Goal: Information Seeking & Learning: Understand process/instructions

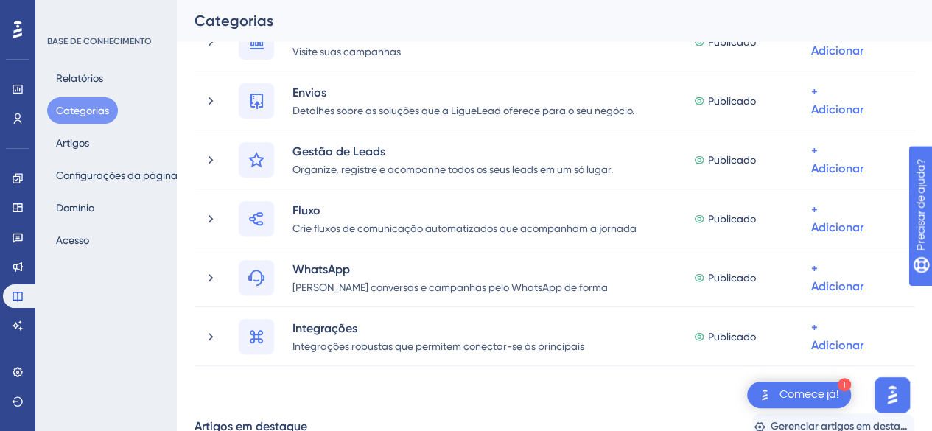
scroll to position [147, 0]
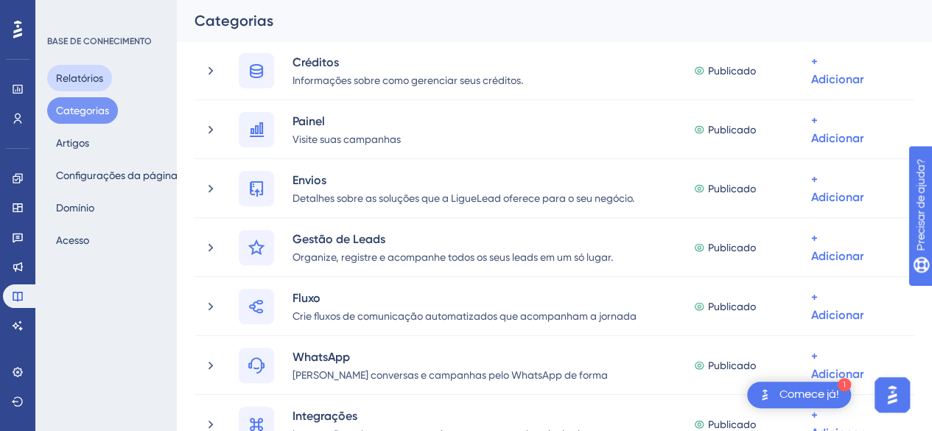
click at [88, 79] on font "Relatórios" at bounding box center [79, 78] width 47 height 12
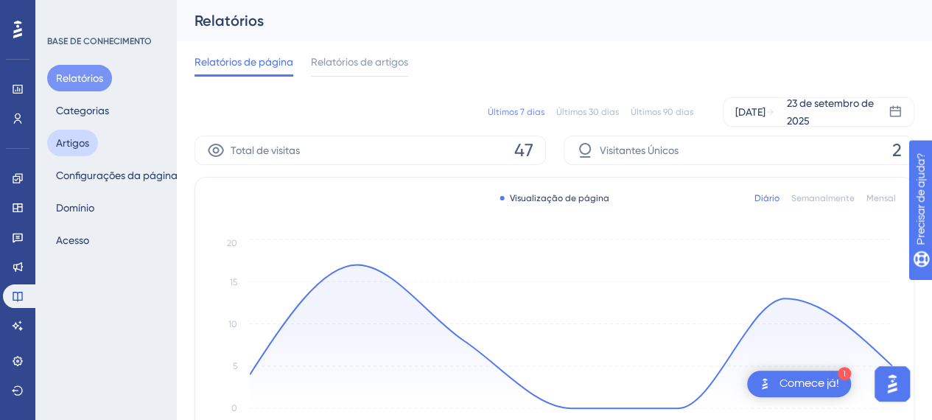
click at [74, 136] on font "Artigos" at bounding box center [72, 143] width 33 height 18
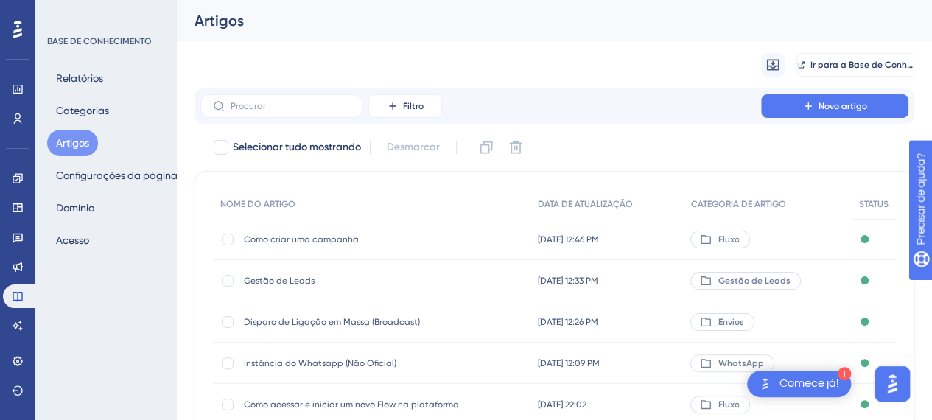
click at [298, 239] on font "Como criar uma campanha" at bounding box center [301, 239] width 115 height 10
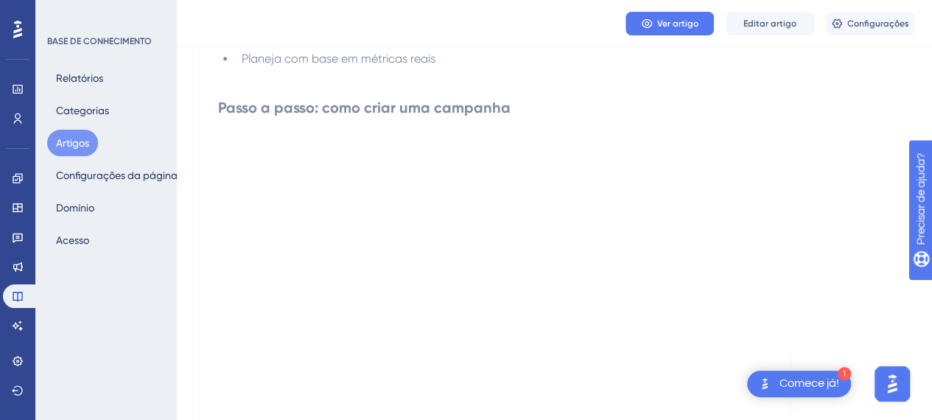
scroll to position [589, 0]
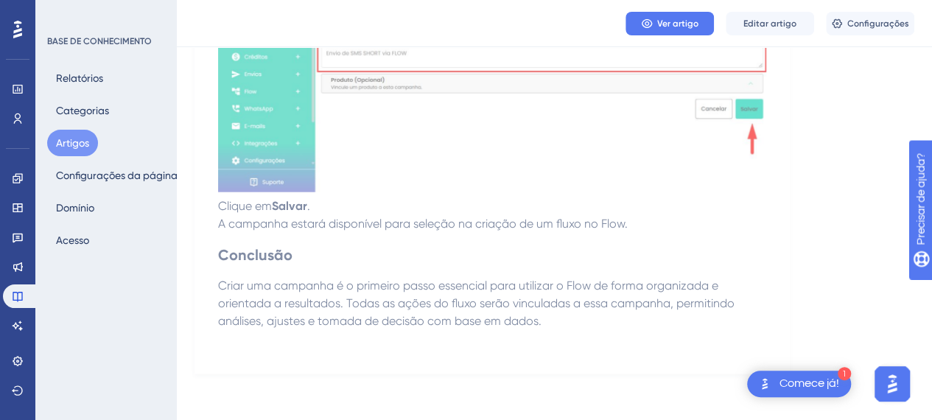
scroll to position [1708, 0]
click at [542, 262] on h2 "Conclusão" at bounding box center [492, 254] width 548 height 44
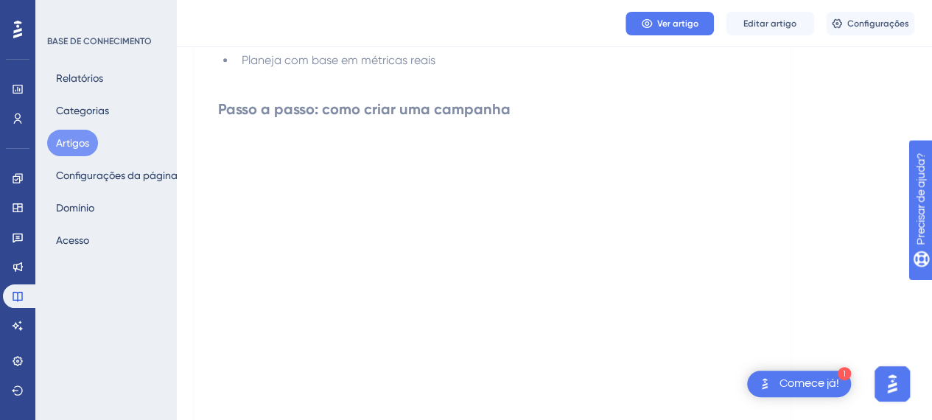
scroll to position [308, 0]
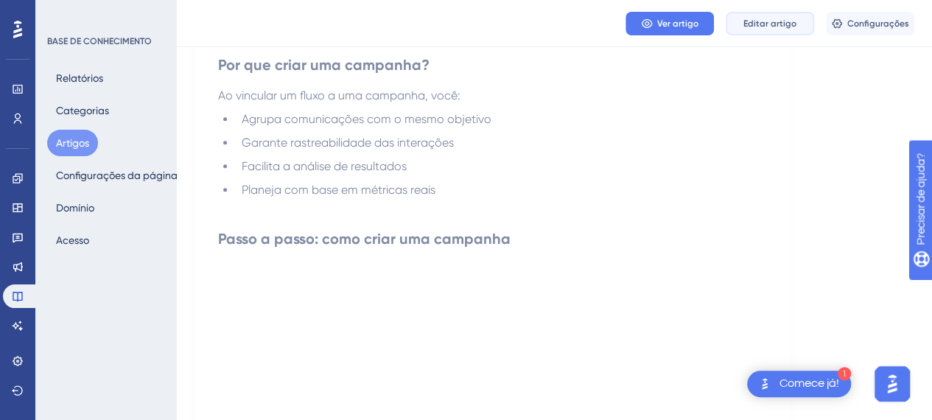
click at [782, 20] on font "Editar artigo" at bounding box center [769, 23] width 53 height 10
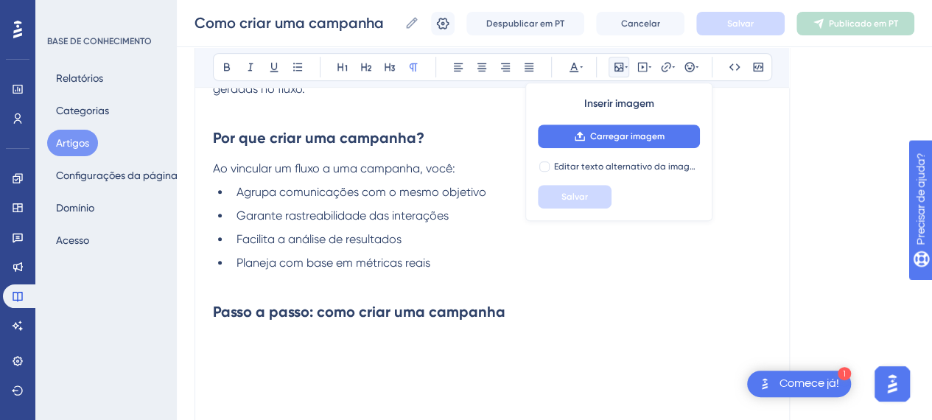
click at [390, 185] on span "Agrupa comunicações com o mesmo objetivo" at bounding box center [362, 192] width 250 height 14
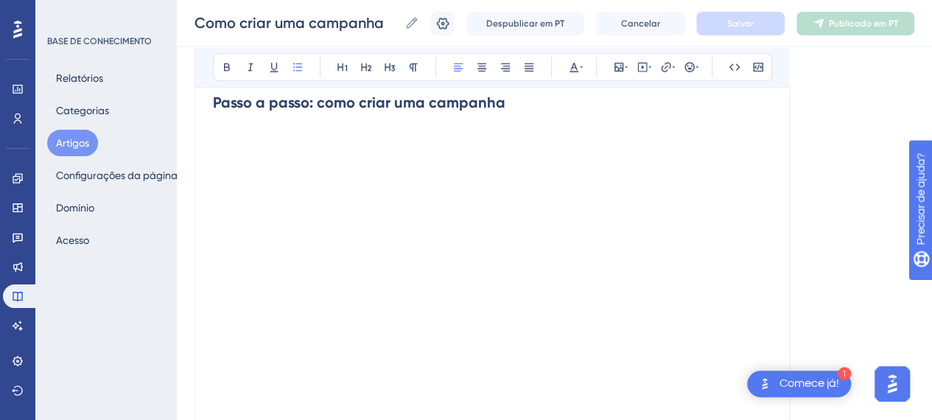
scroll to position [497, 0]
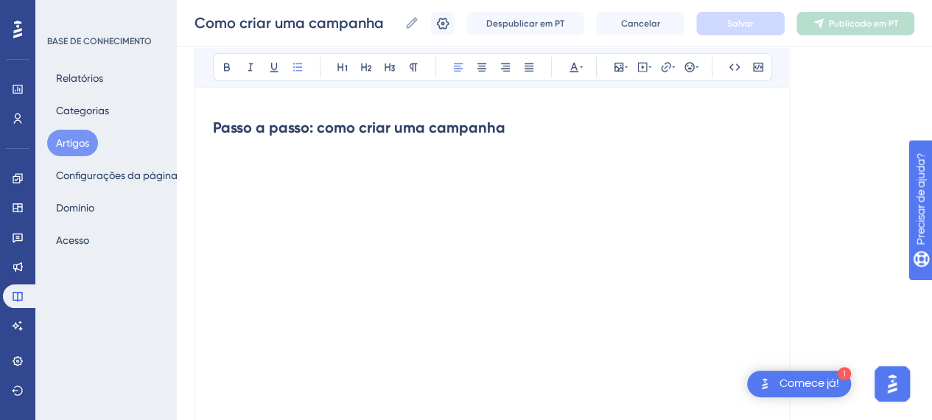
click at [286, 175] on h2 "Passo a passo: como criar uma campanha" at bounding box center [492, 147] width 558 height 85
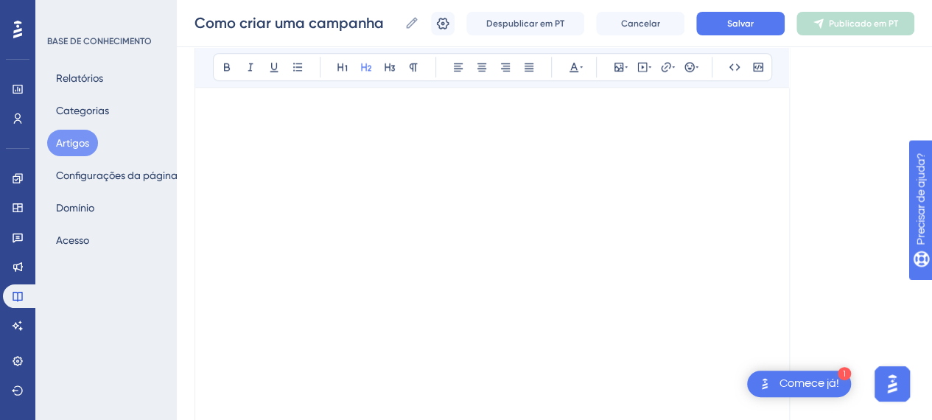
scroll to position [634, 0]
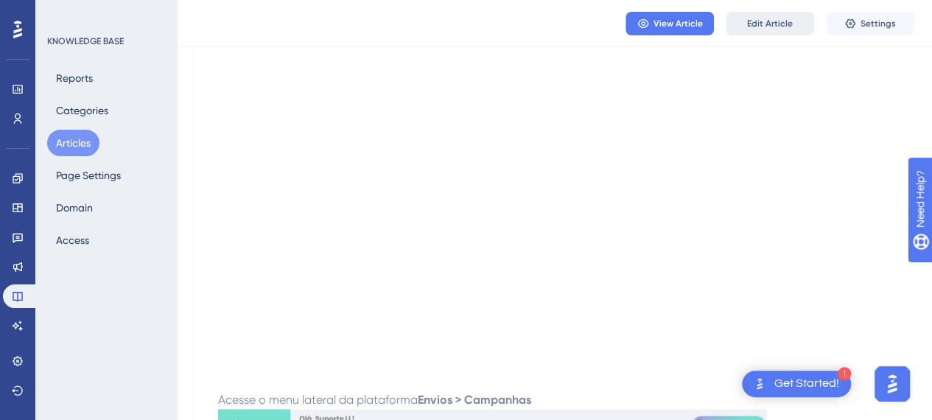
click at [793, 21] on button "Edit Article" at bounding box center [770, 24] width 88 height 24
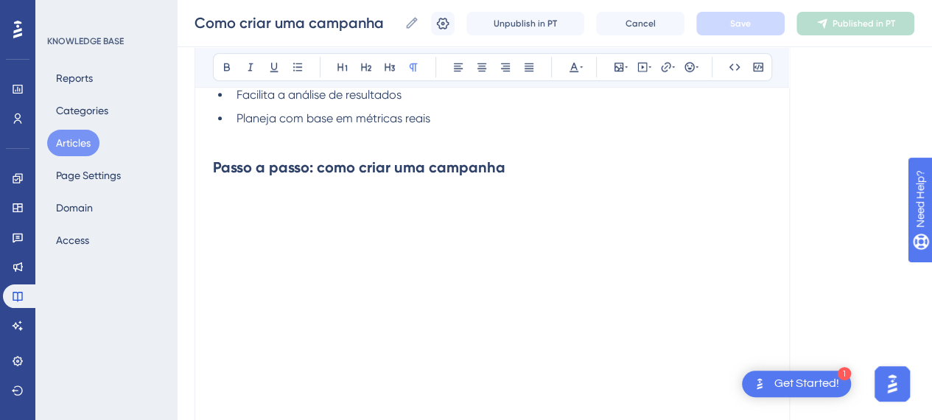
scroll to position [413, 0]
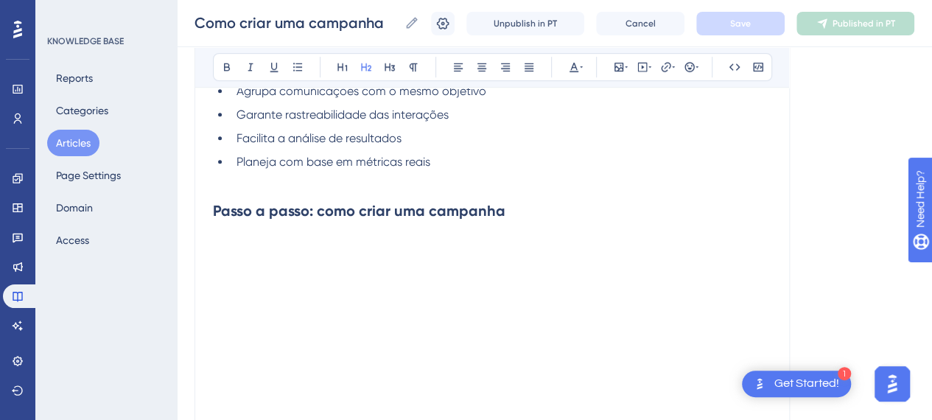
click at [260, 249] on h2 "Passo a passo: como criar uma campanha" at bounding box center [492, 231] width 558 height 85
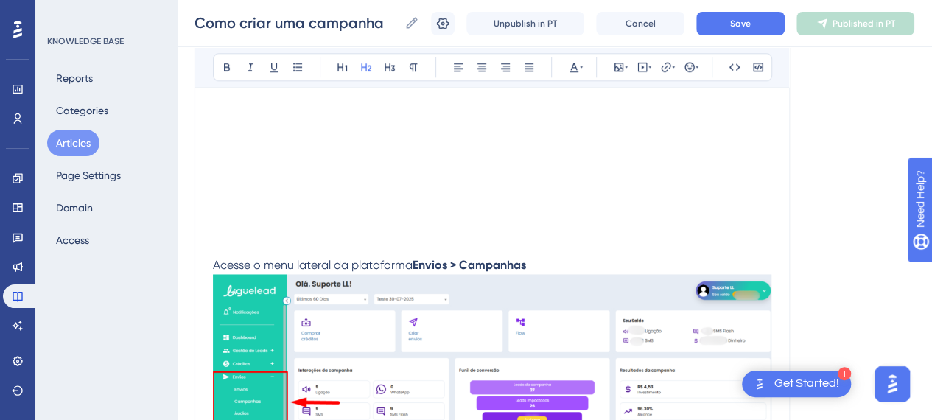
scroll to position [929, 0]
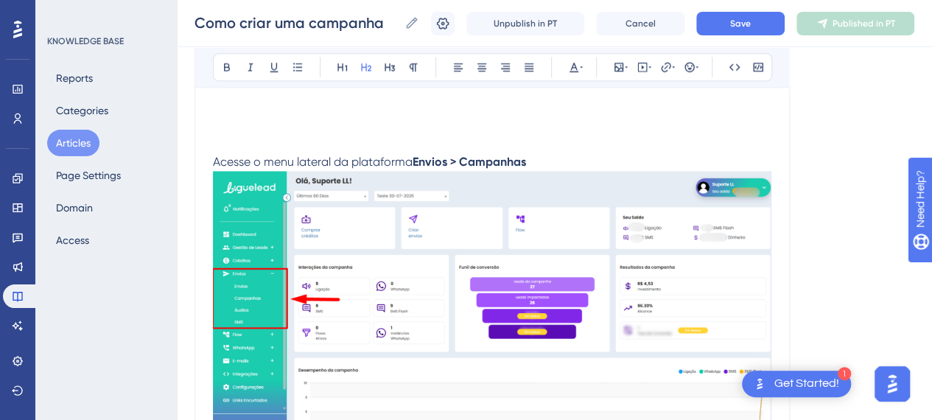
click at [267, 138] on h2 at bounding box center [492, 131] width 558 height 44
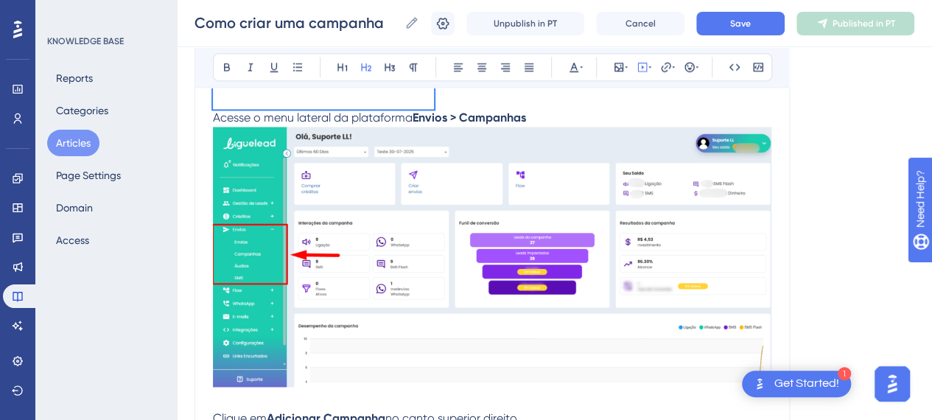
click at [215, 117] on span "Acesse o menu lateral da plataforma" at bounding box center [313, 118] width 200 height 14
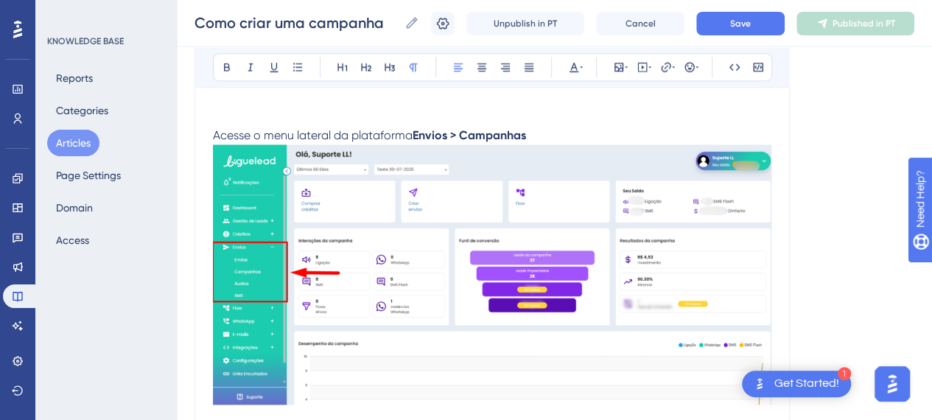
drag, startPoint x: 417, startPoint y: 129, endPoint x: 449, endPoint y: 144, distance: 35.3
click at [417, 130] on strong "Envios > Campanhas" at bounding box center [469, 135] width 113 height 14
click at [554, 128] on p "Acesse o menu lateral da plataforma " Envios" > "Campanhas" at bounding box center [492, 277] width 558 height 301
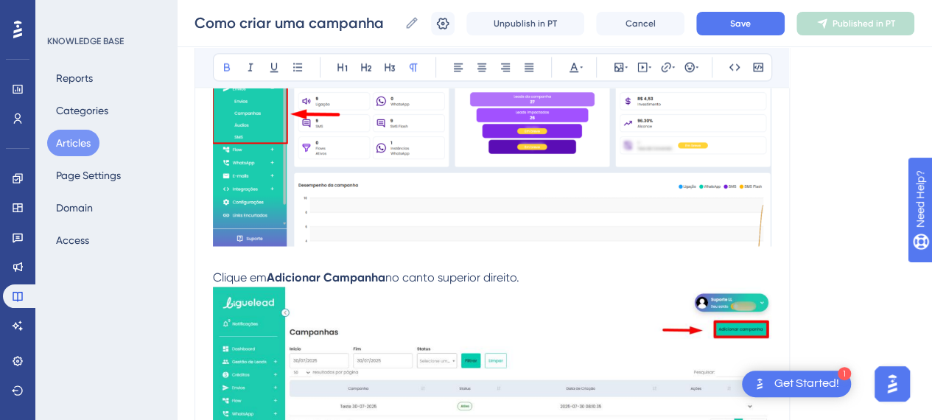
scroll to position [1150, 0]
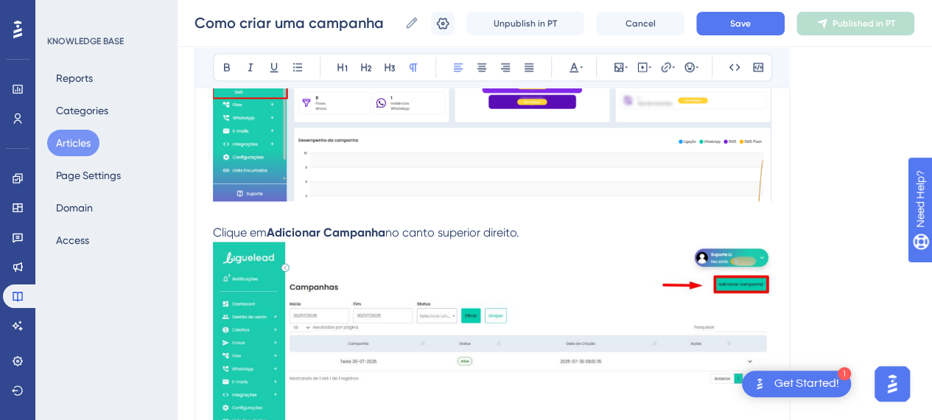
click at [544, 230] on p "Clique em Adicionar Campanha no canto superior direito." at bounding box center [492, 362] width 558 height 277
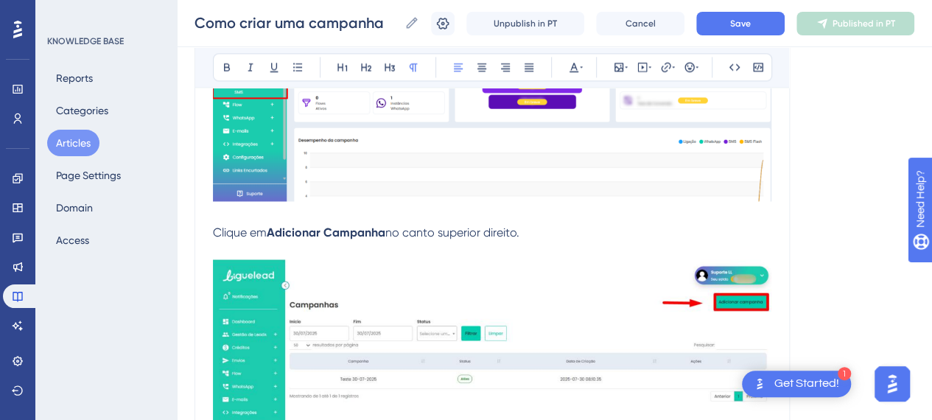
drag, startPoint x: 270, startPoint y: 234, endPoint x: 276, endPoint y: 246, distance: 14.2
click at [270, 234] on strong "Adicionar Campanha" at bounding box center [326, 232] width 119 height 14
drag, startPoint x: 396, startPoint y: 229, endPoint x: 270, endPoint y: 231, distance: 126.0
click at [270, 231] on p "Clique em " Adicionar Campanha" no canto superior direito." at bounding box center [492, 233] width 558 height 18
click at [224, 69] on icon at bounding box center [227, 67] width 6 height 8
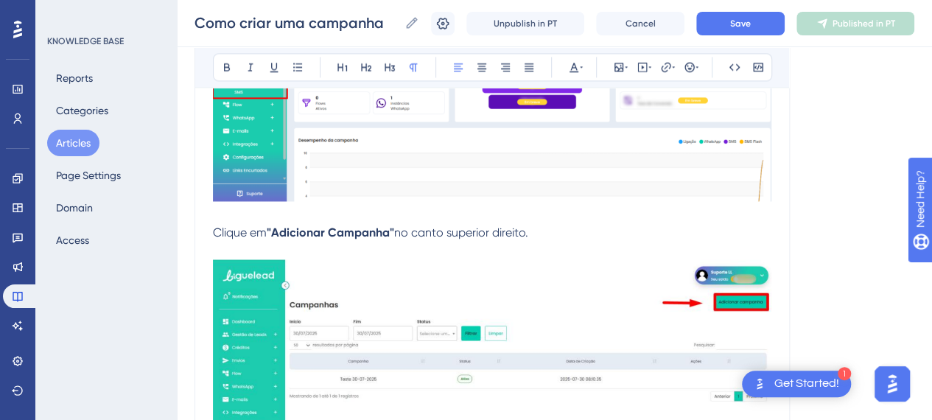
click at [427, 237] on span "no canto superior direito." at bounding box center [461, 232] width 134 height 14
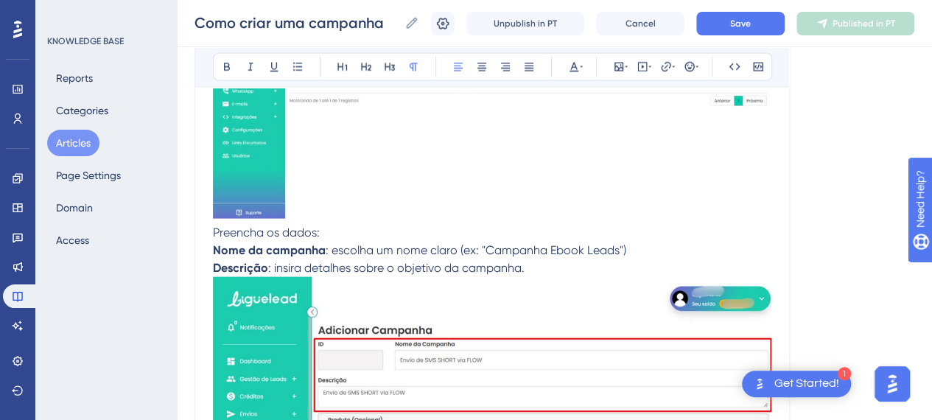
click at [321, 231] on p "Preencha os dados:" at bounding box center [492, 233] width 558 height 18
click at [215, 233] on span "Preencha os dados:" at bounding box center [266, 232] width 107 height 14
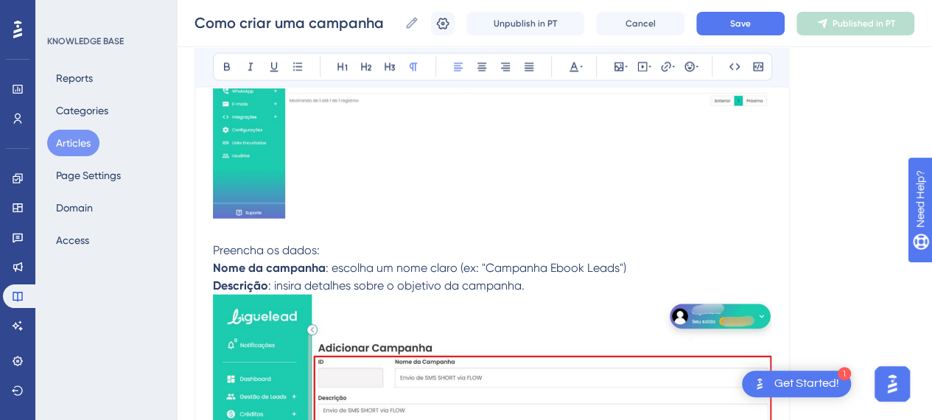
drag, startPoint x: 217, startPoint y: 265, endPoint x: 228, endPoint y: 267, distance: 10.5
click at [218, 265] on strong "Nome da campanha" at bounding box center [269, 268] width 113 height 14
click at [549, 279] on p "Descrição : insira detalhes sobre o objetivo da campanha." at bounding box center [492, 417] width 558 height 280
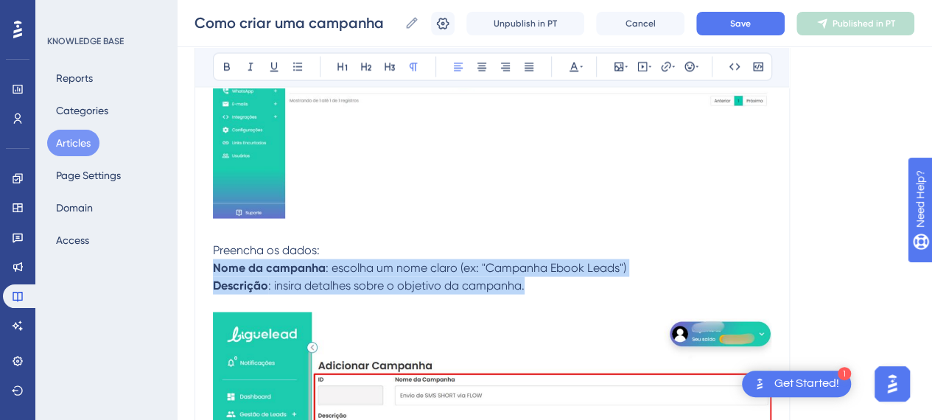
drag, startPoint x: 457, startPoint y: 293, endPoint x: 227, endPoint y: 258, distance: 232.5
click at [426, 219] on div at bounding box center [492, 94] width 558 height 259
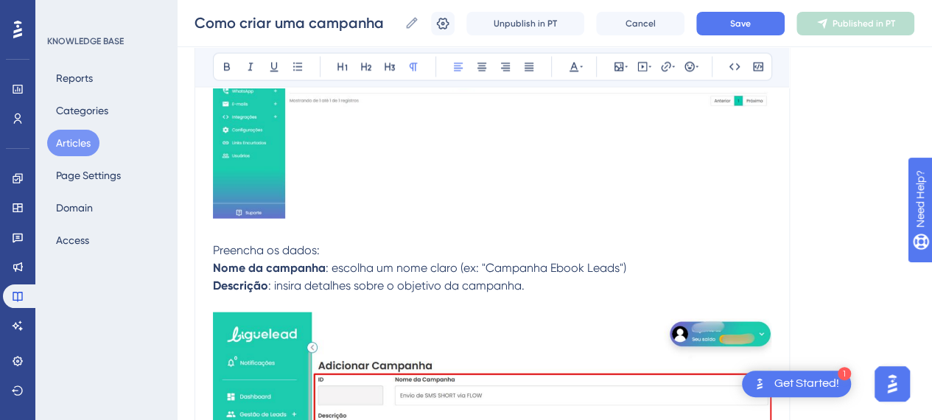
click at [273, 247] on span "Preencha os dados:" at bounding box center [266, 250] width 107 height 14
click at [765, 23] on button "Save" at bounding box center [740, 24] width 88 height 24
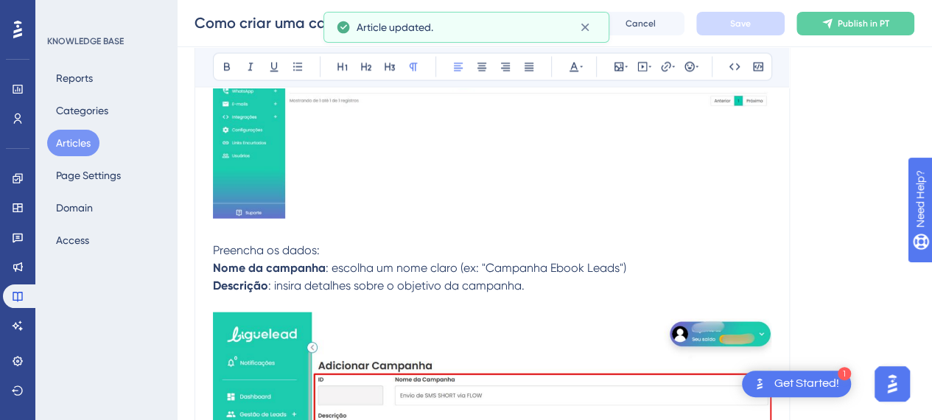
click at [280, 281] on span ": insira detalhes sobre o objetivo da campanha." at bounding box center [396, 286] width 256 height 14
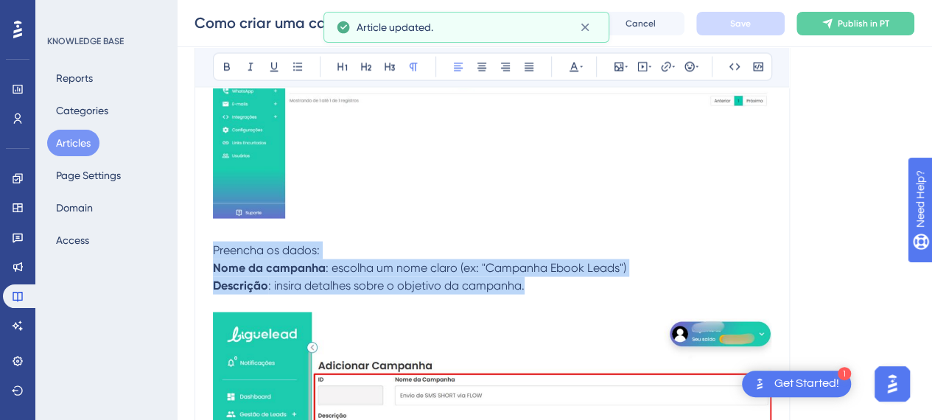
drag, startPoint x: 534, startPoint y: 287, endPoint x: 177, endPoint y: 247, distance: 359.6
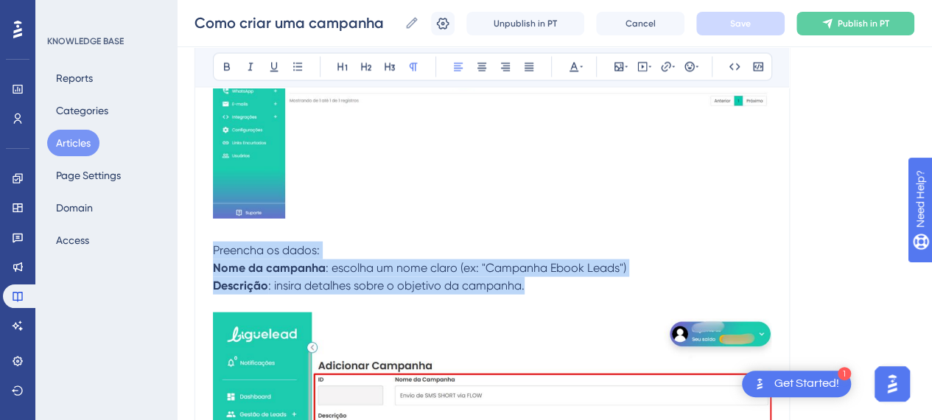
copy div "Preencha os dados: Nome da campanha : escolha um nome claro (ex: "Campanha Eboo…"
click at [549, 282] on p "Descrição : insira detalhes sobre o objetivo da campanha." at bounding box center [492, 286] width 558 height 18
drag, startPoint x: 417, startPoint y: 288, endPoint x: 181, endPoint y: 250, distance: 239.6
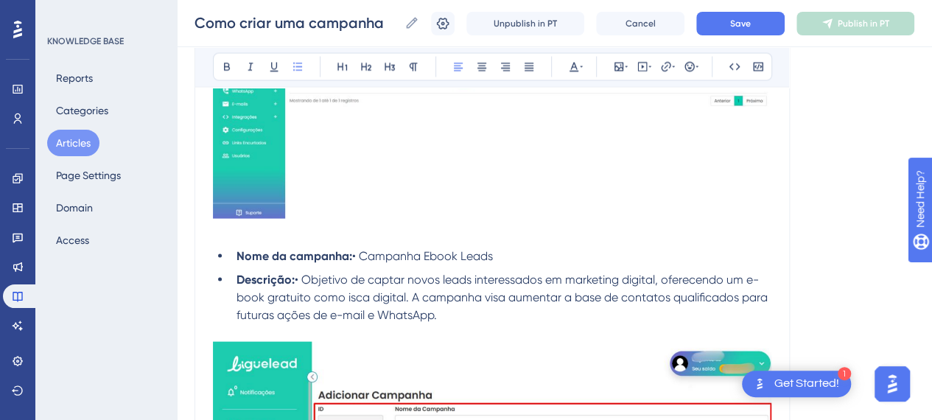
click at [245, 236] on p at bounding box center [492, 233] width 558 height 18
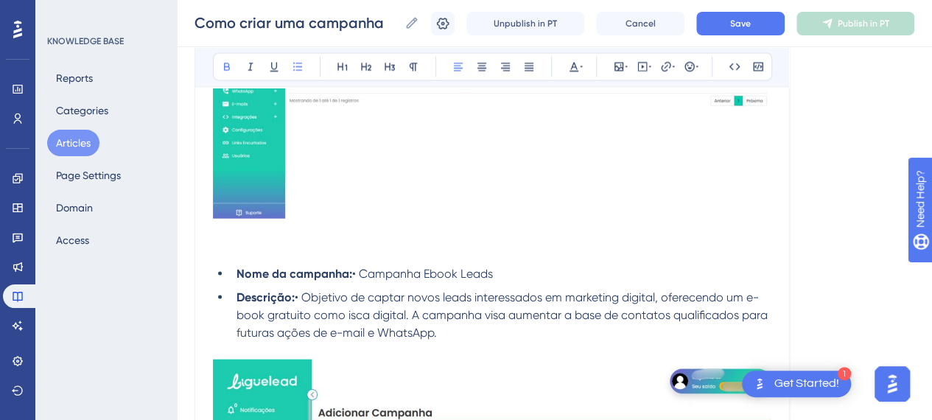
click at [287, 265] on li "Nome da campanha: • Campanha Ebook Leads" at bounding box center [501, 274] width 541 height 18
drag, startPoint x: 248, startPoint y: 255, endPoint x: 281, endPoint y: 287, distance: 46.9
click at [249, 255] on p at bounding box center [492, 251] width 558 height 18
click at [284, 255] on span "Preencha os campos" at bounding box center [269, 250] width 113 height 14
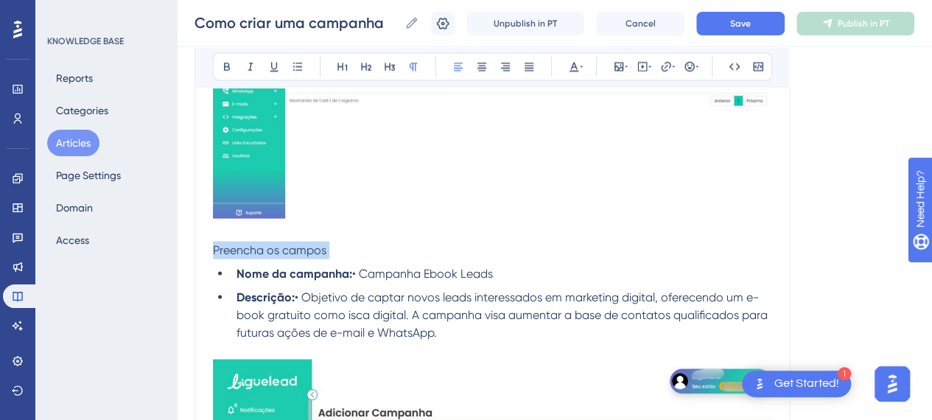
click at [284, 255] on span "Preencha os campos" at bounding box center [269, 250] width 113 height 14
click at [228, 63] on icon at bounding box center [227, 67] width 6 height 8
click at [445, 227] on p at bounding box center [492, 233] width 558 height 18
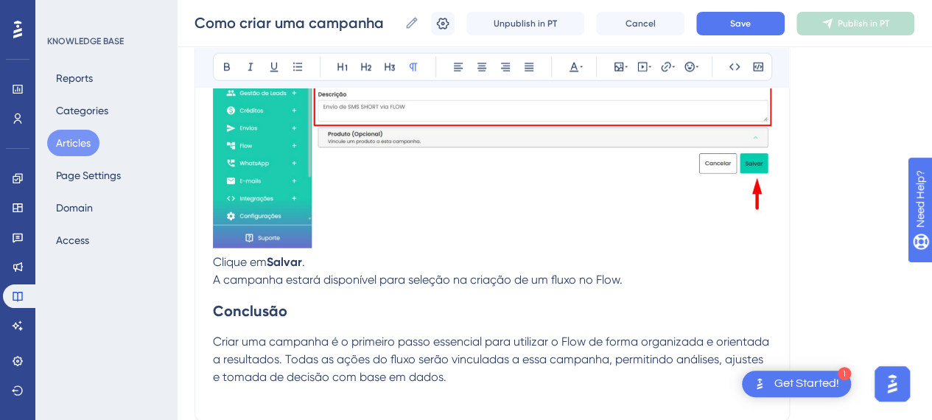
scroll to position [1666, 0]
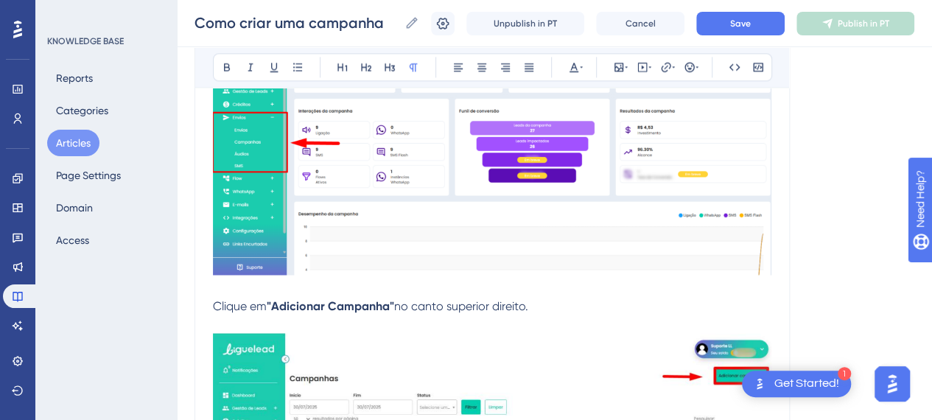
click at [645, 198] on img at bounding box center [492, 145] width 558 height 260
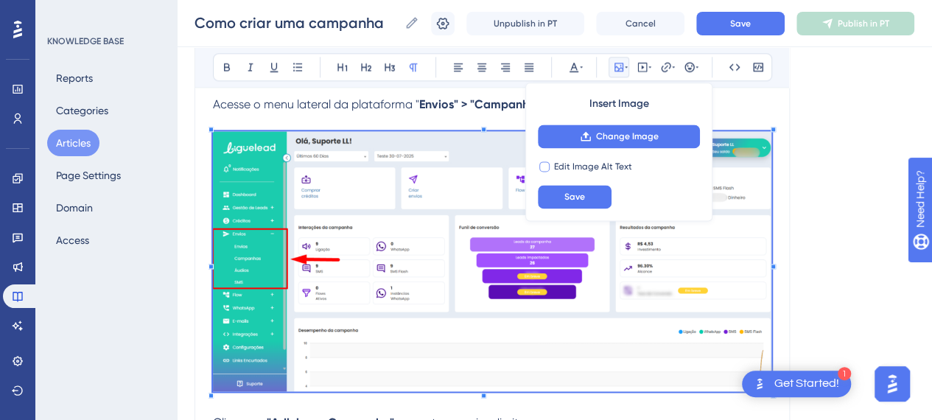
scroll to position [929, 0]
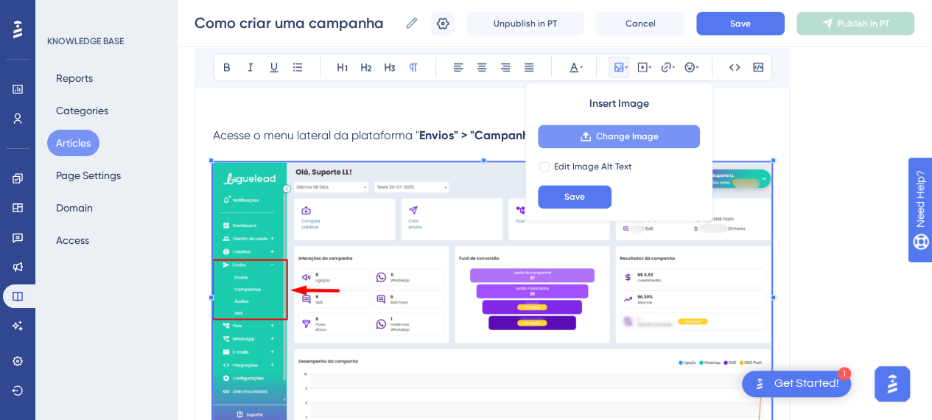
click at [637, 130] on span "Change Image" at bounding box center [627, 136] width 63 height 12
click at [606, 136] on span "Change Image" at bounding box center [627, 136] width 63 height 12
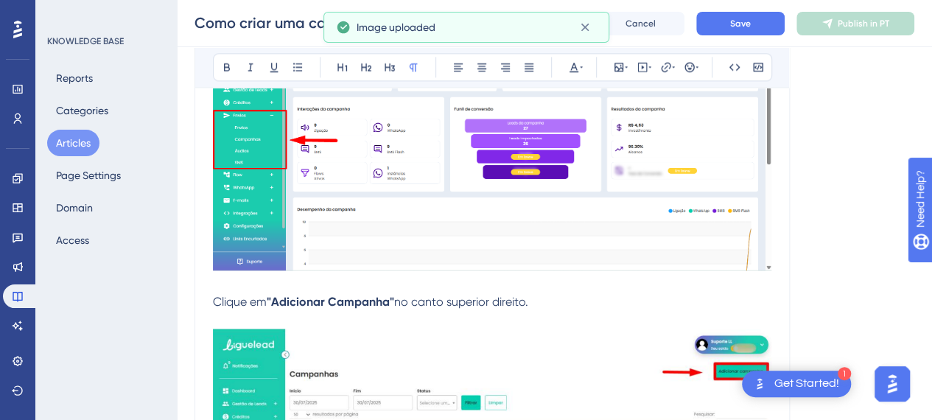
scroll to position [1224, 0]
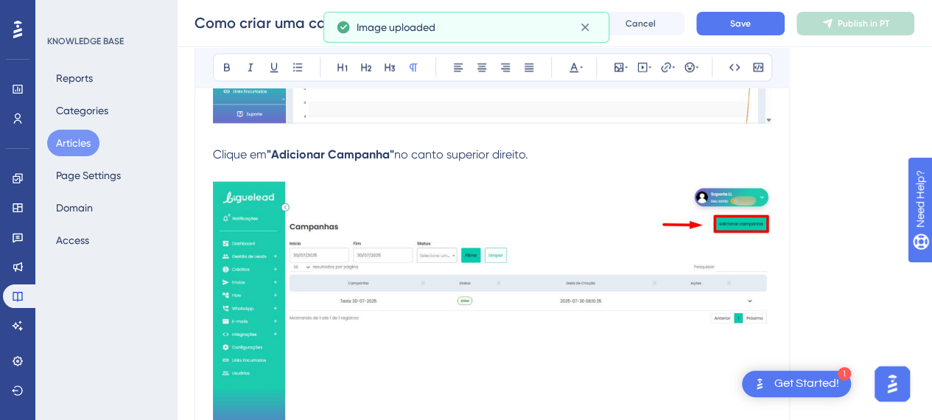
click at [432, 265] on img at bounding box center [492, 308] width 558 height 254
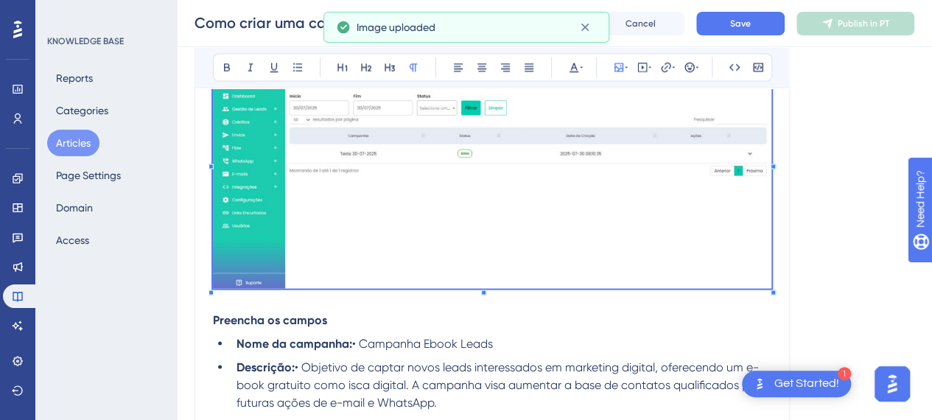
click at [598, 234] on img at bounding box center [492, 161] width 558 height 254
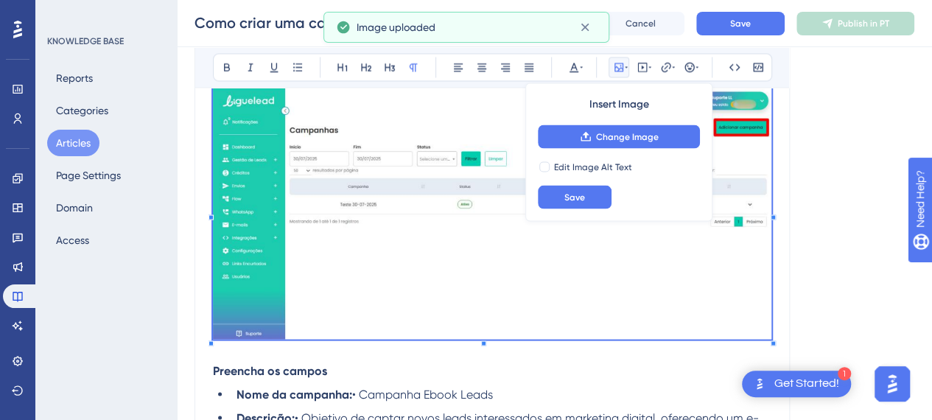
scroll to position [1297, 0]
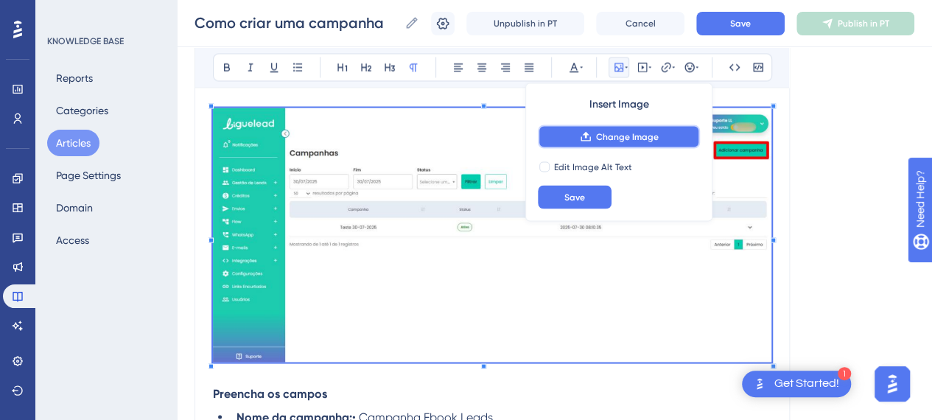
click at [635, 129] on button "Change Image" at bounding box center [619, 137] width 162 height 24
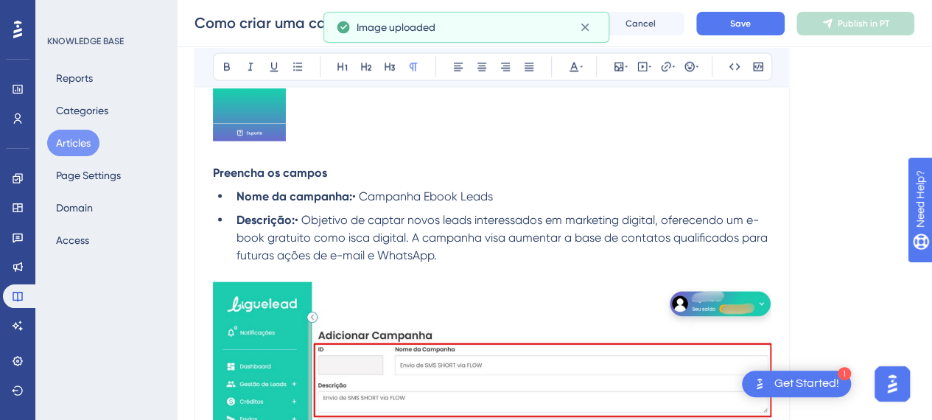
scroll to position [1666, 0]
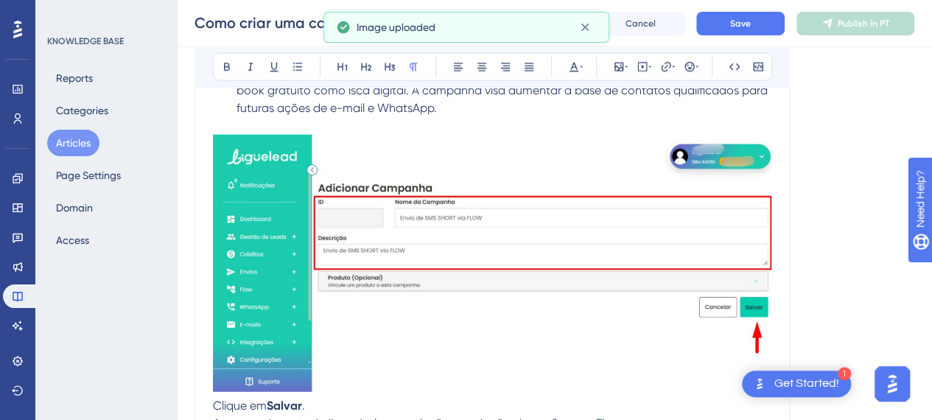
click at [500, 283] on img at bounding box center [492, 263] width 558 height 257
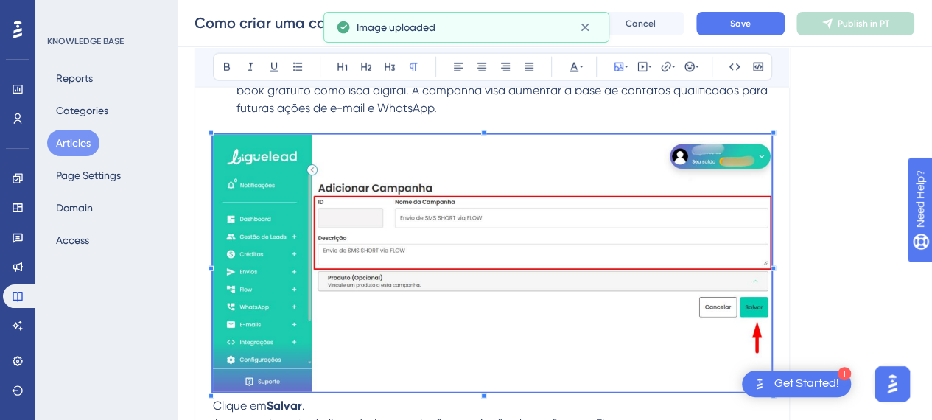
click at [594, 226] on img at bounding box center [492, 263] width 558 height 257
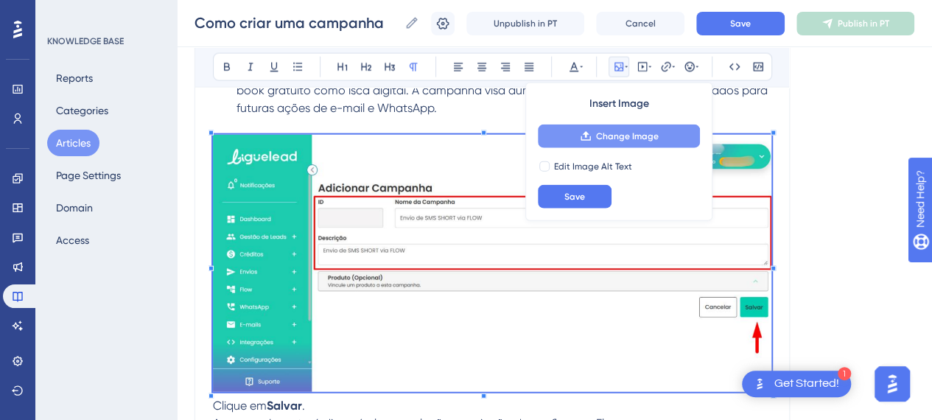
click at [626, 139] on span "Change Image" at bounding box center [627, 136] width 63 height 12
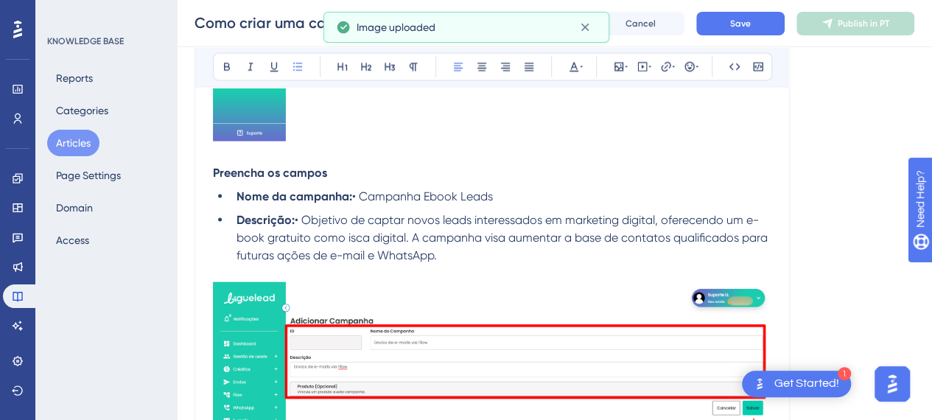
click at [500, 242] on span "• Objetivo de captar novos leads interessados em marketing digital, oferecendo …" at bounding box center [504, 237] width 534 height 49
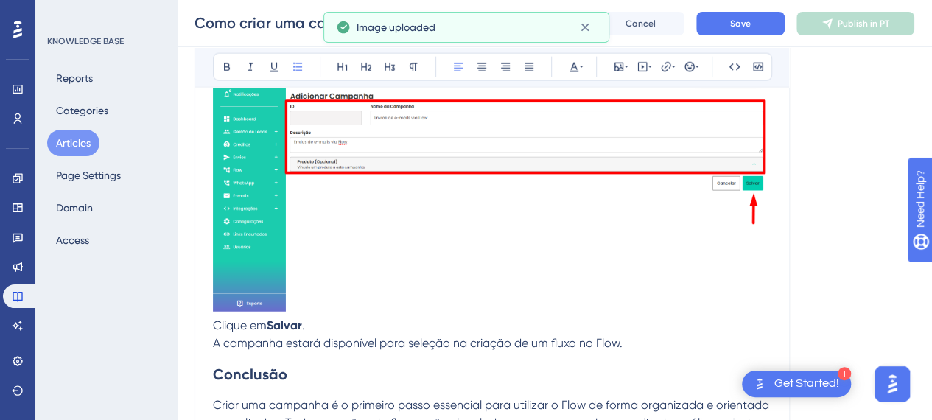
scroll to position [1813, 0]
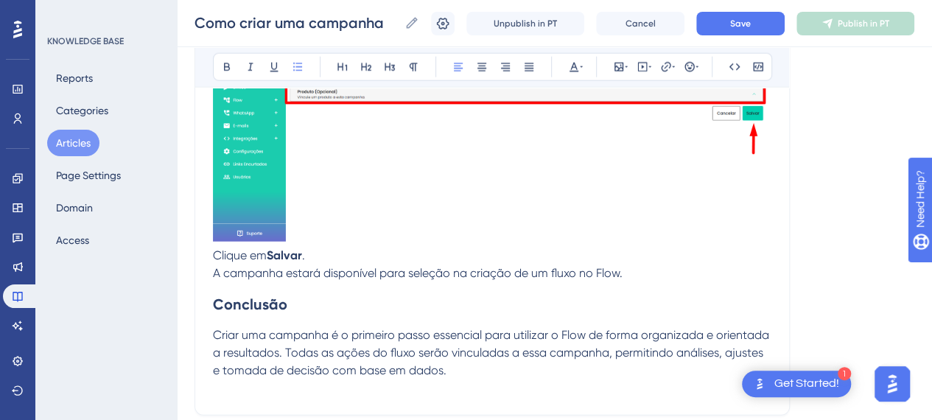
click at [214, 256] on span "Clique em" at bounding box center [240, 255] width 54 height 14
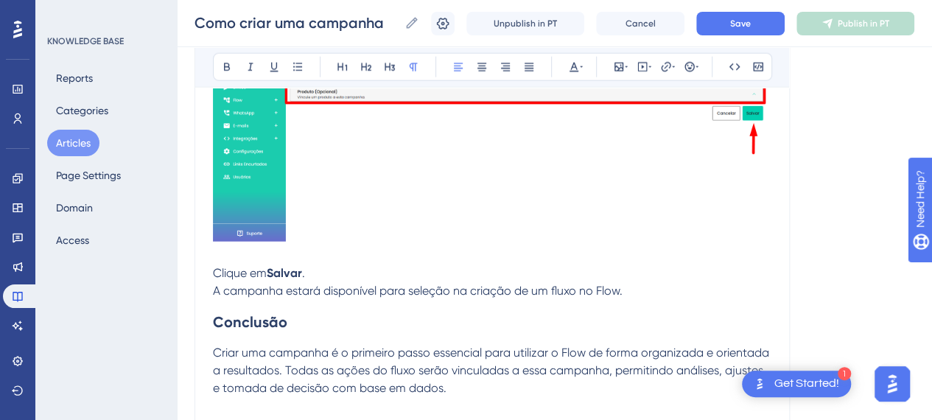
click at [271, 271] on strong "Salvar" at bounding box center [284, 273] width 35 height 14
drag, startPoint x: 330, startPoint y: 270, endPoint x: 270, endPoint y: 267, distance: 59.8
click at [270, 267] on p "Clique em " Salvar" . A campanha estará disponível para seleção na criação de u…" at bounding box center [492, 282] width 558 height 35
click at [225, 65] on icon at bounding box center [227, 67] width 12 height 12
click at [395, 310] on h2 "Conclusão" at bounding box center [492, 322] width 558 height 44
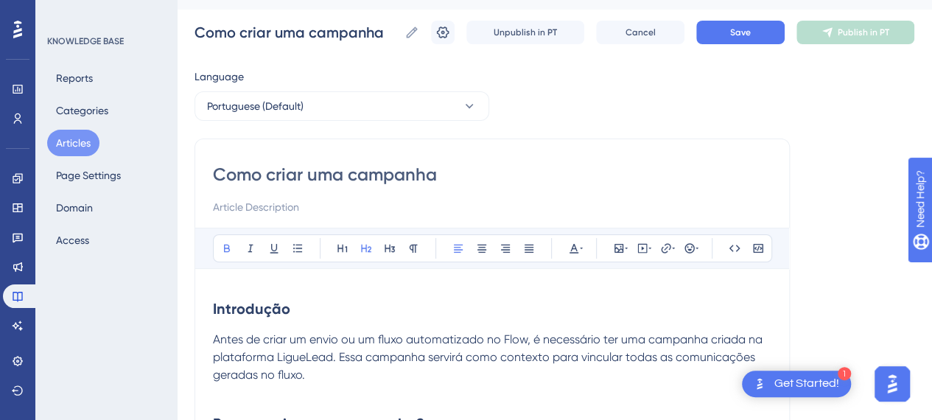
scroll to position [0, 0]
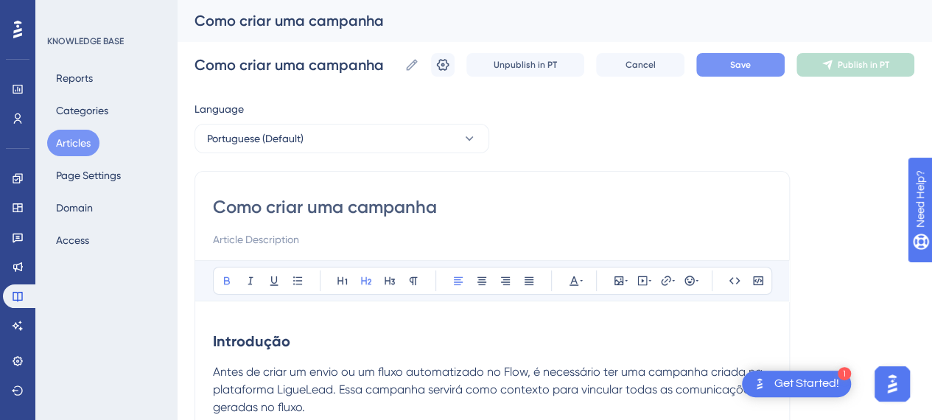
click at [763, 58] on button "Save" at bounding box center [740, 65] width 88 height 24
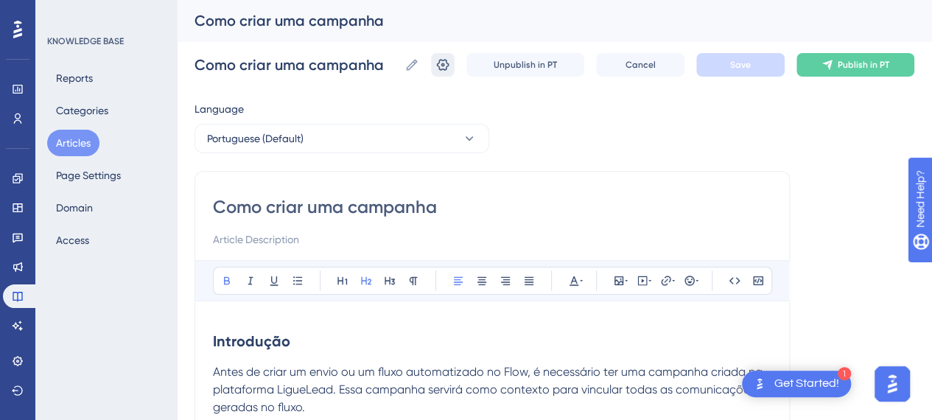
click at [449, 69] on icon at bounding box center [442, 64] width 15 height 15
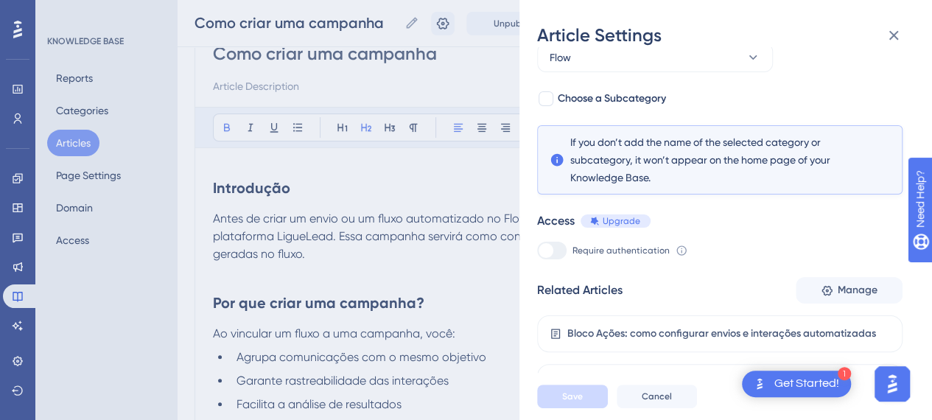
scroll to position [147, 0]
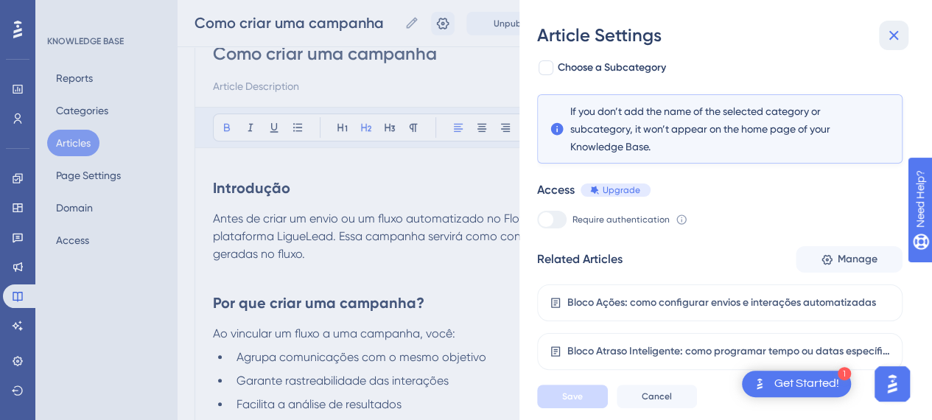
click at [889, 39] on icon at bounding box center [894, 36] width 18 height 18
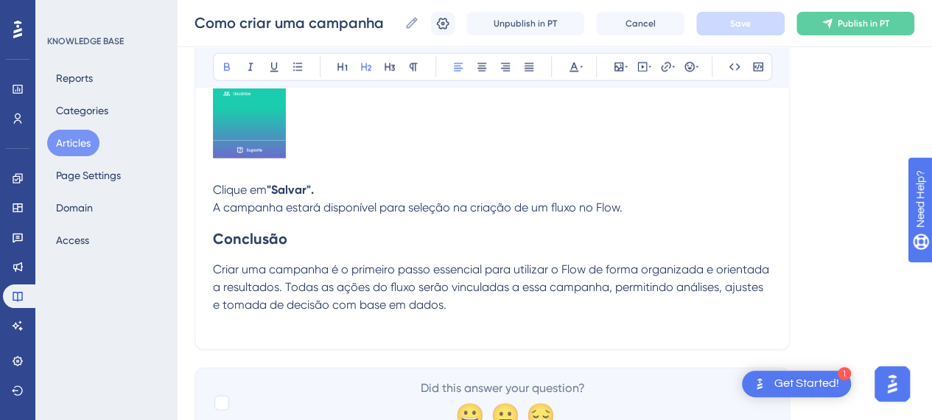
scroll to position [1960, 0]
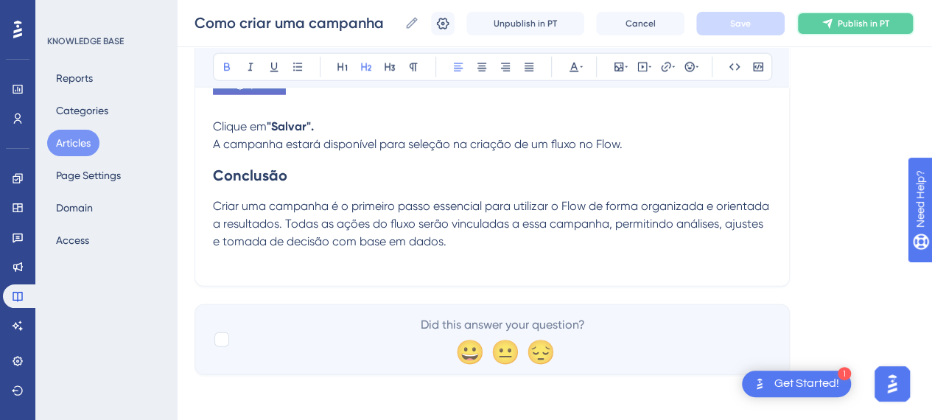
click at [864, 31] on button "Publish in PT" at bounding box center [855, 24] width 118 height 24
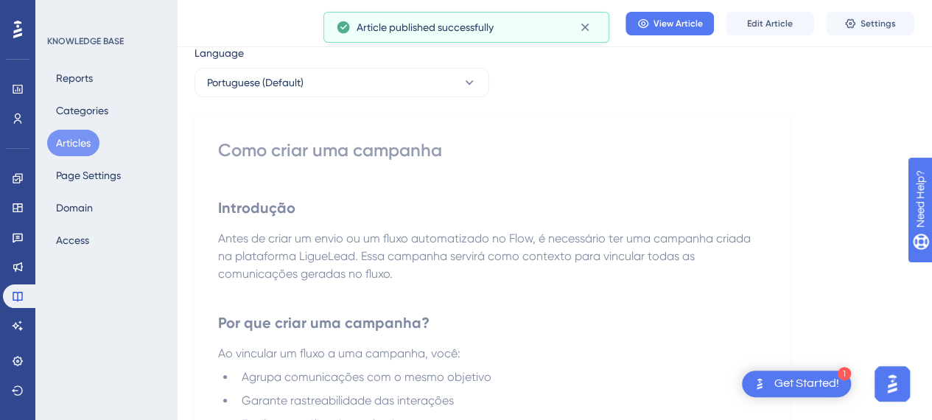
scroll to position [0, 0]
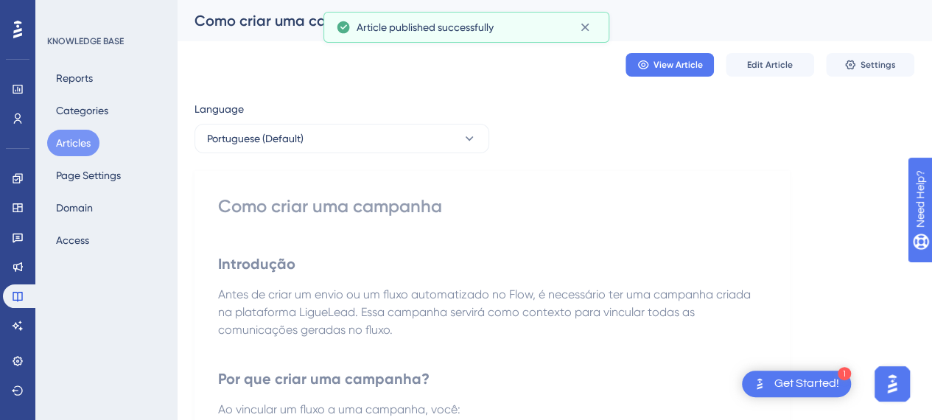
drag, startPoint x: 342, startPoint y: 259, endPoint x: 335, endPoint y: 251, distance: 10.5
click at [340, 258] on h2 "Introdução" at bounding box center [492, 264] width 548 height 44
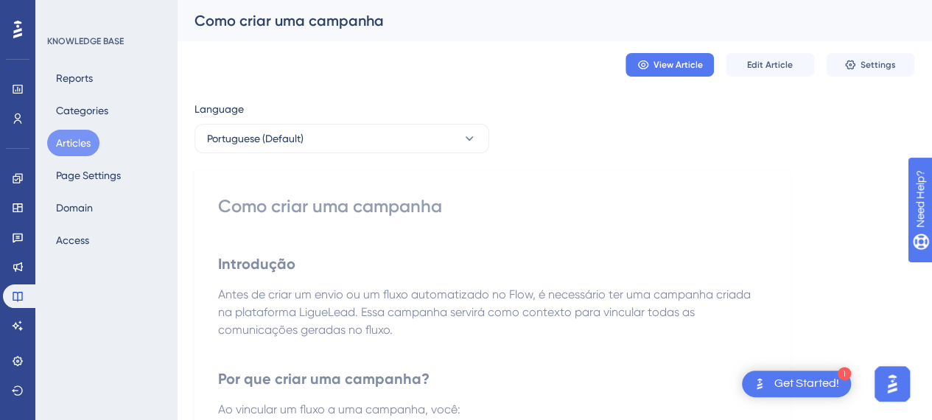
click at [63, 145] on button "Articles" at bounding box center [73, 143] width 52 height 27
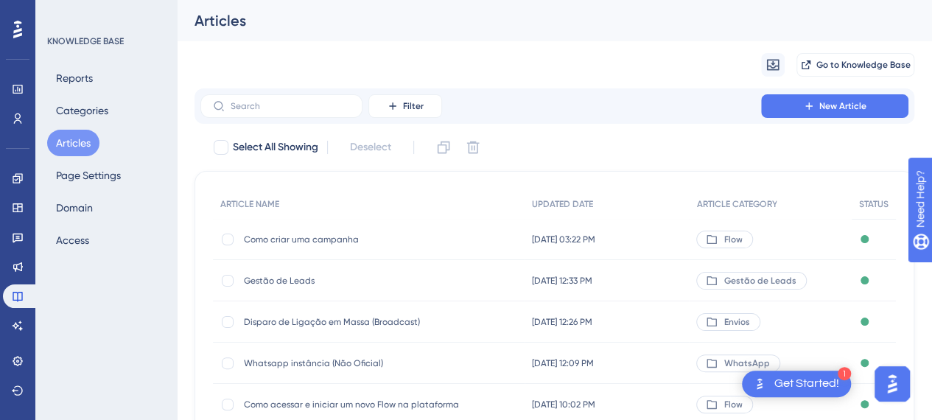
click at [260, 236] on span "Como criar uma campanha" at bounding box center [362, 240] width 236 height 12
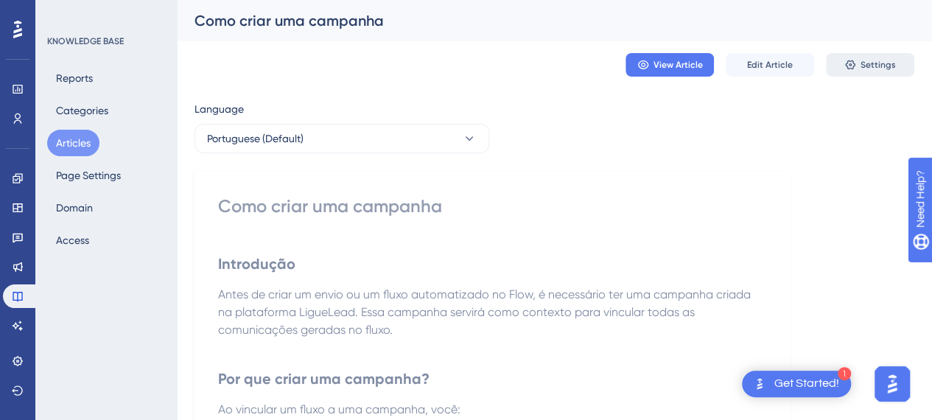
click at [860, 71] on button "Settings" at bounding box center [870, 65] width 88 height 24
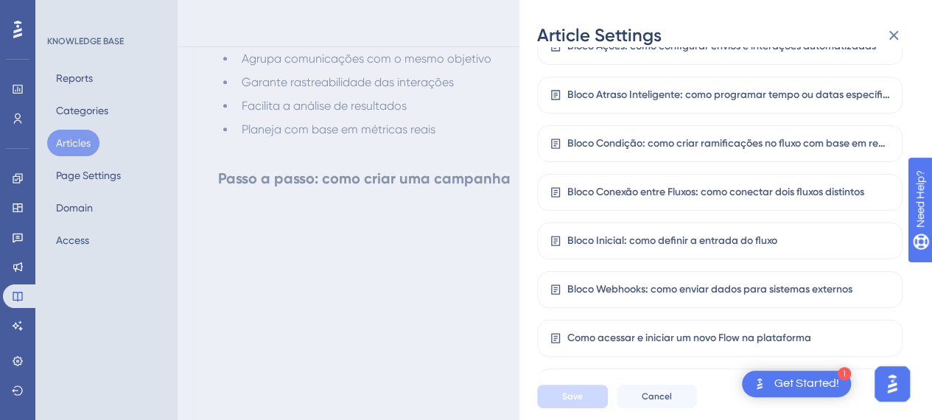
scroll to position [270, 0]
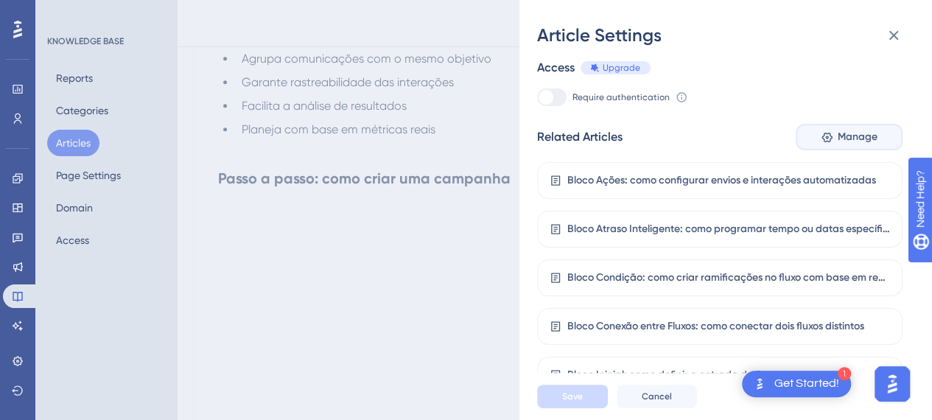
click at [847, 135] on span "Manage" at bounding box center [858, 137] width 40 height 18
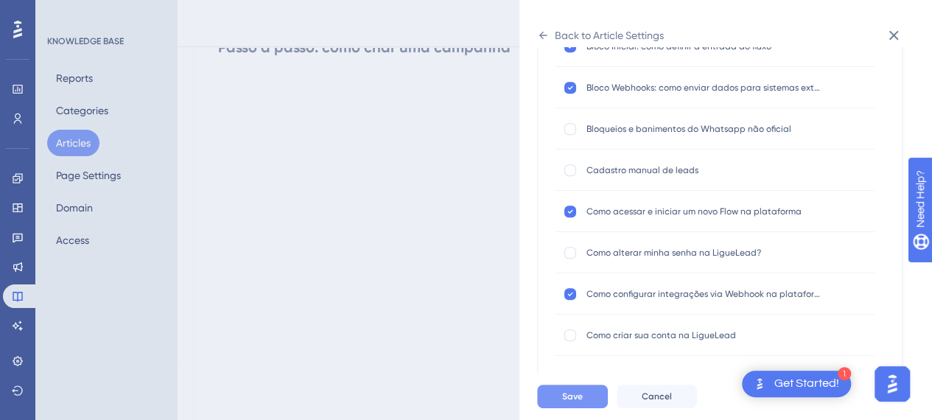
scroll to position [589, 0]
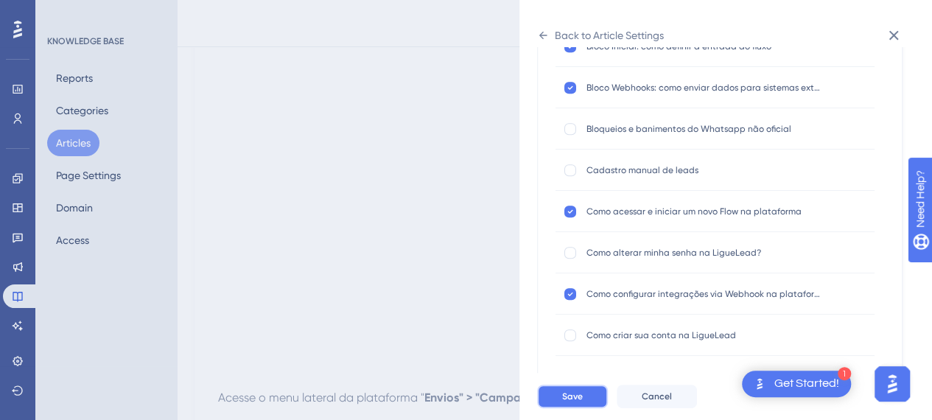
click at [587, 404] on button "Save" at bounding box center [572, 397] width 71 height 24
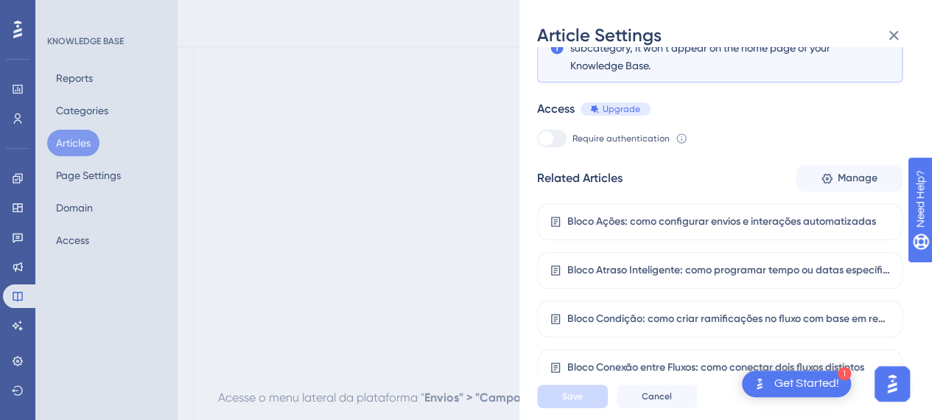
click at [393, 23] on div "Article Settings If an article is not added inside a Category, it won't appear …" at bounding box center [466, 210] width 932 height 420
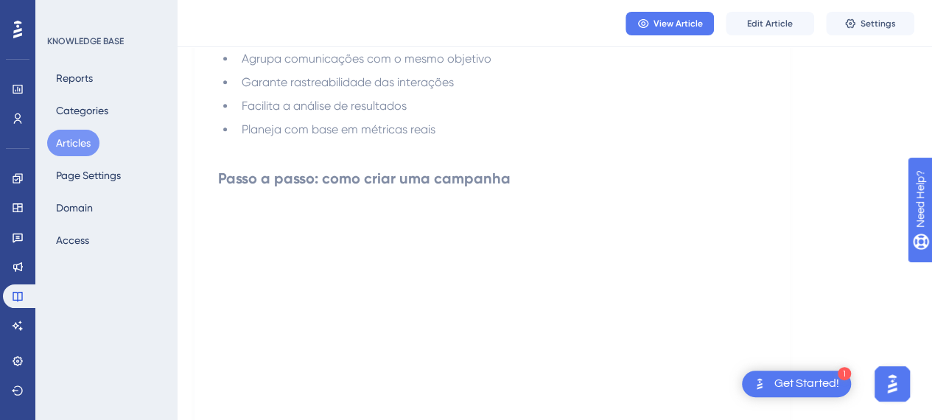
scroll to position [368, 0]
click at [76, 144] on button "Articles" at bounding box center [73, 143] width 52 height 27
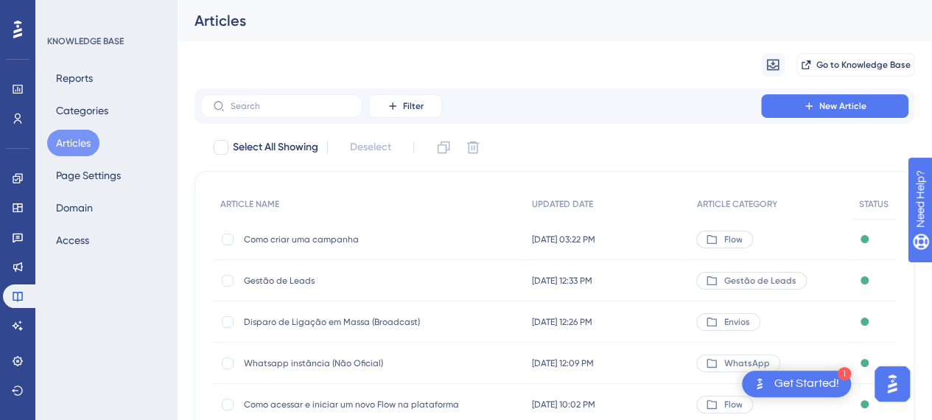
click at [290, 293] on div "Gestão de Leads Gestão de Leads" at bounding box center [362, 280] width 236 height 41
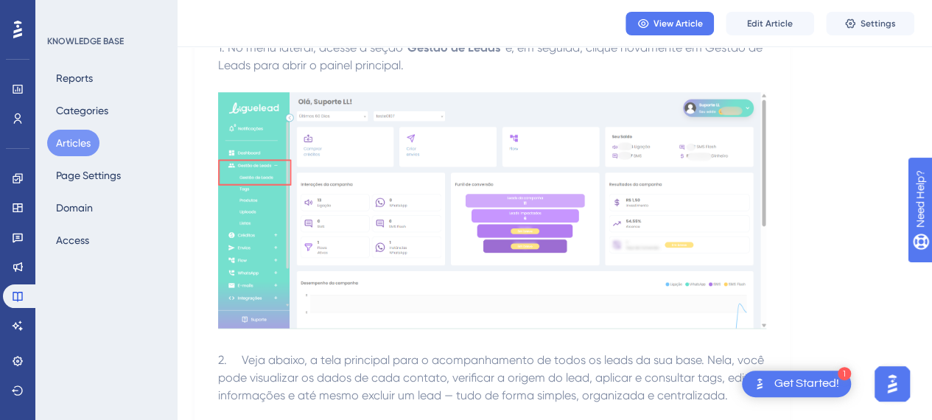
scroll to position [737, 0]
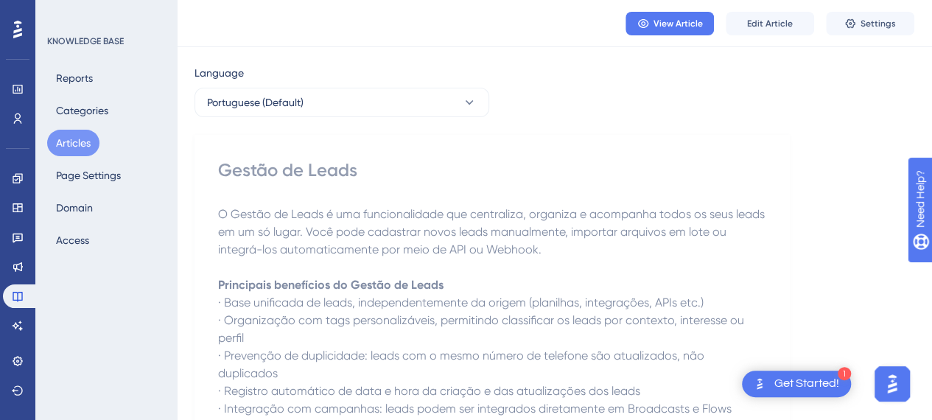
scroll to position [0, 0]
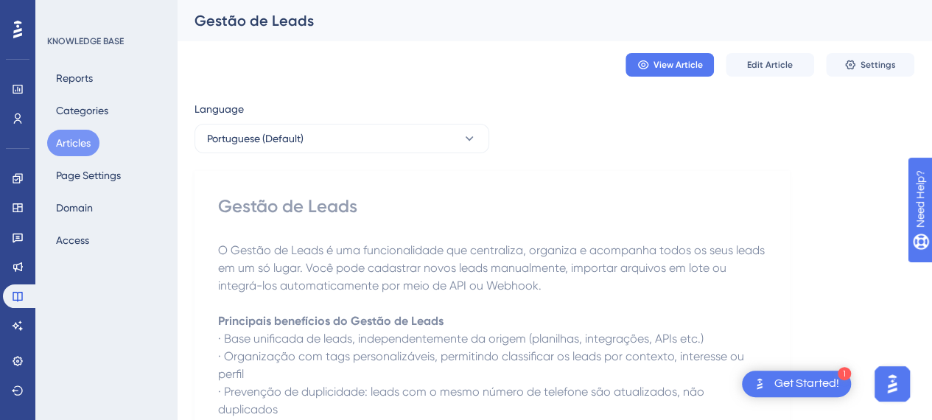
click at [469, 342] on span "· Base unificada de leads, independentemente da origem (planilhas, integrações,…" at bounding box center [461, 339] width 486 height 14
click at [88, 144] on button "Articles" at bounding box center [73, 143] width 52 height 27
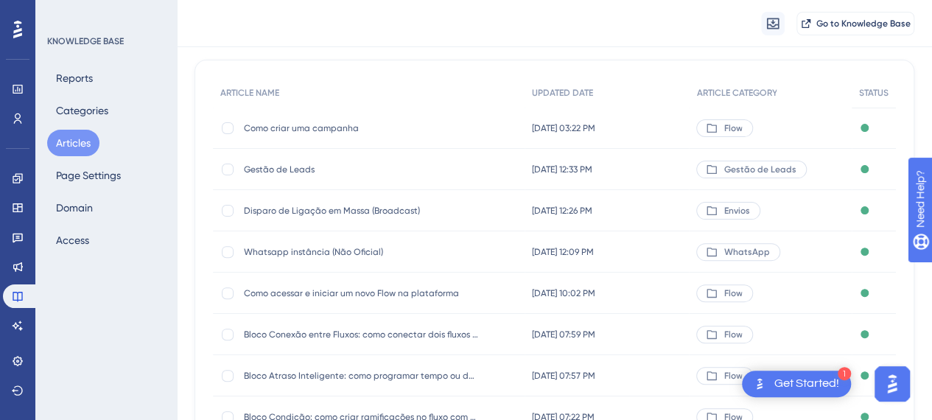
scroll to position [147, 0]
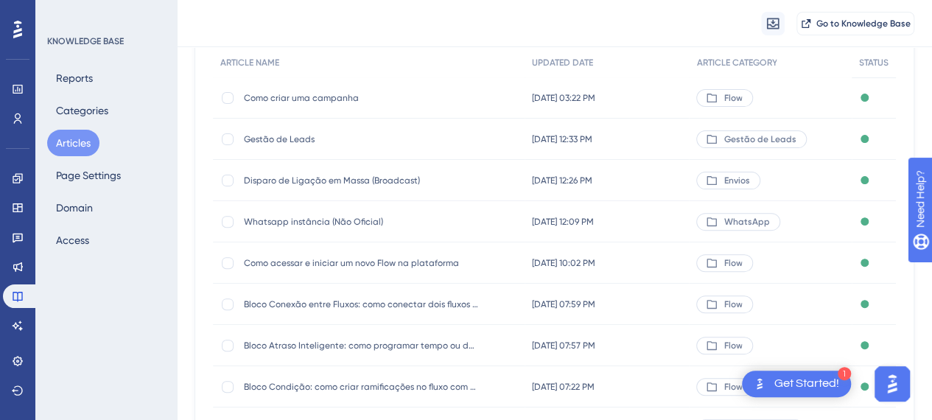
click at [279, 178] on span "Disparo de Ligação em Massa (Broadcast)" at bounding box center [362, 181] width 236 height 12
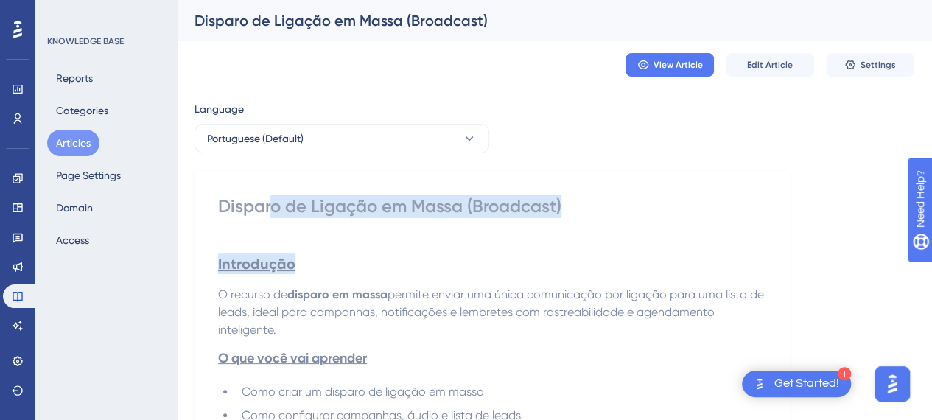
drag, startPoint x: 373, startPoint y: 228, endPoint x: 498, endPoint y: 236, distance: 125.5
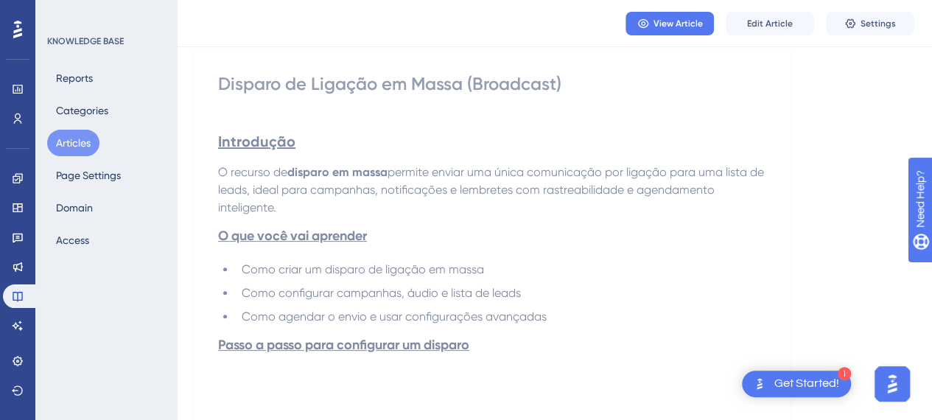
scroll to position [221, 0]
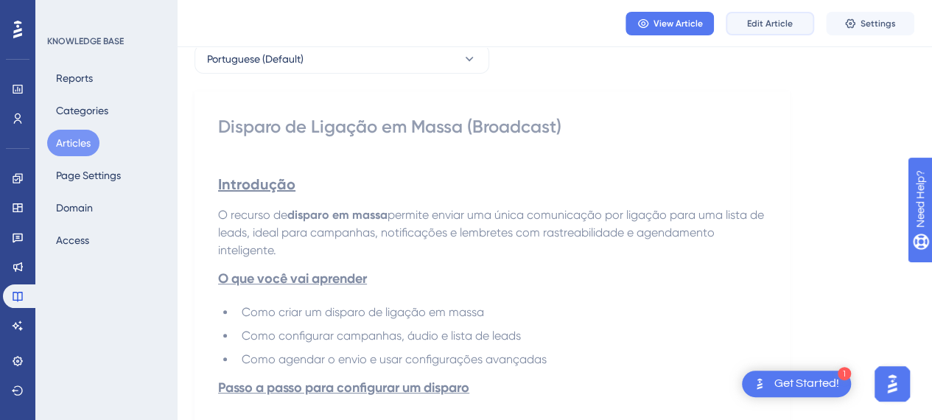
click at [777, 22] on span "Edit Article" at bounding box center [770, 24] width 46 height 12
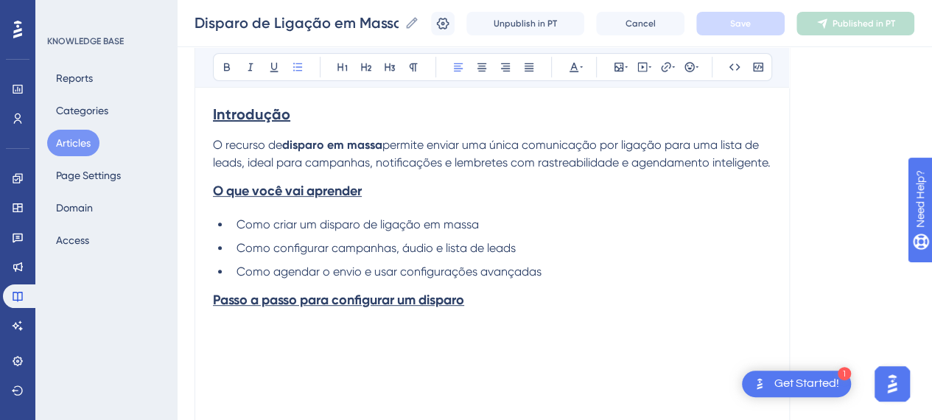
click at [265, 113] on strong "Introdução" at bounding box center [251, 114] width 77 height 18
click at [275, 65] on icon at bounding box center [274, 67] width 12 height 12
click at [306, 199] on strong "O que você vai aprender" at bounding box center [287, 191] width 149 height 16
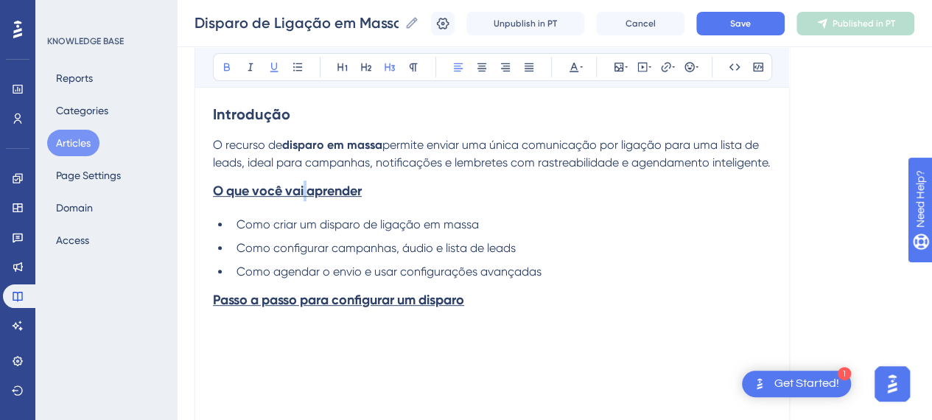
click at [306, 199] on strong "O que você vai aprender" at bounding box center [287, 191] width 149 height 16
click at [265, 68] on button at bounding box center [274, 67] width 21 height 21
click at [275, 308] on strong "Passo a passo para configurar um disparo" at bounding box center [338, 300] width 251 height 16
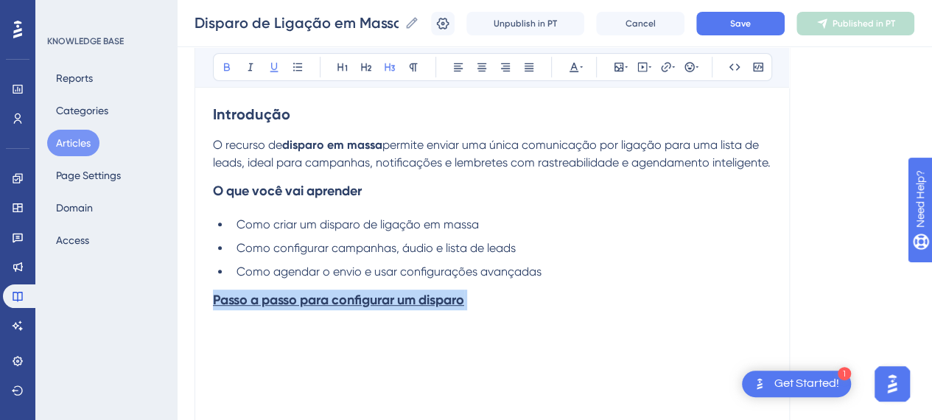
click at [275, 308] on strong "Passo a passo para configurar um disparo" at bounding box center [338, 300] width 251 height 16
click at [276, 74] on button at bounding box center [274, 67] width 21 height 21
click at [256, 337] on h3 "Passo a passo para configurar um disparo" at bounding box center [492, 321] width 558 height 80
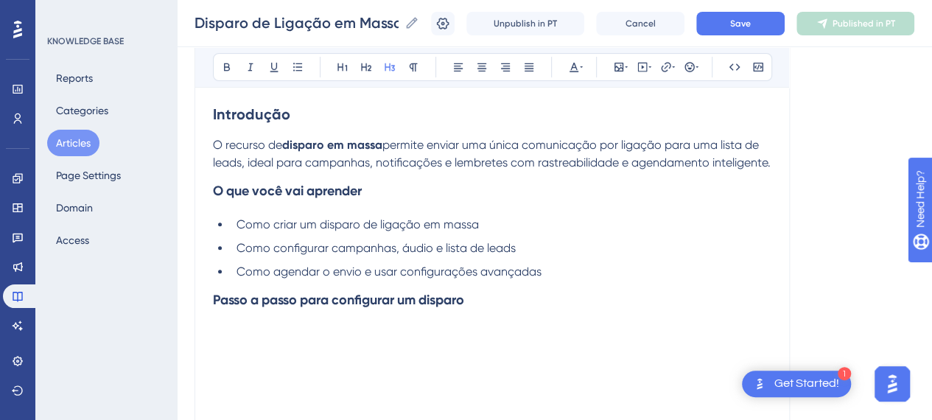
click at [259, 351] on h3 "Passo a passo para configurar um disparo" at bounding box center [492, 321] width 558 height 80
click at [500, 329] on h3 "Passo a passo para configurar um disparo" at bounding box center [492, 310] width 558 height 59
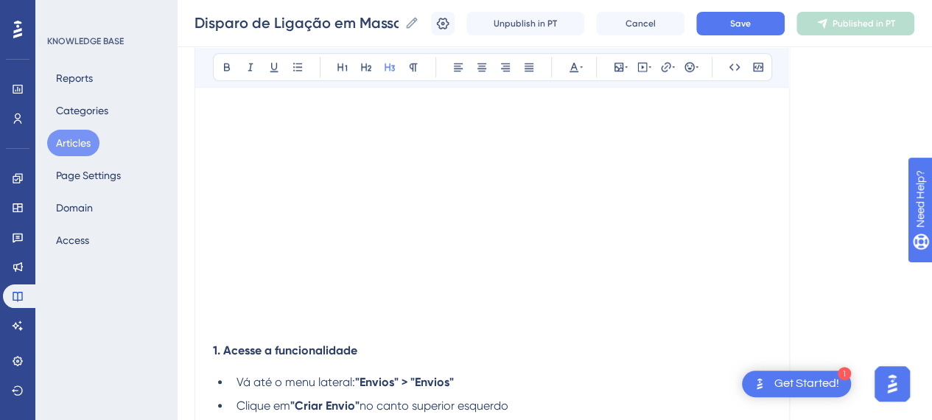
scroll to position [737, 0]
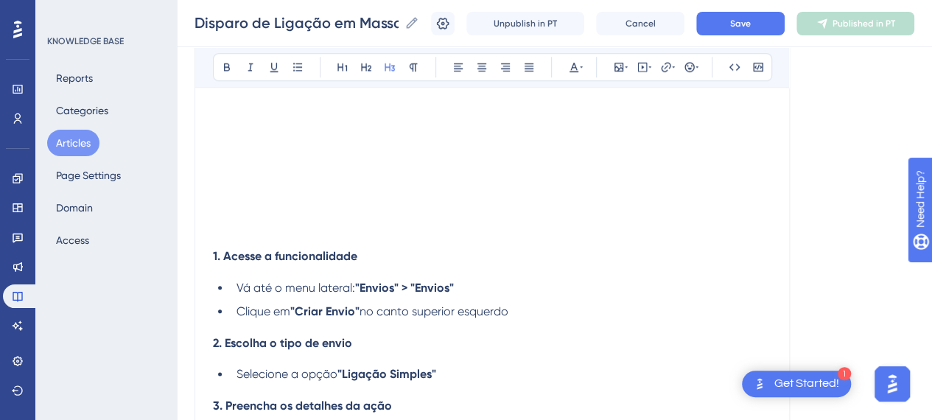
click at [275, 234] on h3 at bounding box center [492, 214] width 558 height 38
click at [455, 263] on h4 "1. Acesse a funcionalidade" at bounding box center [492, 256] width 558 height 14
click at [290, 259] on div "Introdução O recurso de disparo em massa permite enviar uma única comunicação p…" at bounding box center [492, 380] width 558 height 1608
click at [459, 297] on li "Vá até o menu lateral: "Envios" > "Envios"" at bounding box center [501, 288] width 541 height 18
drag, startPoint x: 405, startPoint y: 343, endPoint x: 429, endPoint y: 340, distance: 23.9
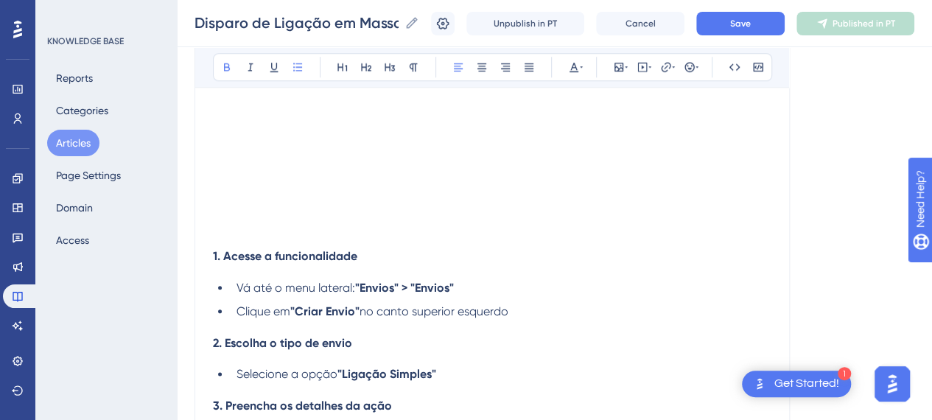
click at [408, 343] on div "Introdução O recurso de disparo em massa permite enviar uma única comunicação p…" at bounding box center [492, 380] width 558 height 1608
click at [526, 321] on li "Clique em "Criar Envio" no canto superior esquerdo" at bounding box center [501, 312] width 541 height 18
click at [474, 297] on li "Vá até o menu lateral: "Envios" > "Envios"" at bounding box center [501, 288] width 541 height 18
click at [535, 321] on li "Clique em "Criar Envio" no canto superior esquerdo" at bounding box center [501, 312] width 541 height 18
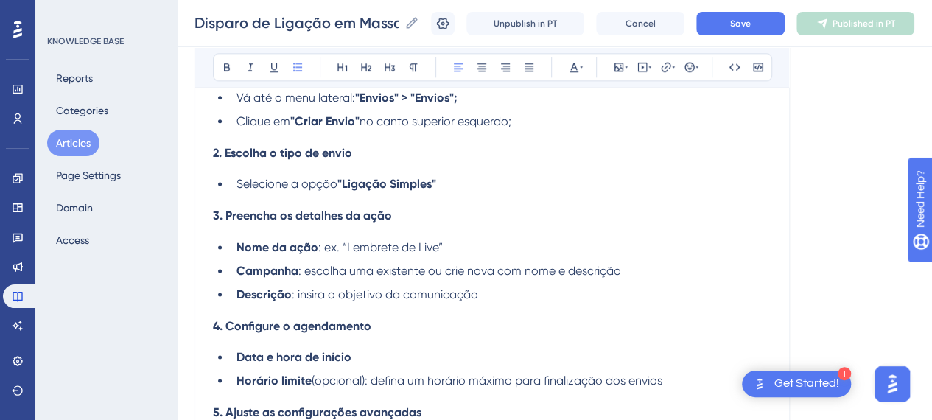
scroll to position [958, 0]
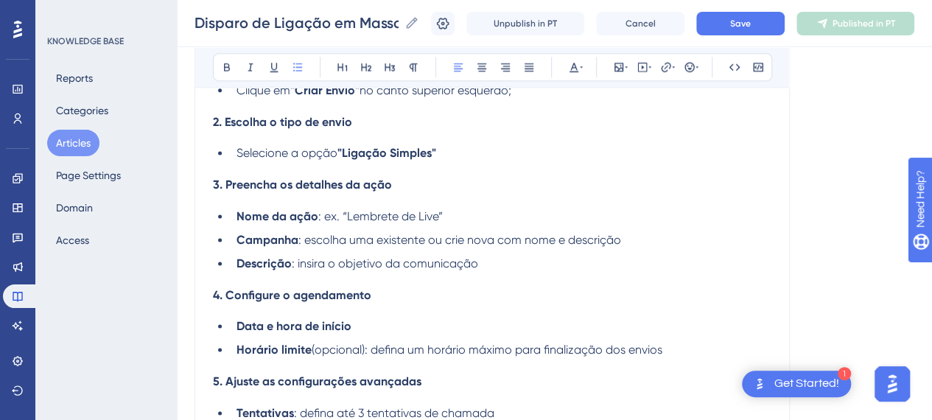
click at [480, 162] on li "Selecione a opção "Ligação Simples"" at bounding box center [501, 153] width 541 height 18
click at [436, 192] on div "Introdução O recurso de disparo em massa permite enviar uma única comunicação p…" at bounding box center [492, 159] width 558 height 1608
click at [476, 223] on div "Introdução O recurso de disparo em massa permite enviar uma única comunicação p…" at bounding box center [492, 159] width 558 height 1608
click at [627, 249] on li "Campanha : escolha uma existente ou crie nova com nome e descrição" at bounding box center [501, 240] width 541 height 18
click at [537, 273] on li "Descrição : insira o objetivo da comunicação" at bounding box center [501, 264] width 541 height 18
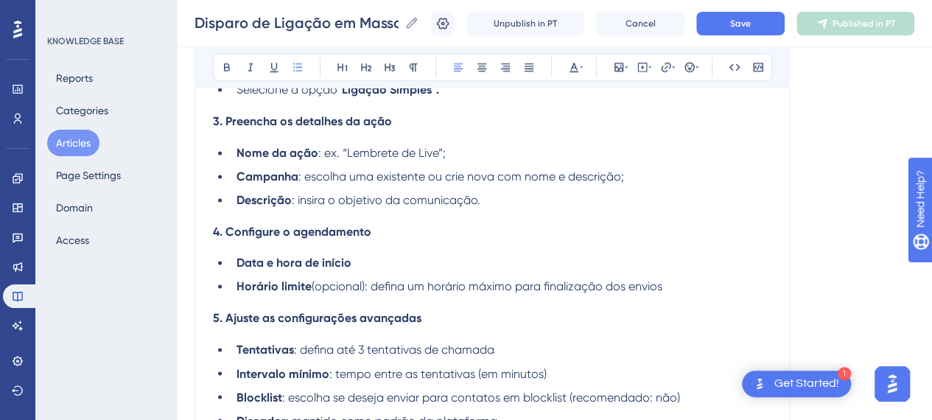
scroll to position [1105, 0]
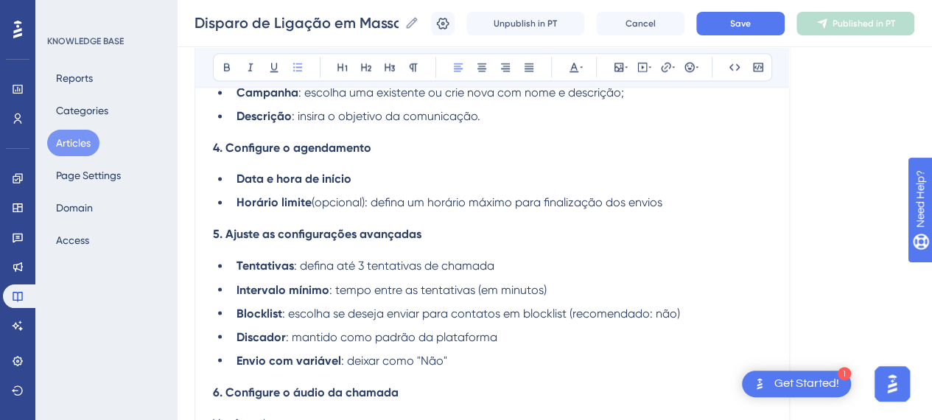
click at [372, 188] on li "Data e hora de início" at bounding box center [501, 179] width 541 height 18
click at [690, 211] on li "Horário limite (opcional): defina um horário máximo para finalização dos envios" at bounding box center [501, 203] width 541 height 18
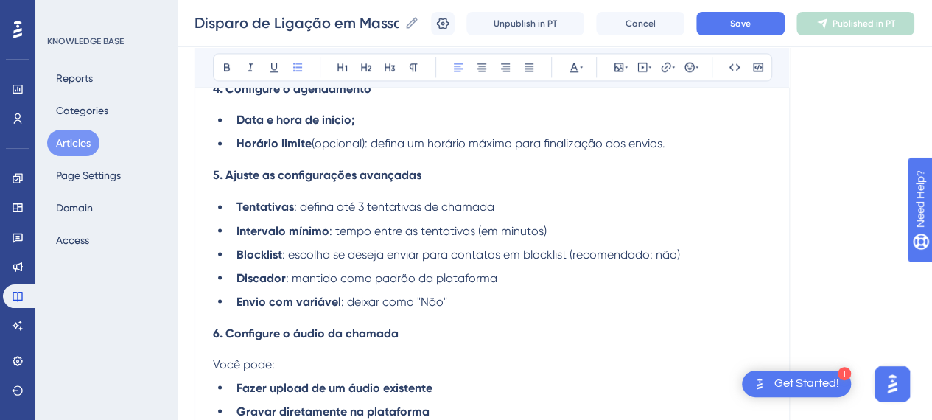
scroll to position [1179, 0]
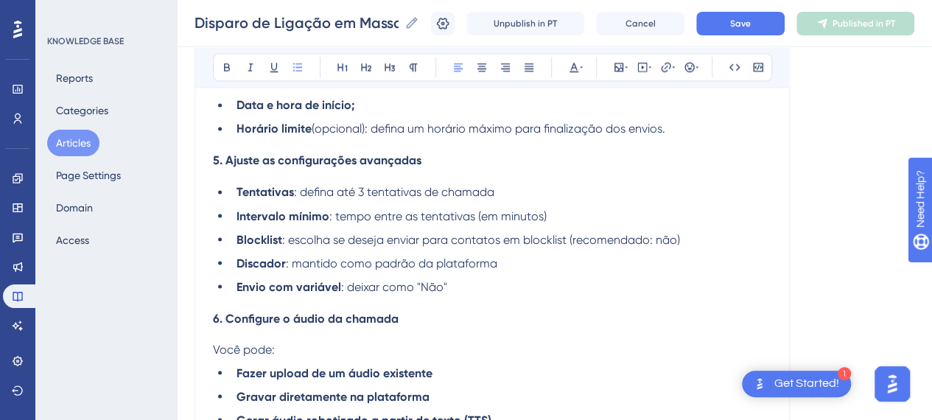
click at [513, 201] on li "Tentativas : defina até 3 tentativas de chamada" at bounding box center [501, 192] width 541 height 18
click at [580, 225] on li "Intervalo mínimo : tempo entre as tentativas (em minutos)" at bounding box center [501, 216] width 541 height 18
click at [714, 248] on li "Blocklist : escolha se deseja enviar para contatos em blocklist (recomendado: n…" at bounding box center [501, 240] width 541 height 18
click at [522, 272] on li "Discador : mantido como padrão da plataforma" at bounding box center [501, 263] width 541 height 18
click at [462, 295] on li "Envio com variável : deixar como "Não"" at bounding box center [501, 287] width 541 height 18
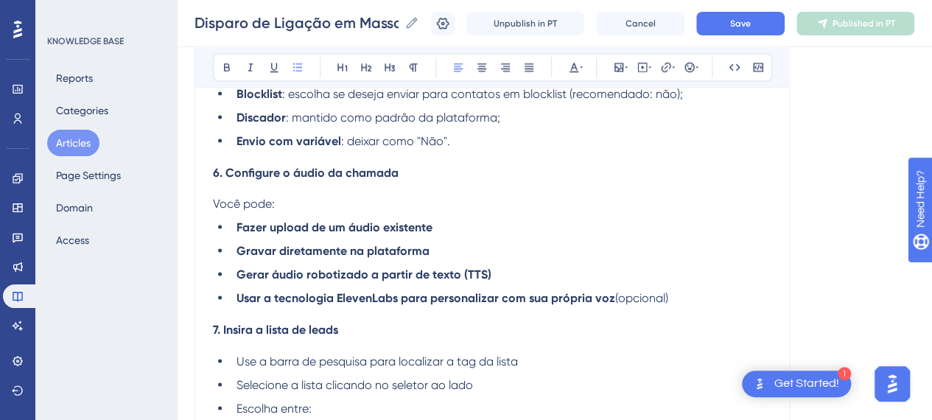
scroll to position [1326, 0]
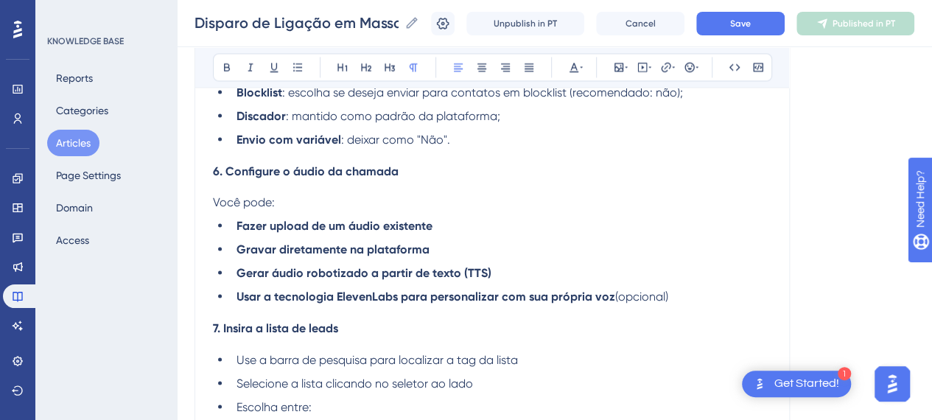
drag, startPoint x: 396, startPoint y: 223, endPoint x: 461, endPoint y: 234, distance: 65.8
click at [401, 211] on p "Você pode:" at bounding box center [492, 202] width 558 height 18
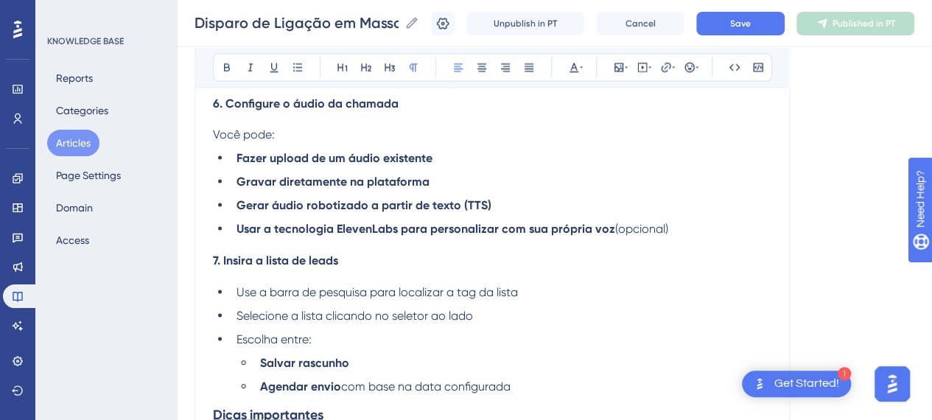
scroll to position [1400, 0]
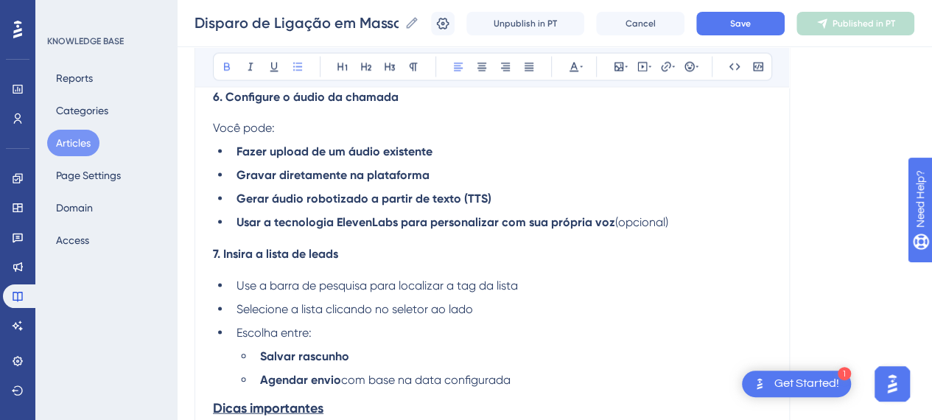
click at [457, 161] on li "Fazer upload de um áudio existente" at bounding box center [501, 152] width 541 height 18
click at [468, 184] on li "Gravar diretamente na plataforma" at bounding box center [501, 176] width 541 height 18
click at [516, 208] on li "Gerar áudio robotizado a partir de texto (TTS)" at bounding box center [501, 199] width 541 height 18
click at [668, 231] on li "Usar a tecnologia ElevenLabs para personalizar com sua própria voz (opcional)" at bounding box center [501, 223] width 541 height 18
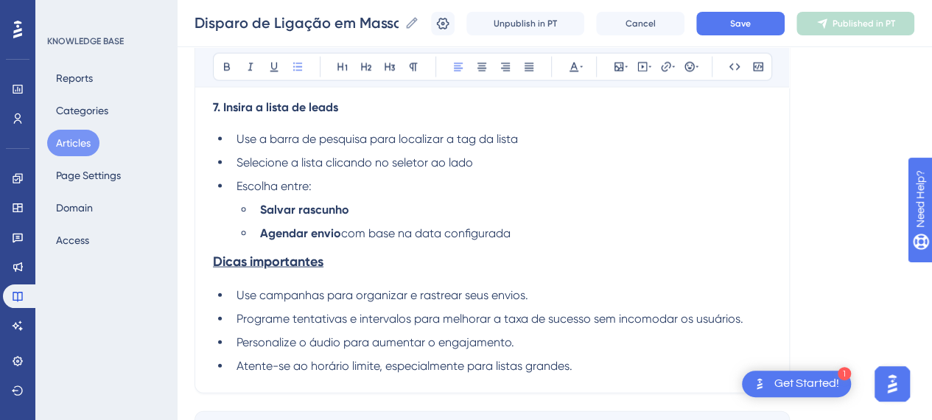
scroll to position [1547, 0]
click at [282, 169] on span "Selecione a lista clicando no seletor ao lado" at bounding box center [355, 162] width 237 height 14
drag, startPoint x: 321, startPoint y: 222, endPoint x: 326, endPoint y: 227, distance: 7.8
click at [321, 216] on strong "Salvar rascunho" at bounding box center [304, 209] width 89 height 14
click at [368, 218] on li "Salvar rascunho" at bounding box center [512, 209] width 517 height 18
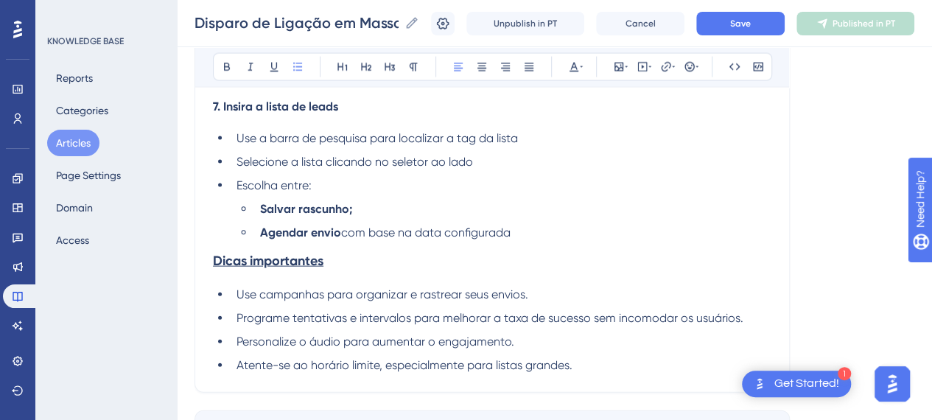
click at [553, 242] on li "Agendar envio com base na data configurada" at bounding box center [512, 233] width 517 height 18
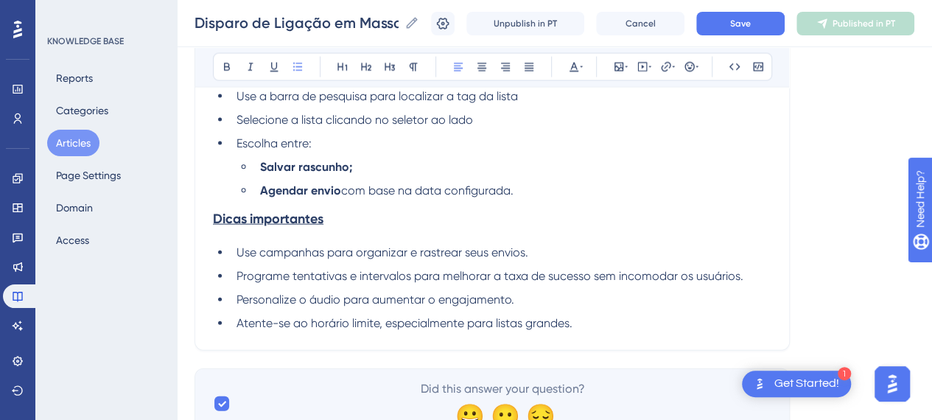
scroll to position [1621, 0]
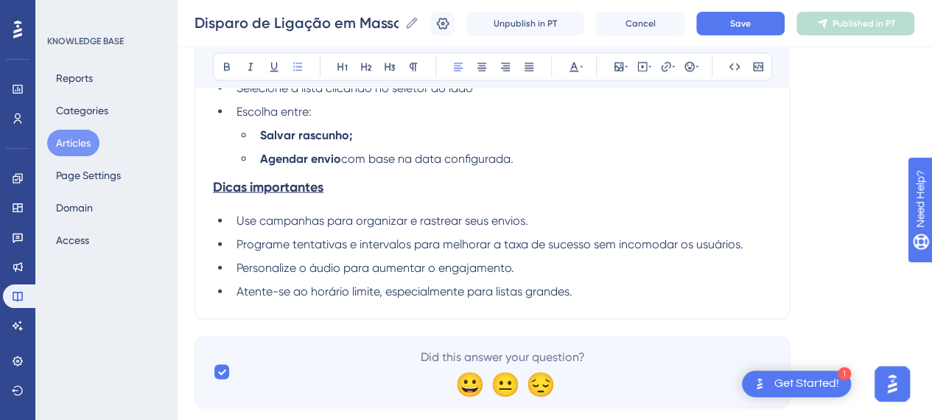
click at [315, 195] on strong "Dicas importantes" at bounding box center [268, 187] width 111 height 16
click at [298, 206] on h3 "Dicas importantes" at bounding box center [492, 187] width 558 height 38
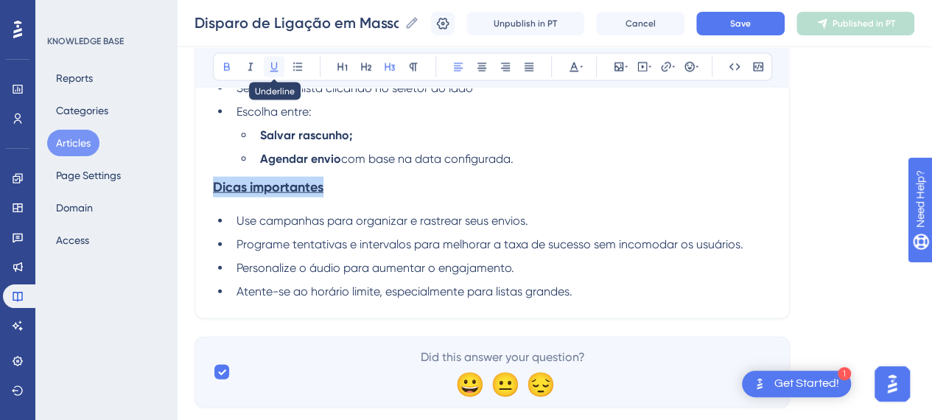
click at [268, 69] on icon at bounding box center [274, 67] width 12 height 12
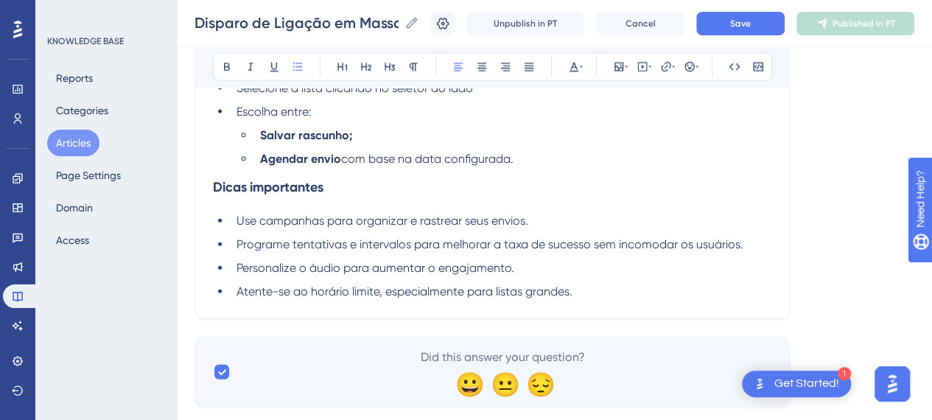
click at [352, 251] on span "Programe tentativas e intervalos para melhorar a taxa de sucesso sem incomodar …" at bounding box center [490, 244] width 507 height 14
click at [218, 195] on strong "Dicas importantes" at bounding box center [268, 187] width 111 height 16
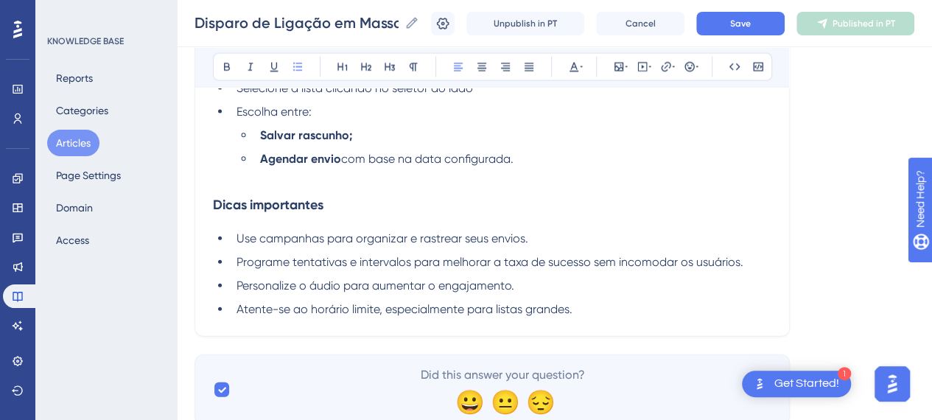
click at [371, 245] on span "Use campanhas para organizar e rastrear seus envios." at bounding box center [383, 238] width 292 height 14
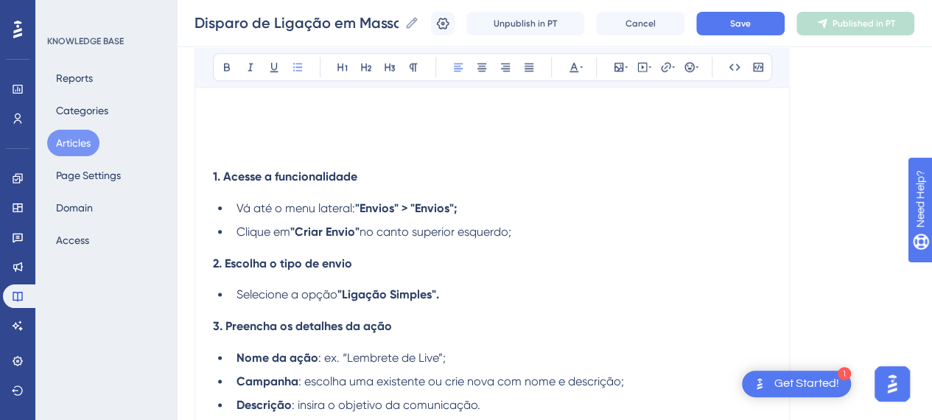
scroll to position [884, 0]
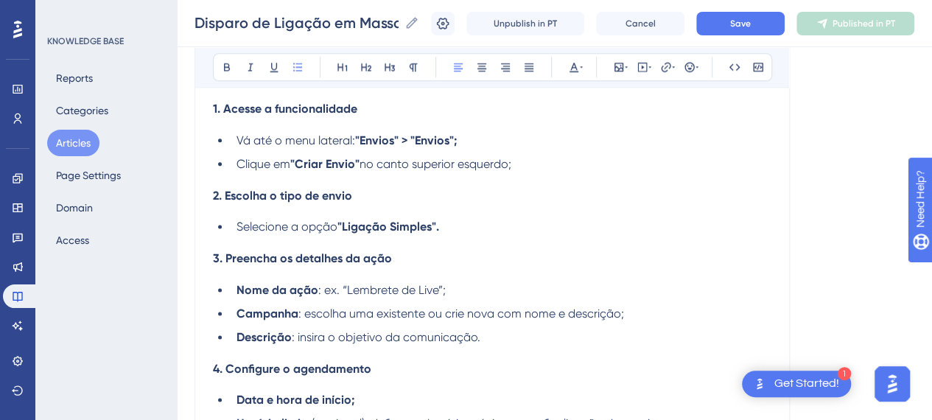
drag, startPoint x: 462, startPoint y: 202, endPoint x: 500, endPoint y: 202, distance: 38.3
click at [465, 202] on div "Introdução O recurso de disparo em massa permite enviar uma única comunicação p…" at bounding box center [492, 242] width 558 height 1626
click at [565, 195] on div "Introdução O recurso de disparo em massa permite enviar uma única comunicação p…" at bounding box center [492, 242] width 558 height 1626
click at [559, 173] on li "Clique em "Criar Envio" no canto superior esquerdo;" at bounding box center [501, 164] width 541 height 18
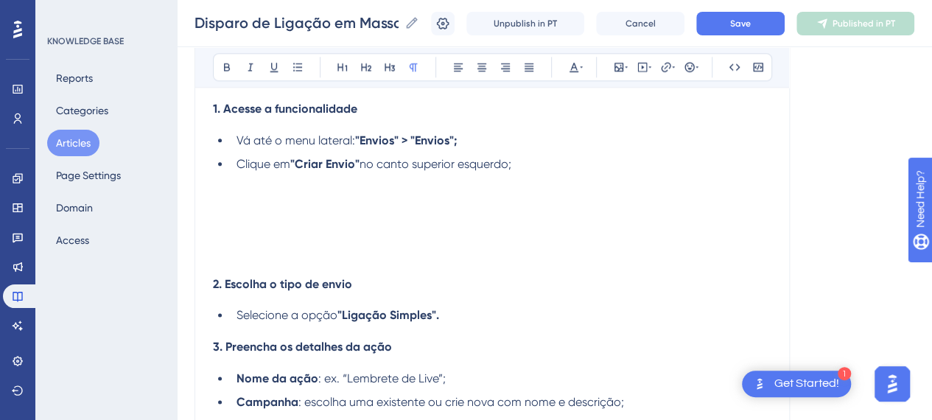
click at [281, 209] on p at bounding box center [492, 200] width 558 height 18
click at [622, 69] on icon at bounding box center [618, 67] width 9 height 9
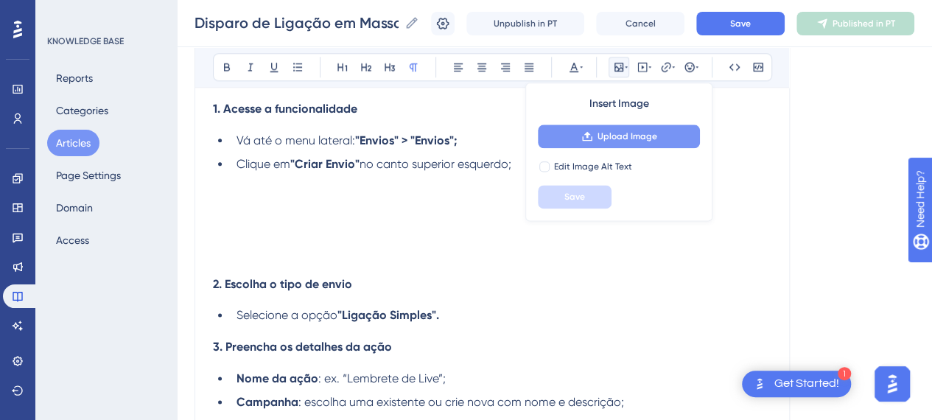
click at [636, 138] on span "Upload Image" at bounding box center [628, 136] width 60 height 12
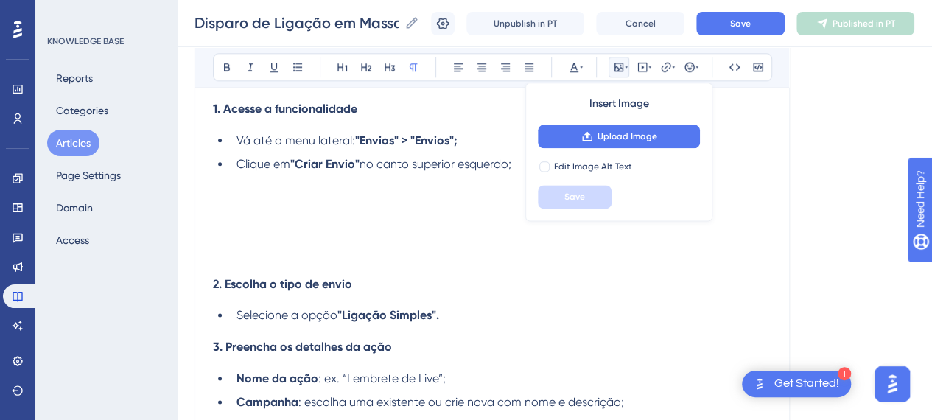
click at [476, 150] on li "Vá até o menu lateral: "Envios" > "Envios";" at bounding box center [501, 141] width 541 height 18
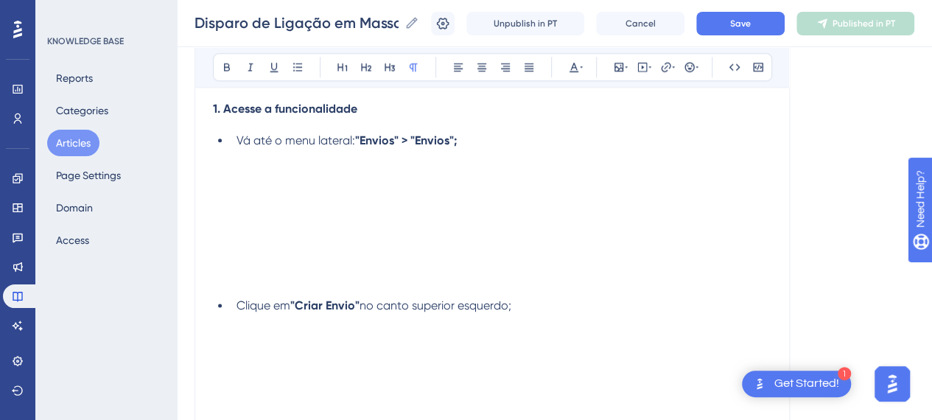
click at [419, 201] on p at bounding box center [492, 194] width 558 height 18
click at [617, 72] on button at bounding box center [619, 67] width 21 height 21
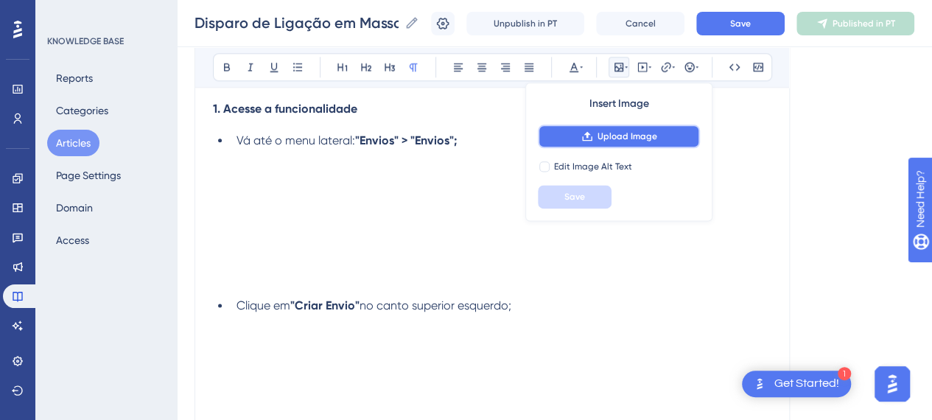
click at [619, 133] on span "Upload Image" at bounding box center [628, 136] width 60 height 12
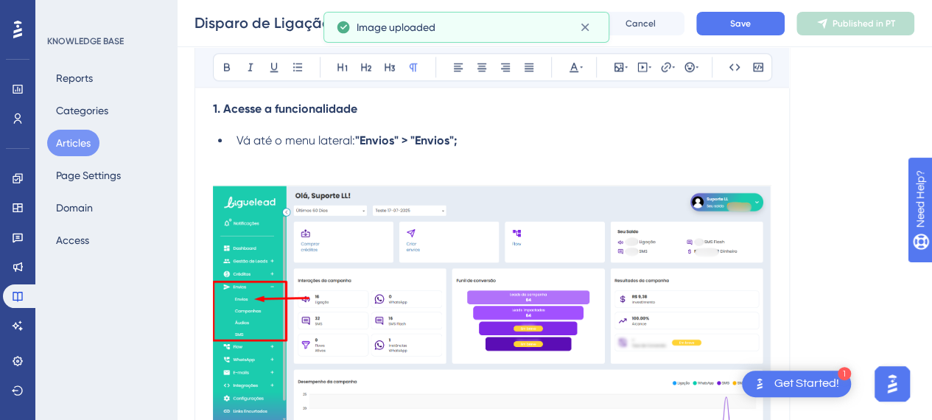
click at [360, 185] on p at bounding box center [492, 176] width 558 height 18
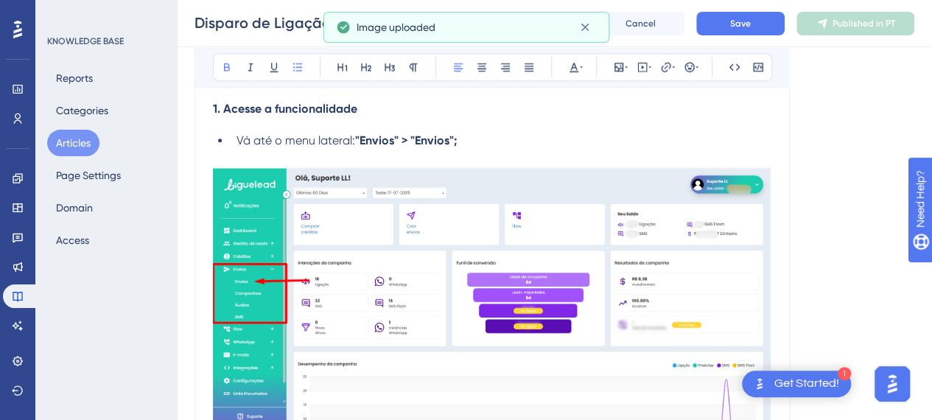
click at [539, 150] on li "Vá até o menu lateral: "Envios" > "Envios";" at bounding box center [501, 141] width 541 height 18
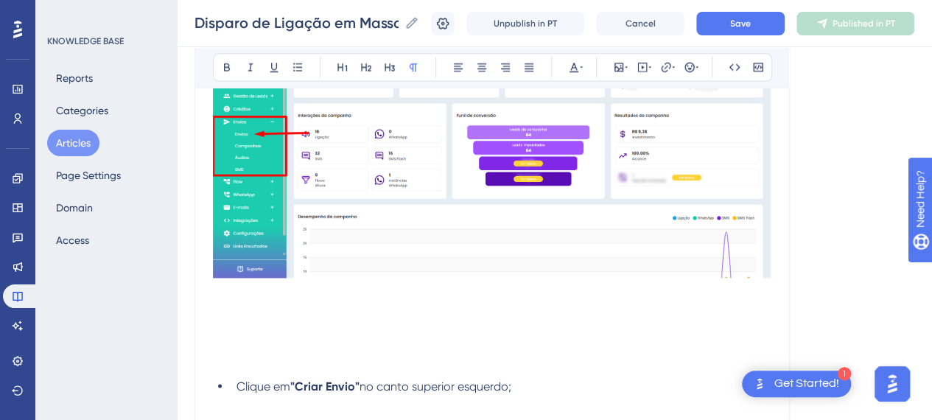
click at [277, 370] on p at bounding box center [492, 363] width 558 height 18
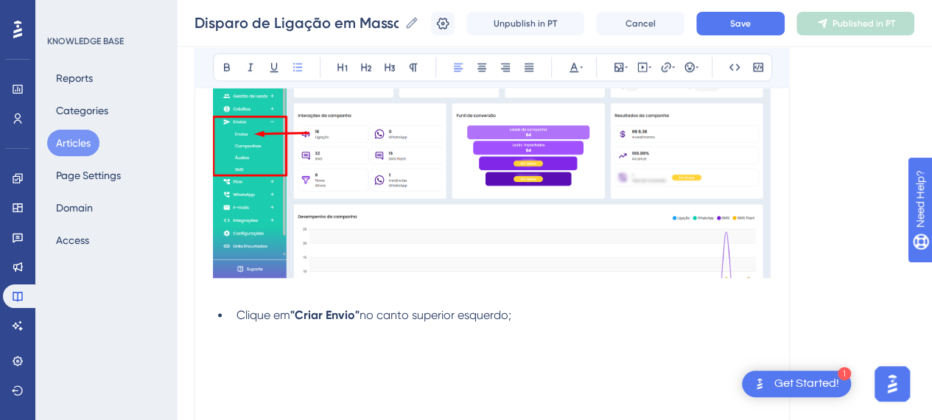
click at [561, 324] on li "Clique em "Criar Envio" no canto superior esquerdo;" at bounding box center [501, 316] width 541 height 18
click at [303, 301] on p at bounding box center [492, 292] width 558 height 18
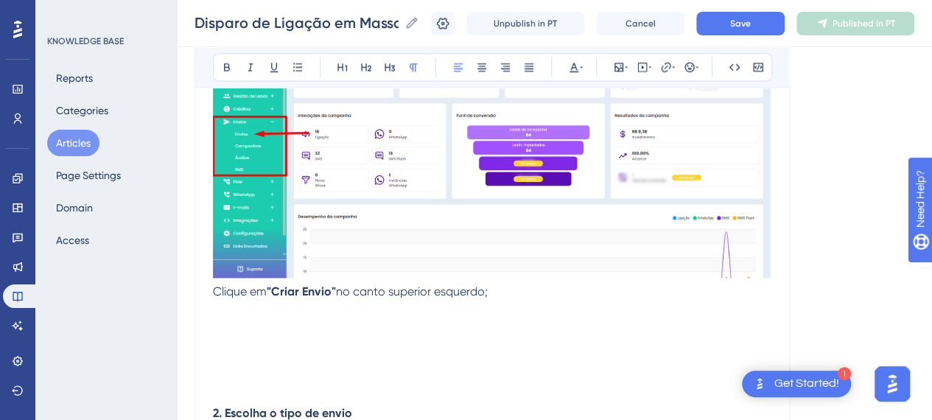
click at [525, 301] on p "Clique em "Criar Envio" no canto superior esquerdo;" at bounding box center [492, 292] width 558 height 18
click at [213, 298] on span "Clique em" at bounding box center [240, 291] width 54 height 14
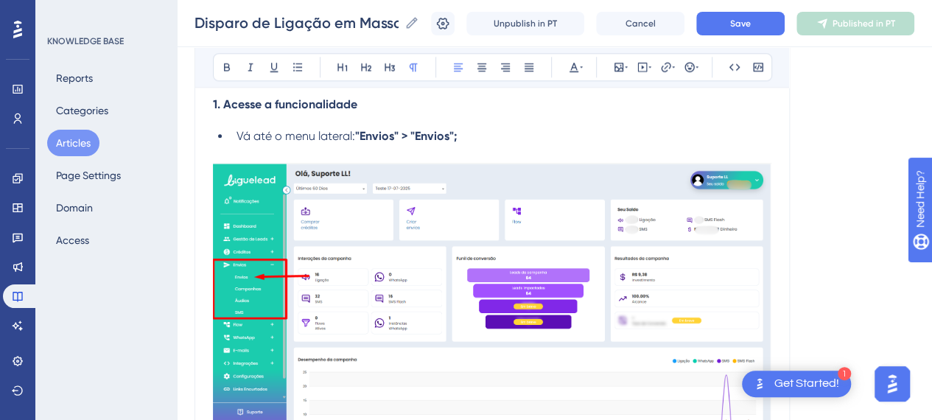
scroll to position [810, 0]
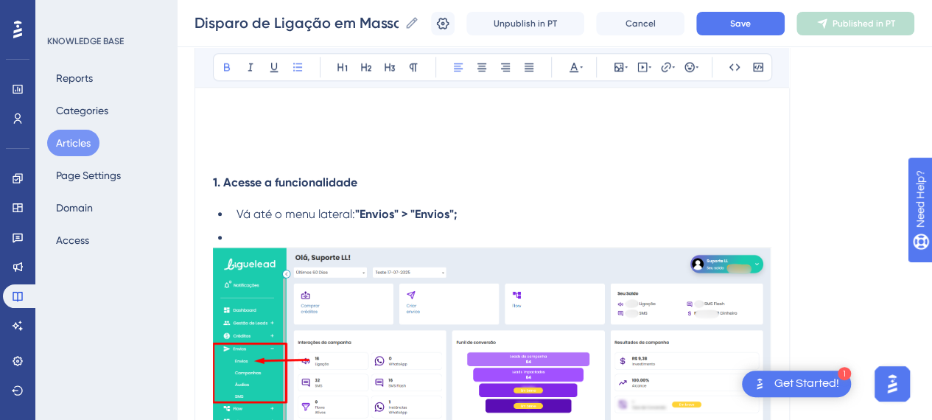
click at [273, 247] on li at bounding box center [501, 238] width 541 height 18
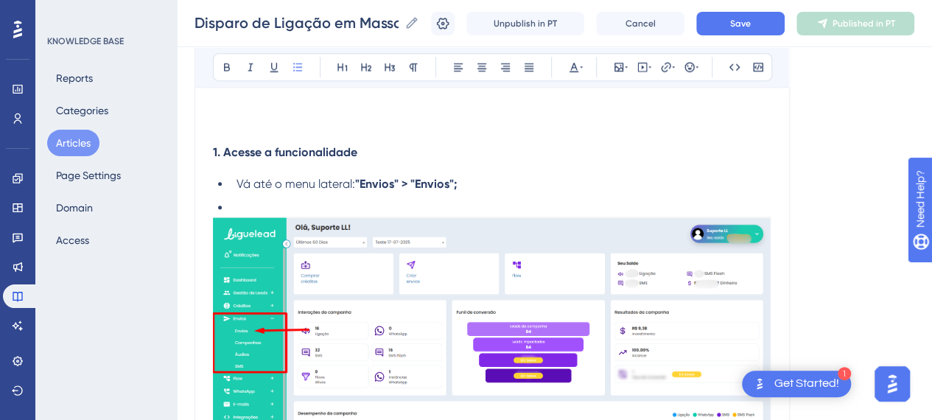
scroll to position [884, 0]
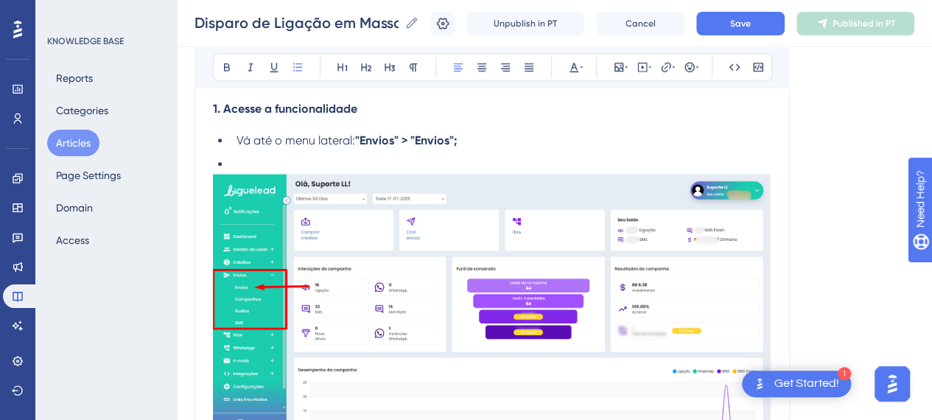
click at [234, 150] on li "Vá até o menu lateral: "Envios" > "Envios";" at bounding box center [501, 141] width 541 height 18
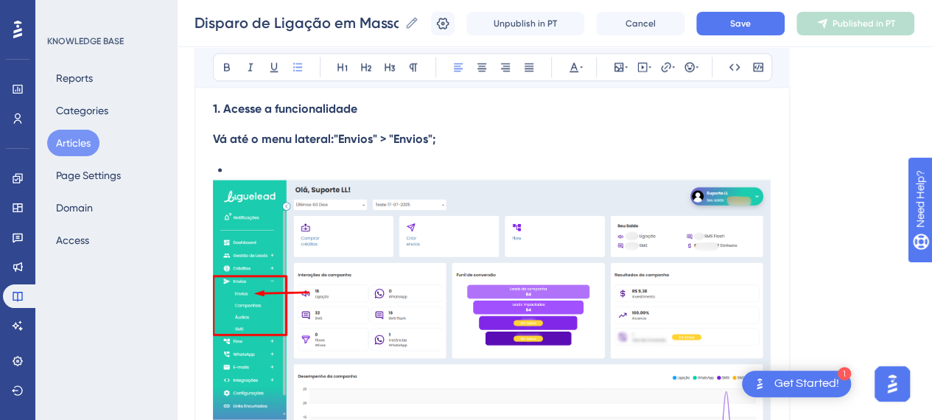
click at [388, 146] on strong ""Envios" > "Envios";" at bounding box center [385, 139] width 102 height 14
click at [234, 65] on button at bounding box center [227, 67] width 21 height 21
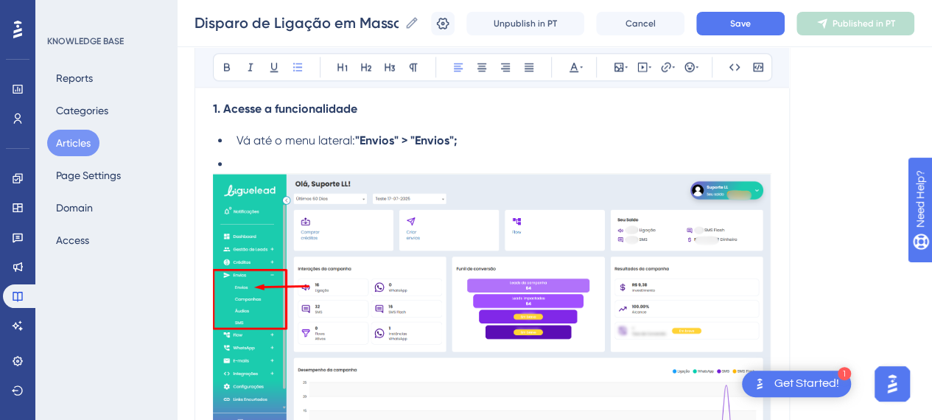
click at [268, 172] on li at bounding box center [501, 164] width 541 height 18
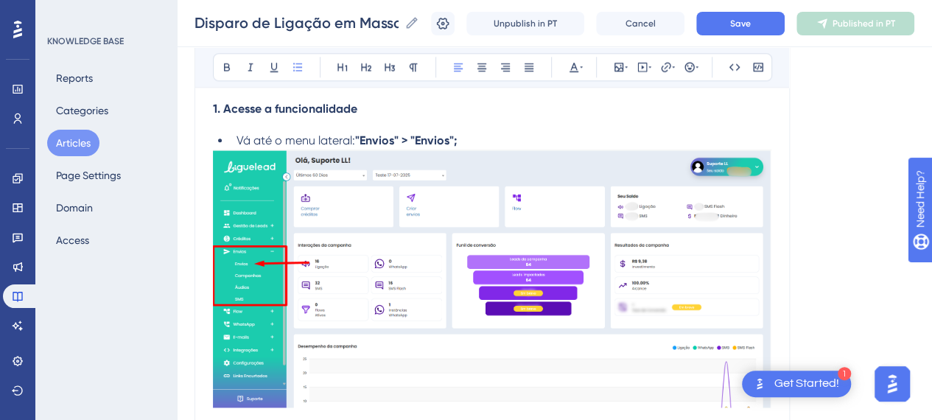
click at [234, 150] on li "Vá até o menu lateral: "Envios" > "Envios";" at bounding box center [501, 141] width 541 height 18
click at [523, 150] on li "Vá até o menu lateral: "Envios" > "Envios";" at bounding box center [501, 141] width 541 height 18
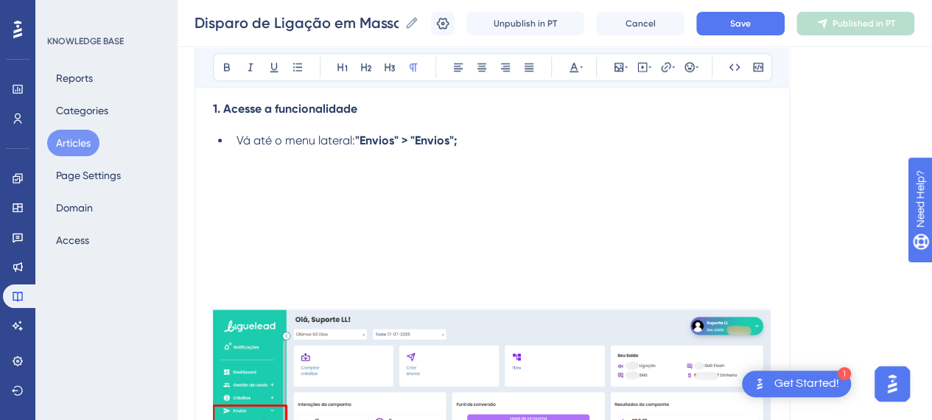
click at [262, 291] on p at bounding box center [492, 282] width 558 height 18
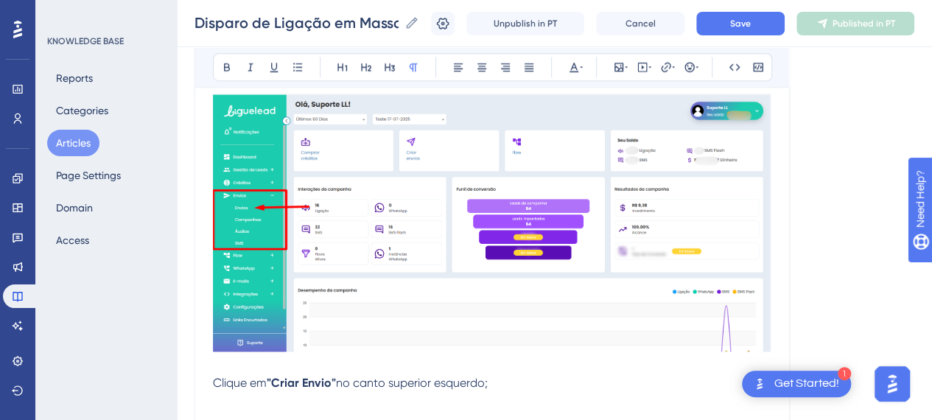
scroll to position [1032, 0]
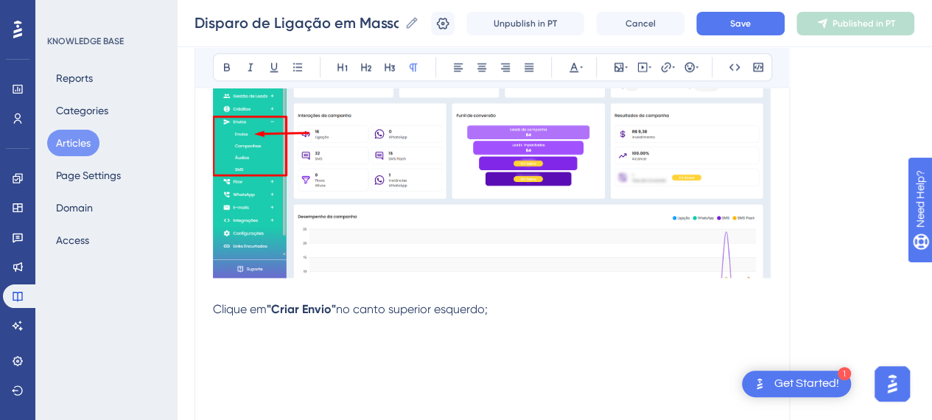
click at [280, 404] on div "Introdução O recurso de disparo em massa permite enviar uma única comunicação p…" at bounding box center [492, 286] width 558 height 2008
click at [212, 327] on div "Disparo de Ligação em Massa (Broadcast) Bold Italic Underline Bullet Point Head…" at bounding box center [492, 221] width 595 height 2174
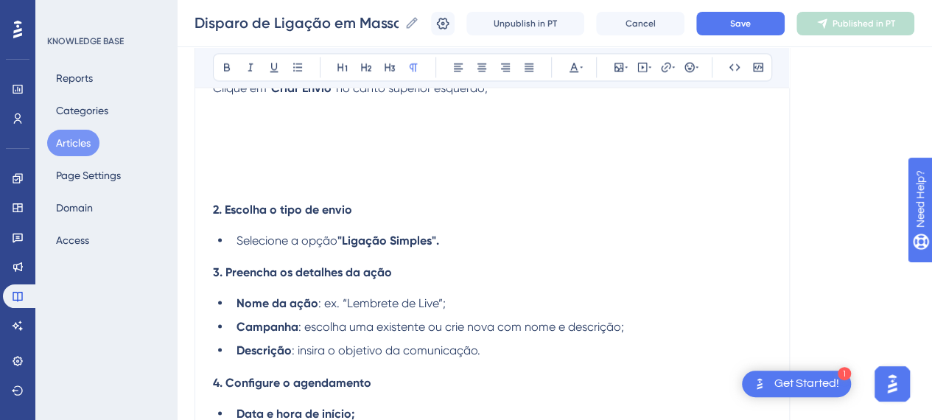
drag, startPoint x: 237, startPoint y: 195, endPoint x: 226, endPoint y: 172, distance: 26.0
click at [237, 186] on p at bounding box center [492, 177] width 558 height 18
click at [214, 105] on div "Disparo de Ligação em Massa (Broadcast) Bold Italic Underline Bullet Point Head…" at bounding box center [492, 0] width 595 height 2174
click at [214, 95] on span "Clique em" at bounding box center [240, 88] width 54 height 14
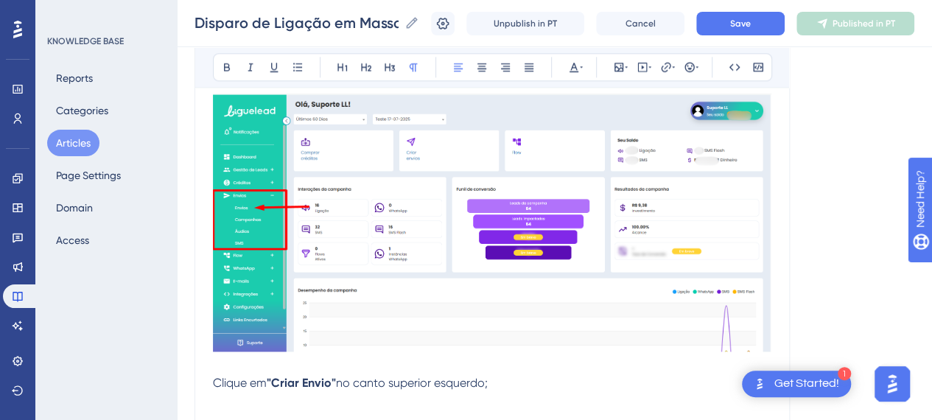
scroll to position [663, 0]
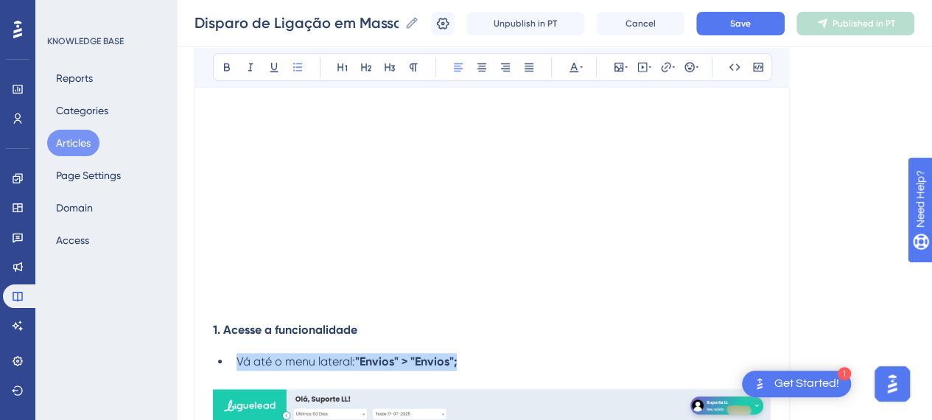
drag, startPoint x: 448, startPoint y: 376, endPoint x: 175, endPoint y: 381, distance: 272.7
copy li "Vá até o menu lateral: "Envios" > "Envios";"
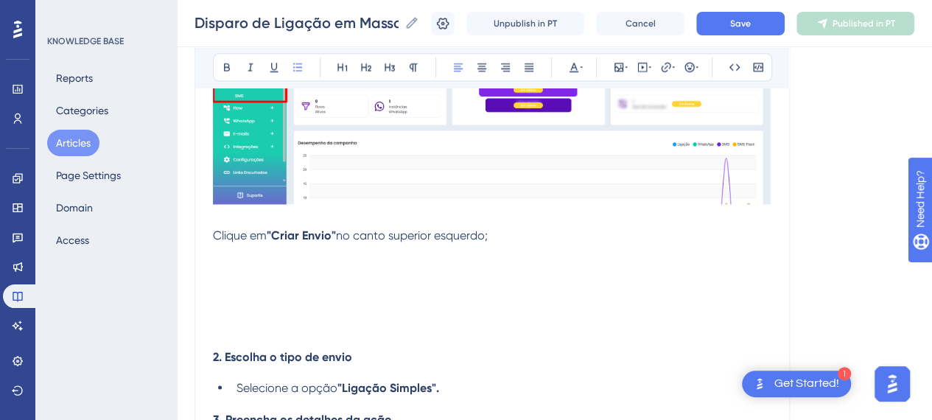
scroll to position [1179, 0]
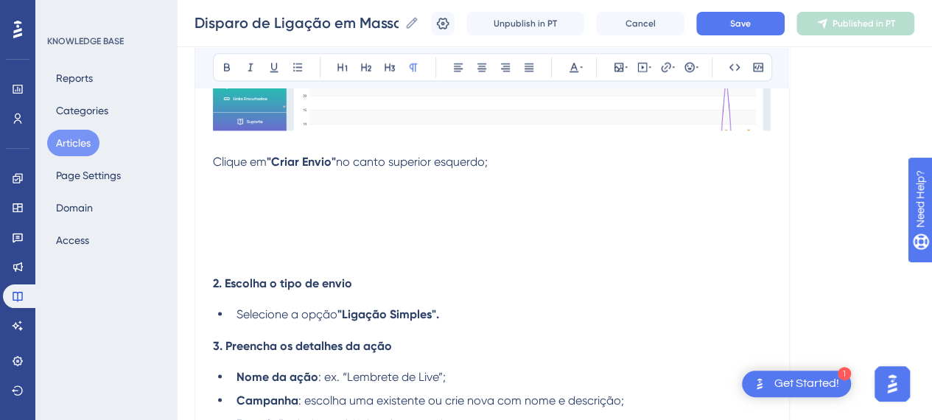
click at [270, 224] on p at bounding box center [492, 215] width 558 height 18
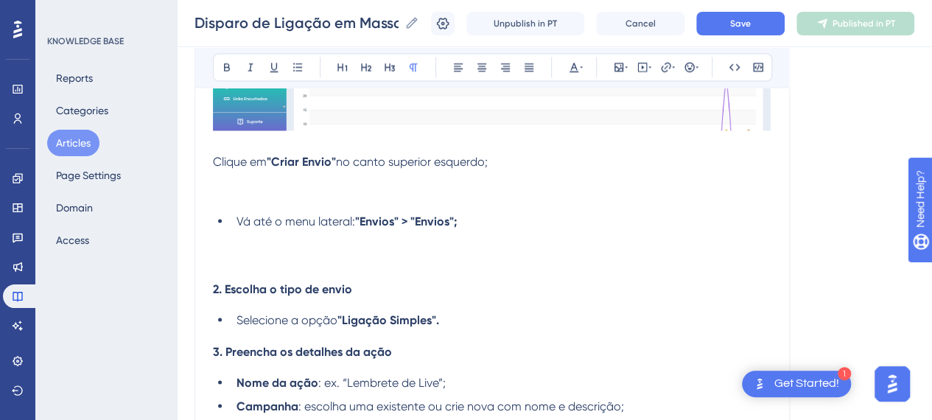
click at [475, 206] on p at bounding box center [492, 198] width 558 height 18
drag, startPoint x: 227, startPoint y: 177, endPoint x: 510, endPoint y: 176, distance: 282.9
click at [510, 171] on p "Clique em "Criar Envio" no canto superior esquerdo;" at bounding box center [492, 162] width 558 height 18
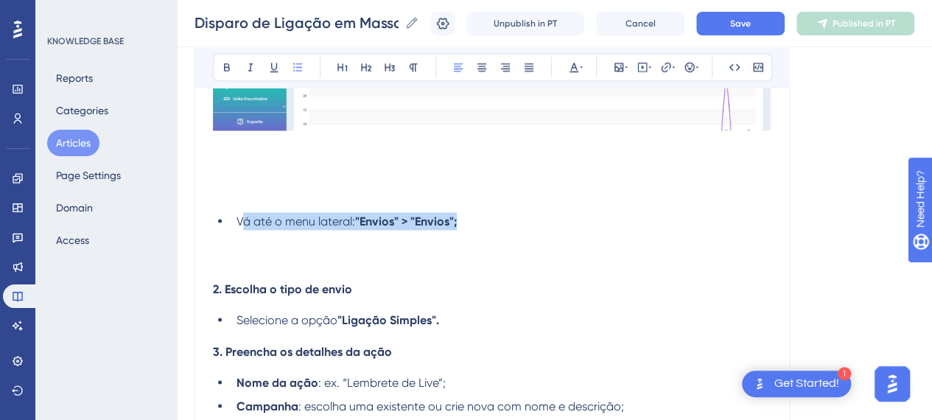
drag, startPoint x: 240, startPoint y: 239, endPoint x: 474, endPoint y: 242, distance: 233.6
click at [474, 230] on li "Vá até o menu lateral: "Envios" > "Envios";" at bounding box center [501, 221] width 541 height 18
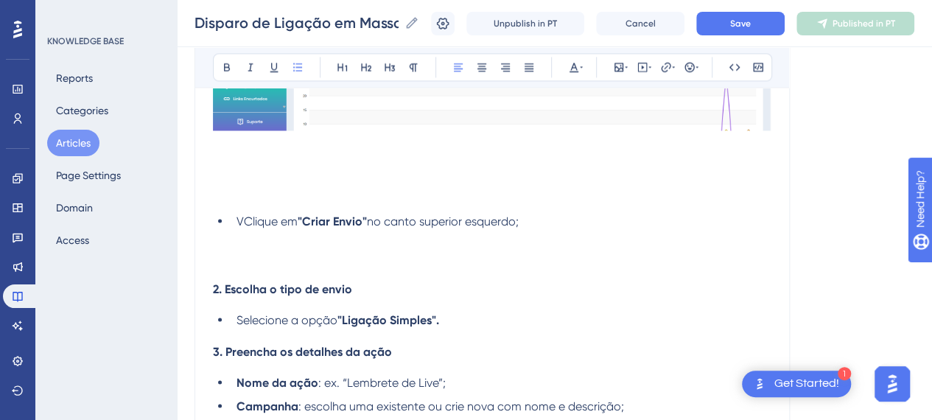
click at [241, 228] on span "VClique em" at bounding box center [267, 221] width 61 height 14
click at [244, 227] on div "Introdução O recurso de disparo em massa permite enviar uma única comunicação p…" at bounding box center [492, 141] width 558 height 2014
click at [253, 206] on p at bounding box center [492, 198] width 558 height 18
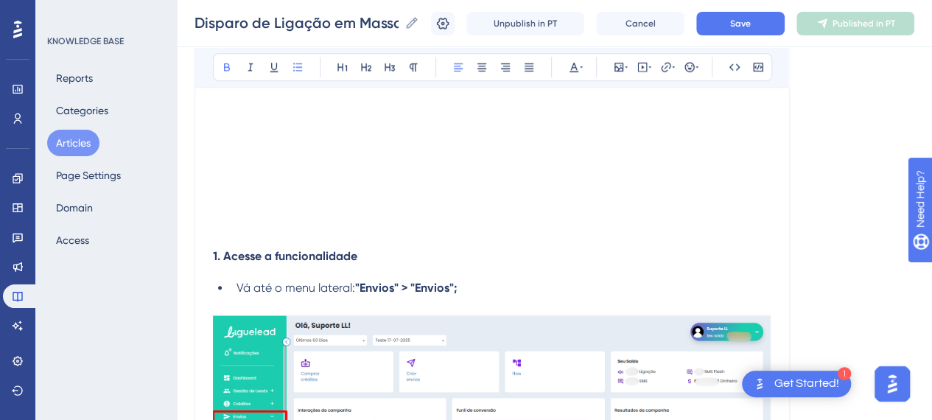
click at [534, 297] on li "Vá até o menu lateral: "Envios" > "Envios";" at bounding box center [501, 288] width 541 height 18
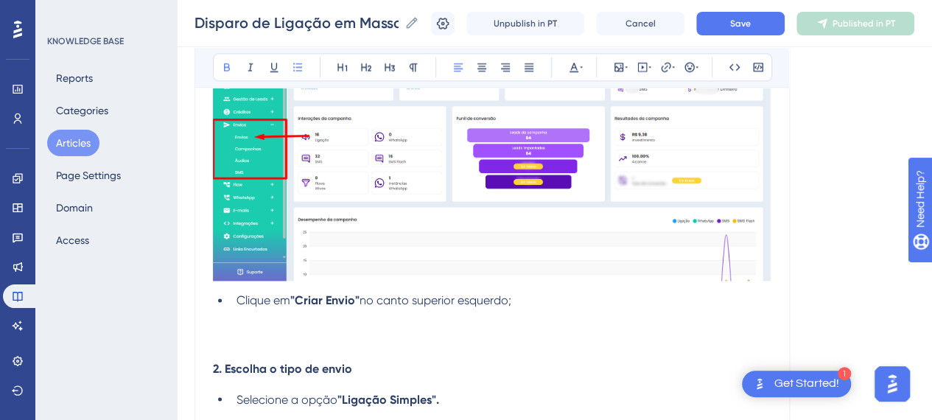
scroll to position [1105, 0]
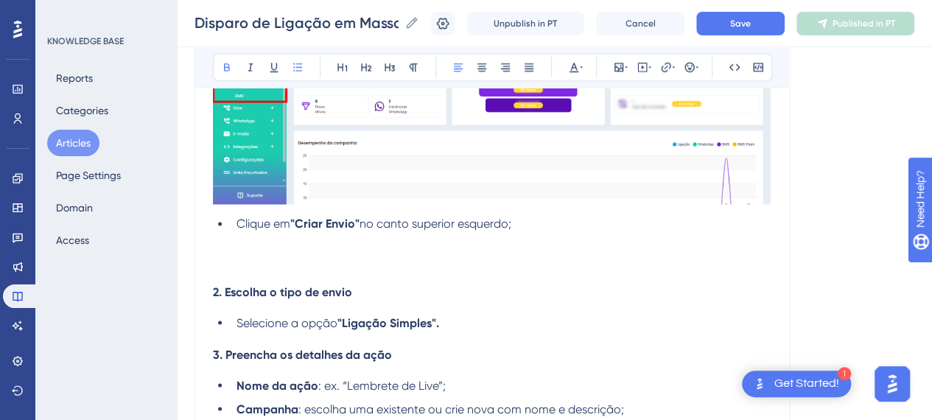
click at [564, 233] on li "Clique em "Criar Envio" no canto superior esquerdo;" at bounding box center [501, 224] width 541 height 18
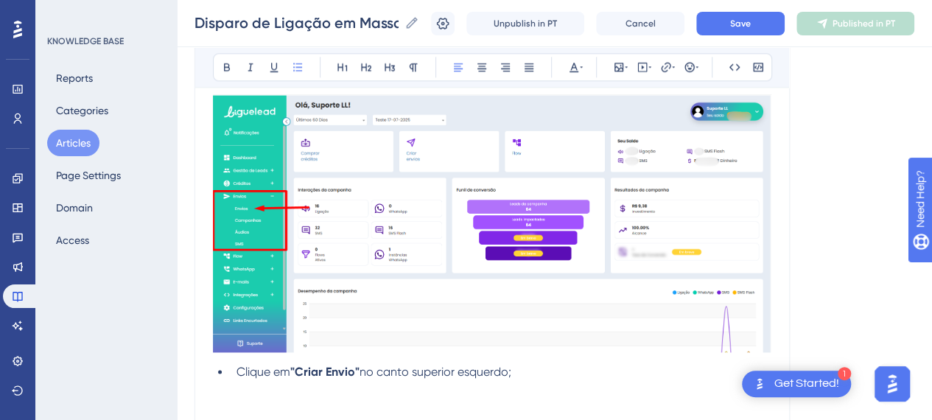
scroll to position [884, 0]
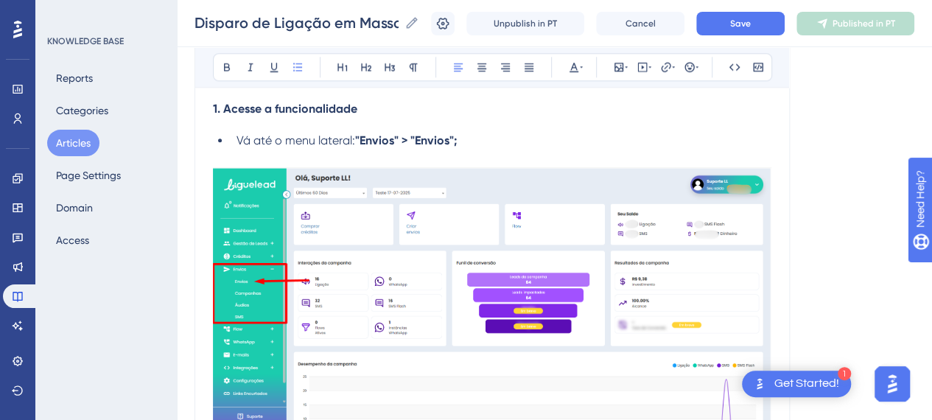
click at [513, 167] on p at bounding box center [492, 159] width 558 height 18
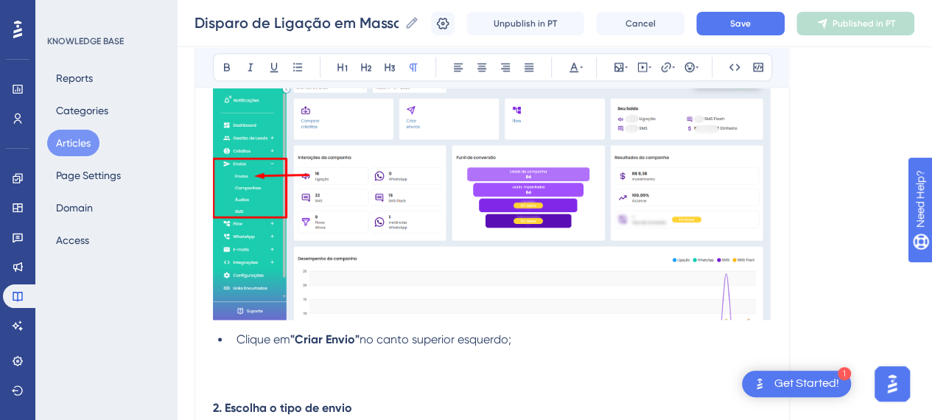
scroll to position [1032, 0]
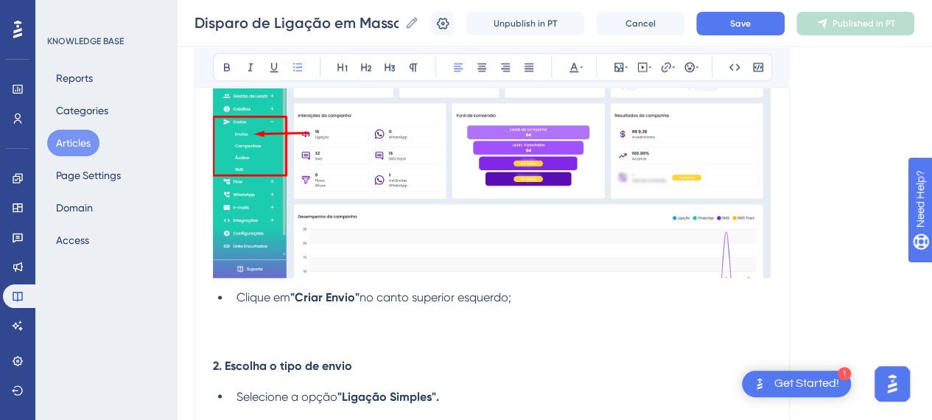
click at [256, 300] on div "Introdução O recurso de disparo em massa permite enviar uma única comunicação p…" at bounding box center [492, 253] width 558 height 1943
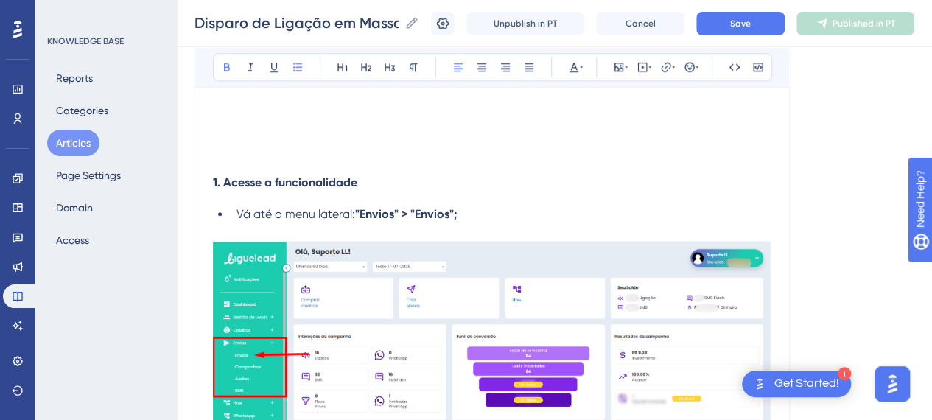
click at [493, 223] on li "Vá até o menu lateral: "Envios" > "Envios";" at bounding box center [501, 215] width 541 height 18
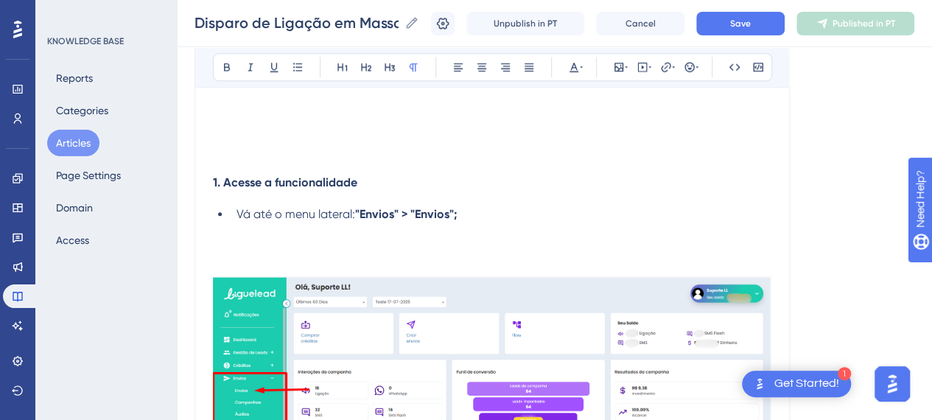
click at [258, 276] on p at bounding box center [492, 268] width 558 height 18
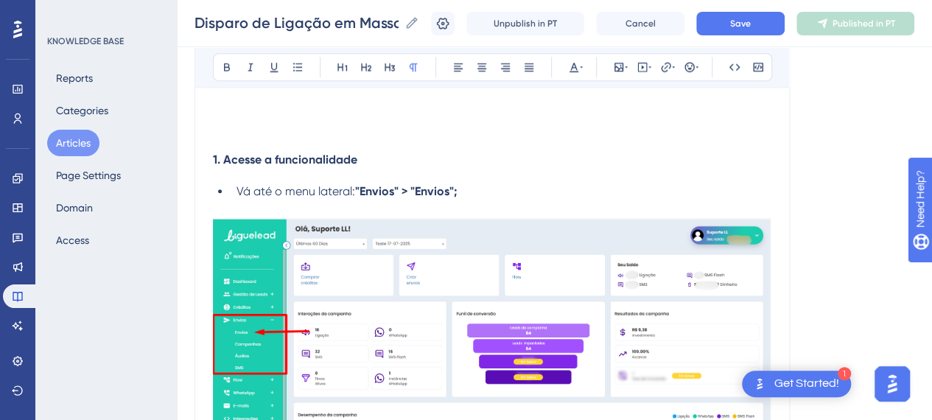
scroll to position [1032, 0]
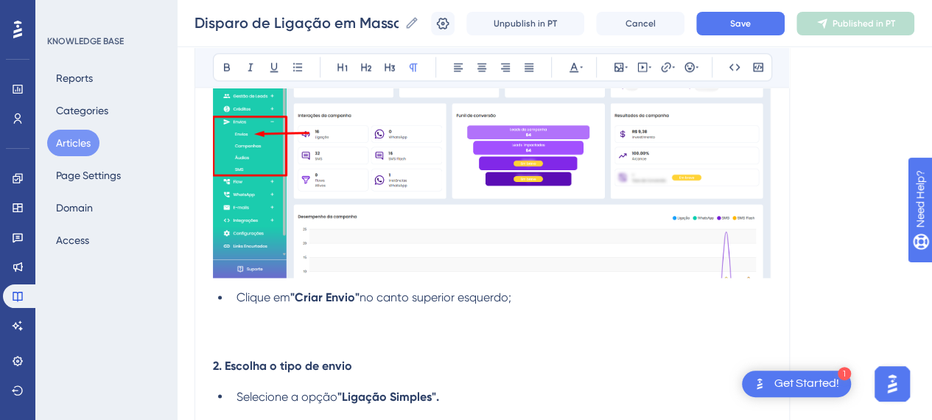
click at [237, 304] on span "Clique em" at bounding box center [264, 297] width 54 height 14
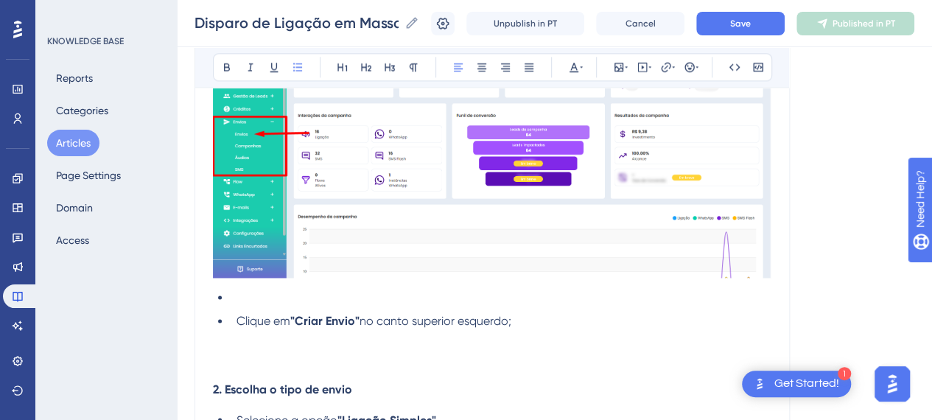
click at [236, 307] on li at bounding box center [501, 298] width 541 height 18
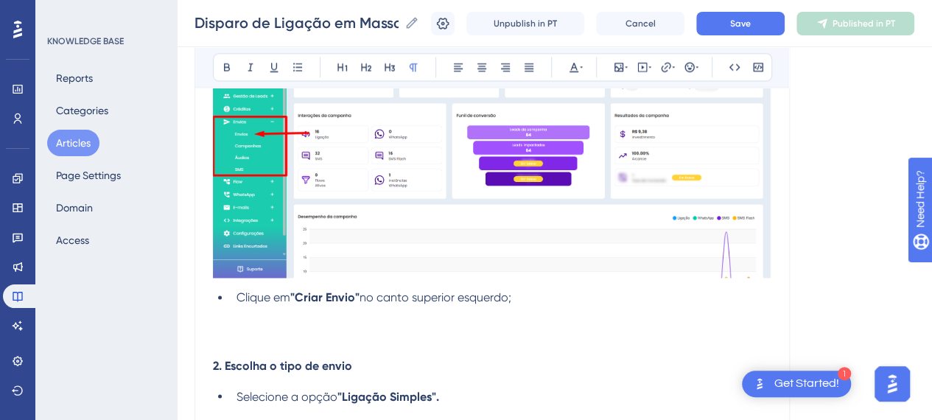
click at [324, 324] on p at bounding box center [492, 316] width 558 height 18
click at [616, 69] on icon at bounding box center [619, 67] width 12 height 12
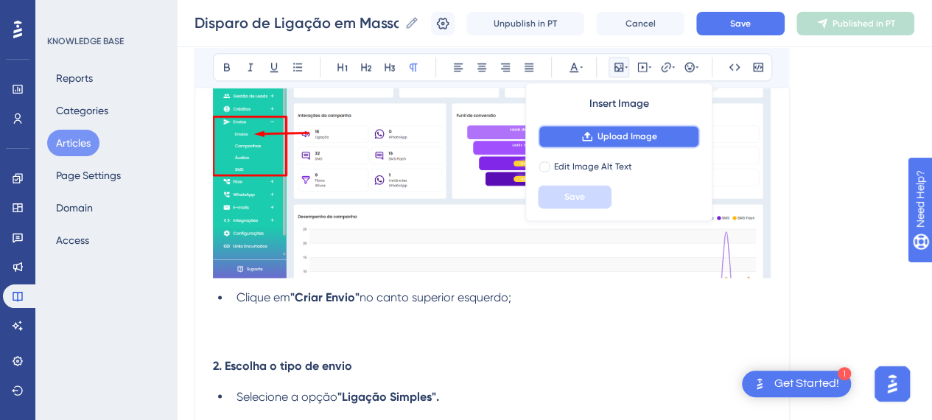
click at [599, 142] on button "Upload Image" at bounding box center [619, 137] width 162 height 24
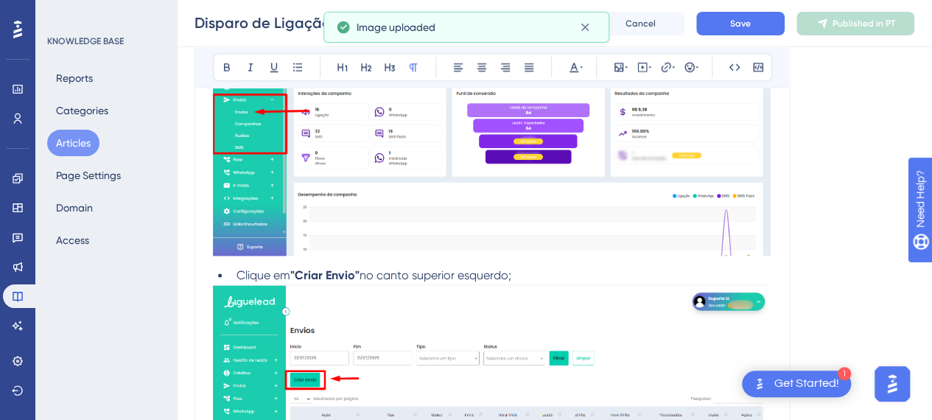
scroll to position [1253, 0]
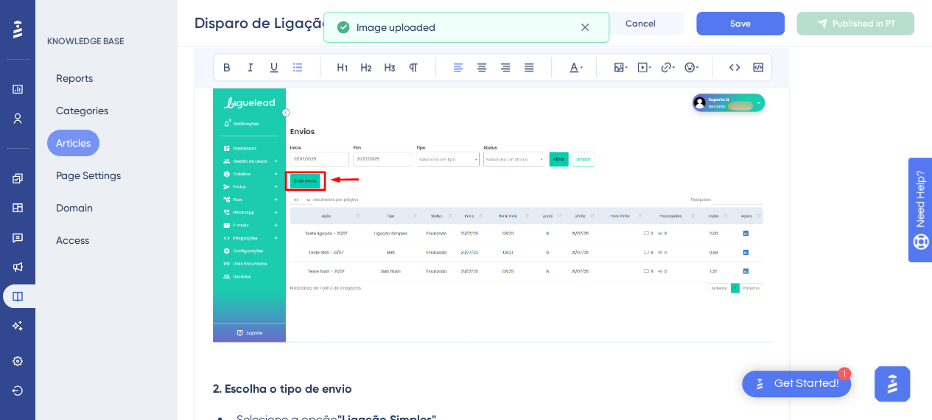
click at [540, 85] on li "Clique em "Criar Envio" no canto superior esquerdo;" at bounding box center [501, 77] width 541 height 18
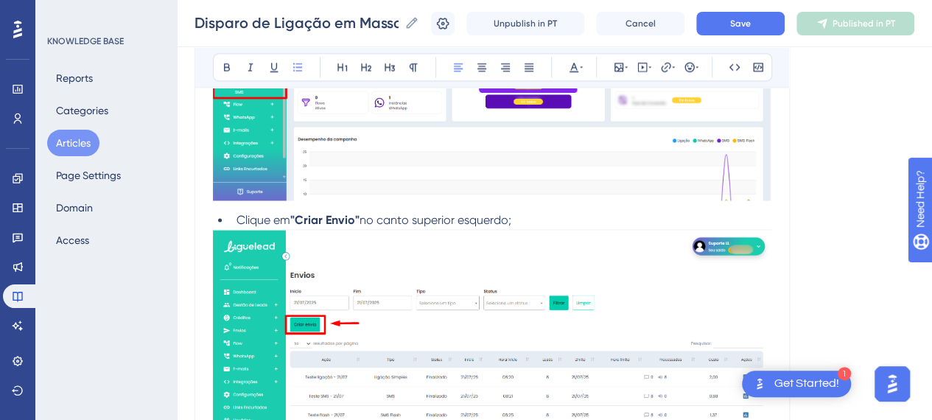
scroll to position [1105, 0]
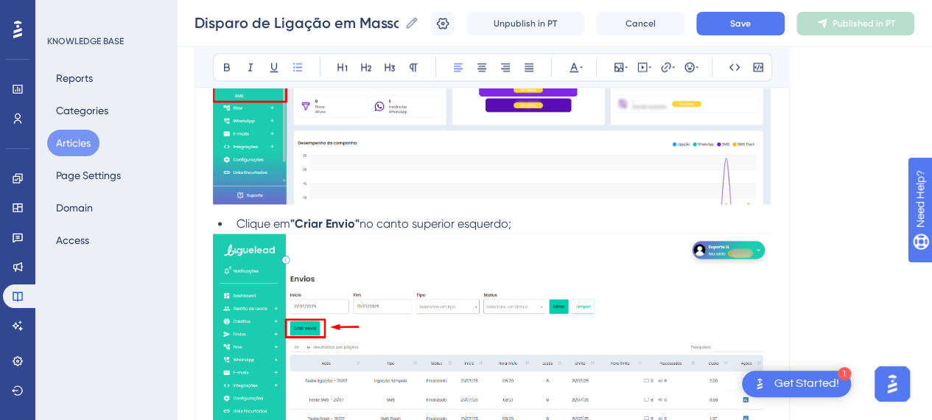
click at [238, 231] on span "Clique em" at bounding box center [264, 224] width 54 height 14
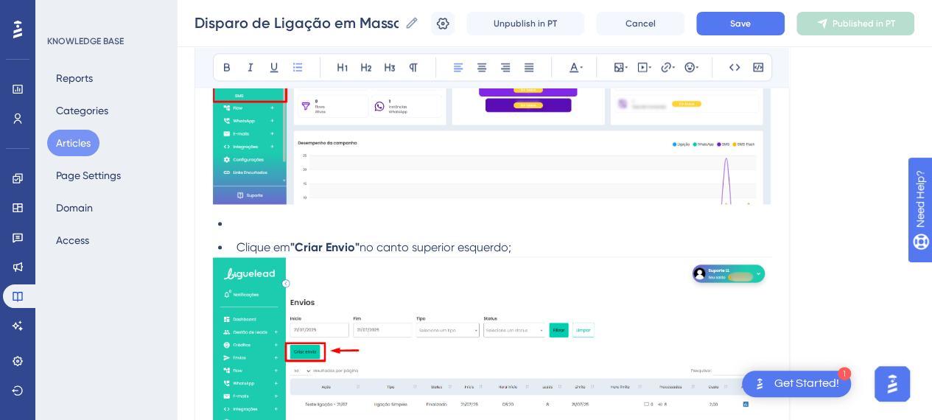
click at [217, 240] on ul "Clique em "Criar Envio" no canto superior esquerdo;" at bounding box center [492, 235] width 558 height 41
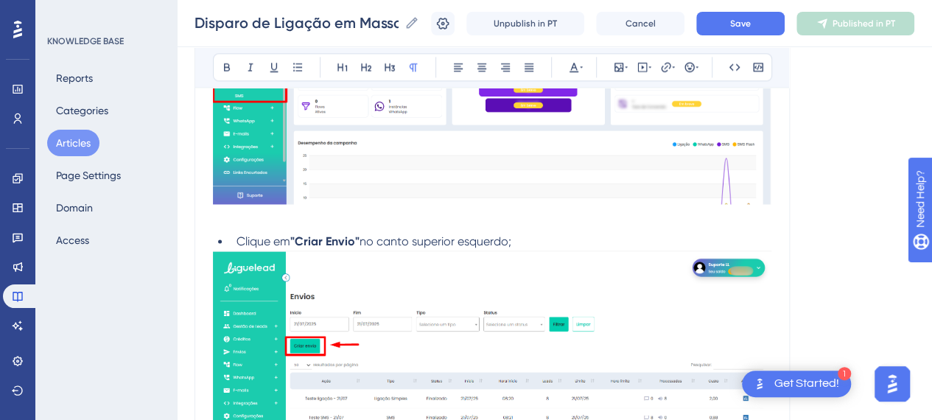
click at [580, 251] on li "Clique em "Criar Envio" no canto superior esquerdo;" at bounding box center [501, 242] width 541 height 18
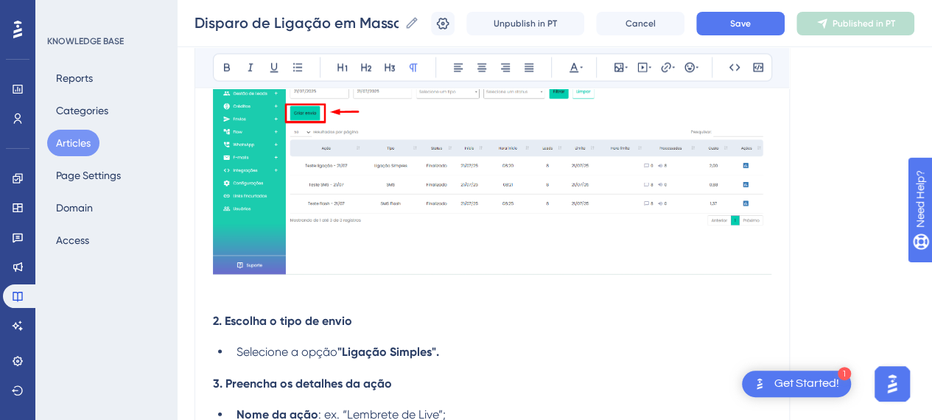
scroll to position [1400, 0]
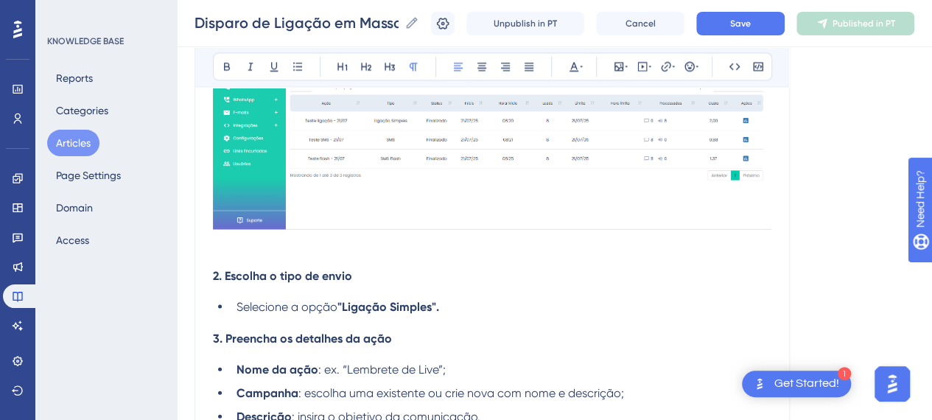
click at [320, 283] on span "2. Escolha o tipo de envio" at bounding box center [282, 276] width 139 height 14
click at [321, 276] on div "Introdução O recurso de disparo em massa permite enviar uma única comunicação p…" at bounding box center [492, 24] width 558 height 2222
click at [360, 273] on div "Introdução O recurso de disparo em massa permite enviar uma única comunicação p…" at bounding box center [492, 24] width 558 height 2222
click at [371, 270] on div "Introdução O recurso de disparo em massa permite enviar uma única comunicação p…" at bounding box center [492, 24] width 558 height 2222
click at [312, 269] on div "Introdução O recurso de disparo em massa permite enviar uma única comunicação p…" at bounding box center [492, 24] width 558 height 2222
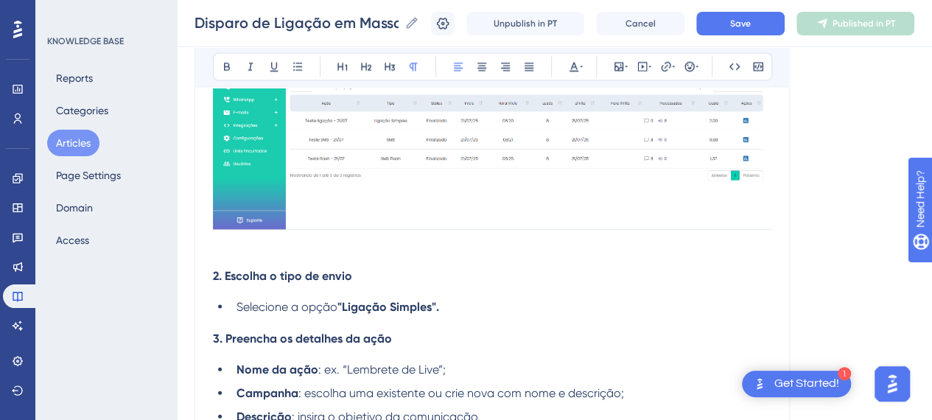
click at [281, 253] on p at bounding box center [492, 244] width 558 height 18
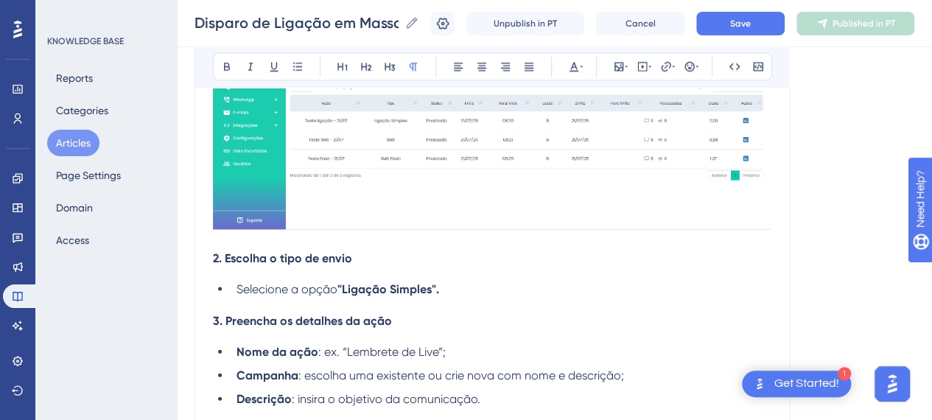
drag, startPoint x: 389, startPoint y: 279, endPoint x: 474, endPoint y: 290, distance: 85.4
click at [398, 265] on h4 "2. Escolha o tipo de envio" at bounding box center [492, 258] width 558 height 14
click at [480, 294] on div "Introdução O recurso de disparo em massa permite enviar uma única comunicação p…" at bounding box center [492, 15] width 558 height 2204
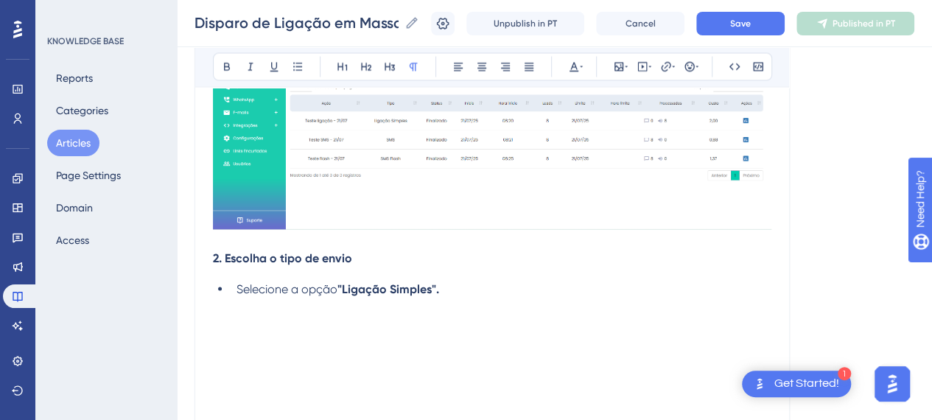
drag, startPoint x: 223, startPoint y: 344, endPoint x: 245, endPoint y: 347, distance: 22.3
click at [224, 334] on p at bounding box center [492, 325] width 558 height 18
click at [619, 67] on icon at bounding box center [619, 67] width 12 height 12
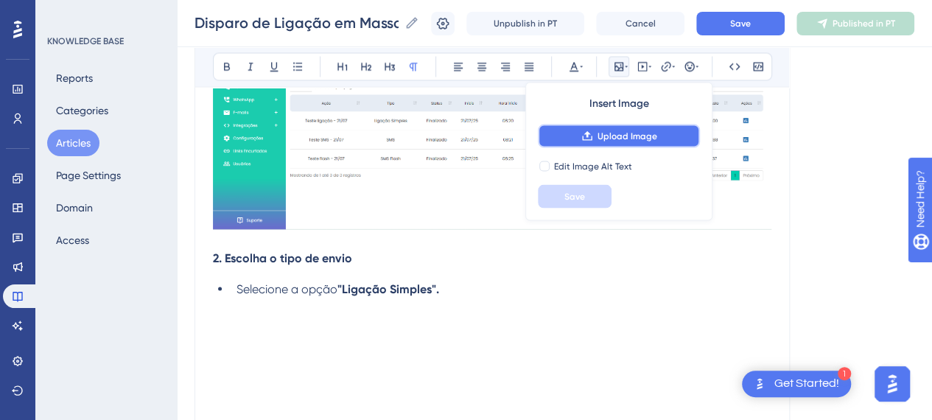
click at [625, 130] on span "Upload Image" at bounding box center [628, 136] width 60 height 12
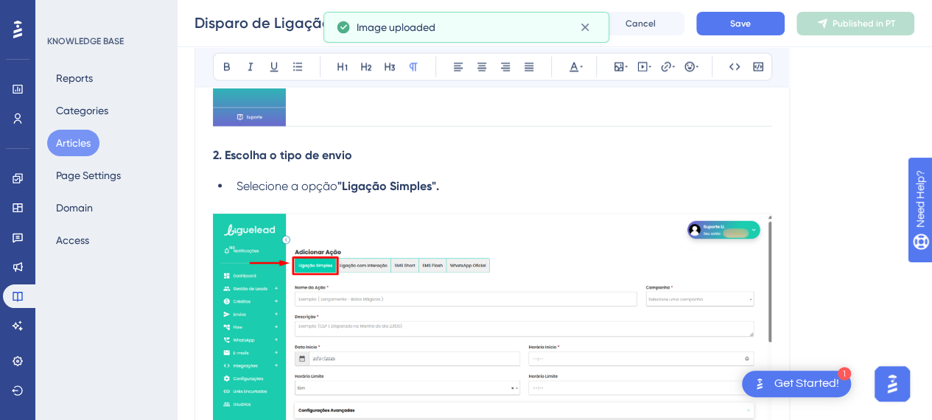
scroll to position [1547, 0]
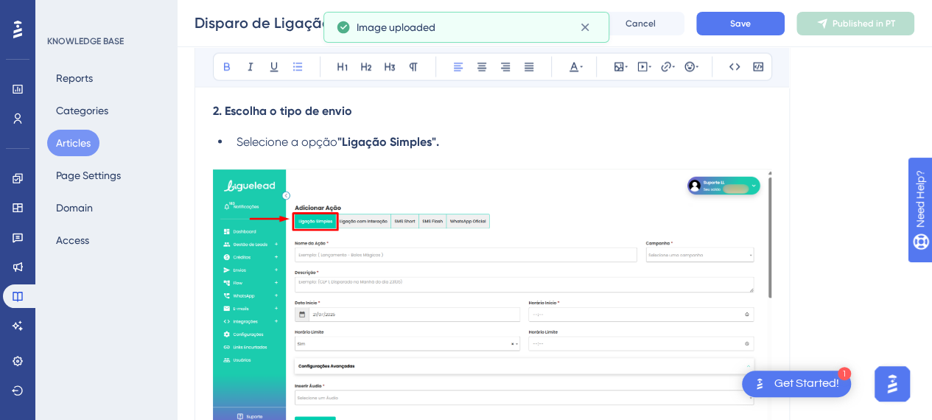
click at [505, 151] on li "Selecione a opção "Ligação Simples"." at bounding box center [501, 142] width 541 height 18
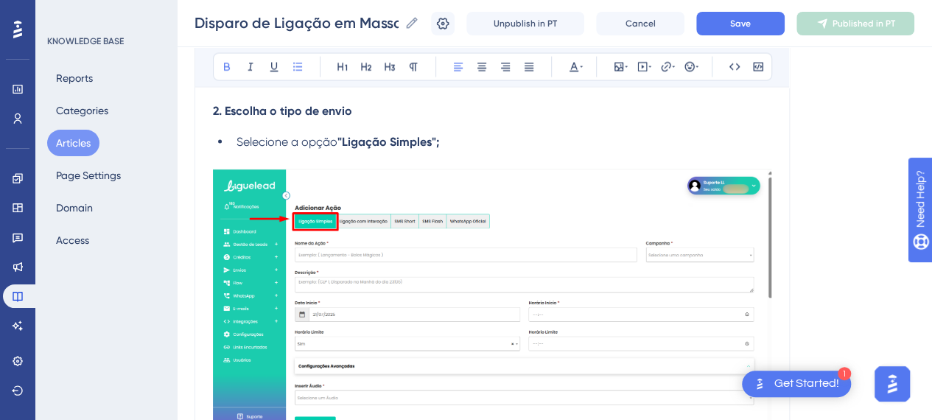
click at [474, 151] on li "Selecione a opção "Ligação Simples";" at bounding box center [501, 142] width 541 height 18
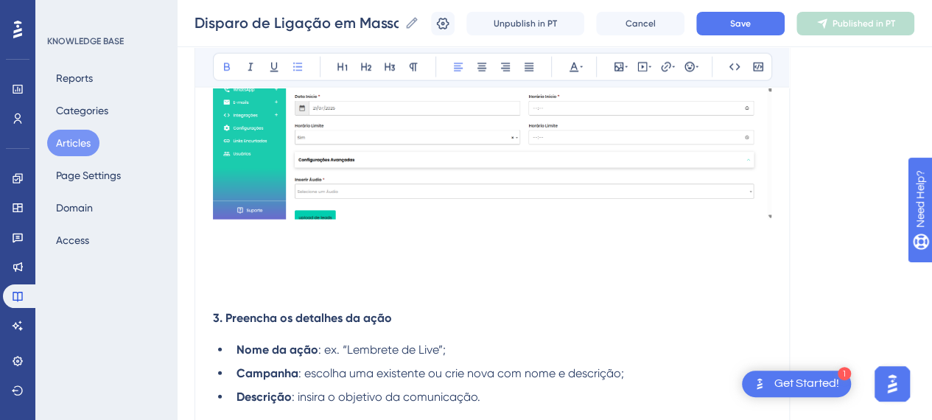
scroll to position [1768, 0]
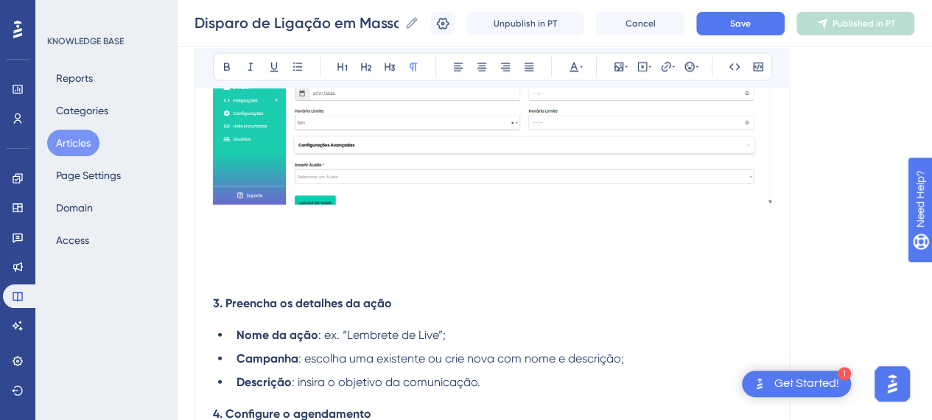
click at [306, 228] on p at bounding box center [492, 219] width 558 height 18
click at [293, 281] on p at bounding box center [492, 272] width 558 height 18
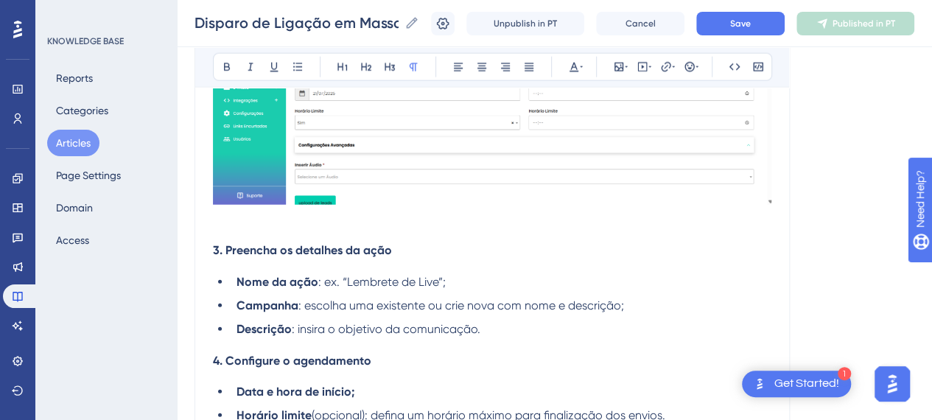
drag, startPoint x: 273, startPoint y: 242, endPoint x: 287, endPoint y: 231, distance: 18.0
click at [279, 228] on p at bounding box center [492, 219] width 558 height 18
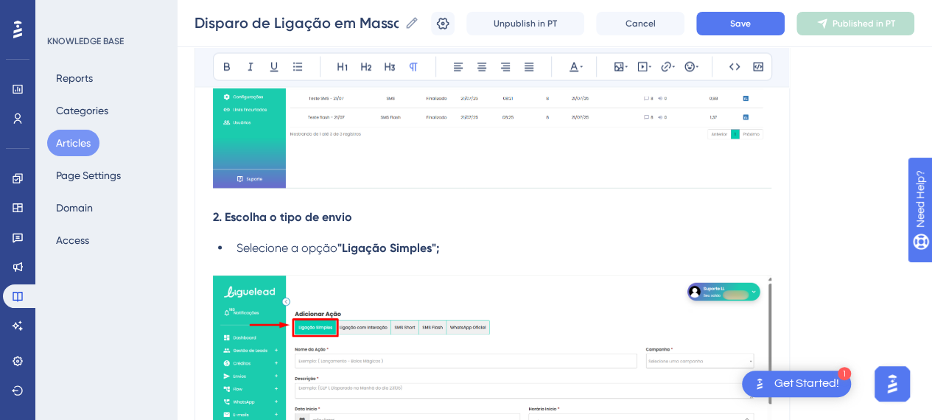
scroll to position [1400, 0]
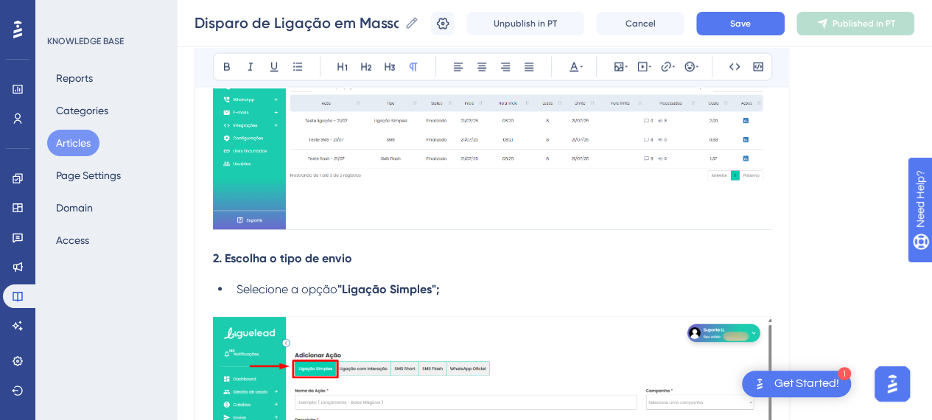
click at [486, 267] on div "Introdução O recurso de disparo em massa permite enviar uma única comunicação p…" at bounding box center [492, 155] width 558 height 2484
click at [481, 290] on div "Introdução O recurso de disparo em massa permite enviar uma única comunicação p…" at bounding box center [492, 155] width 558 height 2484
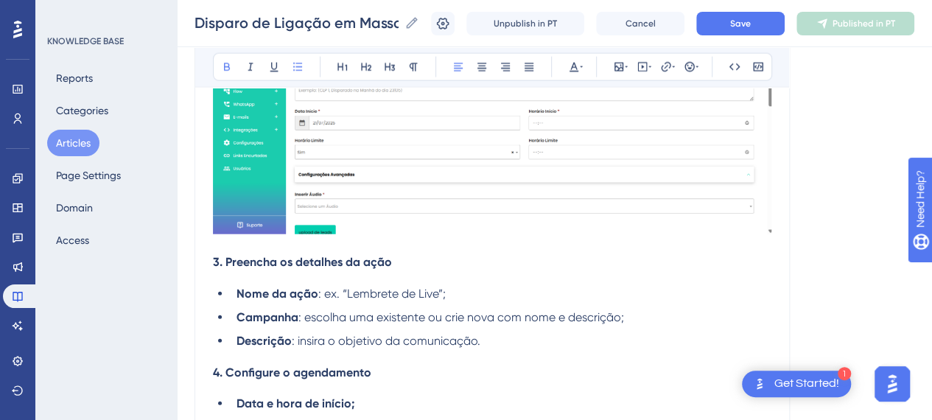
scroll to position [1842, 0]
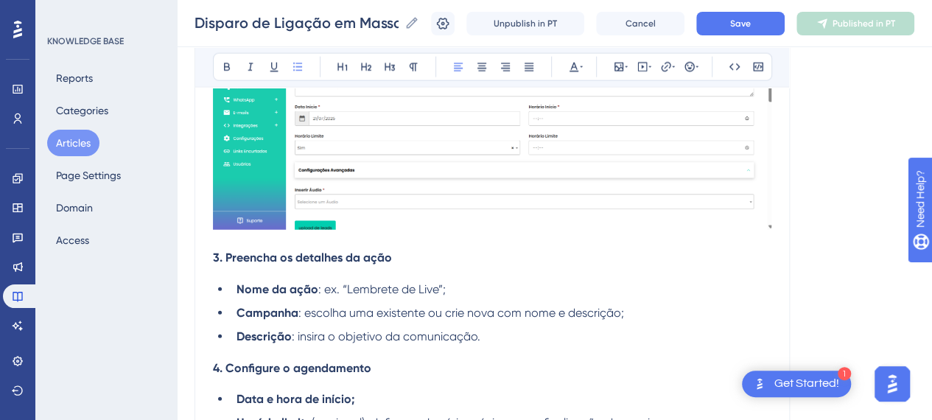
scroll to position [1621, 0]
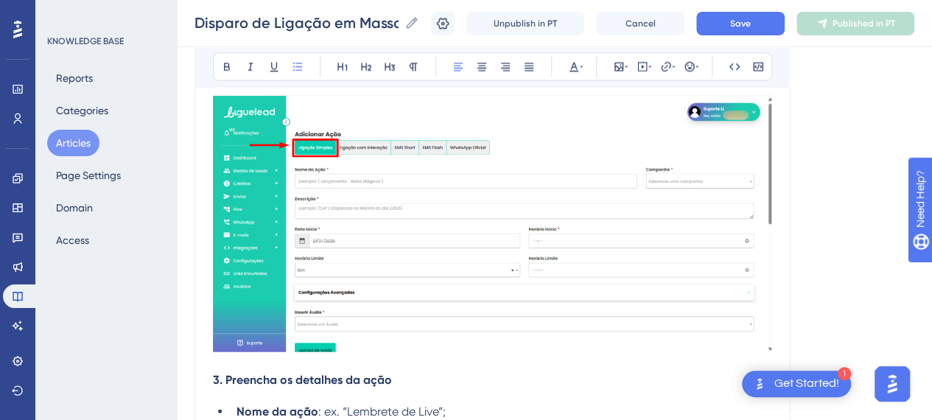
click at [474, 95] on p at bounding box center [492, 86] width 558 height 18
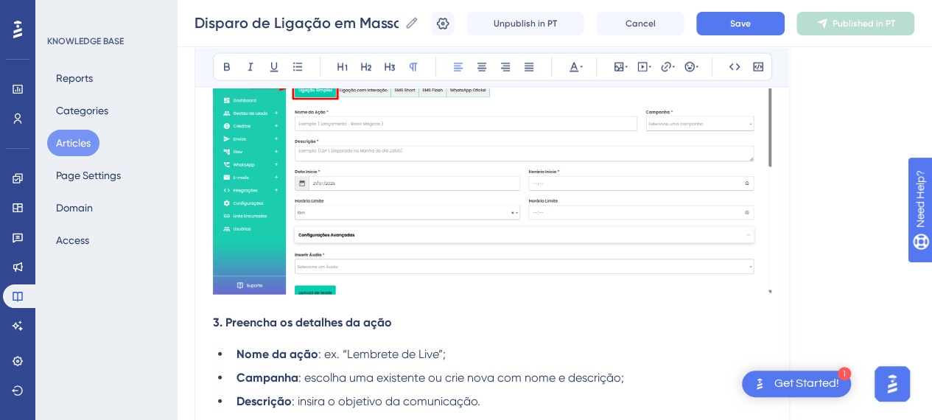
scroll to position [1768, 0]
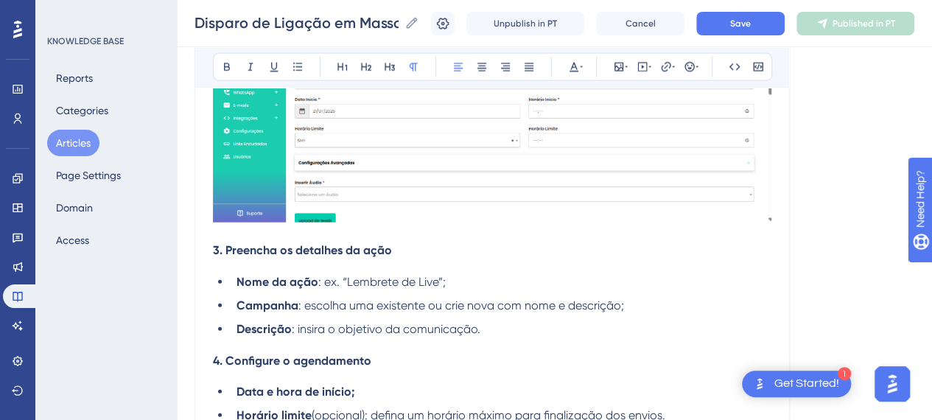
click at [213, 257] on span "3. Preencha os detalhes da ação" at bounding box center [302, 250] width 179 height 14
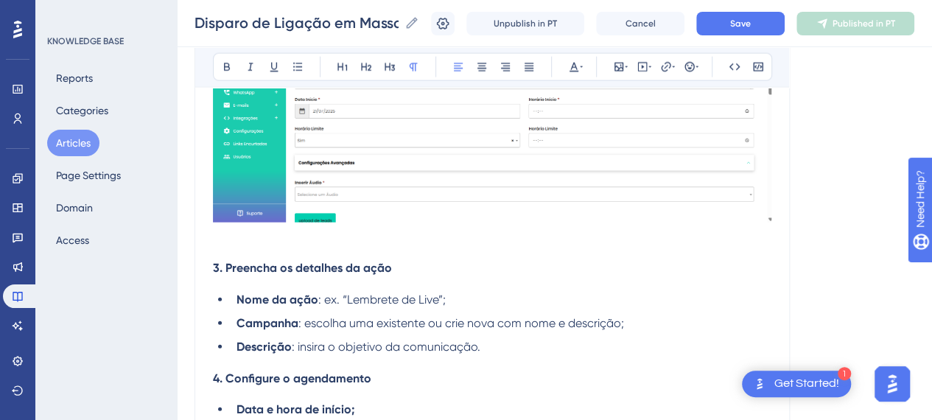
click at [281, 245] on p at bounding box center [492, 237] width 558 height 18
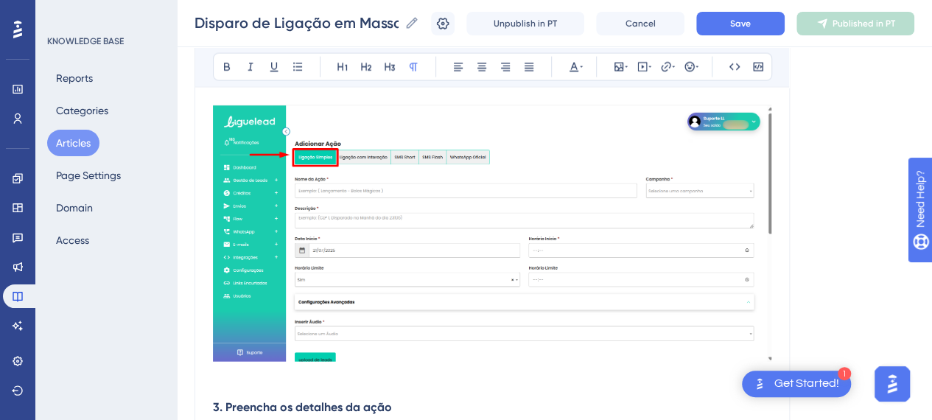
scroll to position [1547, 0]
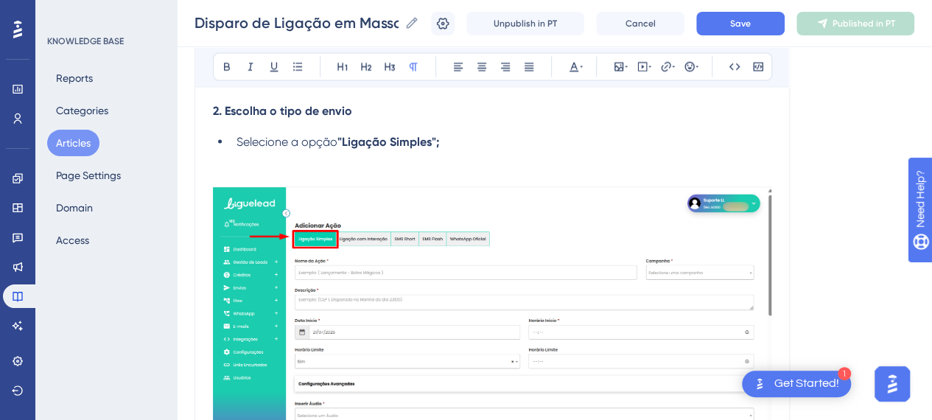
click at [245, 169] on p at bounding box center [492, 160] width 558 height 18
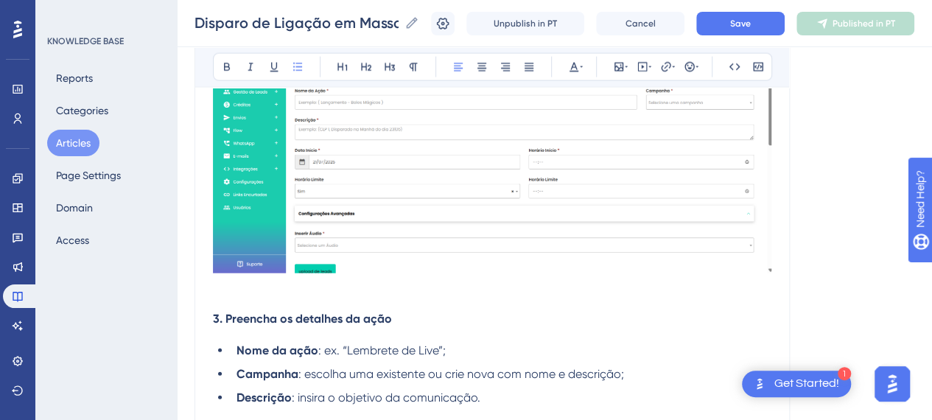
scroll to position [1768, 0]
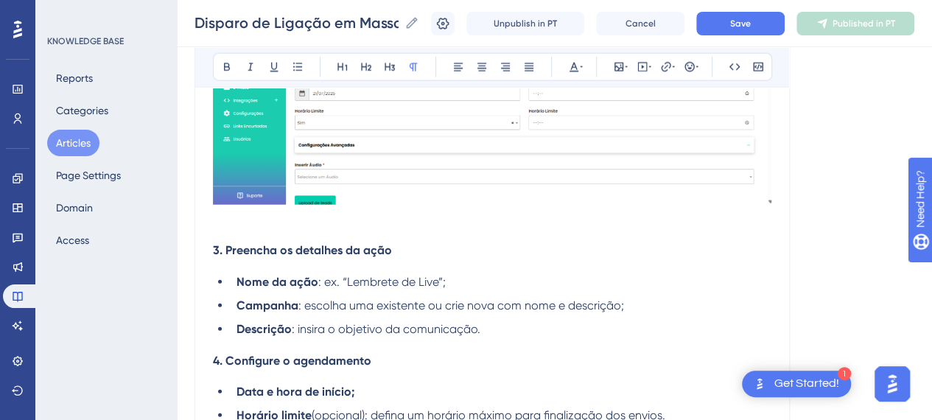
click at [295, 228] on p at bounding box center [492, 219] width 558 height 18
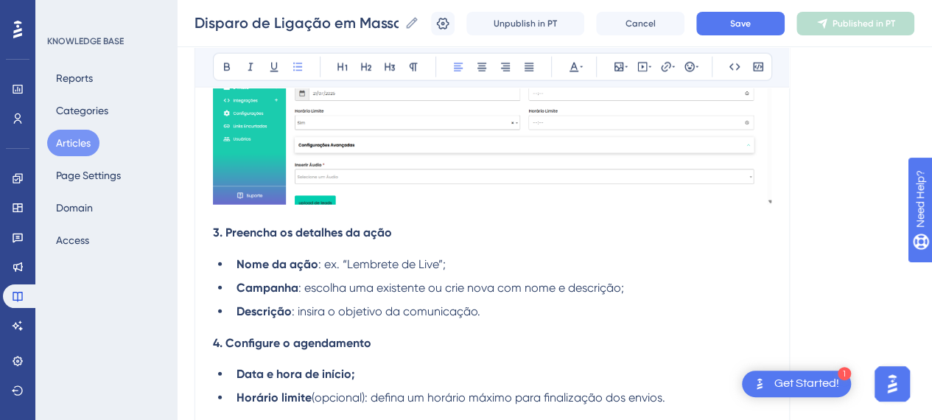
click at [504, 273] on li "Nome da ação : ex. “Lembrete de Live”;" at bounding box center [501, 265] width 541 height 18
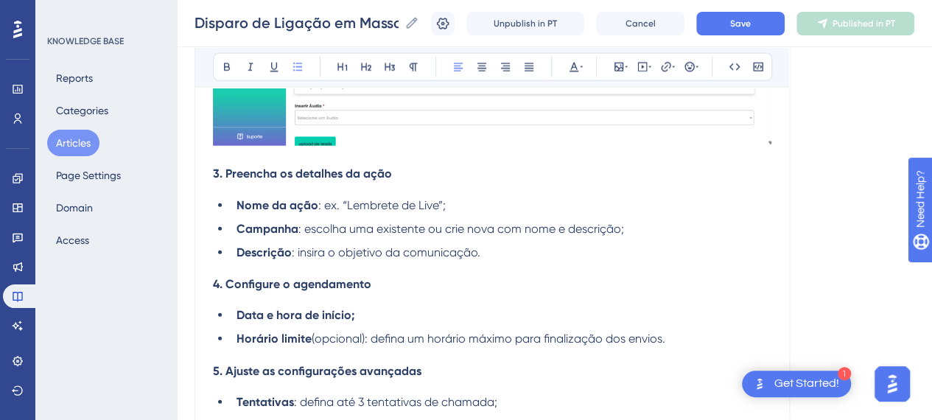
scroll to position [1842, 0]
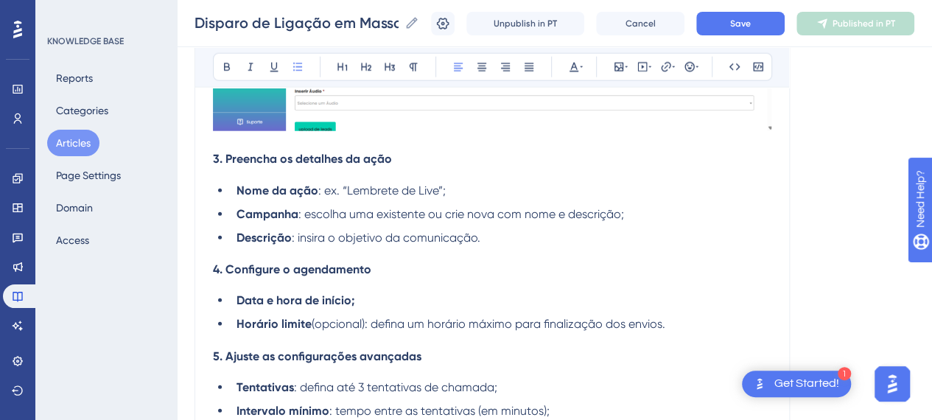
click at [505, 247] on li "Descrição : insira o objetivo da comunicação." at bounding box center [501, 238] width 541 height 18
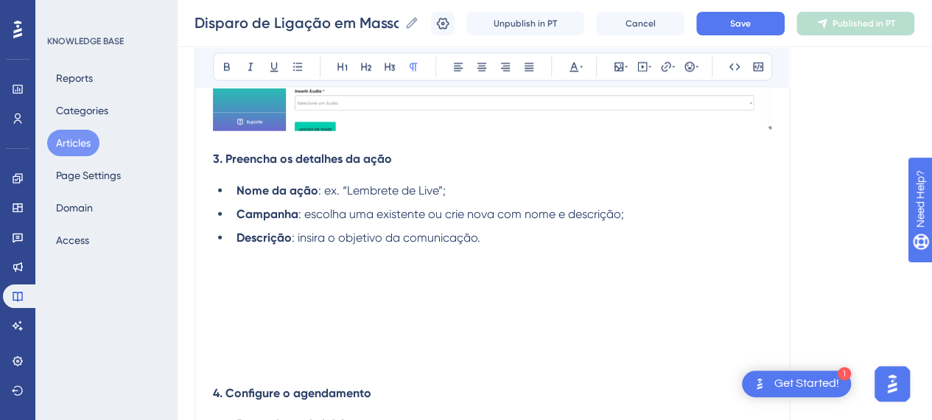
click at [248, 282] on p at bounding box center [492, 274] width 558 height 18
click at [619, 69] on icon at bounding box center [619, 67] width 12 height 12
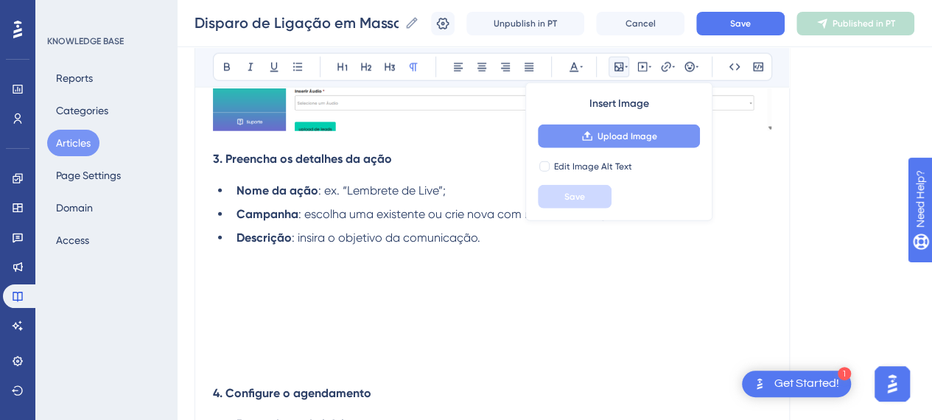
click at [620, 139] on span "Upload Image" at bounding box center [628, 136] width 60 height 12
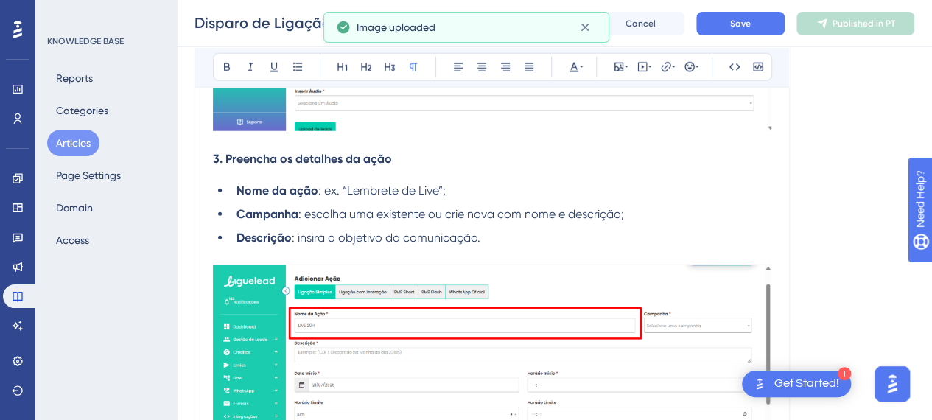
scroll to position [1916, 0]
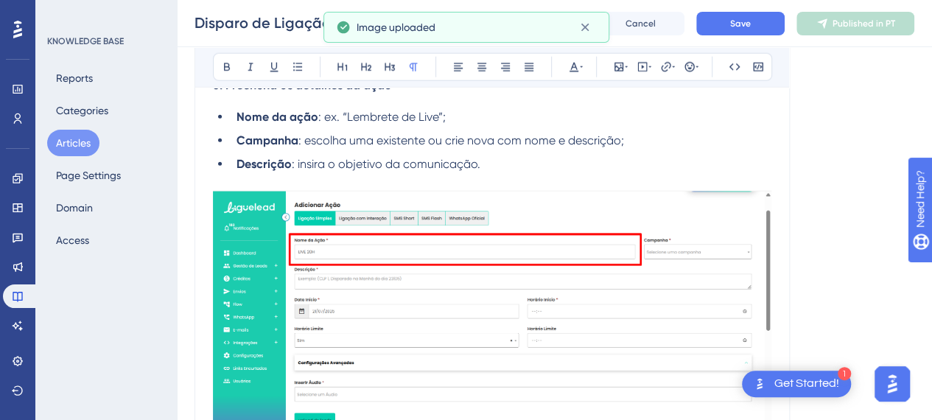
click at [517, 300] on img at bounding box center [492, 319] width 558 height 256
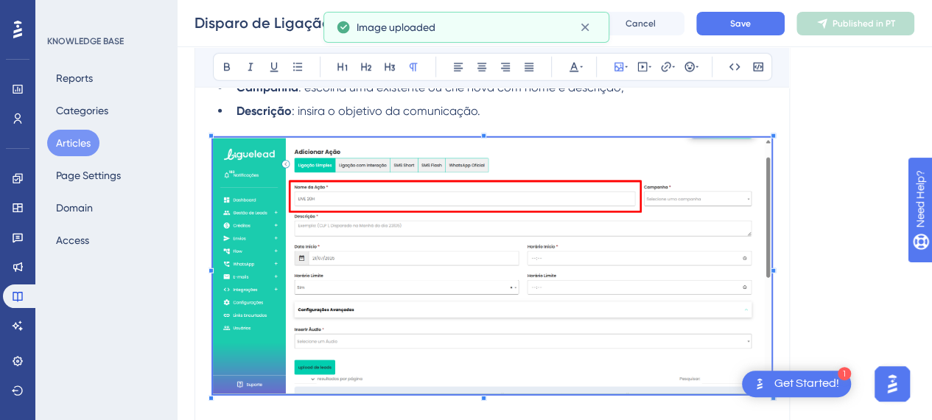
scroll to position [1989, 0]
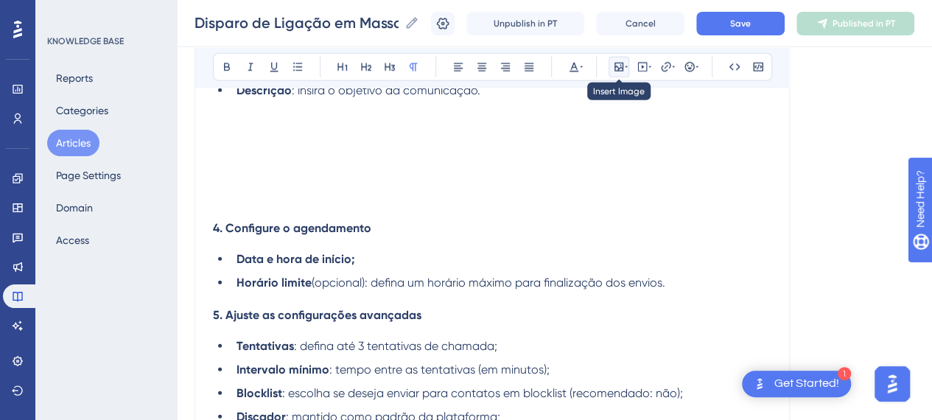
click at [620, 59] on button at bounding box center [619, 67] width 21 height 21
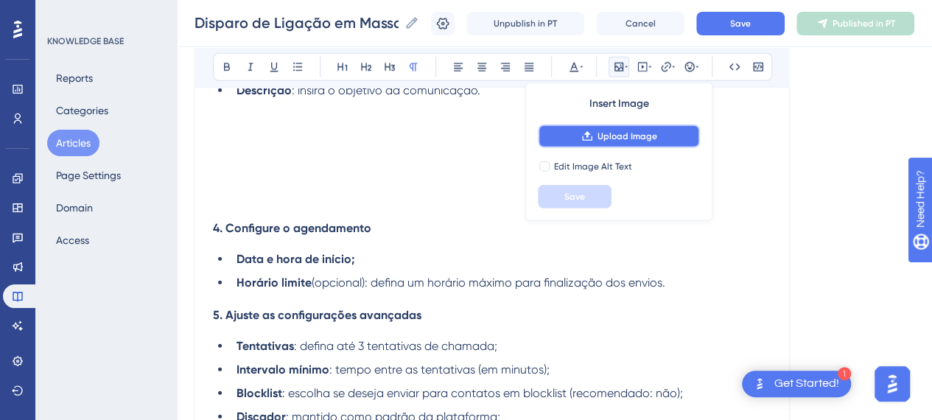
click at [648, 133] on span "Upload Image" at bounding box center [628, 136] width 60 height 12
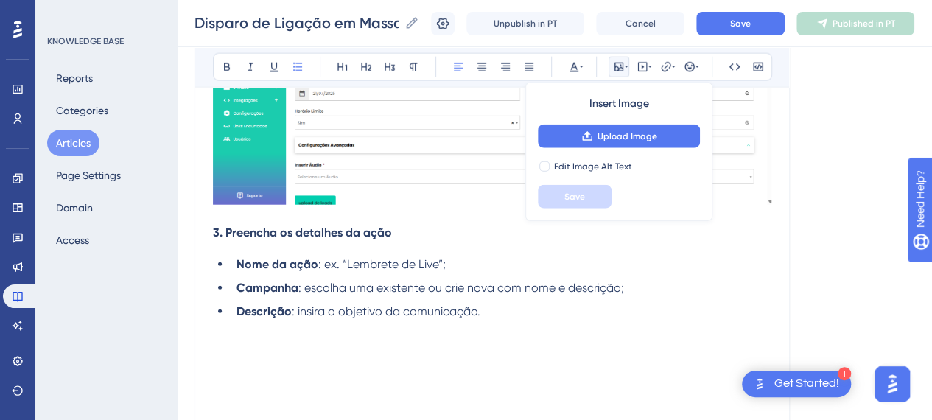
click at [486, 273] on li "Nome da ação : ex. “Lembrete de Live”;" at bounding box center [501, 265] width 541 height 18
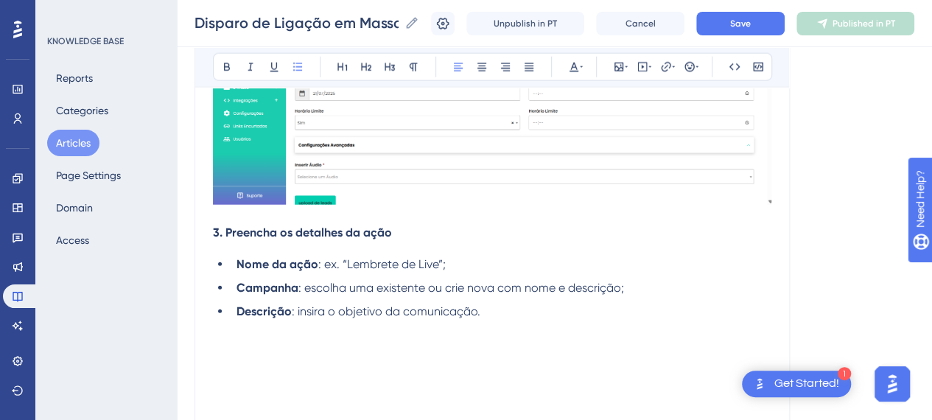
click at [458, 314] on ul "Nome da ação : ex. “Lembrete de Live”; Campanha : escolha uma existente ou crie…" at bounding box center [492, 288] width 558 height 65
drag, startPoint x: 340, startPoint y: 342, endPoint x: 267, endPoint y: 362, distance: 76.5
click at [338, 338] on p at bounding box center [492, 330] width 558 height 18
click at [265, 356] on p at bounding box center [492, 347] width 558 height 18
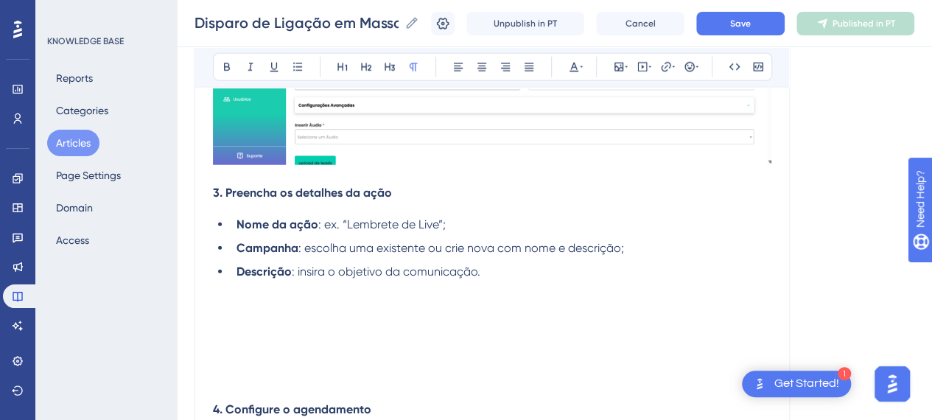
scroll to position [1844, 0]
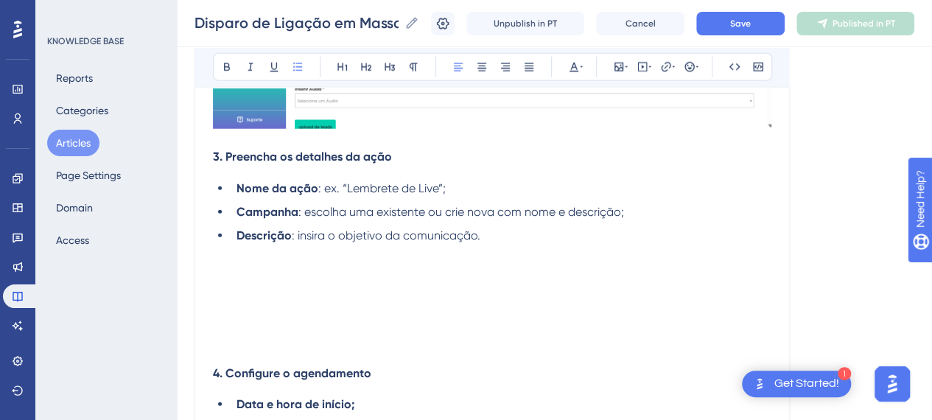
click at [575, 197] on li "Nome da ação : ex. “Lembrete de Live”;" at bounding box center [501, 189] width 541 height 18
click at [296, 298] on p at bounding box center [492, 289] width 558 height 18
click at [278, 262] on p at bounding box center [492, 254] width 558 height 18
click at [616, 60] on button at bounding box center [619, 67] width 21 height 21
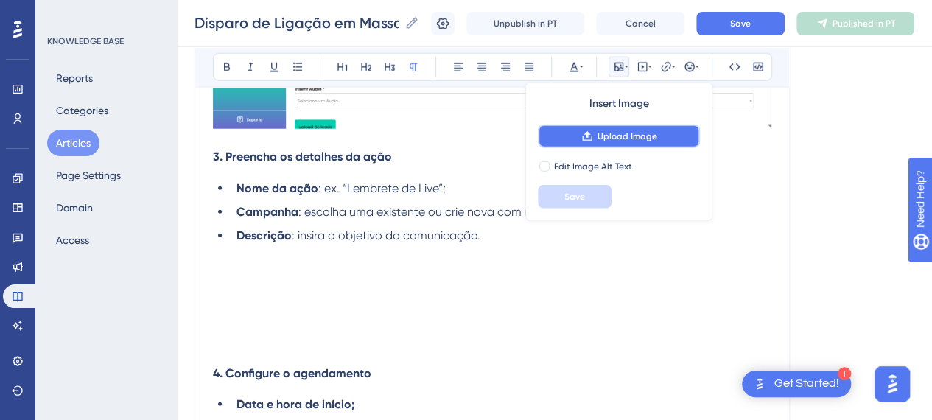
click at [626, 134] on span "Upload Image" at bounding box center [628, 136] width 60 height 12
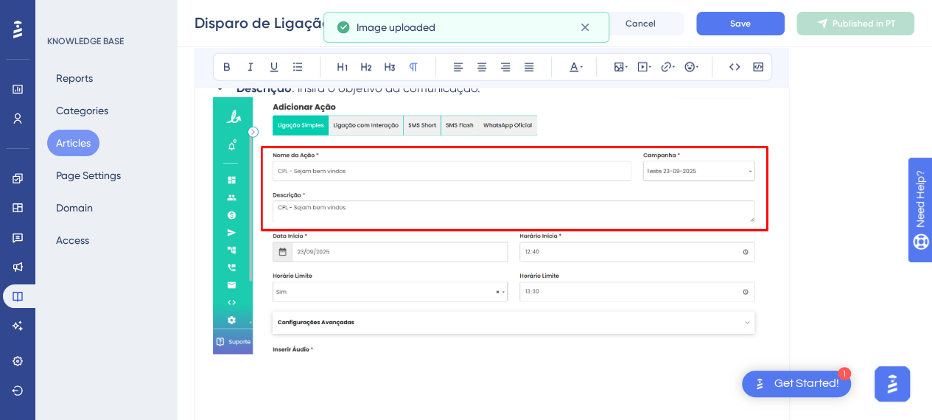
scroll to position [1918, 0]
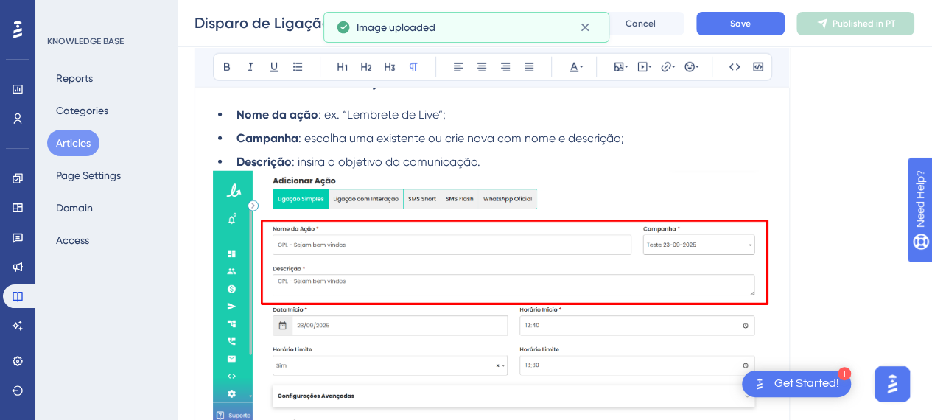
click at [530, 170] on li "Descrição : insira o objetivo da comunicação." at bounding box center [501, 162] width 541 height 18
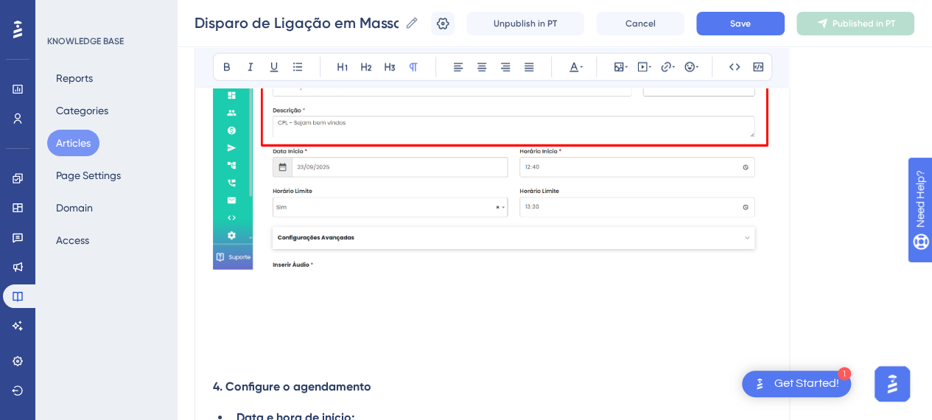
scroll to position [2213, 0]
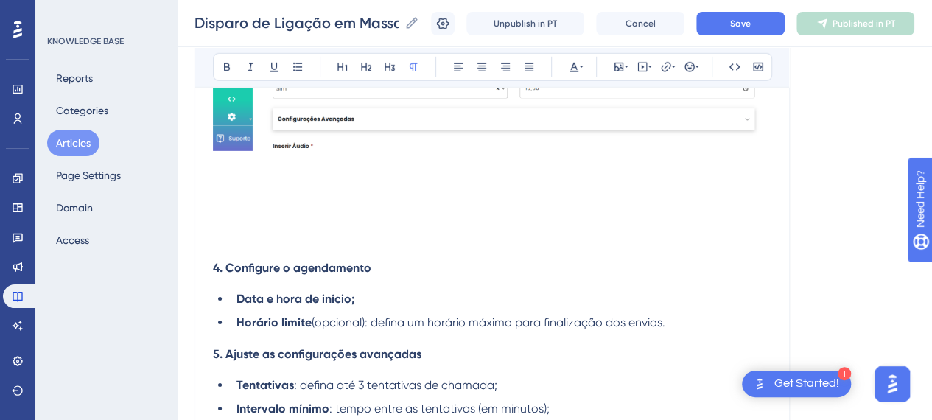
click at [346, 227] on p at bounding box center [492, 218] width 558 height 18
click at [299, 207] on p at bounding box center [492, 201] width 558 height 18
click at [242, 245] on p at bounding box center [492, 236] width 558 height 18
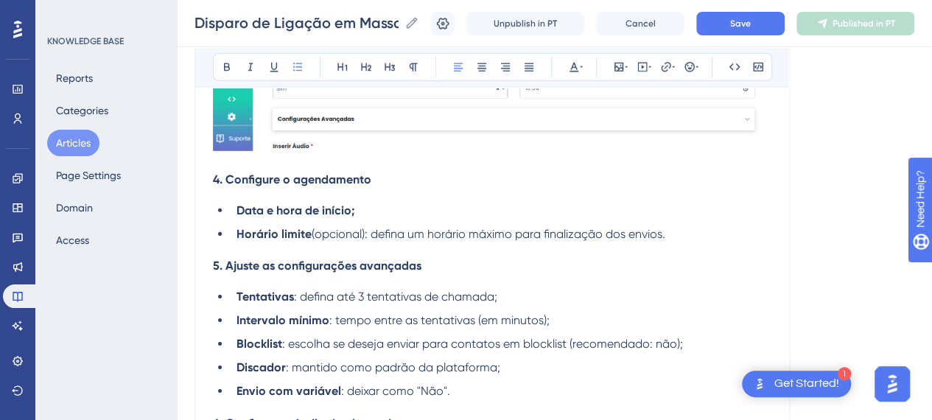
click at [720, 243] on li "Horário limite (opcional): defina um horário máximo para finalização dos envios." at bounding box center [501, 234] width 541 height 18
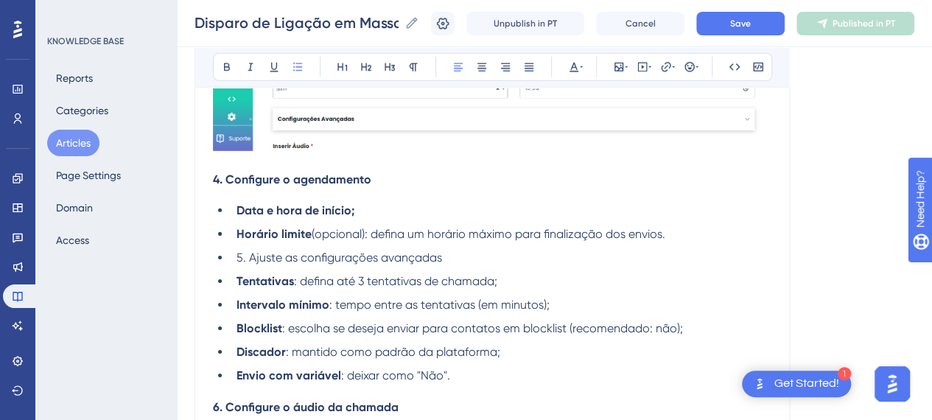
drag, startPoint x: 754, startPoint y: 238, endPoint x: 679, endPoint y: 262, distance: 78.8
click at [715, 254] on ul "Data e hora de início; Horário limite (opcional): defina um horário máximo para…" at bounding box center [492, 293] width 558 height 183
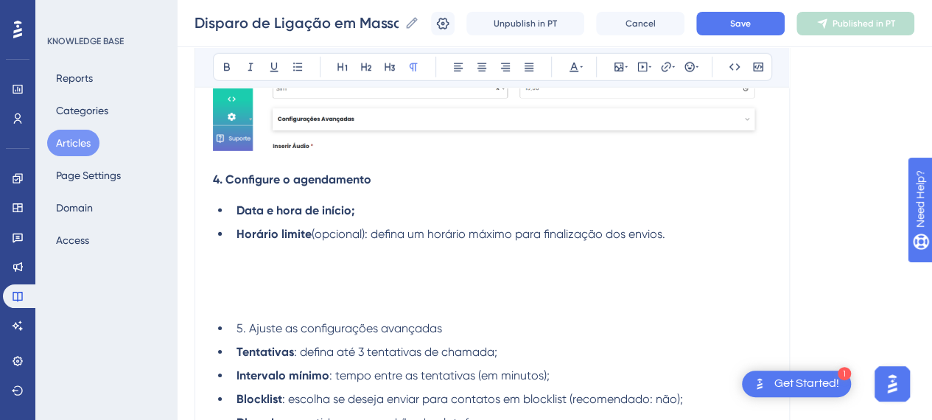
click at [377, 279] on p at bounding box center [492, 270] width 558 height 18
click at [620, 69] on icon at bounding box center [619, 67] width 12 height 12
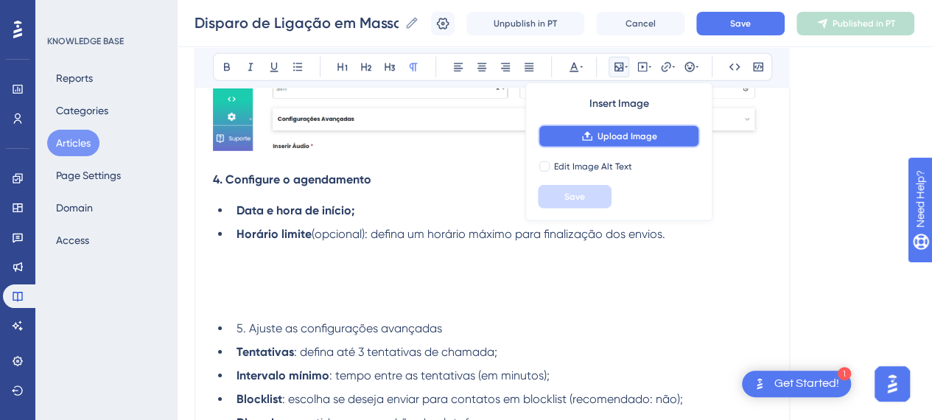
click at [610, 138] on span "Upload Image" at bounding box center [628, 136] width 60 height 12
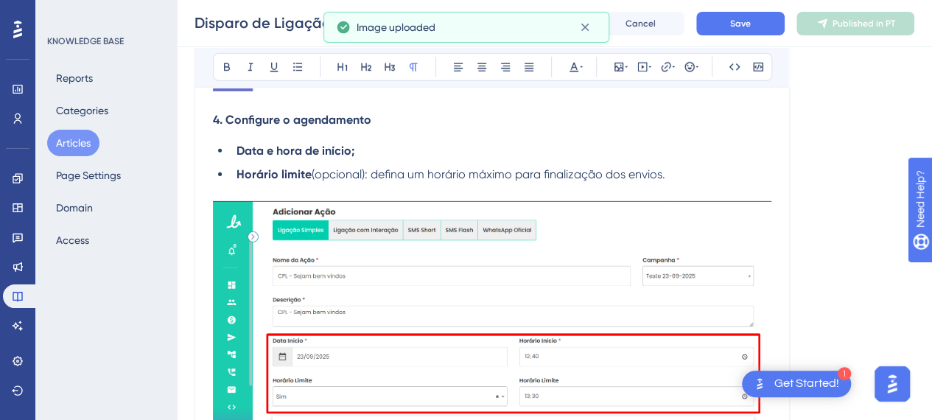
scroll to position [2286, 0]
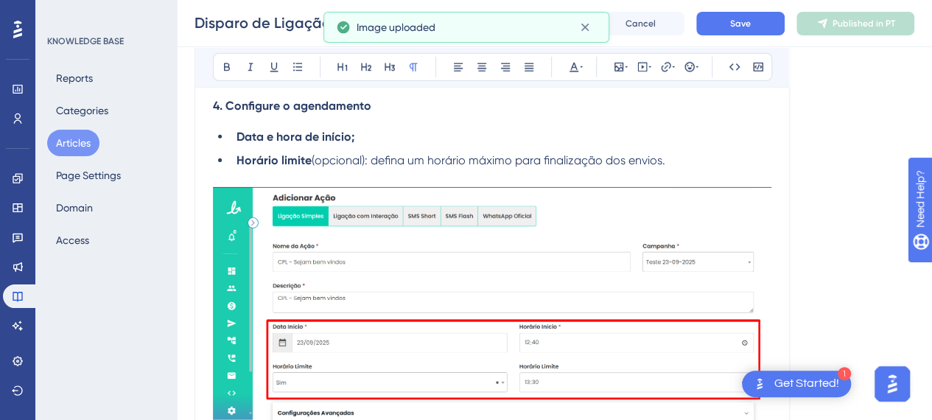
click at [703, 187] on p at bounding box center [492, 178] width 558 height 18
click at [752, 14] on button "Save" at bounding box center [740, 24] width 88 height 24
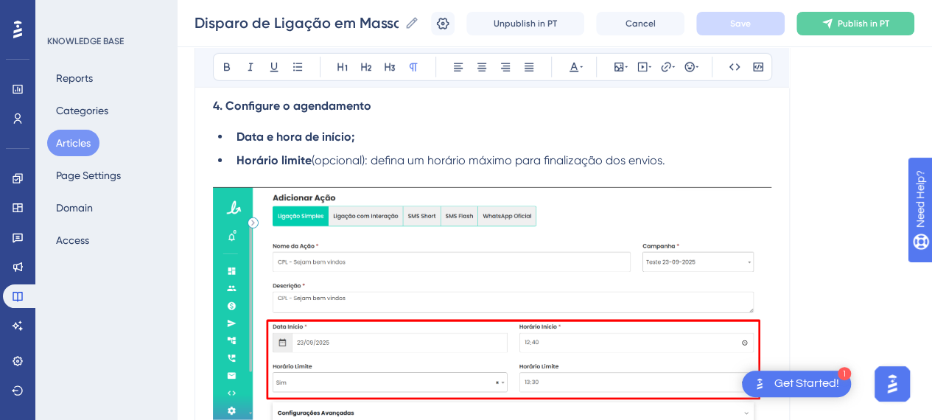
click at [677, 169] on li "Horário limite (opcional): defina um horário máximo para finalização dos envios." at bounding box center [501, 161] width 541 height 18
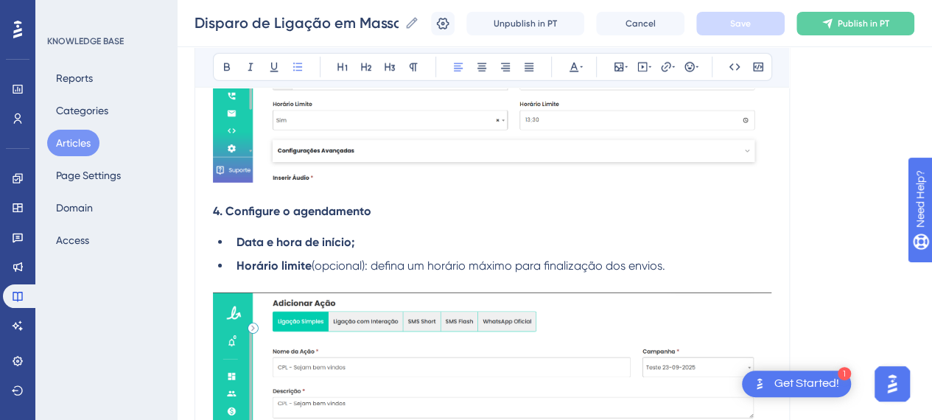
scroll to position [2213, 0]
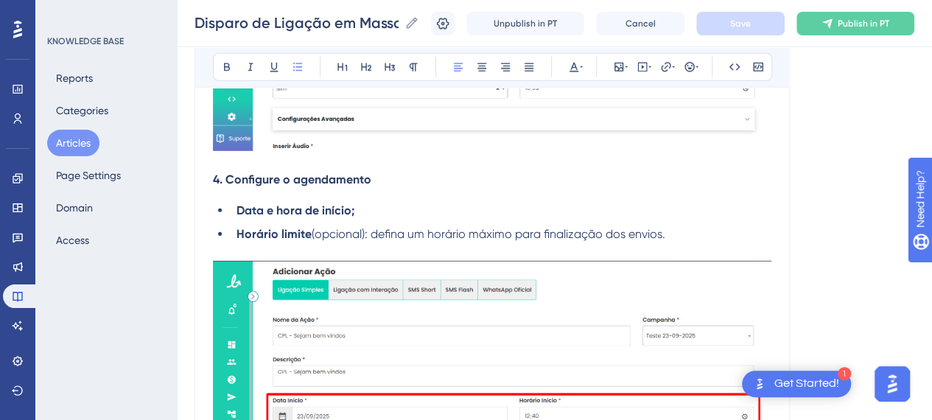
click at [676, 243] on li "Horário limite (opcional): defina um horário máximo para finalização dos envios." at bounding box center [501, 234] width 541 height 18
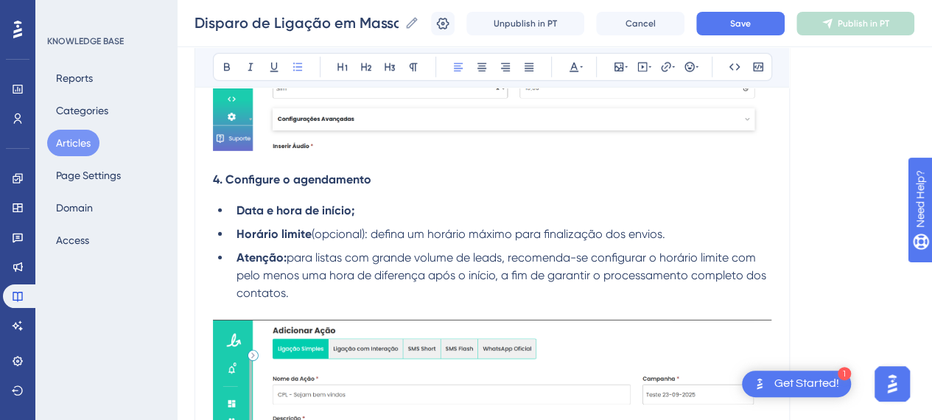
click at [237, 265] on strong "Atenção:" at bounding box center [262, 258] width 50 height 14
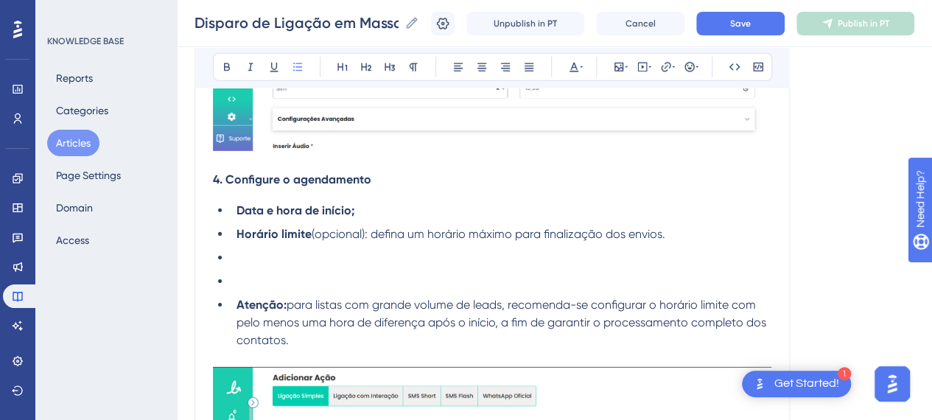
click at [246, 290] on li at bounding box center [501, 282] width 541 height 18
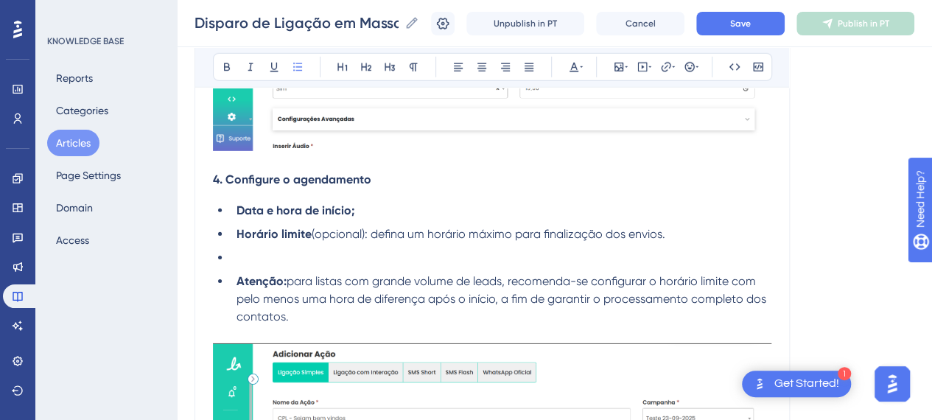
click at [251, 267] on li at bounding box center [501, 258] width 541 height 18
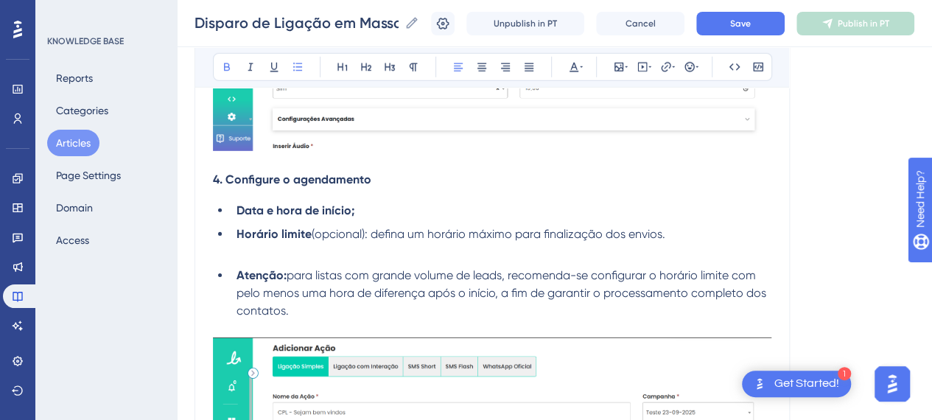
click at [231, 288] on li "Atenção: para listas com grande volume de leads, recomenda-se configurar o horá…" at bounding box center [501, 293] width 541 height 53
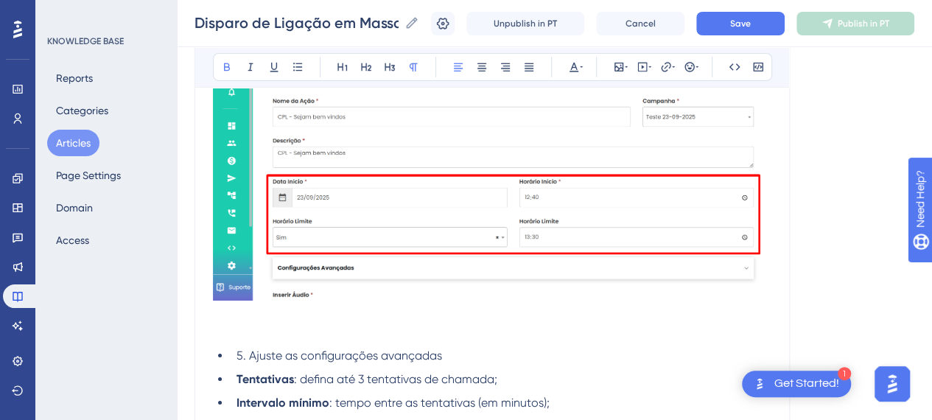
scroll to position [2507, 0]
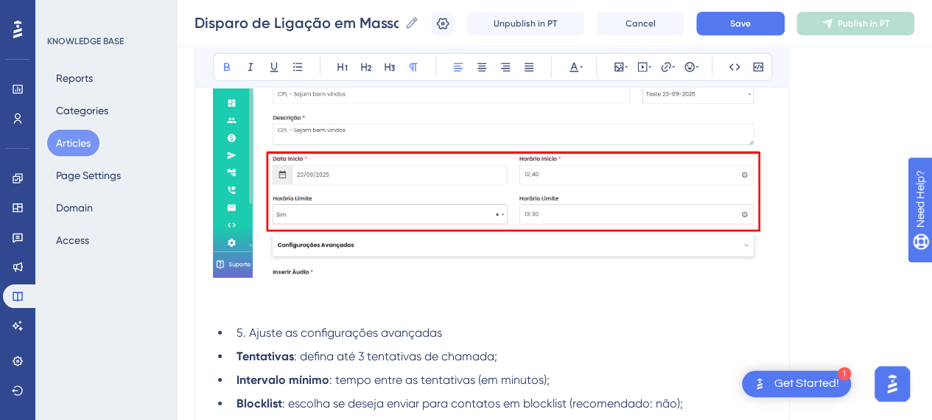
drag, startPoint x: 236, startPoint y: 349, endPoint x: 244, endPoint y: 351, distance: 8.6
click at [236, 342] on li "5. Ajuste as configurações avançadas" at bounding box center [501, 333] width 541 height 18
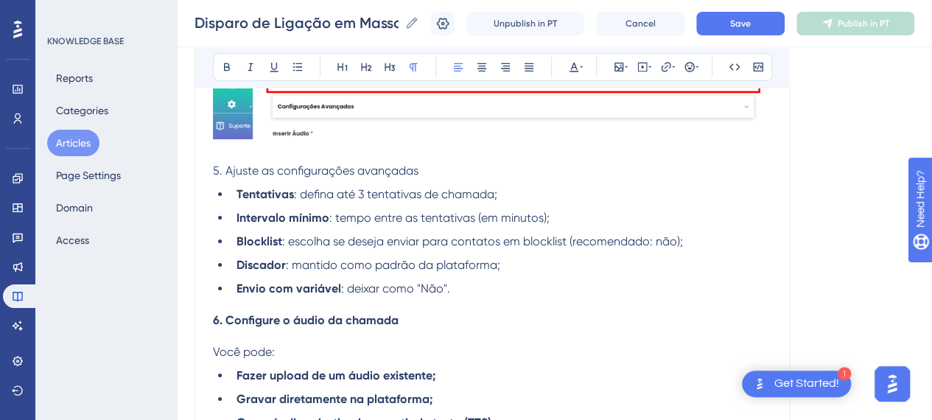
scroll to position [2728, 0]
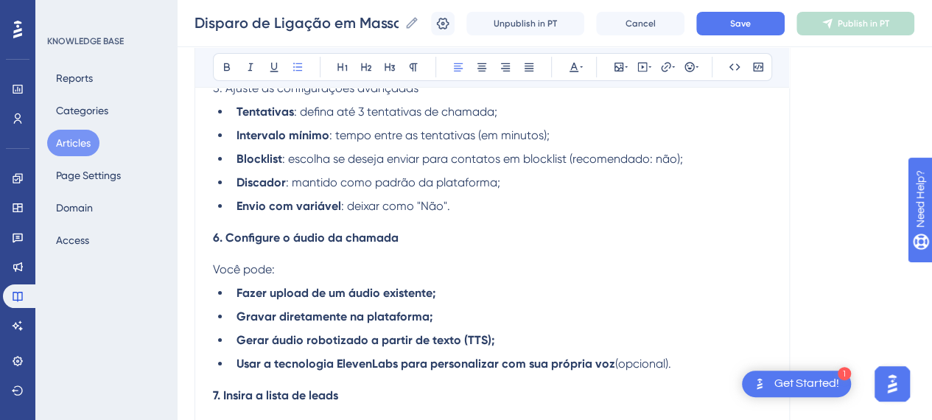
drag, startPoint x: 518, startPoint y: 217, endPoint x: 507, endPoint y: 225, distance: 13.7
click at [518, 215] on li "Envio com variável : deixar como "Não"." at bounding box center [501, 206] width 541 height 18
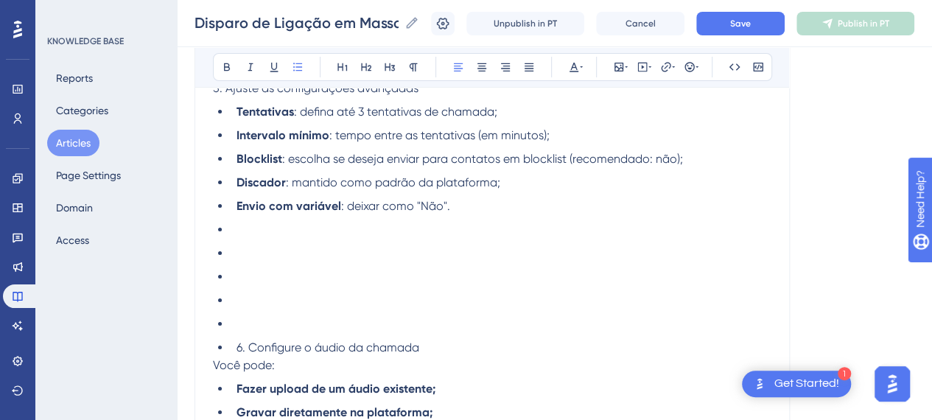
click at [386, 262] on li at bounding box center [501, 254] width 541 height 18
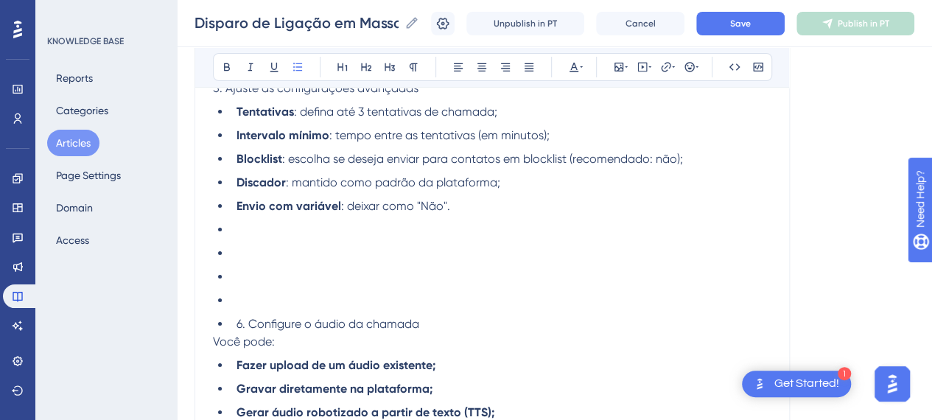
click at [253, 239] on li at bounding box center [501, 230] width 541 height 18
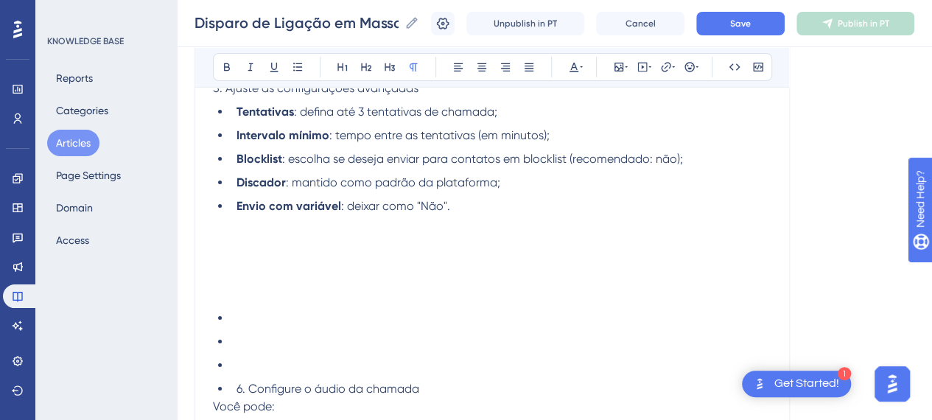
click at [374, 267] on p at bounding box center [492, 260] width 558 height 18
click at [360, 251] on p at bounding box center [492, 242] width 558 height 18
click at [618, 66] on icon at bounding box center [619, 67] width 12 height 12
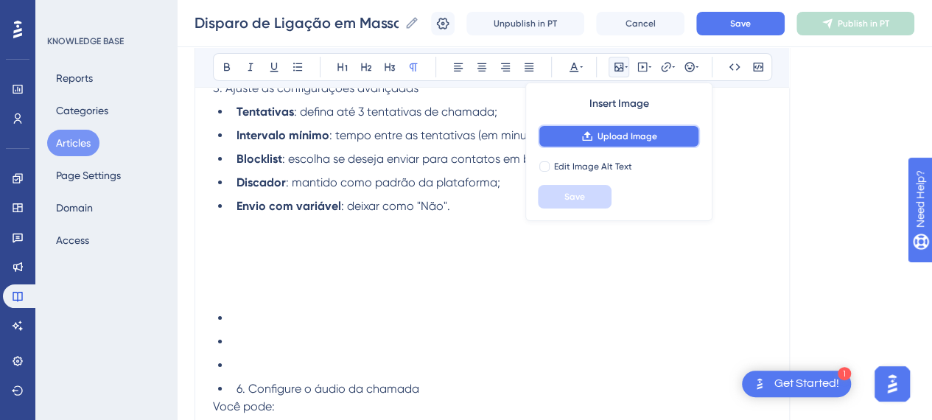
click at [585, 128] on button "Upload Image" at bounding box center [619, 137] width 162 height 24
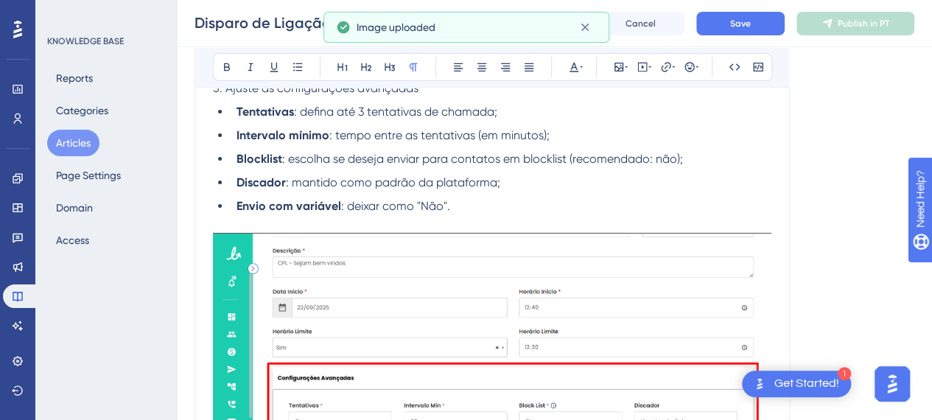
click at [483, 208] on ul "Tentativas : defina até 3 tentativas de chamada; Intervalo mínimo : tempo entre…" at bounding box center [492, 159] width 558 height 112
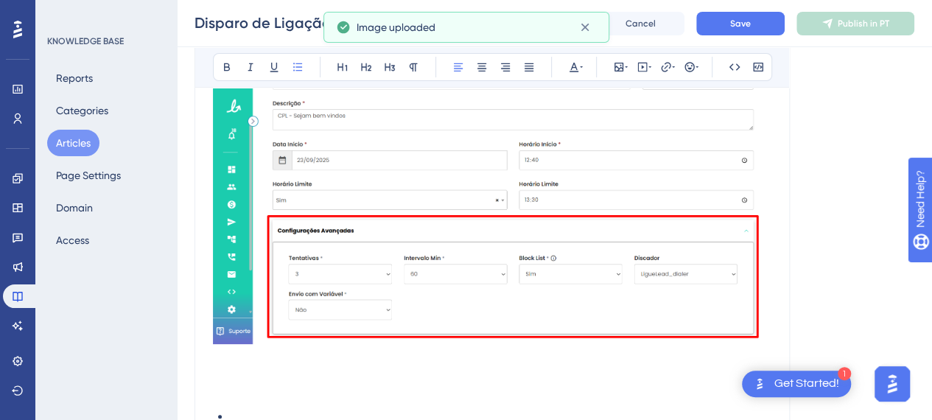
scroll to position [3023, 0]
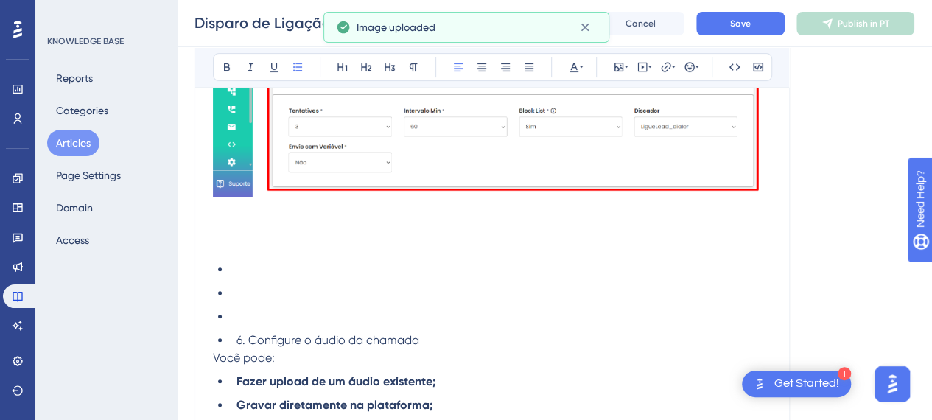
drag, startPoint x: 265, startPoint y: 295, endPoint x: 259, endPoint y: 304, distance: 10.6
click at [262, 298] on ul "6. Configure o áudio da chamada" at bounding box center [492, 305] width 558 height 88
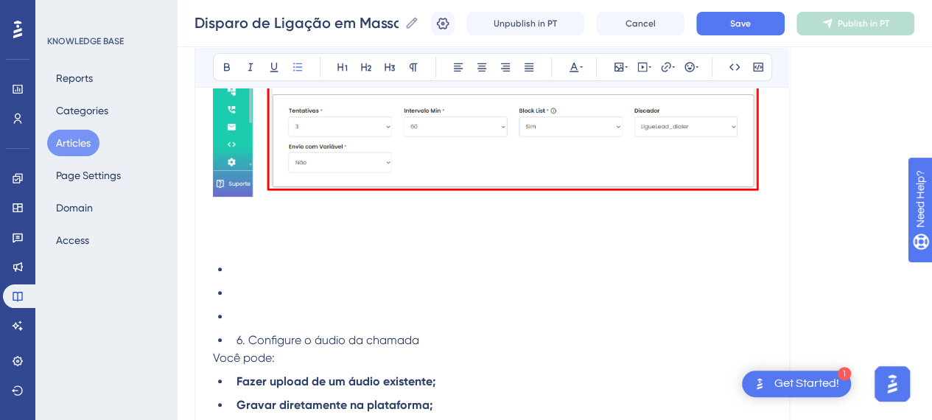
click at [257, 322] on ul "6. Configure o áudio da chamada" at bounding box center [492, 305] width 558 height 88
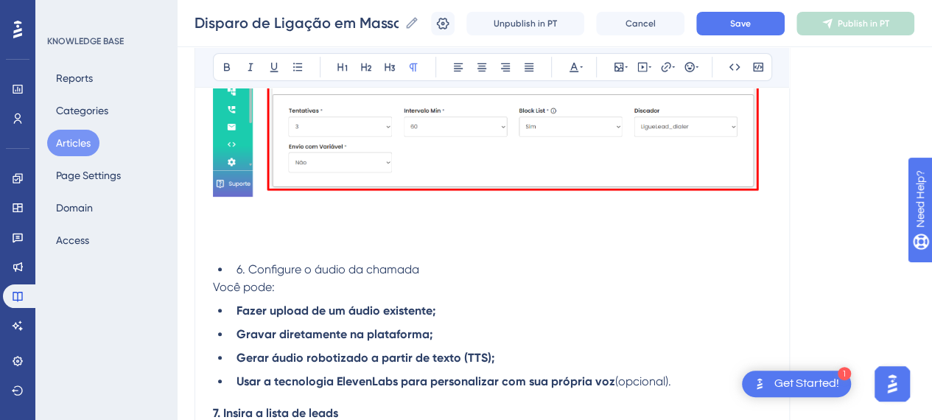
click at [231, 279] on li "6. Configure o áudio da chamada" at bounding box center [501, 270] width 541 height 18
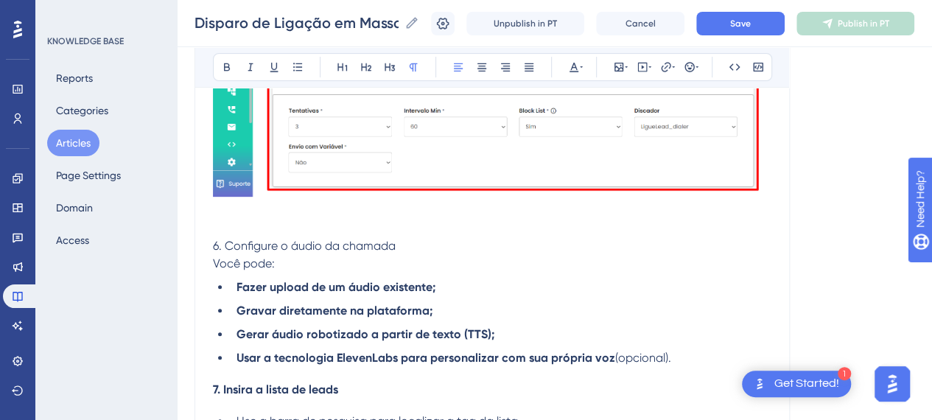
click at [303, 220] on p at bounding box center [492, 211] width 558 height 18
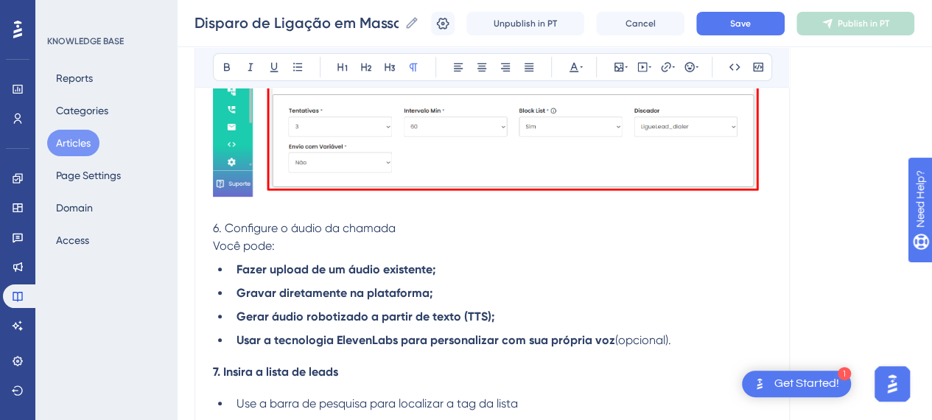
click at [238, 220] on p at bounding box center [492, 211] width 558 height 18
click at [484, 276] on li "Fazer upload de um áudio existente;" at bounding box center [501, 270] width 541 height 18
click at [483, 255] on p "Você pode:" at bounding box center [492, 246] width 558 height 18
click at [472, 220] on p at bounding box center [492, 211] width 558 height 18
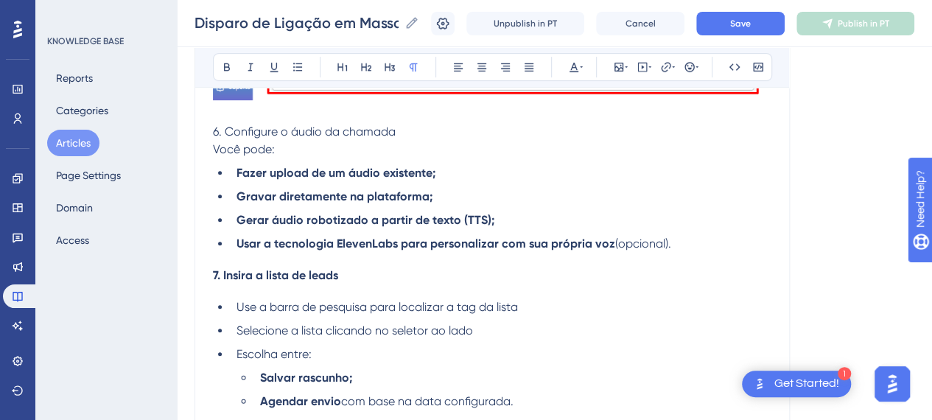
scroll to position [3244, 0]
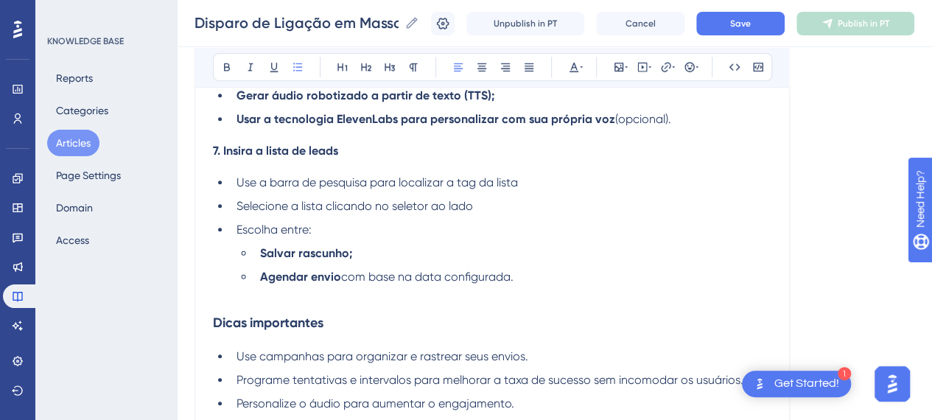
drag, startPoint x: 398, startPoint y: 174, endPoint x: 578, endPoint y: 174, distance: 179.8
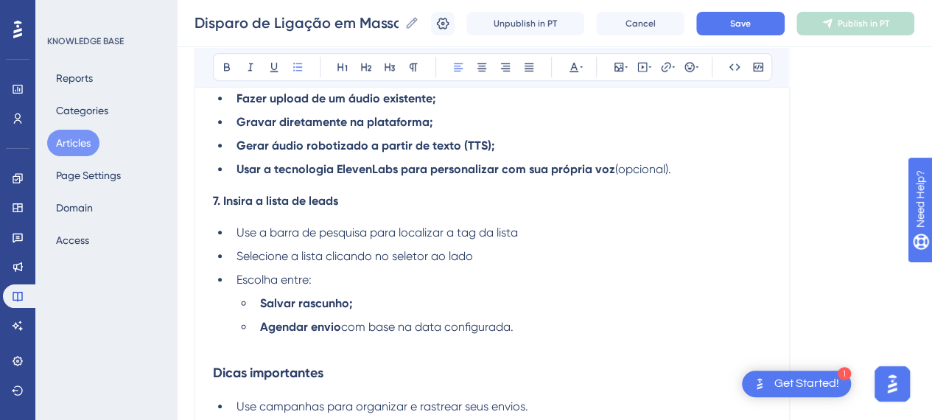
scroll to position [3170, 0]
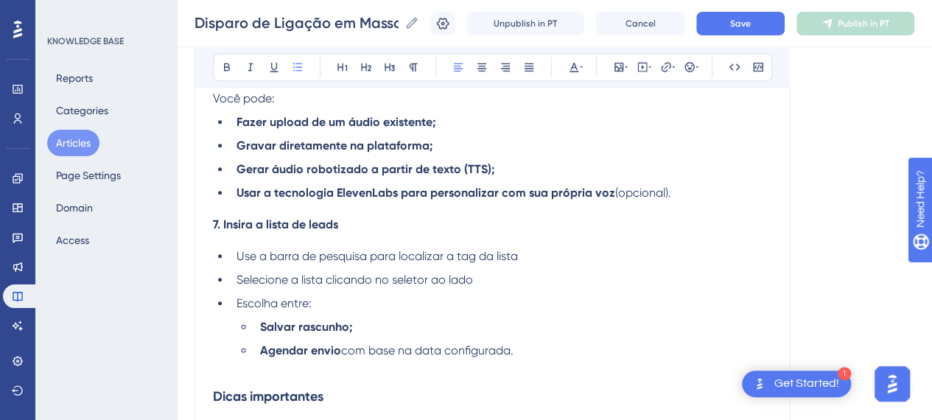
click at [698, 202] on li "Usar a tecnologia ElevenLabs para personalizar com sua própria voz (opcional)." at bounding box center [501, 193] width 541 height 18
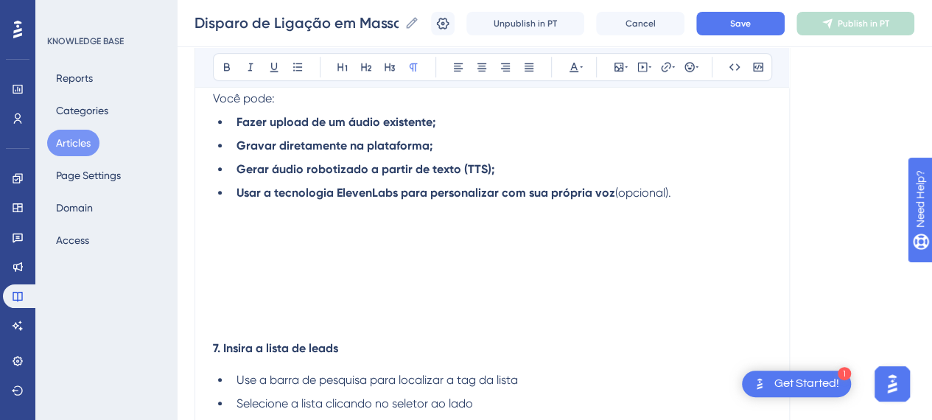
click at [273, 254] on p at bounding box center [492, 246] width 558 height 18
click at [245, 237] on p at bounding box center [492, 229] width 558 height 18
click at [347, 108] on p "Você pode:" at bounding box center [492, 99] width 558 height 18
click at [436, 90] on p "6. Configure o áudio da chamada" at bounding box center [492, 81] width 558 height 18
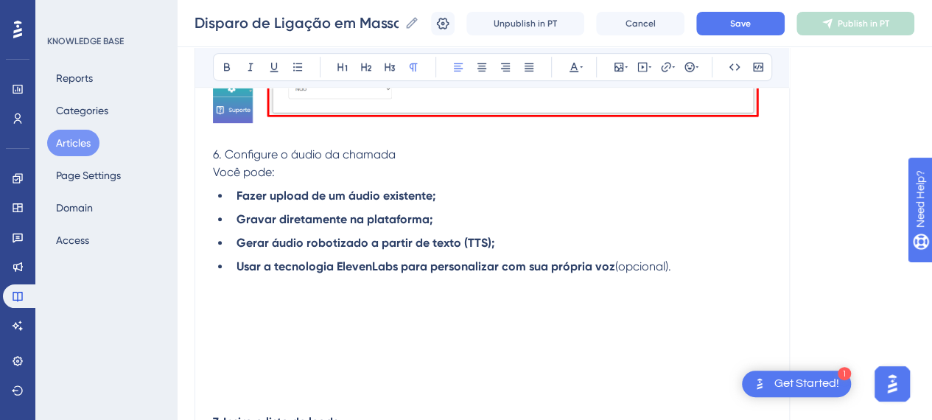
click at [430, 311] on p at bounding box center [492, 302] width 558 height 18
click at [625, 70] on icon at bounding box center [626, 67] width 3 height 12
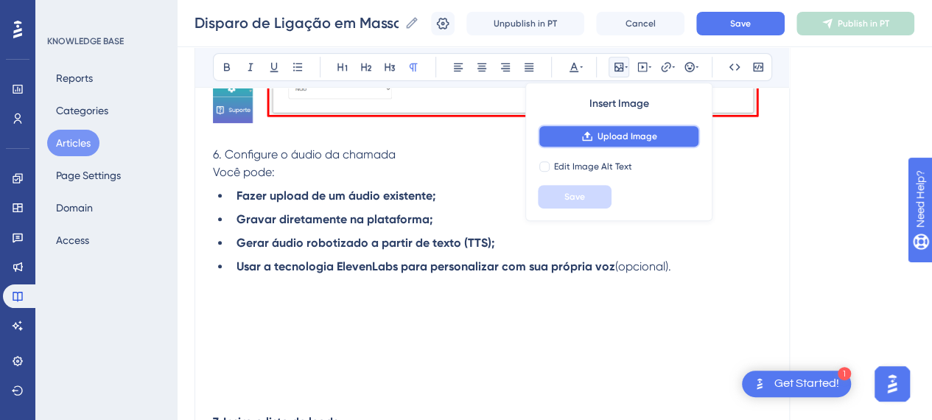
click at [603, 136] on span "Upload Image" at bounding box center [628, 136] width 60 height 12
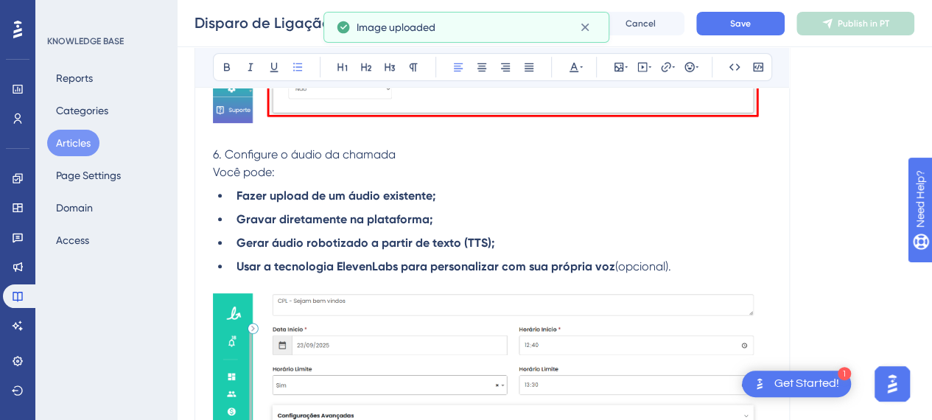
click at [700, 276] on li "Usar a tecnologia ElevenLabs para personalizar com sua própria voz (opcional)." at bounding box center [501, 267] width 541 height 18
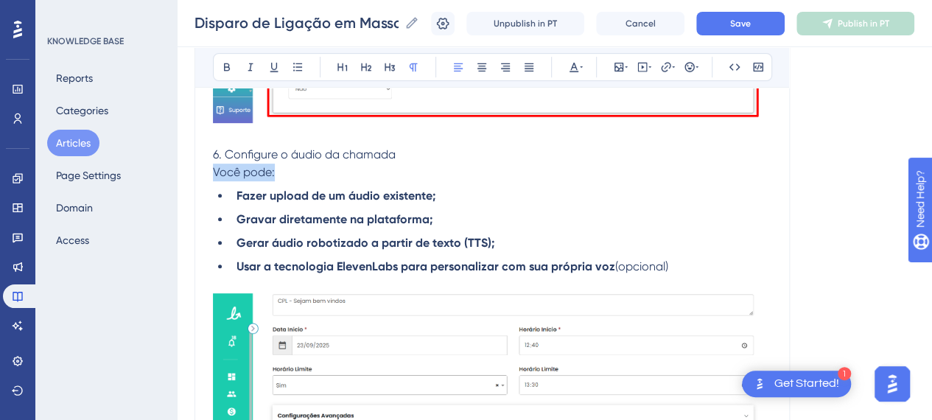
drag, startPoint x: 239, startPoint y: 189, endPoint x: 202, endPoint y: 194, distance: 37.1
click at [225, 179] on span "Você pode:" at bounding box center [244, 172] width 62 height 14
click at [214, 179] on span "Você pode:" at bounding box center [244, 172] width 62 height 14
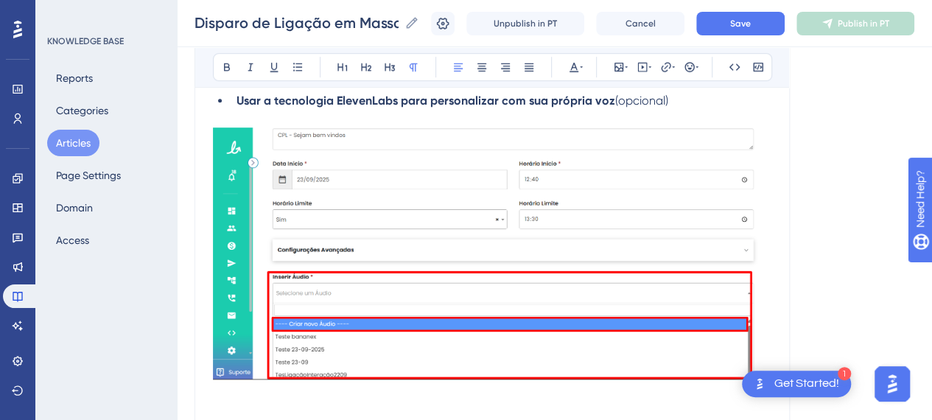
scroll to position [3170, 0]
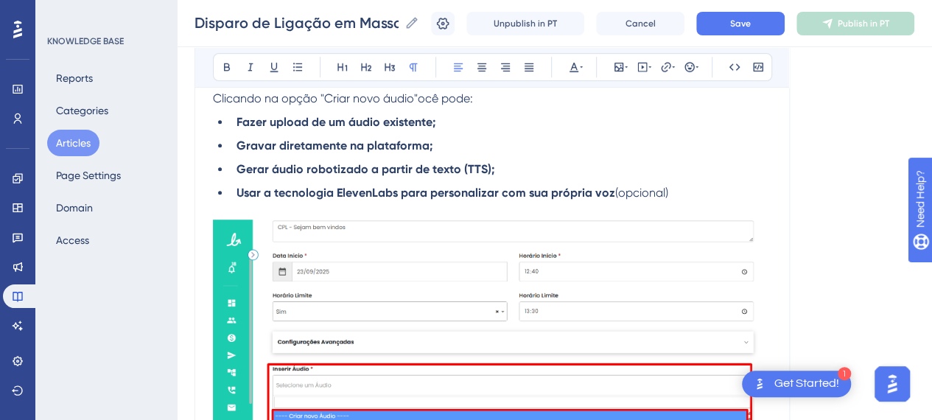
click at [417, 105] on span "Clicando na opção "Criar novo áudio"ocê pode:" at bounding box center [343, 98] width 260 height 14
drag, startPoint x: 515, startPoint y: 117, endPoint x: 488, endPoint y: 117, distance: 27.3
click at [514, 108] on p "Clicando na opção "Criar novo áudio" você pode:" at bounding box center [492, 99] width 558 height 18
drag, startPoint x: 416, startPoint y: 113, endPoint x: 320, endPoint y: 114, distance: 96.5
click at [320, 105] on span "Clicando na opção "Criar novo áudio" você pode:" at bounding box center [347, 98] width 269 height 14
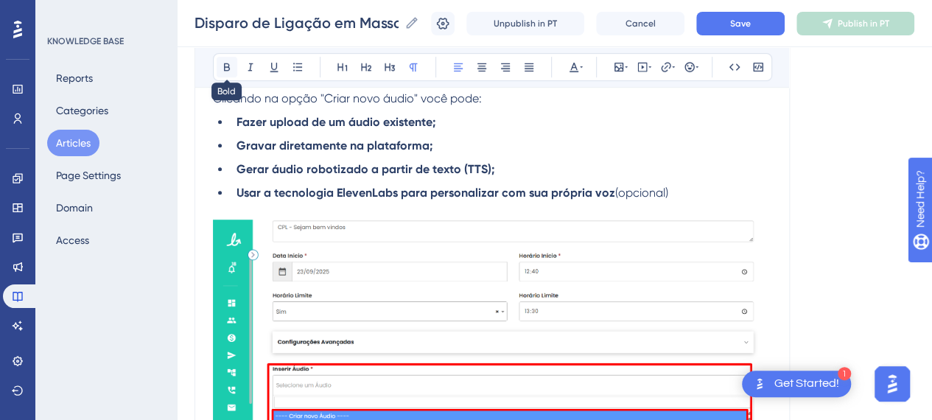
click at [228, 68] on icon at bounding box center [227, 67] width 6 height 8
click at [469, 131] on li "Fazer upload de um áudio existente;" at bounding box center [501, 122] width 541 height 18
click at [513, 108] on p "Clicando na opção "Criar novo áudio" você pode:" at bounding box center [492, 99] width 558 height 18
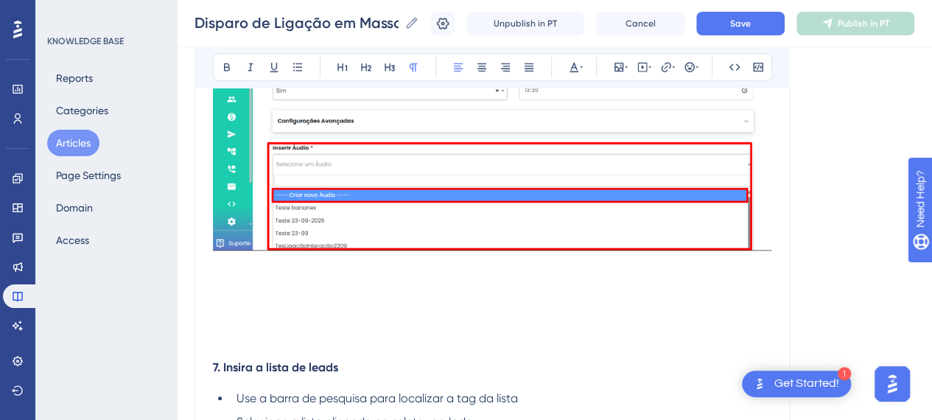
click at [390, 273] on p at bounding box center [492, 265] width 558 height 18
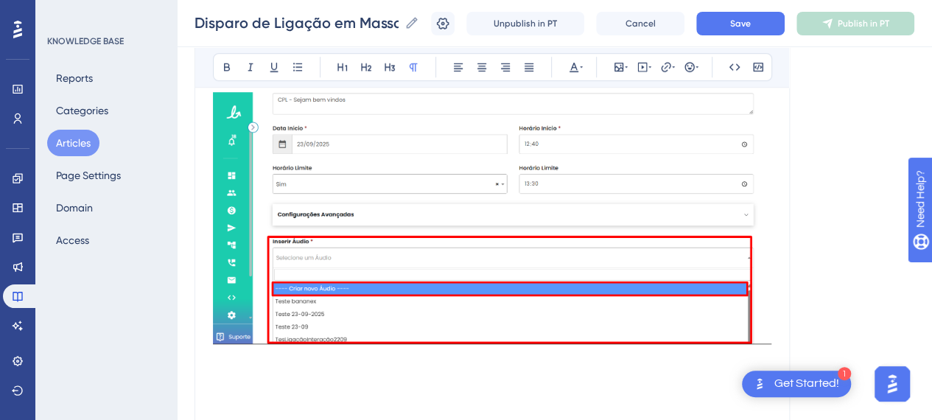
scroll to position [3391, 0]
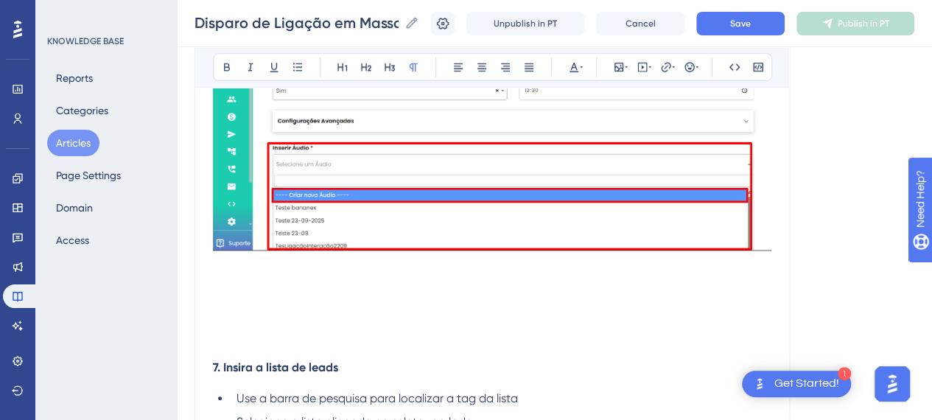
click at [329, 309] on p at bounding box center [492, 300] width 558 height 18
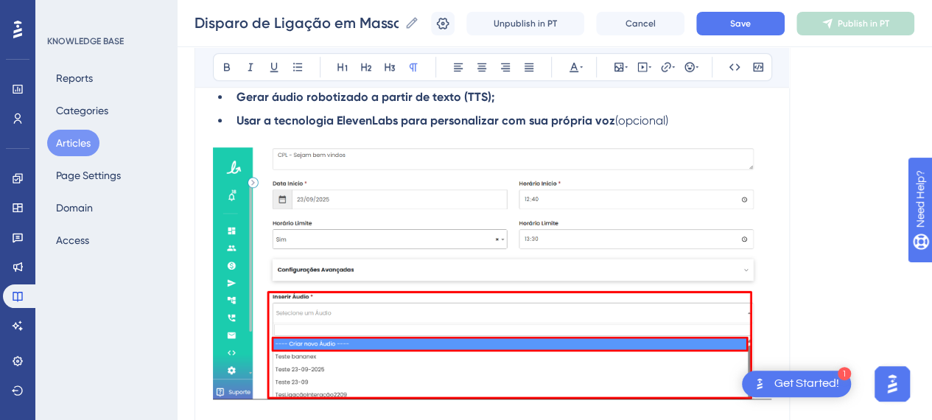
scroll to position [3170, 0]
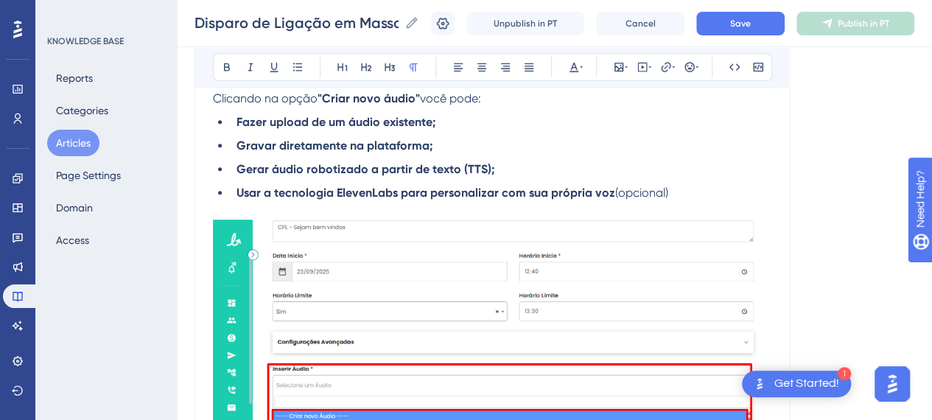
click at [360, 153] on strong "Gravar diretamente na plataforma;" at bounding box center [335, 146] width 196 height 14
drag, startPoint x: 658, startPoint y: 209, endPoint x: 213, endPoint y: 140, distance: 450.4
click at [213, 140] on ul "Fazer upload de um áudio existente; Gravar diretamente na plataforma; Gerar áud…" at bounding box center [492, 157] width 558 height 88
click at [570, 150] on ul "Fazer upload de um áudio existente; Gravar diretamente na plataforma; Gerar áud…" at bounding box center [492, 157] width 558 height 88
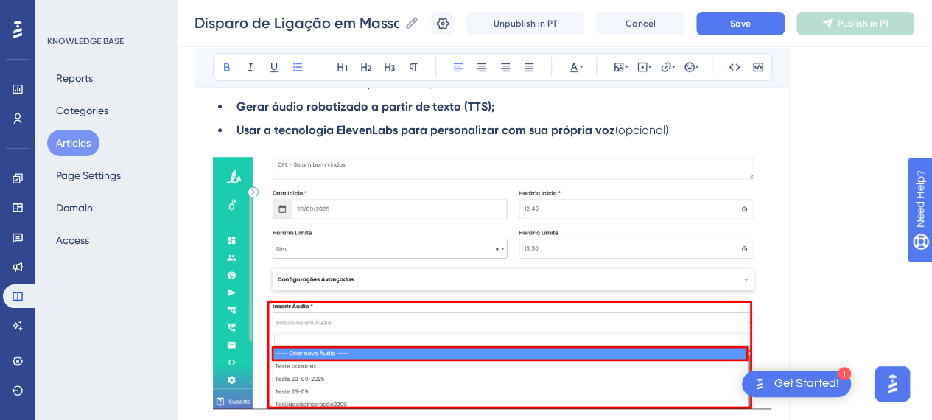
scroll to position [3318, 0]
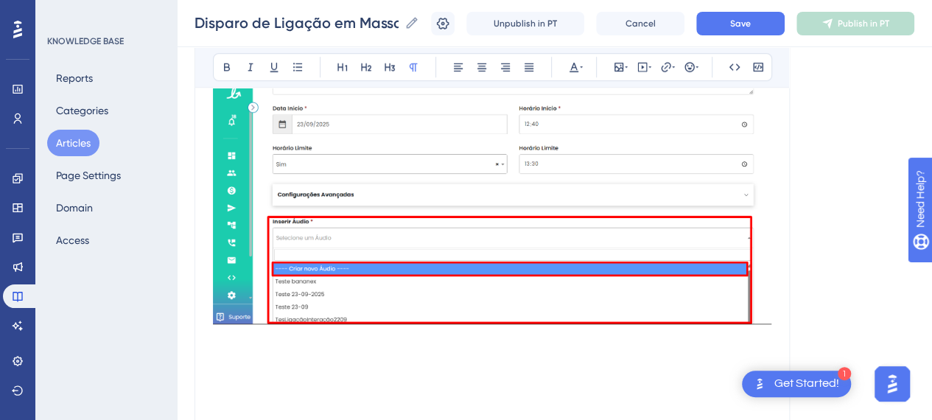
click at [287, 382] on p at bounding box center [492, 374] width 558 height 18
click at [275, 347] on p at bounding box center [492, 338] width 558 height 18
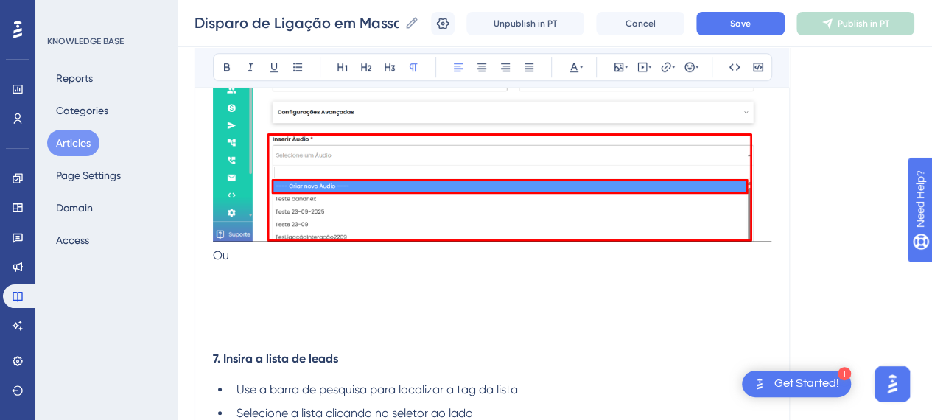
scroll to position [3465, 0]
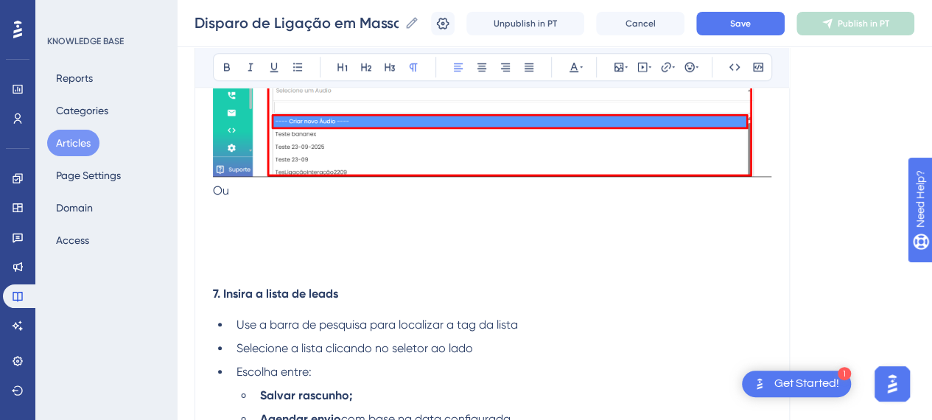
click at [280, 217] on p at bounding box center [492, 209] width 558 height 18
click at [302, 200] on p "Ou" at bounding box center [492, 191] width 558 height 18
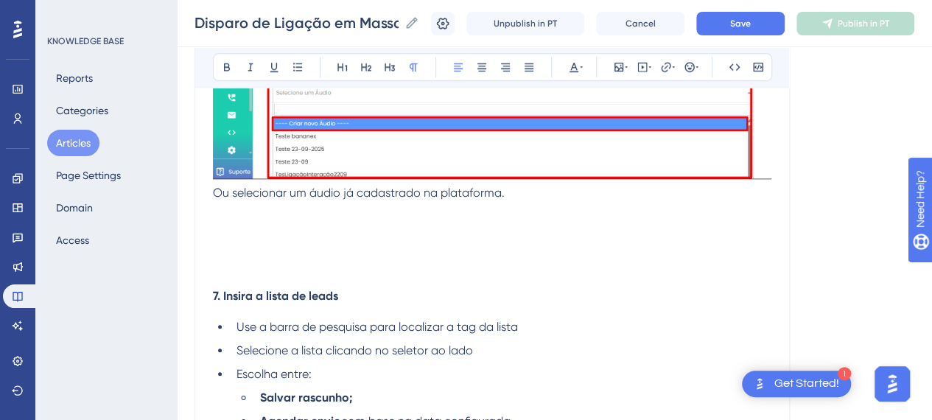
scroll to position [3391, 0]
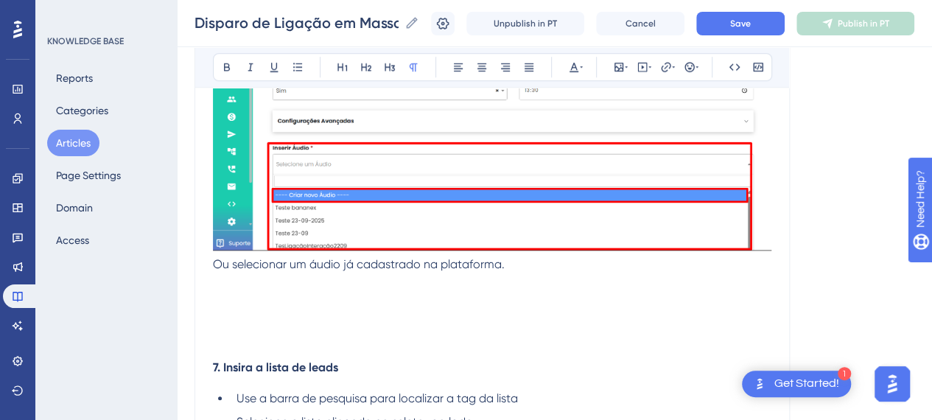
click at [610, 309] on p at bounding box center [492, 300] width 558 height 18
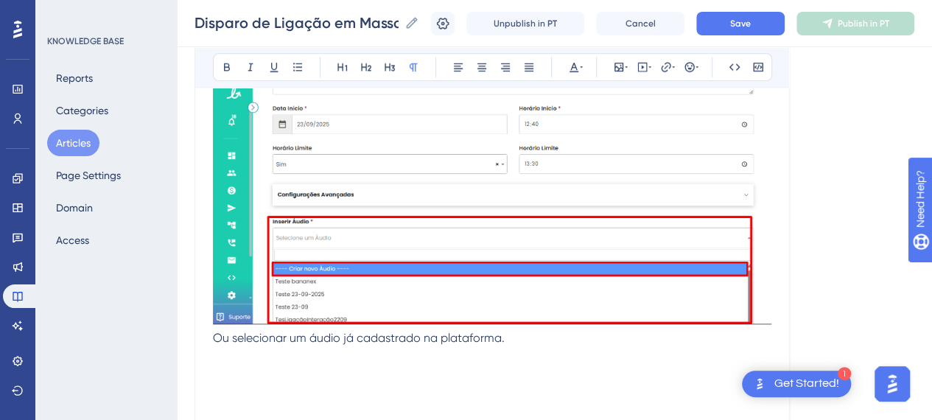
click at [502, 248] on img at bounding box center [492, 198] width 558 height 252
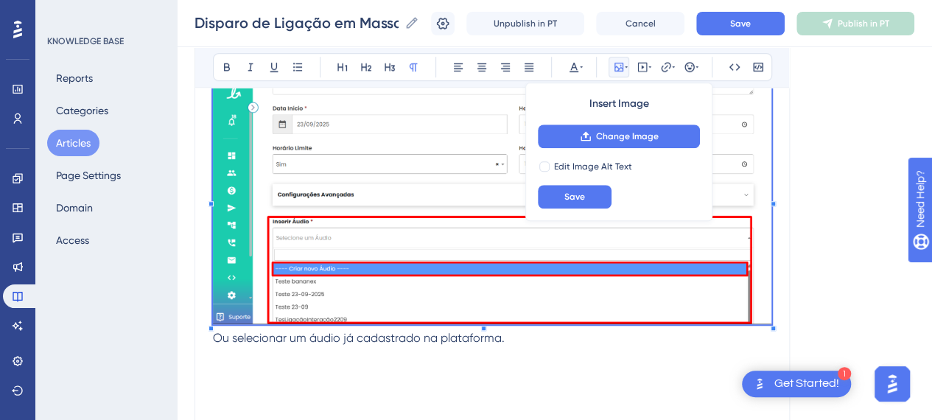
click at [533, 222] on img at bounding box center [492, 198] width 558 height 252
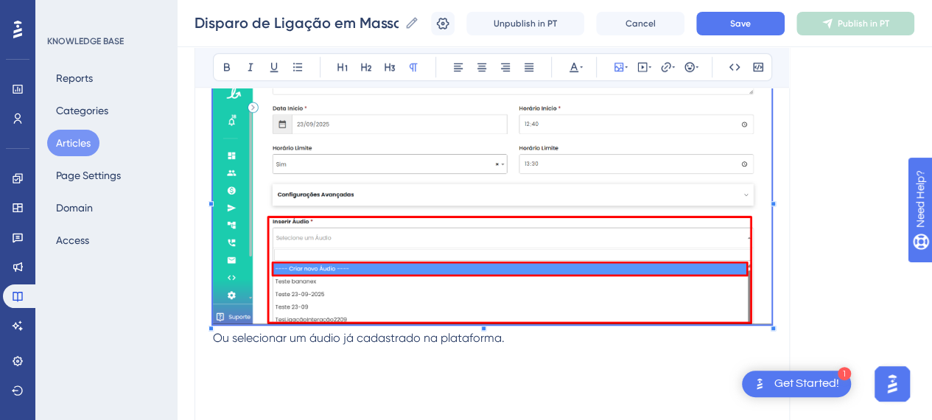
click at [533, 214] on img at bounding box center [492, 198] width 558 height 252
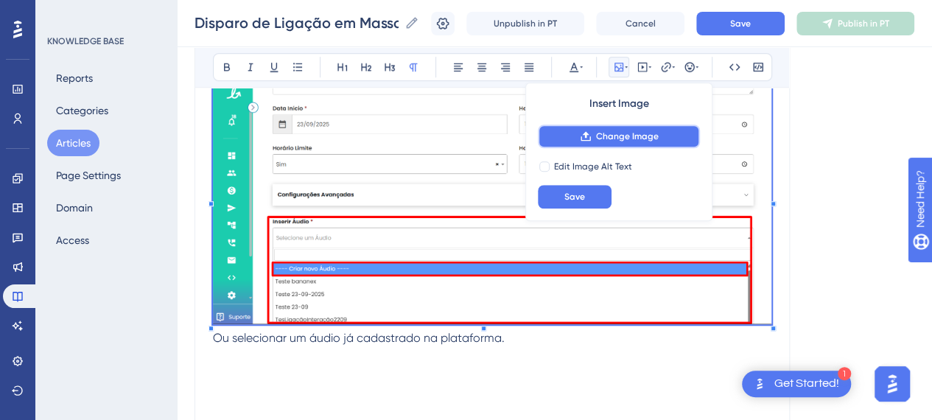
click at [617, 130] on span "Change Image" at bounding box center [627, 136] width 63 height 12
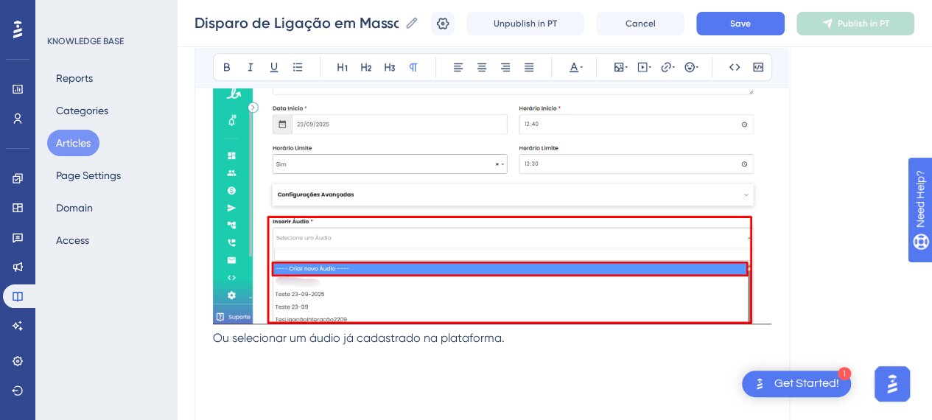
click at [280, 365] on p at bounding box center [492, 356] width 558 height 18
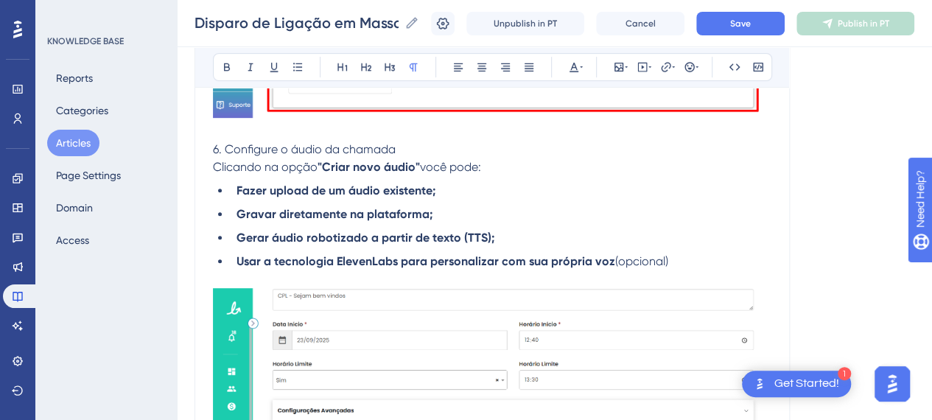
scroll to position [3170, 0]
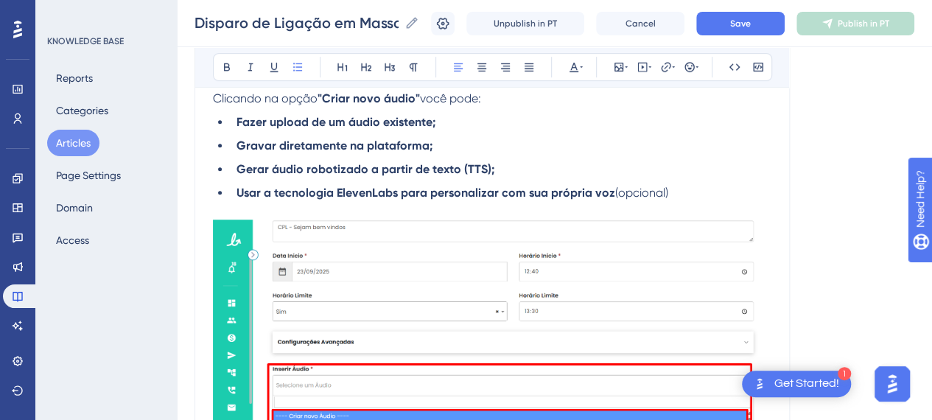
click at [704, 202] on li "Usar a tecnologia ElevenLabs para personalizar com sua própria voz (opcional)" at bounding box center [501, 193] width 541 height 18
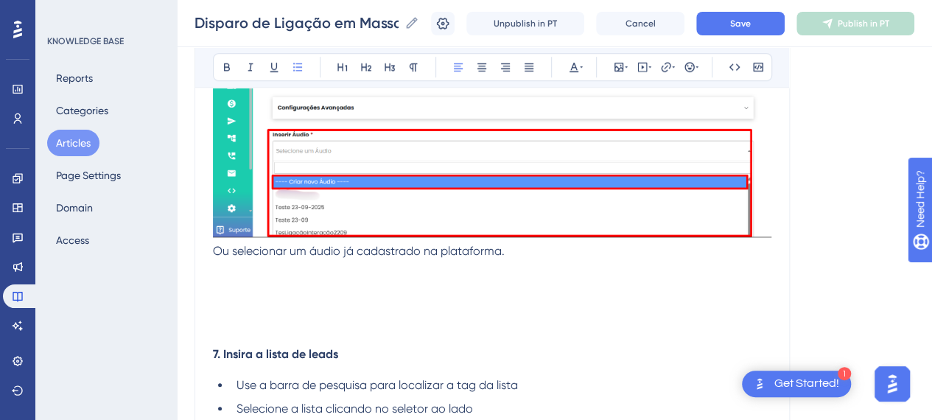
scroll to position [3539, 0]
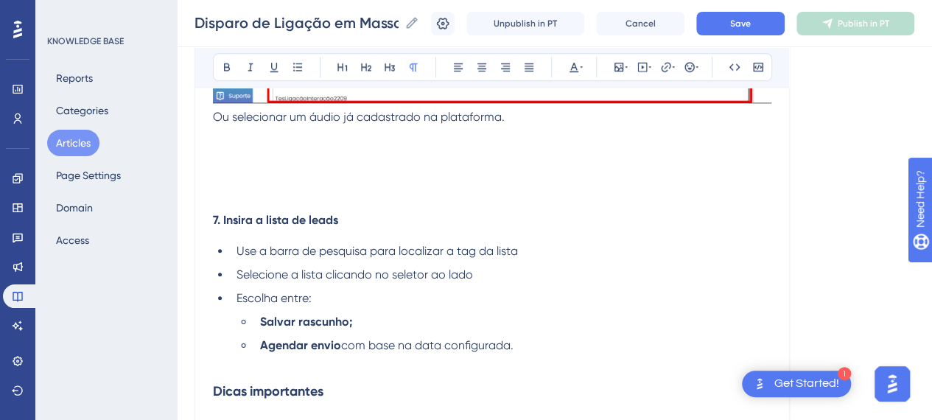
click at [323, 161] on p at bounding box center [492, 153] width 558 height 18
click at [218, 124] on span "Ou selecionar um áudio já cadastrado na plataforma." at bounding box center [359, 117] width 292 height 14
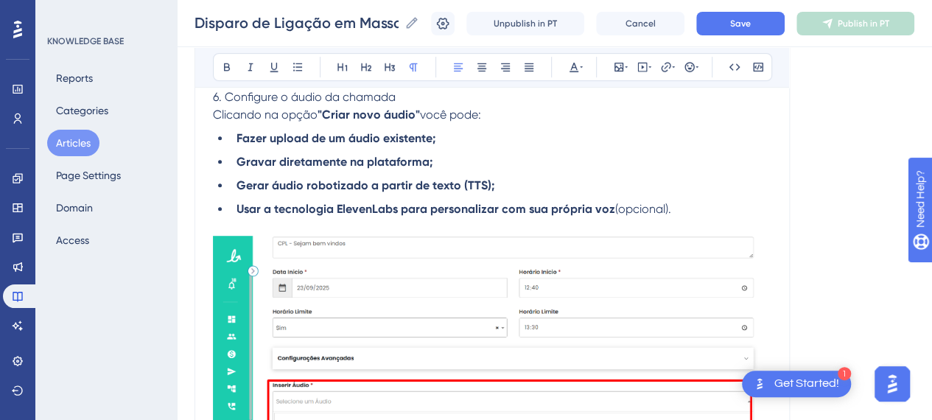
scroll to position [3318, 0]
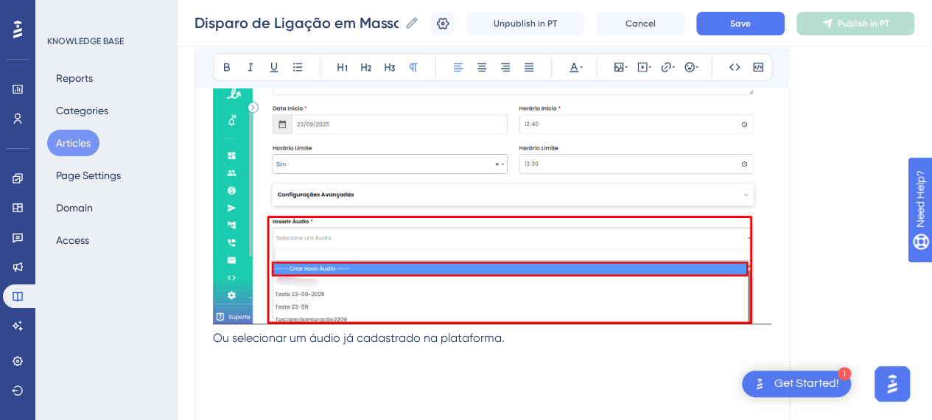
click at [217, 345] on span "Ou selecionar um áudio já cadastrado na plataforma." at bounding box center [359, 338] width 292 height 14
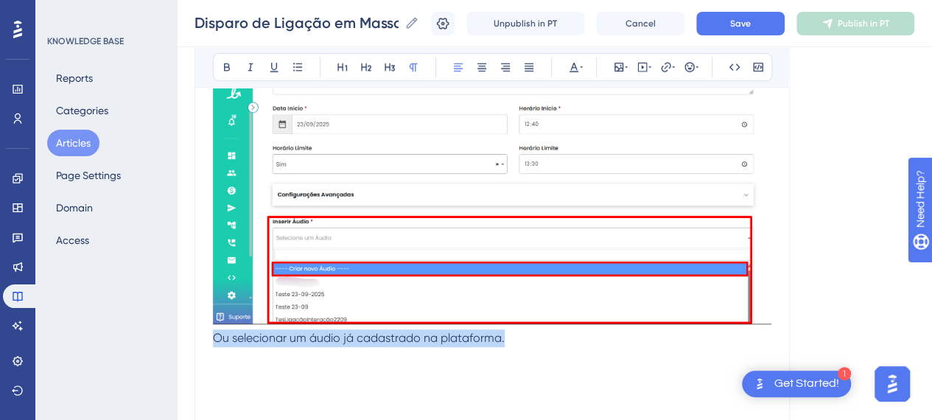
drag, startPoint x: 214, startPoint y: 353, endPoint x: 592, endPoint y: 351, distance: 378.7
click at [592, 347] on p "Ou selecionar um áudio já cadastrado na plataforma." at bounding box center [492, 338] width 558 height 18
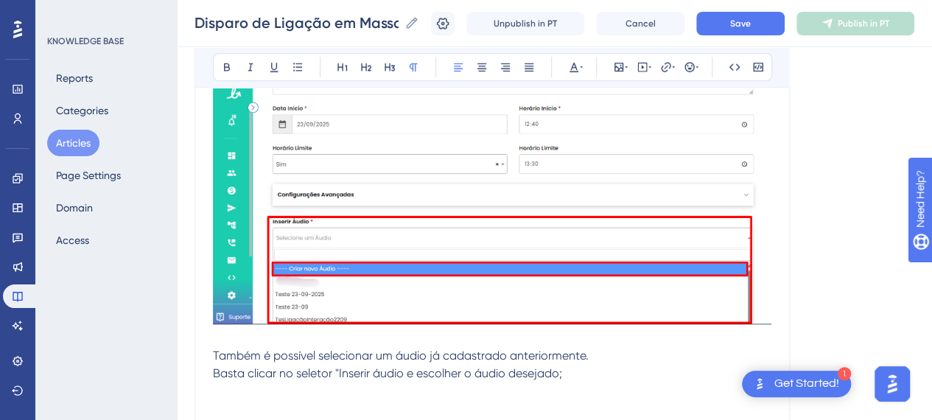
click at [402, 380] on span "Basta clicar no seletor "Inserir áudio e escolher o áudio desejado;" at bounding box center [387, 373] width 349 height 14
drag, startPoint x: 406, startPoint y: 388, endPoint x: 335, endPoint y: 390, distance: 71.5
click at [335, 380] on span "Basta clicar no seletor "Inserir áudio" e escolher o áudio desejado;" at bounding box center [389, 373] width 353 height 14
click at [223, 63] on icon at bounding box center [227, 67] width 12 height 12
click at [603, 382] on p "Basta clicar no seletor "Inserir áudio" e escolher o áudio desejado;" at bounding box center [492, 374] width 558 height 18
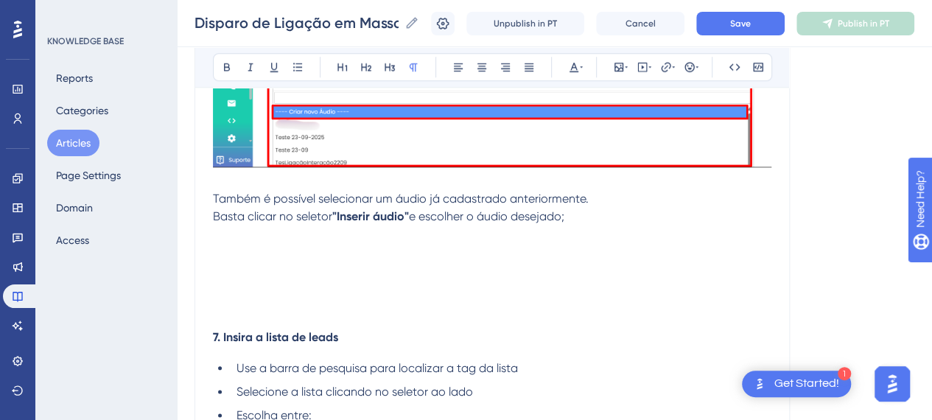
scroll to position [3539, 0]
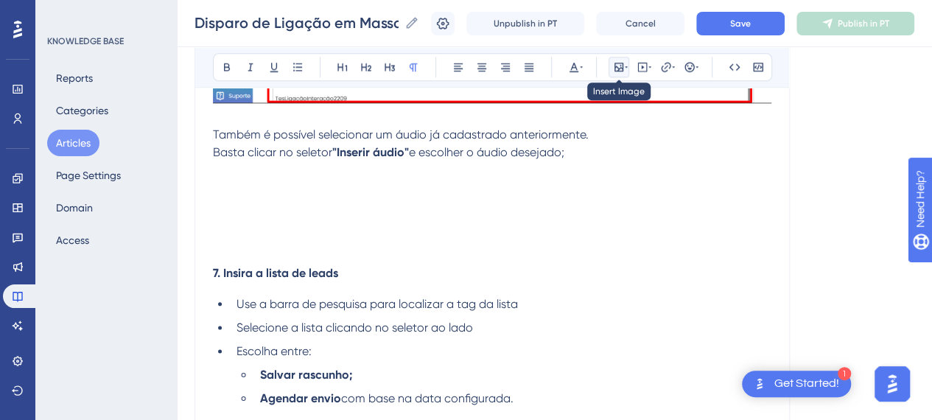
click at [614, 64] on icon at bounding box center [618, 67] width 9 height 9
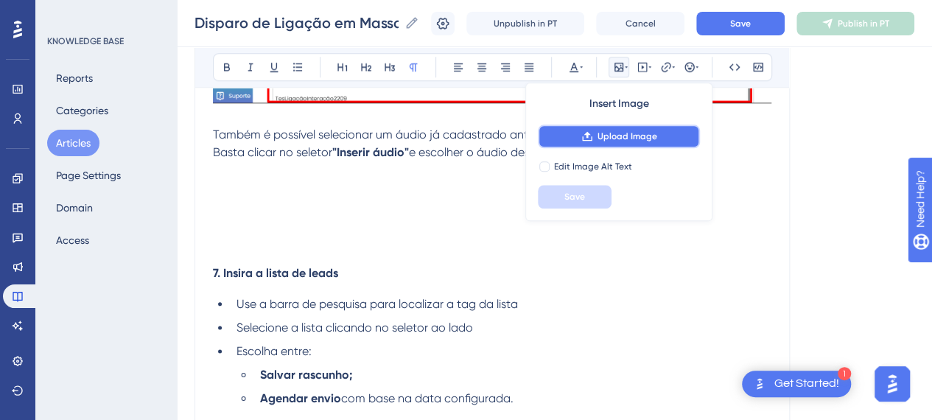
click at [594, 141] on button "Upload Image" at bounding box center [619, 137] width 162 height 24
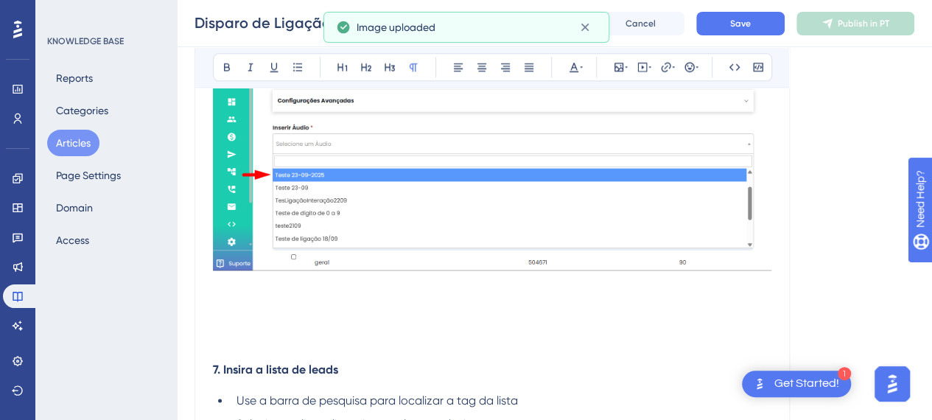
scroll to position [3686, 0]
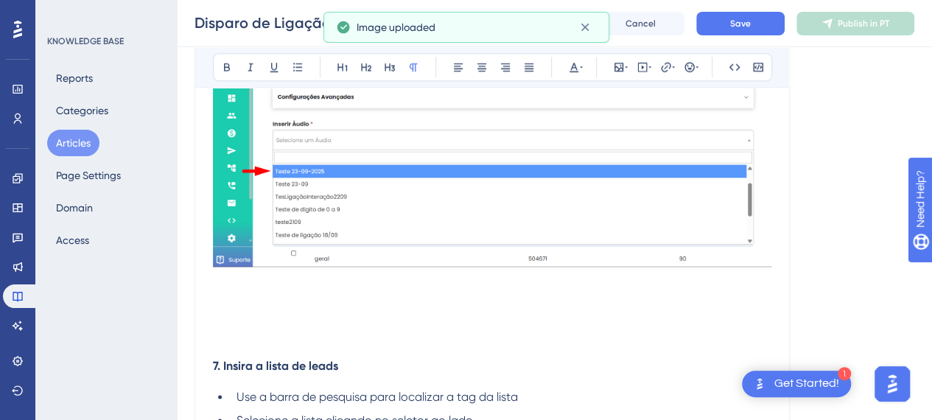
click at [312, 343] on p at bounding box center [492, 334] width 558 height 18
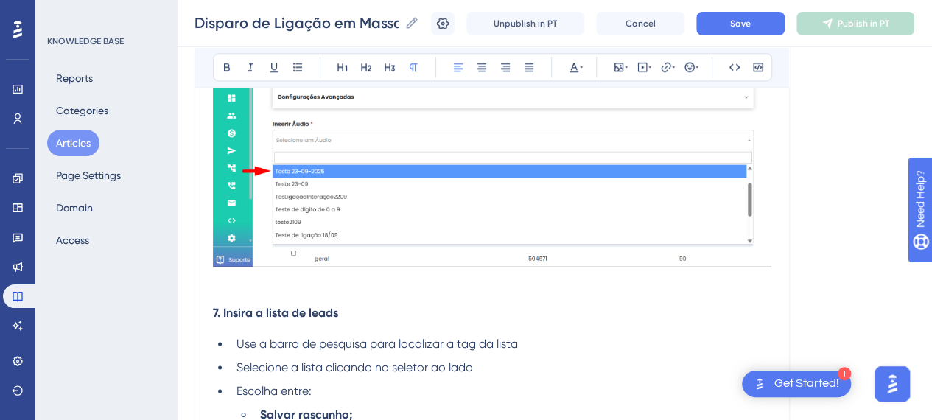
click at [253, 290] on p at bounding box center [492, 281] width 558 height 18
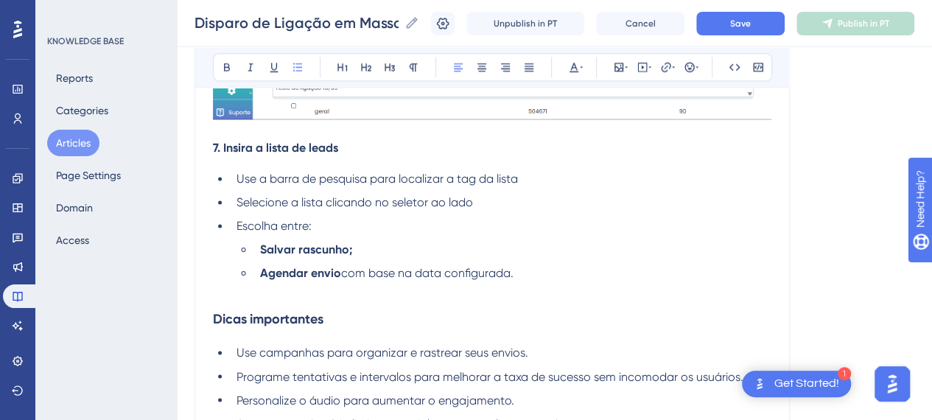
click at [369, 280] on span "com base na data configurada." at bounding box center [427, 273] width 172 height 14
click at [407, 280] on span "com base na data configurada." at bounding box center [427, 273] width 172 height 14
click at [575, 297] on p at bounding box center [492, 291] width 558 height 18
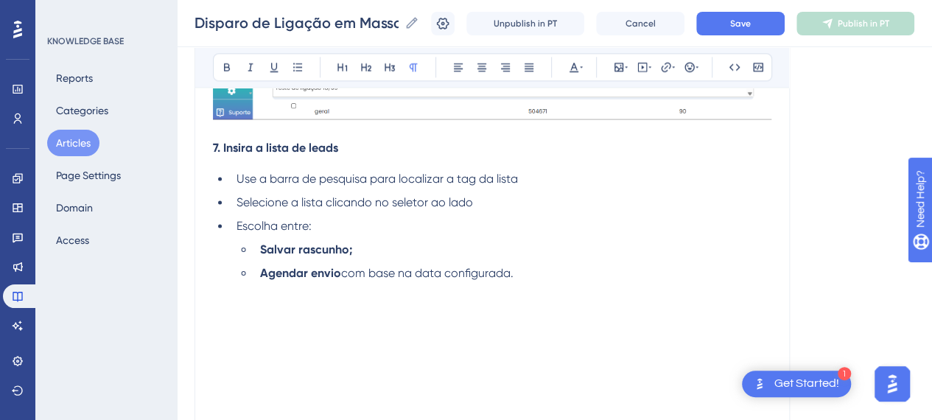
click at [230, 335] on p at bounding box center [492, 327] width 558 height 18
click at [620, 66] on icon at bounding box center [619, 67] width 12 height 12
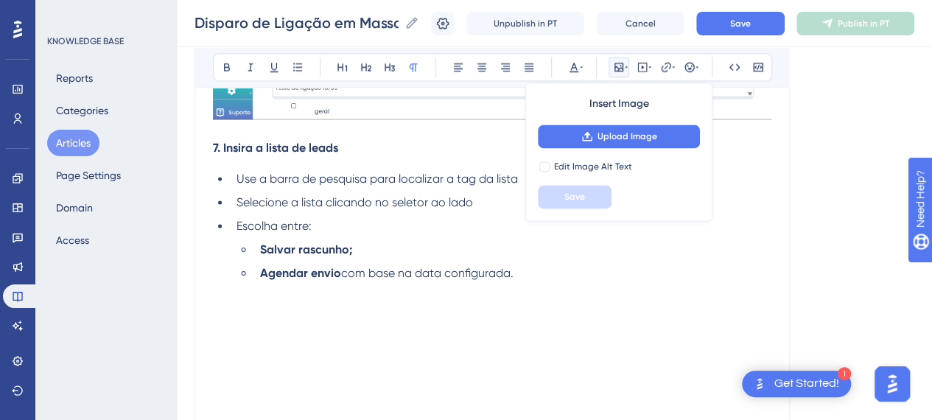
click at [629, 150] on div "Insert Image Upload Image Edit Image Alt Text Save" at bounding box center [618, 152] width 187 height 139
click at [632, 136] on span "Upload Image" at bounding box center [628, 136] width 60 height 12
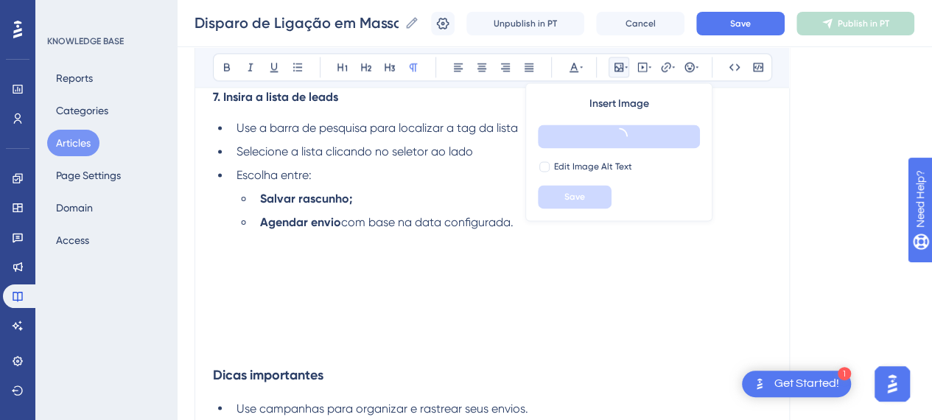
scroll to position [3907, 0]
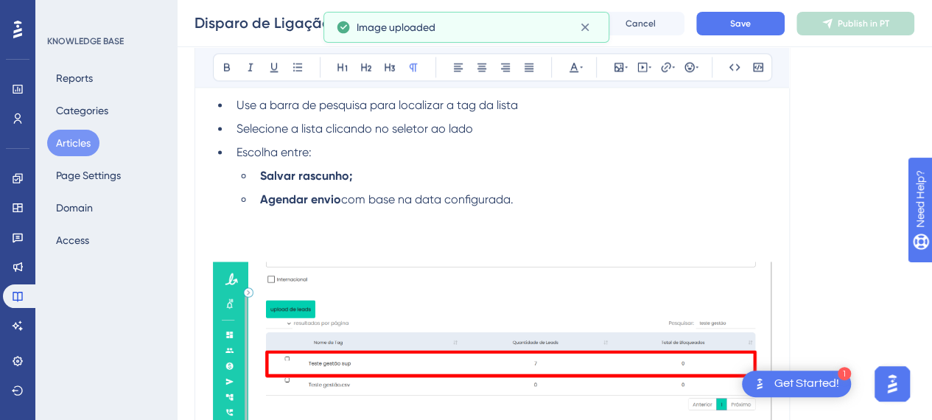
click at [404, 293] on p at bounding box center [492, 393] width 558 height 262
click at [361, 262] on p at bounding box center [492, 253] width 558 height 18
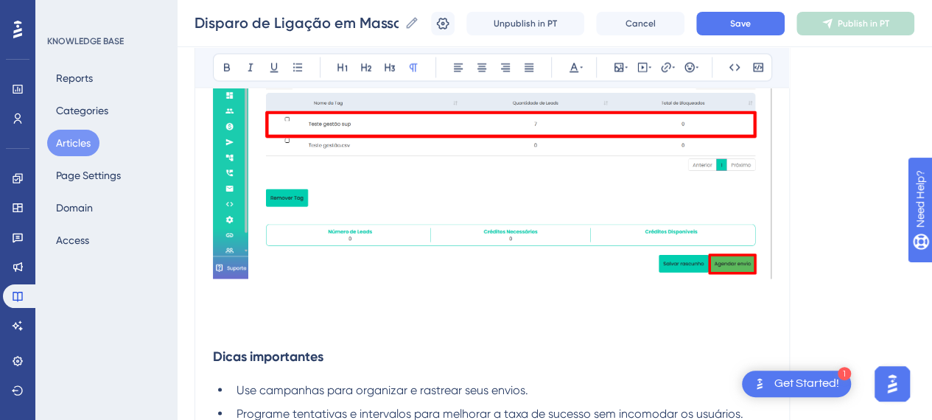
scroll to position [4202, 0]
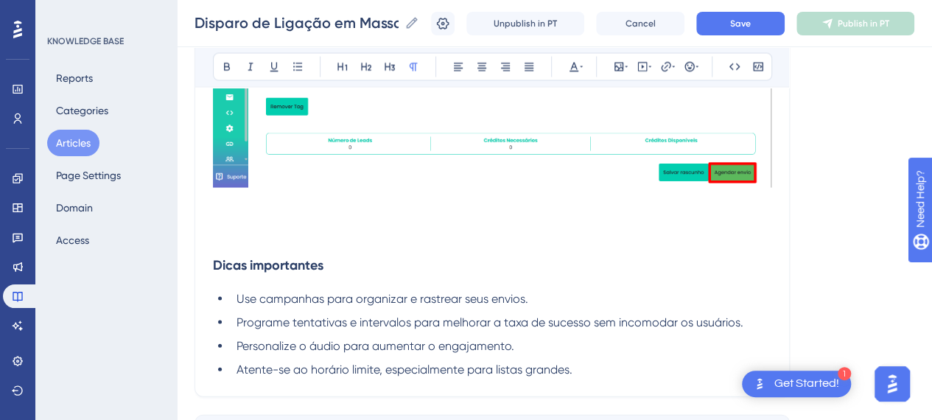
click at [326, 264] on h3 "Dicas importantes" at bounding box center [492, 265] width 558 height 38
click at [324, 246] on p at bounding box center [492, 237] width 558 height 18
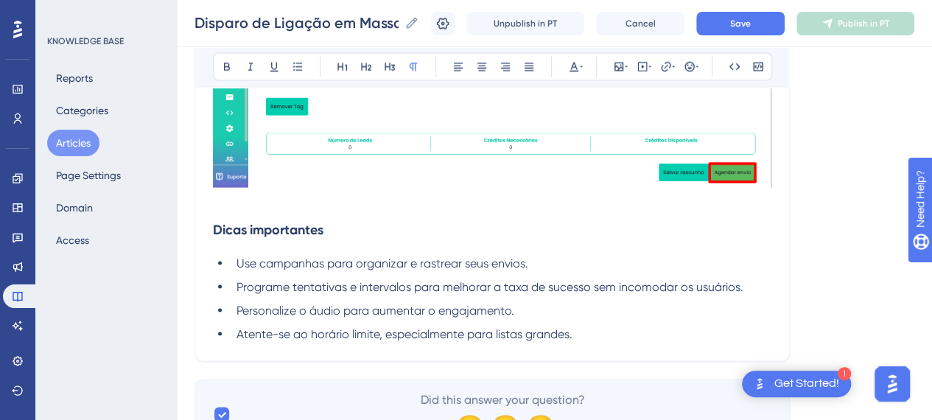
click at [362, 211] on p at bounding box center [492, 202] width 558 height 18
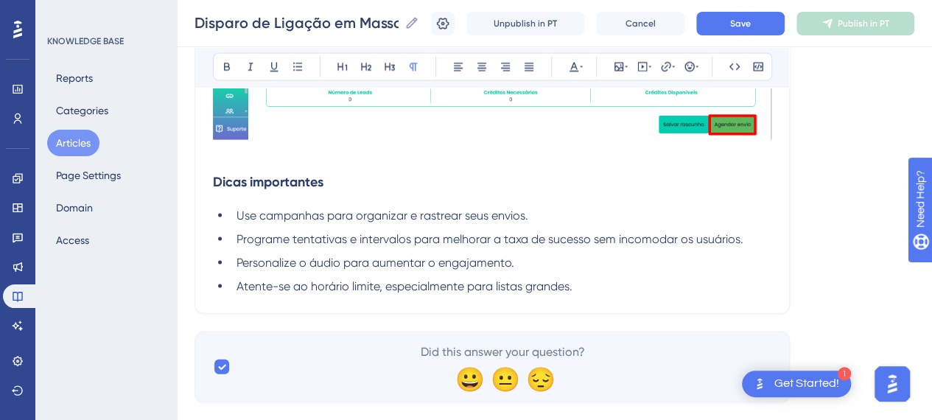
scroll to position [4295, 0]
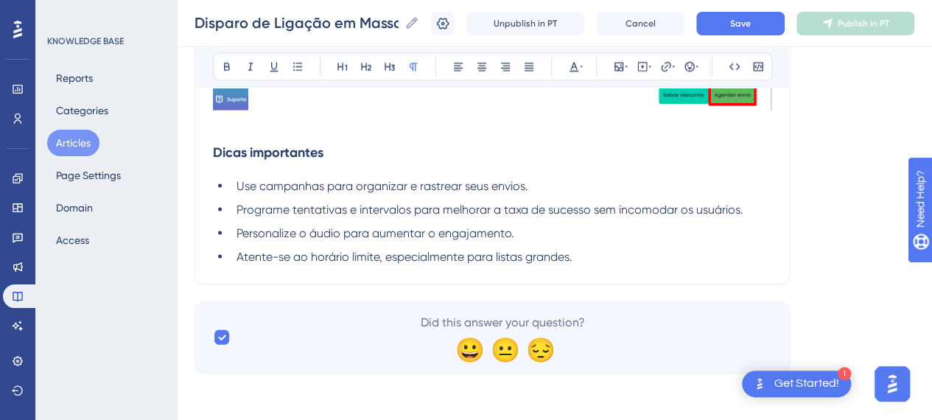
drag, startPoint x: 579, startPoint y: 185, endPoint x: 586, endPoint y: 196, distance: 13.3
click at [580, 184] on li "Use campanhas para organizar e rastrear seus envios." at bounding box center [501, 187] width 541 height 18
click at [615, 245] on ul "Use campanhas para organizar e rastrear seus envios. Programe tentativas e inte…" at bounding box center [492, 222] width 558 height 88
click at [559, 188] on li "Use campanhas para organizar e rastrear seus envios." at bounding box center [501, 187] width 541 height 18
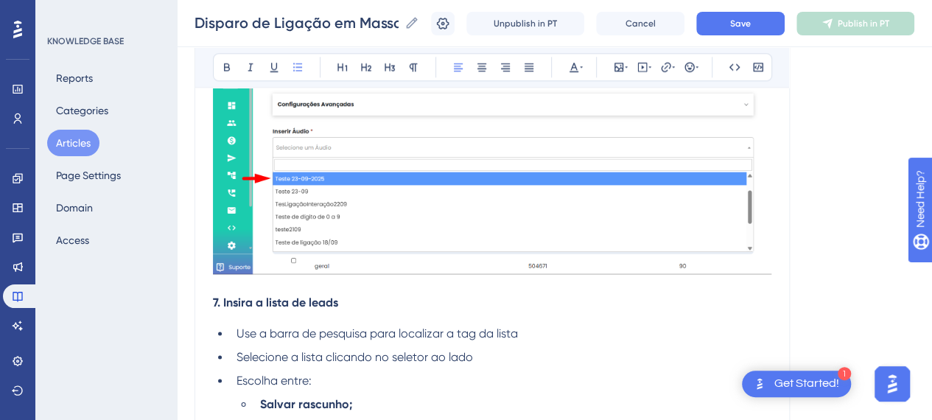
scroll to position [3632, 0]
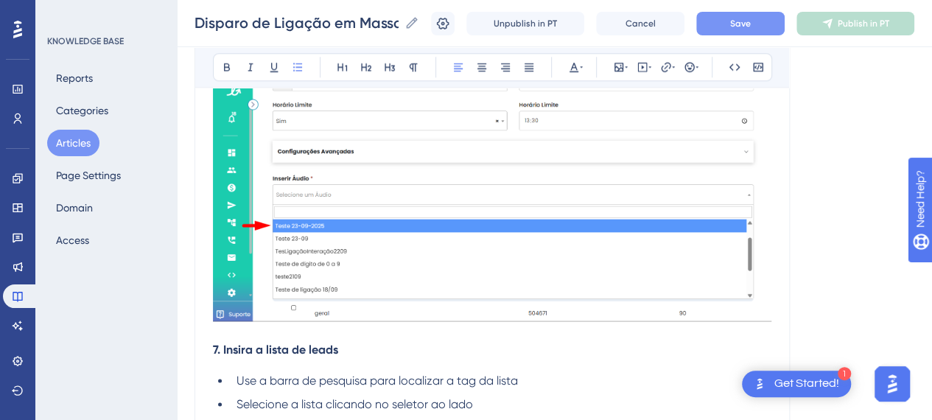
click at [751, 24] on span "Save" at bounding box center [740, 24] width 21 height 12
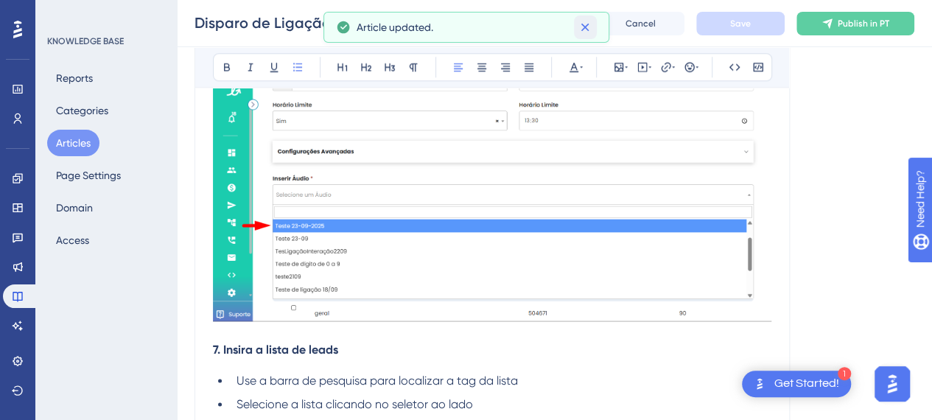
click at [575, 30] on button at bounding box center [585, 27] width 23 height 24
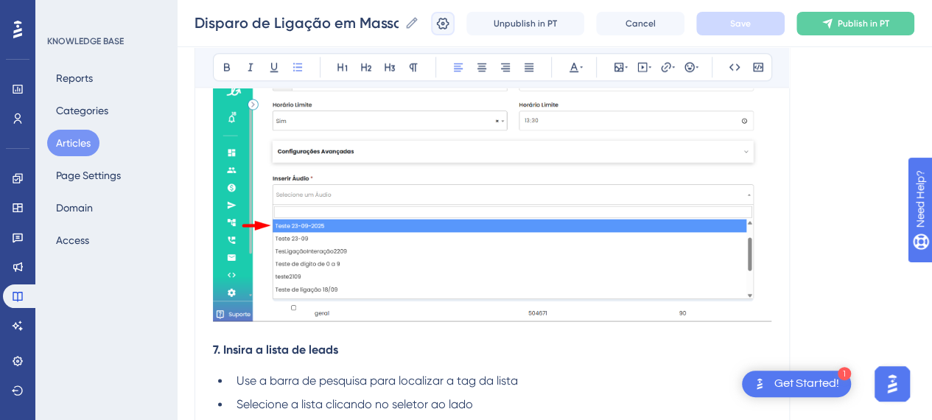
click at [450, 24] on icon at bounding box center [442, 23] width 15 height 15
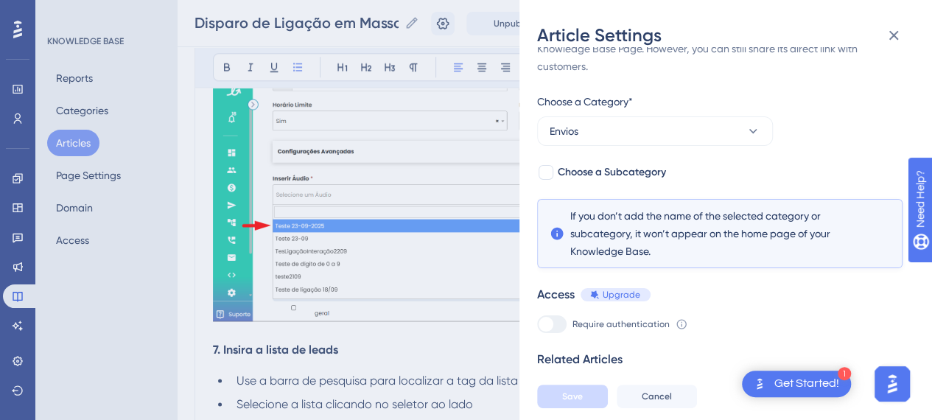
scroll to position [77, 0]
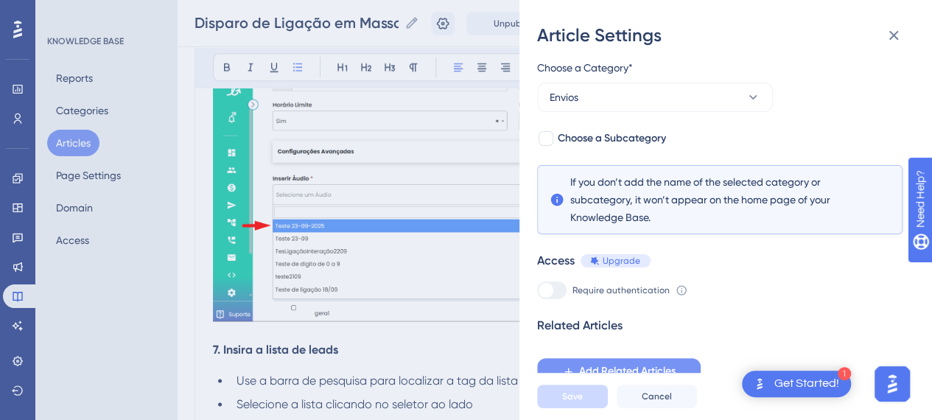
click at [639, 365] on span "Add Related Articles" at bounding box center [627, 371] width 97 height 18
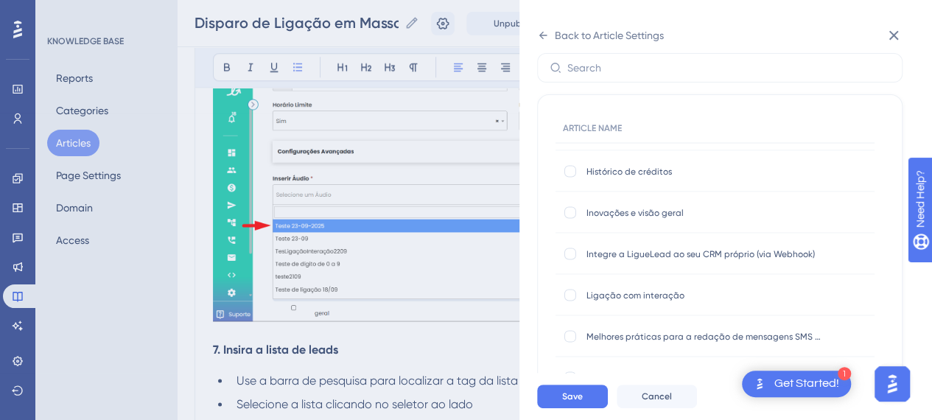
scroll to position [1474, 0]
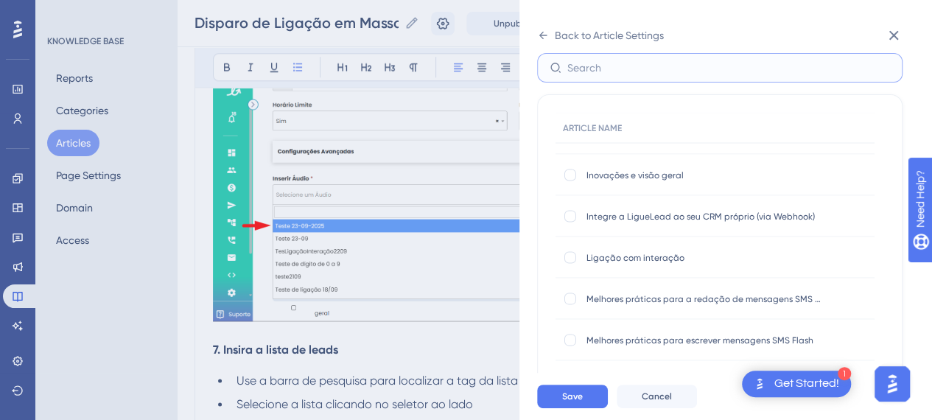
click at [613, 71] on input "text" at bounding box center [728, 68] width 323 height 16
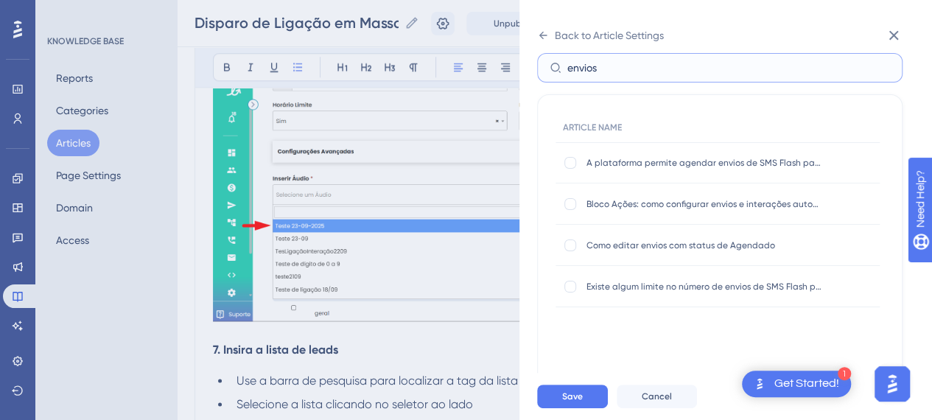
scroll to position [0, 0]
type input "envios"
click at [572, 239] on div at bounding box center [570, 245] width 12 height 12
checkbox input "true"
drag, startPoint x: 610, startPoint y: 70, endPoint x: 464, endPoint y: 64, distance: 146.0
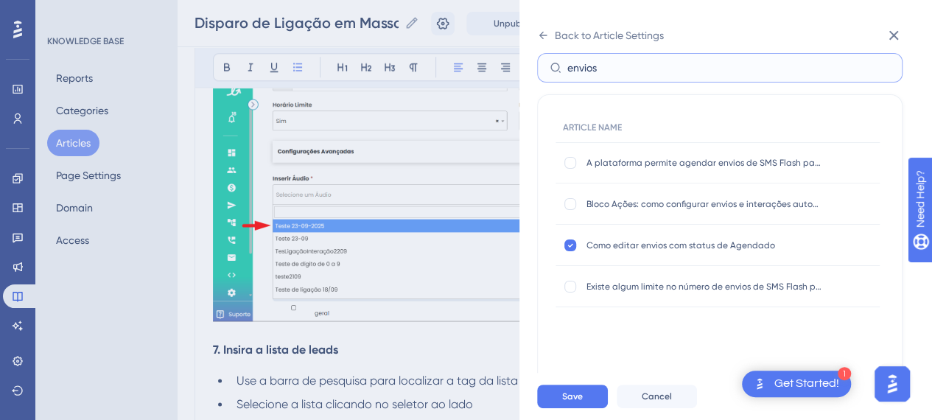
click at [464, 64] on div "Back to Article Settings Add Related Articles Select the articles that you want…" at bounding box center [466, 210] width 932 height 420
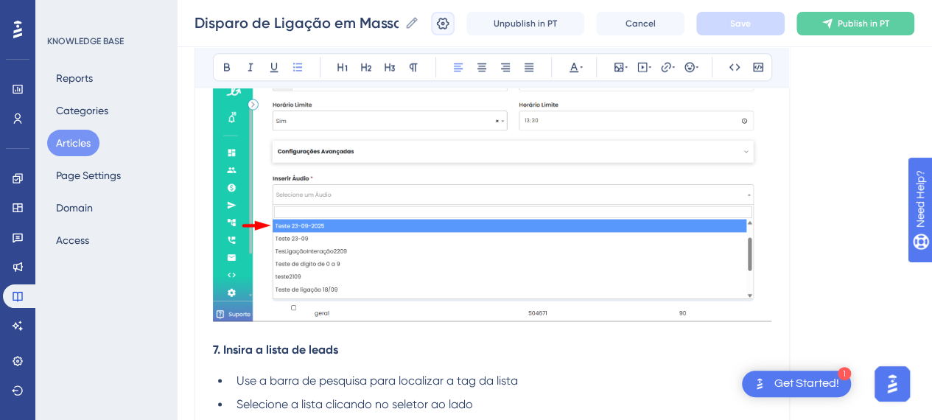
click at [449, 24] on icon at bounding box center [443, 23] width 13 height 12
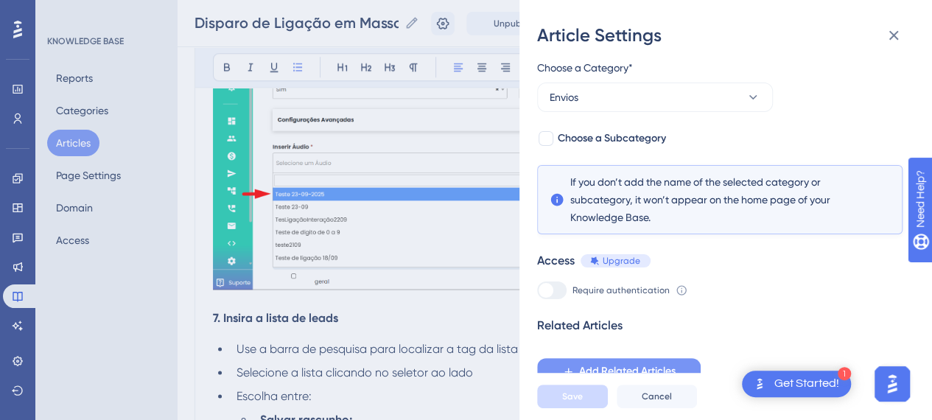
scroll to position [3779, 0]
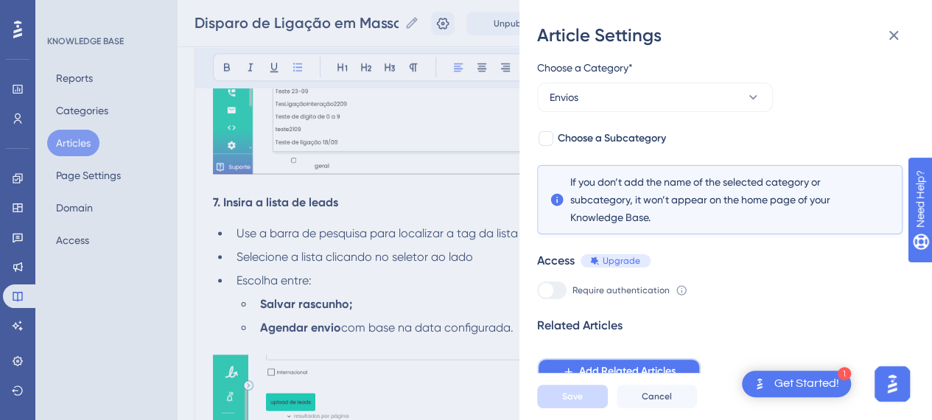
click at [670, 366] on span "Add Related Articles" at bounding box center [627, 371] width 97 height 18
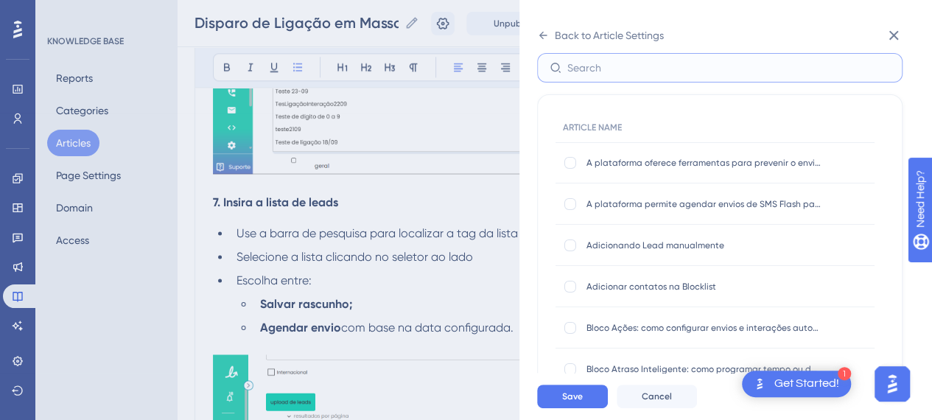
click at [614, 67] on input "text" at bounding box center [728, 68] width 323 height 16
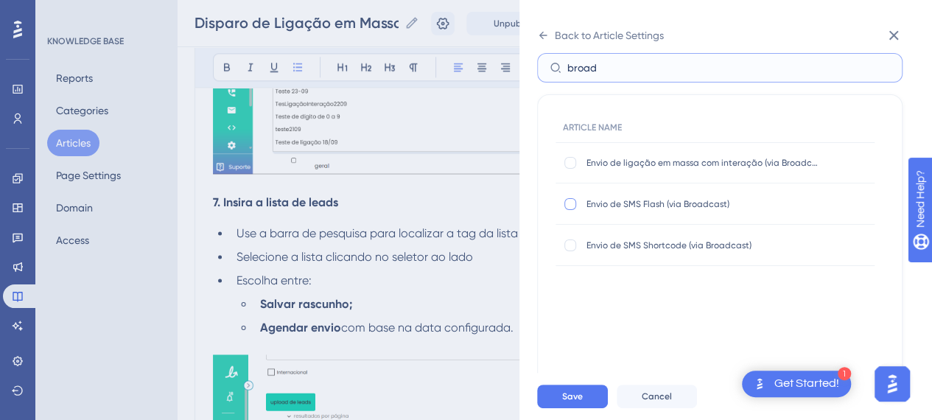
type input "broad"
click at [569, 203] on div at bounding box center [570, 204] width 12 height 12
checkbox input "true"
click at [572, 248] on div at bounding box center [570, 245] width 12 height 12
checkbox input "true"
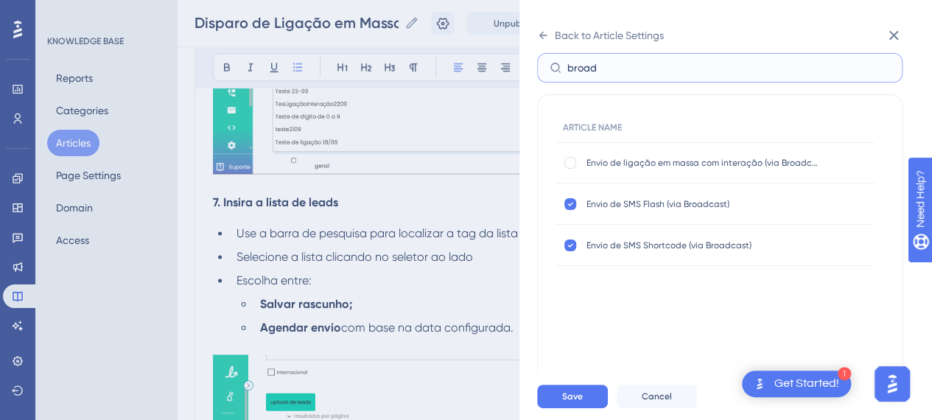
click at [617, 70] on input "broad" at bounding box center [728, 68] width 323 height 16
drag, startPoint x: 617, startPoint y: 70, endPoint x: 560, endPoint y: 71, distance: 56.7
click at [560, 71] on label "broad" at bounding box center [719, 67] width 365 height 29
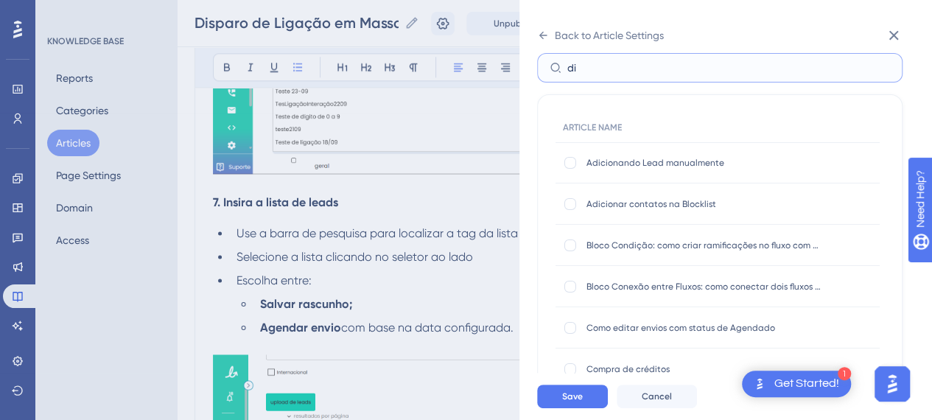
type input "d"
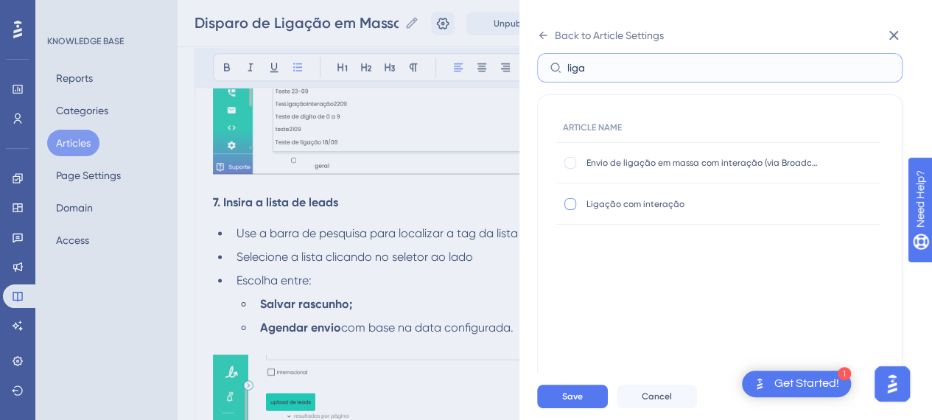
type input "liga"
click at [573, 204] on div at bounding box center [570, 204] width 12 height 12
checkbox input "true"
click at [603, 77] on label "liga" at bounding box center [719, 67] width 365 height 29
click at [603, 76] on input "liga" at bounding box center [728, 68] width 323 height 16
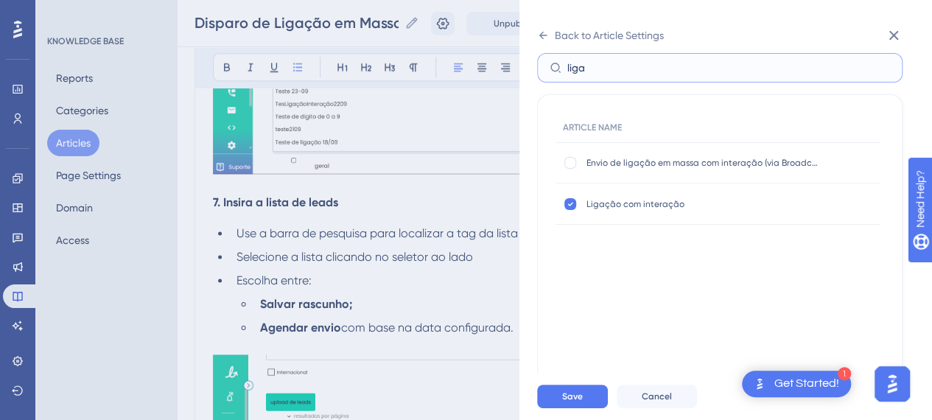
drag, startPoint x: 603, startPoint y: 70, endPoint x: 547, endPoint y: 74, distance: 56.9
click at [547, 74] on label "liga" at bounding box center [719, 67] width 365 height 29
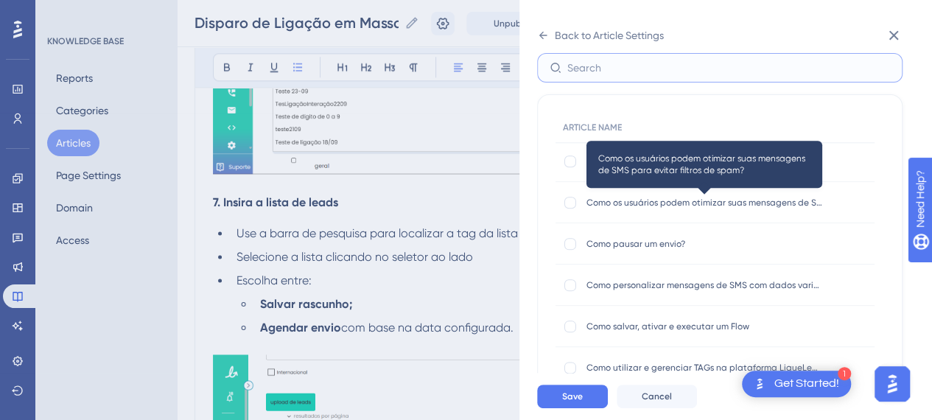
scroll to position [884, 0]
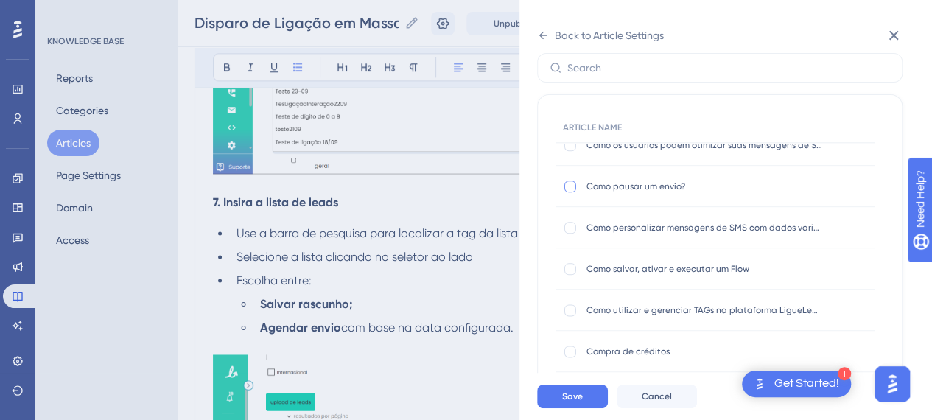
click at [569, 184] on div at bounding box center [570, 187] width 12 height 12
checkbox input "true"
click at [578, 312] on label at bounding box center [572, 310] width 18 height 15
checkbox input "true"
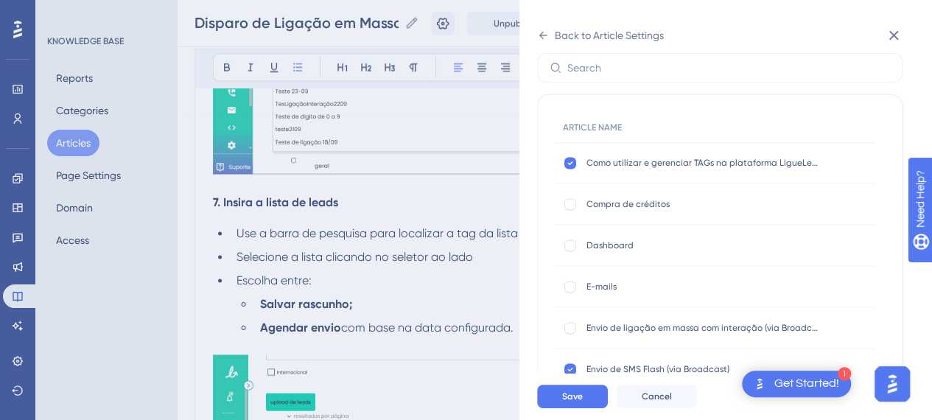
scroll to position [1105, 0]
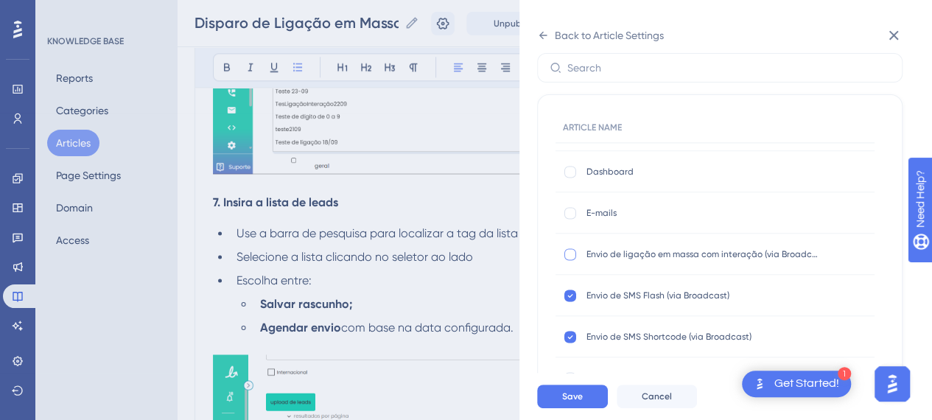
click at [570, 253] on div at bounding box center [570, 254] width 12 height 12
checkbox input "true"
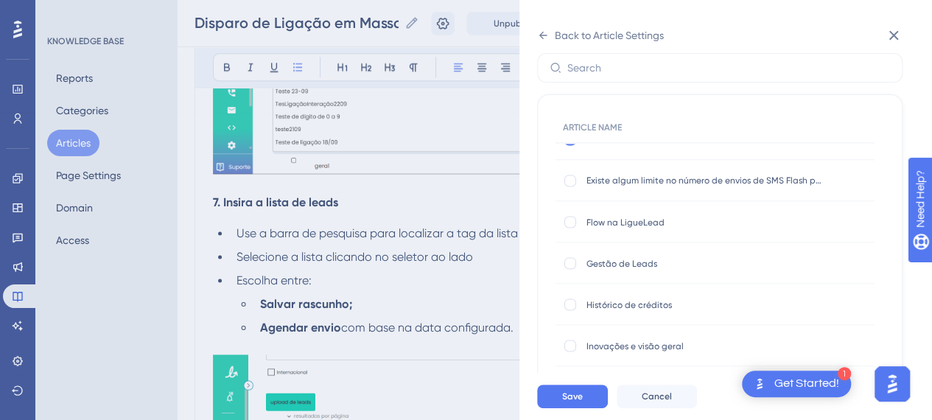
scroll to position [1326, 0]
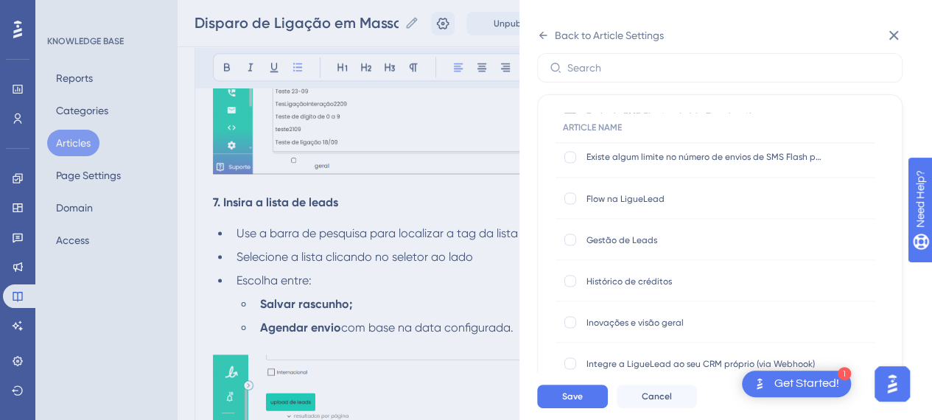
drag, startPoint x: 570, startPoint y: 160, endPoint x: 600, endPoint y: 203, distance: 52.3
click at [570, 160] on div at bounding box center [570, 157] width 12 height 12
checkbox input "true"
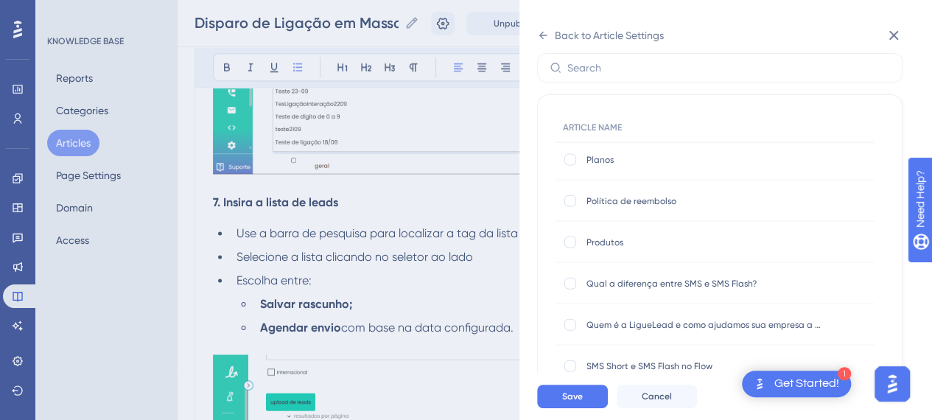
scroll to position [1621, 0]
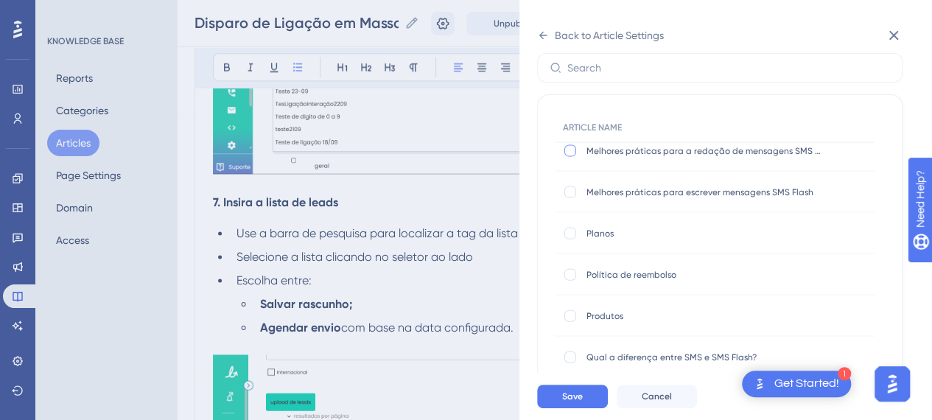
click at [570, 151] on div at bounding box center [570, 151] width 12 height 12
checkbox input "true"
click at [575, 194] on div at bounding box center [570, 192] width 15 height 15
checkbox input "true"
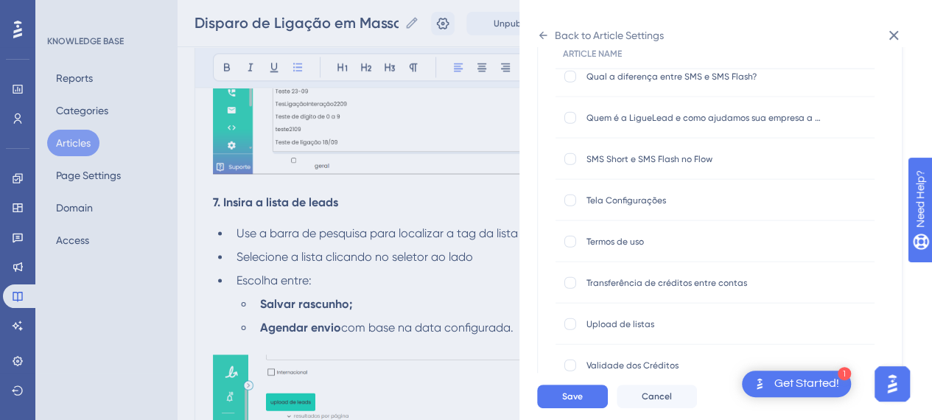
scroll to position [224, 0]
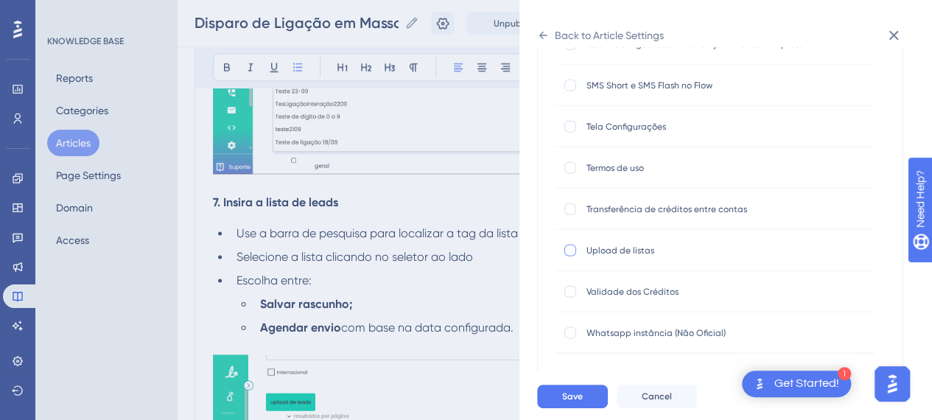
click at [575, 248] on div at bounding box center [570, 250] width 15 height 15
checkbox input "true"
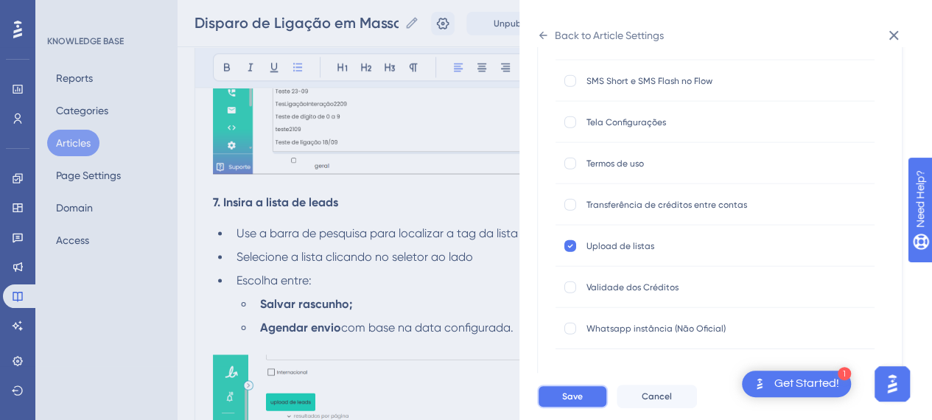
click at [585, 404] on button "Save" at bounding box center [572, 397] width 71 height 24
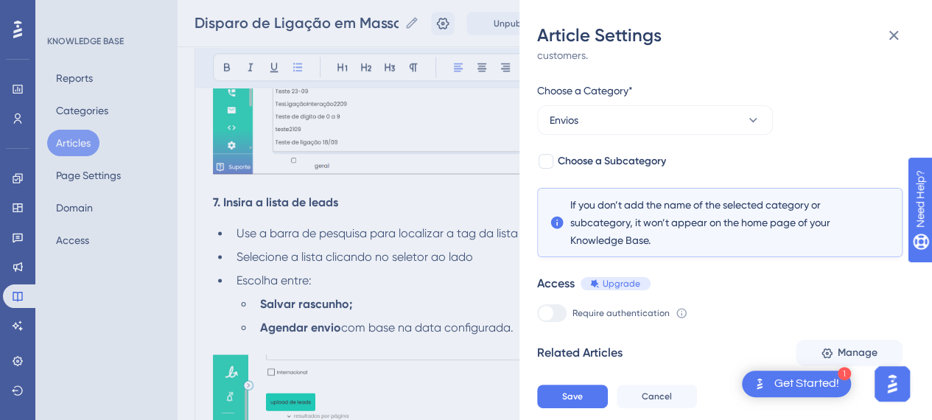
scroll to position [147, 0]
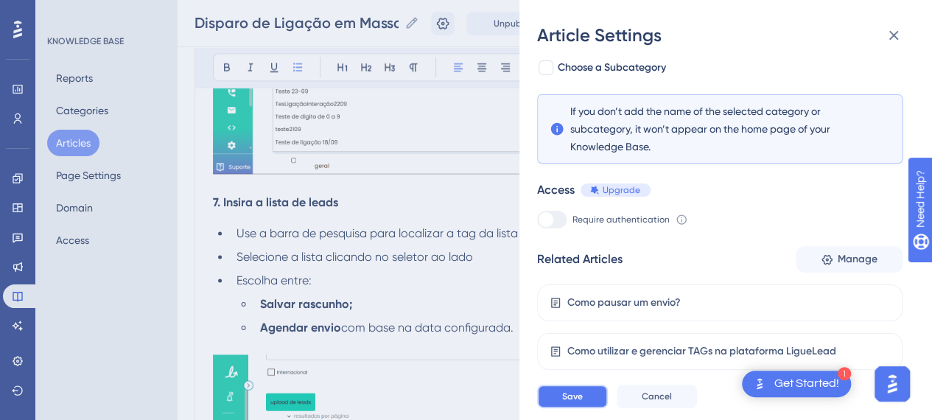
click at [585, 407] on button "Save" at bounding box center [572, 397] width 71 height 24
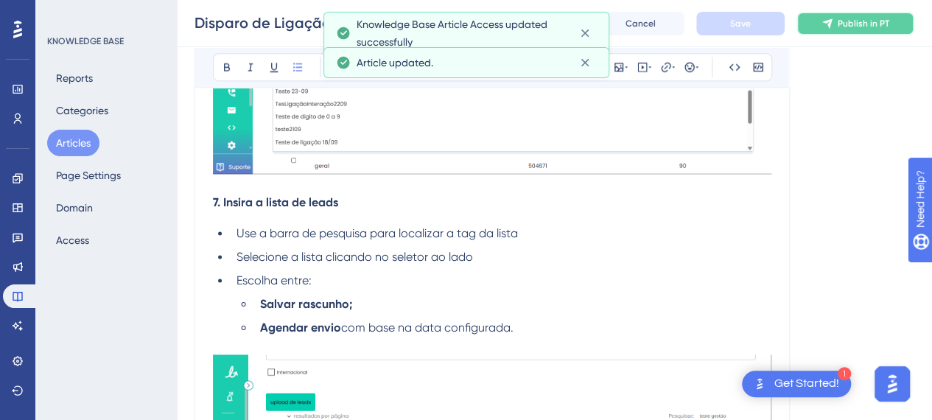
click at [865, 19] on span "Publish in PT" at bounding box center [864, 24] width 52 height 12
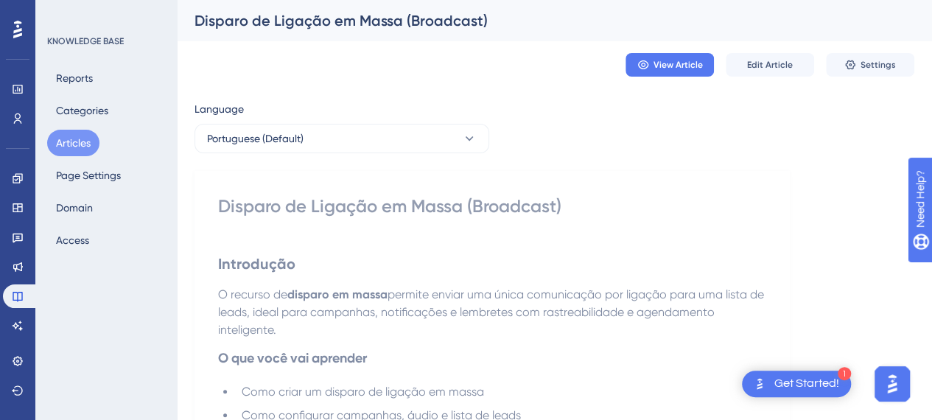
click at [315, 20] on div "Disparo de Ligação em Massa (Broadcast)" at bounding box center [536, 20] width 683 height 21
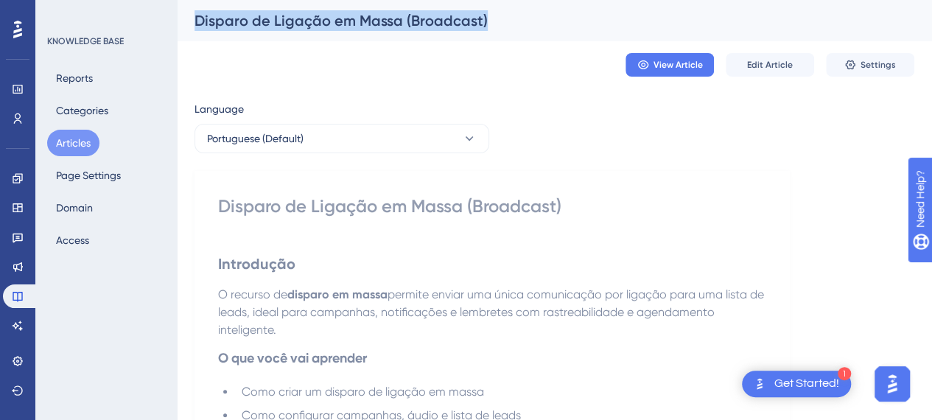
click at [315, 20] on div "Disparo de Ligação em Massa (Broadcast)" at bounding box center [536, 20] width 683 height 21
copy div "Disparo de Ligação em Massa (Broadcast) View Article Edit Article Settings Lang…"
click at [72, 147] on button "Articles" at bounding box center [73, 143] width 52 height 27
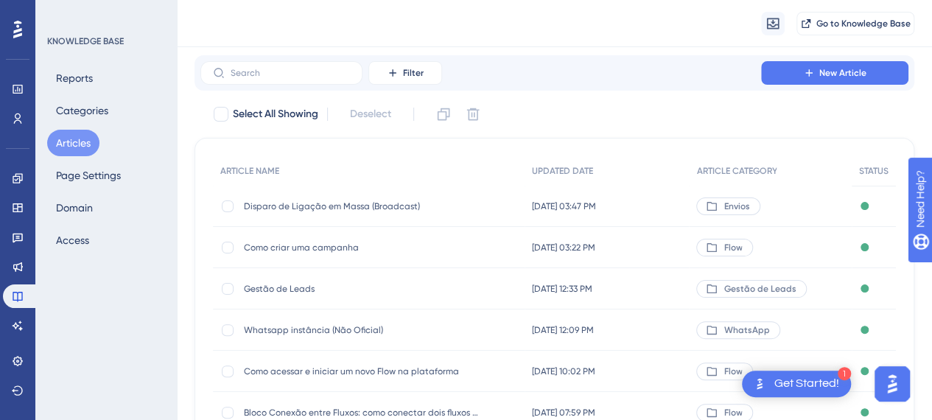
scroll to position [35, 0]
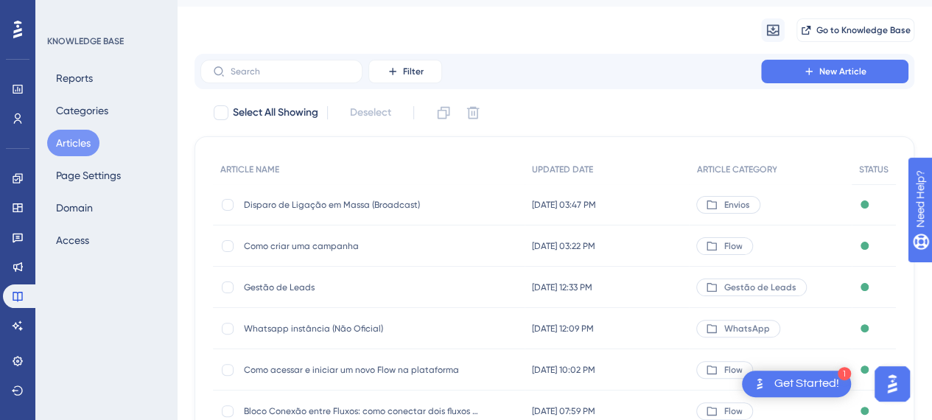
click at [281, 287] on span "Gestão de Leads" at bounding box center [362, 287] width 236 height 12
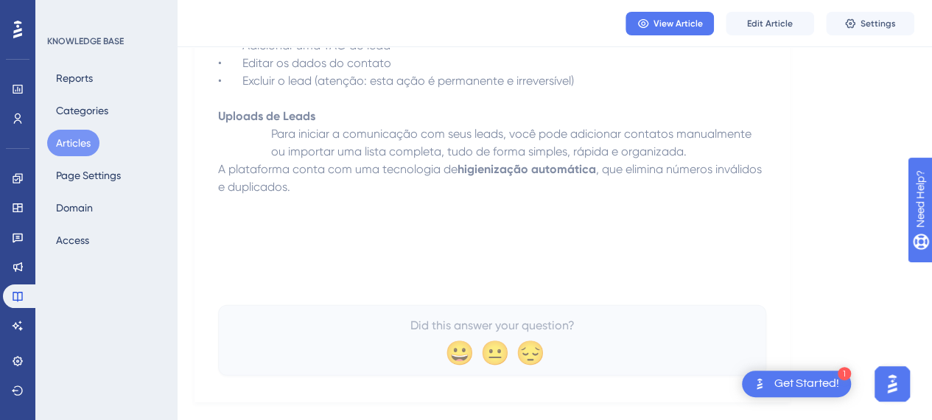
scroll to position [2018, 0]
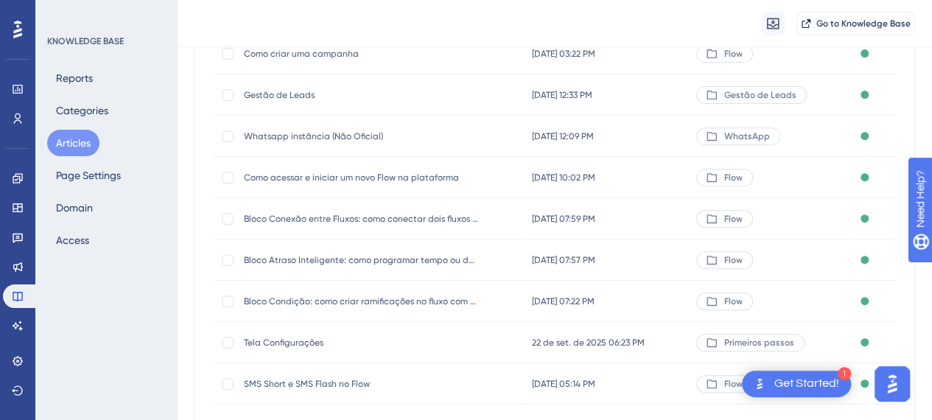
scroll to position [256, 0]
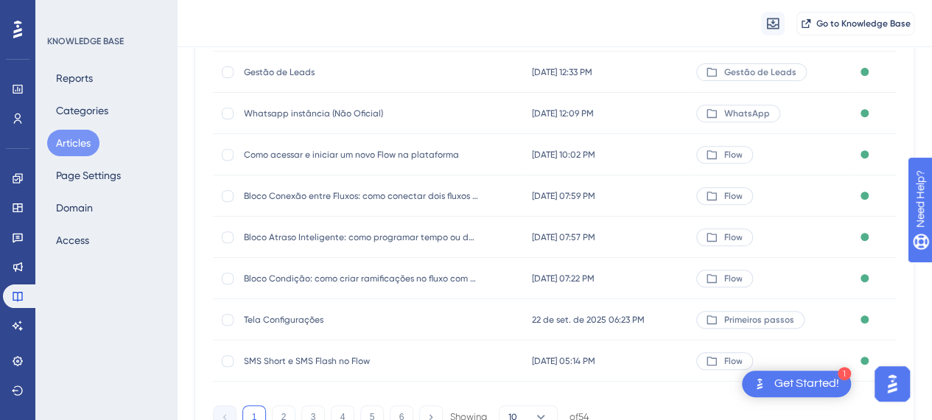
click at [439, 152] on span "Como acessar e iniciar um novo Flow na plataforma" at bounding box center [362, 155] width 236 height 12
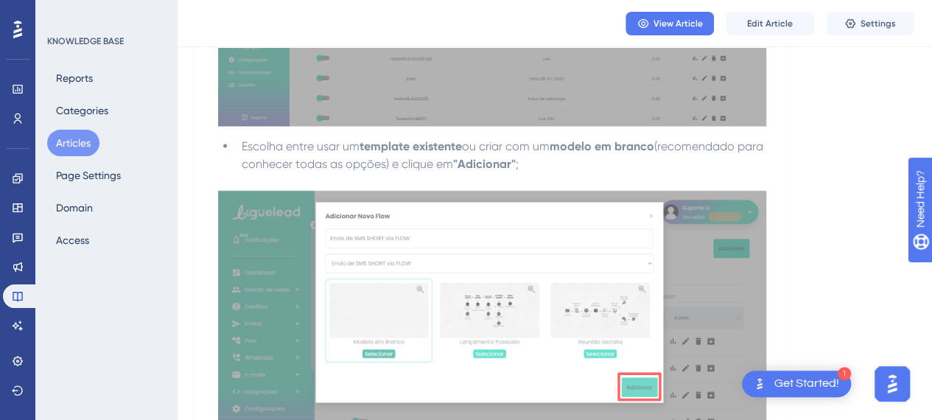
scroll to position [1356, 0]
click at [690, 26] on span "View Article" at bounding box center [678, 24] width 49 height 12
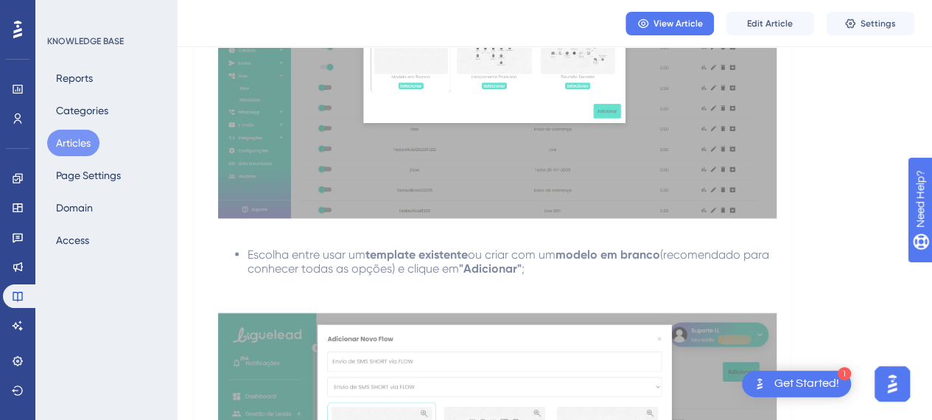
scroll to position [256, 0]
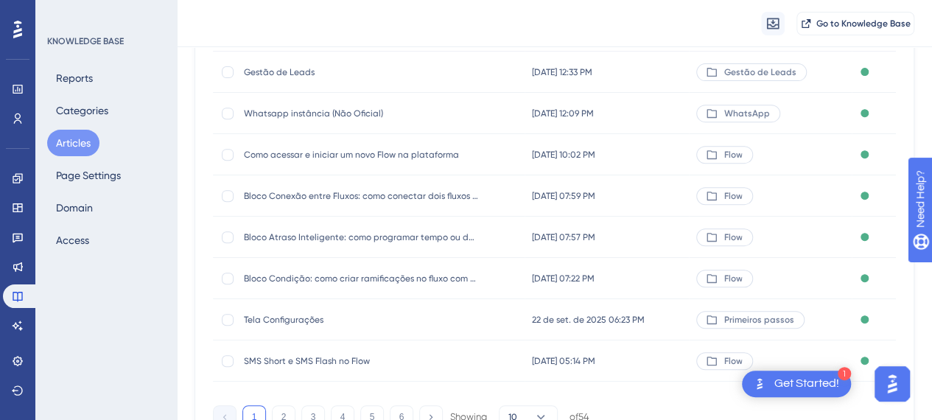
click at [298, 320] on span "Tela Configurações" at bounding box center [362, 320] width 236 height 12
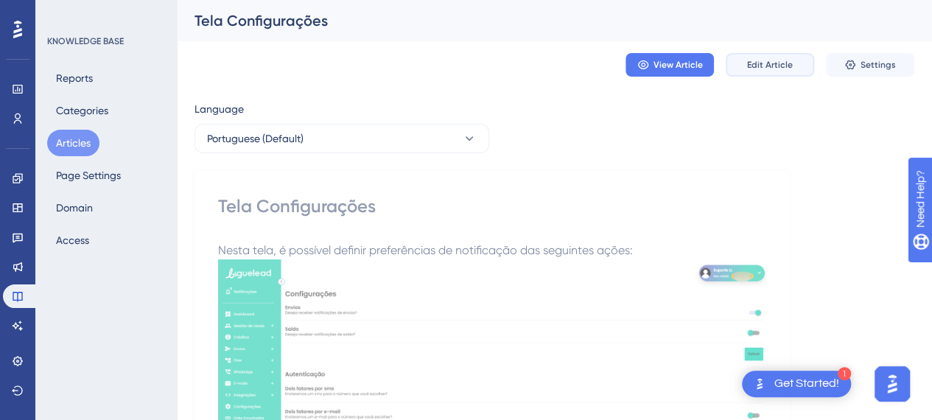
click at [771, 62] on span "Edit Article" at bounding box center [770, 65] width 46 height 12
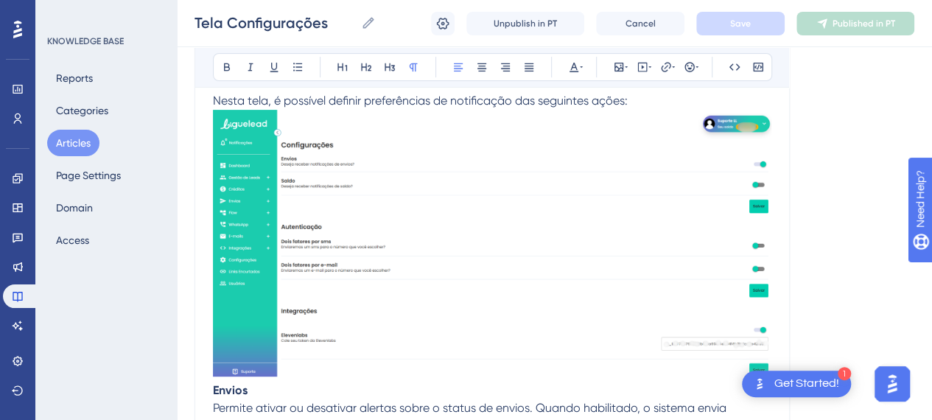
click at [413, 252] on img at bounding box center [492, 243] width 558 height 267
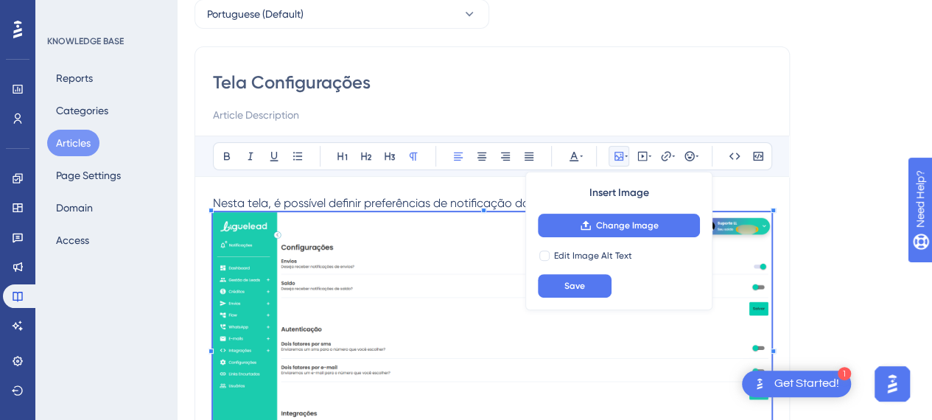
scroll to position [221, 0]
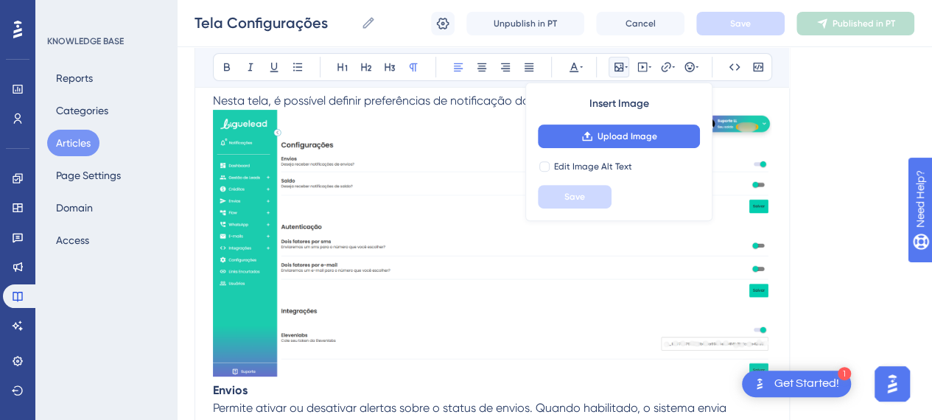
click at [376, 102] on span "Nesta tela, é possível definir preferências de notificação das seguintes ações:" at bounding box center [420, 101] width 415 height 14
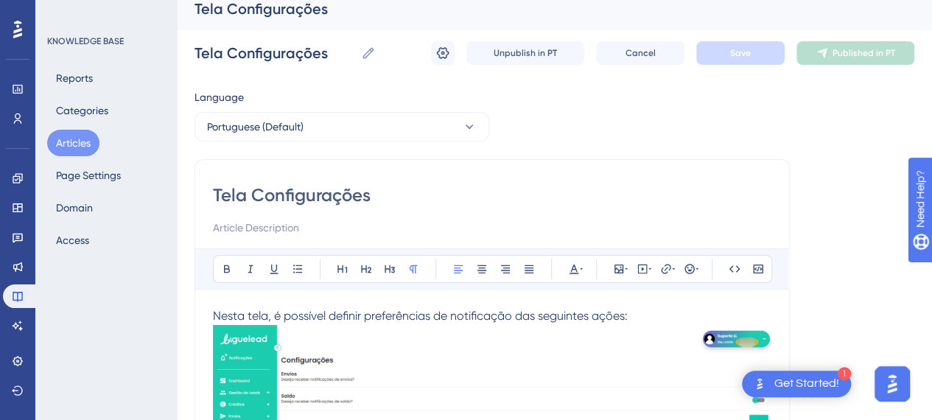
scroll to position [0, 0]
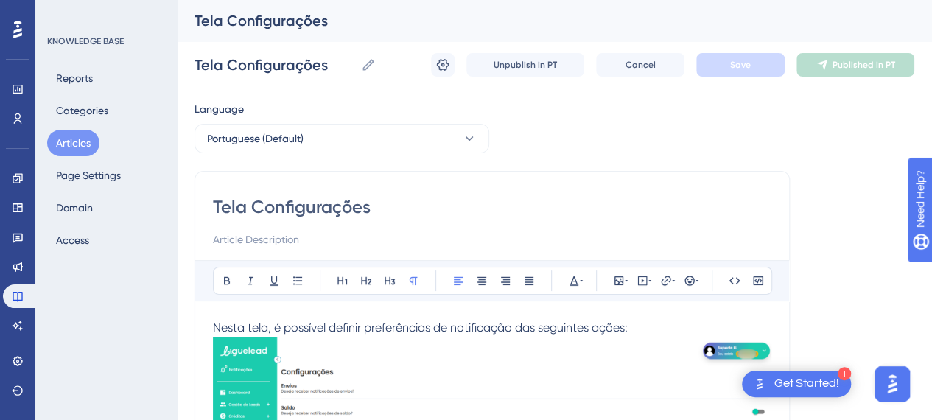
click at [628, 331] on span "Nesta tela, é possível definir preferências de notificação das seguintes ações:" at bounding box center [420, 328] width 415 height 14
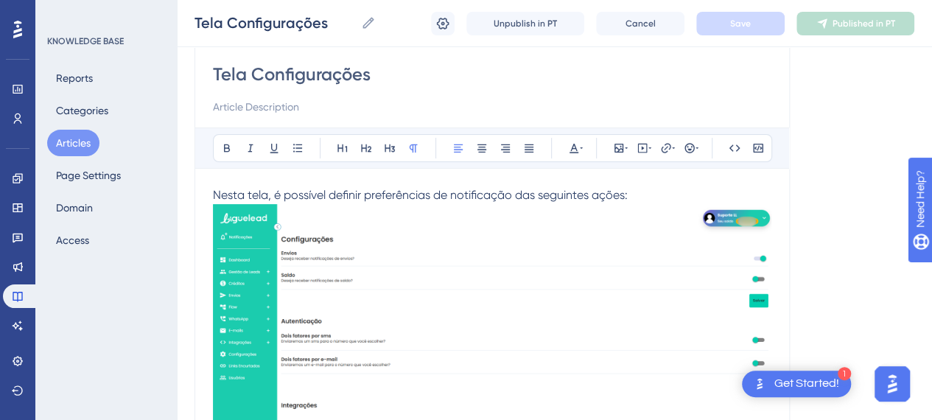
scroll to position [221, 0]
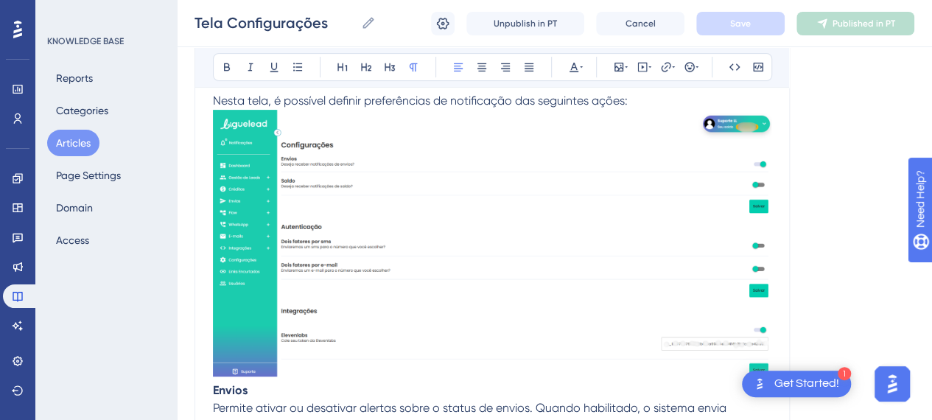
click at [214, 99] on span "Nesta tela, é possível definir preferências de notificação das seguintes ações:" at bounding box center [420, 101] width 415 height 14
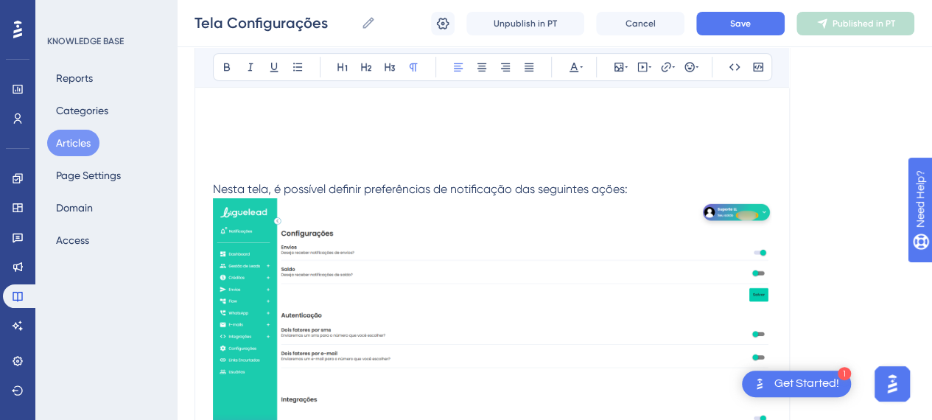
click at [305, 103] on p at bounding box center [492, 101] width 558 height 18
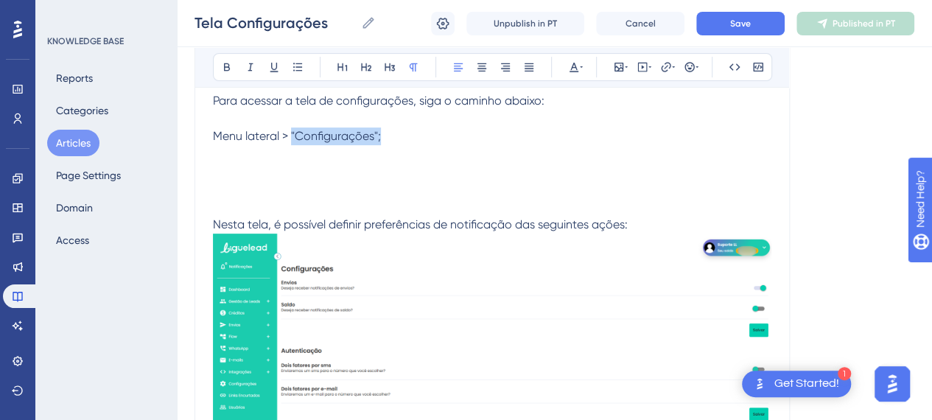
drag, startPoint x: 379, startPoint y: 136, endPoint x: 290, endPoint y: 127, distance: 88.8
click at [290, 129] on span "Menu lateral > "Configurações";" at bounding box center [297, 136] width 168 height 14
click at [224, 68] on icon at bounding box center [227, 67] width 6 height 8
click at [418, 146] on p at bounding box center [492, 154] width 558 height 18
drag, startPoint x: 616, startPoint y: 62, endPoint x: 606, endPoint y: 80, distance: 21.1
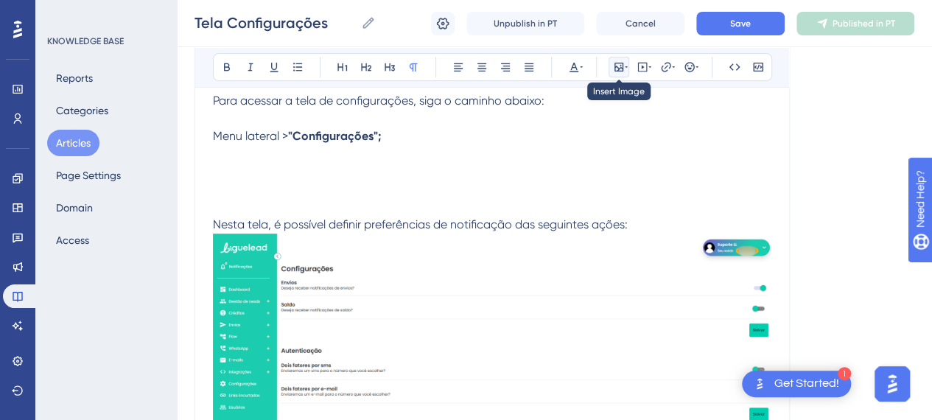
click at [616, 63] on icon at bounding box center [618, 67] width 9 height 9
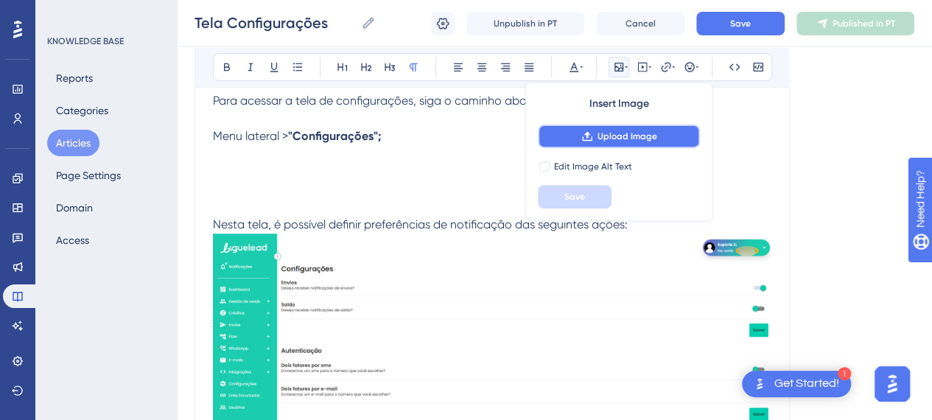
click at [607, 130] on span "Upload Image" at bounding box center [628, 136] width 60 height 12
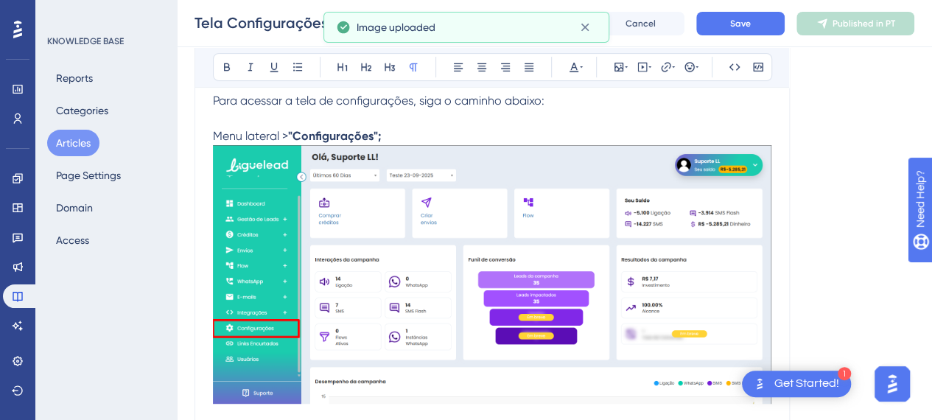
click at [498, 150] on img at bounding box center [492, 274] width 558 height 259
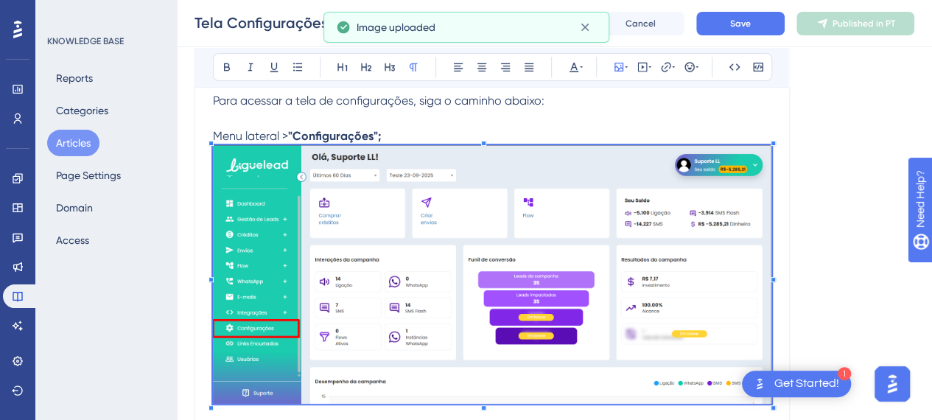
click at [486, 136] on p "Menu lateral > "Configurações";" at bounding box center [492, 136] width 558 height 18
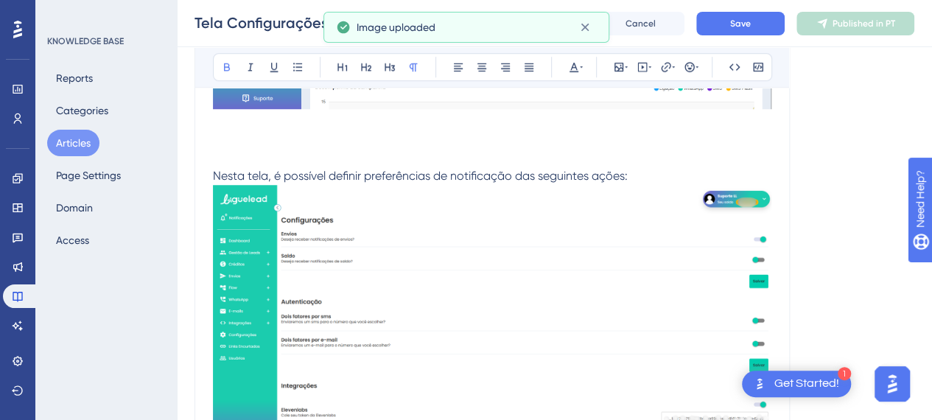
scroll to position [442, 0]
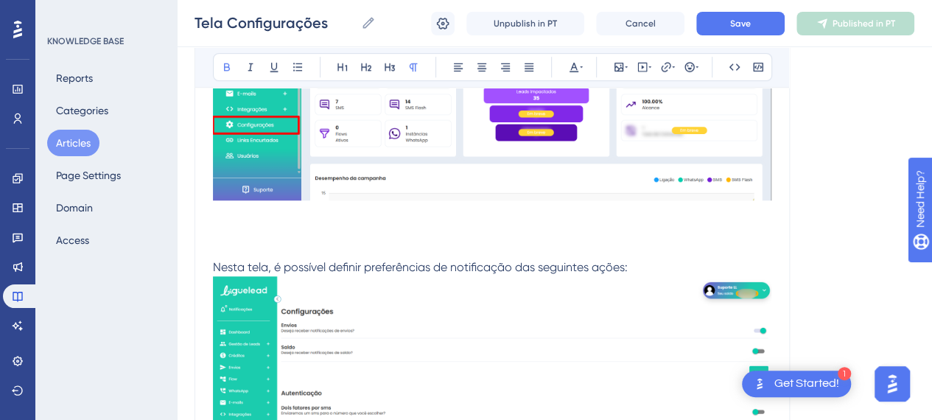
drag, startPoint x: 246, startPoint y: 228, endPoint x: 251, endPoint y: 240, distance: 12.6
click at [246, 231] on p at bounding box center [492, 232] width 558 height 18
click at [251, 241] on p at bounding box center [492, 250] width 558 height 18
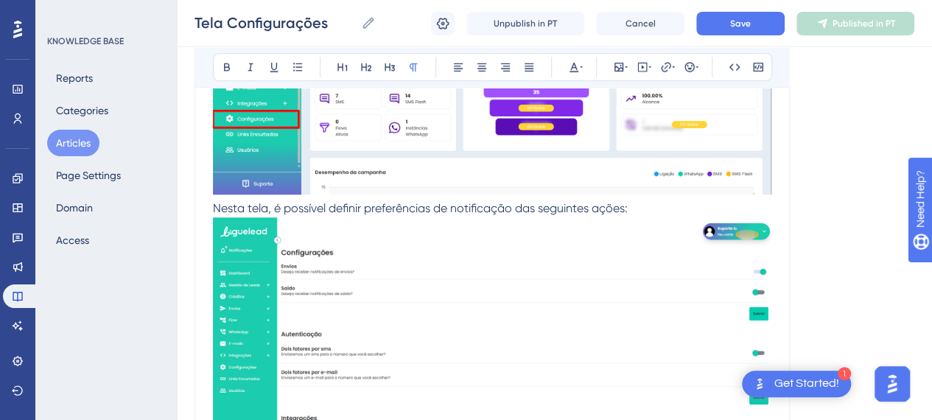
scroll to position [532, 0]
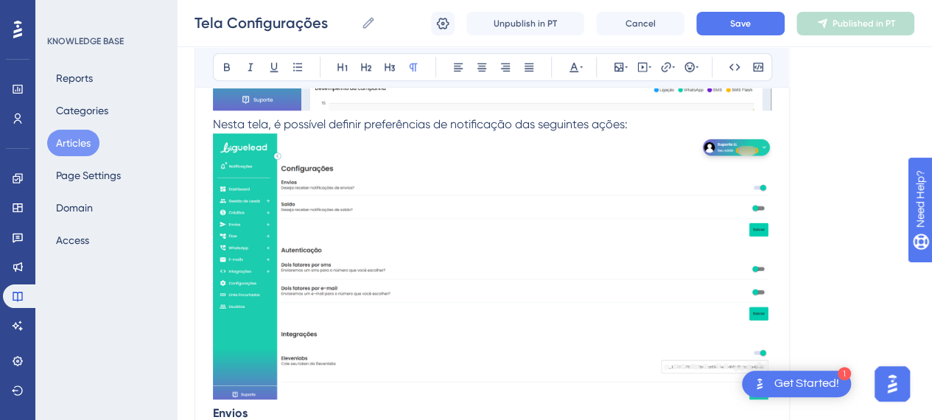
drag, startPoint x: 215, startPoint y: 122, endPoint x: 221, endPoint y: 132, distance: 11.2
click at [215, 123] on span "Nesta tela, é possível definir preferências de notificação das seguintes ações:" at bounding box center [420, 124] width 415 height 14
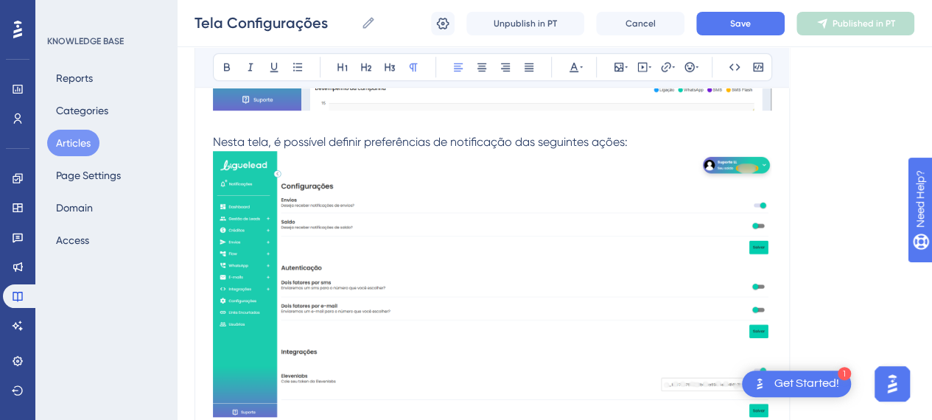
drag, startPoint x: 637, startPoint y: 132, endPoint x: 725, endPoint y: 53, distance: 118.5
click at [638, 130] on div "Para acessar a tela de configurações, siga o caminho abaixo: Menu lateral > "Co…" at bounding box center [492, 420] width 558 height 1278
click at [744, 35] on div "Tela Configurações Tela Configurações Unpublish in PT Cancel Save Published in …" at bounding box center [554, 23] width 755 height 47
click at [755, 24] on button "Save" at bounding box center [740, 24] width 88 height 24
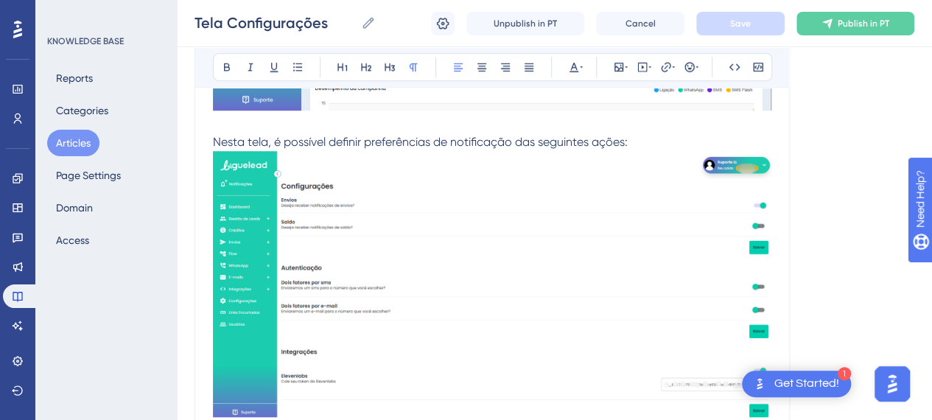
click at [651, 141] on p "Nesta tela, é possível definir preferências de notificação das seguintes ações:" at bounding box center [492, 142] width 558 height 18
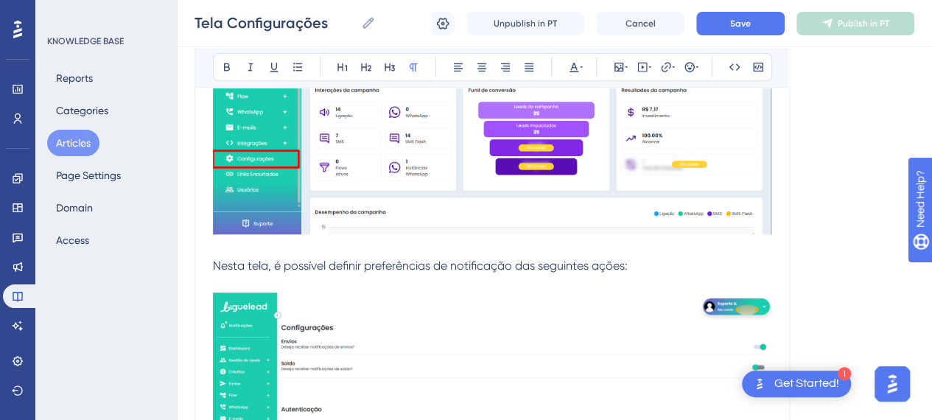
scroll to position [442, 0]
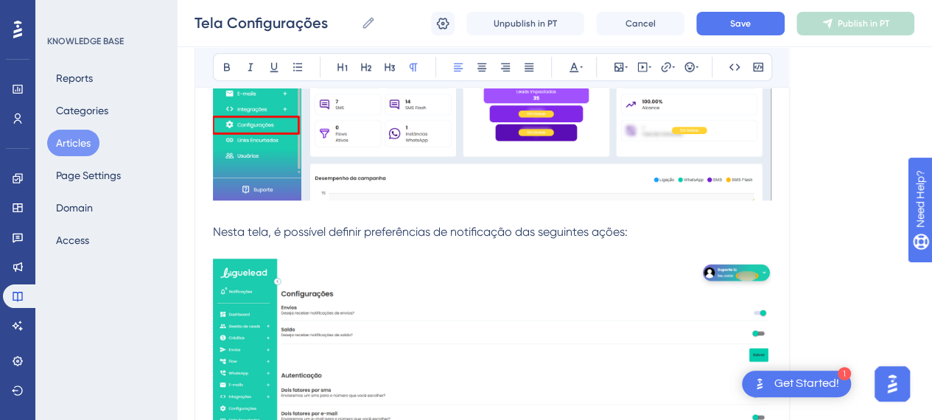
click at [261, 235] on span "Nesta tela, é possível definir preferências de notificação das seguintes ações:" at bounding box center [420, 232] width 415 height 14
click at [656, 241] on p at bounding box center [492, 250] width 558 height 18
click at [486, 231] on span "Nesta tela, é possível definir preferências de notificação das seguintes ações:" at bounding box center [420, 232] width 415 height 14
click at [502, 213] on p at bounding box center [492, 215] width 558 height 18
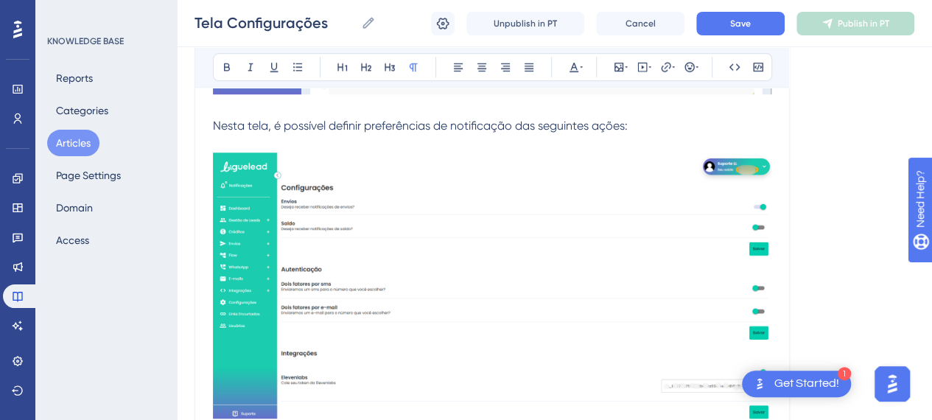
scroll to position [589, 0]
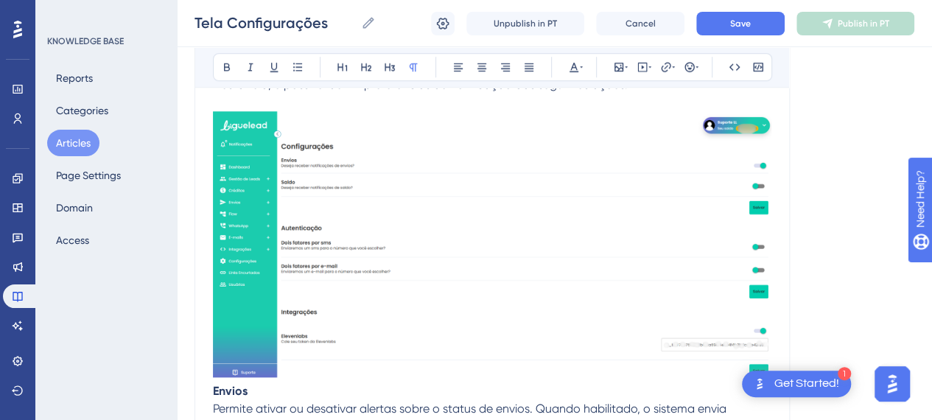
click at [575, 244] on img at bounding box center [492, 244] width 558 height 267
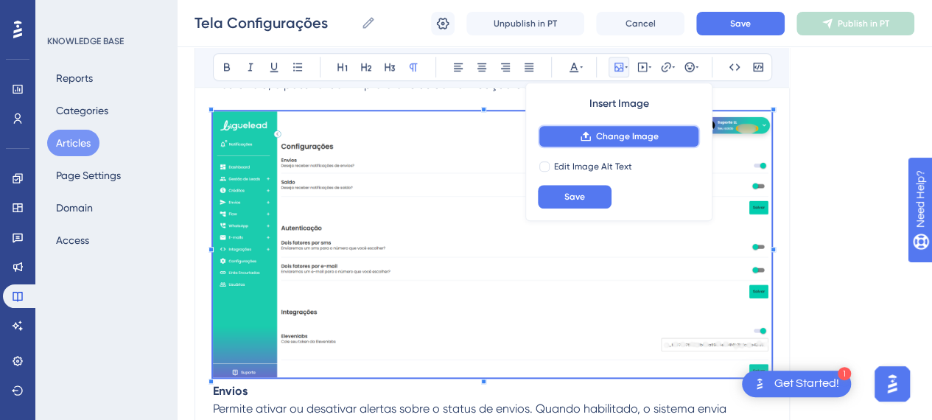
click at [624, 142] on button "Change Image" at bounding box center [619, 137] width 162 height 24
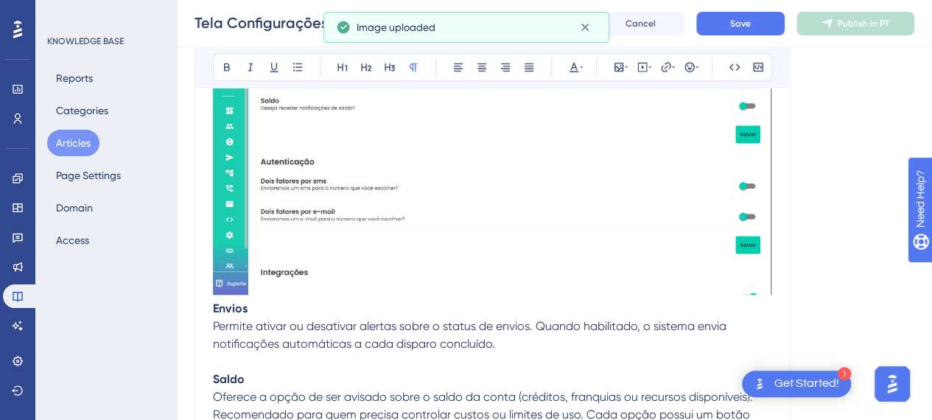
scroll to position [737, 0]
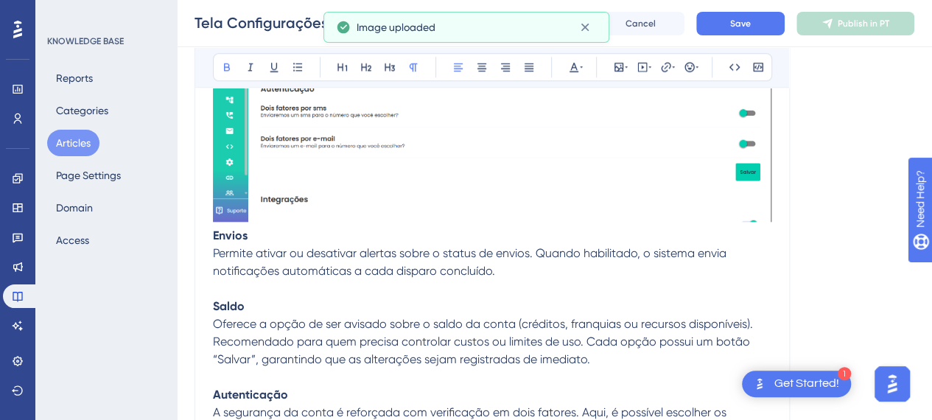
click at [216, 234] on strong "Envios" at bounding box center [230, 235] width 35 height 14
click at [214, 238] on strong "Envios" at bounding box center [230, 235] width 35 height 14
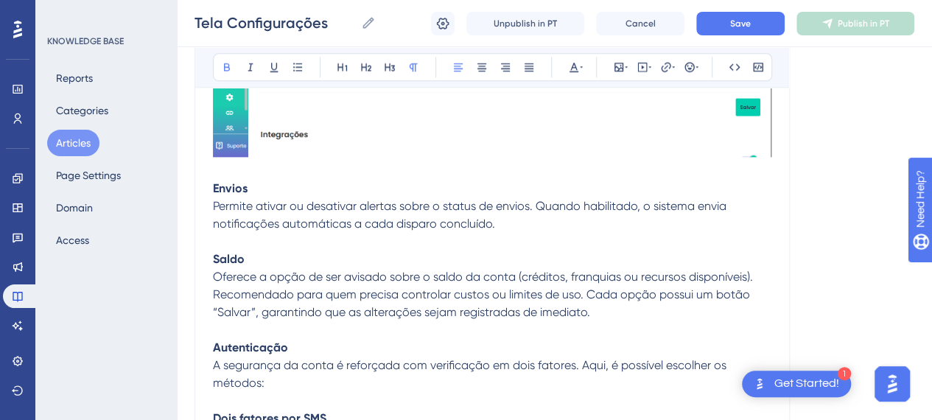
scroll to position [884, 0]
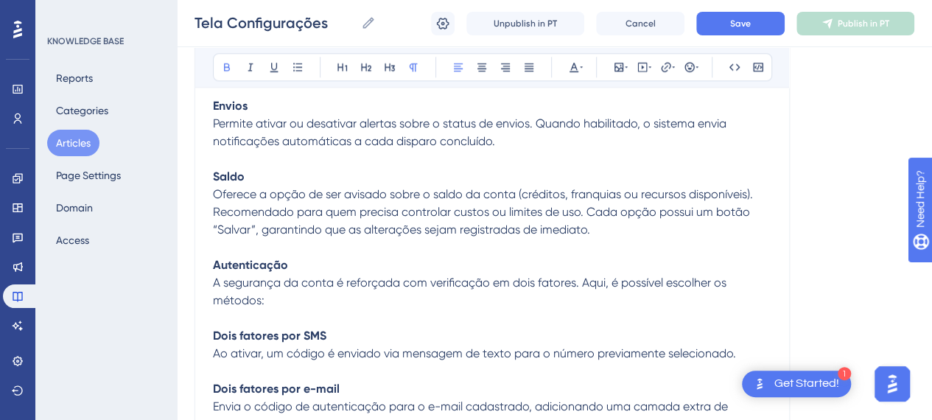
click at [292, 228] on span "Oferece a opção de ser avisado sobre o saldo da conta (créditos, franquias ou r…" at bounding box center [484, 211] width 543 height 49
drag, startPoint x: 255, startPoint y: 228, endPoint x: 214, endPoint y: 232, distance: 40.8
click at [214, 232] on span "Oferece a opção de ser avisado sobre o saldo da conta (créditos, franquias ou r…" at bounding box center [484, 211] width 543 height 49
click at [231, 69] on icon at bounding box center [227, 67] width 12 height 12
click at [379, 229] on span ", garantindo que as alterações sejam registradas de imediato." at bounding box center [460, 230] width 335 height 14
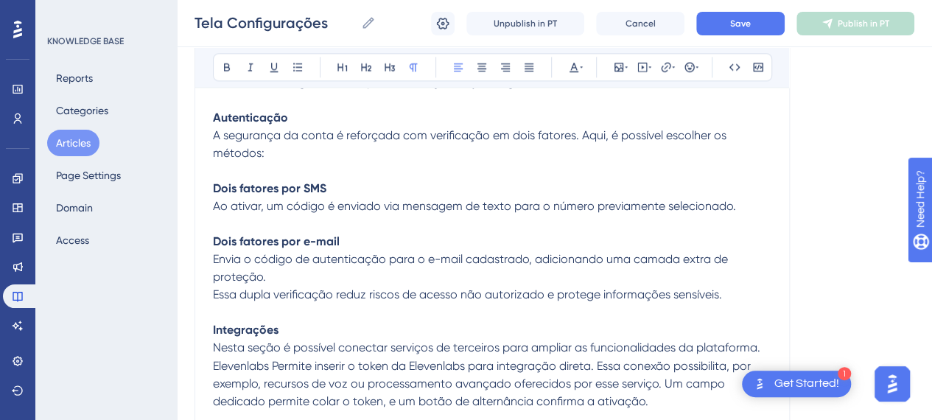
click at [393, 182] on p "Dois fatores por SMS Ao ativar, um código é enviado via mensagem de texto para …" at bounding box center [492, 197] width 558 height 35
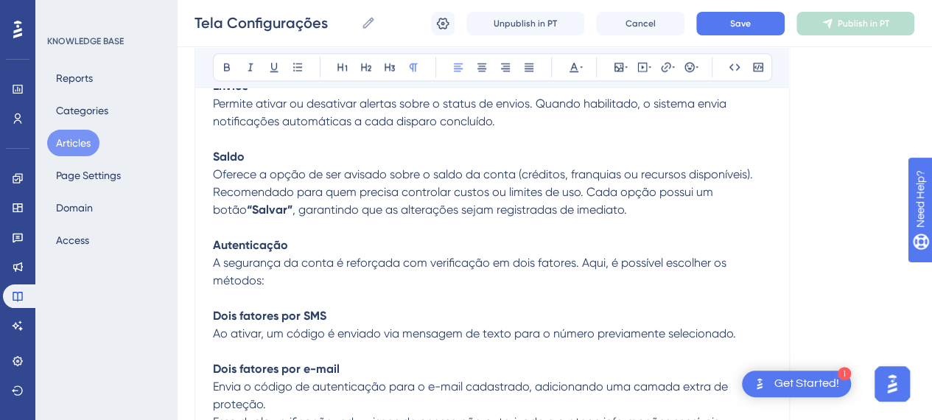
scroll to position [958, 0]
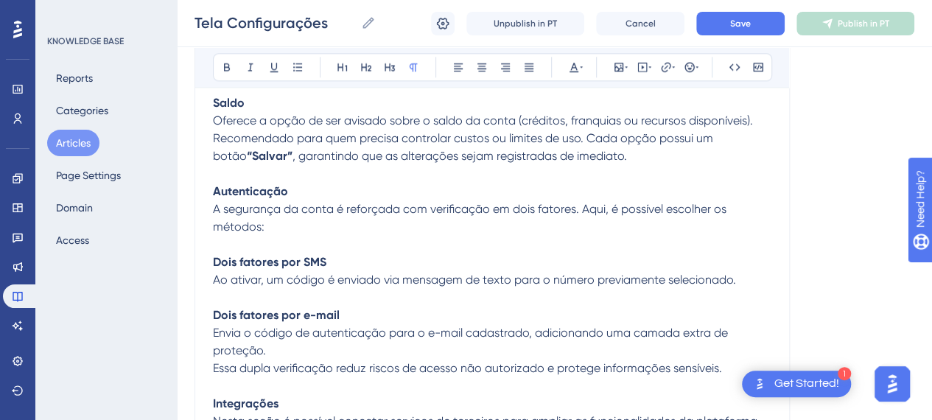
click at [368, 250] on p at bounding box center [492, 245] width 558 height 18
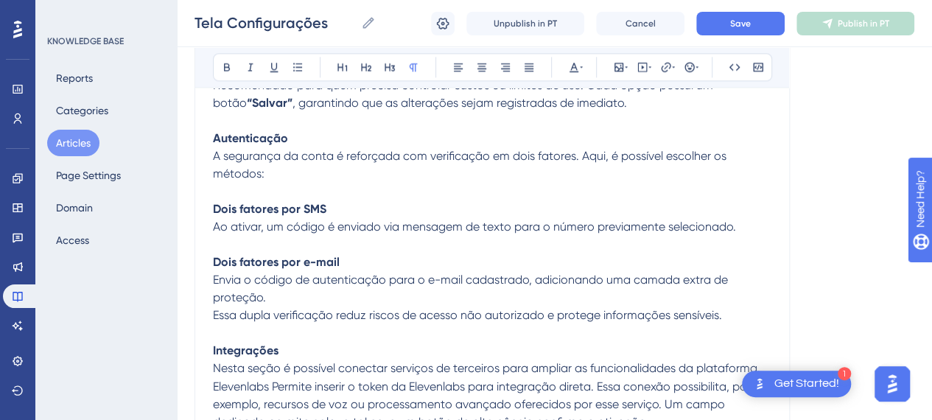
scroll to position [1105, 0]
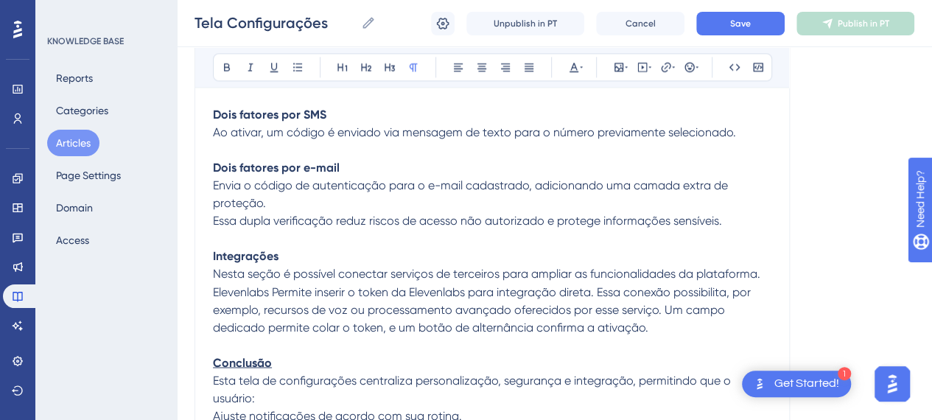
click at [295, 241] on p at bounding box center [492, 239] width 558 height 18
drag, startPoint x: 267, startPoint y: 366, endPoint x: 223, endPoint y: 323, distance: 62.0
drag, startPoint x: 225, startPoint y: 64, endPoint x: 239, endPoint y: 127, distance: 64.2
click at [225, 64] on icon at bounding box center [227, 67] width 12 height 12
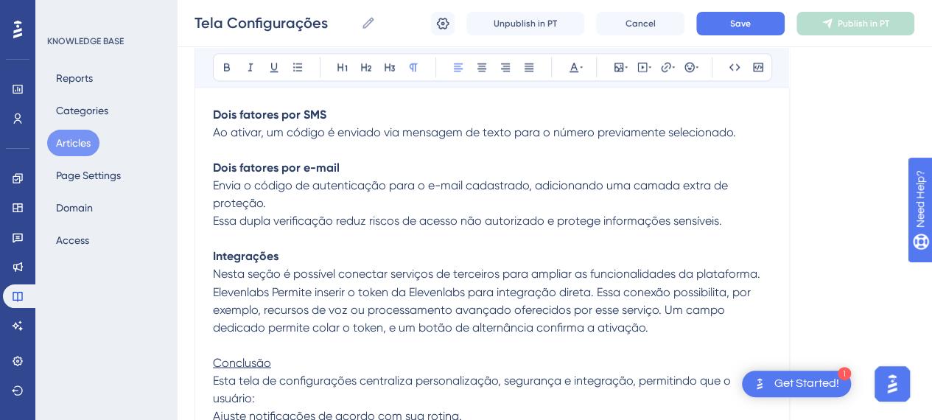
click at [256, 234] on p at bounding box center [492, 239] width 558 height 18
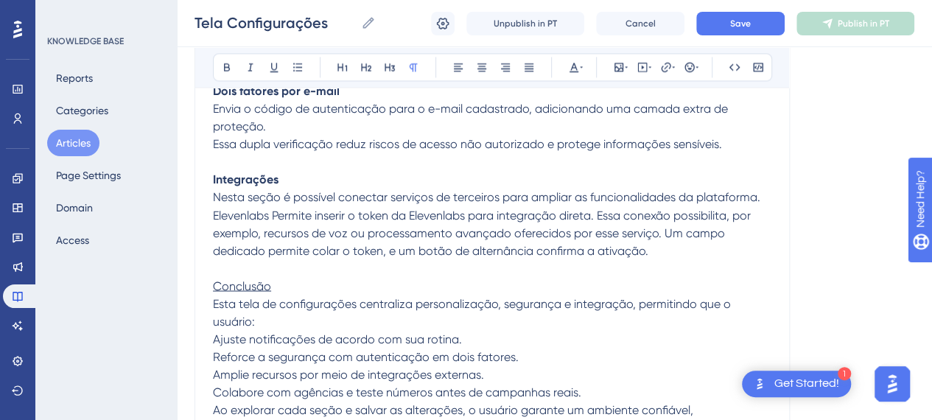
scroll to position [1253, 0]
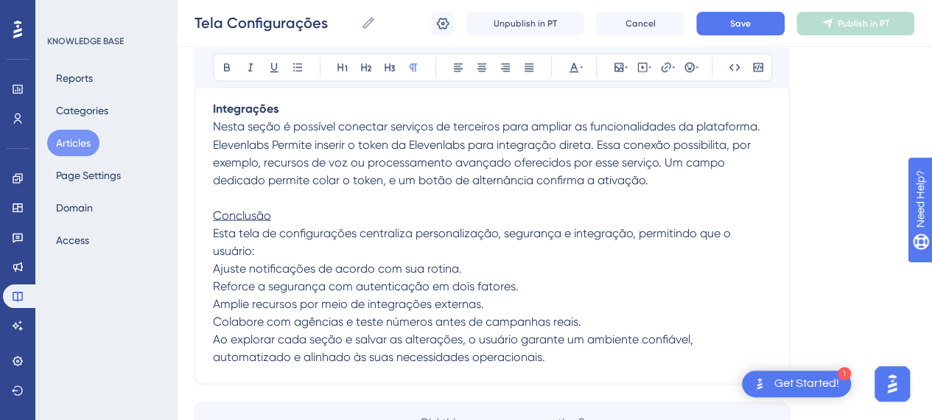
click at [269, 200] on p at bounding box center [492, 198] width 558 height 18
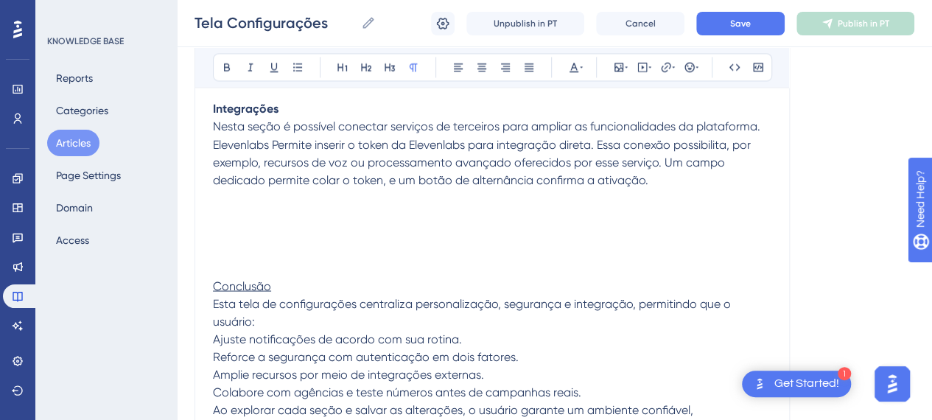
click at [245, 201] on p at bounding box center [492, 198] width 558 height 18
click at [614, 69] on icon at bounding box center [618, 67] width 9 height 9
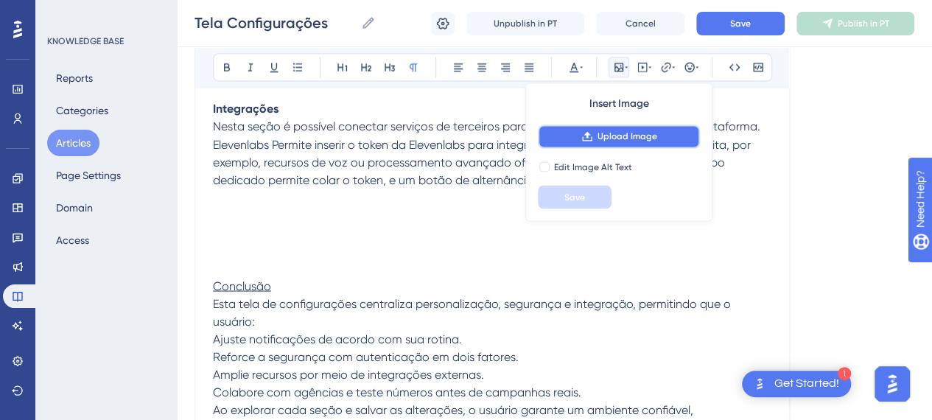
click at [601, 141] on span "Upload Image" at bounding box center [628, 136] width 60 height 12
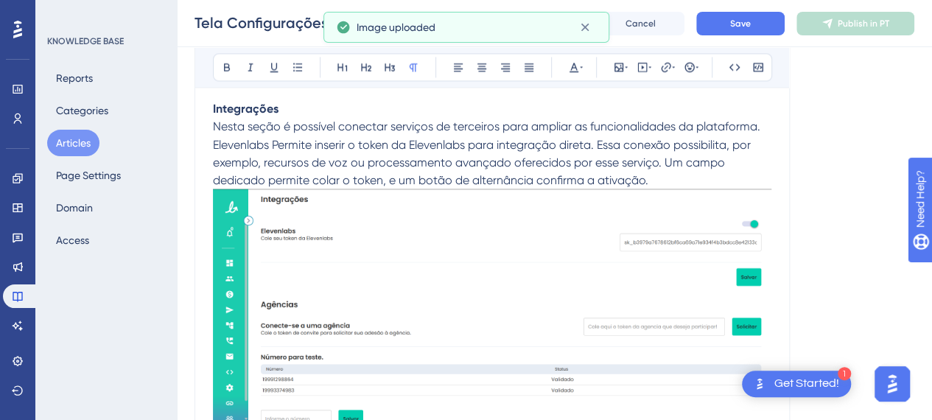
click at [436, 271] on img at bounding box center [492, 318] width 558 height 259
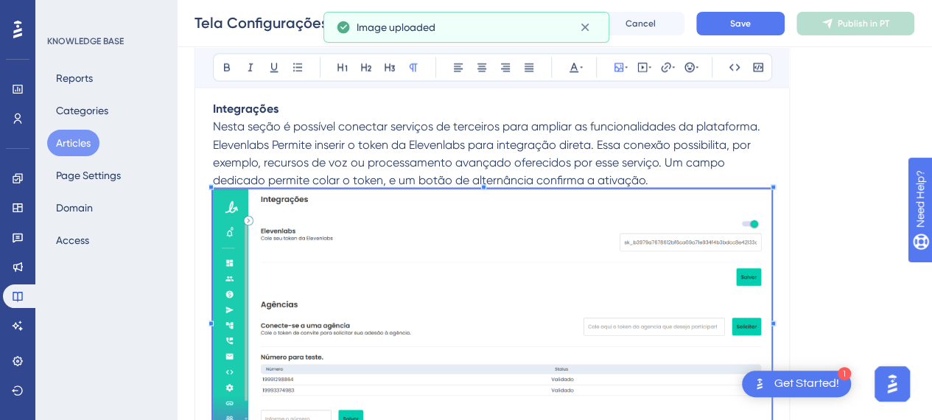
click at [589, 269] on img at bounding box center [492, 318] width 558 height 259
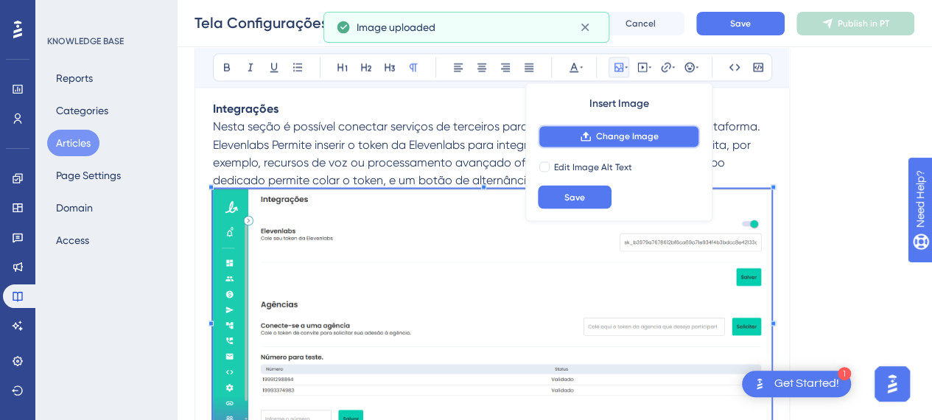
click at [634, 136] on span "Change Image" at bounding box center [627, 136] width 63 height 12
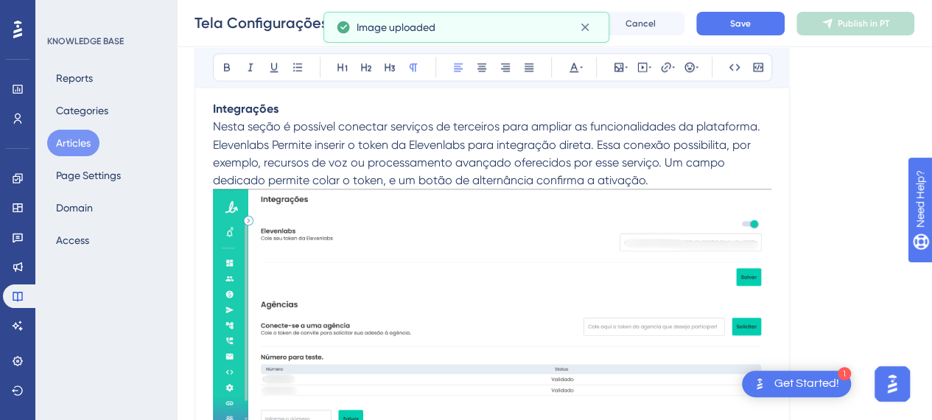
click at [674, 175] on p "Nesta seção é possível conectar serviços de terceiros para ampliar as funcional…" at bounding box center [492, 153] width 558 height 71
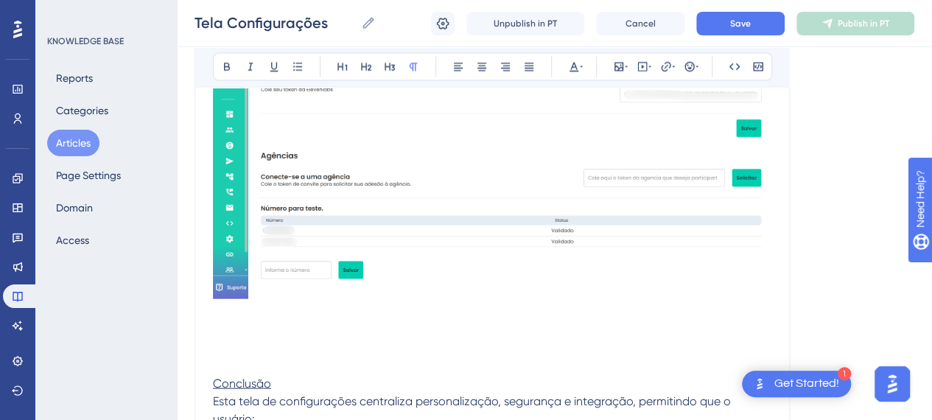
scroll to position [1474, 0]
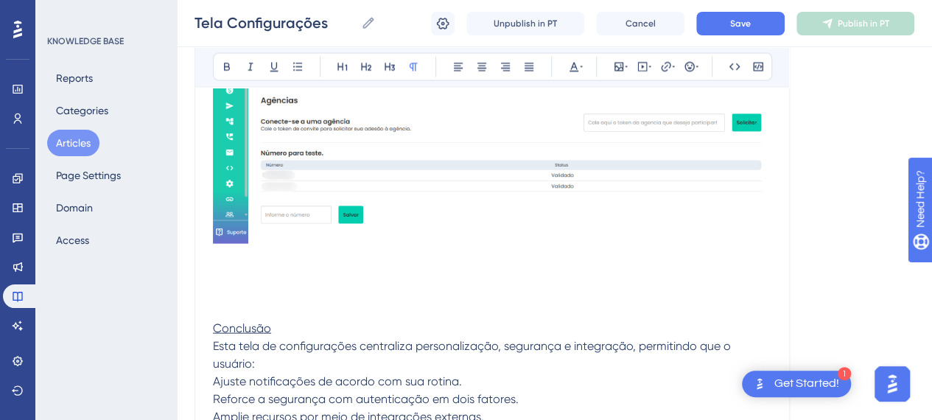
drag, startPoint x: 273, startPoint y: 298, endPoint x: 268, endPoint y: 275, distance: 24.0
click at [273, 298] on p at bounding box center [492, 293] width 558 height 18
click at [267, 271] on p at bounding box center [492, 276] width 558 height 18
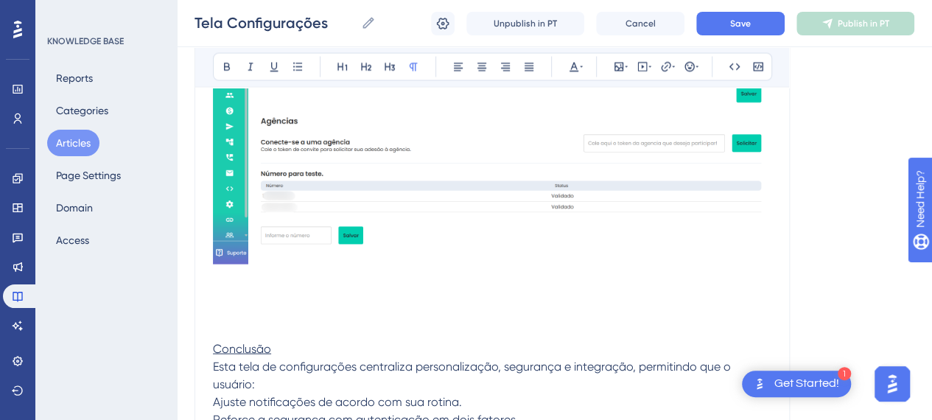
scroll to position [1547, 0]
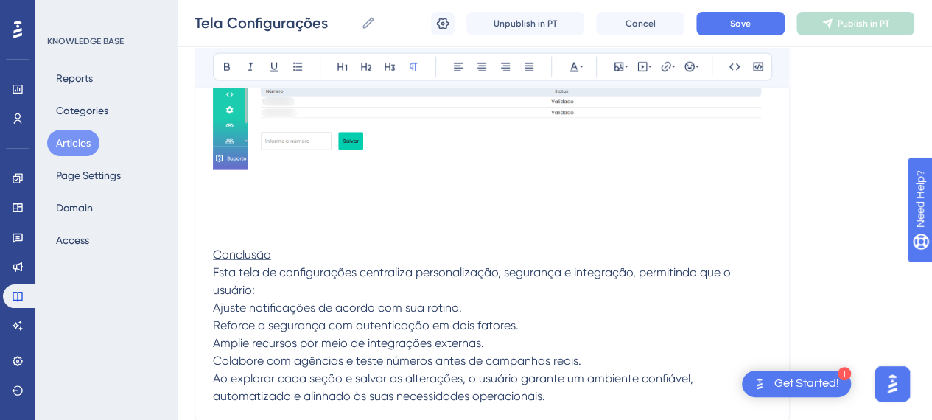
click at [231, 242] on p at bounding box center [492, 237] width 558 height 18
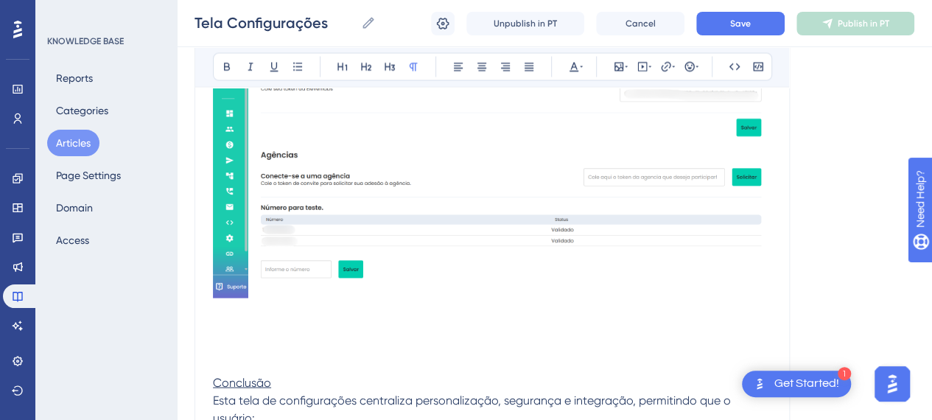
scroll to position [1474, 0]
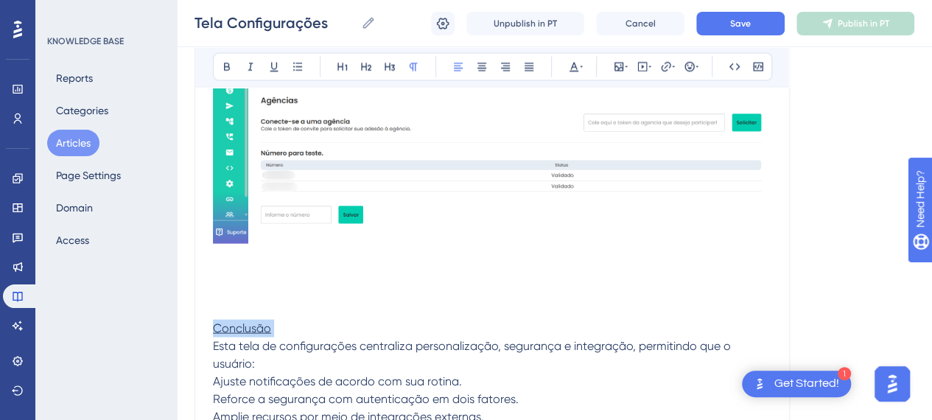
drag, startPoint x: 267, startPoint y: 329, endPoint x: 251, endPoint y: 285, distance: 46.4
click at [273, 66] on icon at bounding box center [274, 67] width 12 height 12
click at [349, 310] on p at bounding box center [492, 311] width 558 height 18
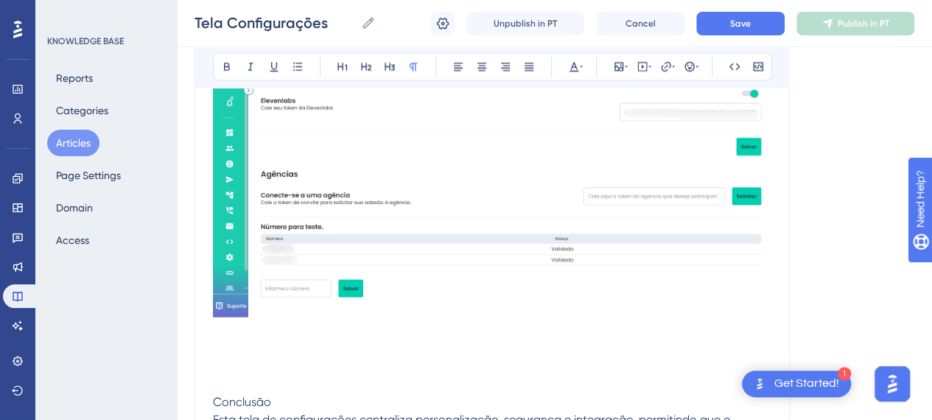
scroll to position [1547, 0]
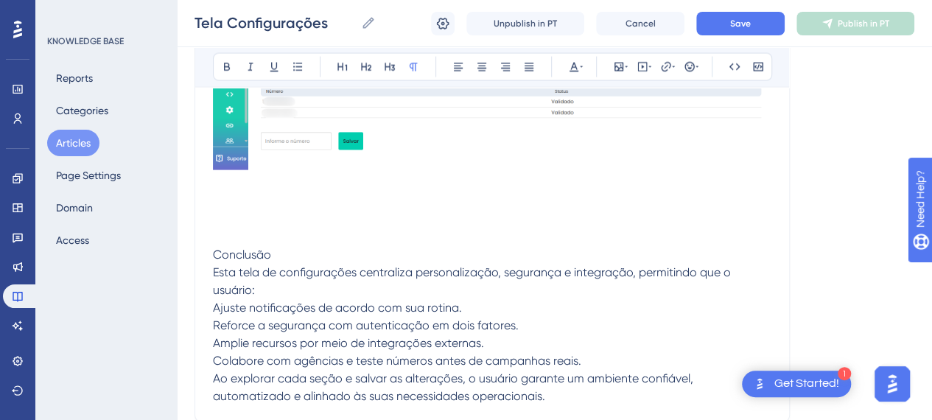
click at [279, 198] on p at bounding box center [492, 202] width 558 height 18
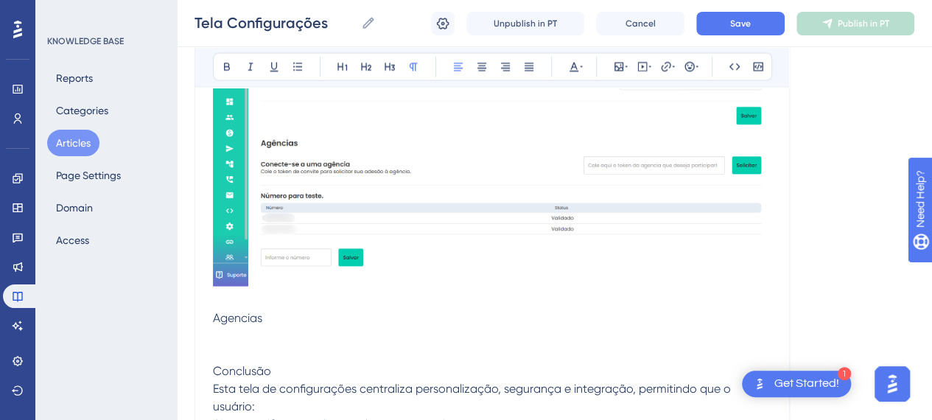
scroll to position [1400, 0]
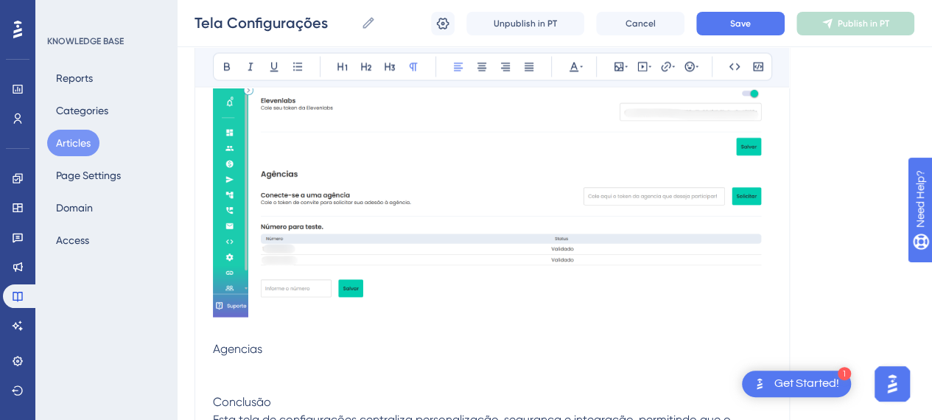
click at [236, 349] on span "Agencias" at bounding box center [237, 349] width 49 height 14
click at [231, 349] on span "Ageências" at bounding box center [241, 349] width 56 height 14
drag, startPoint x: 268, startPoint y: 348, endPoint x: 206, endPoint y: 341, distance: 62.2
click at [224, 68] on icon at bounding box center [227, 67] width 6 height 8
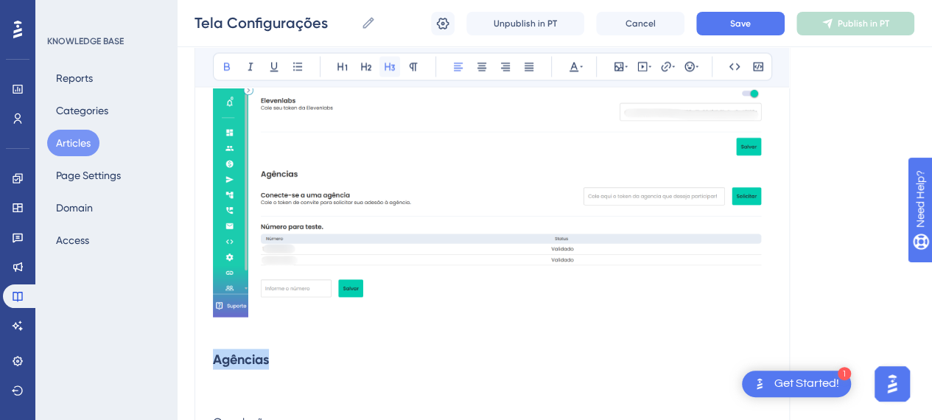
click at [396, 65] on button at bounding box center [389, 67] width 21 height 21
click at [354, 349] on h3 "Agências" at bounding box center [492, 359] width 558 height 38
click at [274, 340] on h3 "Agências" at bounding box center [492, 359] width 558 height 38
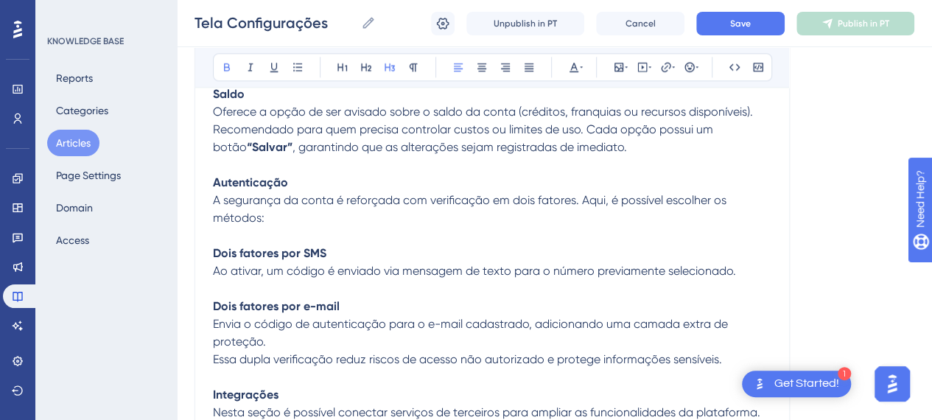
scroll to position [884, 0]
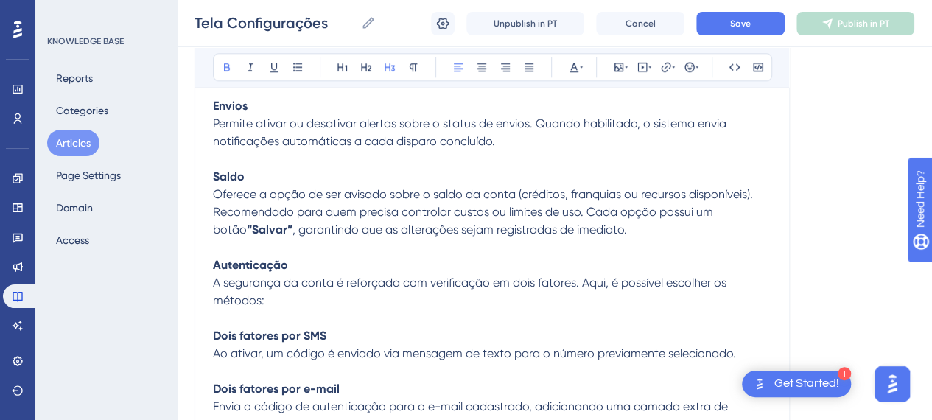
click at [289, 337] on strong "Dois fatores por SMS" at bounding box center [269, 336] width 113 height 14
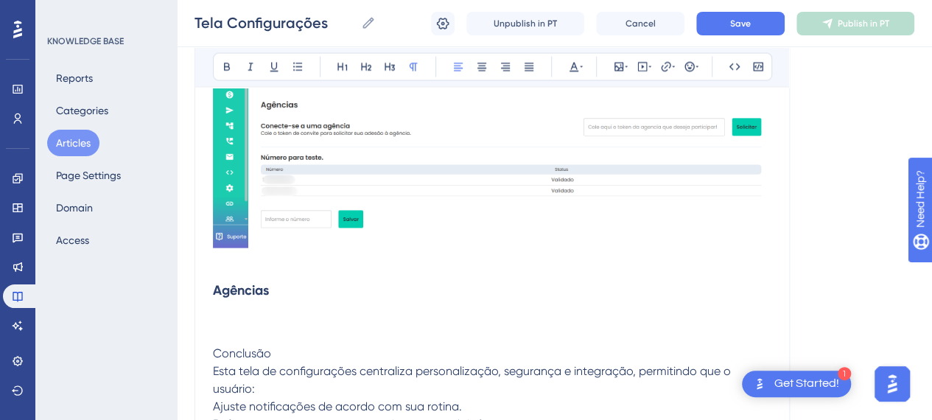
scroll to position [1547, 0]
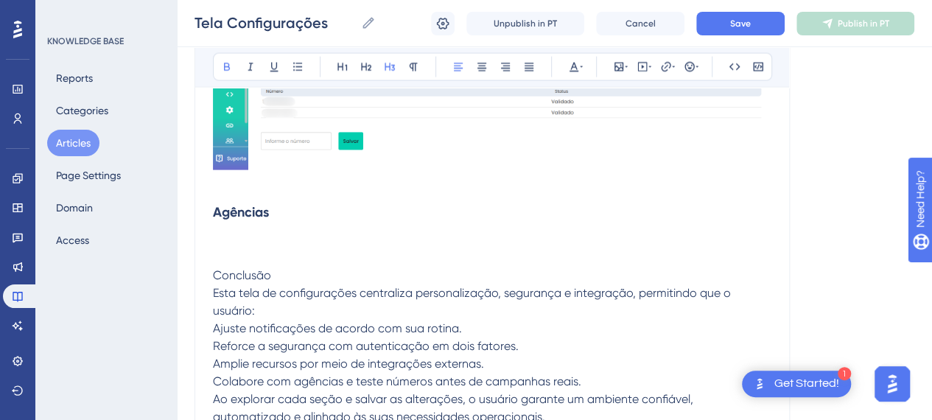
click at [241, 210] on strong "Agências" at bounding box center [241, 212] width 56 height 16
drag, startPoint x: 390, startPoint y: 63, endPoint x: 378, endPoint y: 69, distance: 13.2
click at [388, 64] on icon at bounding box center [390, 67] width 12 height 12
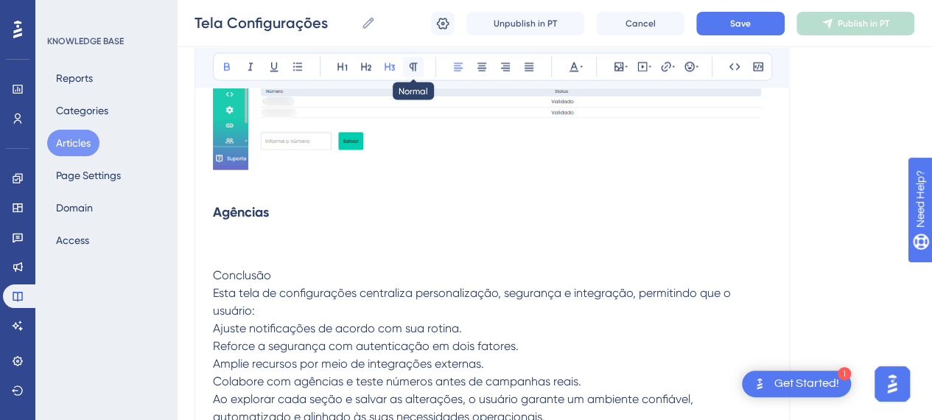
click at [413, 67] on icon at bounding box center [413, 67] width 12 height 12
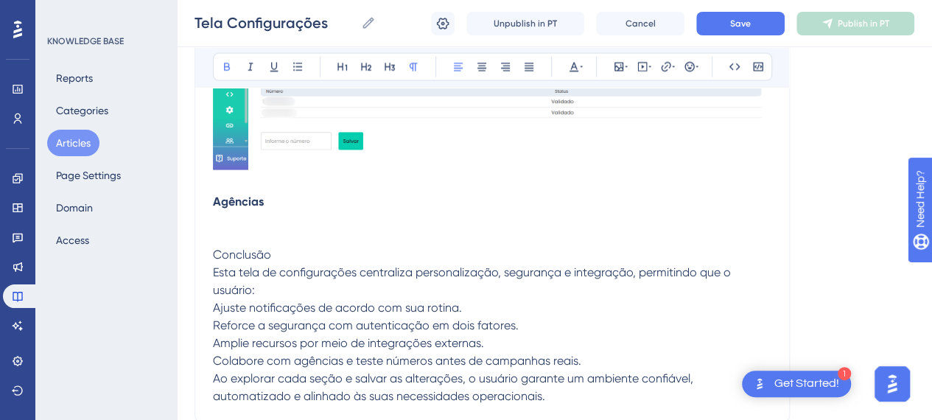
click at [274, 211] on p at bounding box center [492, 220] width 558 height 18
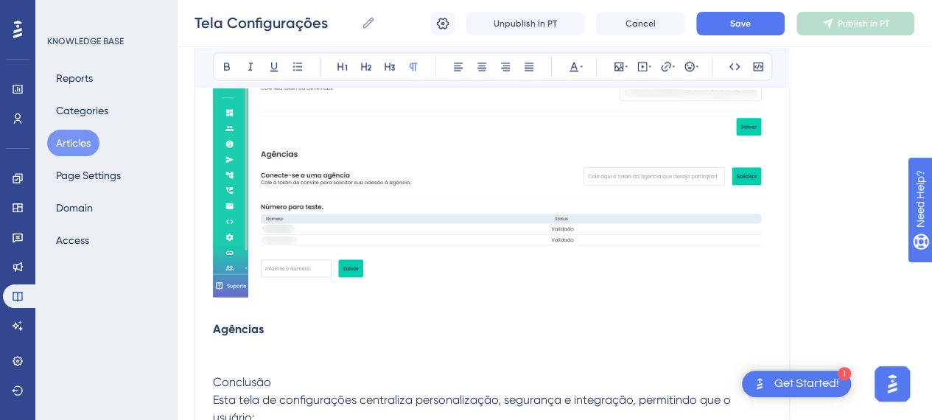
scroll to position [1474, 0]
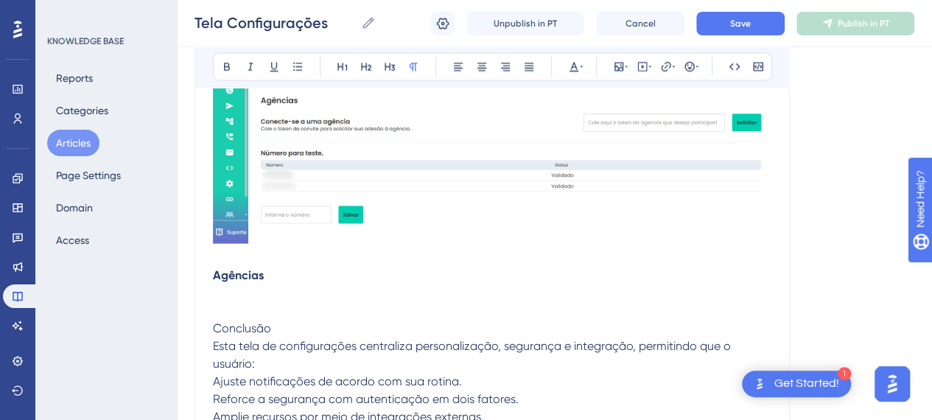
click at [351, 276] on p "Agências" at bounding box center [492, 276] width 558 height 18
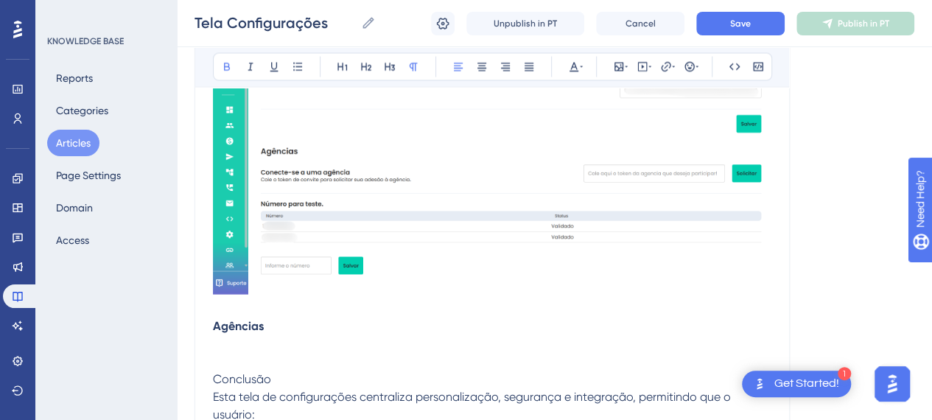
scroll to position [1400, 0]
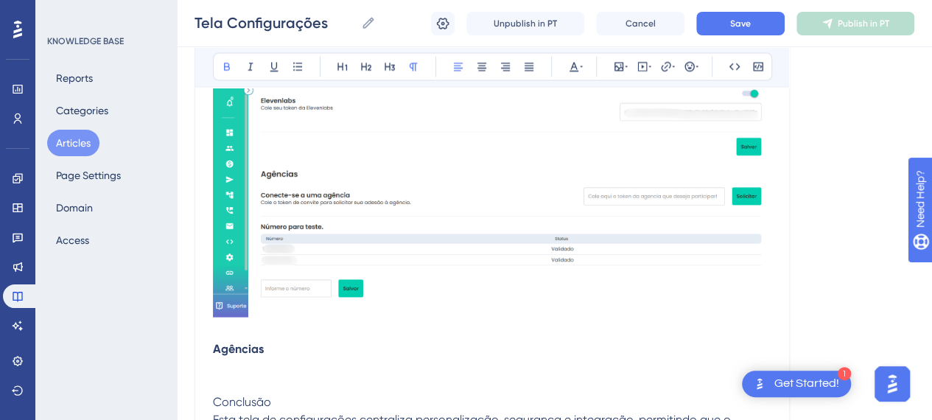
click at [237, 370] on p at bounding box center [492, 367] width 558 height 18
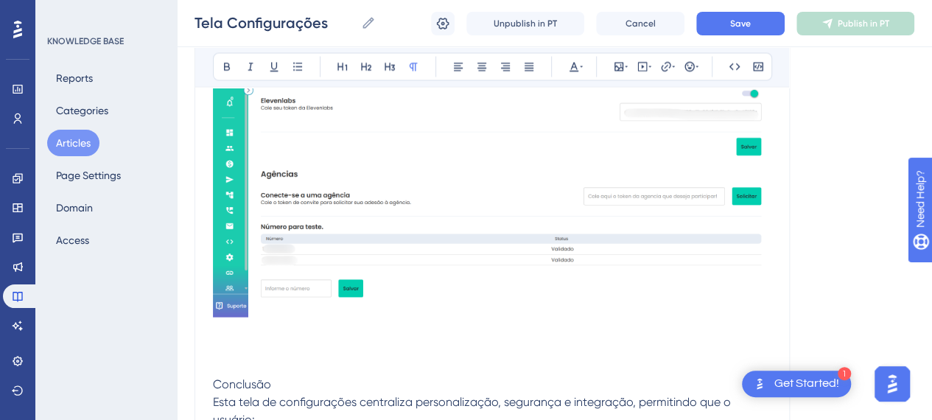
click at [242, 358] on p at bounding box center [492, 367] width 558 height 18
click at [239, 341] on p at bounding box center [492, 349] width 558 height 18
click at [255, 340] on p "Número para teste" at bounding box center [492, 349] width 558 height 18
click at [255, 342] on span "Número para teste" at bounding box center [264, 349] width 102 height 14
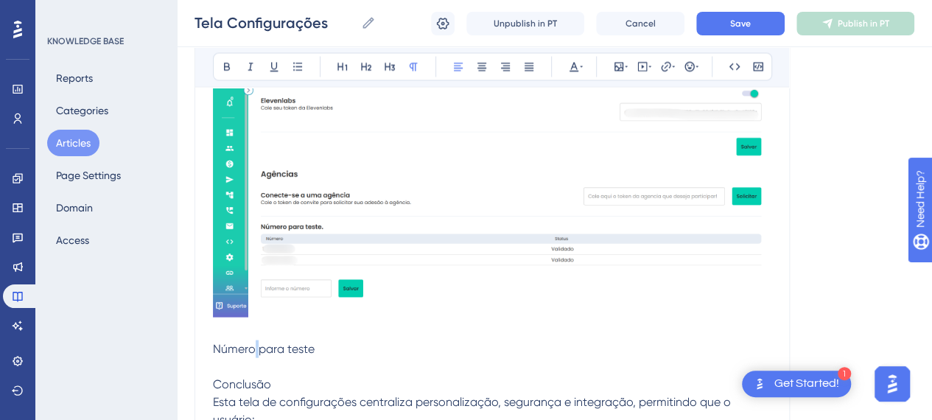
click at [256, 342] on span "Número para teste" at bounding box center [264, 349] width 102 height 14
click at [303, 347] on span "Número para teste" at bounding box center [264, 349] width 102 height 14
click at [326, 343] on p "Número para teste" at bounding box center [492, 349] width 558 height 18
drag, startPoint x: 209, startPoint y: 345, endPoint x: 218, endPoint y: 304, distance: 41.5
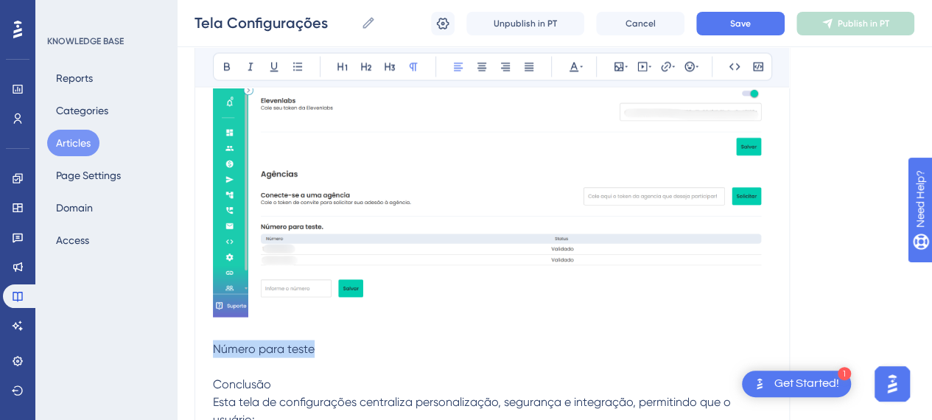
click at [223, 66] on icon at bounding box center [227, 67] width 12 height 12
click at [350, 358] on p at bounding box center [492, 367] width 558 height 18
click at [418, 369] on p "Nesse campo, insira os números" at bounding box center [492, 367] width 558 height 18
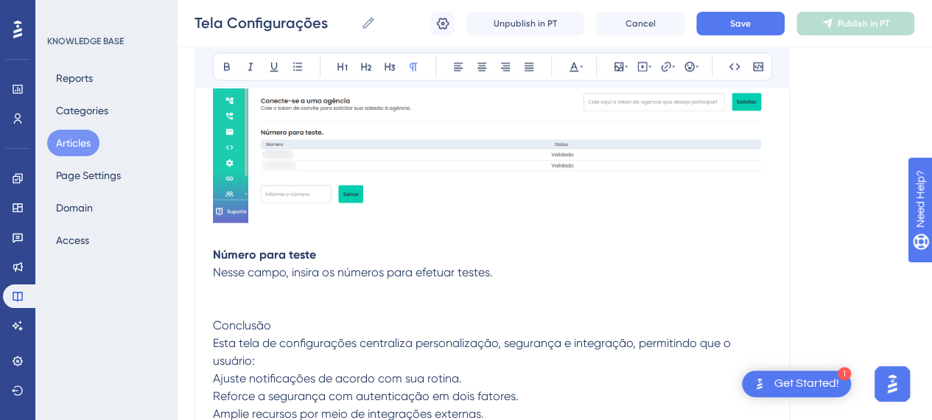
scroll to position [1547, 0]
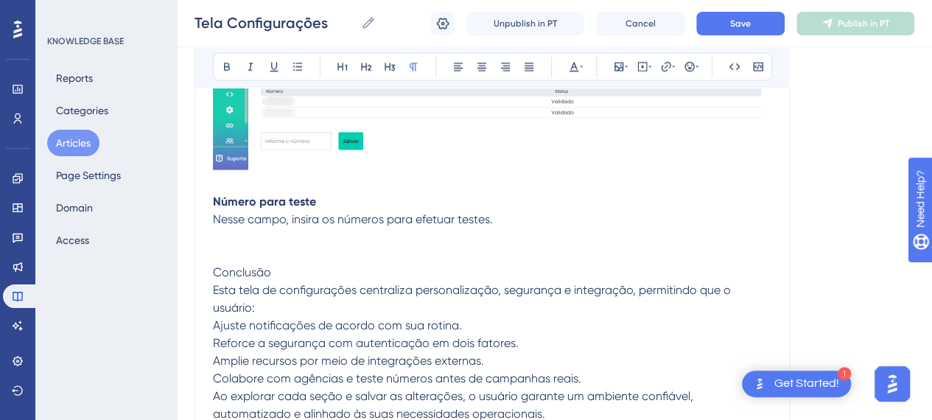
click at [237, 257] on p at bounding box center [492, 255] width 558 height 18
click at [239, 271] on span "Conclusão" at bounding box center [242, 272] width 58 height 14
click at [226, 64] on icon at bounding box center [227, 67] width 12 height 12
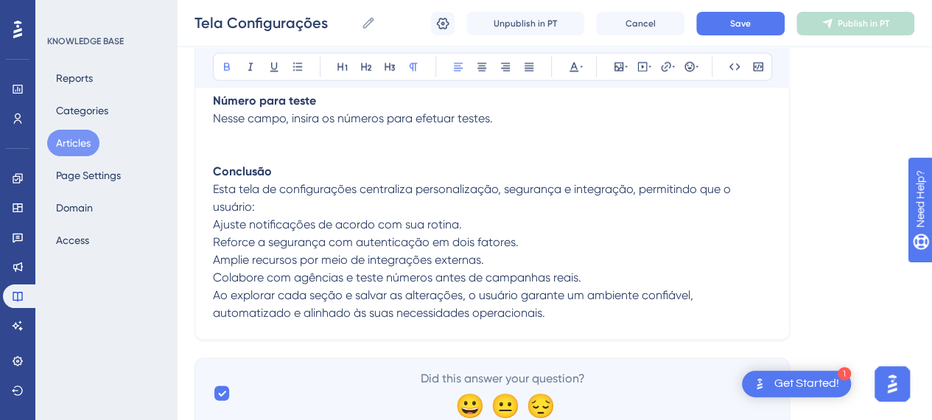
scroll to position [1702, 0]
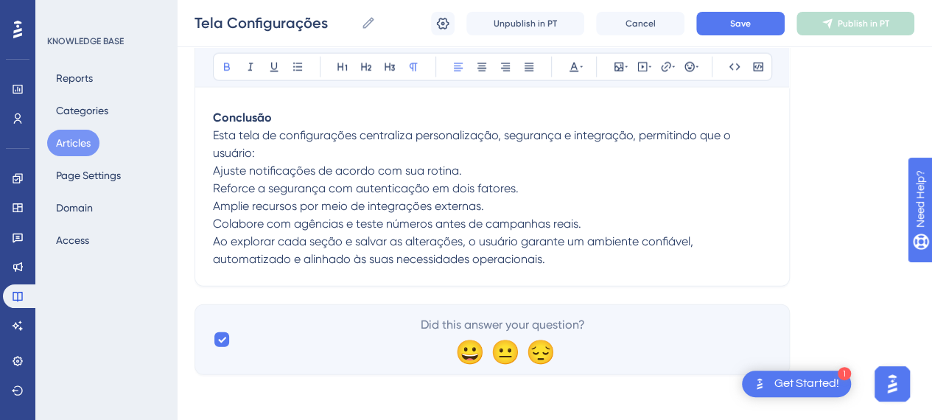
click at [276, 144] on p "Esta tela de configurações centraliza personalização, segurança e integração, p…" at bounding box center [492, 144] width 558 height 35
click at [213, 170] on span "Ajuste notificações de acordo com sua rotina." at bounding box center [337, 171] width 249 height 14
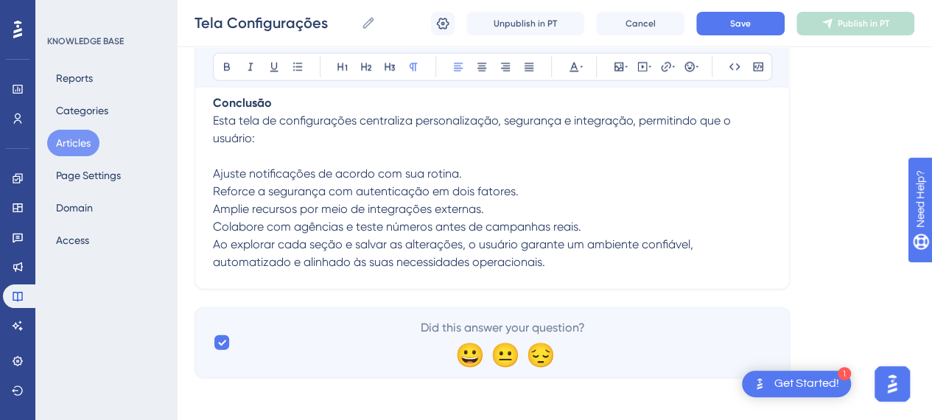
scroll to position [1720, 0]
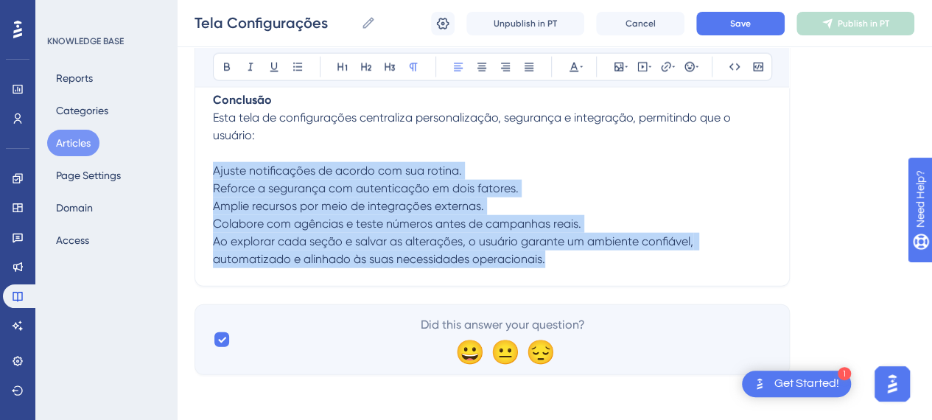
drag, startPoint x: 563, startPoint y: 260, endPoint x: 203, endPoint y: 172, distance: 370.3
copy div "Ajuste notificações de acordo com sua rotina. Reforce a segurança com autentica…"
click at [573, 189] on p "Reforce a segurança com autenticação em dois fatores." at bounding box center [492, 189] width 558 height 18
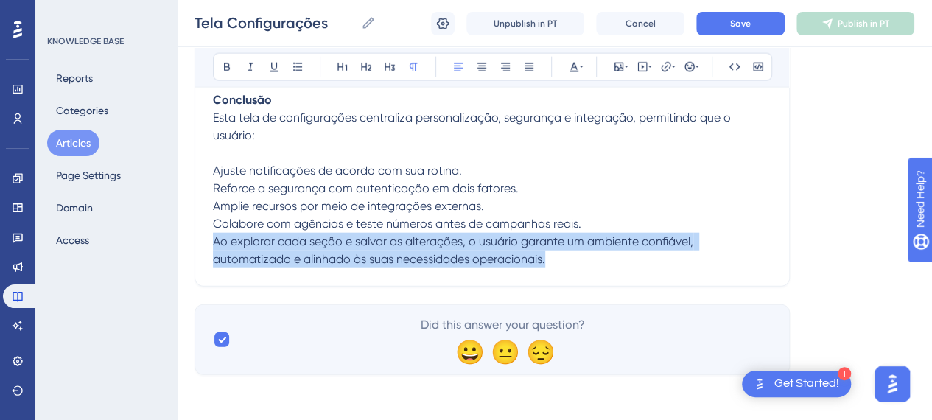
drag, startPoint x: 567, startPoint y: 266, endPoint x: 547, endPoint y: 259, distance: 21.2
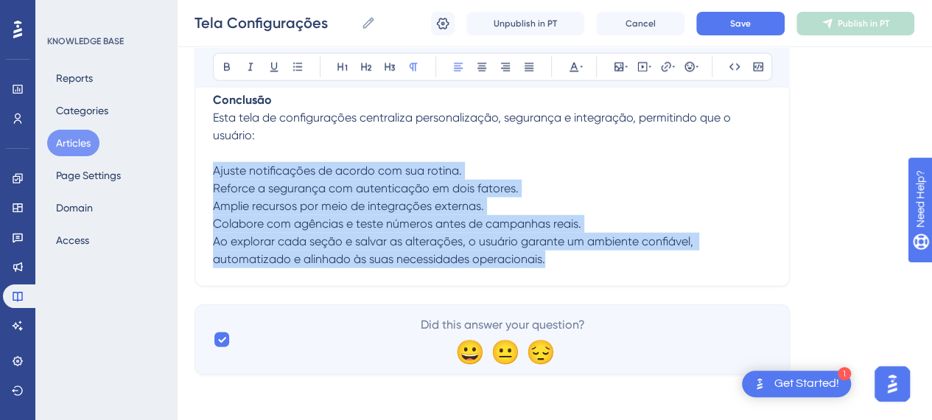
drag, startPoint x: 212, startPoint y: 169, endPoint x: 561, endPoint y: 264, distance: 361.7
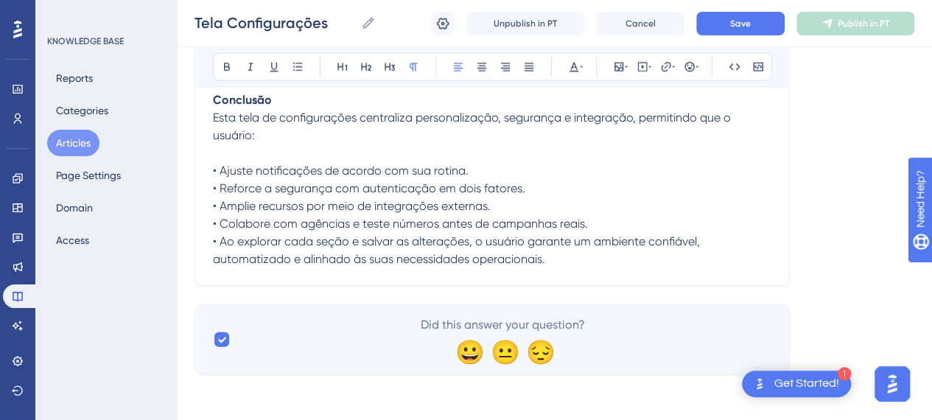
click at [575, 259] on p "• Ajuste notificações de acordo com sua rotina. • Reforce a segurança com auten…" at bounding box center [492, 215] width 558 height 106
click at [720, 24] on button "Save" at bounding box center [740, 24] width 88 height 24
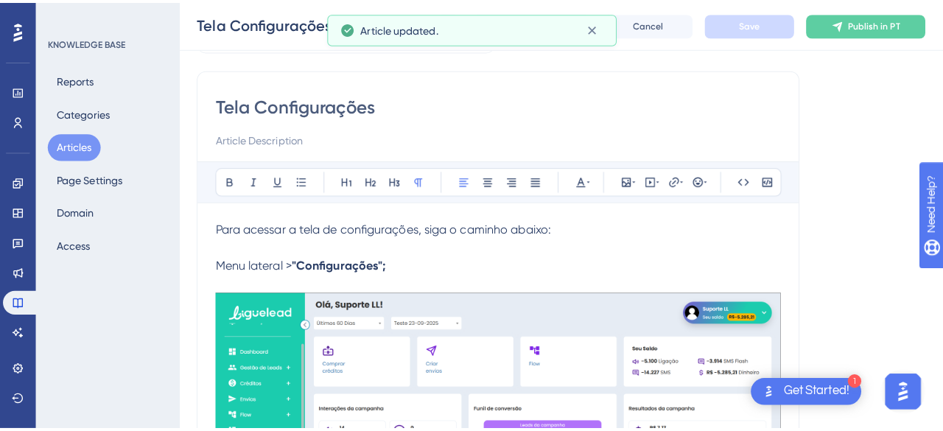
scroll to position [0, 0]
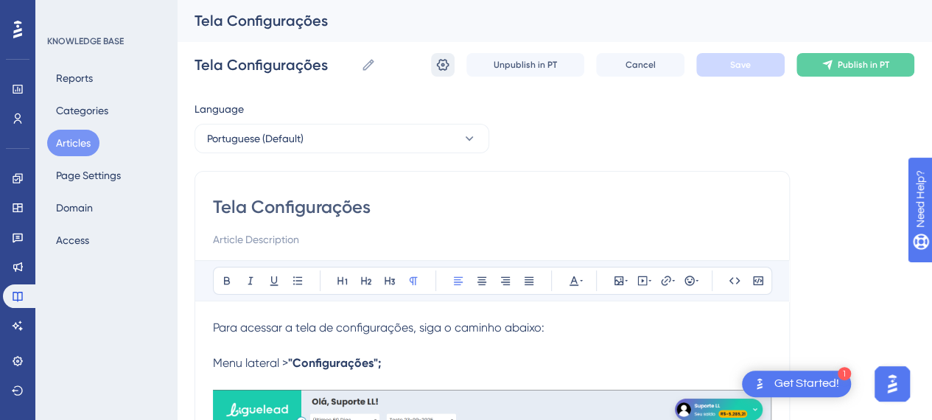
click at [450, 66] on button at bounding box center [443, 65] width 24 height 24
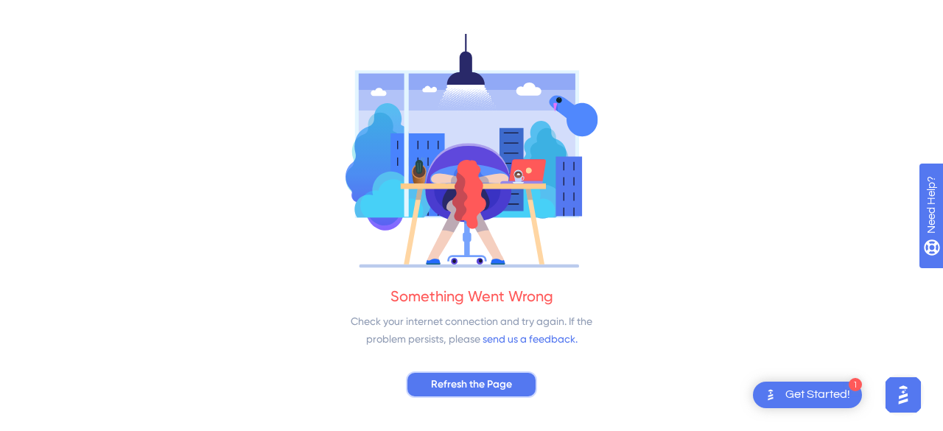
click at [461, 385] on span "Refresh the Page" at bounding box center [471, 385] width 81 height 18
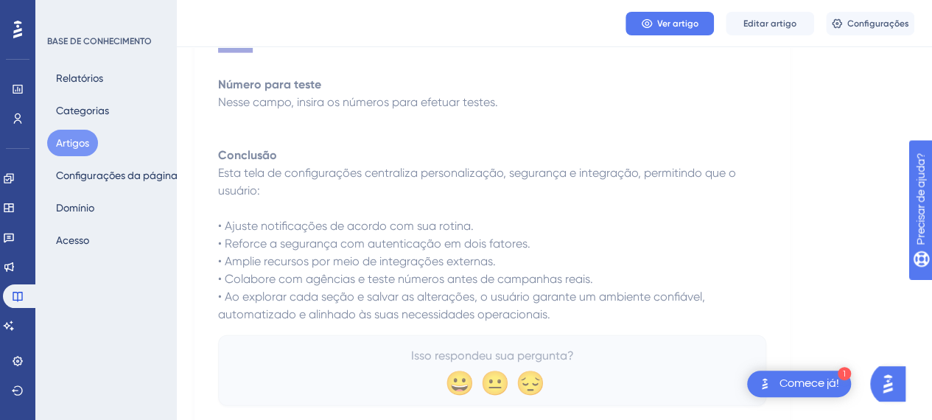
scroll to position [1473, 0]
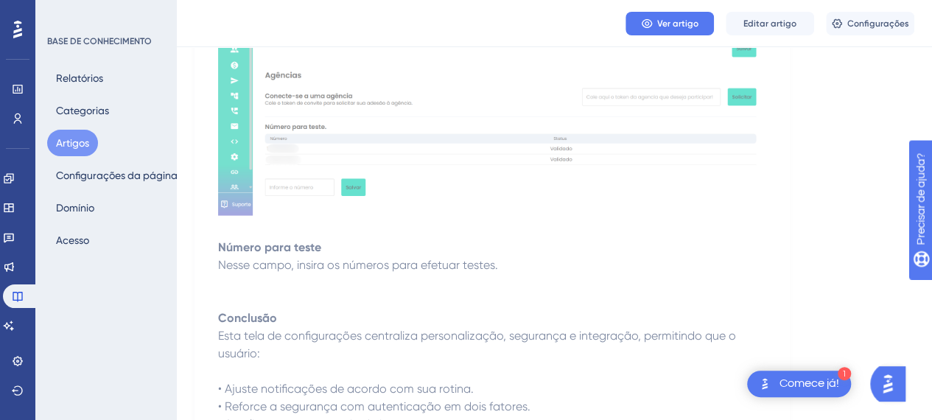
click at [298, 269] on span "Nesse campo, insira os números para efetuar testes." at bounding box center [358, 265] width 280 height 14
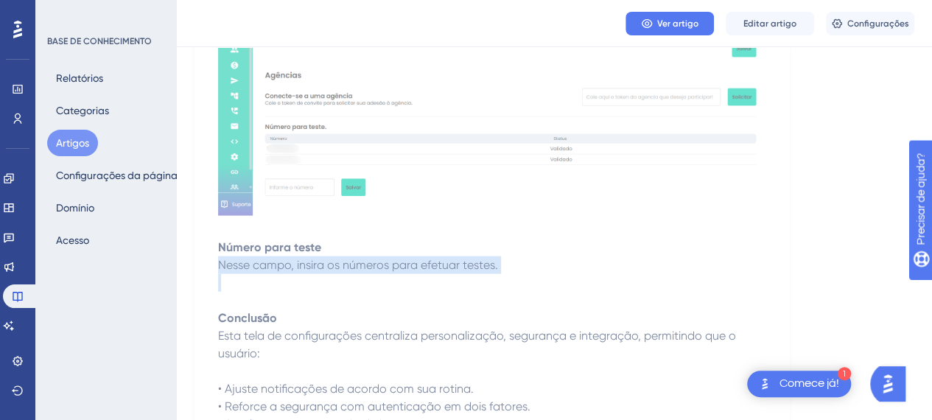
click at [298, 269] on span "Nesse campo, insira os números para efetuar testes." at bounding box center [358, 265] width 280 height 14
click at [480, 269] on span "Nesse campo, insira os números para efetuar testes." at bounding box center [358, 265] width 280 height 14
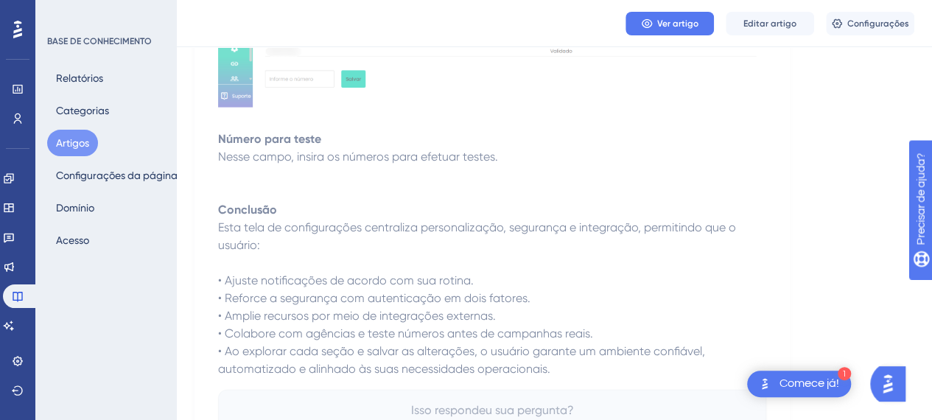
scroll to position [1694, 0]
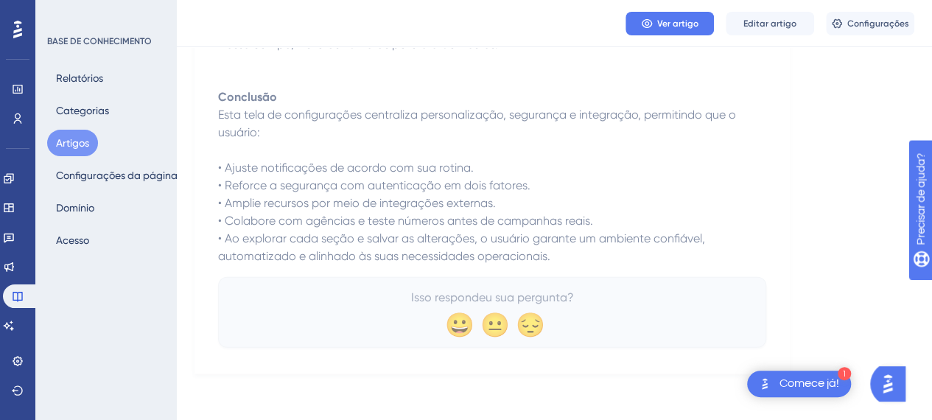
click at [502, 169] on p "• Ajuste notificações de acordo com sua rotina. • Reforce a segurança com auten…" at bounding box center [492, 212] width 548 height 106
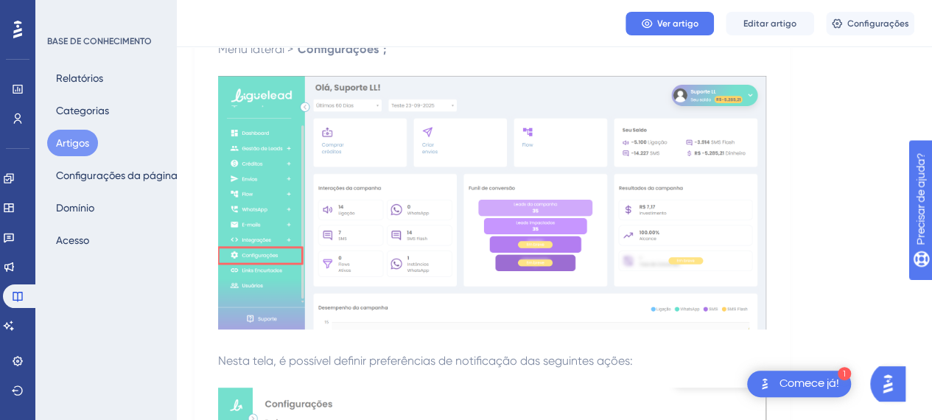
scroll to position [0, 0]
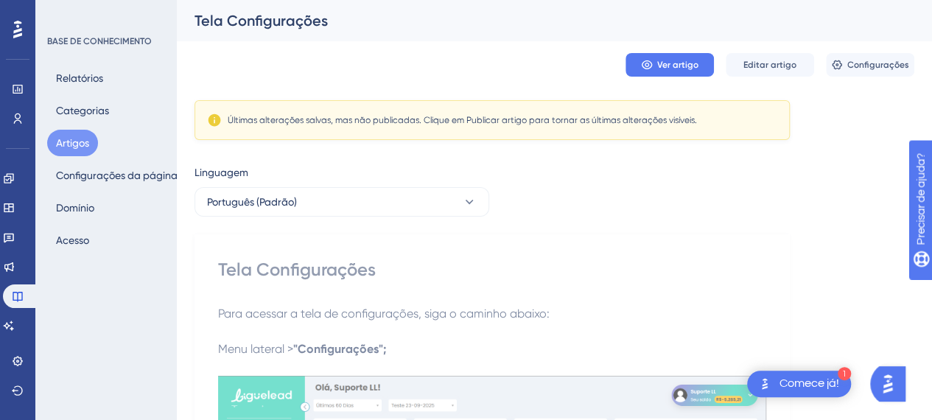
click at [302, 278] on font "Tela Configurações" at bounding box center [297, 269] width 158 height 21
copy div "Tela Configurações"
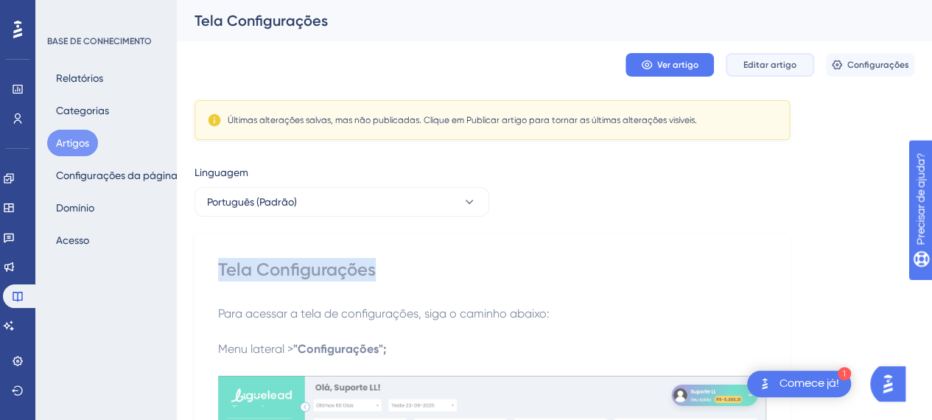
click at [766, 64] on font "Editar artigo" at bounding box center [769, 65] width 53 height 10
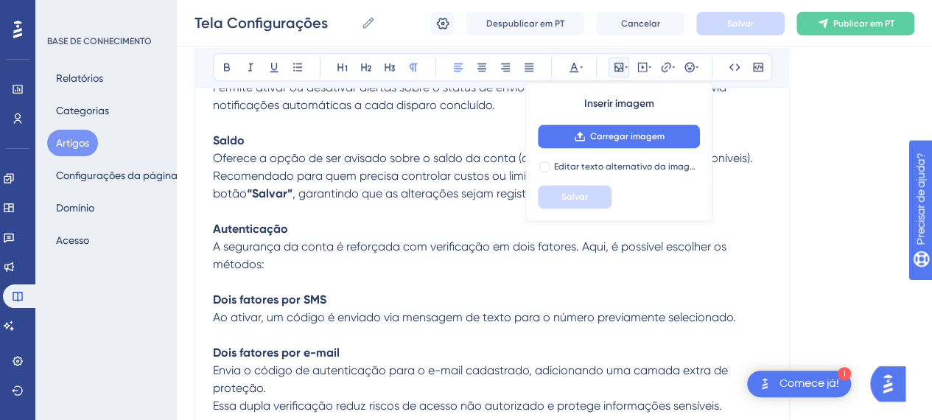
scroll to position [970, 0]
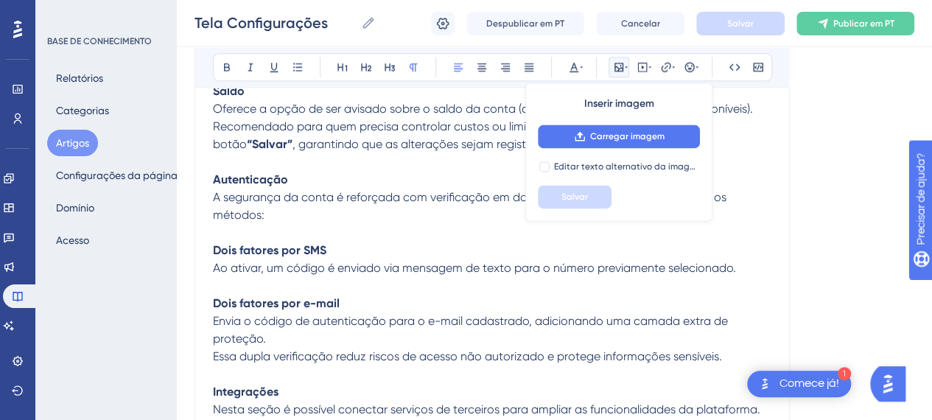
click at [417, 220] on p "A segurança da conta é reforçada com verificação em dois fatores. Aqui, é possí…" at bounding box center [492, 206] width 558 height 35
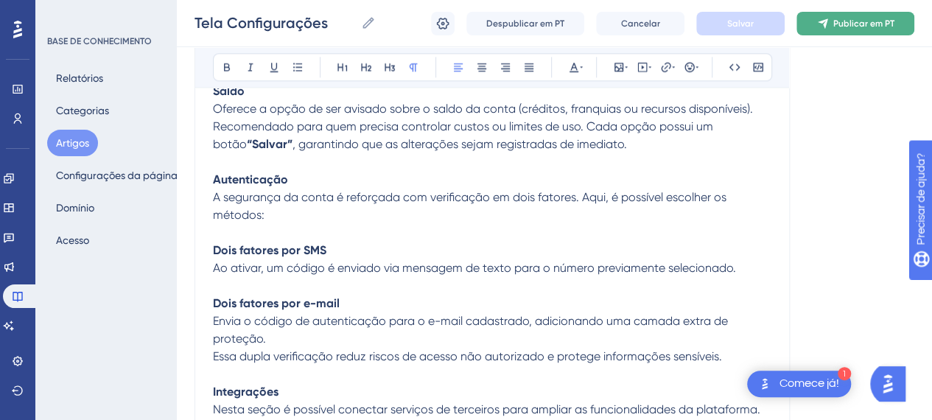
click at [885, 18] on font "Publicar em PT" at bounding box center [863, 23] width 61 height 10
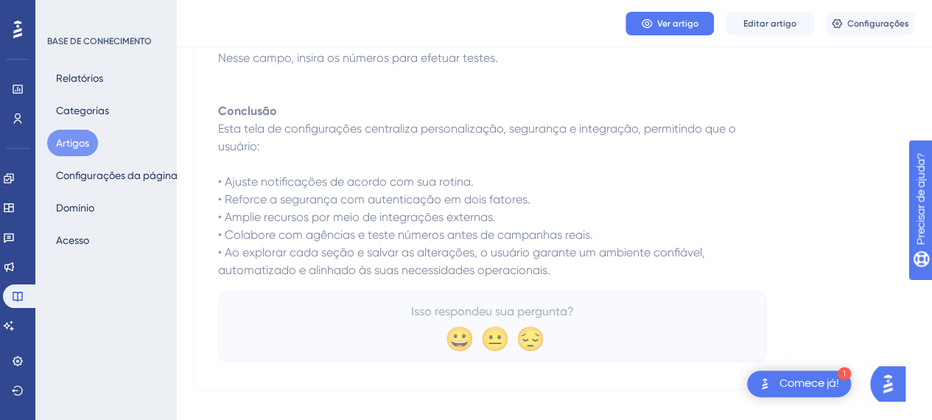
scroll to position [1631, 0]
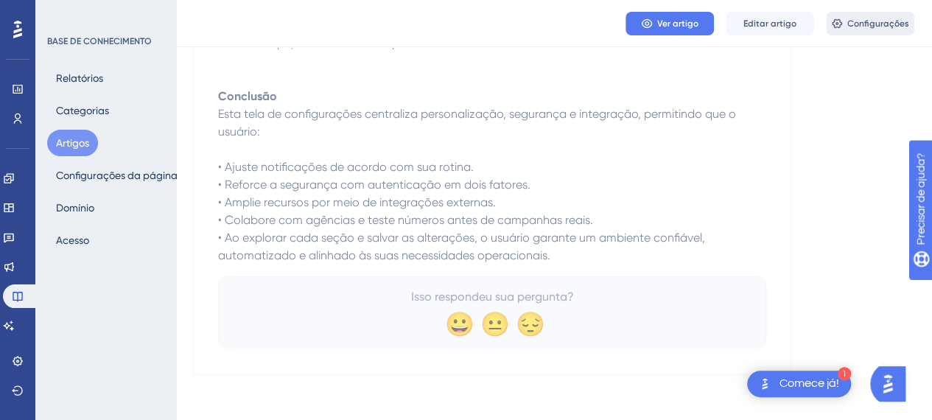
click at [845, 19] on button "Configurações" at bounding box center [870, 24] width 88 height 24
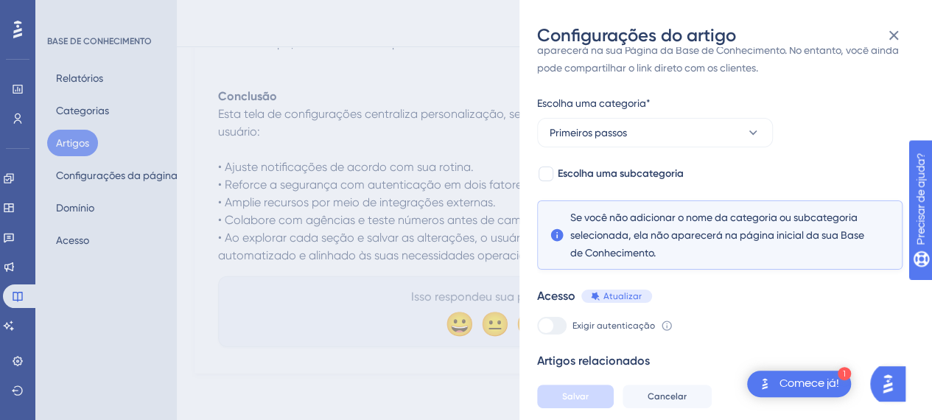
scroll to position [77, 0]
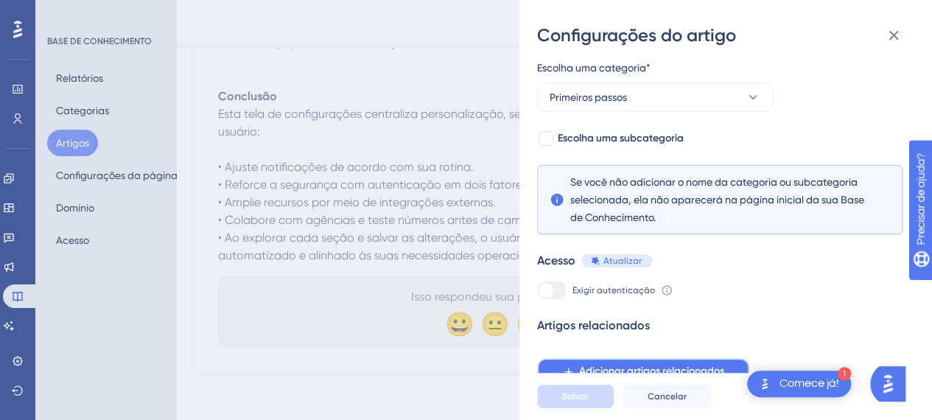
click at [640, 368] on font "Adicionar artigos relacionados" at bounding box center [651, 371] width 145 height 13
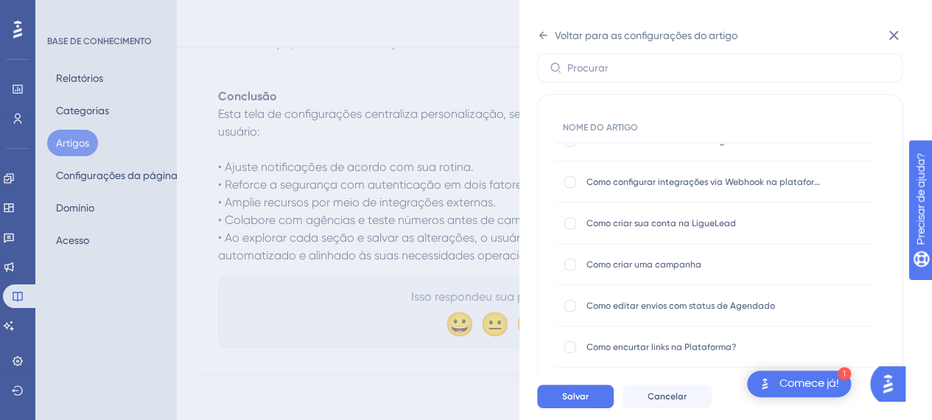
scroll to position [589, 0]
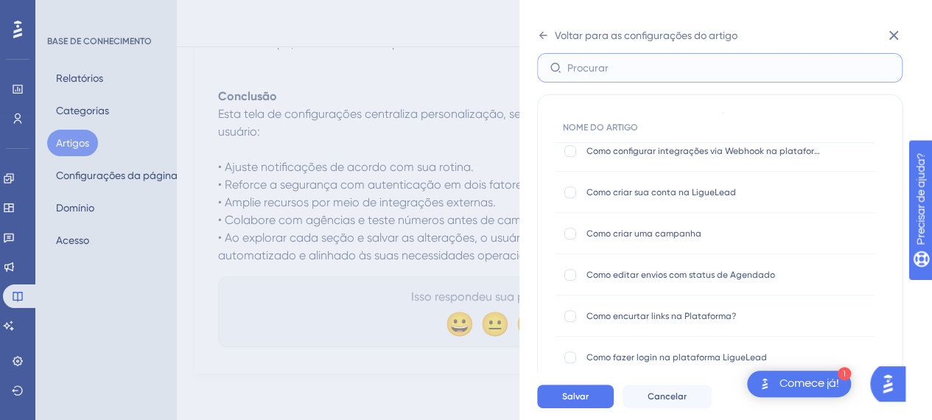
click at [597, 67] on input "text" at bounding box center [728, 68] width 323 height 16
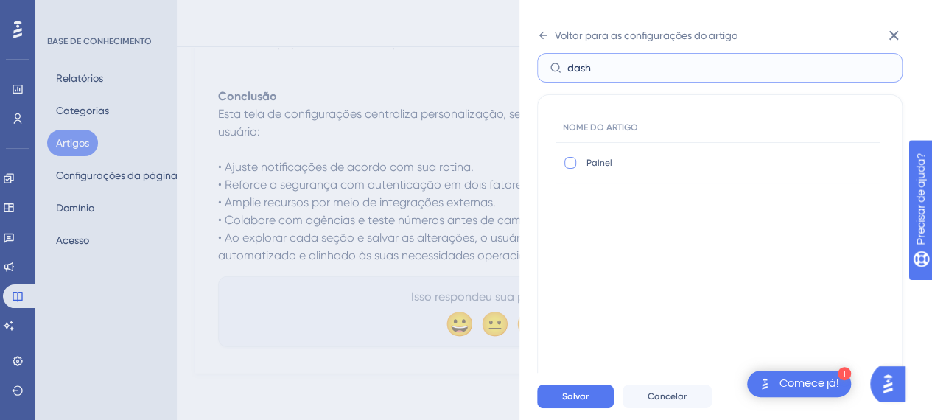
type input "dash"
click at [578, 161] on label at bounding box center [572, 162] width 18 height 15
checkbox input "true"
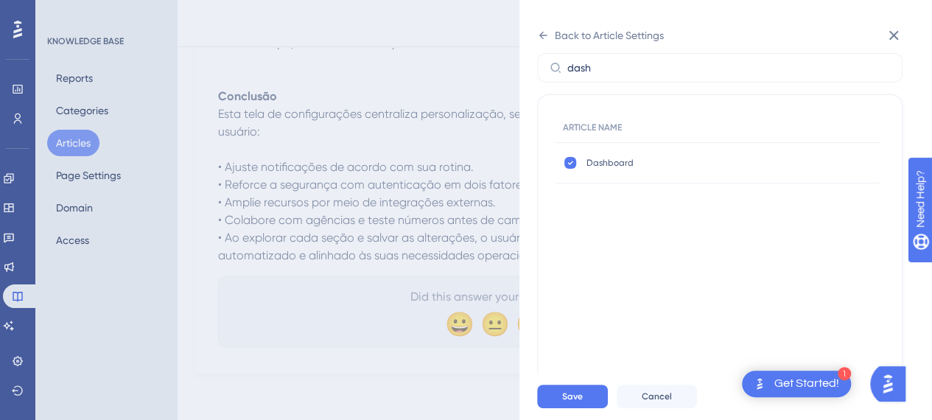
click at [700, 248] on div "ARTICLE NAME Dashboard Dashboard" at bounding box center [720, 186] width 329 height 147
click at [518, 60] on div "Back to Article Settings Add Related Articles Select the articles that you want…" at bounding box center [466, 210] width 932 height 420
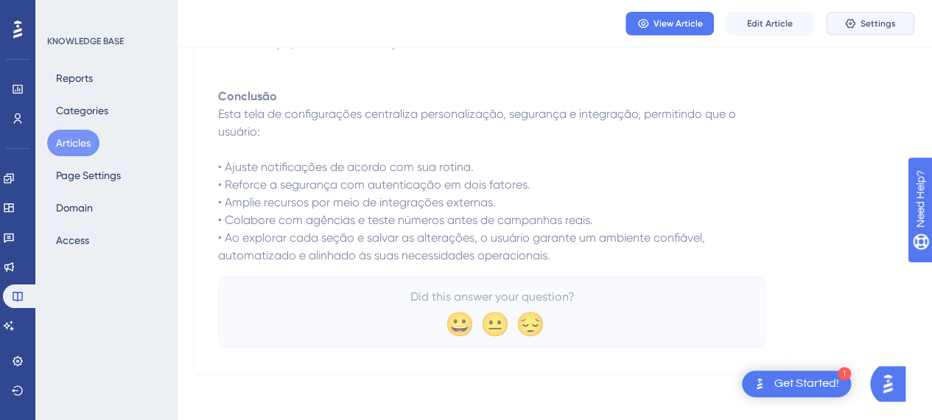
click at [864, 21] on span "Settings" at bounding box center [878, 24] width 35 height 12
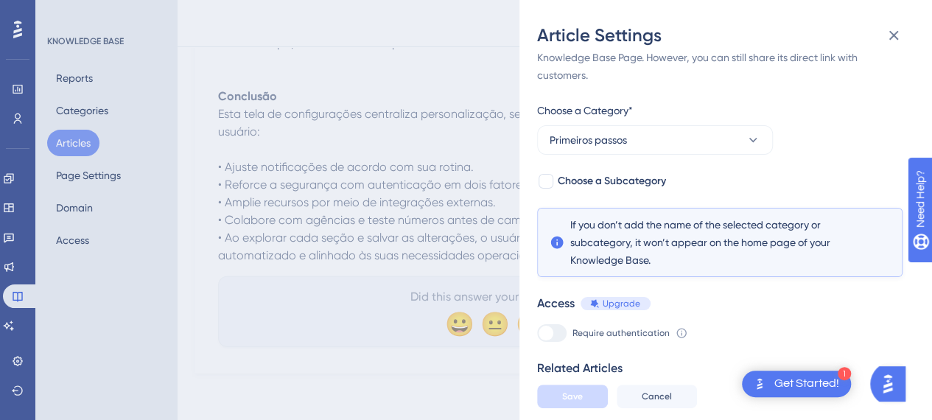
scroll to position [77, 0]
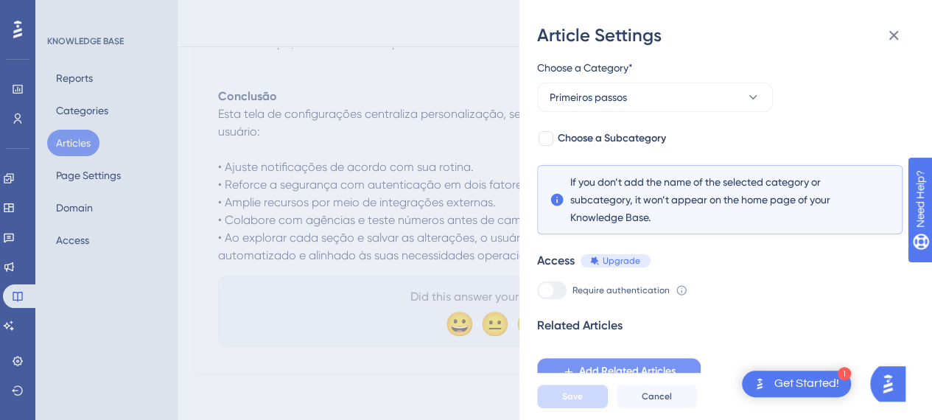
click at [626, 378] on span "Add Related Articles" at bounding box center [627, 371] width 97 height 18
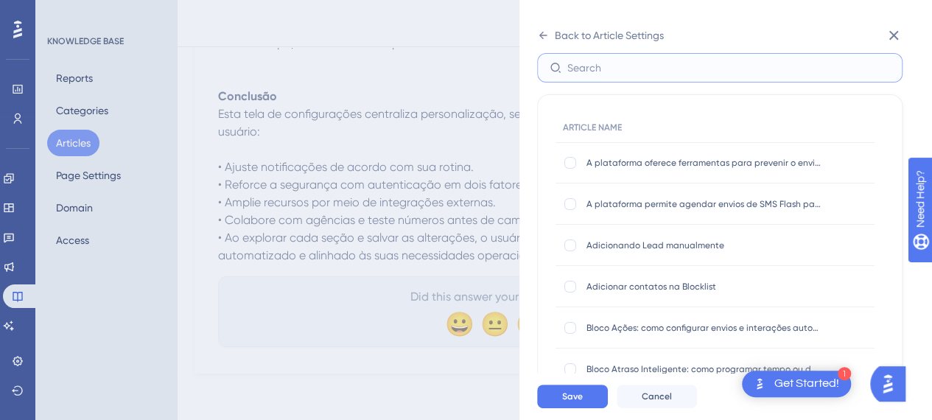
click at [623, 61] on input "text" at bounding box center [728, 68] width 323 height 16
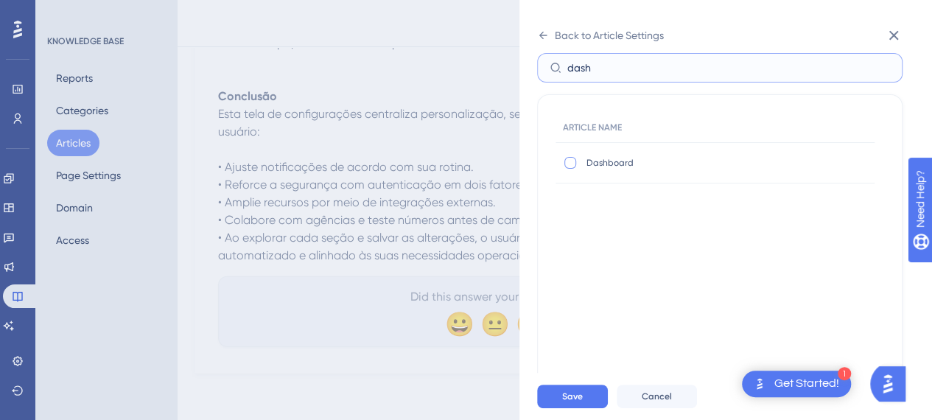
type input "dash"
click at [578, 166] on label at bounding box center [572, 162] width 18 height 15
checkbox input "true"
drag, startPoint x: 600, startPoint y: 66, endPoint x: 517, endPoint y: 60, distance: 82.8
click at [517, 60] on div "Back to Article Settings Add Related Articles Select the articles that you want…" at bounding box center [466, 210] width 932 height 420
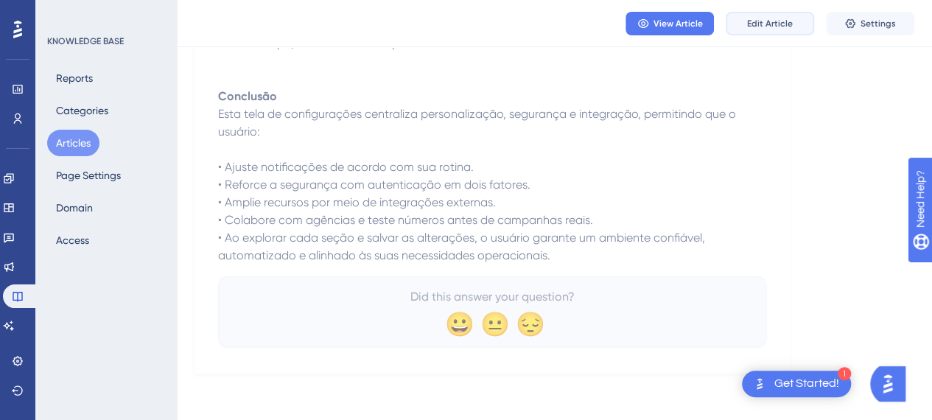
click at [777, 23] on span "Edit Article" at bounding box center [770, 24] width 46 height 12
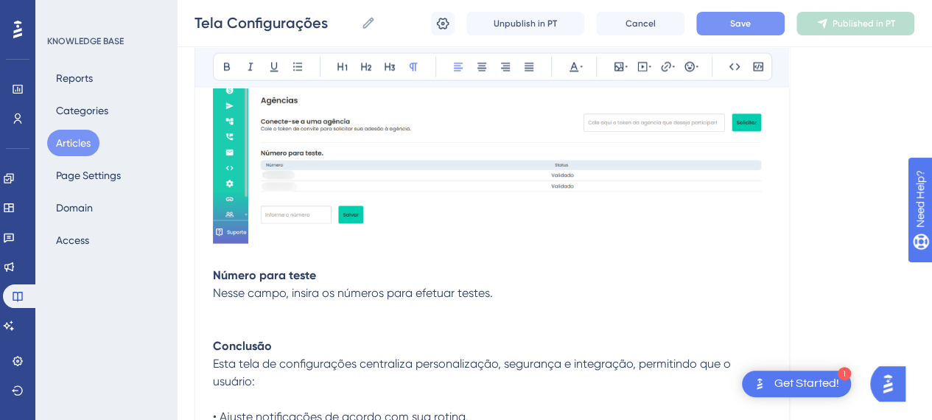
click at [754, 26] on button "Save" at bounding box center [740, 24] width 88 height 24
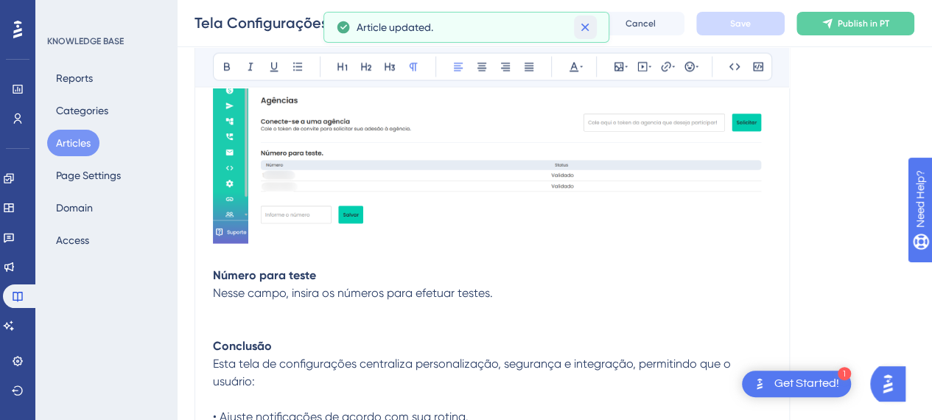
click at [584, 24] on icon at bounding box center [585, 27] width 15 height 15
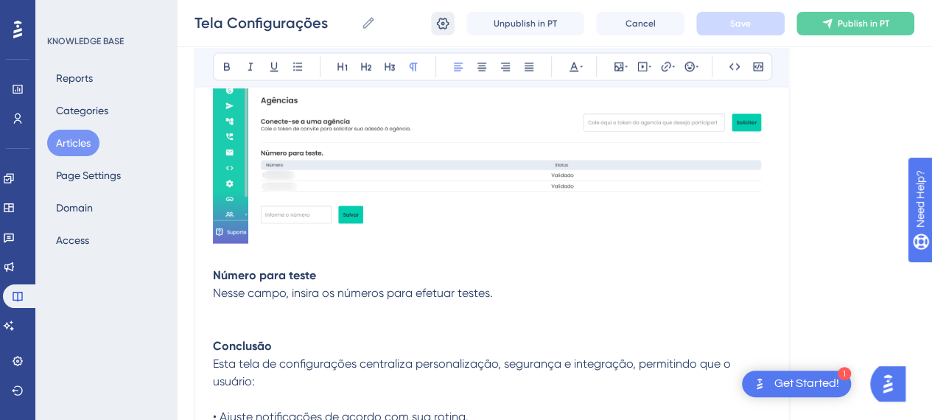
click at [447, 24] on icon at bounding box center [443, 23] width 13 height 12
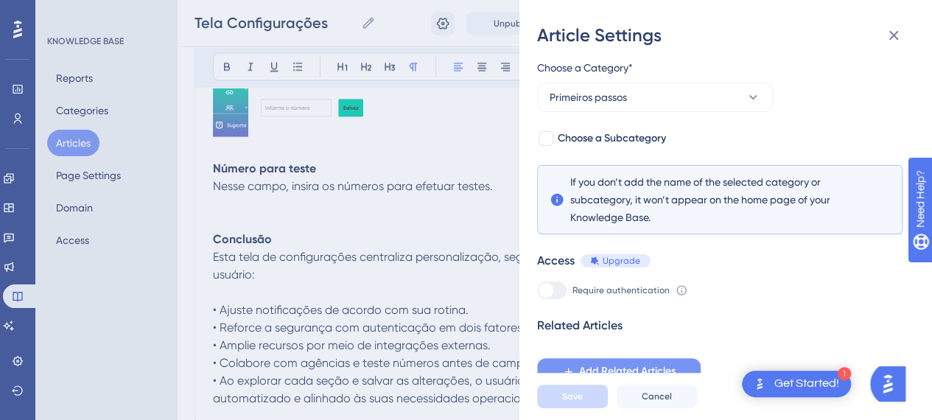
scroll to position [1621, 0]
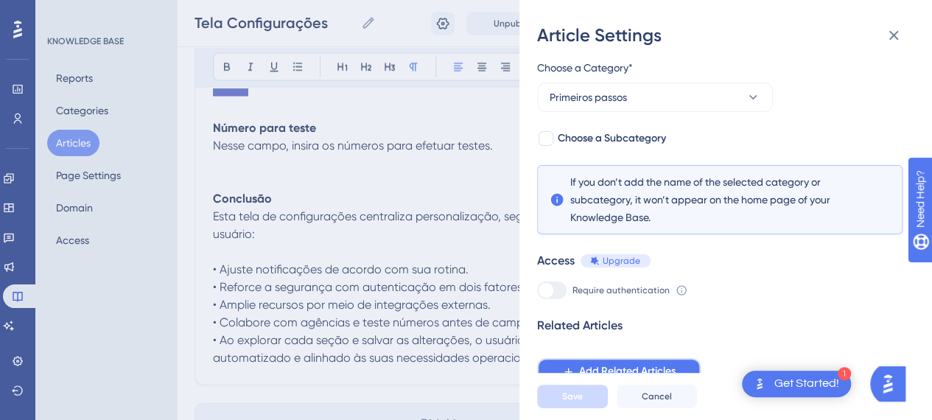
click at [625, 366] on span "Add Related Articles" at bounding box center [627, 371] width 97 height 18
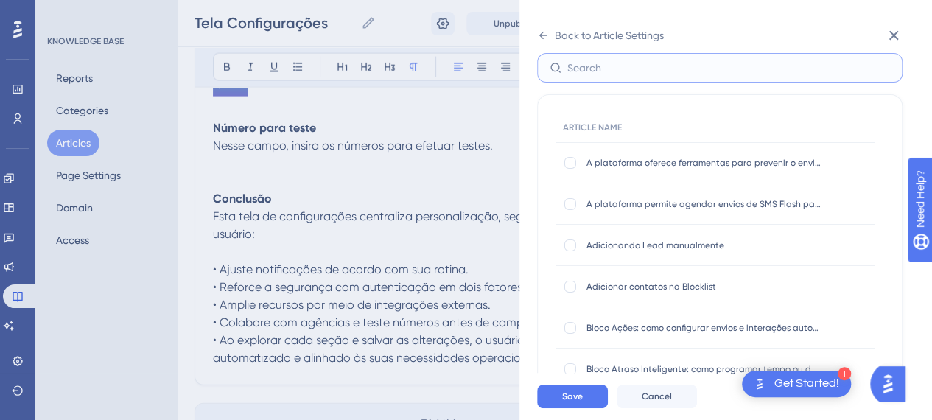
click at [608, 61] on input "text" at bounding box center [728, 68] width 323 height 16
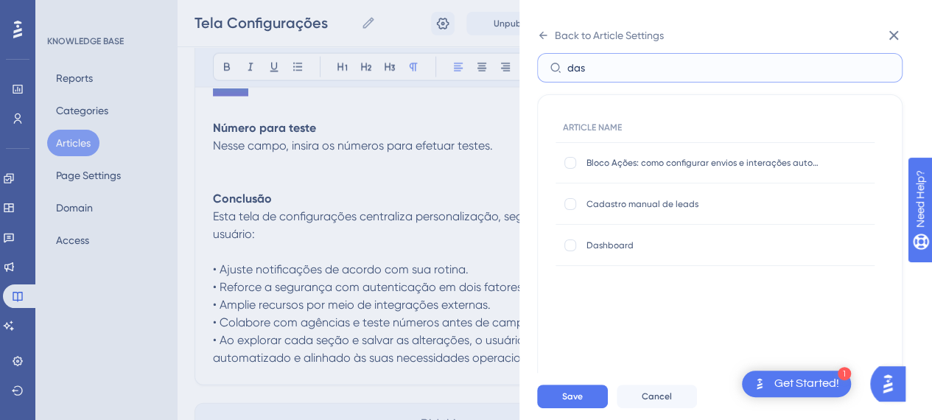
type input "das"
click at [592, 241] on span "Dashboard" at bounding box center [704, 245] width 236 height 12
click at [575, 250] on div at bounding box center [570, 245] width 15 height 15
checkbox input "true"
click at [581, 402] on span "Save" at bounding box center [572, 396] width 21 height 12
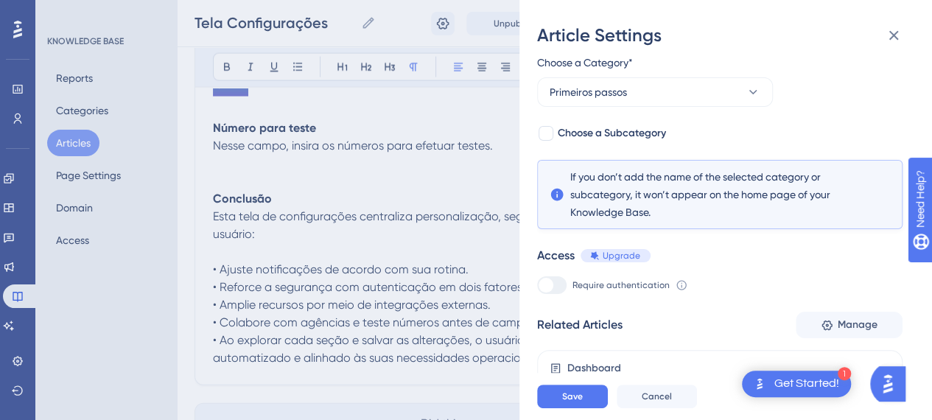
scroll to position [83, 0]
click at [592, 405] on button "Save" at bounding box center [572, 397] width 71 height 24
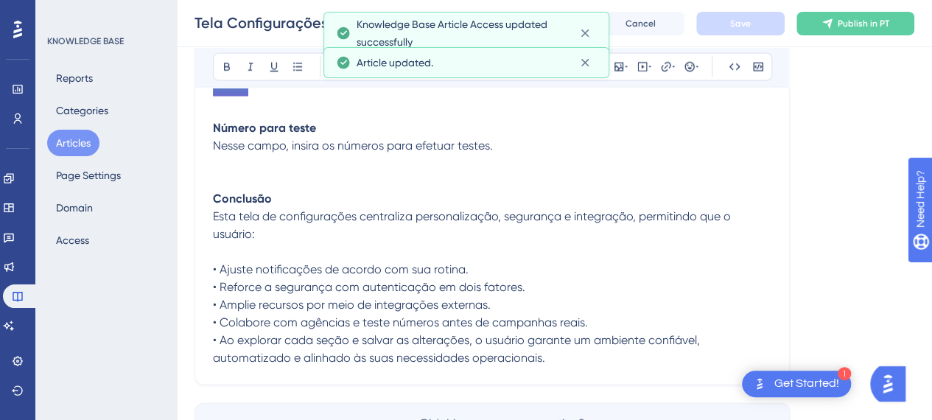
click at [572, 155] on p at bounding box center [492, 164] width 558 height 18
click at [888, 21] on span "Publish in PT" at bounding box center [864, 24] width 52 height 12
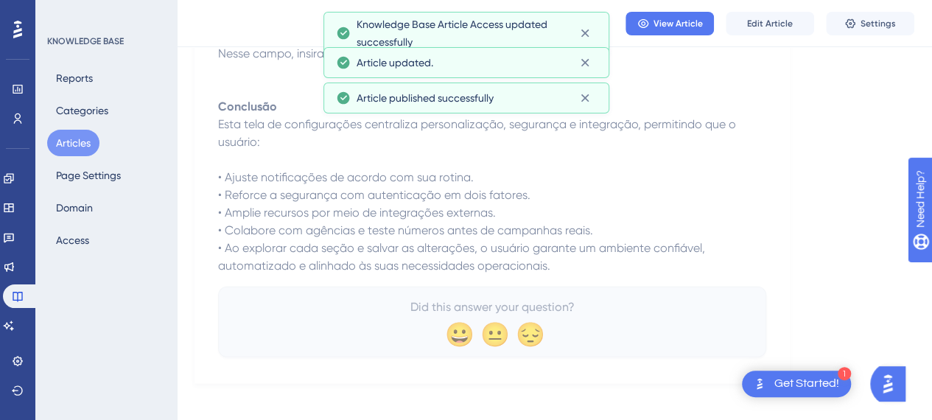
click at [60, 146] on button "Articles" at bounding box center [73, 143] width 52 height 27
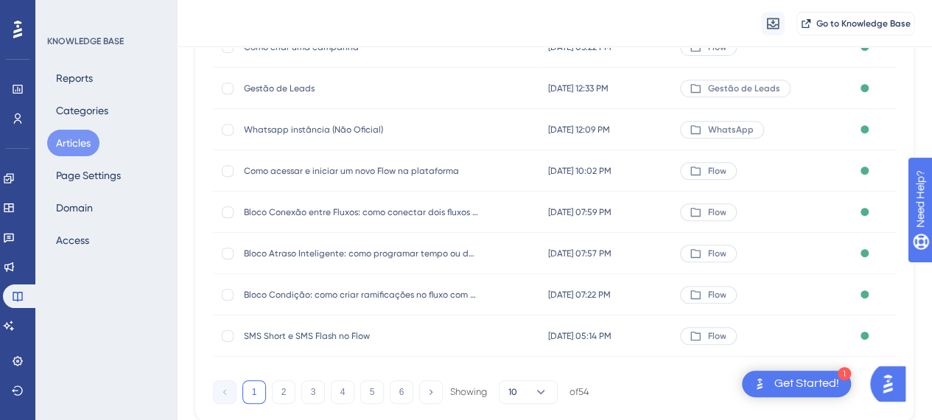
scroll to position [295, 0]
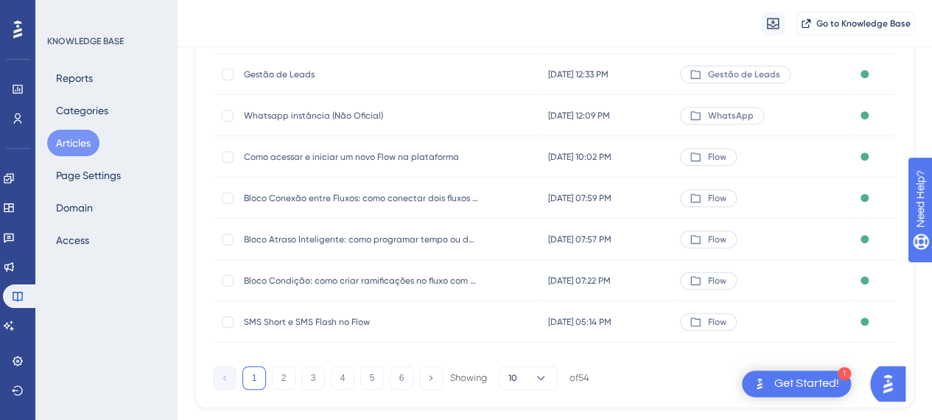
click at [304, 326] on span "SMS Short e SMS Flash no Flow" at bounding box center [362, 322] width 236 height 12
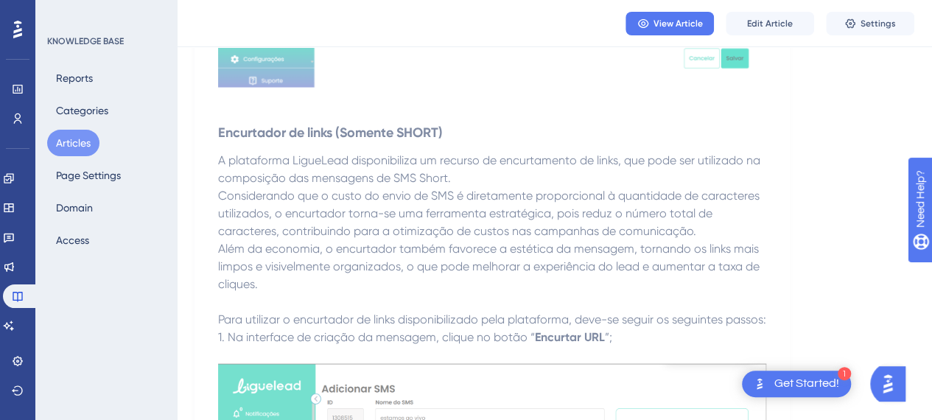
scroll to position [1547, 0]
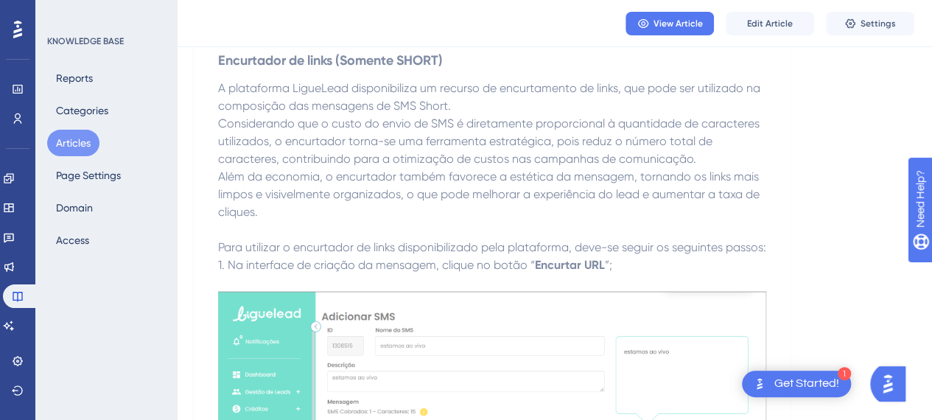
click at [273, 272] on span "1. Na interface de criação da mensagem, clique no botão “" at bounding box center [376, 265] width 317 height 14
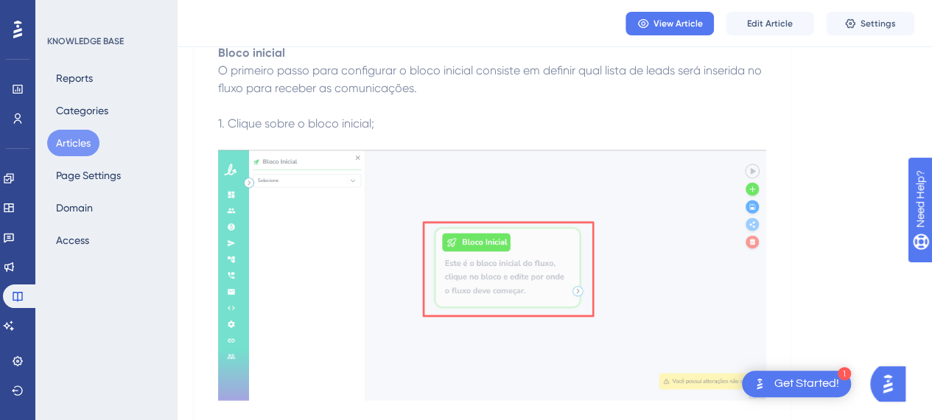
scroll to position [7147, 0]
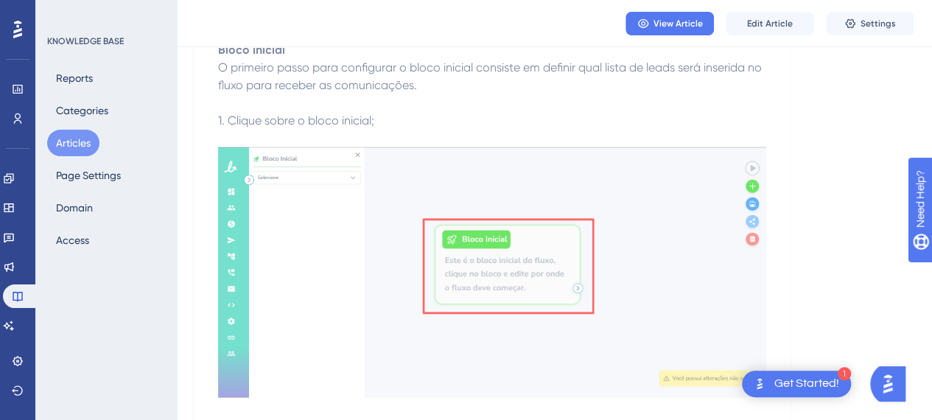
click at [73, 146] on button "Articles" at bounding box center [73, 143] width 52 height 27
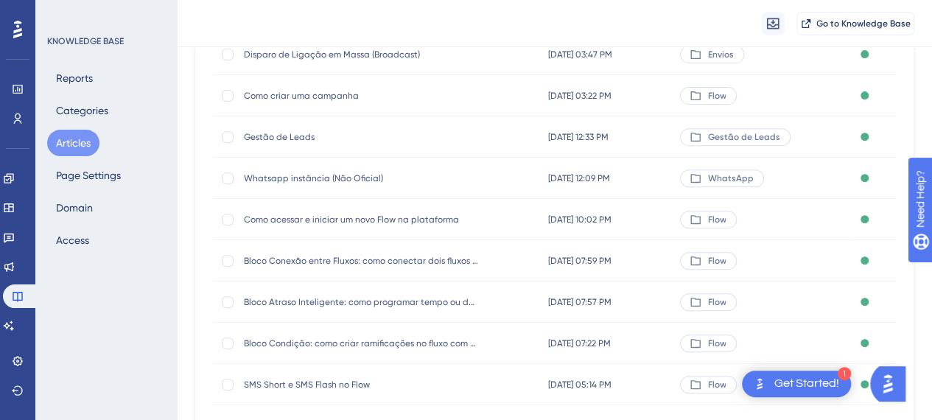
scroll to position [295, 0]
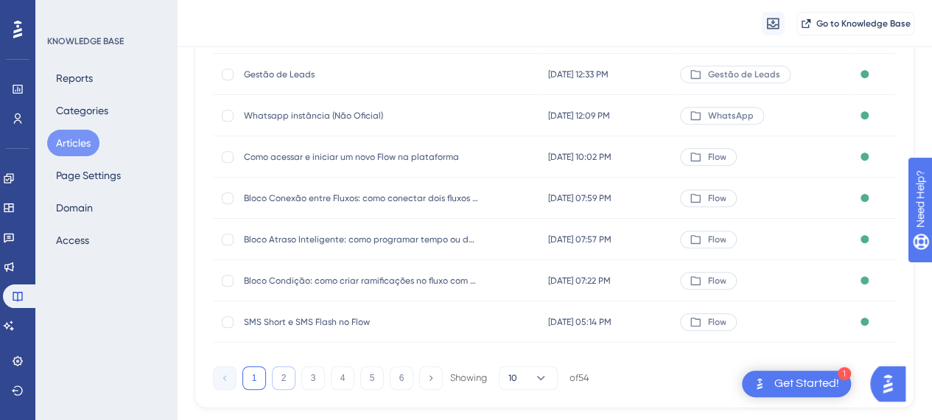
click at [281, 390] on div "ARTICLE NAME UPDATED DATE ARTICLE CATEGORY STATUS Tela Configurações Tela Confi…" at bounding box center [555, 145] width 720 height 526
click at [287, 379] on button "2" at bounding box center [284, 378] width 24 height 24
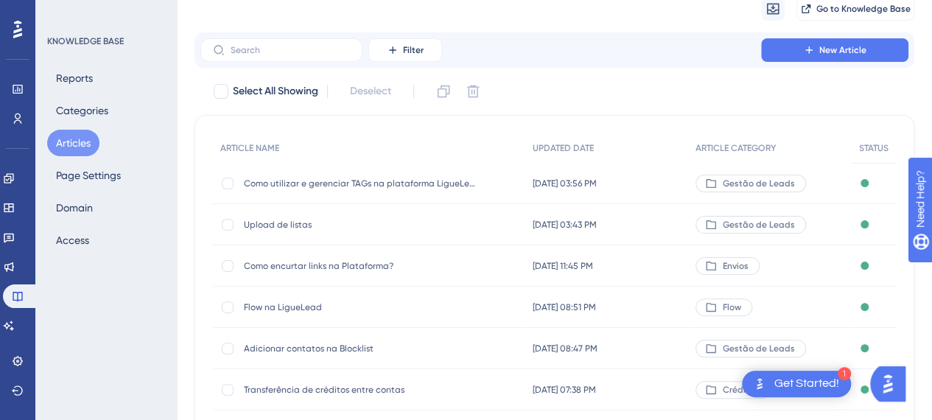
scroll to position [0, 0]
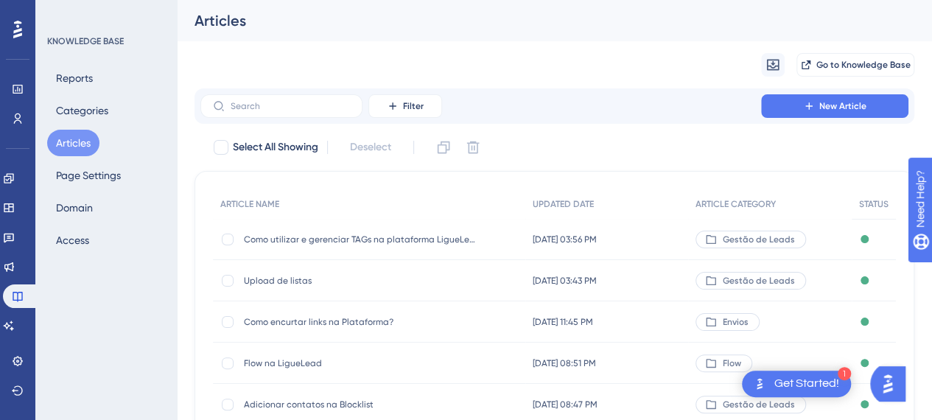
click at [304, 239] on span "Como utilizar e gerenciar TAGs na plataforma LigueLead" at bounding box center [362, 240] width 236 height 12
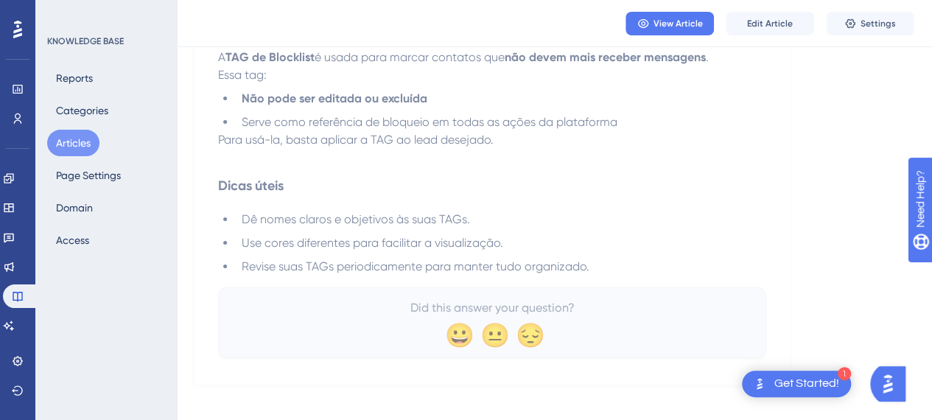
scroll to position [2846, 0]
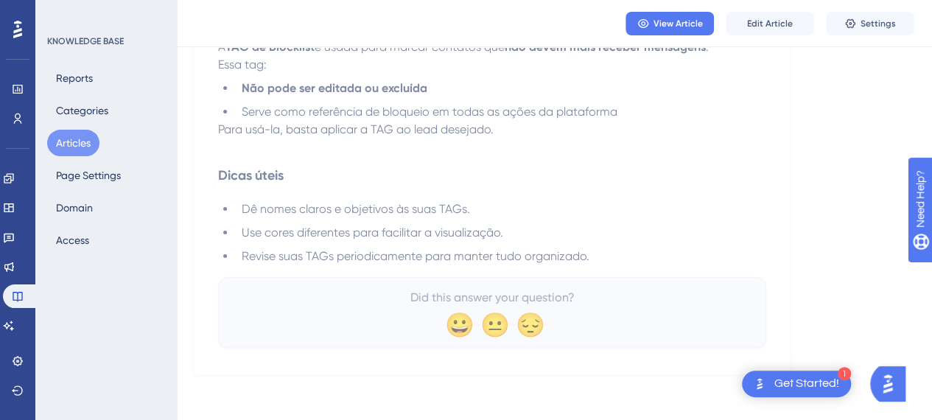
click at [63, 138] on button "Articles" at bounding box center [73, 143] width 52 height 27
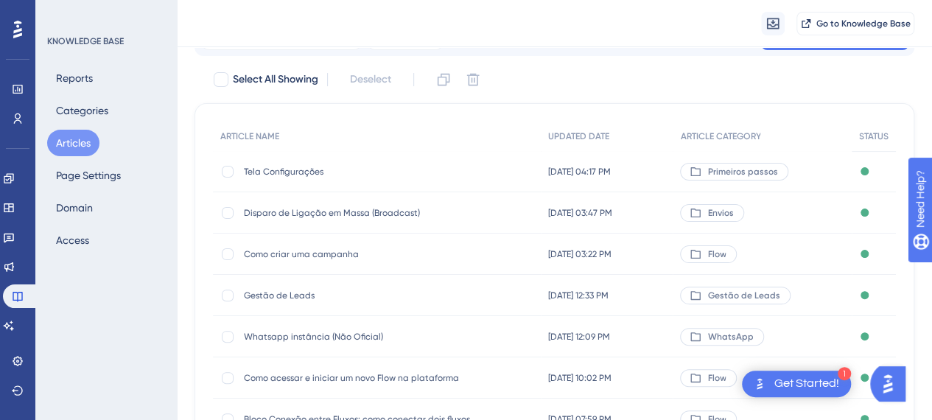
scroll to position [147, 0]
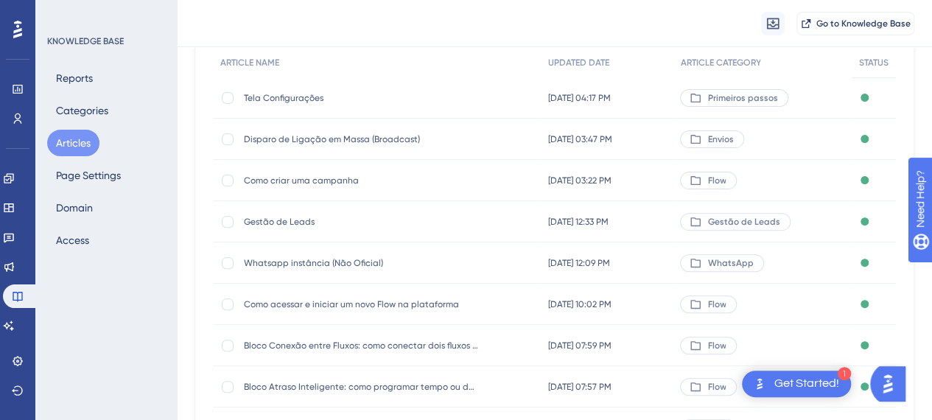
click at [290, 223] on span "Gestão de Leads" at bounding box center [362, 222] width 236 height 12
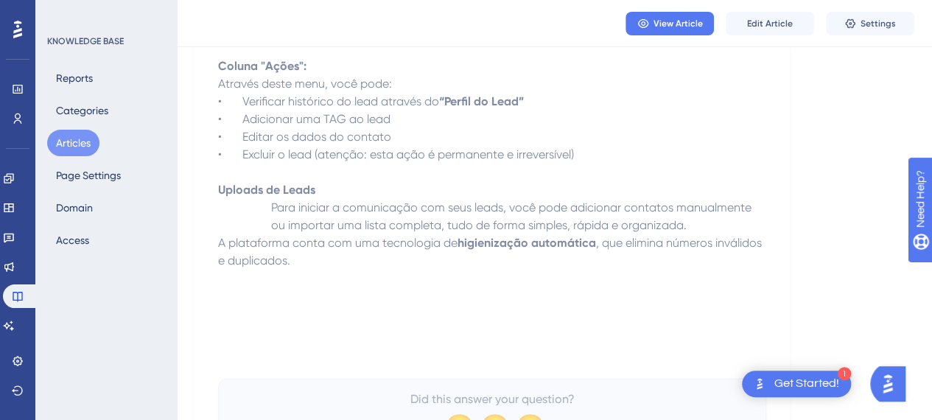
scroll to position [2018, 0]
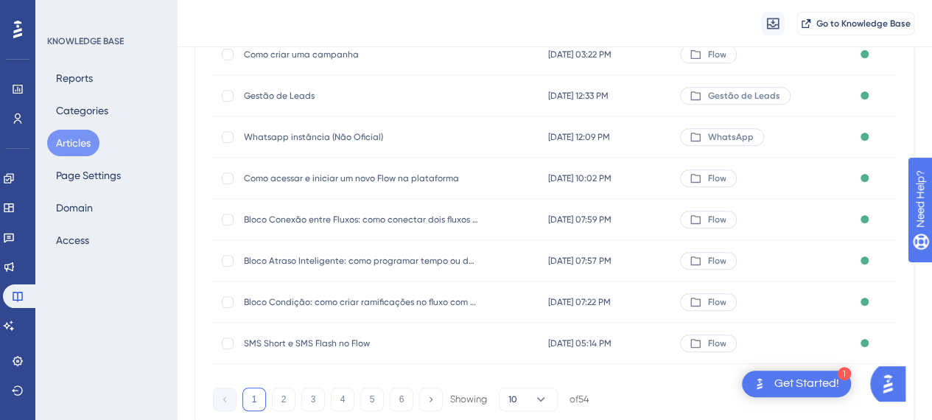
scroll to position [329, 0]
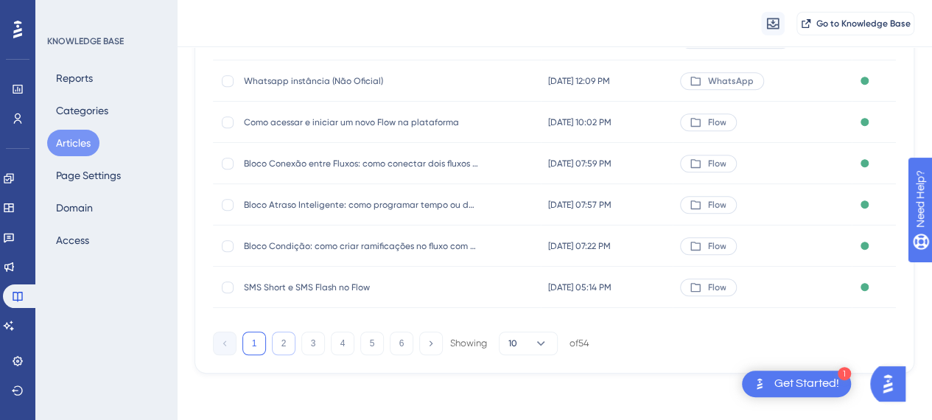
click at [277, 344] on button "2" at bounding box center [284, 344] width 24 height 24
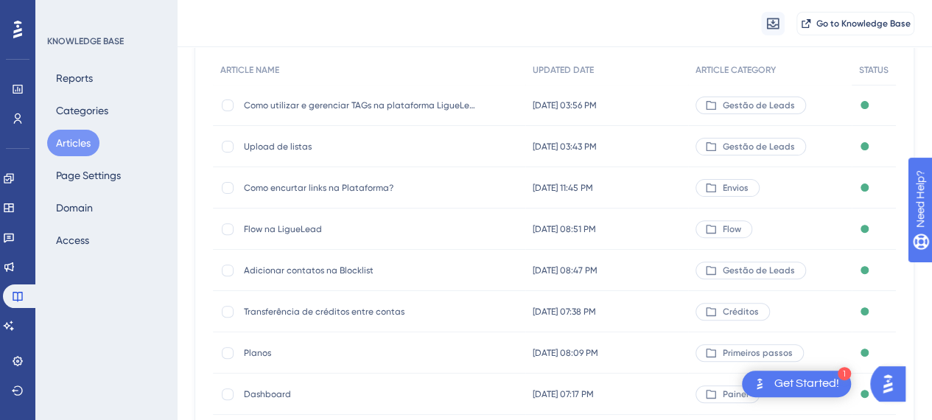
scroll to position [182, 0]
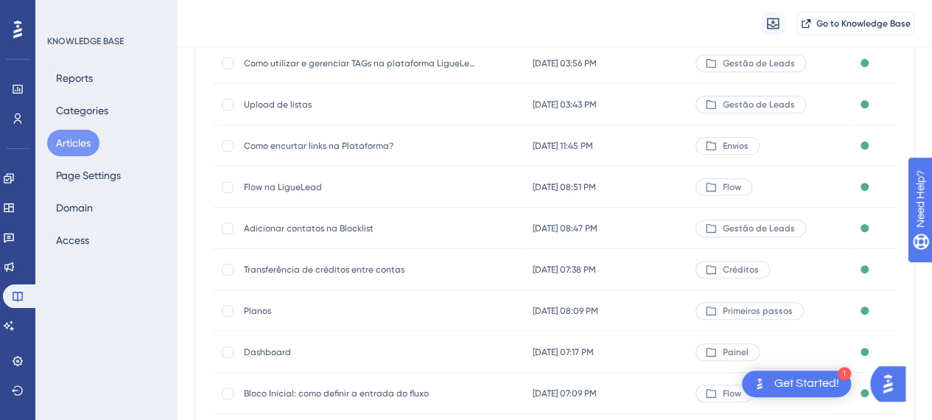
click at [335, 144] on span "Como encurtar links na Plataforma?" at bounding box center [362, 146] width 236 height 12
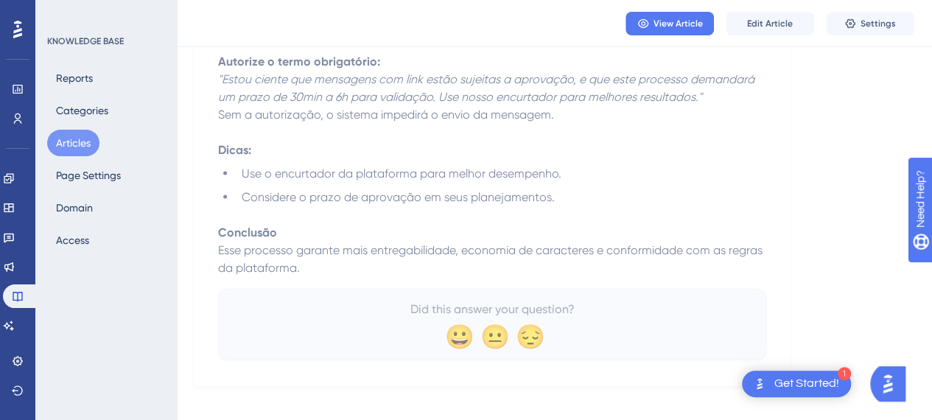
scroll to position [1545, 0]
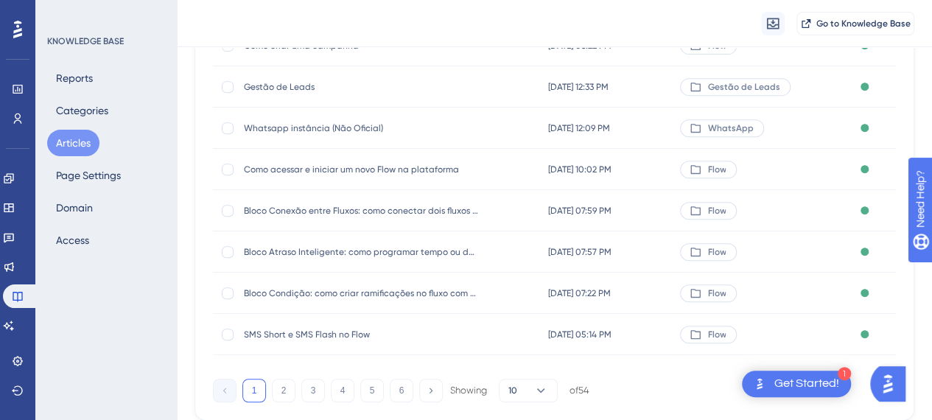
scroll to position [329, 0]
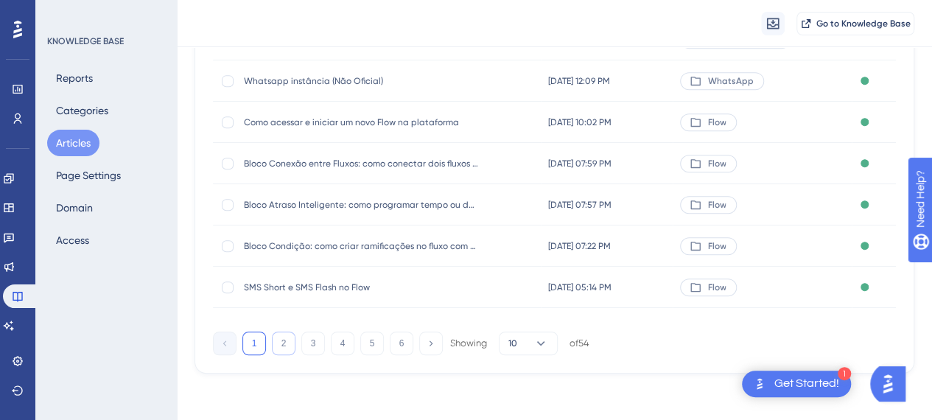
click at [279, 349] on button "2" at bounding box center [284, 344] width 24 height 24
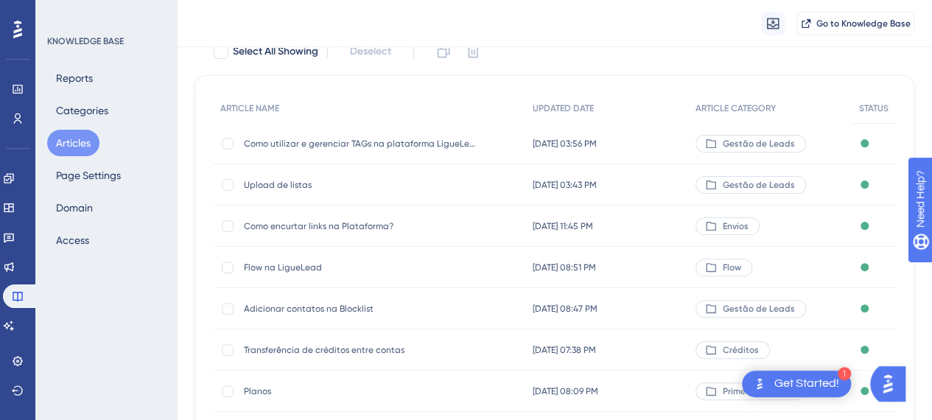
scroll to position [182, 0]
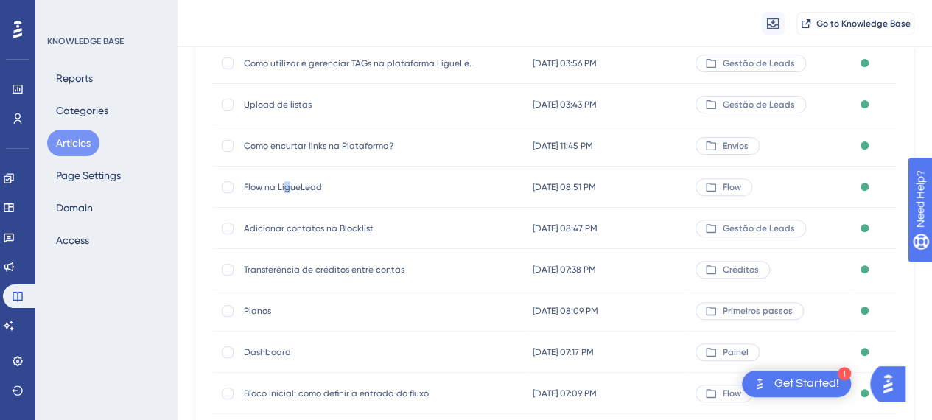
drag, startPoint x: 301, startPoint y: 186, endPoint x: 286, endPoint y: 186, distance: 15.5
click at [286, 186] on span "Flow na LigueLead" at bounding box center [362, 187] width 236 height 12
click at [315, 187] on span "Flow na LigueLead" at bounding box center [362, 187] width 236 height 12
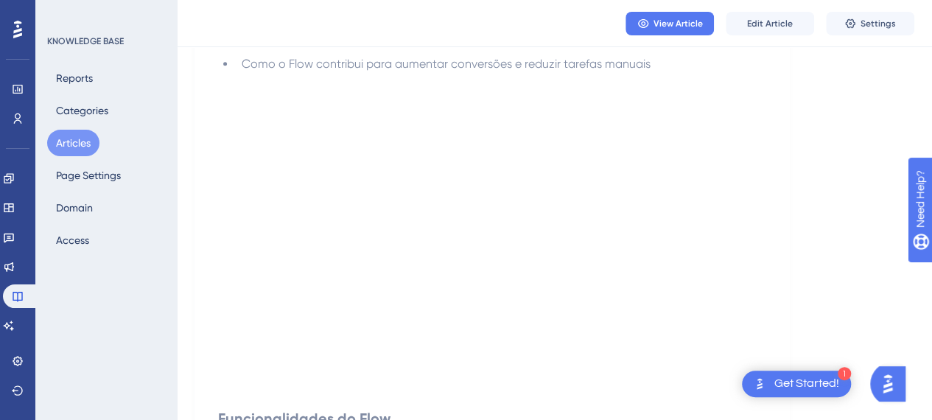
scroll to position [245, 0]
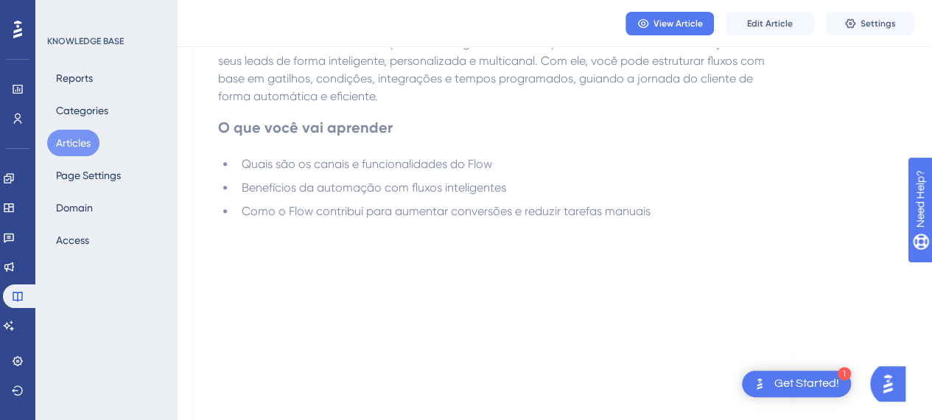
click at [361, 195] on li "Benefícios da automação com fluxos inteligentes" at bounding box center [501, 188] width 530 height 18
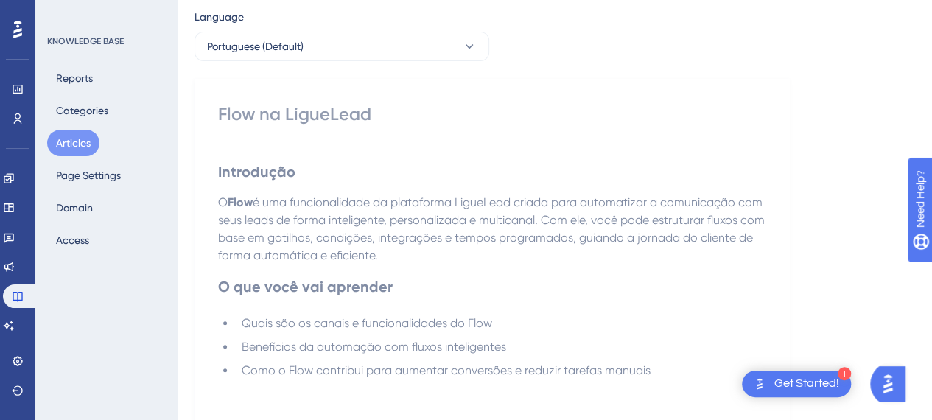
scroll to position [0, 0]
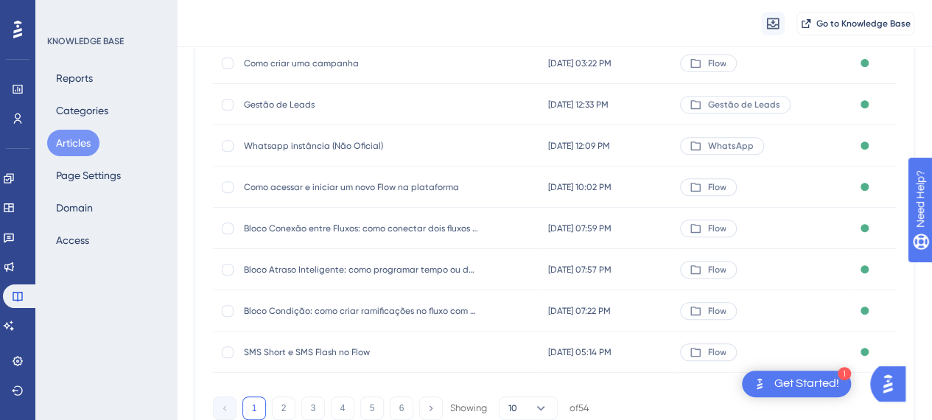
scroll to position [182, 0]
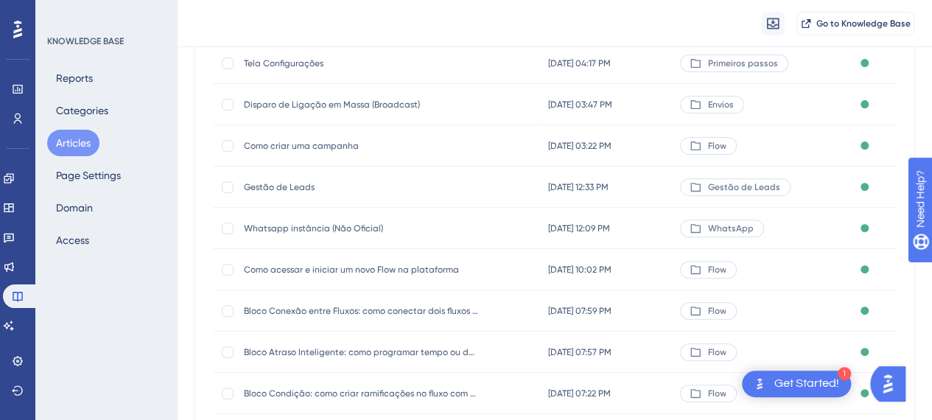
click at [362, 276] on div "Como acessar e iniciar um novo Flow na plataforma Como acessar e iniciar um nov…" at bounding box center [362, 269] width 236 height 41
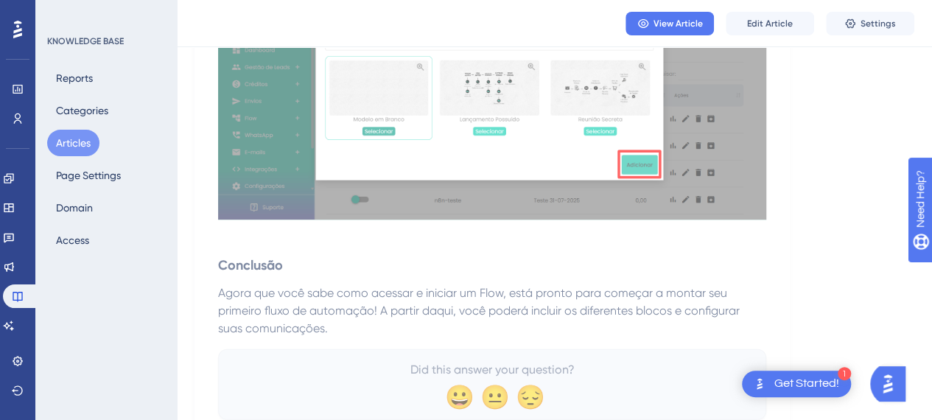
scroll to position [1651, 0]
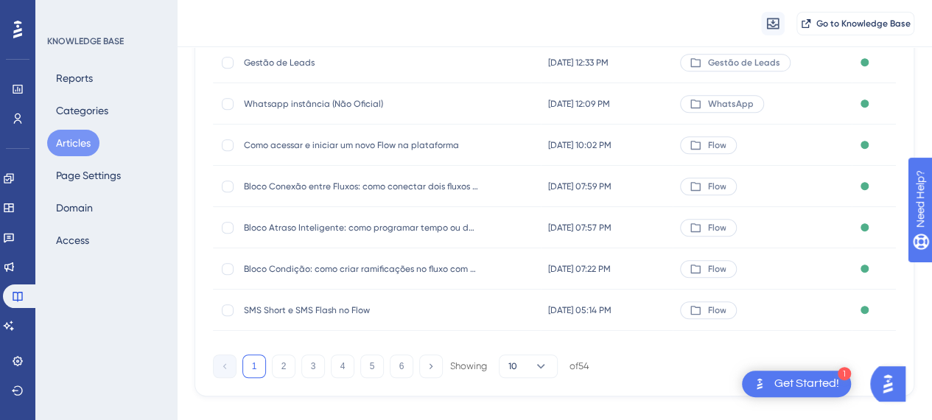
scroll to position [329, 0]
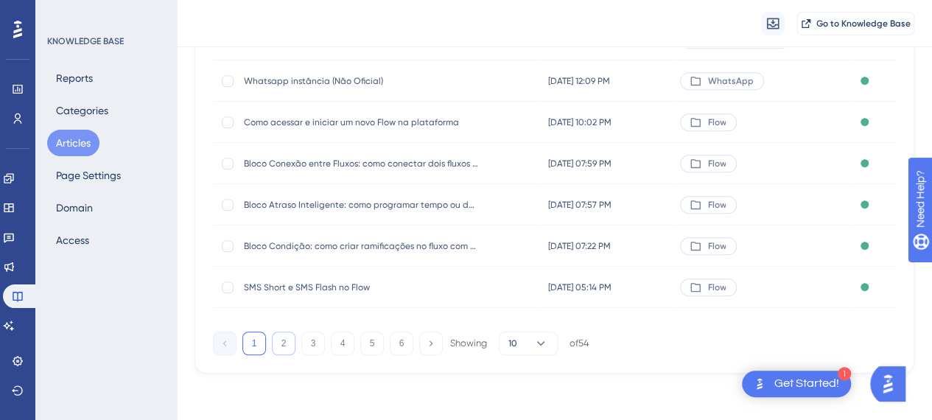
click at [277, 347] on button "2" at bounding box center [284, 344] width 24 height 24
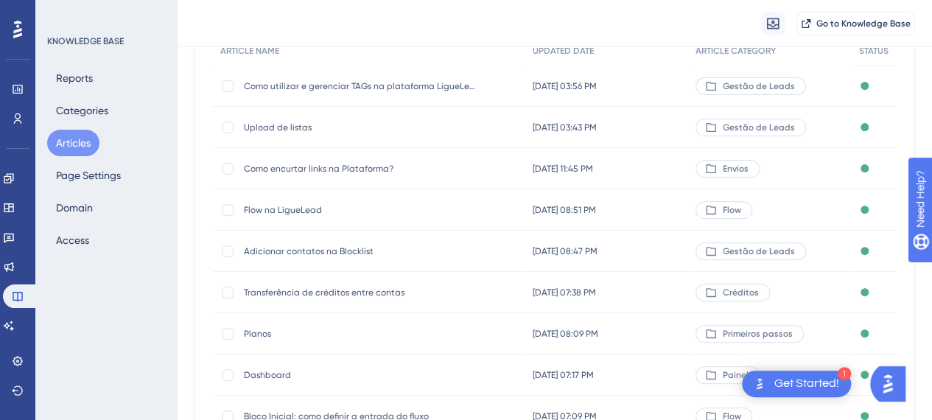
scroll to position [182, 0]
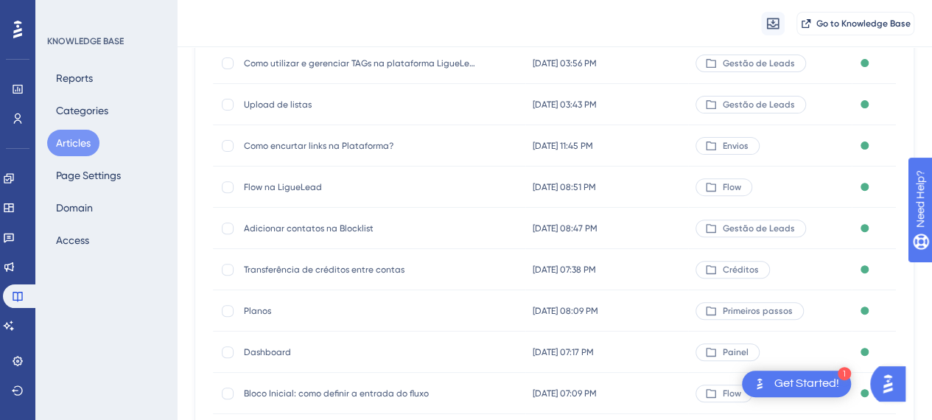
click at [323, 231] on span "Adicionar contatos na Blocklist" at bounding box center [362, 229] width 236 height 12
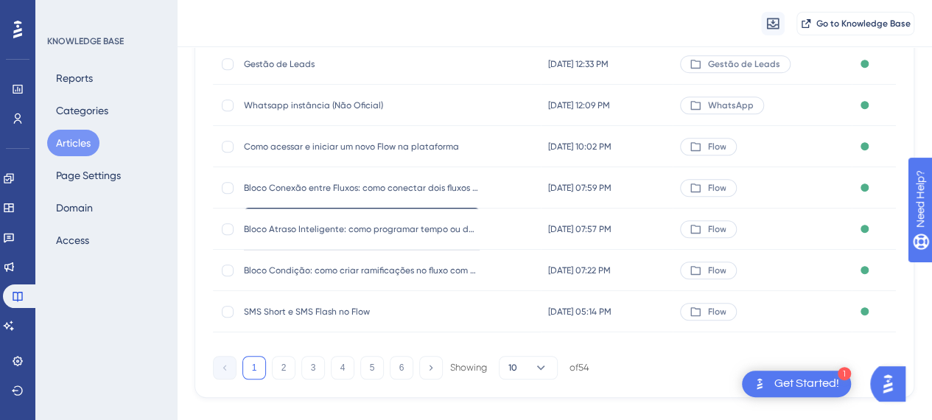
scroll to position [329, 0]
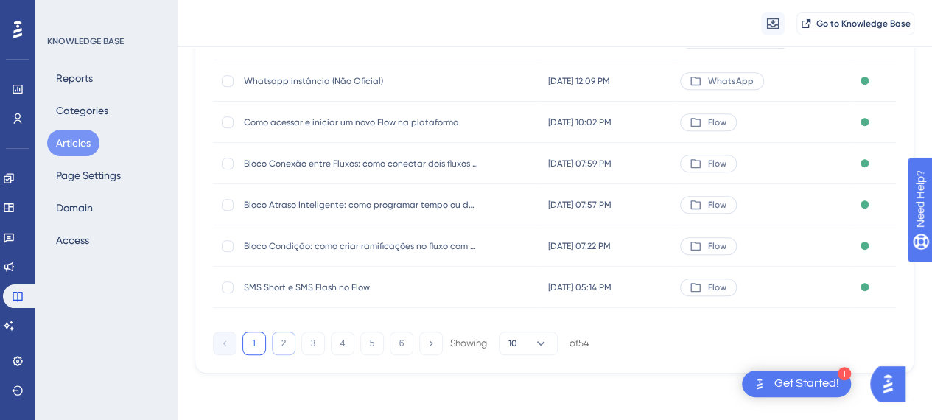
click at [288, 334] on button "2" at bounding box center [284, 344] width 24 height 24
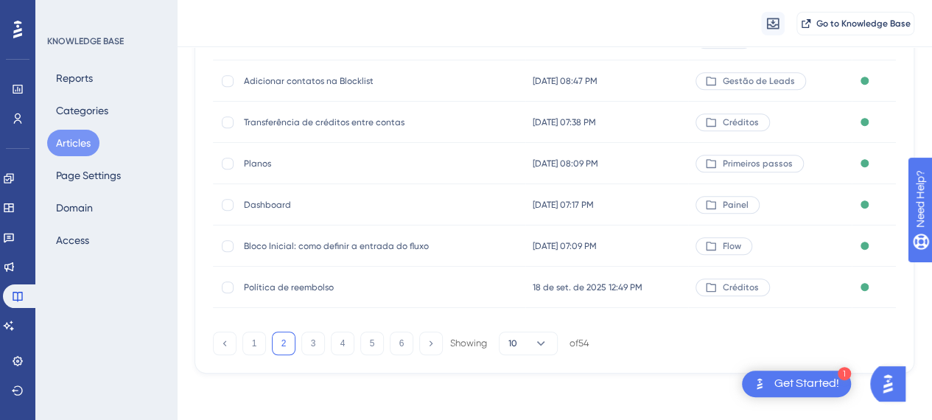
click at [277, 207] on span "Dashboard" at bounding box center [362, 205] width 236 height 12
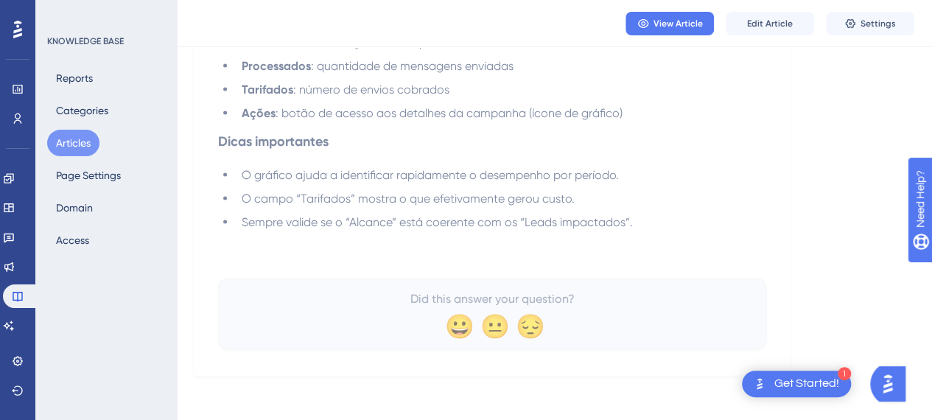
scroll to position [1526, 0]
click at [782, 22] on span "Edit Article" at bounding box center [770, 24] width 46 height 12
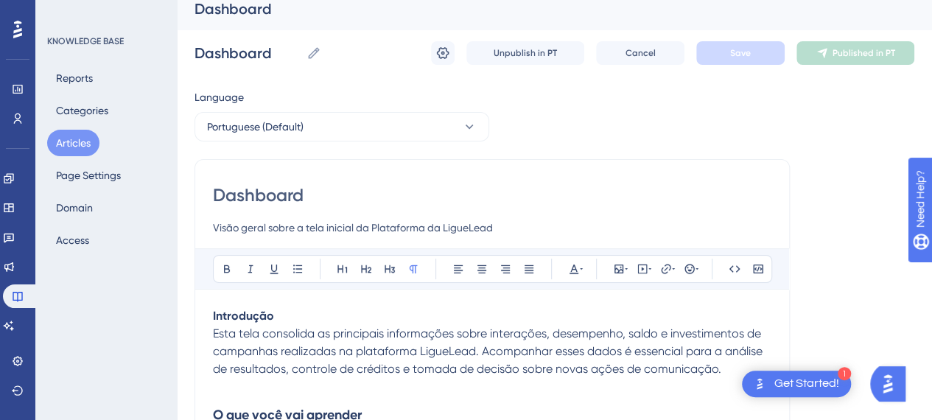
scroll to position [221, 0]
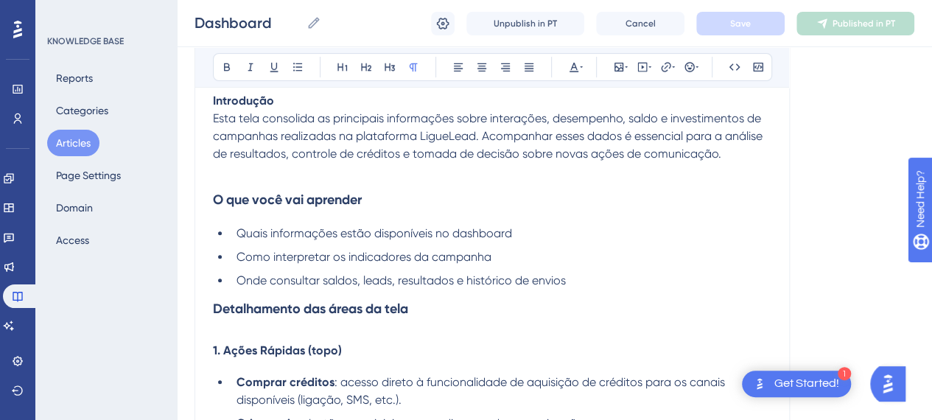
click at [299, 166] on p at bounding box center [492, 172] width 558 height 18
click at [408, 234] on span "Quais informações estão disponíveis no dashboard" at bounding box center [375, 233] width 276 height 14
drag, startPoint x: 301, startPoint y: 231, endPoint x: 480, endPoint y: 223, distance: 178.5
click at [451, 229] on span "Quais informações estão disponíveis no dashboard" at bounding box center [375, 233] width 276 height 14
click at [514, 216] on h3 "O que você vai aprender" at bounding box center [492, 200] width 558 height 38
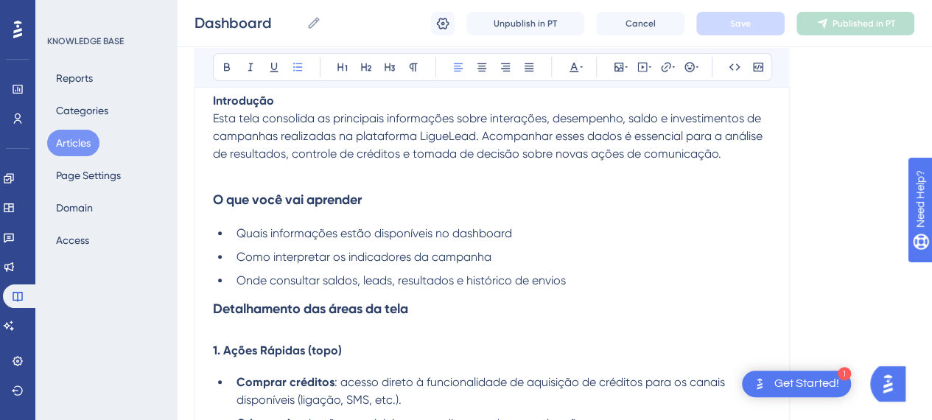
click at [514, 237] on li "Quais informações estão disponíveis no dashboard" at bounding box center [501, 234] width 541 height 18
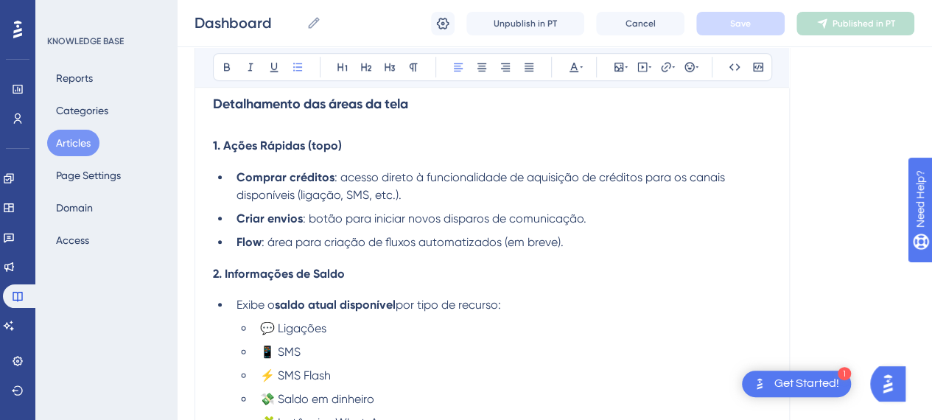
scroll to position [442, 0]
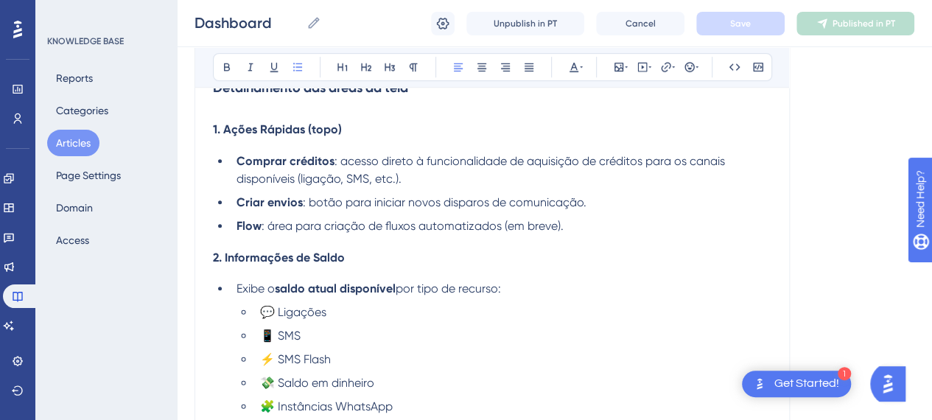
click at [597, 226] on li "Flow : área para criação de fluxos automatizados (em breve)." at bounding box center [501, 226] width 541 height 18
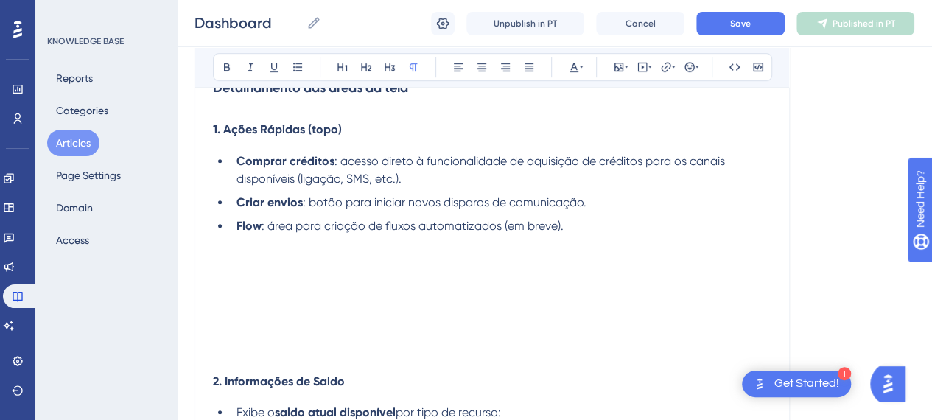
click at [254, 255] on p at bounding box center [492, 262] width 558 height 18
click at [619, 66] on icon at bounding box center [619, 67] width 12 height 12
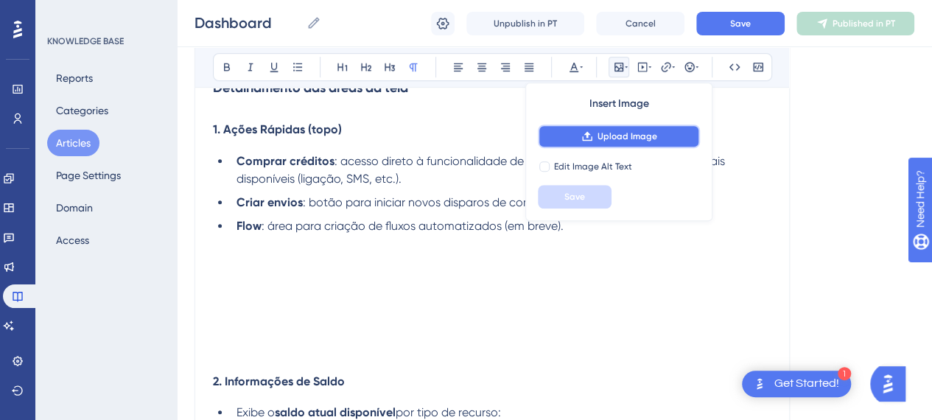
click at [612, 142] on button "Upload Image" at bounding box center [619, 137] width 162 height 24
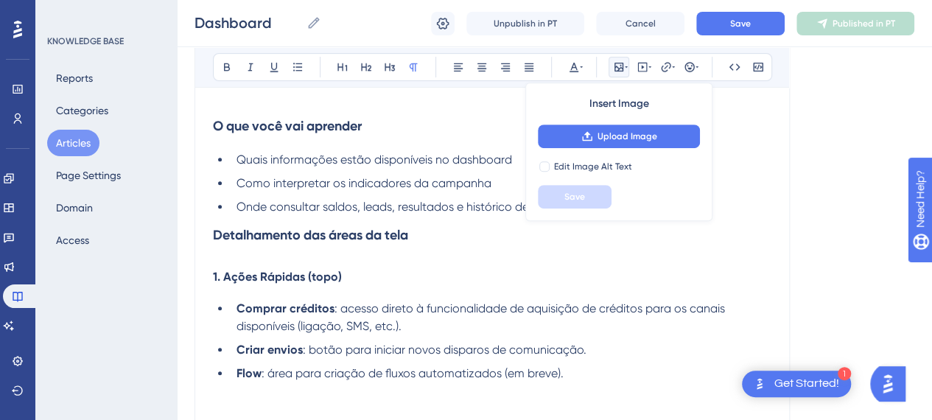
click at [452, 242] on h3 "Detalhamento das áreas da tela" at bounding box center [492, 235] width 558 height 38
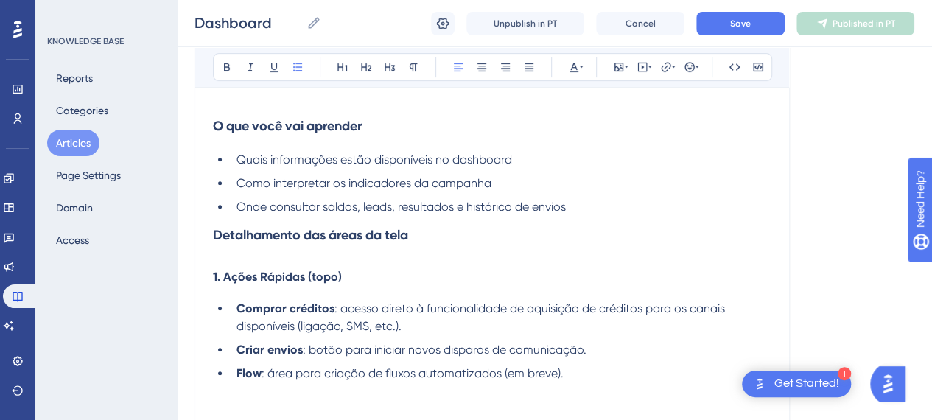
click at [603, 203] on li "Onde consultar saldos, leads, resultados e histórico de envios" at bounding box center [501, 207] width 541 height 18
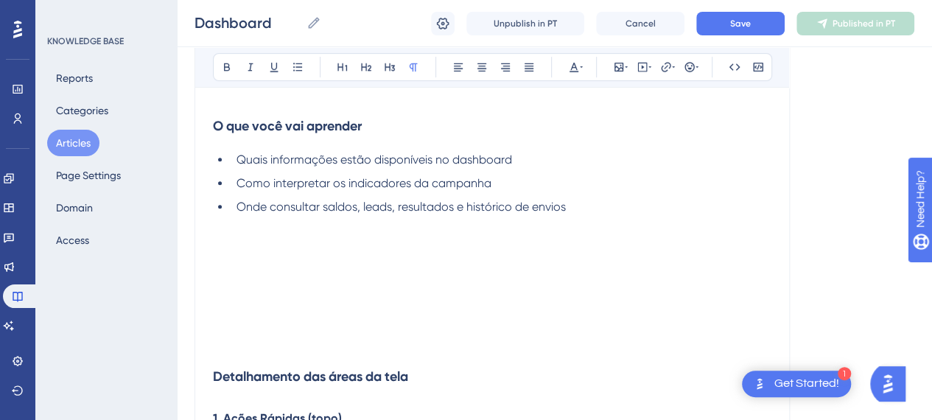
click at [270, 235] on p at bounding box center [492, 243] width 558 height 18
click at [613, 71] on icon at bounding box center [619, 67] width 12 height 12
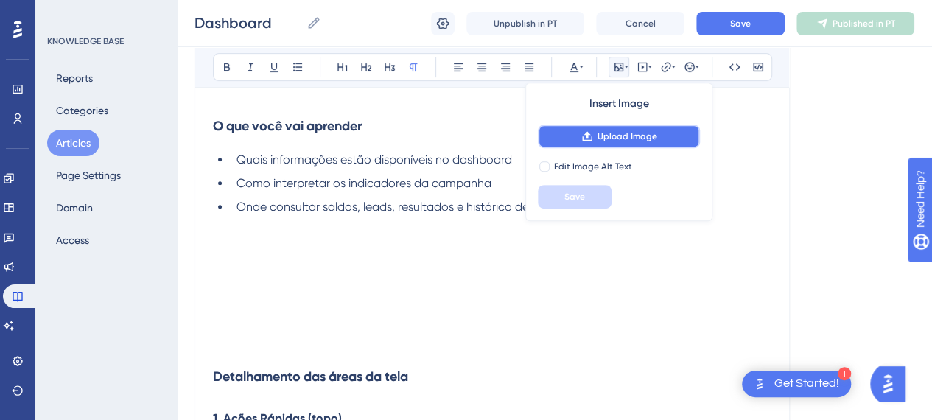
click at [610, 130] on button "Upload Image" at bounding box center [619, 137] width 162 height 24
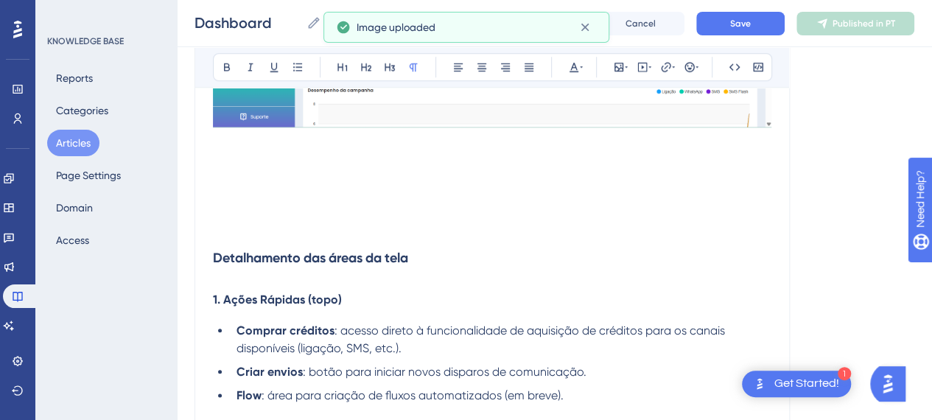
scroll to position [663, 0]
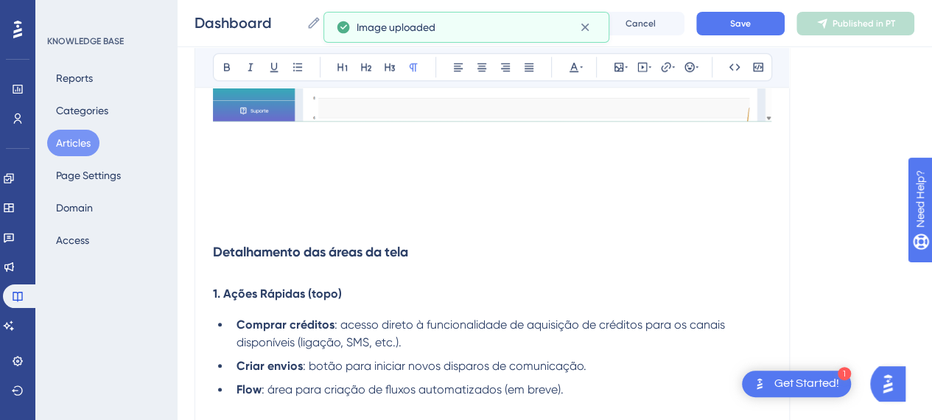
click at [275, 209] on p at bounding box center [492, 206] width 558 height 18
click at [252, 225] on p at bounding box center [492, 224] width 558 height 18
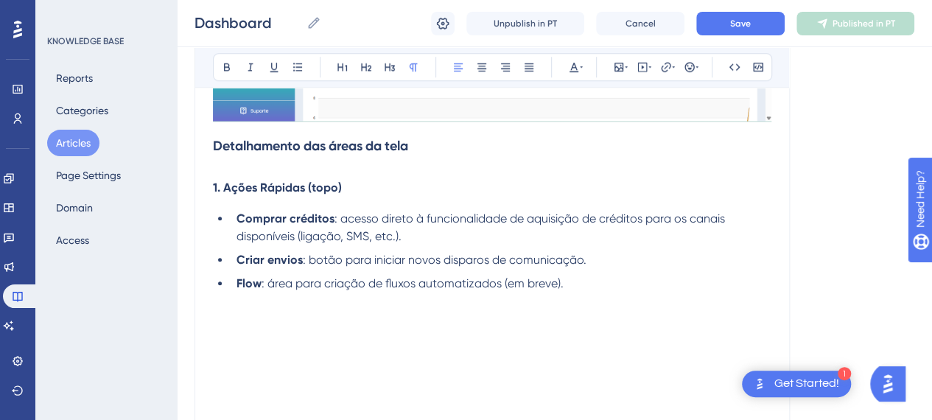
click at [467, 328] on p at bounding box center [492, 337] width 558 height 18
click at [615, 69] on icon at bounding box center [619, 67] width 12 height 12
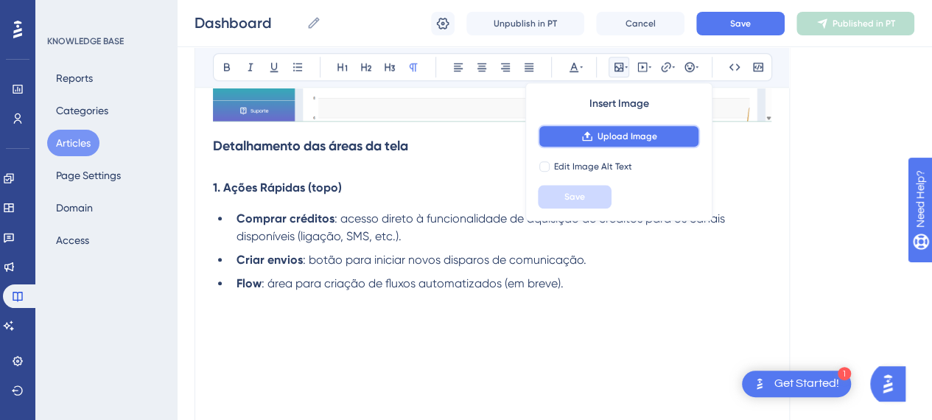
click at [591, 137] on icon at bounding box center [587, 136] width 12 height 12
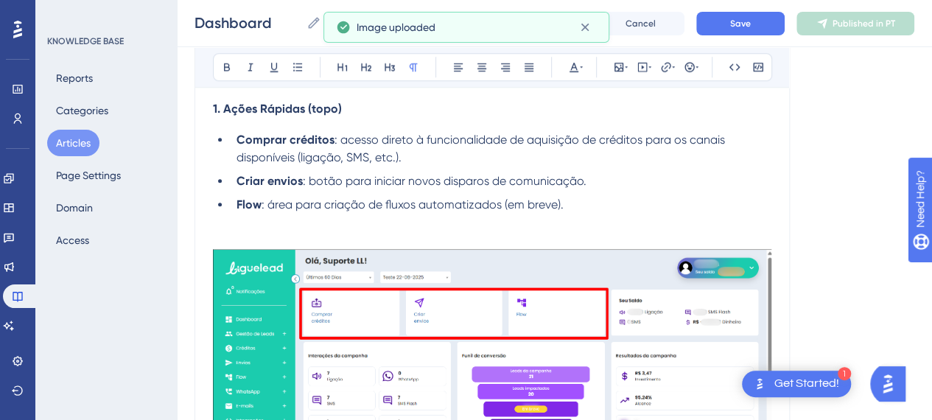
scroll to position [810, 0]
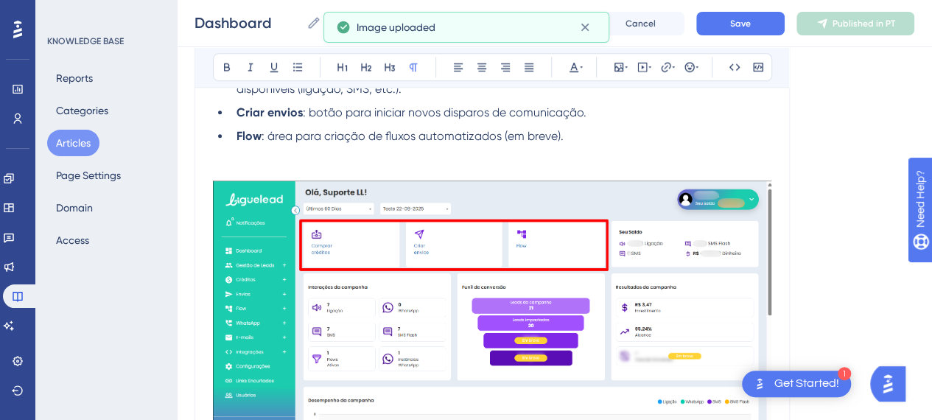
click at [550, 127] on li "Flow : área para criação de fluxos automatizados (em breve)." at bounding box center [501, 136] width 541 height 18
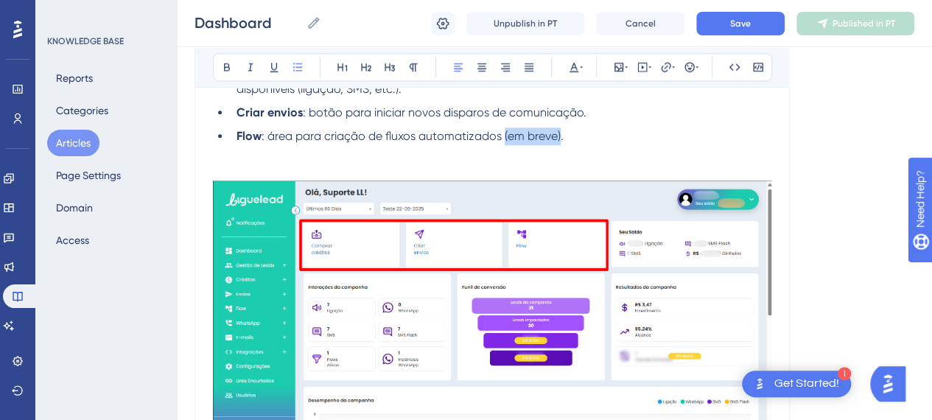
drag, startPoint x: 560, startPoint y: 135, endPoint x: 561, endPoint y: 167, distance: 32.5
click at [504, 133] on span ": área para criação de fluxos automatizados (em breve)." at bounding box center [413, 136] width 302 height 14
click at [277, 172] on p at bounding box center [492, 172] width 558 height 18
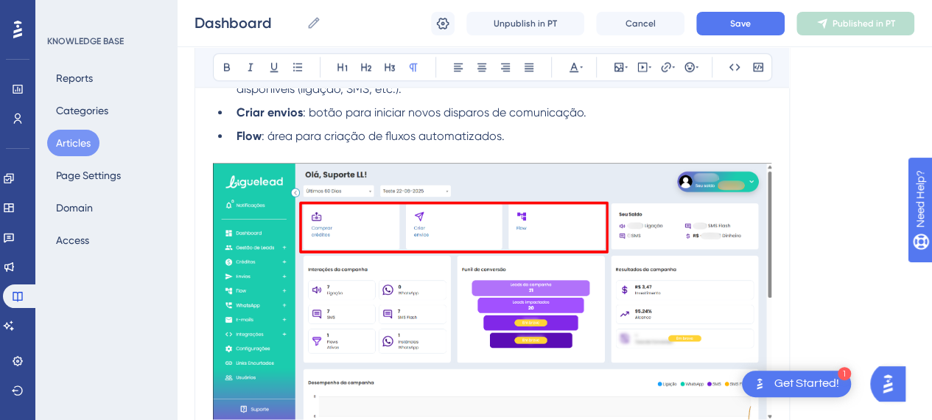
scroll to position [737, 0]
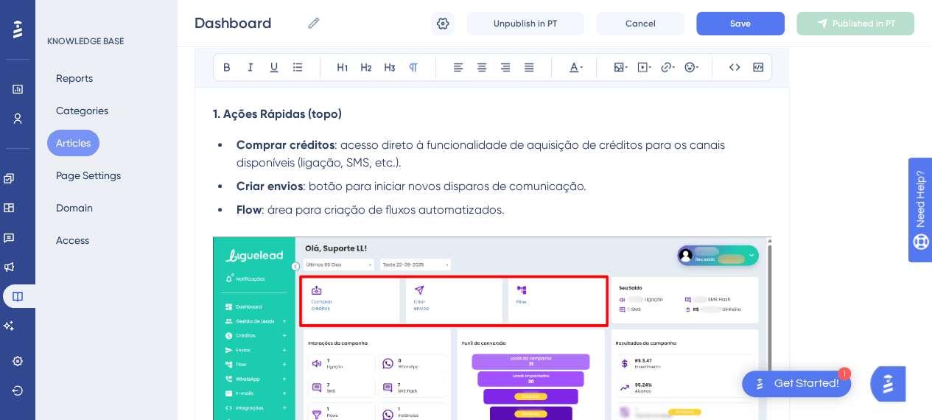
click at [584, 161] on li "Comprar créditos : acesso direto à funcionalidade de aquisição de créditos para…" at bounding box center [501, 153] width 541 height 35
click at [595, 186] on li "Criar envios : botão para iniciar novos disparos de comunicação." at bounding box center [501, 187] width 541 height 18
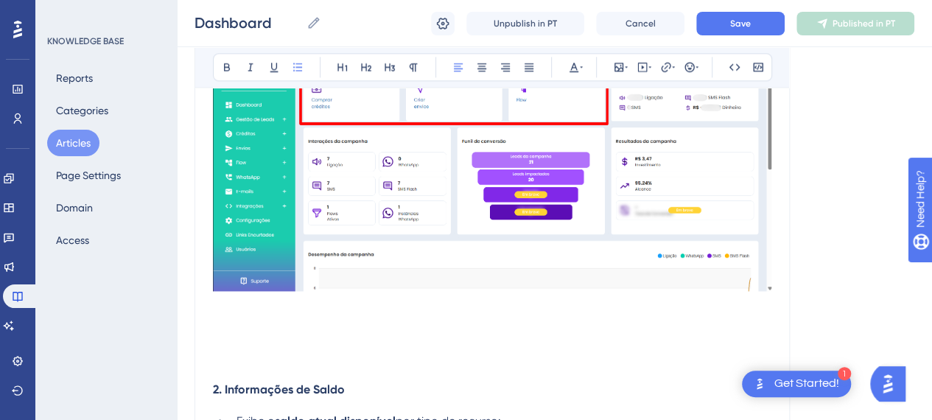
scroll to position [1032, 0]
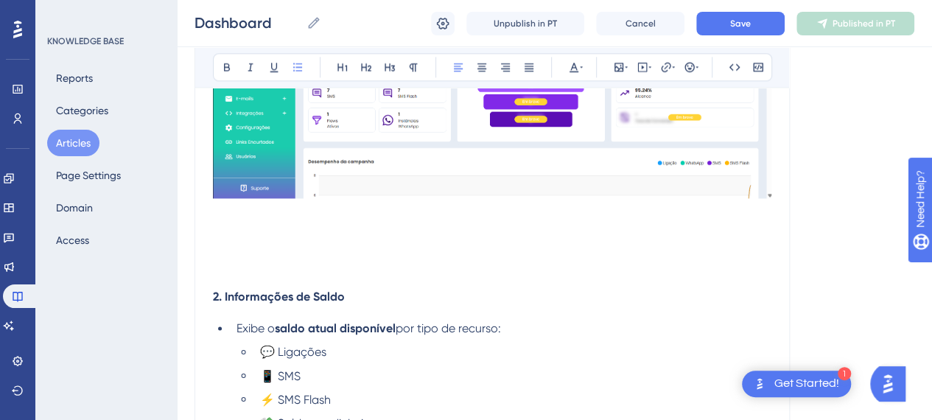
click at [239, 278] on div "Introdução Esta tela consolida as principais informações sobre interações, dese…" at bounding box center [492, 355] width 558 height 2146
click at [237, 270] on div "Introdução Esta tela consolida as principais informações sobre interações, dese…" at bounding box center [492, 355] width 558 height 2146
click at [237, 270] on p at bounding box center [492, 265] width 558 height 18
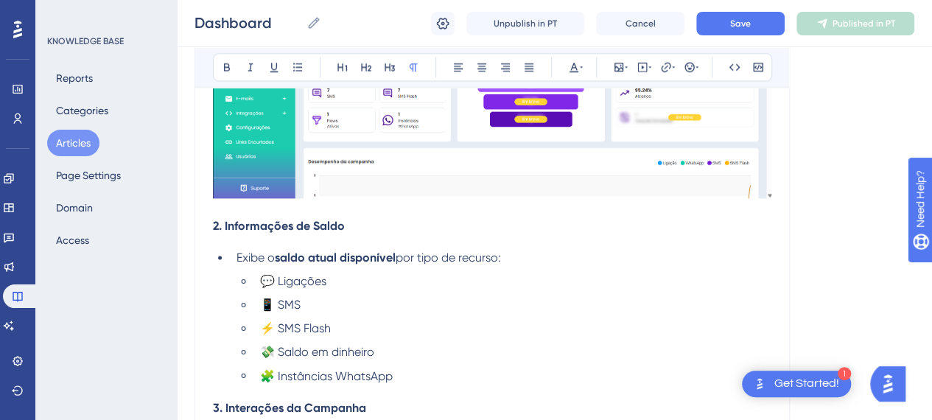
click at [416, 300] on ul "💬 Ligações 📱 SMS ⚡ SMS Flash 💸 Saldo em dinheiro 🧩 Instâncias WhatsApp" at bounding box center [504, 329] width 535 height 112
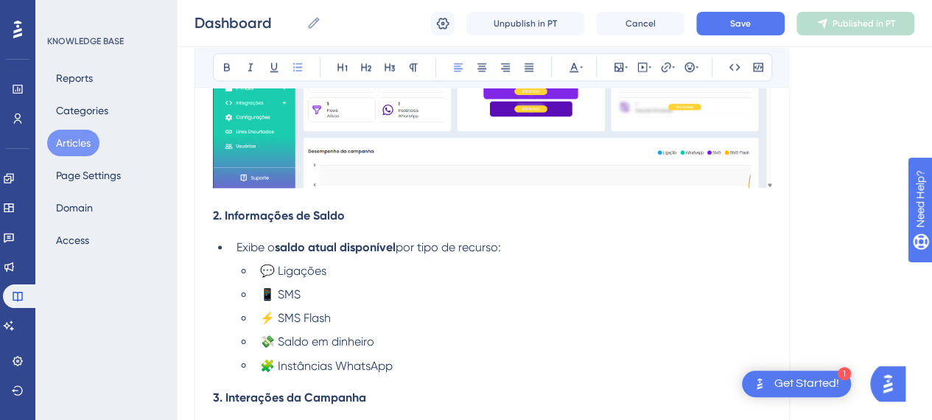
scroll to position [1105, 0]
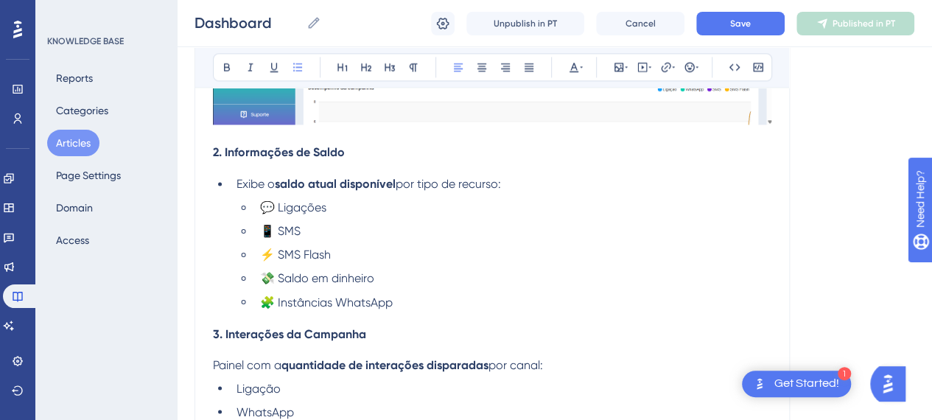
click at [535, 178] on li "Exibe o saldo atual disponível por tipo de recurso:" at bounding box center [501, 184] width 541 height 18
click at [458, 303] on li "🧩 Instâncias WhatsApp" at bounding box center [512, 302] width 517 height 18
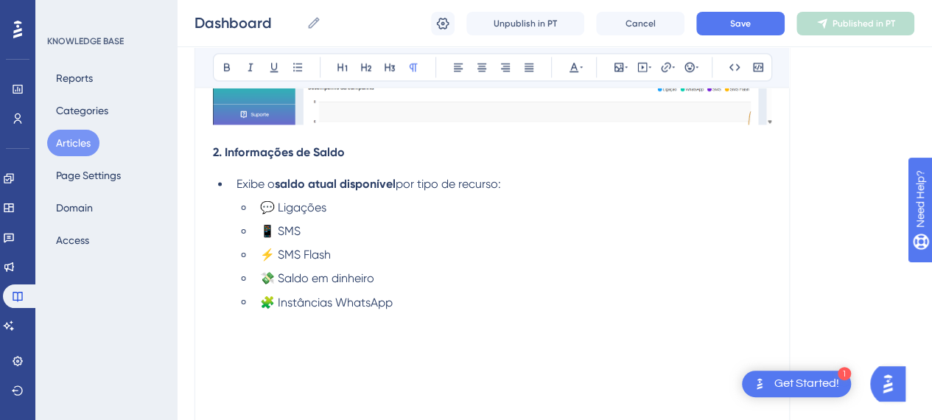
click at [243, 323] on p at bounding box center [492, 320] width 558 height 18
click at [239, 335] on p at bounding box center [492, 338] width 558 height 18
click at [621, 74] on button at bounding box center [619, 67] width 21 height 21
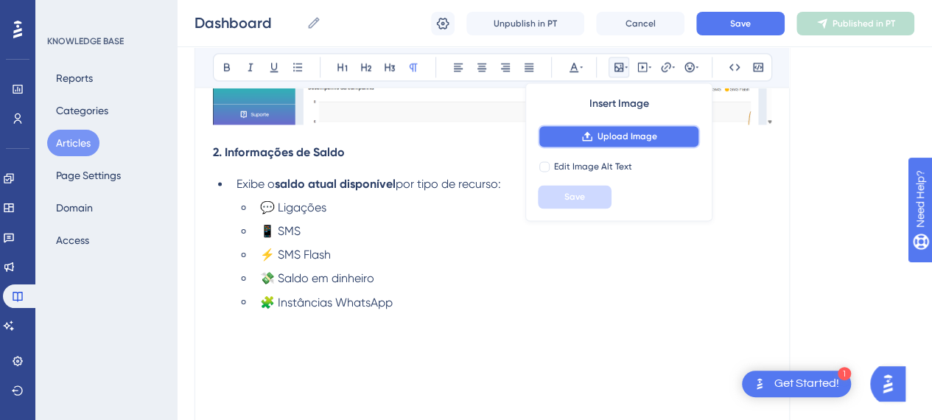
click at [626, 136] on span "Upload Image" at bounding box center [628, 136] width 60 height 12
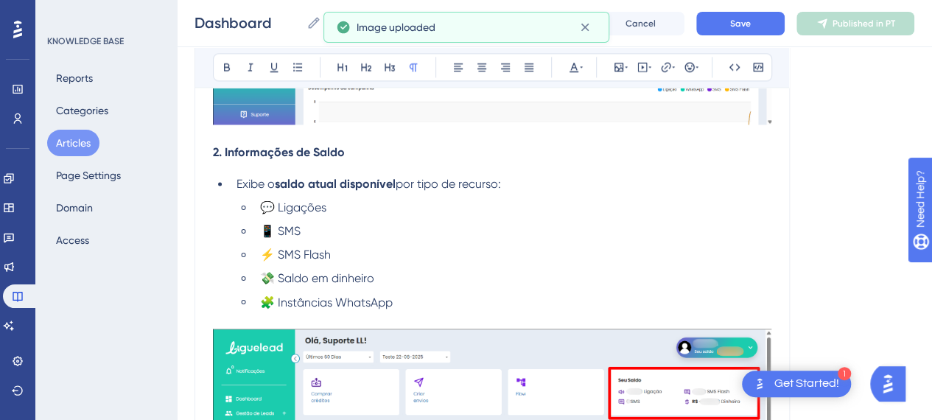
scroll to position [1179, 0]
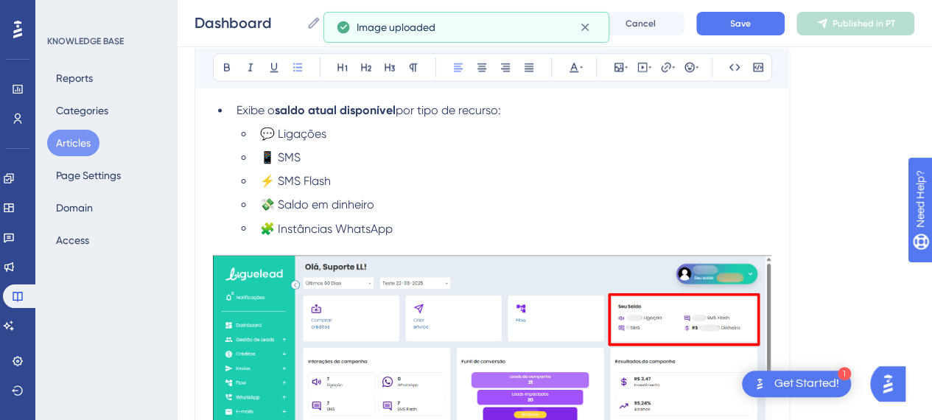
click at [467, 162] on li "📱 SMS" at bounding box center [512, 158] width 517 height 18
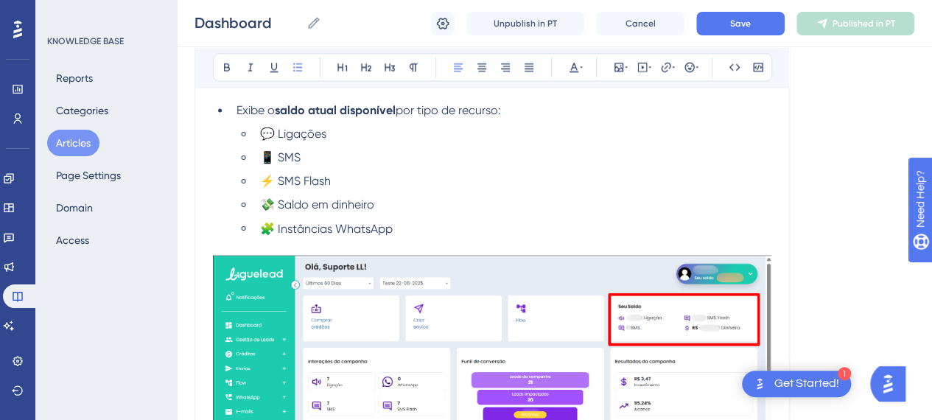
click at [623, 193] on ul "💬 Ligações 📱 SMS ⚡ SMS Flash 💸 Saldo em dinheiro 🧩 Instâncias WhatsApp" at bounding box center [504, 181] width 535 height 112
click at [379, 198] on li "💸 Saldo em dinheiro" at bounding box center [512, 205] width 517 height 18
click at [466, 222] on li "🧩 Instâncias WhatsApp" at bounding box center [512, 229] width 517 height 18
drag, startPoint x: 404, startPoint y: 228, endPoint x: 243, endPoint y: 229, distance: 161.4
click at [254, 229] on li "🧩 Instâncias WhatsApp" at bounding box center [512, 229] width 517 height 18
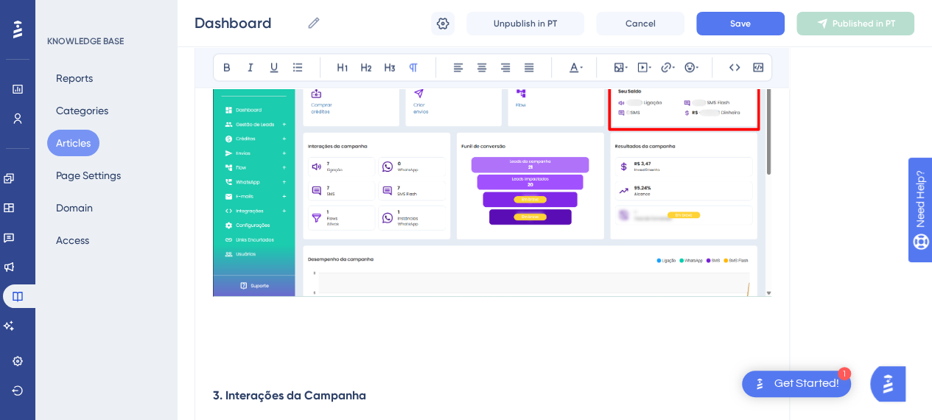
scroll to position [1474, 0]
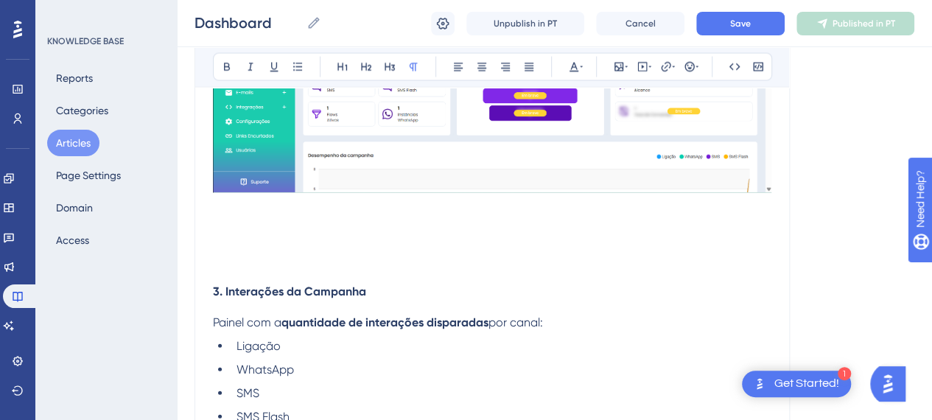
click at [235, 270] on div "Introdução Esta tela consolida as principais informações sobre interações, dese…" at bounding box center [492, 40] width 558 height 2401
click at [309, 251] on p at bounding box center [492, 260] width 558 height 18
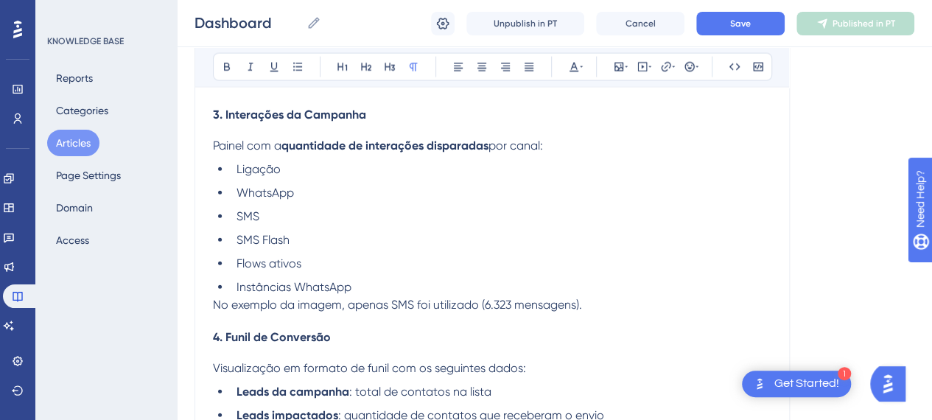
scroll to position [1621, 0]
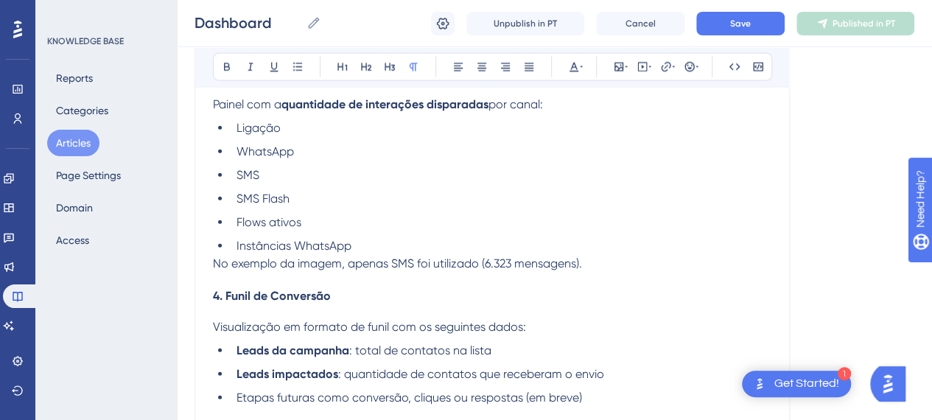
click at [414, 246] on li "Instâncias WhatsApp" at bounding box center [501, 246] width 541 height 18
click at [629, 262] on p "No exemplo da imagem, apenas SMS foi utilizado (6.323 mensagens)." at bounding box center [492, 264] width 558 height 18
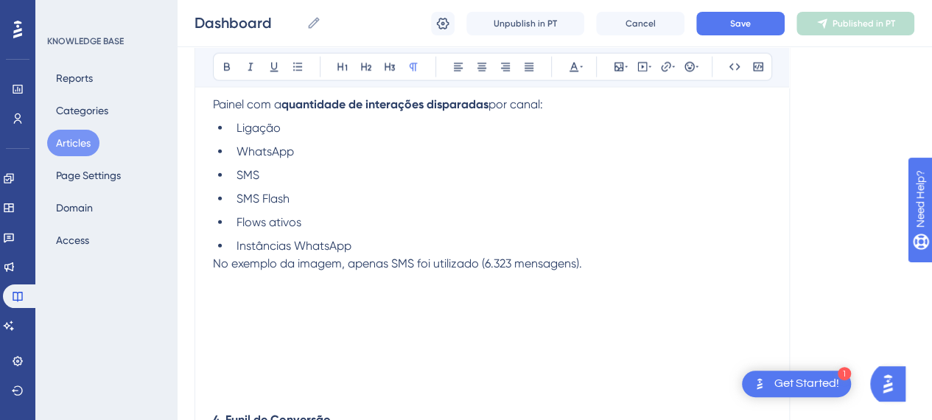
click at [227, 291] on p at bounding box center [492, 299] width 558 height 18
click at [619, 66] on icon at bounding box center [619, 67] width 12 height 12
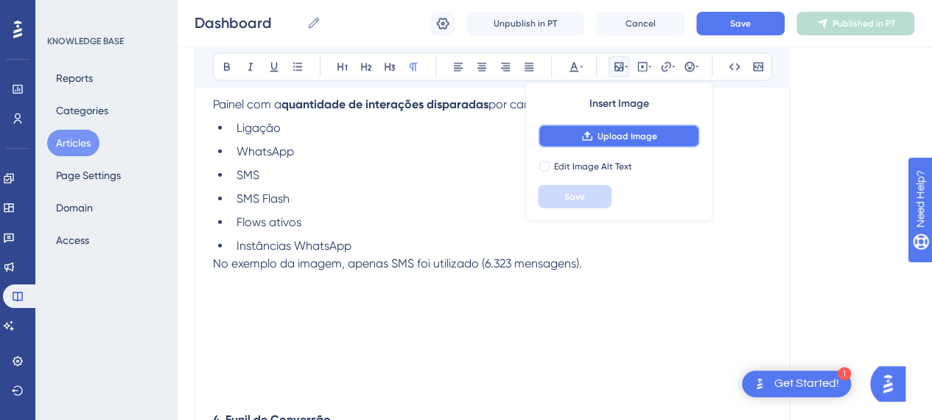
click at [613, 133] on span "Upload Image" at bounding box center [628, 136] width 60 height 12
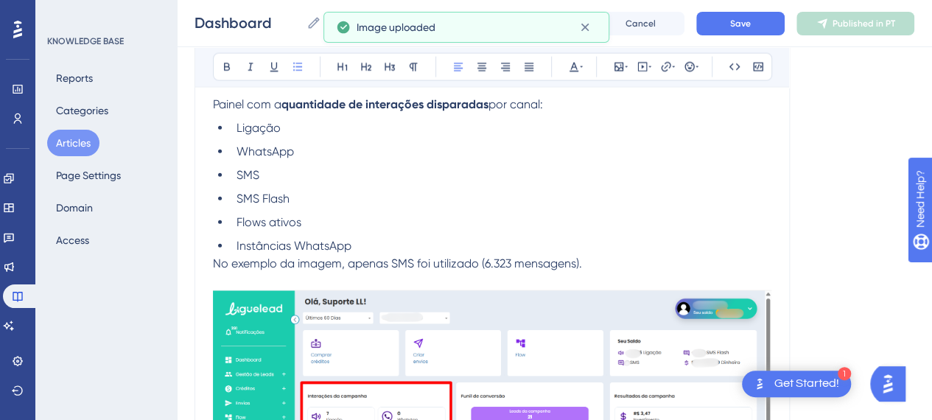
click at [520, 208] on ul "Ligação WhatsApp SMS SMS Flash Flows ativos Instâncias WhatsApp" at bounding box center [492, 187] width 558 height 136
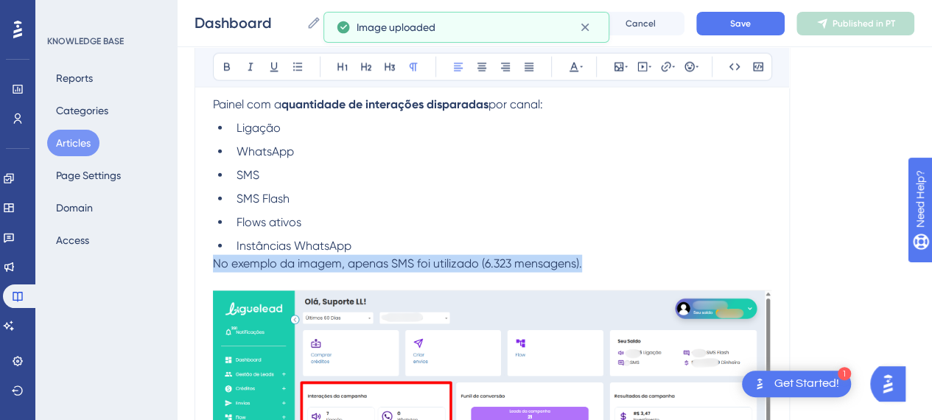
drag, startPoint x: 427, startPoint y: 260, endPoint x: 195, endPoint y: 270, distance: 231.6
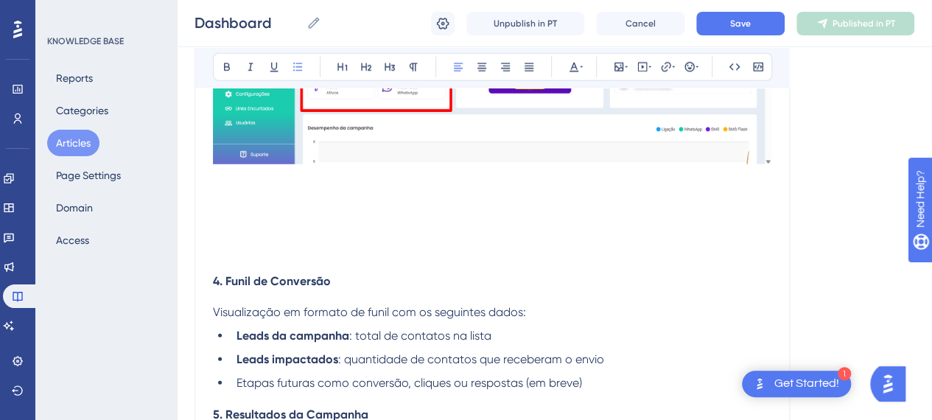
scroll to position [1989, 0]
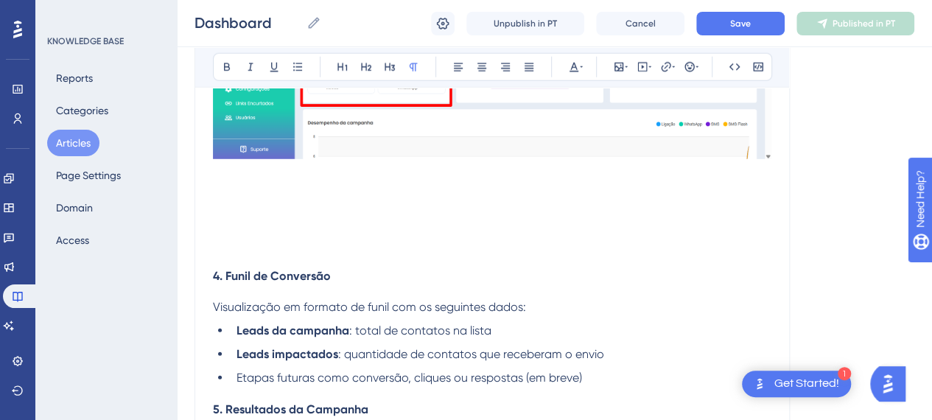
click at [276, 248] on p at bounding box center [492, 244] width 558 height 18
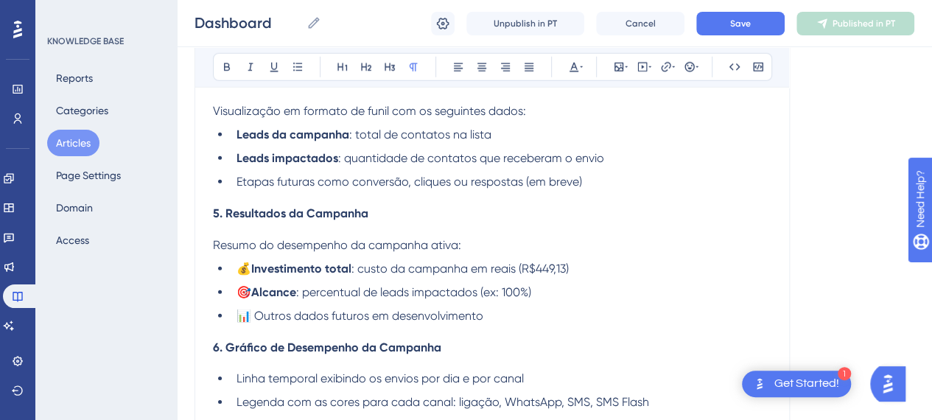
scroll to position [2137, 0]
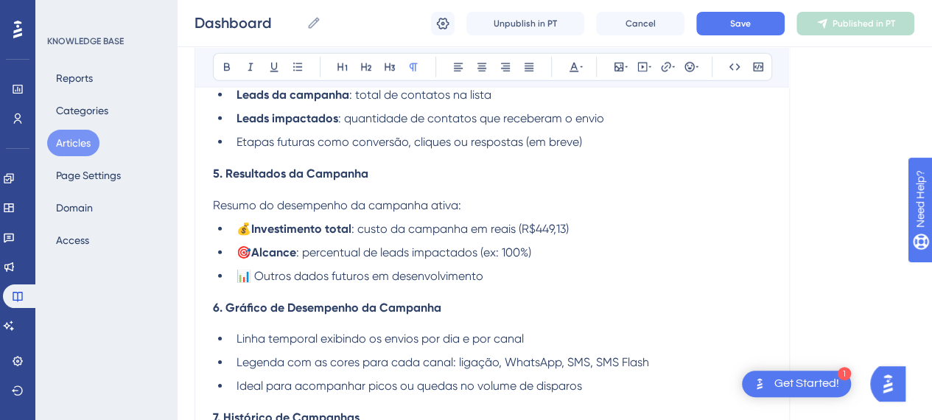
click at [620, 145] on li "Etapas futuras como conversão, cliques ou respostas (em breve)" at bounding box center [501, 142] width 541 height 18
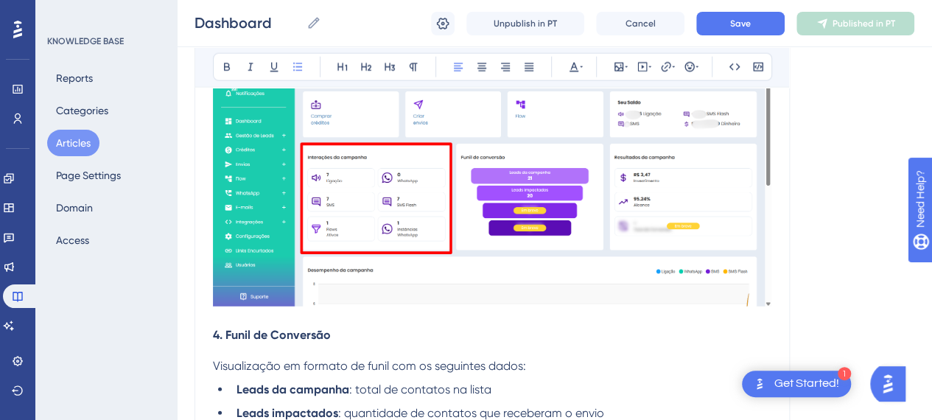
scroll to position [1621, 0]
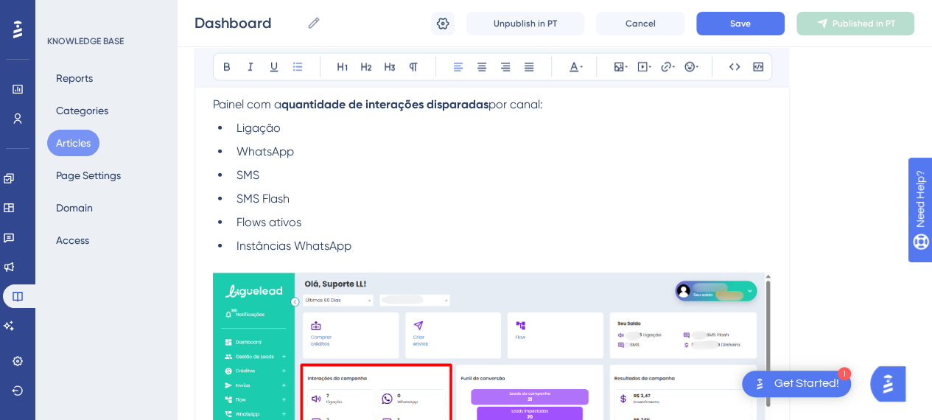
click at [319, 127] on li "Ligação" at bounding box center [501, 128] width 541 height 18
click at [320, 143] on li "WhatsApp" at bounding box center [501, 152] width 541 height 18
click at [310, 178] on li "SMS" at bounding box center [501, 176] width 541 height 18
click at [321, 192] on li "SMS Flash" at bounding box center [501, 199] width 541 height 18
click at [329, 217] on li "Flows ativos" at bounding box center [501, 223] width 541 height 18
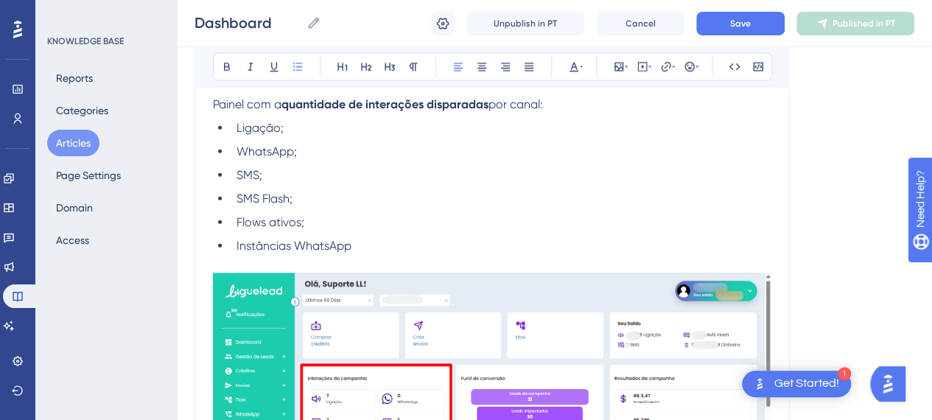
drag, startPoint x: 380, startPoint y: 248, endPoint x: 386, endPoint y: 228, distance: 21.5
click at [384, 234] on ul "Ligação; WhatsApp; SMS; SMS Flash; Flows ativos; Instâncias WhatsApp" at bounding box center [492, 187] width 558 height 136
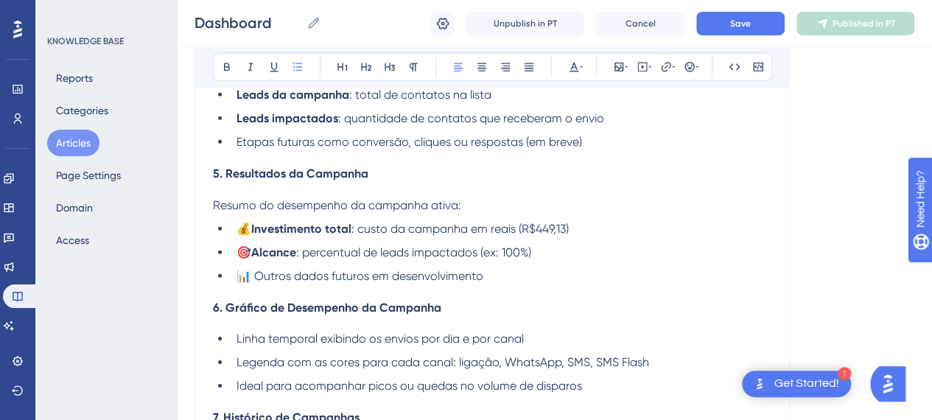
scroll to position [1916, 0]
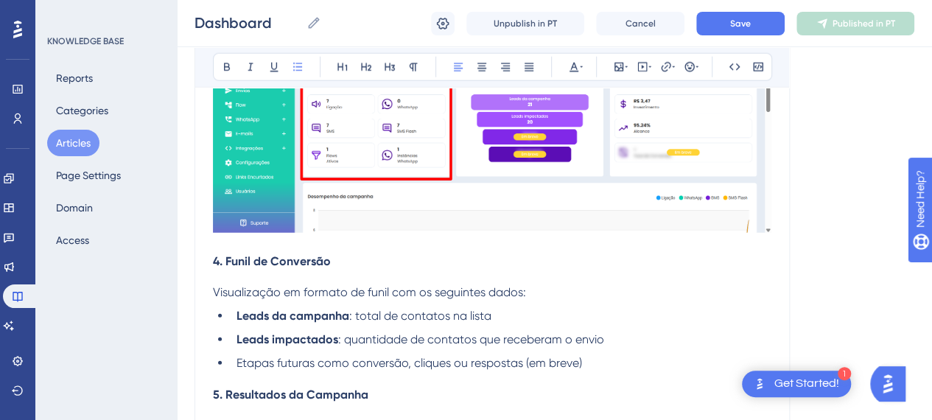
click at [588, 291] on p "Visualização em formato de funil com os seguintes dados:" at bounding box center [492, 293] width 558 height 18
click at [514, 318] on li "Leads da campanha : total de contatos na lista" at bounding box center [501, 316] width 541 height 18
click at [614, 340] on li "Leads impactados : quantidade de contatos que receberam o envio" at bounding box center [501, 340] width 541 height 18
click at [605, 370] on li "Etapas futuras como conversão, cliques ou respostas (em breve)" at bounding box center [501, 363] width 541 height 18
drag, startPoint x: 579, startPoint y: 363, endPoint x: 538, endPoint y: 362, distance: 41.3
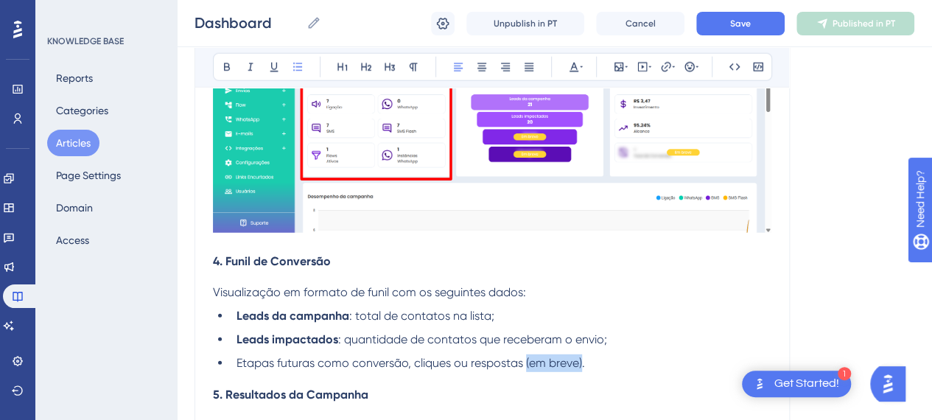
click at [525, 365] on span "Etapas futuras como conversão, cliques ou respostas (em breve)." at bounding box center [411, 363] width 349 height 14
click at [591, 363] on li "Etapas futuras como conversão, cliques ou respostas (em breve)." at bounding box center [501, 363] width 541 height 18
drag, startPoint x: 267, startPoint y: 355, endPoint x: 275, endPoint y: 342, distance: 15.2
click at [273, 345] on ul "Leads da campanha : total de contatos na lista; Leads impactados : quantidade d…" at bounding box center [492, 339] width 558 height 65
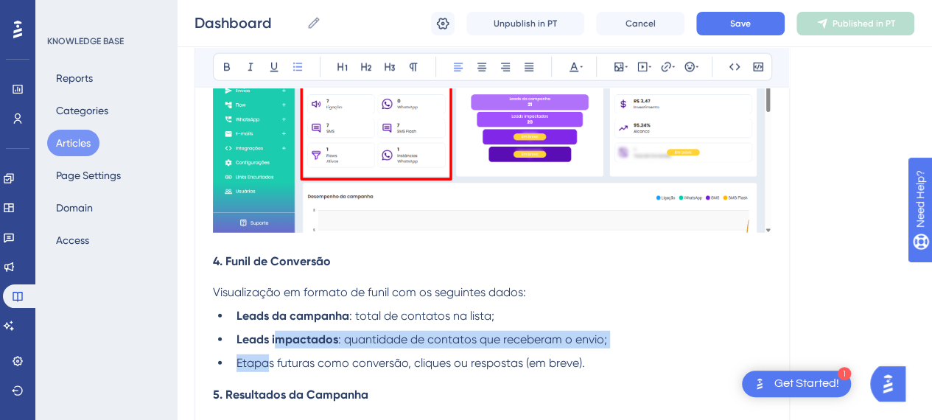
click at [275, 342] on strong "Leads impactados" at bounding box center [288, 339] width 102 height 14
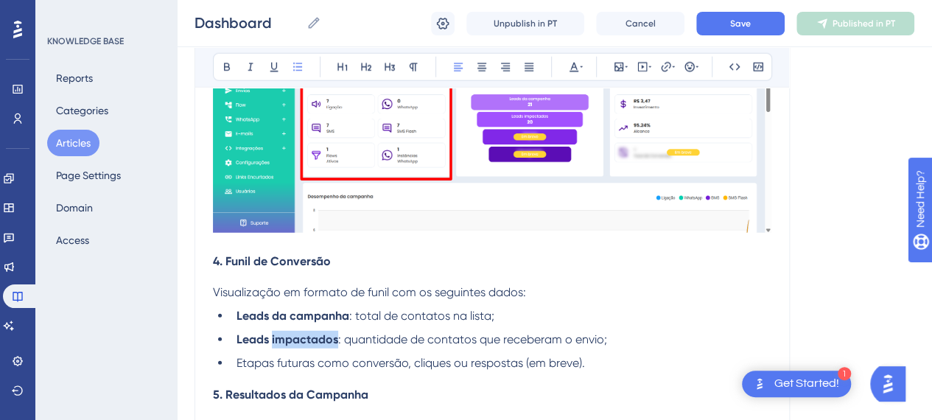
click at [275, 342] on strong "Leads impactados" at bounding box center [288, 339] width 102 height 14
click at [494, 342] on span ": quantidade de contatos que receberam o envio;" at bounding box center [472, 339] width 269 height 14
click at [572, 370] on li "Etapas futuras como conversão, cliques ou respostas (em breve)." at bounding box center [501, 363] width 541 height 18
click at [606, 366] on li "Etapas futuras como conversão, cliques ou respostas (em breve)." at bounding box center [501, 363] width 541 height 18
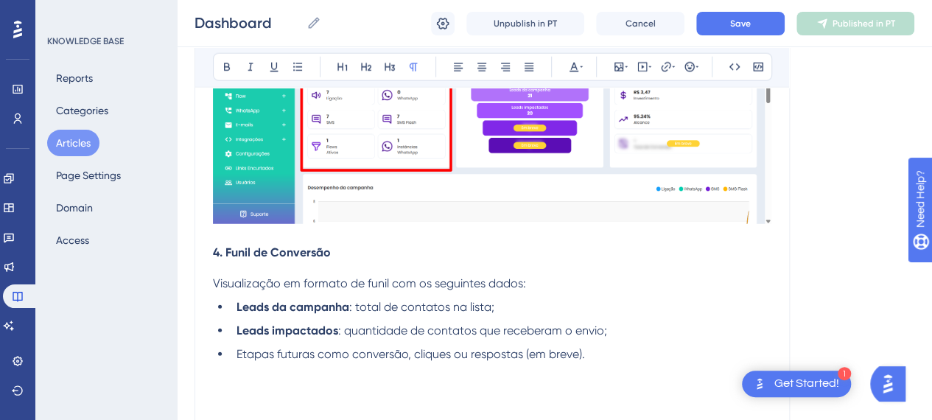
scroll to position [1960, 0]
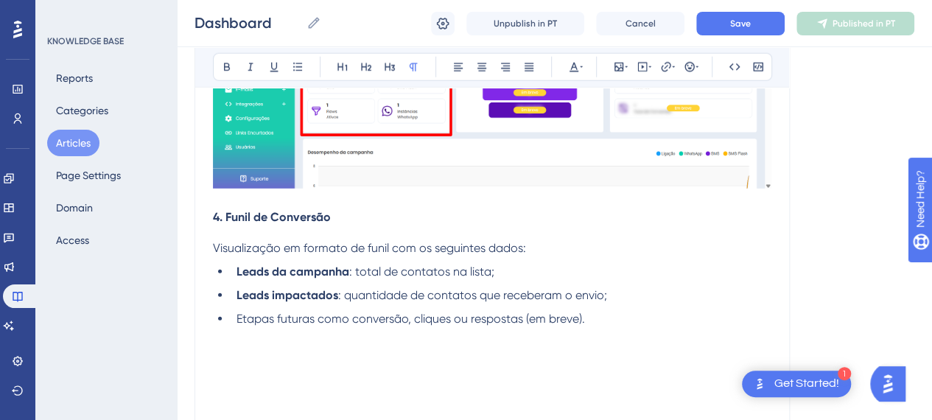
click at [262, 340] on p at bounding box center [492, 337] width 558 height 18
click at [613, 64] on icon at bounding box center [619, 67] width 12 height 12
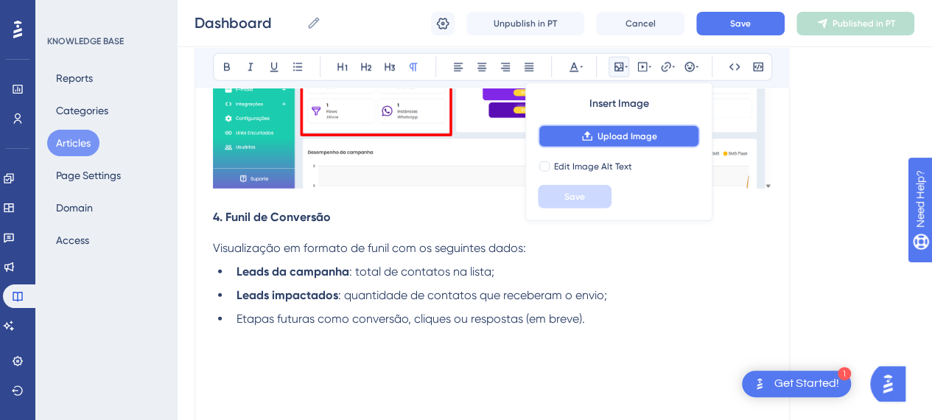
click at [600, 135] on span "Upload Image" at bounding box center [628, 136] width 60 height 12
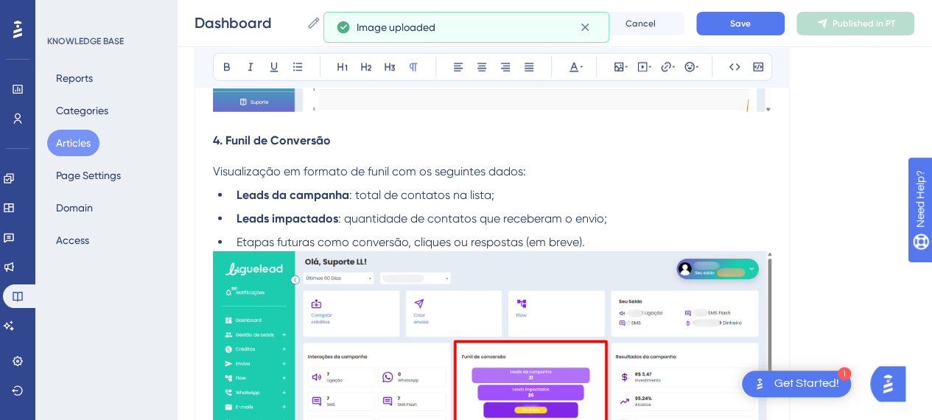
scroll to position [2107, 0]
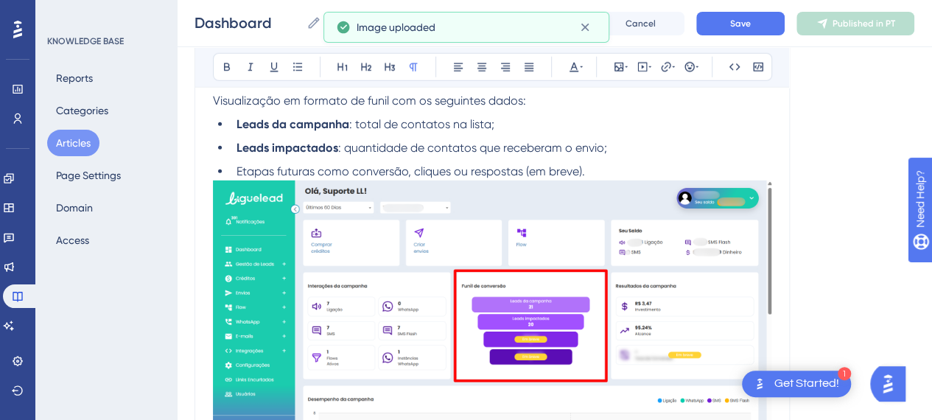
click at [617, 174] on li "Etapas futuras como conversão, cliques ou respostas (em breve)." at bounding box center [501, 172] width 541 height 18
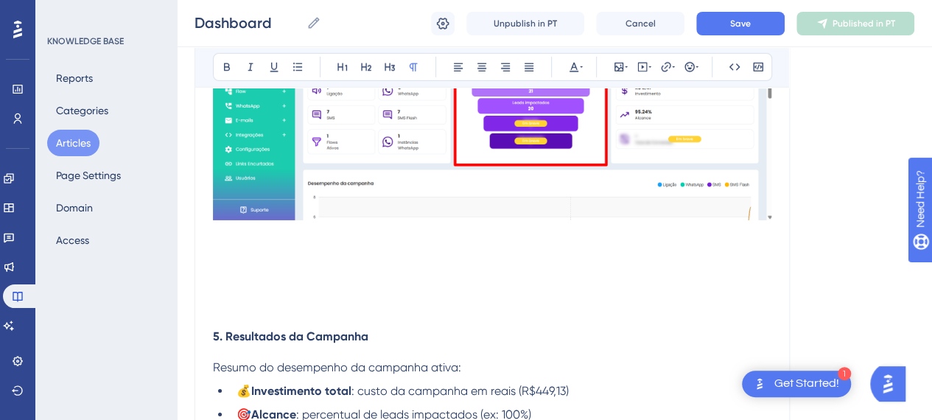
scroll to position [2402, 0]
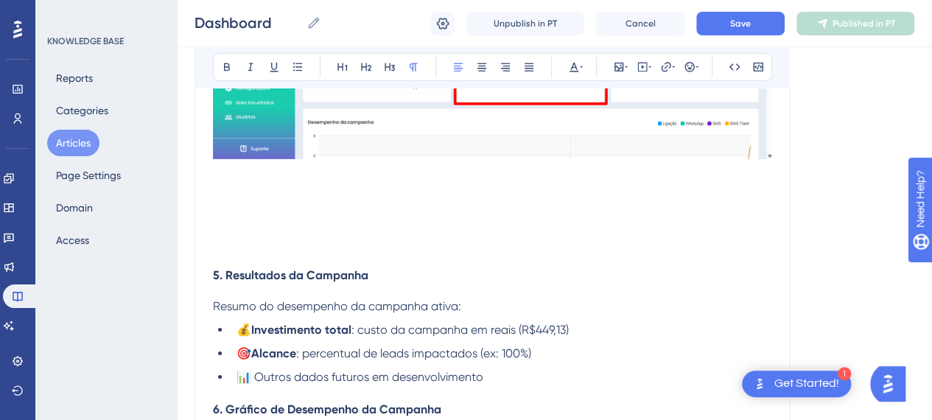
drag, startPoint x: 239, startPoint y: 242, endPoint x: 277, endPoint y: 275, distance: 50.2
click at [238, 242] on p at bounding box center [492, 244] width 558 height 18
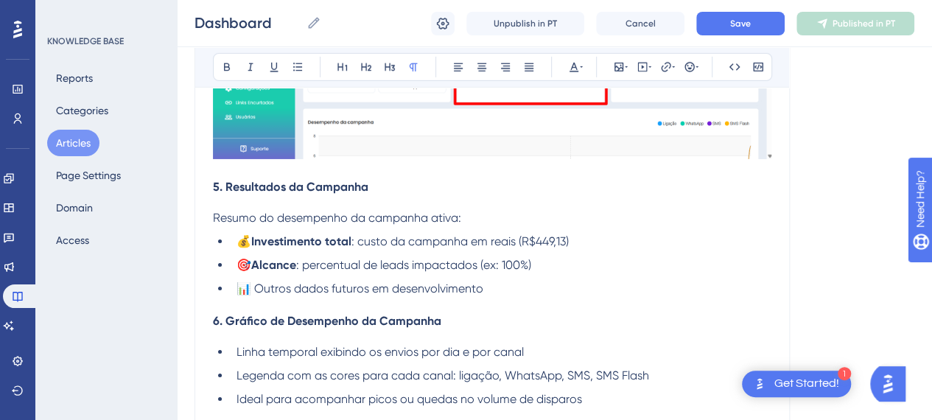
click at [528, 280] on li "📊 Outros dados futuros em desenvolvimento" at bounding box center [501, 289] width 541 height 18
click at [551, 216] on p "Resumo do desempenho da campanha ativa:" at bounding box center [492, 218] width 558 height 18
click at [598, 243] on li "💰 Investimento total : custo da campanha em reais (R$449,13)" at bounding box center [501, 242] width 541 height 18
click at [569, 256] on li "🎯 Alcance : percentual de leads impactados (ex: 100%)" at bounding box center [501, 265] width 541 height 18
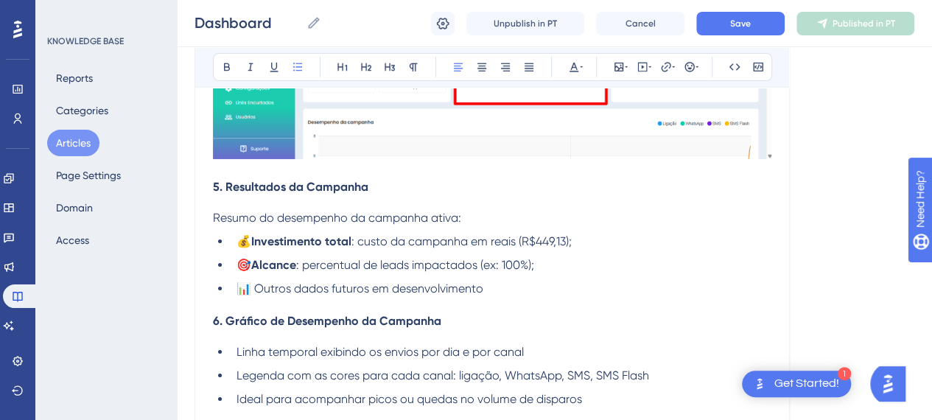
click at [557, 281] on li "📊 Outros dados futuros em desenvolvimento" at bounding box center [501, 289] width 541 height 18
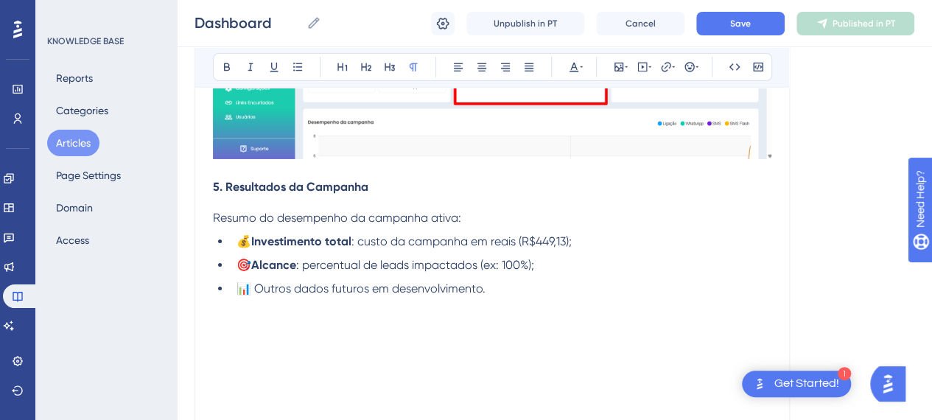
click at [223, 327] on p at bounding box center [492, 324] width 558 height 18
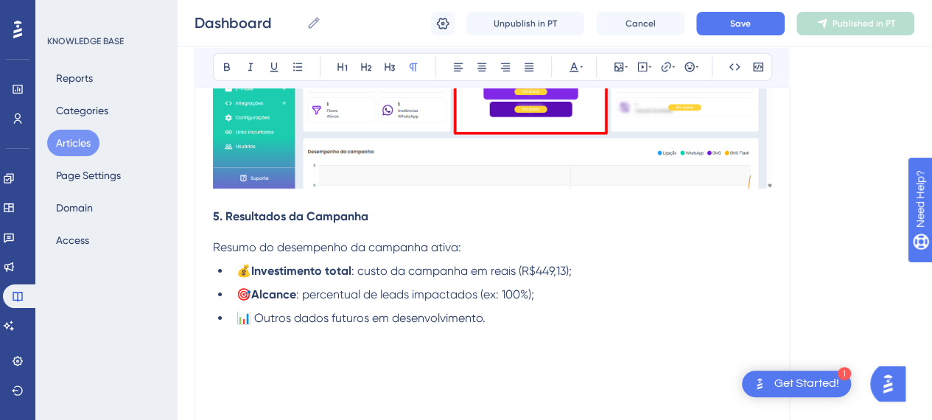
scroll to position [2549, 0]
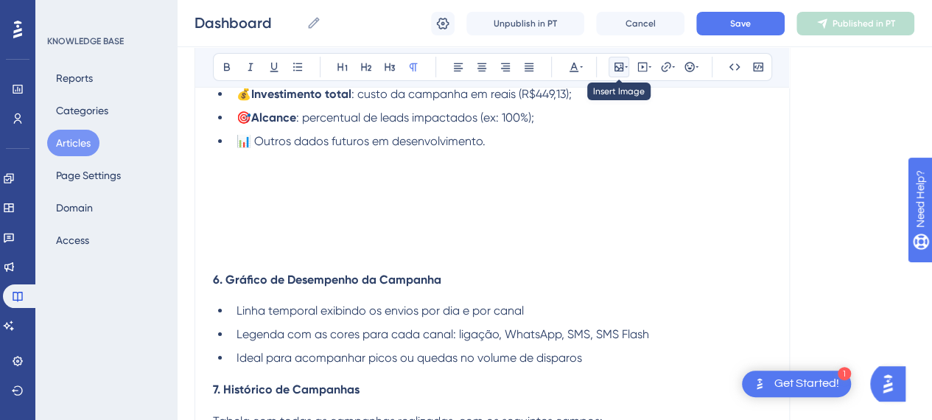
click at [623, 71] on div at bounding box center [619, 67] width 12 height 12
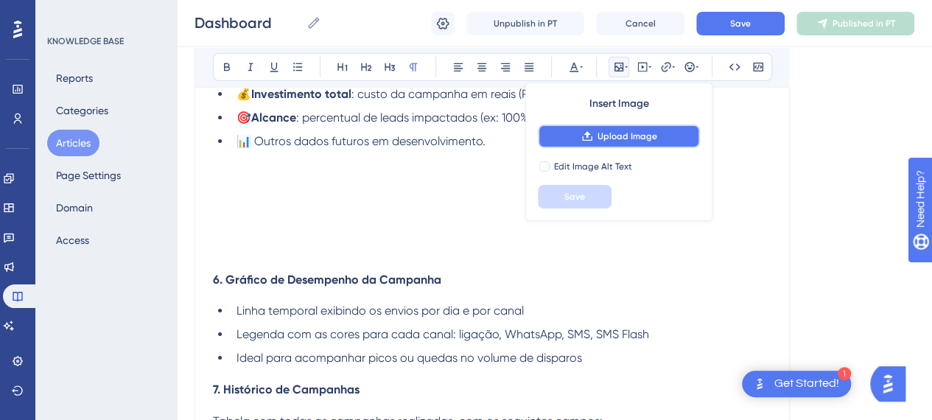
click at [604, 145] on button "Upload Image" at bounding box center [619, 137] width 162 height 24
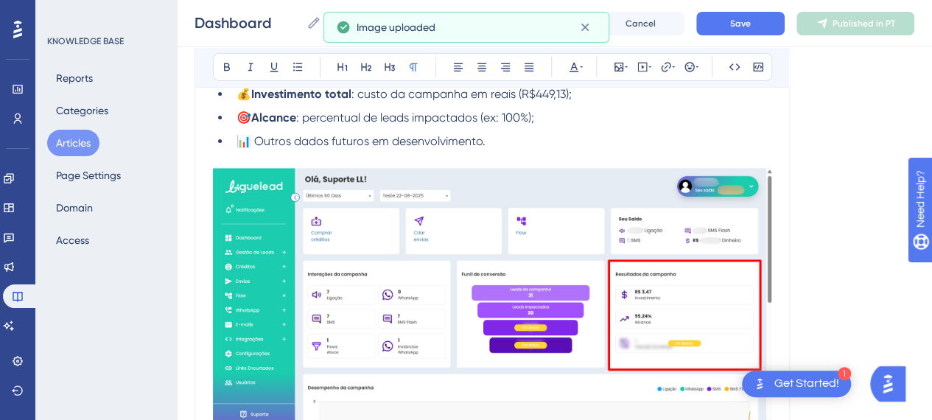
click at [502, 151] on p at bounding box center [492, 159] width 558 height 18
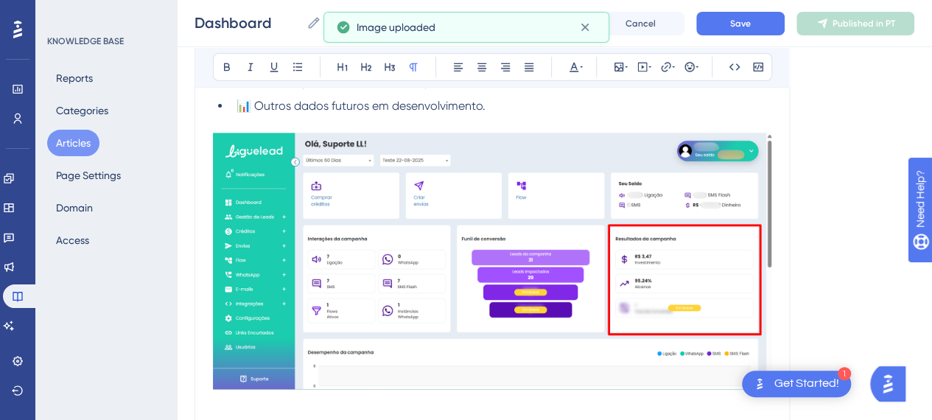
scroll to position [2697, 0]
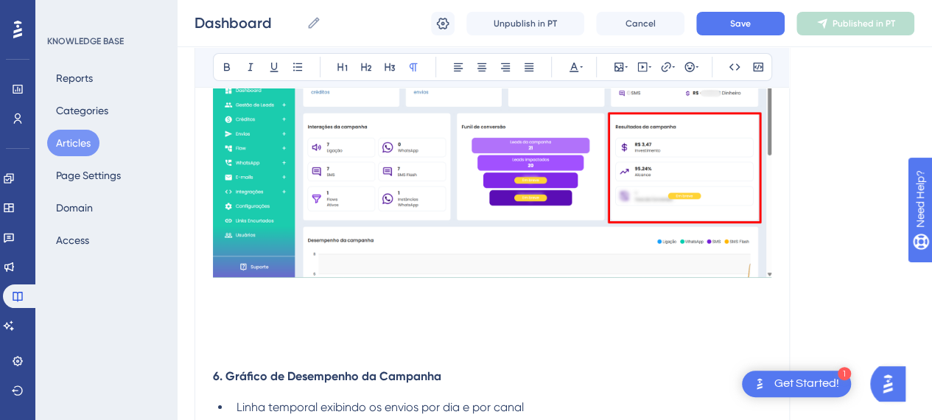
click at [248, 349] on p at bounding box center [492, 345] width 558 height 18
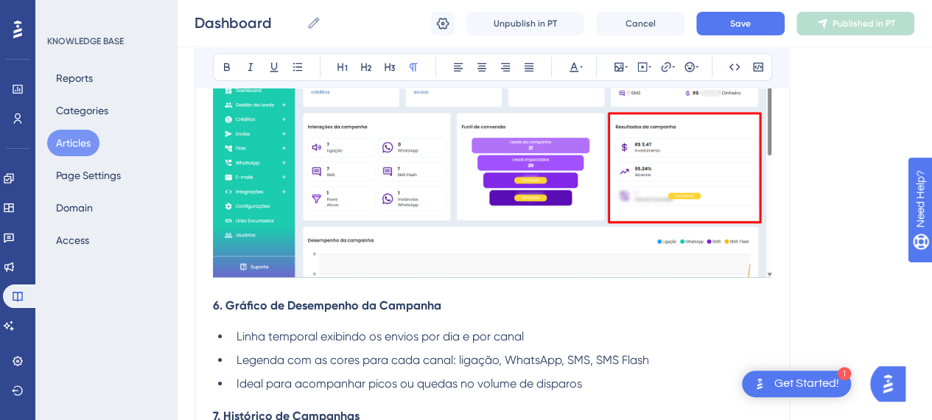
click at [579, 335] on li "Linha temporal exibindo os envios por dia e por canal" at bounding box center [501, 337] width 541 height 18
click at [622, 379] on li "Ideal para acompanhar picos ou quedas no volume de disparos" at bounding box center [501, 384] width 541 height 18
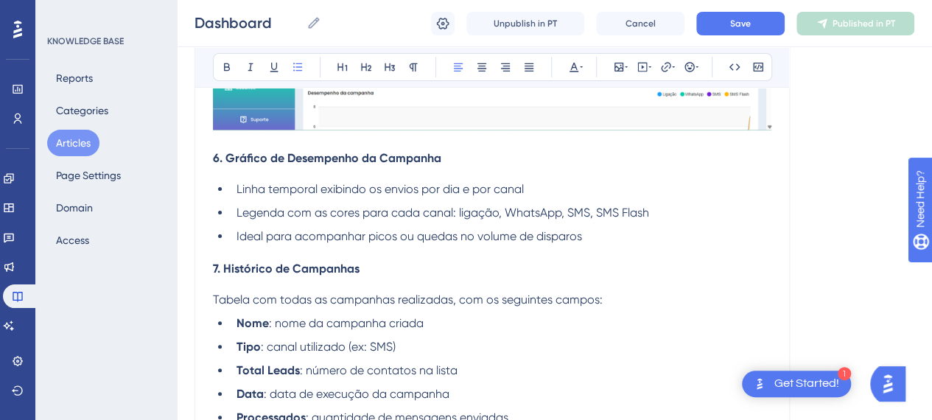
click at [670, 211] on li "Legenda com as cores para cada canal: ligação, WhatsApp, SMS, SMS Flash" at bounding box center [501, 213] width 541 height 18
click at [635, 235] on li "Ideal para acompanhar picos ou quedas no volume de disparos" at bounding box center [501, 237] width 541 height 18
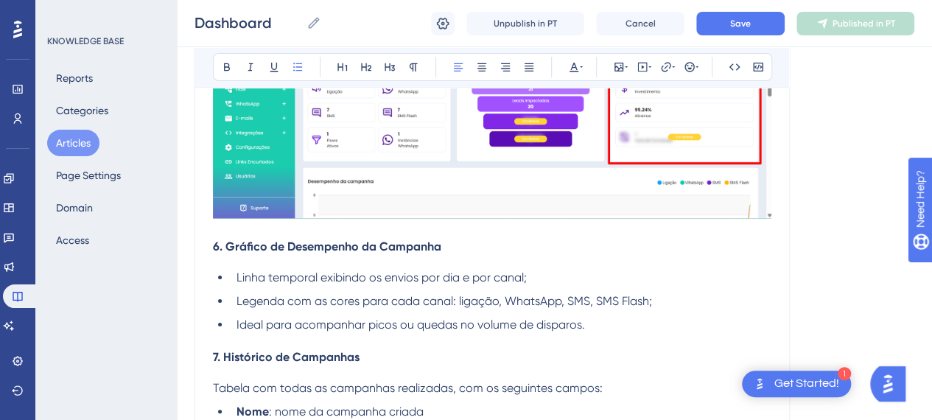
scroll to position [2770, 0]
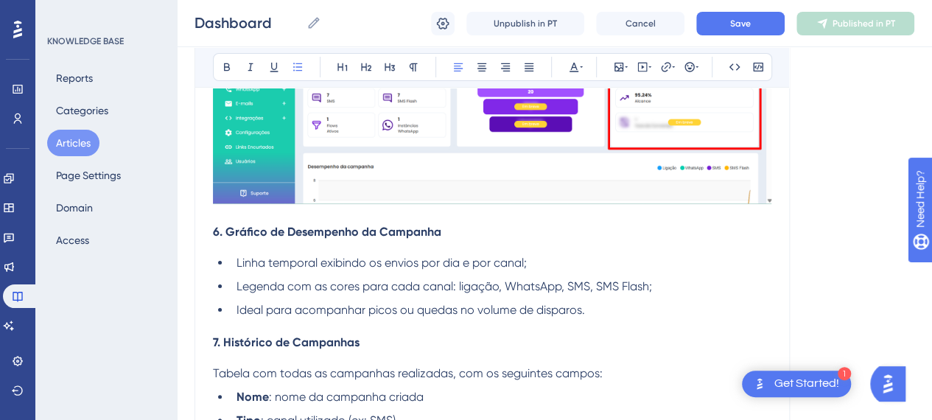
click at [642, 309] on li "Ideal para acompanhar picos ou quedas no volume de disparos." at bounding box center [501, 310] width 541 height 18
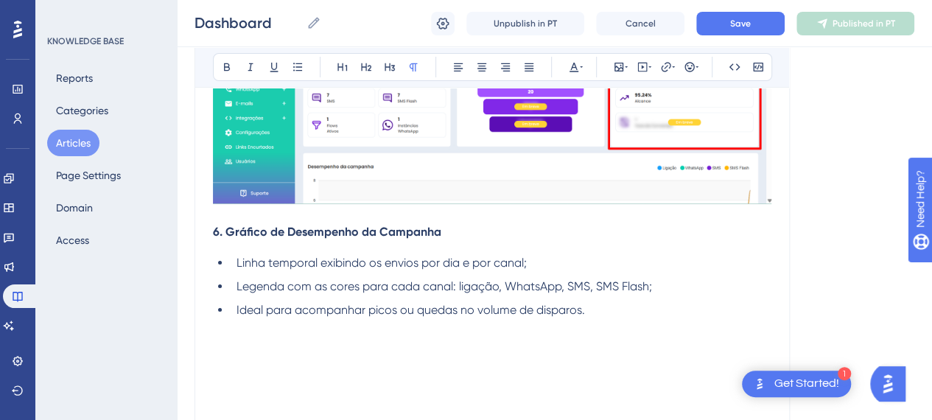
click at [307, 324] on p at bounding box center [492, 328] width 558 height 18
click at [307, 342] on p at bounding box center [492, 346] width 558 height 18
drag, startPoint x: 620, startPoint y: 66, endPoint x: 620, endPoint y: 79, distance: 12.5
click at [620, 67] on icon at bounding box center [619, 67] width 12 height 12
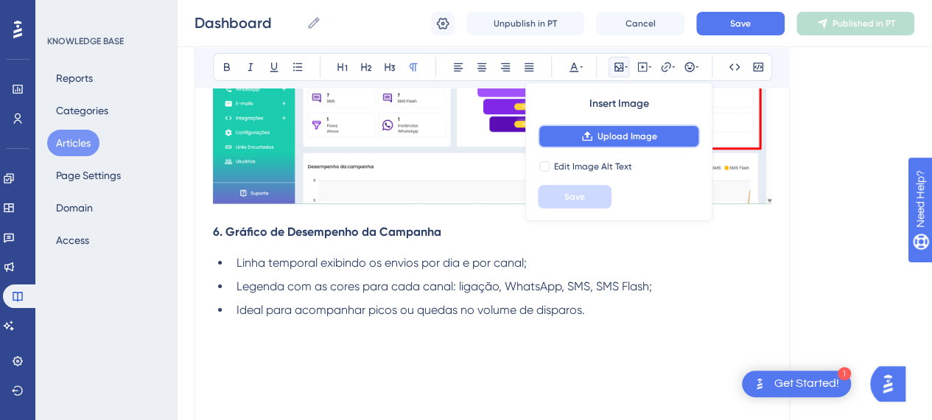
click at [635, 144] on button "Upload Image" at bounding box center [619, 137] width 162 height 24
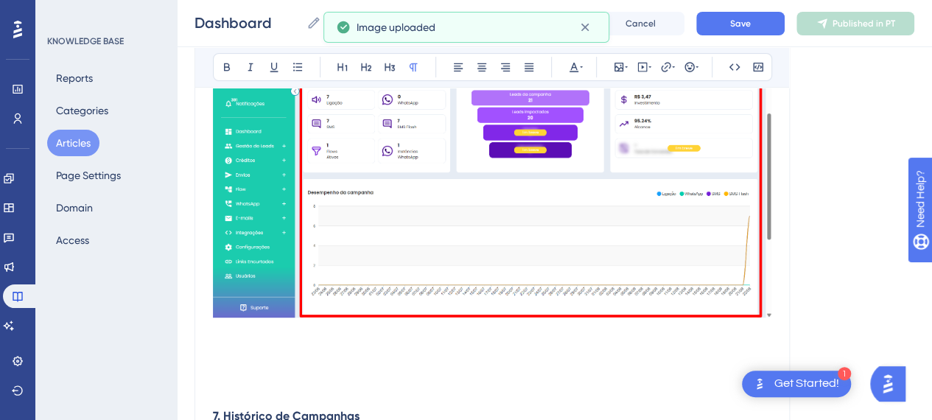
scroll to position [3139, 0]
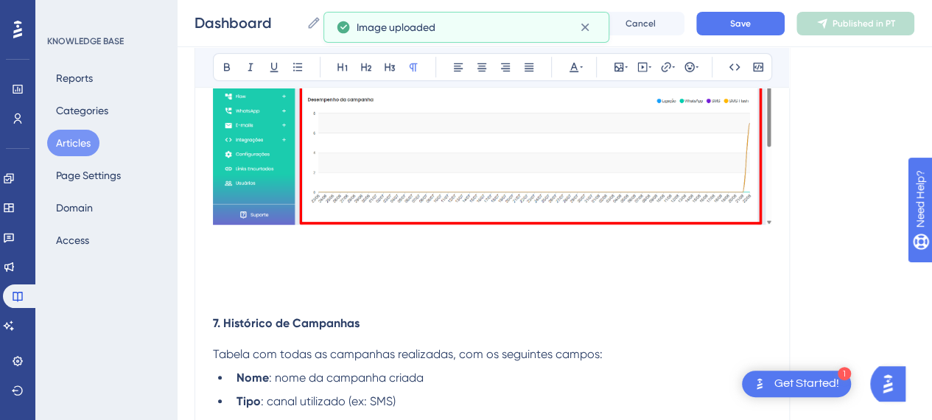
click at [389, 266] on p at bounding box center [492, 274] width 558 height 18
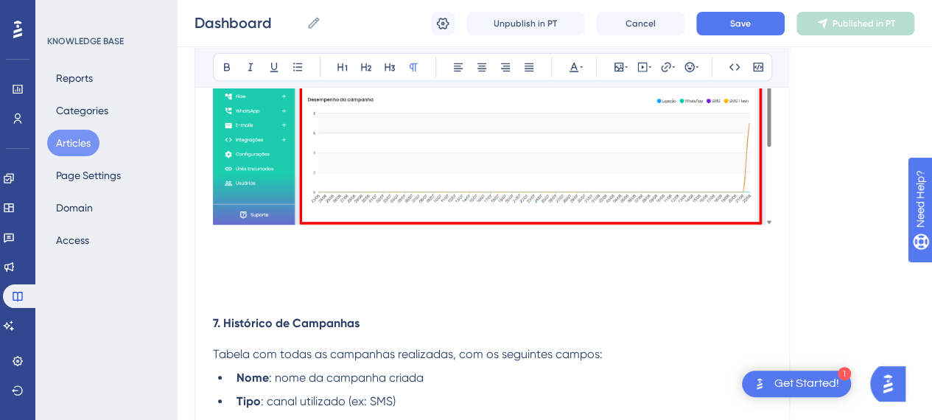
click at [280, 297] on p at bounding box center [492, 292] width 558 height 18
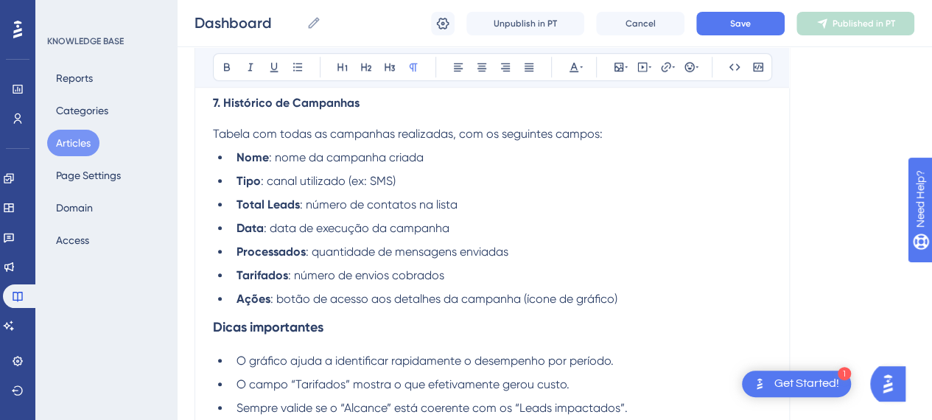
scroll to position [3433, 0]
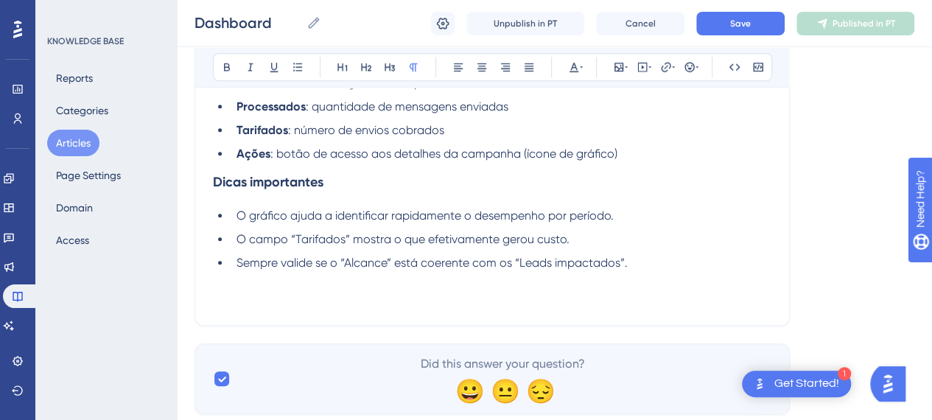
click at [632, 160] on li "Ações : botão de acesso aos detalhes da campanha (ícone de gráfico)" at bounding box center [501, 154] width 541 height 18
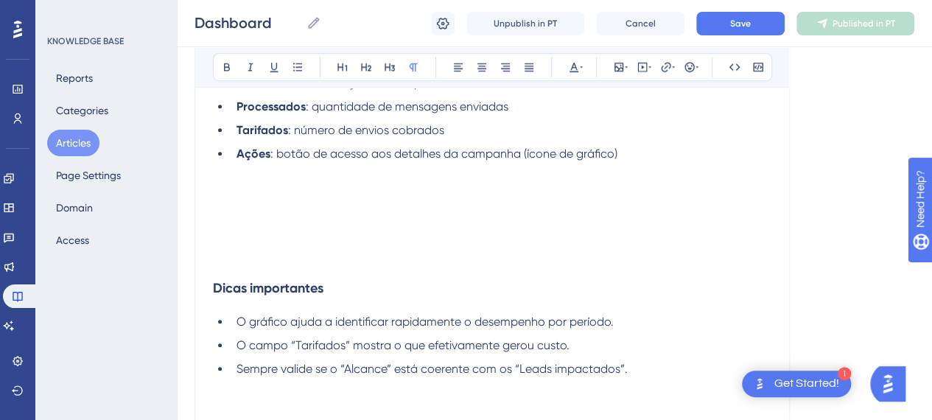
drag, startPoint x: 230, startPoint y: 206, endPoint x: 288, endPoint y: 176, distance: 65.6
click at [228, 204] on p at bounding box center [492, 207] width 558 height 18
click at [619, 64] on icon at bounding box center [619, 67] width 12 height 12
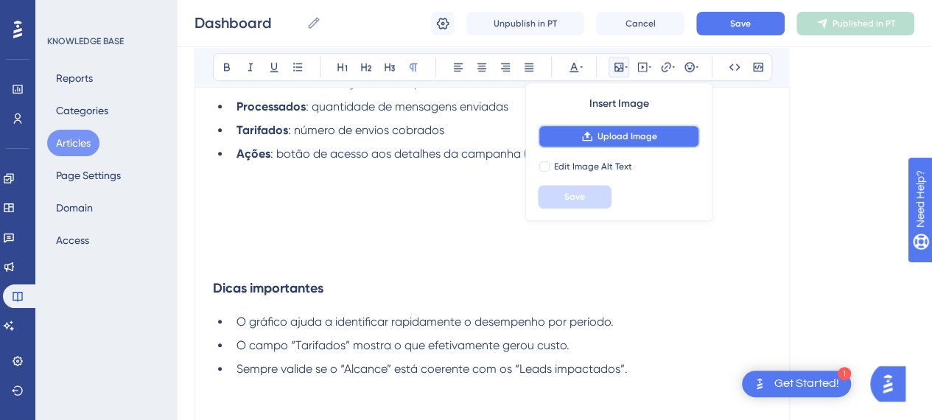
click at [622, 133] on span "Upload Image" at bounding box center [628, 136] width 60 height 12
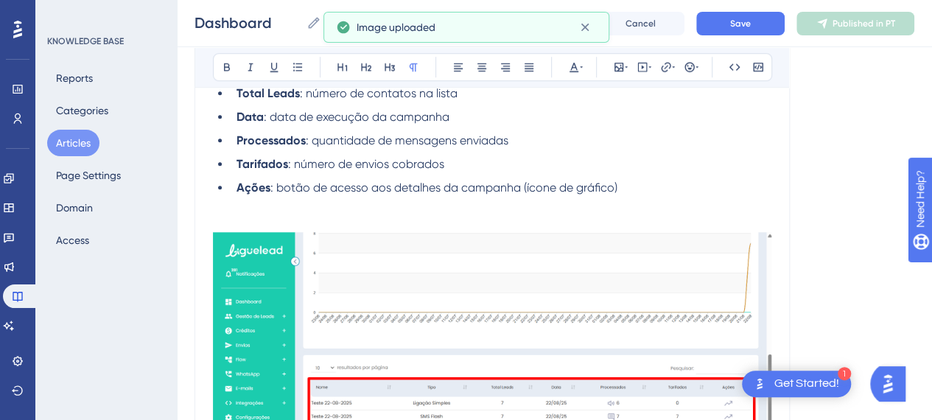
scroll to position [3286, 0]
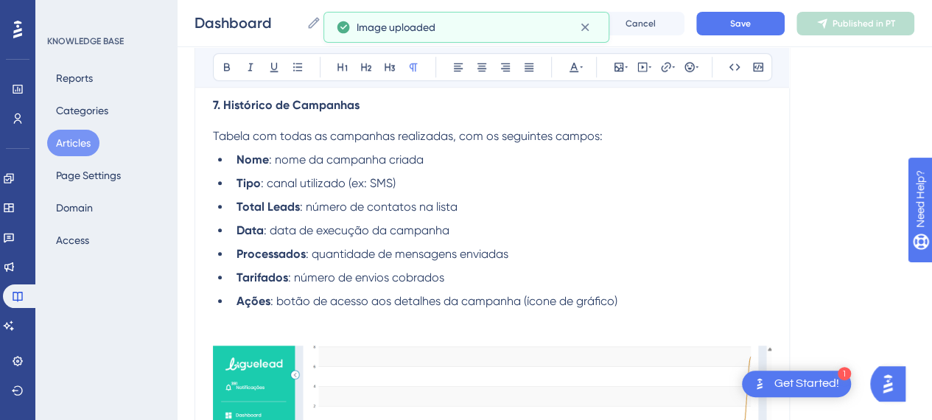
click at [264, 322] on p at bounding box center [492, 319] width 558 height 18
click at [261, 329] on p at bounding box center [492, 337] width 558 height 18
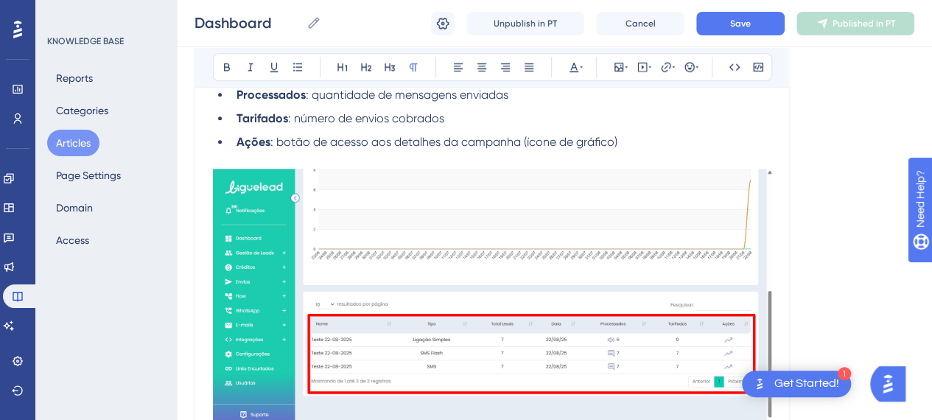
scroll to position [3581, 0]
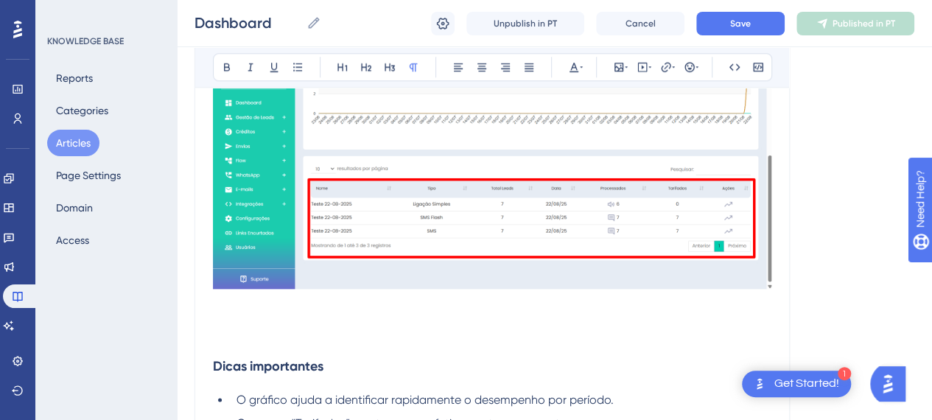
click at [654, 312] on p at bounding box center [492, 321] width 558 height 18
click at [262, 353] on h3 "Dicas importantes" at bounding box center [492, 366] width 558 height 38
click at [227, 350] on h3 "Dicas importantes" at bounding box center [492, 366] width 558 height 38
click at [227, 336] on p at bounding box center [492, 338] width 558 height 18
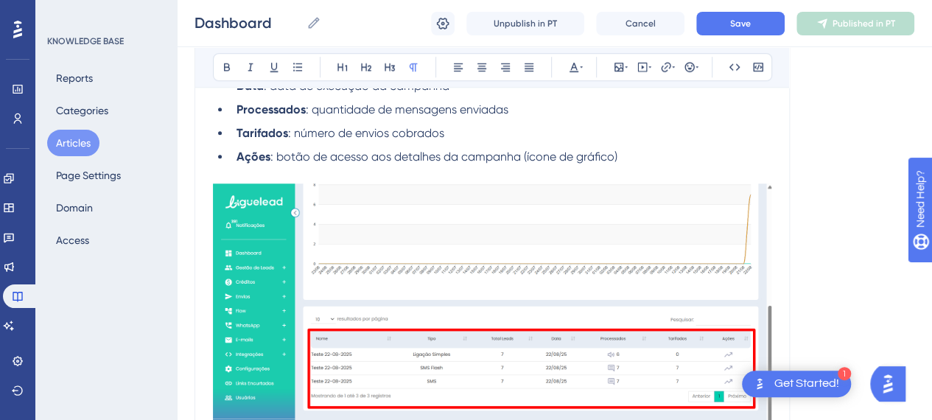
scroll to position [3254, 0]
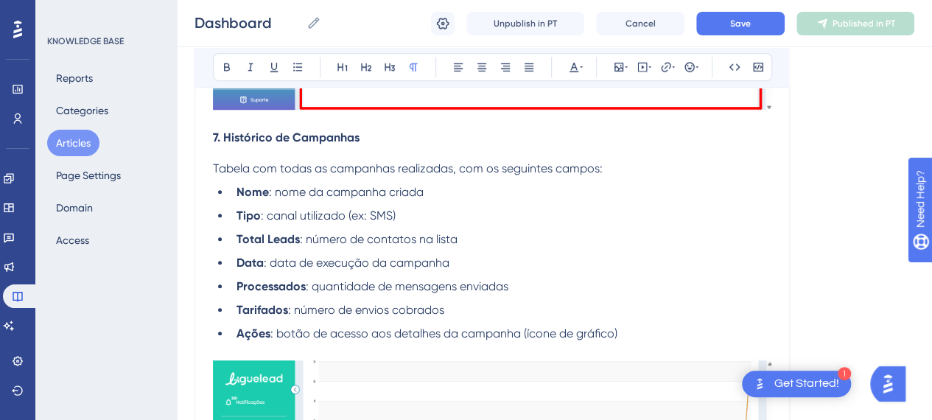
click at [443, 197] on li "Nome : nome da campanha criada" at bounding box center [501, 192] width 541 height 18
drag, startPoint x: 435, startPoint y: 202, endPoint x: 432, endPoint y: 211, distance: 10.0
click at [433, 208] on ul "Nome : nome da campanha criada; Tipo : canal utilizado (ex: SMS) Total Leads : …" at bounding box center [492, 262] width 558 height 159
click at [489, 237] on li "Total Leads : número de contatos na lista" at bounding box center [501, 240] width 541 height 18
click at [474, 265] on li "Data : data de execução da campanha" at bounding box center [501, 263] width 541 height 18
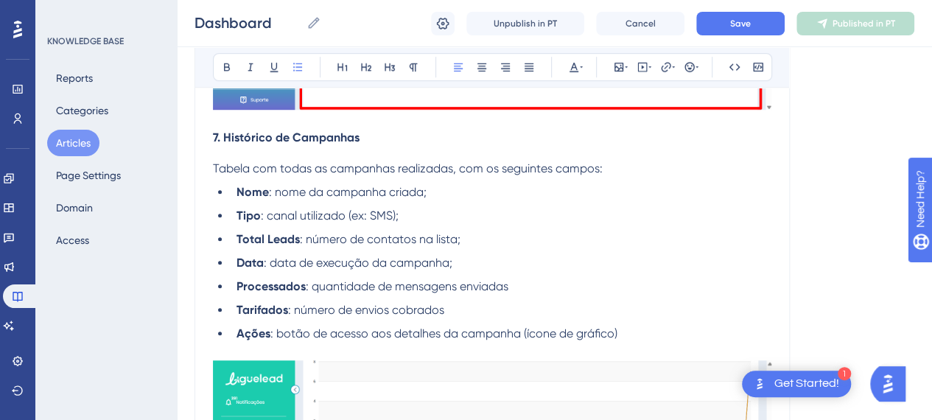
click at [550, 295] on ul "Nome : nome da campanha criada; Tipo : canal utilizado (ex: SMS); Total Leads :…" at bounding box center [492, 262] width 558 height 159
click at [539, 284] on li "Processados : quantidade de mensagens enviadas" at bounding box center [501, 287] width 541 height 18
click at [470, 309] on li "Tarifados : número de envios cobrados" at bounding box center [501, 310] width 541 height 18
click at [666, 334] on li "Ações : botão de acesso aos detalhes da campanha (ícone de gráfico)" at bounding box center [501, 334] width 541 height 18
click at [703, 267] on li "Data : data de execução da campanha;" at bounding box center [501, 263] width 541 height 18
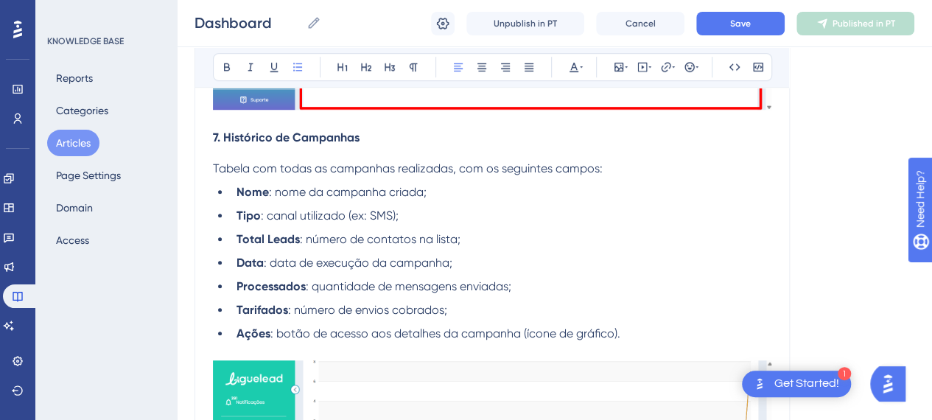
click at [735, 37] on div "Dashboard Dashboard Unpublish in PT Cancel Save Published in PT" at bounding box center [554, 23] width 755 height 47
click at [737, 30] on button "Save" at bounding box center [740, 24] width 88 height 24
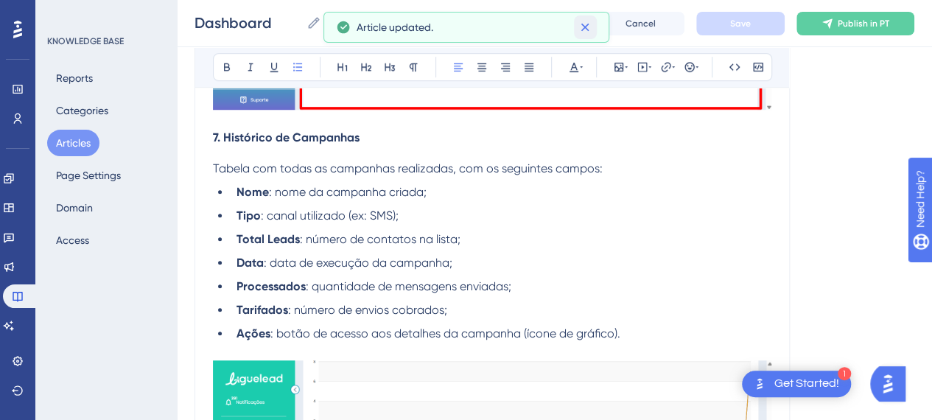
click at [580, 24] on icon at bounding box center [585, 27] width 15 height 15
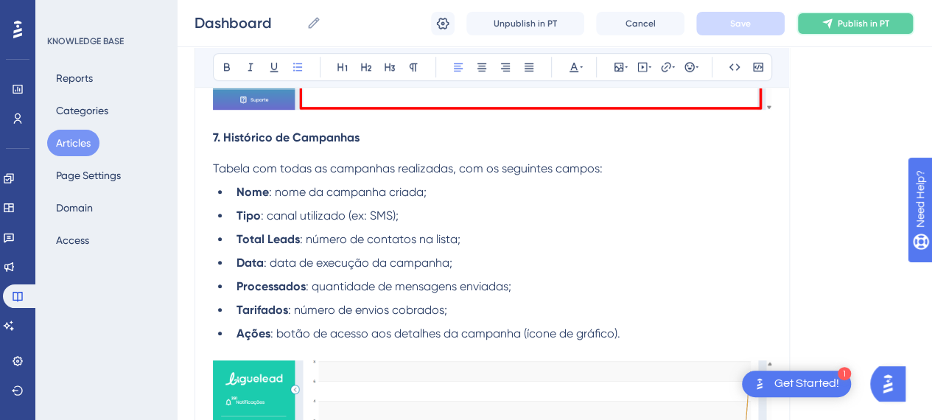
click at [825, 23] on icon at bounding box center [827, 23] width 10 height 10
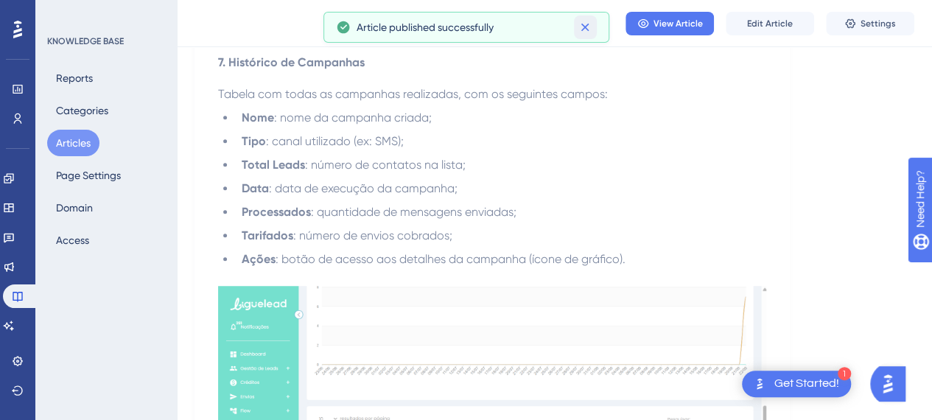
click at [584, 24] on icon at bounding box center [585, 27] width 15 height 15
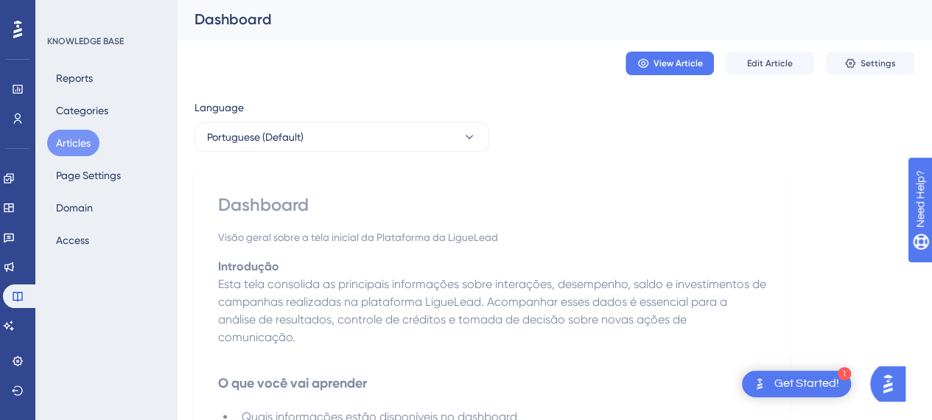
scroll to position [0, 0]
click at [694, 238] on div "Visão geral sobre a tela inicial da Plataforma da LigueLead" at bounding box center [492, 239] width 548 height 18
drag, startPoint x: 383, startPoint y: 139, endPoint x: 504, endPoint y: 4, distance: 181.6
click at [494, 45] on div "View Article Edit Article Settings" at bounding box center [555, 64] width 720 height 47
click at [57, 138] on button "Articles" at bounding box center [73, 143] width 52 height 27
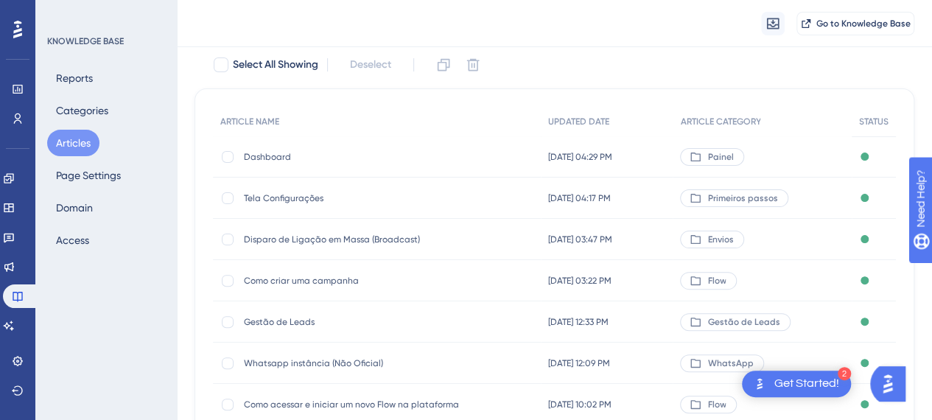
scroll to position [329, 0]
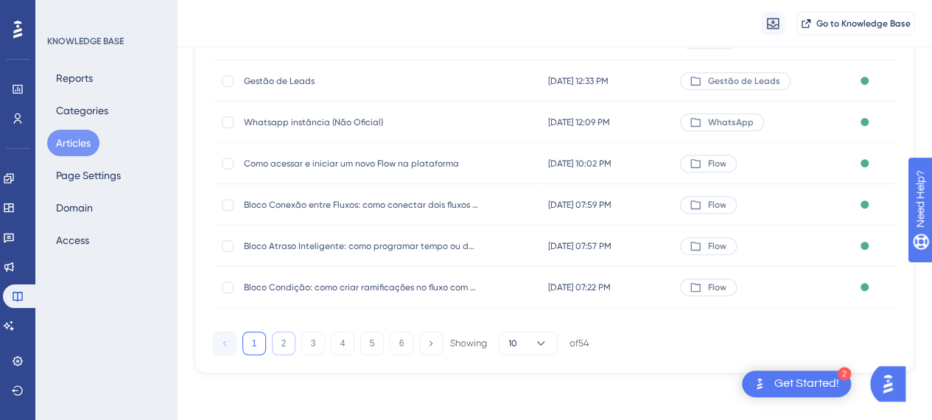
click at [281, 336] on button "2" at bounding box center [284, 344] width 24 height 24
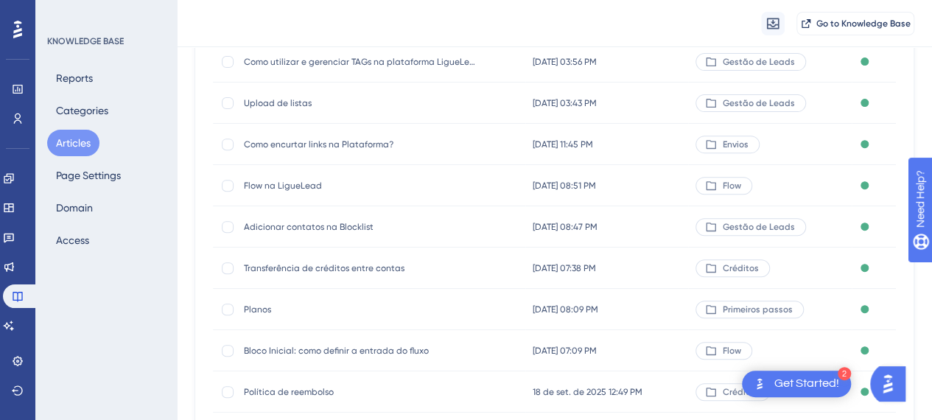
scroll to position [256, 0]
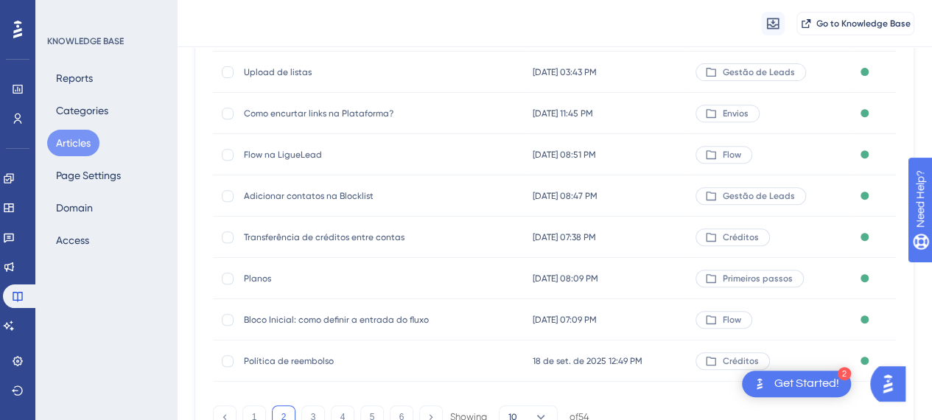
click at [335, 320] on span "Bloco Inicial: como definir a entrada do fluxo" at bounding box center [362, 320] width 236 height 12
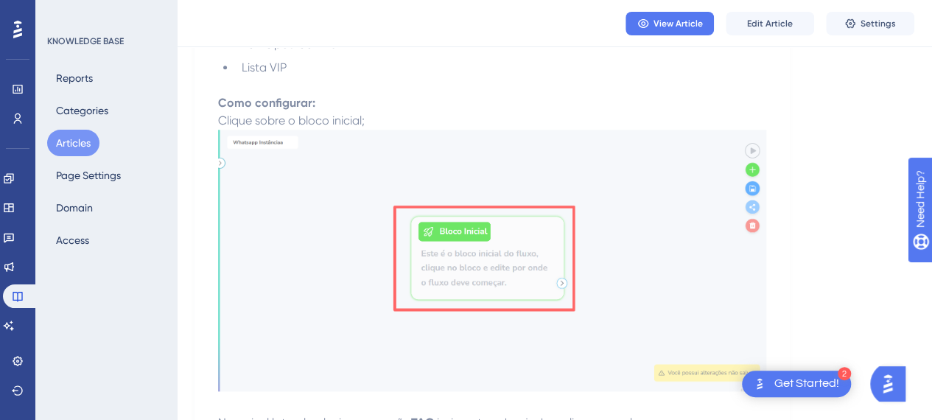
scroll to position [516, 0]
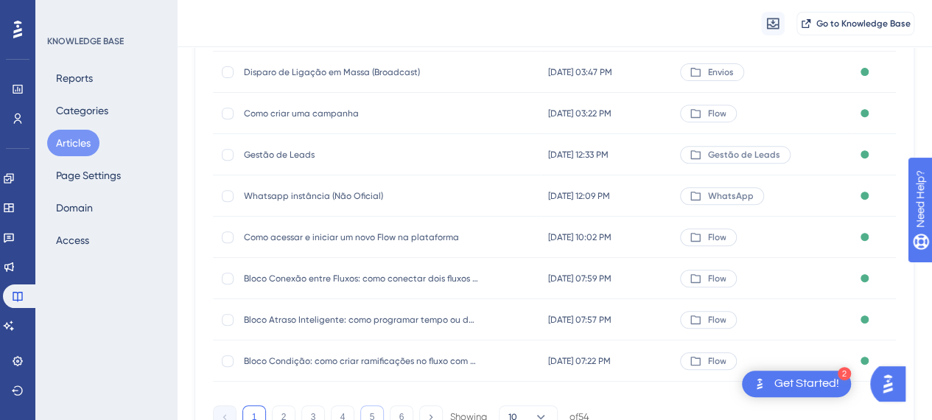
scroll to position [329, 0]
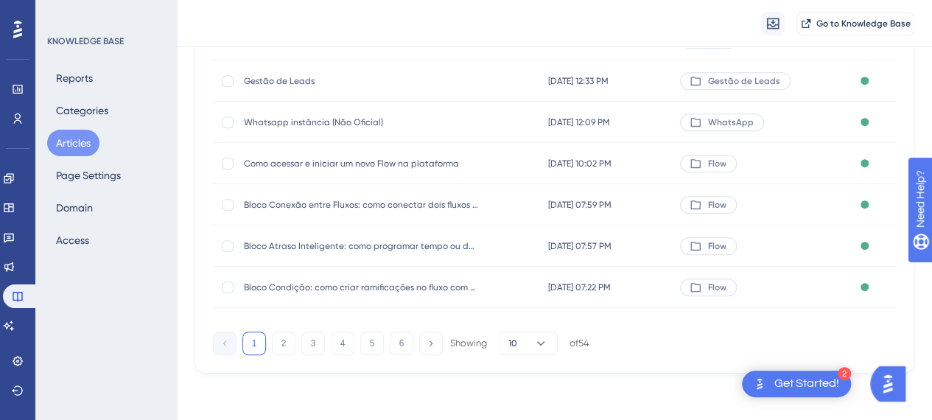
click at [270, 342] on div "1 2 3 4 5 6 Showing 10 of 54" at bounding box center [401, 344] width 376 height 24
click at [283, 345] on button "2" at bounding box center [284, 344] width 24 height 24
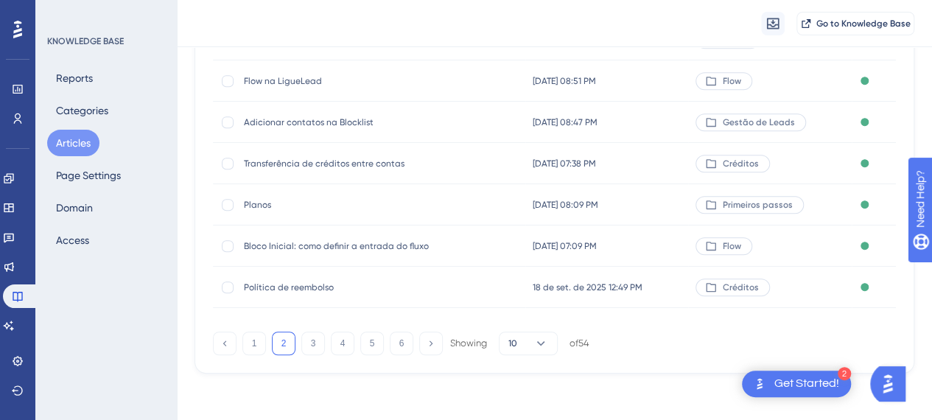
click at [318, 293] on div "Política de reembolso Política de reembolso" at bounding box center [362, 287] width 236 height 41
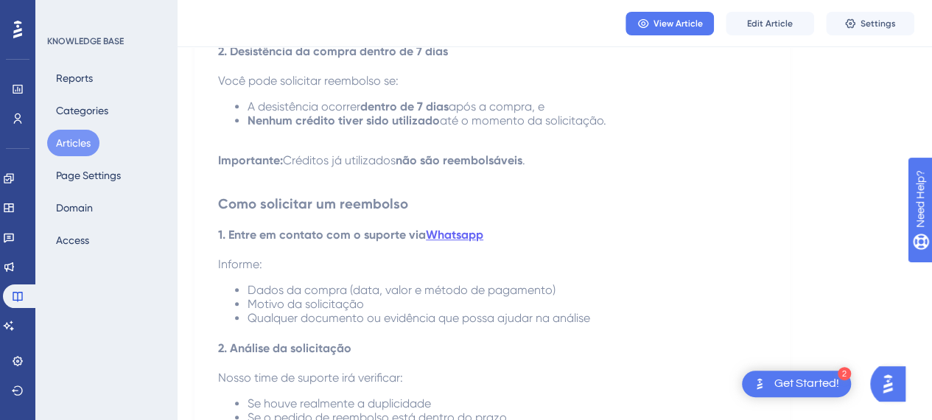
scroll to position [329, 0]
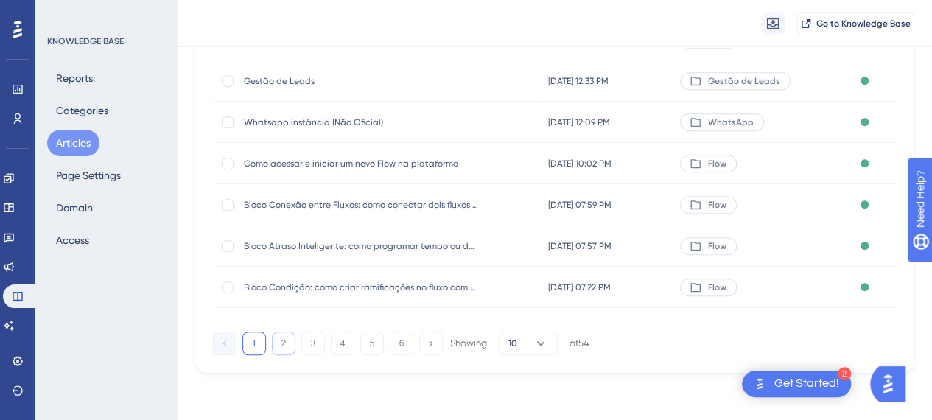
click at [284, 341] on button "2" at bounding box center [284, 344] width 24 height 24
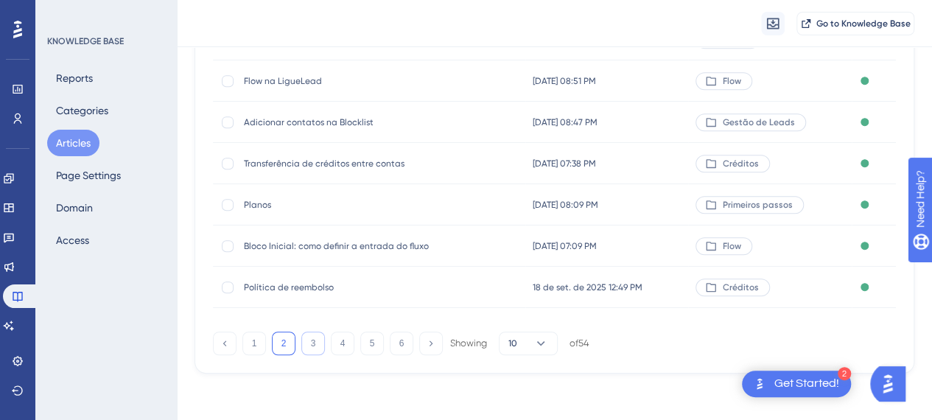
click at [315, 346] on button "3" at bounding box center [313, 344] width 24 height 24
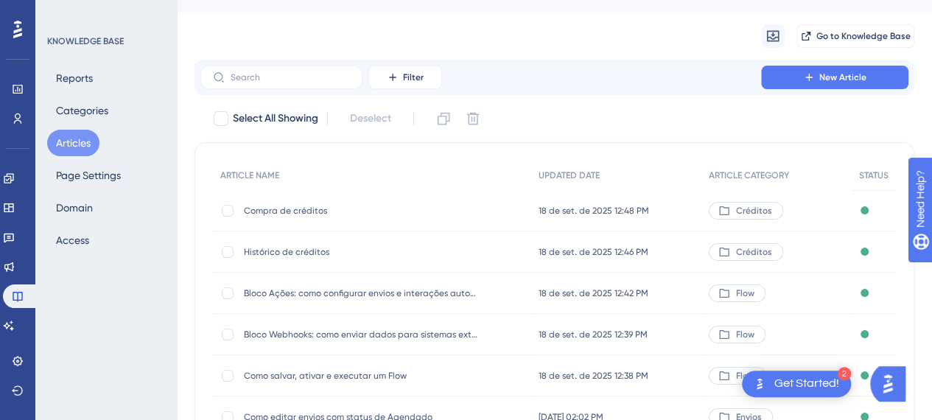
scroll to position [74, 0]
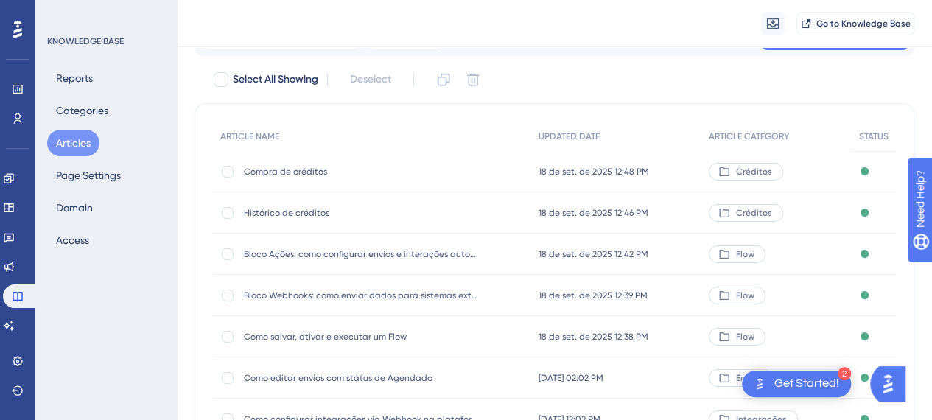
click at [287, 167] on span "Compra de créditos" at bounding box center [362, 172] width 236 height 12
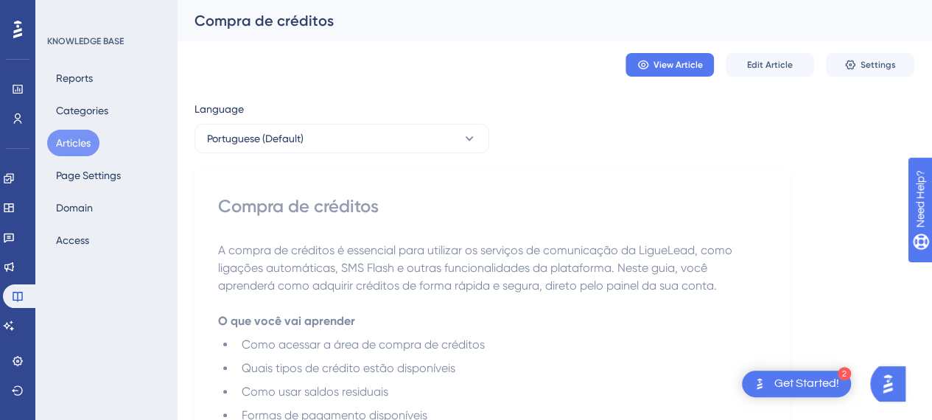
scroll to position [74, 0]
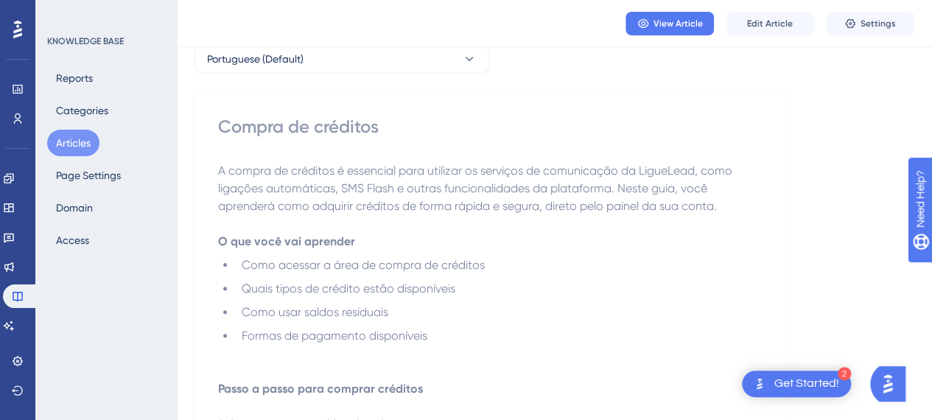
click at [361, 198] on p "A compra de créditos é essencial para utilizar os serviços de comunicação da Li…" at bounding box center [492, 197] width 548 height 71
click at [330, 119] on div "Compra de créditos" at bounding box center [492, 127] width 548 height 24
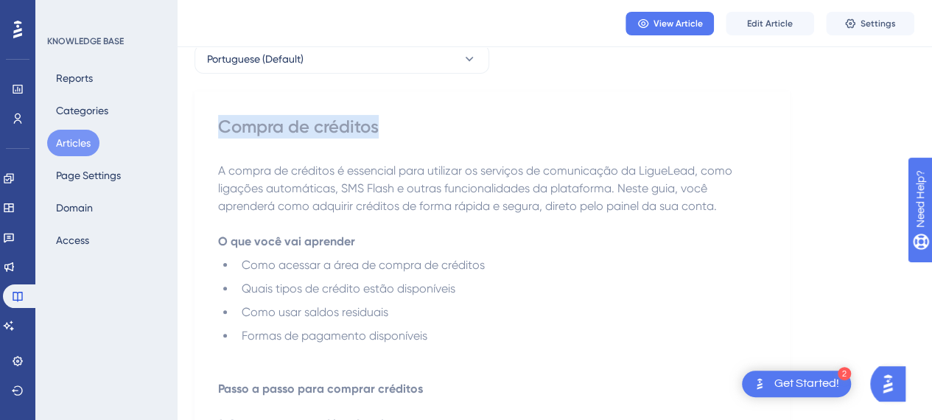
click at [330, 119] on div "Compra de créditos" at bounding box center [492, 127] width 548 height 24
copy div "Compra de créditos"
click at [785, 18] on span "Edit Article" at bounding box center [770, 24] width 46 height 12
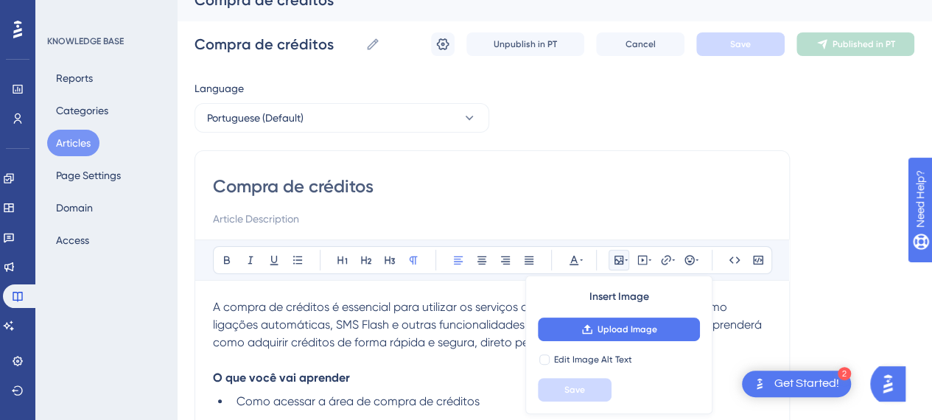
scroll to position [0, 0]
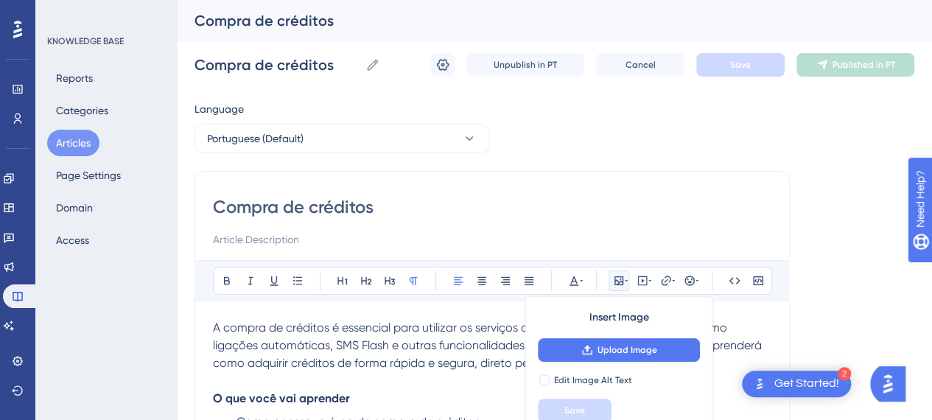
click at [352, 354] on p "A compra de créditos é essencial para utilizar os serviços de comunicação da Li…" at bounding box center [492, 354] width 558 height 71
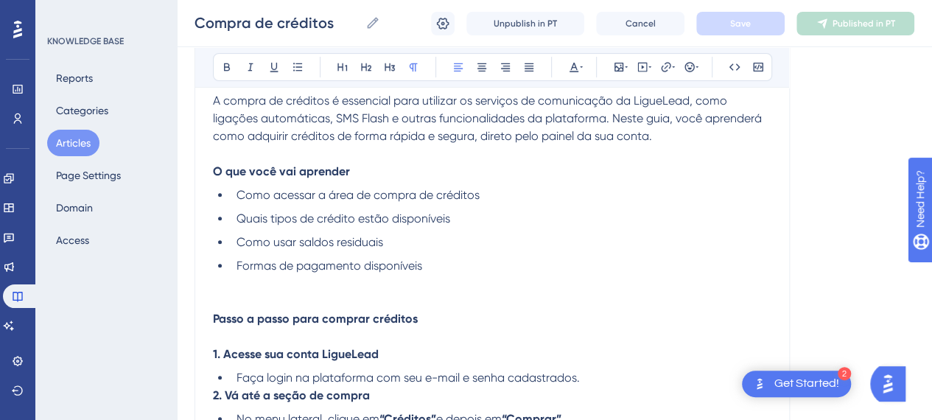
click at [299, 165] on strong "O que você vai aprender" at bounding box center [281, 171] width 137 height 14
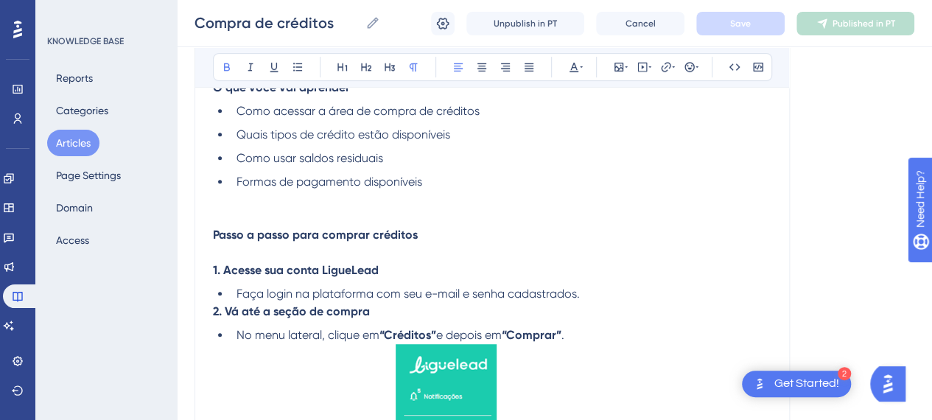
scroll to position [442, 0]
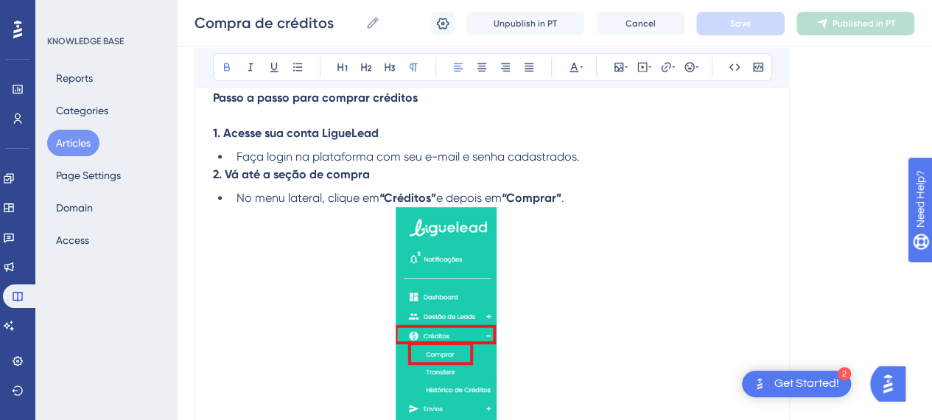
click at [580, 196] on li "No menu lateral, clique em “Créditos” e depois em “Comprar” ." at bounding box center [501, 380] width 541 height 383
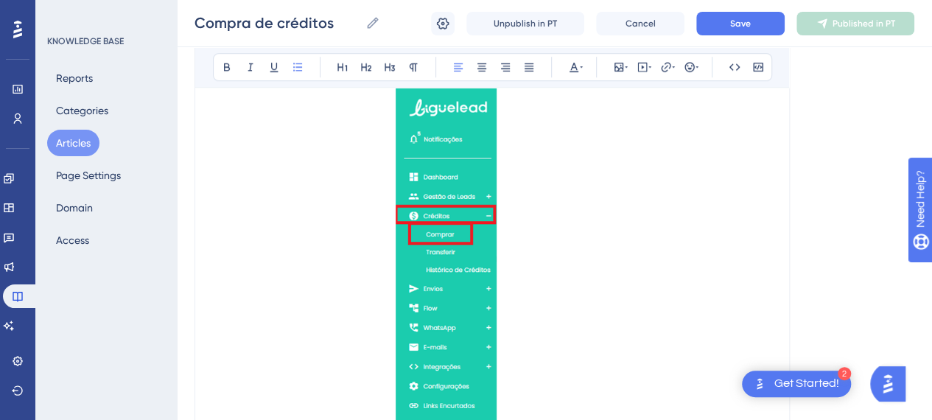
click at [532, 293] on li "No menu lateral, clique em “Créditos” e depois em “Comprar”" at bounding box center [501, 260] width 541 height 383
click at [463, 279] on img at bounding box center [446, 258] width 101 height 343
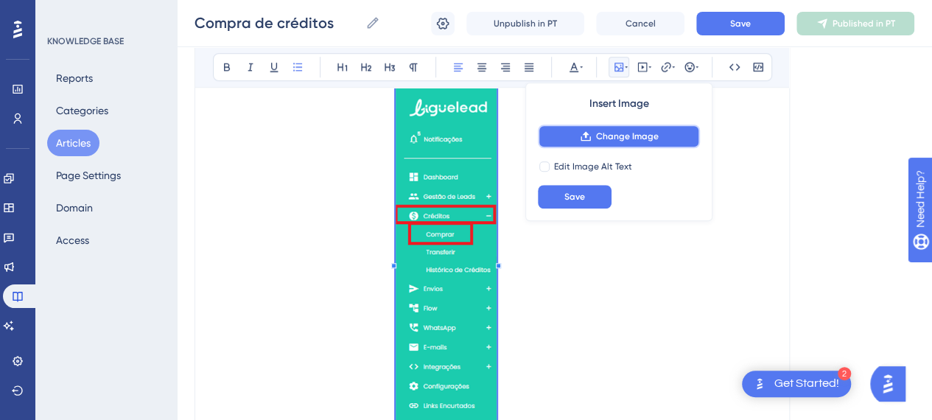
click at [645, 142] on button "Change Image" at bounding box center [619, 137] width 162 height 24
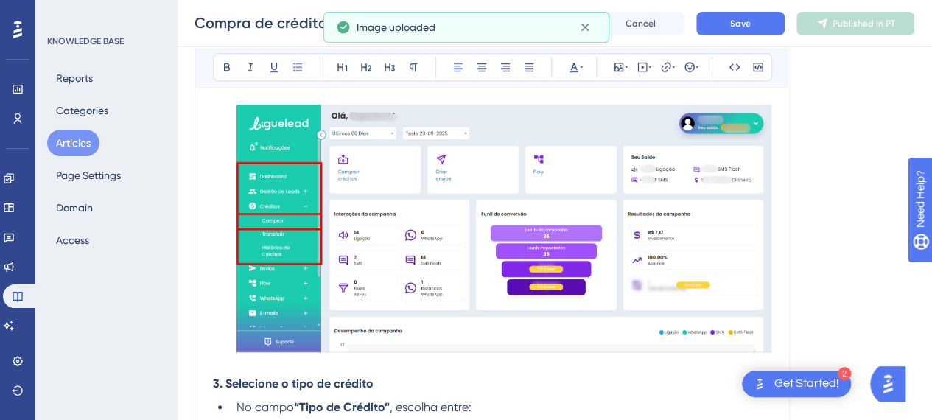
scroll to position [415, 0]
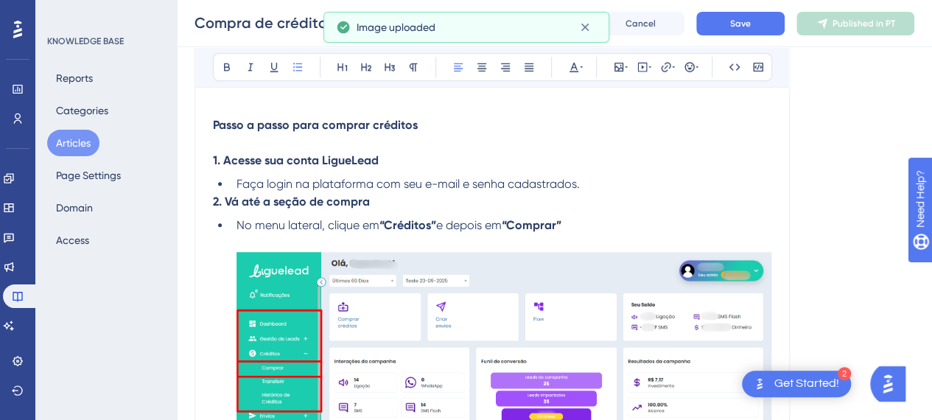
click at [581, 230] on li "No menu lateral, clique em “Créditos” e depois em “Comprar”" at bounding box center [501, 370] width 541 height 306
click at [592, 185] on li "Faça login na plataforma com seu e-mail e senha cadastrados." at bounding box center [501, 184] width 541 height 18
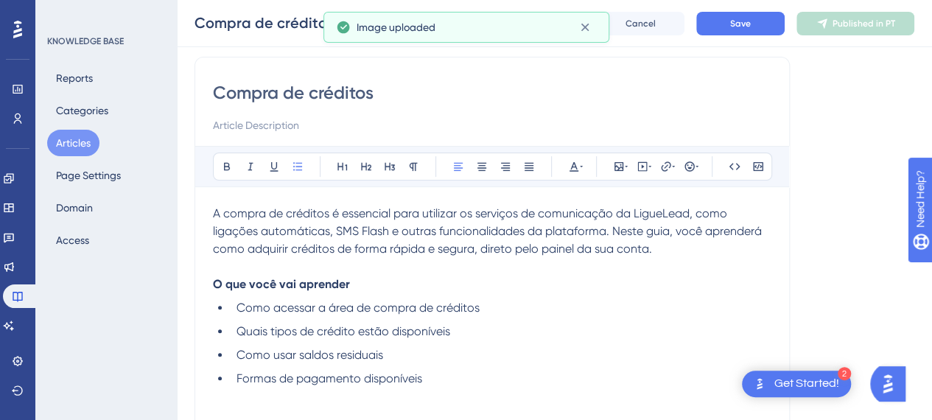
scroll to position [46, 0]
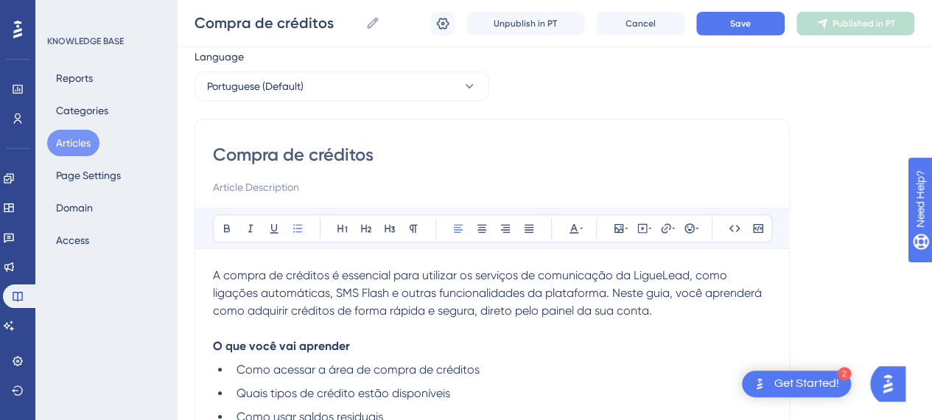
click at [505, 382] on ul "Como acessar a área de compra de créditos Quais tipos de crédito estão disponív…" at bounding box center [492, 414] width 558 height 106
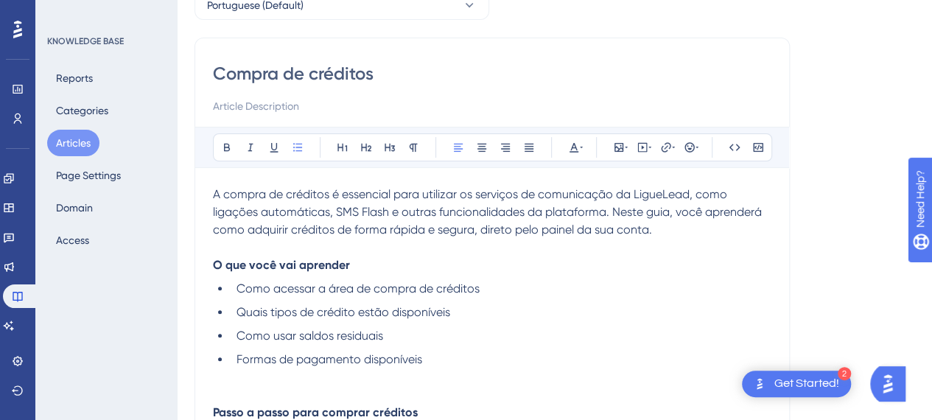
scroll to position [221, 0]
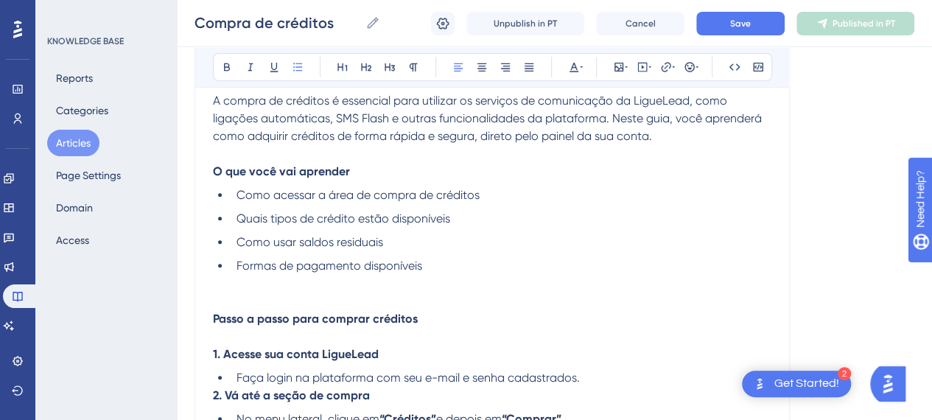
click at [519, 194] on li "Como acessar a área de compra de créditos" at bounding box center [501, 195] width 541 height 18
click at [505, 223] on li "Quais tipos de crédito estão disponíveis" at bounding box center [501, 219] width 541 height 18
click at [474, 253] on ul "Como acessar a área de compra de créditos; Quais tipos de crédito estão disponí…" at bounding box center [492, 239] width 558 height 106
click at [474, 241] on li "Como usar saldos residuais" at bounding box center [501, 243] width 541 height 18
click at [486, 273] on li "Formas de pagamento disponíveis" at bounding box center [501, 274] width 541 height 35
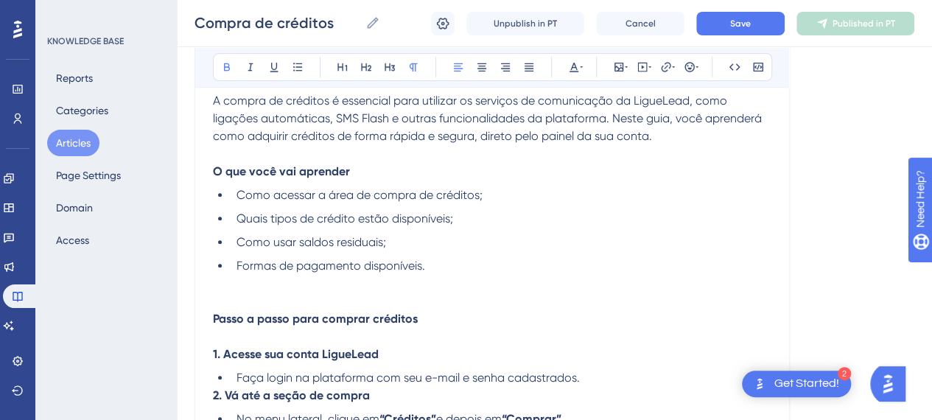
click at [435, 318] on p "Passo a passo para comprar créditos" at bounding box center [492, 327] width 558 height 35
click at [402, 293] on p at bounding box center [492, 302] width 558 height 18
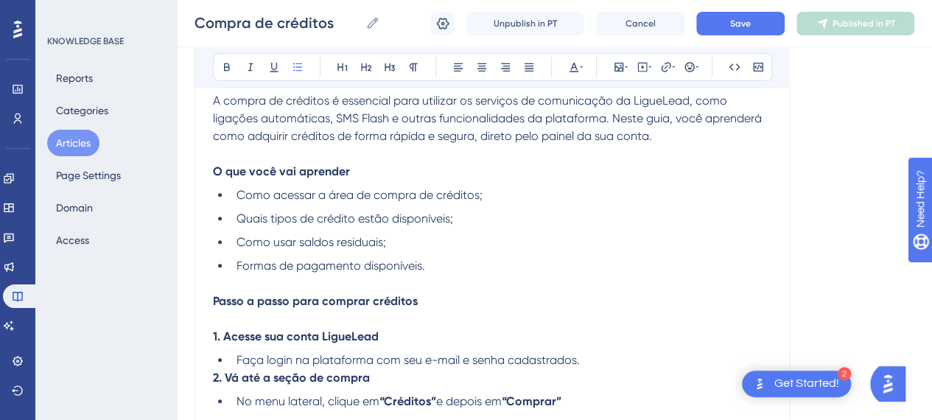
drag, startPoint x: 230, startPoint y: 323, endPoint x: 262, endPoint y: 323, distance: 31.7
click at [233, 323] on p "Passo a passo para comprar créditos" at bounding box center [492, 310] width 558 height 35
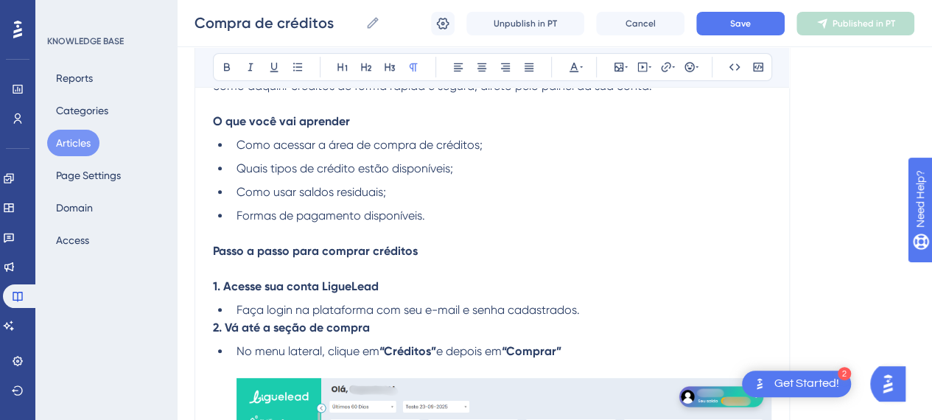
scroll to position [295, 0]
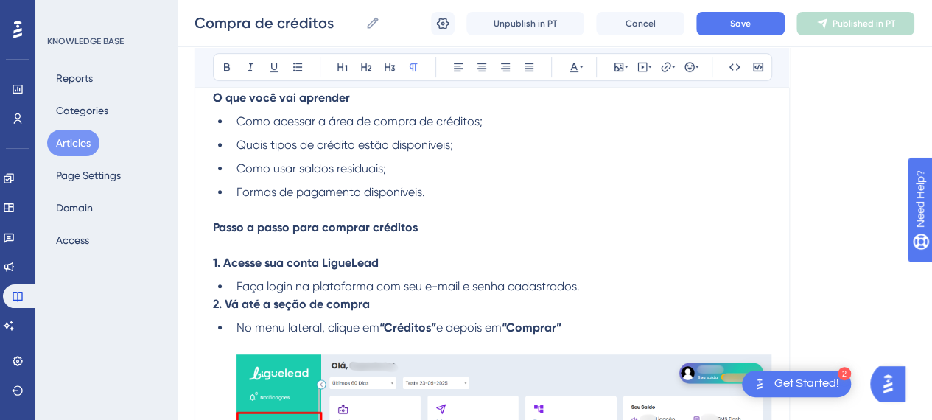
click at [622, 290] on li "Faça login na plataforma com seu e-mail e senha cadastrados." at bounding box center [501, 287] width 541 height 18
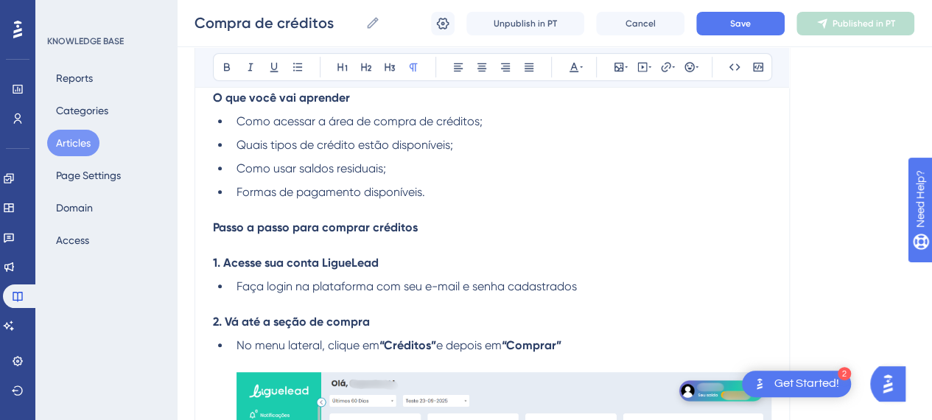
click at [342, 290] on span "Faça login na plataforma com seu e-mail e senha cadastrados" at bounding box center [407, 286] width 340 height 14
drag, startPoint x: 233, startPoint y: 285, endPoint x: 240, endPoint y: 291, distance: 9.4
click at [233, 285] on li "Faça login na plataforma com seu e-mail e senha cadastrados" at bounding box center [501, 287] width 541 height 18
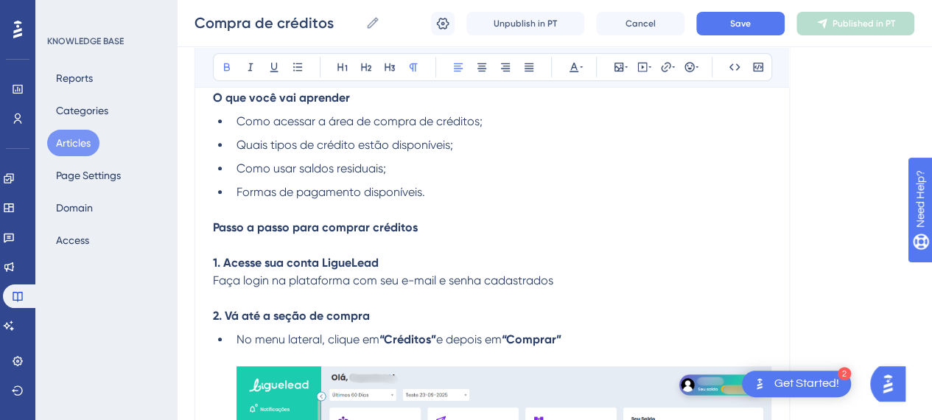
click at [544, 307] on p "2. Vá até a seção de compra" at bounding box center [492, 316] width 558 height 18
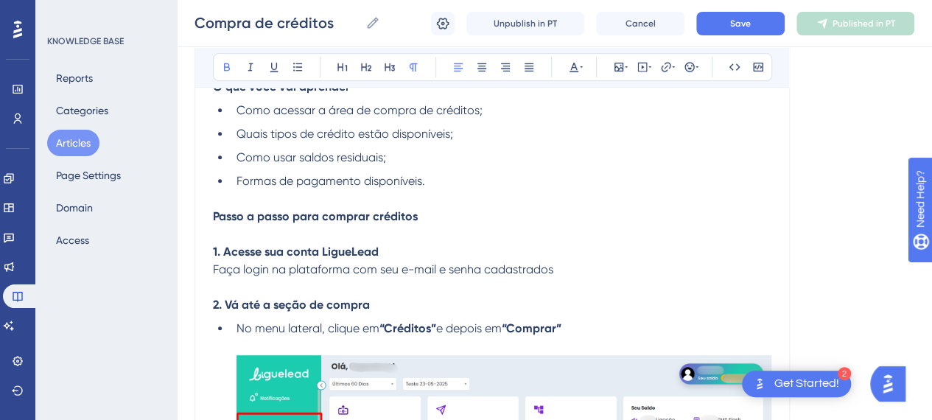
scroll to position [442, 0]
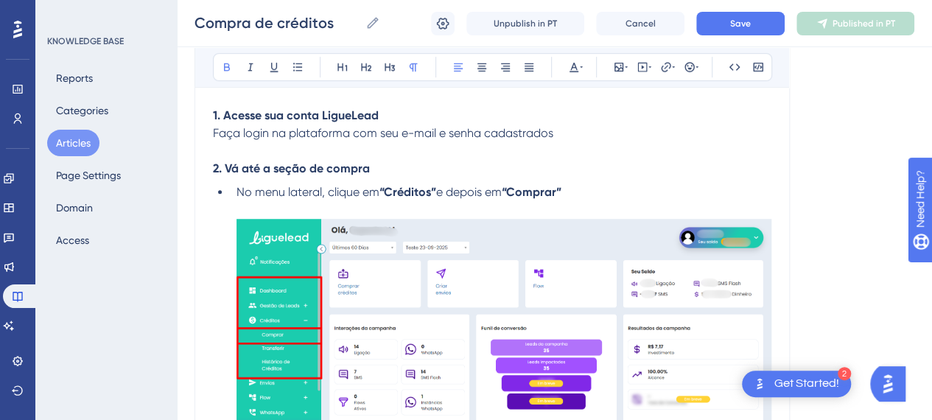
click at [591, 171] on p "2. Vá até a seção de compra" at bounding box center [492, 169] width 558 height 18
drag, startPoint x: 374, startPoint y: 193, endPoint x: 556, endPoint y: 186, distance: 182.1
click at [469, 186] on li "No menu lateral, clique em “Créditos” e depois em “Comprar”" at bounding box center [501, 336] width 541 height 306
click at [614, 189] on li "No menu lateral, clique em “Créditos” e depois em “Comprar”" at bounding box center [501, 336] width 541 height 306
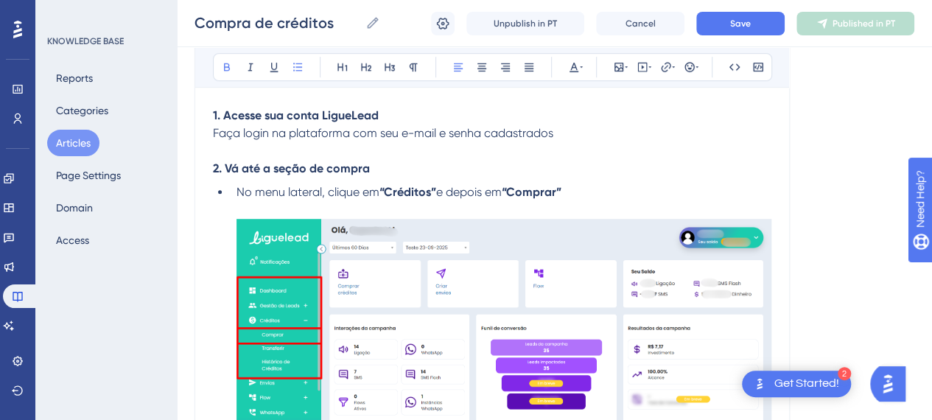
click at [600, 191] on li "No menu lateral, clique em “Créditos” e depois em “Comprar”" at bounding box center [501, 336] width 541 height 306
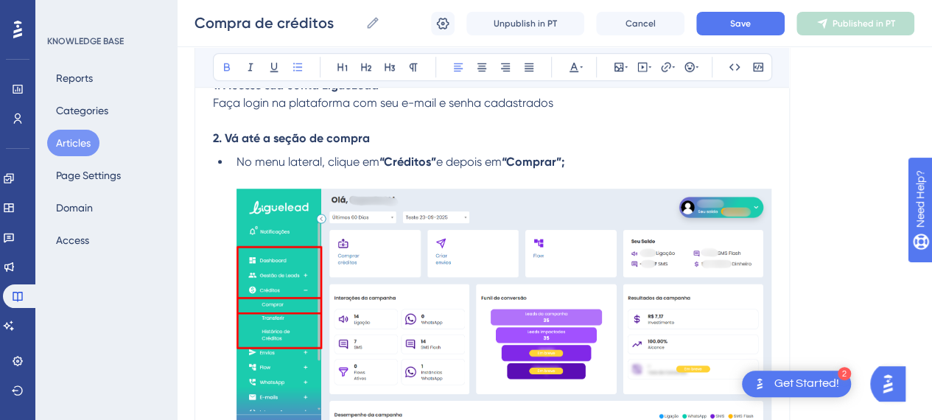
scroll to position [516, 0]
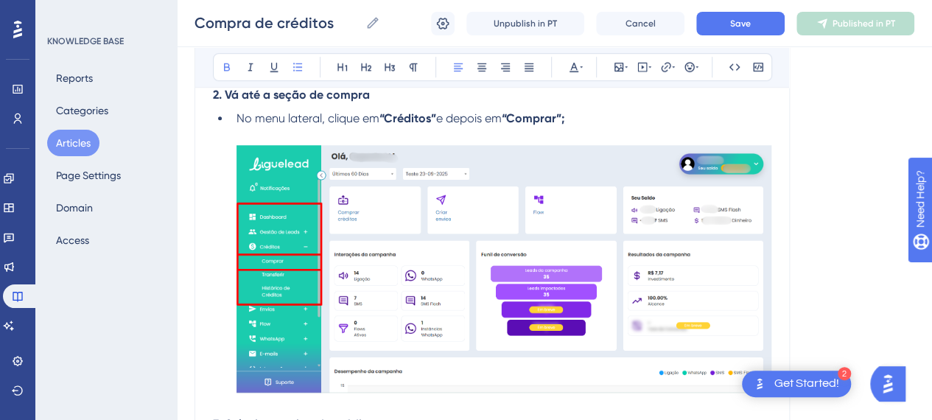
click at [474, 200] on img at bounding box center [504, 269] width 535 height 248
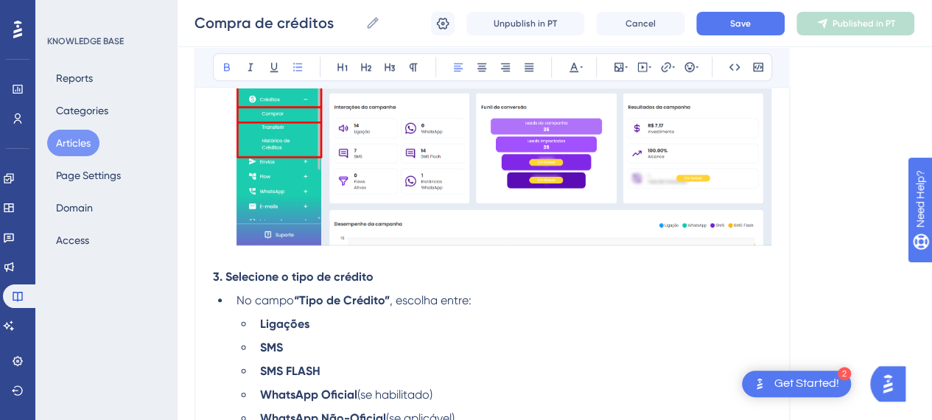
drag, startPoint x: 270, startPoint y: 262, endPoint x: 334, endPoint y: 273, distance: 65.0
click at [270, 262] on li "No menu lateral, clique em “Créditos” e depois em “Comprar”;" at bounding box center [501, 115] width 541 height 306
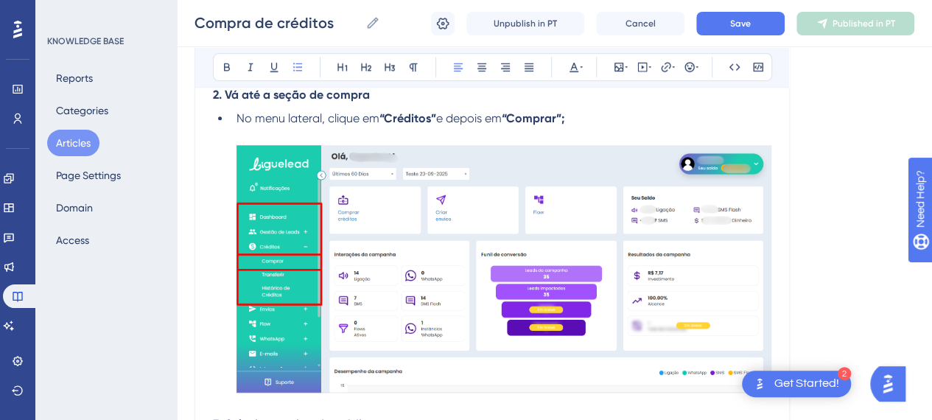
scroll to position [442, 0]
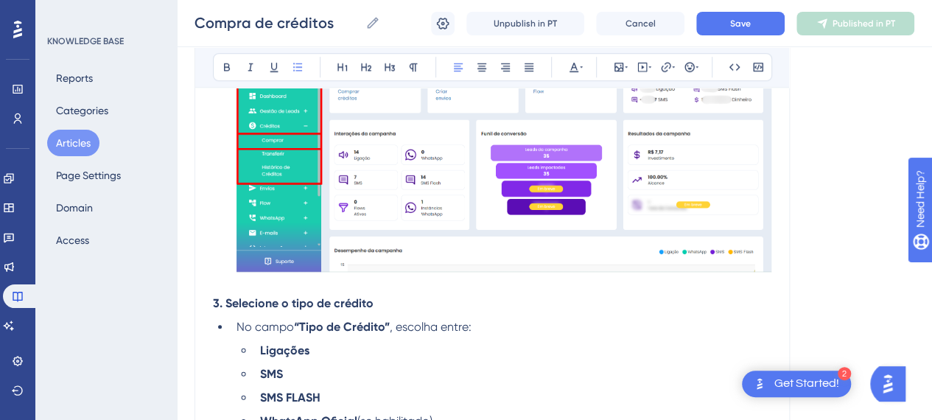
scroll to position [663, 0]
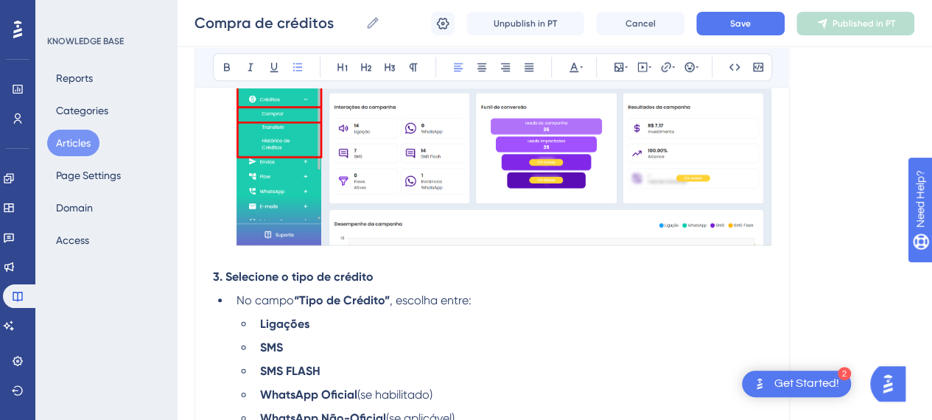
click at [420, 307] on li "No campo “Tipo de Crédito” , escolha entre:" at bounding box center [501, 301] width 541 height 18
click at [325, 282] on strong "3. Selecione o tipo de crédito" at bounding box center [293, 277] width 161 height 14
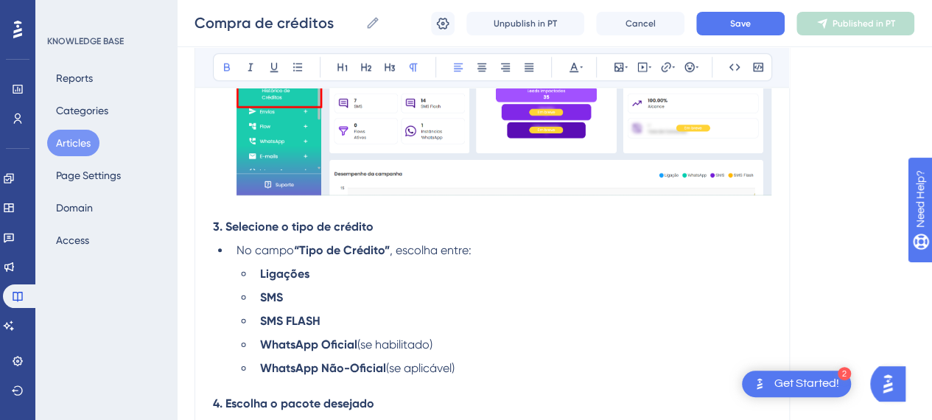
scroll to position [737, 0]
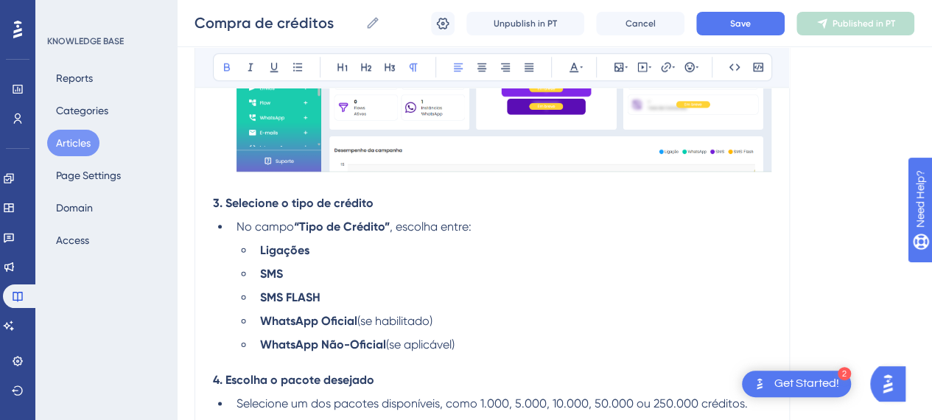
click at [382, 251] on li "Ligações" at bounding box center [512, 251] width 517 height 18
click at [467, 326] on li "WhatsApp Oficial (se habilitado)" at bounding box center [512, 321] width 517 height 18
click at [481, 346] on li "WhatsApp Não-Oficial (se aplicável)" at bounding box center [512, 353] width 517 height 35
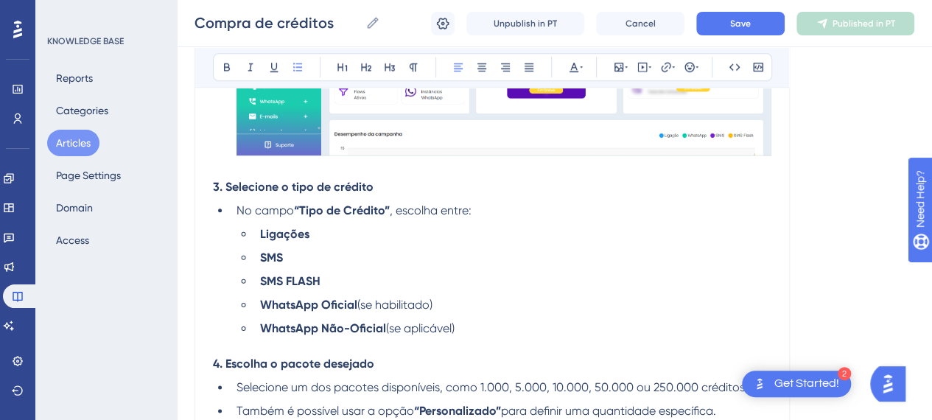
scroll to position [884, 0]
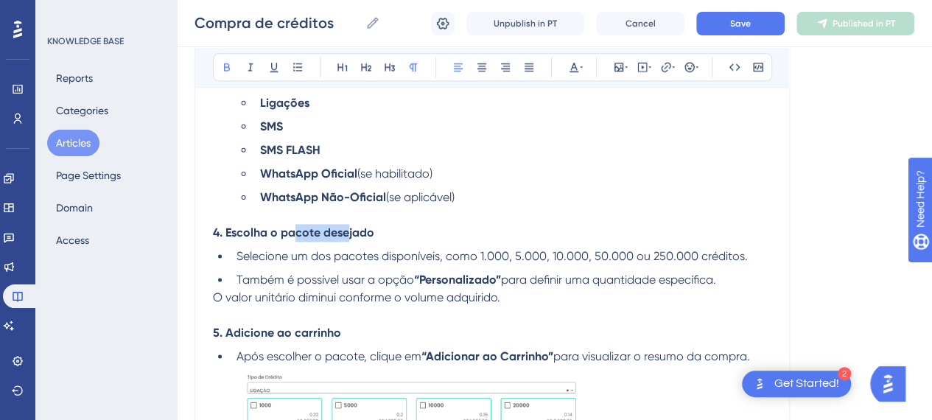
drag, startPoint x: 295, startPoint y: 234, endPoint x: 375, endPoint y: 237, distance: 80.4
click at [355, 233] on strong "4. Escolha o pacote desejado" at bounding box center [293, 232] width 161 height 14
click at [426, 237] on p "4. Escolha o pacote desejado" at bounding box center [492, 233] width 558 height 18
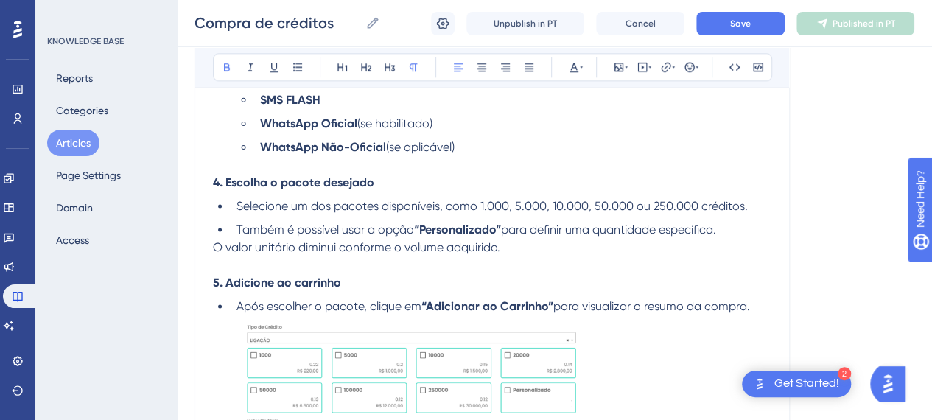
scroll to position [958, 0]
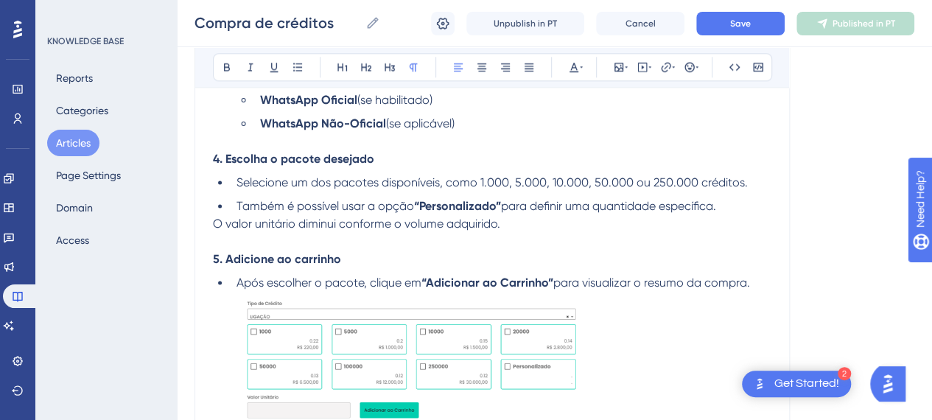
click at [472, 242] on p "O valor unitário diminui conforme o volume adquirido." at bounding box center [492, 232] width 558 height 35
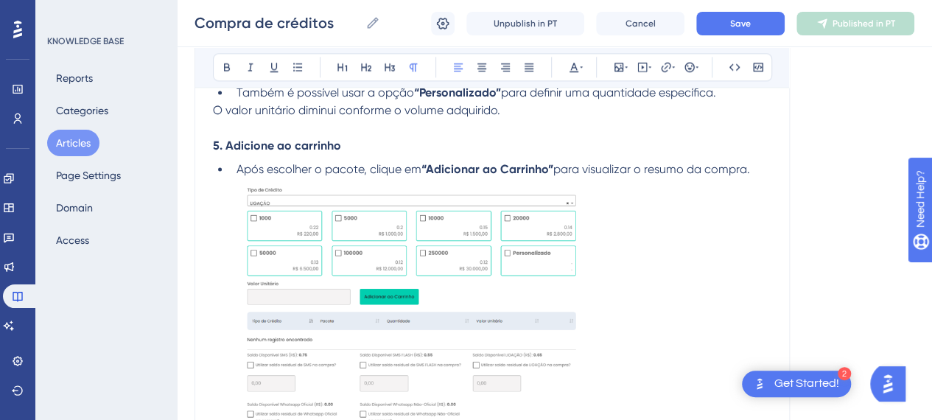
scroll to position [1105, 0]
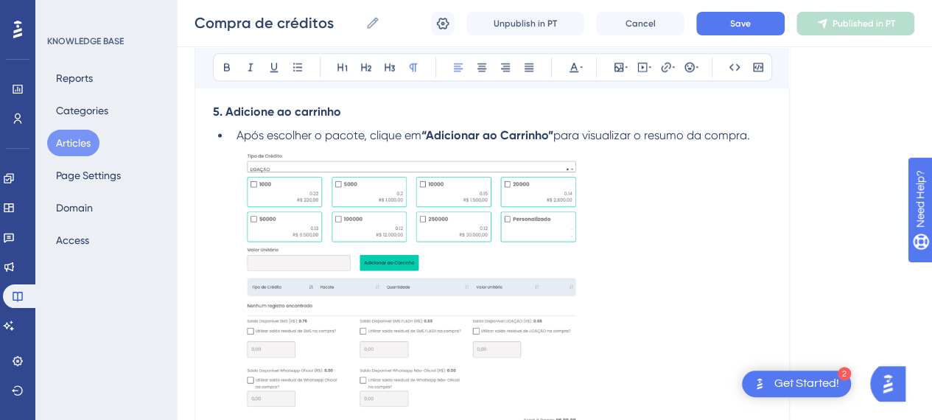
click at [410, 254] on img at bounding box center [411, 317] width 349 height 347
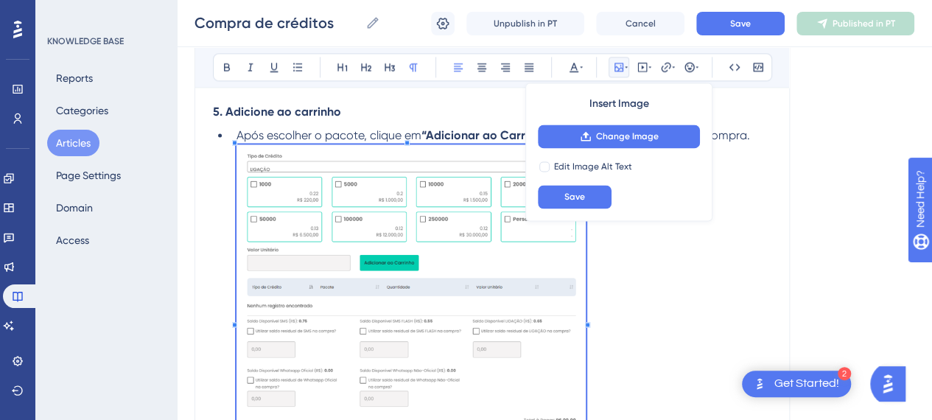
click at [596, 153] on div "Insert Image Change Image Edit Image Alt Text Save" at bounding box center [618, 152] width 187 height 139
click at [603, 136] on span "Change Image" at bounding box center [627, 136] width 63 height 12
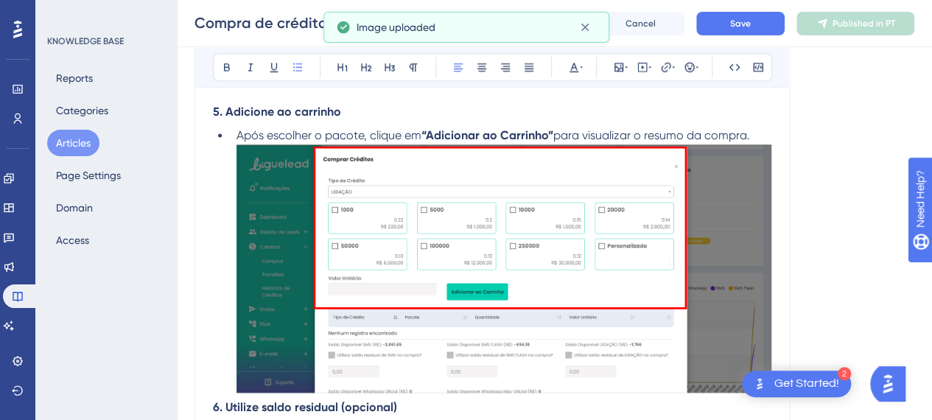
click at [770, 130] on li "Após escolher o pacote, clique em “Adicionar ao Carrinho” para visualizar o res…" at bounding box center [501, 262] width 541 height 271
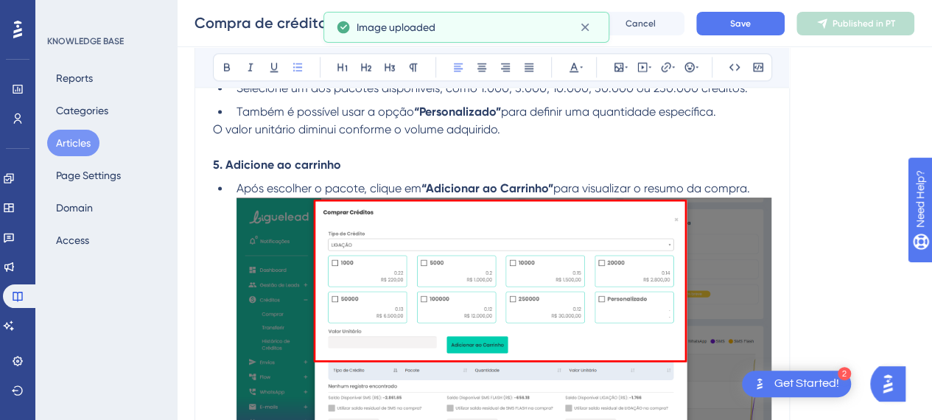
scroll to position [958, 0]
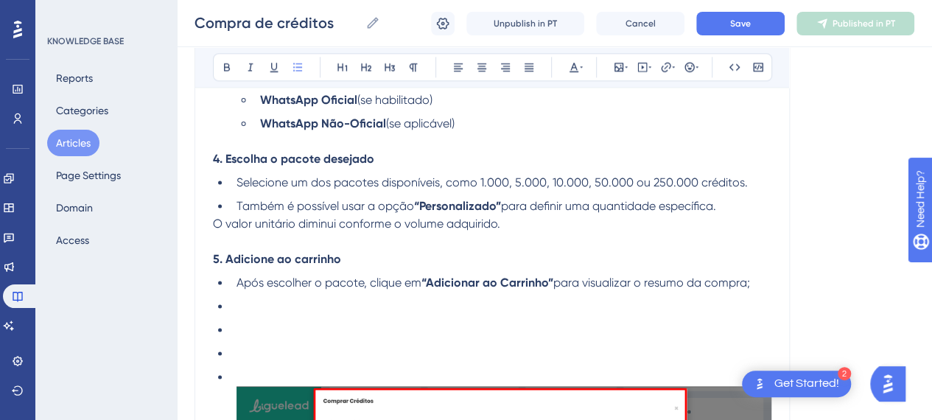
click at [234, 307] on li at bounding box center [501, 307] width 541 height 18
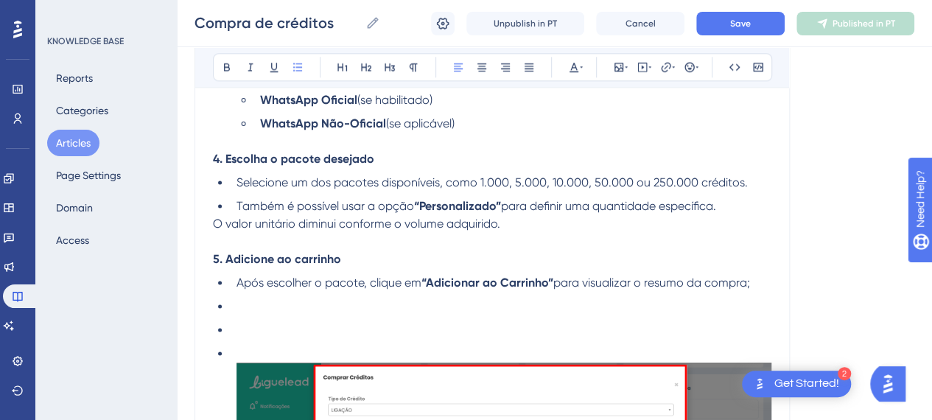
click at [251, 309] on li at bounding box center [501, 307] width 541 height 18
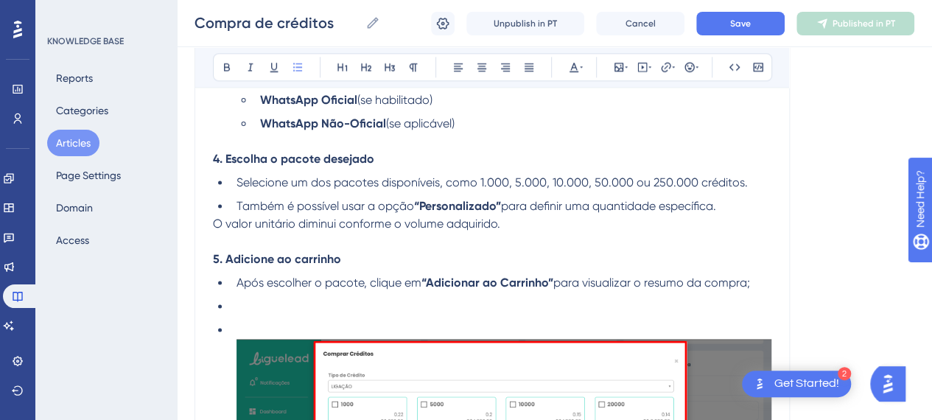
click at [242, 303] on li at bounding box center [501, 307] width 541 height 18
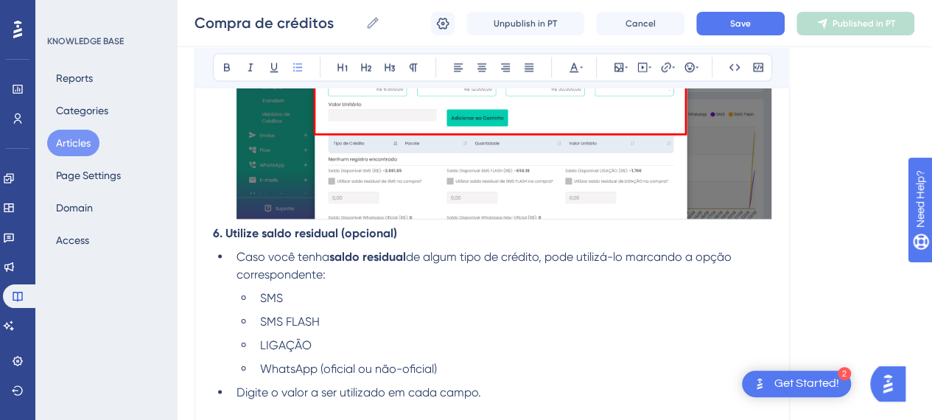
scroll to position [1179, 0]
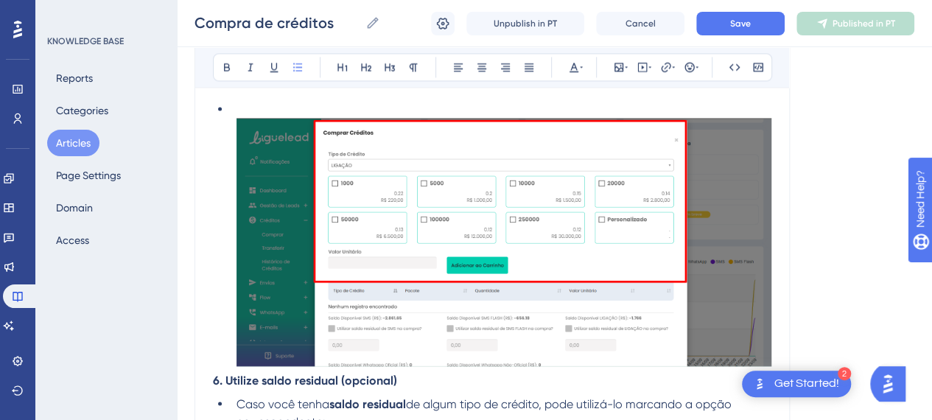
click at [215, 338] on ul "Após escolher o pacote, clique em “Adicionar ao Carrinho” para visualizar o res…" at bounding box center [492, 212] width 558 height 318
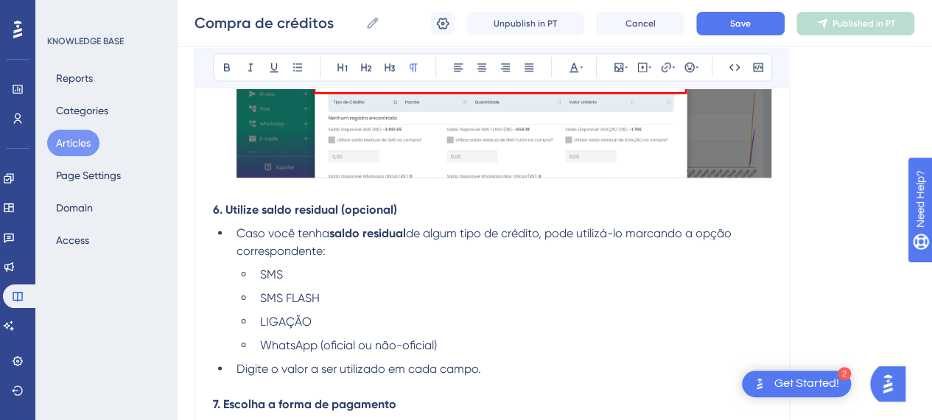
scroll to position [1400, 0]
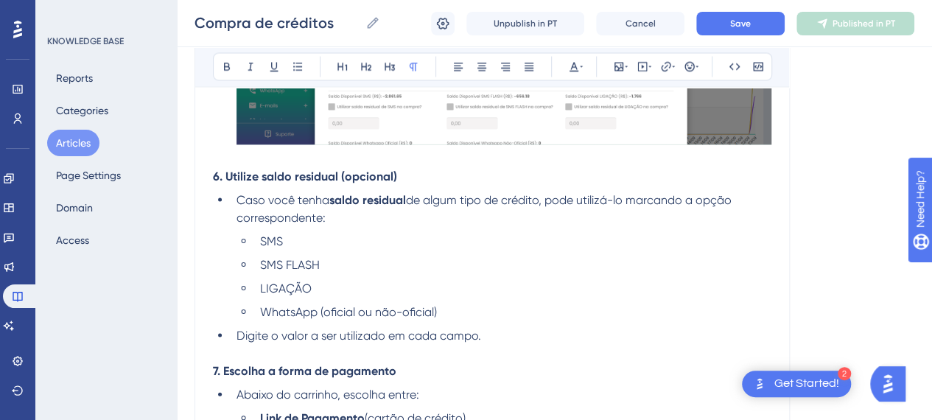
click at [402, 304] on li "WhatsApp (oficial ou não-oficial)" at bounding box center [512, 313] width 517 height 18
click at [404, 220] on li "Caso você tenha saldo residual de algum tipo de crédito, pode utilizá-lo marcan…" at bounding box center [501, 209] width 541 height 35
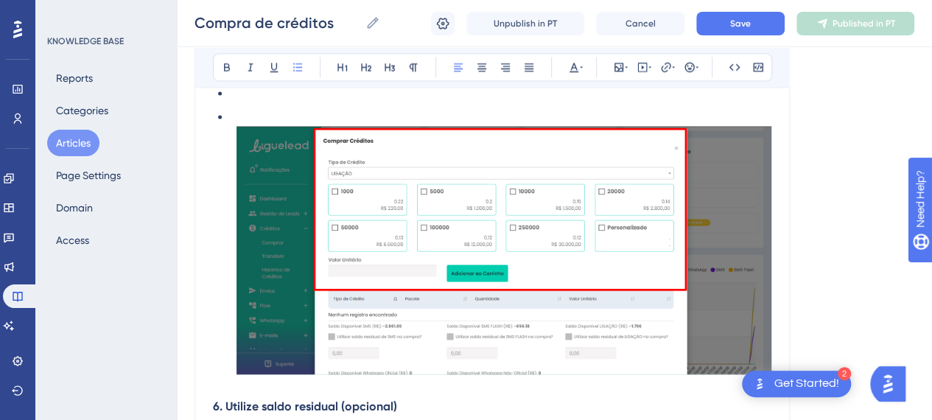
scroll to position [1105, 0]
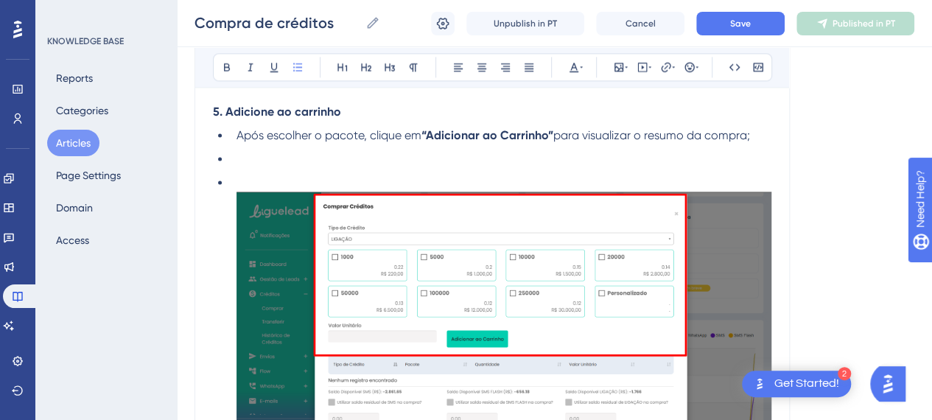
click at [286, 160] on li at bounding box center [501, 159] width 541 height 18
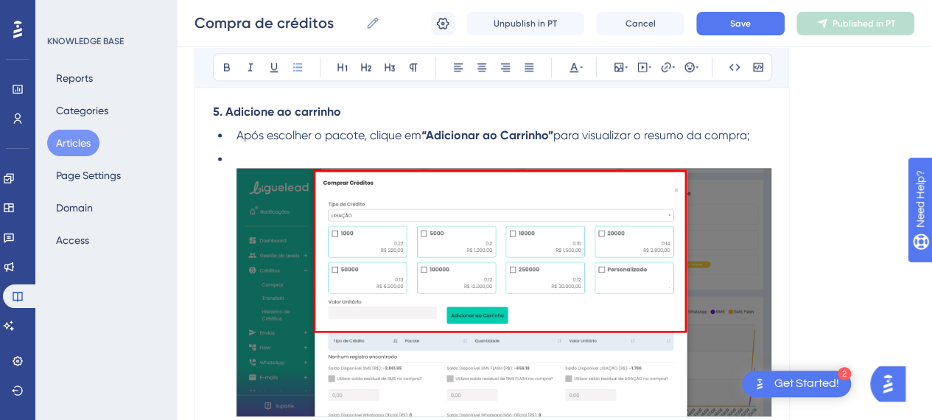
click at [279, 158] on li at bounding box center [501, 285] width 541 height 271
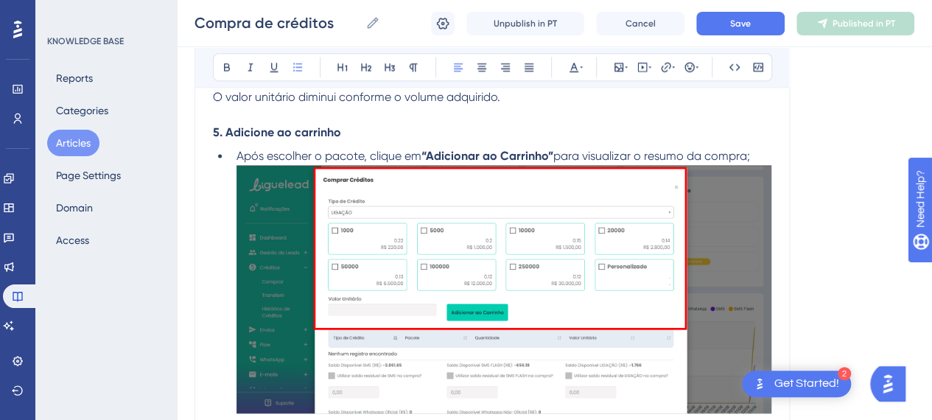
scroll to position [1179, 0]
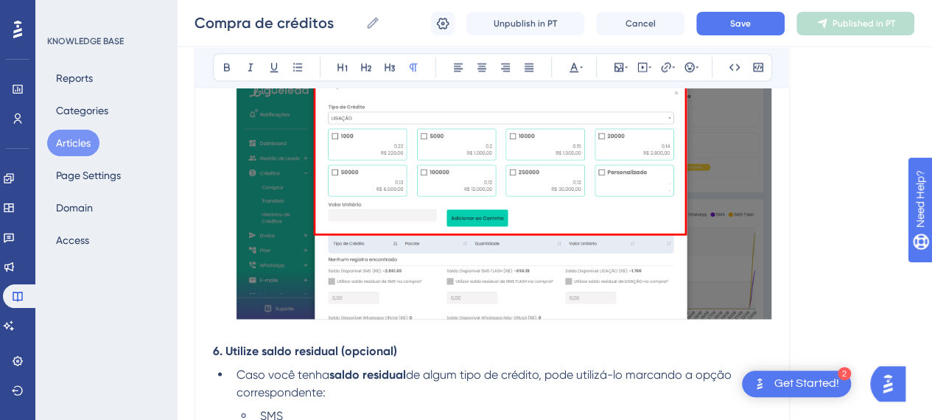
click at [401, 331] on p at bounding box center [492, 333] width 558 height 18
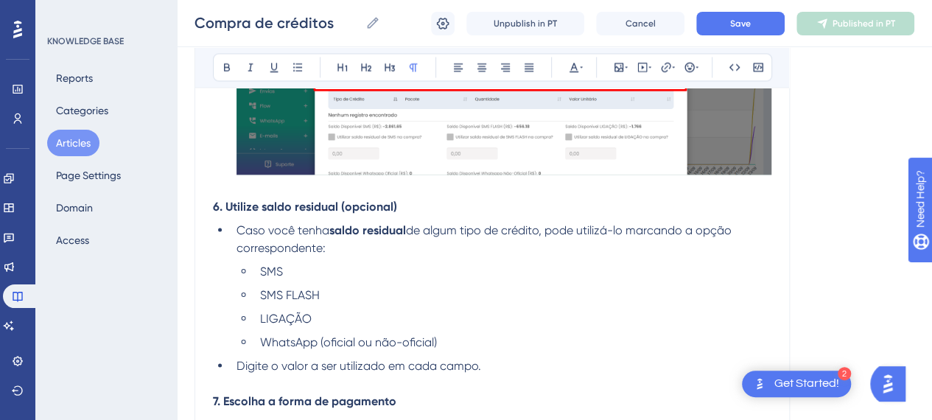
scroll to position [1326, 0]
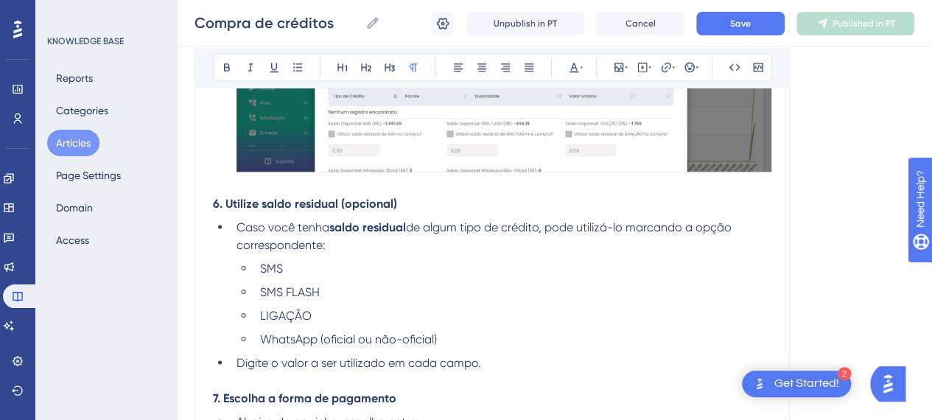
click at [511, 357] on li "Digite o valor a ser utilizado em cada campo." at bounding box center [501, 371] width 541 height 35
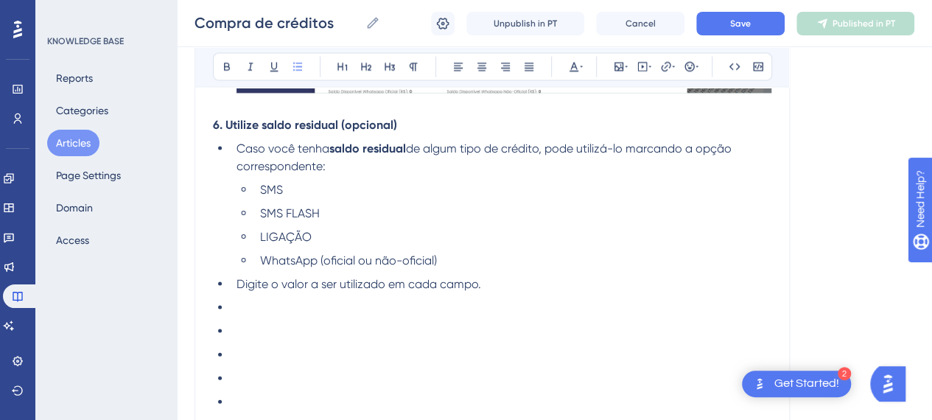
scroll to position [1428, 0]
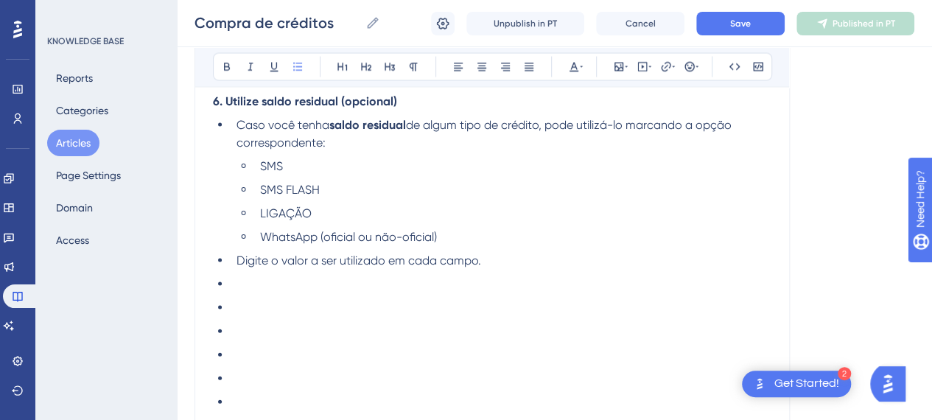
click at [362, 331] on li at bounding box center [501, 332] width 541 height 18
click at [234, 310] on li at bounding box center [501, 308] width 541 height 18
click at [274, 295] on ul "Caso você tenha saldo residual de algum tipo de crédito, pode utilizá-lo marcan…" at bounding box center [492, 284] width 558 height 336
click at [294, 286] on li at bounding box center [501, 285] width 541 height 18
click at [293, 287] on p at bounding box center [492, 296] width 558 height 18
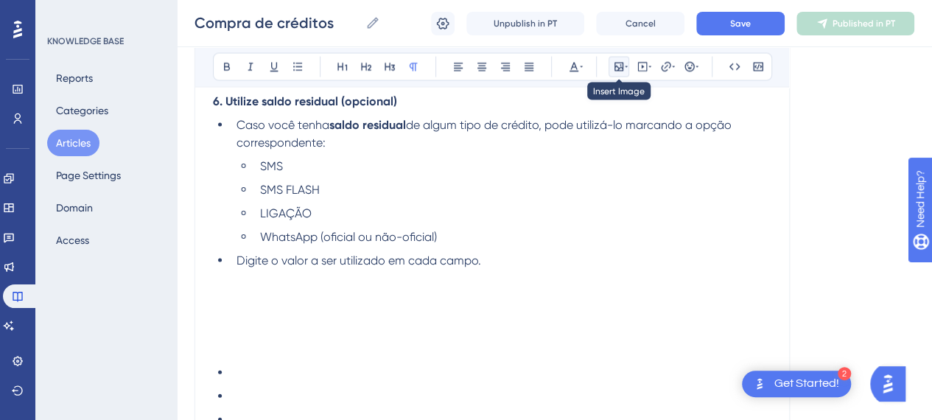
click at [616, 67] on icon at bounding box center [619, 67] width 12 height 12
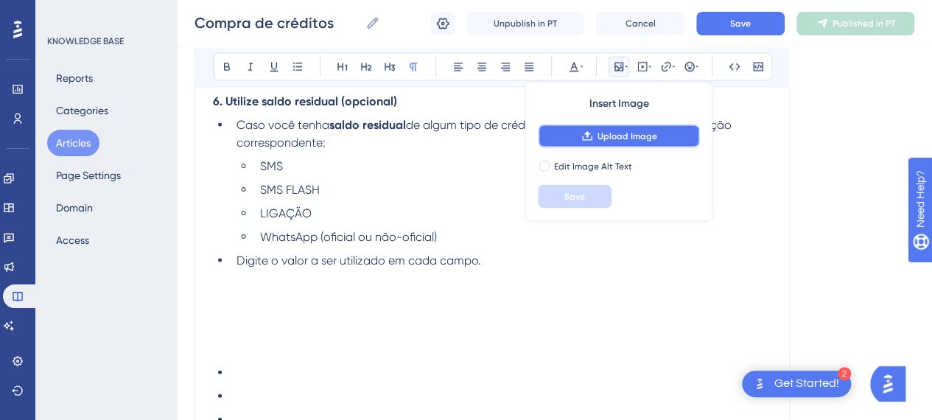
click at [614, 136] on span "Upload Image" at bounding box center [628, 136] width 60 height 12
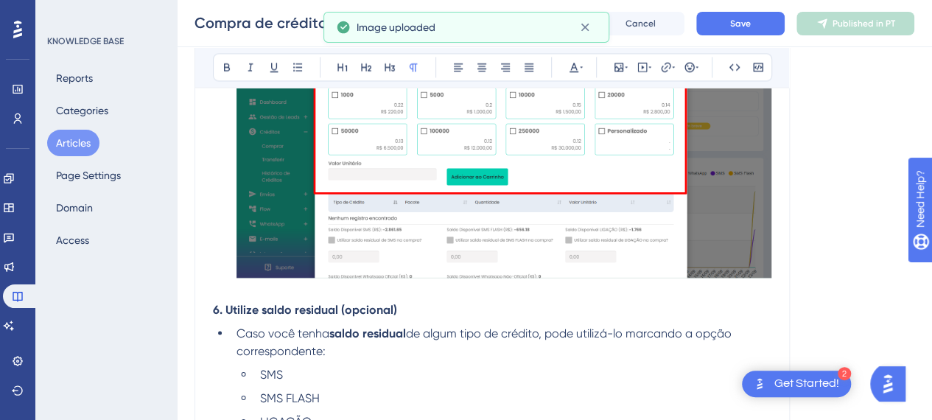
scroll to position [1133, 0]
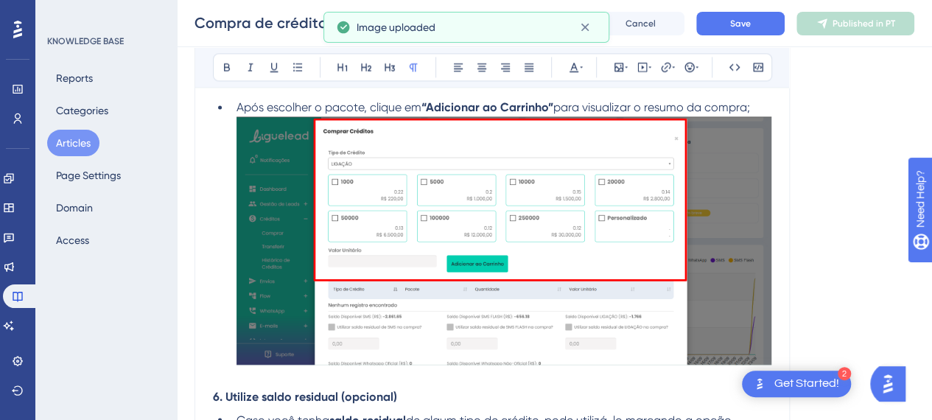
click at [535, 262] on img at bounding box center [504, 240] width 535 height 248
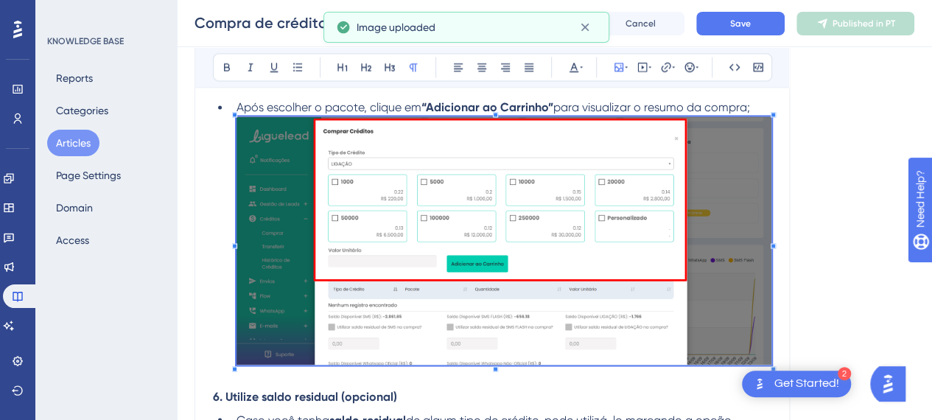
click at [665, 155] on img at bounding box center [504, 240] width 535 height 248
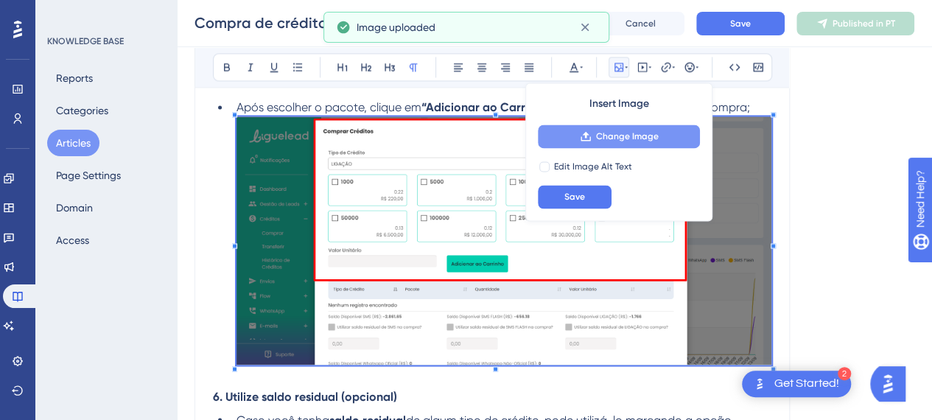
click at [662, 132] on button "Change Image" at bounding box center [619, 137] width 162 height 24
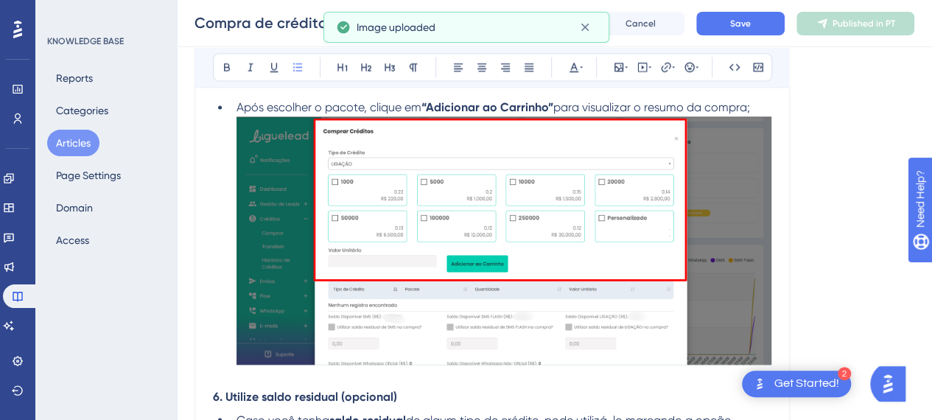
drag, startPoint x: 784, startPoint y: 90, endPoint x: 774, endPoint y: 99, distance: 14.1
click at [780, 96] on div "Compra de créditos Bold Italic Underline Bullet Point Heading 1 Heading 2 Headi…" at bounding box center [492, 246] width 595 height 2428
click at [772, 101] on div "Compra de créditos Bold Italic Underline Bullet Point Heading 1 Heading 2 Headi…" at bounding box center [492, 246] width 595 height 2428
click at [764, 107] on li "Após escolher o pacote, clique em “Adicionar ao Carrinho” para visualizar o res…" at bounding box center [501, 234] width 541 height 271
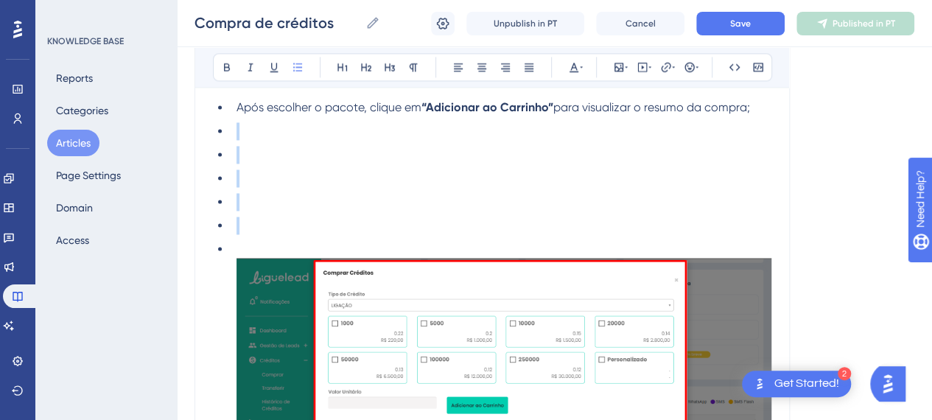
drag, startPoint x: 220, startPoint y: 131, endPoint x: 242, endPoint y: 214, distance: 86.1
click at [242, 220] on ul "Após escolher o pacote, clique em “Adicionar ao Carrinho” para visualizar o res…" at bounding box center [492, 305] width 558 height 413
click at [224, 138] on ul "Após escolher o pacote, clique em “Adicionar ao Carrinho” para visualizar o res…" at bounding box center [492, 305] width 558 height 413
click at [221, 129] on ul "Após escolher o pacote, clique em “Adicionar ao Carrinho” para visualizar o res…" at bounding box center [492, 305] width 558 height 413
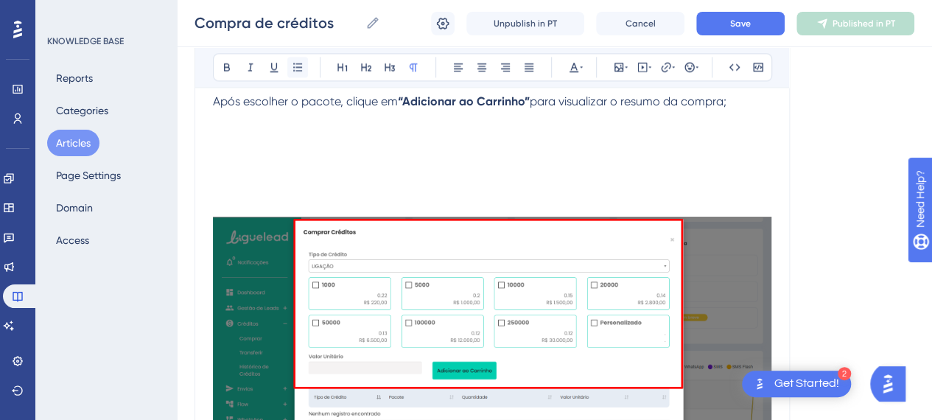
click at [298, 71] on icon at bounding box center [298, 67] width 12 height 12
click at [295, 147] on p at bounding box center [492, 155] width 558 height 18
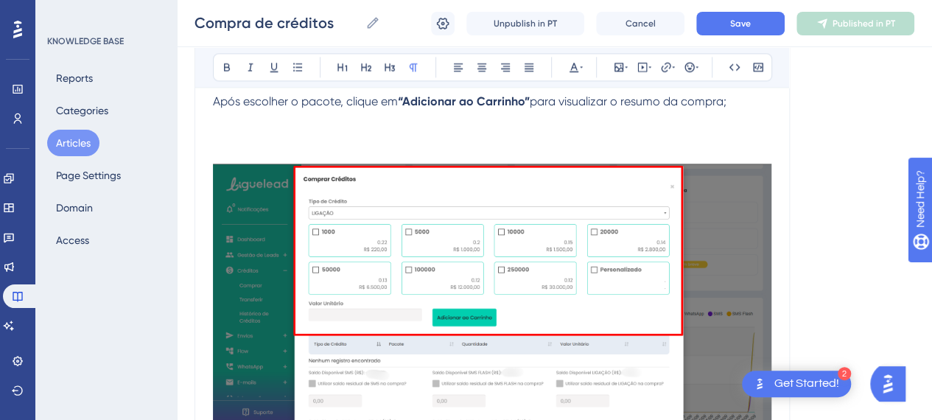
drag, startPoint x: 223, startPoint y: 138, endPoint x: 249, endPoint y: 158, distance: 33.6
click at [223, 141] on p at bounding box center [492, 137] width 558 height 18
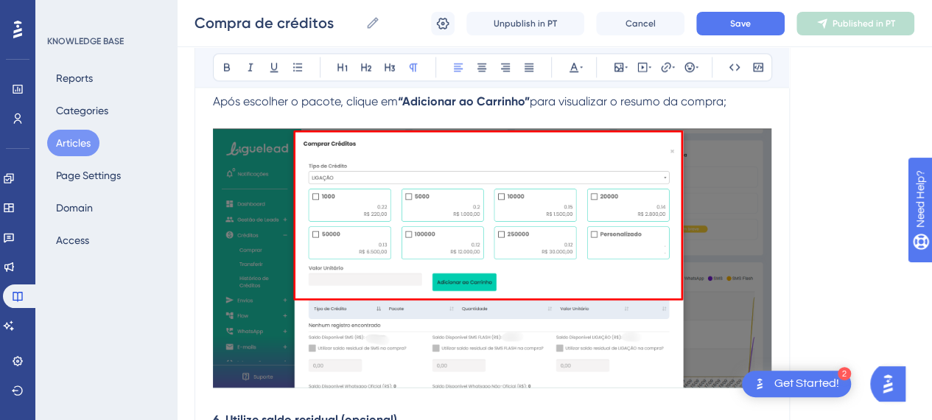
scroll to position [1354, 0]
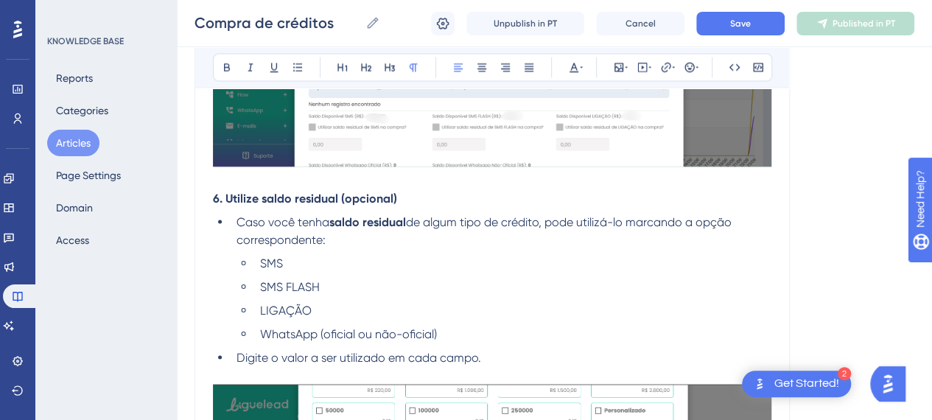
click at [265, 176] on p at bounding box center [492, 181] width 558 height 18
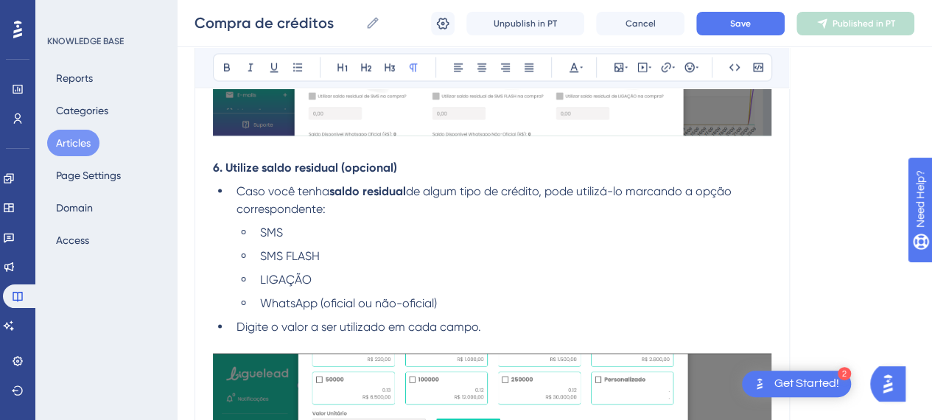
scroll to position [1428, 0]
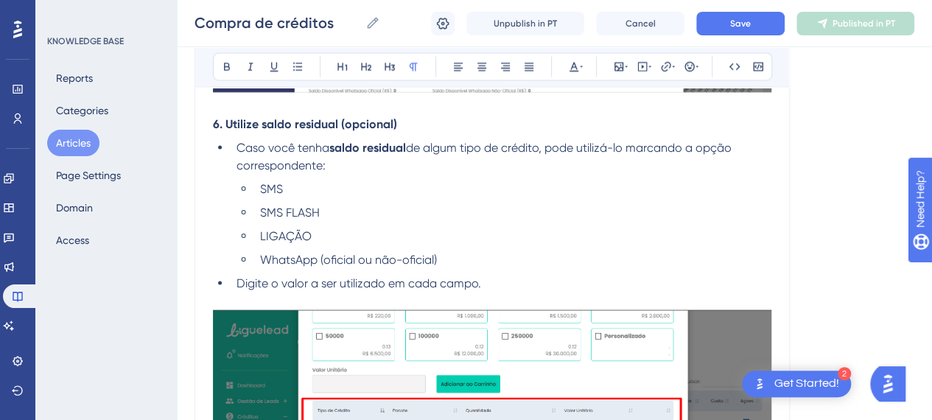
click at [506, 275] on li "Digite o valor a ser utilizado em cada campo." at bounding box center [501, 284] width 541 height 18
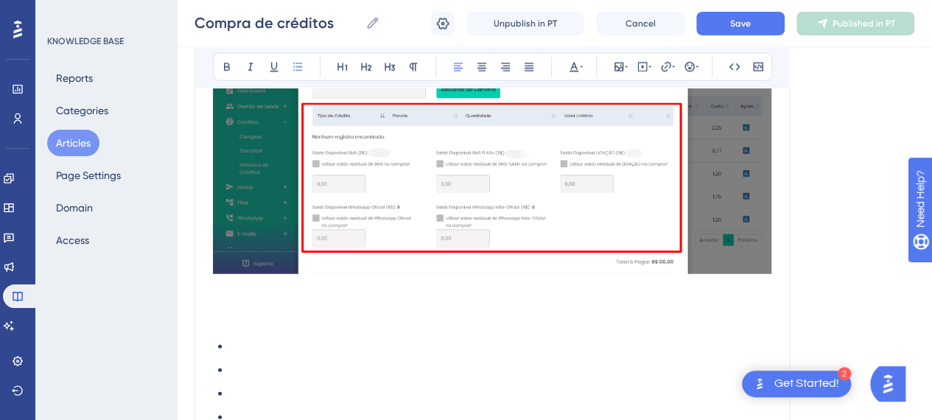
click at [307, 315] on p at bounding box center [492, 324] width 558 height 18
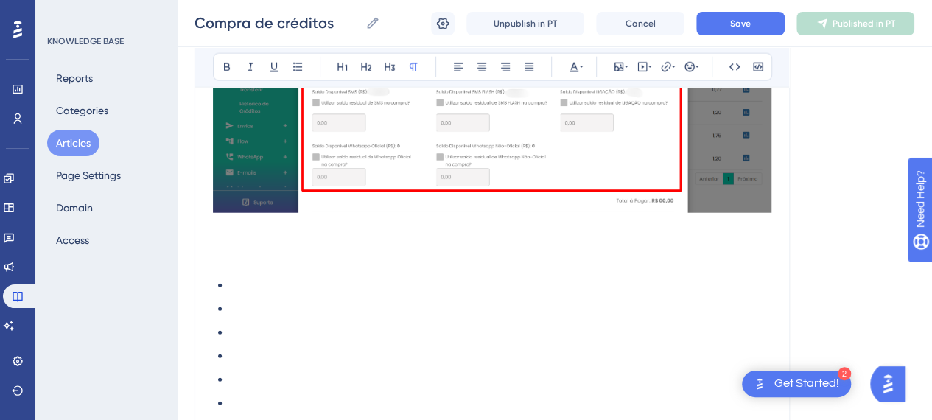
scroll to position [1870, 0]
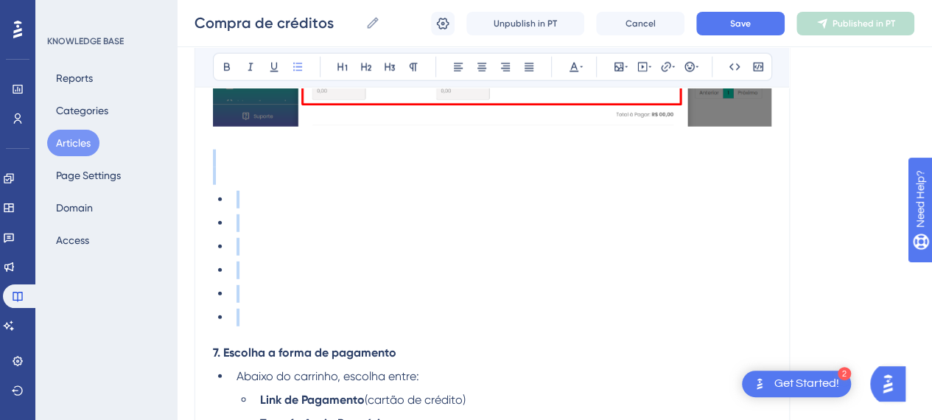
drag, startPoint x: 252, startPoint y: 306, endPoint x: 200, endPoint y: 161, distance: 153.3
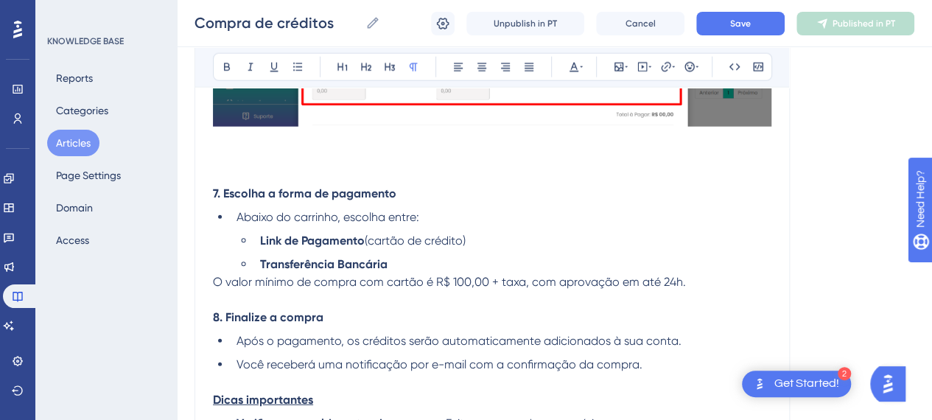
click at [225, 164] on p at bounding box center [492, 167] width 558 height 35
click at [226, 163] on p at bounding box center [492, 167] width 558 height 35
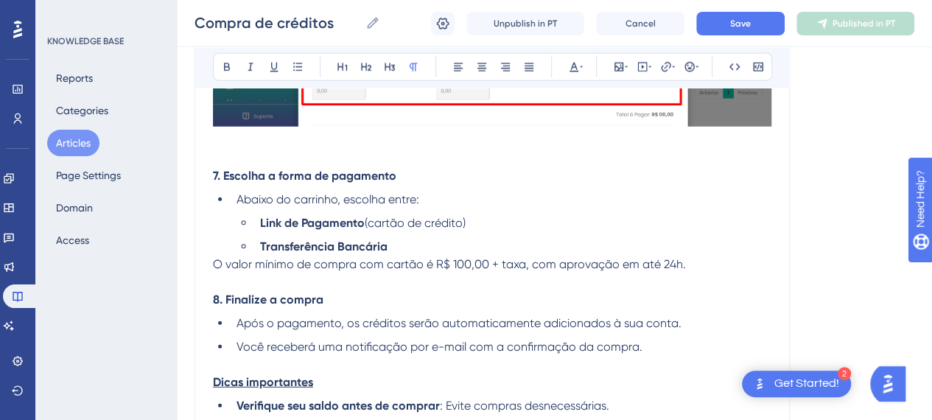
click at [233, 158] on p at bounding box center [492, 149] width 558 height 35
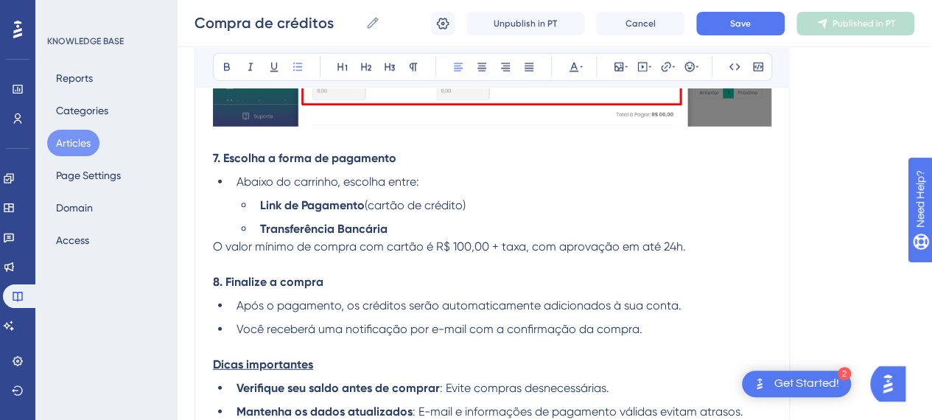
click at [634, 190] on ul "Abaixo do carrinho, escolha entre: Link de Pagamento (cartão de crédito) Transf…" at bounding box center [492, 205] width 558 height 65
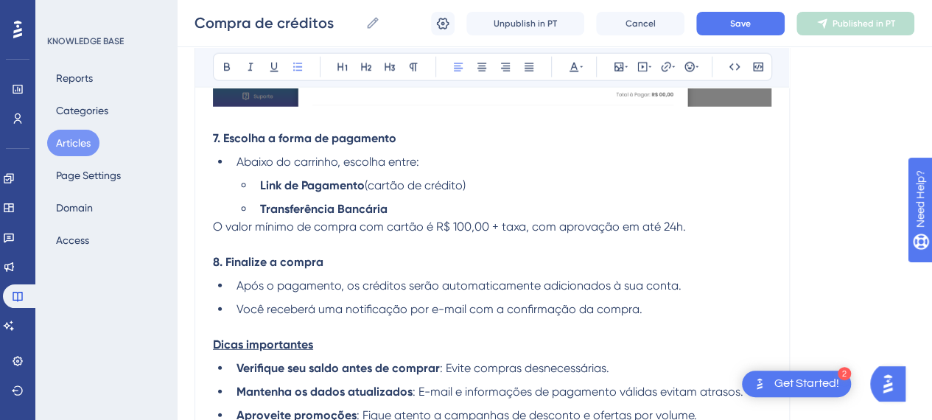
scroll to position [1944, 0]
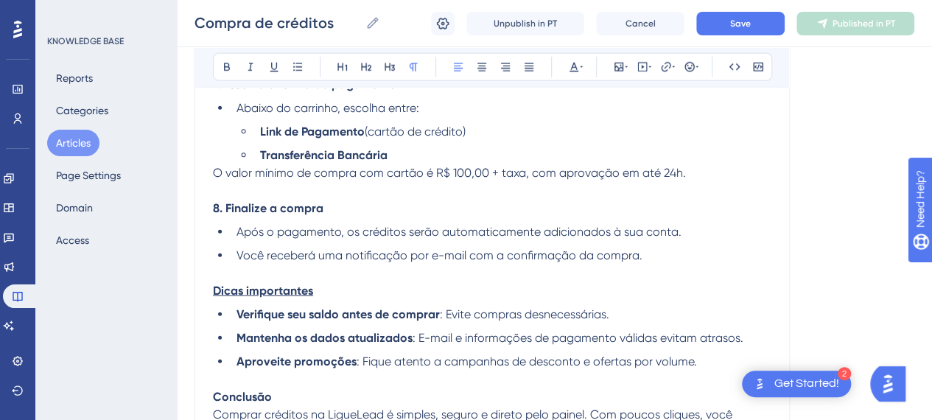
click at [452, 179] on p "O valor mínimo de compra com cartão é R$ 100,00 + taxa, com aprovação em até 24…" at bounding box center [492, 181] width 558 height 35
drag, startPoint x: 452, startPoint y: 190, endPoint x: 541, endPoint y: 192, distance: 88.4
click at [453, 191] on p "O valor mínimo de compra com cartão é R$ 100,00 + taxa, com aprovação em até 24…" at bounding box center [492, 181] width 558 height 35
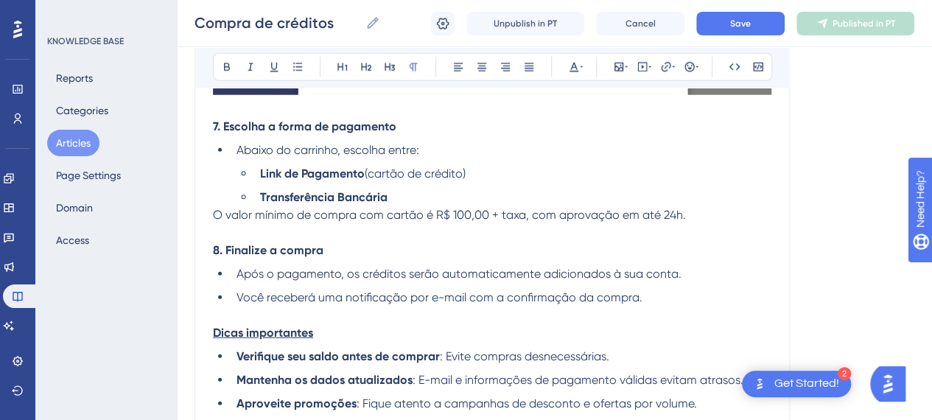
scroll to position [1870, 0]
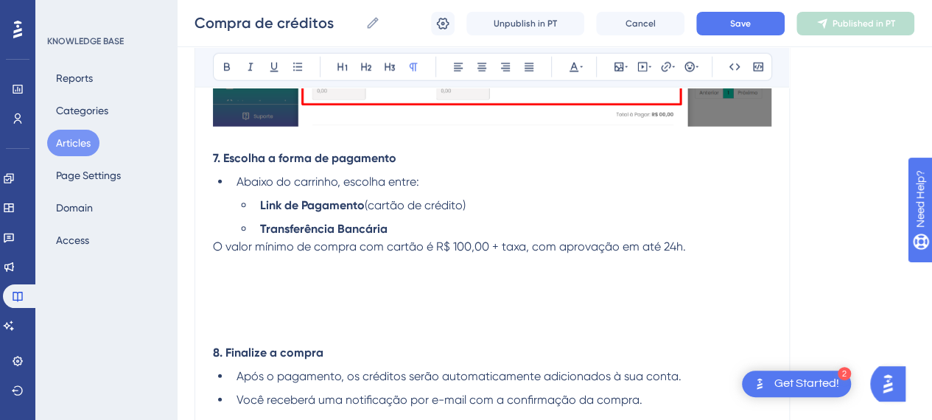
drag, startPoint x: 253, startPoint y: 261, endPoint x: 253, endPoint y: 273, distance: 12.5
click at [254, 273] on p at bounding box center [492, 282] width 558 height 18
click at [622, 69] on icon at bounding box center [618, 67] width 9 height 9
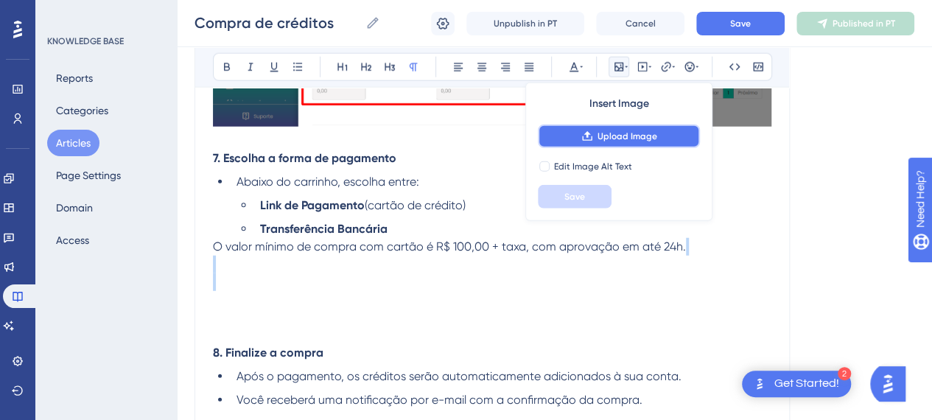
click at [617, 132] on span "Upload Image" at bounding box center [628, 136] width 60 height 12
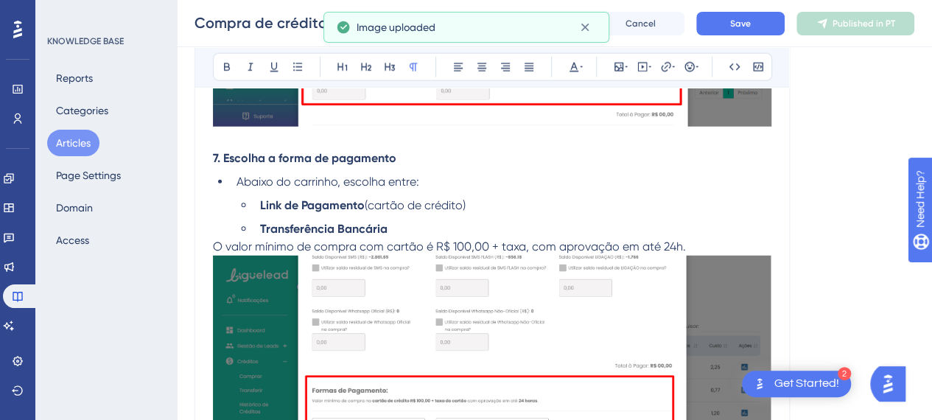
click at [710, 242] on p "O valor mínimo de compra com cartão é R$ 100,00 + taxa, com aprovação em até 24…" at bounding box center [492, 378] width 558 height 281
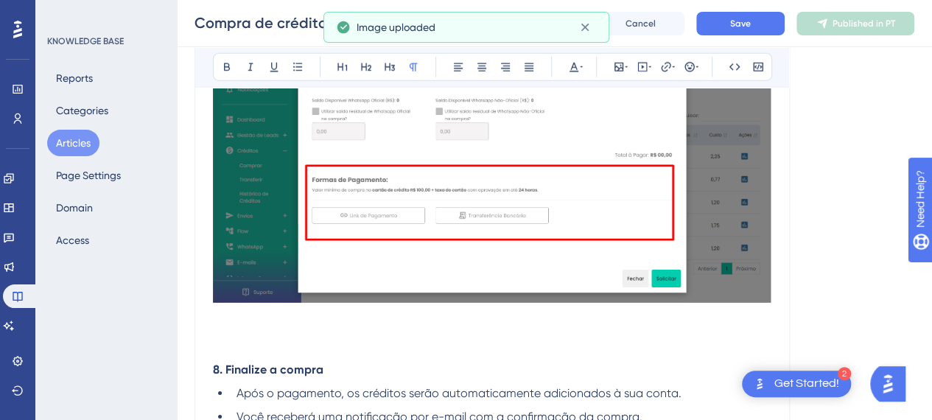
scroll to position [2165, 0]
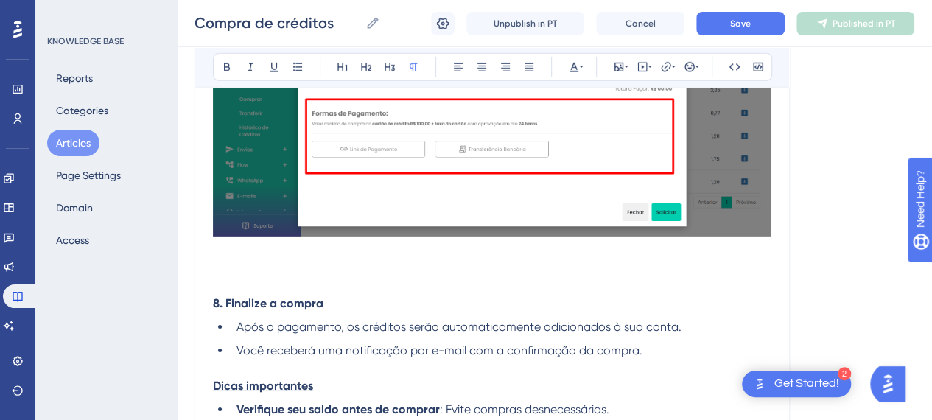
click at [317, 273] on p at bounding box center [492, 268] width 558 height 18
click at [273, 279] on p at bounding box center [492, 286] width 558 height 18
click at [272, 278] on p at bounding box center [492, 286] width 558 height 18
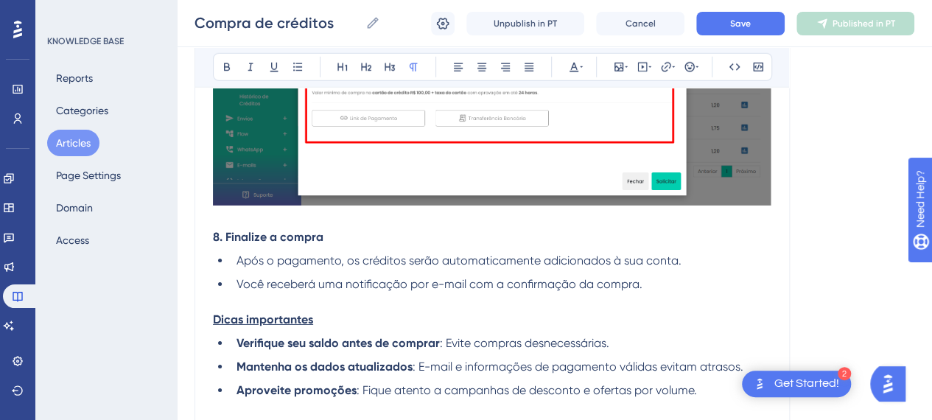
scroll to position [2414, 0]
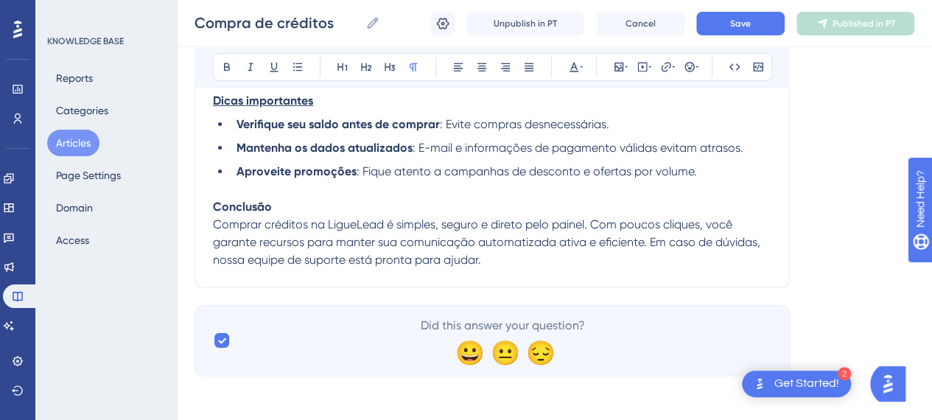
click at [259, 94] on strong "Dicas importantes" at bounding box center [263, 101] width 100 height 14
click at [262, 94] on strong "Dicas importantes" at bounding box center [263, 101] width 100 height 14
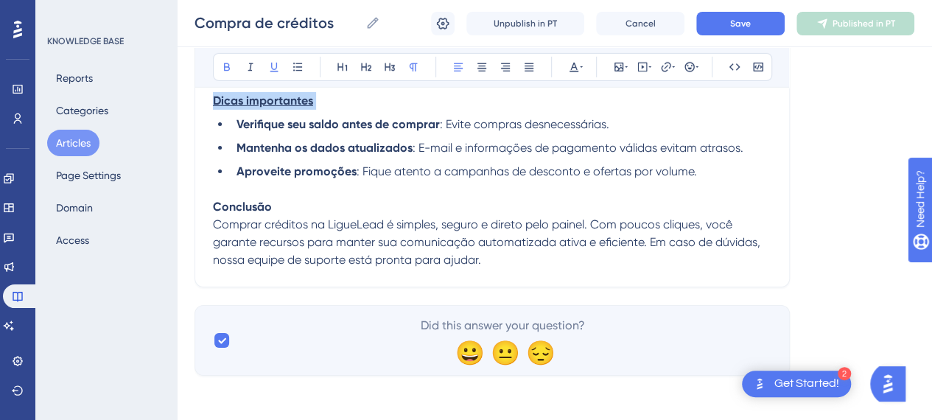
click at [262, 94] on strong "Dicas importantes" at bounding box center [263, 101] width 100 height 14
click at [270, 63] on icon at bounding box center [274, 68] width 8 height 10
click at [387, 125] on strong "Verifique seu saldo antes de comprar" at bounding box center [338, 124] width 203 height 14
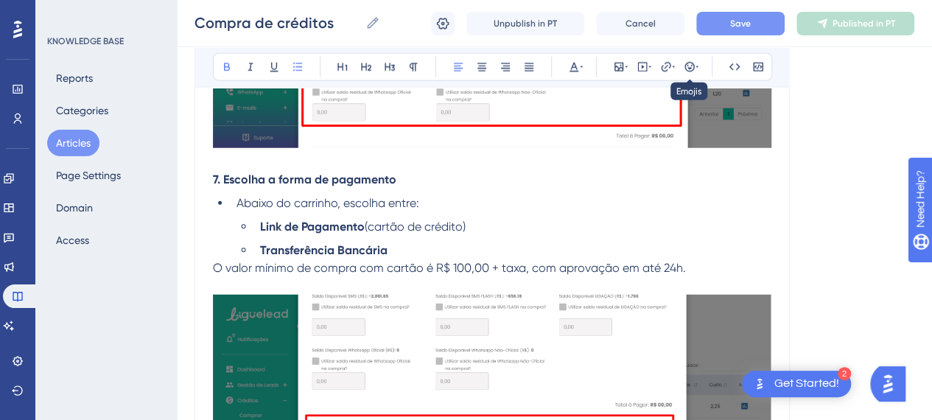
scroll to position [1825, 0]
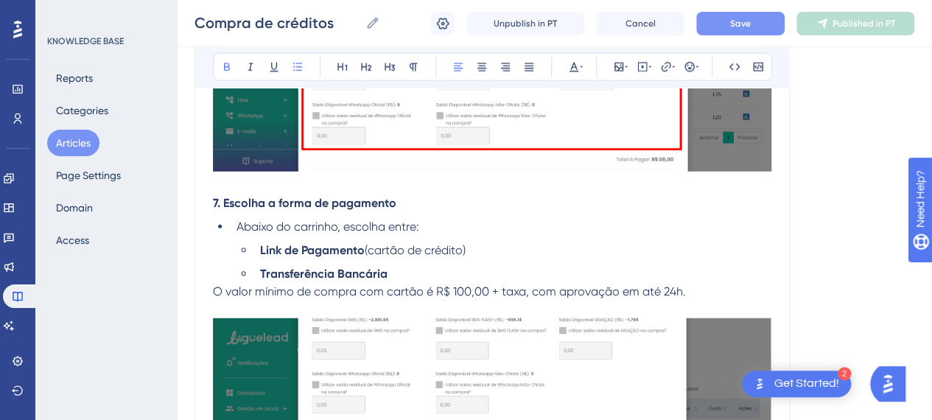
click at [745, 13] on button "Save" at bounding box center [740, 24] width 88 height 24
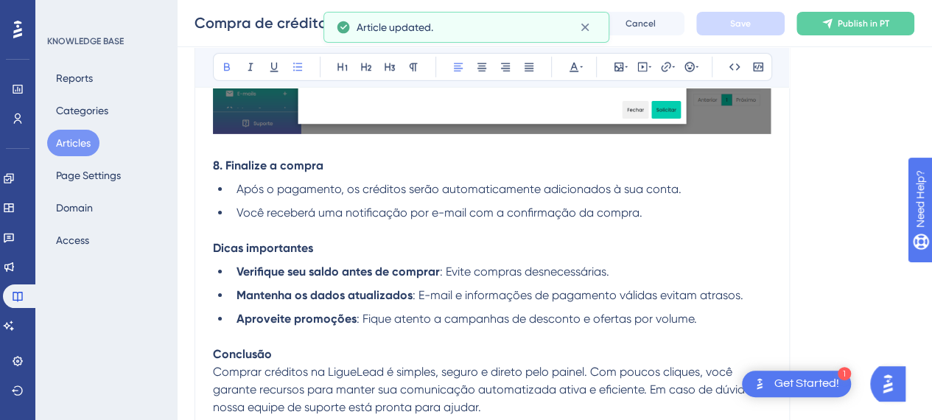
scroll to position [2414, 0]
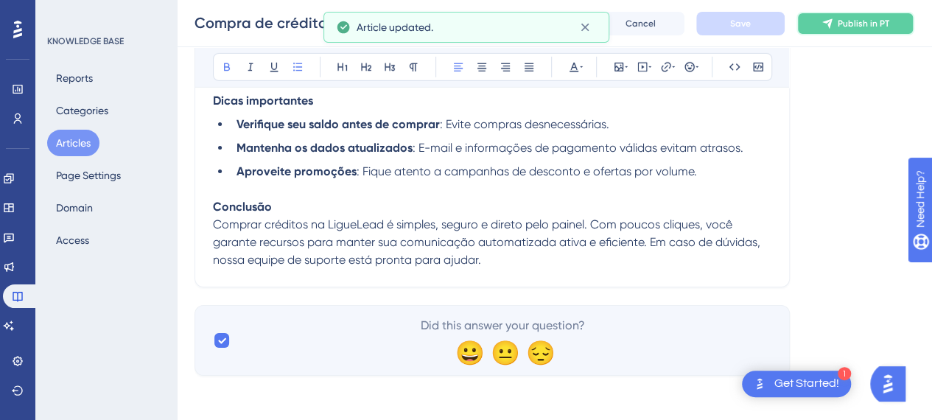
click at [853, 24] on span "Publish in PT" at bounding box center [864, 24] width 52 height 12
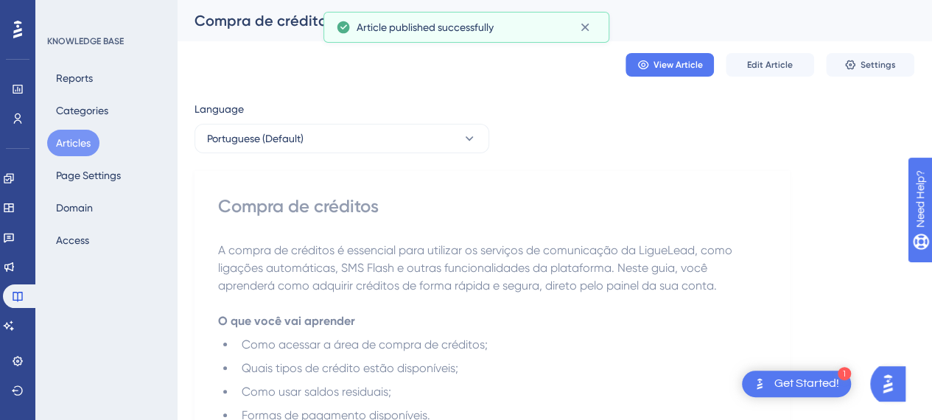
scroll to position [0, 0]
click at [259, 13] on div "Compra de créditos" at bounding box center [536, 20] width 683 height 21
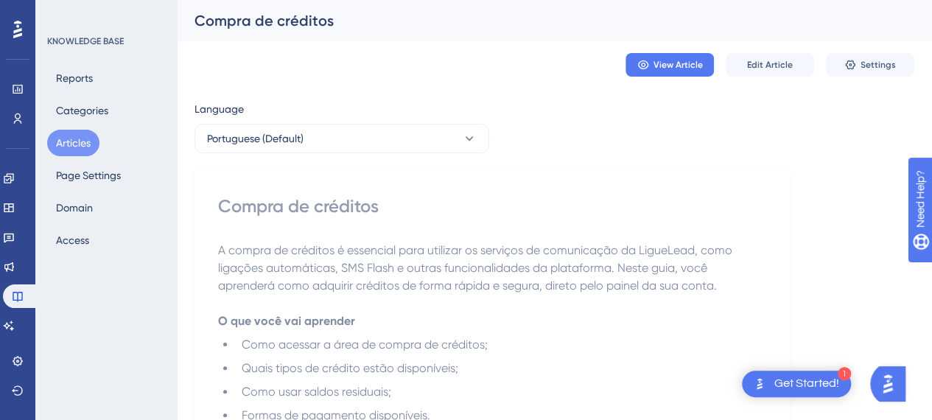
click at [259, 13] on div "Compra de créditos" at bounding box center [536, 20] width 683 height 21
copy div "Compra de créditos View Article Edit Article Settings Language Portuguese (Defa…"
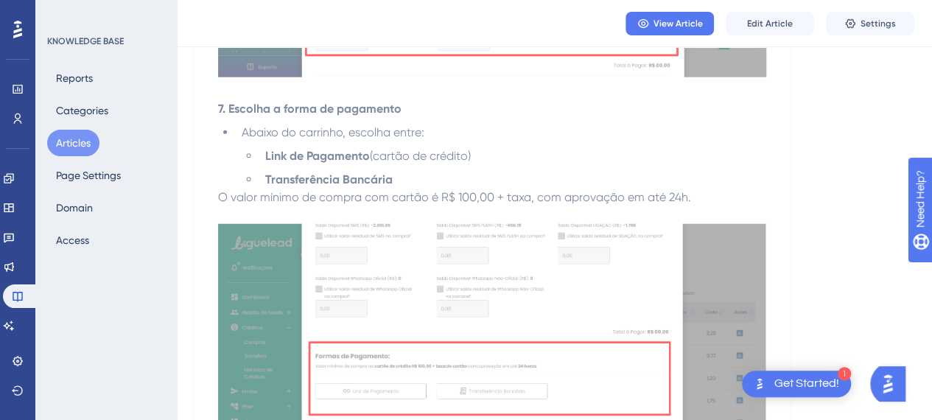
scroll to position [1842, 0]
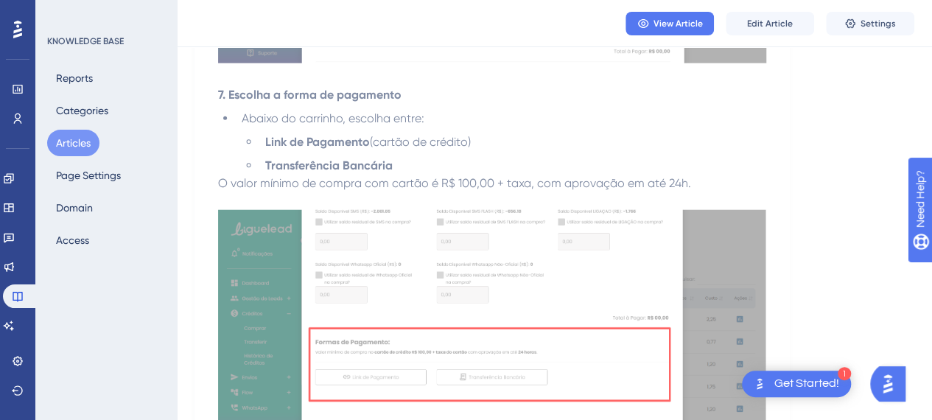
click at [57, 141] on button "Articles" at bounding box center [73, 143] width 52 height 27
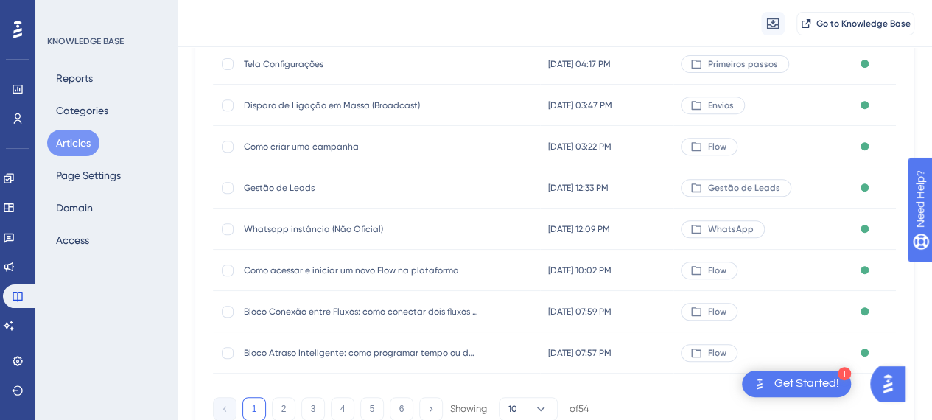
scroll to position [329, 0]
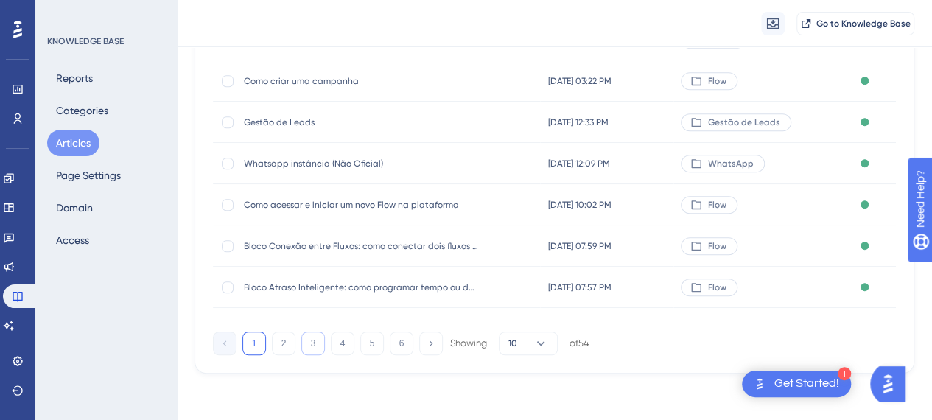
click at [314, 341] on button "3" at bounding box center [313, 344] width 24 height 24
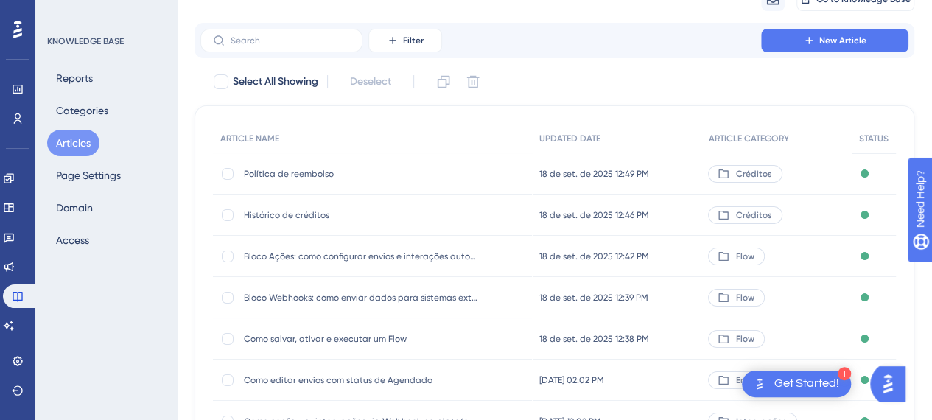
scroll to position [147, 0]
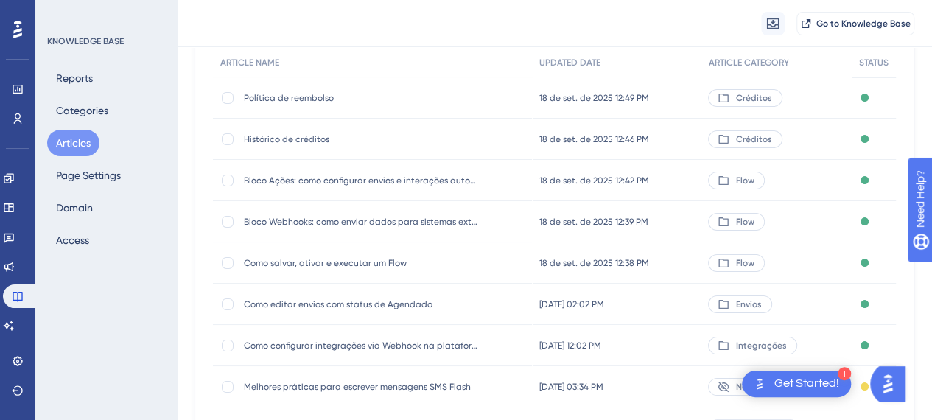
click at [313, 144] on span "Histórico de créditos" at bounding box center [362, 139] width 236 height 12
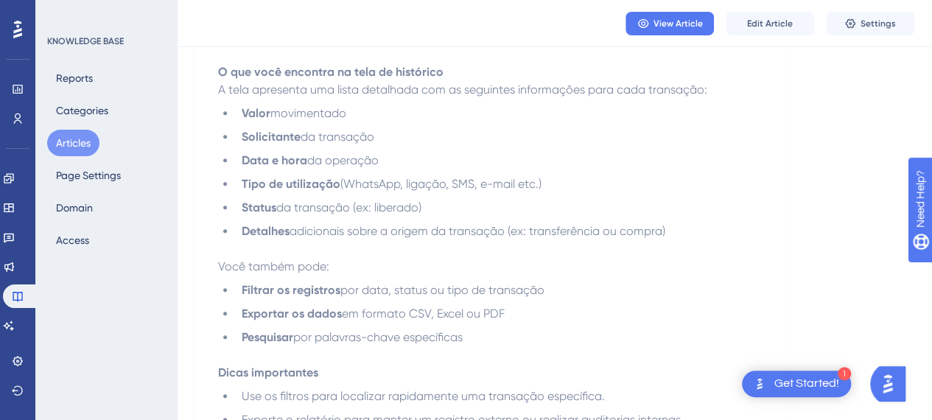
scroll to position [323, 0]
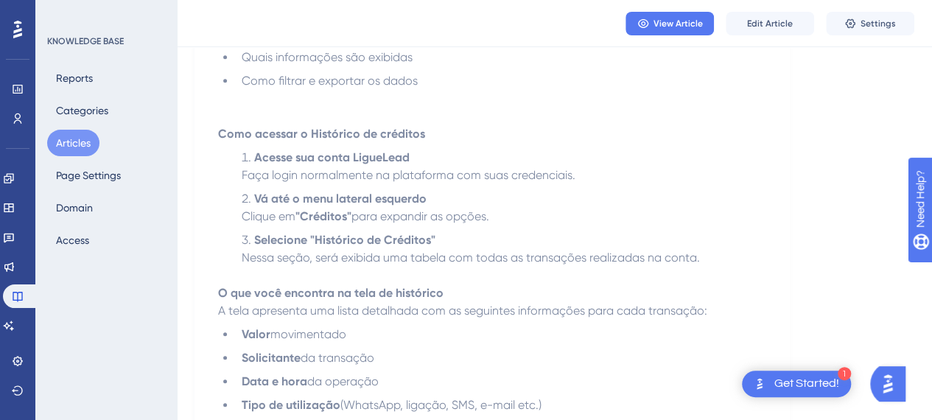
click at [365, 207] on li "Vá até o menu lateral esquerdo Clique em "Créditos" para expandir as opções." at bounding box center [501, 207] width 530 height 35
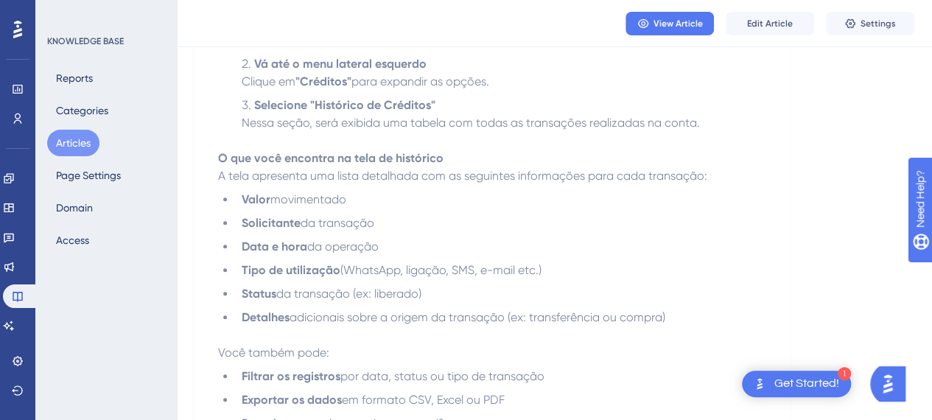
scroll to position [249, 0]
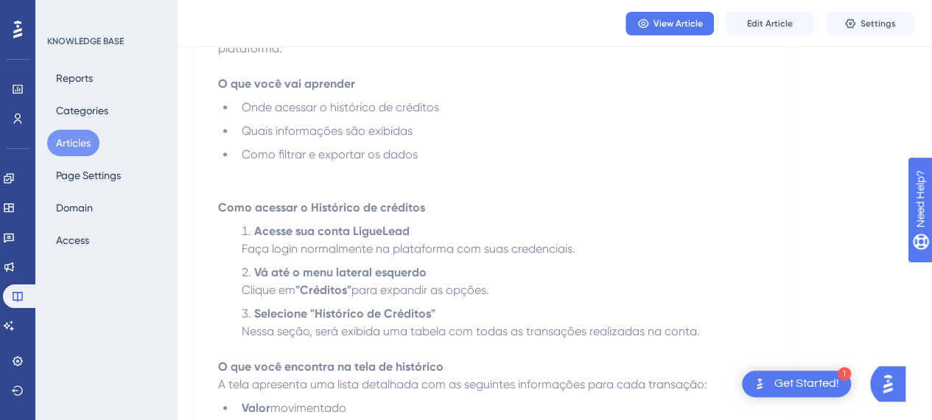
click at [376, 233] on strong "Acesse sua conta LigueLead" at bounding box center [331, 231] width 155 height 14
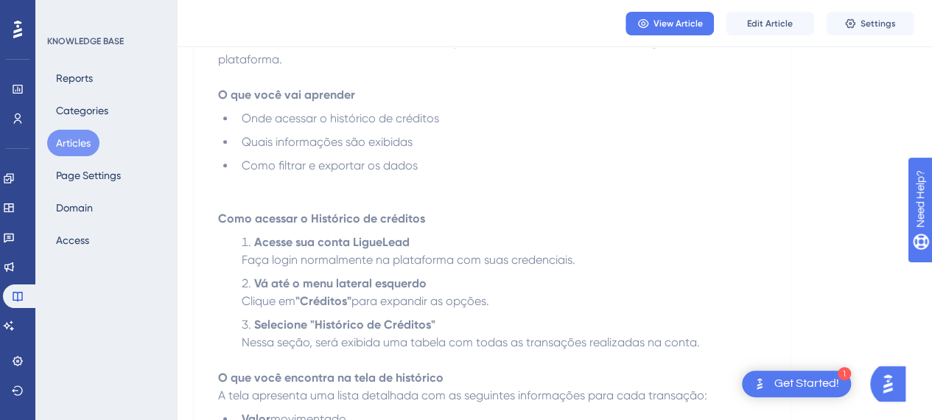
scroll to position [102, 0]
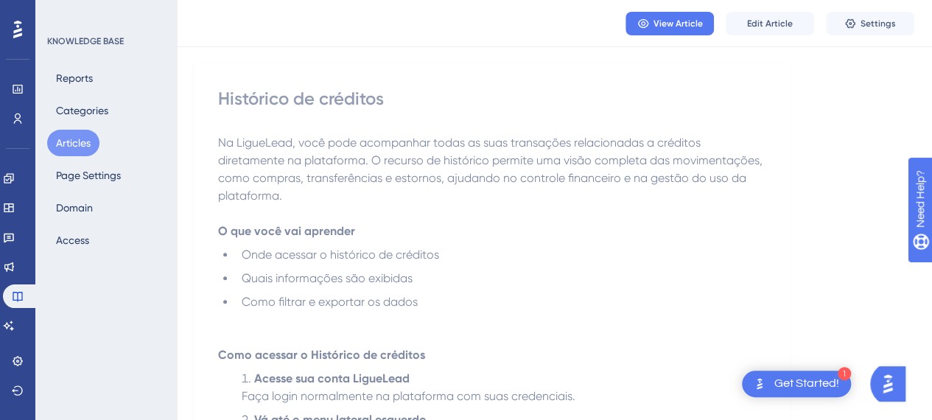
click at [334, 211] on p at bounding box center [492, 214] width 548 height 18
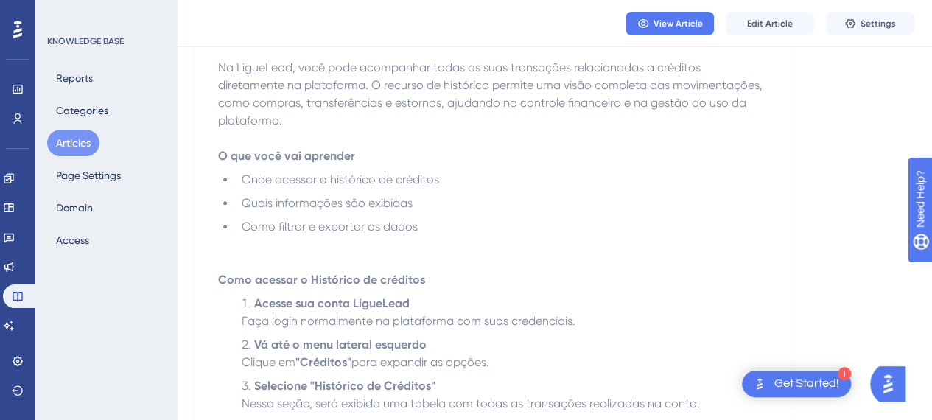
scroll to position [249, 0]
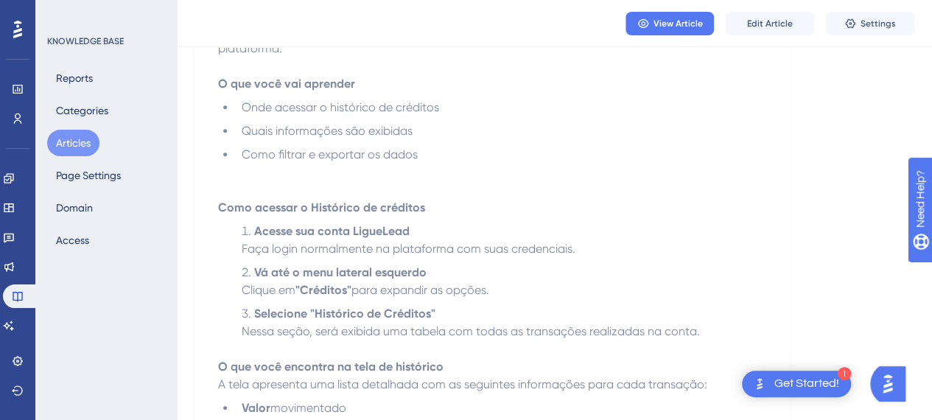
click at [532, 177] on p at bounding box center [492, 173] width 548 height 18
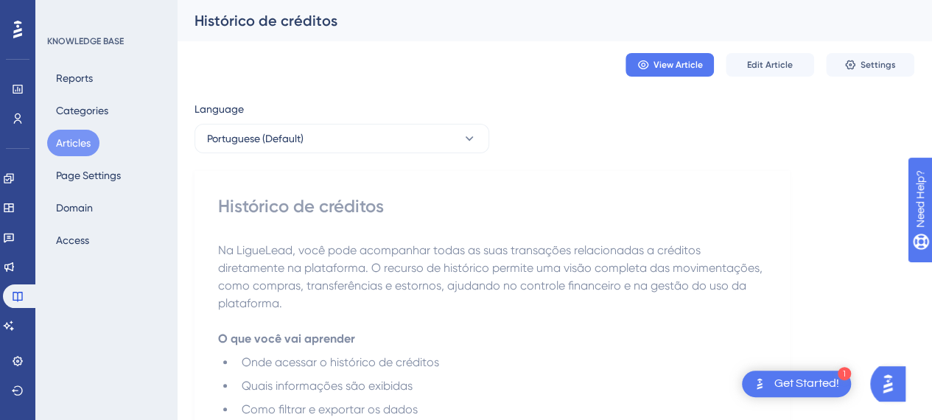
scroll to position [221, 0]
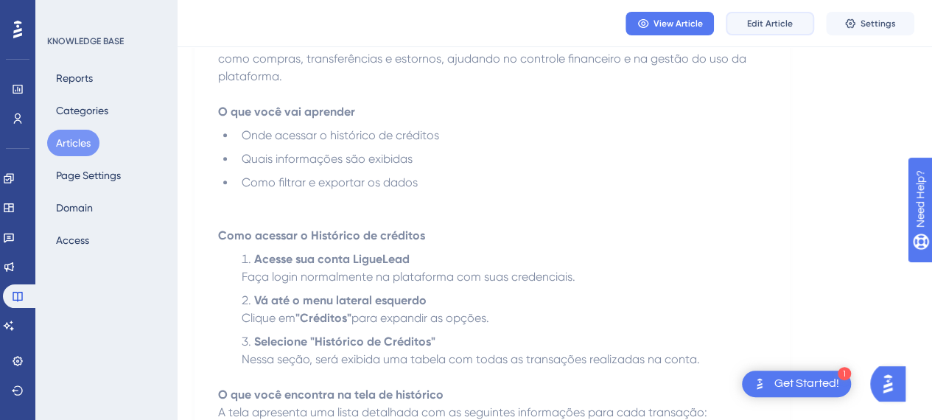
click at [796, 33] on button "Edit Article" at bounding box center [770, 24] width 88 height 24
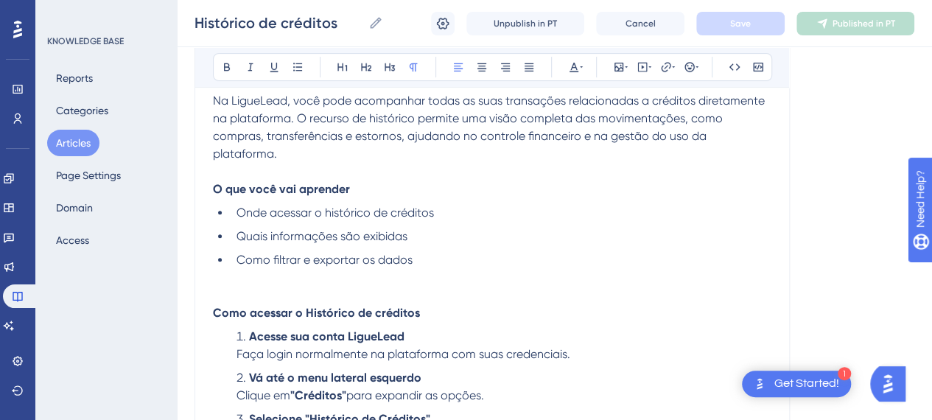
click at [279, 269] on p at bounding box center [492, 278] width 558 height 18
click at [231, 287] on p at bounding box center [492, 296] width 558 height 18
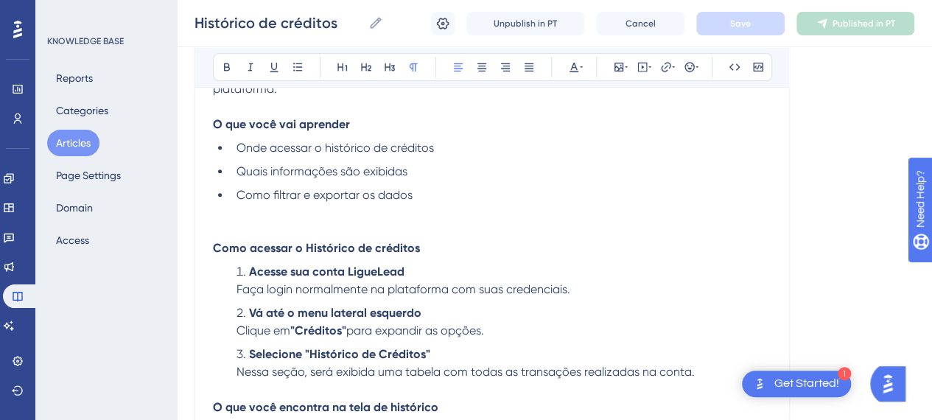
scroll to position [368, 0]
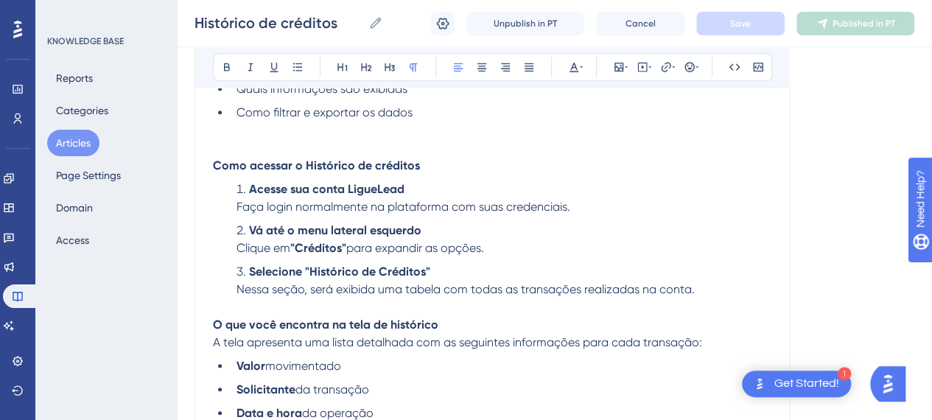
click at [628, 189] on li "Acesse sua conta LigueLead Faça login normalmente na plataforma com suas creden…" at bounding box center [501, 198] width 541 height 35
click at [561, 222] on li "Vá até o menu lateral esquerdo Clique em "Créditos" para expandir as opções." at bounding box center [501, 239] width 541 height 35
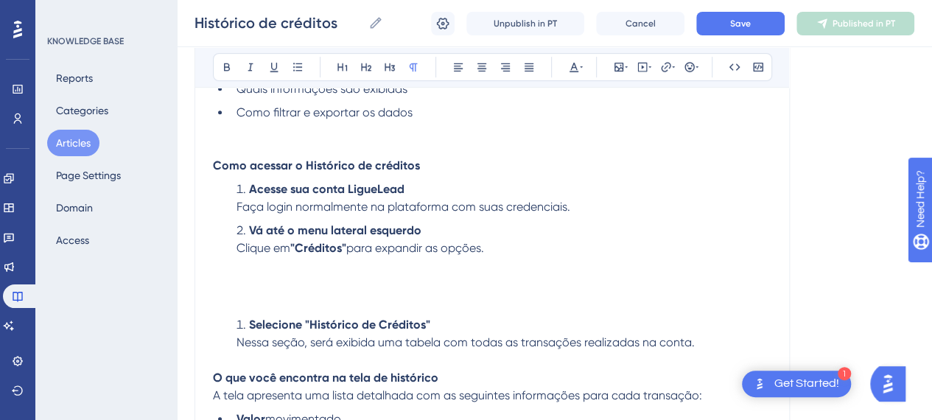
click at [253, 257] on p at bounding box center [492, 266] width 558 height 18
click at [617, 66] on icon at bounding box center [618, 67] width 9 height 9
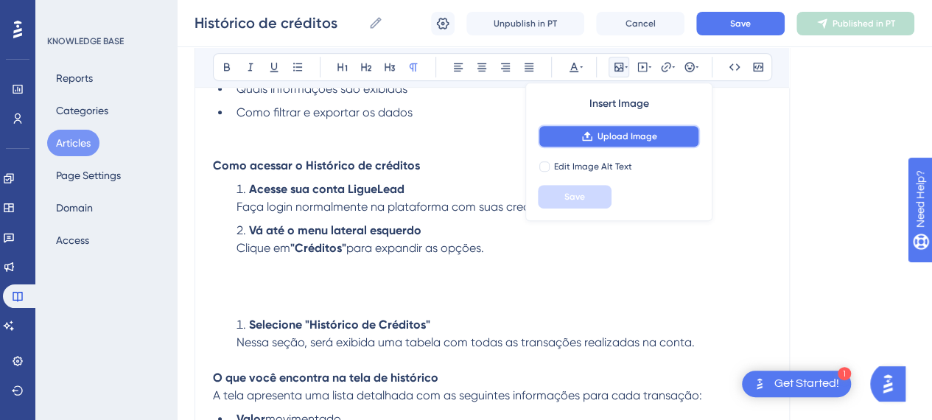
click at [619, 132] on span "Upload Image" at bounding box center [628, 136] width 60 height 12
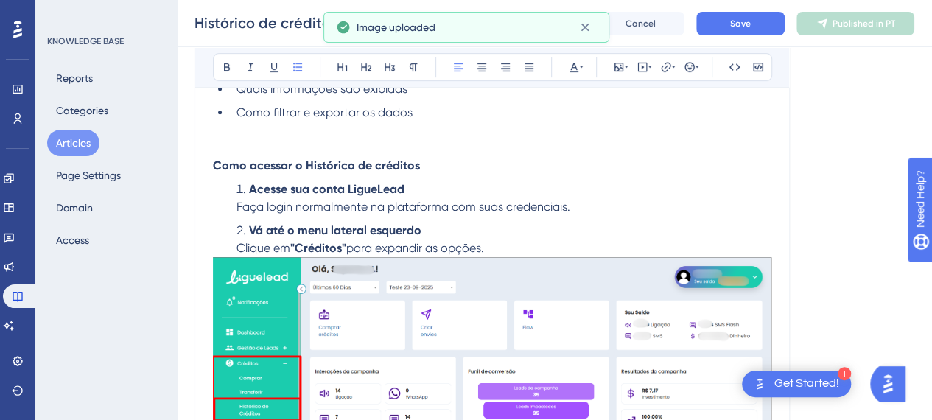
click at [539, 231] on li "Vá até o menu lateral esquerdo Clique em "Créditos" para expandir as opções." at bounding box center [501, 239] width 541 height 35
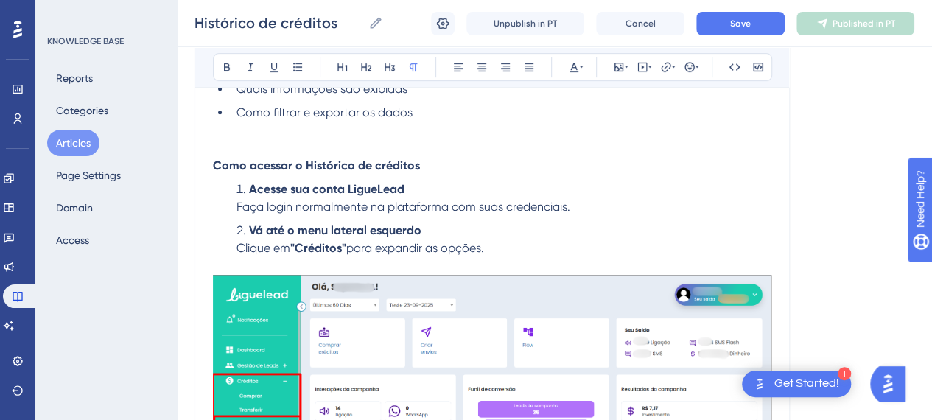
click at [561, 222] on li "Vá até o menu lateral esquerdo Clique em "Créditos" para expandir as opções." at bounding box center [501, 239] width 541 height 35
click at [290, 257] on p at bounding box center [492, 266] width 558 height 18
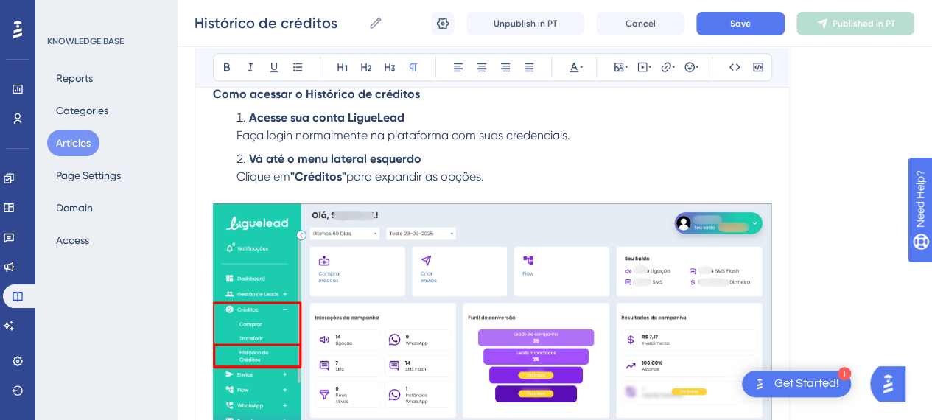
scroll to position [589, 0]
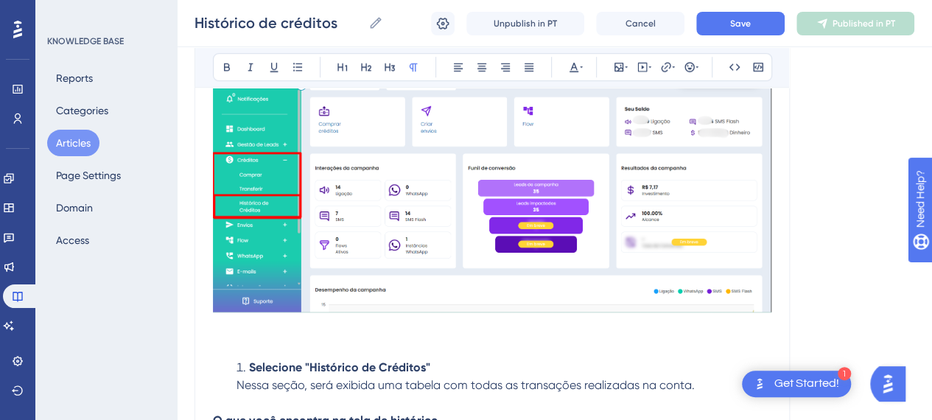
click at [304, 335] on p at bounding box center [492, 344] width 558 height 18
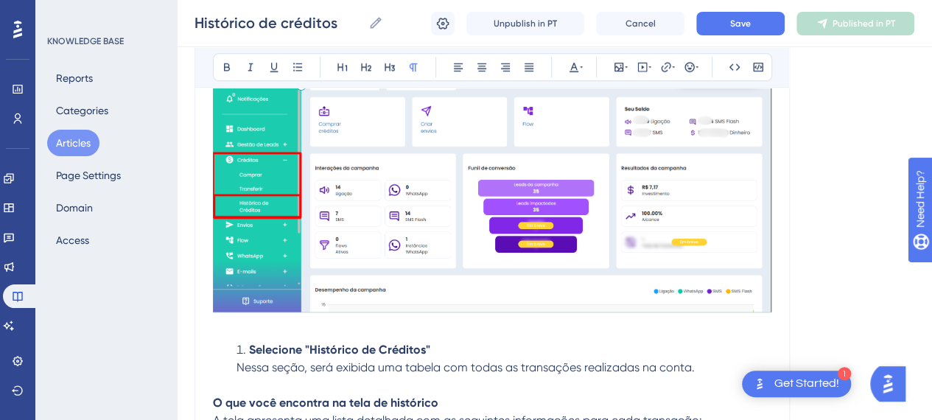
drag, startPoint x: 339, startPoint y: 304, endPoint x: 360, endPoint y: 325, distance: 29.2
click at [339, 318] on p at bounding box center [492, 327] width 558 height 18
click at [438, 360] on li "Selecione "Histórico de Créditos" Nessa seção, será exibida uma tabela com toda…" at bounding box center [501, 367] width 541 height 53
click at [242, 341] on li "Selecione "Histórico de Créditos" Nessa seção, será exibida uma tabela com toda…" at bounding box center [501, 367] width 541 height 53
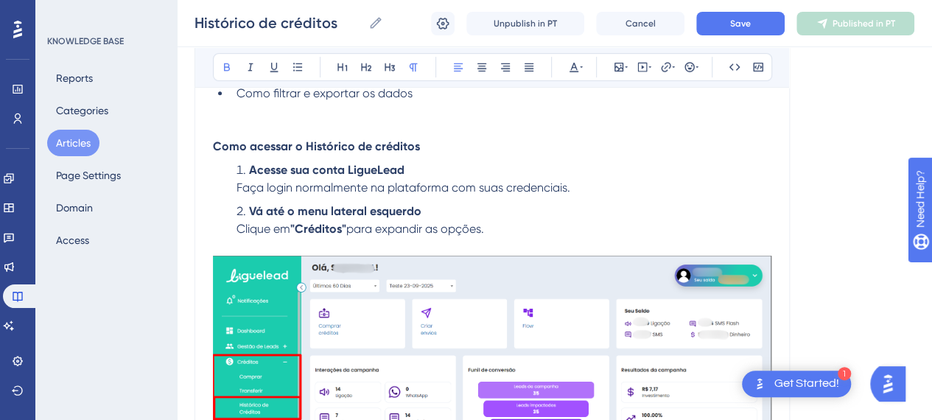
scroll to position [221, 0]
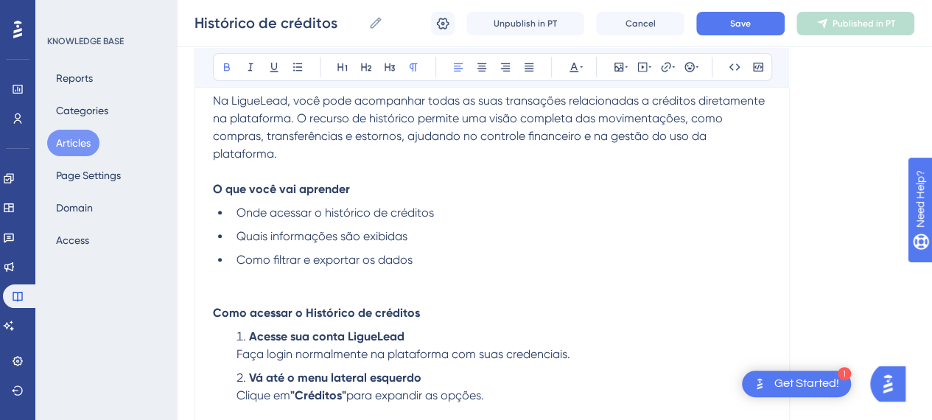
click at [514, 304] on p "Como acessar o Histórico de créditos" at bounding box center [492, 313] width 558 height 18
click at [623, 344] on li "Acesse sua conta LigueLead Faça login normalmente na plataforma com suas creden…" at bounding box center [501, 345] width 541 height 35
click at [242, 328] on li "Acesse sua conta LigueLead Faça login normalmente na plataforma com suas creden…" at bounding box center [501, 345] width 541 height 35
click at [573, 338] on li "Acesse sua conta LigueLead Faça login normalmente na plataforma com suas creden…" at bounding box center [501, 345] width 541 height 35
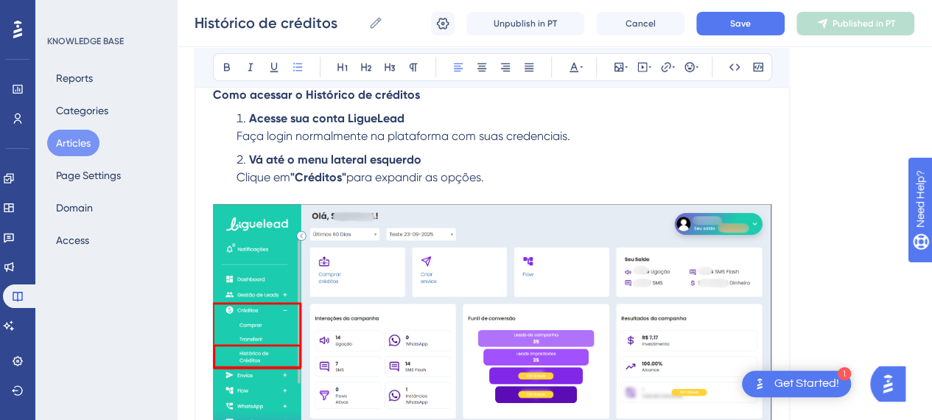
scroll to position [442, 0]
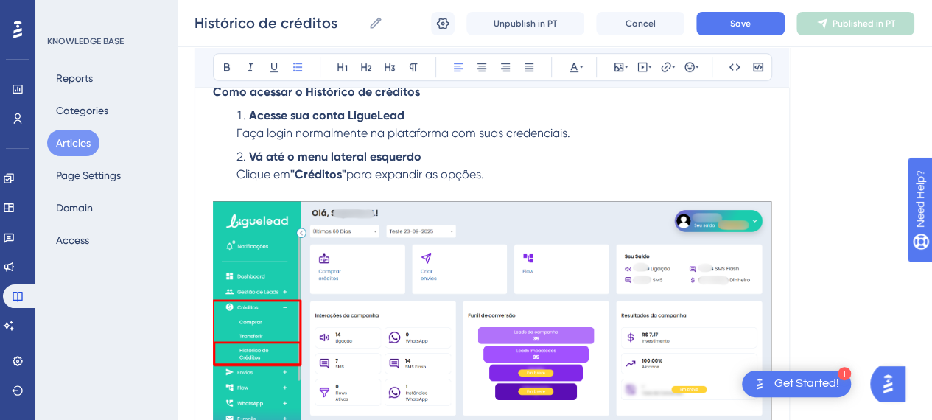
drag, startPoint x: 500, startPoint y: 162, endPoint x: 500, endPoint y: 178, distance: 15.5
click at [500, 163] on li "Vá até o menu lateral esquerdo Clique em "Créditos" para expandir as opções." at bounding box center [501, 165] width 541 height 35
drag, startPoint x: 669, startPoint y: 157, endPoint x: 554, endPoint y: 155, distance: 114.9
click at [554, 167] on span "para expandir as opções e selecione "Histórico de créditos";" at bounding box center [506, 174] width 321 height 14
click at [224, 64] on icon at bounding box center [227, 67] width 6 height 8
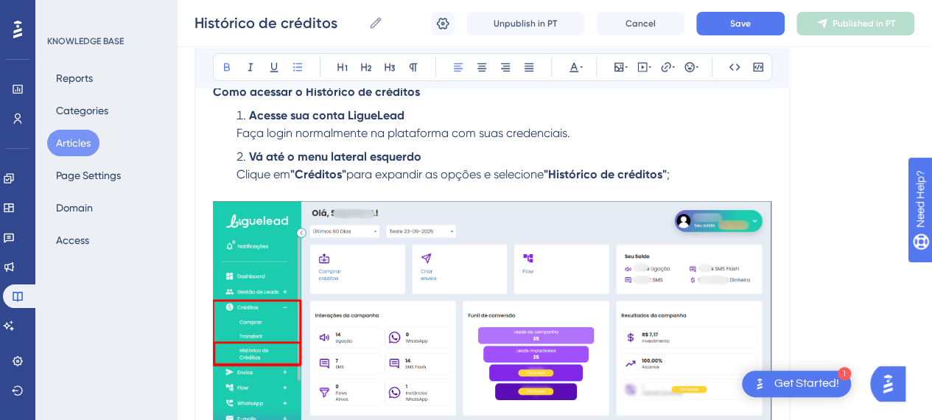
click at [703, 157] on li "Vá até o menu lateral esquerdo Clique em "Créditos" para expandir as opções e s…" at bounding box center [501, 165] width 541 height 35
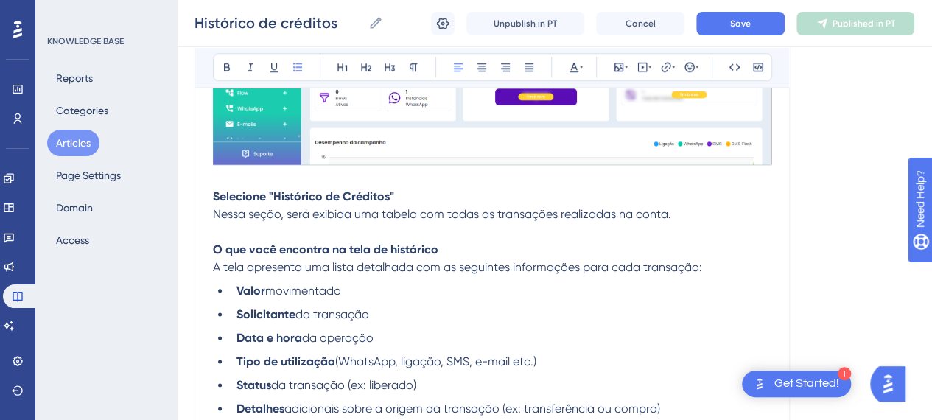
click at [262, 170] on p at bounding box center [492, 179] width 558 height 18
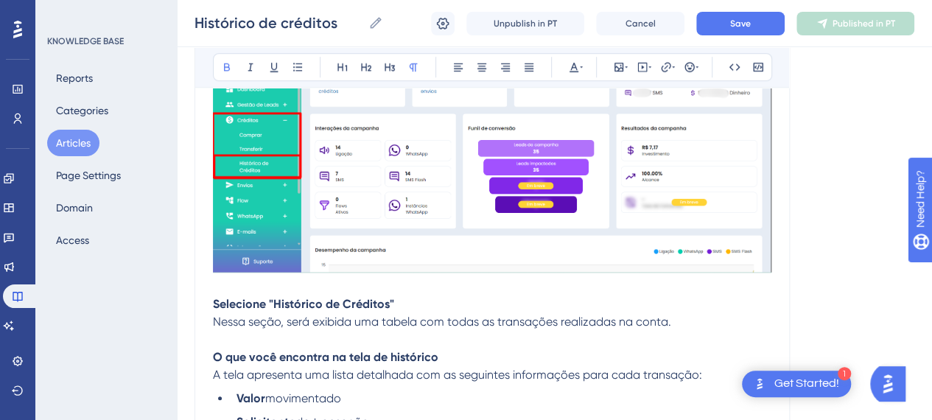
scroll to position [663, 0]
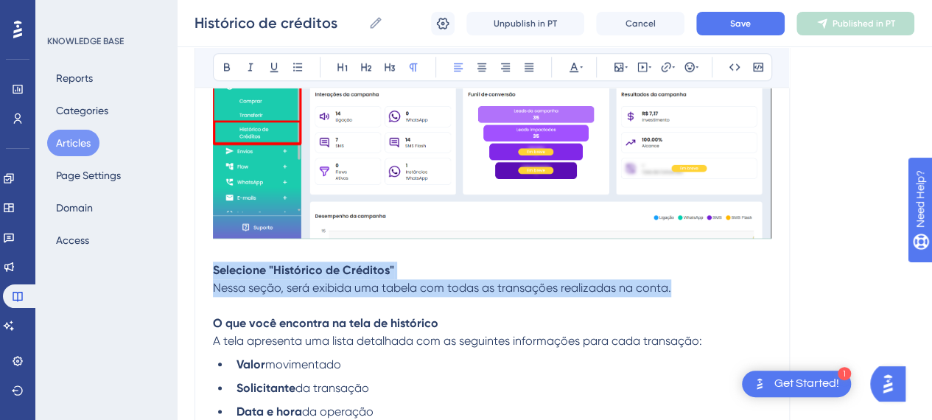
drag, startPoint x: 670, startPoint y: 274, endPoint x: 209, endPoint y: 254, distance: 461.7
click at [209, 254] on div "Histórico de créditos Bold Italic Underline Bullet Point Heading 1 Heading 2 He…" at bounding box center [492, 165] width 595 height 1326
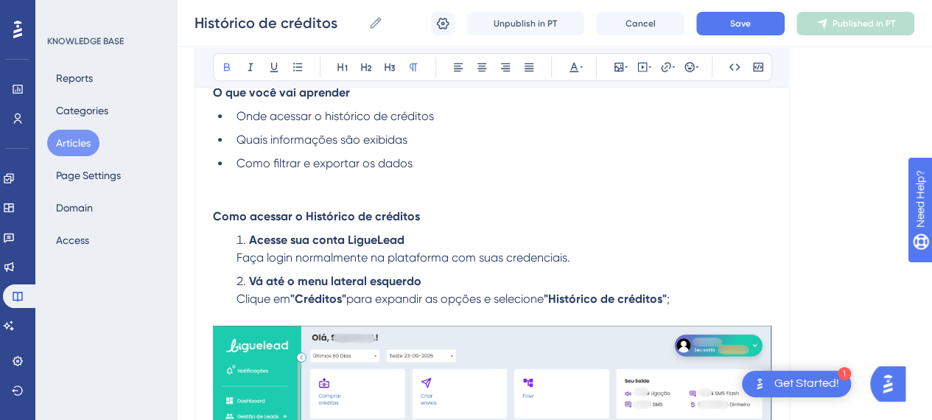
scroll to position [295, 0]
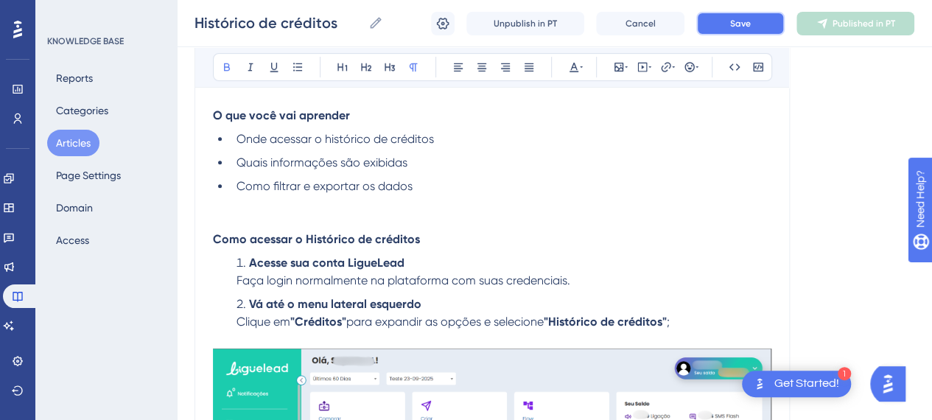
click at [718, 17] on button "Save" at bounding box center [740, 24] width 88 height 24
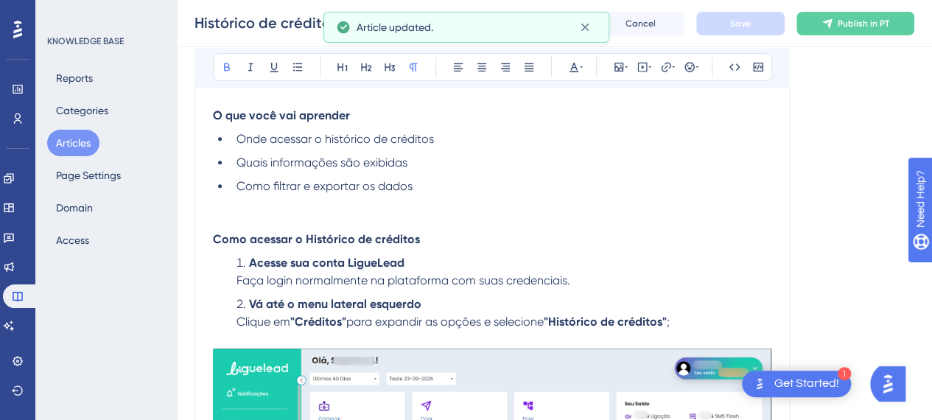
click at [273, 213] on p at bounding box center [492, 222] width 558 height 18
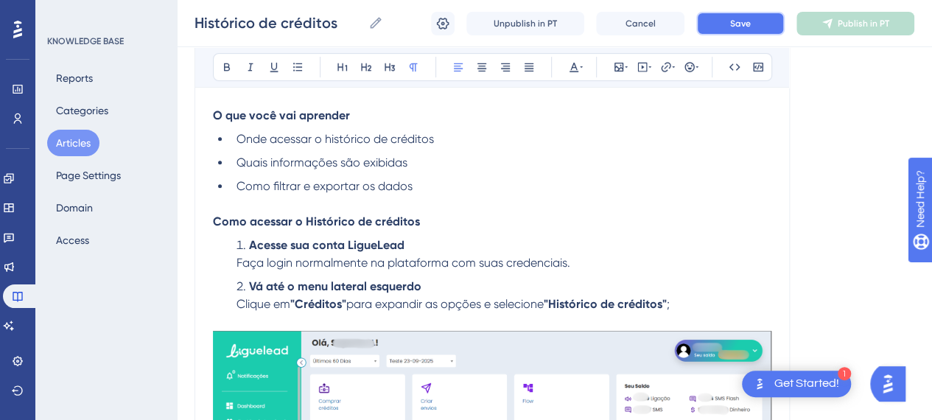
click at [751, 27] on button "Save" at bounding box center [740, 24] width 88 height 24
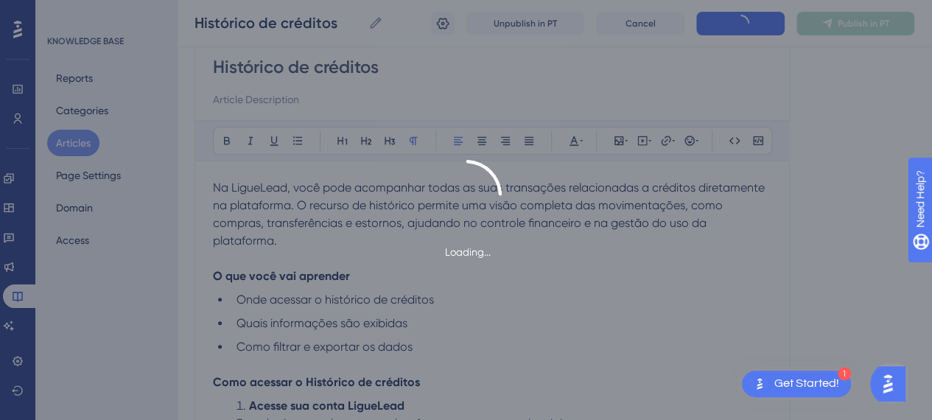
scroll to position [0, 0]
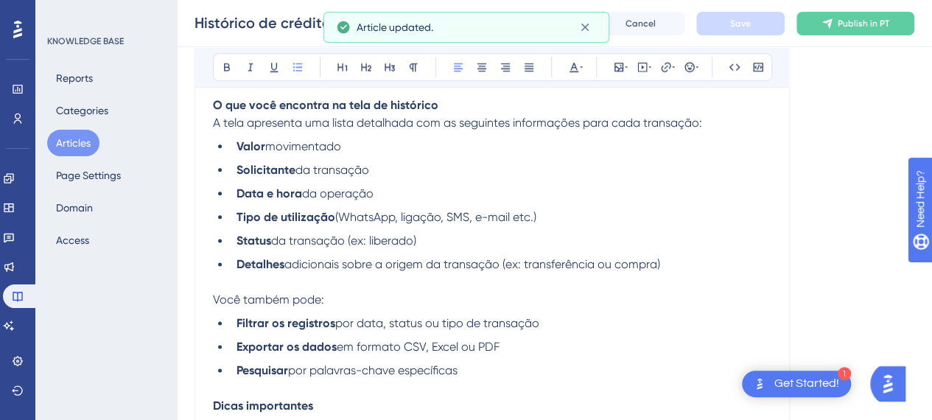
click at [371, 234] on span "da transação (ex: liberado)" at bounding box center [343, 241] width 145 height 14
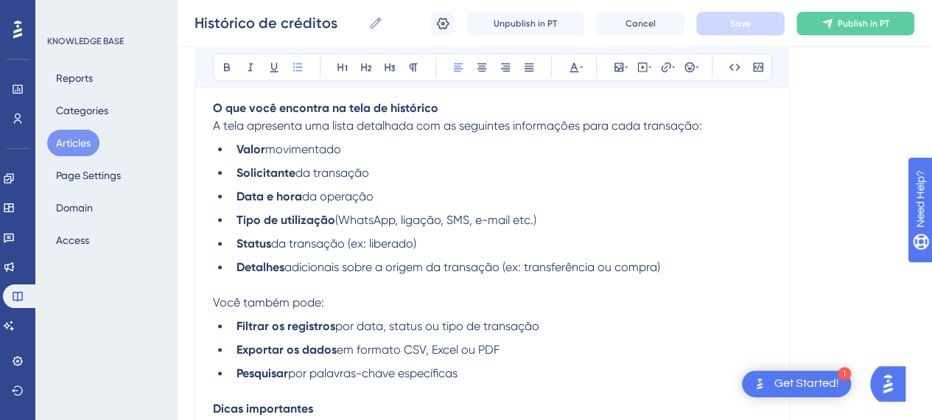
scroll to position [810, 0]
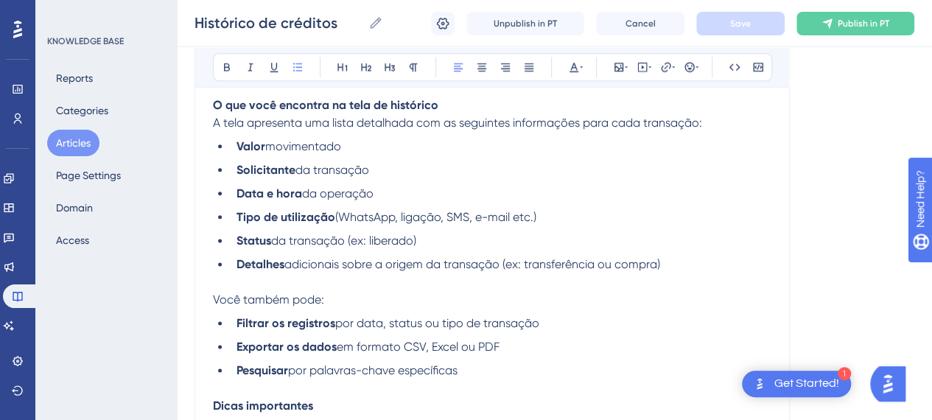
click at [416, 138] on li "Valor movimentado" at bounding box center [501, 147] width 541 height 18
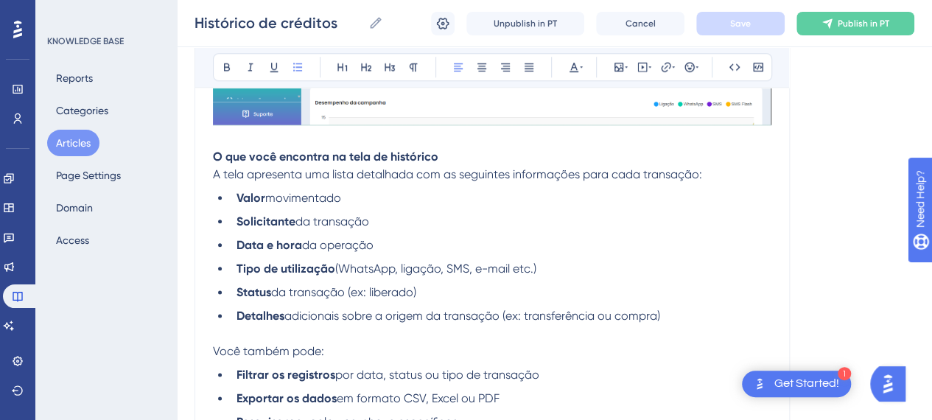
scroll to position [737, 0]
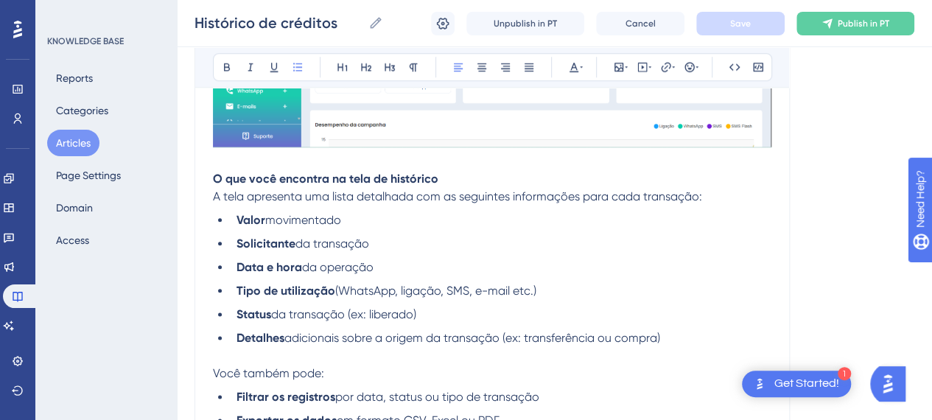
click at [250, 335] on li "Detalhes adicionais sobre a origem da transação (ex: transferência ou compra)" at bounding box center [501, 346] width 541 height 35
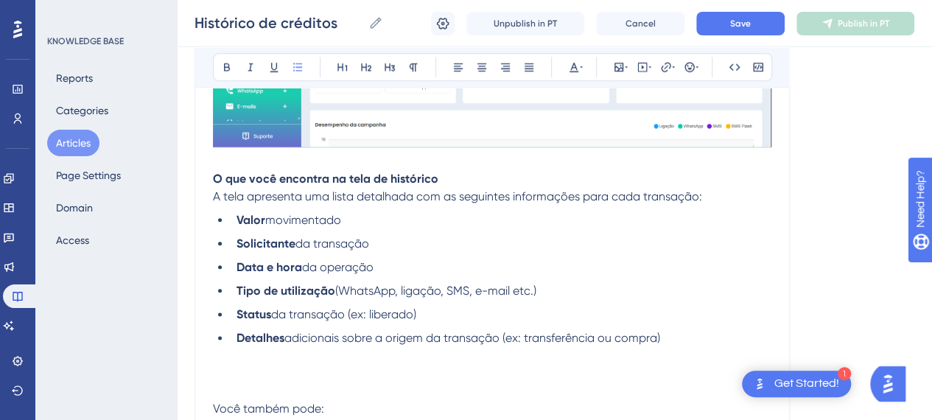
click at [245, 341] on li "Detalhes adicionais sobre a origem da transação (ex: transferência ou compra)" at bounding box center [501, 346] width 541 height 35
click at [242, 365] on p at bounding box center [492, 374] width 558 height 18
click at [309, 382] on p at bounding box center [492, 391] width 558 height 18
click at [272, 382] on p at bounding box center [492, 391] width 558 height 18
click at [223, 365] on p at bounding box center [492, 374] width 558 height 18
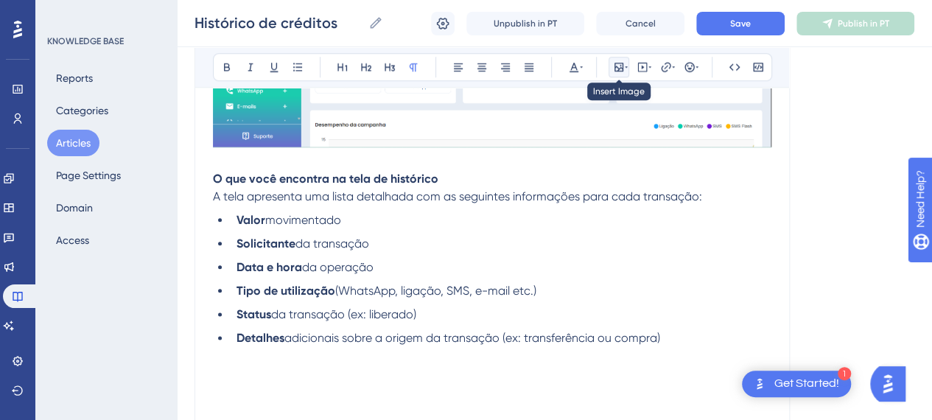
click at [621, 68] on icon at bounding box center [618, 67] width 9 height 9
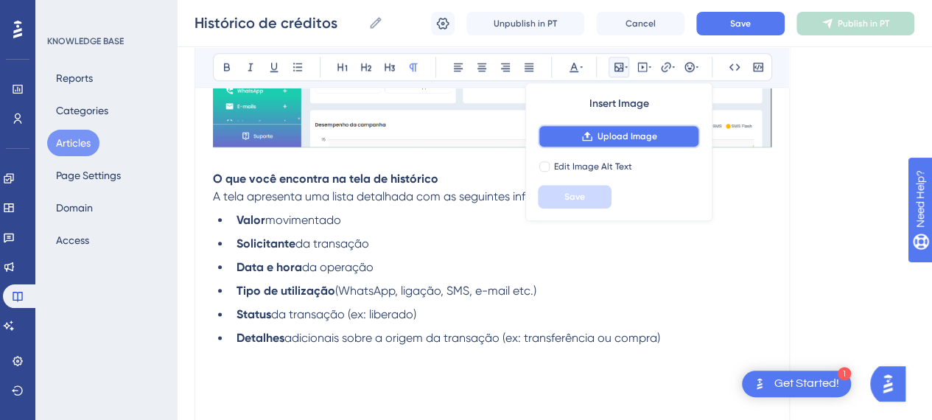
click at [615, 138] on span "Upload Image" at bounding box center [628, 136] width 60 height 12
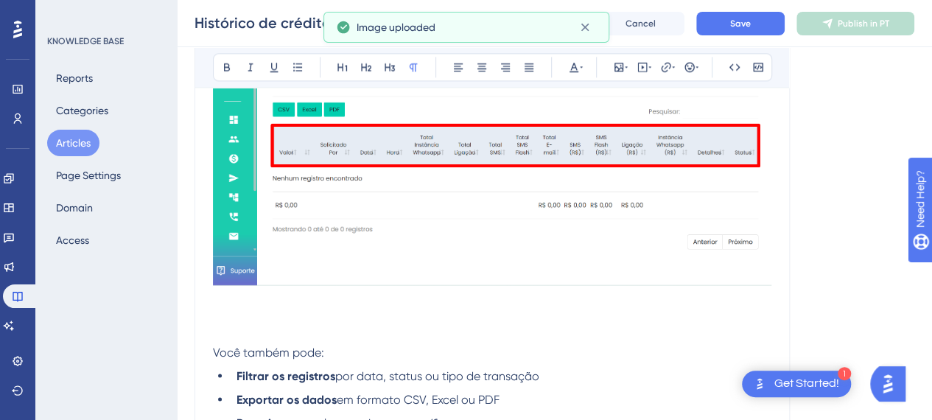
scroll to position [1105, 0]
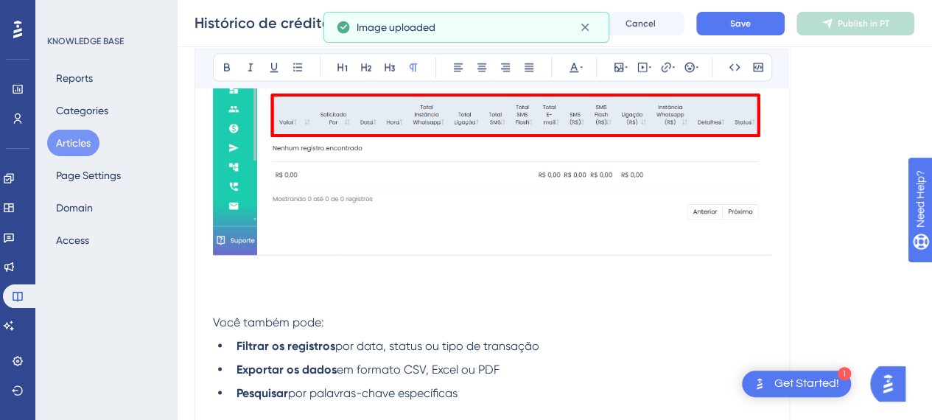
click at [254, 295] on p at bounding box center [492, 304] width 558 height 18
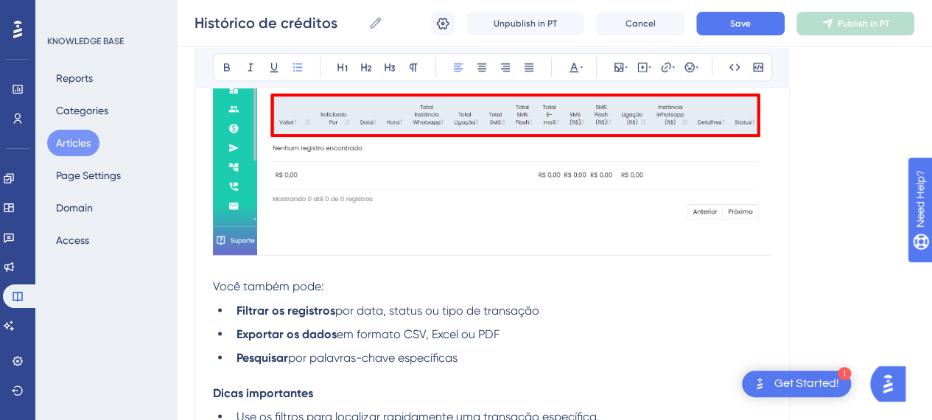
click at [491, 349] on li "Pesquisar por palavras-chave específicas" at bounding box center [501, 366] width 541 height 35
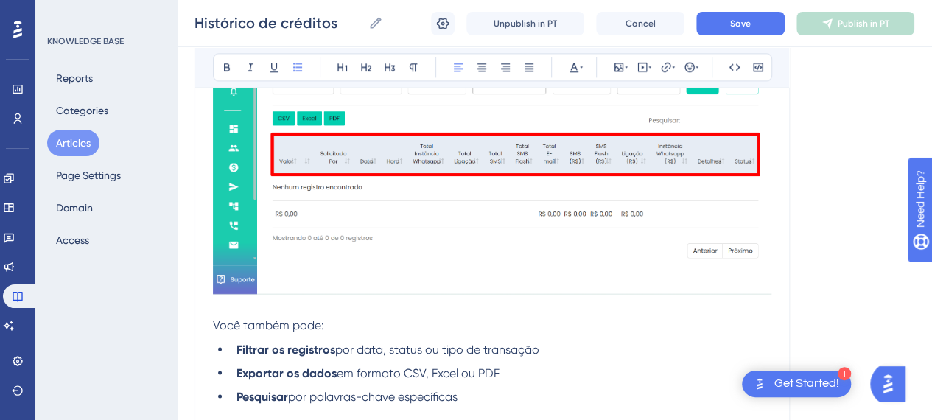
scroll to position [1179, 0]
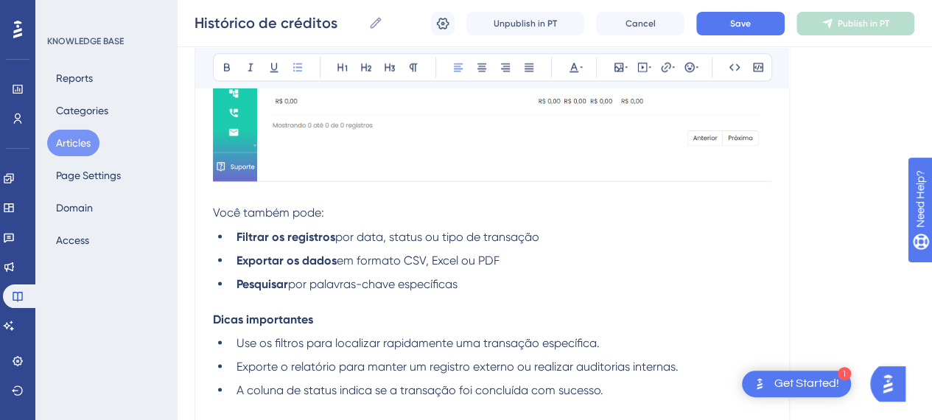
click at [504, 275] on li "Pesquisar por palavras-chave específicas" at bounding box center [501, 292] width 541 height 35
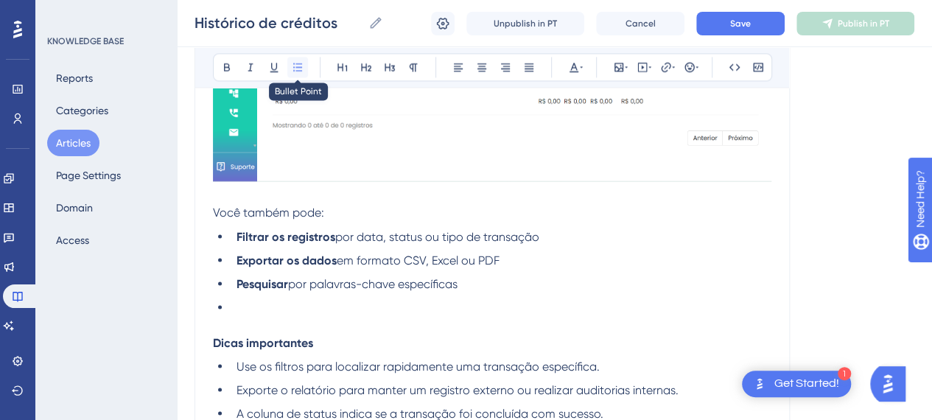
drag, startPoint x: 290, startPoint y: 67, endPoint x: 298, endPoint y: 91, distance: 25.4
click at [291, 67] on button at bounding box center [297, 67] width 21 height 21
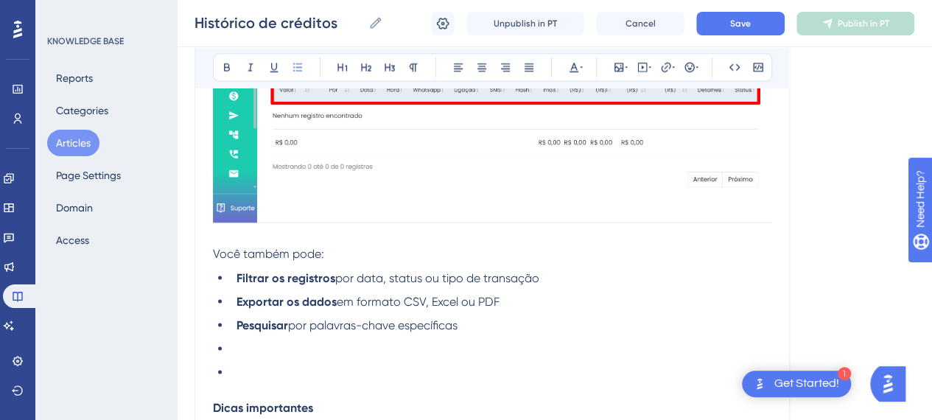
scroll to position [1105, 0]
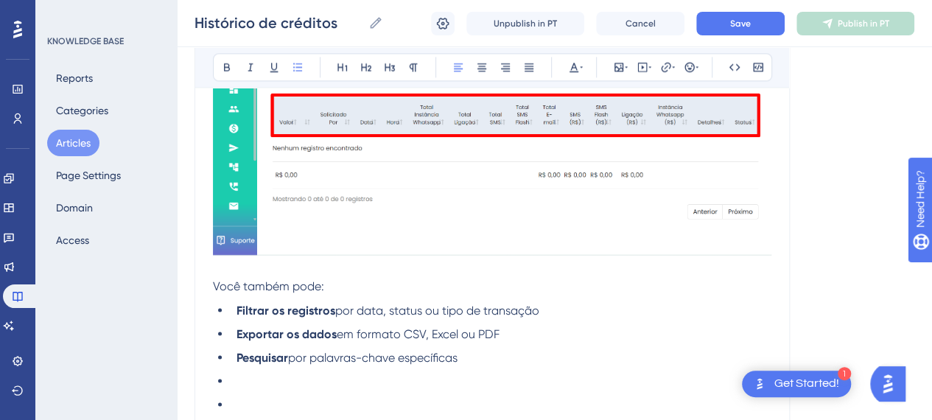
click at [598, 301] on li "Filtrar os registros por data, status ou tipo de transação" at bounding box center [501, 310] width 541 height 18
click at [564, 325] on li "Exportar os dados em formato CSV, Excel ou PDF" at bounding box center [501, 334] width 541 height 18
click at [522, 349] on li "Pesquisar por palavras-chave específicas" at bounding box center [501, 358] width 541 height 18
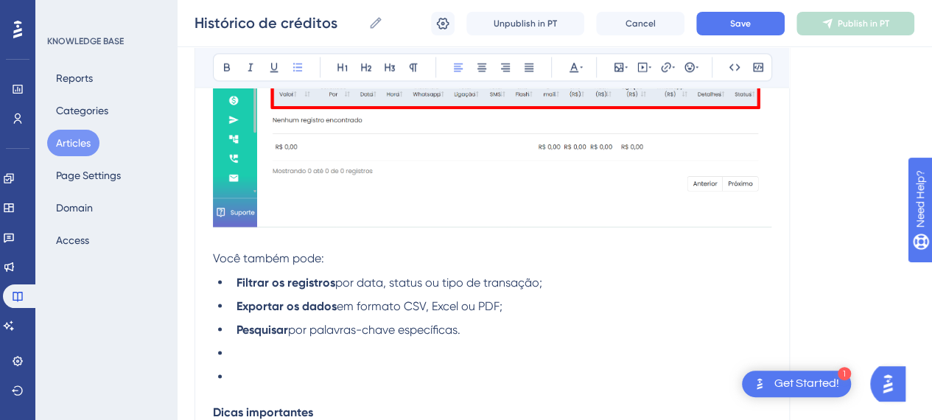
scroll to position [1179, 0]
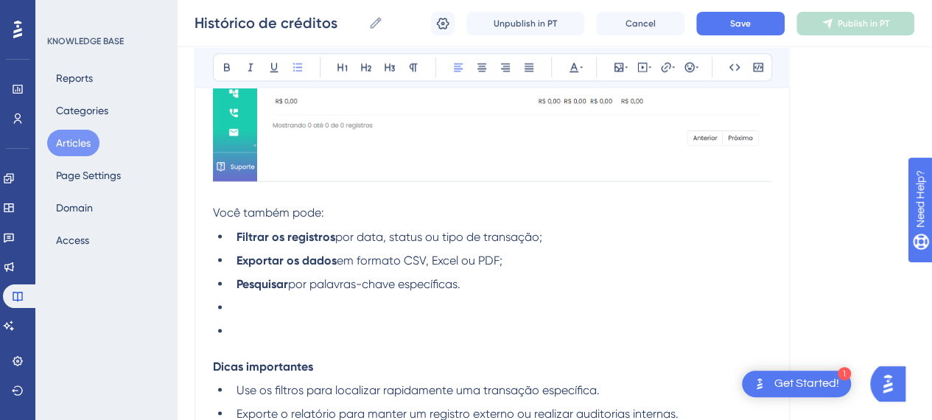
click at [252, 298] on li at bounding box center [501, 307] width 541 height 18
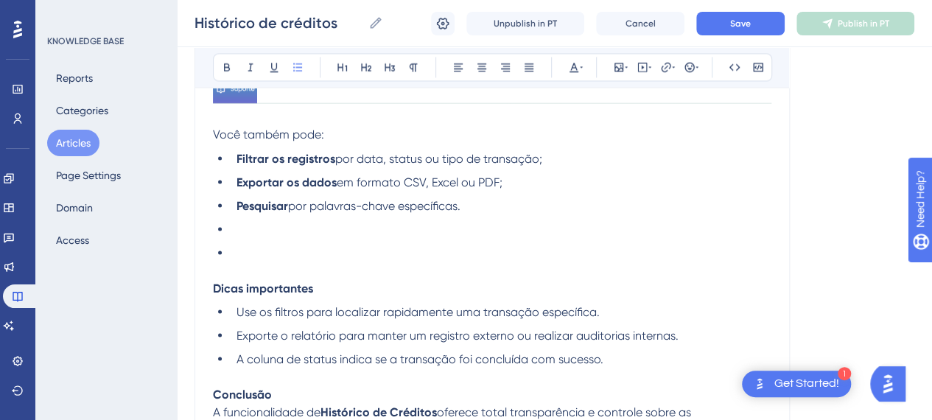
scroll to position [1253, 0]
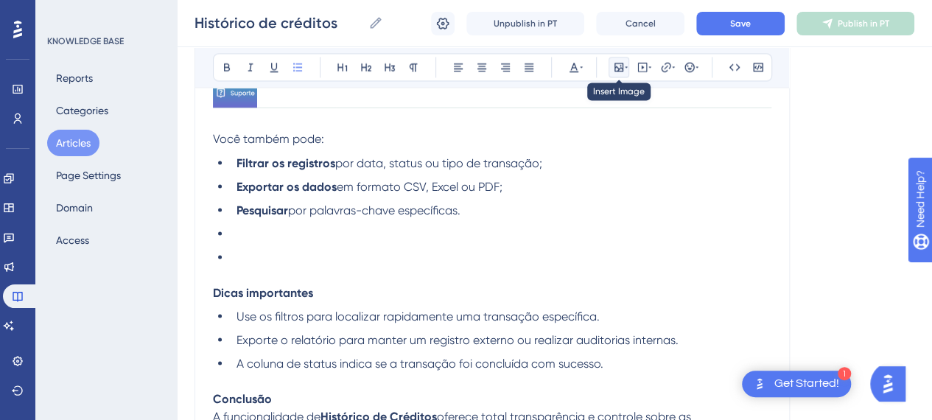
click at [617, 67] on icon at bounding box center [618, 67] width 9 height 9
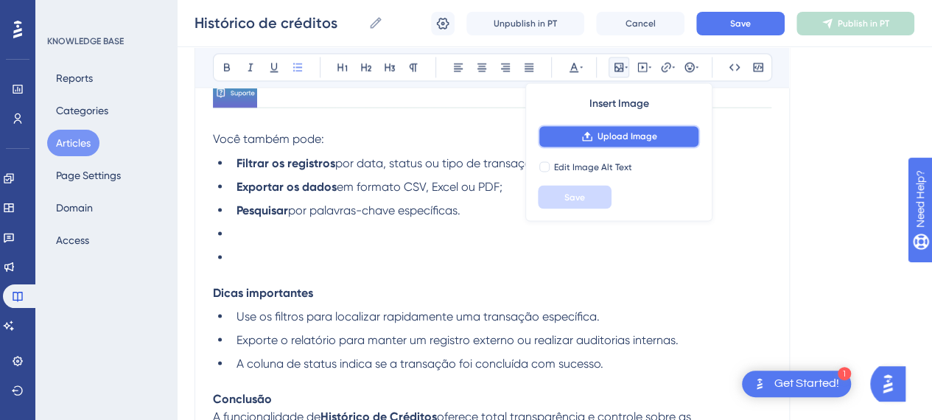
click at [611, 134] on span "Upload Image" at bounding box center [628, 136] width 60 height 12
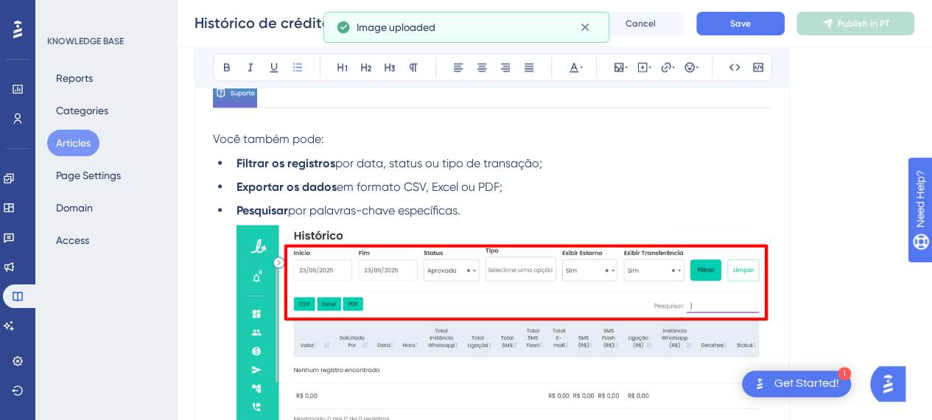
click at [535, 201] on li "Pesquisar por palavras-chave específicas." at bounding box center [501, 210] width 541 height 18
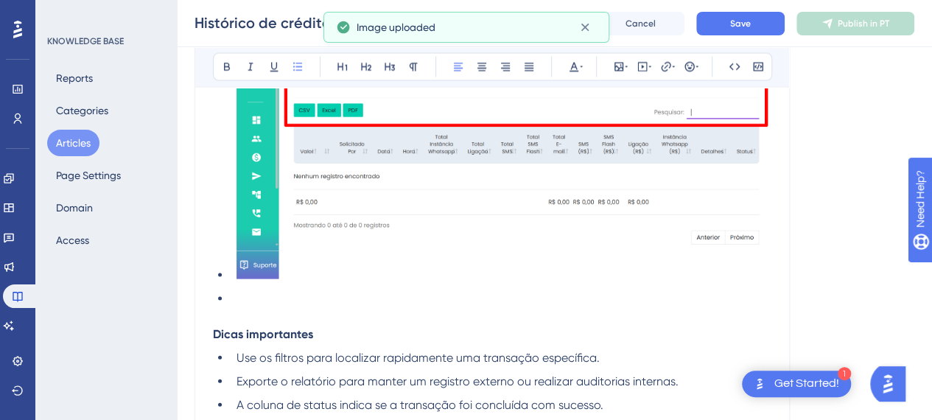
scroll to position [1474, 0]
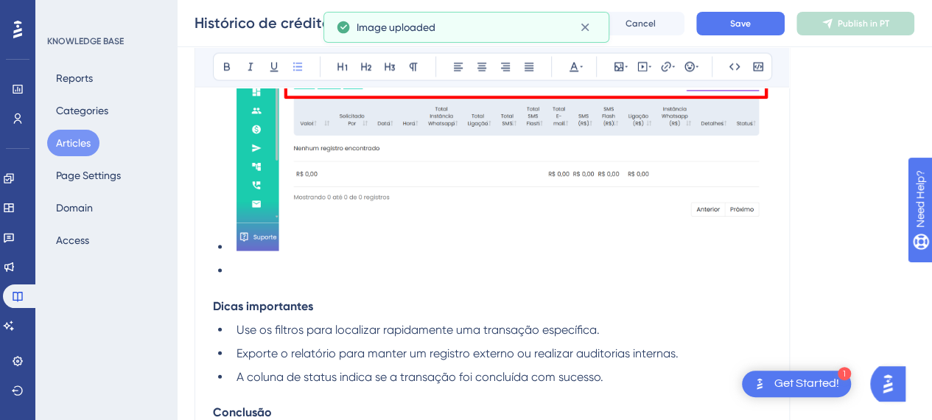
click at [284, 262] on li at bounding box center [501, 279] width 541 height 35
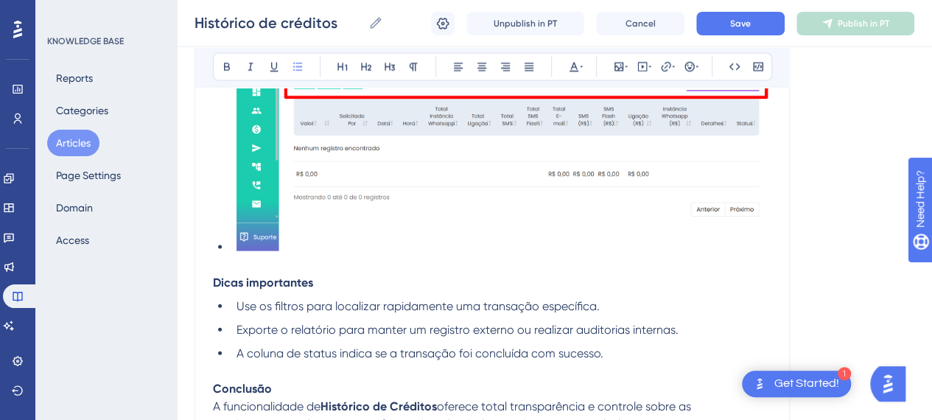
click at [224, 229] on ul "Filtrar os registros por data, status ou tipo de transação; Exportar os dados e…" at bounding box center [492, 103] width 558 height 340
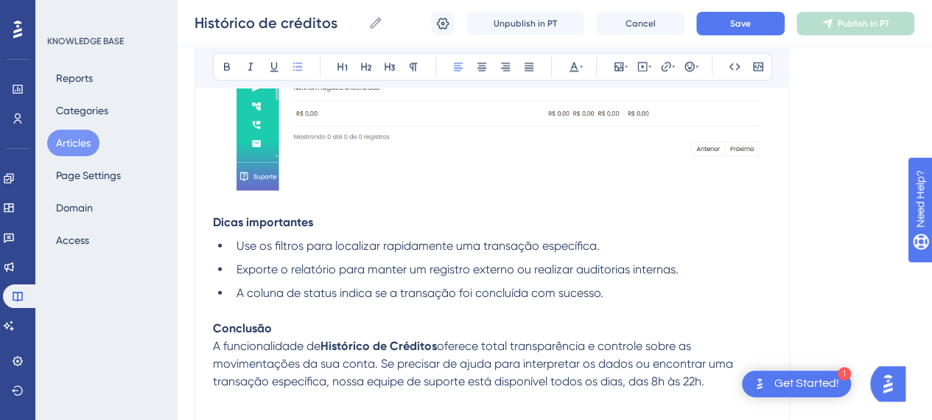
scroll to position [1532, 0]
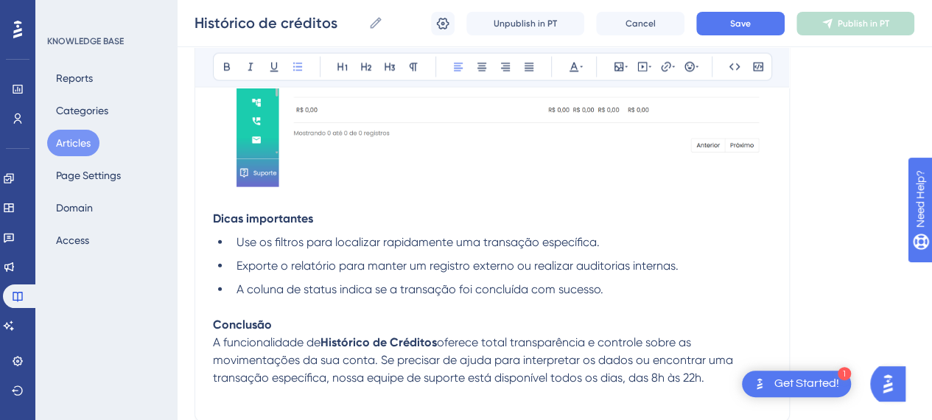
click at [720, 298] on p at bounding box center [492, 307] width 558 height 18
click at [731, 21] on span "Save" at bounding box center [740, 24] width 21 height 12
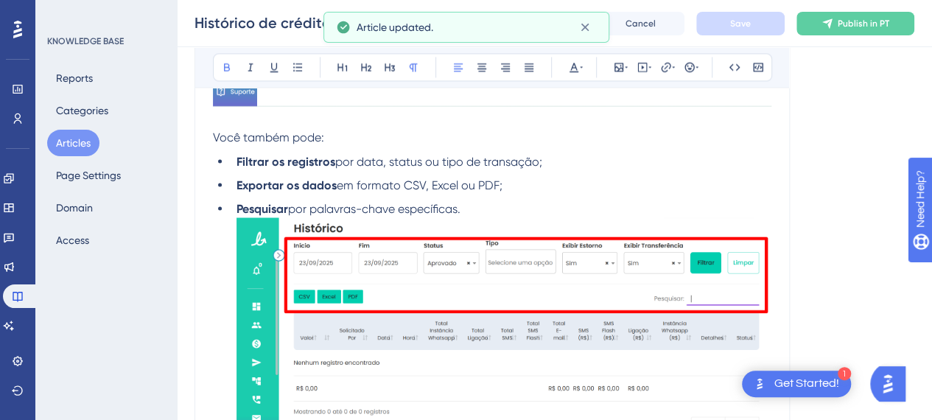
scroll to position [1384, 0]
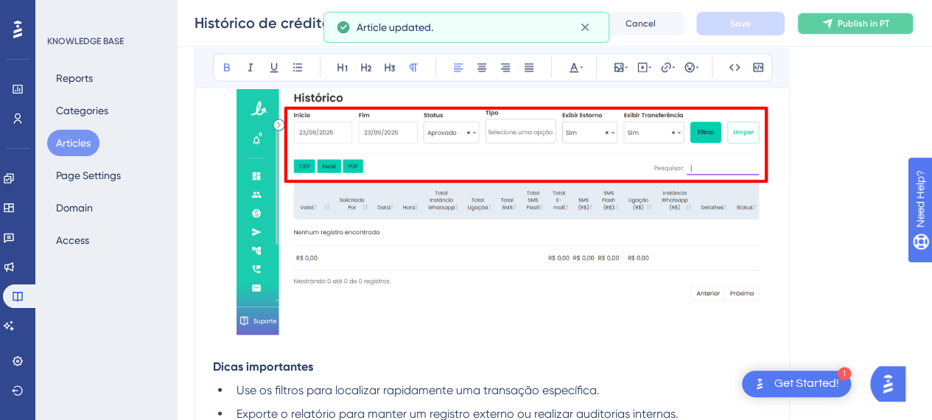
click at [850, 27] on span "Publish in PT" at bounding box center [864, 24] width 52 height 12
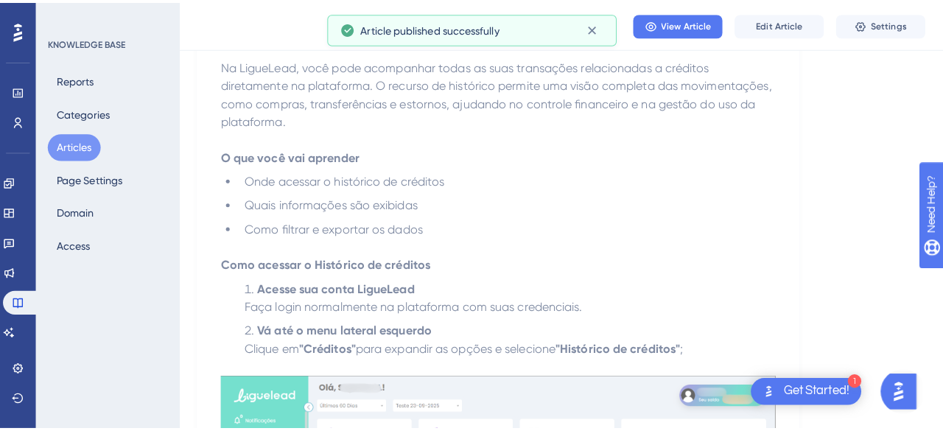
scroll to position [0, 0]
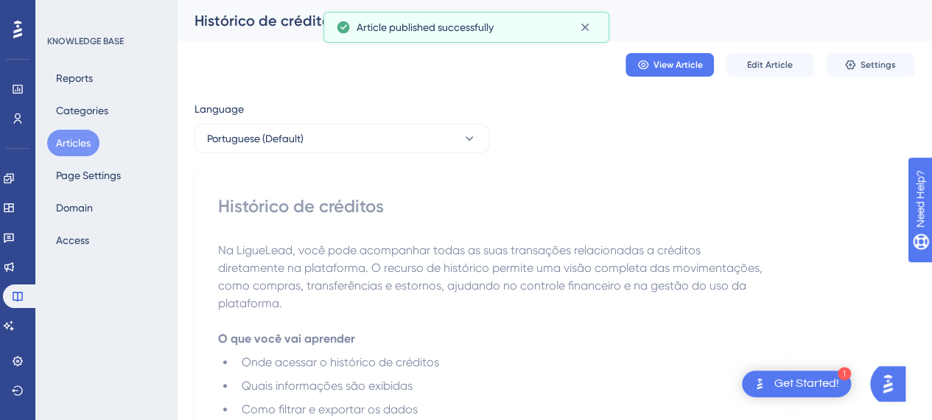
drag, startPoint x: 259, startPoint y: 57, endPoint x: 395, endPoint y: 64, distance: 135.7
click at [262, 57] on div "View Article Edit Article Settings" at bounding box center [555, 64] width 720 height 47
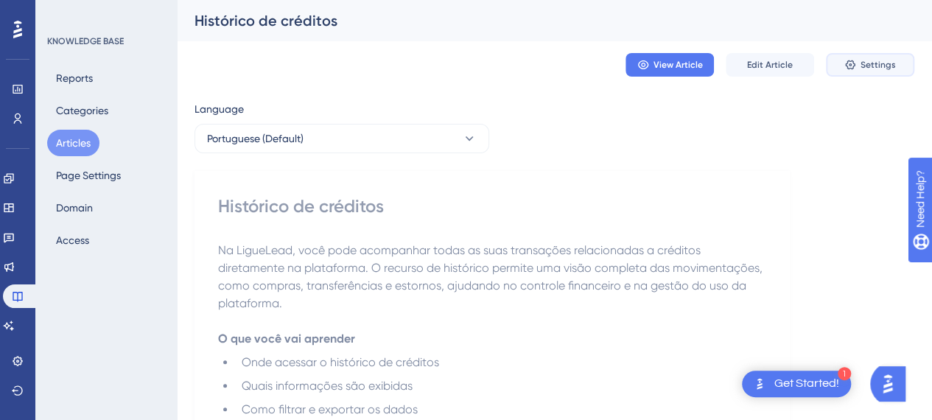
click at [843, 60] on button "Settings" at bounding box center [870, 65] width 88 height 24
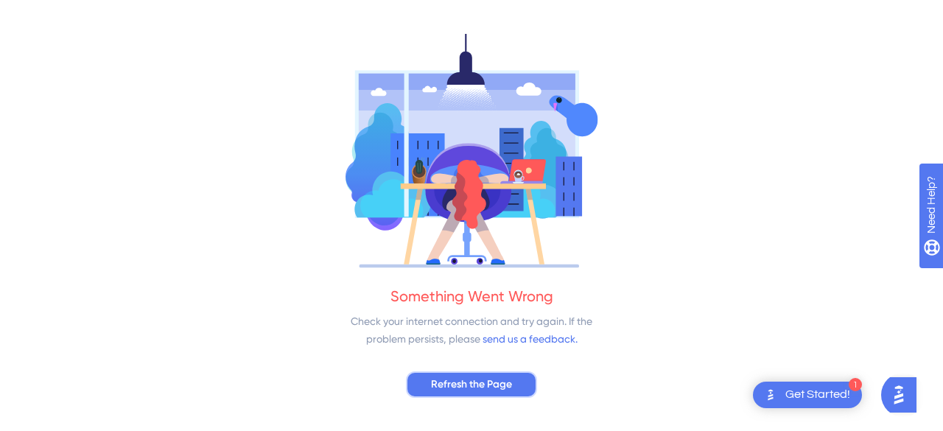
click at [497, 371] on button "Refresh the Page" at bounding box center [471, 384] width 131 height 27
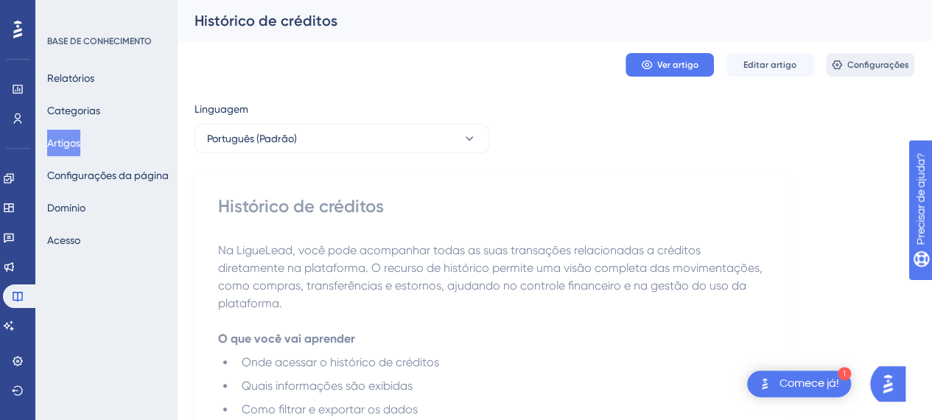
click at [861, 61] on font "Configurações" at bounding box center [878, 65] width 62 height 10
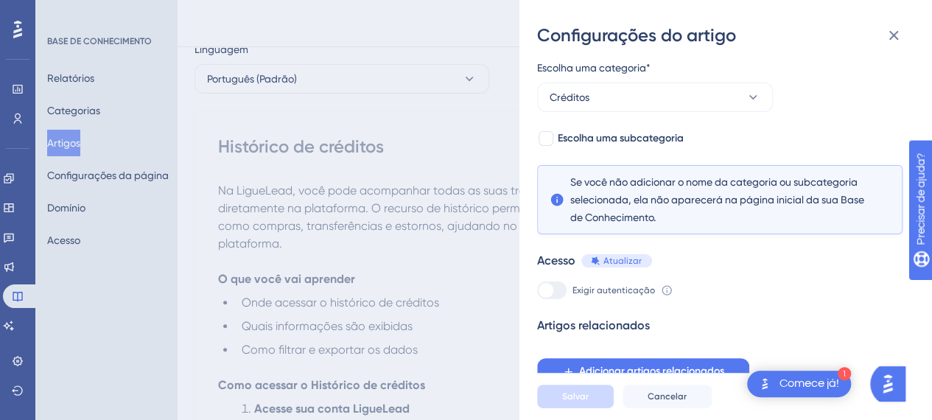
scroll to position [147, 0]
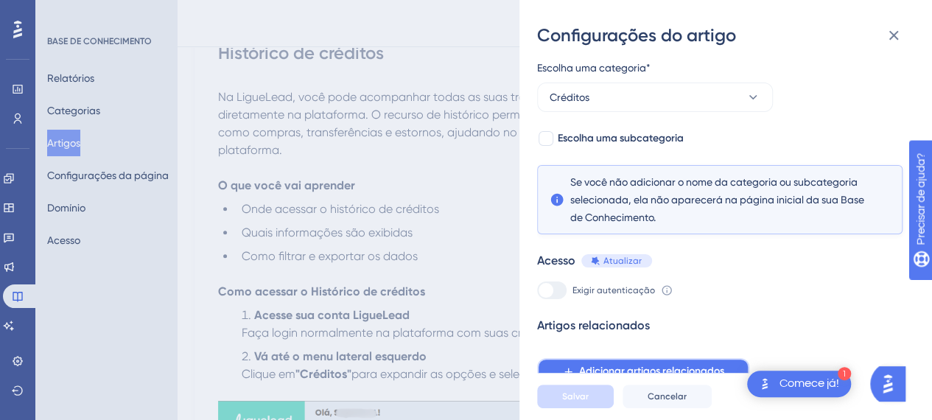
click at [633, 371] on font "Adicionar artigos relacionados" at bounding box center [651, 371] width 145 height 13
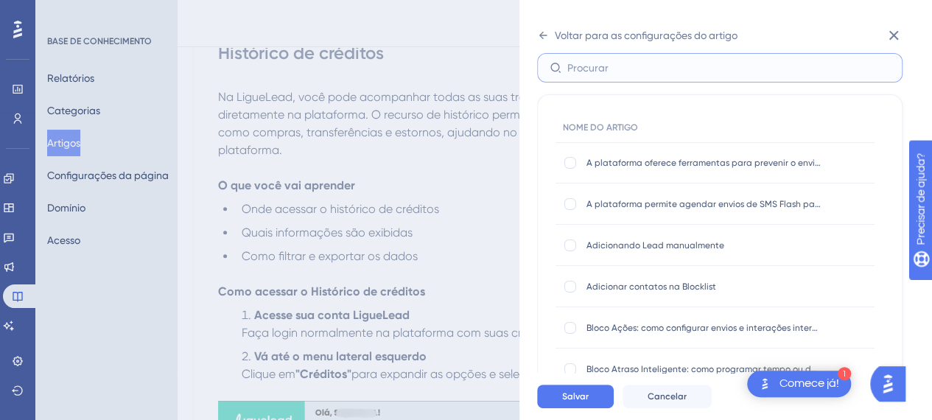
click at [597, 73] on input "text" at bounding box center [728, 68] width 323 height 16
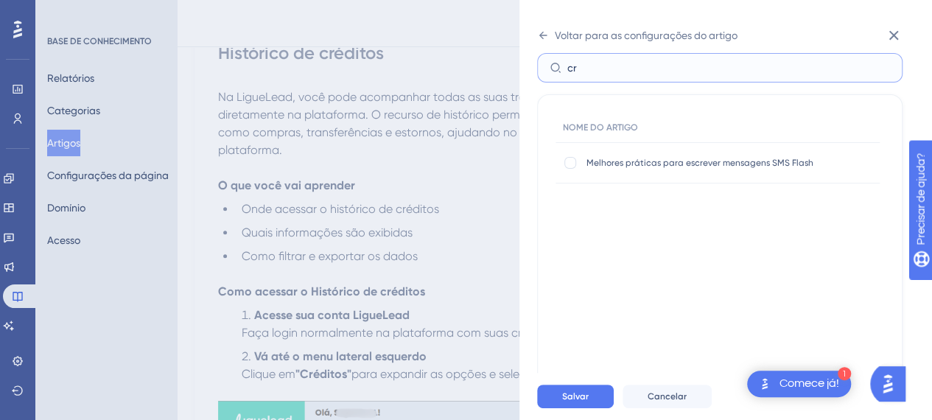
type input "c"
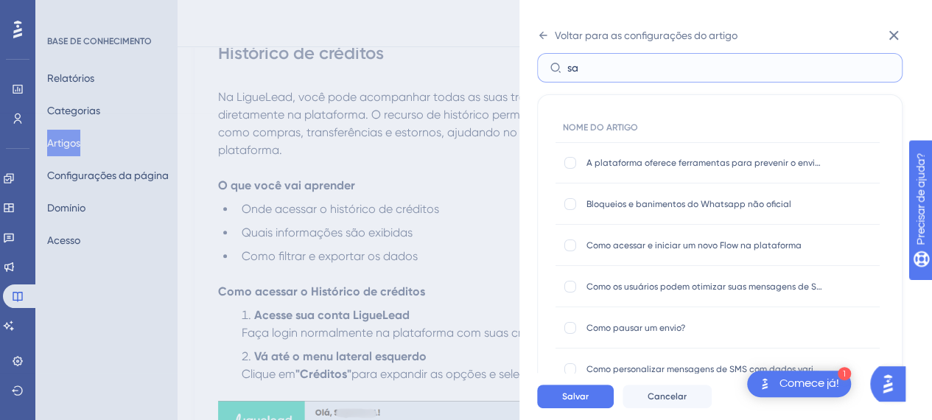
type input "s"
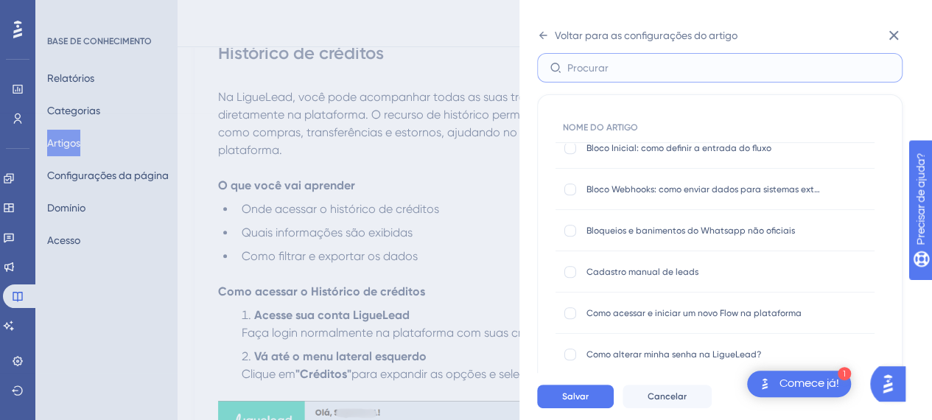
scroll to position [368, 0]
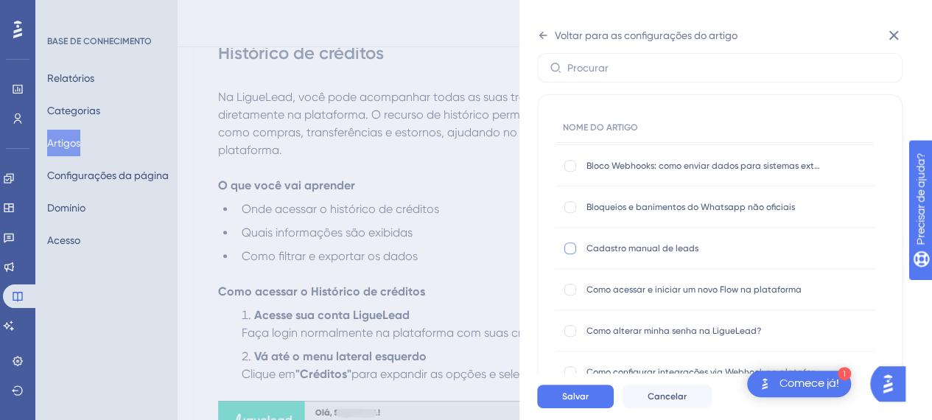
click at [569, 250] on div at bounding box center [570, 248] width 12 height 12
checkbox input "true"
click at [572, 290] on div at bounding box center [570, 290] width 12 height 12
click at [570, 282] on div at bounding box center [570, 289] width 15 height 15
click at [569, 290] on div at bounding box center [570, 290] width 12 height 12
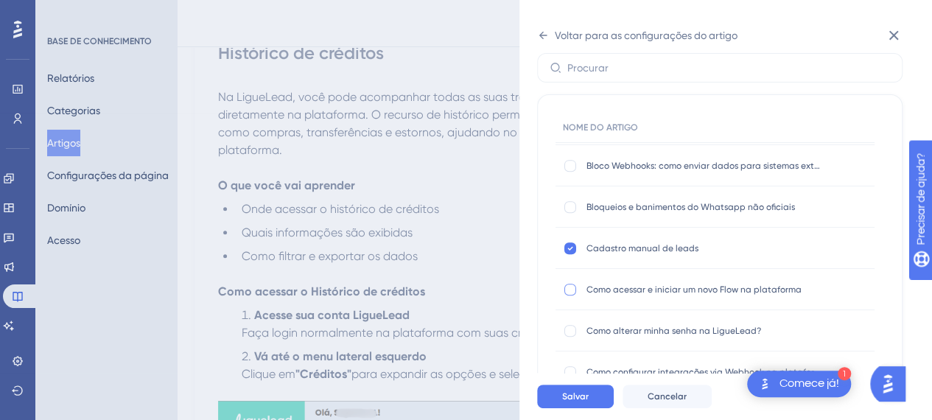
checkbox input "true"
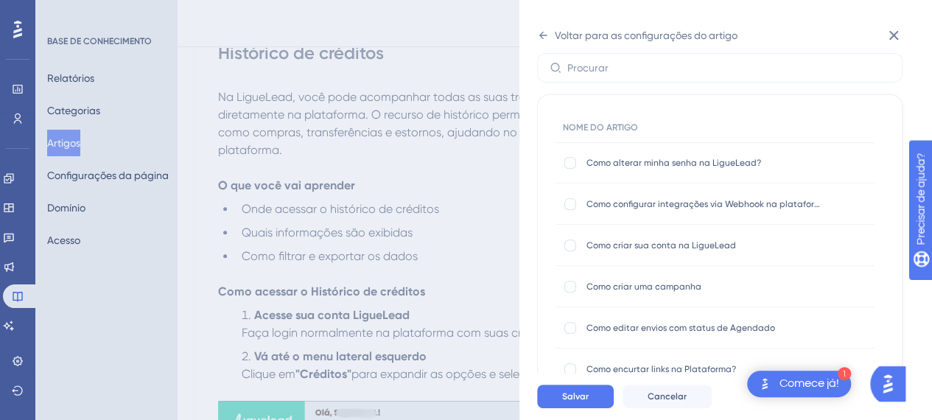
scroll to position [589, 0]
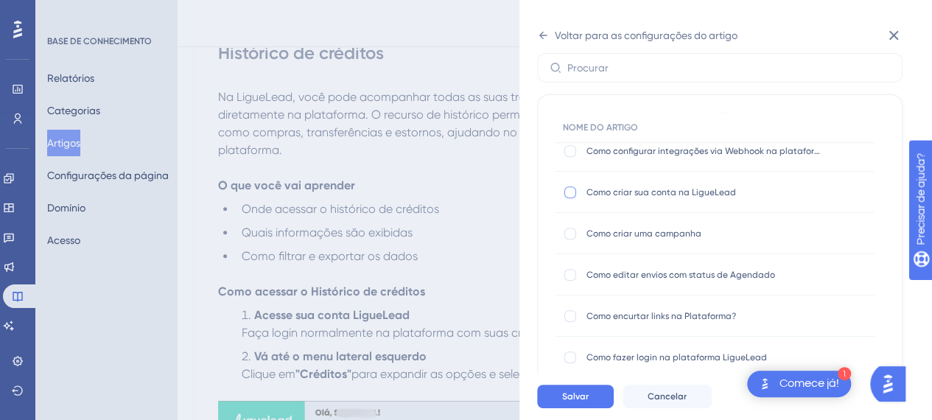
click at [564, 188] on div at bounding box center [570, 192] width 12 height 12
click at [566, 189] on div at bounding box center [570, 192] width 12 height 12
checkbox input "false"
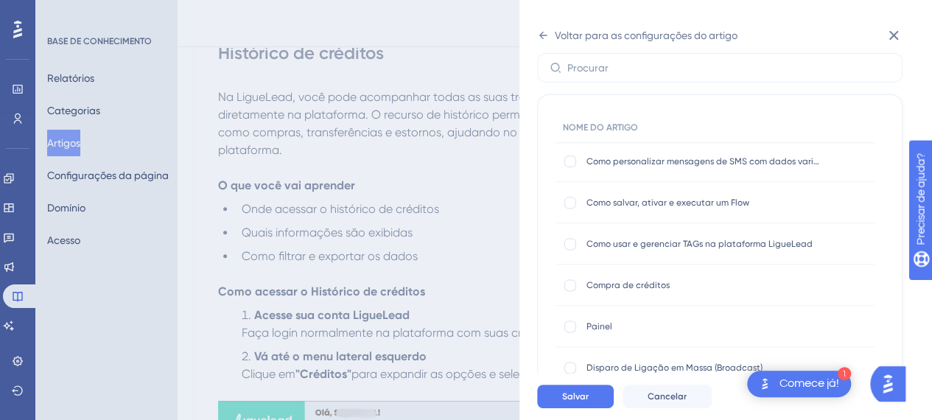
scroll to position [1032, 0]
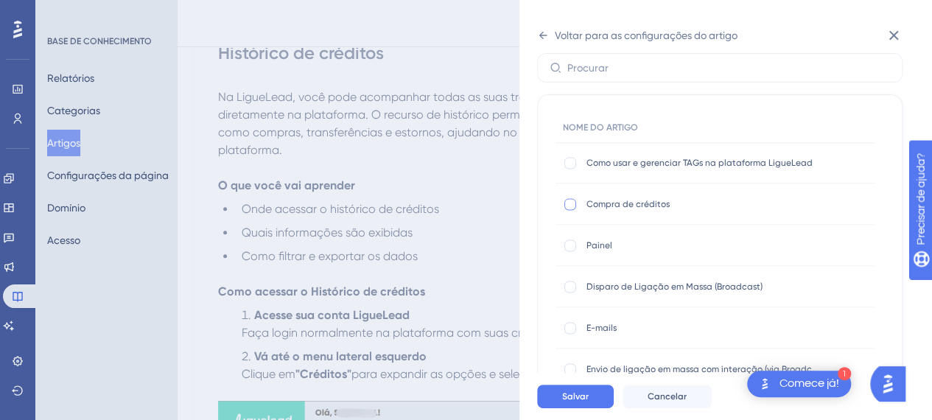
click at [571, 204] on div at bounding box center [570, 204] width 12 height 12
checkbox input "true"
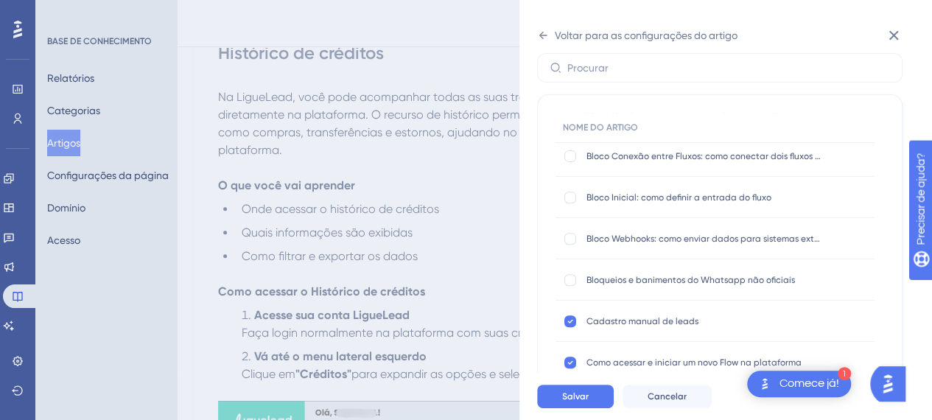
scroll to position [295, 0]
click at [570, 360] on icon at bounding box center [570, 363] width 6 height 12
checkbox input "false"
click at [572, 328] on div at bounding box center [570, 322] width 15 height 15
checkbox input "false"
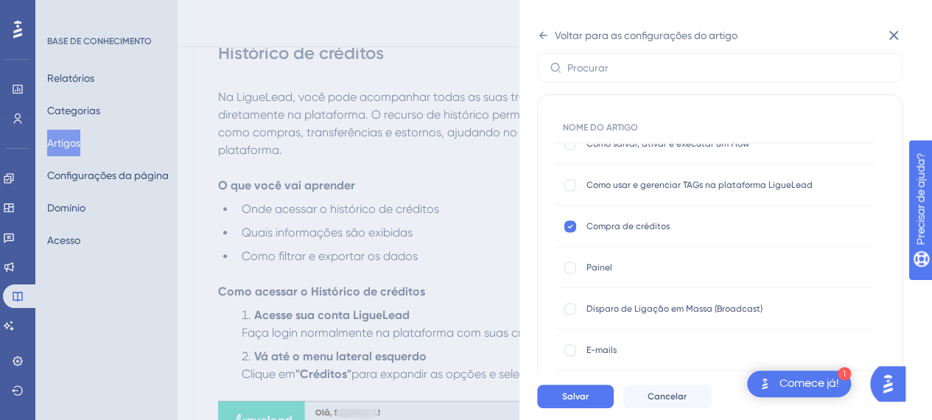
scroll to position [1032, 0]
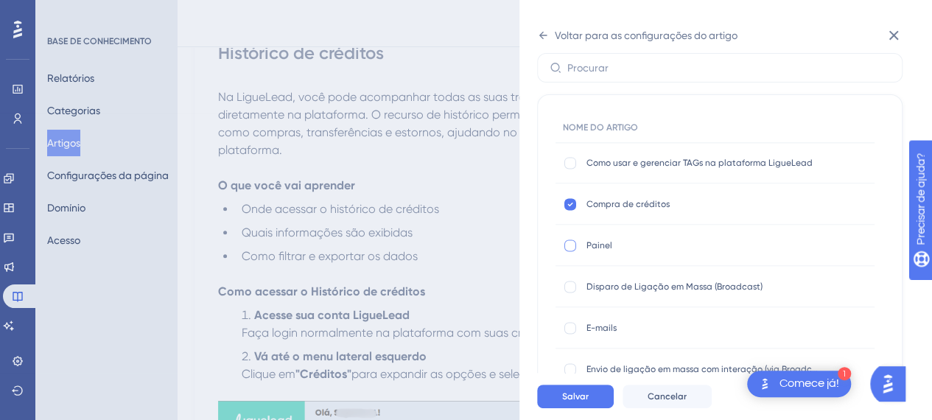
click at [567, 242] on div at bounding box center [570, 245] width 12 height 12
checkbox input "true"
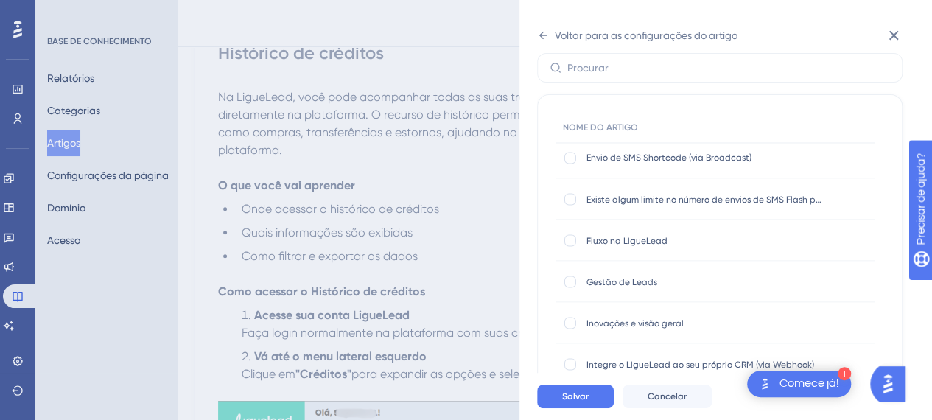
scroll to position [1326, 0]
click at [565, 281] on div at bounding box center [570, 281] width 12 height 12
checkbox input "true"
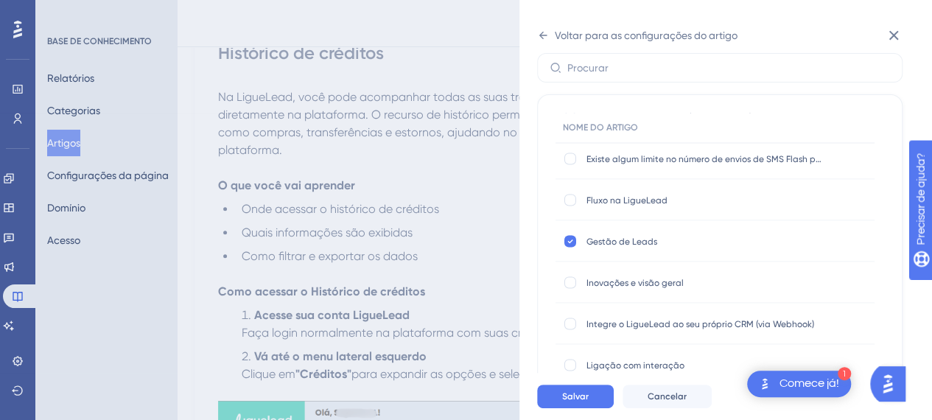
scroll to position [1400, 0]
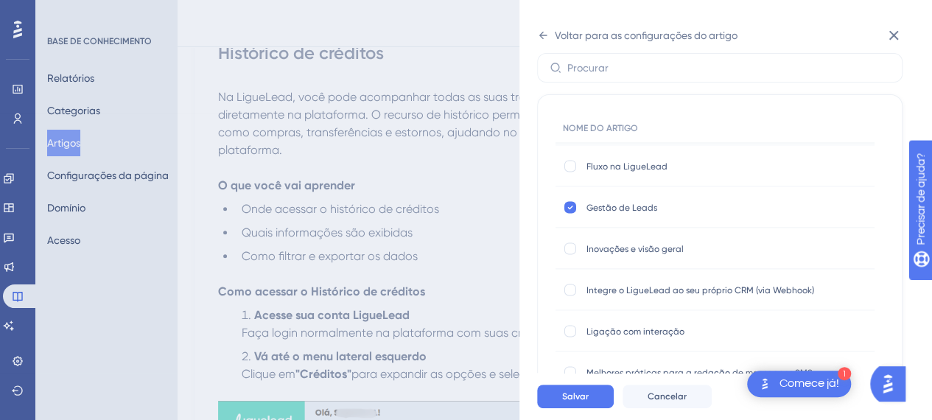
click at [567, 251] on div at bounding box center [570, 248] width 12 height 12
checkbox input "true"
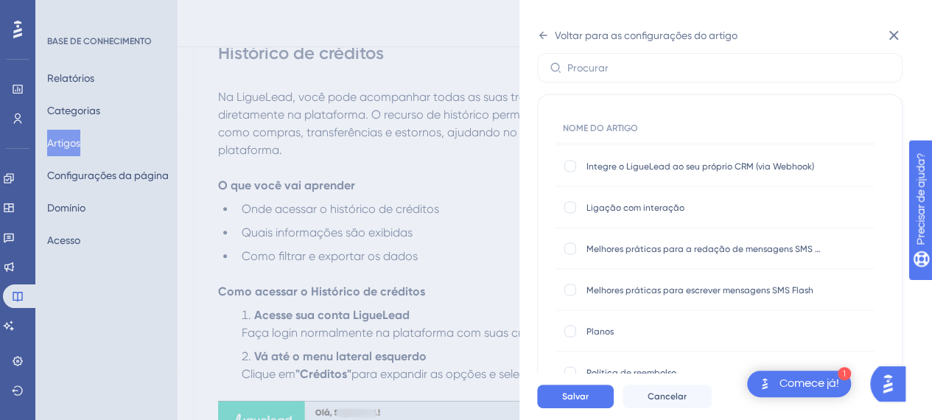
scroll to position [1547, 0]
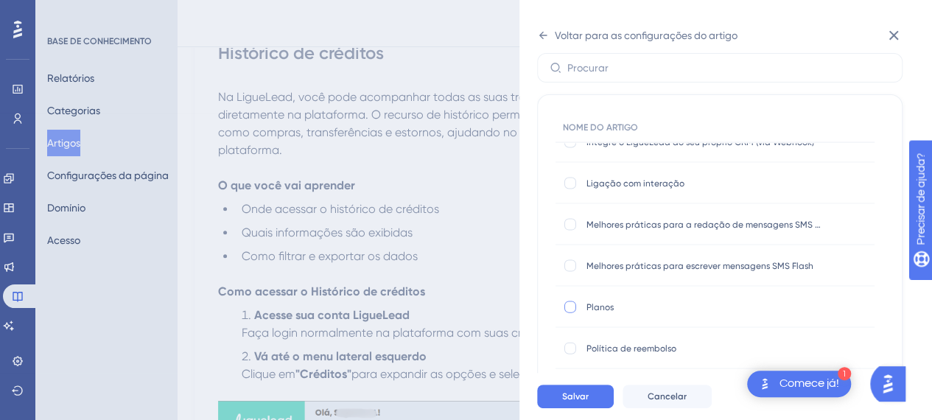
click at [575, 304] on div at bounding box center [570, 307] width 12 height 12
checkbox input "true"
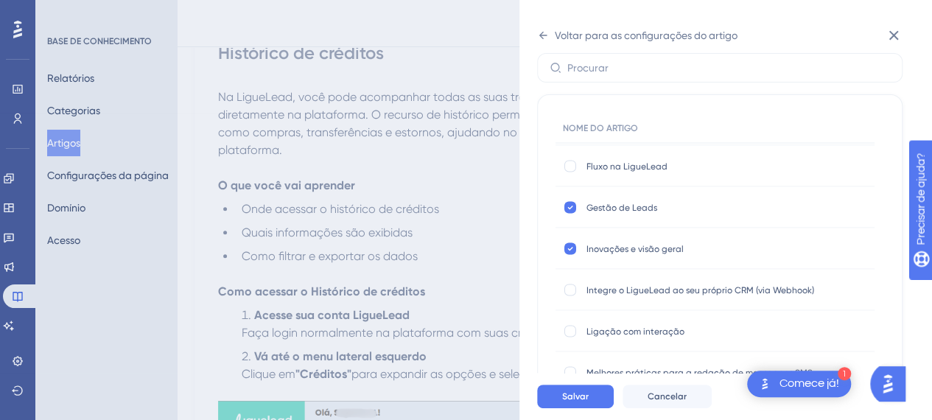
scroll to position [1400, 0]
click at [572, 251] on icon at bounding box center [570, 248] width 6 height 12
checkbox input "false"
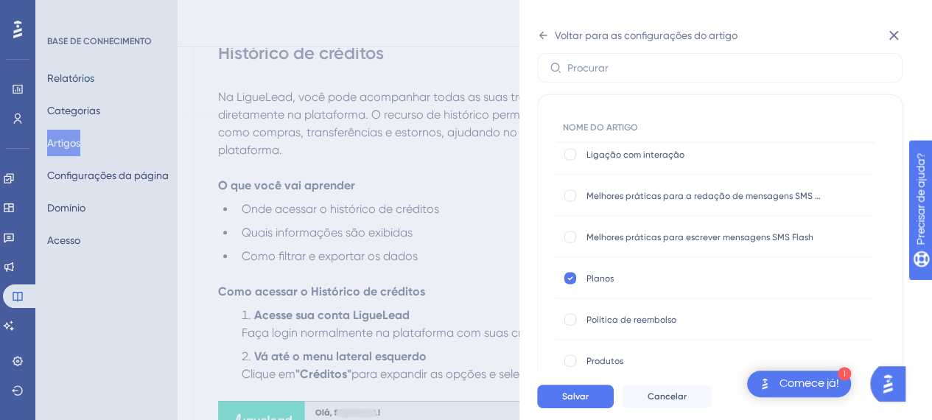
scroll to position [1621, 0]
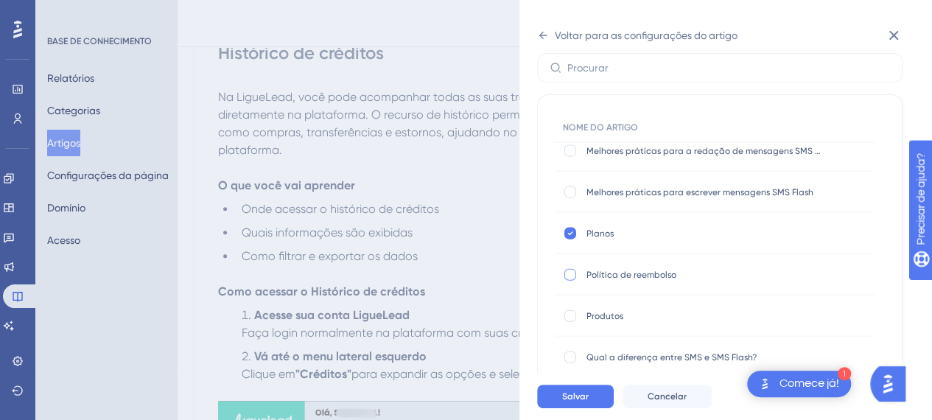
click at [569, 276] on div at bounding box center [570, 275] width 12 height 12
checkbox input "true"
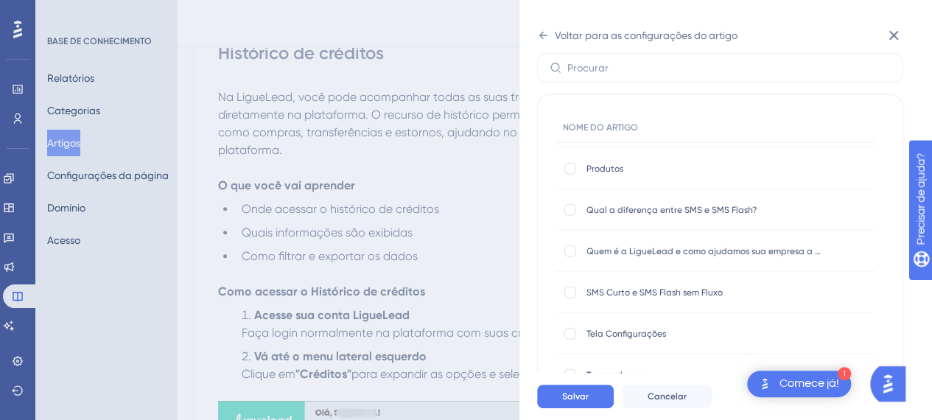
scroll to position [1828, 0]
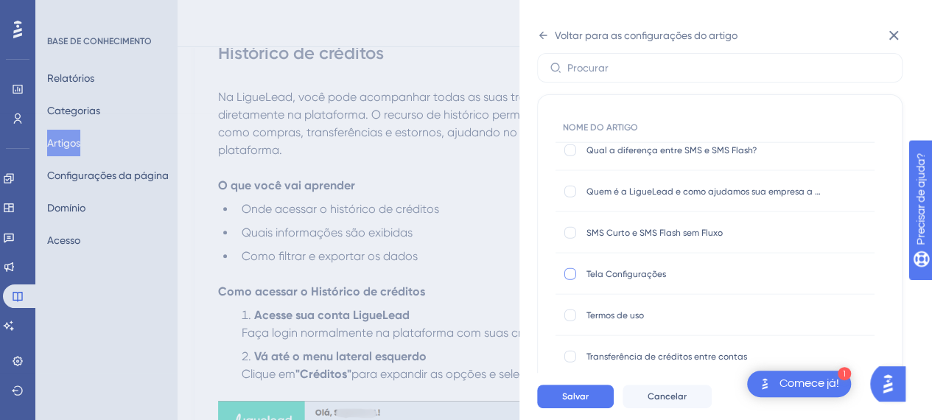
click at [572, 274] on div at bounding box center [570, 274] width 12 height 12
checkbox input "true"
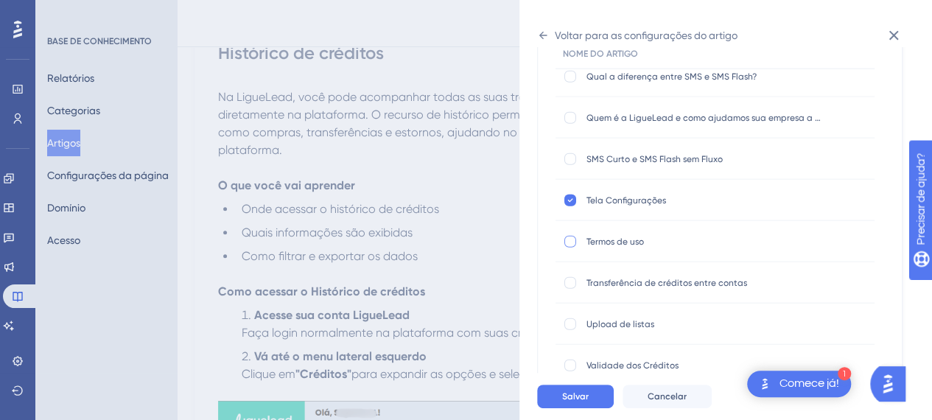
click at [569, 245] on div at bounding box center [570, 242] width 12 height 12
checkbox input "true"
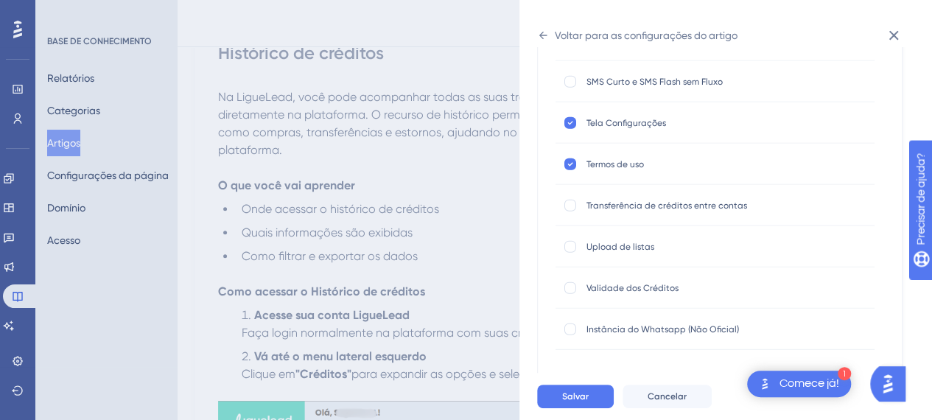
scroll to position [228, 0]
click at [576, 287] on div at bounding box center [570, 287] width 15 height 15
checkbox input "true"
click at [567, 166] on icon at bounding box center [570, 164] width 6 height 12
checkbox input "false"
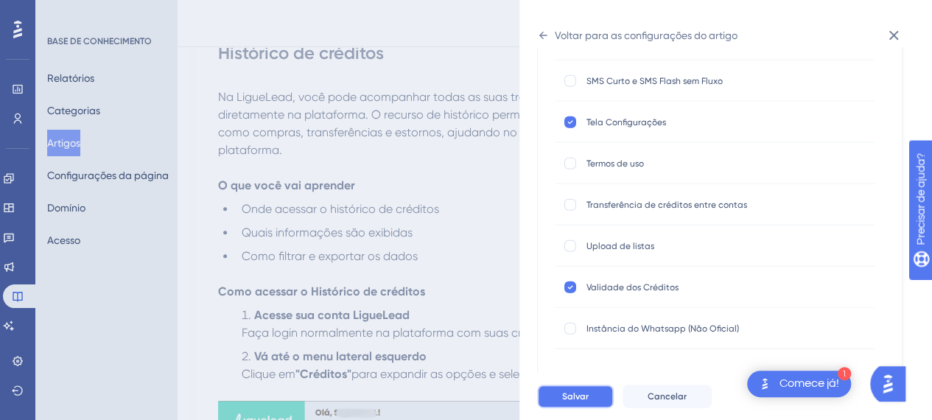
click at [593, 408] on button "Salvar" at bounding box center [575, 397] width 77 height 24
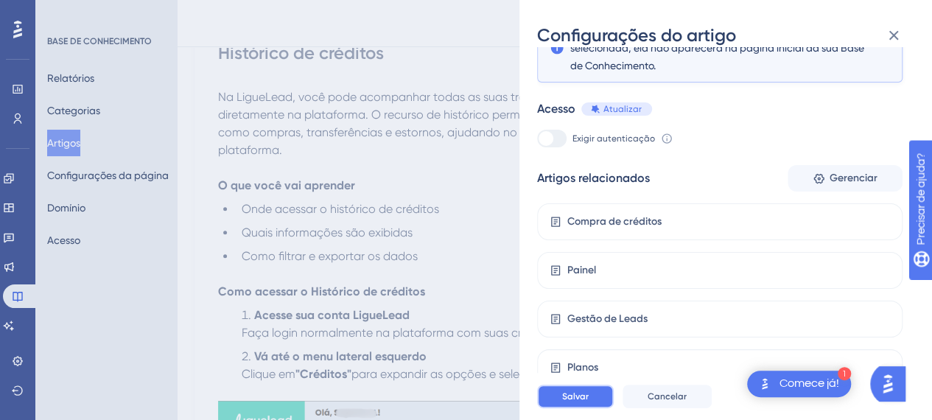
click at [592, 407] on button "Salvar" at bounding box center [575, 397] width 77 height 24
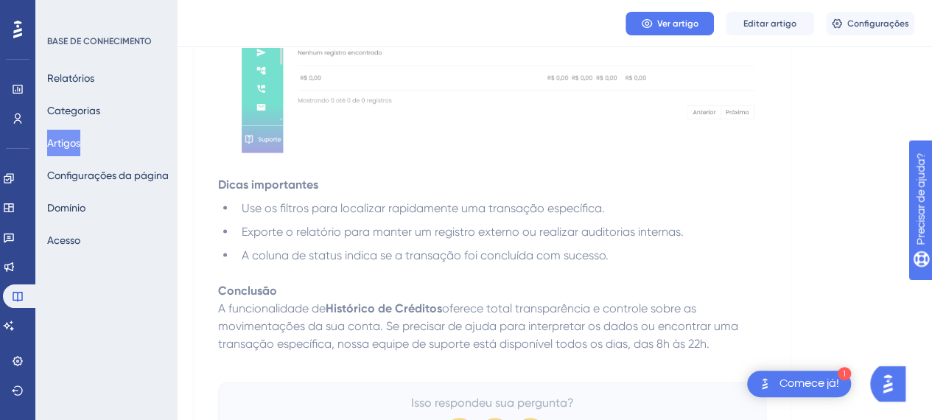
scroll to position [1580, 0]
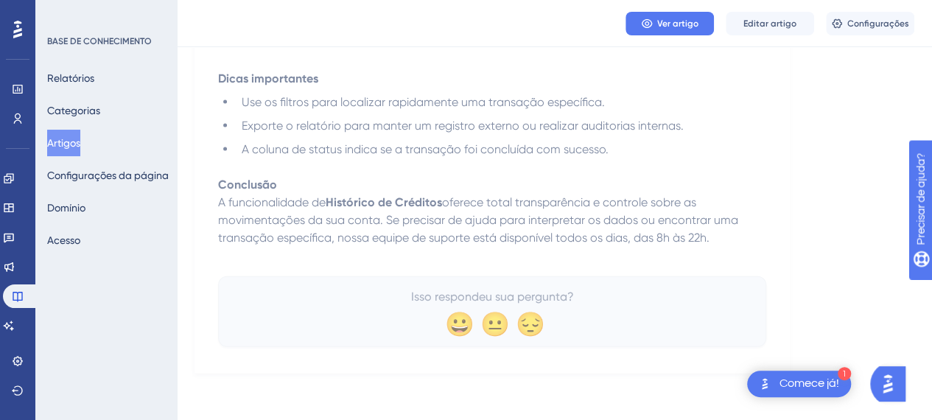
click at [69, 135] on font "Artigos" at bounding box center [63, 143] width 33 height 18
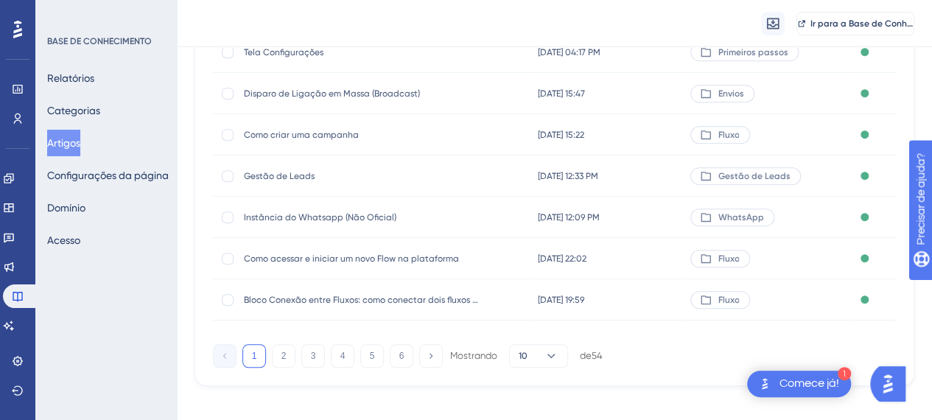
scroll to position [329, 0]
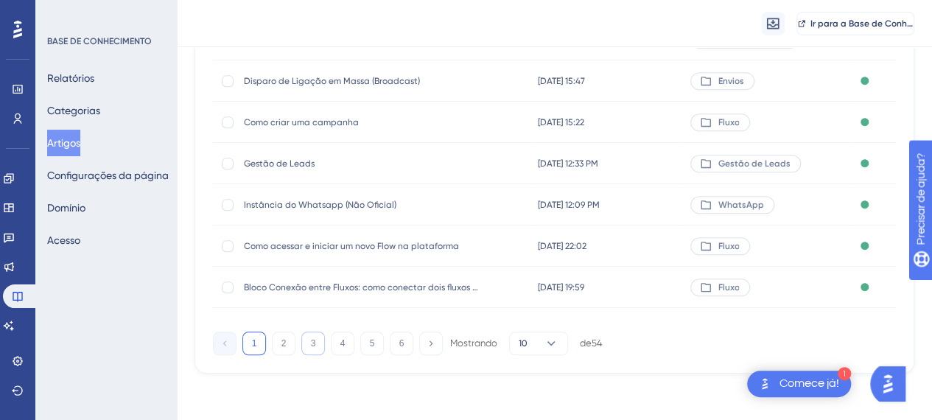
click at [317, 347] on button "3" at bounding box center [313, 344] width 24 height 24
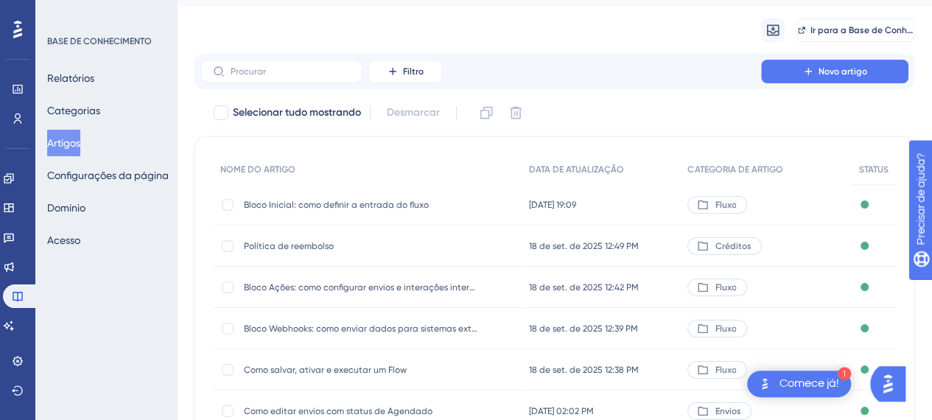
scroll to position [0, 0]
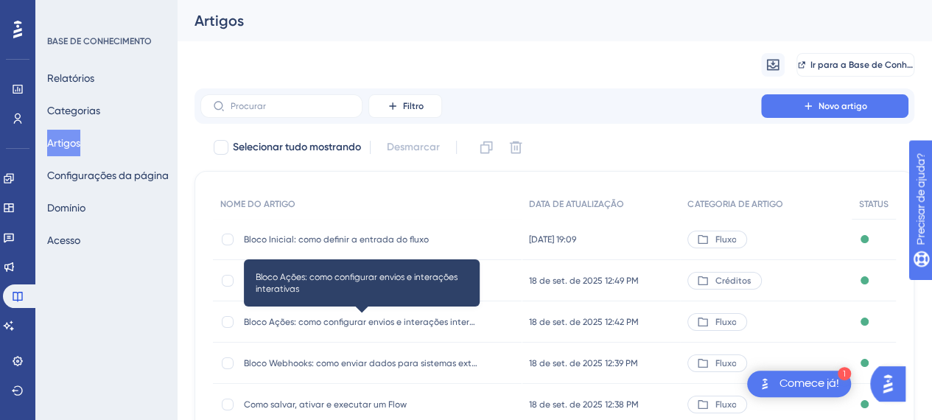
click at [294, 323] on font "Bloco Ações: como configurar envios e interações interativas" at bounding box center [369, 322] width 251 height 10
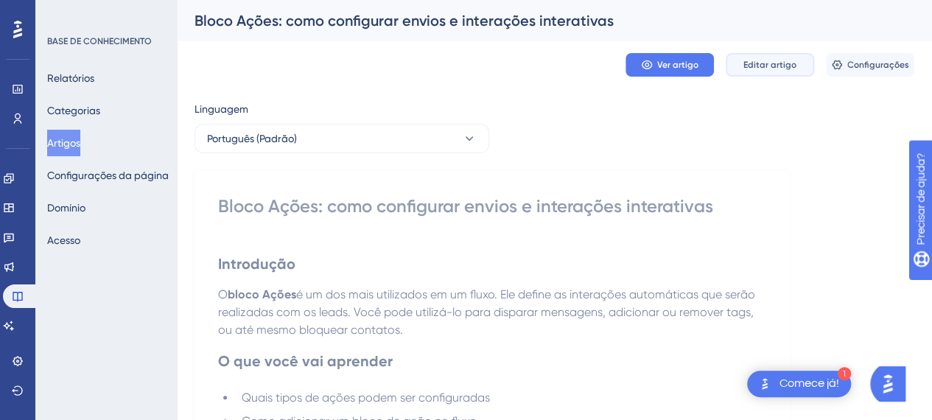
click at [761, 62] on font "Editar artigo" at bounding box center [769, 65] width 53 height 10
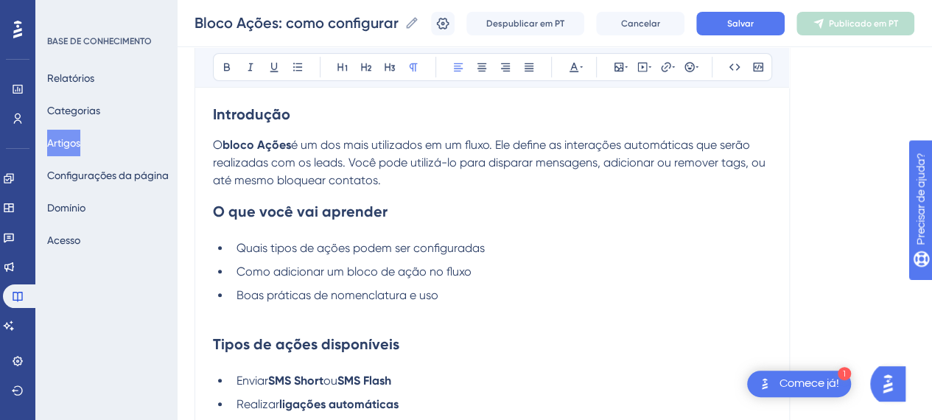
click at [354, 192] on h2 "O que você vai aprender" at bounding box center [492, 211] width 558 height 44
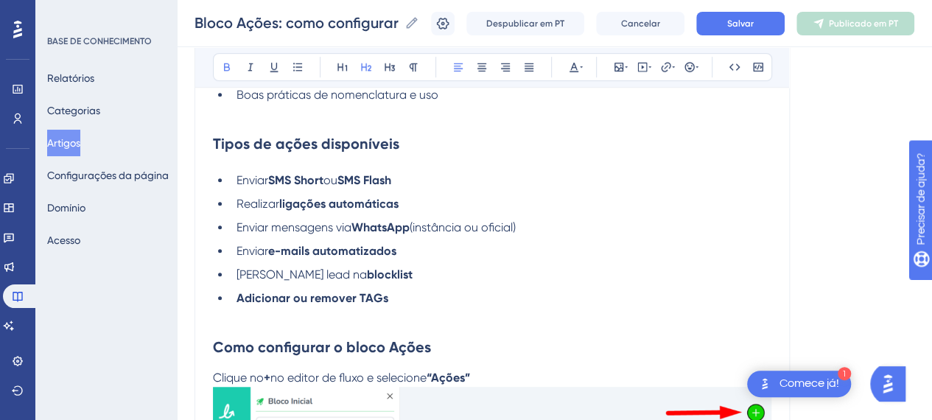
scroll to position [422, 0]
click at [418, 179] on li "Enviar SMS Short ou SMS Flash" at bounding box center [501, 180] width 541 height 18
click at [432, 200] on li "Realizar ligações automáticas" at bounding box center [501, 204] width 541 height 18
drag, startPoint x: 542, startPoint y: 221, endPoint x: 513, endPoint y: 243, distance: 36.3
click at [542, 223] on li "Enviar mensagens via WhatsApp (instância ou oficial)" at bounding box center [501, 227] width 541 height 18
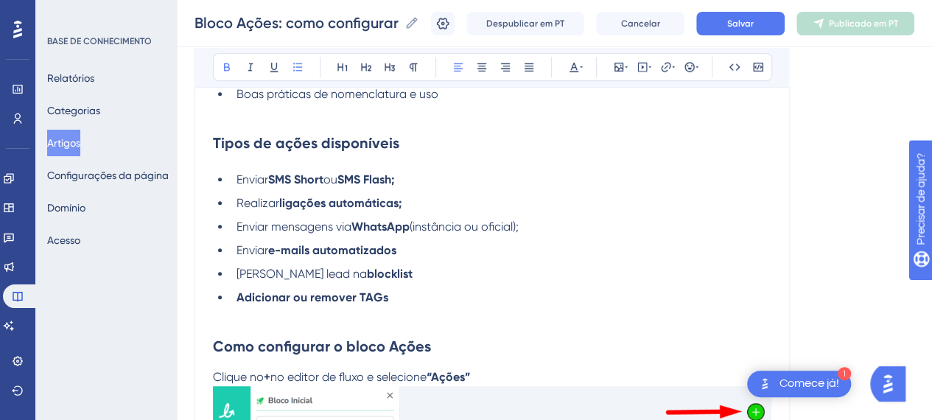
click at [463, 242] on li "Enviar e-mails automatizados" at bounding box center [501, 251] width 541 height 18
click at [432, 271] on li "Inserir lead na blocklist" at bounding box center [501, 274] width 541 height 18
click at [424, 290] on li "Adicionar ou remover TAGs" at bounding box center [501, 298] width 541 height 18
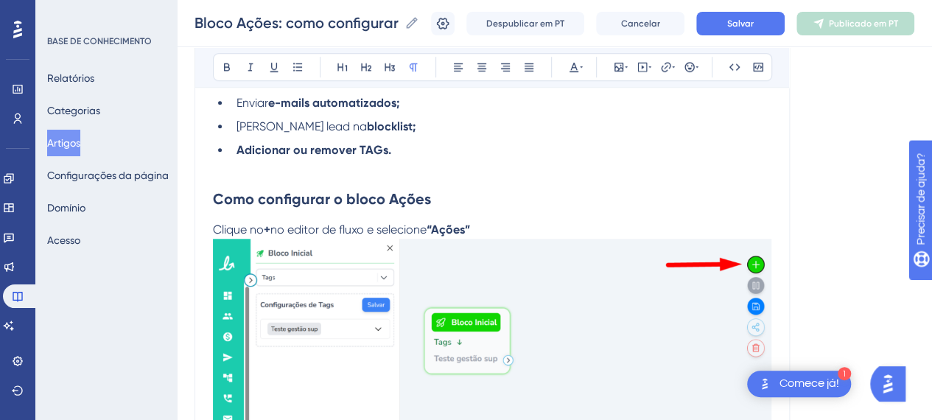
click at [525, 174] on p at bounding box center [492, 168] width 558 height 18
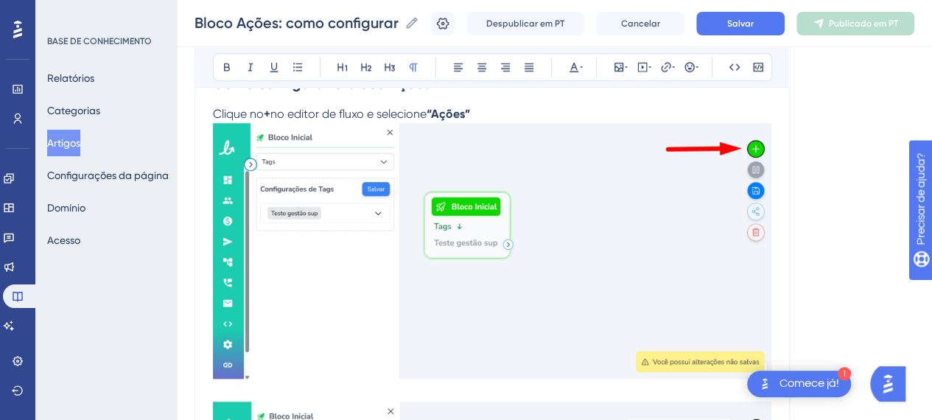
scroll to position [717, 0]
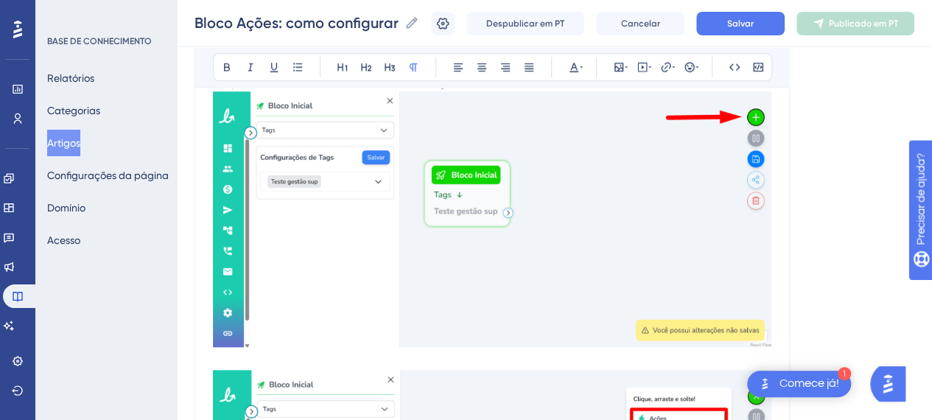
click at [528, 213] on img at bounding box center [492, 219] width 558 height 256
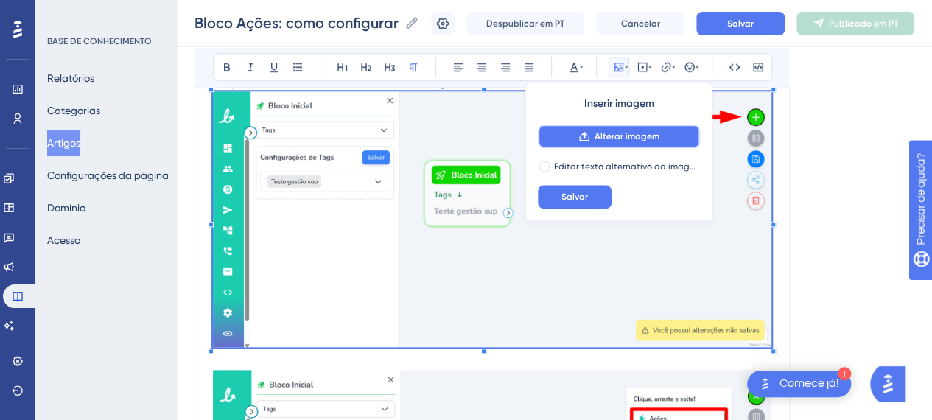
click at [573, 132] on button "Alterar imagem" at bounding box center [619, 137] width 162 height 24
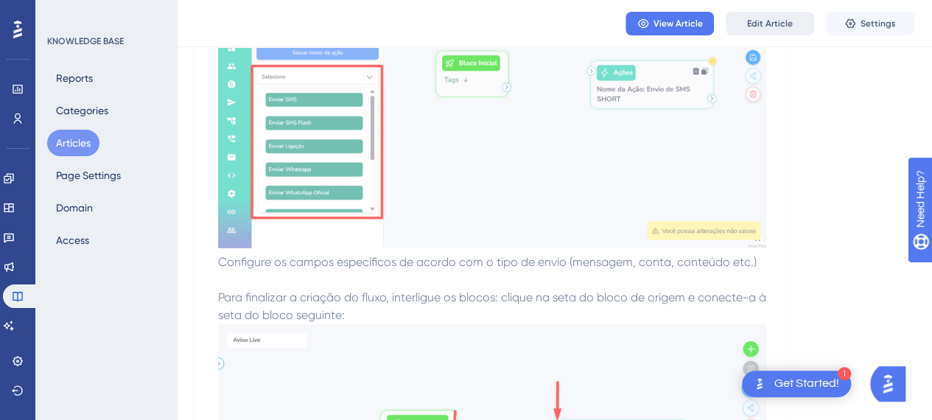
click at [745, 17] on button "Edit Article" at bounding box center [770, 24] width 88 height 24
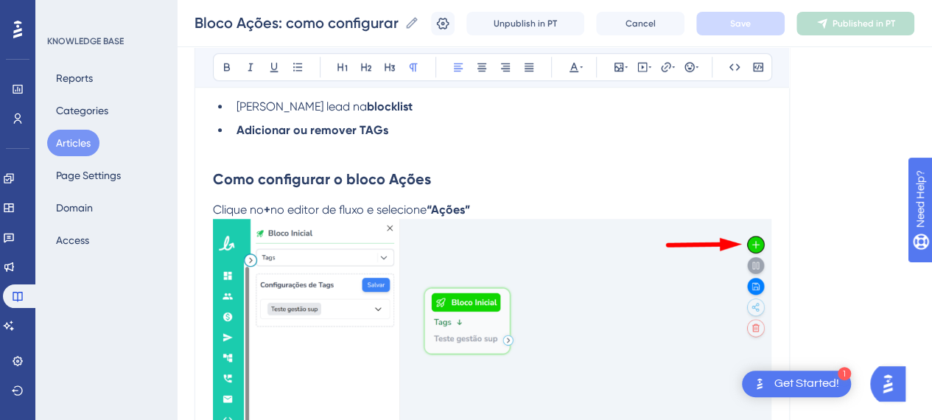
click at [509, 300] on img at bounding box center [492, 347] width 558 height 256
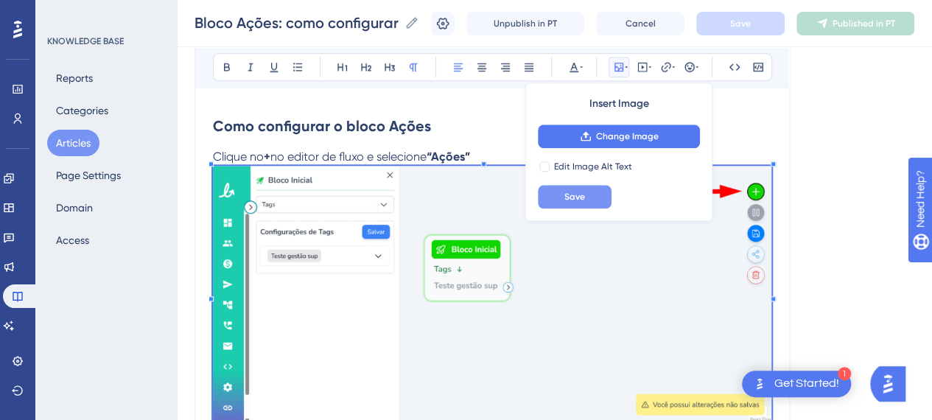
scroll to position [663, 0]
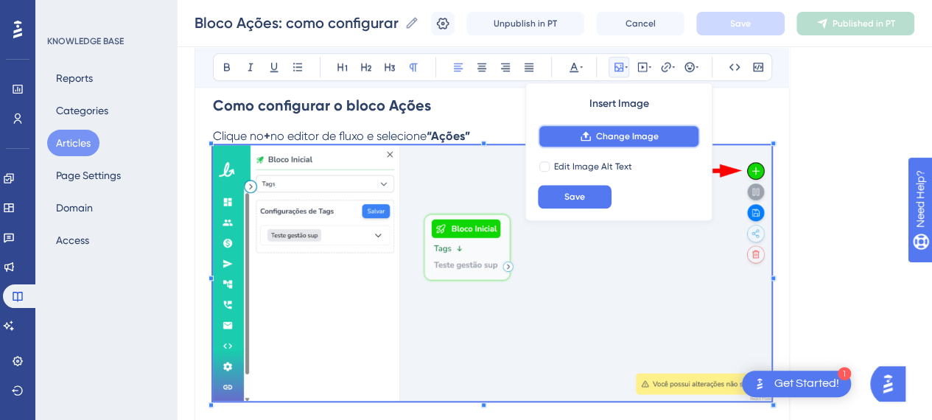
click at [601, 136] on span "Change Image" at bounding box center [627, 136] width 63 height 12
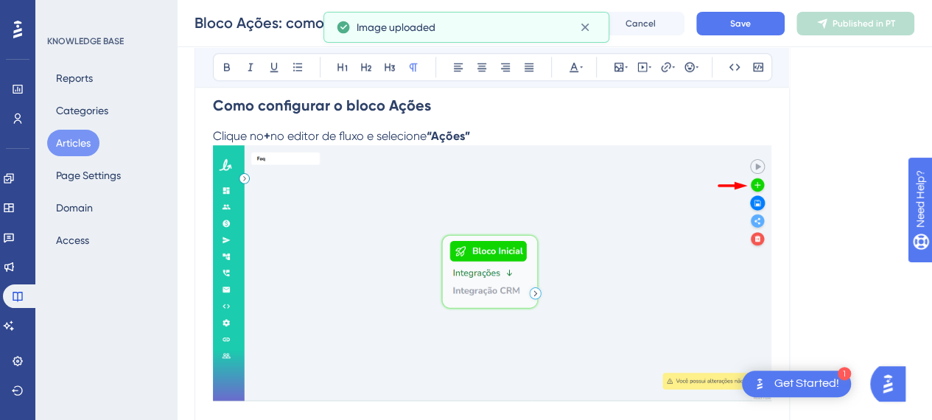
click at [519, 134] on p "Clique no + no editor de fluxo e selecione “Ações”" at bounding box center [492, 405] width 558 height 556
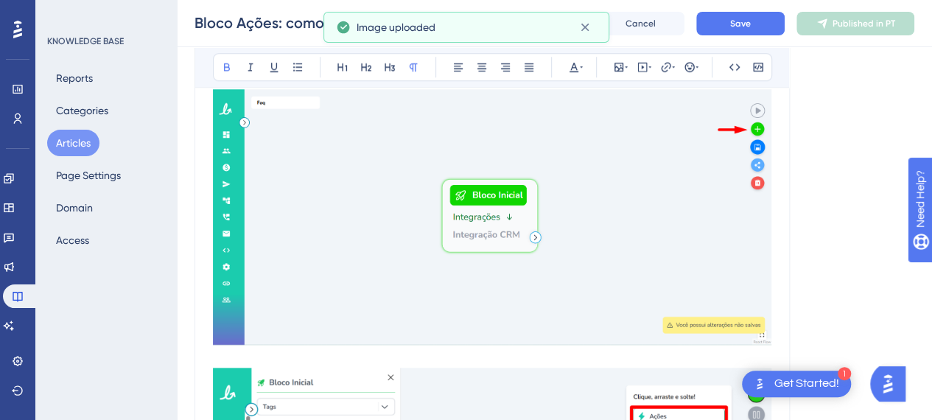
scroll to position [516, 0]
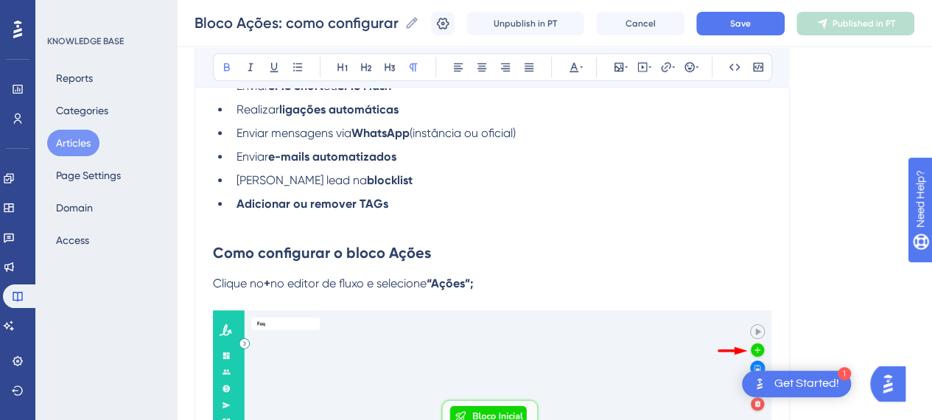
drag, startPoint x: 267, startPoint y: 285, endPoint x: 275, endPoint y: 314, distance: 29.9
click at [267, 287] on strong "+" at bounding box center [267, 283] width 7 height 14
drag, startPoint x: 283, startPoint y: 284, endPoint x: 265, endPoint y: 280, distance: 18.1
click at [265, 280] on p "Clique no " +" no editor de fluxo e selecione “Ações”;" at bounding box center [492, 284] width 558 height 18
drag, startPoint x: 234, startPoint y: 66, endPoint x: 227, endPoint y: 181, distance: 114.4
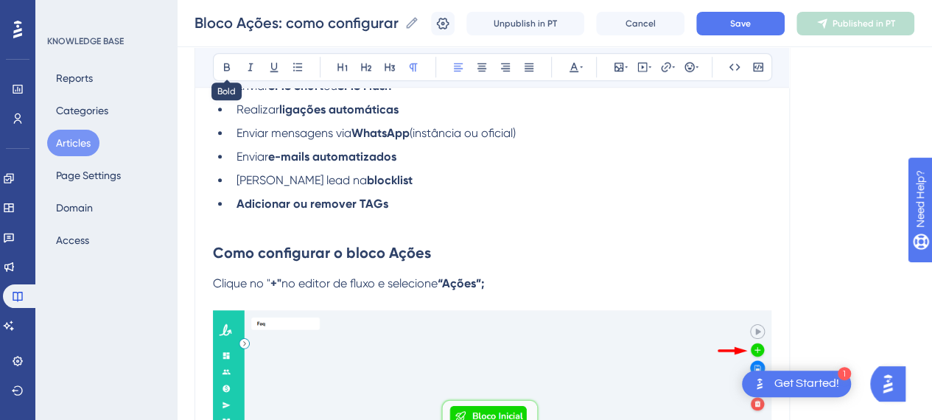
click at [233, 66] on button at bounding box center [227, 67] width 21 height 21
click at [214, 282] on span "Clique no" at bounding box center [238, 283] width 51 height 14
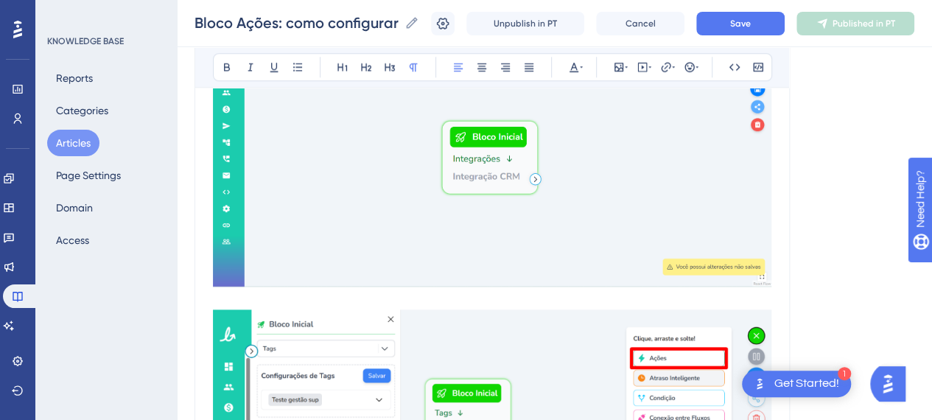
scroll to position [884, 0]
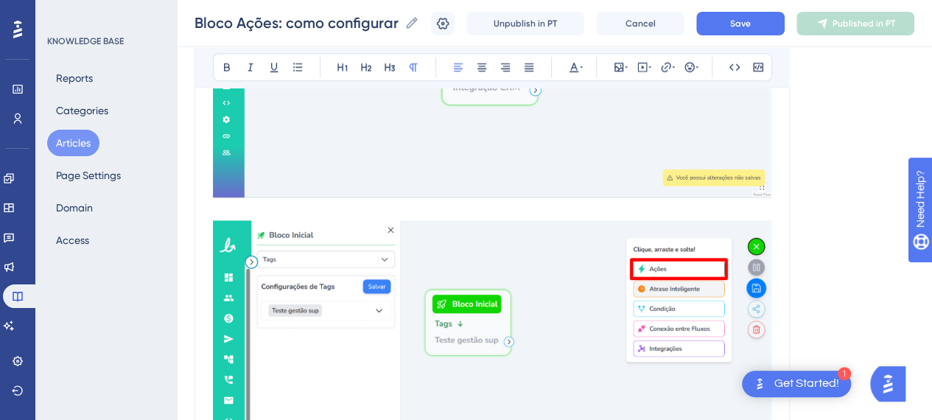
click at [317, 203] on p at bounding box center [492, 202] width 558 height 556
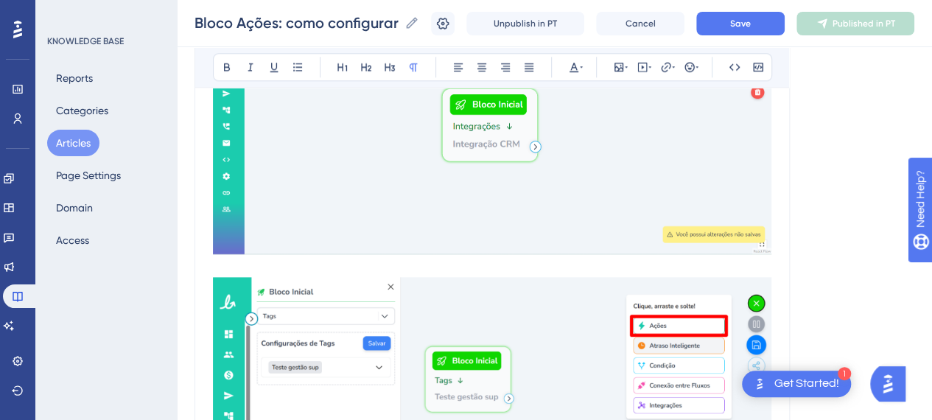
scroll to position [663, 0]
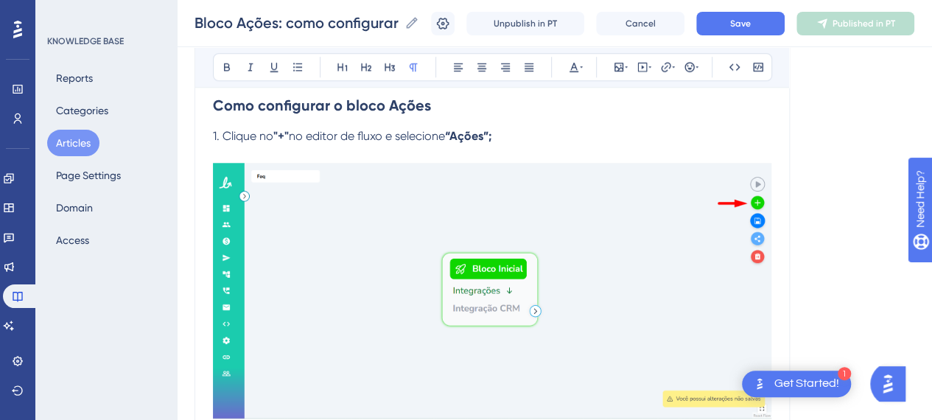
click at [379, 133] on span "no editor de fluxo e selecione" at bounding box center [367, 136] width 156 height 14
click at [508, 138] on p "1. Clique no "+" no editor de fluxo e selecione “Ações”;" at bounding box center [492, 136] width 558 height 18
drag, startPoint x: 507, startPoint y: 132, endPoint x: 300, endPoint y: 136, distance: 207.1
click at [300, 136] on p "1. Clique no "+" no editor de fluxo e selecione “Ações”;" at bounding box center [492, 136] width 558 height 18
click at [273, 133] on span "1. Clique no" at bounding box center [243, 136] width 60 height 14
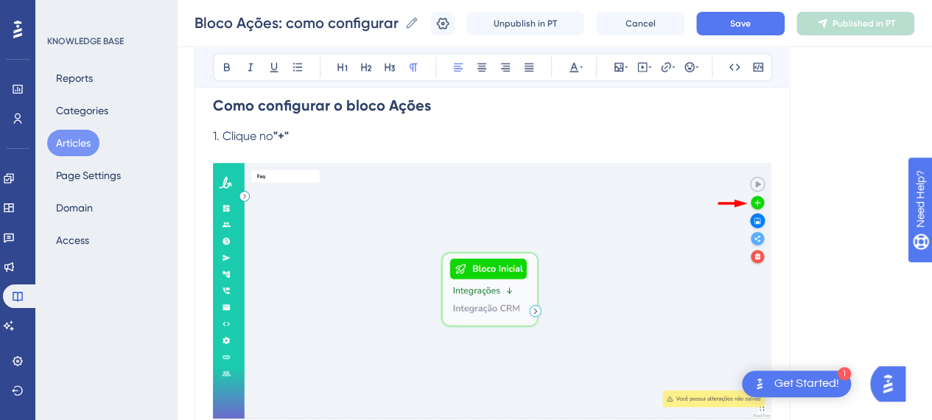
click at [388, 132] on p "1. Clique no "+"" at bounding box center [492, 136] width 558 height 18
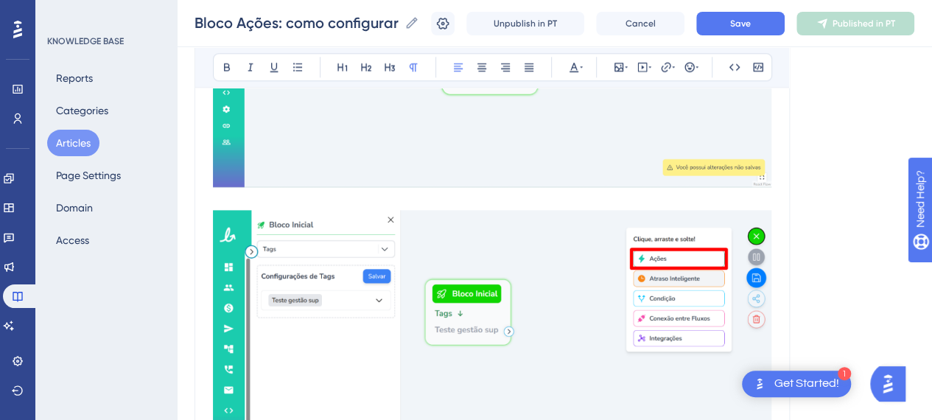
scroll to position [958, 0]
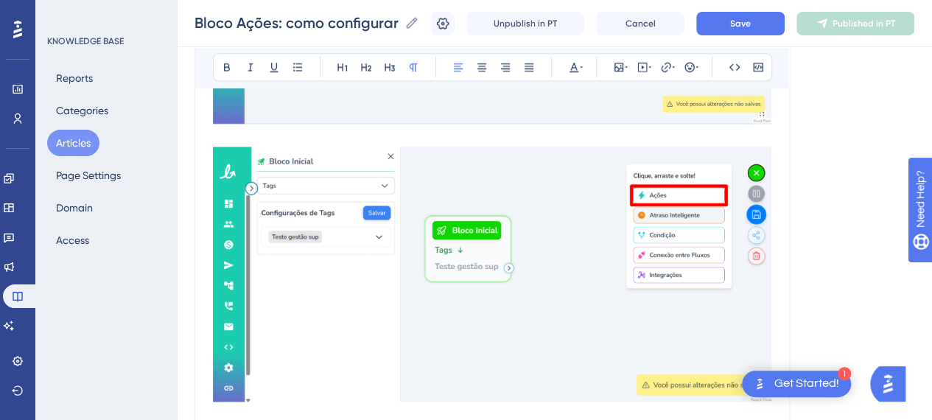
drag, startPoint x: 435, startPoint y: 287, endPoint x: 352, endPoint y: 178, distance: 136.6
click at [435, 286] on img at bounding box center [492, 274] width 558 height 255
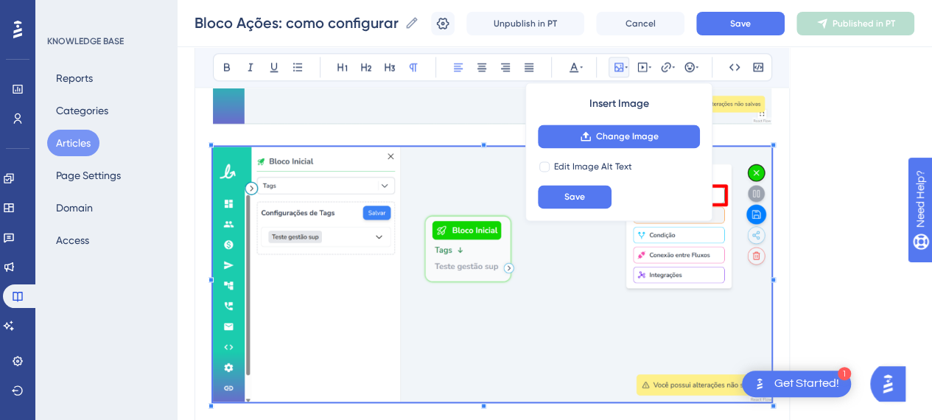
click at [315, 141] on p at bounding box center [492, 128] width 558 height 556
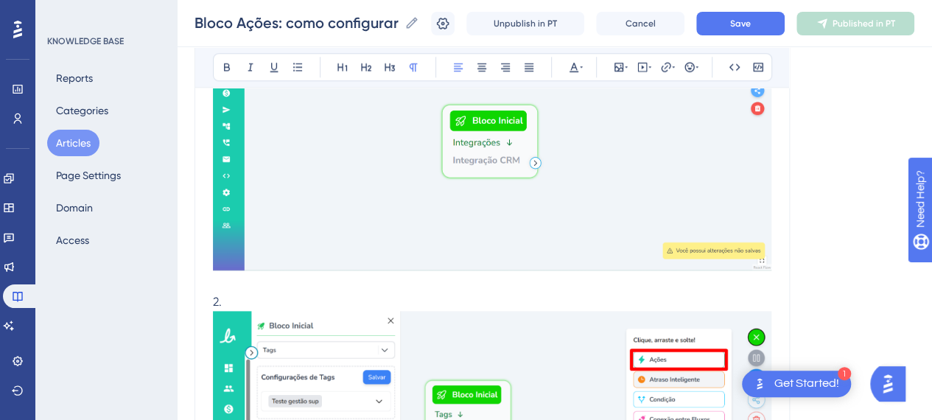
scroll to position [884, 0]
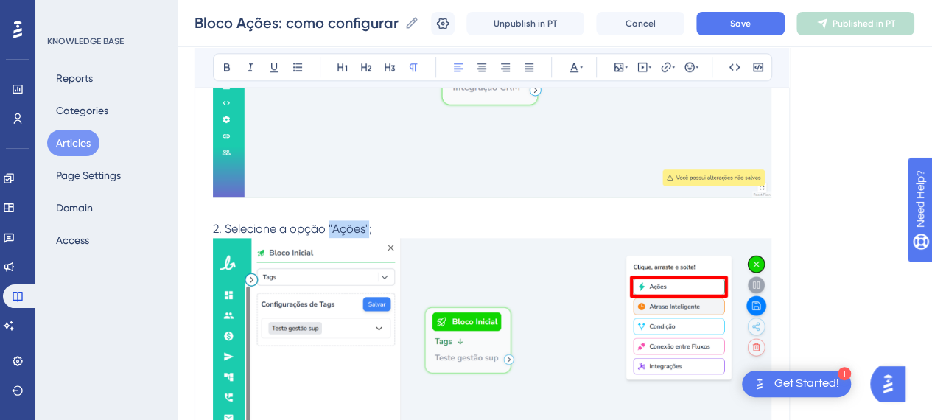
drag, startPoint x: 368, startPoint y: 226, endPoint x: 330, endPoint y: 226, distance: 38.3
click at [330, 226] on span "2. Selecione a opção "Ações";" at bounding box center [292, 229] width 159 height 14
drag, startPoint x: 232, startPoint y: 66, endPoint x: 239, endPoint y: 74, distance: 11.1
click at [231, 66] on button at bounding box center [227, 67] width 21 height 21
click at [433, 228] on p "2. Selecione a opção "Ações" ;" at bounding box center [492, 359] width 558 height 278
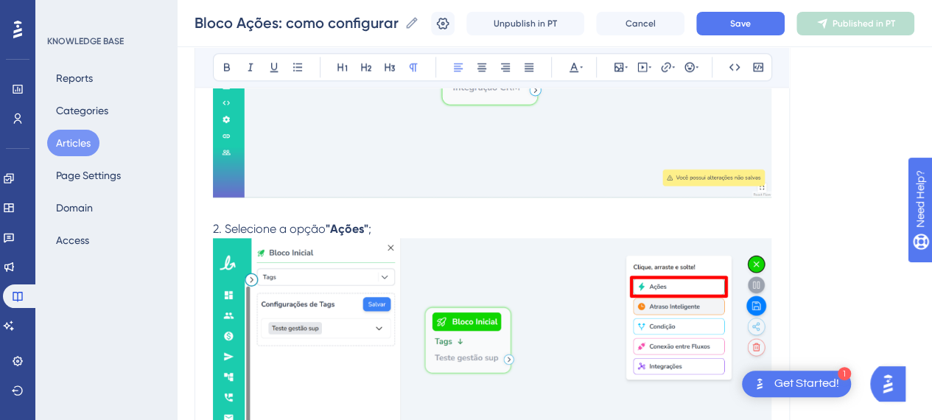
scroll to position [958, 0]
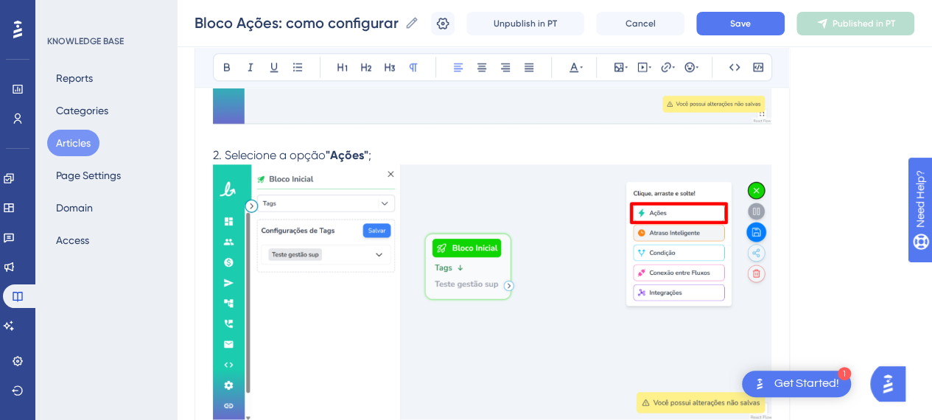
click at [480, 277] on img at bounding box center [492, 291] width 558 height 255
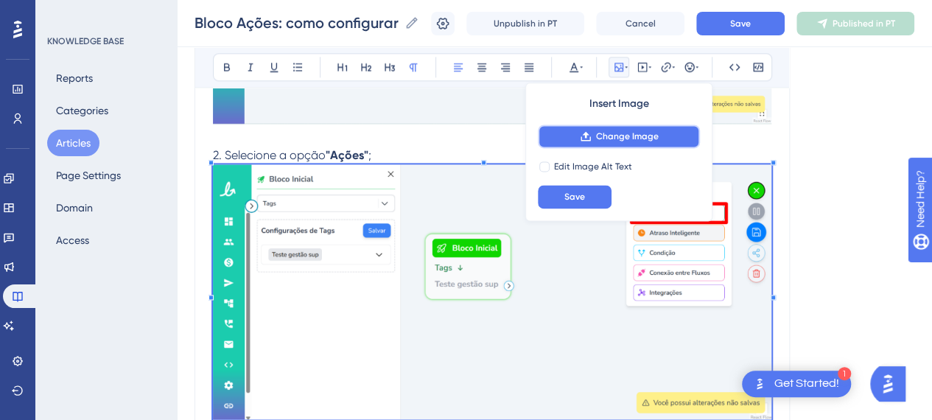
drag, startPoint x: 684, startPoint y: 136, endPoint x: 679, endPoint y: 142, distance: 7.8
click at [679, 142] on button "Change Image" at bounding box center [619, 137] width 162 height 24
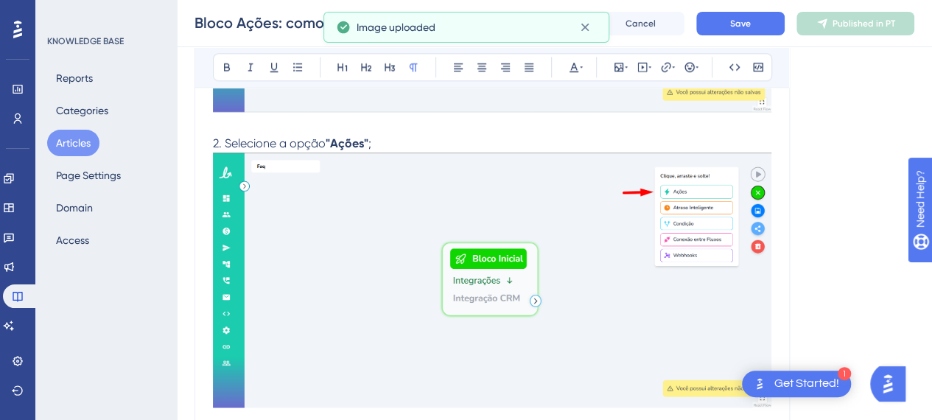
scroll to position [884, 0]
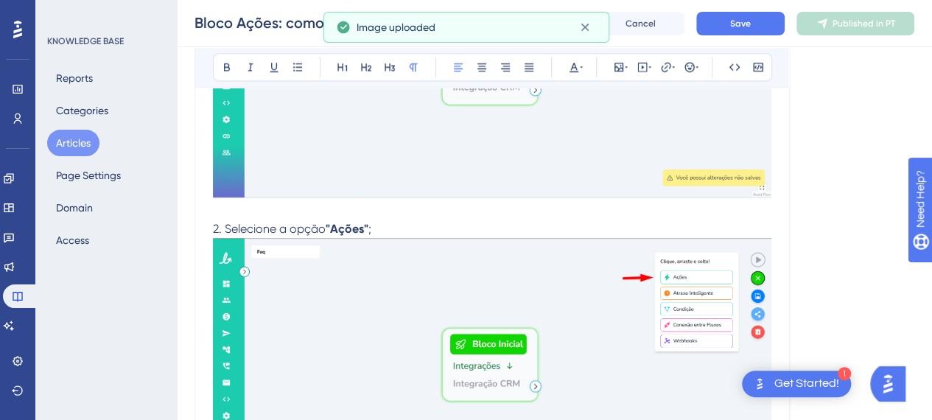
click at [442, 223] on p "2. Selecione a opção "Ações" ;" at bounding box center [492, 359] width 558 height 279
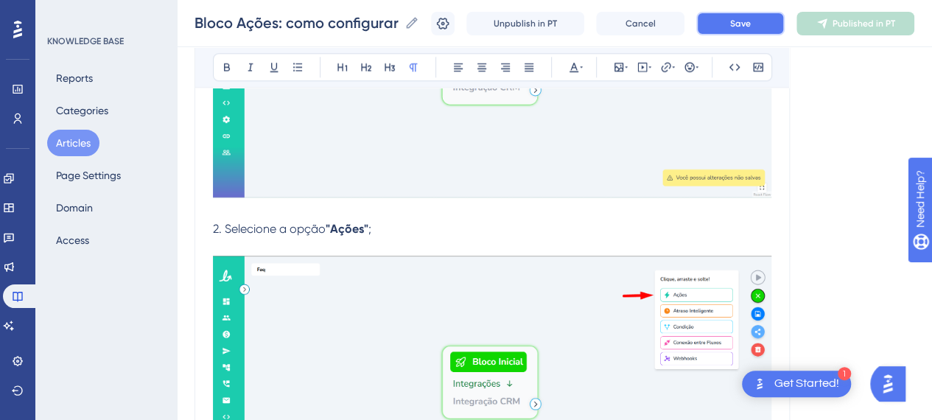
click at [759, 15] on button "Save" at bounding box center [740, 24] width 88 height 24
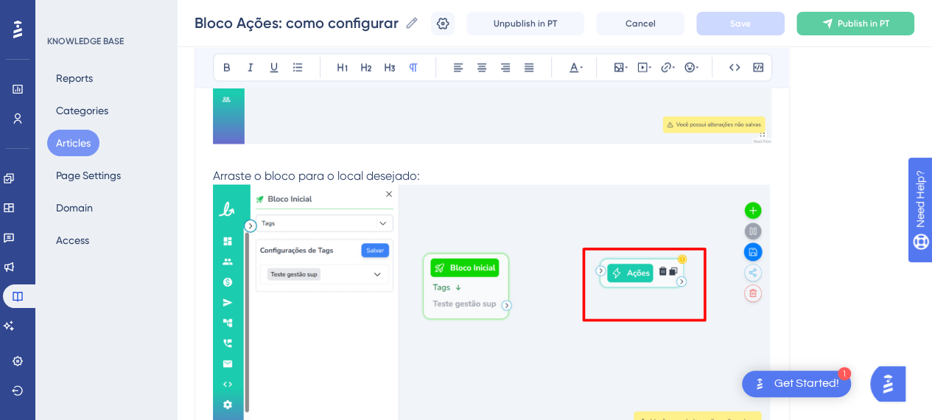
scroll to position [1179, 0]
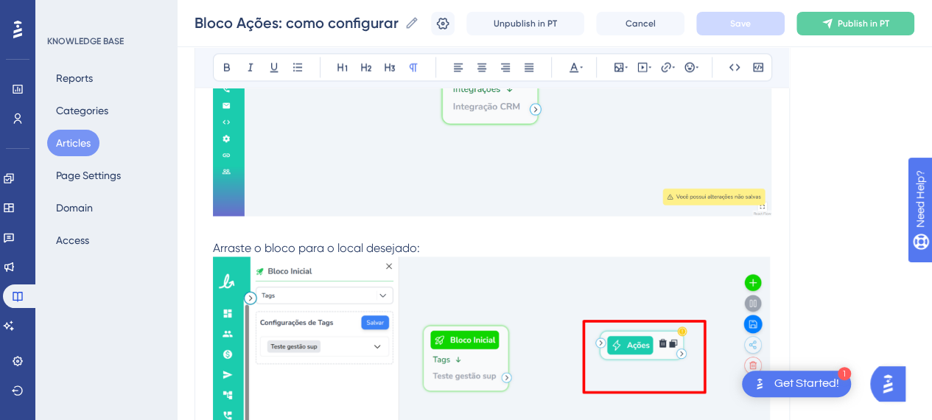
click at [448, 245] on p "Arraste o bloco para o local desejado:" at bounding box center [492, 248] width 558 height 18
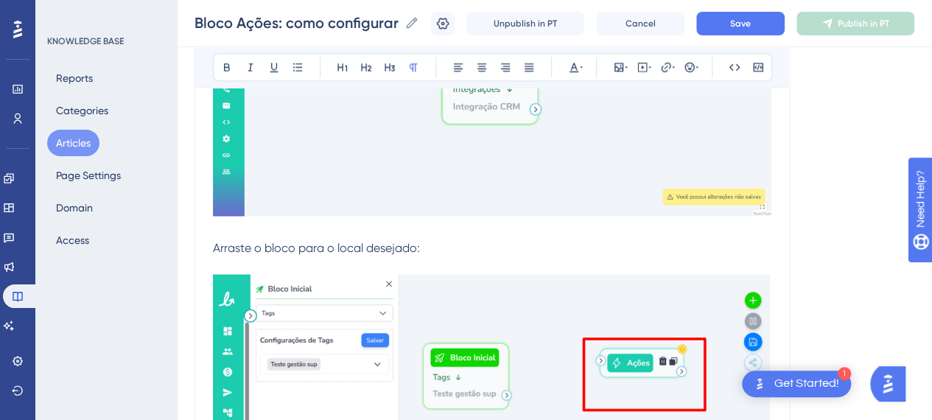
click at [212, 250] on div "Bloco Ações: como configurar envios e interações automatizadas Bold Italic Unde…" at bounding box center [492, 373] width 595 height 2775
click at [214, 248] on span "Arraste o bloco para o local desejado:" at bounding box center [316, 247] width 207 height 14
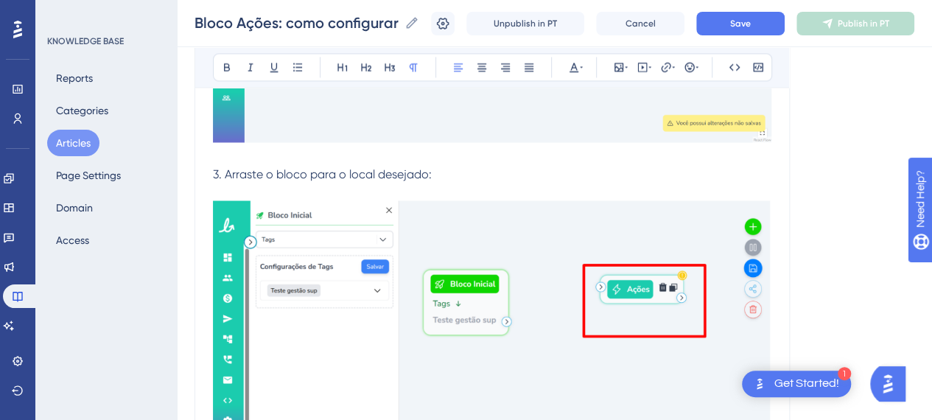
scroll to position [1326, 0]
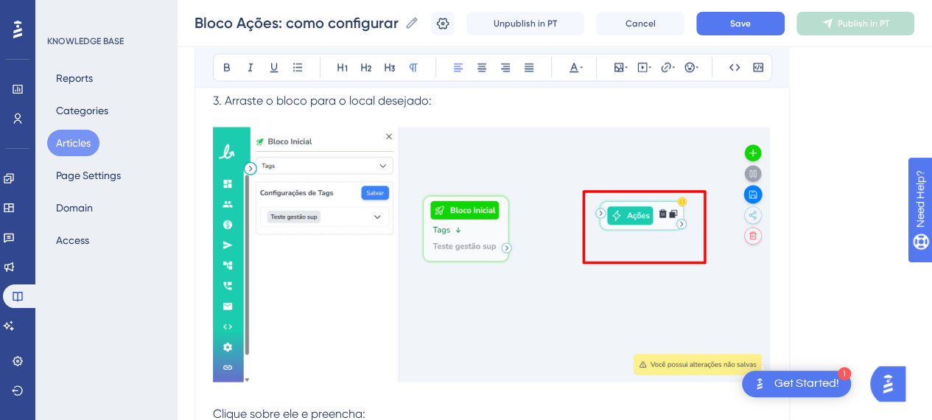
click at [606, 264] on img at bounding box center [492, 254] width 558 height 255
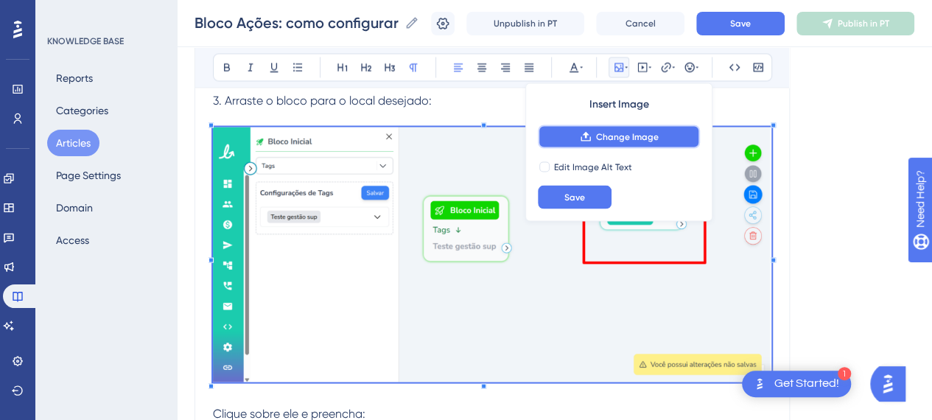
click at [619, 139] on span "Change Image" at bounding box center [627, 136] width 63 height 12
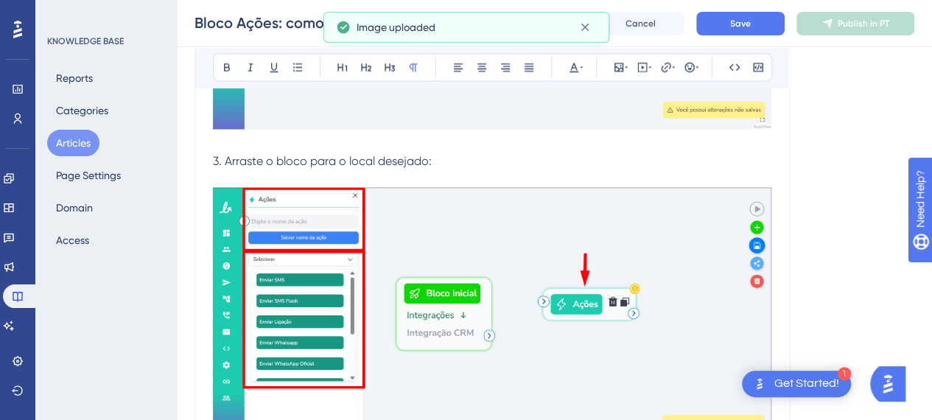
scroll to position [1253, 0]
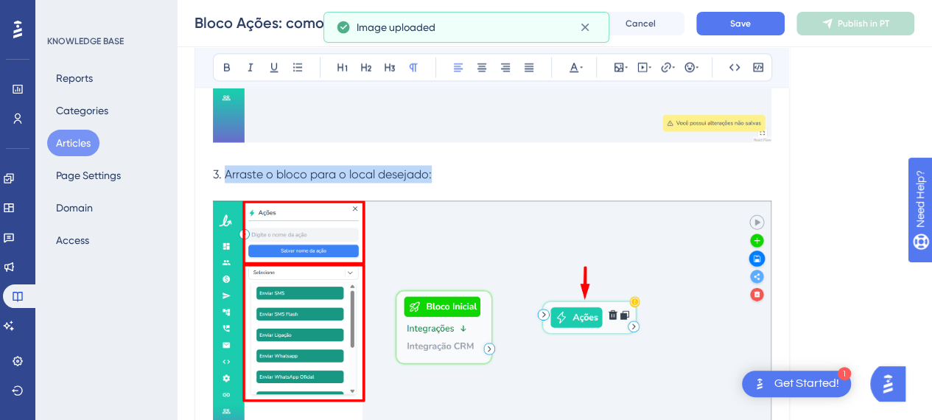
drag, startPoint x: 225, startPoint y: 171, endPoint x: 485, endPoint y: 175, distance: 259.4
click at [485, 175] on p "3. Arraste o bloco para o local desejado:" at bounding box center [492, 174] width 558 height 18
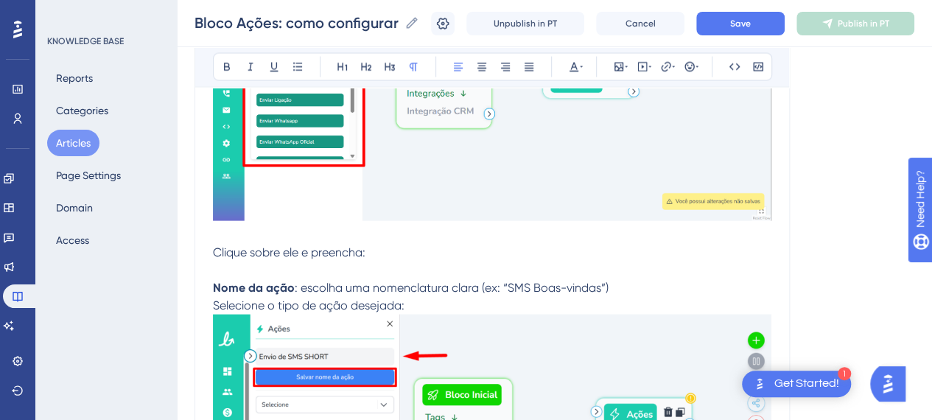
scroll to position [1547, 0]
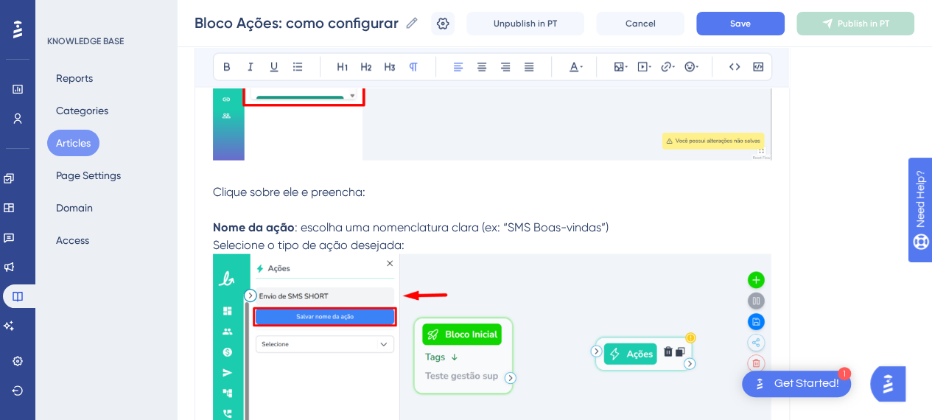
click at [270, 186] on span "Clique sobre ele e preencha:" at bounding box center [289, 192] width 153 height 14
drag, startPoint x: 377, startPoint y: 195, endPoint x: 167, endPoint y: 194, distance: 210.7
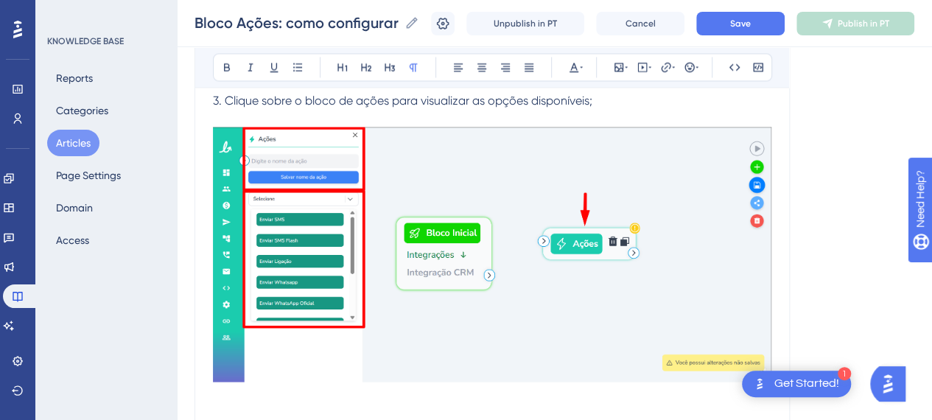
scroll to position [1253, 0]
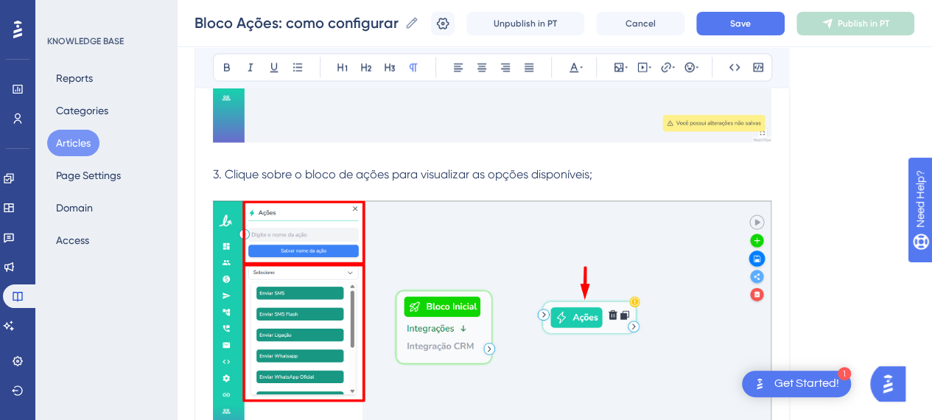
click at [293, 172] on span "3. Clique sobre o bloco de ações para visualizar as opções disponíveis;" at bounding box center [402, 174] width 379 height 14
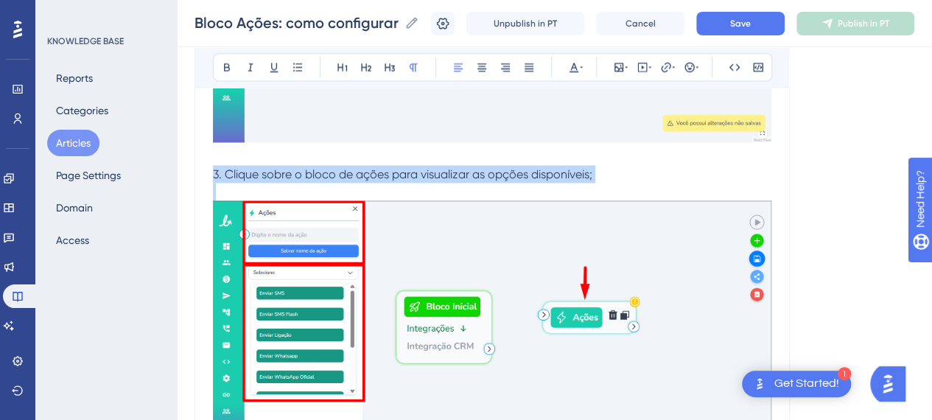
click at [293, 172] on span "3. Clique sobre o bloco de ações para visualizar as opções disponíveis;" at bounding box center [402, 174] width 379 height 14
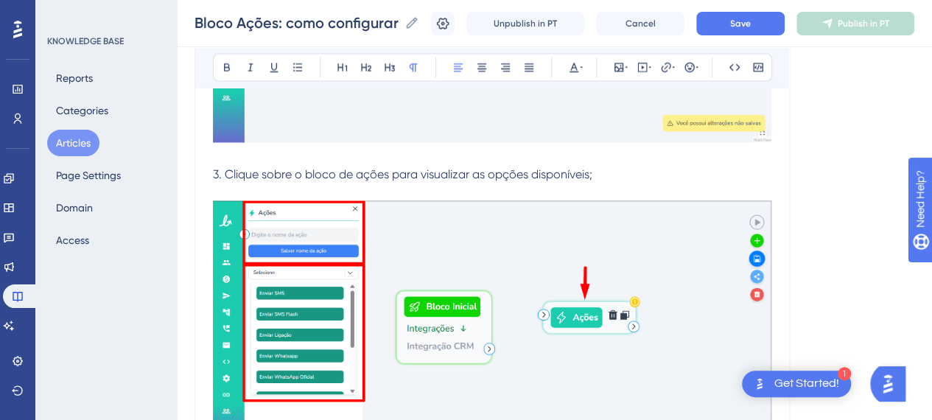
click at [508, 170] on span "3. Clique sobre o bloco de ações para visualizar as opções disponíveis;" at bounding box center [402, 174] width 379 height 14
drag, startPoint x: 589, startPoint y: 178, endPoint x: 539, endPoint y: 178, distance: 50.1
click at [588, 178] on span "3. Clique sobre o bloco de ações para visualizar as opções disponíveis;" at bounding box center [402, 174] width 379 height 14
click at [357, 178] on span "3. Clique sobre o bloco de ações para visualizar as opções disponíveis;" at bounding box center [402, 174] width 379 height 14
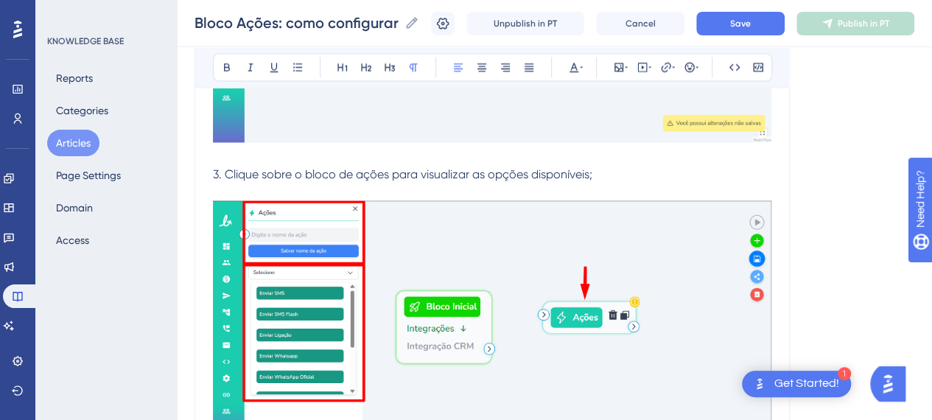
click at [536, 177] on span "3. Clique sobre o bloco de ações para visualizar as opções disponíveis;" at bounding box center [402, 174] width 379 height 14
click at [432, 179] on span "3. Clique sobre o bloco de ações para visualizar as opções disponíveis;" at bounding box center [402, 174] width 379 height 14
drag, startPoint x: 594, startPoint y: 178, endPoint x: 610, endPoint y: 176, distance: 16.3
click at [596, 178] on p "3. Clique sobre o bloco de ações para visualizar as opções disponíveis;" at bounding box center [492, 174] width 558 height 18
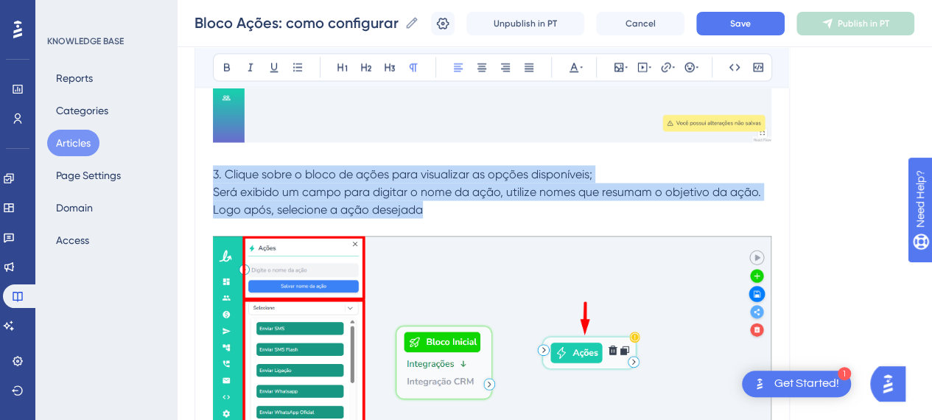
drag, startPoint x: 439, startPoint y: 208, endPoint x: 205, endPoint y: 166, distance: 238.0
click at [205, 166] on div "Bloco Ações: como configurar envios e interações automatizadas Bold Italic Unde…" at bounding box center [492, 318] width 595 height 2811
copy div "3. Clique sobre o bloco de ações para visualizar as opções disponíveis; Será ex…"
click at [507, 208] on p "Logo após, selecione a ação desejada" at bounding box center [492, 209] width 558 height 18
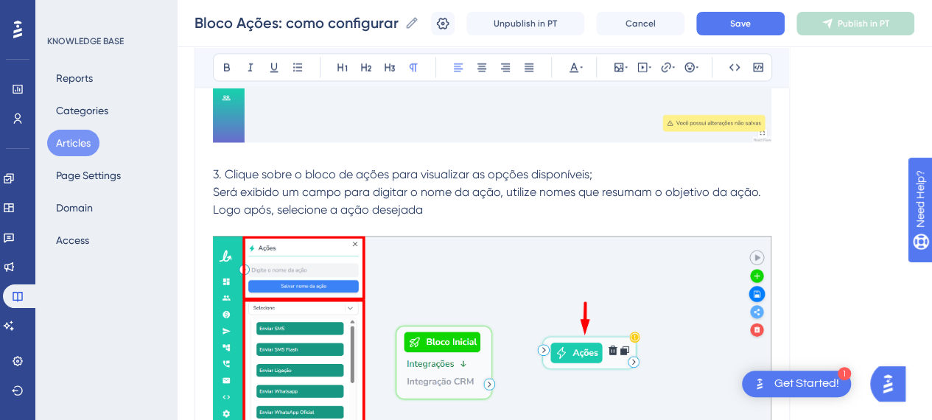
click at [418, 209] on span "Logo após, selecione a ação desejada" at bounding box center [318, 209] width 210 height 14
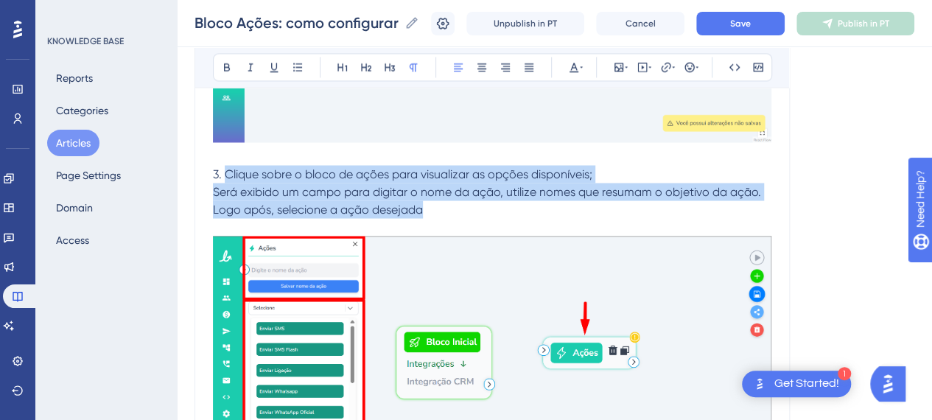
drag, startPoint x: 427, startPoint y: 211, endPoint x: 225, endPoint y: 175, distance: 205.8
click at [225, 175] on div "Introdução O bloco Ações é um dos mais utilizados em um fluxo. Ele define as in…" at bounding box center [492, 383] width 558 height 2644
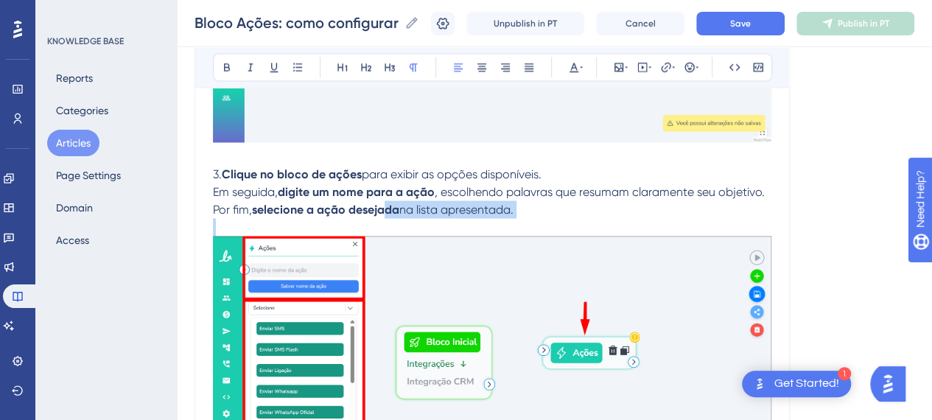
drag, startPoint x: 376, startPoint y: 216, endPoint x: 411, endPoint y: 207, distance: 36.5
click at [390, 211] on div "Introdução O bloco Ações é um dos mais utilizados em um fluxo. Ele define as in…" at bounding box center [492, 383] width 558 height 2644
click at [606, 175] on p "3. Clique no bloco de ações para exibir as opções disponíveis. Em seguida, digi…" at bounding box center [492, 191] width 558 height 53
click at [553, 214] on p "3. Clique no bloco de ações para exibir as opções disponíveis. Em seguida, digi…" at bounding box center [492, 191] width 558 height 53
click at [558, 172] on p "3. Clique no bloco de ações para exibir as opções disponíveis. Em seguida, digi…" at bounding box center [492, 191] width 558 height 53
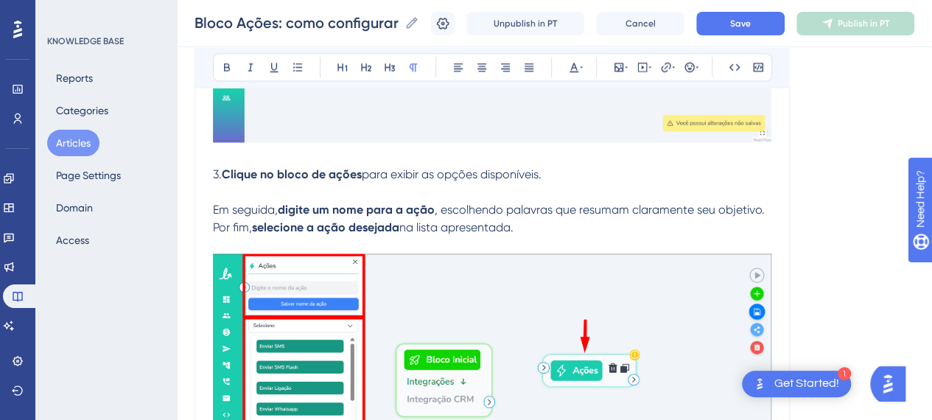
click at [255, 223] on strong "selecione a ação desejada" at bounding box center [325, 227] width 147 height 14
click at [525, 227] on p "Em seguida, digite um nome para a ação , escolhendo palavras que resumam claram…" at bounding box center [492, 209] width 558 height 53
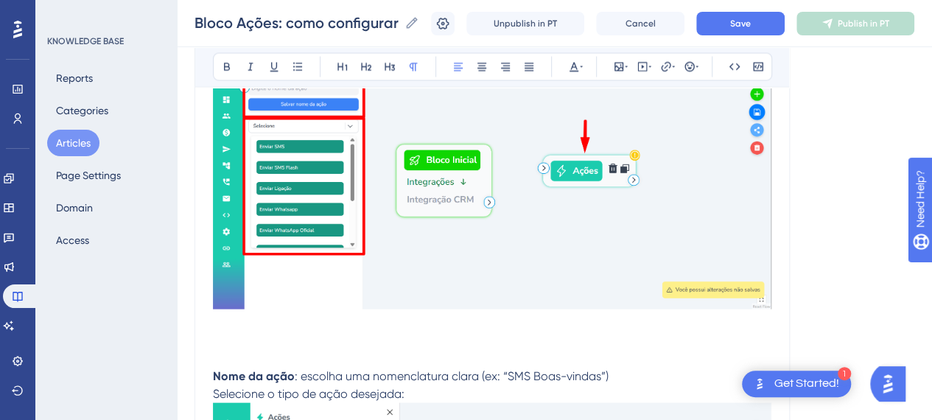
scroll to position [1547, 0]
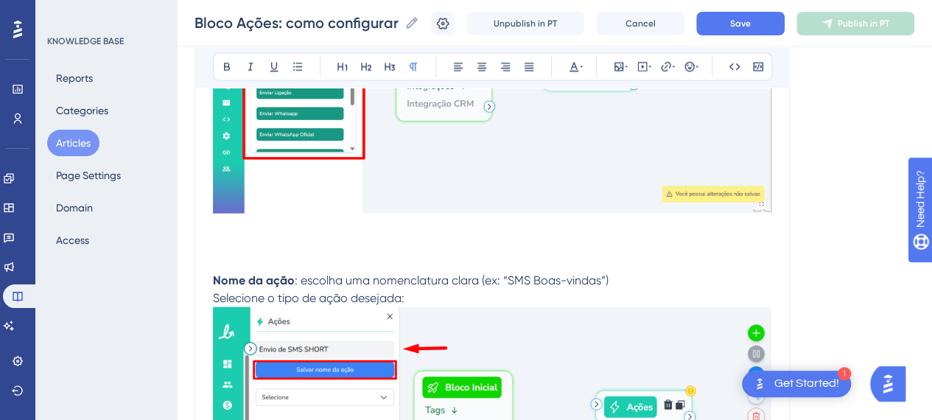
click at [345, 245] on p at bounding box center [492, 254] width 558 height 35
click at [265, 264] on p at bounding box center [492, 254] width 558 height 35
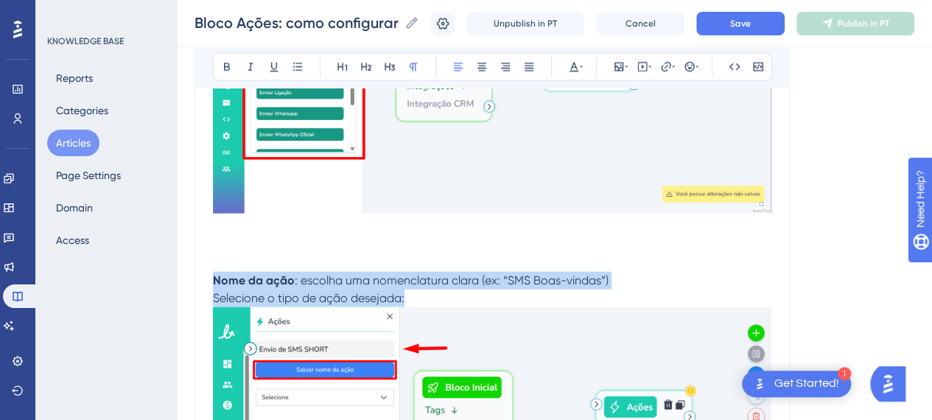
drag, startPoint x: 444, startPoint y: 290, endPoint x: 211, endPoint y: 276, distance: 233.2
click at [211, 276] on div "Bloco Ações: como configurar envios e interações automatizadas Bold Italic Unde…" at bounding box center [492, 32] width 595 height 2829
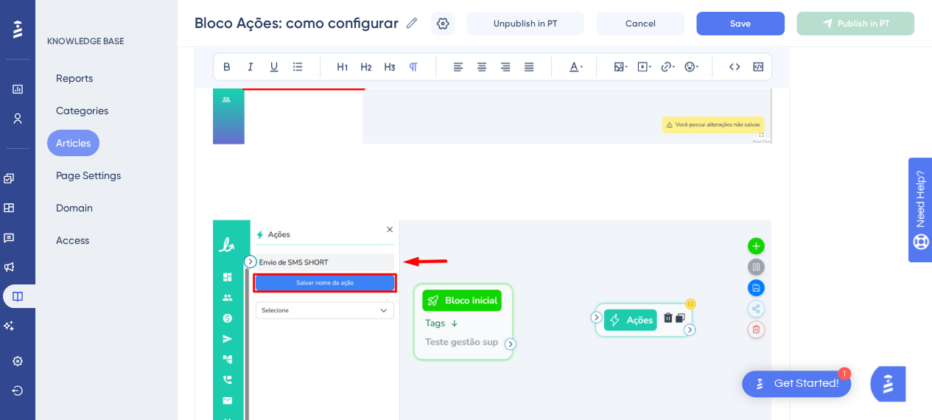
scroll to position [1695, 0]
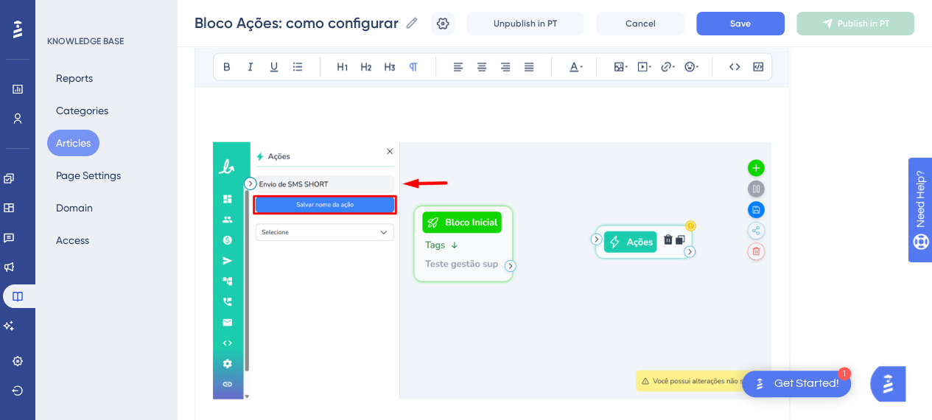
click at [488, 297] on img at bounding box center [492, 270] width 558 height 257
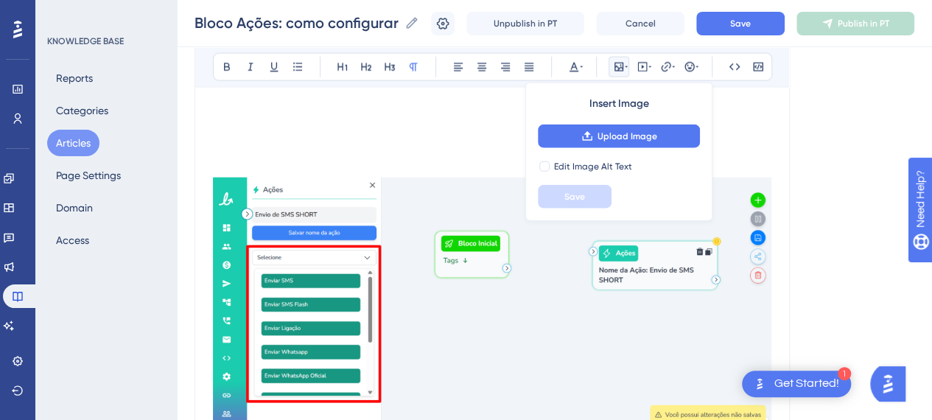
click at [432, 290] on img at bounding box center [492, 305] width 558 height 255
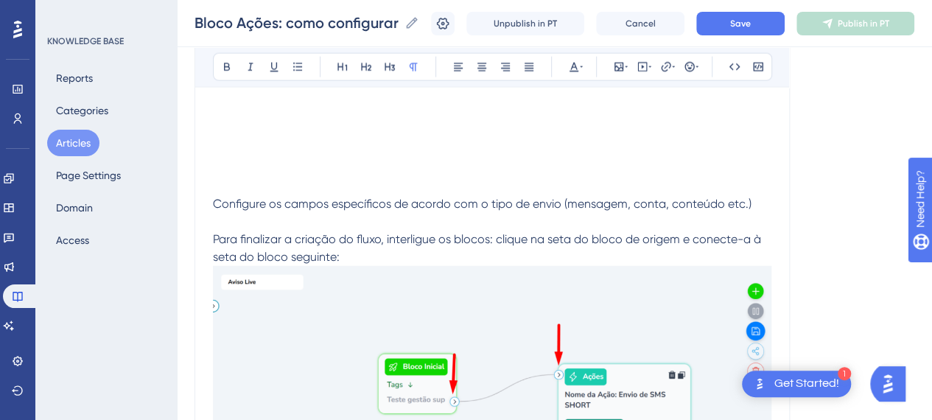
scroll to position [1547, 0]
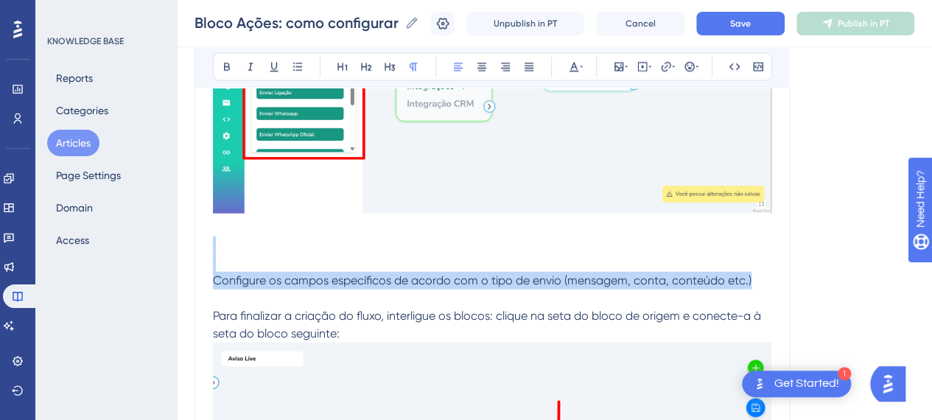
drag, startPoint x: 754, startPoint y: 279, endPoint x: 167, endPoint y: 262, distance: 587.4
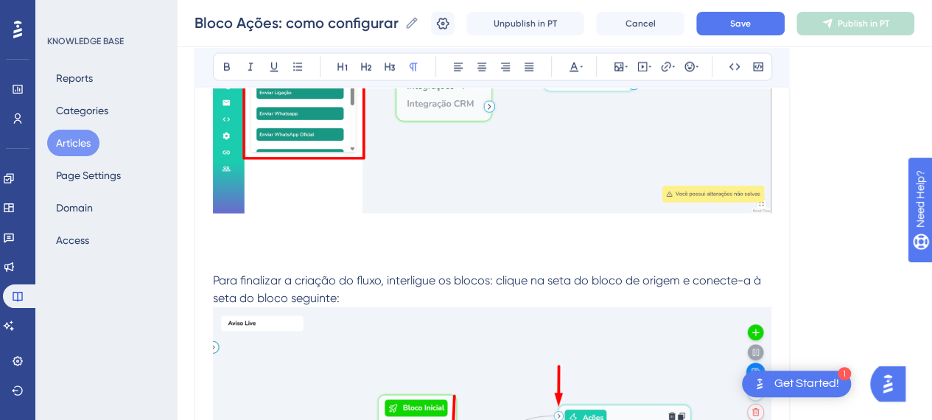
click at [336, 293] on span "Para finalizar a criação do fluxo, interligue os blocos: clique na seta do bloc…" at bounding box center [488, 289] width 551 height 32
click at [232, 256] on p "Para finalizar a criação do fluxo, interligue os blocos: clique na seta do bloc…" at bounding box center [492, 411] width 558 height 349
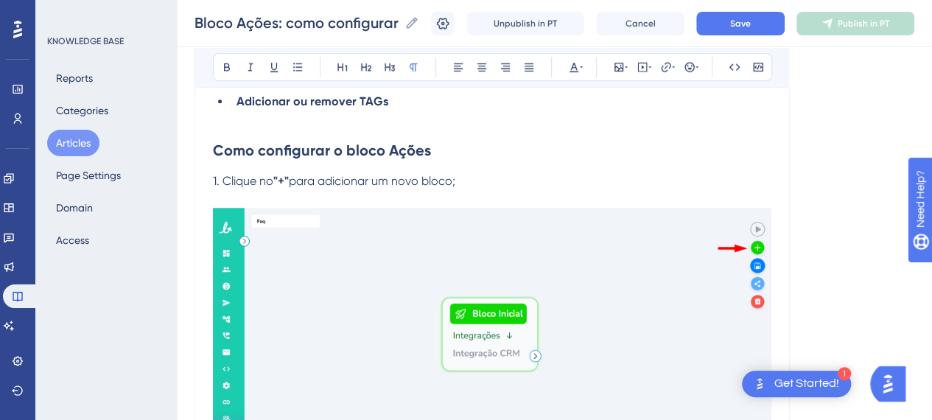
scroll to position [368, 0]
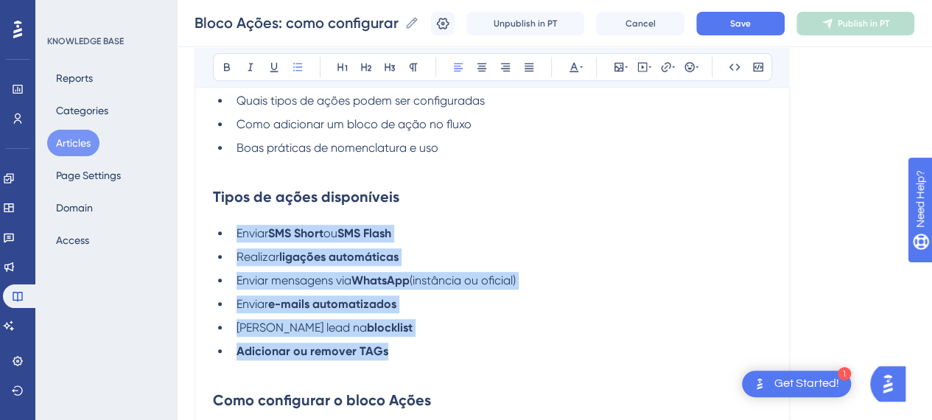
drag, startPoint x: 386, startPoint y: 349, endPoint x: 229, endPoint y: 233, distance: 195.0
click at [229, 233] on ul "Enviar SMS Short ou SMS Flash Realizar ligações automáticas Enviar mensagens vi…" at bounding box center [492, 293] width 558 height 136
copy ul "Enviar SMS Short ou SMS Flash Realizar ligações automáticas Enviar mensagens vi…"
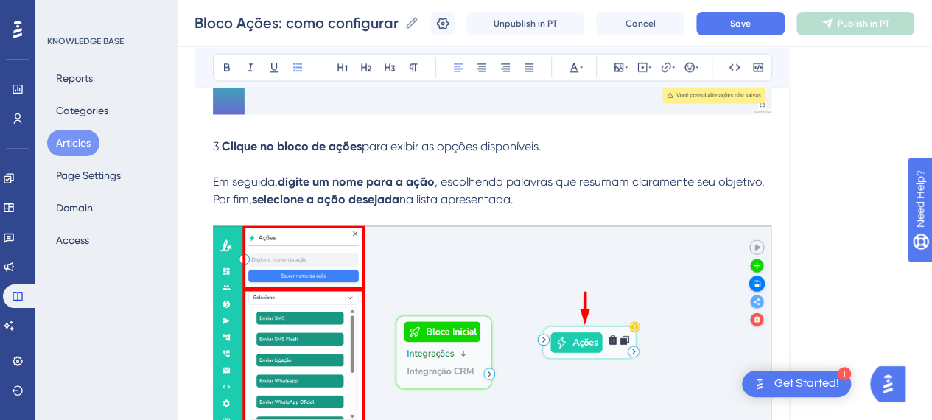
scroll to position [1179, 0]
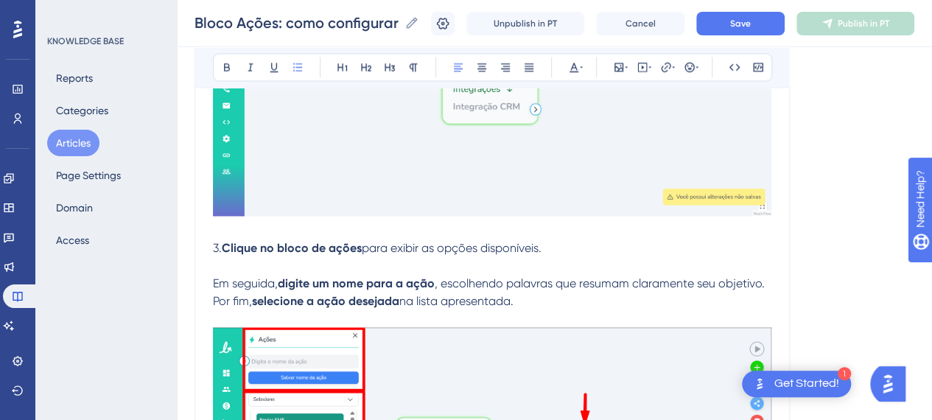
click at [589, 257] on p "Em seguida, digite um nome para a ação , escolhendo palavras que resumam claram…" at bounding box center [492, 282] width 558 height 53
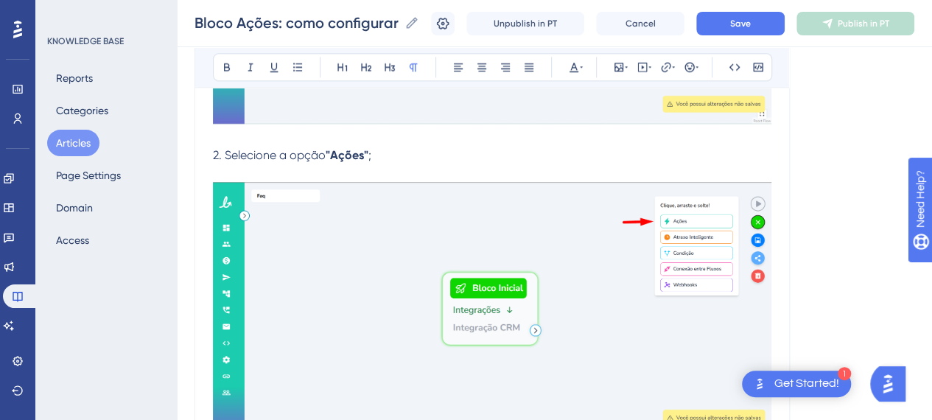
scroll to position [1253, 0]
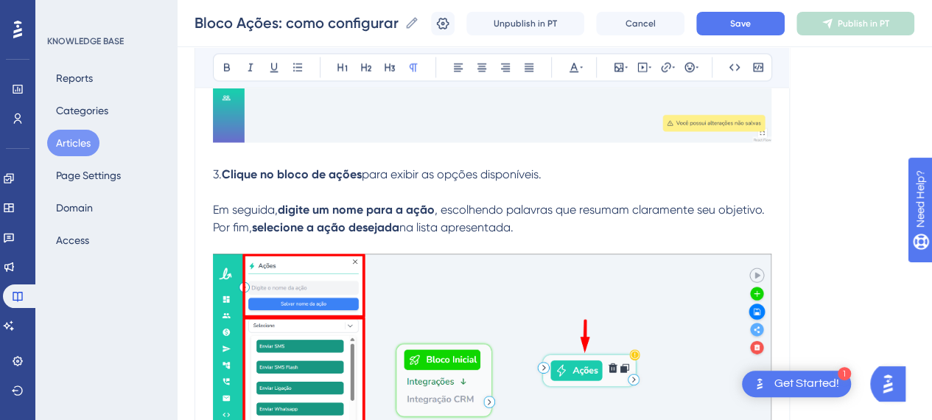
click at [551, 229] on p "Em seguida, digite um nome para a ação , escolhendo palavras que resumam claram…" at bounding box center [492, 209] width 558 height 53
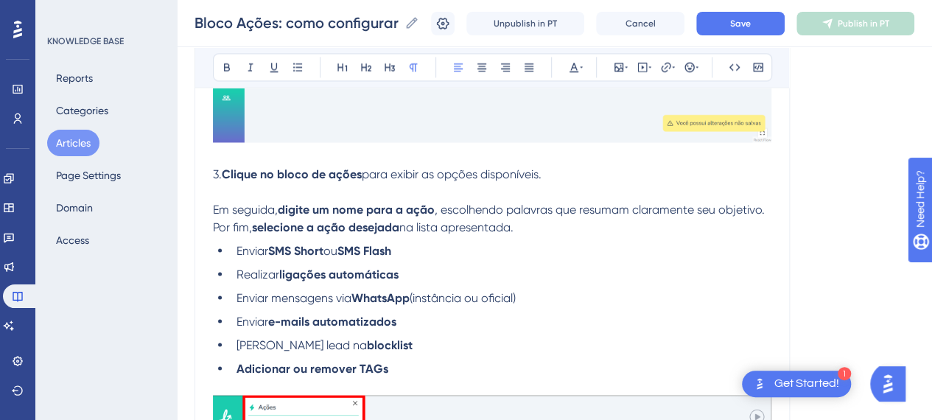
click at [558, 228] on p "Em seguida, digite um nome para a ação , escolhendo palavras que resumam claram…" at bounding box center [492, 209] width 558 height 53
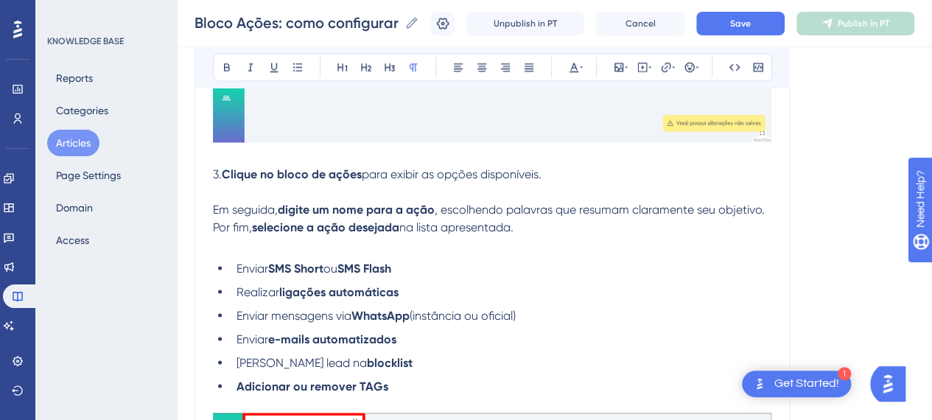
click at [561, 287] on li "Realizar ligações automáticas" at bounding box center [501, 292] width 541 height 18
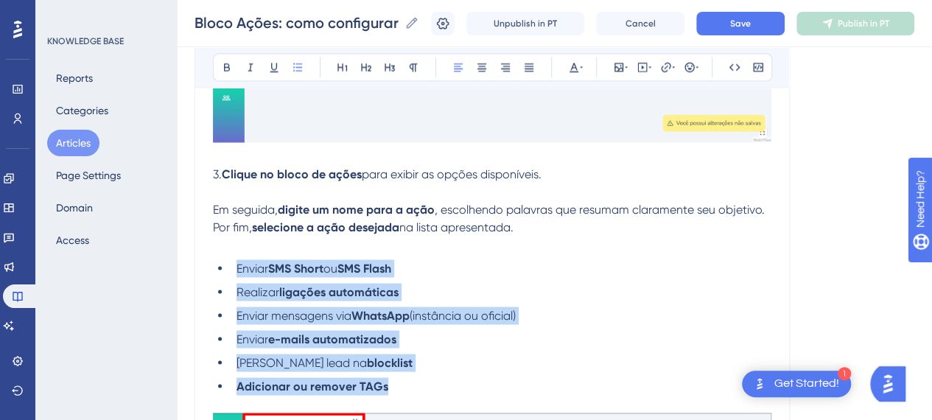
drag, startPoint x: 391, startPoint y: 388, endPoint x: 219, endPoint y: 274, distance: 206.8
click at [219, 274] on ul "Enviar SMS Short ou SMS Flash Realizar ligações automáticas Enviar mensagens vi…" at bounding box center [492, 327] width 558 height 136
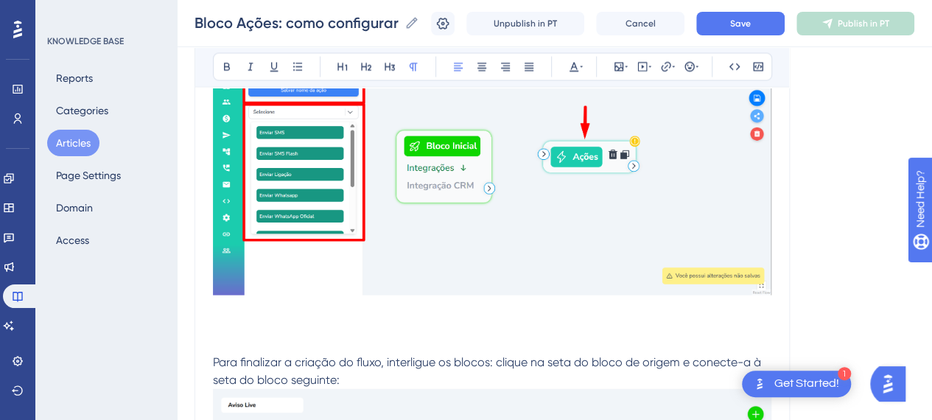
scroll to position [1474, 0]
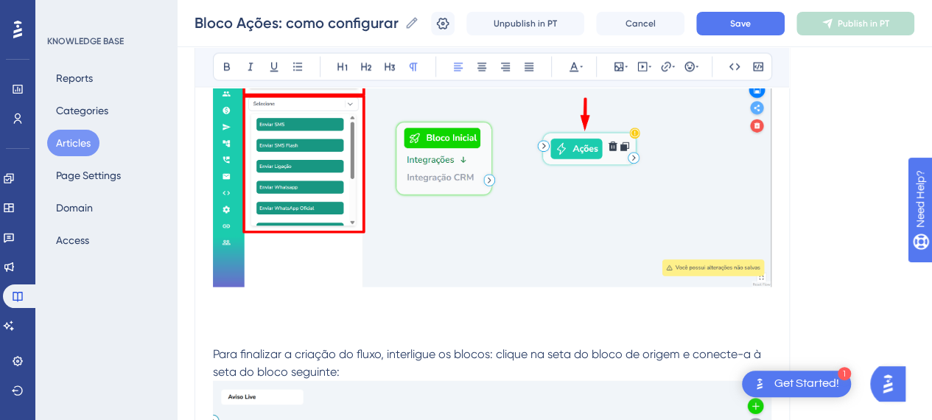
drag, startPoint x: 301, startPoint y: 324, endPoint x: 299, endPoint y: 333, distance: 9.0
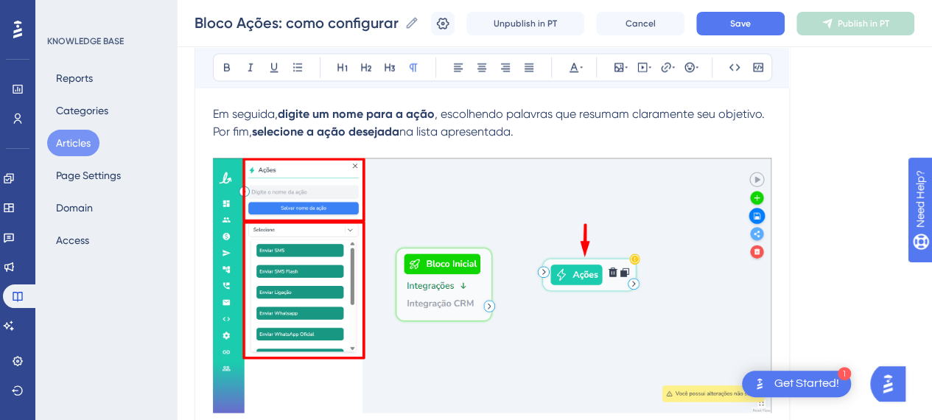
scroll to position [1253, 0]
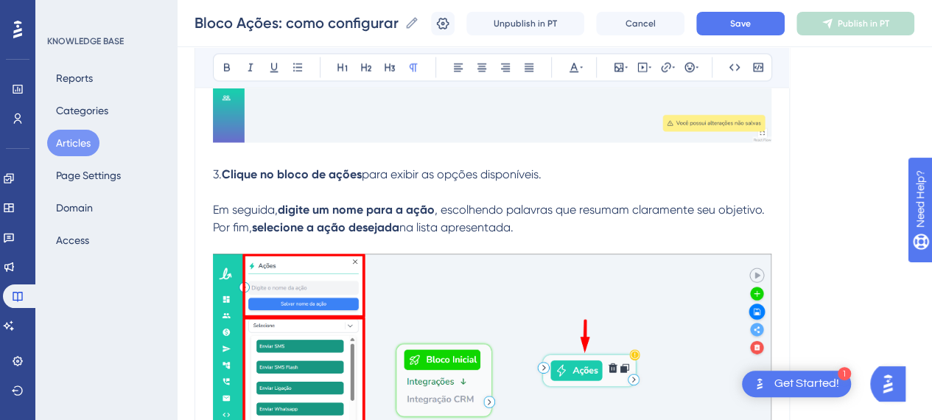
click at [243, 320] on img at bounding box center [492, 380] width 558 height 255
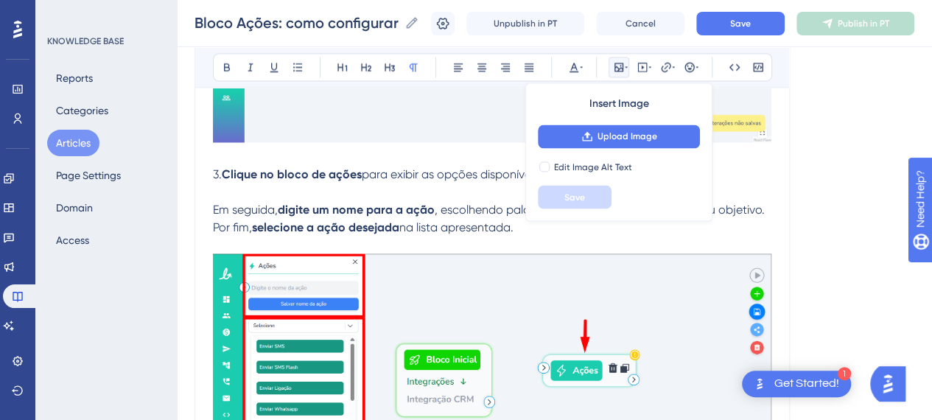
click at [365, 187] on p "Em seguida, digite um nome para a ação , escolhendo palavras que resumam claram…" at bounding box center [492, 209] width 558 height 53
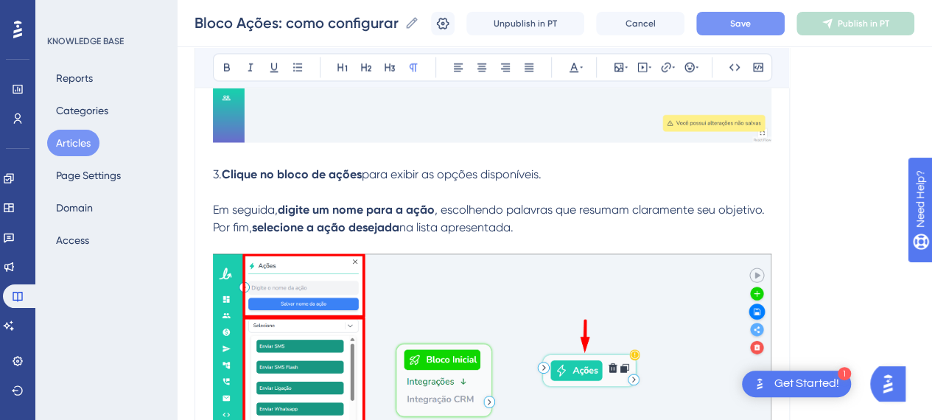
click at [751, 21] on span "Save" at bounding box center [740, 24] width 21 height 12
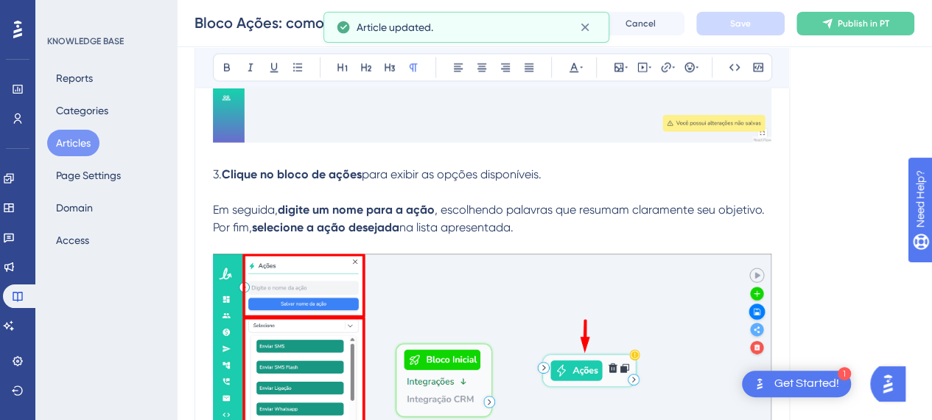
click at [541, 219] on p "Em seguida, digite um nome para a ação , escolhendo palavras que resumam claram…" at bounding box center [492, 209] width 558 height 53
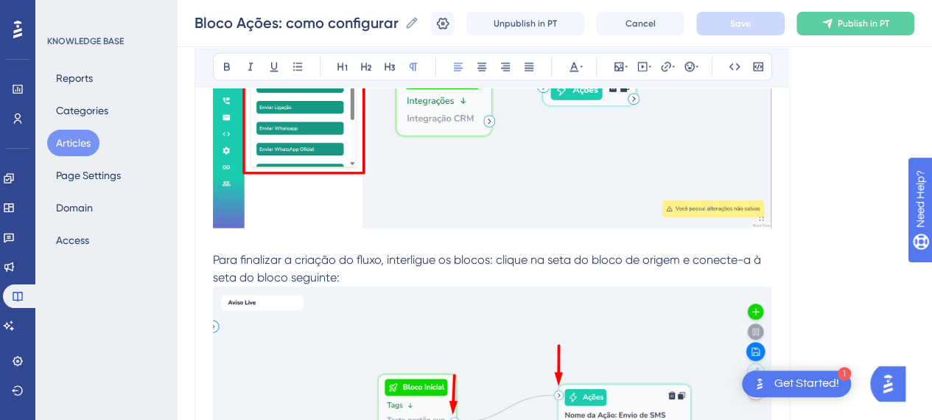
scroll to position [1547, 0]
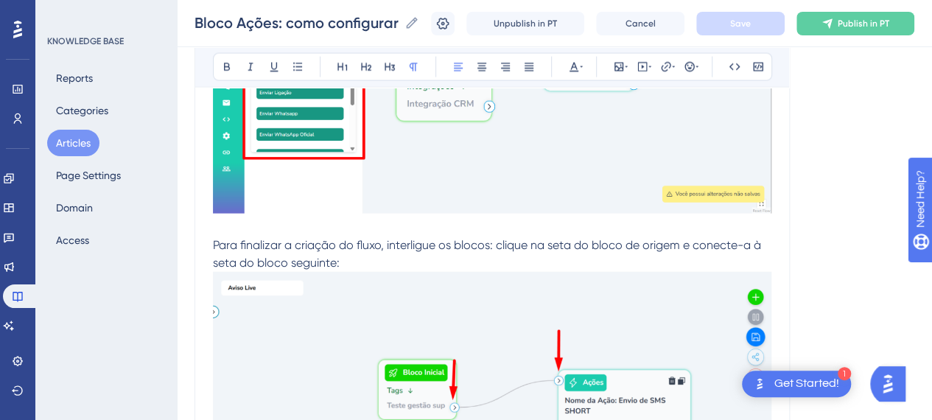
click at [357, 262] on p "Para finalizar a criação do fluxo, interligue os blocos: clique na seta do bloc…" at bounding box center [492, 384] width 558 height 331
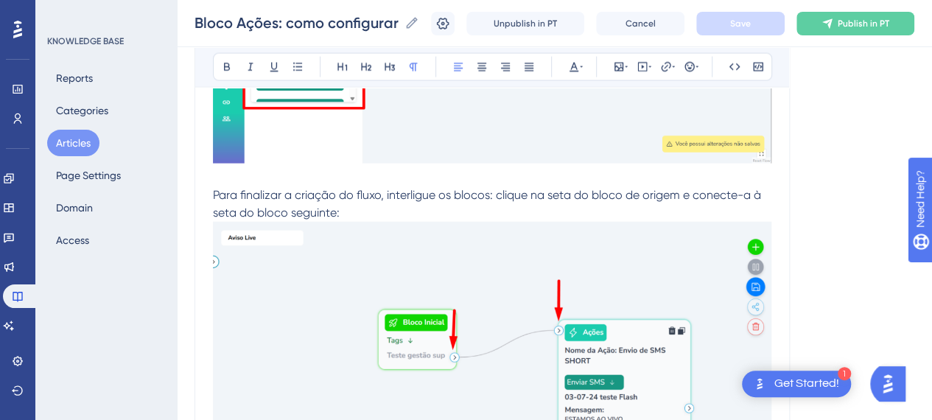
scroll to position [1621, 0]
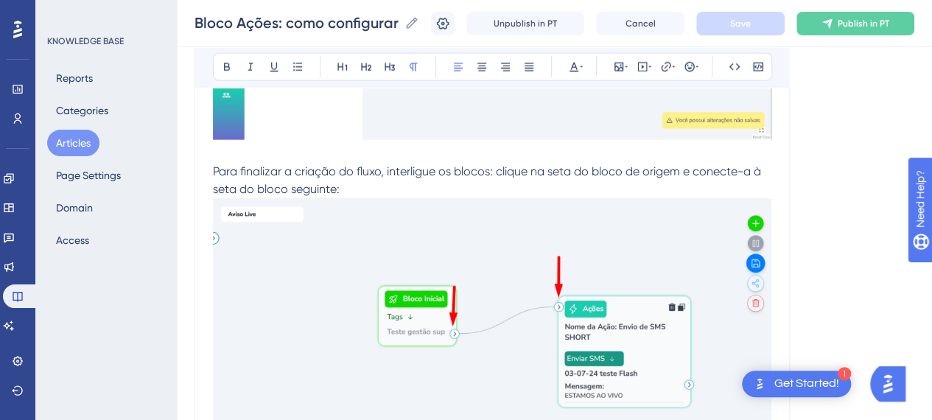
click at [432, 281] on img at bounding box center [492, 334] width 558 height 273
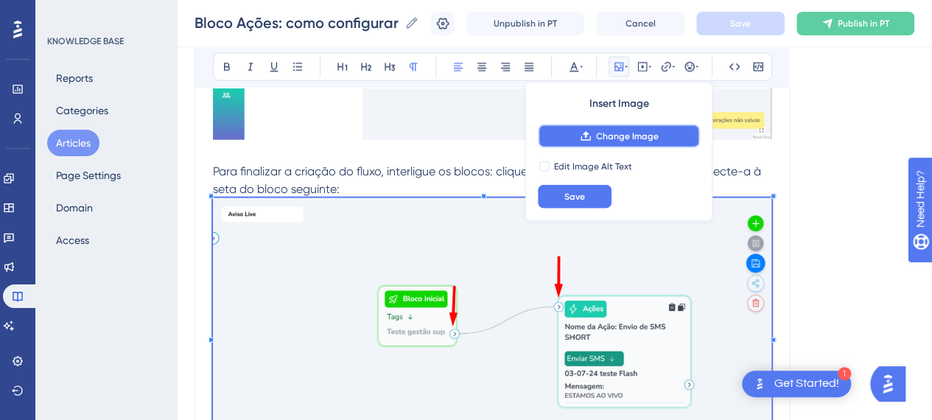
click at [603, 130] on span "Change Image" at bounding box center [627, 136] width 63 height 12
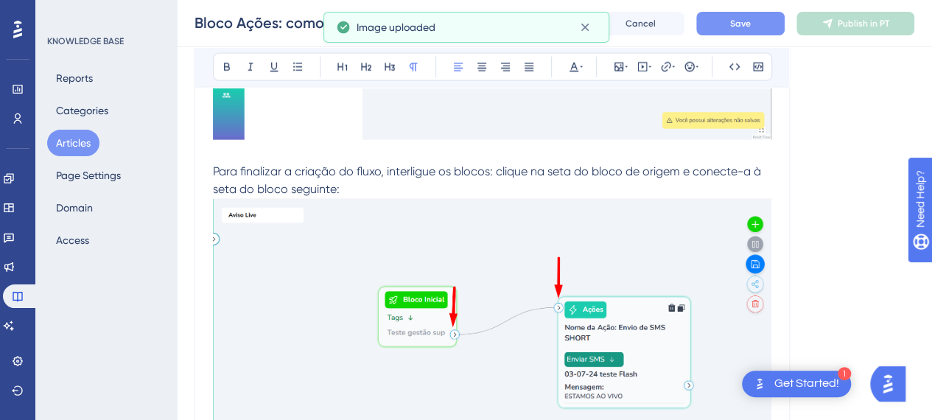
click at [382, 191] on p "Para finalizar a criação do fluxo, interligue os blocos: clique na seta do bloc…" at bounding box center [492, 311] width 558 height 332
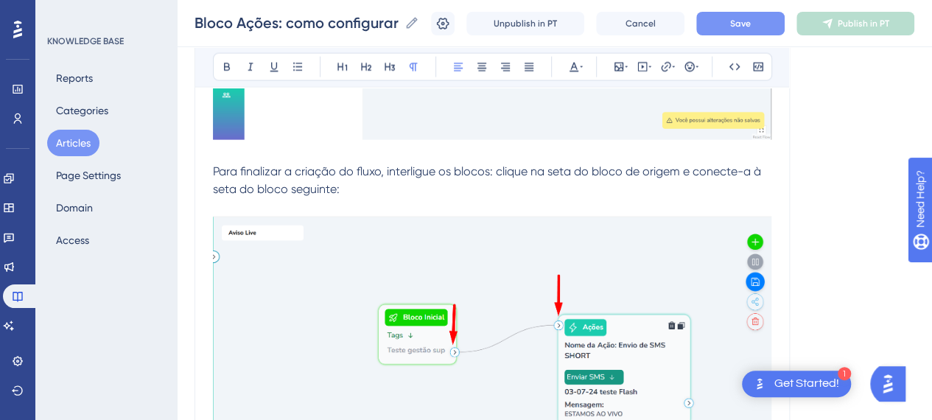
click at [683, 175] on span "Para finalizar a criação do fluxo, interligue os blocos: clique na seta do bloc…" at bounding box center [488, 180] width 551 height 32
drag, startPoint x: 571, startPoint y: 181, endPoint x: 568, endPoint y: 189, distance: 9.3
click at [570, 181] on p "Para finalizar a criação do fluxo, interligue os blocos: clique na seta do bloc…" at bounding box center [492, 171] width 558 height 53
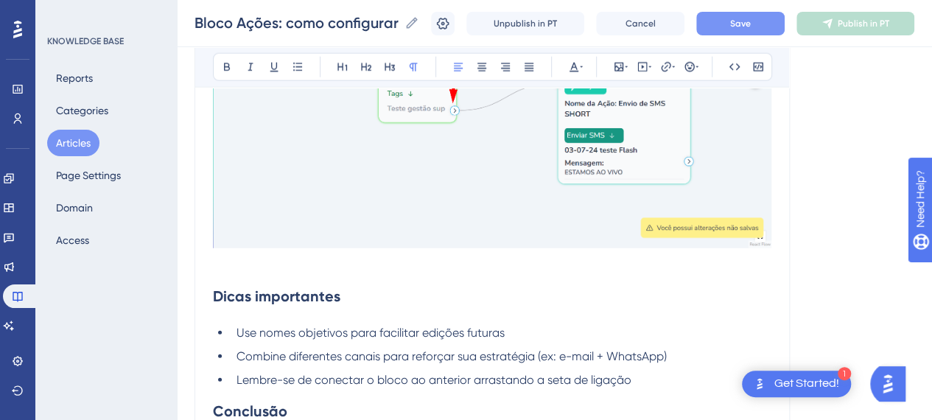
scroll to position [1712, 0]
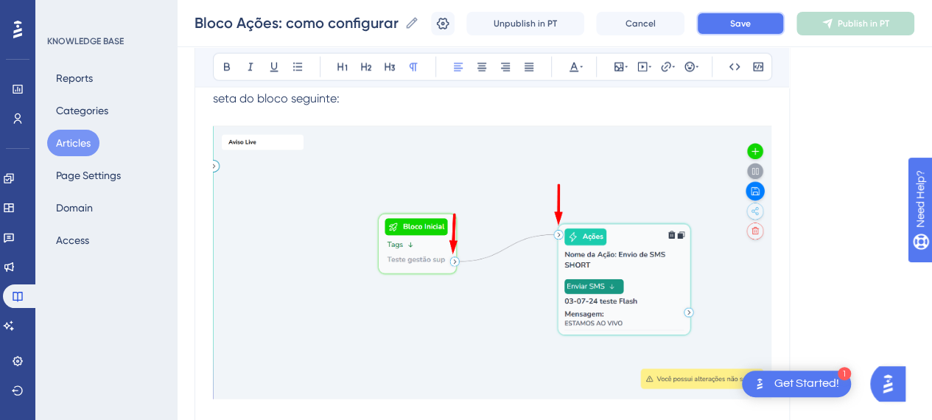
click at [772, 18] on button "Save" at bounding box center [740, 24] width 88 height 24
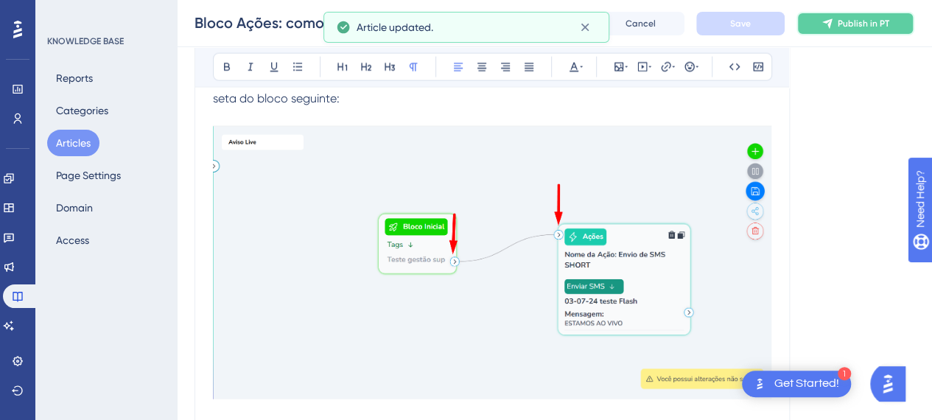
click at [871, 29] on span "Publish in PT" at bounding box center [864, 24] width 52 height 12
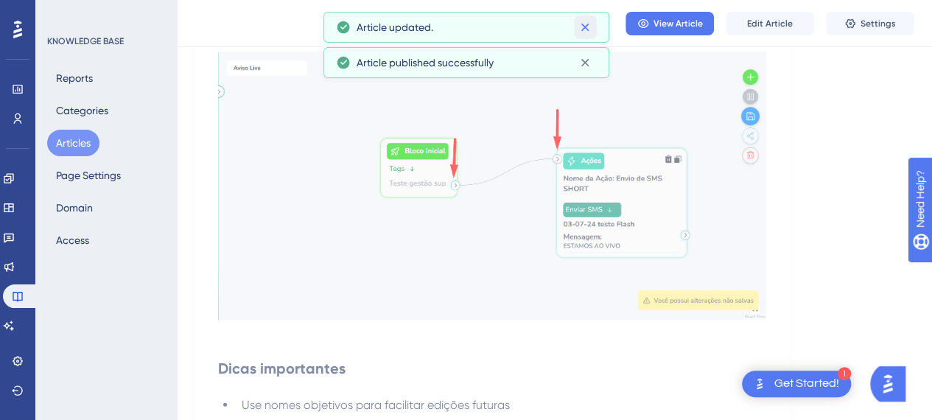
click at [588, 31] on icon at bounding box center [585, 27] width 15 height 15
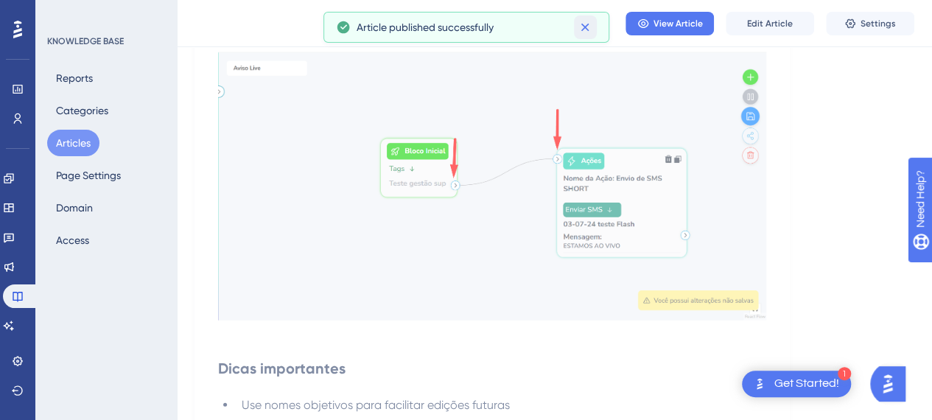
click at [585, 33] on icon at bounding box center [585, 27] width 15 height 15
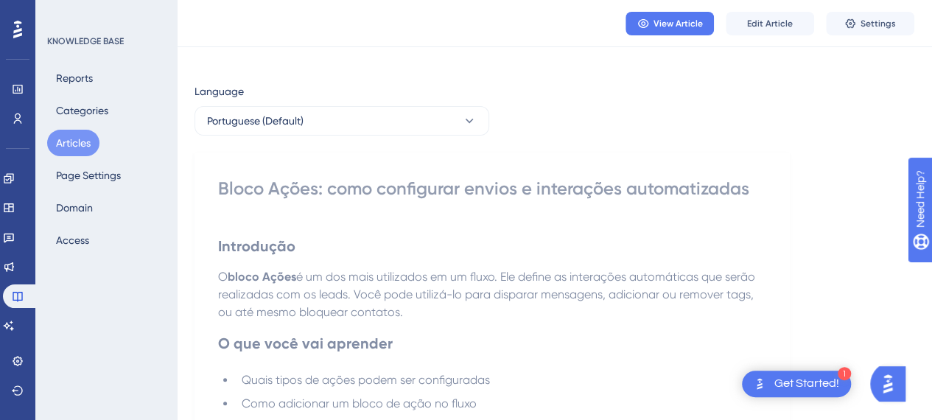
scroll to position [0, 0]
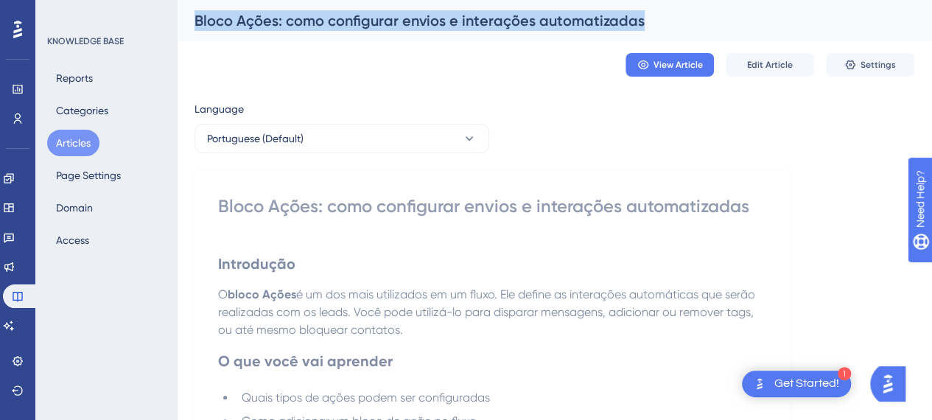
drag, startPoint x: 197, startPoint y: 20, endPoint x: 671, endPoint y: 21, distance: 474.5
click at [671, 21] on div "Bloco Ações: como configurar envios e interações automatizadas" at bounding box center [536, 20] width 683 height 21
copy div "Bloco Ações: como configurar envios e interações automatizadas"
click at [477, 145] on button "Portuguese (Default)" at bounding box center [342, 138] width 295 height 29
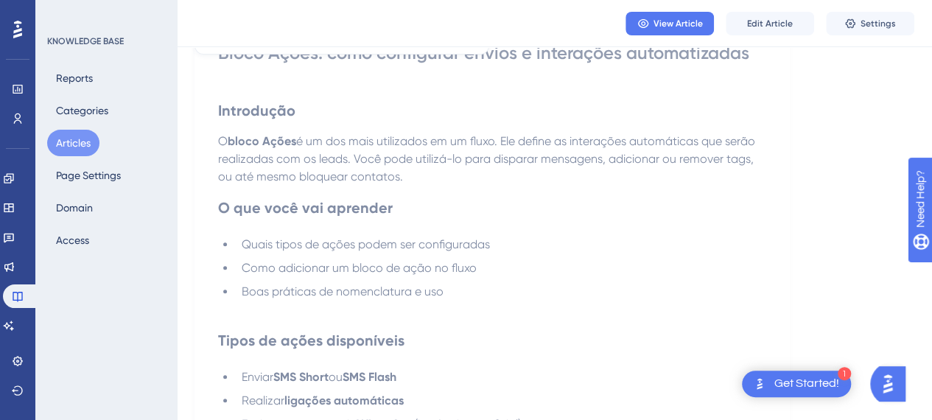
click at [600, 169] on p "O bloco Ações é um dos mais utilizados em um fluxo. Ele define as interações au…" at bounding box center [492, 159] width 548 height 53
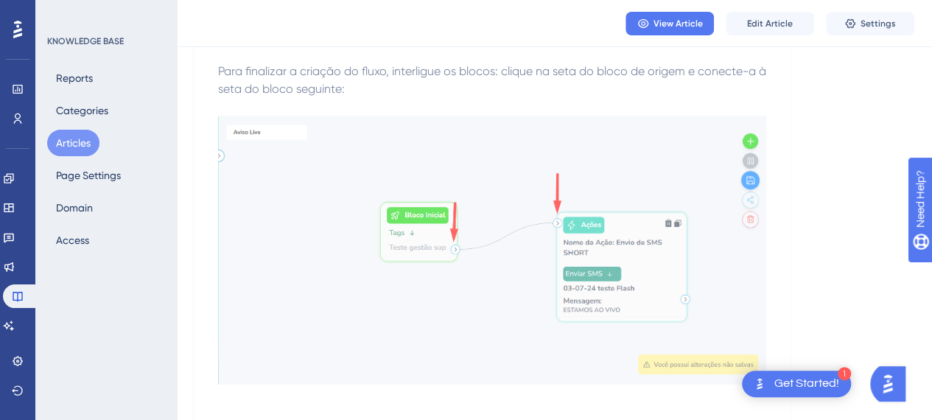
scroll to position [1695, 0]
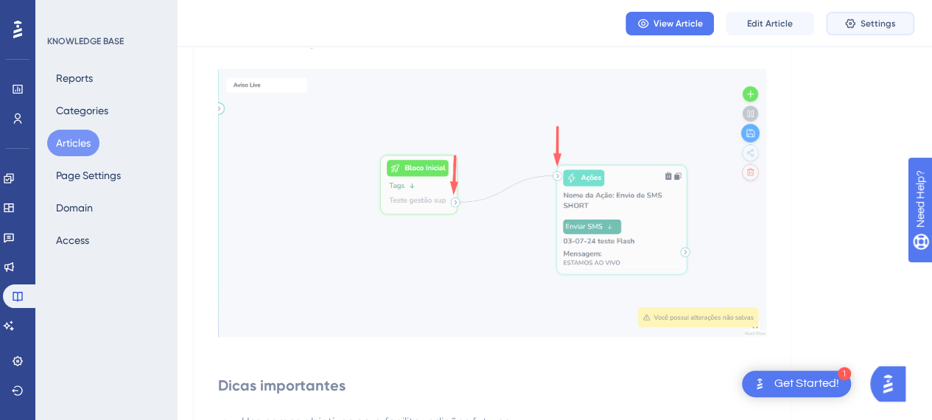
click at [882, 18] on span "Settings" at bounding box center [878, 24] width 35 height 12
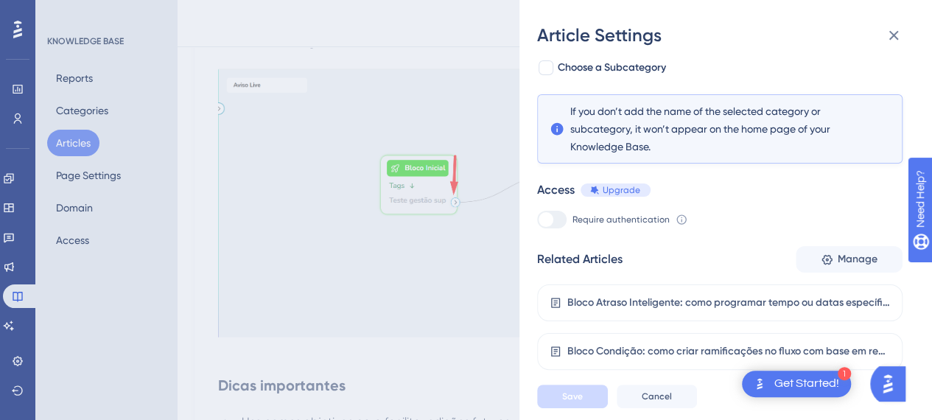
scroll to position [0, 0]
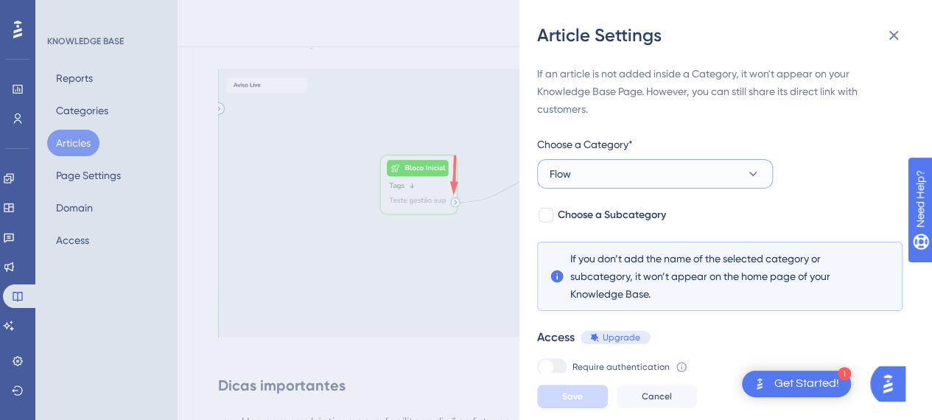
click at [598, 172] on button "Flow" at bounding box center [655, 173] width 236 height 29
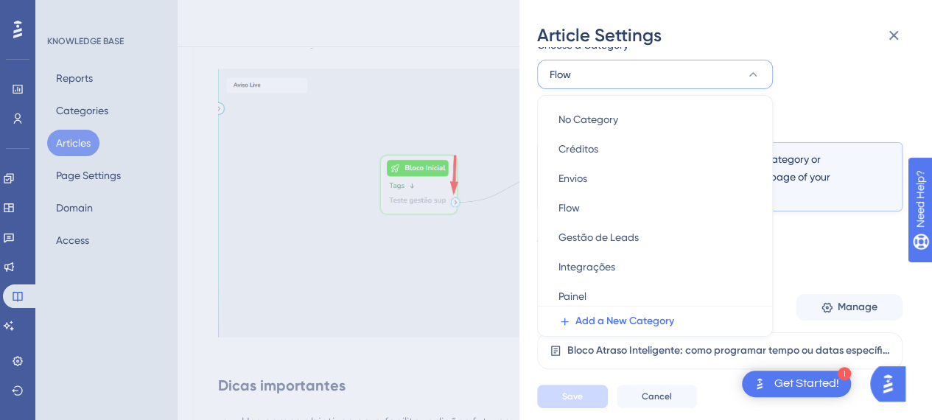
click at [851, 64] on div "If an article is not added inside a Category, it won't appear on your Knowledge…" at bounding box center [719, 385] width 365 height 841
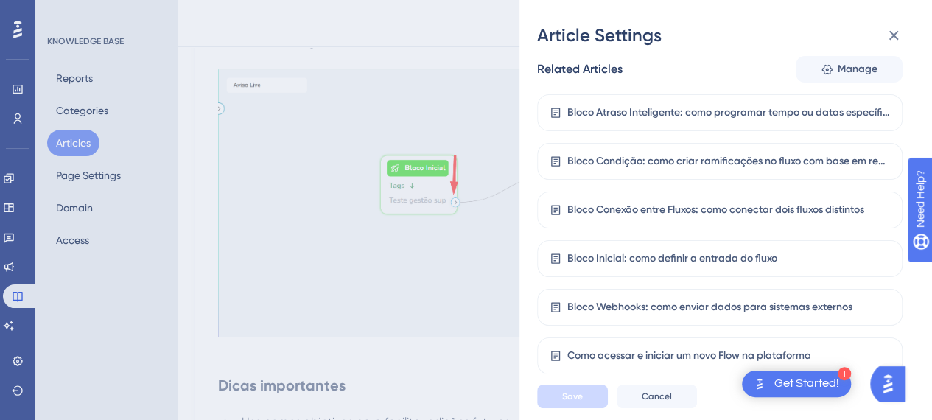
scroll to position [394, 0]
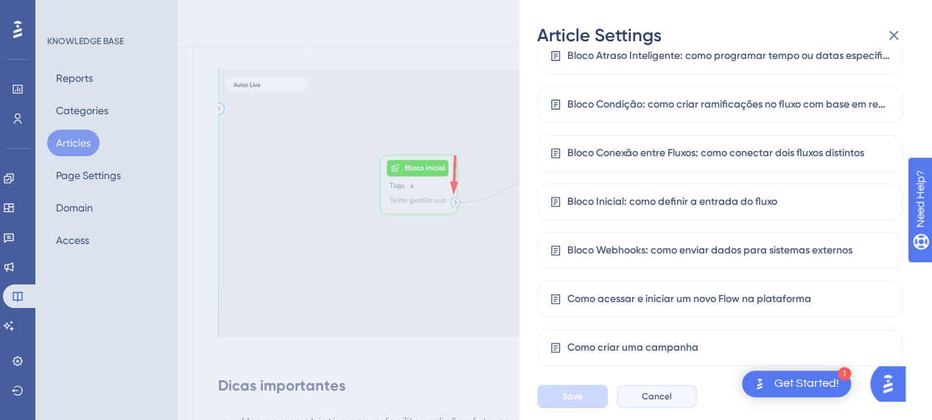
click at [659, 396] on button "Cancel" at bounding box center [657, 397] width 80 height 24
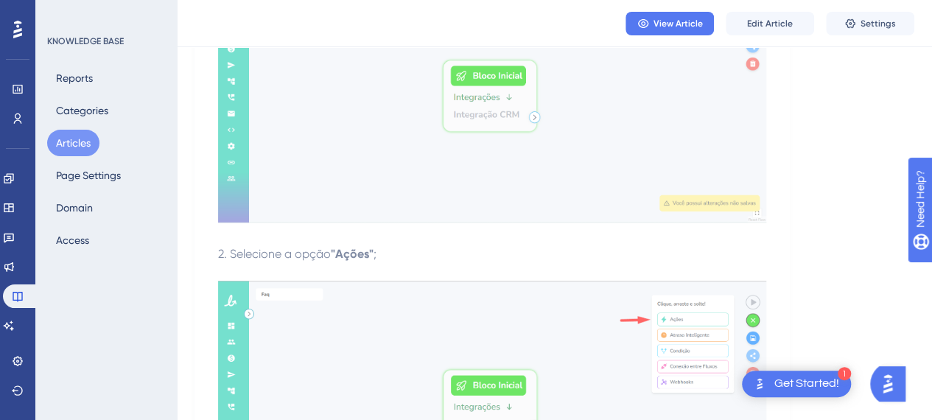
scroll to position [737, 0]
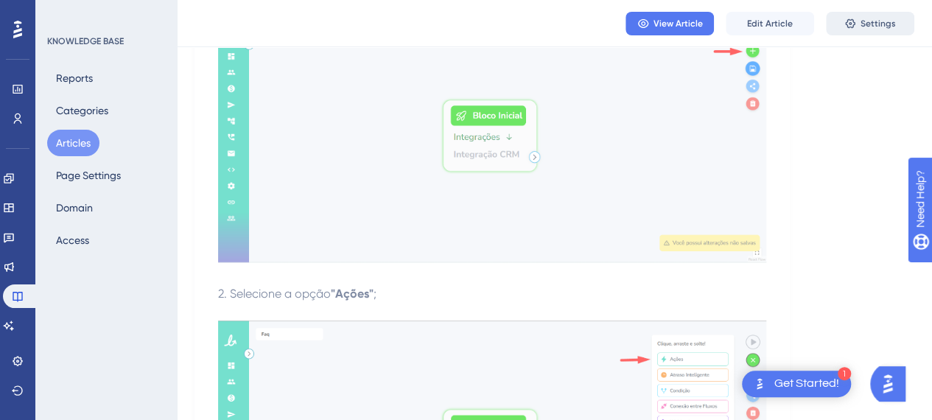
drag, startPoint x: 915, startPoint y: 79, endPoint x: 899, endPoint y: 29, distance: 52.7
drag, startPoint x: 899, startPoint y: 29, endPoint x: 891, endPoint y: 26, distance: 8.6
click at [892, 26] on button "Settings" at bounding box center [870, 24] width 88 height 24
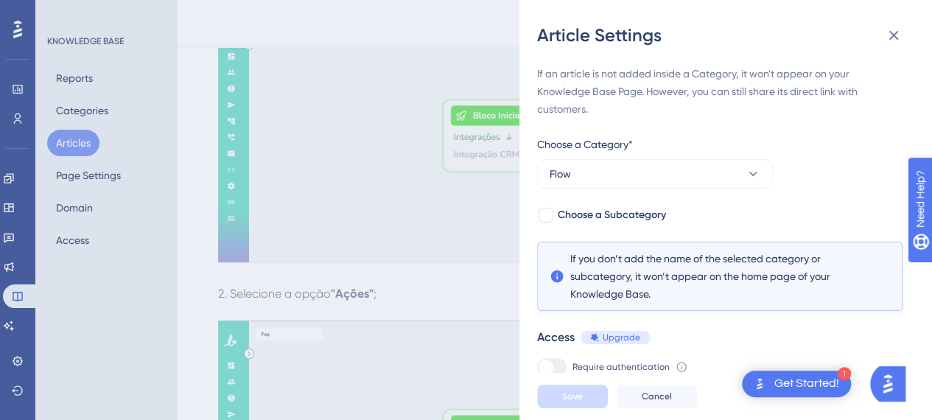
click at [891, 26] on div "Article Settings If an article is not added inside a Category, it won't appear …" at bounding box center [466, 210] width 932 height 420
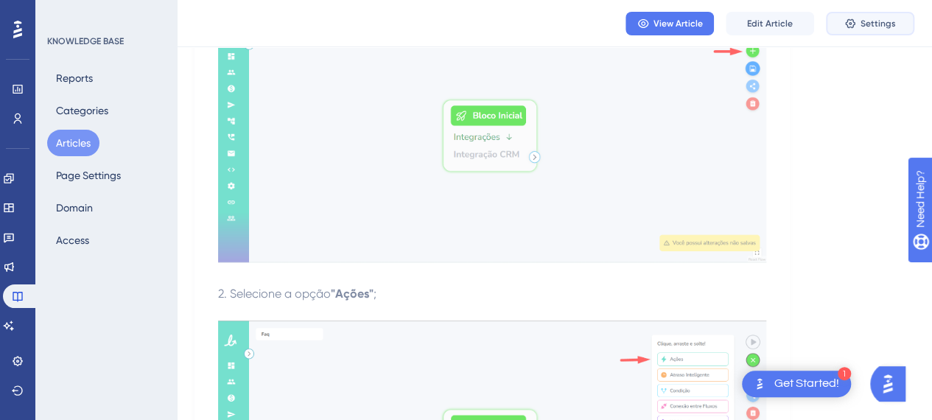
click at [866, 24] on span "Settings" at bounding box center [878, 24] width 35 height 12
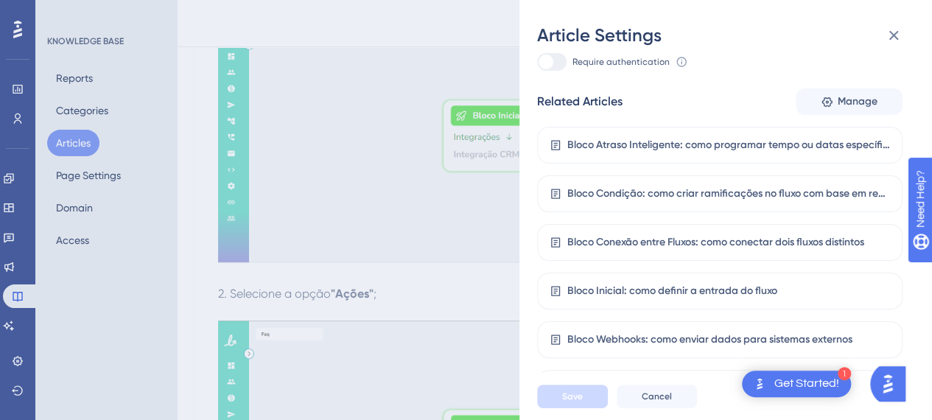
click at [638, 278] on div "Bloco Atraso Inteligente: como programar tempo ou datas específicas Bloco Condi…" at bounding box center [719, 364] width 365 height 474
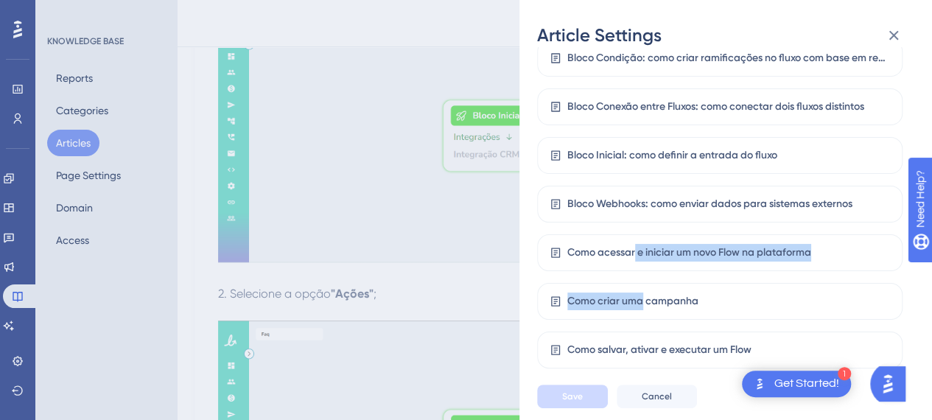
scroll to position [442, 0]
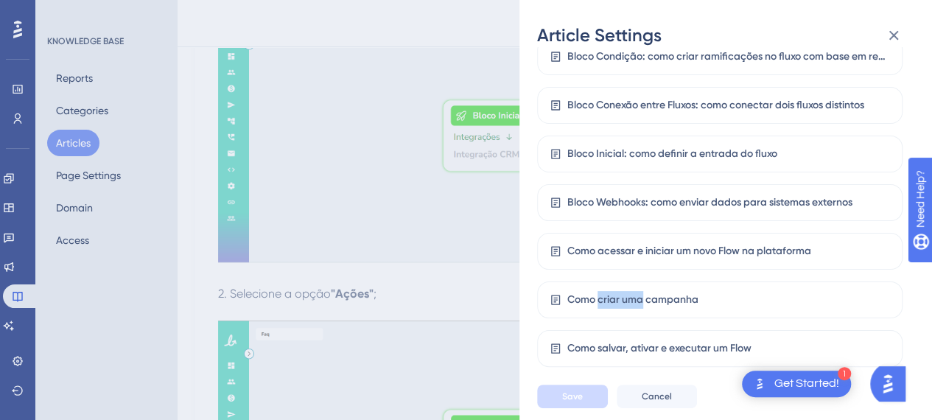
drag, startPoint x: 635, startPoint y: 272, endPoint x: 494, endPoint y: 263, distance: 141.7
click at [597, 276] on div "Bloco Atraso Inteligente: como programar tempo ou datas específicas Bloco Condi…" at bounding box center [719, 227] width 365 height 474
drag, startPoint x: 407, startPoint y: 216, endPoint x: 400, endPoint y: 208, distance: 10.5
click at [400, 208] on div "Article Settings If an article is not added inside a Category, it won't appear …" at bounding box center [466, 210] width 932 height 420
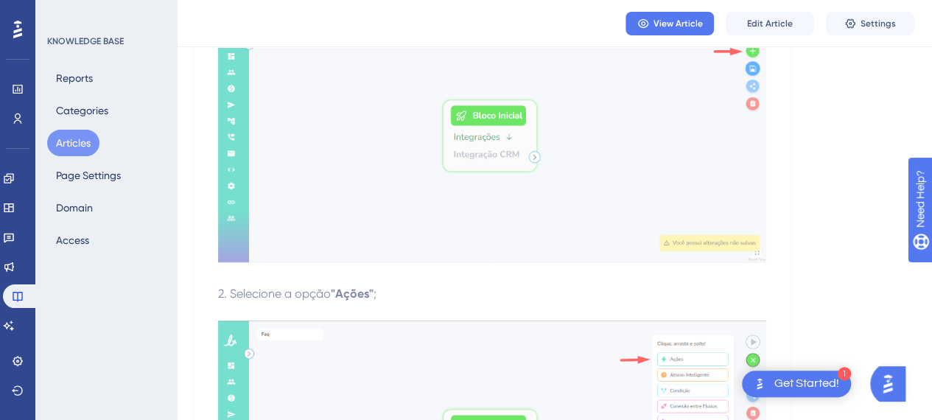
click at [400, 208] on img at bounding box center [492, 137] width 548 height 251
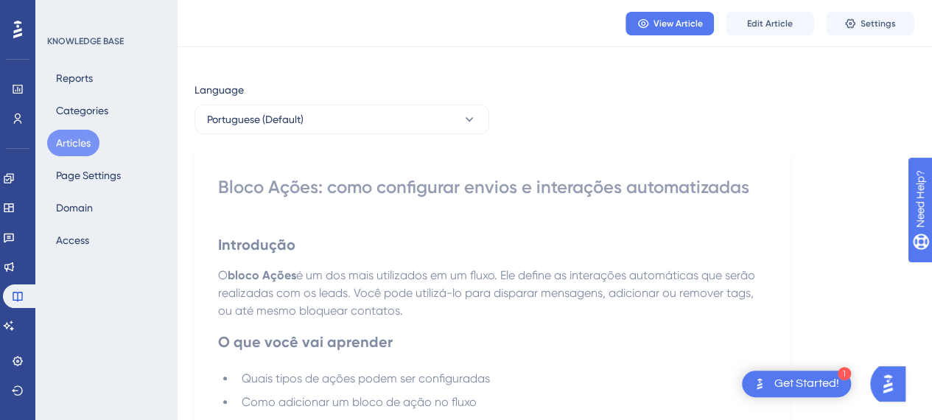
scroll to position [0, 0]
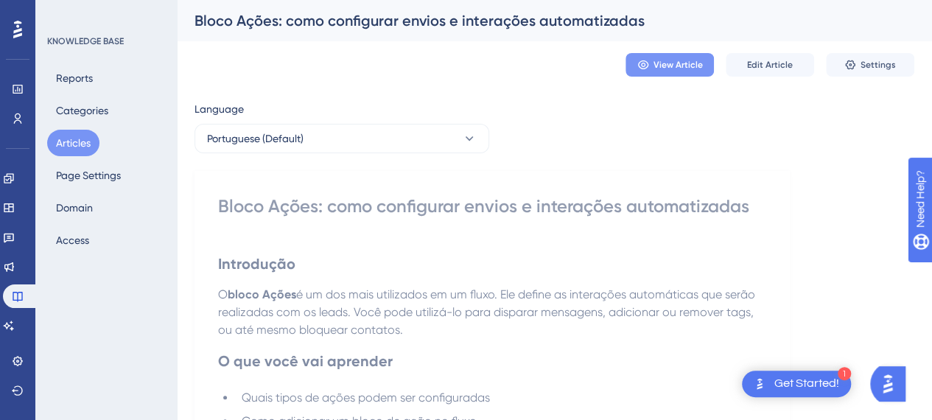
drag, startPoint x: 569, startPoint y: 80, endPoint x: 654, endPoint y: 75, distance: 85.6
click at [569, 79] on div "View Article Edit Article Settings" at bounding box center [555, 64] width 720 height 47
drag, startPoint x: 729, startPoint y: 68, endPoint x: 799, endPoint y: 64, distance: 70.1
click at [796, 64] on div "View Article Edit Article Settings" at bounding box center [770, 65] width 289 height 24
drag, startPoint x: 827, startPoint y: 58, endPoint x: 859, endPoint y: 55, distance: 31.9
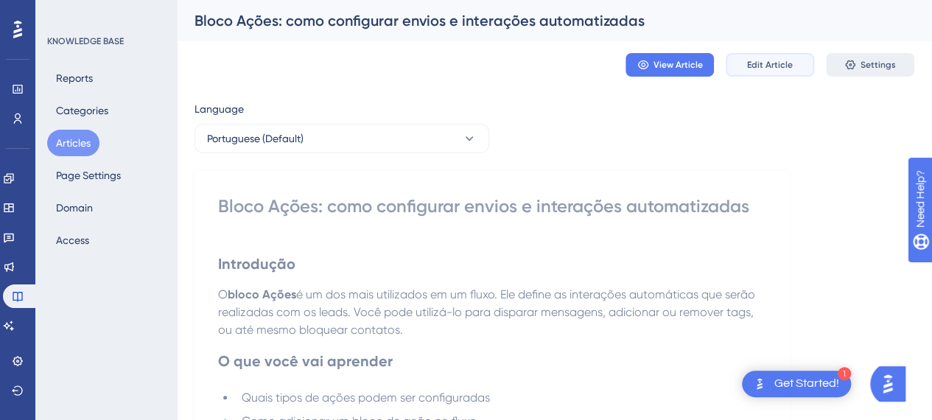
click at [841, 57] on div "View Article Edit Article Settings" at bounding box center [770, 65] width 289 height 24
click at [864, 57] on button "Settings" at bounding box center [870, 65] width 88 height 24
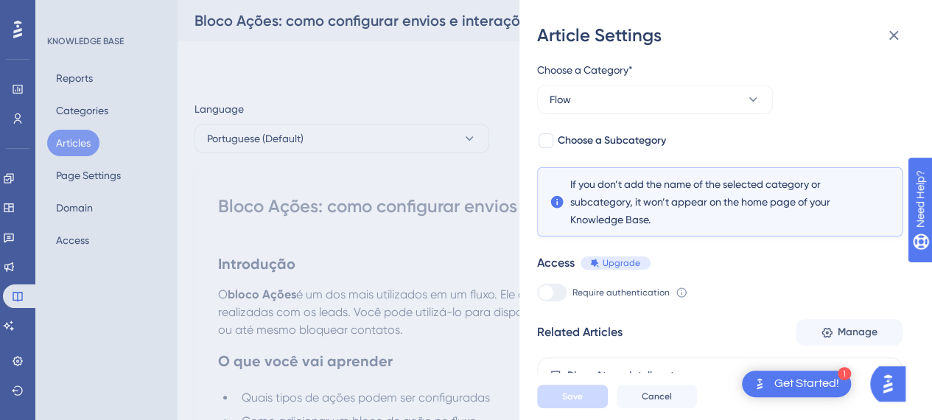
scroll to position [222, 0]
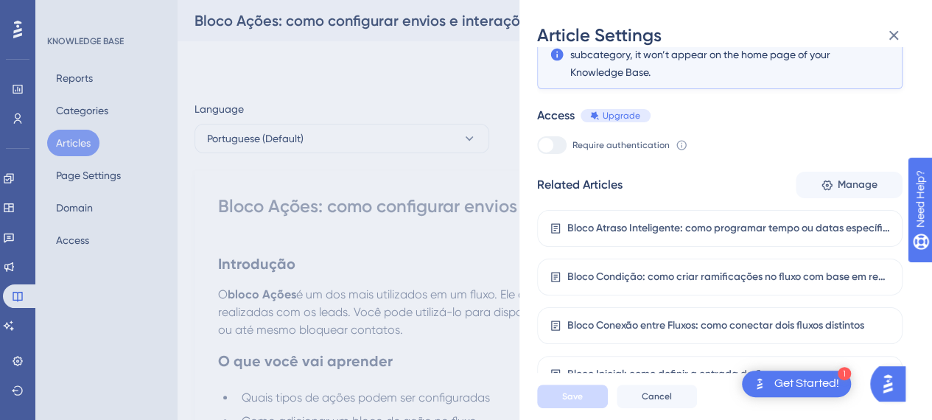
click at [299, 88] on div "Article Settings If an article is not added inside a Category, it won't appear …" at bounding box center [466, 210] width 932 height 420
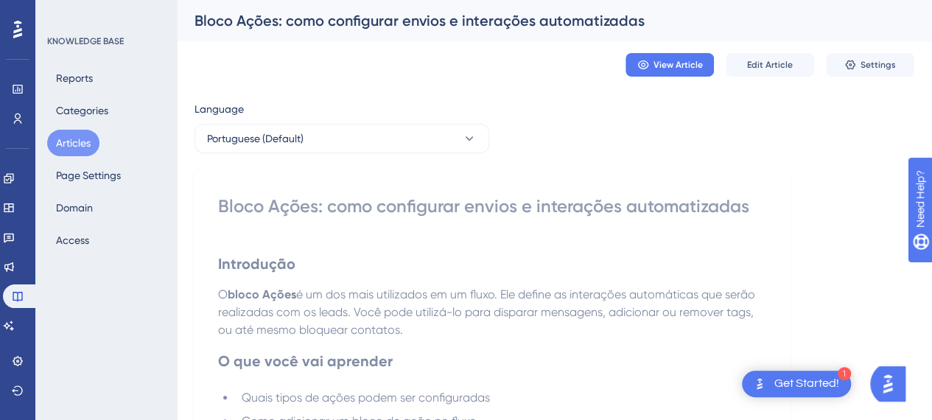
click at [83, 142] on button "Articles" at bounding box center [73, 143] width 52 height 27
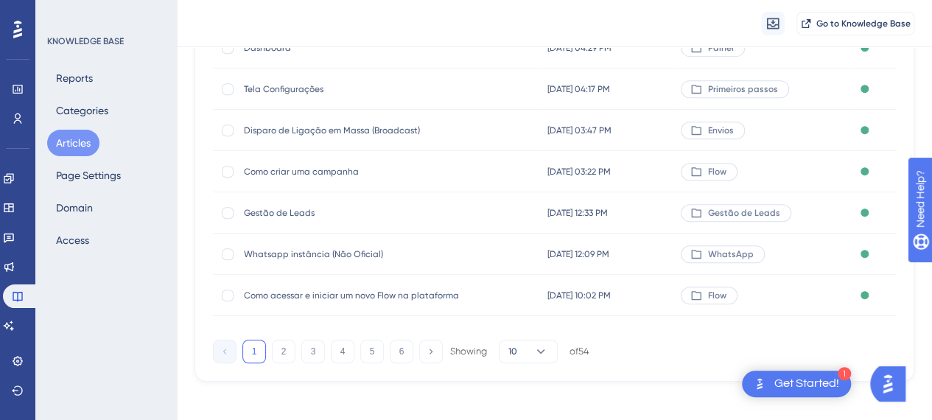
scroll to position [329, 0]
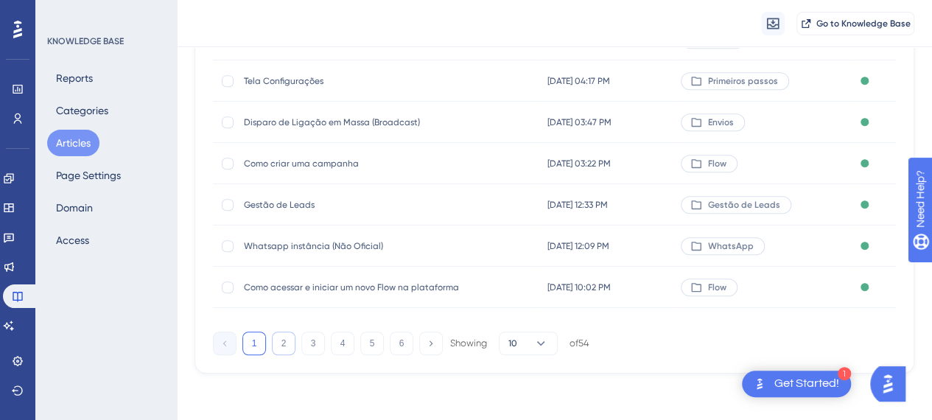
click at [279, 346] on button "2" at bounding box center [284, 344] width 24 height 24
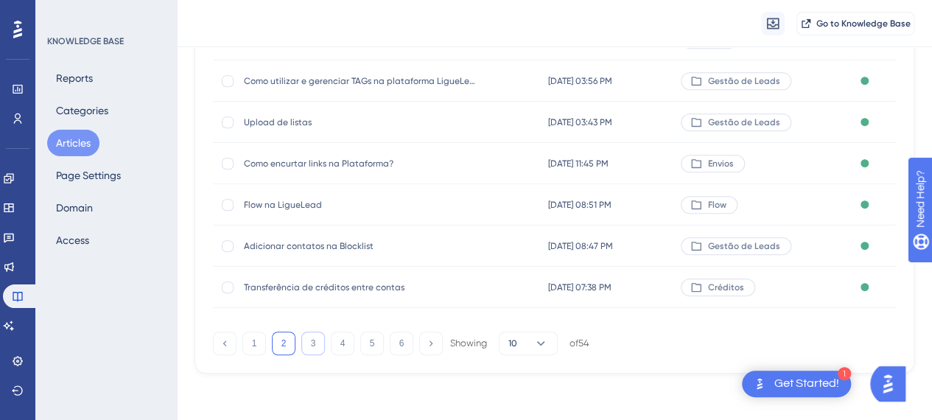
click at [317, 346] on button "3" at bounding box center [313, 344] width 24 height 24
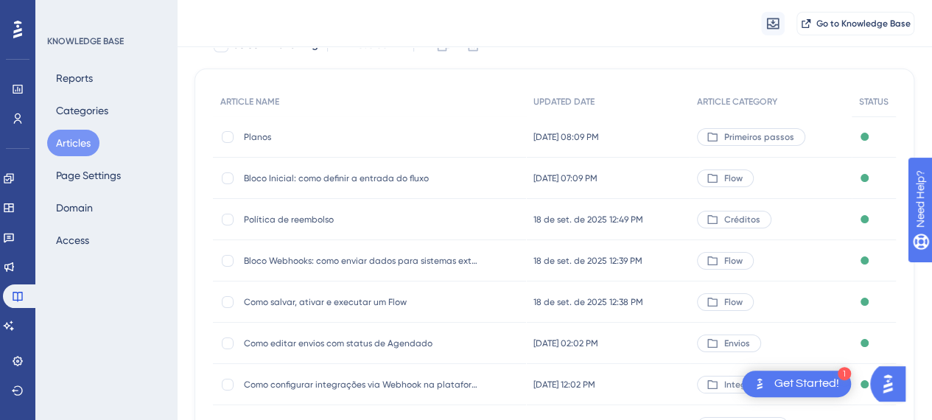
scroll to position [182, 0]
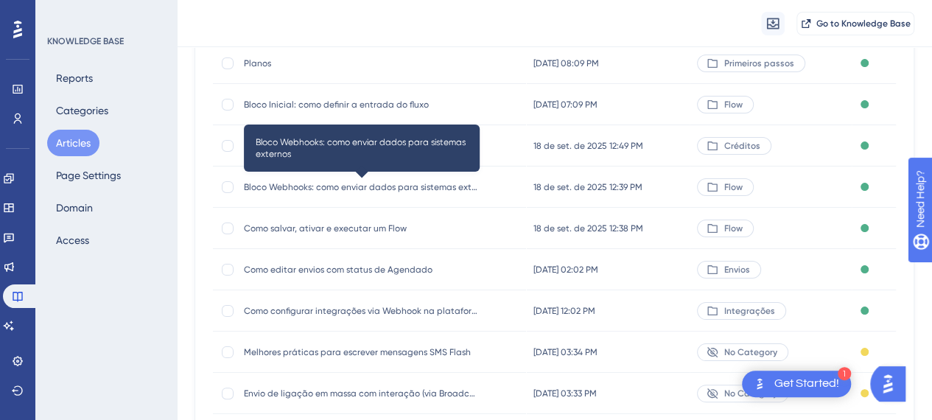
click at [281, 189] on span "Bloco Webhooks: como enviar dados para sistemas externos" at bounding box center [362, 187] width 236 height 12
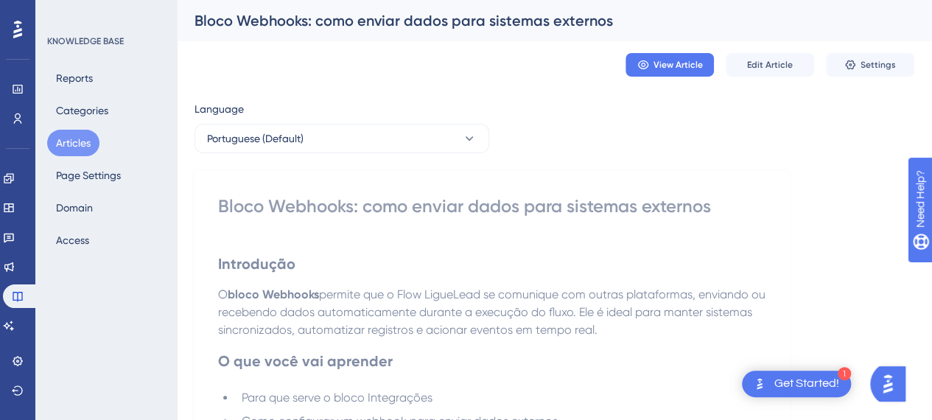
click at [474, 313] on span "permite que o Flow LigueLead se comunique com outras plataformas, enviando ou r…" at bounding box center [493, 311] width 550 height 49
click at [782, 55] on button "Edit Article" at bounding box center [770, 65] width 88 height 24
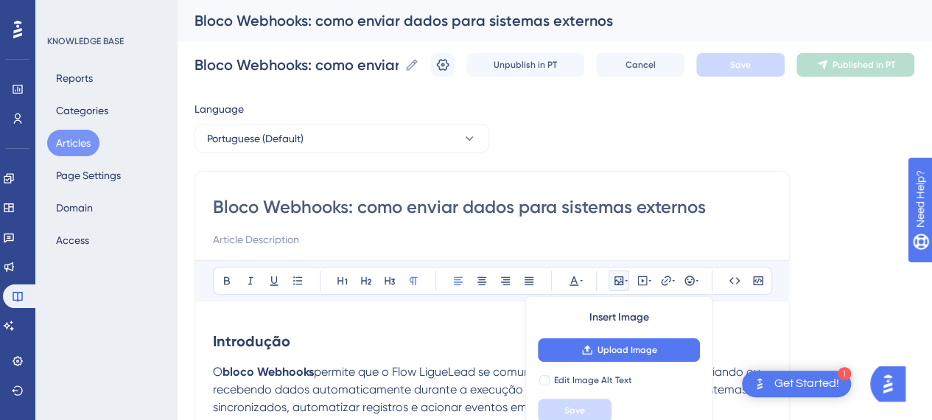
click at [321, 365] on span "permite que o Flow LigueLead se comunique com outras plataformas, enviando ou r…" at bounding box center [488, 389] width 550 height 49
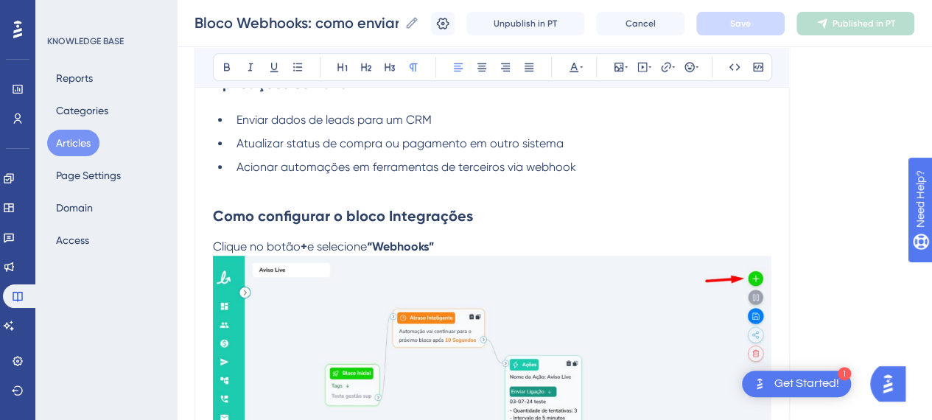
scroll to position [442, 0]
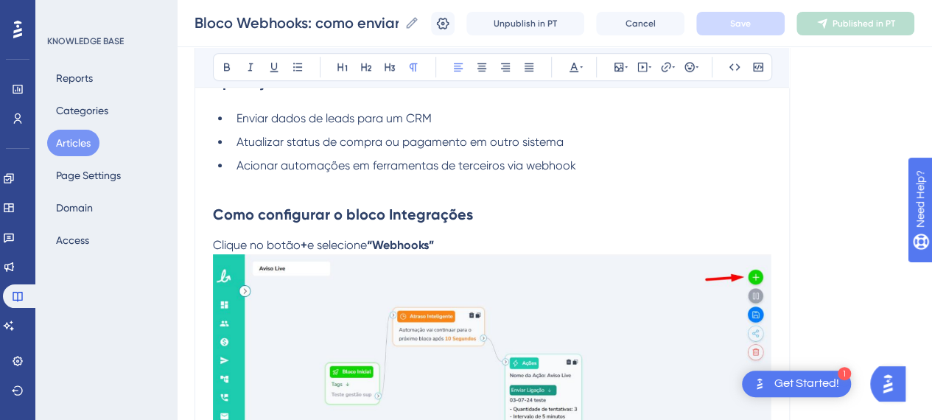
click at [469, 242] on p "Clique no botão + e selecione “Webhooks”" at bounding box center [492, 375] width 558 height 276
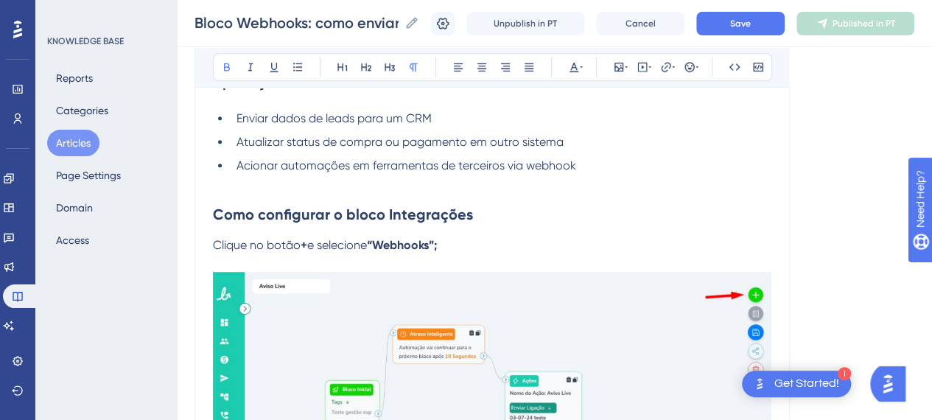
scroll to position [589, 0]
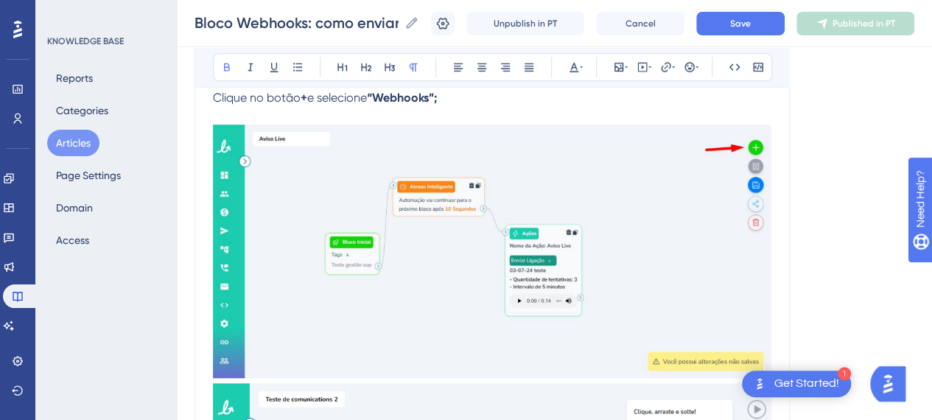
click at [500, 198] on img at bounding box center [492, 251] width 558 height 253
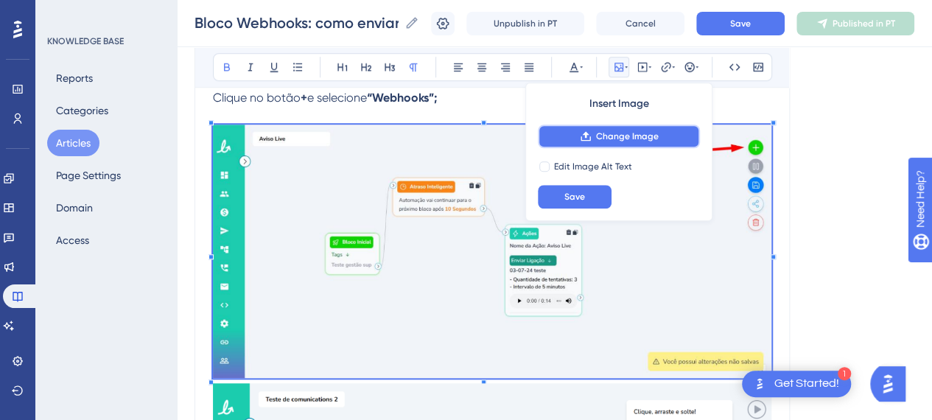
click at [600, 135] on span "Change Image" at bounding box center [627, 136] width 63 height 12
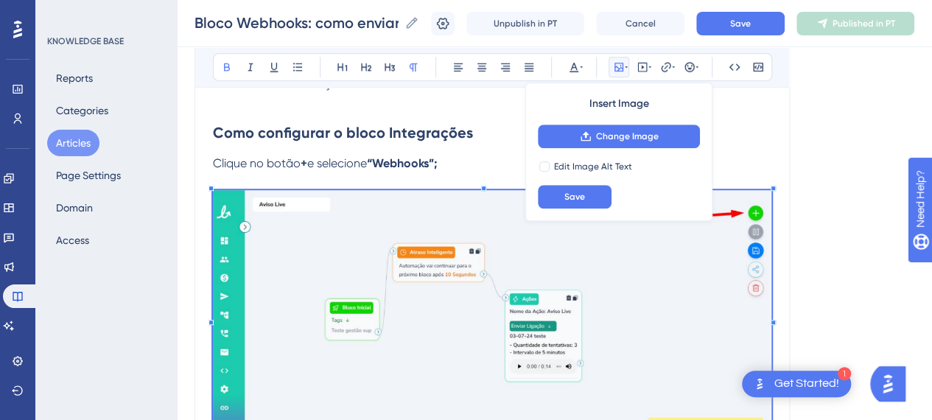
scroll to position [442, 0]
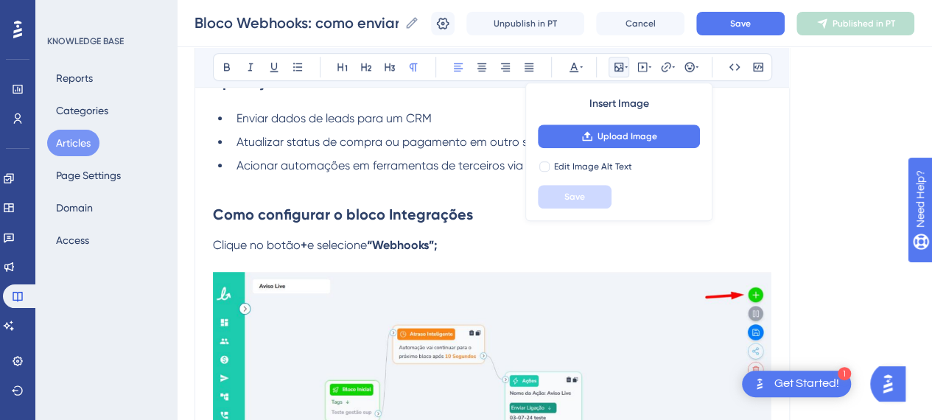
click at [348, 237] on p "Clique no botão + e selecione “Webhooks”;" at bounding box center [492, 246] width 558 height 18
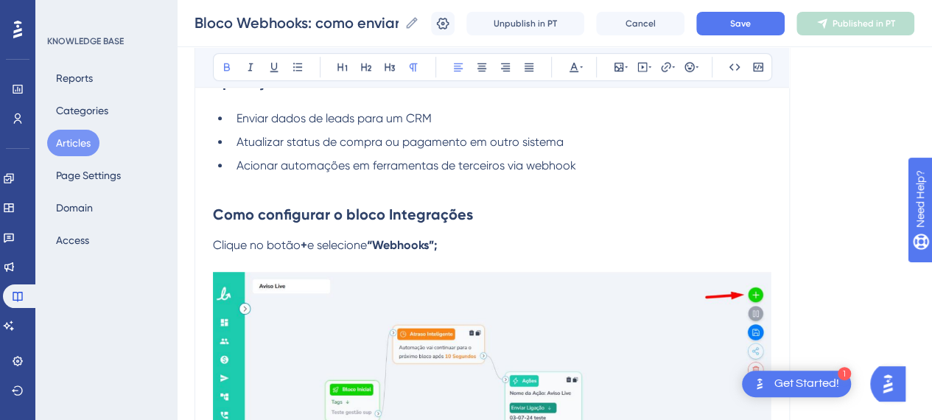
click at [476, 248] on p "Clique no botão + e selecione “Webhooks”;" at bounding box center [492, 246] width 558 height 18
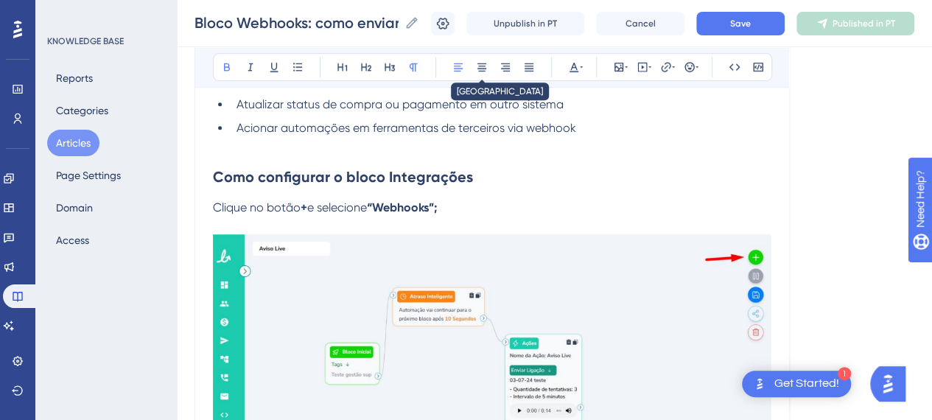
scroll to position [589, 0]
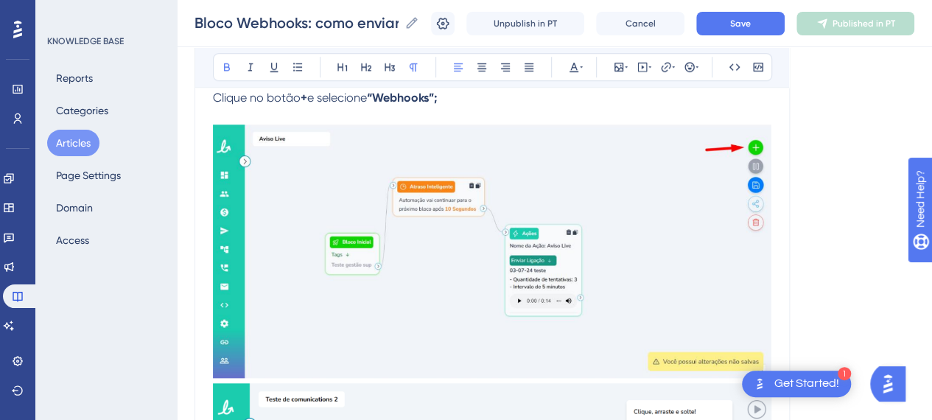
click at [682, 186] on img at bounding box center [492, 251] width 558 height 253
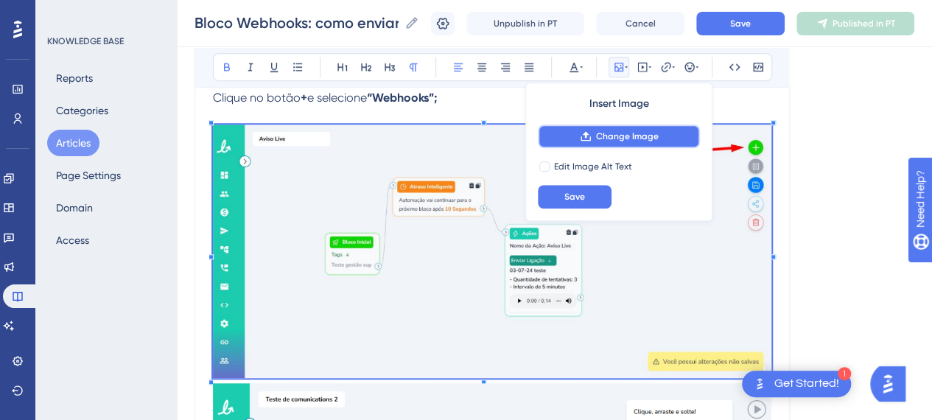
click at [648, 139] on span "Change Image" at bounding box center [627, 136] width 63 height 12
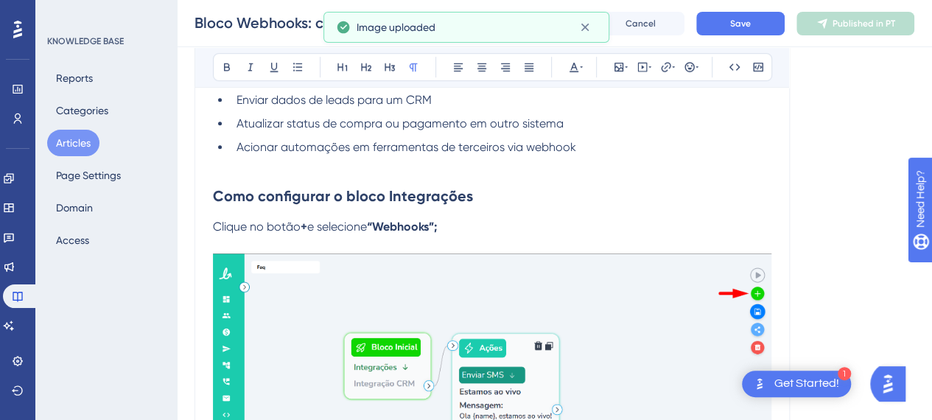
scroll to position [368, 0]
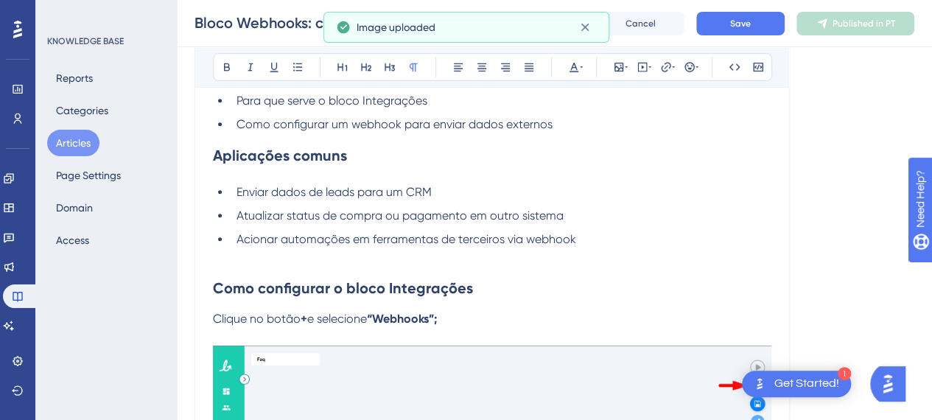
click at [437, 318] on strong "“Webhooks”;" at bounding box center [402, 319] width 70 height 14
drag, startPoint x: 302, startPoint y: 317, endPoint x: 321, endPoint y: 335, distance: 26.0
click at [301, 318] on span "Clique no botão" at bounding box center [257, 319] width 88 height 14
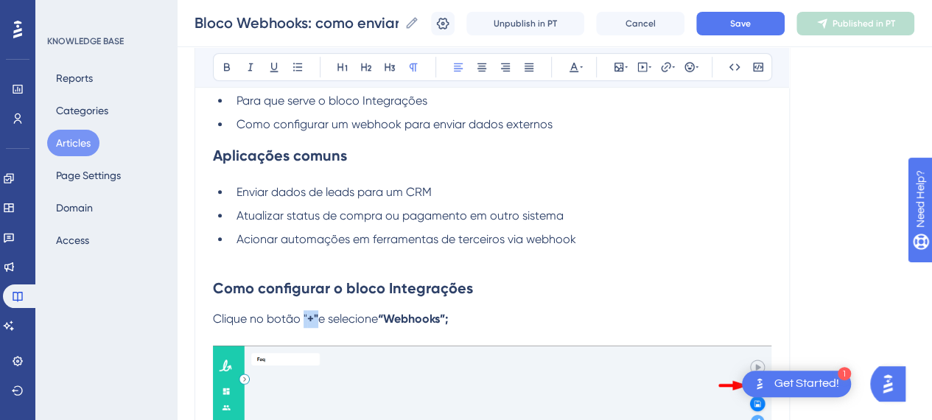
drag, startPoint x: 318, startPoint y: 315, endPoint x: 302, endPoint y: 318, distance: 15.8
click at [302, 318] on p "Clique no botão " +" e selecione “Webhooks”;" at bounding box center [492, 319] width 558 height 18
click at [227, 64] on icon at bounding box center [227, 67] width 12 height 12
click at [404, 313] on strong "“Webhooks”;" at bounding box center [411, 319] width 70 height 14
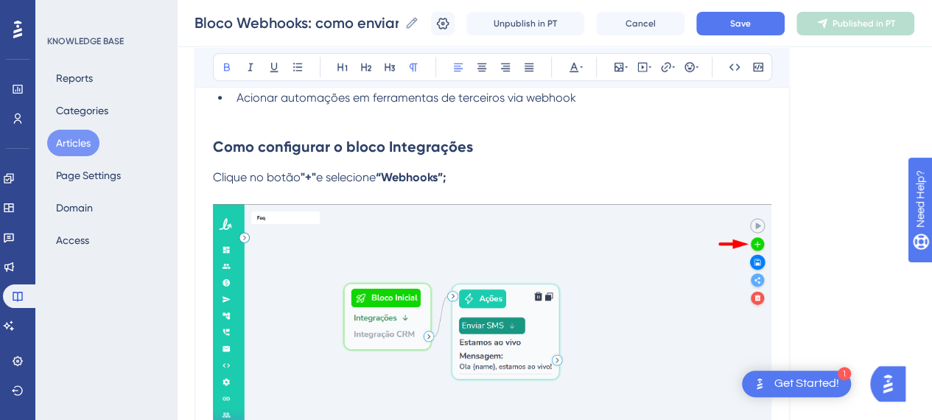
scroll to position [589, 0]
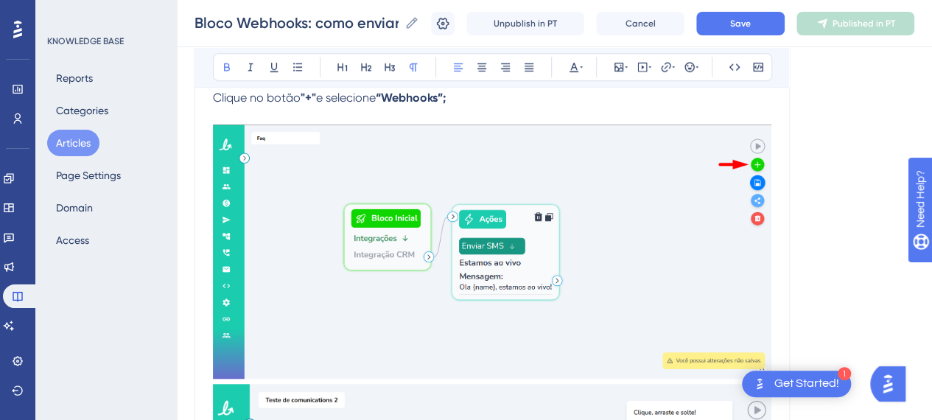
click at [214, 98] on span "Clique no botão" at bounding box center [257, 98] width 88 height 14
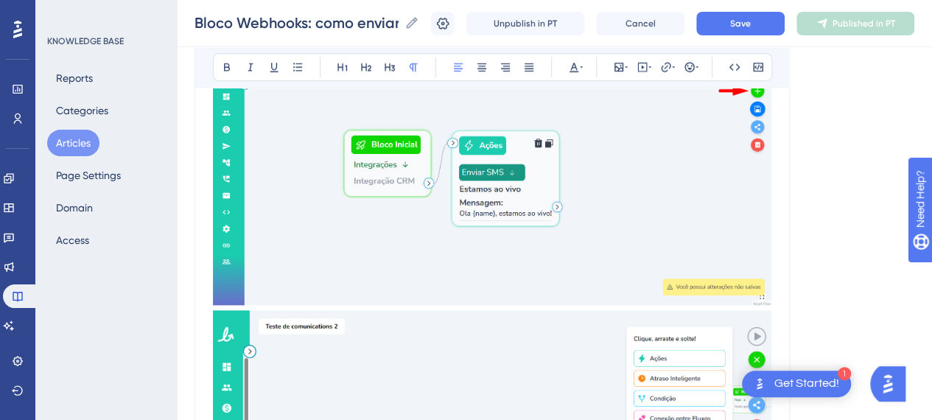
scroll to position [737, 0]
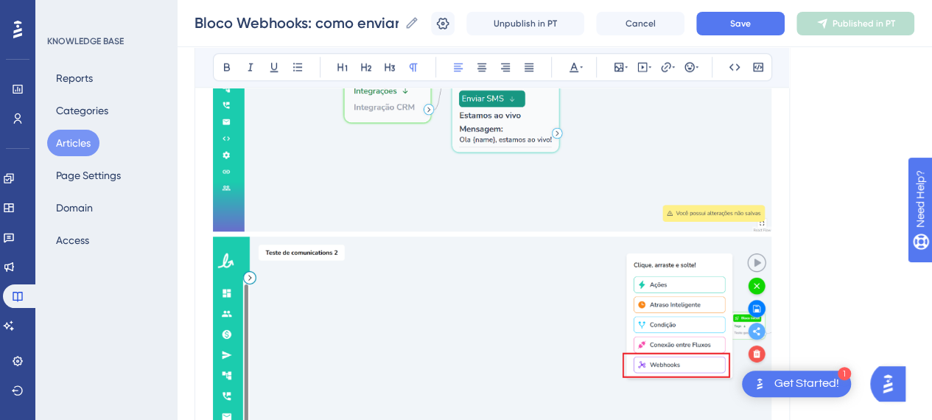
click at [516, 284] on img at bounding box center [492, 357] width 558 height 240
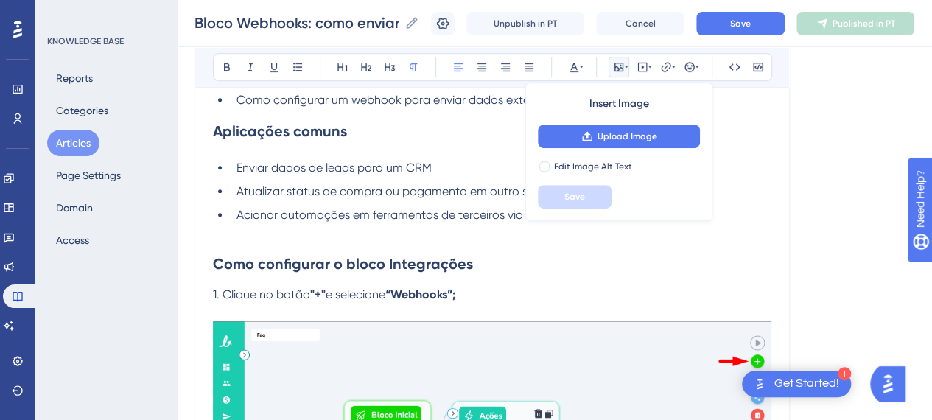
scroll to position [368, 0]
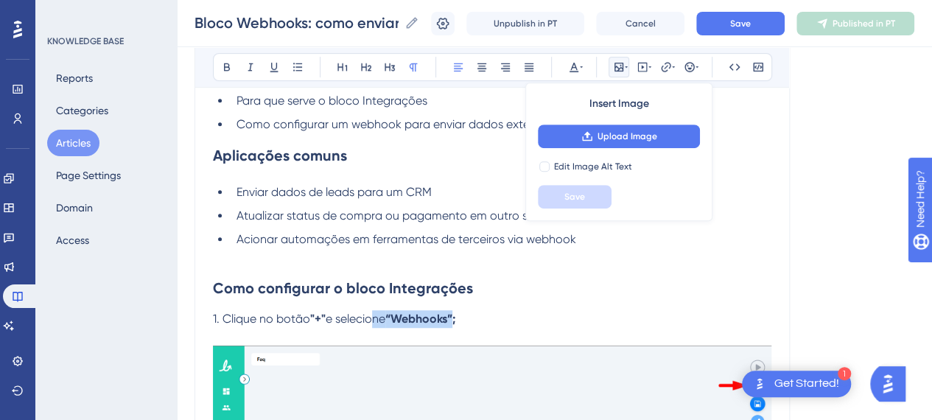
drag, startPoint x: 462, startPoint y: 319, endPoint x: 377, endPoint y: 321, distance: 84.7
click at [377, 321] on p "1. Clique no botão "+" e selecione “Webhooks”;" at bounding box center [492, 319] width 558 height 18
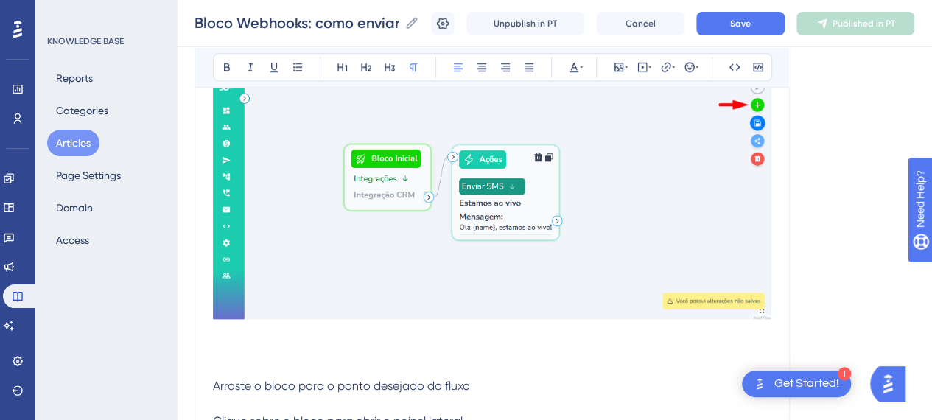
scroll to position [663, 0]
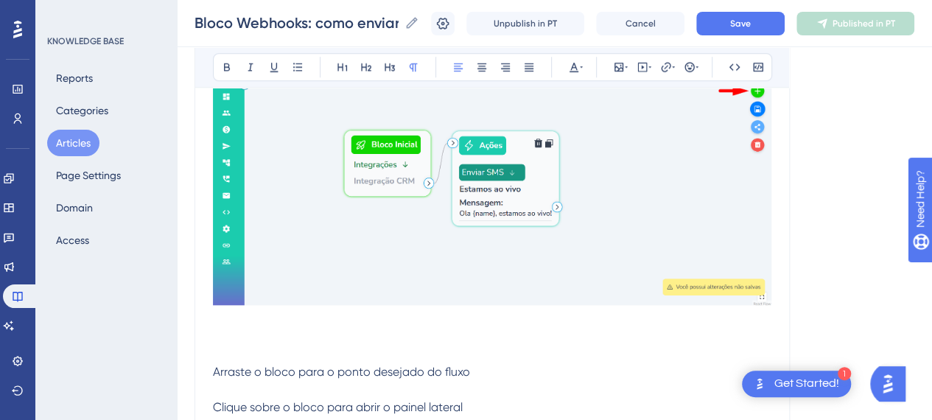
click at [334, 329] on p at bounding box center [492, 337] width 558 height 18
click at [256, 347] on p at bounding box center [492, 355] width 558 height 18
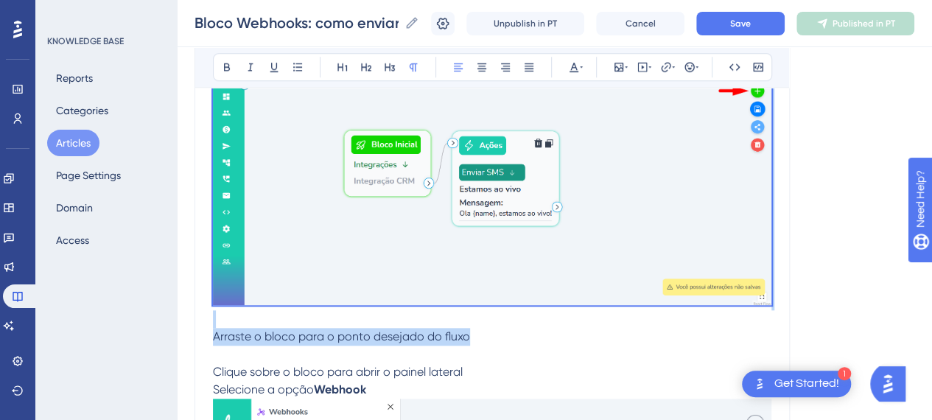
drag, startPoint x: 491, startPoint y: 331, endPoint x: 187, endPoint y: 307, distance: 304.5
click at [218, 340] on span "Arraste o bloco para o ponto desejado do fluxo" at bounding box center [341, 336] width 257 height 14
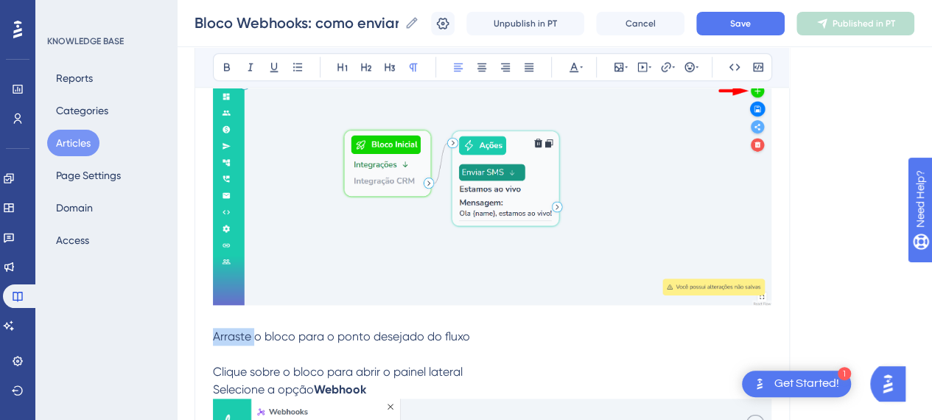
click at [218, 340] on span "Arraste o bloco para o ponto desejado do fluxo" at bounding box center [341, 336] width 257 height 14
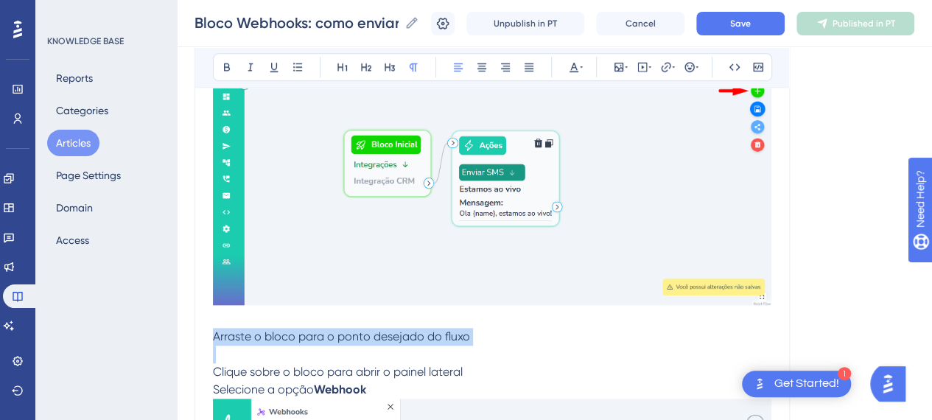
click at [218, 340] on span "Arraste o bloco para o ponto desejado do fluxo" at bounding box center [341, 336] width 257 height 14
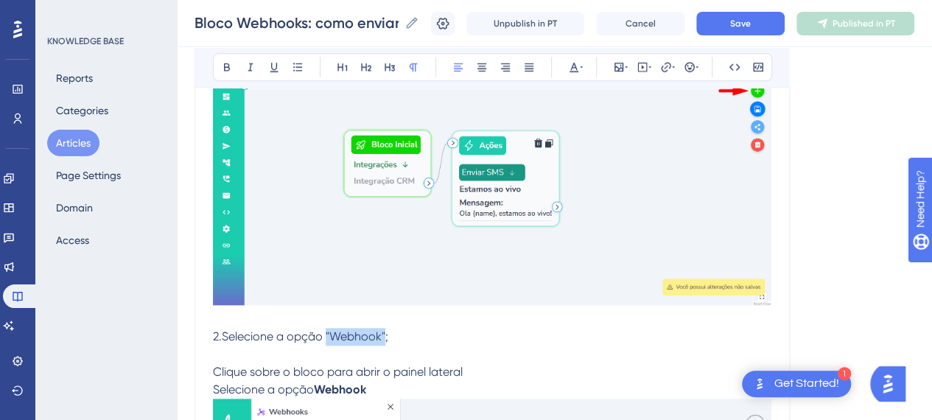
drag, startPoint x: 385, startPoint y: 332, endPoint x: 312, endPoint y: 280, distance: 89.9
click at [326, 335] on span "2.Selecione a opção "Webhook";" at bounding box center [300, 336] width 175 height 14
click at [223, 65] on icon at bounding box center [227, 67] width 12 height 12
click at [413, 339] on p "2.Selecione a opção "Webhook" ;" at bounding box center [492, 337] width 558 height 18
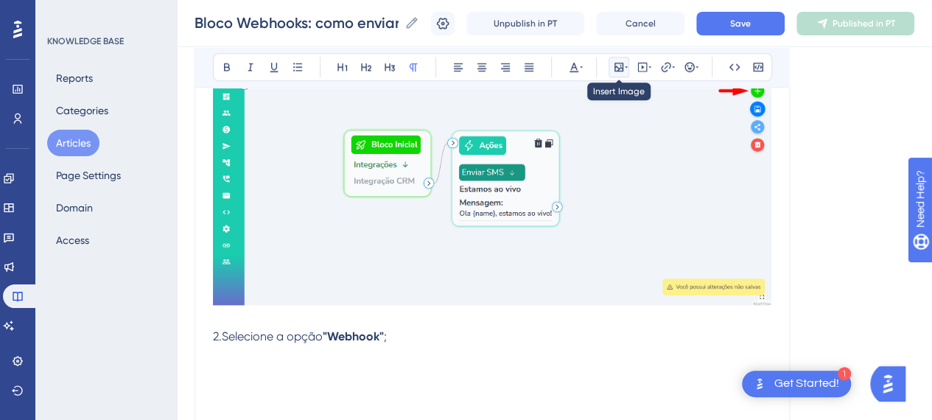
click at [609, 67] on button at bounding box center [619, 67] width 21 height 21
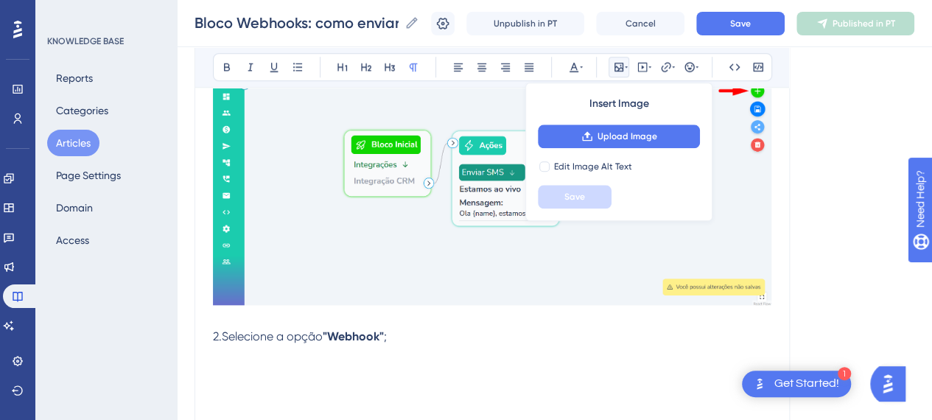
click at [612, 151] on div "Insert Image Upload Image Edit Image Alt Text Save" at bounding box center [618, 152] width 187 height 139
click at [620, 142] on button "Upload Image" at bounding box center [619, 137] width 162 height 24
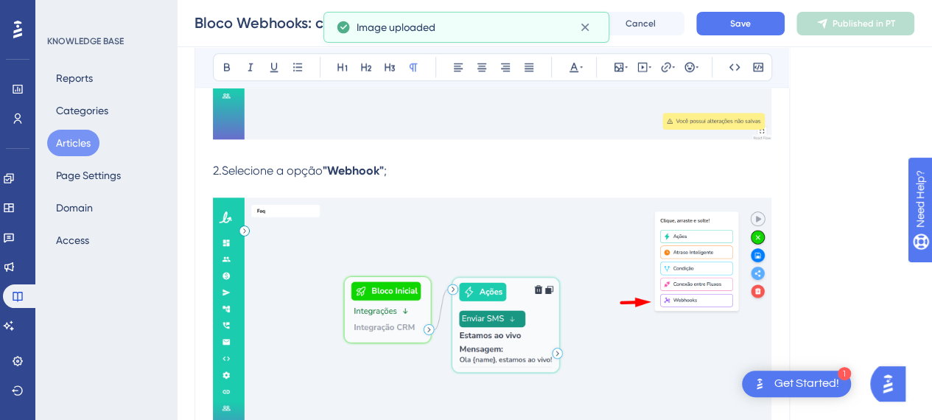
scroll to position [884, 0]
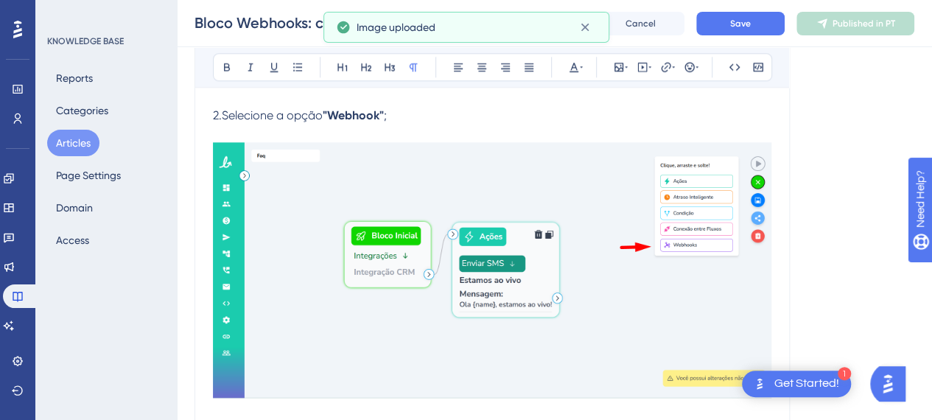
click at [383, 116] on strong ""Webhook"" at bounding box center [353, 115] width 61 height 14
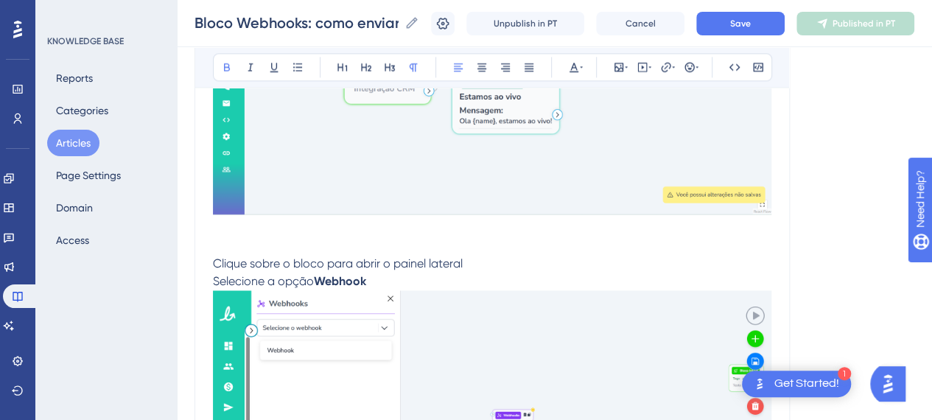
scroll to position [1105, 0]
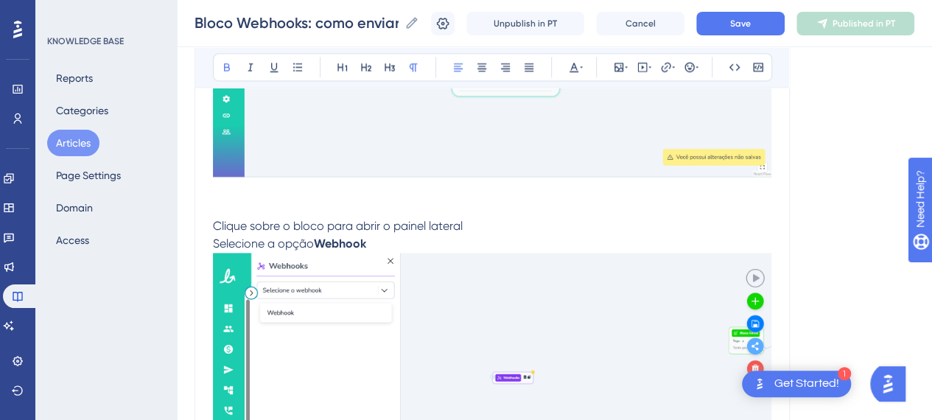
drag, startPoint x: 242, startPoint y: 179, endPoint x: 248, endPoint y: 192, distance: 14.5
click at [252, 207] on p at bounding box center [492, 209] width 558 height 18
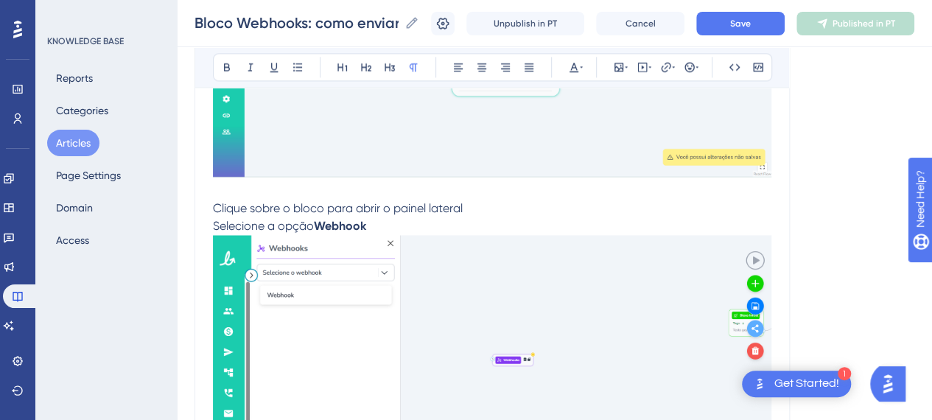
click at [520, 309] on img at bounding box center [492, 354] width 558 height 238
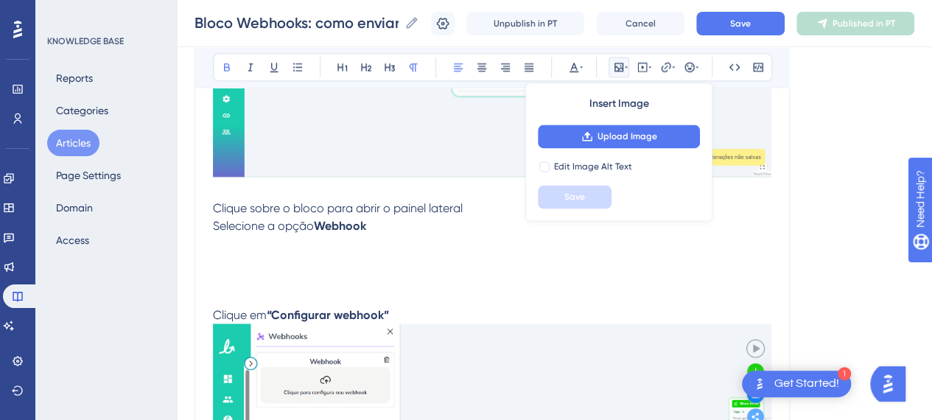
click at [403, 230] on p "Selecione a opção Webhook" at bounding box center [492, 226] width 558 height 18
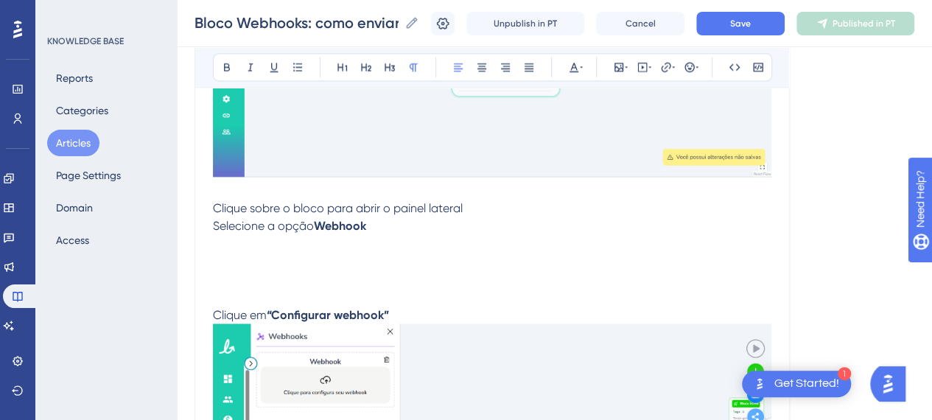
click at [446, 200] on p "Clique sobre o bloco para abrir o painel lateral" at bounding box center [492, 209] width 558 height 18
click at [346, 213] on span "Clique sobre o bloco para abrir o painel lateral" at bounding box center [338, 208] width 250 height 14
click at [502, 220] on p "Selecione a opção Webhook" at bounding box center [492, 226] width 558 height 18
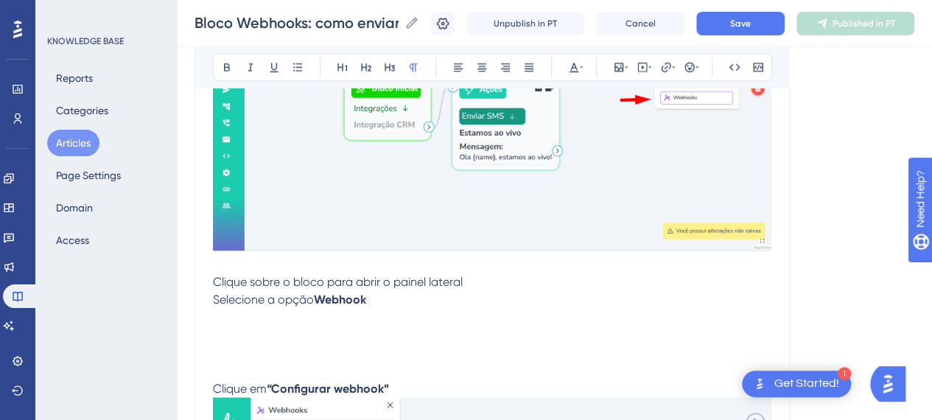
click at [223, 267] on p at bounding box center [492, 265] width 558 height 18
drag, startPoint x: 364, startPoint y: 281, endPoint x: 454, endPoint y: 281, distance: 89.9
click at [454, 281] on span "Clique sobre o bloco para abrir o painel lateral" at bounding box center [338, 282] width 250 height 14
drag, startPoint x: 317, startPoint y: 296, endPoint x: 330, endPoint y: 298, distance: 13.3
click at [318, 297] on strong "Webhook" at bounding box center [340, 300] width 52 height 14
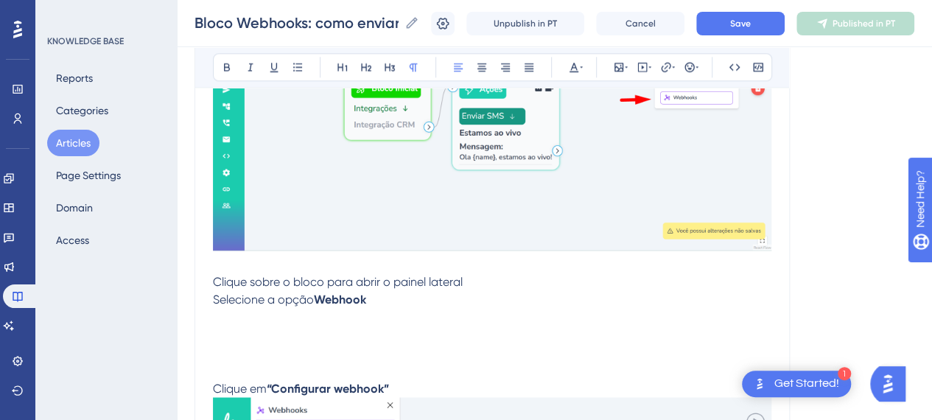
click at [327, 282] on span "Clique sobre o bloco para abrir o painel lateral" at bounding box center [338, 282] width 250 height 14
drag, startPoint x: 392, startPoint y: 281, endPoint x: 328, endPoint y: 276, distance: 64.4
click at [328, 276] on span "Clique sobre o bloco "Webhooks" para abrir o painel lateral" at bounding box center [371, 282] width 317 height 14
drag, startPoint x: 223, startPoint y: 66, endPoint x: 225, endPoint y: 78, distance: 12.9
click at [222, 66] on icon at bounding box center [227, 67] width 12 height 12
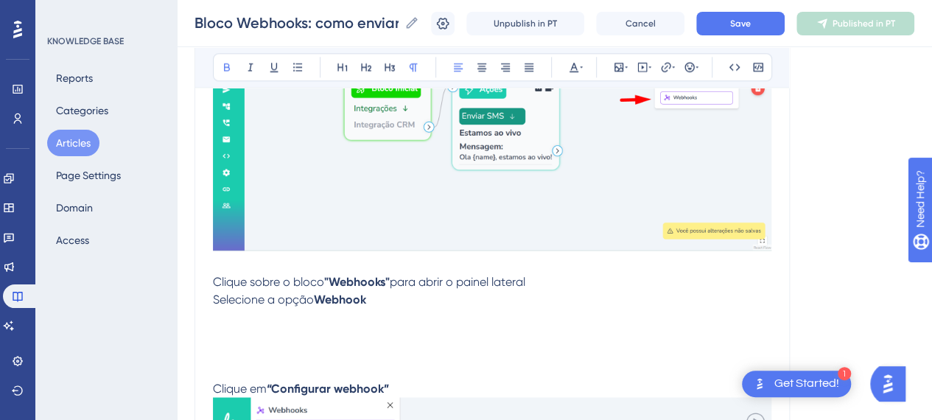
click at [427, 282] on span "para abrir o painel lateral" at bounding box center [458, 282] width 136 height 14
drag, startPoint x: 530, startPoint y: 284, endPoint x: 522, endPoint y: 285, distance: 7.4
click at [525, 284] on span "para abrir o painel lateral" at bounding box center [458, 282] width 136 height 14
click at [487, 285] on p "Clique sobre o bloco "Webhooks" para abrir o painel lateral" at bounding box center [492, 282] width 558 height 18
click at [548, 279] on p "Clique sobre o bloco "Webhooks" para abrir o painel lateral" at bounding box center [492, 282] width 558 height 18
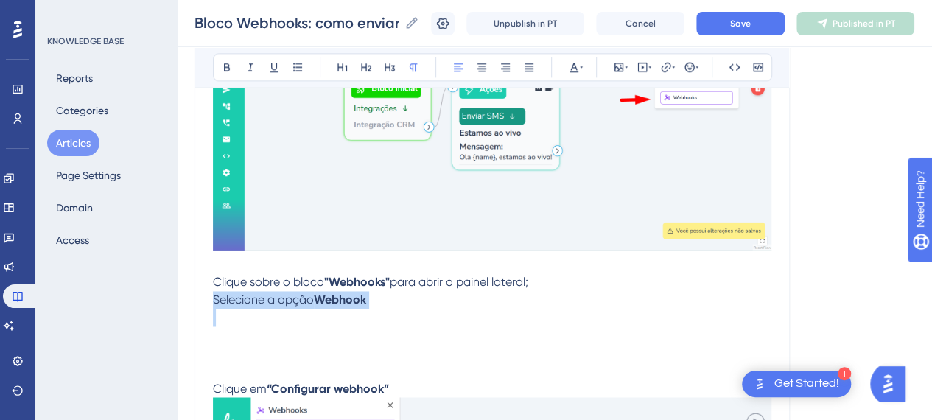
drag, startPoint x: 370, startPoint y: 310, endPoint x: 205, endPoint y: 298, distance: 165.5
click at [205, 298] on div "Bloco Webhooks: como enviar dados para sistemas externos Bold Italic Underline …" at bounding box center [492, 335] width 595 height 2403
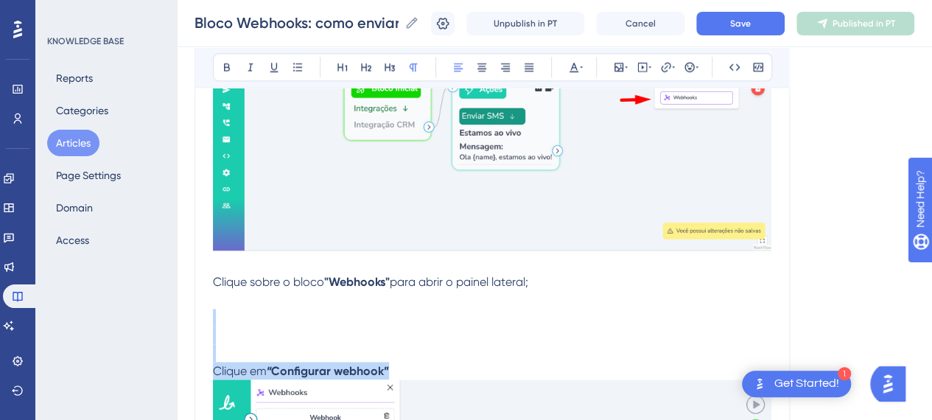
drag, startPoint x: 404, startPoint y: 368, endPoint x: 212, endPoint y: 316, distance: 198.4
click at [213, 316] on div "Introdução O bloco Webhooks permite que o Flow LigueLead se comunique com outra…" at bounding box center [492, 391] width 558 height 2219
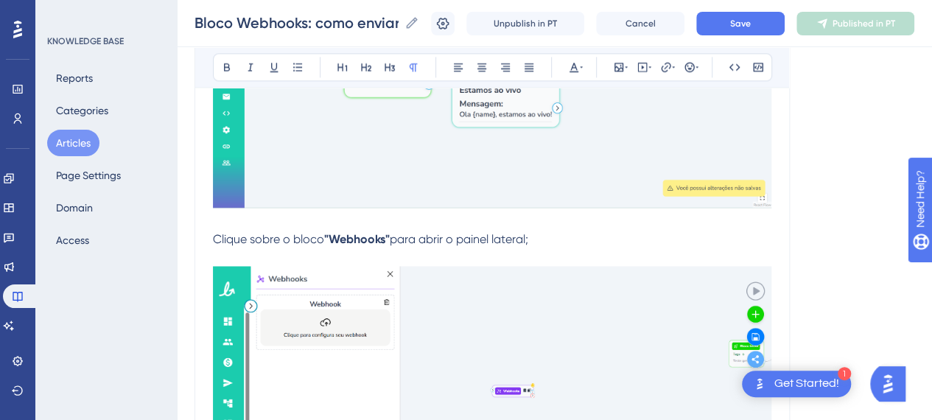
scroll to position [1105, 0]
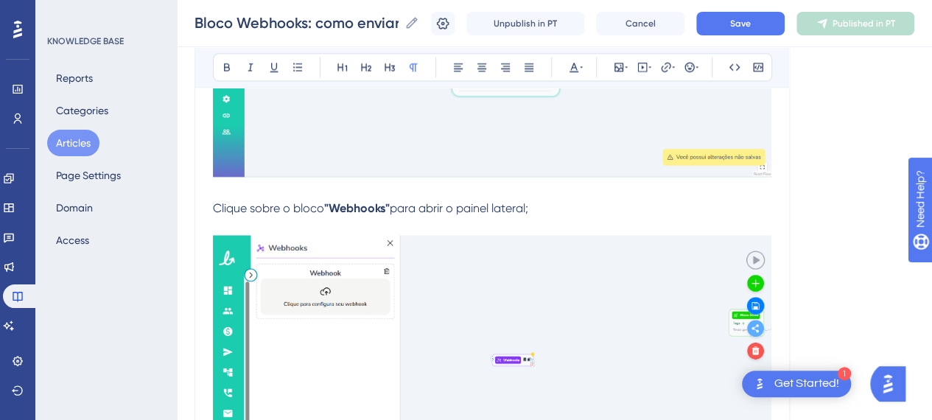
click at [491, 332] on img at bounding box center [492, 354] width 558 height 239
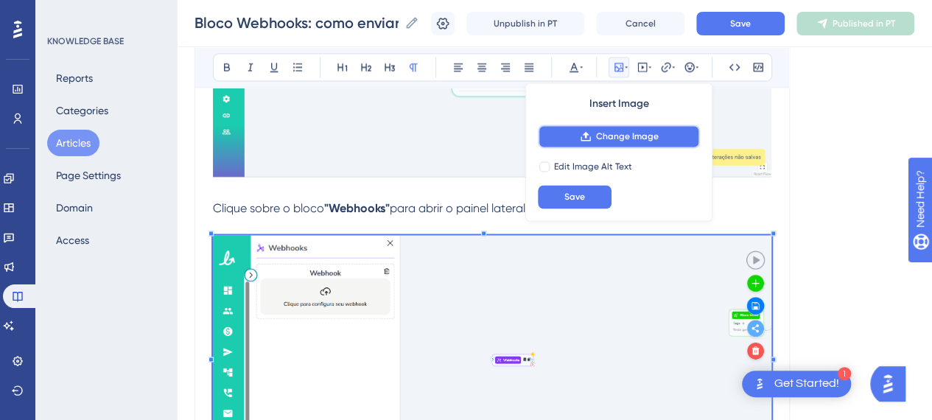
click at [619, 134] on span "Change Image" at bounding box center [627, 136] width 63 height 12
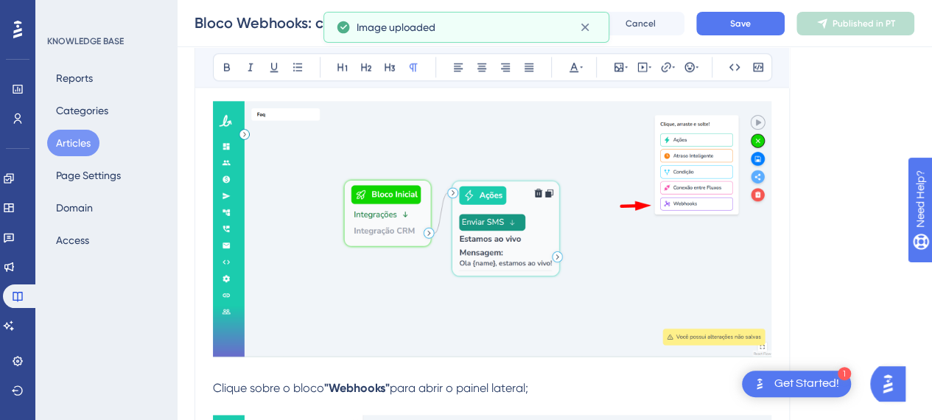
scroll to position [1032, 0]
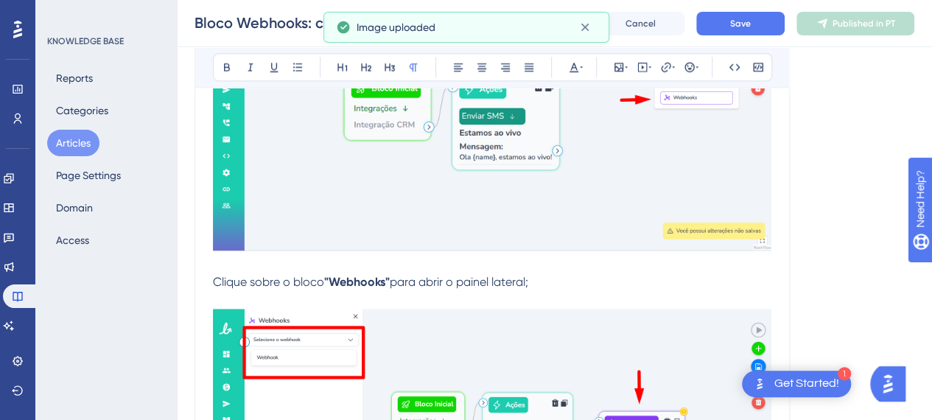
click at [211, 285] on div "Bloco Webhooks: como enviar dados para sistemas externos Bold Italic Underline …" at bounding box center [492, 299] width 595 height 2331
click at [213, 282] on span "Clique sobre o bloco" at bounding box center [268, 282] width 111 height 14
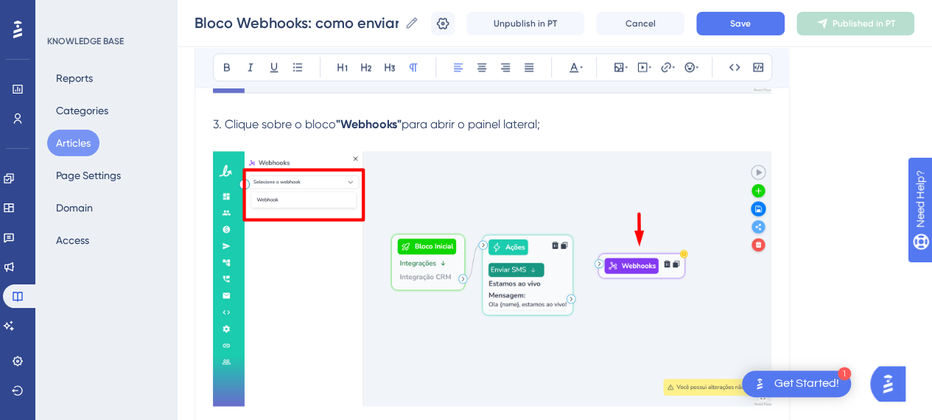
scroll to position [1105, 0]
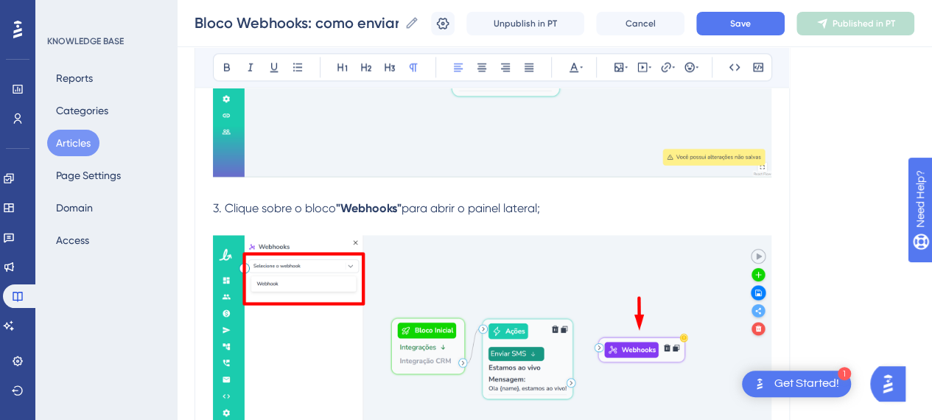
click at [570, 211] on p "3. Clique sobre o bloco "Webhooks" para abrir o painel lateral;" at bounding box center [492, 209] width 558 height 18
drag, startPoint x: 719, startPoint y: 207, endPoint x: 660, endPoint y: 207, distance: 58.9
click at [660, 207] on span "para abrir o painel lateral e selecione a opção "Webhook";" at bounding box center [558, 208] width 313 height 14
click at [229, 61] on icon at bounding box center [227, 67] width 12 height 12
click at [689, 204] on strong ""Webhook"" at bounding box center [679, 208] width 61 height 14
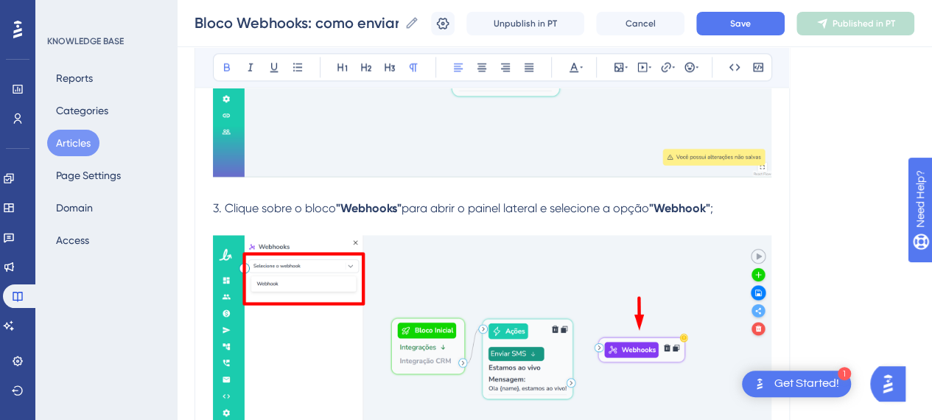
click at [771, 211] on p "3. Clique sobre o bloco "Webhooks" para abrir o painel lateral e selecione a op…" at bounding box center [492, 209] width 558 height 18
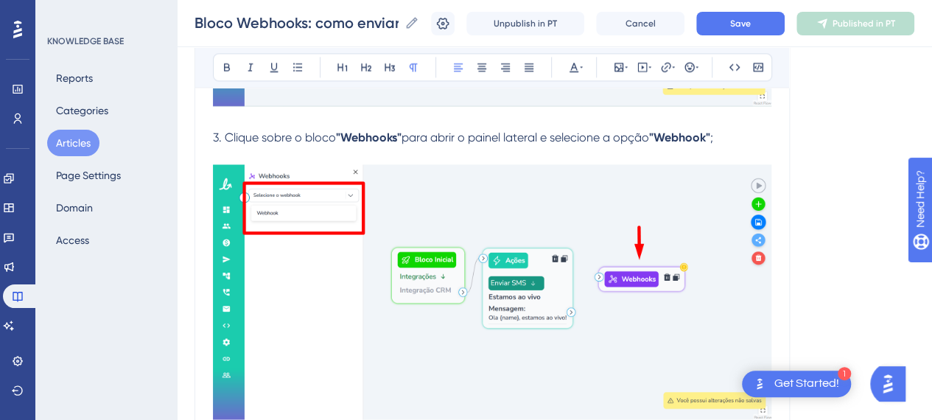
scroll to position [1326, 0]
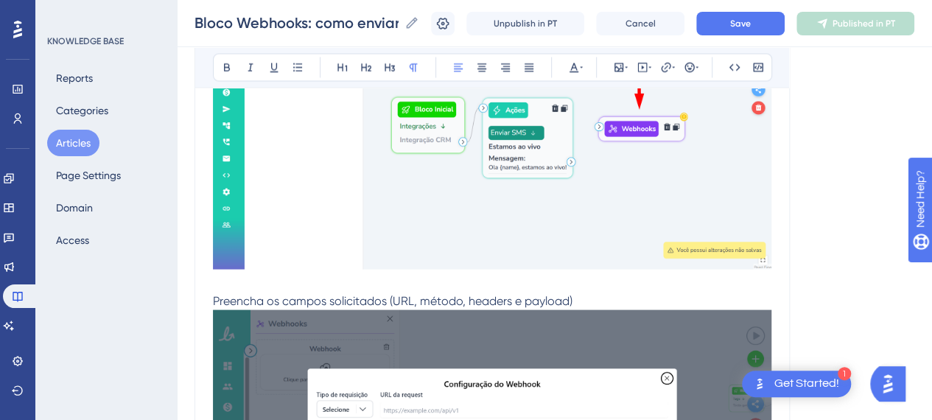
click at [303, 300] on span "Preencha os campos solicitados (URL, método, headers e payload)" at bounding box center [393, 300] width 360 height 14
drag, startPoint x: 245, startPoint y: 277, endPoint x: 352, endPoint y: 298, distance: 109.7
click at [246, 278] on p at bounding box center [492, 283] width 558 height 18
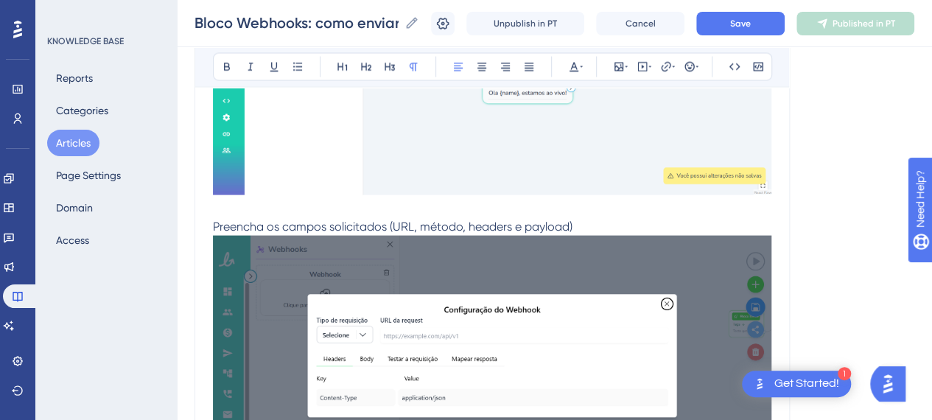
click at [432, 221] on span "Preencha os campos solicitados (URL, método, headers e payload)" at bounding box center [393, 227] width 360 height 14
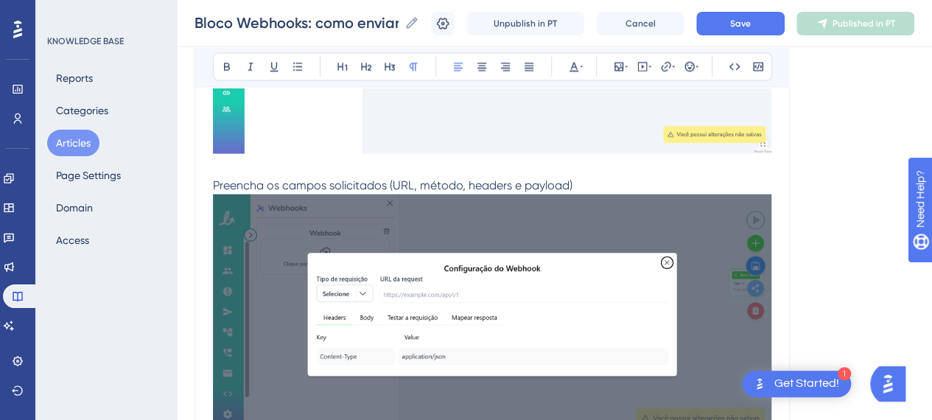
scroll to position [1547, 0]
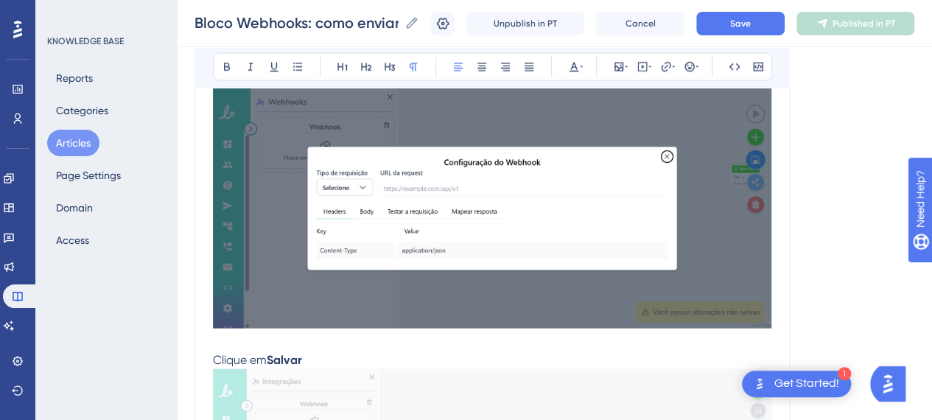
click at [318, 254] on img at bounding box center [492, 208] width 558 height 241
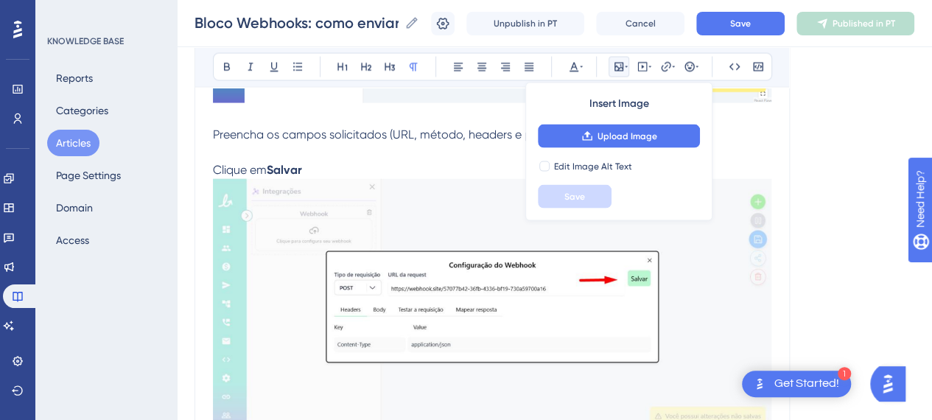
scroll to position [1400, 0]
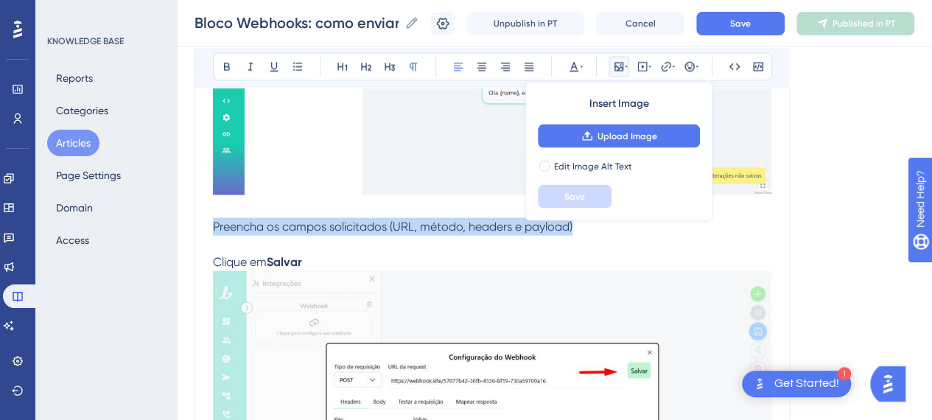
drag, startPoint x: 536, startPoint y: 226, endPoint x: 203, endPoint y: 237, distance: 333.2
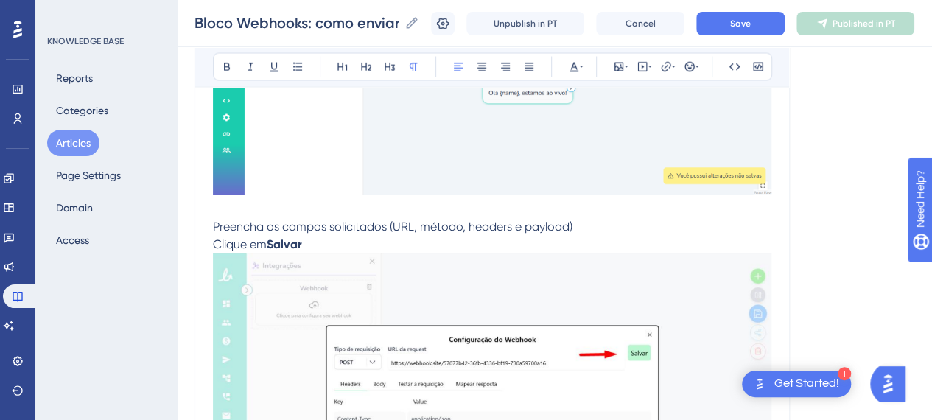
click at [214, 224] on span "Preencha os campos solicitados (URL, método, headers e payload)" at bounding box center [393, 227] width 360 height 14
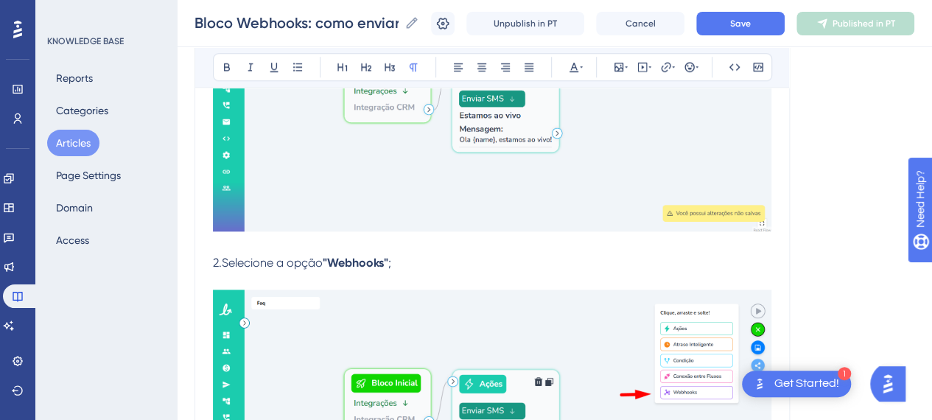
click at [237, 263] on span "2.Selecione a opção" at bounding box center [268, 263] width 110 height 14
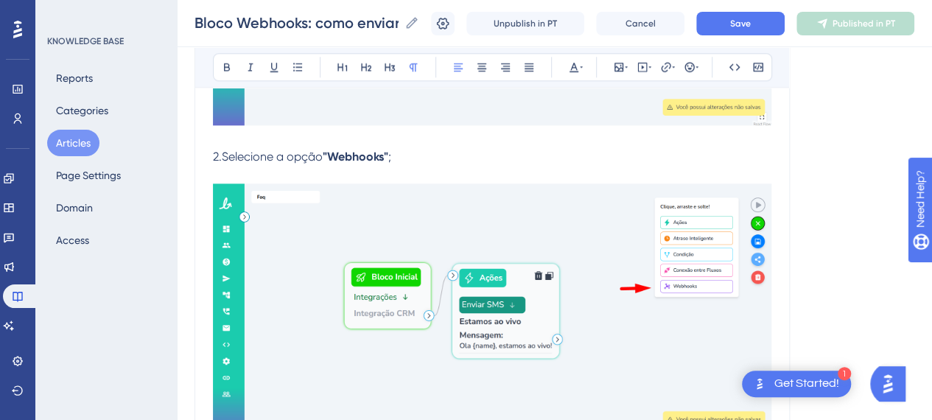
scroll to position [958, 0]
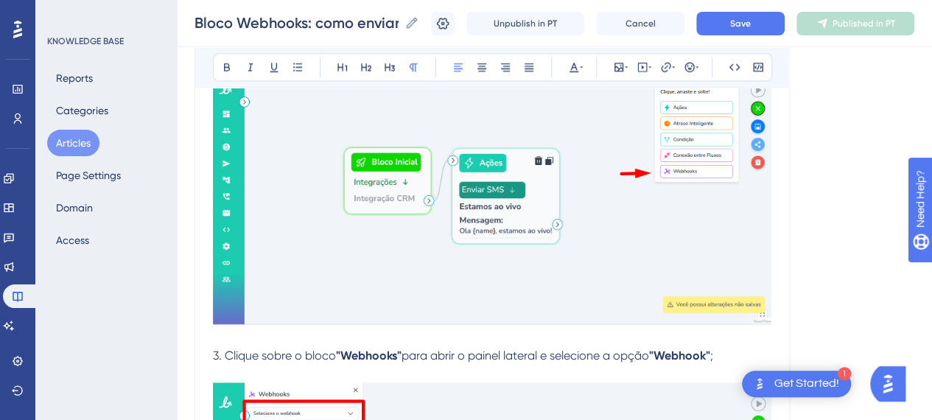
click at [247, 350] on span "3. Clique sobre o bloco" at bounding box center [274, 356] width 123 height 14
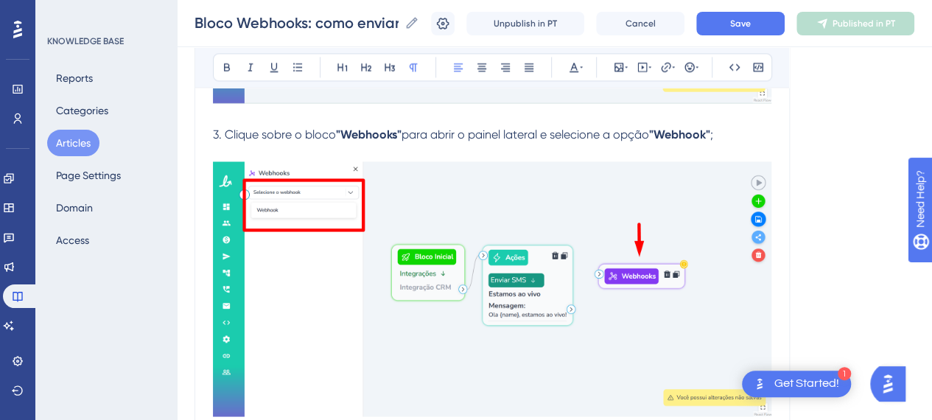
scroll to position [1326, 0]
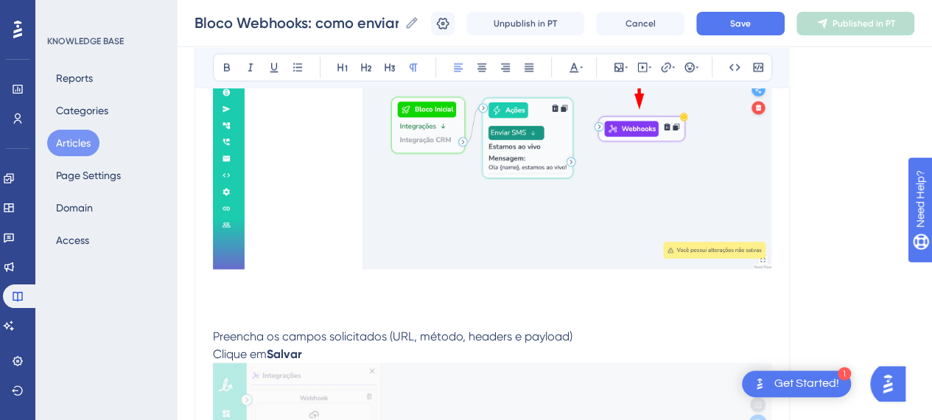
drag, startPoint x: 251, startPoint y: 307, endPoint x: 245, endPoint y: 299, distance: 9.6
click at [251, 309] on p at bounding box center [492, 318] width 558 height 18
click at [242, 292] on p at bounding box center [492, 301] width 558 height 18
click at [237, 281] on p at bounding box center [492, 283] width 558 height 18
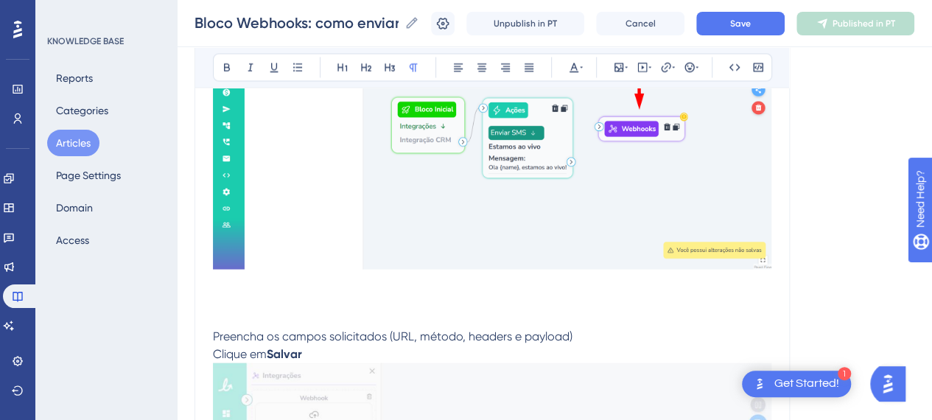
click at [240, 292] on p at bounding box center [492, 301] width 558 height 18
click at [217, 329] on span "Preencha os campos solicitados (URL, método, headers e payload)" at bounding box center [393, 336] width 360 height 14
click at [356, 313] on p at bounding box center [492, 318] width 558 height 18
click at [305, 299] on p "4." at bounding box center [492, 301] width 558 height 18
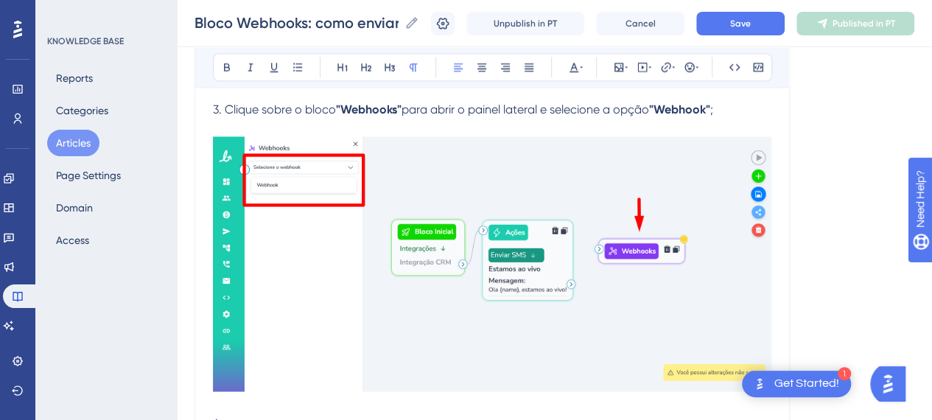
scroll to position [1400, 0]
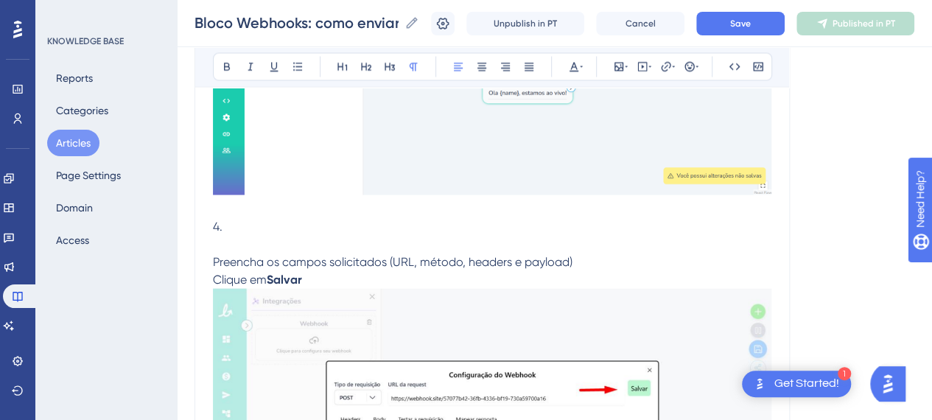
click at [217, 256] on span "Preencha os campos solicitados (URL, método, headers e payload)" at bounding box center [393, 262] width 360 height 14
drag, startPoint x: 214, startPoint y: 257, endPoint x: 340, endPoint y: 298, distance: 133.3
click at [217, 259] on span "Preencha os campos solicitados (URL, método, headers e payload)" at bounding box center [393, 262] width 360 height 14
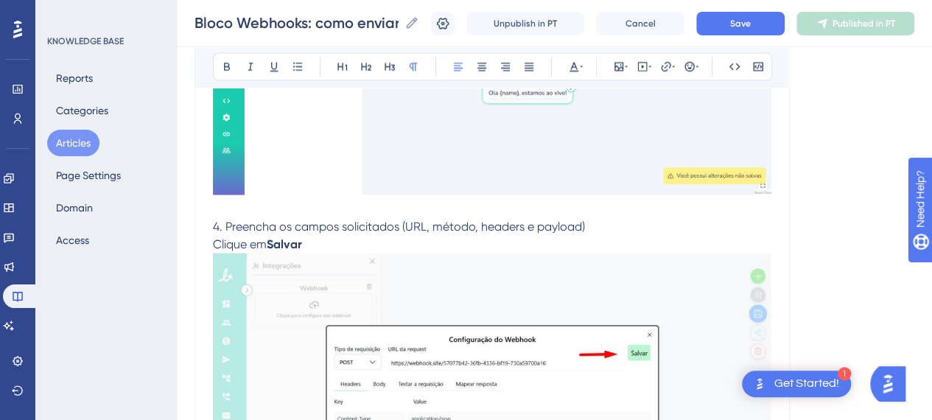
click at [595, 221] on p "4. Preencha os campos solicitados (URL, método, headers e payload)" at bounding box center [492, 227] width 558 height 18
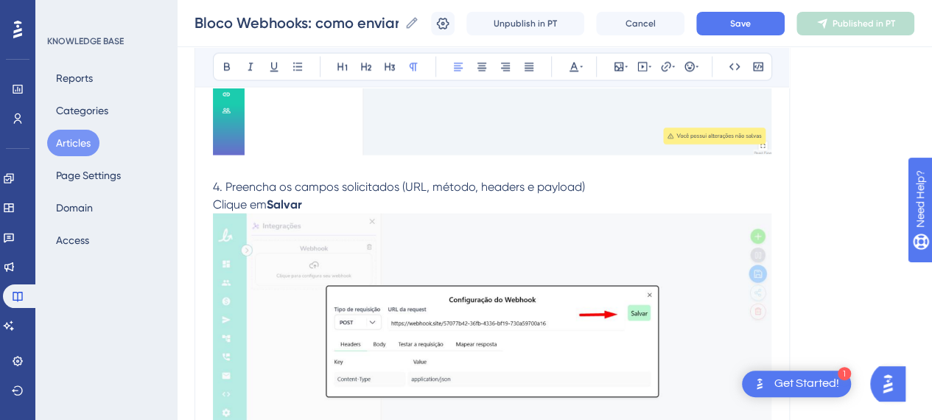
scroll to position [1474, 0]
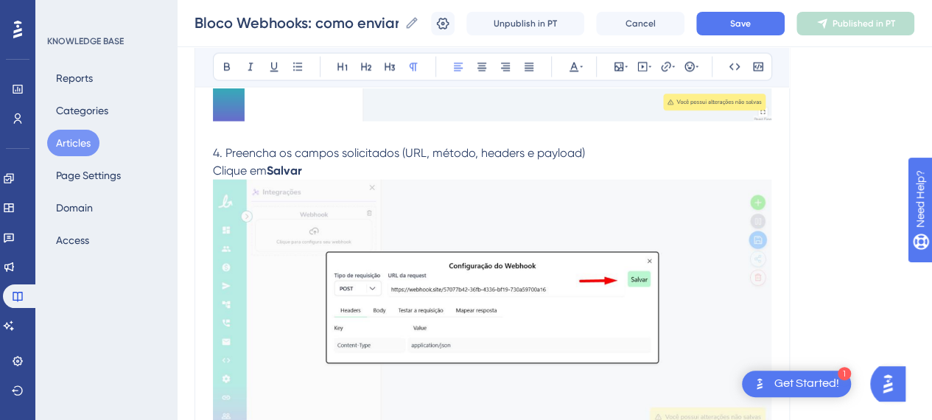
click at [578, 279] on img at bounding box center [492, 308] width 558 height 256
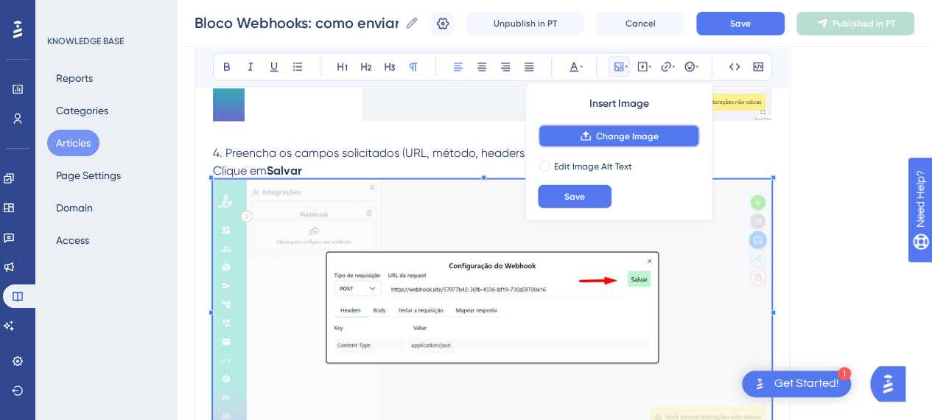
click at [636, 141] on span "Change Image" at bounding box center [627, 136] width 63 height 12
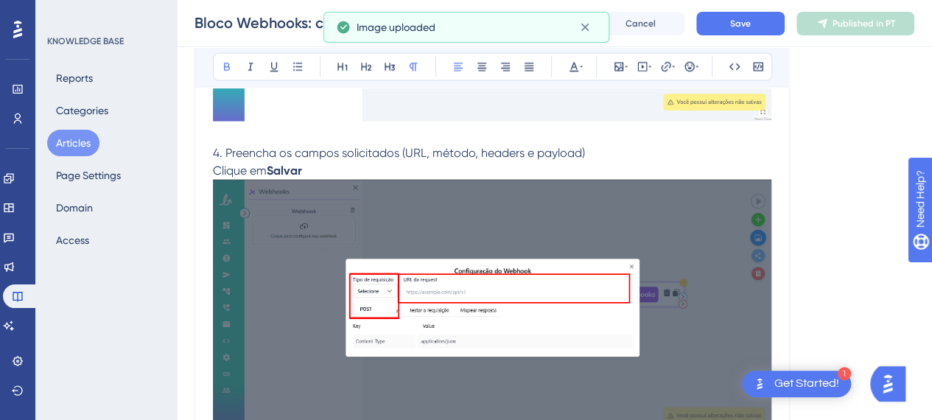
click at [321, 166] on p "Clique em Salvar" at bounding box center [492, 171] width 558 height 18
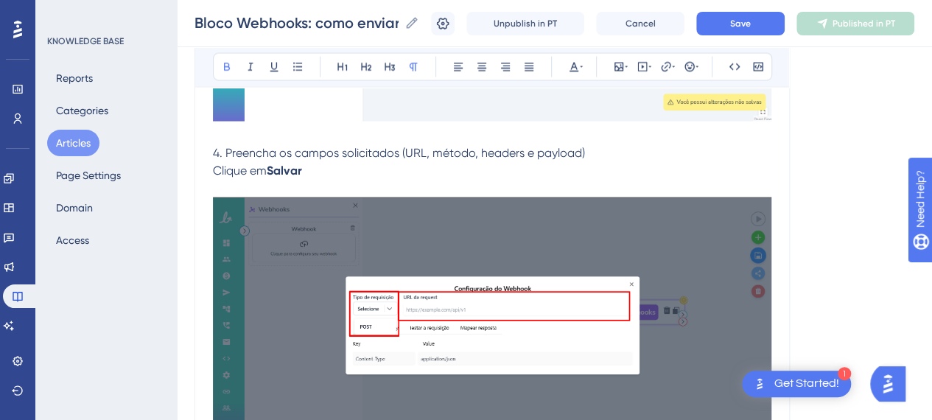
click at [365, 146] on span "4. Preencha os campos solicitados (URL, método, headers e payload)" at bounding box center [399, 153] width 372 height 14
click at [434, 155] on span "4. Preencha os campos solicitados (URL, método, headers e payload)" at bounding box center [399, 153] width 372 height 14
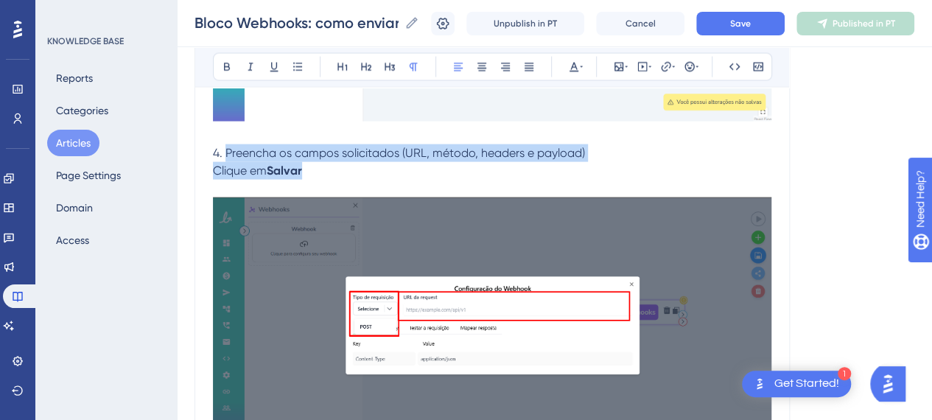
drag, startPoint x: 288, startPoint y: 168, endPoint x: 225, endPoint y: 150, distance: 65.1
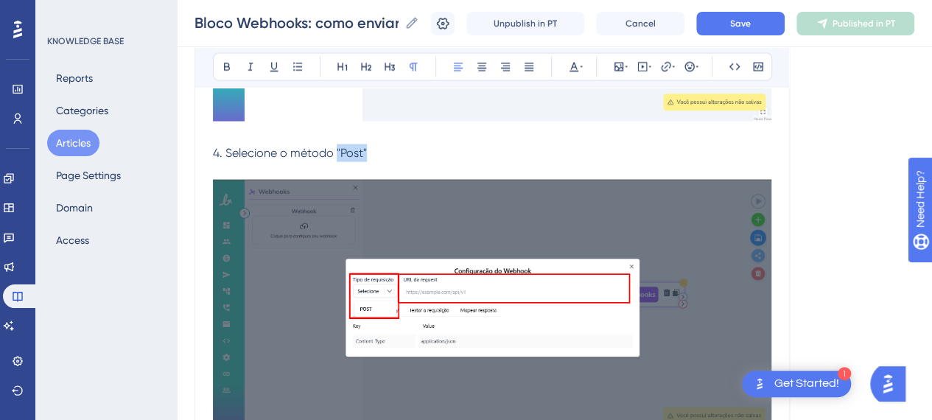
drag, startPoint x: 369, startPoint y: 151, endPoint x: 335, endPoint y: 147, distance: 34.2
click at [335, 147] on p "4. Selecione o método "Post"" at bounding box center [492, 153] width 558 height 18
drag, startPoint x: 229, startPoint y: 69, endPoint x: 402, endPoint y: 139, distance: 186.8
click at [231, 69] on icon at bounding box center [227, 67] width 12 height 12
click at [416, 153] on p "4. Selecione o método "Post"" at bounding box center [492, 153] width 558 height 18
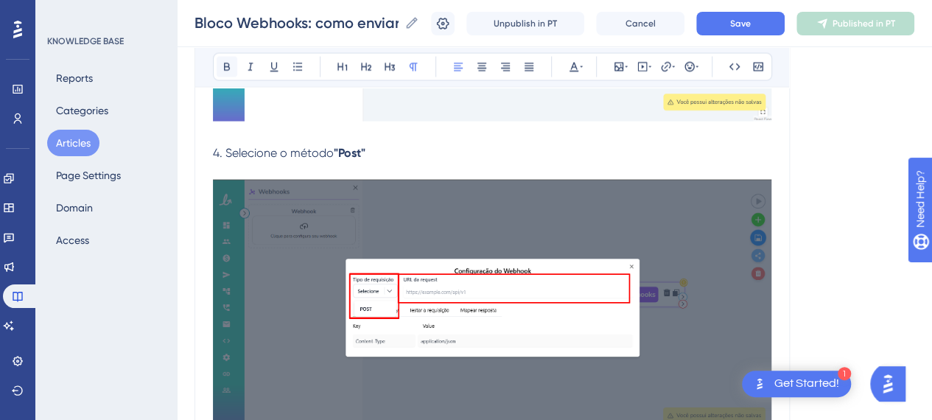
click at [229, 71] on icon at bounding box center [227, 67] width 12 height 12
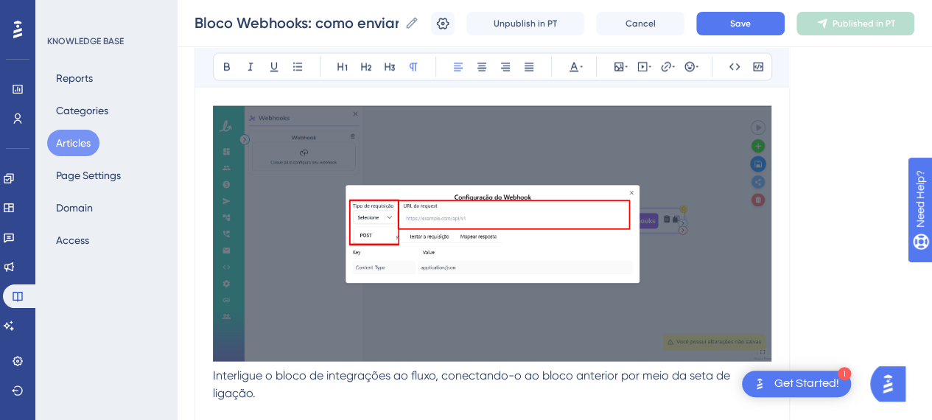
scroll to position [1695, 0]
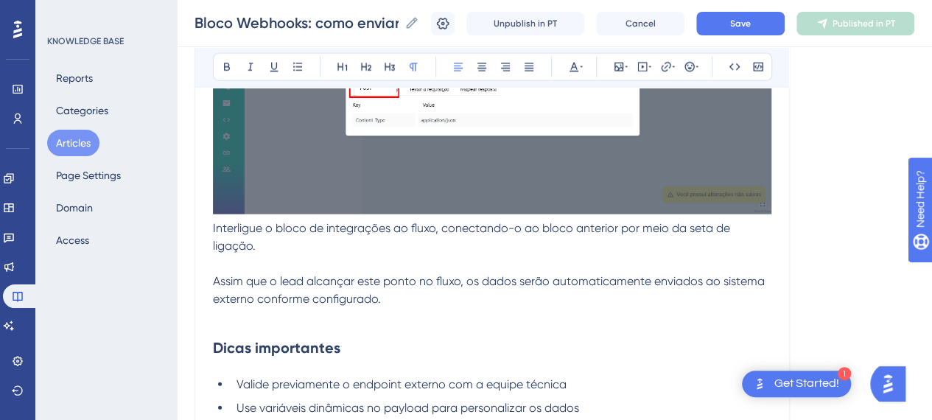
click at [296, 266] on p at bounding box center [492, 264] width 558 height 18
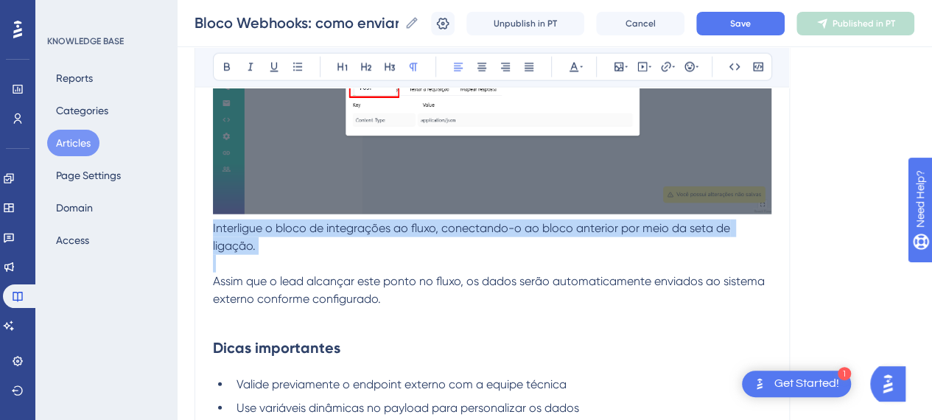
drag, startPoint x: 212, startPoint y: 227, endPoint x: 259, endPoint y: 257, distance: 56.0
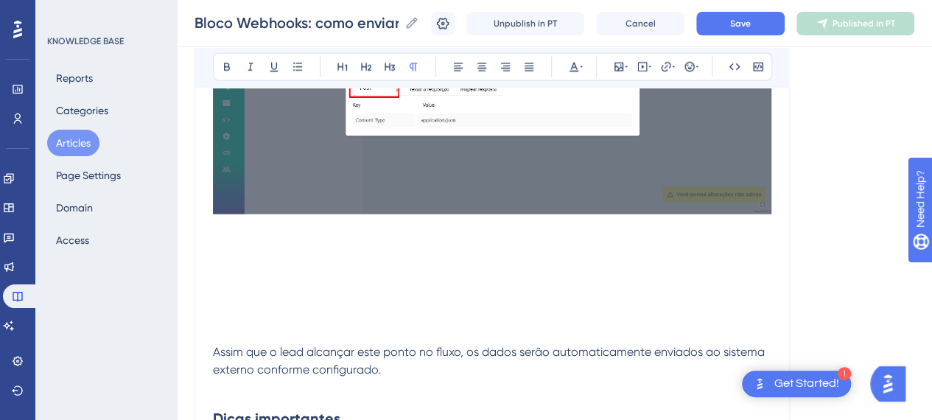
click at [228, 293] on p at bounding box center [492, 299] width 558 height 18
click at [749, 24] on span "Save" at bounding box center [740, 24] width 21 height 12
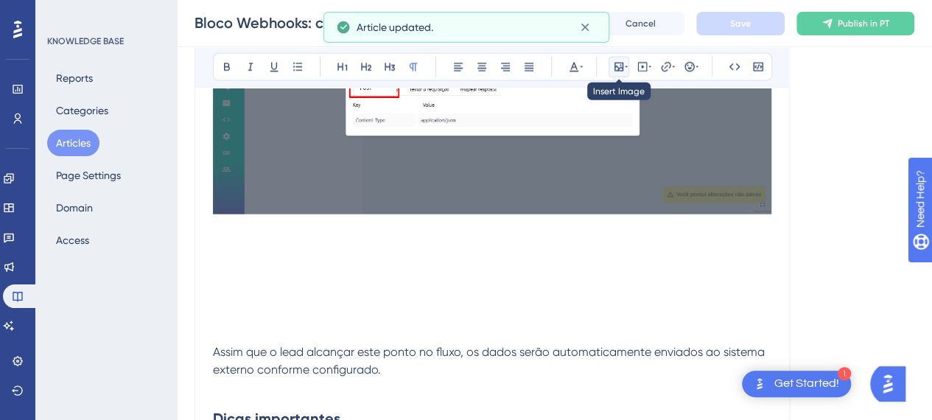
click at [622, 66] on icon at bounding box center [618, 67] width 9 height 9
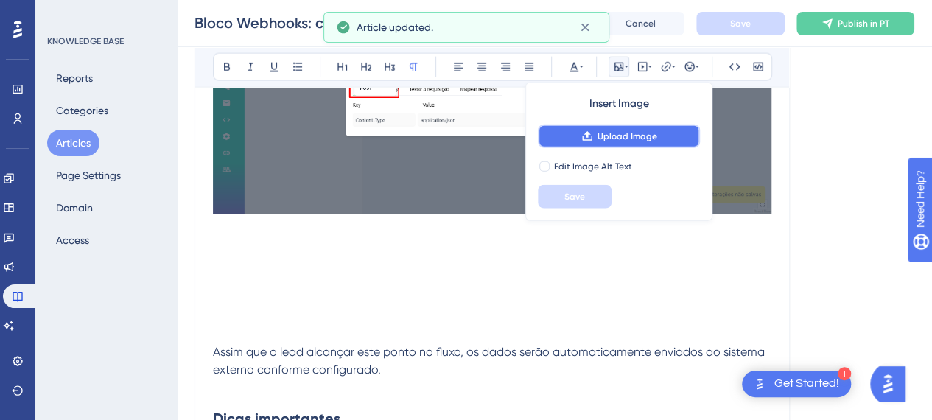
click at [623, 130] on span "Upload Image" at bounding box center [628, 136] width 60 height 12
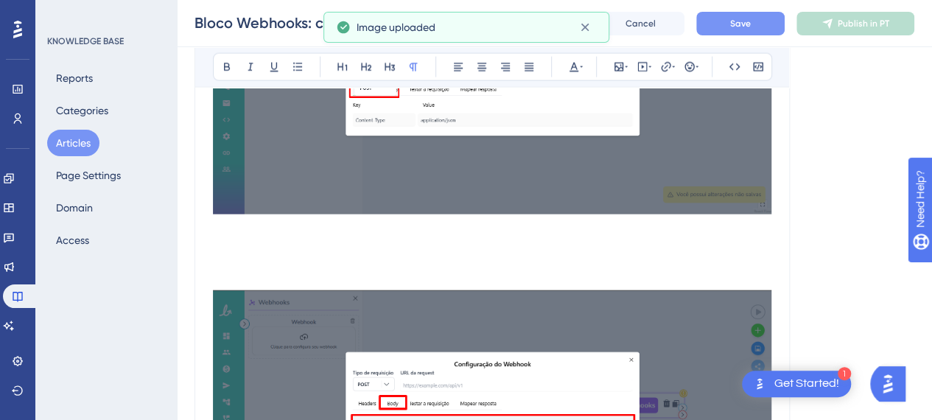
click at [243, 266] on p at bounding box center [492, 264] width 558 height 18
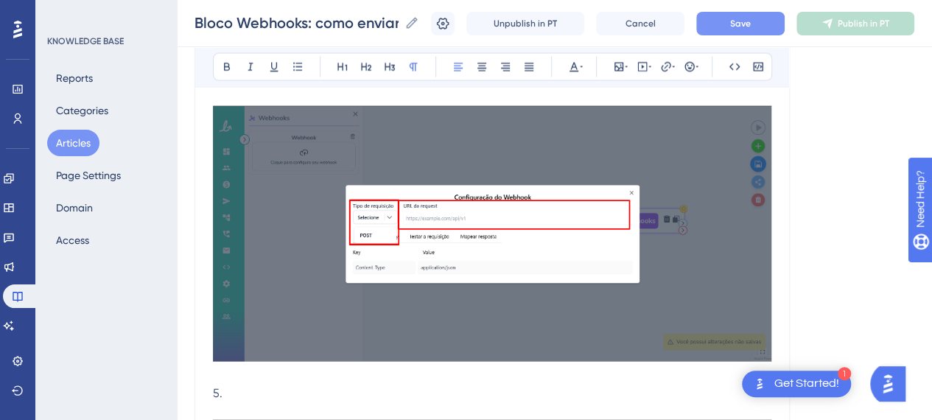
scroll to position [1768, 0]
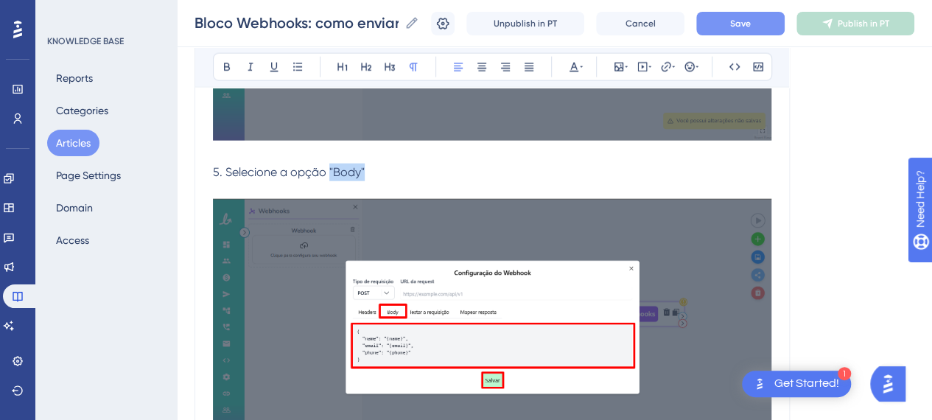
drag, startPoint x: 364, startPoint y: 169, endPoint x: 329, endPoint y: 169, distance: 35.4
click at [329, 169] on p "5. Selecione a opção "Body"" at bounding box center [492, 173] width 558 height 18
drag, startPoint x: 229, startPoint y: 64, endPoint x: 242, endPoint y: 73, distance: 15.9
click at [229, 64] on icon at bounding box center [227, 67] width 12 height 12
click at [406, 174] on p "5. Selecione a opção "Body"" at bounding box center [492, 173] width 558 height 18
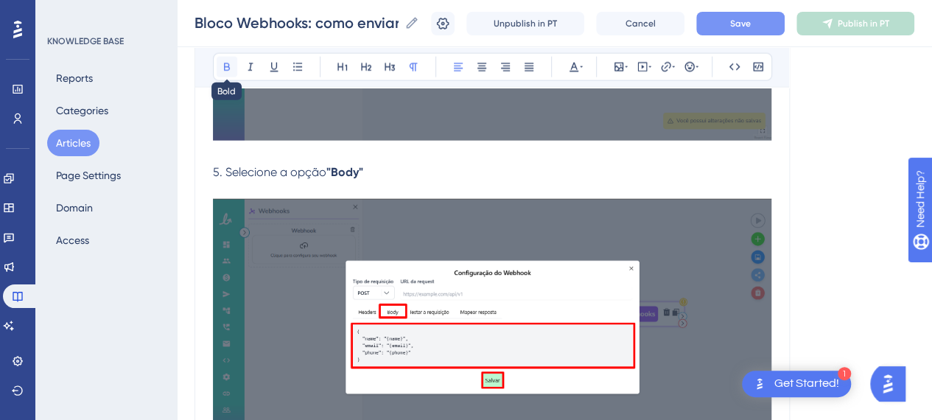
click at [229, 61] on icon at bounding box center [227, 67] width 12 height 12
click at [569, 164] on p "5. Selecione a opção "Body" e insira o seguinte payload;" at bounding box center [492, 173] width 558 height 18
click at [567, 172] on p "5. Selecione a opção "Body" e insira o seguinte payload;" at bounding box center [492, 173] width 558 height 18
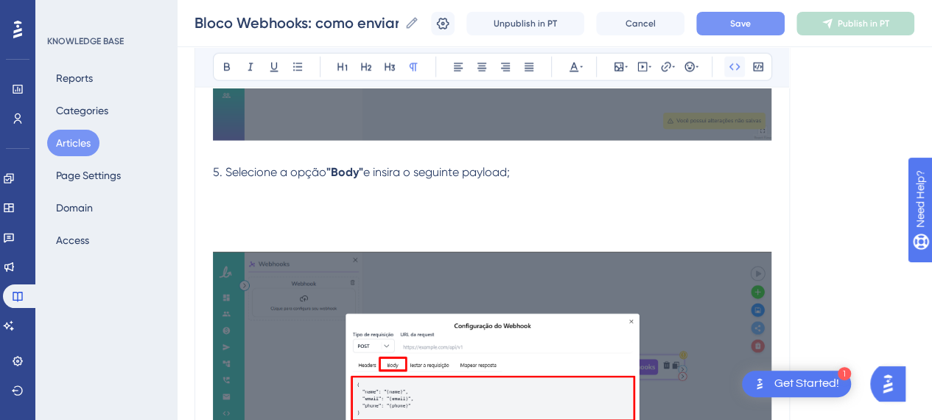
click at [731, 66] on icon at bounding box center [735, 67] width 12 height 12
drag, startPoint x: 561, startPoint y: 187, endPoint x: 225, endPoint y: 201, distance: 336.3
click at [259, 183] on span "https://webhook.site/eabf231d-cb88-4d63-be81-cc91e3c687b5" at bounding box center [271, 190] width 116 height 14
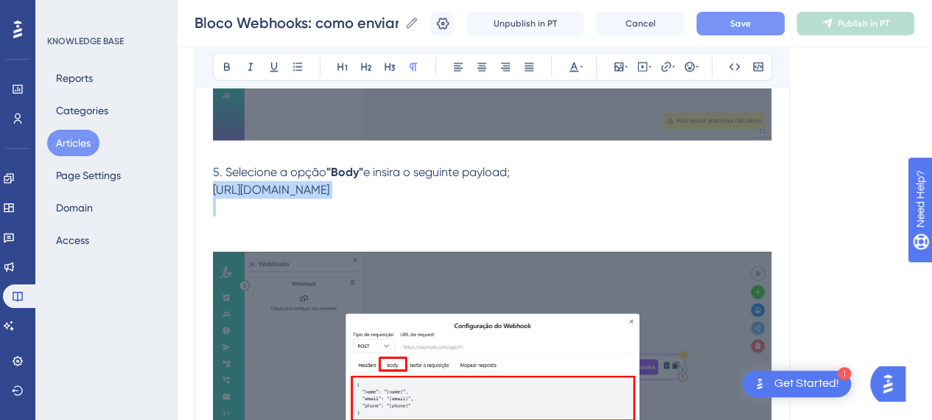
click at [259, 183] on span "https://webhook.site/eabf231d-cb88-4d63-be81-cc91e3c687b5" at bounding box center [271, 190] width 116 height 14
click at [234, 211] on p at bounding box center [492, 208] width 558 height 18
click at [739, 63] on icon at bounding box center [735, 67] width 12 height 12
click at [259, 202] on p at bounding box center [492, 208] width 558 height 18
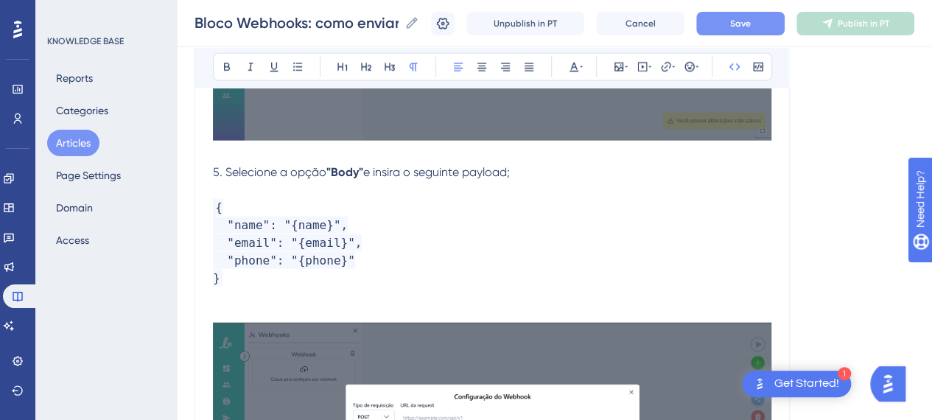
click at [326, 259] on span "{ "name": "{name}", "email": "{email}", "phone": "{phone}" }" at bounding box center [287, 243] width 149 height 88
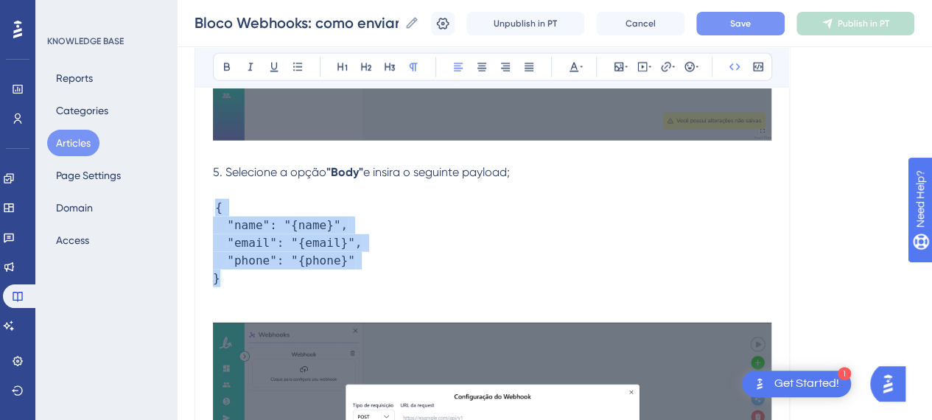
drag, startPoint x: 215, startPoint y: 244, endPoint x: 211, endPoint y: 200, distance: 43.6
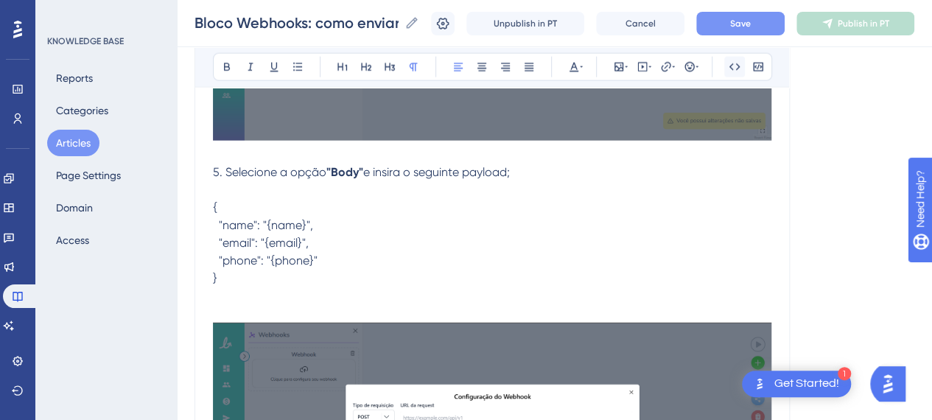
click at [738, 69] on icon at bounding box center [735, 67] width 12 height 12
click at [738, 72] on button at bounding box center [734, 67] width 21 height 21
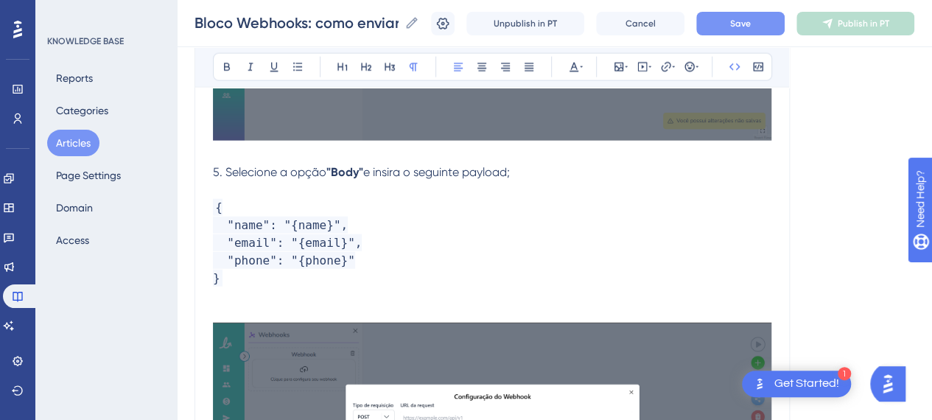
click at [463, 251] on p "{ "name": "{name}", "email": "{email}", "phone": "{phone}" }" at bounding box center [492, 243] width 558 height 88
click at [550, 181] on p at bounding box center [492, 190] width 558 height 18
drag, startPoint x: 280, startPoint y: 278, endPoint x: 262, endPoint y: 294, distance: 24.0
click at [280, 279] on p "{ "name": "{name}", "email": "{email}", "phone": "{phone}" }" at bounding box center [492, 243] width 558 height 88
click at [242, 305] on p at bounding box center [492, 314] width 558 height 18
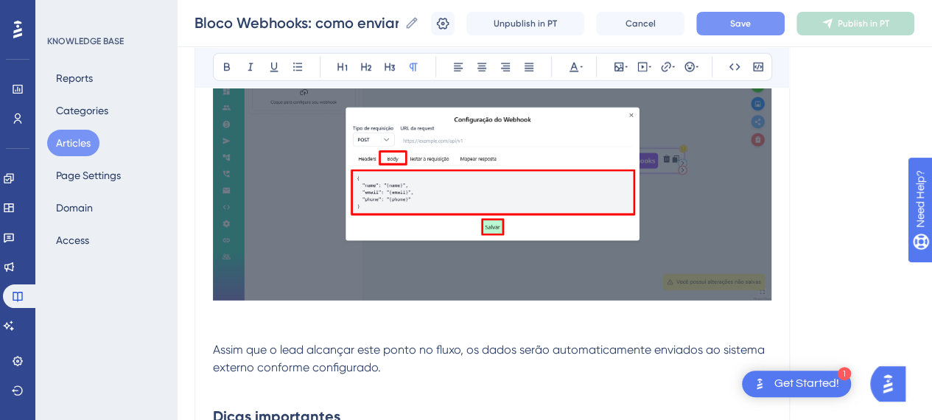
scroll to position [2137, 0]
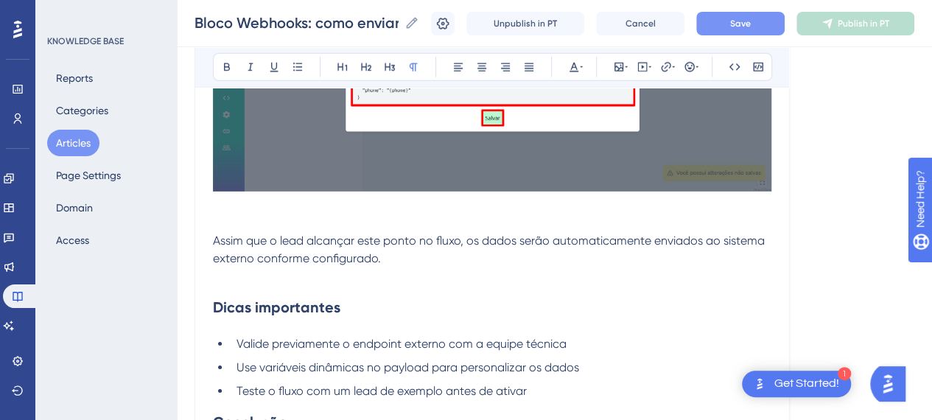
click at [321, 219] on p at bounding box center [492, 223] width 558 height 18
click at [742, 26] on span "Save" at bounding box center [740, 24] width 21 height 12
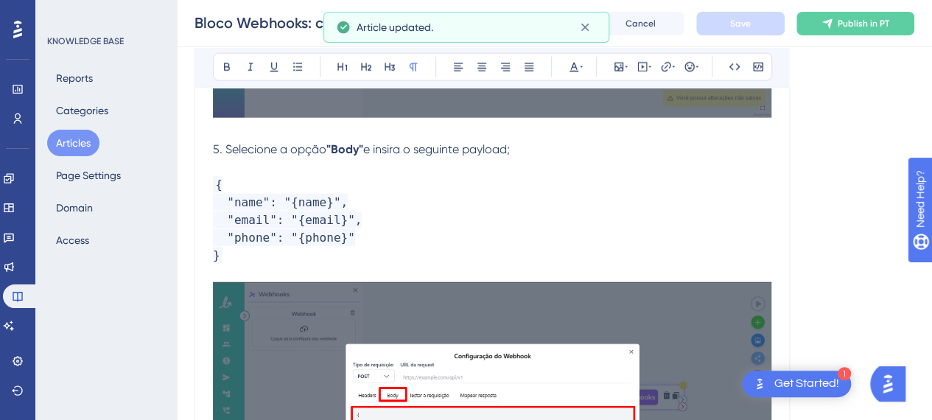
scroll to position [1768, 0]
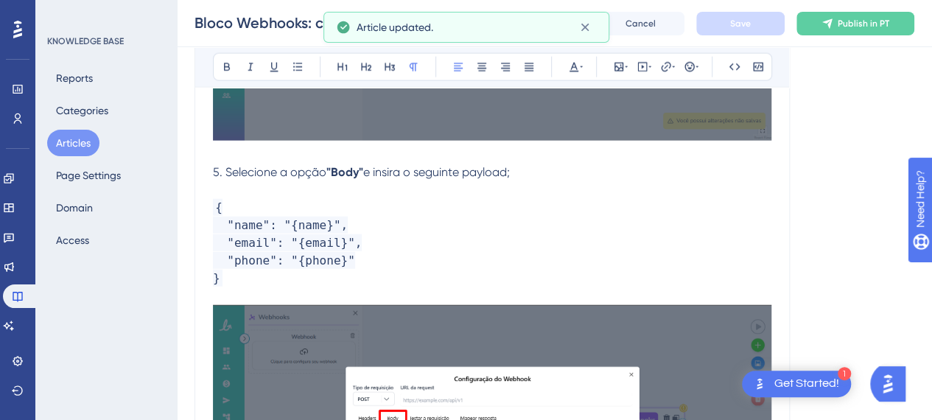
click at [544, 169] on p "5. Selecione a opção "Body" e insira o seguinte payload;" at bounding box center [492, 173] width 558 height 18
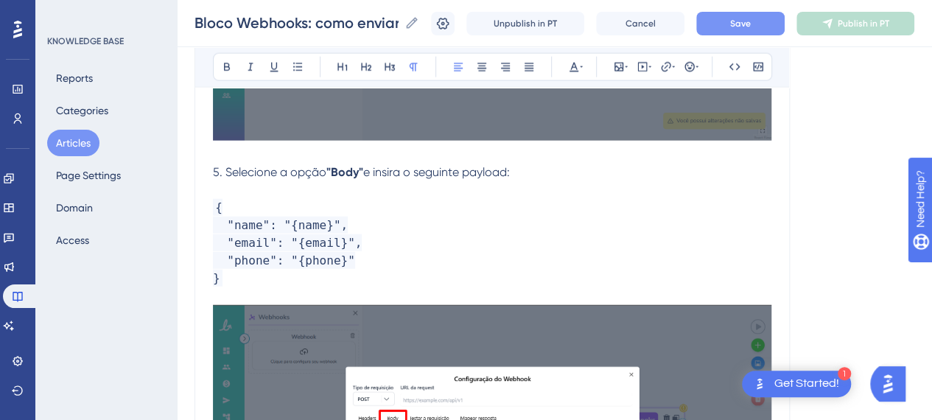
click at [767, 19] on button "Save" at bounding box center [740, 24] width 88 height 24
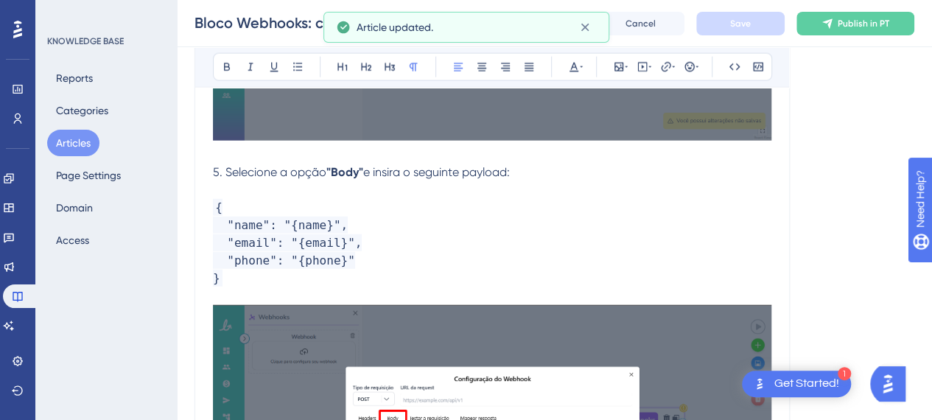
click at [422, 245] on p "{ "name": "{name}", "email": "{email}", "phone": "{phone}" }" at bounding box center [492, 243] width 558 height 88
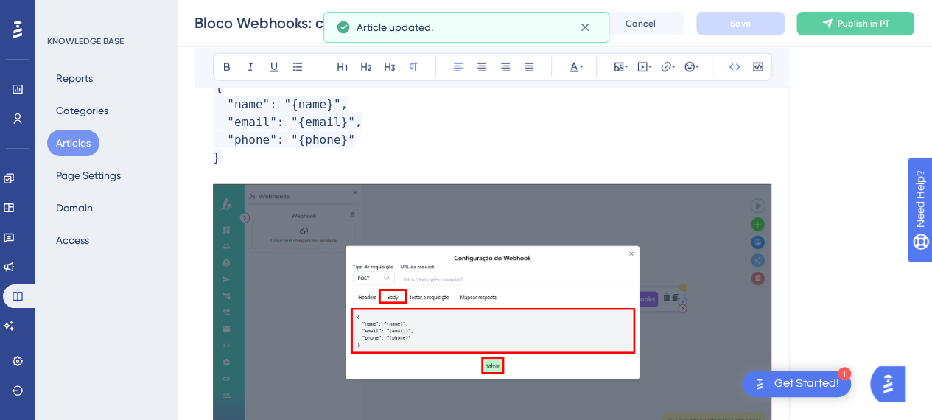
scroll to position [1989, 0]
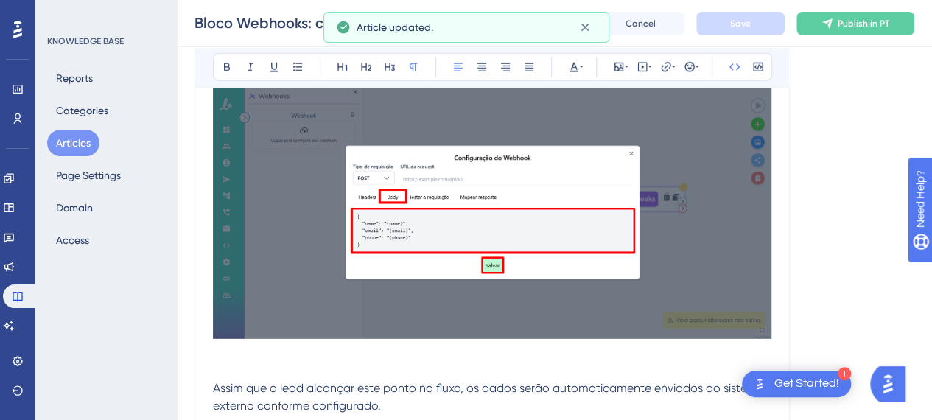
click at [299, 353] on p at bounding box center [492, 353] width 558 height 18
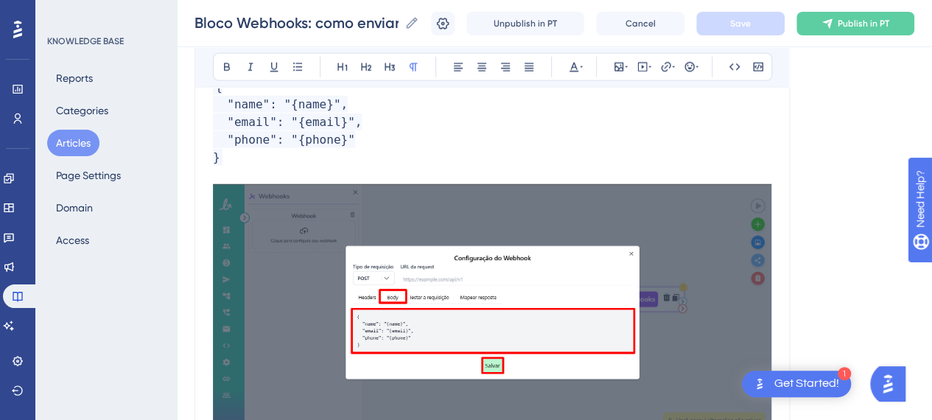
scroll to position [1695, 0]
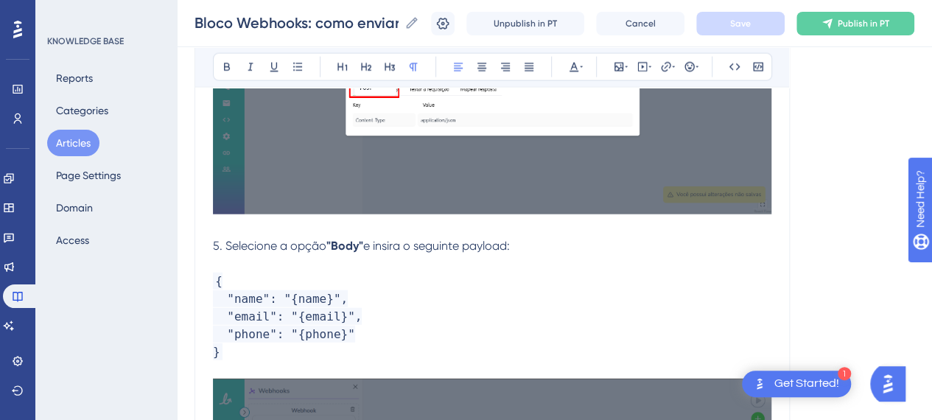
click at [575, 241] on p "5. Selecione a opção "Body" e insira o seguinte payload:" at bounding box center [492, 246] width 558 height 18
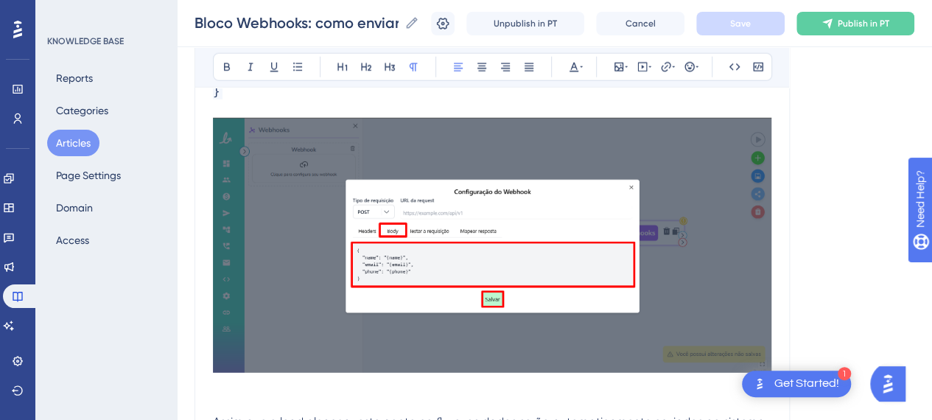
scroll to position [1989, 0]
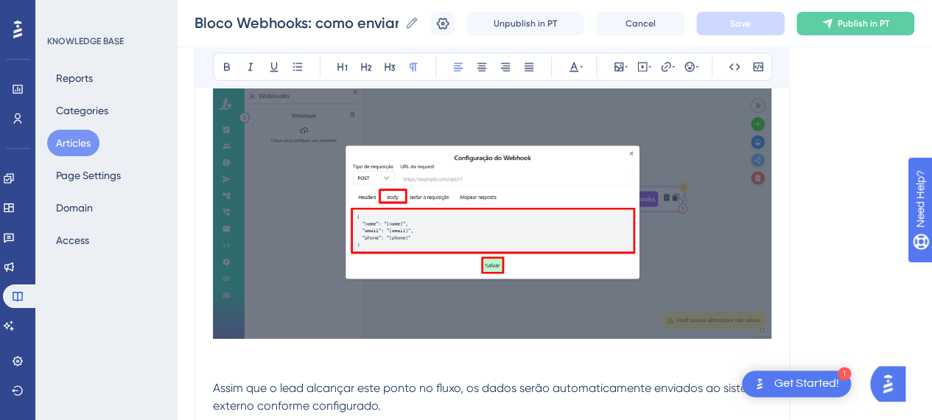
click at [246, 362] on p at bounding box center [492, 371] width 558 height 18
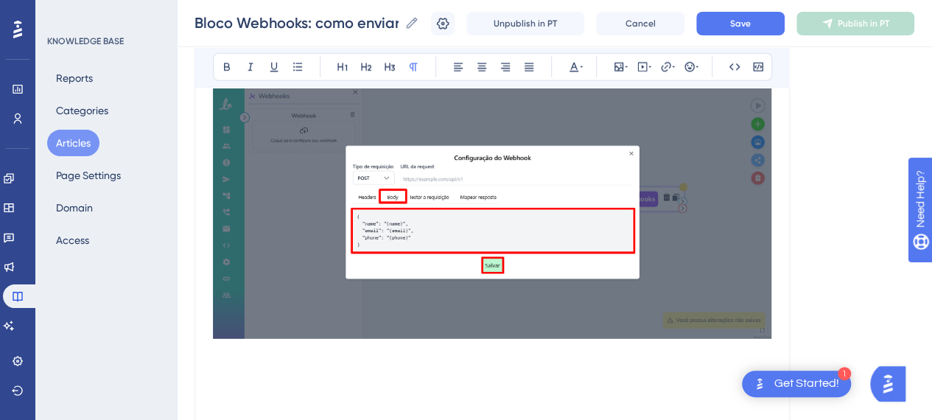
click at [286, 372] on p at bounding box center [492, 371] width 558 height 18
click at [614, 65] on icon at bounding box center [618, 67] width 9 height 9
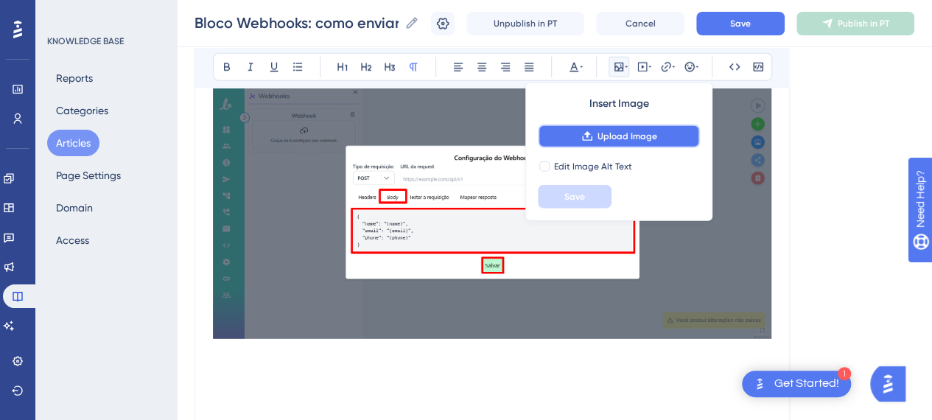
click at [600, 142] on button "Upload Image" at bounding box center [619, 137] width 162 height 24
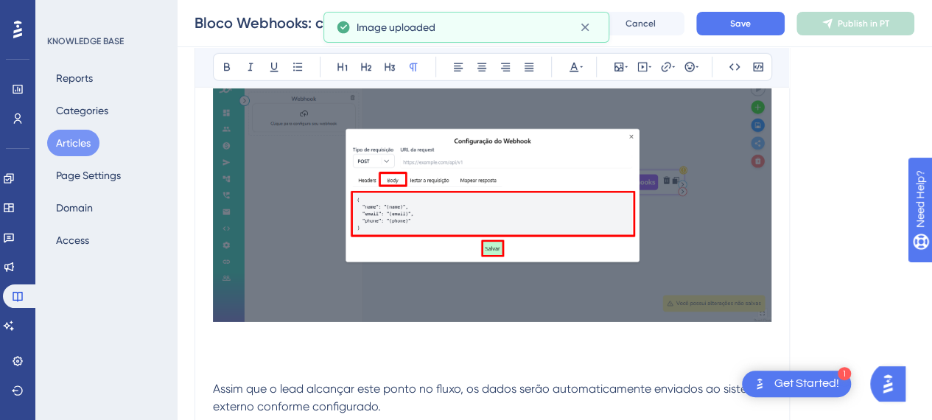
click at [561, 257] on img at bounding box center [492, 194] width 558 height 255
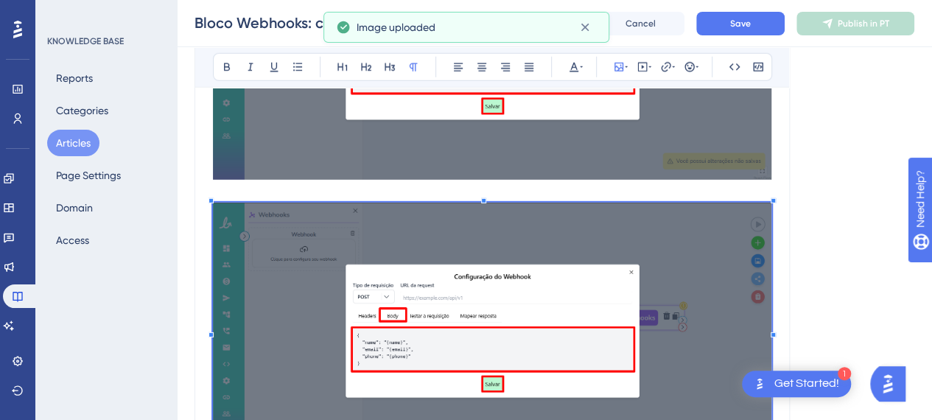
scroll to position [2137, 0]
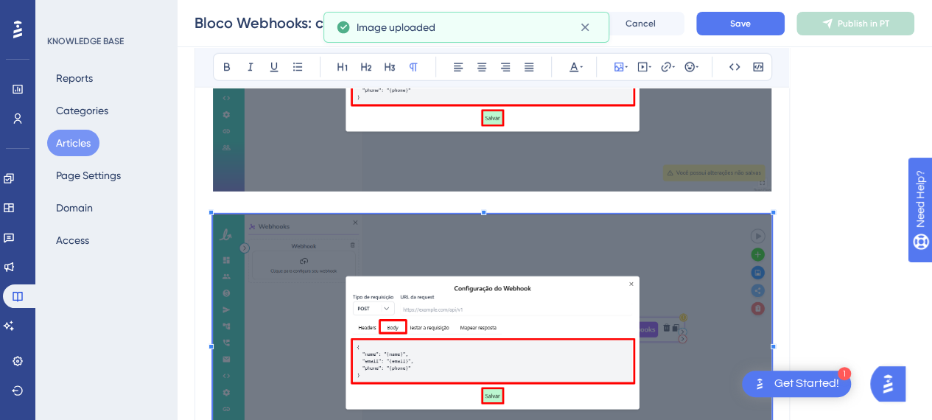
click at [584, 298] on img at bounding box center [492, 341] width 558 height 255
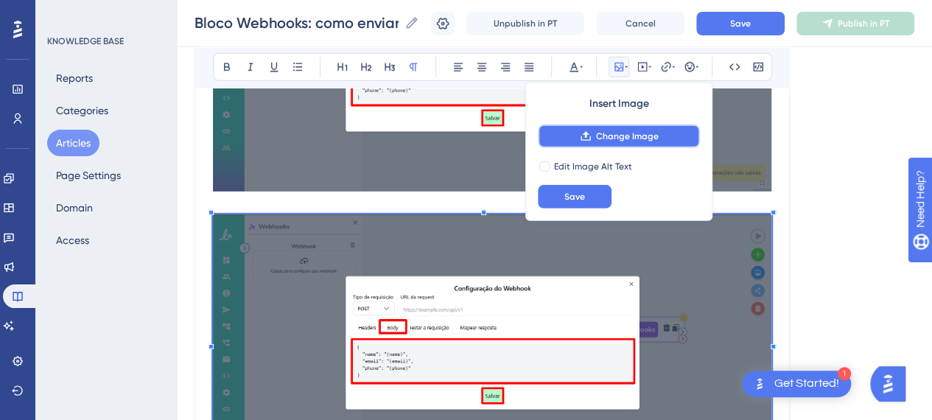
click at [617, 138] on span "Change Image" at bounding box center [627, 136] width 63 height 12
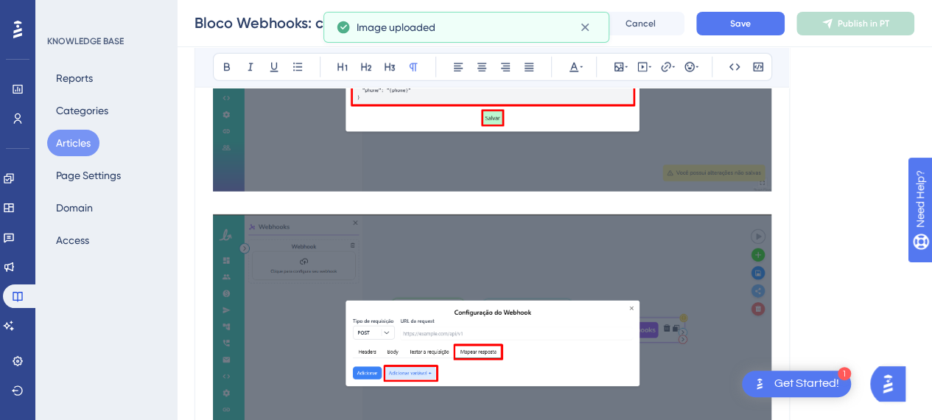
click at [446, 199] on p at bounding box center [492, 206] width 558 height 18
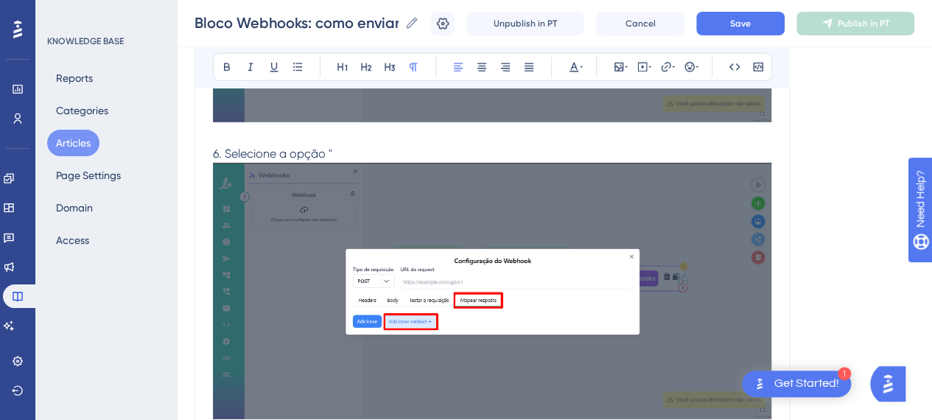
scroll to position [2210, 0]
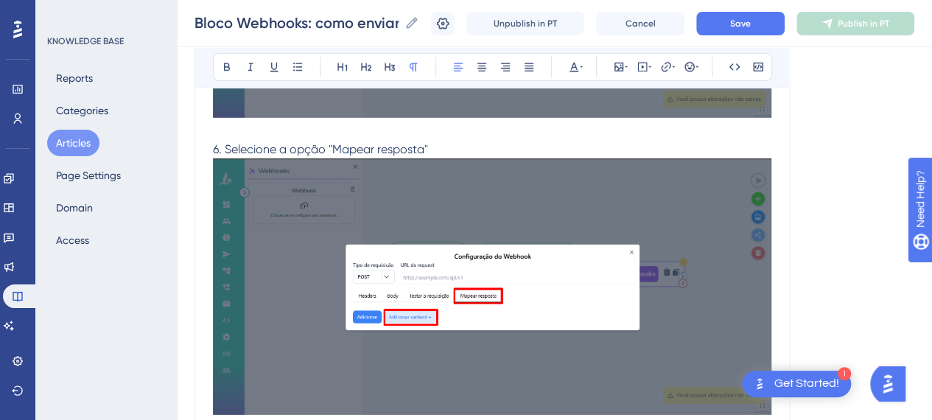
drag, startPoint x: 396, startPoint y: 147, endPoint x: 449, endPoint y: 153, distance: 53.5
click at [332, 150] on p "6. Selecione a opção "Mapear resposta"" at bounding box center [492, 150] width 558 height 18
click at [500, 153] on p "6. Selecione a opção "Mapear resposta"" at bounding box center [492, 150] width 558 height 18
click at [637, 141] on p "6. Selecione a opção "Mapear resposta" para mapear os campos do JSON" at bounding box center [492, 150] width 558 height 18
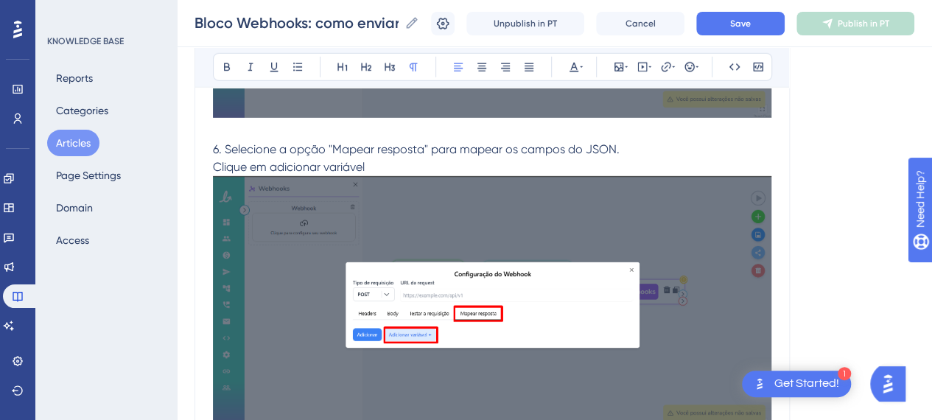
click at [429, 172] on p "Clique em adicionar variável" at bounding box center [492, 167] width 558 height 18
drag, startPoint x: 326, startPoint y: 157, endPoint x: 411, endPoint y: 155, distance: 85.5
click at [326, 160] on span "Clique em adicionar variável" at bounding box center [289, 167] width 152 height 14
drag, startPoint x: 429, startPoint y: 157, endPoint x: 537, endPoint y: 158, distance: 108.3
click at [435, 158] on p "Clique em adicionar variável" at bounding box center [492, 167] width 558 height 18
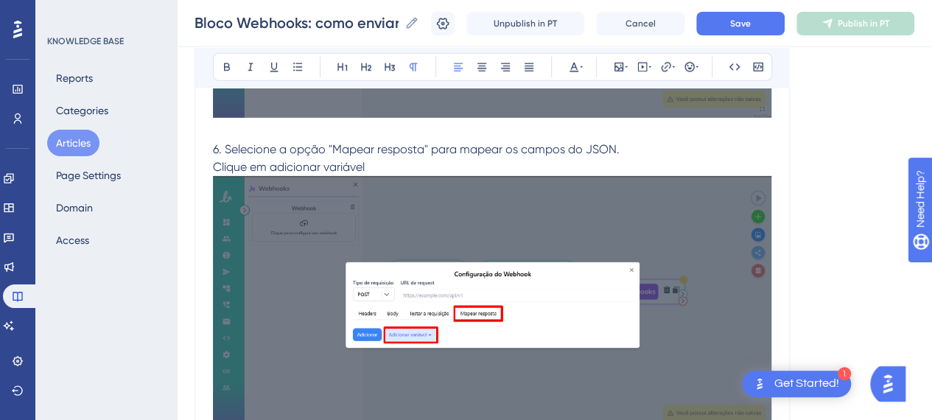
click at [633, 153] on p "6. Selecione a opção "Mapear resposta" para mapear os campos do JSON." at bounding box center [492, 150] width 558 height 18
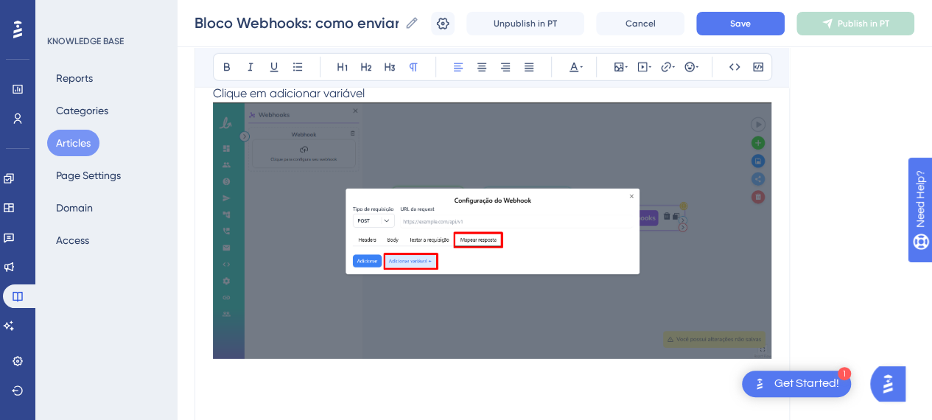
click at [399, 91] on p "Clique em adicionar variável" at bounding box center [492, 94] width 558 height 18
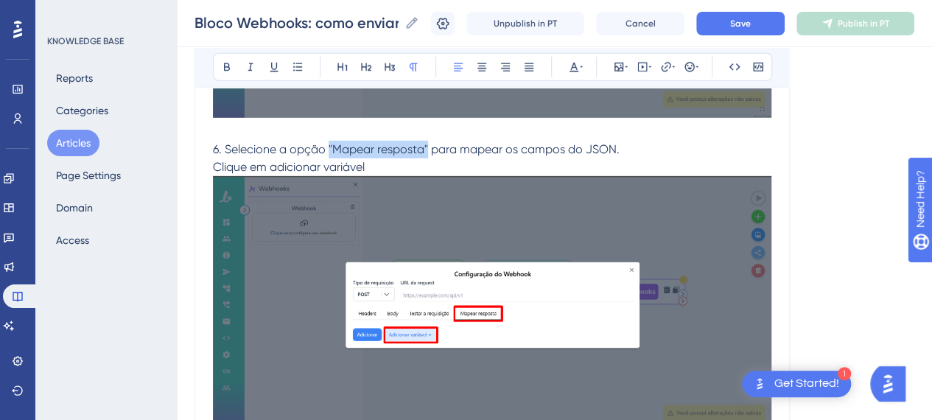
drag, startPoint x: 328, startPoint y: 144, endPoint x: 427, endPoint y: 145, distance: 98.7
click at [427, 145] on span "6. Selecione a opção "Mapear resposta" para mapear os campos do JSON." at bounding box center [416, 149] width 407 height 14
click at [231, 62] on icon at bounding box center [227, 67] width 12 height 12
click at [502, 158] on p "Clique em adicionar variável" at bounding box center [492, 167] width 558 height 18
click at [642, 158] on p "Clique em adicionar variável" at bounding box center [492, 167] width 558 height 18
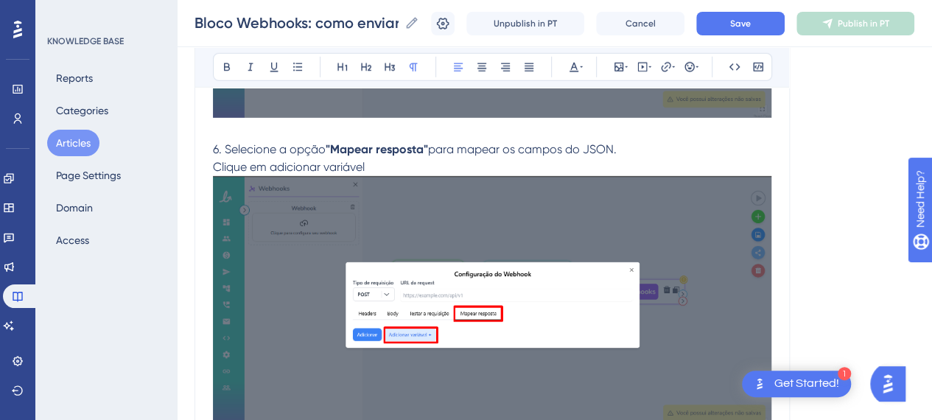
click at [628, 148] on p "6. Selecione a opção "Mapear resposta" para mapear os campos do JSON." at bounding box center [492, 150] width 558 height 18
drag, startPoint x: 392, startPoint y: 160, endPoint x: 208, endPoint y: 164, distance: 184.2
click at [502, 148] on span "para mapear os campos do JSON." at bounding box center [522, 149] width 189 height 14
click at [774, 20] on button "Save" at bounding box center [740, 24] width 88 height 24
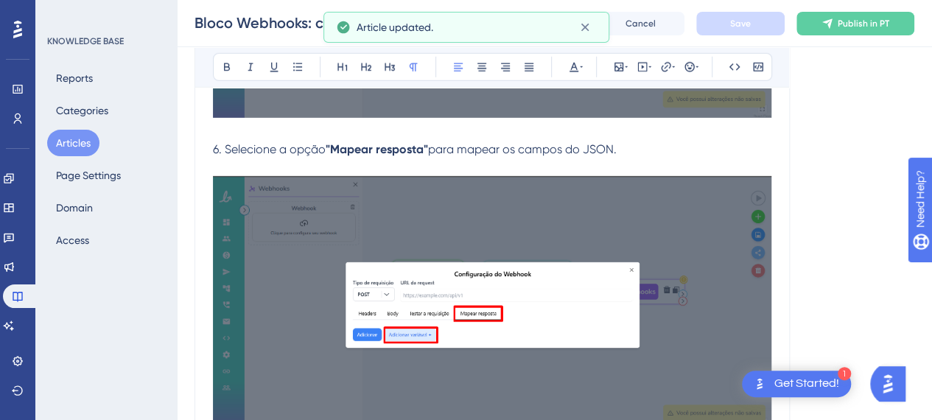
click at [659, 150] on p "6. Selecione a opção "Mapear resposta" para mapear os campos do JSON." at bounding box center [492, 150] width 558 height 18
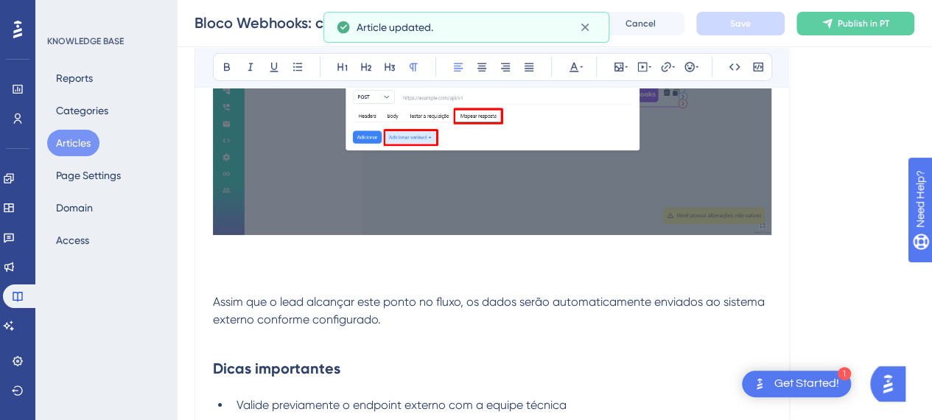
scroll to position [2505, 0]
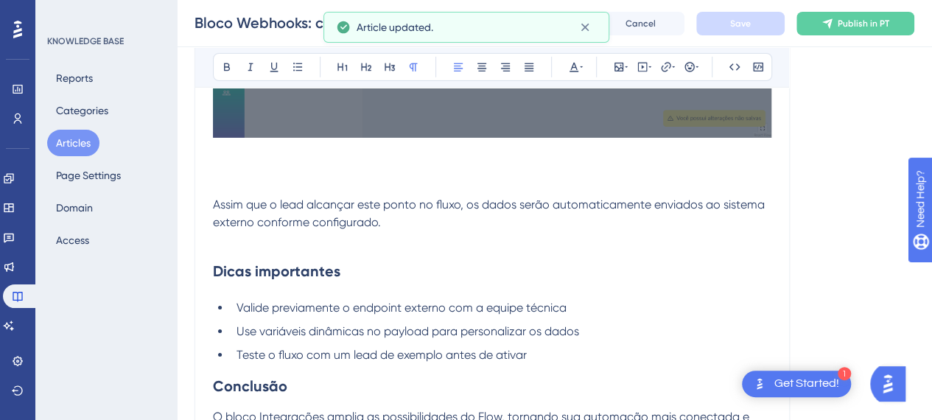
drag, startPoint x: 293, startPoint y: 180, endPoint x: 289, endPoint y: 169, distance: 11.2
click at [293, 179] on p at bounding box center [492, 187] width 558 height 18
click at [258, 151] on p at bounding box center [492, 152] width 558 height 18
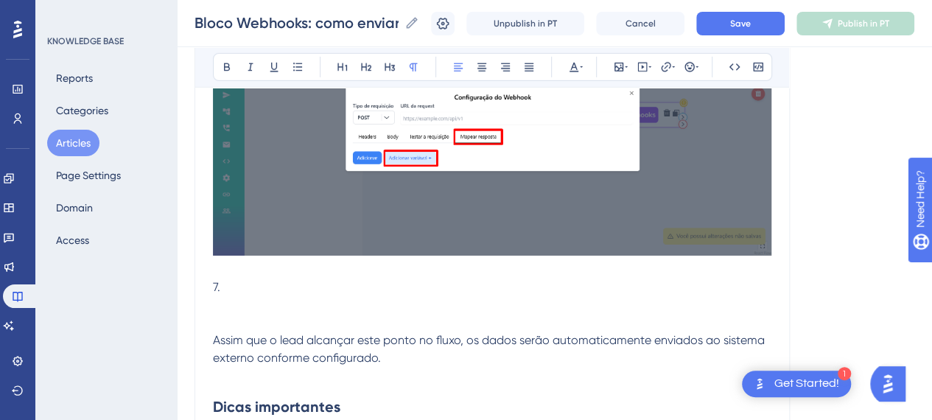
scroll to position [2358, 0]
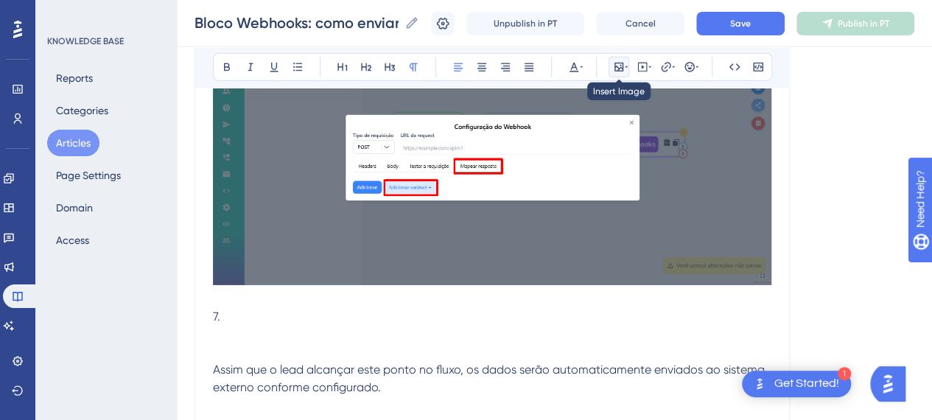
drag, startPoint x: 620, startPoint y: 65, endPoint x: 622, endPoint y: 82, distance: 17.1
click at [620, 65] on icon at bounding box center [618, 67] width 9 height 9
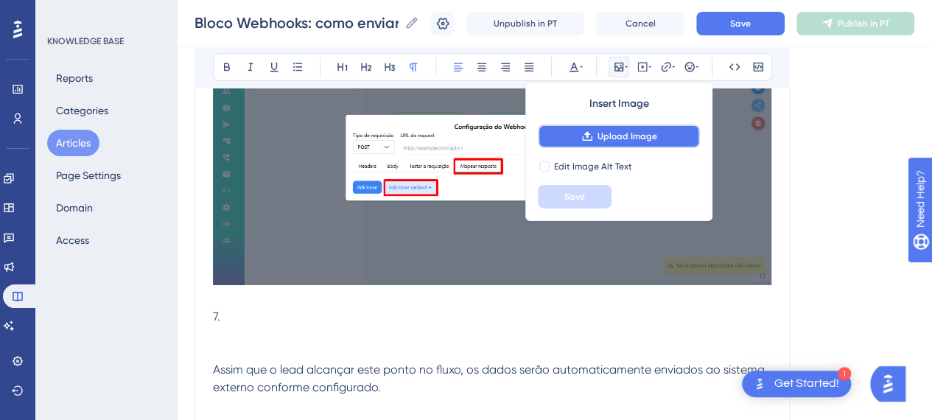
click at [628, 129] on button "Upload Image" at bounding box center [619, 137] width 162 height 24
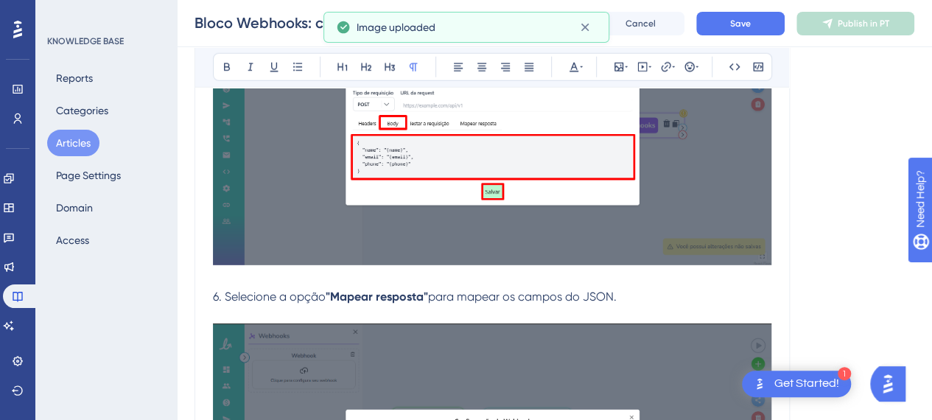
click at [432, 306] on p at bounding box center [492, 315] width 558 height 18
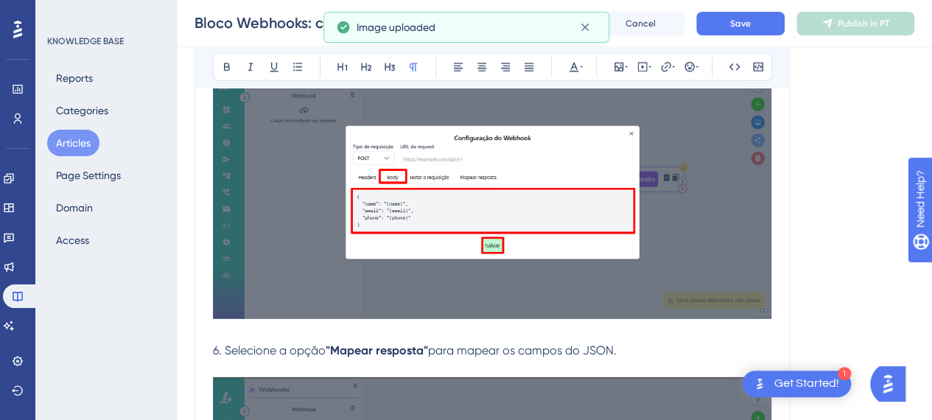
scroll to position [2063, 0]
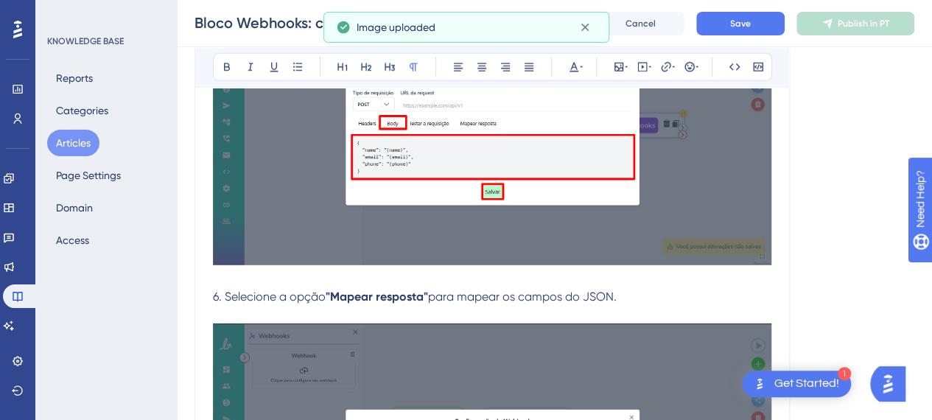
click at [617, 298] on span "para mapear os campos do JSON." at bounding box center [522, 297] width 189 height 14
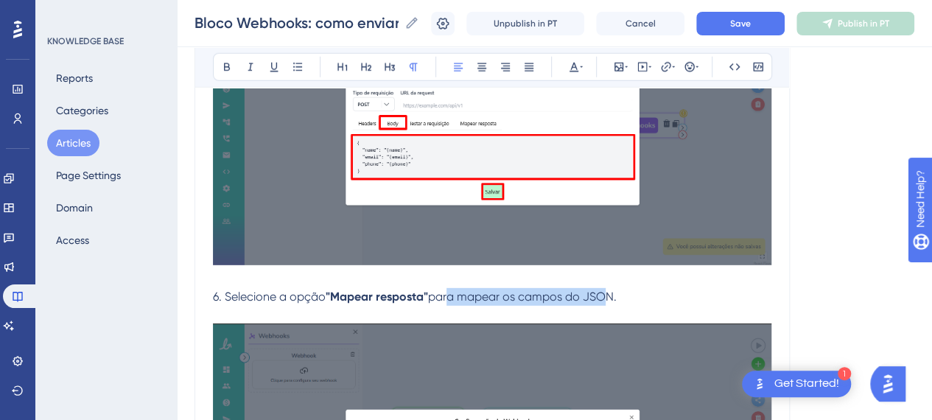
drag, startPoint x: 449, startPoint y: 299, endPoint x: 609, endPoint y: 297, distance: 159.9
click at [608, 297] on span "para mapear os campos do JSON." at bounding box center [522, 297] width 189 height 14
click at [646, 297] on p "6. Selecione a opção "Mapear resposta" para mapear os campos do JSON." at bounding box center [492, 297] width 558 height 18
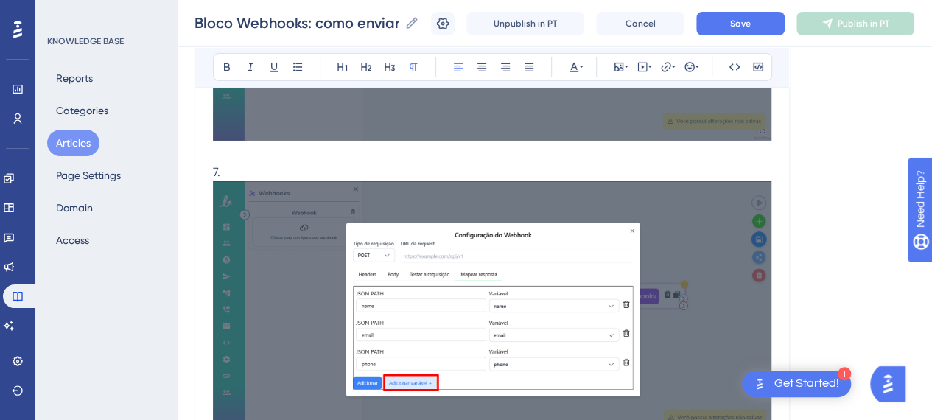
scroll to position [2505, 0]
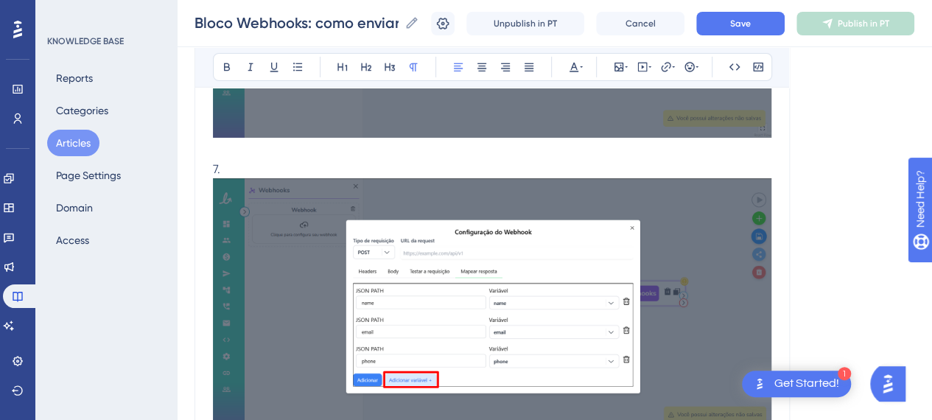
click at [243, 161] on p "7." at bounding box center [492, 300] width 558 height 278
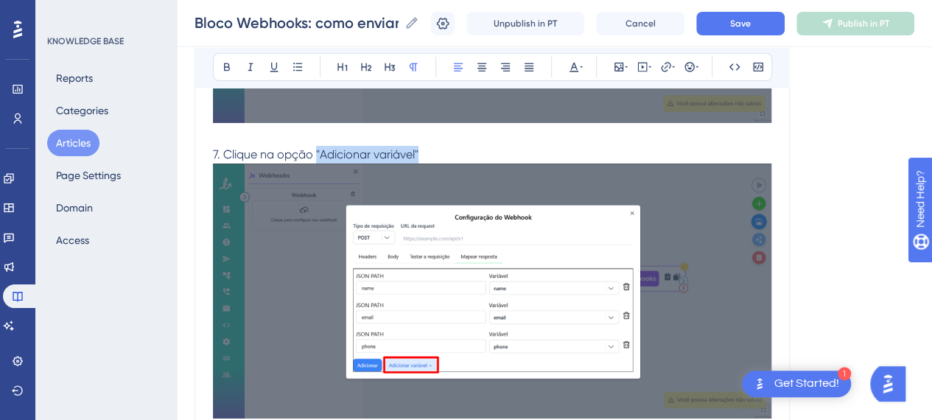
drag, startPoint x: 440, startPoint y: 150, endPoint x: 307, endPoint y: 138, distance: 133.1
click at [316, 150] on p "7. Clique na opção "Adicionar variável"" at bounding box center [492, 285] width 558 height 278
click at [227, 72] on button at bounding box center [227, 67] width 21 height 21
click at [458, 146] on p "7. Clique na opção "Adicionar variável"" at bounding box center [492, 285] width 558 height 278
click at [225, 69] on icon at bounding box center [227, 67] width 12 height 12
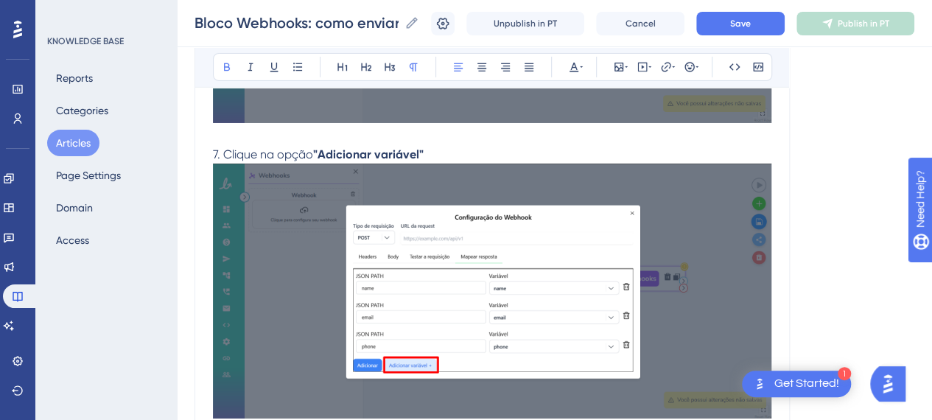
click at [467, 153] on p "7. Clique na opção "Adicionar variável"" at bounding box center [492, 285] width 558 height 278
click at [453, 151] on p "7. Clique na opção "Adicionar variável"" at bounding box center [492, 285] width 558 height 278
click at [230, 66] on icon at bounding box center [227, 67] width 12 height 12
click at [670, 153] on p "7. Clique na opção "Adicionar variável" e preencha os campos da seguinte forma:" at bounding box center [492, 285] width 558 height 278
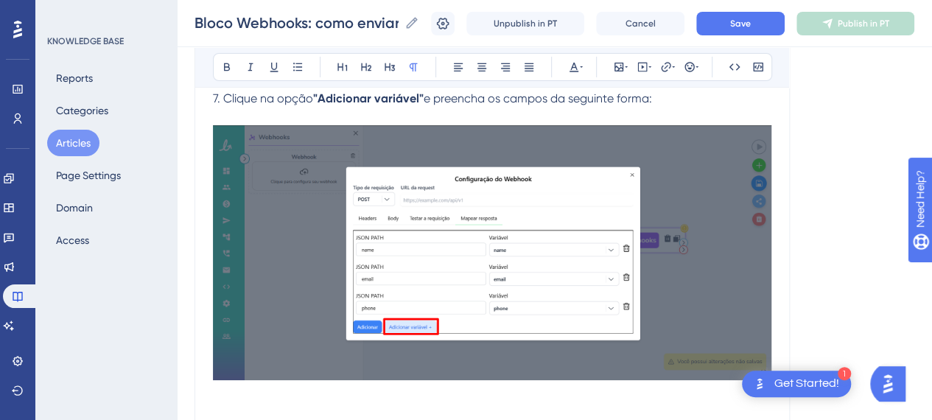
scroll to position [2741, 0]
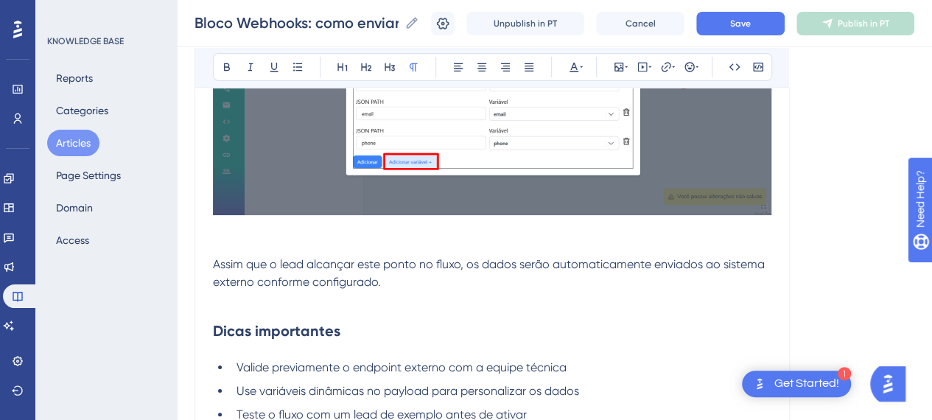
drag, startPoint x: 320, startPoint y: 239, endPoint x: 474, endPoint y: 157, distance: 174.7
click at [321, 239] on p at bounding box center [492, 247] width 558 height 18
click at [763, 13] on button "Save" at bounding box center [740, 24] width 88 height 24
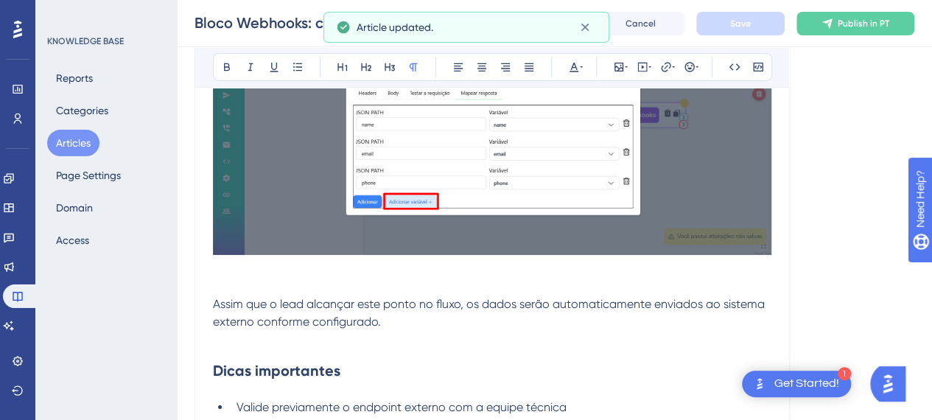
scroll to position [2667, 0]
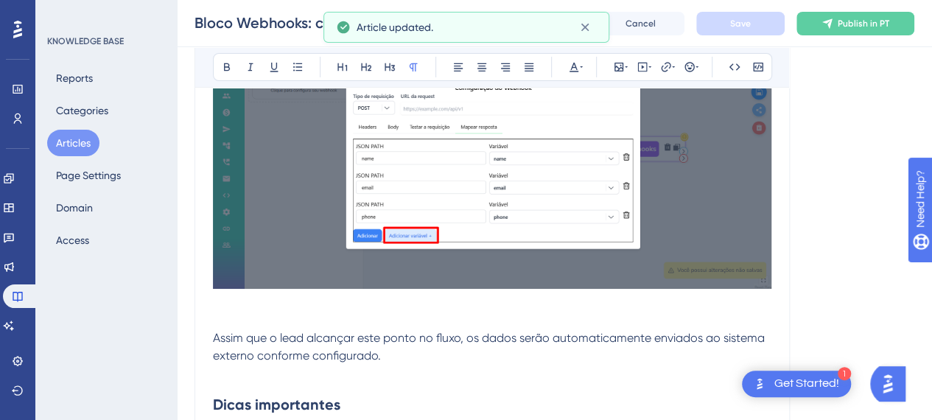
click at [318, 312] on p at bounding box center [492, 321] width 558 height 18
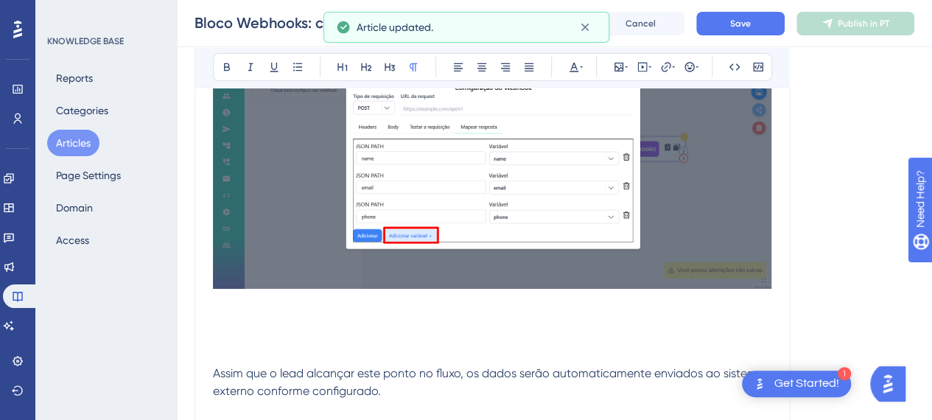
click at [226, 353] on p at bounding box center [492, 356] width 558 height 18
click at [230, 338] on p at bounding box center [492, 338] width 558 height 18
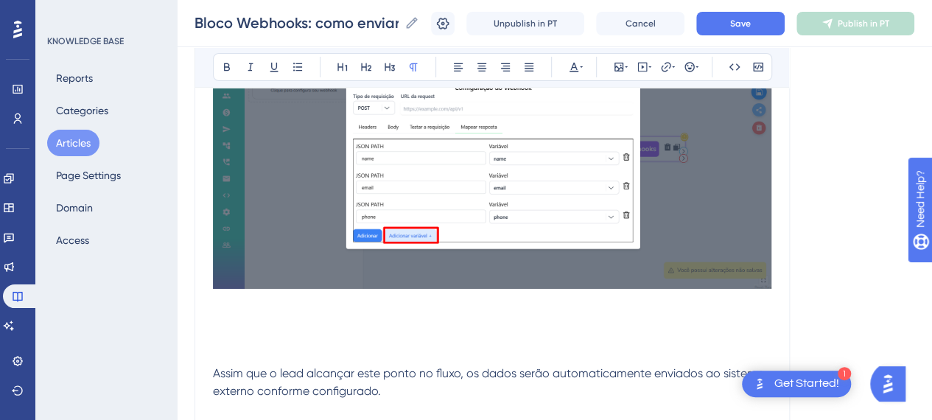
click at [228, 353] on p at bounding box center [492, 356] width 558 height 18
click at [622, 64] on icon at bounding box center [619, 67] width 12 height 12
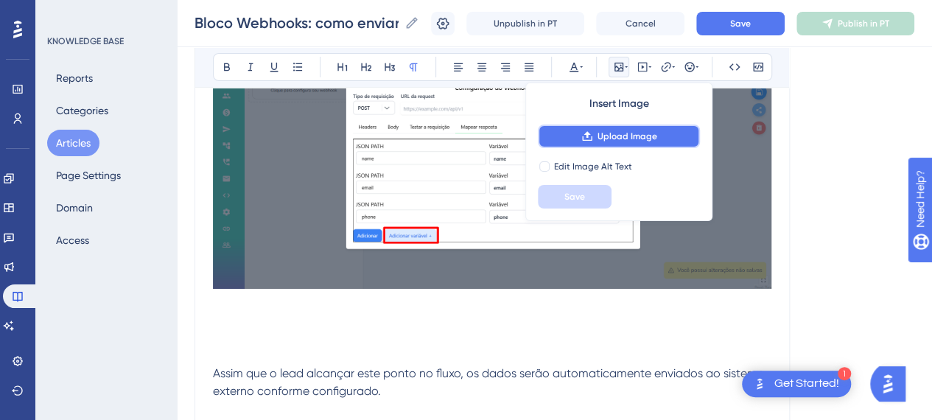
click at [635, 133] on span "Upload Image" at bounding box center [628, 136] width 60 height 12
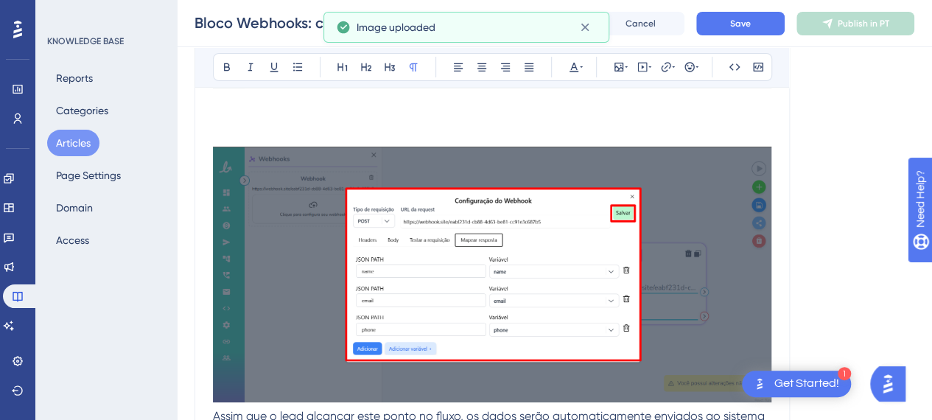
scroll to position [2962, 0]
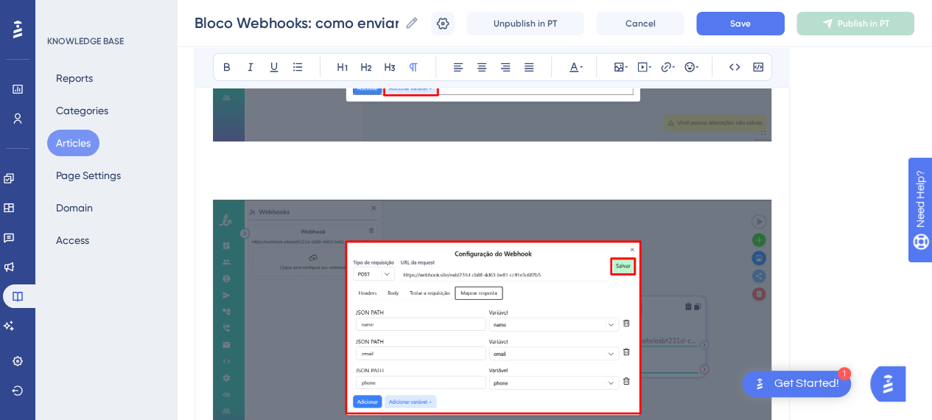
click at [357, 182] on p at bounding box center [492, 191] width 558 height 18
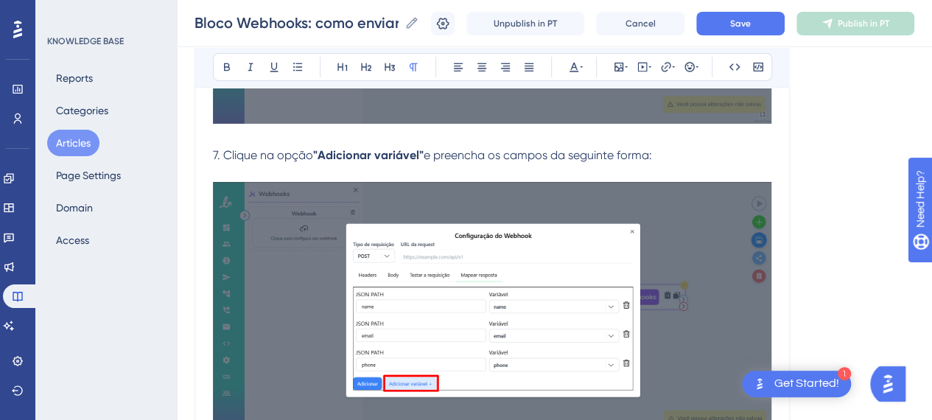
scroll to position [2741, 0]
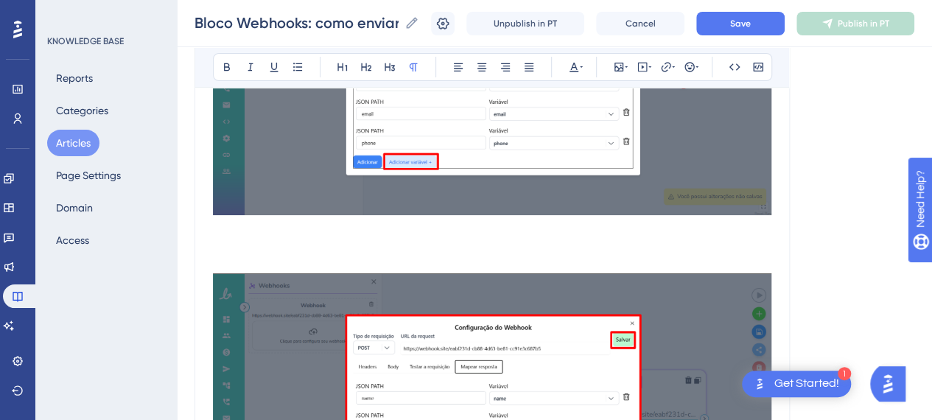
click at [267, 246] on p at bounding box center [492, 247] width 558 height 18
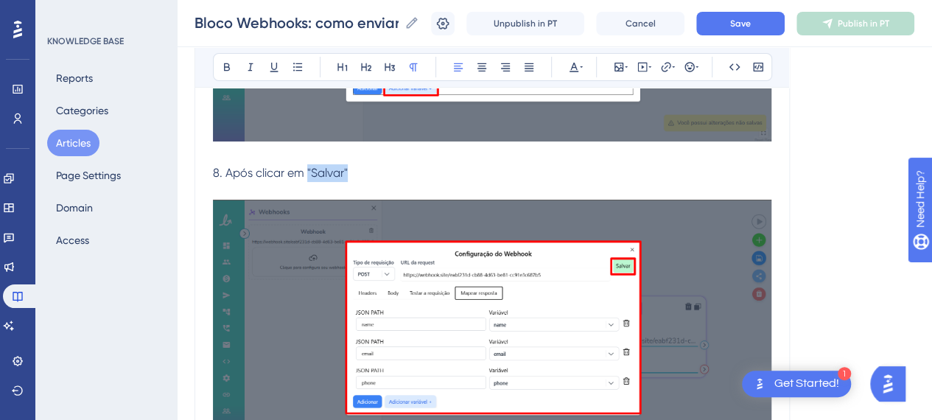
drag, startPoint x: 350, startPoint y: 170, endPoint x: 305, endPoint y: 172, distance: 45.0
click at [305, 172] on p "8. Após clicar em "Salvar"" at bounding box center [492, 173] width 558 height 18
click at [218, 66] on button at bounding box center [227, 67] width 21 height 21
click at [378, 169] on p "8. Após clicar em "Salvar"" at bounding box center [492, 173] width 558 height 18
click at [405, 177] on p "8. Após clicar em "Salvar"" at bounding box center [492, 173] width 558 height 18
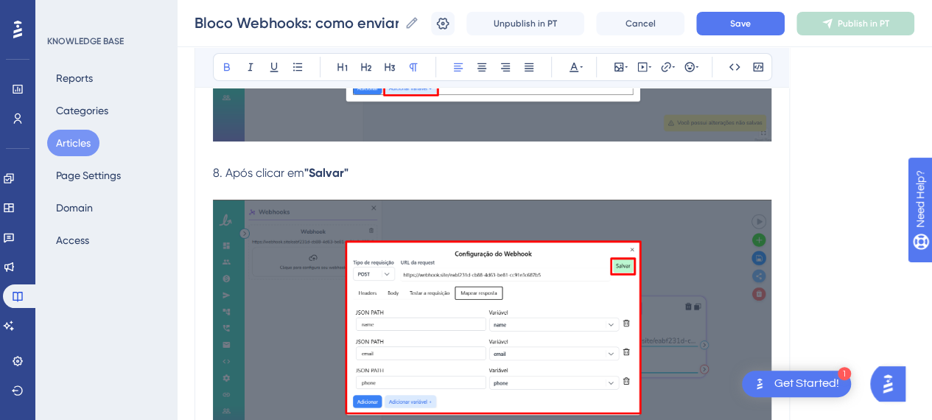
click at [301, 174] on span "8. Após clicar em" at bounding box center [258, 173] width 91 height 14
drag, startPoint x: 252, startPoint y: 170, endPoint x: 261, endPoint y: 178, distance: 11.5
click at [253, 171] on span "8. Após clicar em" at bounding box center [258, 173] width 91 height 14
click at [258, 169] on span "8. Após clicar em" at bounding box center [258, 173] width 91 height 14
click at [435, 170] on span "8. Após preencher os mapeamentos, clicar em" at bounding box center [338, 173] width 250 height 14
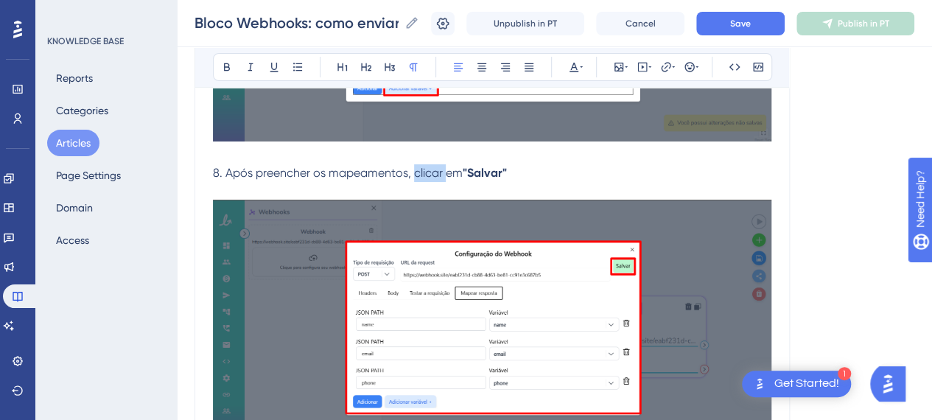
click at [435, 170] on span "8. Após preencher os mapeamentos, clicar em" at bounding box center [338, 173] width 250 height 14
click at [576, 182] on p at bounding box center [492, 191] width 558 height 18
click at [530, 169] on p "8. Após preencher os mapeamentos, clique em "Salvar"" at bounding box center [492, 173] width 558 height 18
click at [583, 182] on p at bounding box center [492, 191] width 558 height 18
click at [561, 147] on p at bounding box center [492, 156] width 558 height 18
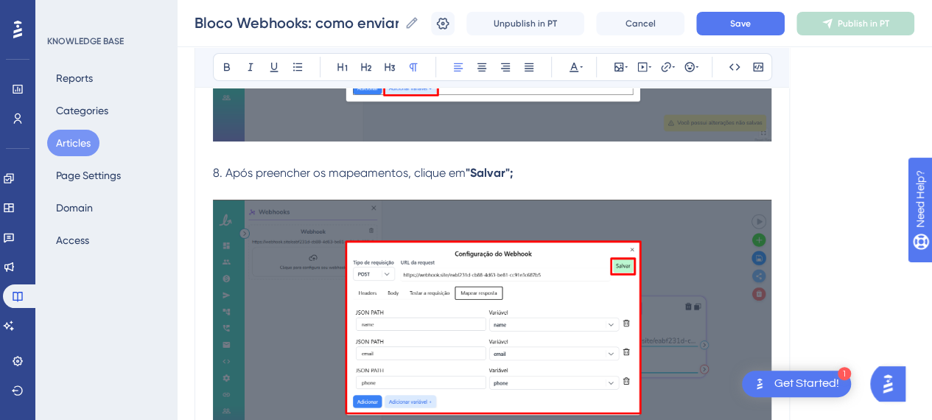
drag, startPoint x: 298, startPoint y: 166, endPoint x: 314, endPoint y: 167, distance: 16.2
click at [300, 166] on span "8. Após preencher os mapeamentos, clique em" at bounding box center [339, 173] width 253 height 14
click at [625, 167] on p "8. Após preencher os mapeamentos, clique em "Salvar";" at bounding box center [492, 173] width 558 height 18
click at [449, 166] on span "8. Após preencher os mapeamentos, clique em" at bounding box center [339, 173] width 253 height 14
click at [535, 166] on p "8. Após preencher os mapeamentos, clique em "Salvar";" at bounding box center [492, 173] width 558 height 18
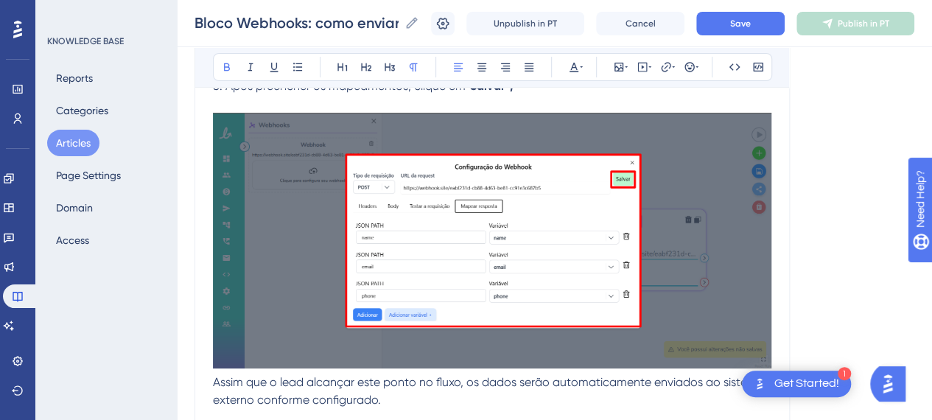
scroll to position [3036, 0]
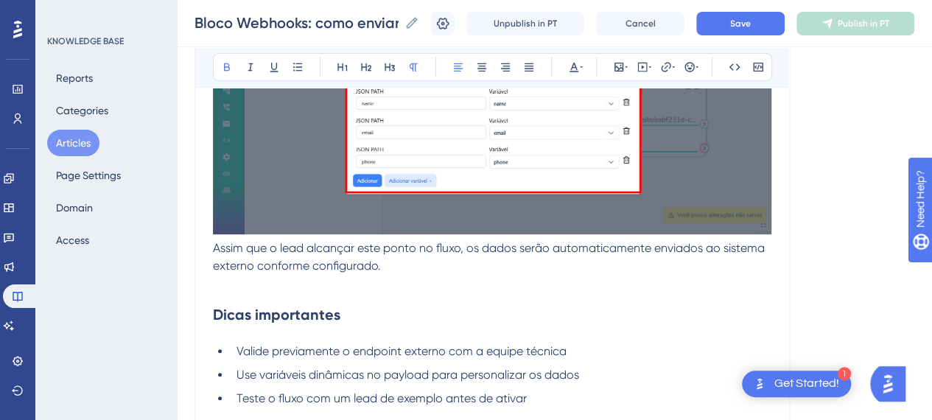
click at [214, 246] on span "Assim que o lead alcançar este ponto no fluxo, os dados serão automaticamente e…" at bounding box center [490, 257] width 555 height 32
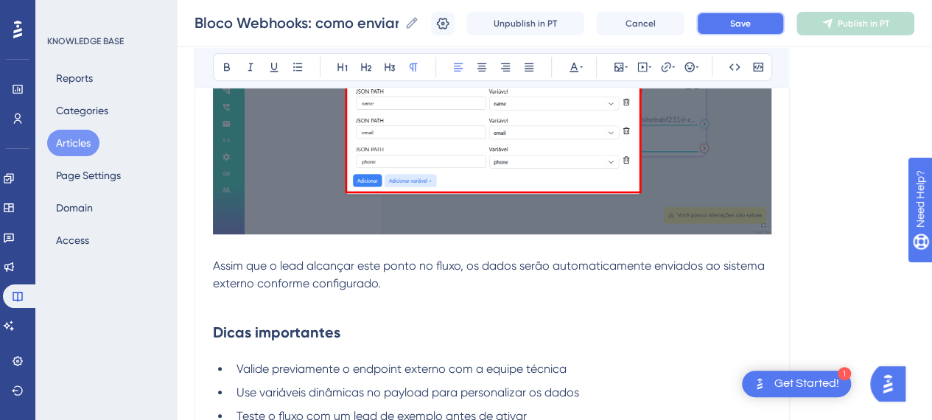
click at [740, 25] on button "Save" at bounding box center [740, 24] width 88 height 24
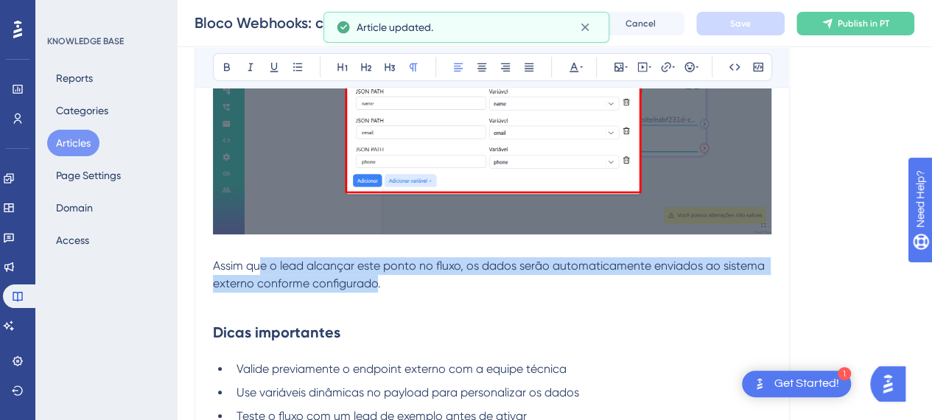
drag, startPoint x: 259, startPoint y: 267, endPoint x: 382, endPoint y: 281, distance: 124.5
click at [382, 281] on p "Assim que o lead alcançar este ponto no fluxo, os dados serão automaticamente e…" at bounding box center [492, 274] width 558 height 35
click at [388, 287] on p "Assim que o lead alcançar este ponto no fluxo, os dados serão automaticamente e…" at bounding box center [492, 274] width 558 height 35
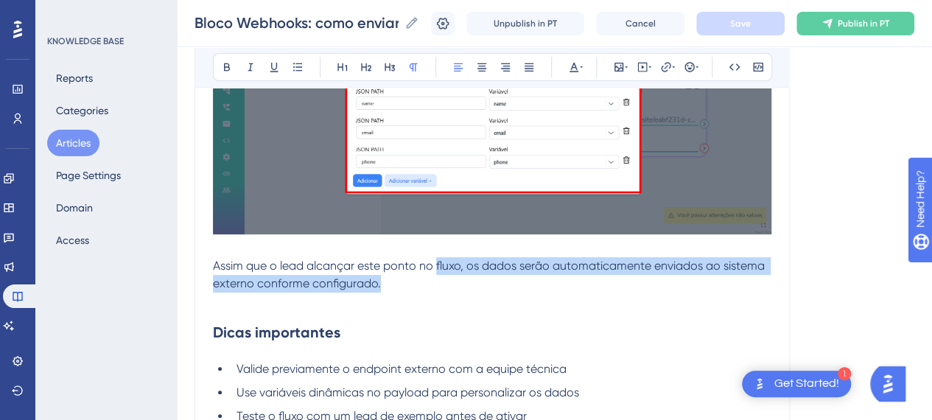
drag, startPoint x: 435, startPoint y: 263, endPoint x: 554, endPoint y: 276, distance: 120.1
click at [554, 276] on p "Assim que o lead alcançar este ponto no fluxo, os dados serão automaticamente e…" at bounding box center [492, 274] width 558 height 35
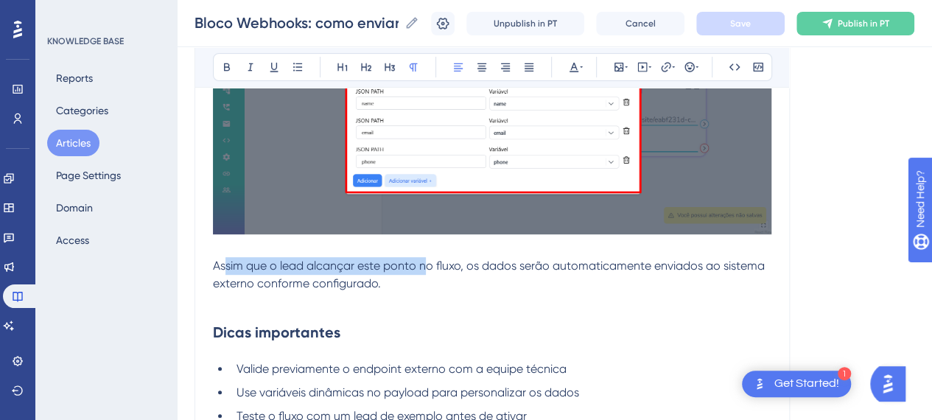
drag, startPoint x: 224, startPoint y: 265, endPoint x: 432, endPoint y: 277, distance: 208.9
click at [430, 273] on p "Assim que o lead alcançar este ponto no fluxo, os dados serão automaticamente e…" at bounding box center [492, 274] width 558 height 35
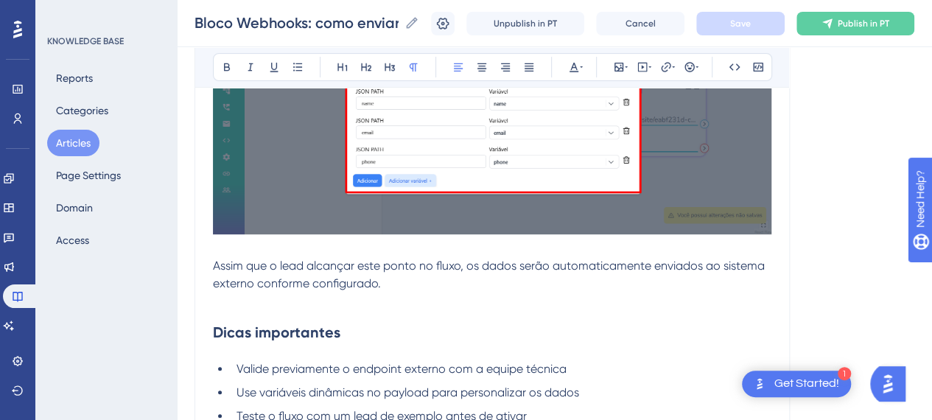
click at [436, 293] on p at bounding box center [492, 302] width 558 height 18
click at [450, 287] on p "Assim que o lead alcançar este ponto no fluxo, os dados serão automaticamente e…" at bounding box center [492, 274] width 558 height 35
click at [248, 245] on p at bounding box center [492, 248] width 558 height 18
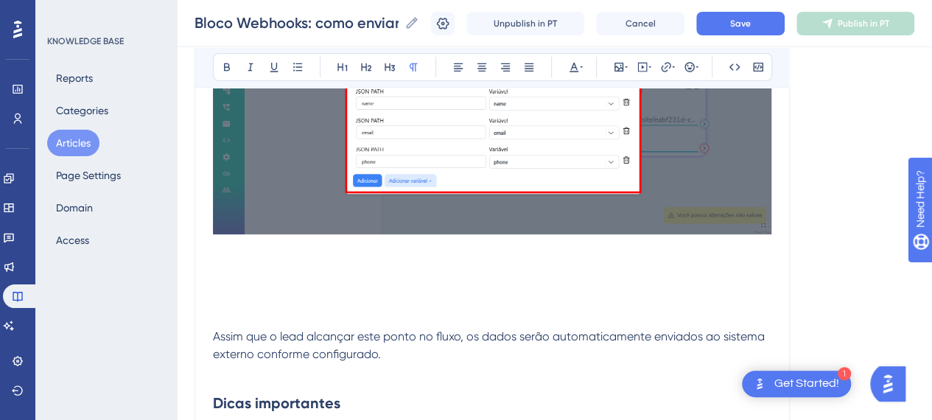
click at [295, 265] on p at bounding box center [492, 266] width 558 height 18
click at [224, 239] on p at bounding box center [492, 248] width 558 height 18
click at [222, 252] on p at bounding box center [492, 248] width 558 height 18
click at [217, 257] on p at bounding box center [492, 266] width 558 height 18
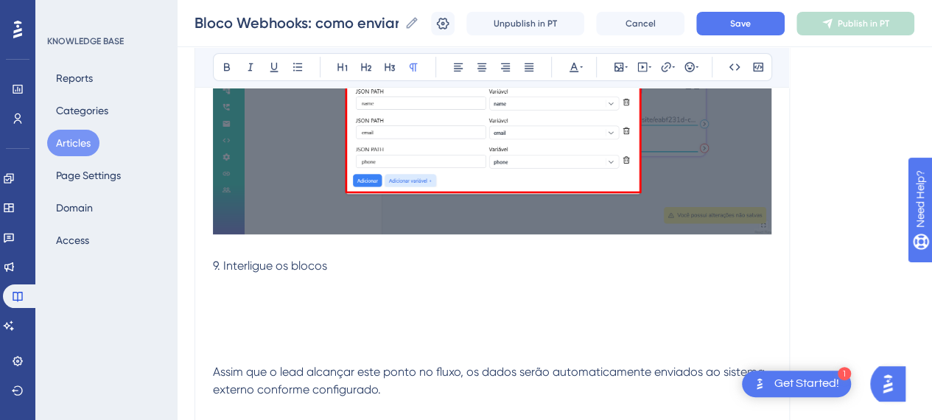
click at [237, 301] on p at bounding box center [492, 302] width 558 height 18
click at [622, 60] on button at bounding box center [619, 67] width 21 height 21
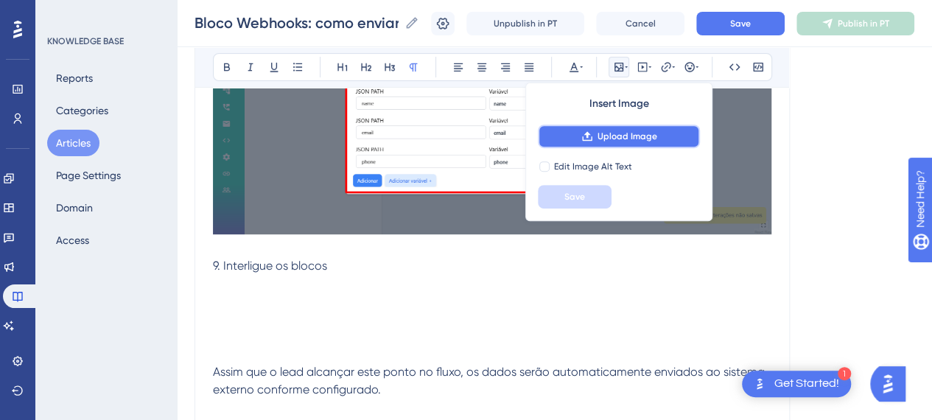
click at [667, 139] on button "Upload Image" at bounding box center [619, 137] width 162 height 24
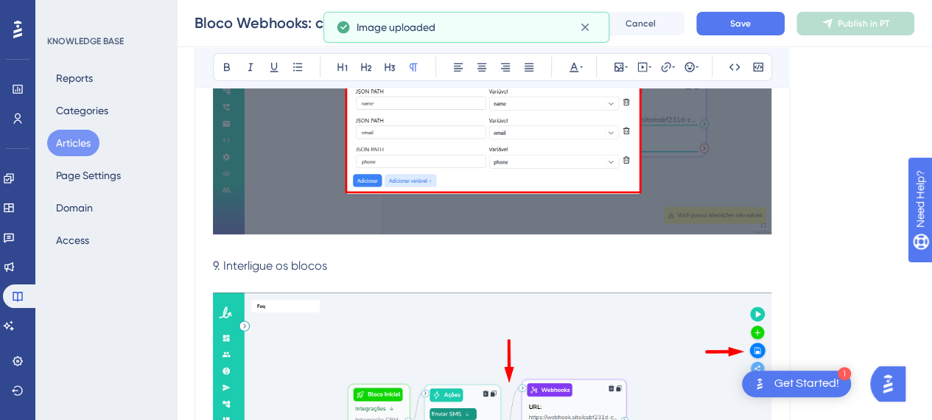
scroll to position [3109, 0]
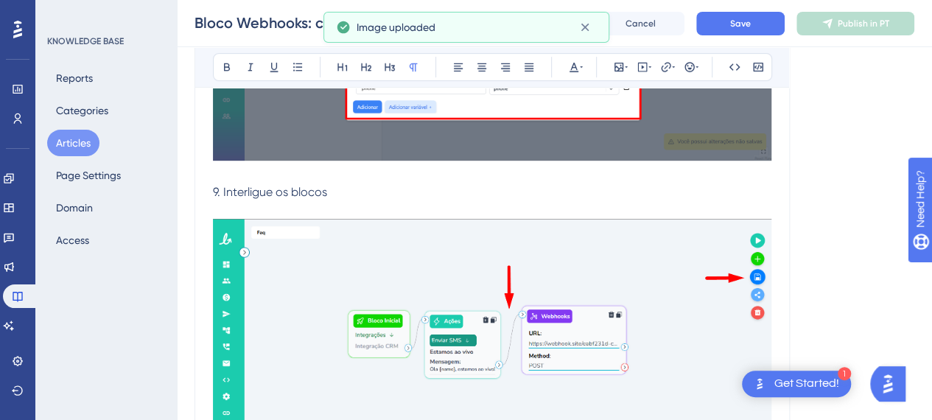
click at [289, 201] on p at bounding box center [492, 210] width 558 height 18
click at [368, 189] on p "9. Interligue os blocos" at bounding box center [492, 192] width 558 height 18
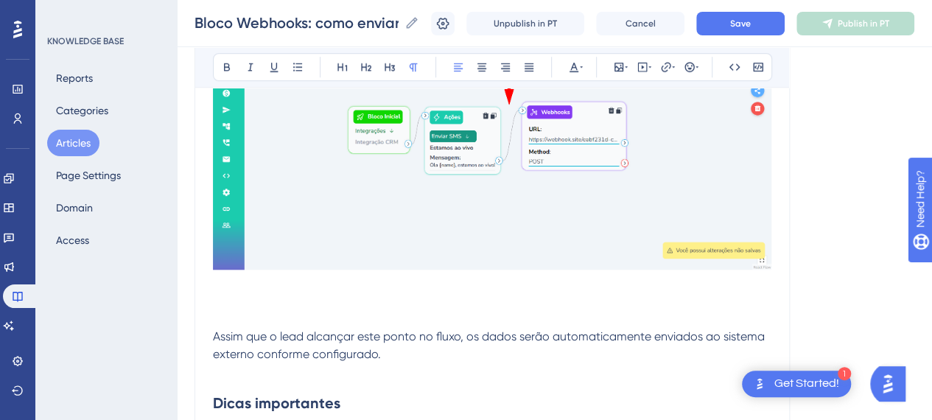
scroll to position [3330, 0]
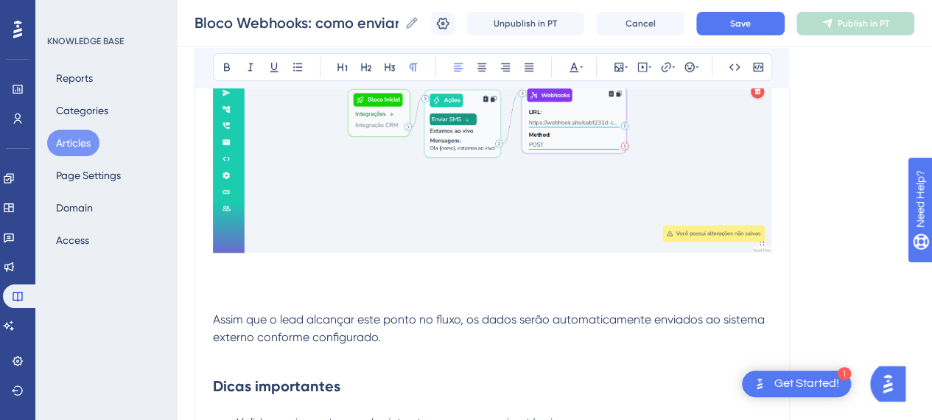
drag, startPoint x: 337, startPoint y: 304, endPoint x: 336, endPoint y: 294, distance: 9.6
click at [337, 303] on p at bounding box center [492, 302] width 558 height 18
click at [334, 281] on p at bounding box center [492, 285] width 558 height 18
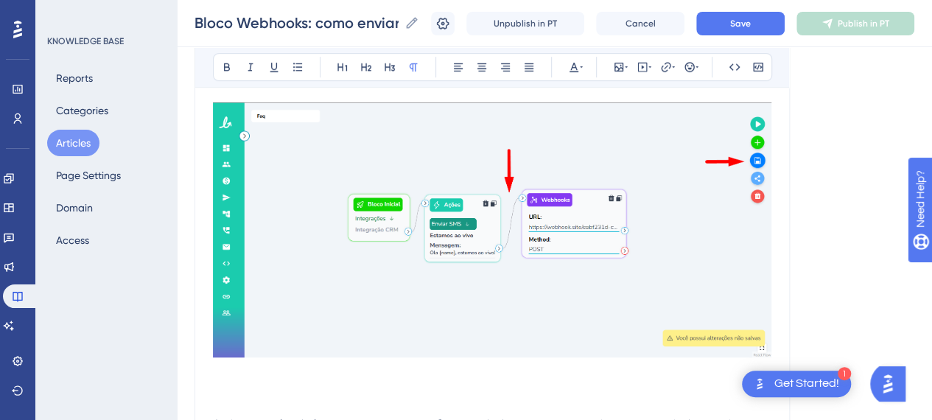
scroll to position [3257, 0]
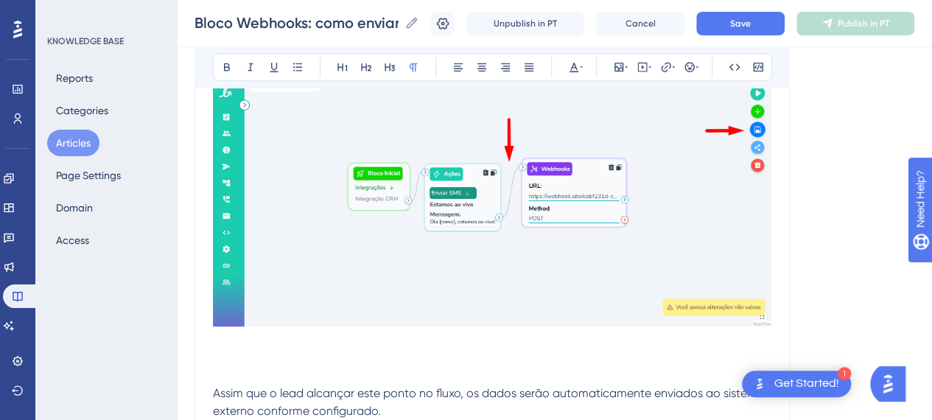
click at [241, 360] on p at bounding box center [492, 358] width 558 height 18
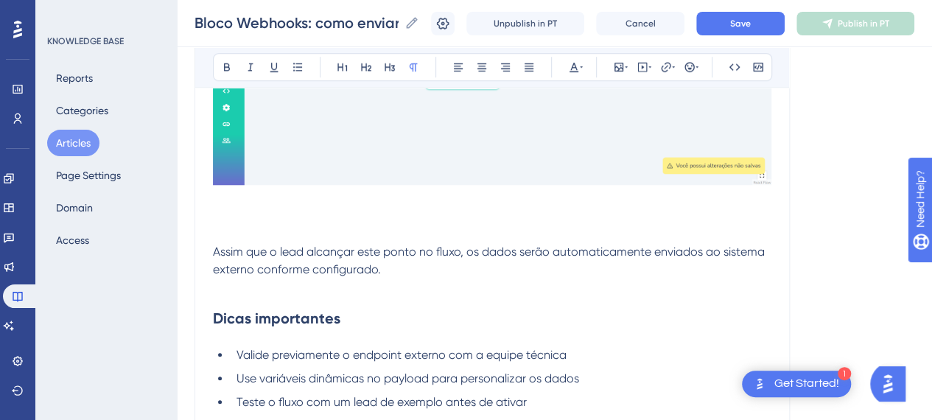
click at [253, 226] on p at bounding box center [492, 234] width 558 height 18
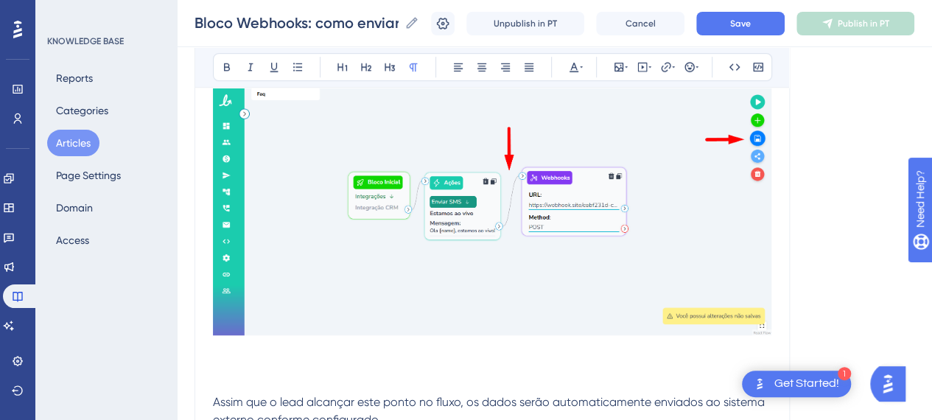
scroll to position [3251, 0]
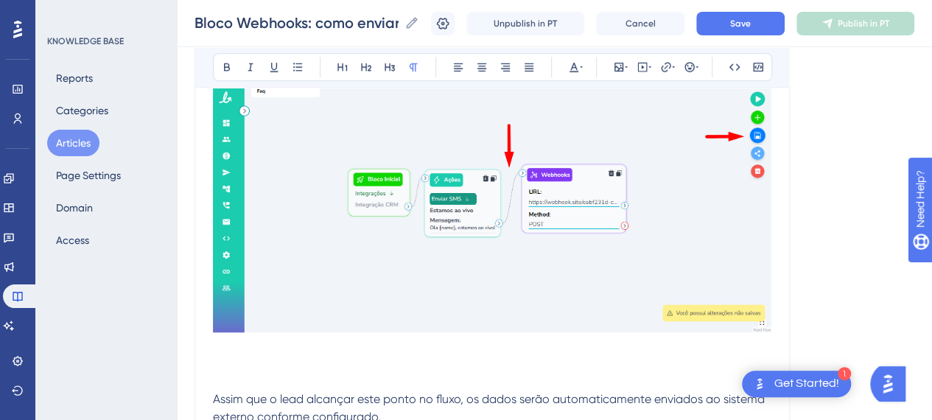
click at [233, 349] on p at bounding box center [492, 346] width 558 height 18
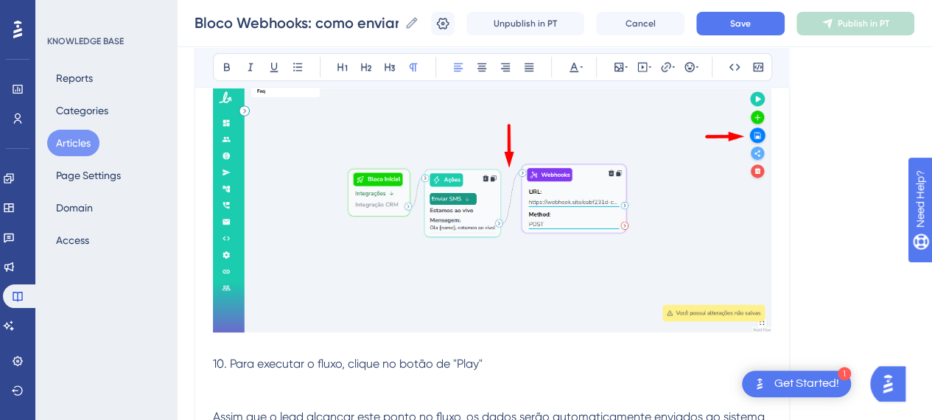
click at [489, 360] on p "10. Para executar o fluxo, clique no botão de "Play"" at bounding box center [492, 364] width 558 height 18
drag, startPoint x: 483, startPoint y: 360, endPoint x: 452, endPoint y: 359, distance: 31.0
click at [452, 359] on span "10. Para executar o fluxo, clique no botão de "Play", conforme indicado na imag…" at bounding box center [435, 364] width 445 height 14
click at [225, 67] on icon at bounding box center [227, 67] width 6 height 8
click at [678, 364] on p "10. Para executar o fluxo, clique no botão de "Play" , conforme indicado na ima…" at bounding box center [492, 364] width 558 height 18
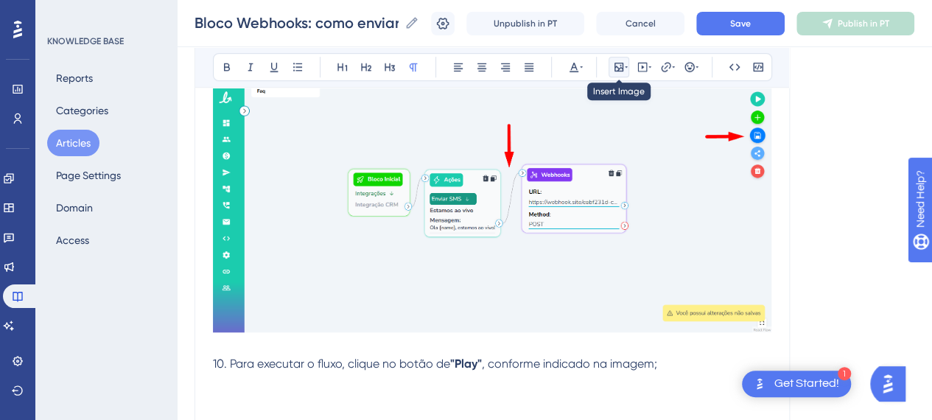
click at [623, 66] on div at bounding box center [619, 67] width 12 height 12
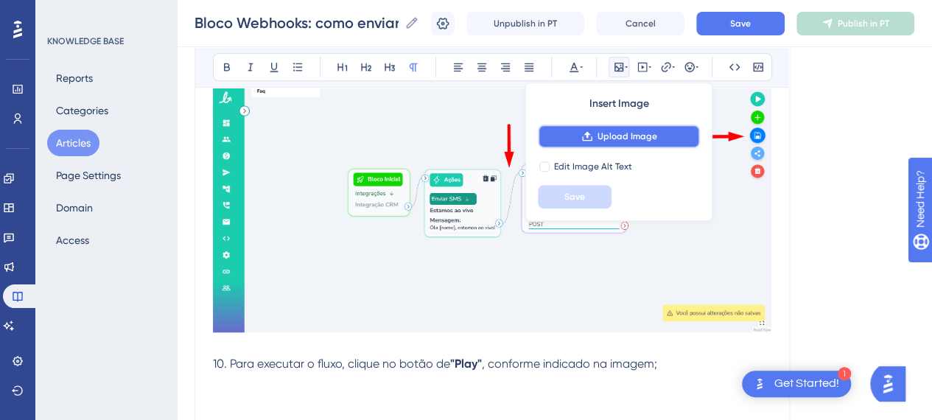
click at [623, 127] on button "Upload Image" at bounding box center [619, 137] width 162 height 24
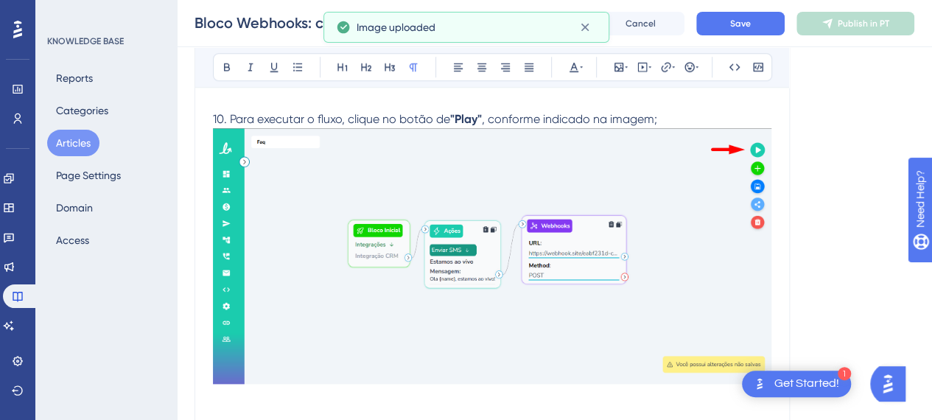
scroll to position [3472, 0]
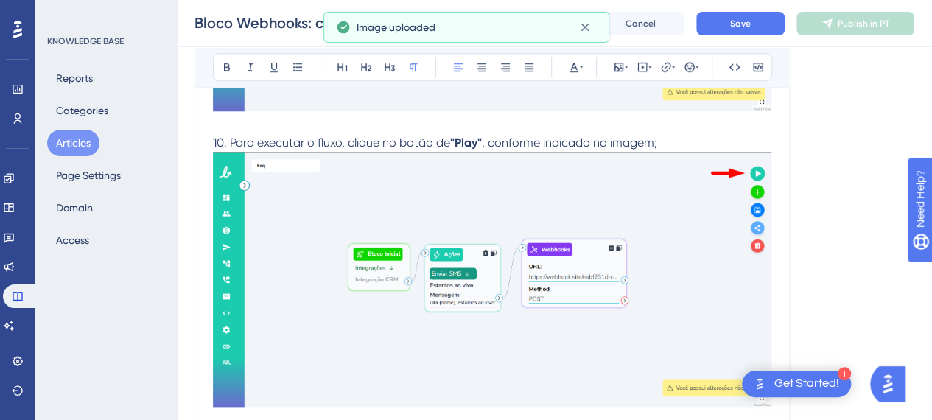
click at [694, 147] on p "10. Para executar o fluxo, clique no botão de "Play" , conforme indicado na ima…" at bounding box center [492, 143] width 558 height 18
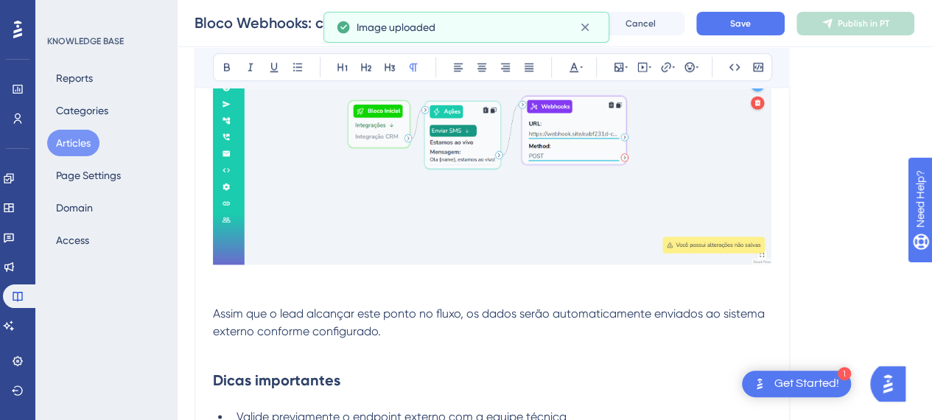
scroll to position [3693, 0]
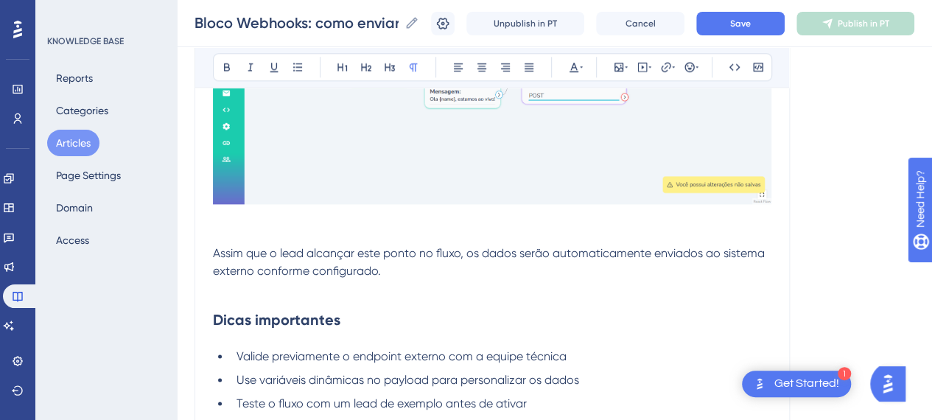
click at [268, 216] on p at bounding box center [492, 218] width 558 height 18
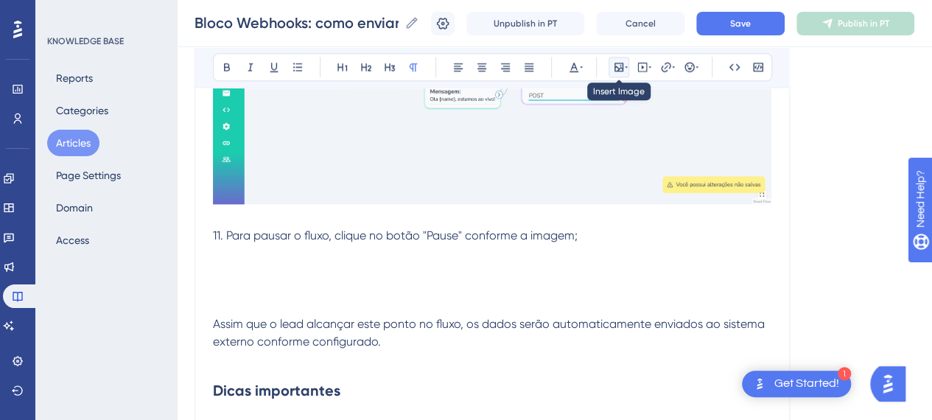
click at [614, 72] on button at bounding box center [619, 67] width 21 height 21
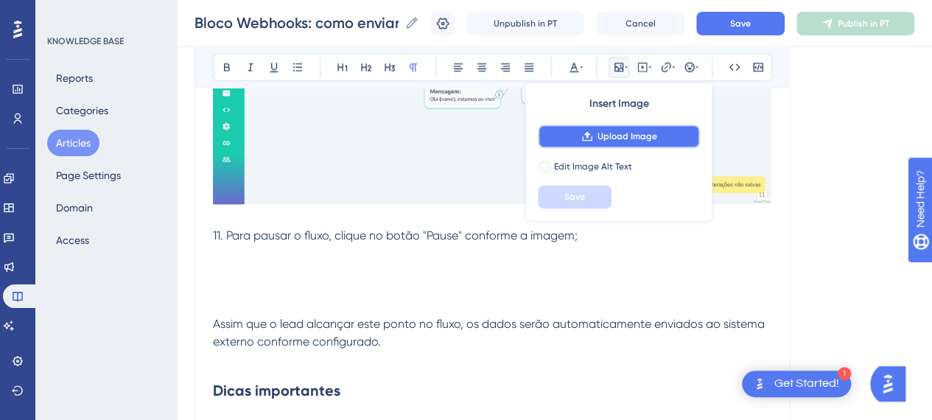
click at [620, 130] on button "Upload Image" at bounding box center [619, 137] width 162 height 24
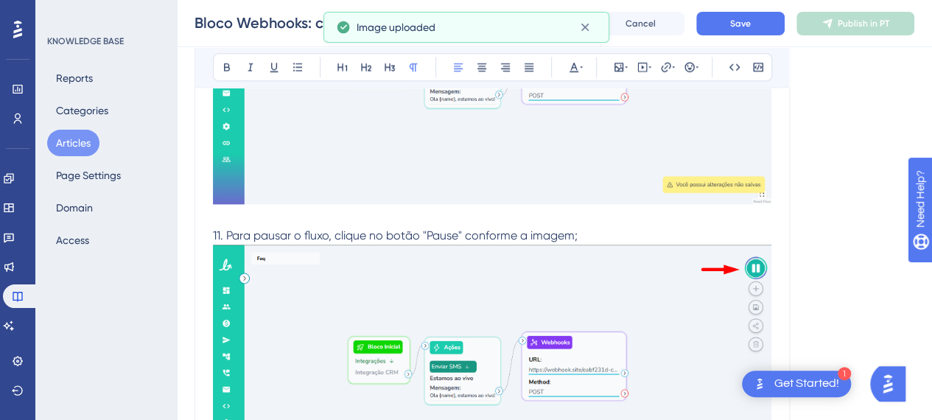
click at [587, 239] on p "11. Para pausar o fluxo, clique no botão "Pause" conforme a imagem;" at bounding box center [492, 236] width 558 height 18
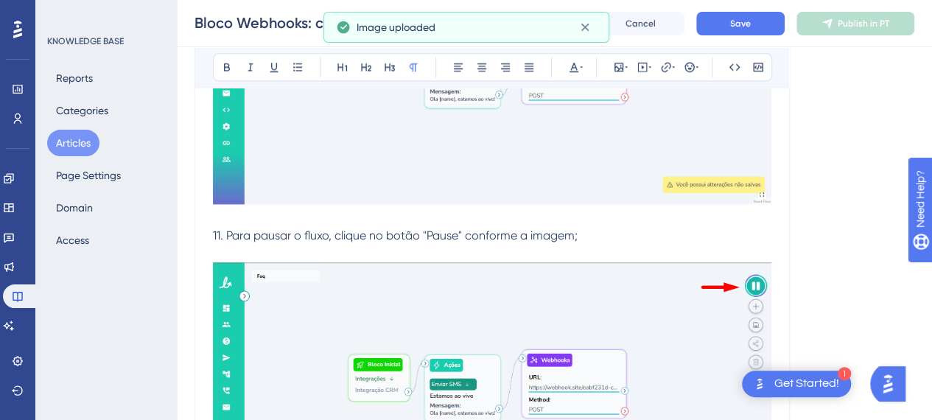
click at [597, 222] on p at bounding box center [492, 218] width 558 height 18
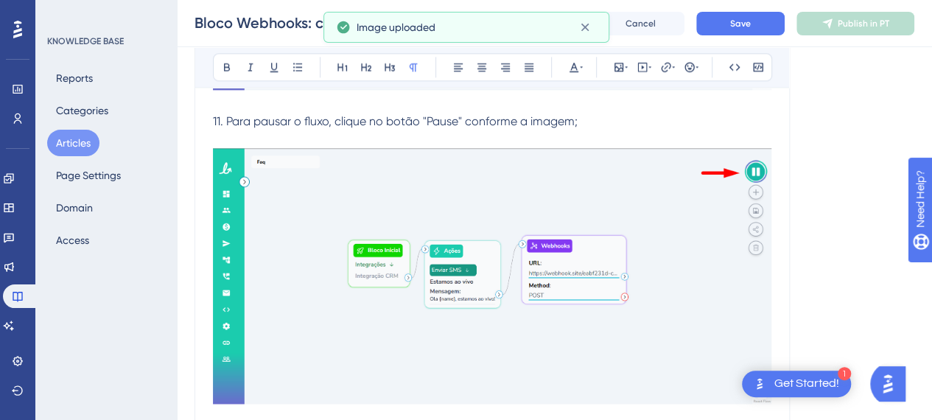
scroll to position [3987, 0]
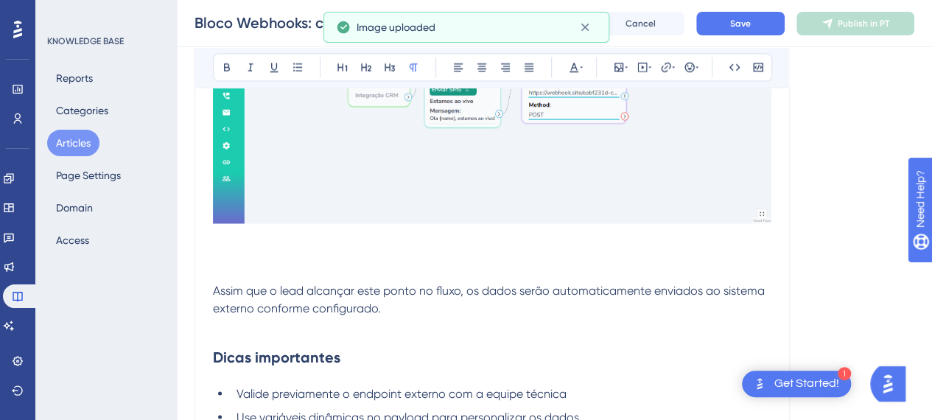
drag, startPoint x: 337, startPoint y: 260, endPoint x: 330, endPoint y: 265, distance: 8.0
click at [333, 264] on p at bounding box center [492, 273] width 558 height 18
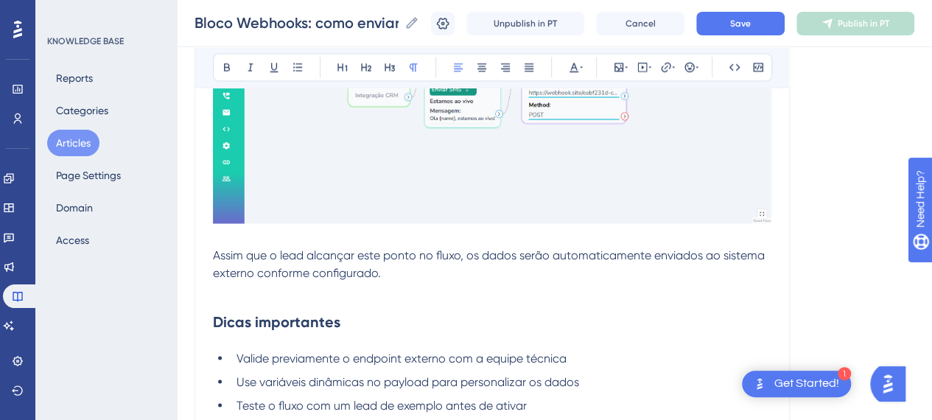
drag, startPoint x: 288, startPoint y: 295, endPoint x: 541, endPoint y: 218, distance: 264.1
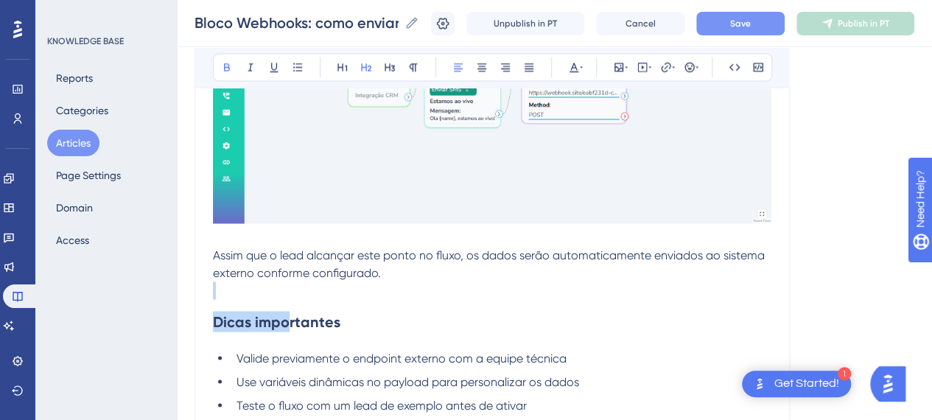
click at [766, 12] on button "Save" at bounding box center [740, 24] width 88 height 24
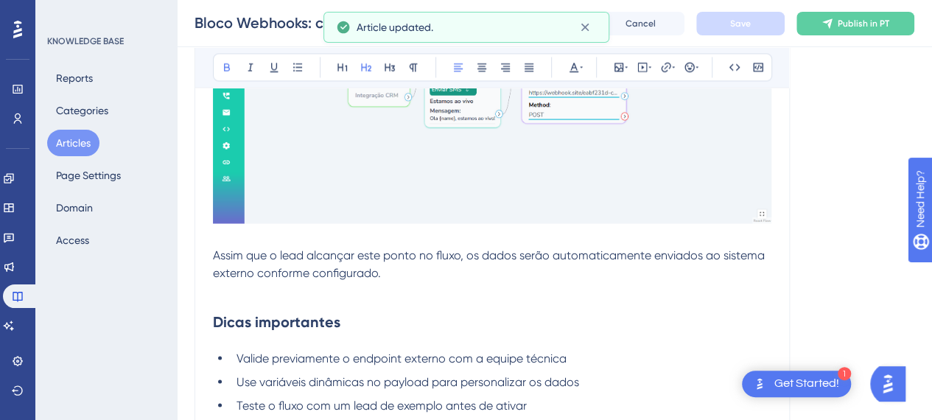
click at [503, 301] on h2 "Dicas importantes" at bounding box center [492, 321] width 558 height 44
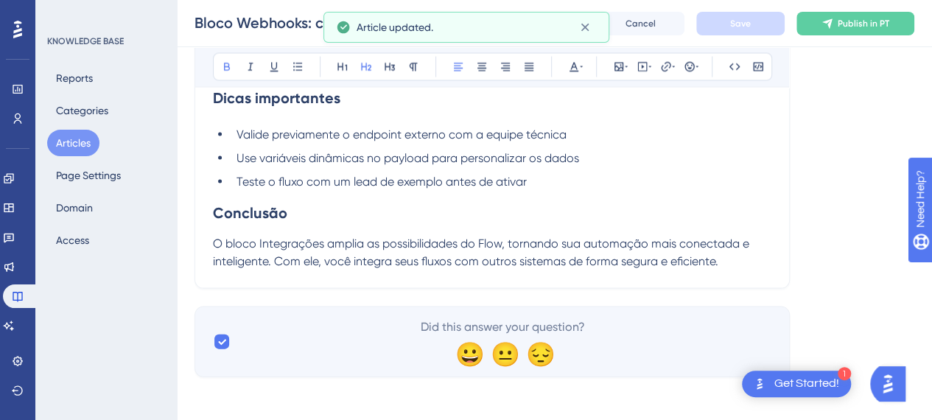
drag, startPoint x: 306, startPoint y: 230, endPoint x: 334, endPoint y: 230, distance: 28.0
click at [307, 230] on h2 "Conclusão" at bounding box center [492, 213] width 558 height 44
click at [657, 230] on h2 "Conclusão" at bounding box center [492, 213] width 558 height 44
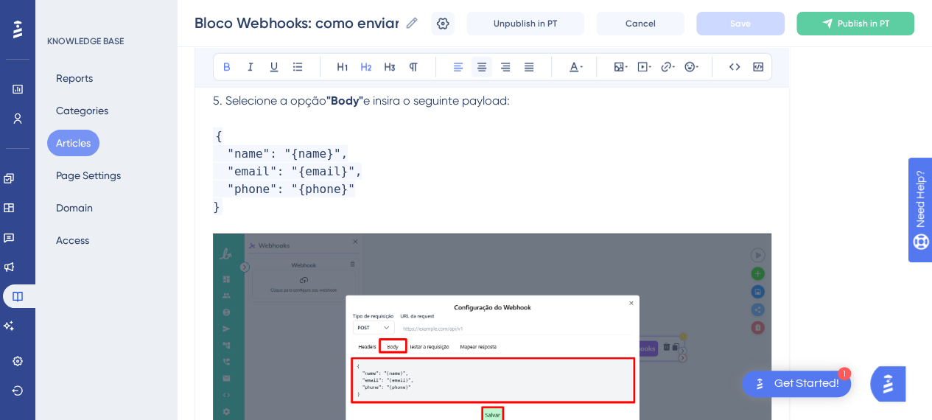
scroll to position [1706, 0]
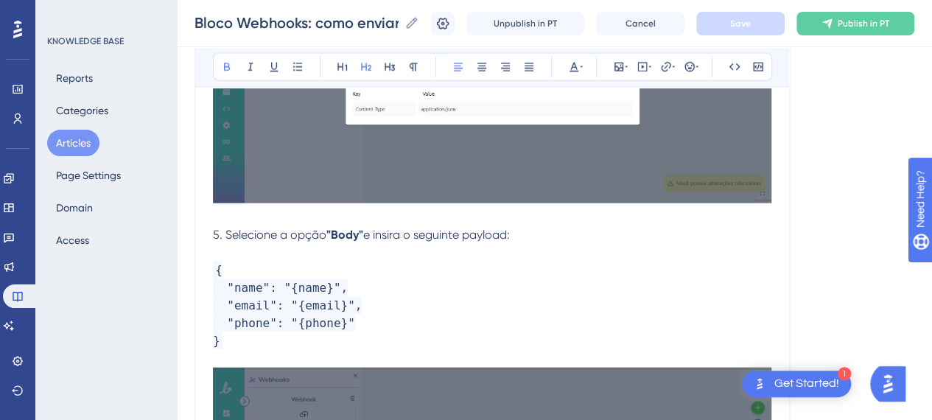
click at [438, 310] on p "{ "name": "{name}", "email": "{email}", "phone": "{phone}" }" at bounding box center [492, 306] width 558 height 88
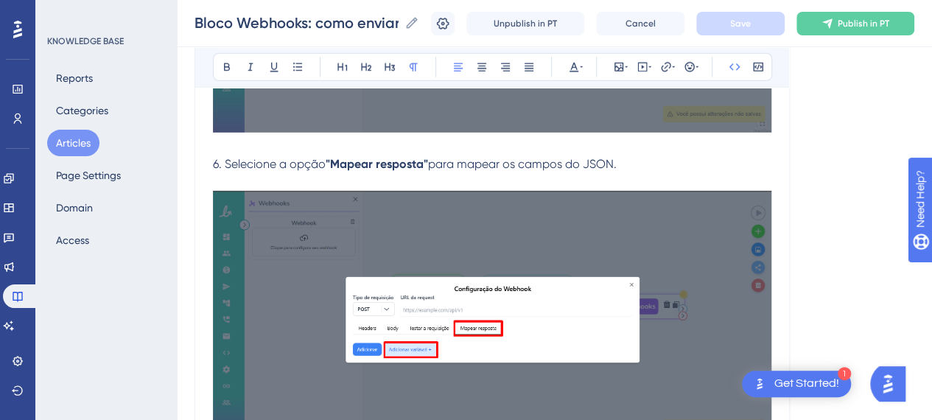
scroll to position [2221, 0]
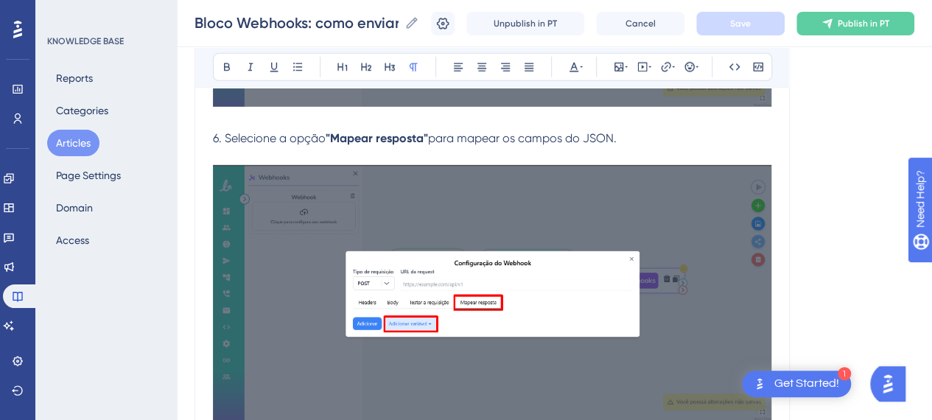
click at [296, 155] on p at bounding box center [492, 156] width 558 height 18
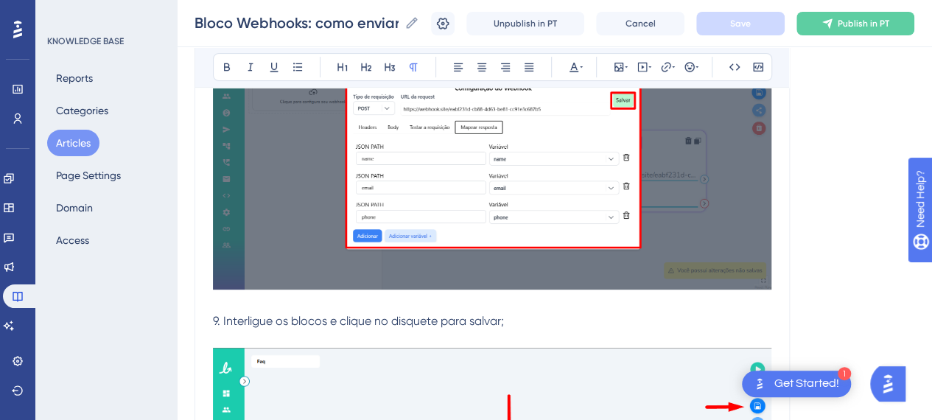
scroll to position [3106, 0]
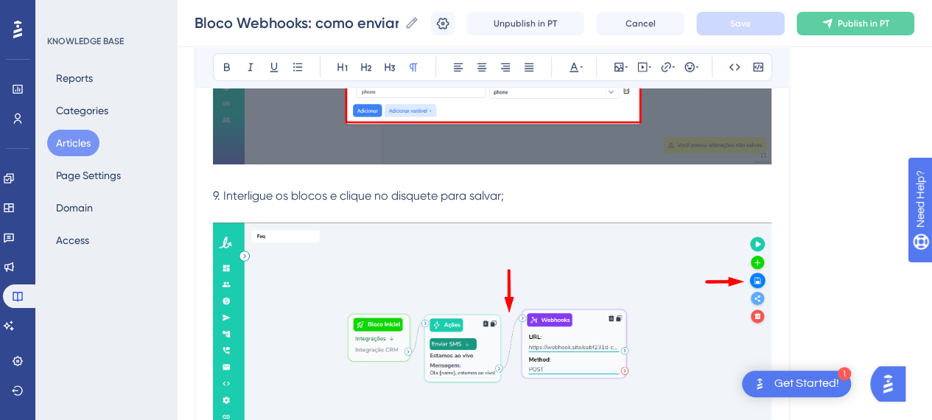
click at [558, 196] on p "9. Interligue os blocos e clique no disquete para salvar;" at bounding box center [492, 196] width 558 height 18
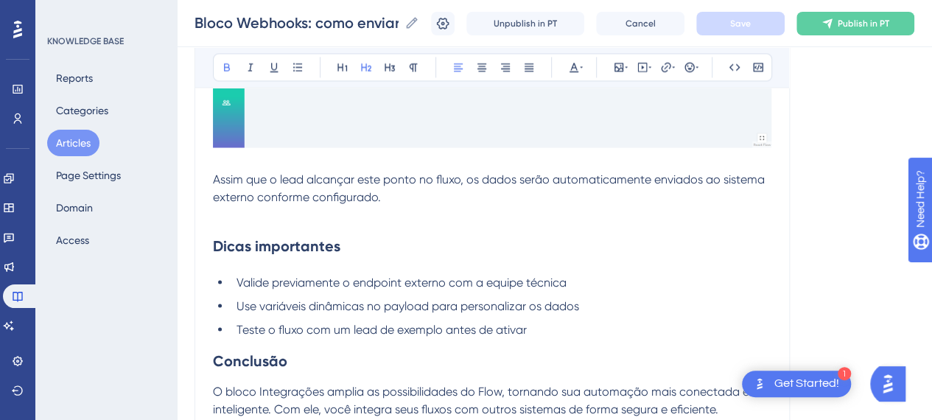
click at [442, 227] on h2 "Dicas importantes" at bounding box center [492, 245] width 558 height 44
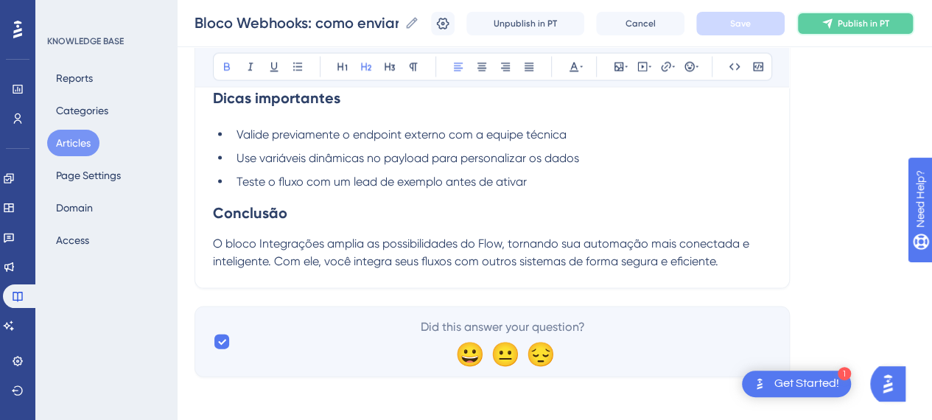
click at [832, 23] on icon at bounding box center [827, 23] width 10 height 10
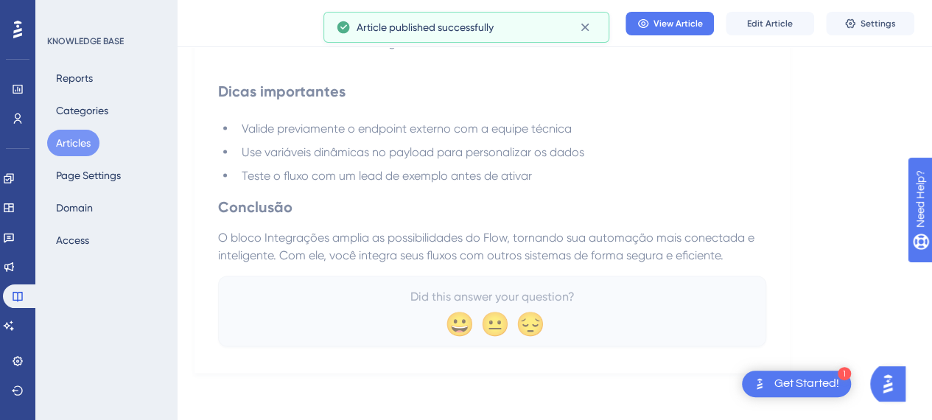
scroll to position [4085, 0]
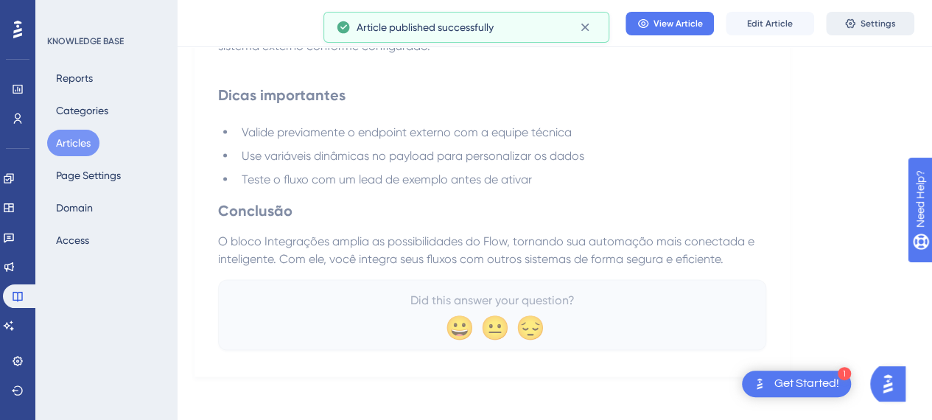
click at [880, 25] on span "Settings" at bounding box center [878, 24] width 35 height 12
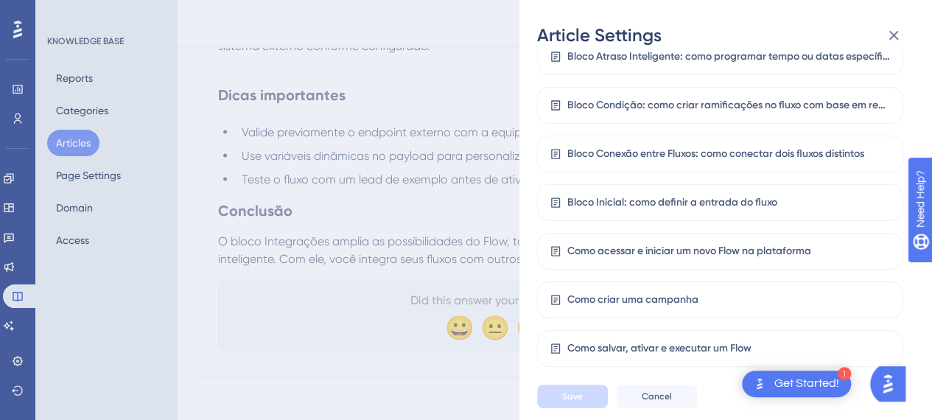
scroll to position [469, 0]
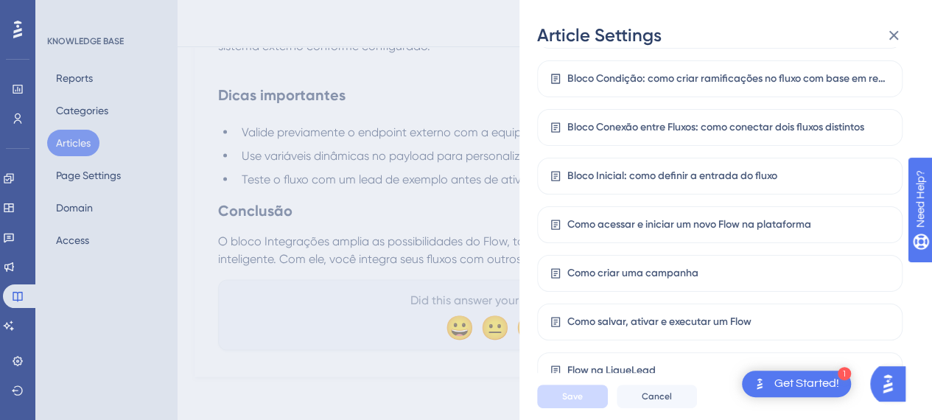
click at [390, 217] on div "Article Settings If an article is not added inside a Category, it won't appear …" at bounding box center [466, 210] width 932 height 420
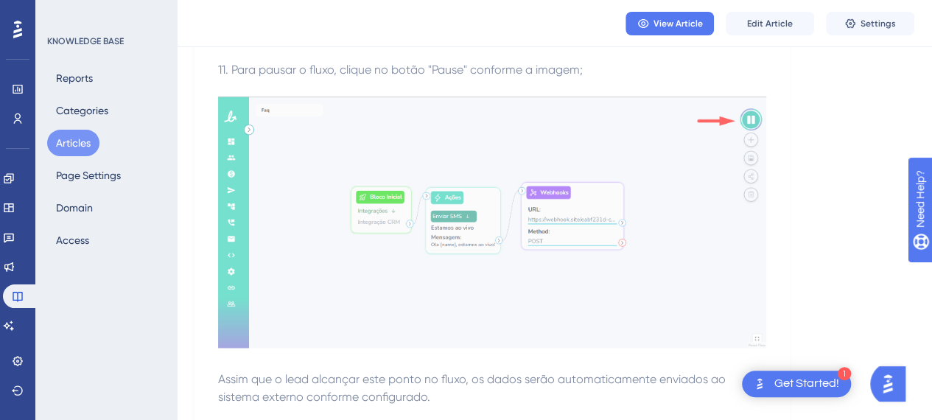
scroll to position [3790, 0]
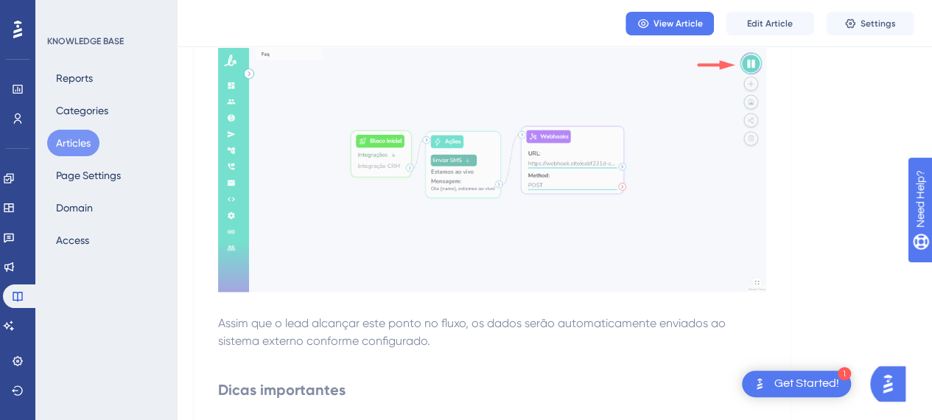
click at [74, 146] on button "Articles" at bounding box center [73, 143] width 52 height 27
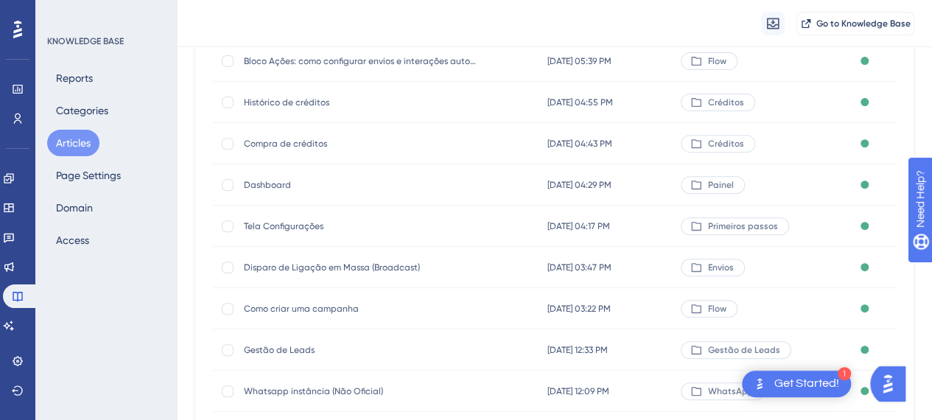
scroll to position [74, 0]
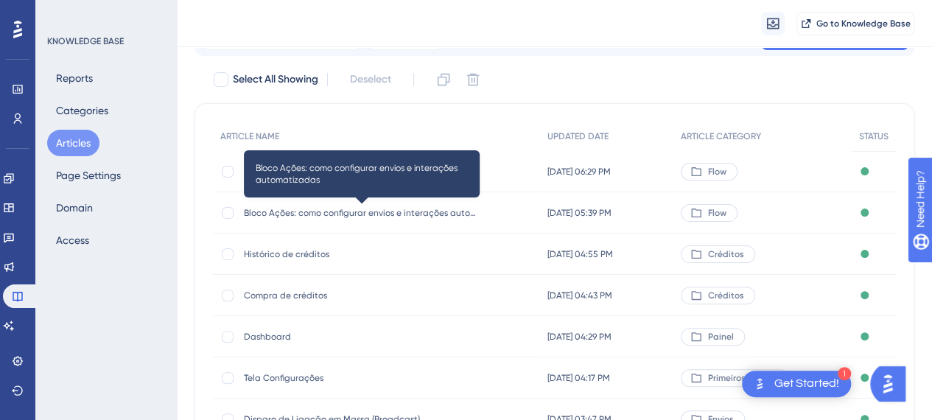
click at [396, 211] on span "Bloco Ações: como configurar envios e interações automatizadas" at bounding box center [362, 213] width 236 height 12
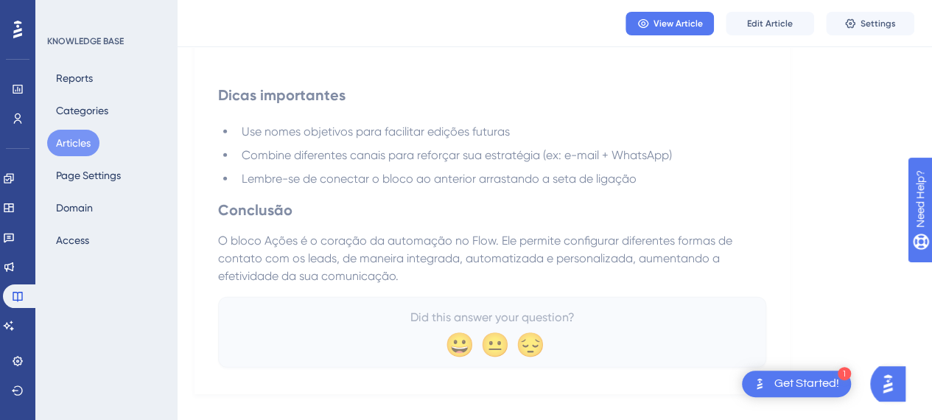
scroll to position [1989, 0]
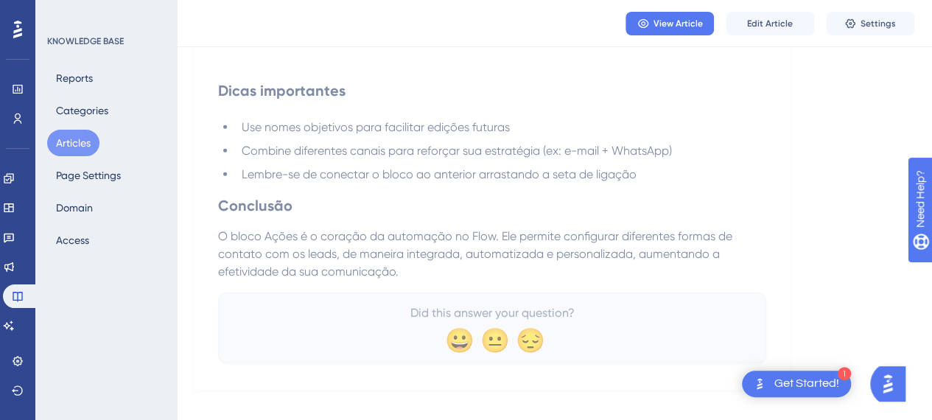
click at [87, 154] on button "Articles" at bounding box center [73, 143] width 52 height 27
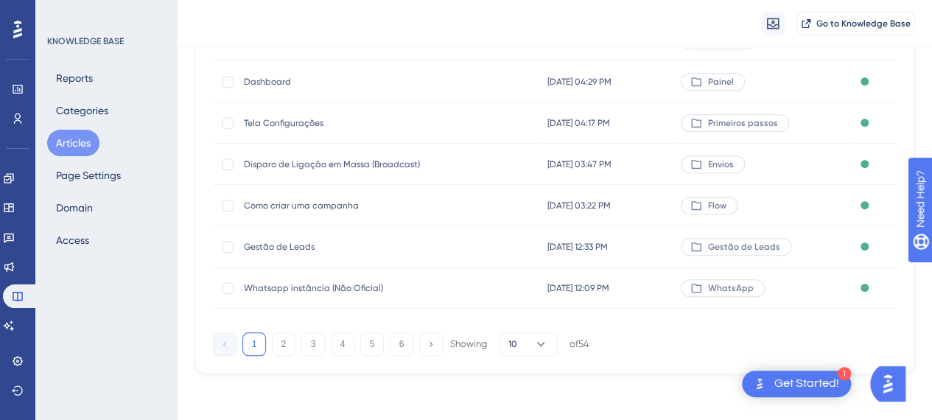
scroll to position [329, 0]
click at [281, 346] on button "2" at bounding box center [284, 344] width 24 height 24
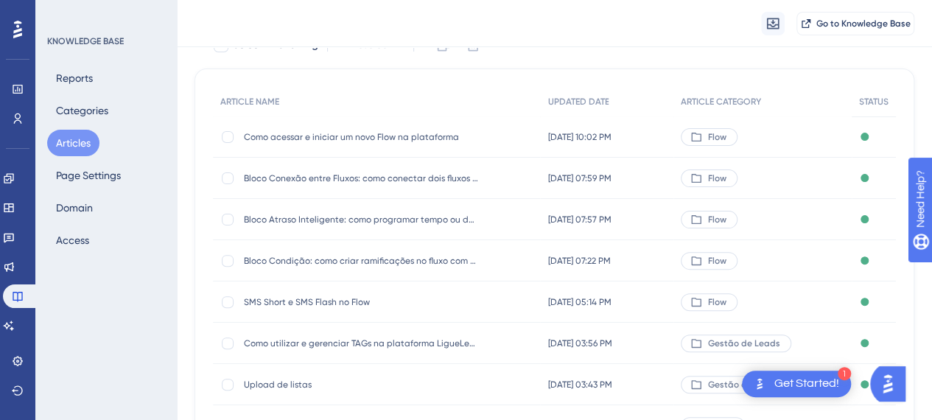
scroll to position [182, 0]
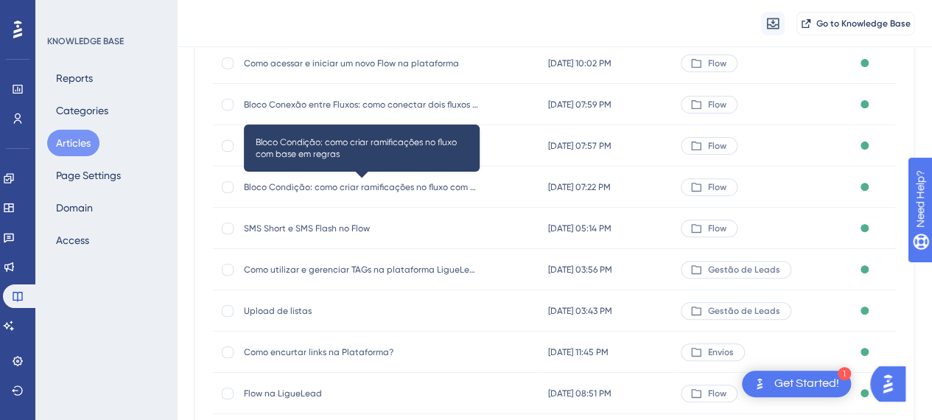
click at [355, 191] on span "Bloco Condição: como criar ramificações no fluxo com base em regras" at bounding box center [362, 187] width 236 height 12
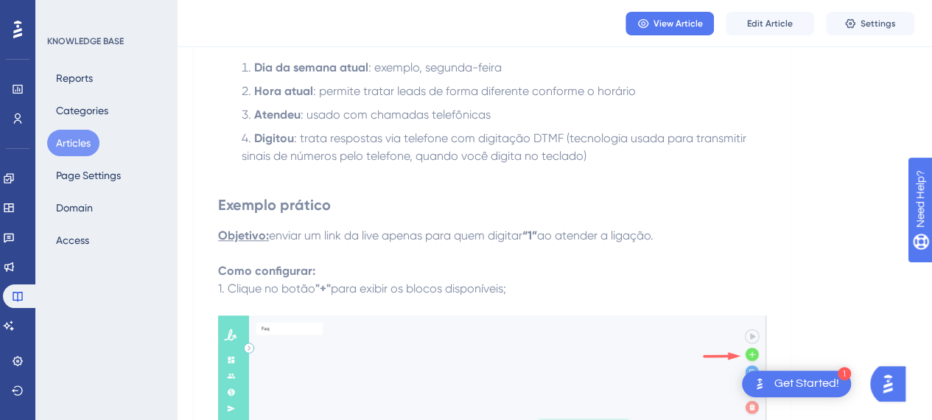
scroll to position [737, 0]
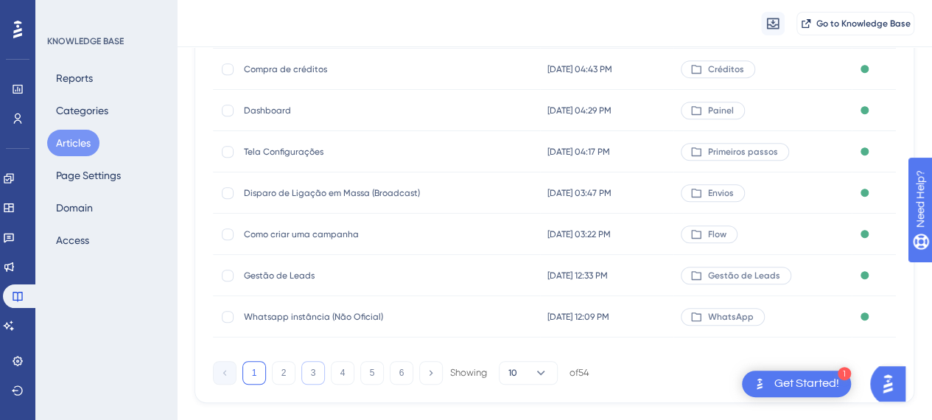
scroll to position [329, 0]
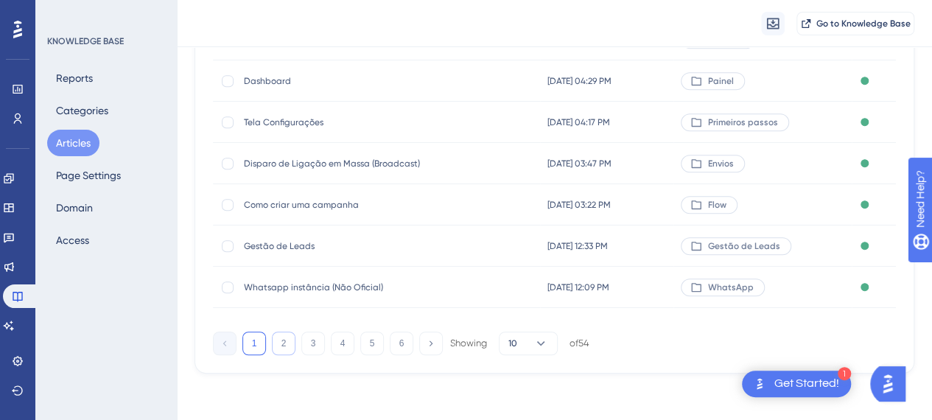
click at [292, 346] on button "2" at bounding box center [284, 344] width 24 height 24
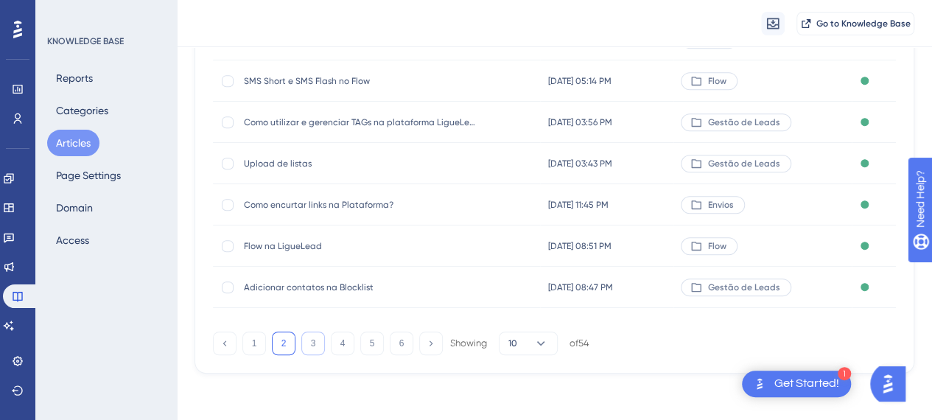
click at [315, 342] on button "3" at bounding box center [313, 344] width 24 height 24
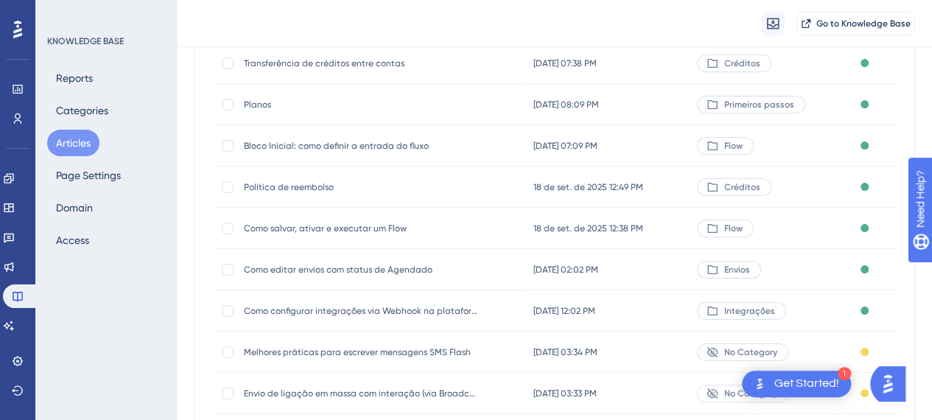
scroll to position [256, 0]
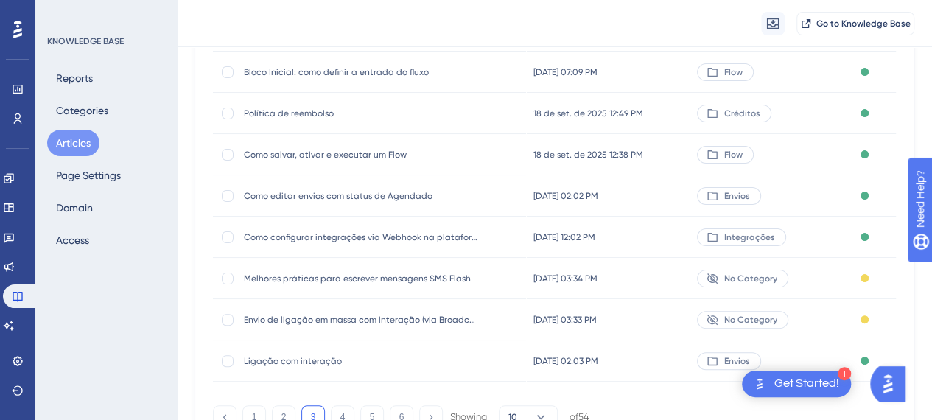
click at [365, 161] on div "Como salvar, ativar e executar um Flow Como salvar, ativar e executar um Flow" at bounding box center [362, 154] width 236 height 41
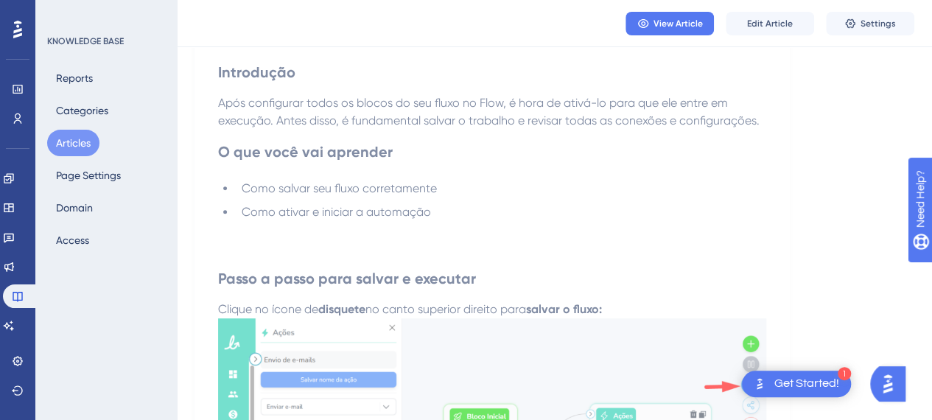
scroll to position [112, 0]
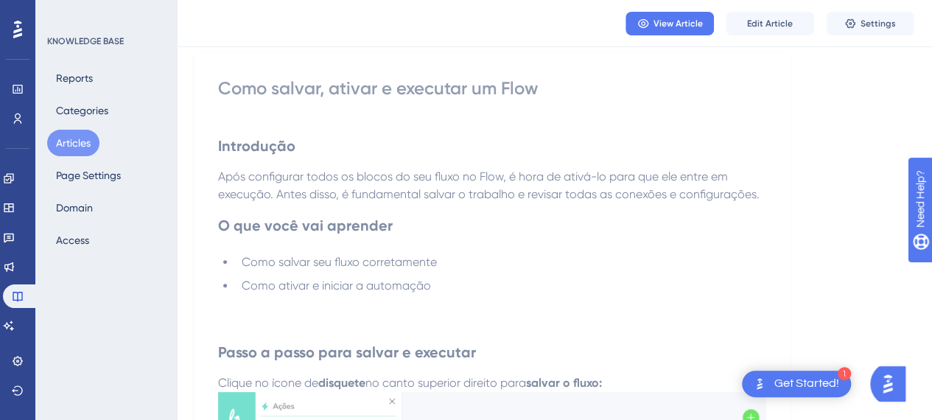
click at [278, 97] on div "Como salvar, ativar e executar um Flow" at bounding box center [492, 89] width 548 height 24
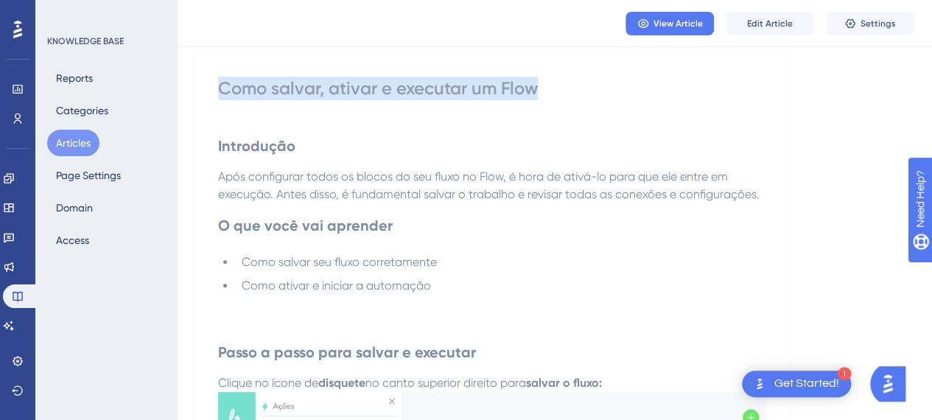
click at [279, 97] on div "Como salvar, ativar e executar um Flow" at bounding box center [492, 89] width 548 height 24
copy div "Como salvar, ativar e executar um Flow"
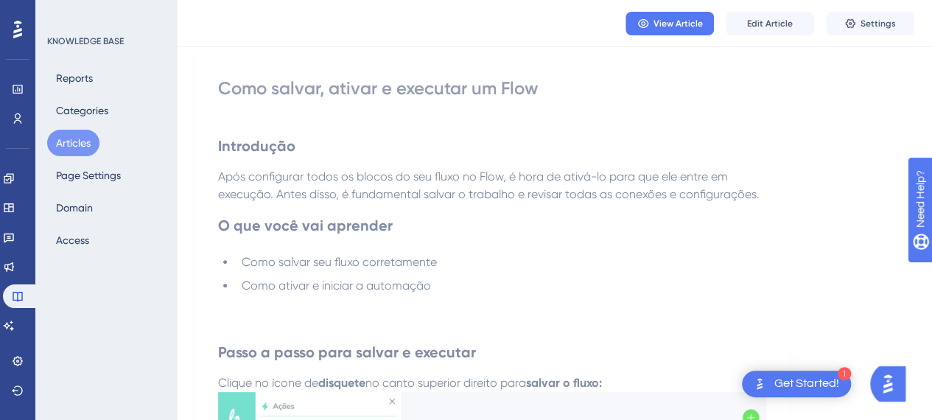
drag, startPoint x: 600, startPoint y: 147, endPoint x: 608, endPoint y: 138, distance: 12.1
click at [602, 147] on h2 "Introdução" at bounding box center [492, 146] width 548 height 44
click at [785, 23] on span "Edit Article" at bounding box center [770, 24] width 46 height 12
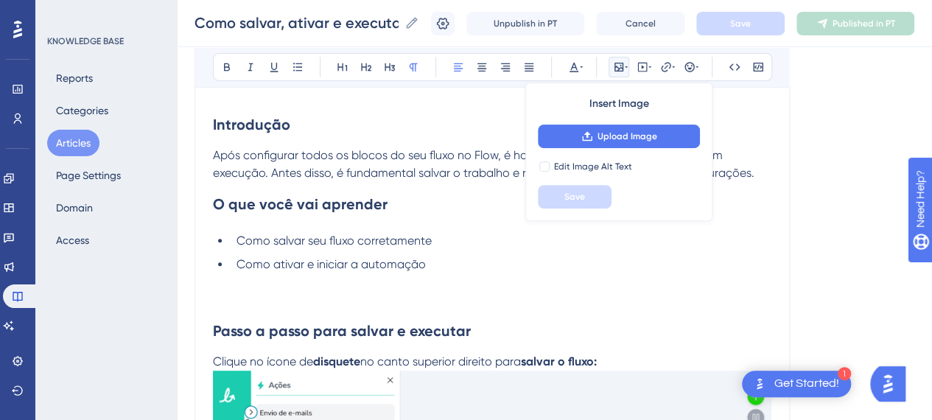
scroll to position [0, 0]
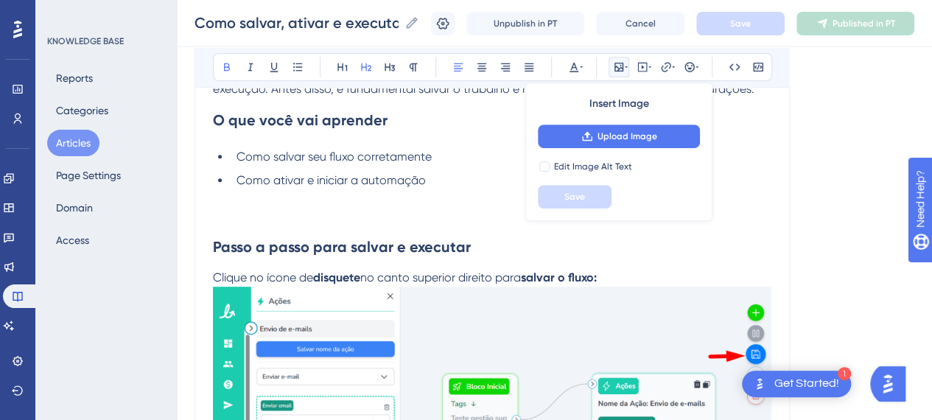
click at [416, 225] on h2 "Passo a passo para salvar e executar" at bounding box center [492, 247] width 558 height 44
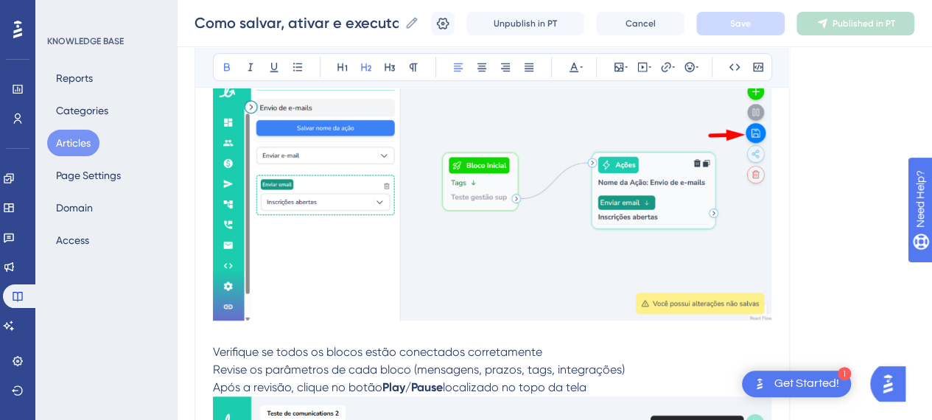
click at [457, 223] on img at bounding box center [492, 193] width 558 height 255
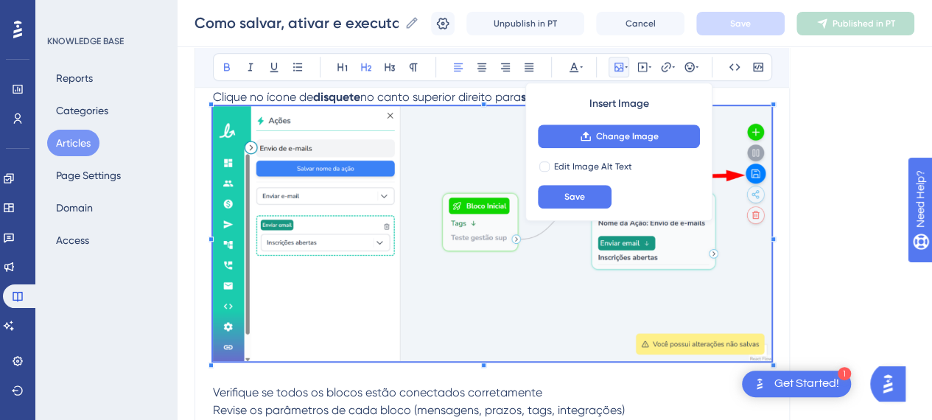
scroll to position [442, 0]
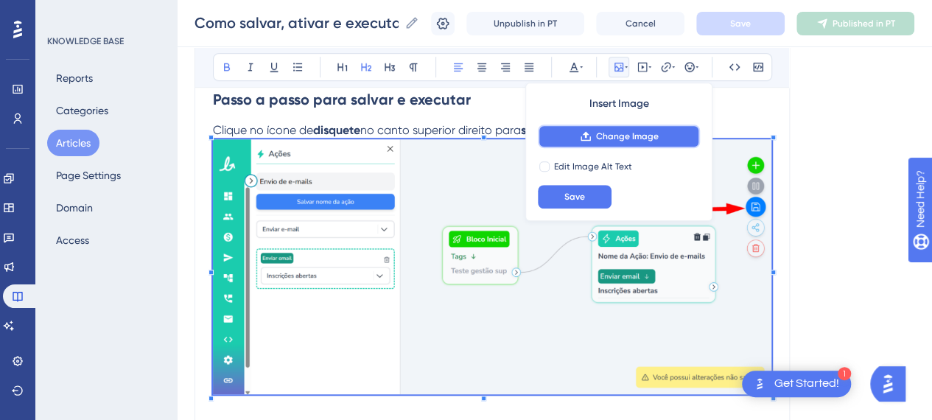
click at [600, 128] on button "Change Image" at bounding box center [619, 137] width 162 height 24
click at [591, 127] on button "Change Image" at bounding box center [619, 137] width 162 height 24
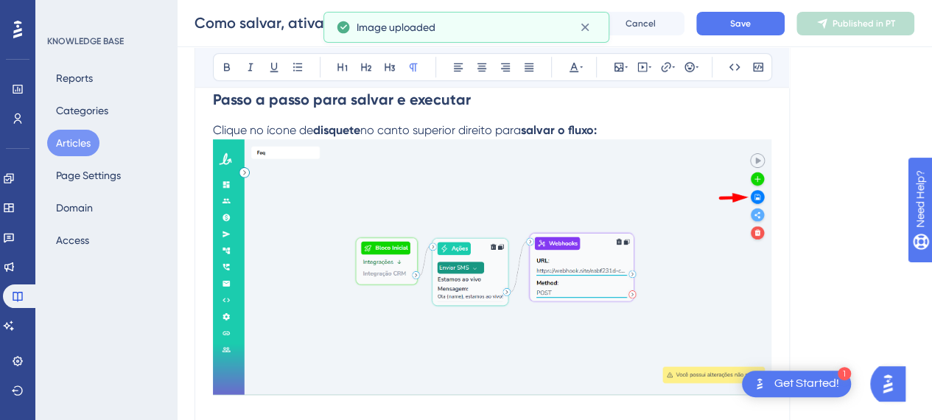
click at [619, 128] on p "Clique no ícone de disquete no canto superior direito para salvar o fluxo:" at bounding box center [492, 270] width 558 height 296
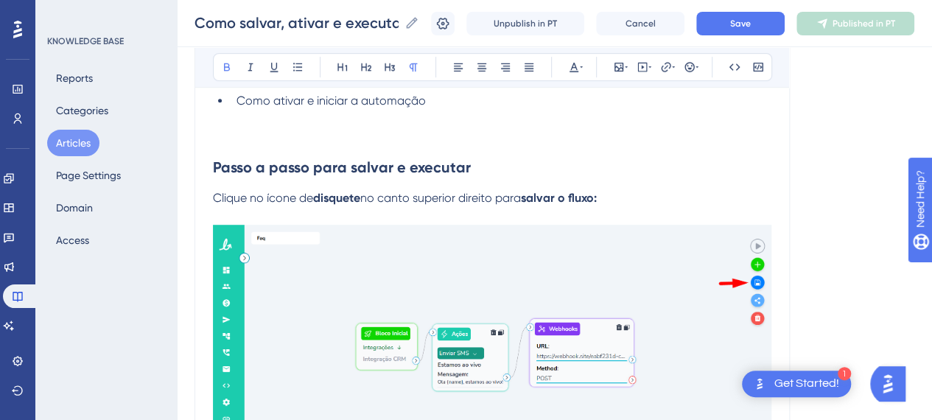
scroll to position [368, 0]
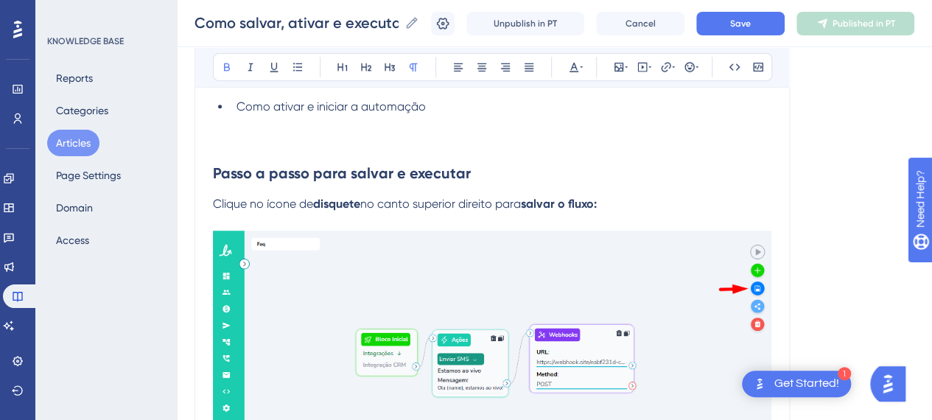
click at [213, 209] on span "Clique no ícone de" at bounding box center [263, 204] width 100 height 14
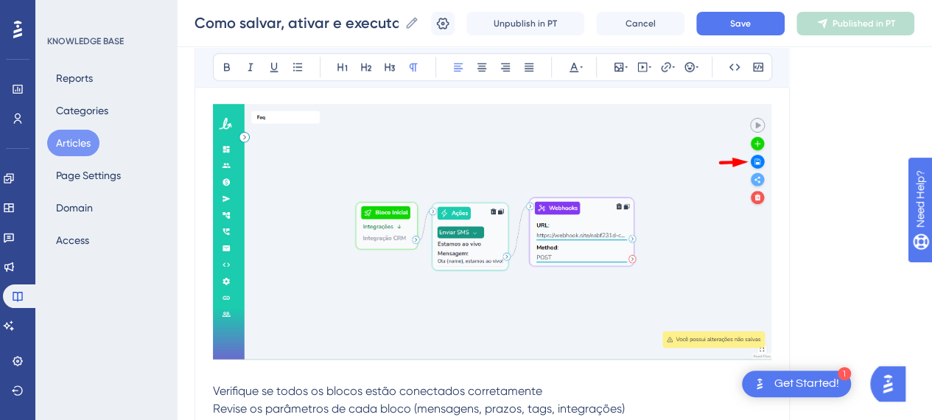
scroll to position [589, 0]
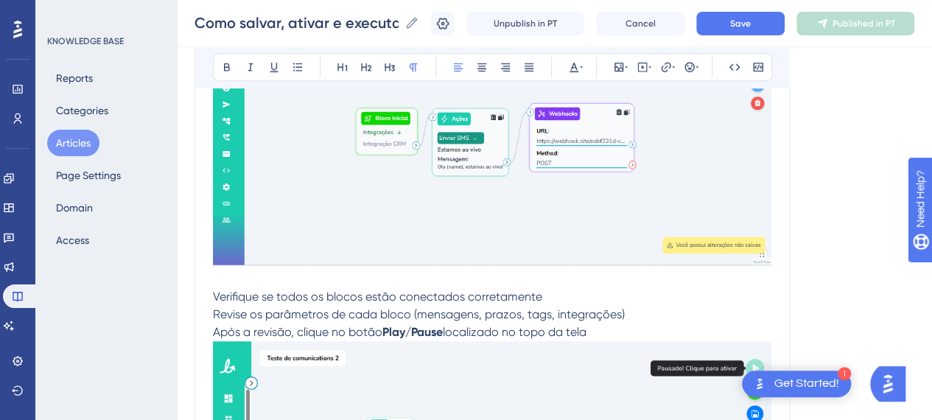
click at [328, 288] on p "Verifique se todos os blocos estão conectados corretamente" at bounding box center [492, 297] width 558 height 18
click at [562, 290] on p "Verifique se todos os blocos estão conectados corretamente" at bounding box center [492, 297] width 558 height 18
click at [619, 332] on p "Após a revisão, clique no botão Play/Pause localizado no topo da tela" at bounding box center [492, 332] width 558 height 18
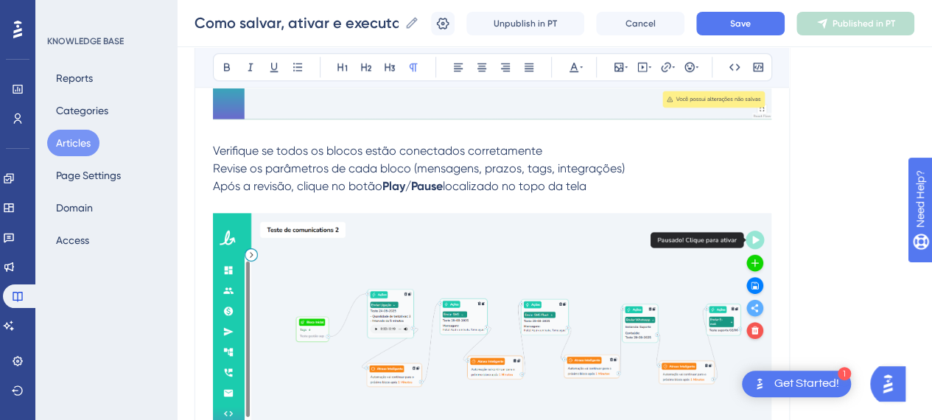
scroll to position [737, 0]
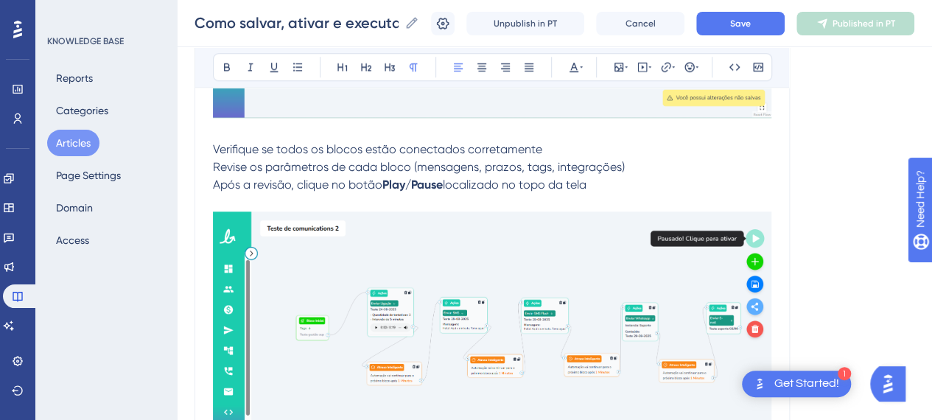
click at [247, 150] on span "Verifique se todos os blocos estão conectados corretamente" at bounding box center [377, 149] width 329 height 14
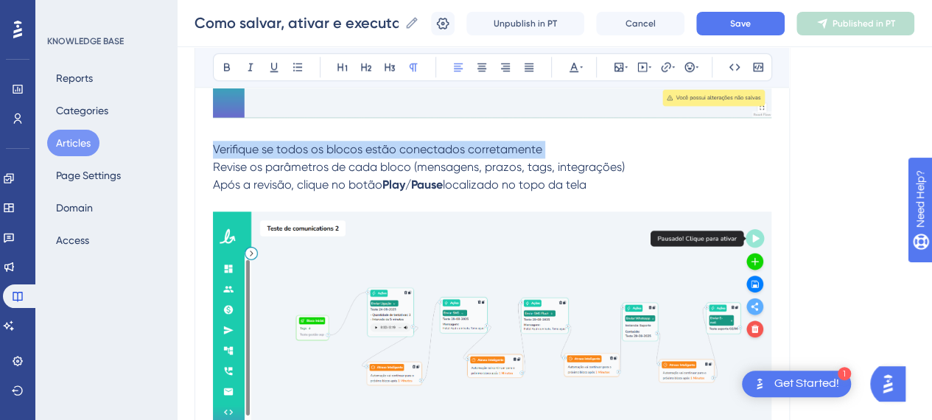
click at [248, 150] on span "Verifique se todos os blocos estão conectados corretamente" at bounding box center [377, 149] width 329 height 14
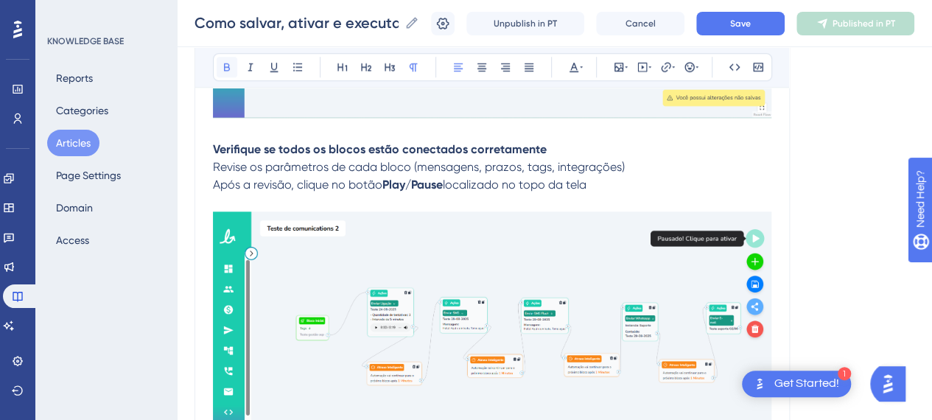
click at [225, 63] on icon at bounding box center [227, 67] width 6 height 8
click at [590, 153] on p "Verifique se todos os blocos estão conectados corretamente" at bounding box center [492, 150] width 558 height 18
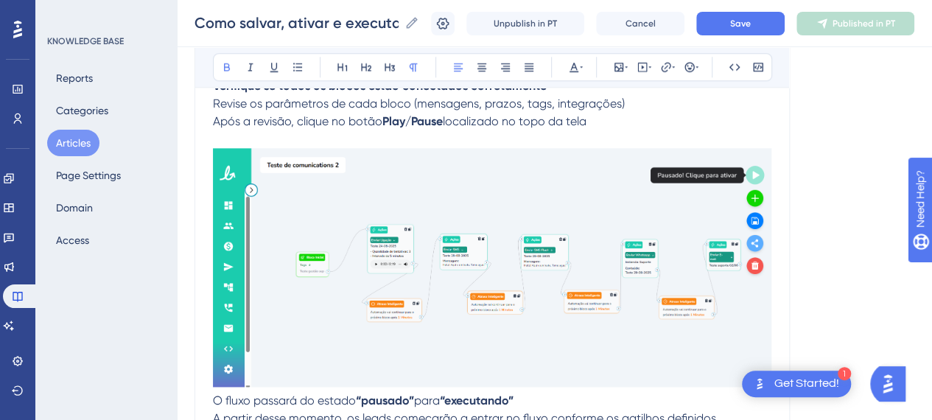
scroll to position [884, 0]
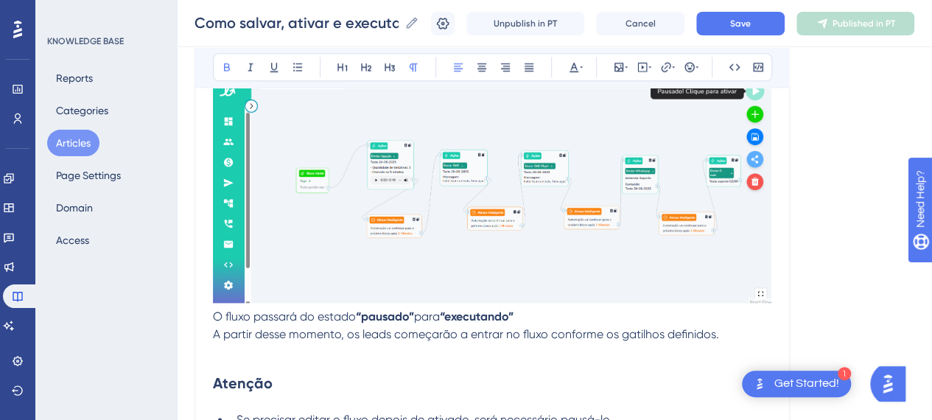
click at [598, 195] on img at bounding box center [492, 183] width 558 height 239
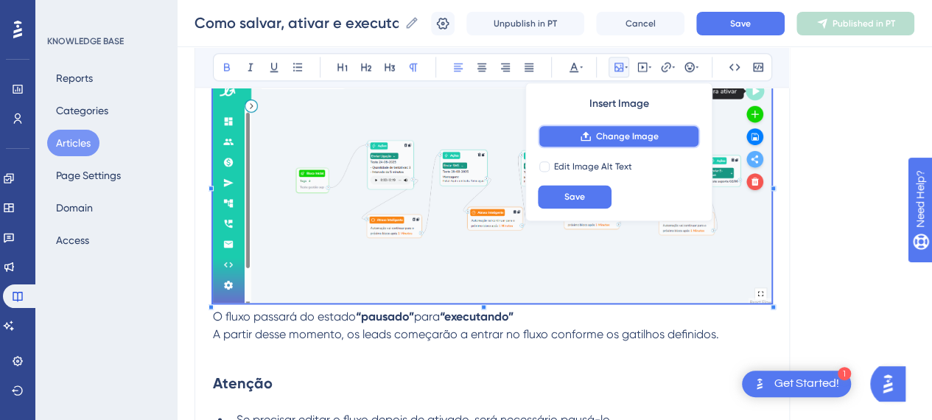
click at [609, 142] on button "Change Image" at bounding box center [619, 137] width 162 height 24
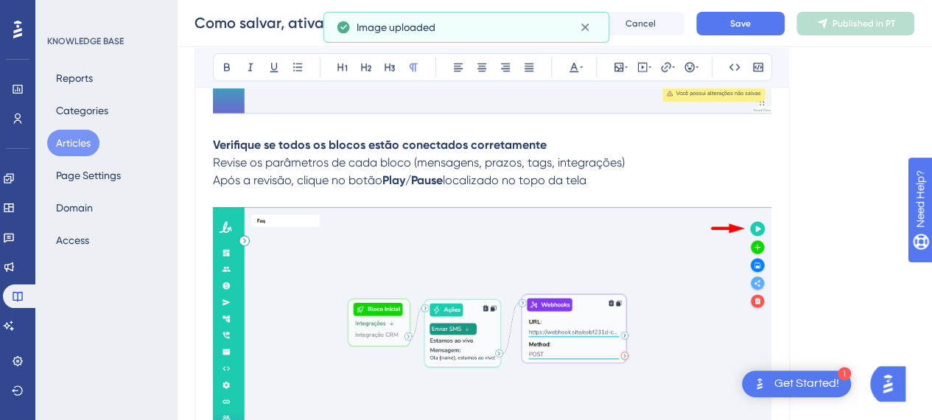
scroll to position [737, 0]
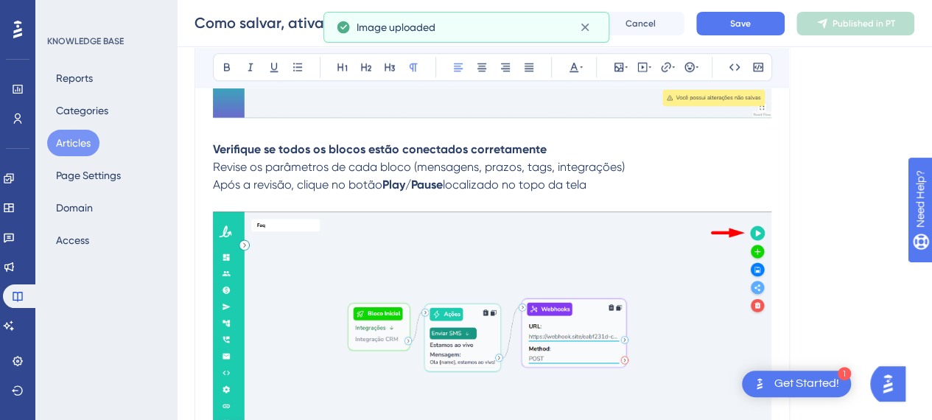
click at [586, 191] on p "Após a revisão, clique no botão Play/Pause localizado no topo da tela" at bounding box center [492, 185] width 558 height 18
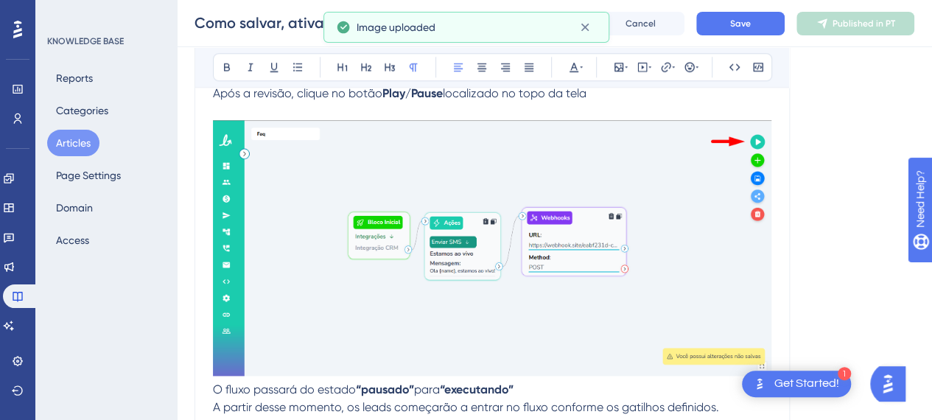
scroll to position [958, 0]
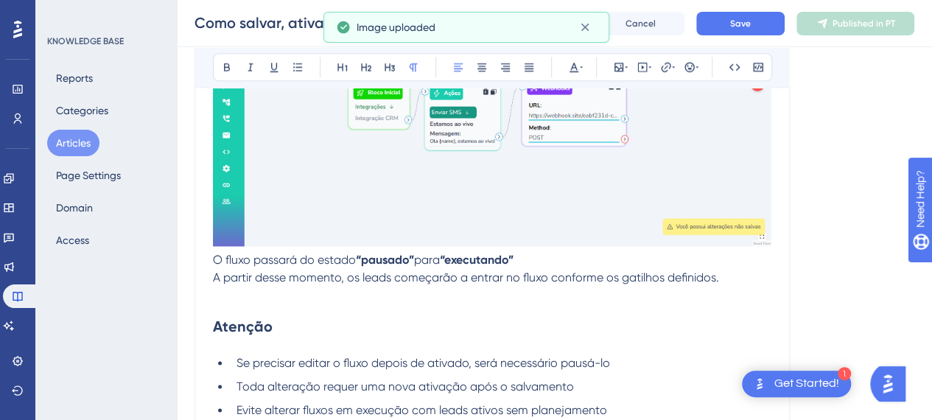
click at [256, 261] on span "O fluxo passará do estado" at bounding box center [284, 260] width 143 height 14
click at [548, 261] on p "O fluxo passará do estado “pausado” para “executando”" at bounding box center [492, 260] width 558 height 18
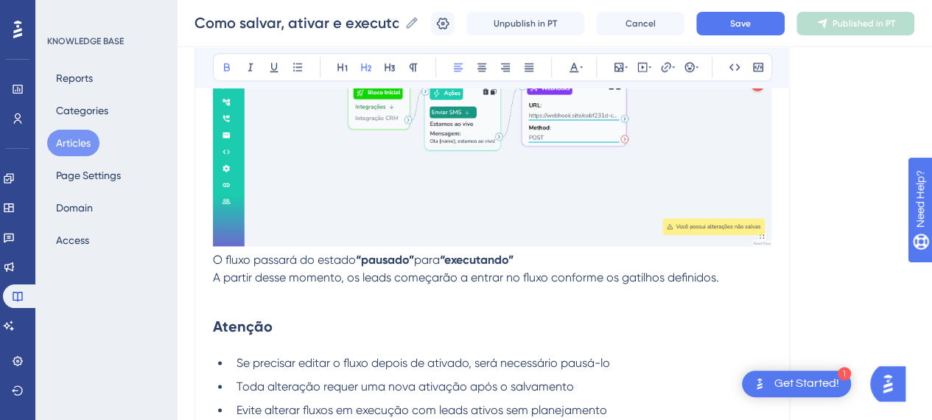
click at [414, 310] on h2 "Atenção" at bounding box center [492, 326] width 558 height 44
click at [357, 298] on p at bounding box center [492, 296] width 558 height 18
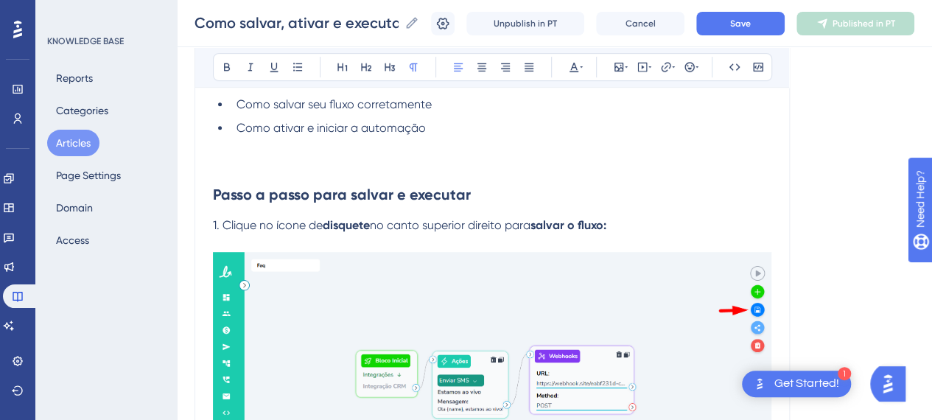
scroll to position [221, 0]
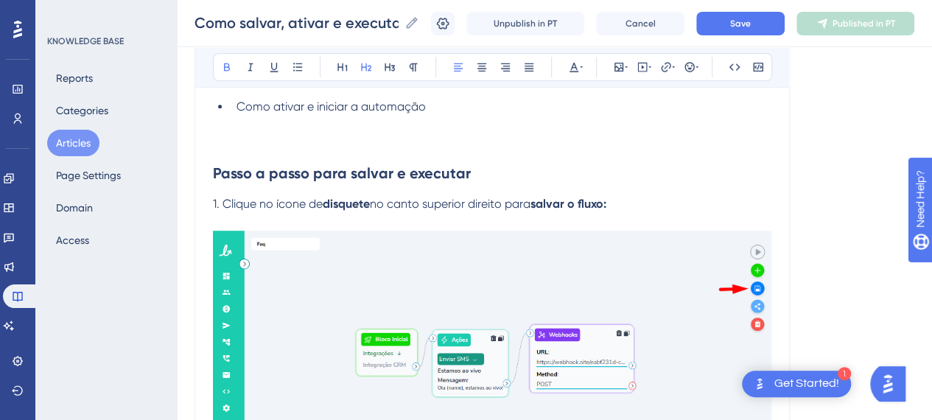
click at [385, 175] on strong "Passo a passo para salvar e executar" at bounding box center [342, 173] width 258 height 18
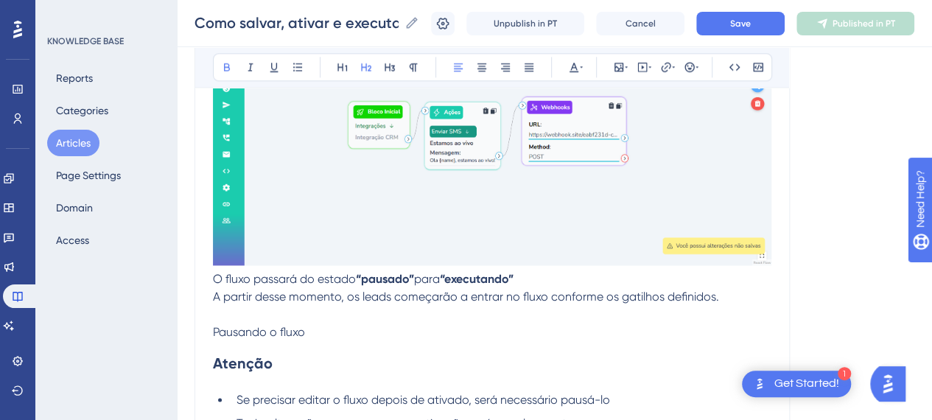
scroll to position [1032, 0]
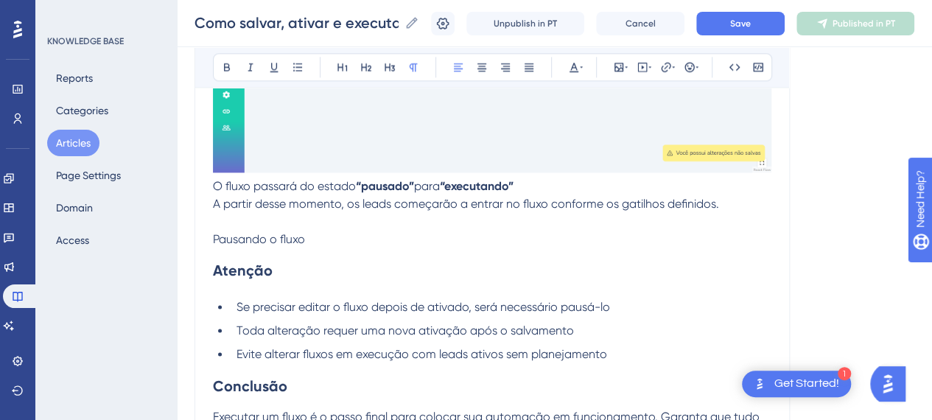
click at [279, 237] on span "Pausando o fluxo" at bounding box center [259, 239] width 92 height 14
click at [279, 236] on span "Pausando o fluxo" at bounding box center [259, 239] width 92 height 14
click at [370, 67] on icon at bounding box center [366, 67] width 10 height 8
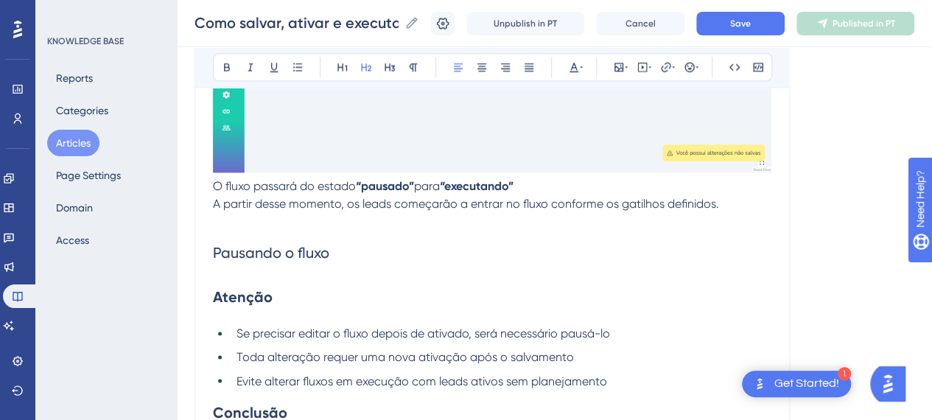
click at [340, 262] on h2 "Pausando o fluxo" at bounding box center [492, 253] width 558 height 44
drag, startPoint x: 336, startPoint y: 253, endPoint x: 191, endPoint y: 261, distance: 145.4
click at [221, 69] on icon at bounding box center [227, 67] width 12 height 12
click at [359, 256] on h2 "Pausando o fluxo" at bounding box center [492, 253] width 558 height 44
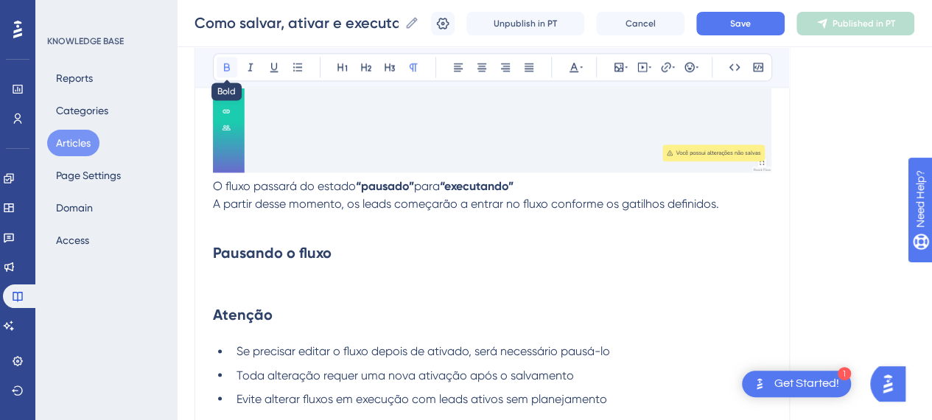
click at [231, 66] on icon at bounding box center [227, 67] width 12 height 12
click at [257, 284] on p at bounding box center [492, 284] width 558 height 18
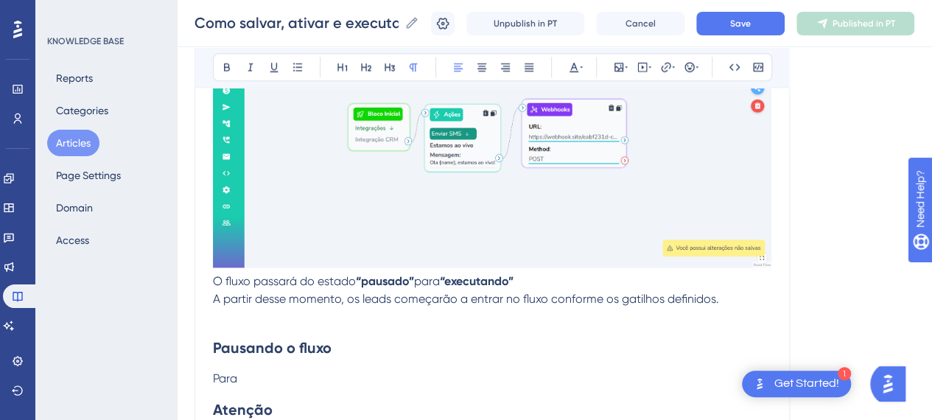
scroll to position [958, 0]
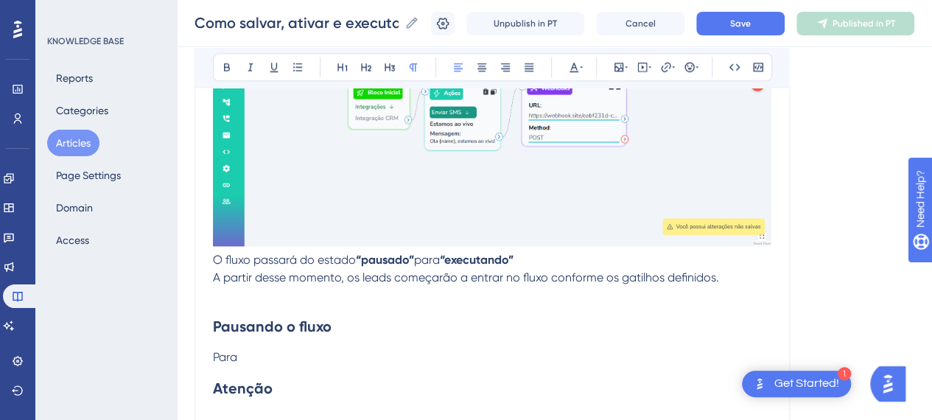
click at [270, 349] on p "Para" at bounding box center [492, 358] width 558 height 18
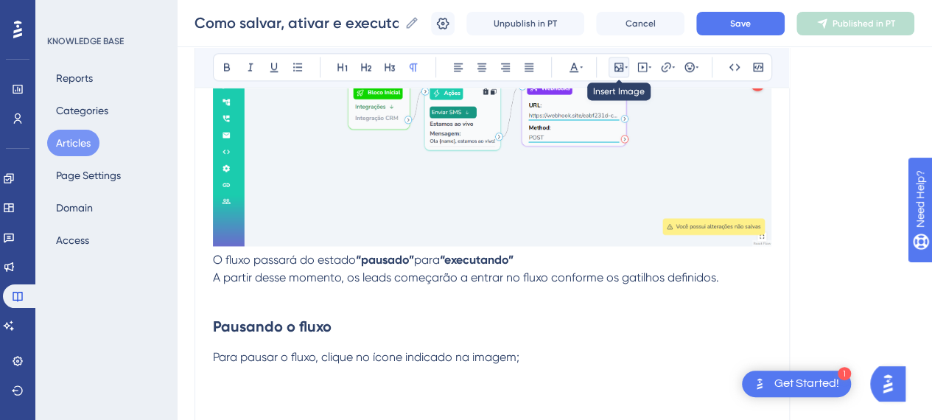
drag, startPoint x: 614, startPoint y: 67, endPoint x: 613, endPoint y: 77, distance: 10.4
click at [614, 68] on icon at bounding box center [618, 67] width 9 height 9
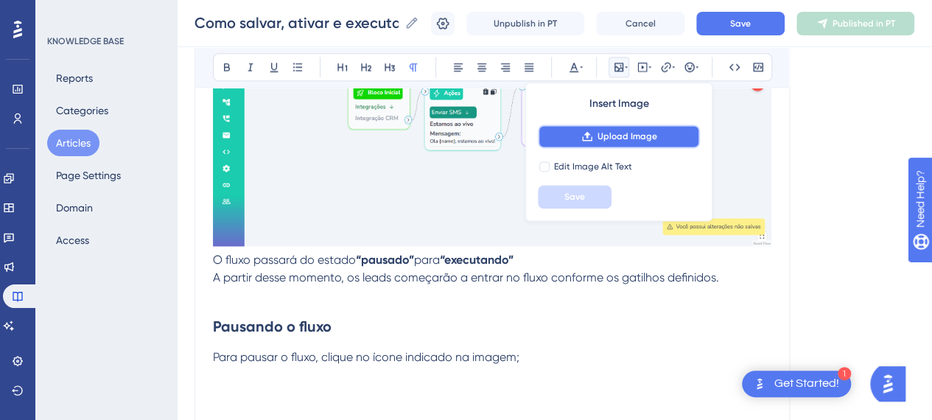
click at [609, 132] on span "Upload Image" at bounding box center [628, 136] width 60 height 12
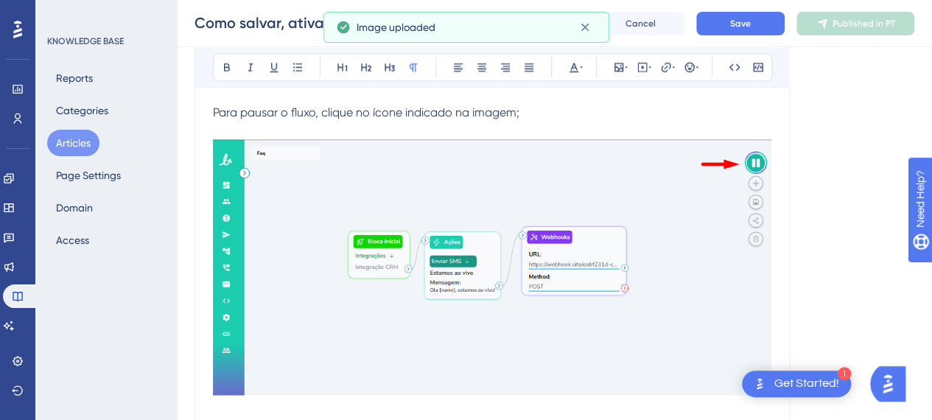
scroll to position [1326, 0]
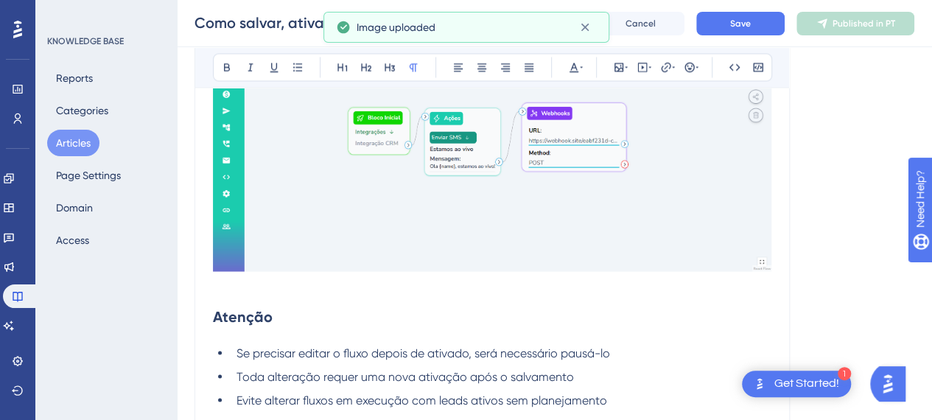
click at [559, 302] on h2 "Atenção" at bounding box center [492, 316] width 558 height 44
click at [442, 289] on p at bounding box center [492, 285] width 558 height 18
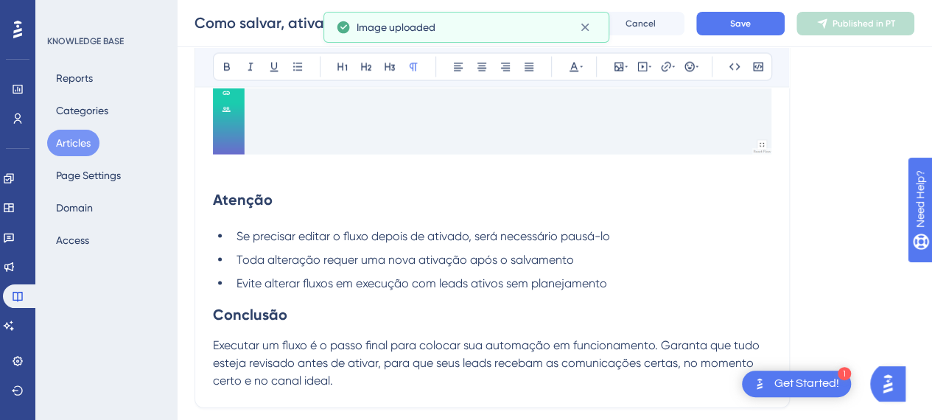
scroll to position [1490, 0]
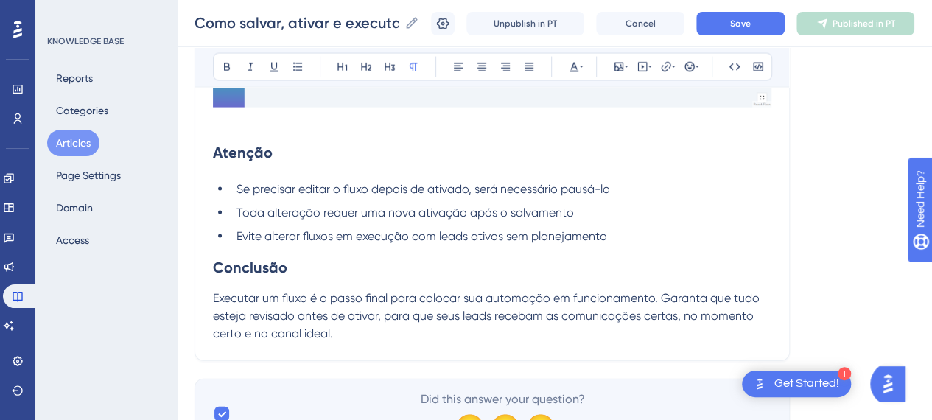
click at [624, 250] on h2 "Conclusão" at bounding box center [492, 267] width 558 height 44
click at [622, 230] on li "Evite alterar fluxos em execução com leads ativos sem planejamento" at bounding box center [501, 237] width 541 height 18
click at [773, 20] on button "Save" at bounding box center [740, 24] width 88 height 24
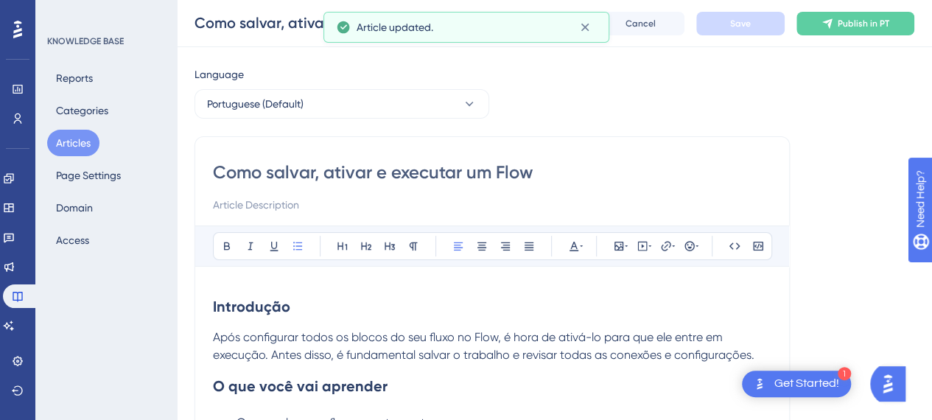
scroll to position [0, 0]
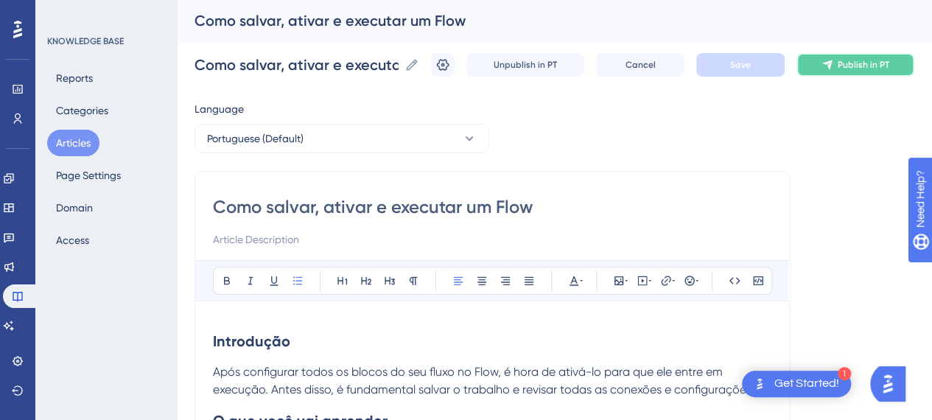
click at [833, 68] on icon at bounding box center [828, 65] width 12 height 12
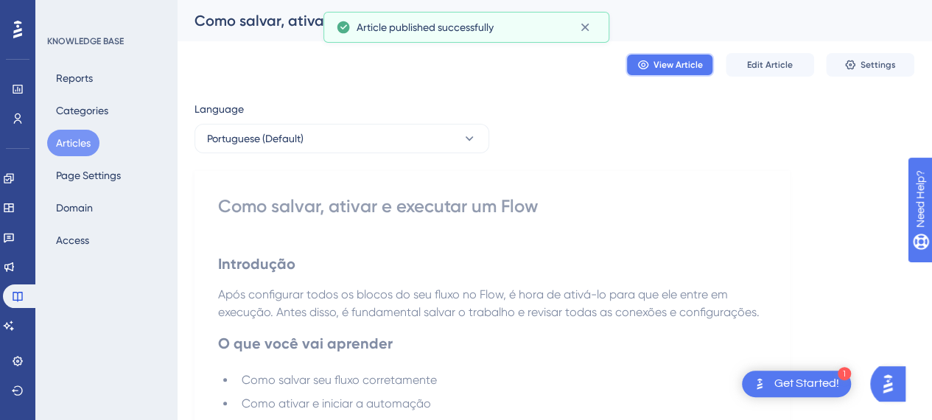
click at [704, 69] on button "View Article" at bounding box center [670, 65] width 88 height 24
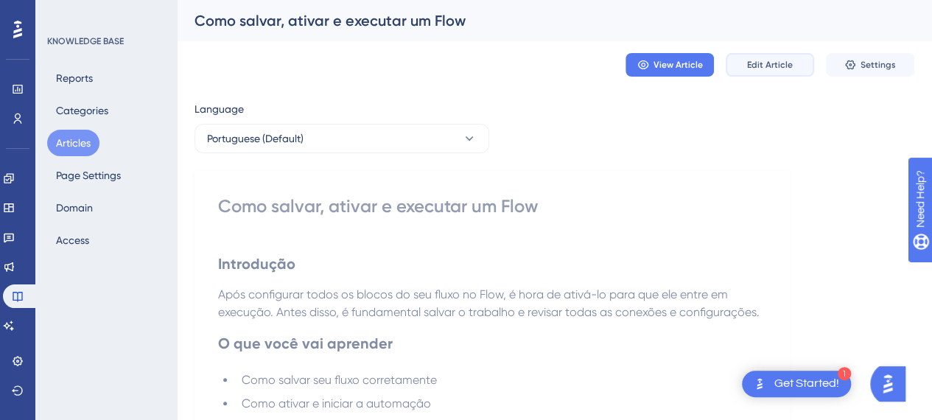
click at [760, 55] on button "Edit Article" at bounding box center [770, 65] width 88 height 24
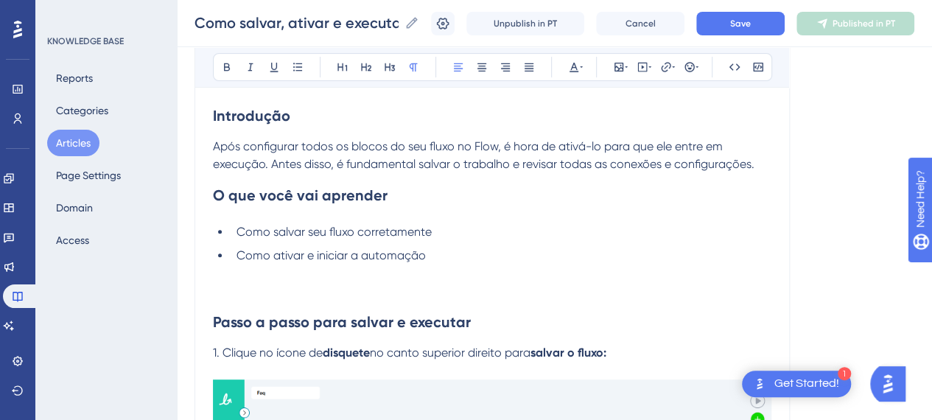
scroll to position [295, 0]
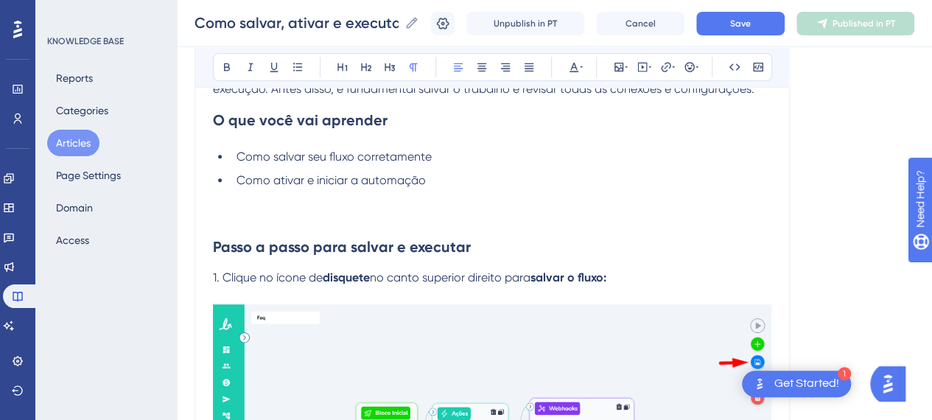
click at [259, 229] on h2 "Passo a passo para salvar e executar" at bounding box center [492, 247] width 558 height 44
click at [256, 213] on li "Como ativar e iniciar a automação" at bounding box center [501, 198] width 541 height 53
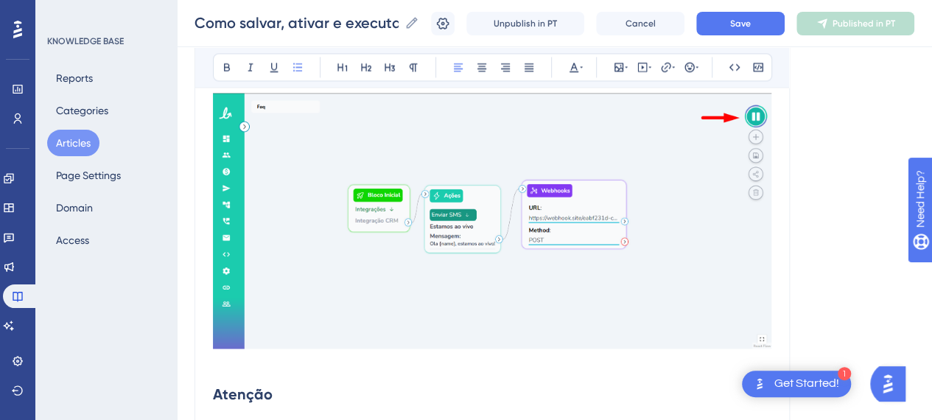
scroll to position [1032, 0]
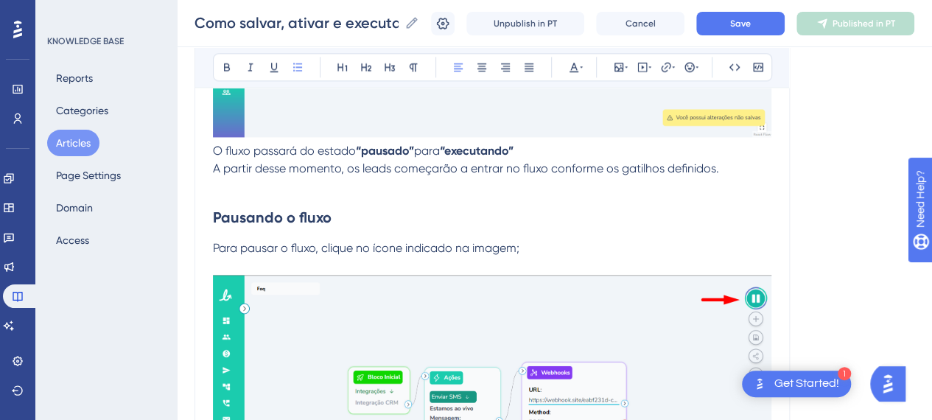
click at [262, 225] on h2 "Pausando o fluxo" at bounding box center [492, 217] width 558 height 44
click at [262, 235] on h2 "Pausando o fluxo" at bounding box center [492, 217] width 558 height 44
click at [775, 21] on button "Save" at bounding box center [740, 24] width 88 height 24
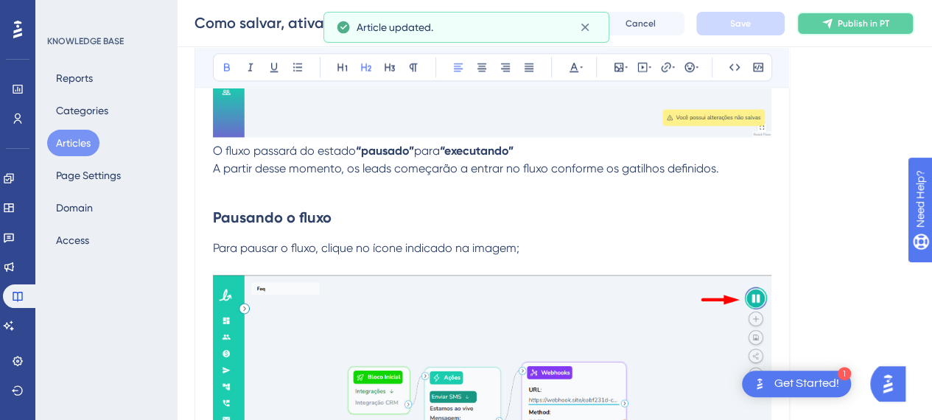
click at [856, 24] on span "Publish in PT" at bounding box center [864, 24] width 52 height 12
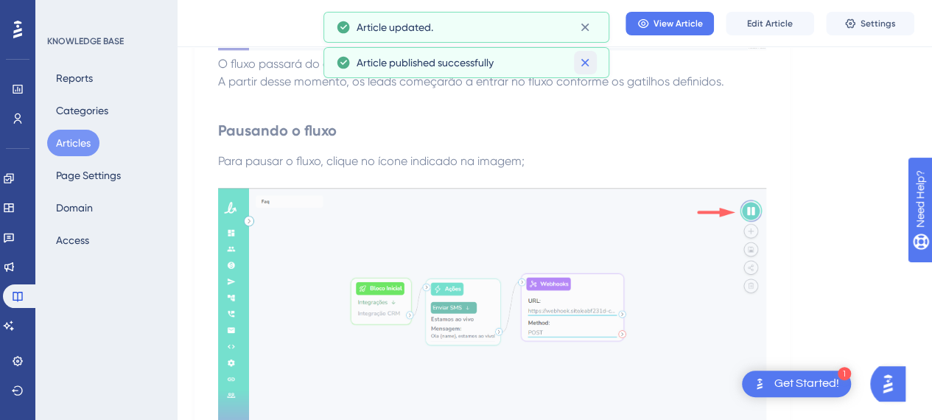
click at [592, 60] on button at bounding box center [585, 63] width 23 height 24
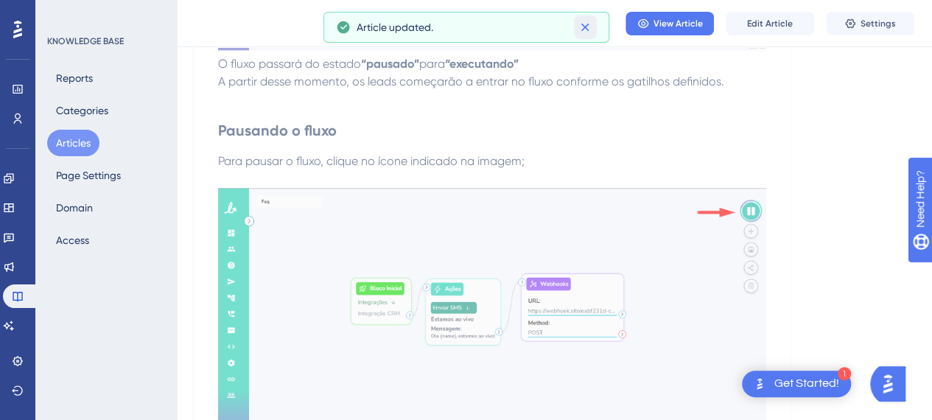
click at [595, 30] on button at bounding box center [585, 27] width 23 height 24
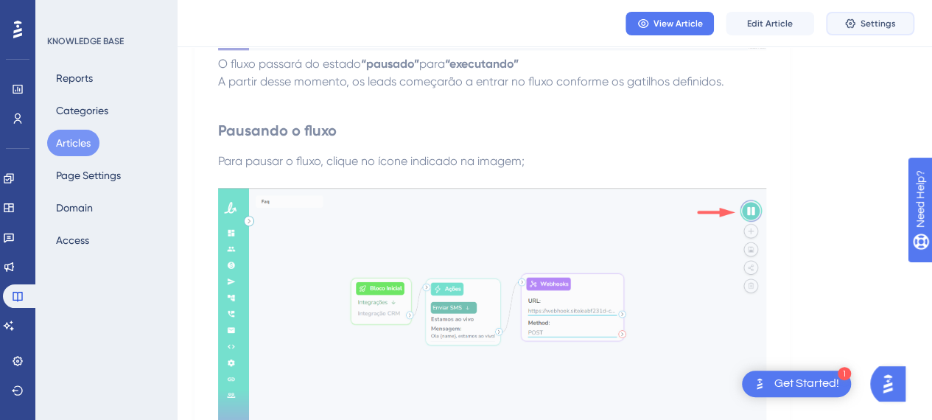
click at [890, 19] on span "Settings" at bounding box center [878, 24] width 35 height 12
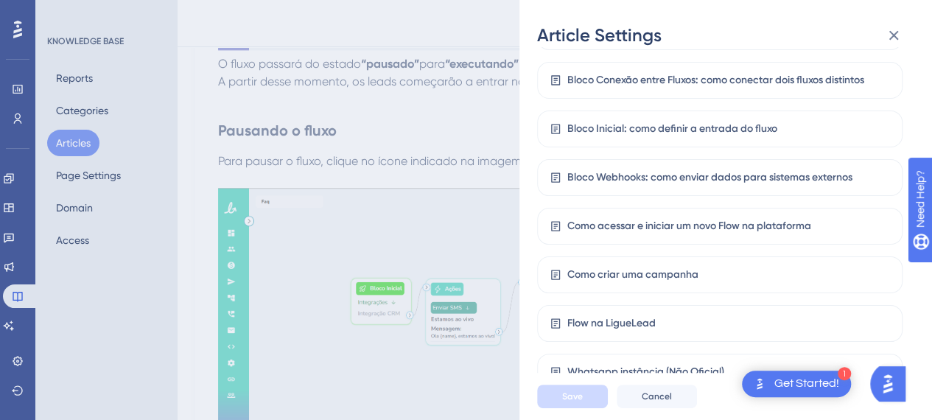
scroll to position [516, 0]
click at [381, 106] on div "Article Settings If an article is not added inside a Category, it won't appear …" at bounding box center [466, 210] width 932 height 420
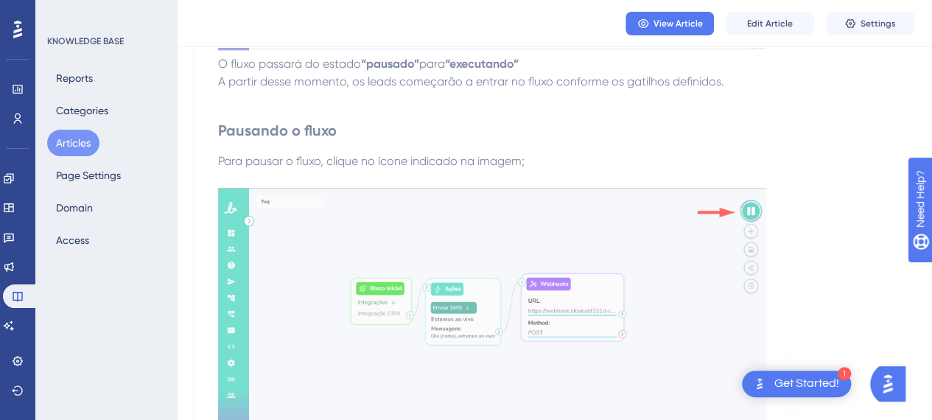
click at [488, 117] on h2 "Pausando o fluxo" at bounding box center [492, 130] width 548 height 44
click at [80, 150] on button "Articles" at bounding box center [73, 143] width 52 height 27
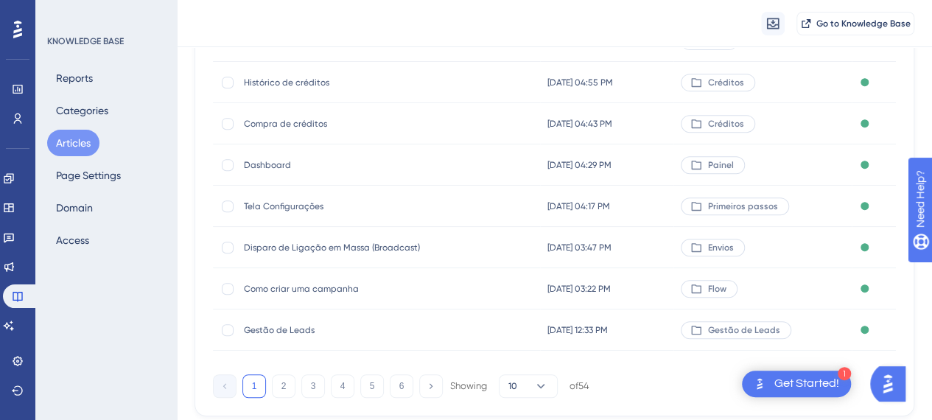
scroll to position [329, 0]
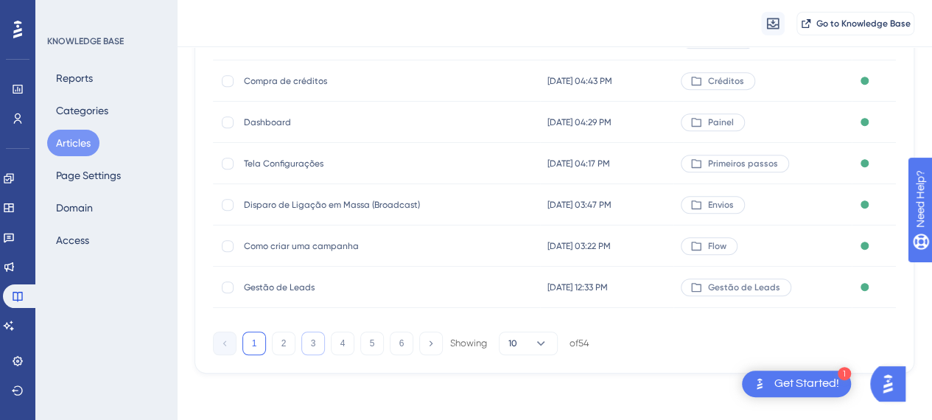
click at [318, 343] on button "3" at bounding box center [313, 344] width 24 height 24
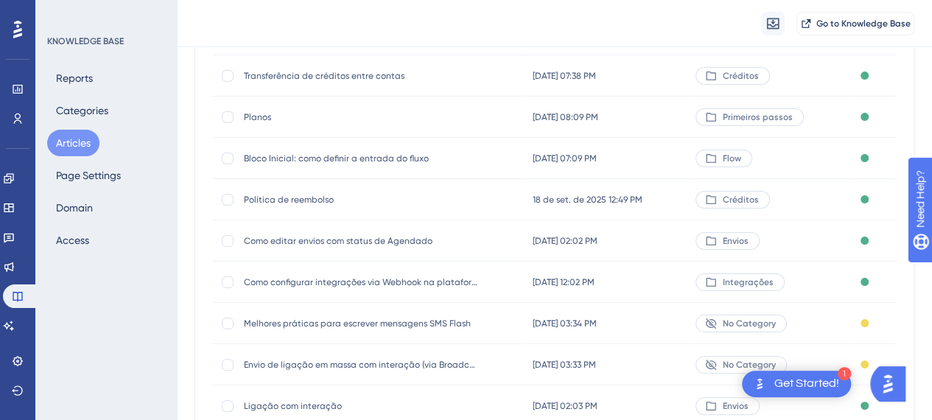
scroll to position [256, 0]
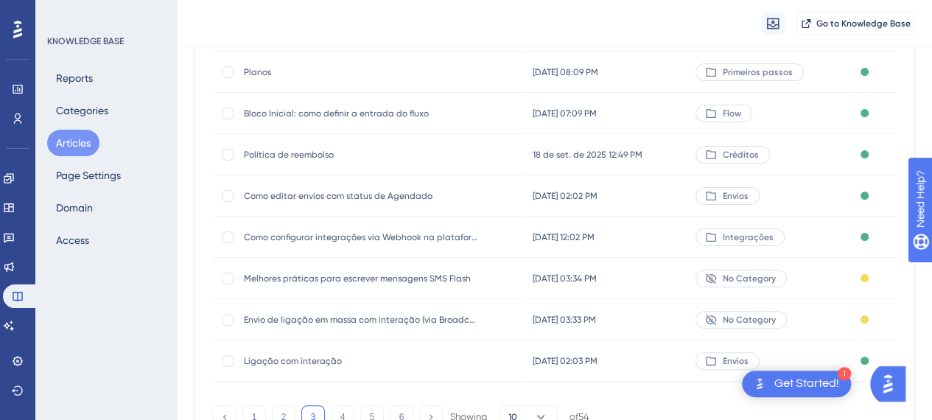
click at [285, 201] on div "Como editar envios com status de Agendado Como editar envios com status de Agen…" at bounding box center [362, 195] width 236 height 41
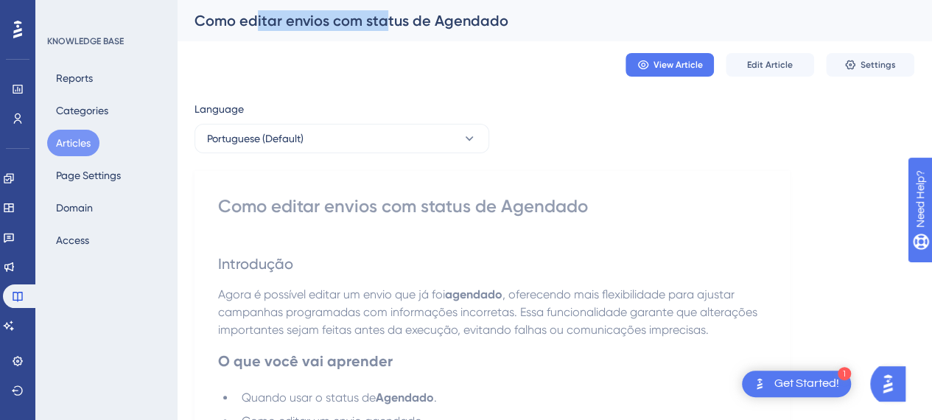
drag, startPoint x: 252, startPoint y: 27, endPoint x: 385, endPoint y: 27, distance: 132.6
click at [383, 27] on div "Como editar envios com status de Agendado" at bounding box center [536, 20] width 683 height 21
click at [385, 27] on div "Como editar envios com status de Agendado" at bounding box center [536, 20] width 683 height 21
click at [766, 57] on button "Edit Article" at bounding box center [770, 65] width 88 height 24
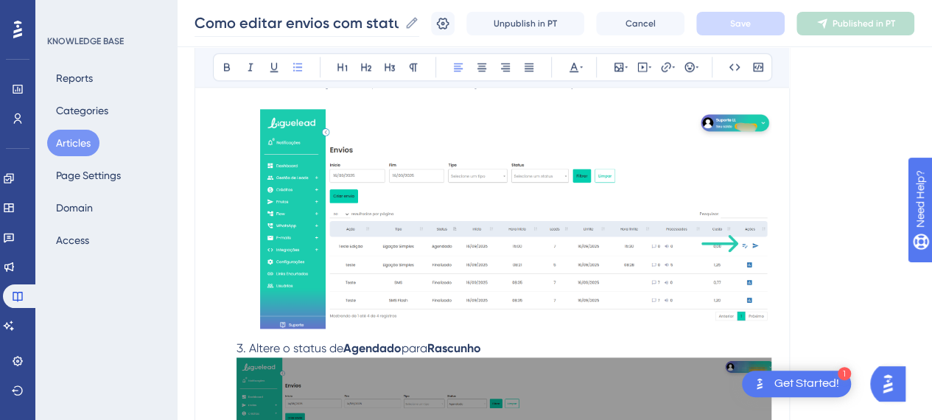
scroll to position [810, 0]
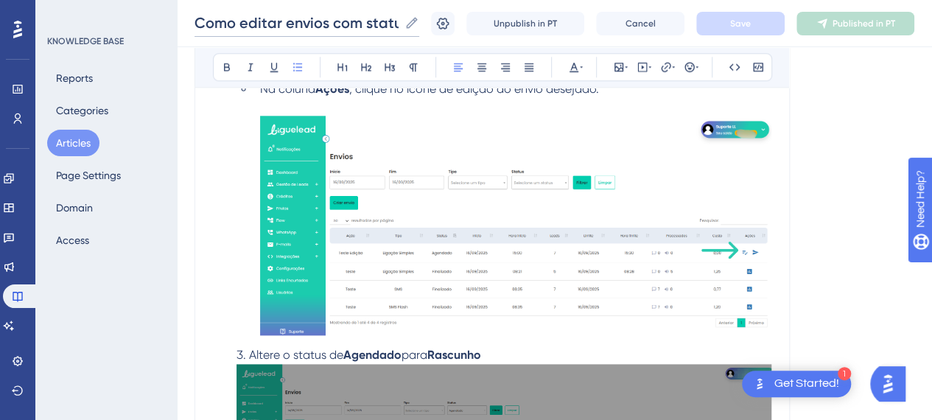
click at [343, 29] on input "Como editar envios com status de Agendado" at bounding box center [297, 23] width 204 height 21
click at [375, 23] on input "Como editar envios com status de Agendado" at bounding box center [297, 23] width 204 height 21
drag, startPoint x: 375, startPoint y: 23, endPoint x: 405, endPoint y: 23, distance: 30.2
click at [399, 23] on input "Como editar envios com status de Agendado" at bounding box center [297, 23] width 204 height 21
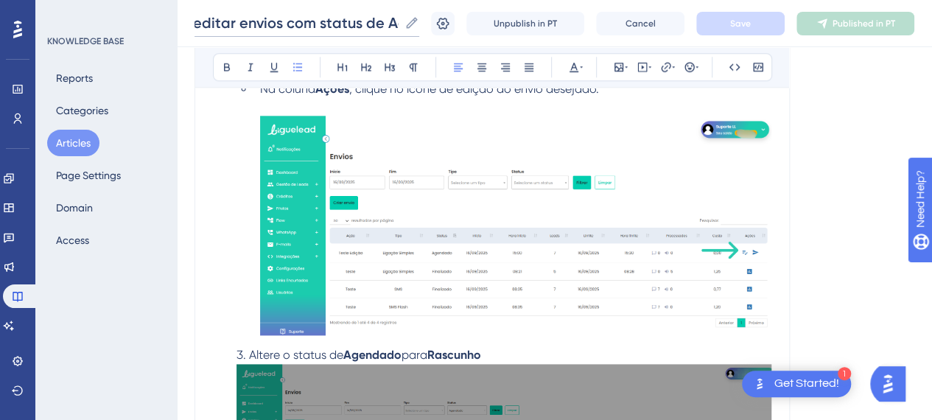
click at [396, 24] on input "Como editar envios com status de Agendado" at bounding box center [297, 23] width 204 height 21
drag, startPoint x: 393, startPoint y: 24, endPoint x: 368, endPoint y: 24, distance: 25.1
click at [368, 24] on input "Como editar envios com status de Agendado" at bounding box center [297, 23] width 204 height 21
type input "Como editar envios com status de agendado"
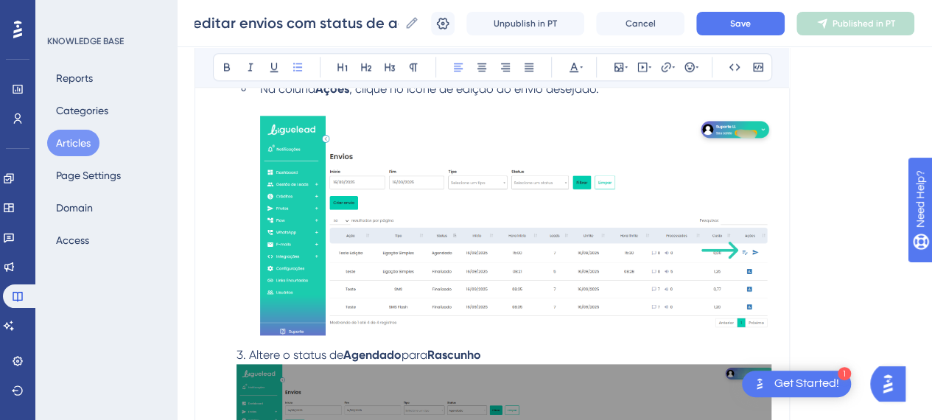
scroll to position [0, 0]
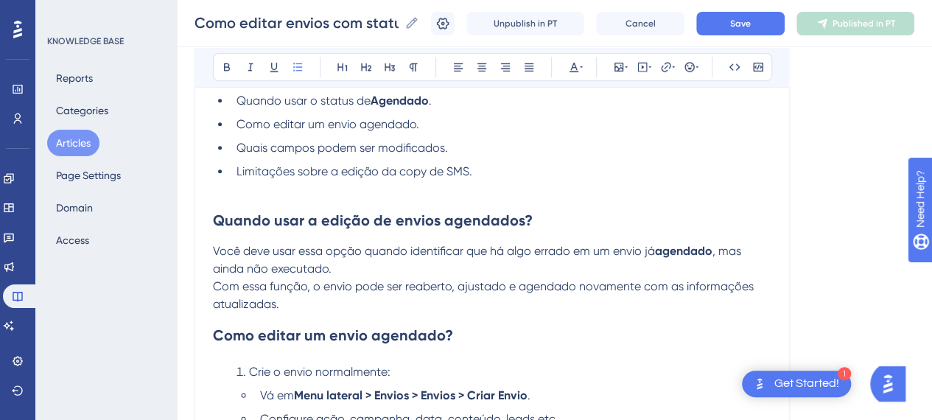
click at [500, 189] on li "Limitações sobre a edição da copy de SMS." at bounding box center [501, 180] width 541 height 35
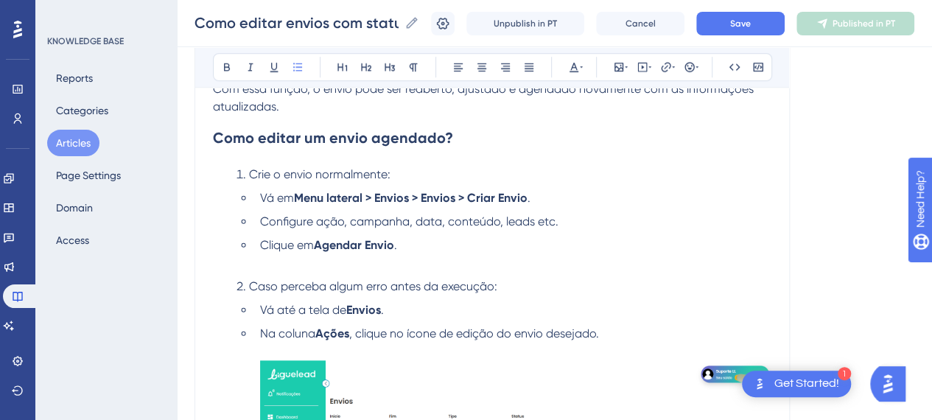
scroll to position [589, 0]
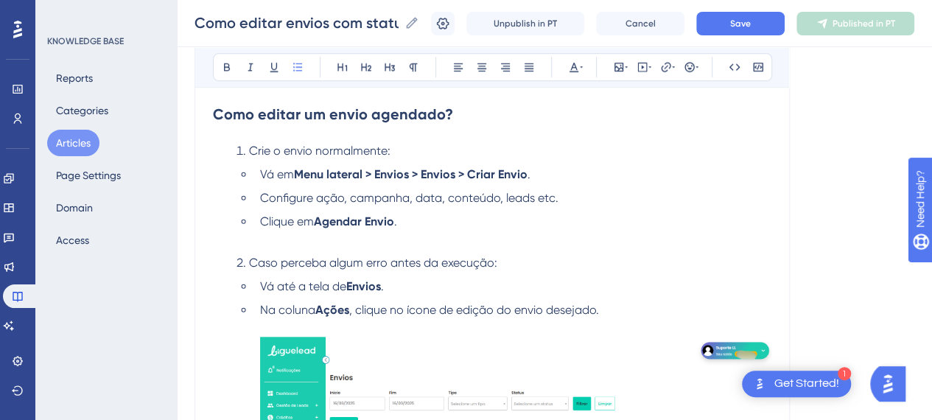
click at [380, 171] on strong "Menu lateral > Envios > Envios > Criar Envio" at bounding box center [411, 174] width 234 height 14
click at [595, 176] on li "Vá em Menu lateral > "Envios" > "Envios" > "Criar Envio" ." at bounding box center [512, 175] width 517 height 18
click at [426, 198] on span "Configure ação, campanha, data, conteúdo, leads etc." at bounding box center [409, 198] width 298 height 14
click at [424, 175] on strong "Menu lateral > "Envios" > "Envios" > "Criar Envio"" at bounding box center [424, 174] width 260 height 14
click at [484, 172] on strong "Menu lateral > "Envios" > "Envios" > "Criar Envio"" at bounding box center [424, 174] width 260 height 14
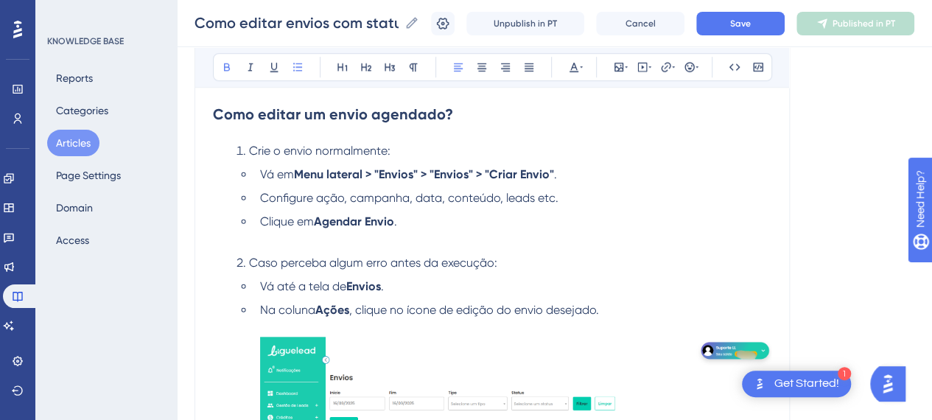
click at [485, 169] on strong "Menu lateral > "Envios" > "Envios" > "Criar Envio"" at bounding box center [424, 174] width 260 height 14
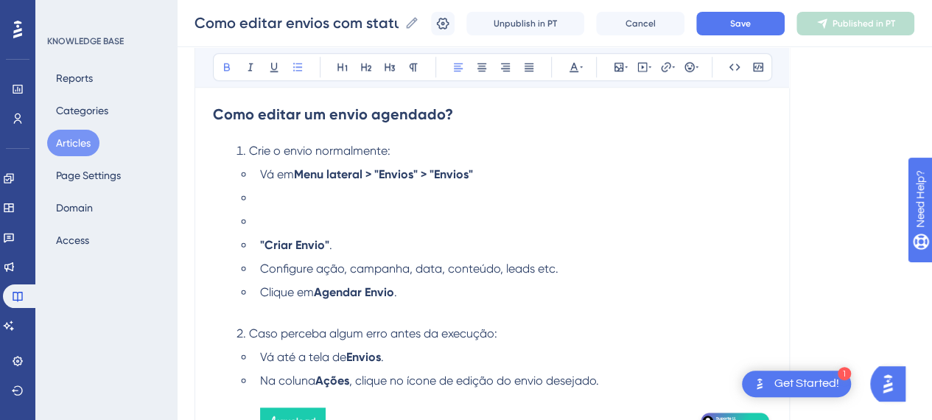
click at [502, 179] on li "Vá em Menu lateral > "Envios" > "Envios"" at bounding box center [512, 175] width 517 height 18
click at [486, 197] on li at bounding box center [512, 198] width 517 height 18
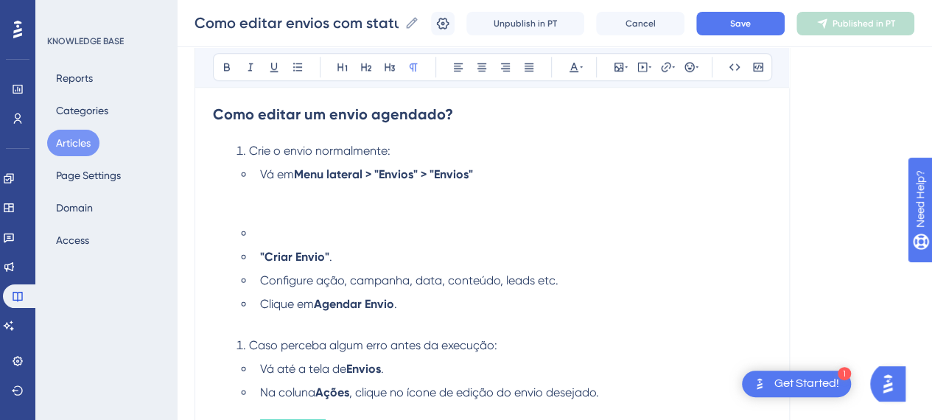
drag, startPoint x: 458, startPoint y: 182, endPoint x: 457, endPoint y: 195, distance: 13.3
click at [458, 183] on p at bounding box center [492, 192] width 558 height 18
drag, startPoint x: 620, startPoint y: 66, endPoint x: 622, endPoint y: 74, distance: 8.2
click at [620, 67] on icon at bounding box center [619, 67] width 12 height 12
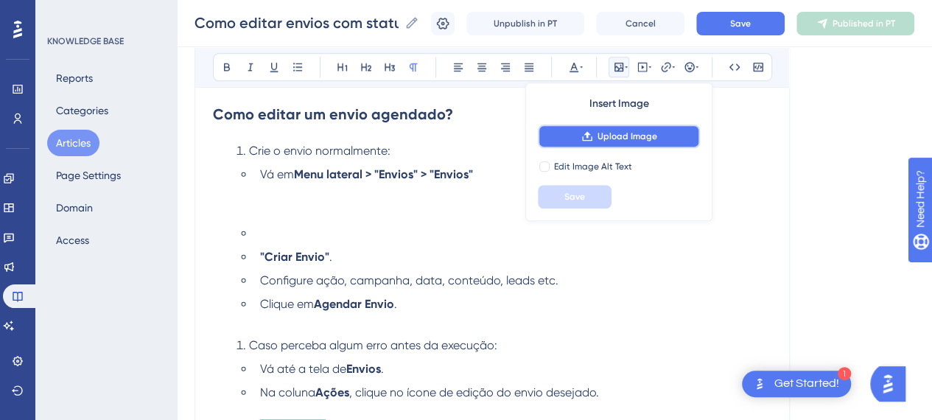
click at [614, 144] on button "Upload Image" at bounding box center [619, 137] width 162 height 24
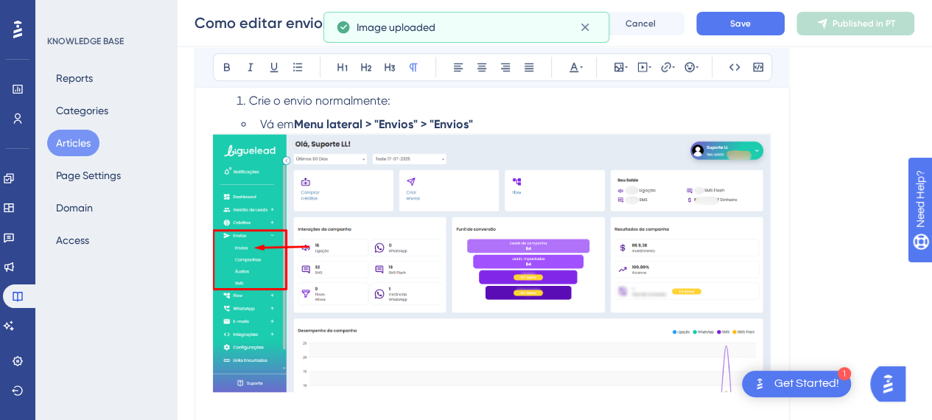
scroll to position [663, 0]
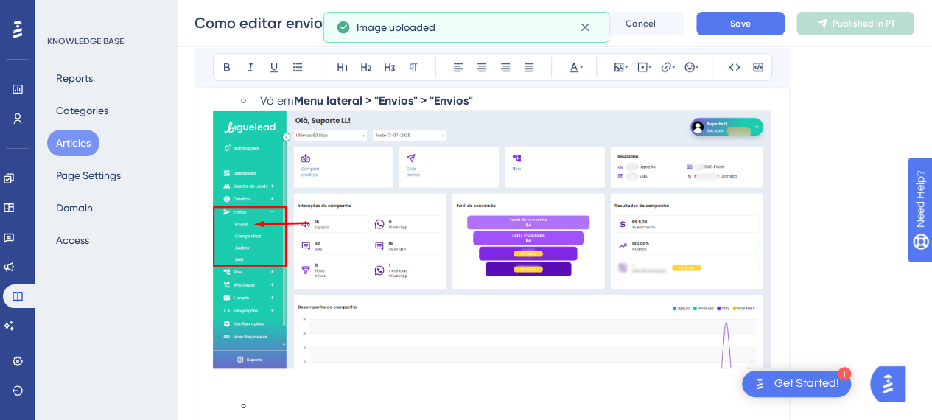
click at [516, 95] on li "Vá em Menu lateral > "Envios" > "Envios"" at bounding box center [512, 101] width 517 height 18
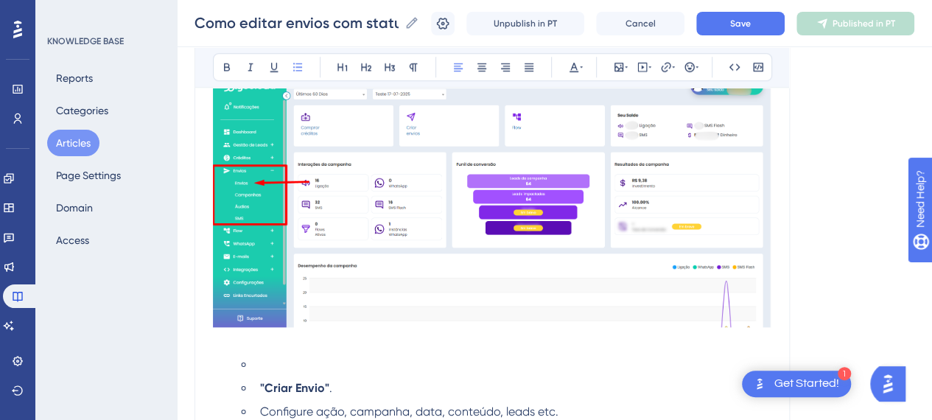
scroll to position [737, 0]
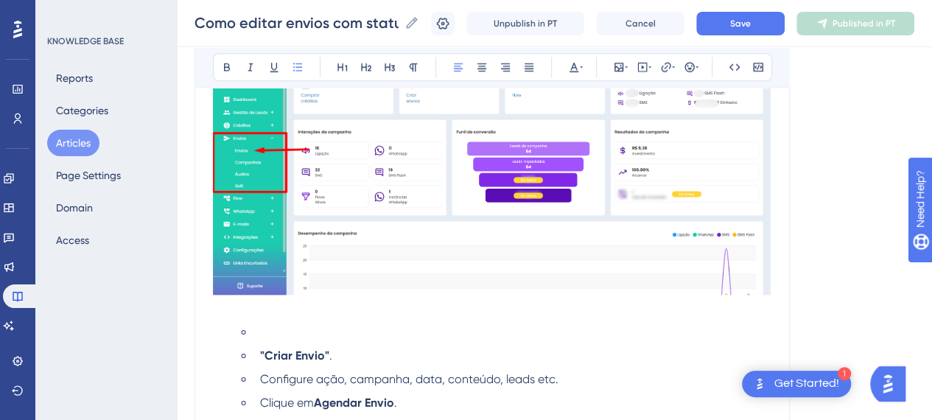
click at [278, 330] on li at bounding box center [512, 332] width 517 height 18
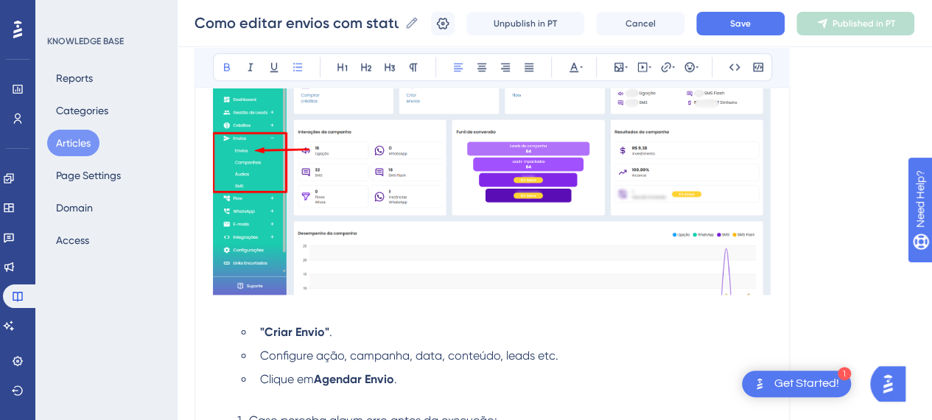
click at [264, 332] on strong ""Criar Envio"" at bounding box center [294, 332] width 69 height 14
click at [458, 331] on li "Selecione a opção "Criar Envio" ." at bounding box center [512, 332] width 517 height 18
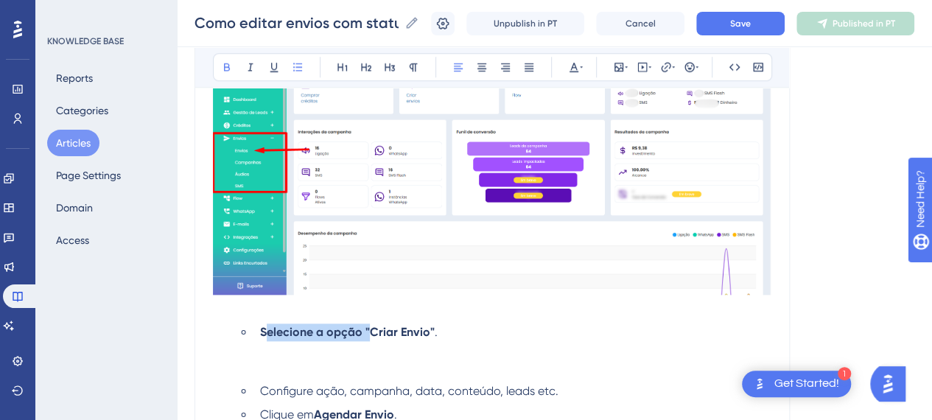
drag, startPoint x: 365, startPoint y: 326, endPoint x: 244, endPoint y: 172, distance: 196.8
click at [262, 328] on strong "Selecione a opção "Criar Envio"" at bounding box center [347, 332] width 175 height 14
click at [227, 69] on icon at bounding box center [227, 67] width 12 height 12
click at [328, 363] on p at bounding box center [492, 368] width 558 height 18
click at [616, 68] on icon at bounding box center [619, 67] width 12 height 12
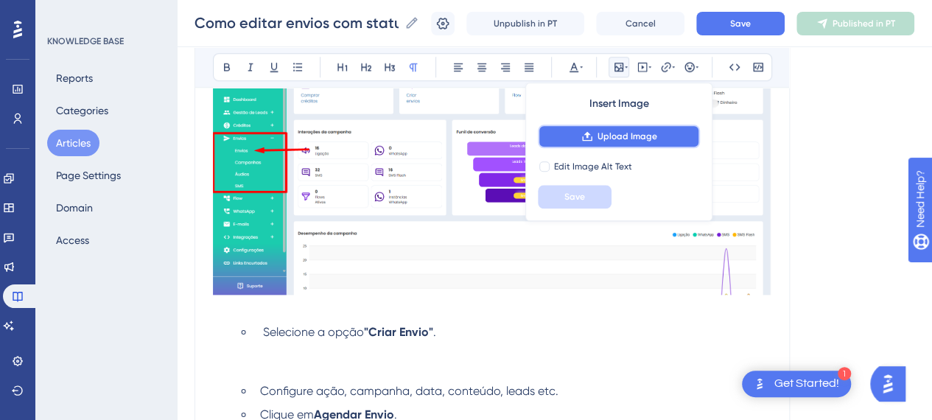
click at [601, 138] on span "Upload Image" at bounding box center [628, 136] width 60 height 12
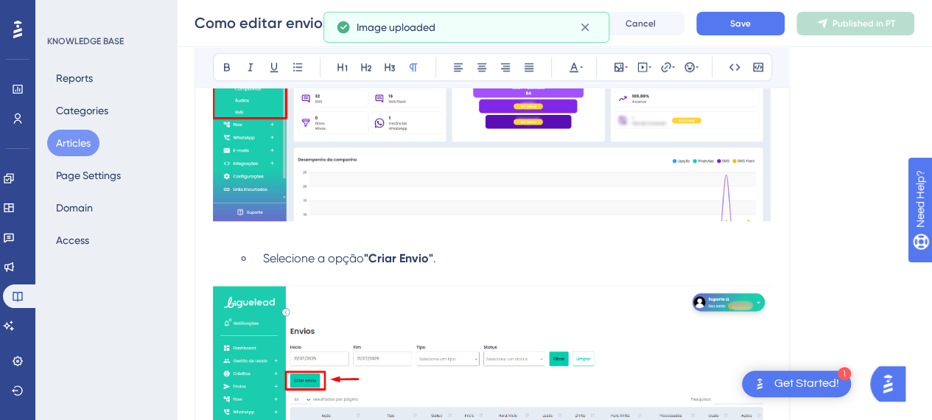
click at [298, 263] on span "Selecione a opção" at bounding box center [313, 258] width 101 height 14
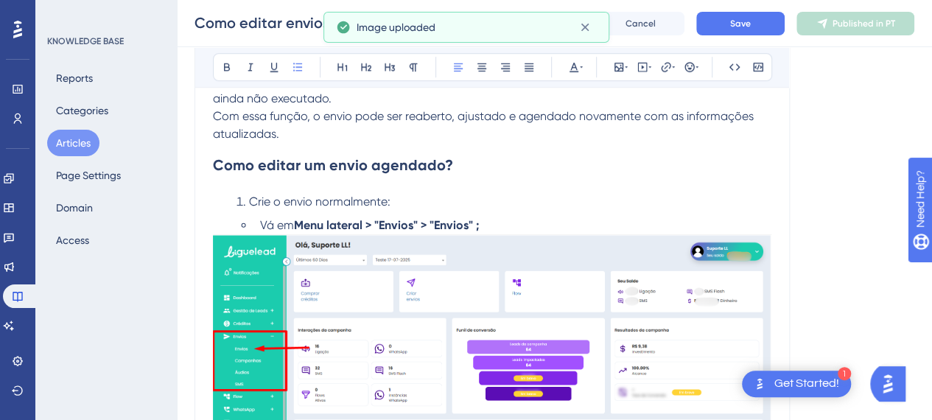
scroll to position [516, 0]
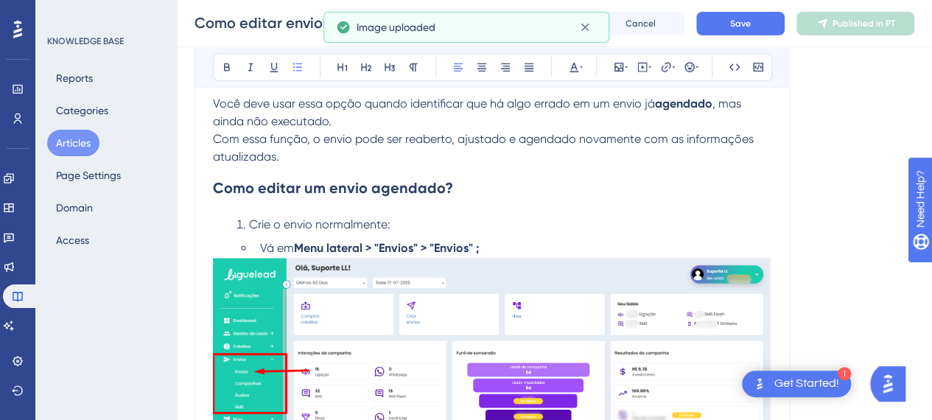
click at [494, 245] on li "Vá em Menu lateral > "Envios" > "Envios" ;" at bounding box center [512, 248] width 517 height 18
drag, startPoint x: 472, startPoint y: 226, endPoint x: 485, endPoint y: 232, distance: 14.5
click at [482, 231] on li "Crie o envio normalmente:" at bounding box center [501, 225] width 541 height 18
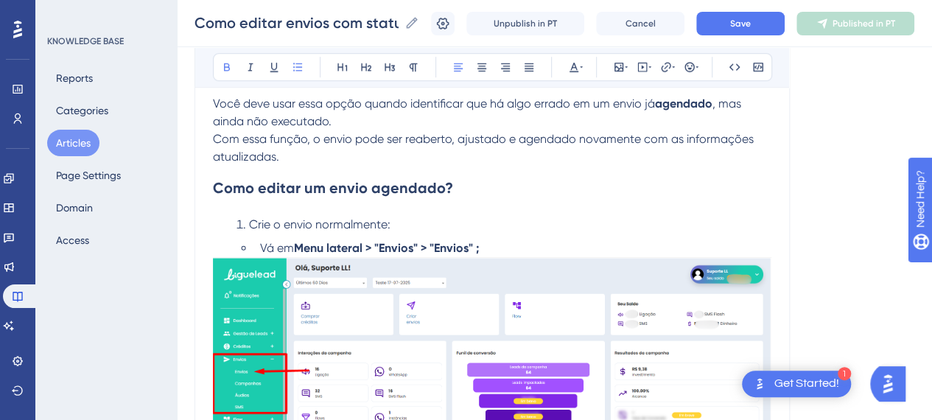
drag, startPoint x: 522, startPoint y: 239, endPoint x: 519, endPoint y: 247, distance: 7.9
click at [523, 242] on li "Vá em Menu lateral > "Envios" > "Envios" ;" at bounding box center [512, 248] width 517 height 18
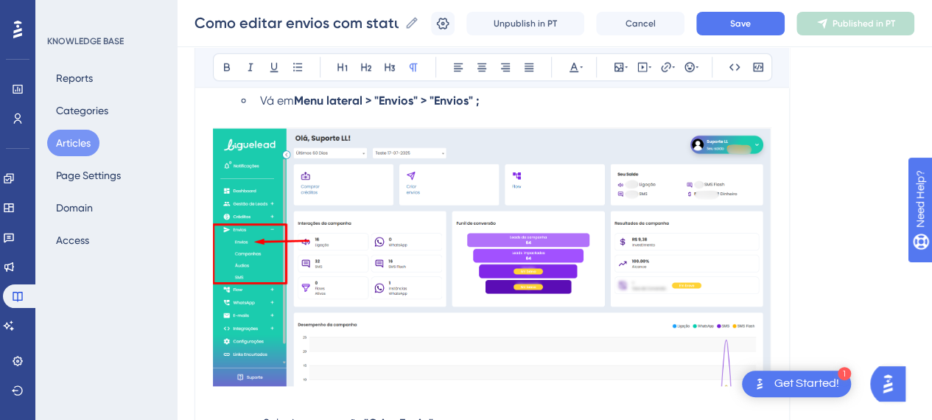
scroll to position [884, 0]
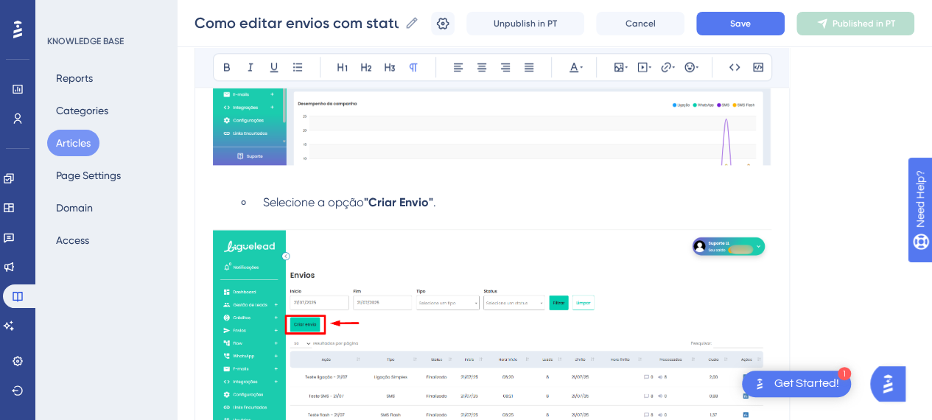
click at [488, 195] on li "Selecione a opção "Criar Envio" ." at bounding box center [512, 203] width 517 height 18
drag, startPoint x: 407, startPoint y: 178, endPoint x: 413, endPoint y: 187, distance: 10.2
click at [407, 178] on p at bounding box center [492, 179] width 558 height 18
click at [503, 217] on p at bounding box center [492, 220] width 558 height 18
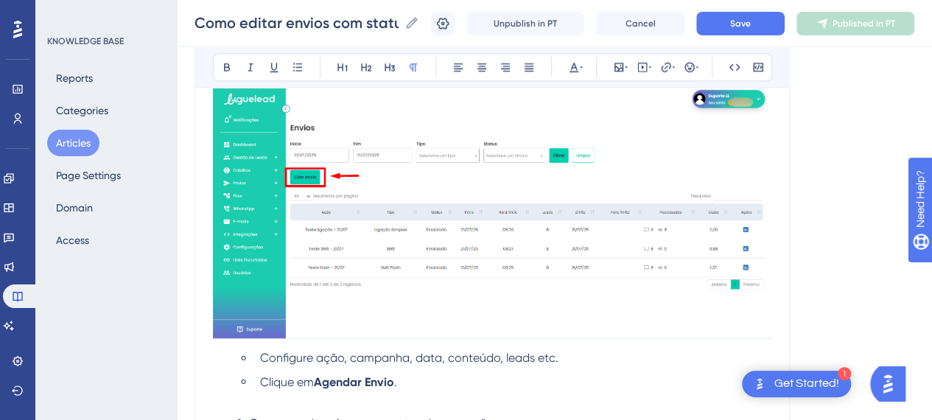
scroll to position [1105, 0]
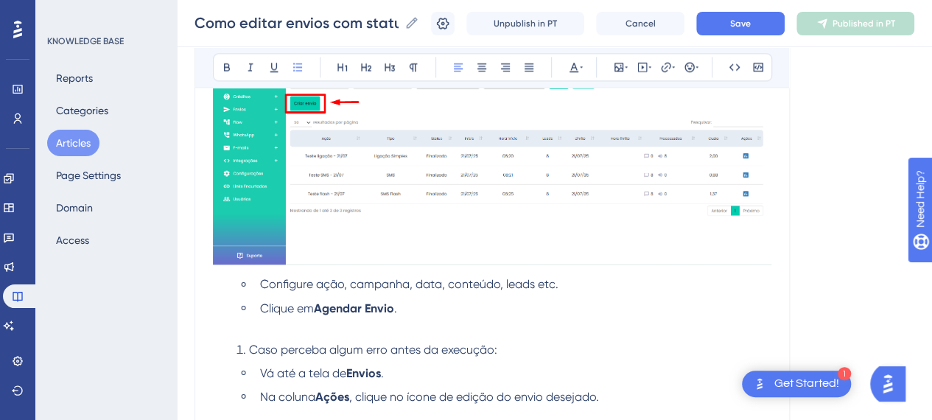
click at [572, 287] on li "Configure ação, campanha, data, conteúdo, leads etc." at bounding box center [512, 285] width 517 height 18
click at [284, 294] on ul "Configure ação, campanha, data, conteúdo, leads etc. Clique em Agendar Envio ." at bounding box center [504, 305] width 535 height 59
click at [607, 293] on ul "Configure ação, campanha, data, conteúdo, leads etc. Clique em Agendar Envio ." at bounding box center [504, 305] width 535 height 59
click at [598, 285] on li "Configure ação, campanha, data, conteúdo, leads etc." at bounding box center [512, 285] width 517 height 18
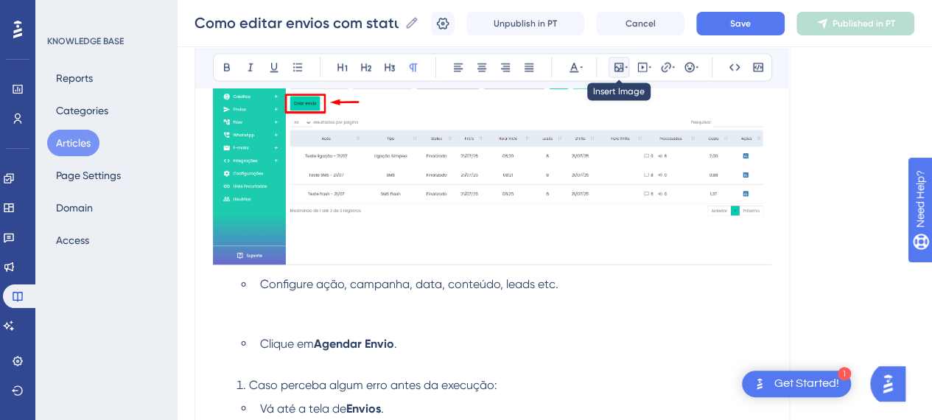
click at [614, 67] on icon at bounding box center [618, 67] width 9 height 9
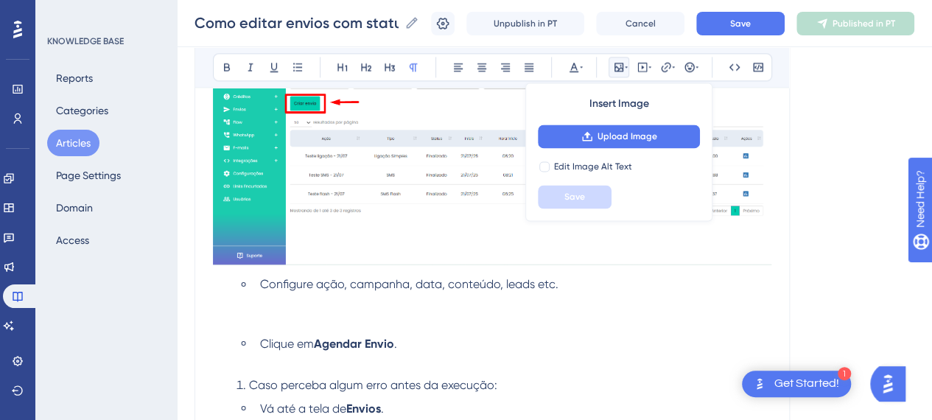
click at [611, 120] on div "Insert Image Upload Image Edit Image Alt Text Save" at bounding box center [618, 152] width 187 height 139
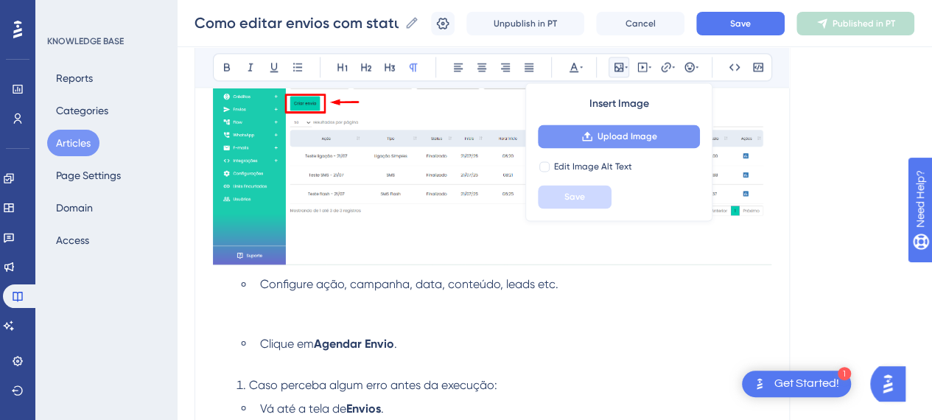
click at [614, 133] on span "Upload Image" at bounding box center [628, 136] width 60 height 12
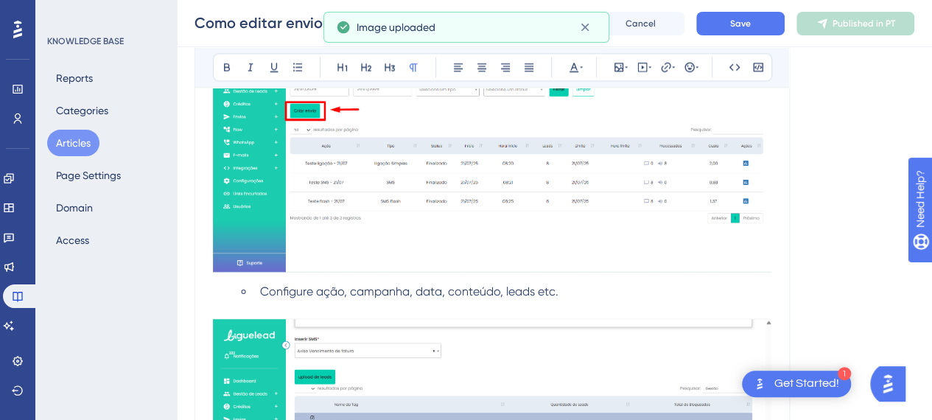
scroll to position [1179, 0]
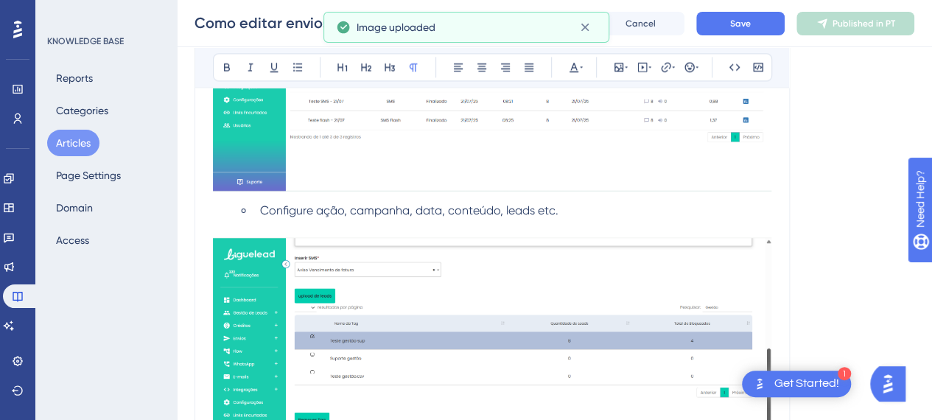
click at [511, 220] on p at bounding box center [492, 229] width 558 height 18
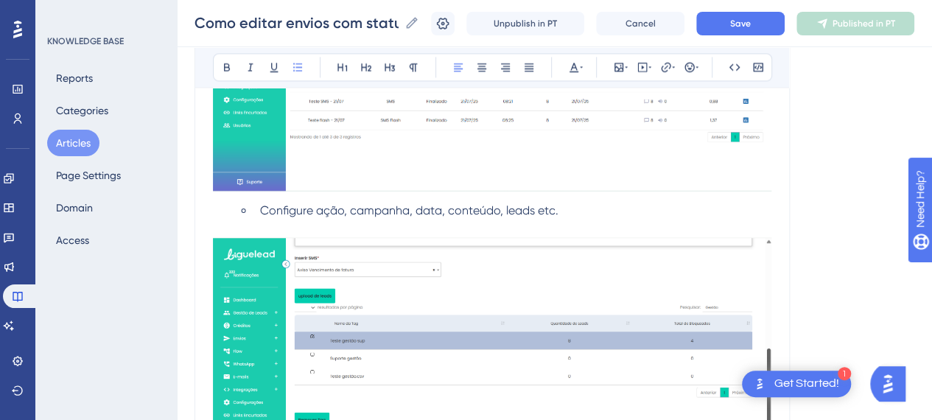
click at [585, 206] on li "Configure ação, campanha, data, conteúdo, leads etc." at bounding box center [512, 211] width 517 height 18
drag, startPoint x: 712, startPoint y: 209, endPoint x: 626, endPoint y: 206, distance: 85.5
click at [626, 206] on li "Configure ação, campanha, data, conteúdo, leads etc, e clique em "Agendar envio"" at bounding box center [512, 211] width 517 height 18
click at [230, 66] on icon at bounding box center [227, 67] width 12 height 12
click at [740, 206] on li "Configure ação, campanha, data, conteúdo, leads etc, e clique em "Agendar envio"" at bounding box center [512, 211] width 517 height 18
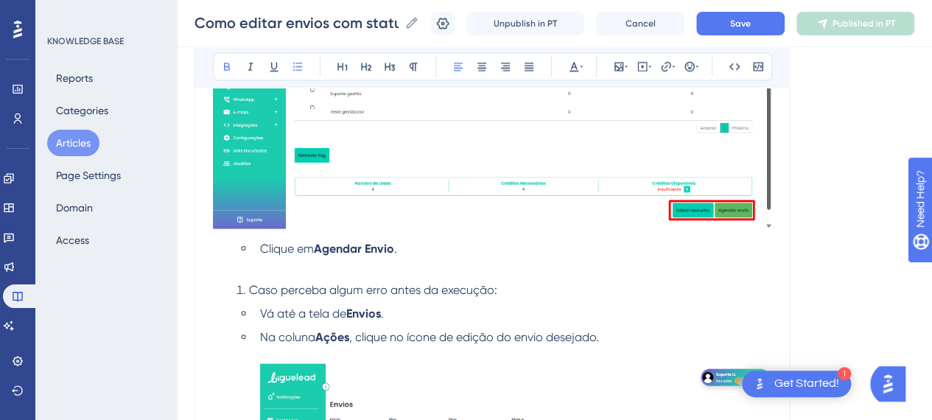
scroll to position [1474, 0]
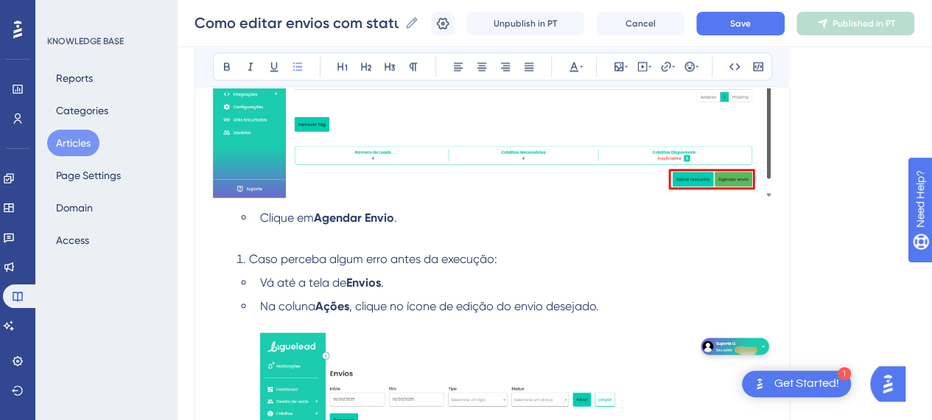
drag, startPoint x: 397, startPoint y: 237, endPoint x: 404, endPoint y: 231, distance: 8.9
click at [398, 236] on li "Clique em Agendar Envio ." at bounding box center [512, 226] width 517 height 35
drag, startPoint x: 319, startPoint y: 232, endPoint x: 397, endPoint y: 228, distance: 78.2
click at [326, 231] on li "Clique em Agendar Envio ." at bounding box center [512, 226] width 517 height 35
drag, startPoint x: 400, startPoint y: 217, endPoint x: 245, endPoint y: 222, distance: 155.5
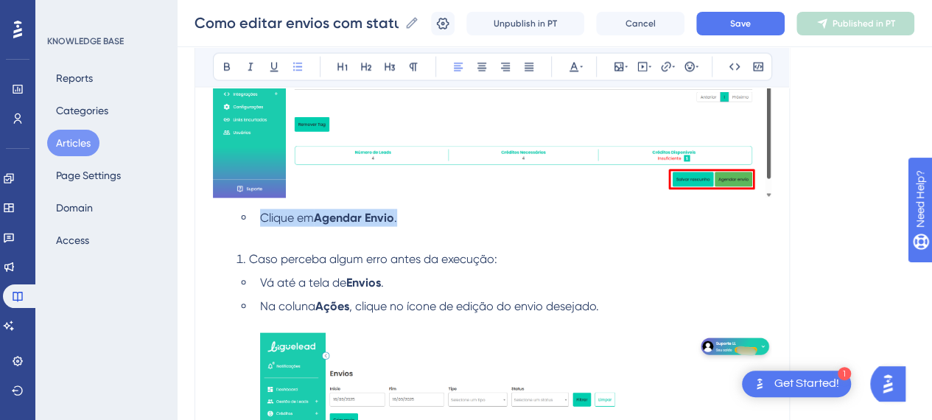
click at [254, 222] on li "Clique em Agendar Envio ." at bounding box center [512, 226] width 517 height 35
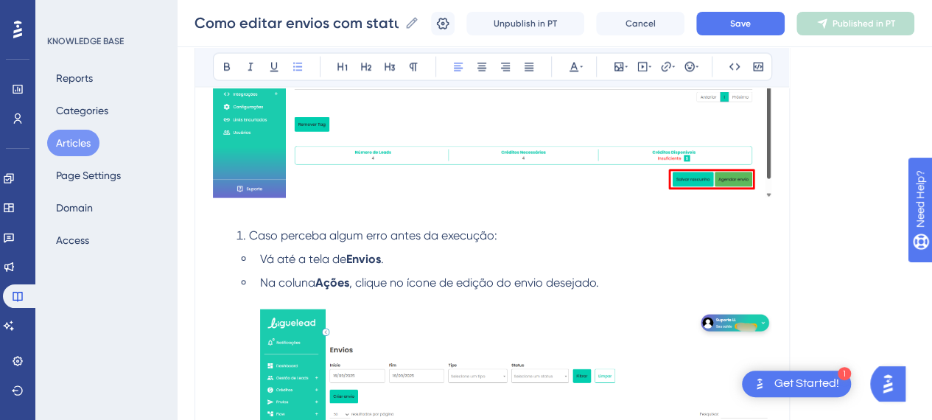
click at [279, 222] on div "Introdução Agora é possível editar um envio que já foi agendado , oferecendo ma…" at bounding box center [492, 335] width 558 height 2991
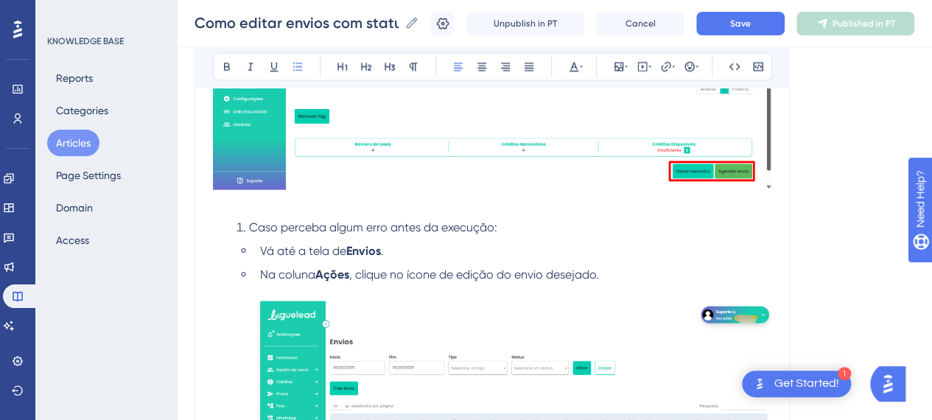
scroll to position [1400, 0]
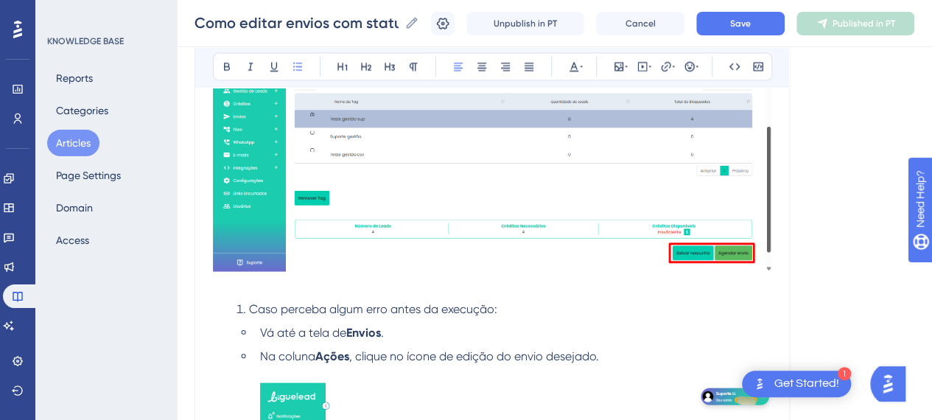
click at [246, 307] on li "Caso perceba algum erro antes da execução:" at bounding box center [501, 310] width 541 height 18
click at [350, 290] on p at bounding box center [492, 155] width 558 height 279
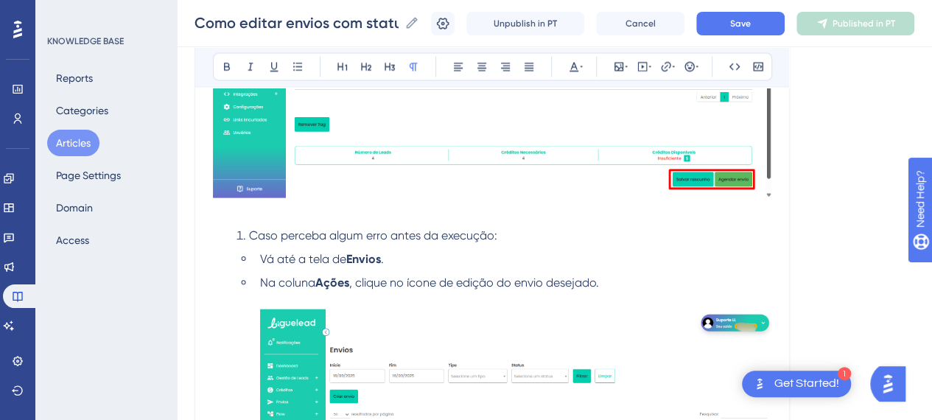
click at [449, 251] on li "Vá até a tela de Envios ." at bounding box center [512, 260] width 517 height 18
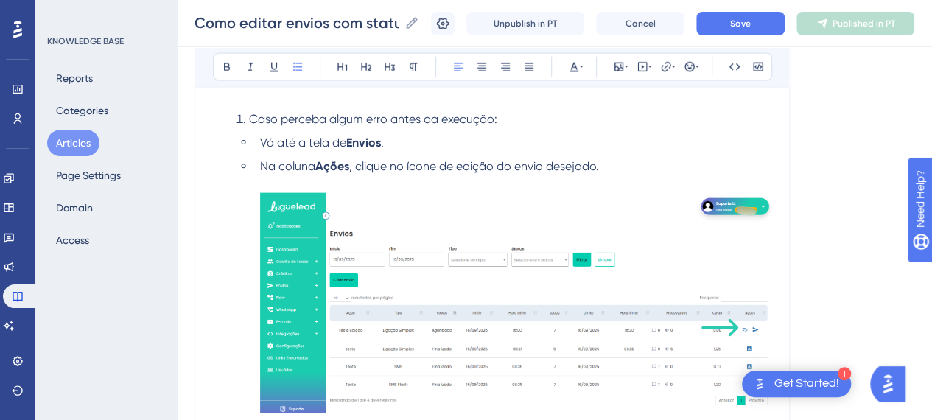
scroll to position [1621, 0]
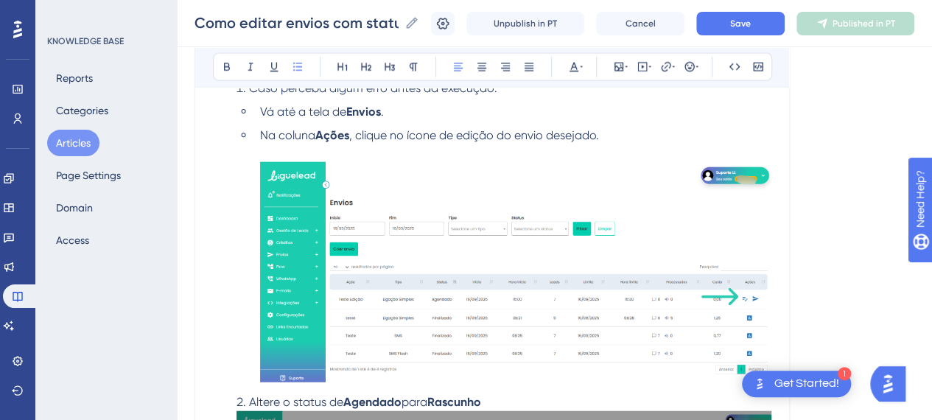
click at [544, 268] on img at bounding box center [515, 272] width 511 height 220
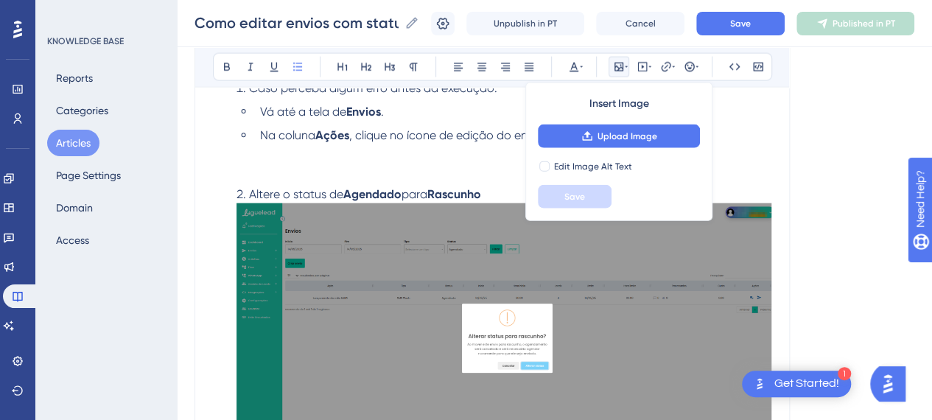
click at [293, 175] on li "Na coluna Ações , clique no ícone de edição do envio desejado." at bounding box center [512, 153] width 517 height 53
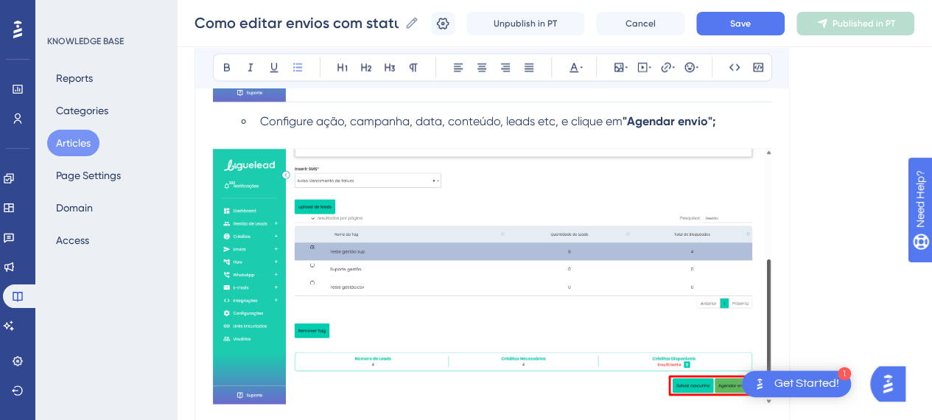
scroll to position [1179, 0]
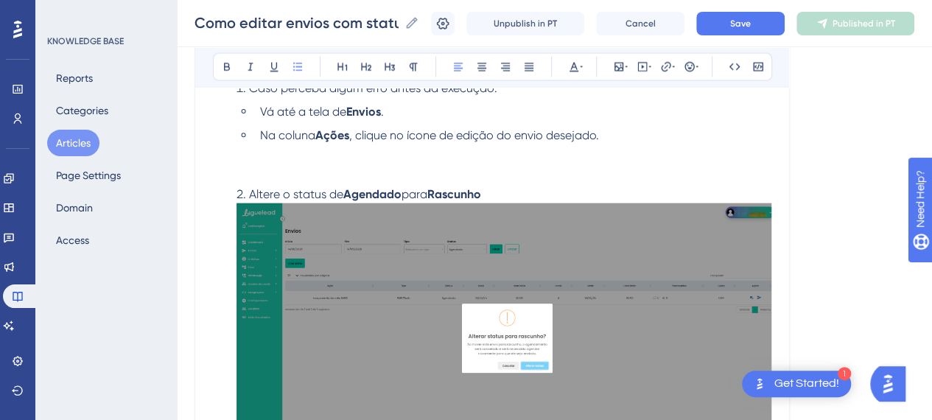
click at [286, 114] on span "Vá até a tela de" at bounding box center [303, 112] width 86 height 14
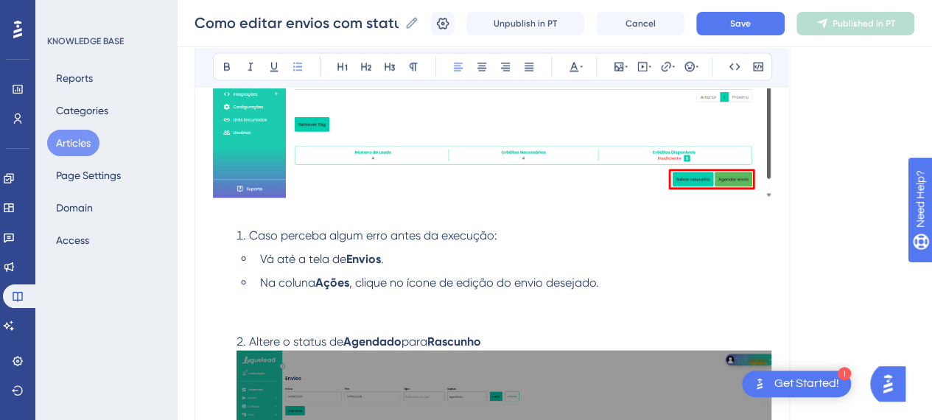
click at [548, 256] on li "Vá até a tela de Envios ." at bounding box center [512, 260] width 517 height 18
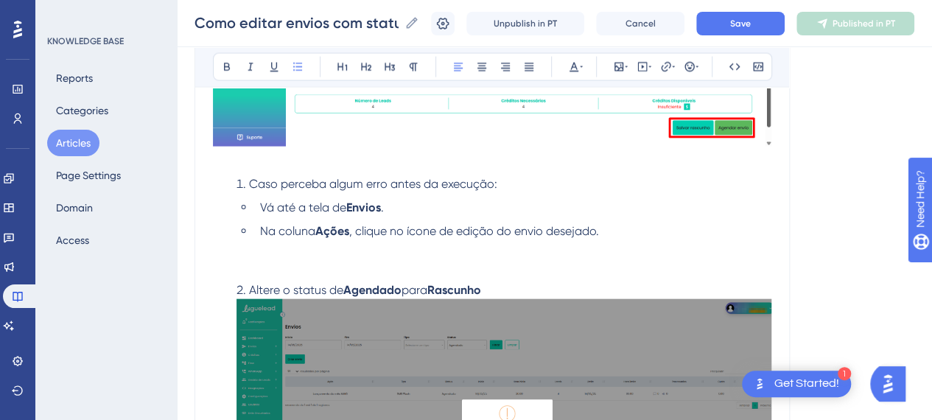
scroll to position [1547, 0]
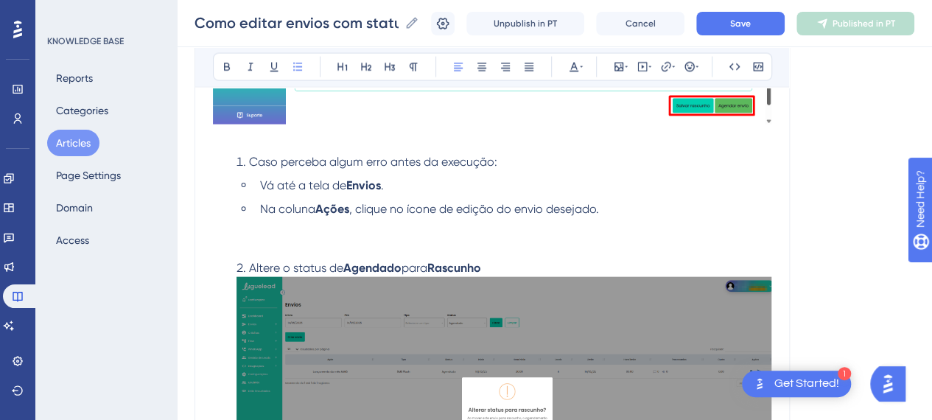
click at [315, 237] on li "Na coluna Ações , clique no ícone de edição do envio desejado." at bounding box center [512, 226] width 517 height 53
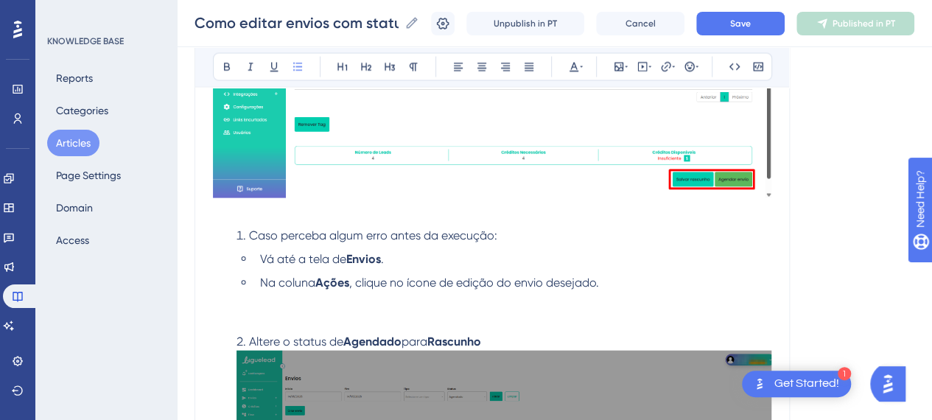
scroll to position [1474, 0]
click at [299, 301] on li "Na coluna Ações , clique no ícone de edição do envio desejado." at bounding box center [512, 300] width 517 height 53
click at [495, 256] on li "Vá até a tela de Envios ." at bounding box center [512, 260] width 517 height 18
click at [446, 305] on li "Na coluna Ações , clique no ícone de edição do envio desejado." at bounding box center [512, 300] width 517 height 53
click at [310, 304] on li "Na coluna Ações , clique no ícone de edição do envio desejado." at bounding box center [512, 300] width 517 height 53
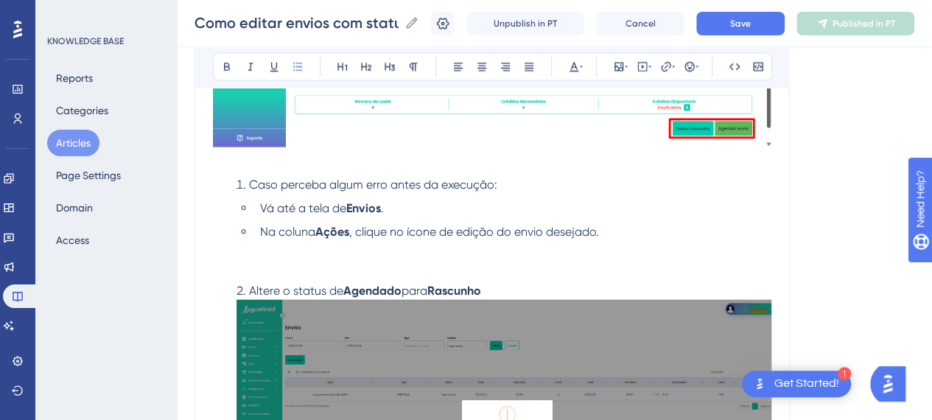
scroll to position [1547, 0]
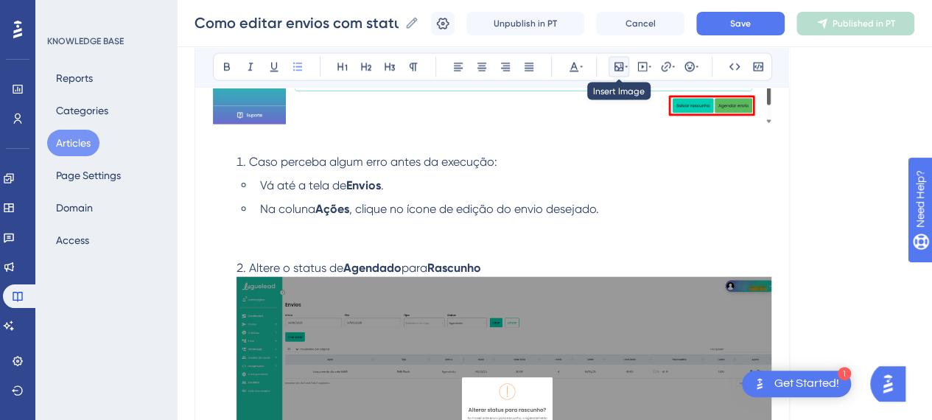
click at [616, 61] on icon at bounding box center [619, 67] width 12 height 12
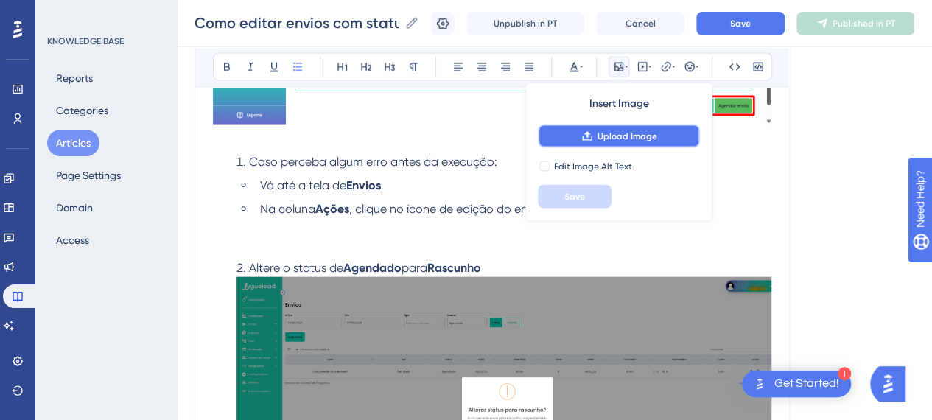
click at [620, 129] on button "Upload Image" at bounding box center [619, 137] width 162 height 24
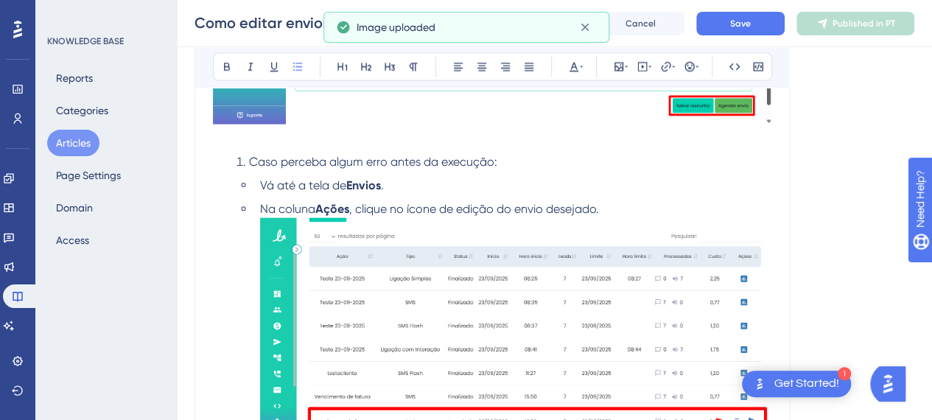
click at [651, 220] on img at bounding box center [515, 336] width 511 height 236
click at [648, 203] on li "Na coluna Ações , clique no ícone de edição do envio desejado." at bounding box center [512, 338] width 517 height 276
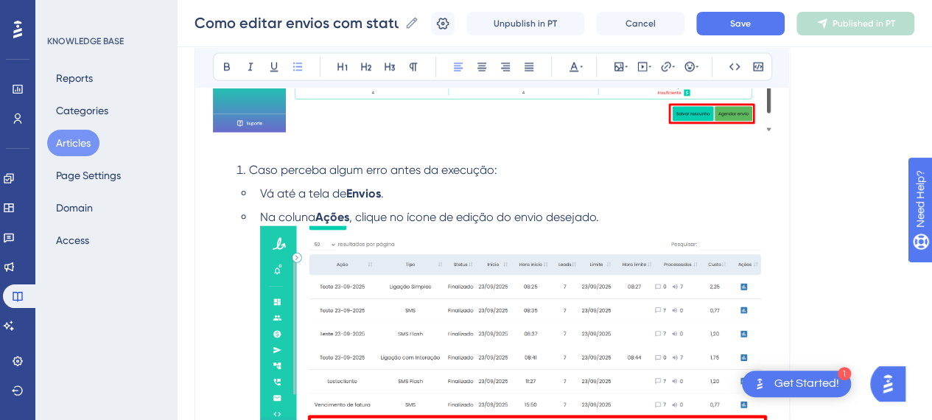
scroll to position [1621, 0]
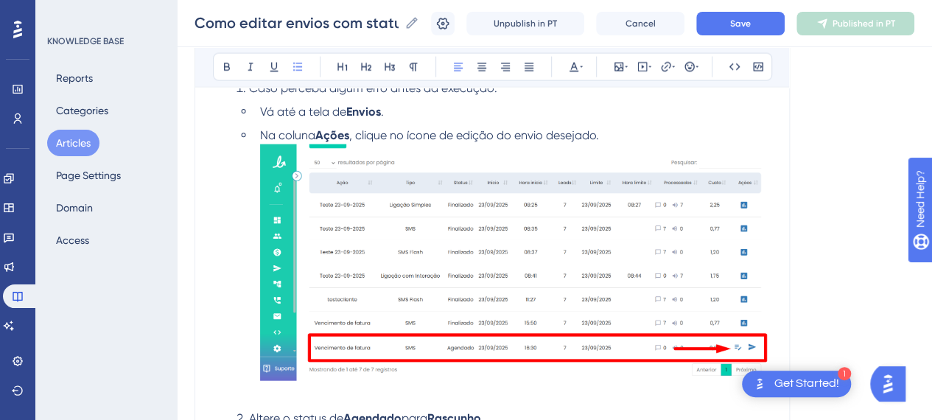
click at [617, 133] on li "Na coluna Ações , clique no ícone de edição do envio desejado." at bounding box center [512, 265] width 517 height 276
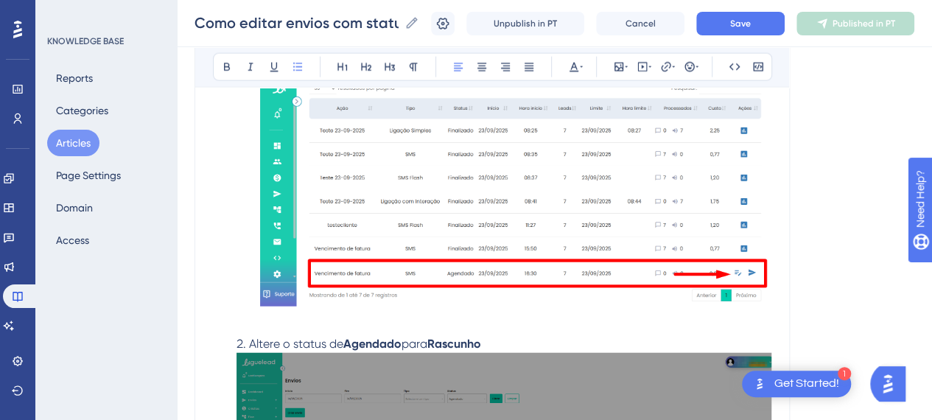
scroll to position [1768, 0]
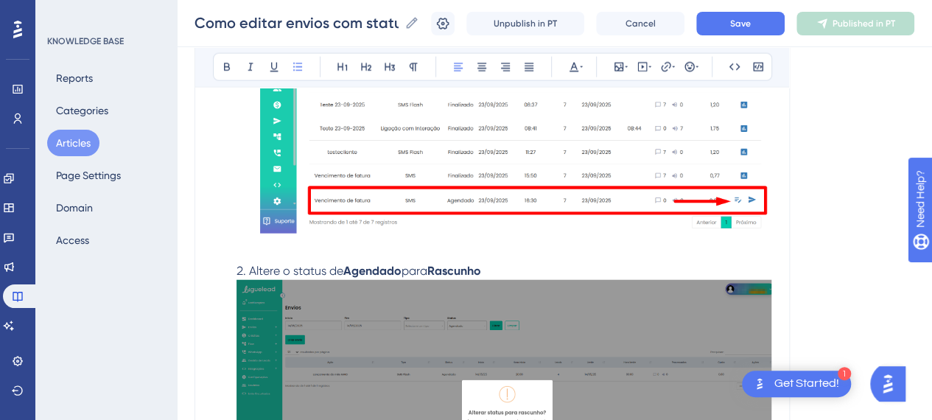
click at [284, 251] on li "Na coluna Ações , clique no ícone de edição do envio desejado." at bounding box center [512, 117] width 517 height 276
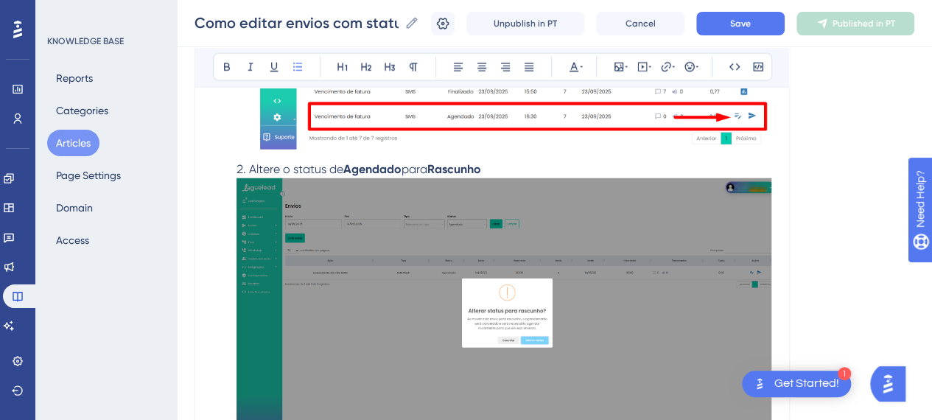
scroll to position [1916, 0]
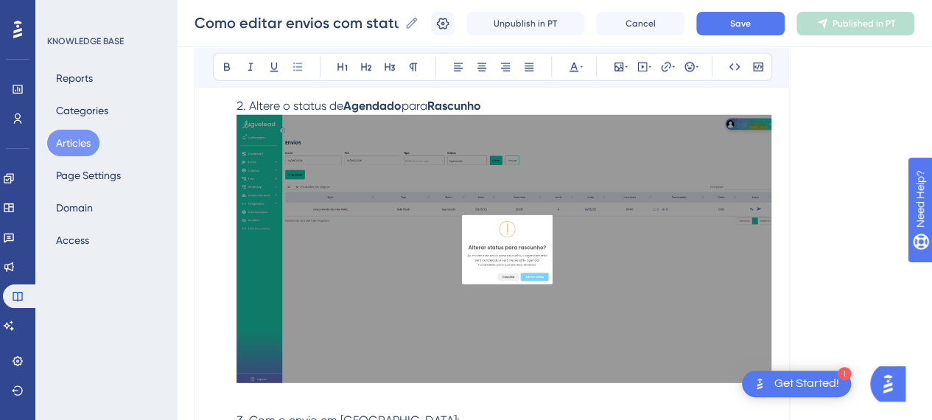
click at [486, 214] on img at bounding box center [504, 249] width 535 height 268
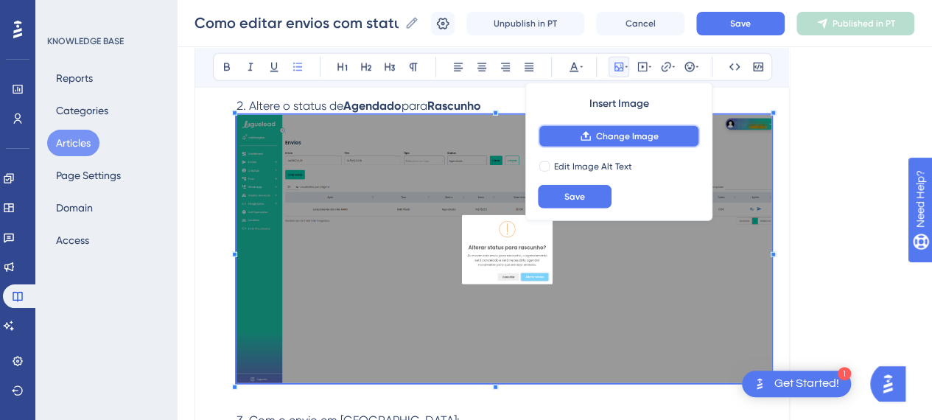
click at [639, 132] on span "Change Image" at bounding box center [627, 136] width 63 height 12
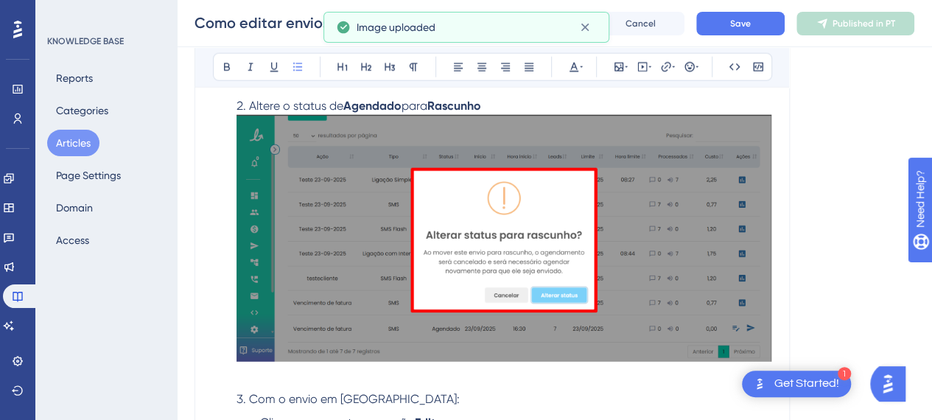
click at [516, 106] on li "Altere o status de Agendado para Rascunho" at bounding box center [501, 240] width 541 height 287
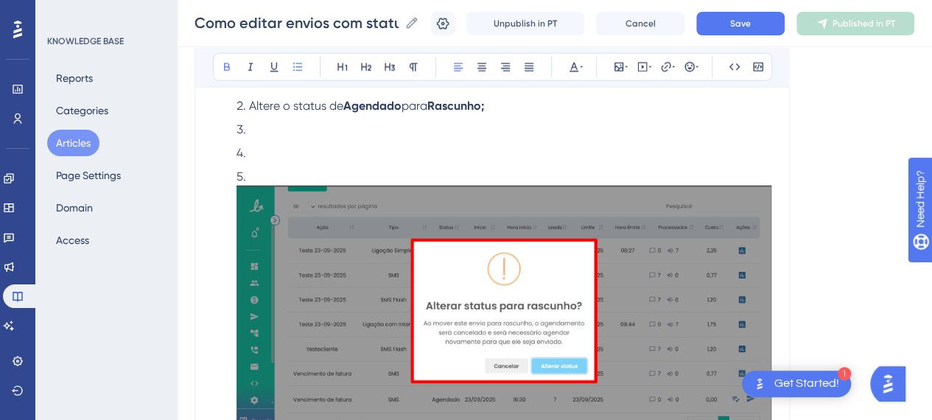
click at [497, 106] on li "Altere o status de Agendado para Rascunho;" at bounding box center [501, 106] width 541 height 18
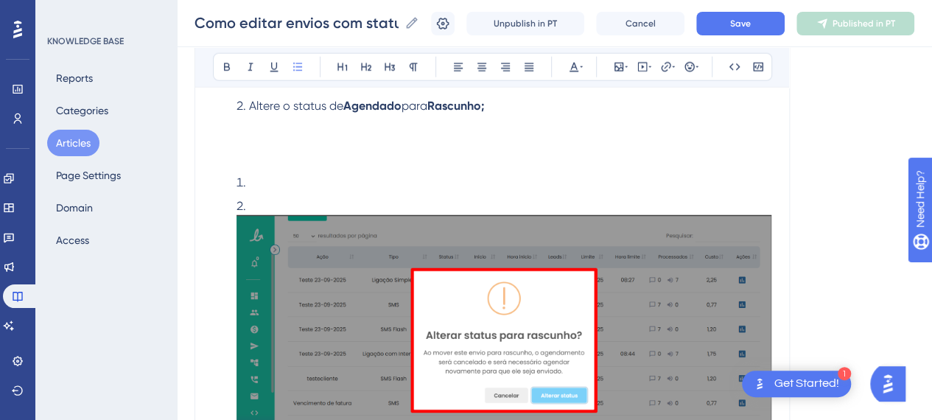
click at [261, 203] on li at bounding box center [501, 340] width 541 height 287
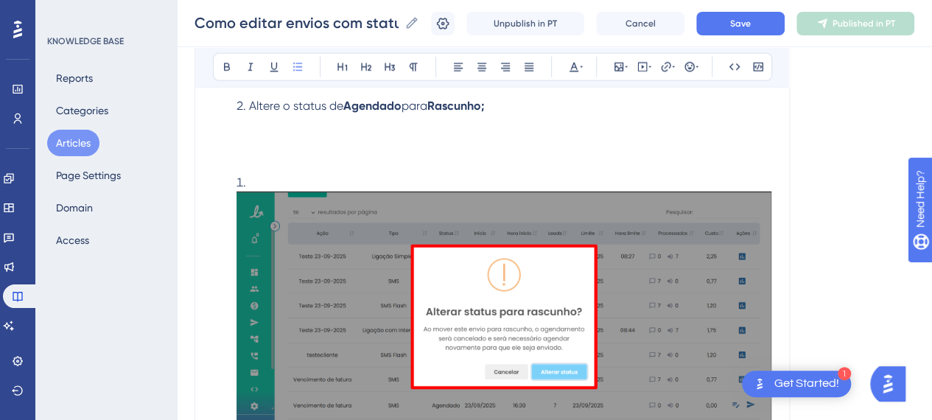
click at [258, 174] on li at bounding box center [501, 317] width 541 height 287
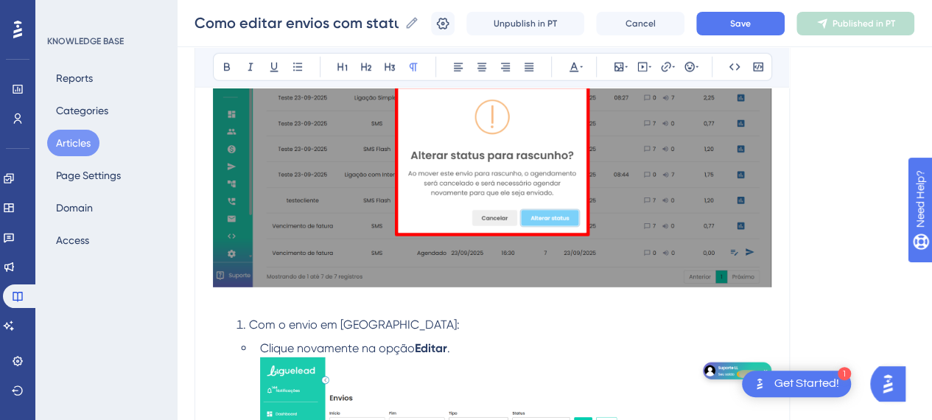
scroll to position [2063, 0]
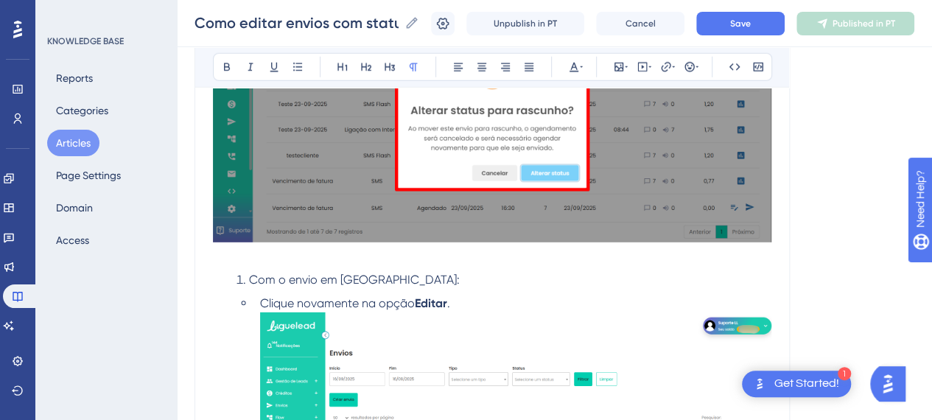
click at [326, 259] on p at bounding box center [492, 117] width 558 height 298
click at [251, 279] on span "Com o envio em Rascunho:" at bounding box center [354, 280] width 211 height 14
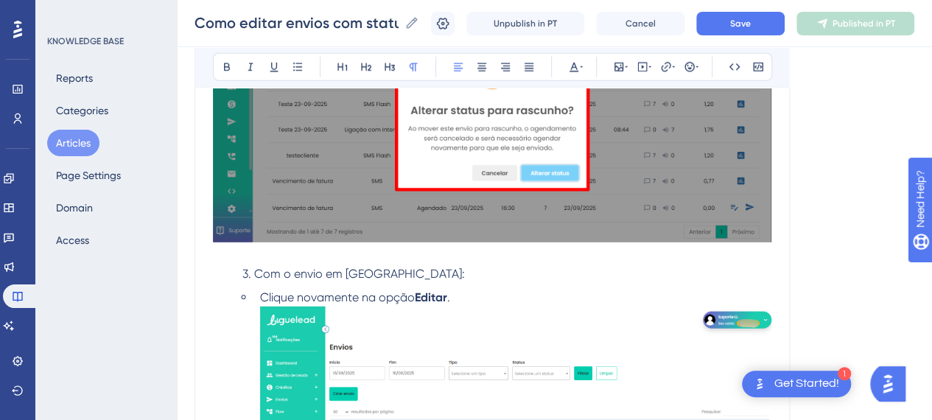
click at [449, 270] on p "3. Com o envio em Rascunho:" at bounding box center [492, 274] width 558 height 18
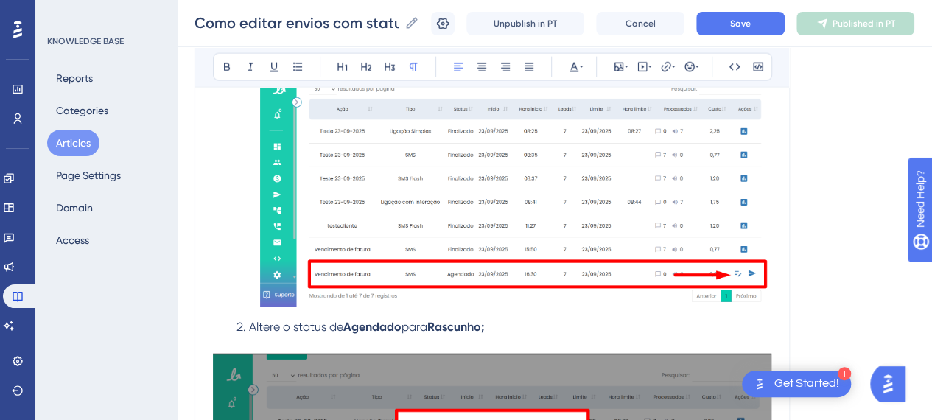
scroll to position [1474, 0]
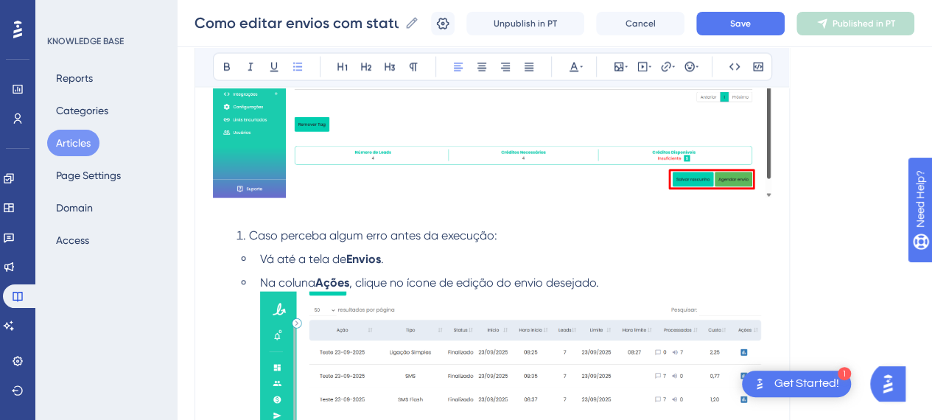
drag, startPoint x: 230, startPoint y: 226, endPoint x: 197, endPoint y: 238, distance: 35.2
click at [193, 230] on div "Performance Users Engagement Widgets Feedback Product Updates Knowledge Base AI…" at bounding box center [554, 243] width 755 height 3434
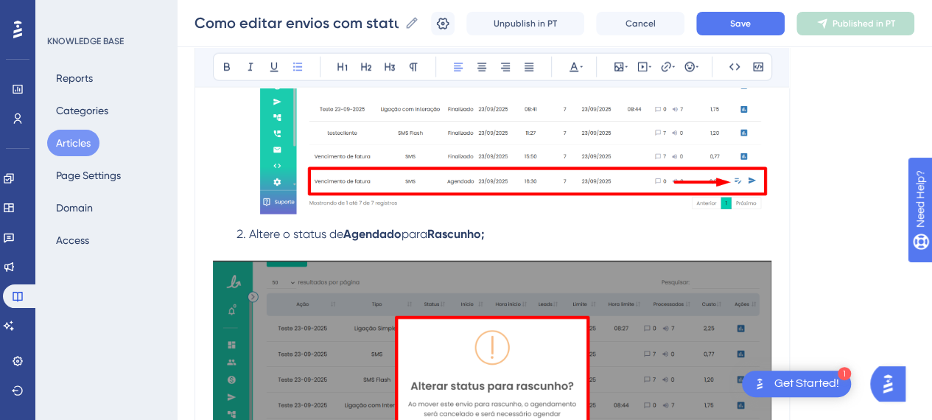
scroll to position [1621, 0]
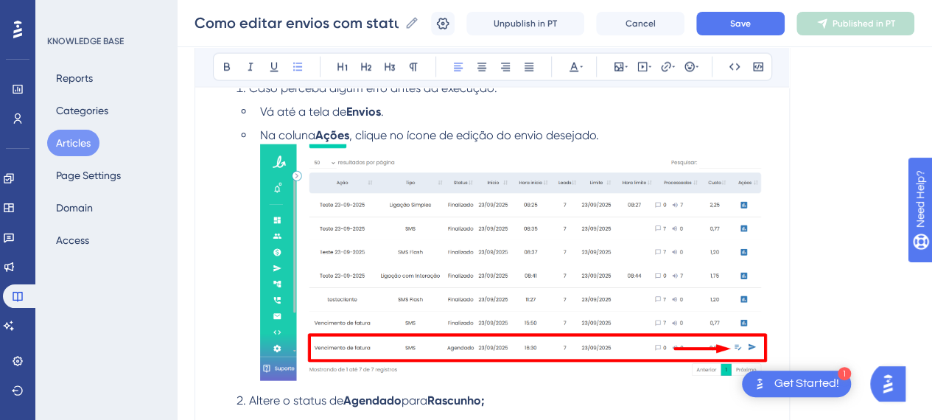
click at [290, 180] on img at bounding box center [515, 262] width 511 height 236
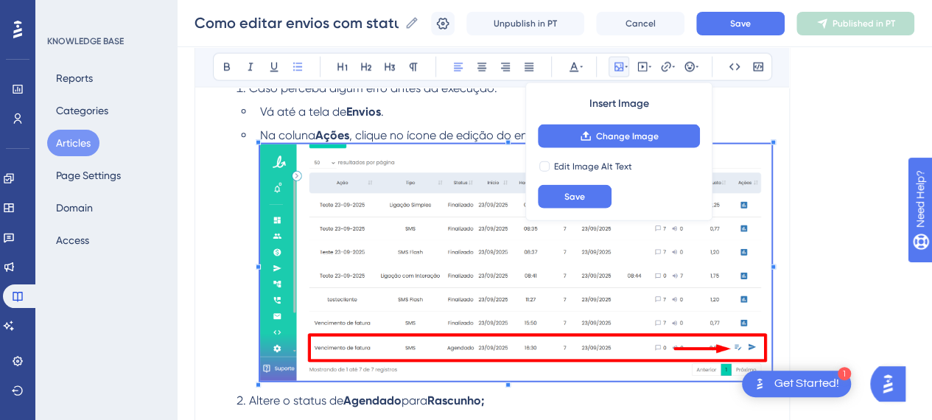
click at [403, 127] on li "Na coluna Ações , clique no ícone de edição do envio desejado." at bounding box center [512, 256] width 517 height 259
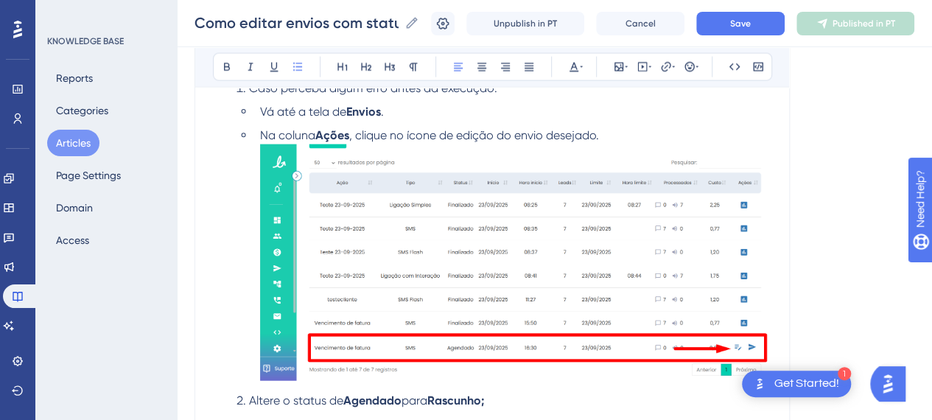
drag, startPoint x: 596, startPoint y: 137, endPoint x: 614, endPoint y: 136, distance: 17.7
click at [604, 138] on li "Na coluna Ações , clique no ícone de edição do envio desejado." at bounding box center [512, 256] width 517 height 259
click at [617, 136] on li "Na coluna Ações , clique no ícone de edição do envio desejado." at bounding box center [512, 256] width 517 height 259
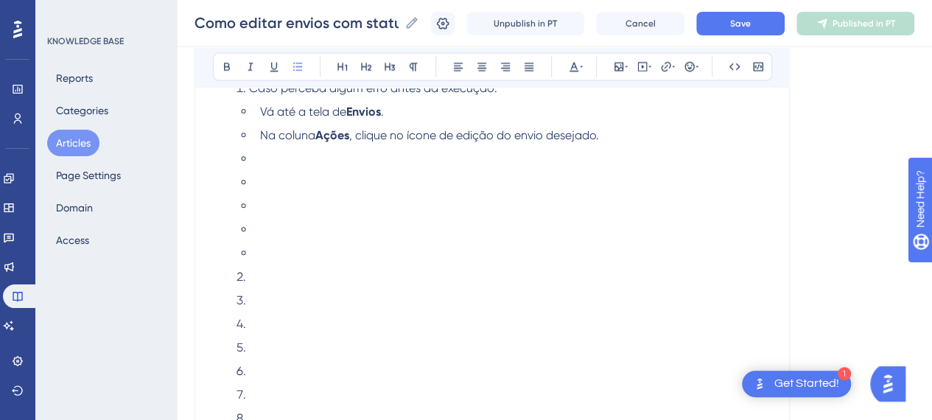
scroll to position [1637, 0]
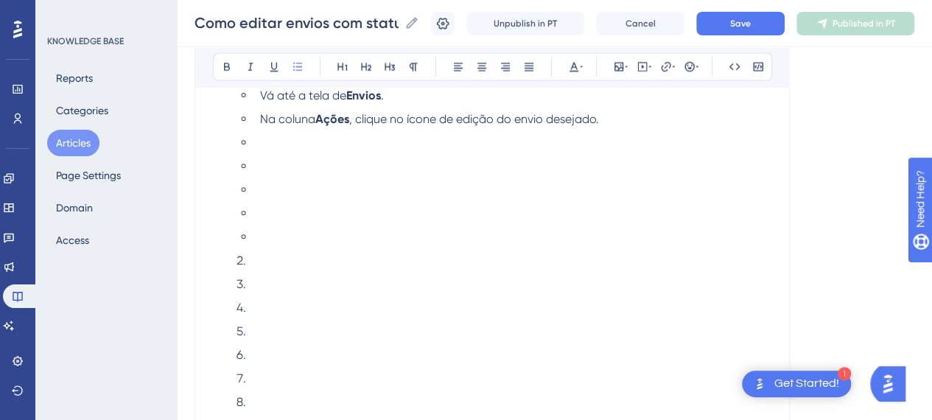
click at [429, 145] on li at bounding box center [512, 143] width 517 height 18
click at [298, 69] on icon at bounding box center [298, 67] width 12 height 12
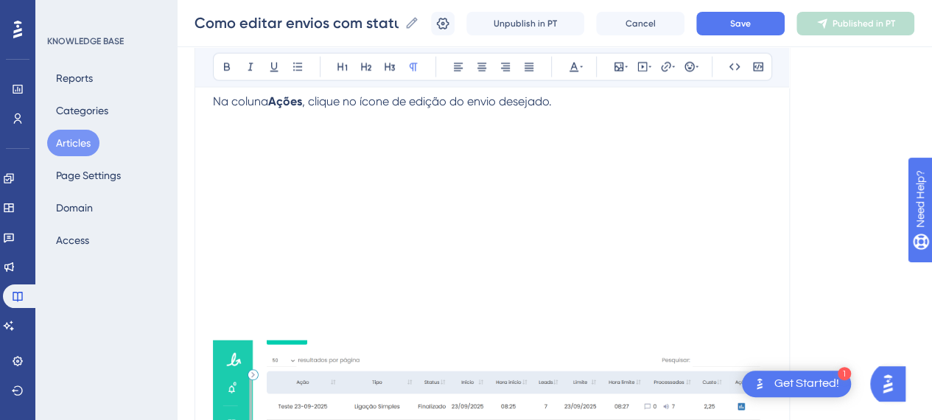
drag, startPoint x: 297, startPoint y: 280, endPoint x: 287, endPoint y: 297, distance: 19.8
click at [295, 284] on p at bounding box center [492, 279] width 558 height 18
click at [283, 305] on p at bounding box center [492, 314] width 558 height 18
drag, startPoint x: 283, startPoint y: 303, endPoint x: 223, endPoint y: 139, distance: 175.1
click at [223, 139] on div "Introdução Agora é possível editar um envio que já foi agendado , oferecendo ma…" at bounding box center [492, 285] width 558 height 3219
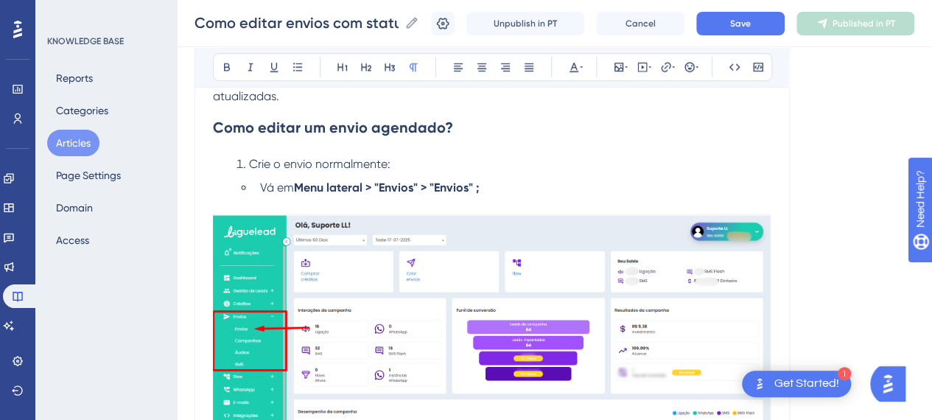
scroll to position [532, 0]
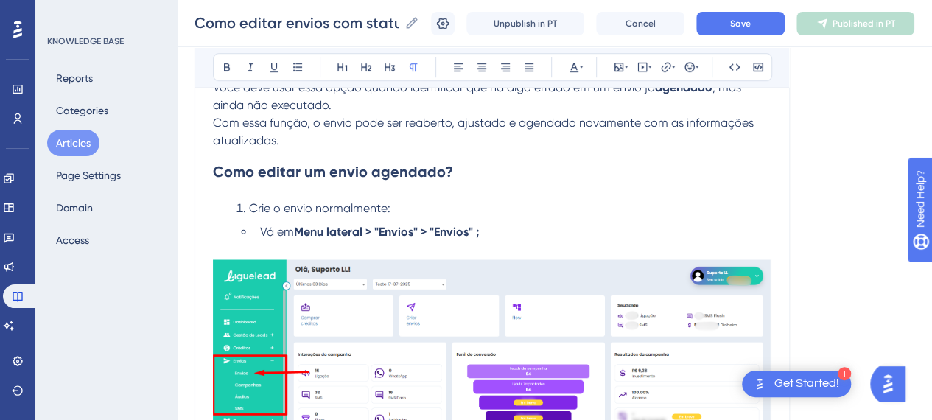
click at [251, 206] on span "Crie o envio normalmente:" at bounding box center [319, 208] width 141 height 14
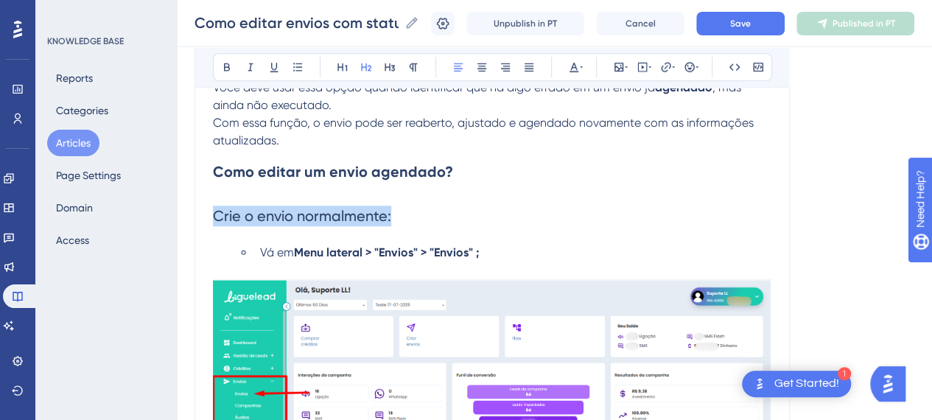
drag, startPoint x: 279, startPoint y: 219, endPoint x: 175, endPoint y: 212, distance: 103.4
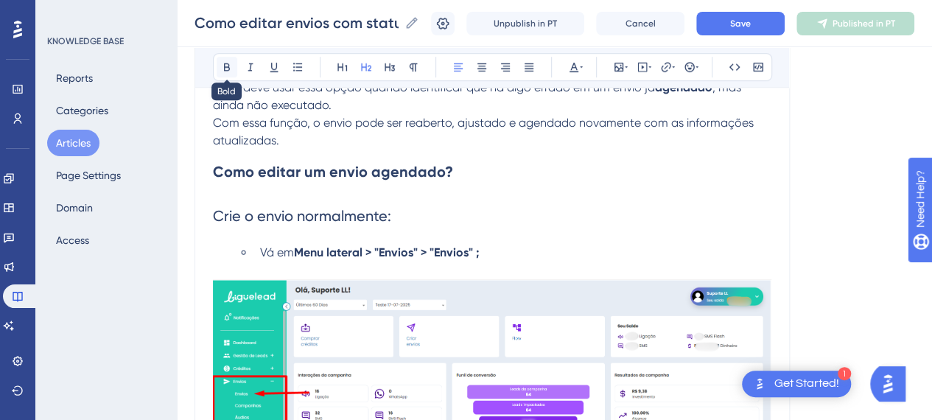
click at [221, 69] on icon at bounding box center [227, 67] width 12 height 12
click at [414, 69] on icon at bounding box center [414, 67] width 8 height 8
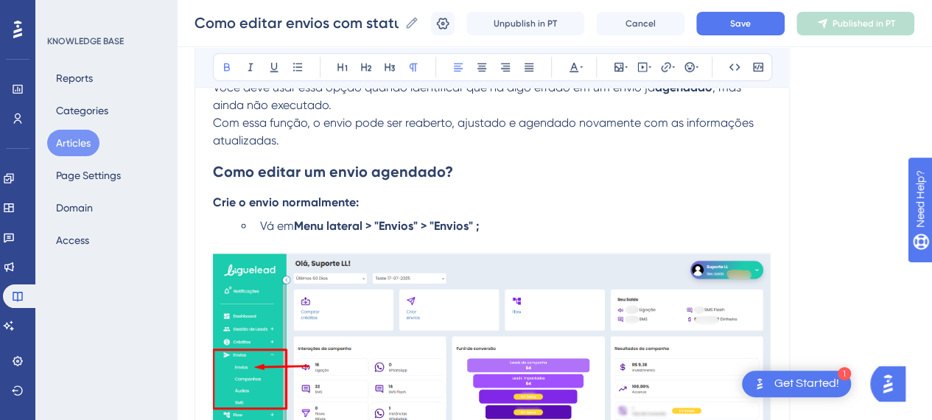
click at [494, 172] on h2 "Como editar um envio agendado?" at bounding box center [492, 172] width 558 height 44
click at [476, 209] on p "Crie o envio normalmente:" at bounding box center [492, 203] width 558 height 18
click at [214, 197] on strong "Crie o envio normalmente:" at bounding box center [286, 202] width 146 height 14
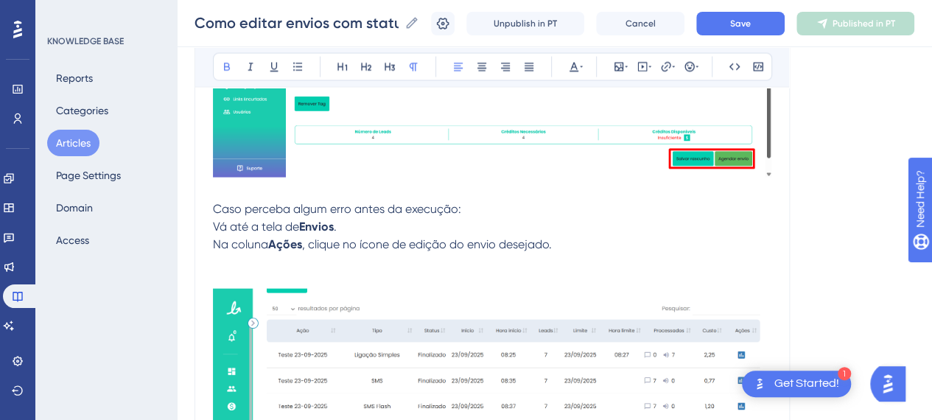
scroll to position [1490, 0]
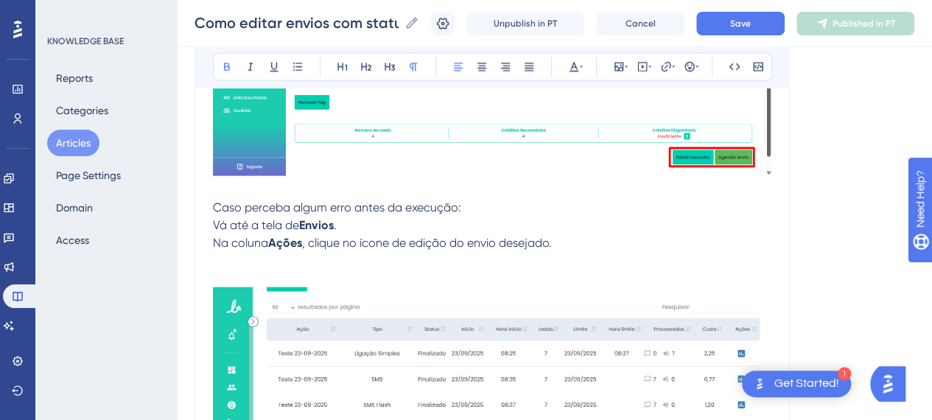
click at [500, 211] on p "Caso perceba algum erro antes da execução:" at bounding box center [492, 208] width 558 height 18
click at [214, 209] on span "Caso perceba algum erro antes da execução:" at bounding box center [337, 207] width 248 height 14
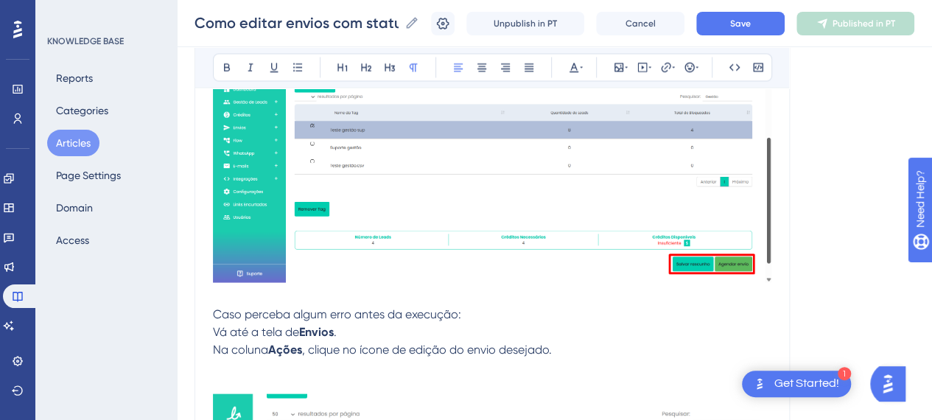
scroll to position [1416, 0]
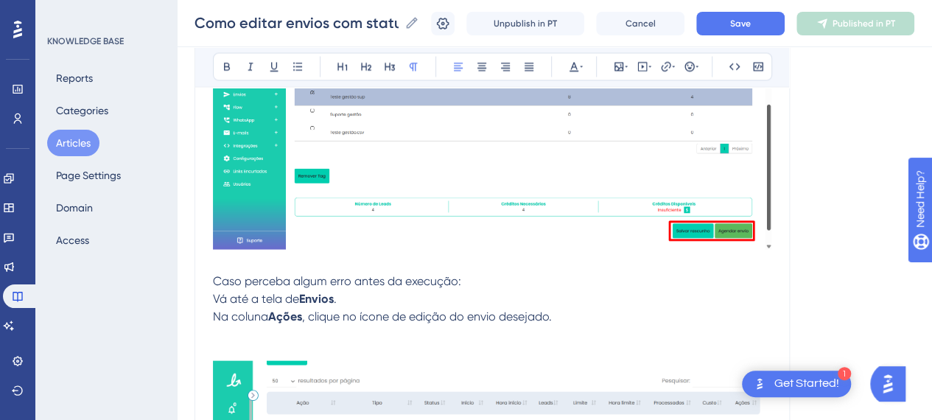
click at [505, 273] on p "Caso perceba algum erro antes da execução:" at bounding box center [492, 282] width 558 height 18
click at [215, 298] on span "Vá até a tela de" at bounding box center [256, 299] width 86 height 14
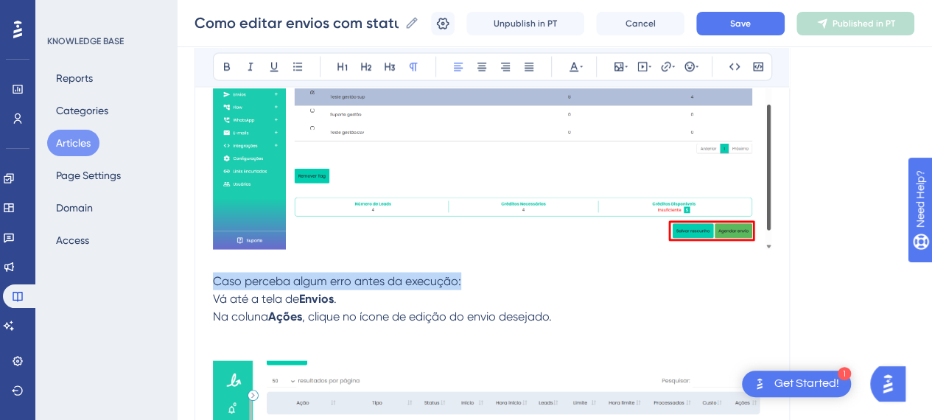
drag, startPoint x: 214, startPoint y: 279, endPoint x: 424, endPoint y: 234, distance: 215.5
click at [526, 278] on p "Caso perceba algum erro antes da execução:" at bounding box center [492, 282] width 558 height 18
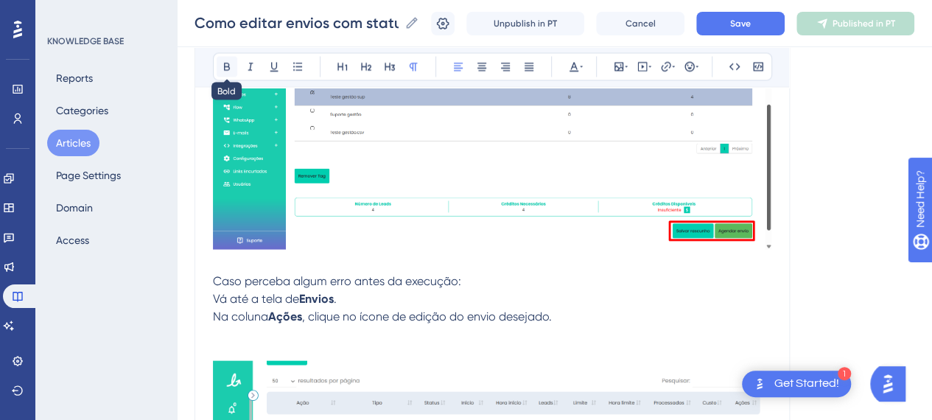
click at [225, 68] on icon at bounding box center [227, 67] width 12 height 12
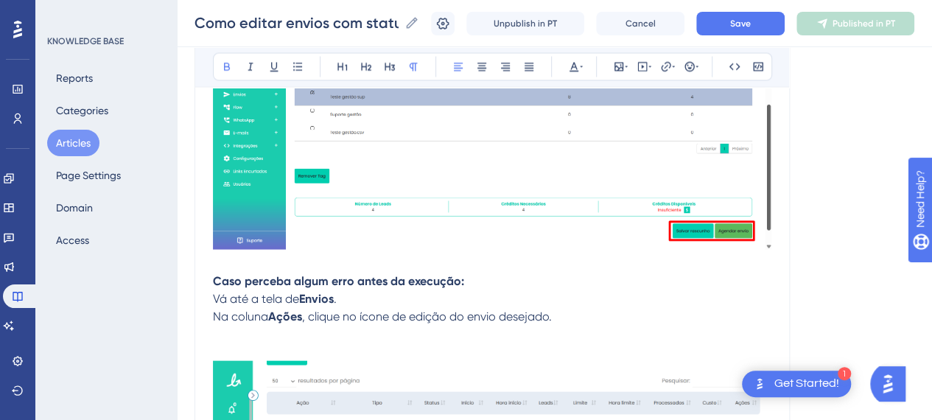
click at [460, 315] on span ", clique no ícone de edição do envio desejado." at bounding box center [427, 316] width 250 height 14
drag, startPoint x: 218, startPoint y: 300, endPoint x: 456, endPoint y: 304, distance: 238.0
click at [220, 300] on span "Vá até a tela de" at bounding box center [256, 299] width 86 height 14
click at [514, 296] on p "Vá até a tela de Envios ." at bounding box center [492, 299] width 558 height 18
click at [214, 298] on span "Vá até a tela de" at bounding box center [256, 299] width 86 height 14
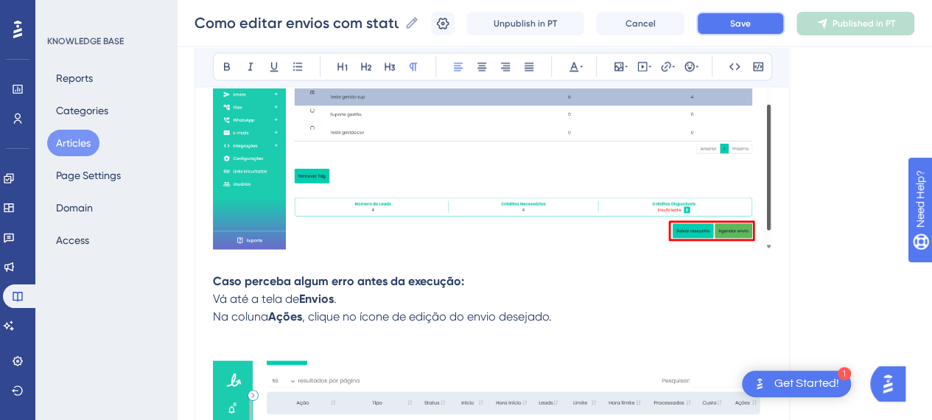
click at [750, 32] on button "Save" at bounding box center [740, 24] width 88 height 24
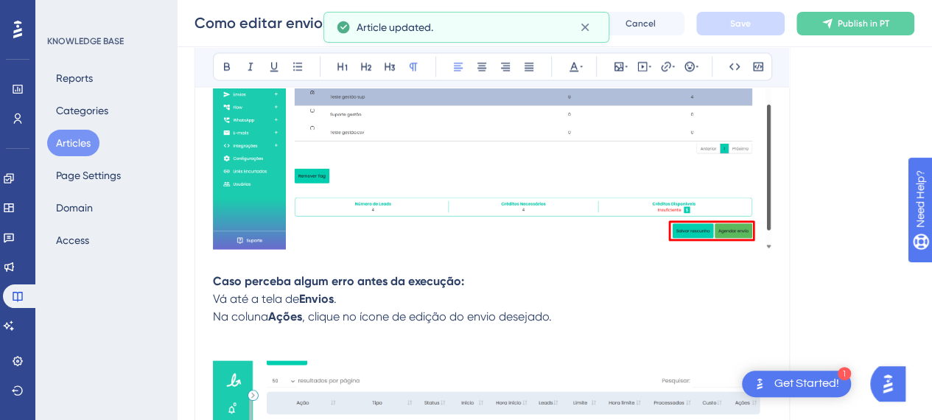
click at [437, 315] on span ", clique no ícone de edição do envio desejado." at bounding box center [427, 316] width 250 height 14
click at [209, 293] on div "Como editar envios com status de Agendado Bold Italic Underline Bullet Point He…" at bounding box center [492, 341] width 595 height 3185
click at [214, 296] on span "Vá até a tela de" at bounding box center [256, 299] width 86 height 14
click at [301, 62] on icon at bounding box center [298, 67] width 12 height 12
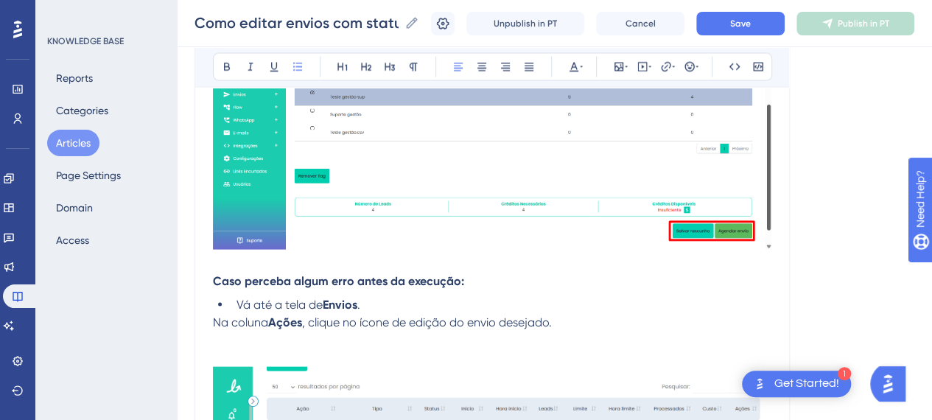
click at [214, 320] on span "Na coluna" at bounding box center [240, 322] width 55 height 14
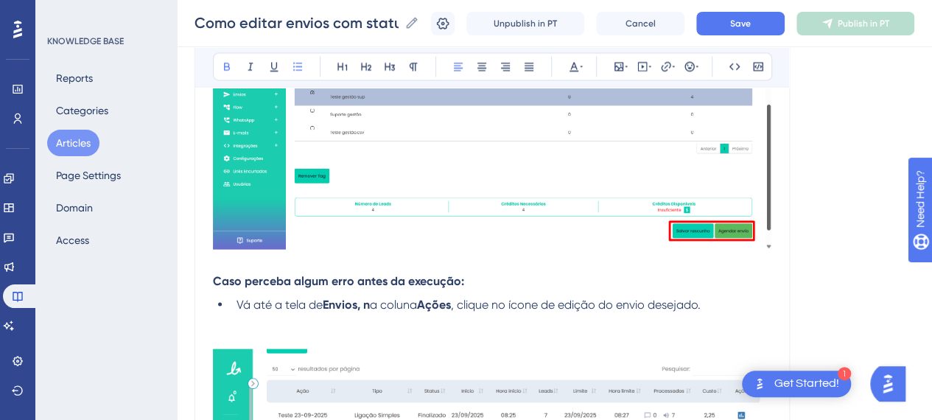
drag, startPoint x: 563, startPoint y: 349, endPoint x: 550, endPoint y: 333, distance: 20.5
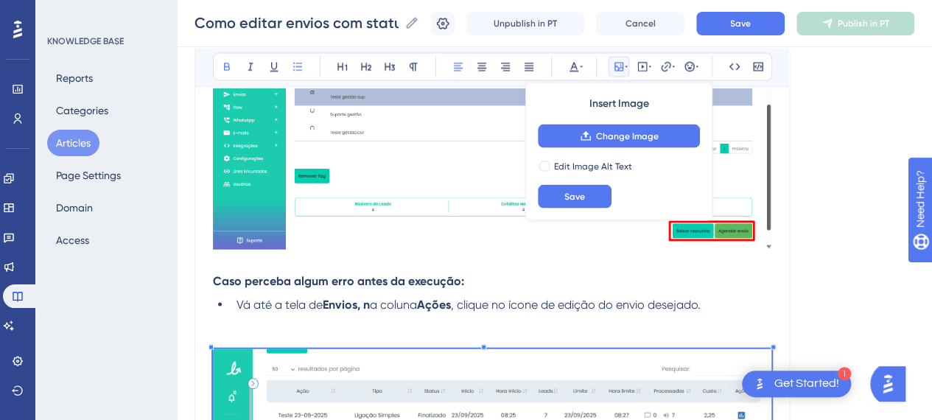
click at [576, 314] on p at bounding box center [492, 323] width 558 height 18
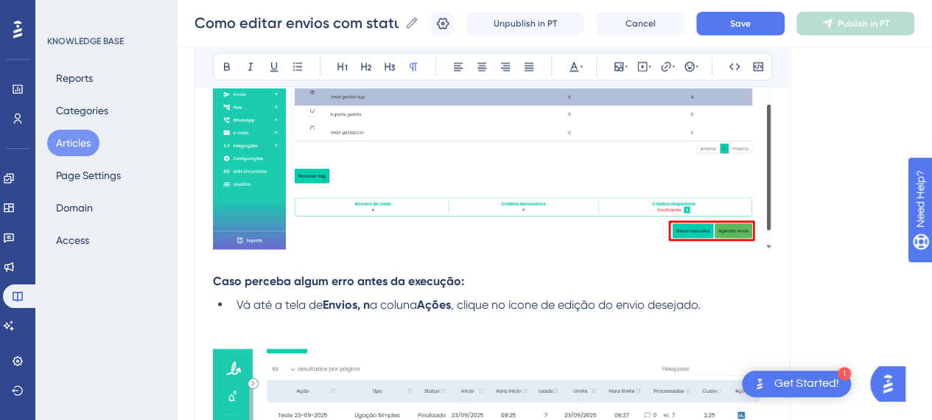
click at [726, 315] on p at bounding box center [492, 323] width 558 height 18
click at [719, 290] on div "Introdução Agora é possível editar um envio que já foi agendado , oferecendo ma…" at bounding box center [492, 400] width 558 height 3007
click at [262, 326] on p at bounding box center [492, 323] width 558 height 18
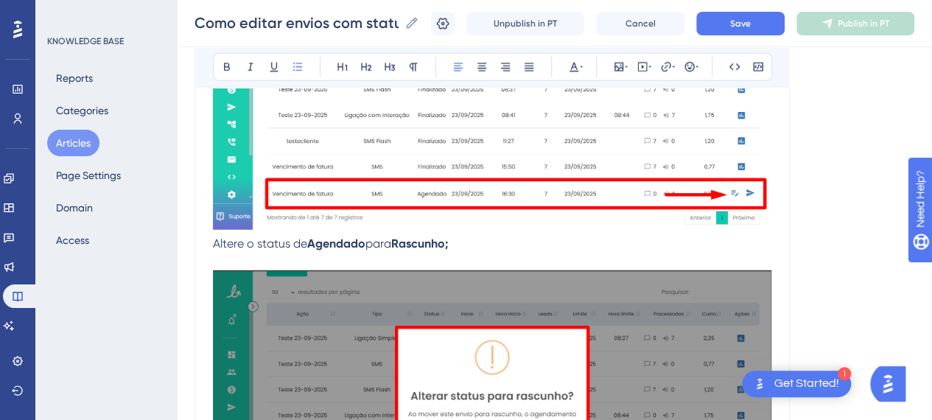
scroll to position [1858, 0]
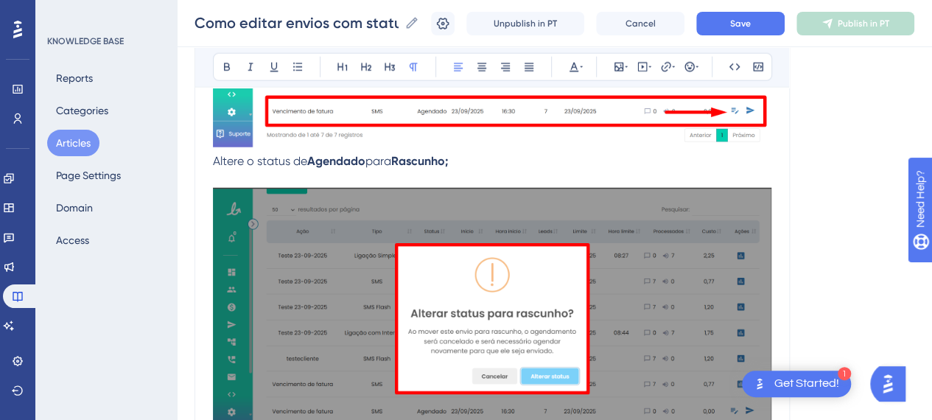
click at [214, 161] on span "Altere o status de" at bounding box center [260, 161] width 94 height 14
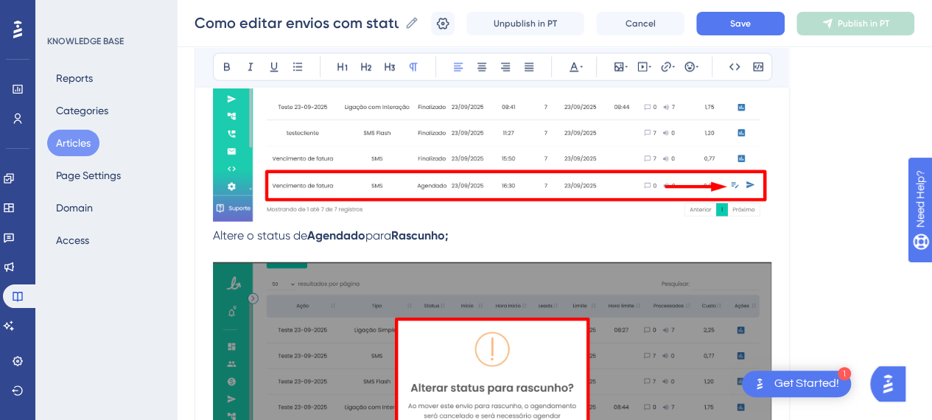
scroll to position [1711, 0]
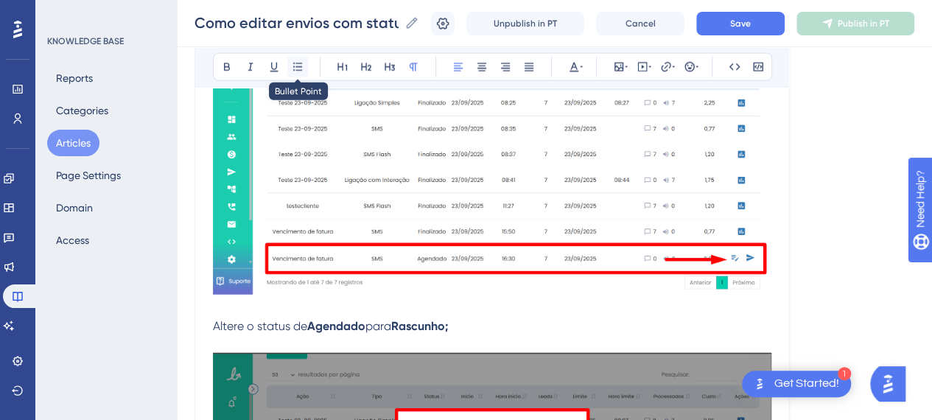
click at [297, 66] on icon at bounding box center [298, 67] width 12 height 12
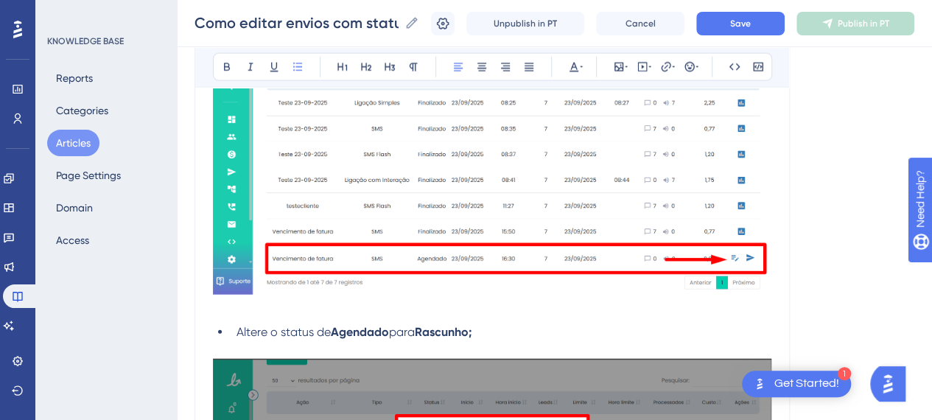
click at [453, 318] on div "Introdução Agora é possível editar um envio que já foi agendado , oferecendo ma…" at bounding box center [492, 108] width 558 height 3013
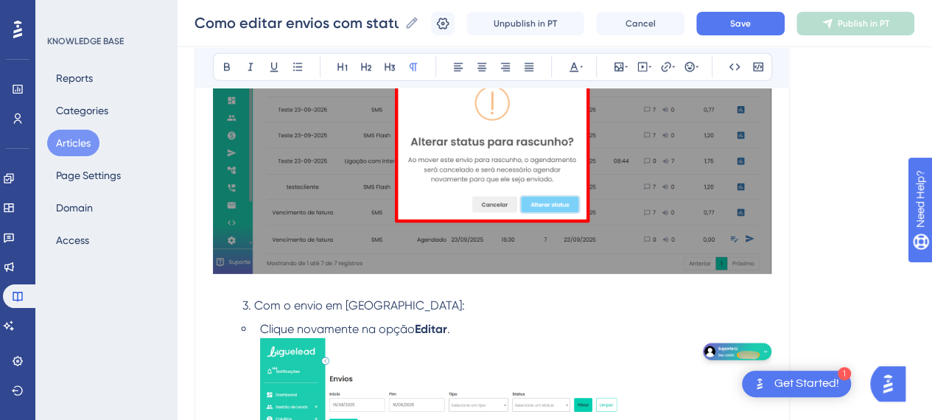
scroll to position [2153, 0]
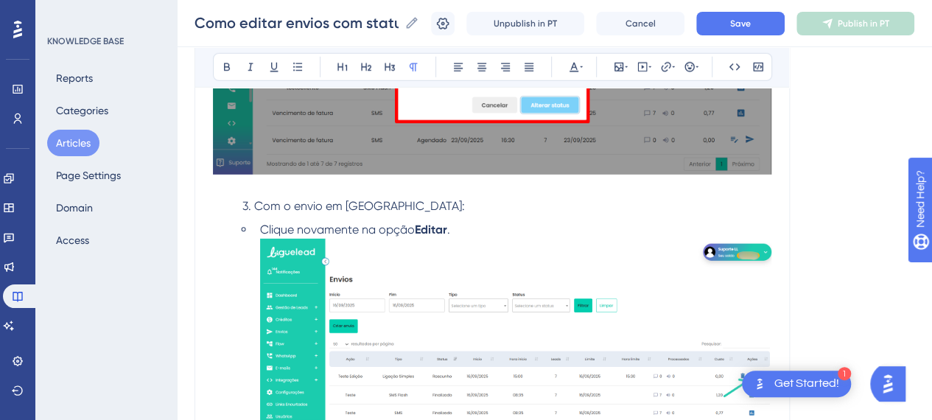
drag, startPoint x: 270, startPoint y: 191, endPoint x: 254, endPoint y: 203, distance: 20.5
click at [270, 193] on p at bounding box center [492, 48] width 558 height 298
click at [253, 204] on span "3. Com o envio em Rascunho:" at bounding box center [353, 206] width 223 height 14
click at [295, 203] on span "Com o envio em Rascunho:" at bounding box center [318, 206] width 211 height 14
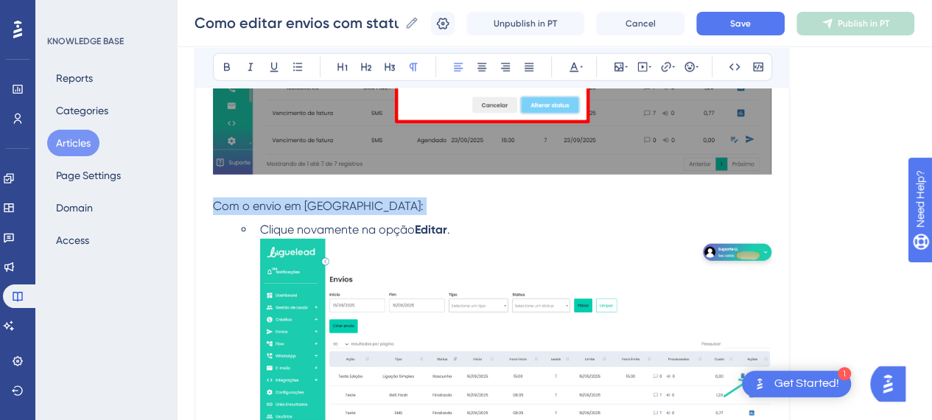
click at [295, 203] on span "Com o envio em Rascunho:" at bounding box center [318, 206] width 211 height 14
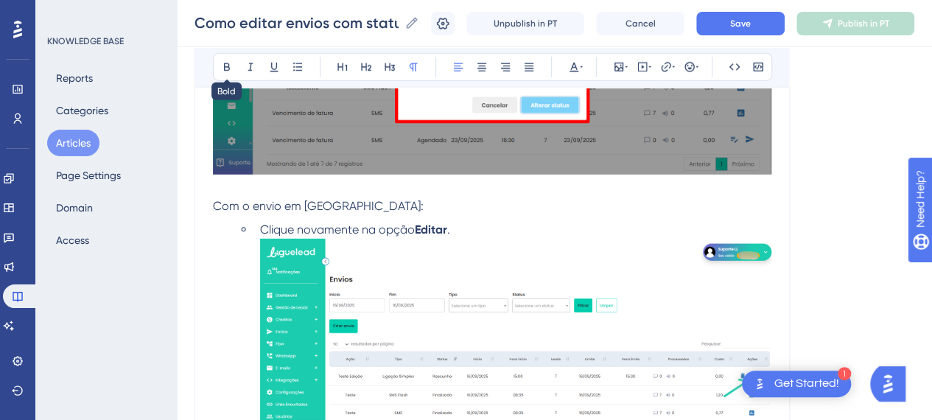
drag, startPoint x: 230, startPoint y: 66, endPoint x: 253, endPoint y: 88, distance: 32.3
click at [230, 67] on icon at bounding box center [227, 67] width 12 height 12
click at [481, 202] on p "Com o envio em Rascunho:" at bounding box center [492, 206] width 558 height 18
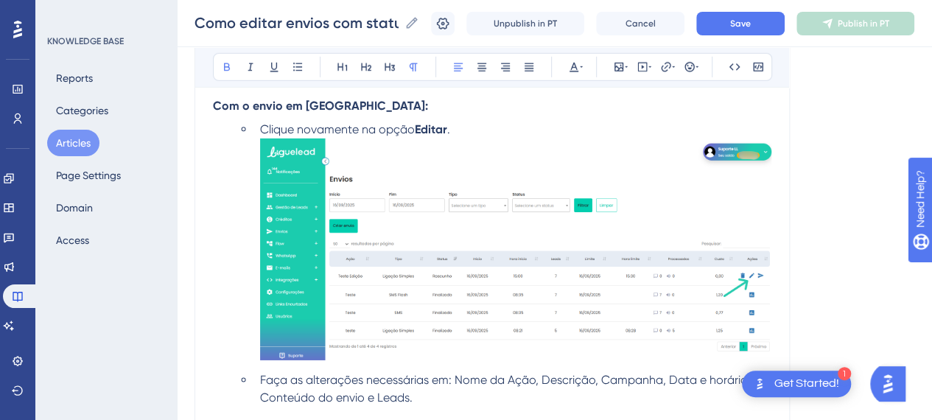
scroll to position [2300, 0]
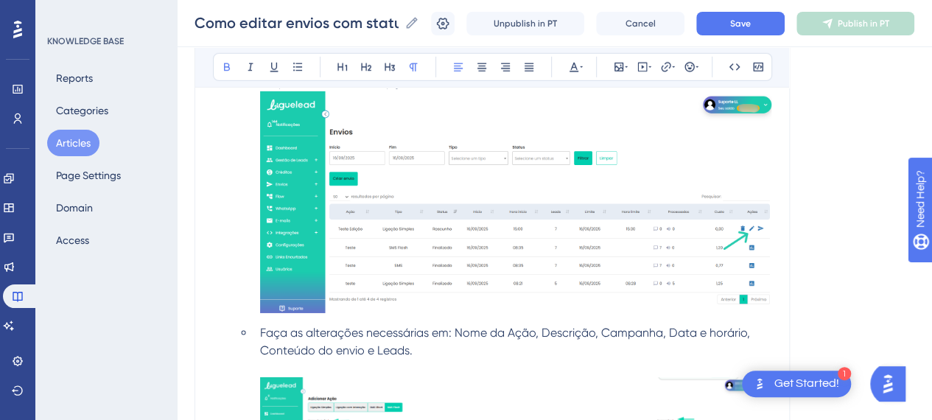
click at [488, 215] on img at bounding box center [515, 202] width 511 height 222
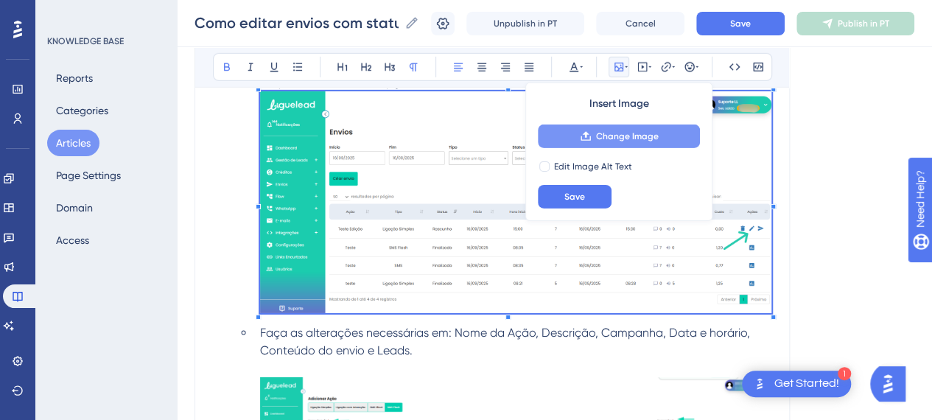
click at [610, 138] on span "Change Image" at bounding box center [627, 136] width 63 height 12
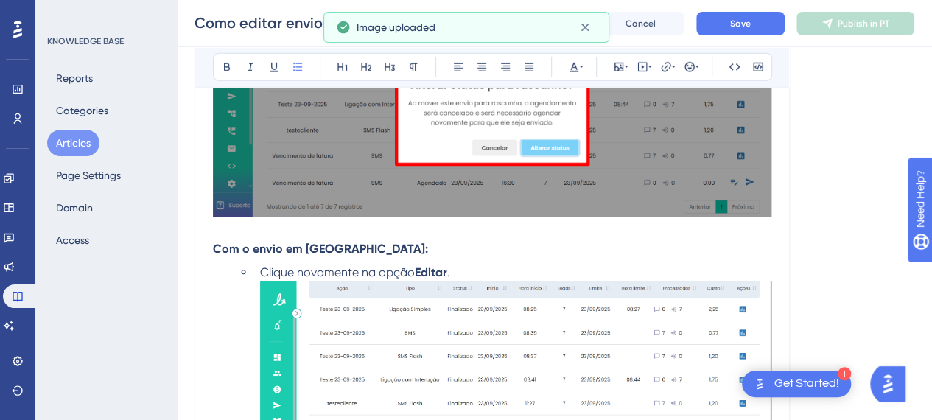
scroll to position [2079, 0]
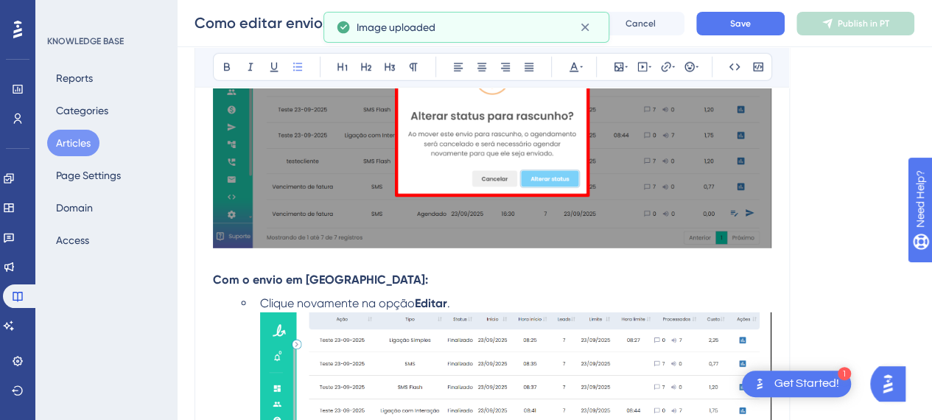
click at [256, 301] on li "Clique novamente na opção Editar ." at bounding box center [512, 424] width 517 height 259
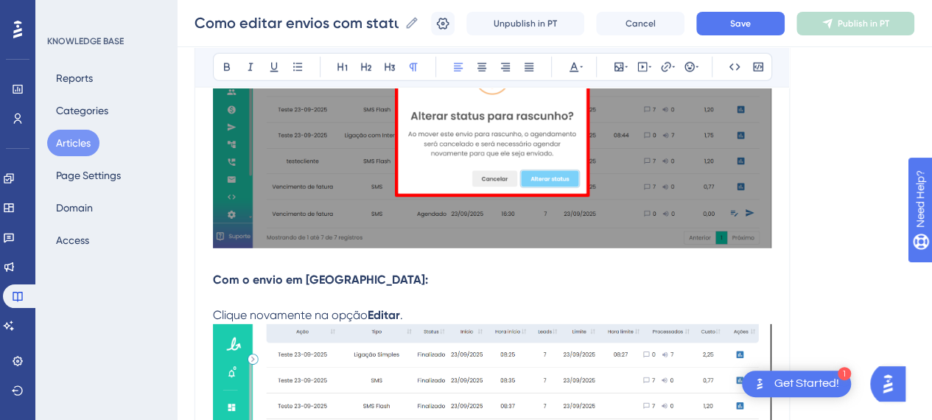
click at [373, 273] on p "Com o envio em Rascunho:" at bounding box center [492, 280] width 558 height 18
click at [376, 279] on p "Com o envio em Rascunho:" at bounding box center [492, 280] width 558 height 18
drag, startPoint x: 278, startPoint y: 278, endPoint x: 203, endPoint y: 278, distance: 74.4
click at [224, 64] on icon at bounding box center [227, 67] width 6 height 8
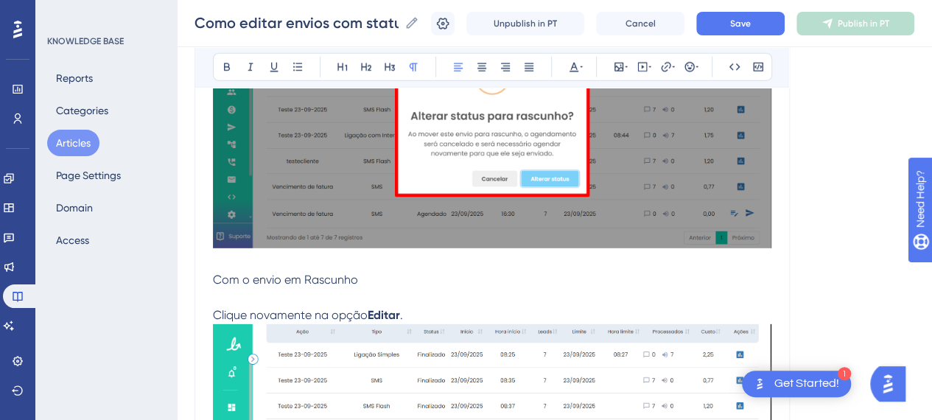
click at [362, 284] on p "Com o envio em Rascunho" at bounding box center [492, 280] width 558 height 18
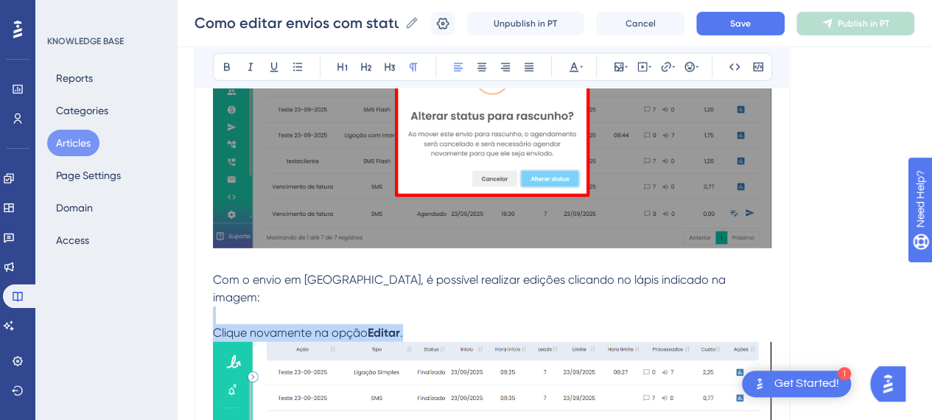
drag, startPoint x: 410, startPoint y: 313, endPoint x: 210, endPoint y: 307, distance: 199.8
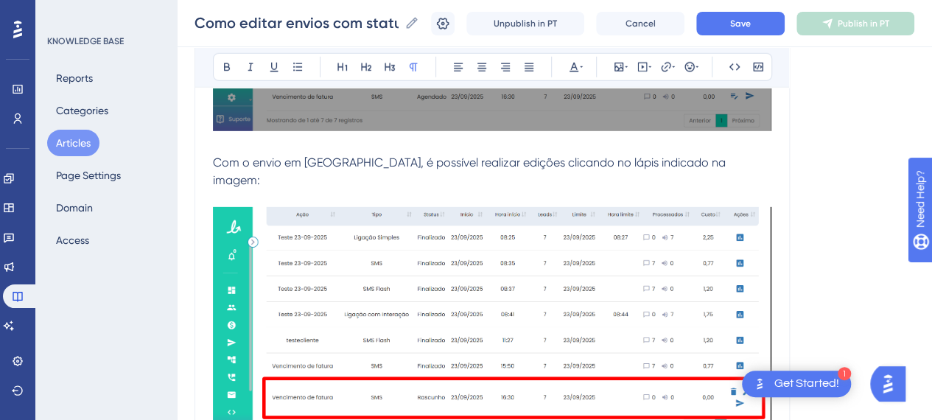
scroll to position [2374, 0]
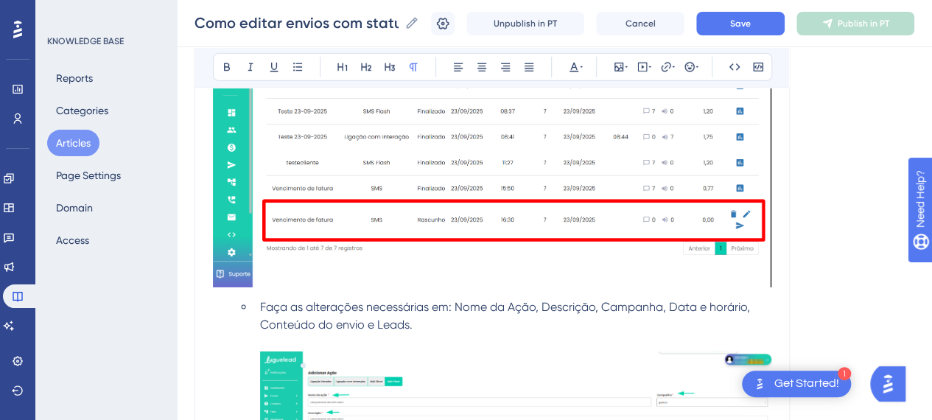
click at [260, 300] on span "Faça as alterações necessárias em: Nome da Ação, Descrição, Campanha, Data e ho…" at bounding box center [506, 316] width 493 height 32
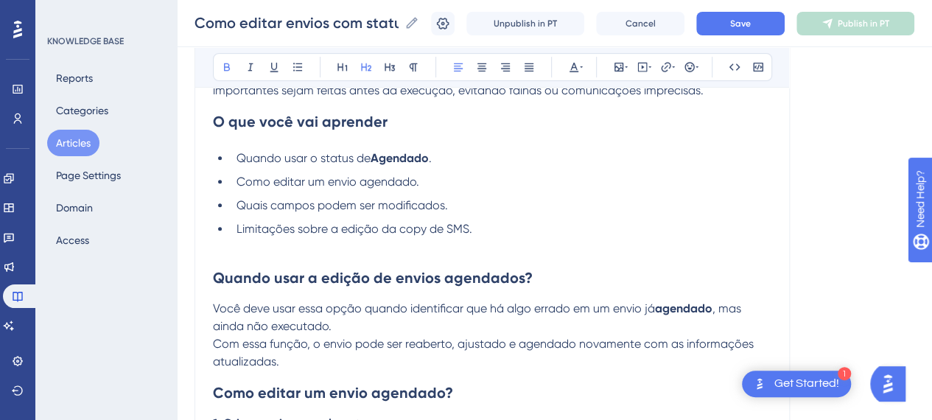
click at [335, 288] on h2 "Quando usar a edição de envios agendados?" at bounding box center [492, 278] width 558 height 44
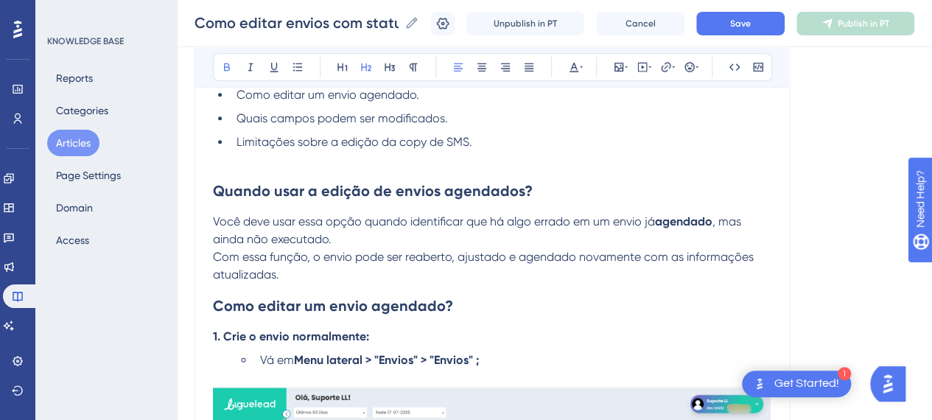
scroll to position [458, 0]
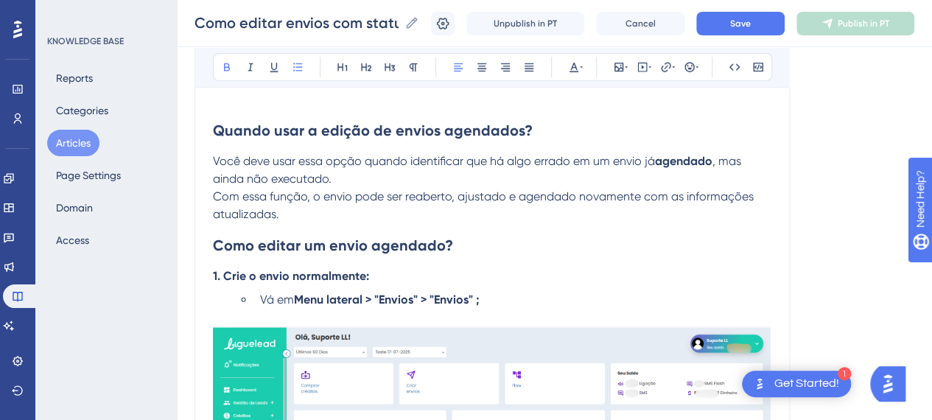
click at [258, 269] on strong "1. Crie o envio normalmente:" at bounding box center [291, 276] width 156 height 14
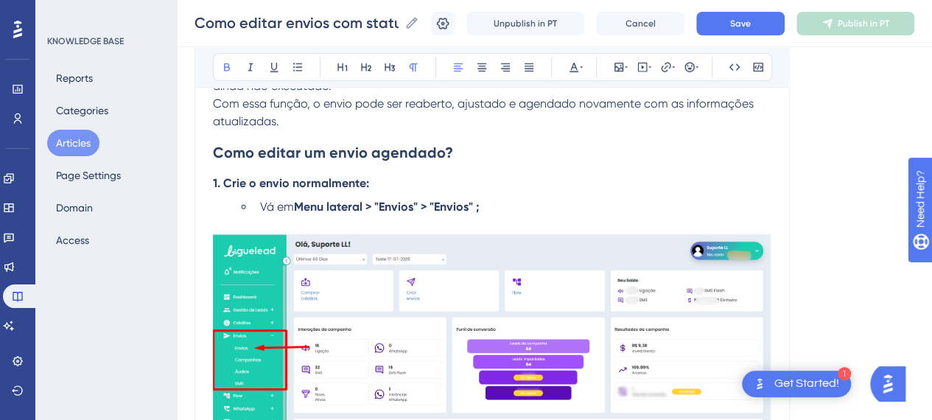
scroll to position [532, 0]
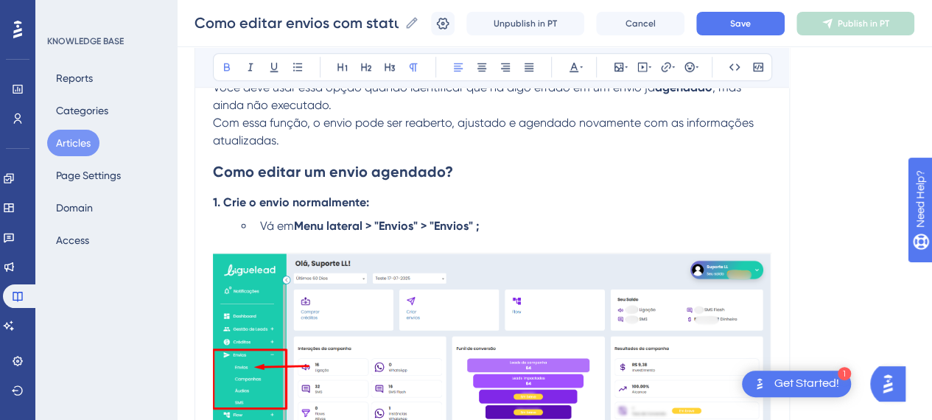
click at [324, 203] on strong "1. Crie o envio normalmente:" at bounding box center [291, 202] width 156 height 14
drag, startPoint x: 223, startPoint y: 203, endPoint x: 180, endPoint y: 203, distance: 42.7
click at [256, 227] on li "Vá em Menu lateral > "Envios" > "Envios" ;" at bounding box center [512, 226] width 517 height 18
click at [250, 225] on span "Acesse" at bounding box center [268, 226] width 38 height 14
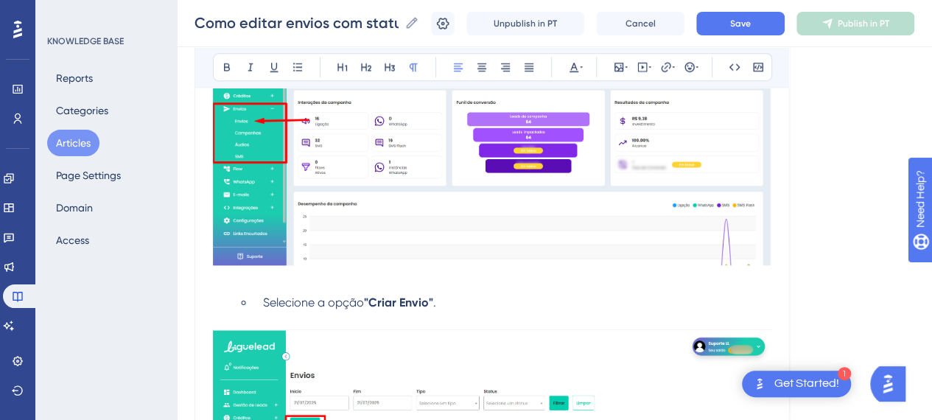
scroll to position [827, 0]
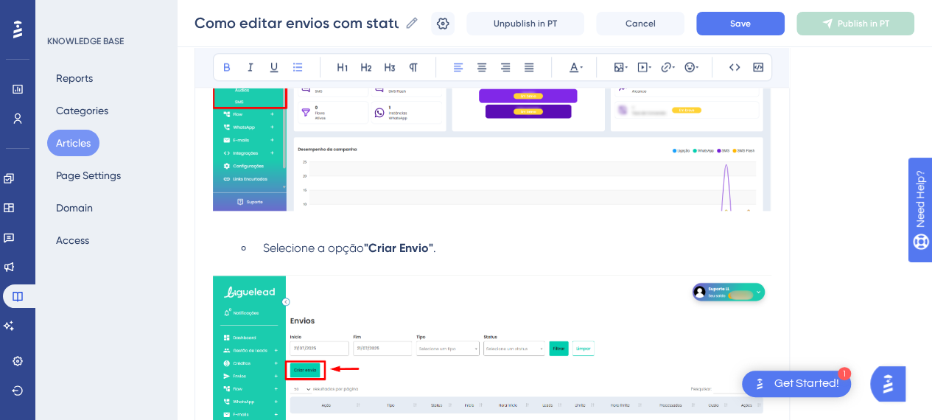
drag, startPoint x: 265, startPoint y: 249, endPoint x: 265, endPoint y: 263, distance: 14.0
click at [265, 250] on span "Selecione a opção" at bounding box center [313, 248] width 101 height 14
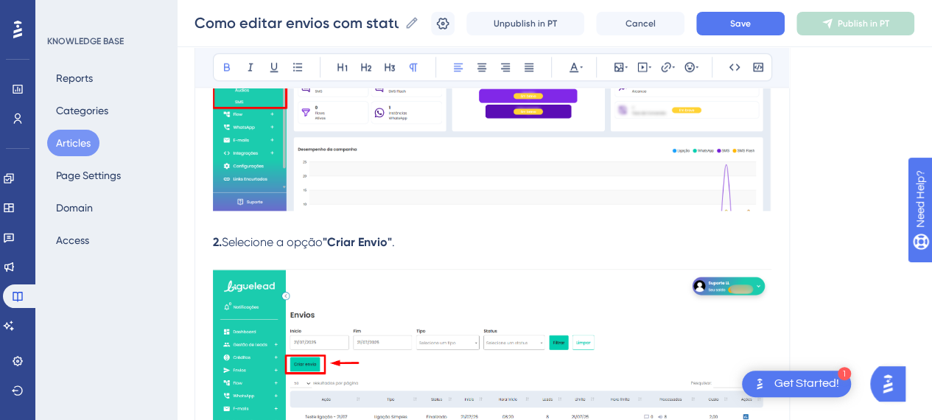
drag, startPoint x: 224, startPoint y: 239, endPoint x: 201, endPoint y: 228, distance: 25.7
click at [227, 61] on icon at bounding box center [227, 67] width 12 height 12
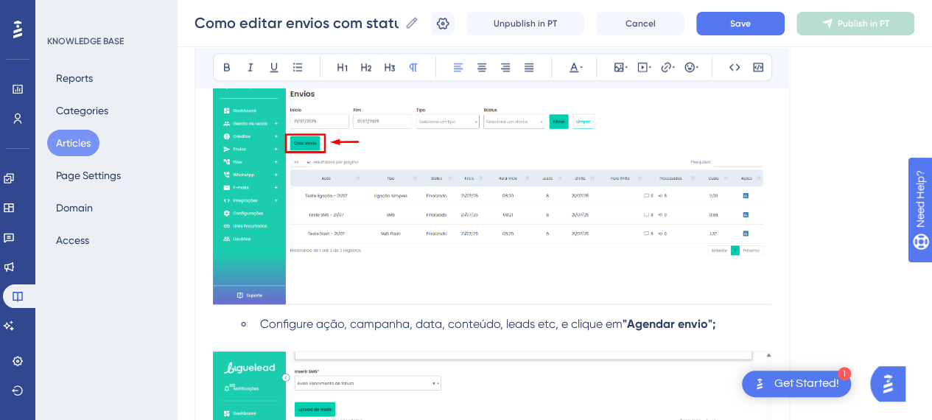
drag, startPoint x: 253, startPoint y: 322, endPoint x: 262, endPoint y: 328, distance: 10.6
click at [262, 328] on li "Configure ação, campanha, data, conteúdo, leads etc, e clique em "Agendar envio…" at bounding box center [512, 324] width 517 height 18
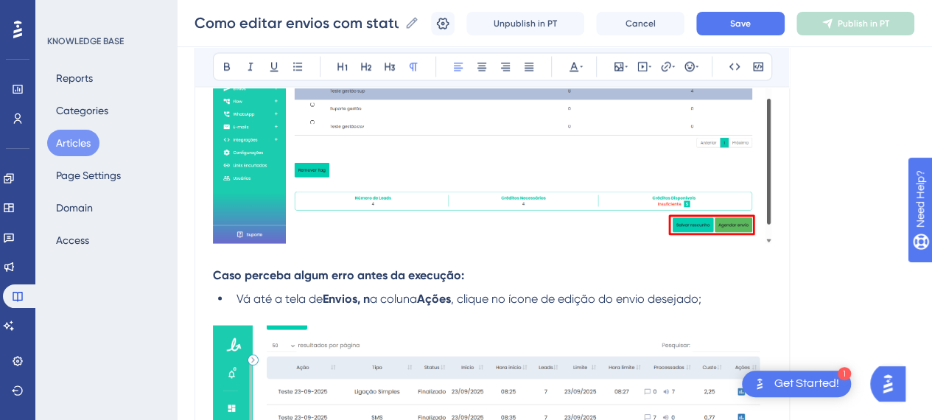
scroll to position [1416, 0]
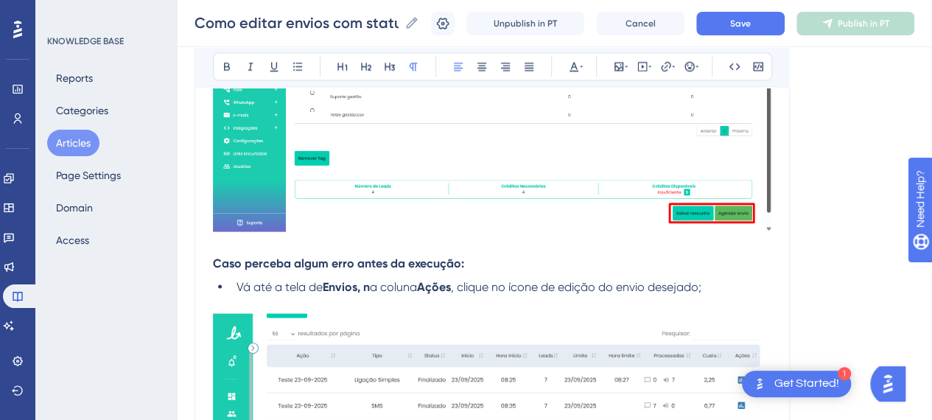
click at [402, 262] on strong "Caso perceba algum erro antes da execução:" at bounding box center [338, 263] width 251 height 14
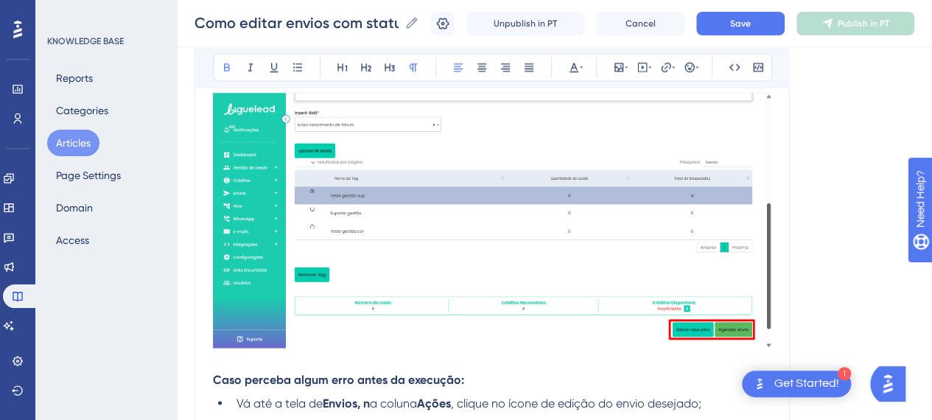
scroll to position [1195, 0]
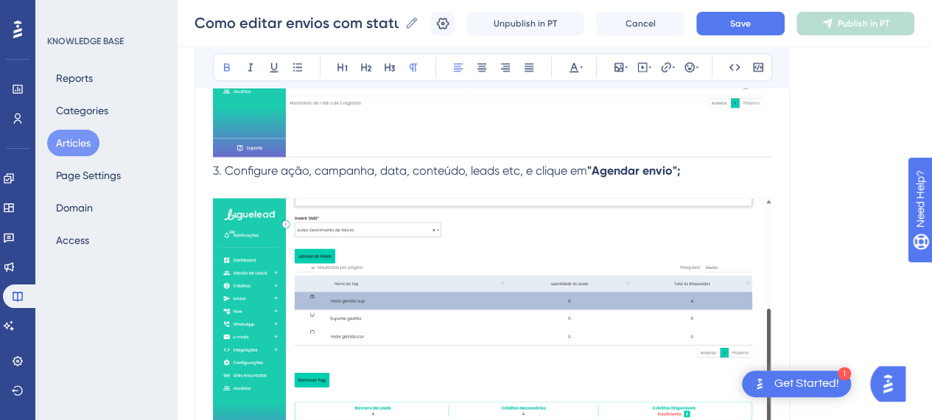
click at [737, 174] on p "3. Configure ação, campanha, data, conteúdo, leads etc, e clique em "Agendar en…" at bounding box center [492, 171] width 558 height 18
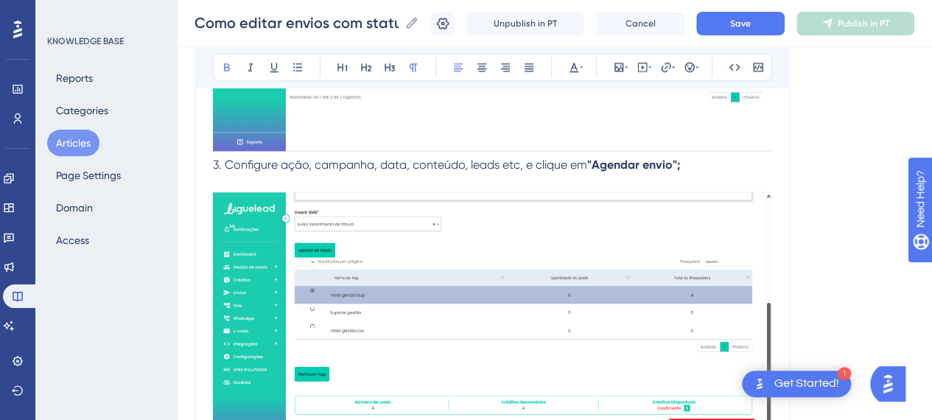
scroll to position [1342, 0]
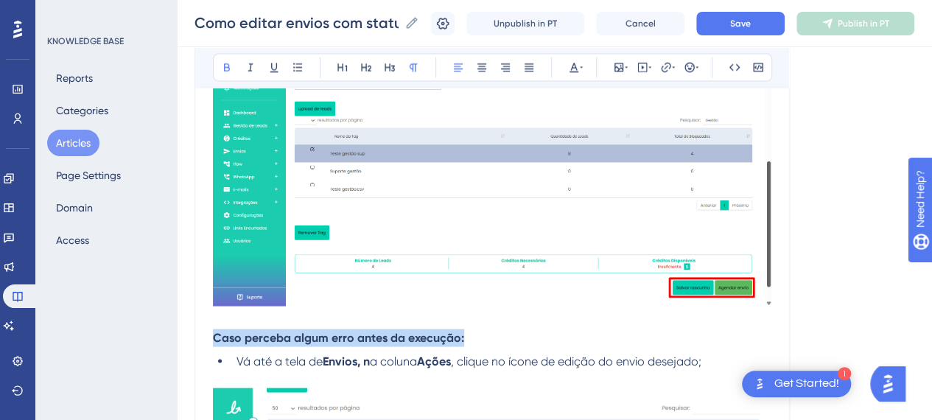
drag, startPoint x: 494, startPoint y: 341, endPoint x: 297, endPoint y: 338, distance: 197.5
click at [219, 338] on p "Caso perceba algum erro antes da execução:" at bounding box center [492, 338] width 558 height 18
click at [487, 332] on p "Caso perceba algum erro antes da execução:" at bounding box center [492, 338] width 558 height 18
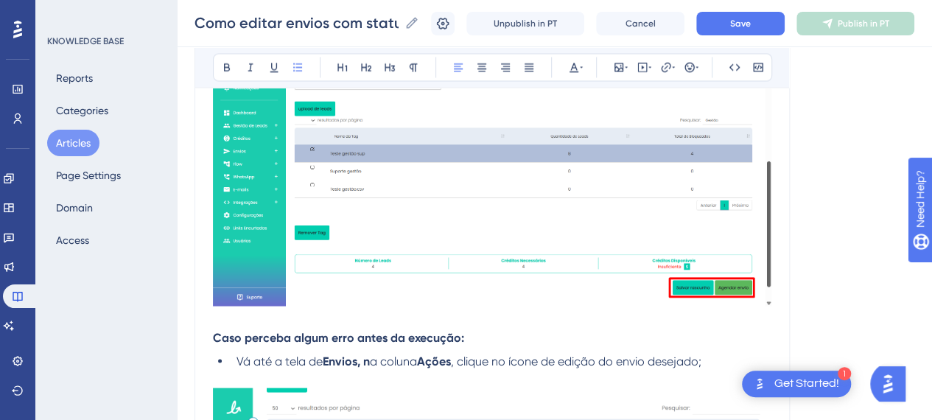
drag, startPoint x: 236, startPoint y: 359, endPoint x: 175, endPoint y: 362, distance: 61.2
click at [177, 362] on div "Performance Users Engagement Widgets Feedback Product Updates Knowledge Base AI…" at bounding box center [554, 410] width 755 height 3504
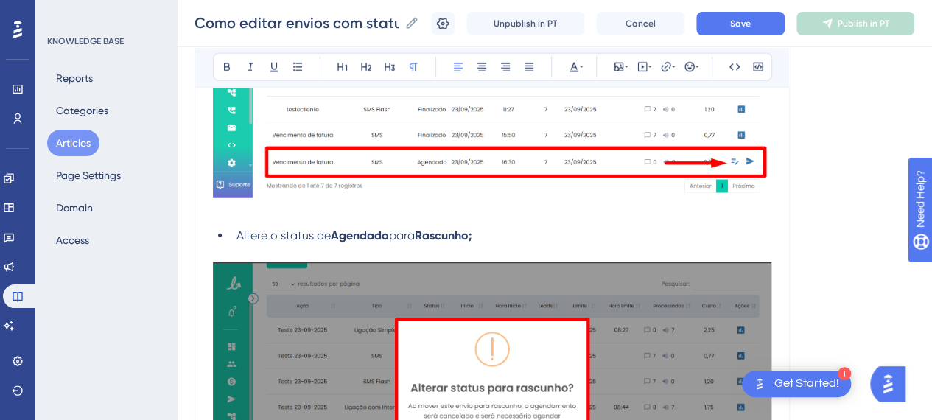
scroll to position [1784, 0]
click at [238, 241] on li "Altere o status de Agendado para Rascunho;" at bounding box center [501, 235] width 541 height 18
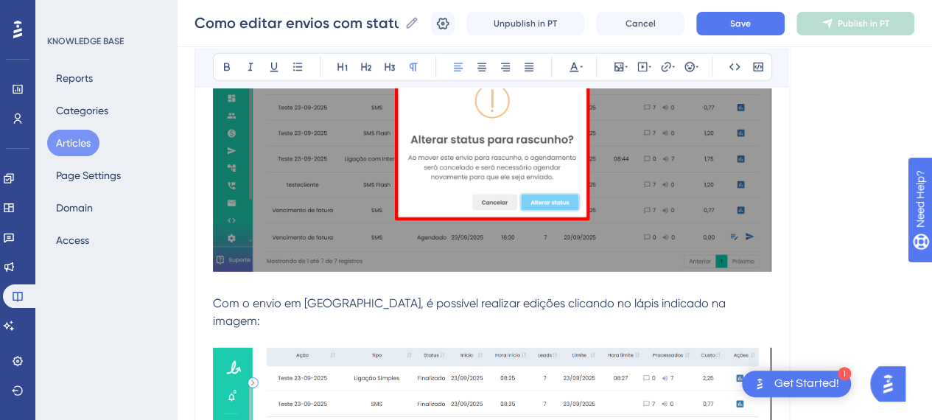
scroll to position [2079, 0]
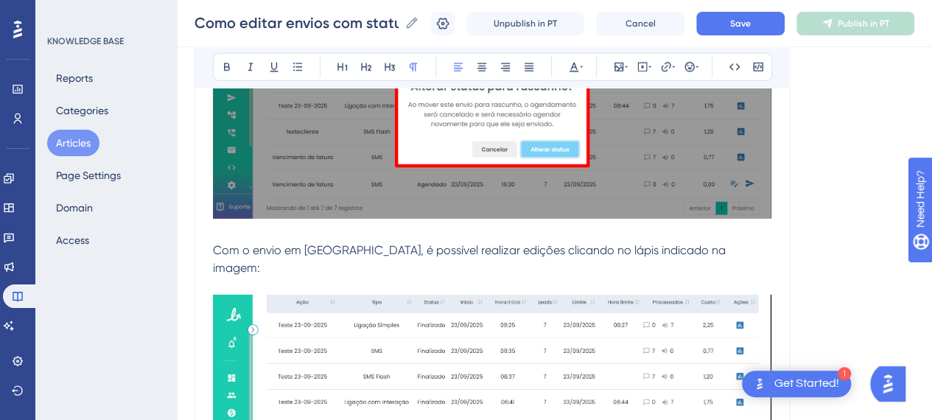
click at [213, 246] on span "Com o envio em Rascunho, é possível realizar edições clicando no lápis indicado…" at bounding box center [471, 259] width 516 height 32
click at [706, 253] on span "6. Com o envio em Rascunho, é possível realizar edições clicando no lápis indic…" at bounding box center [477, 259] width 528 height 32
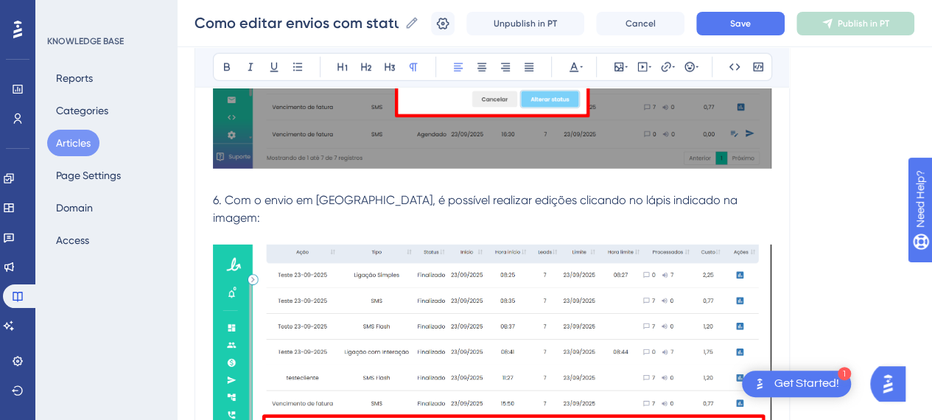
scroll to position [2153, 0]
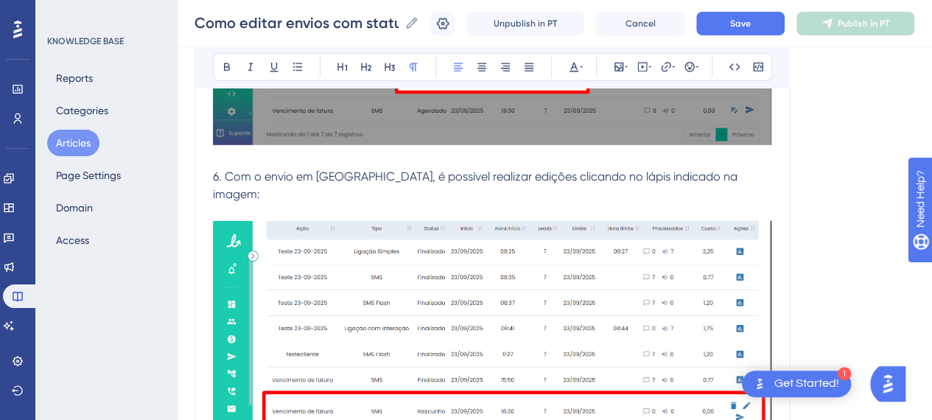
click at [321, 171] on span "6. Com o envio em Rascunho, é possível realizar edições clicando no lápis indic…" at bounding box center [477, 185] width 528 height 32
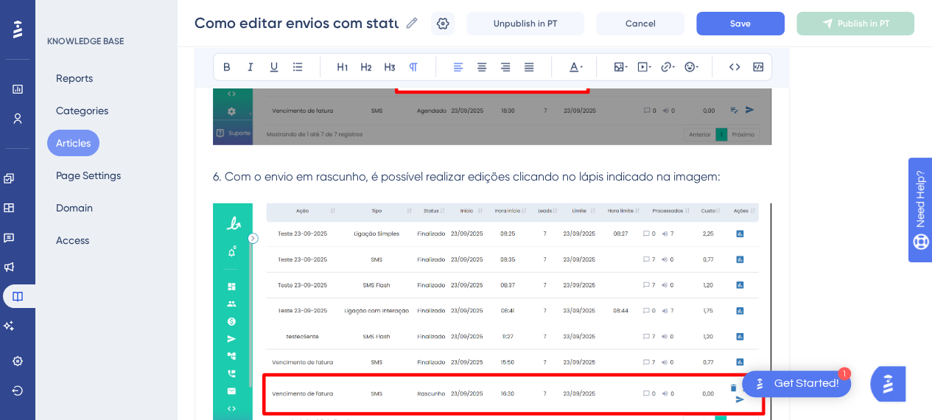
click at [652, 175] on span "6. Com o envio em rascunho, é possível realizar edições clicando no lápis indic…" at bounding box center [467, 176] width 508 height 14
click at [757, 181] on p "6. Com o envio em rascunho, é possível realizar edições clicando no lápis indic…" at bounding box center [492, 177] width 558 height 18
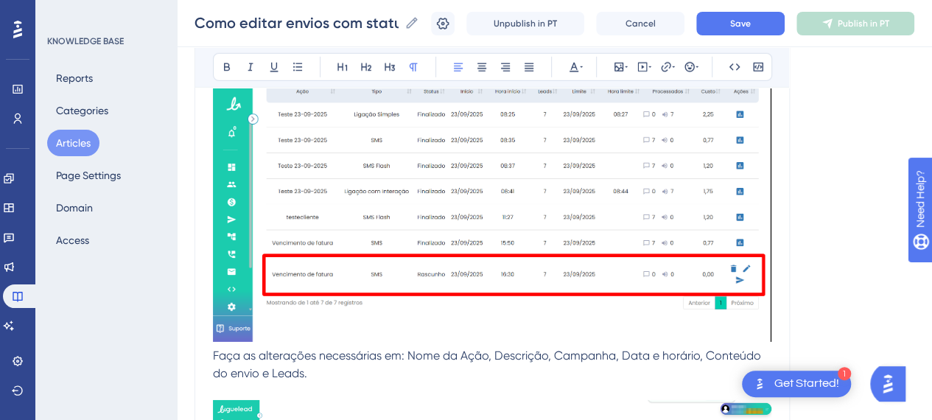
scroll to position [2374, 0]
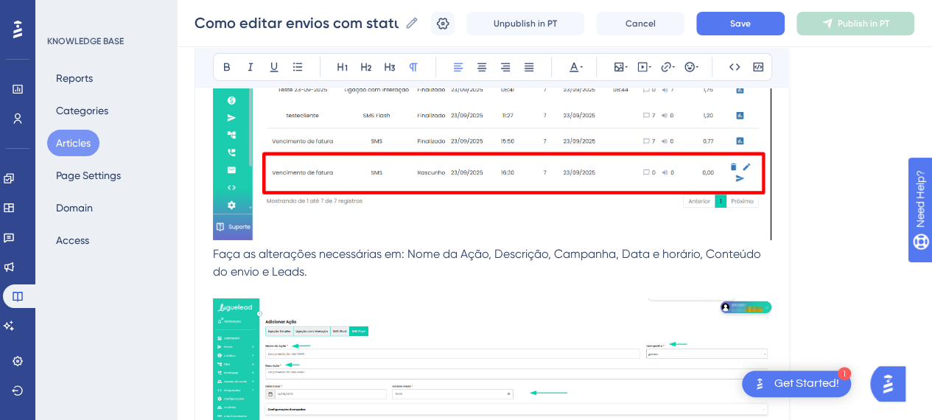
click at [213, 252] on span "Faça as alterações necessárias em: Nome da Ação, Descrição, Campanha, Data e ho…" at bounding box center [488, 263] width 551 height 32
click at [421, 265] on p "7. Faça as alterações necessárias em: Nome da Ação, Descrição, Campanha, Data e…" at bounding box center [492, 413] width 558 height 336
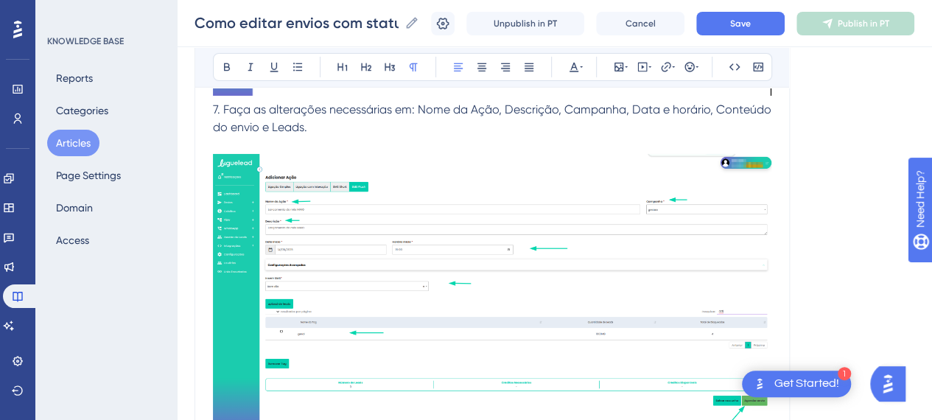
scroll to position [2521, 0]
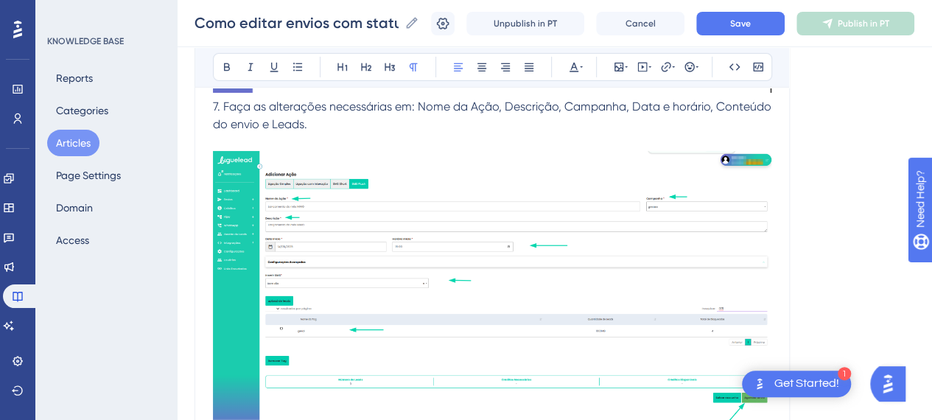
click at [318, 122] on p "7. Faça as alterações necessárias em: Nome da Ação, Descrição, Campanha, Data e…" at bounding box center [492, 266] width 558 height 336
click at [634, 105] on span "7. Faça as alterações necessárias em: Nome da Ação, Descrição, Campanha, Data e…" at bounding box center [493, 115] width 561 height 32
click at [379, 125] on p "7. Faça as alterações necessárias em: Nome da Ação, Descrição, Campanha, Data e…" at bounding box center [492, 266] width 558 height 336
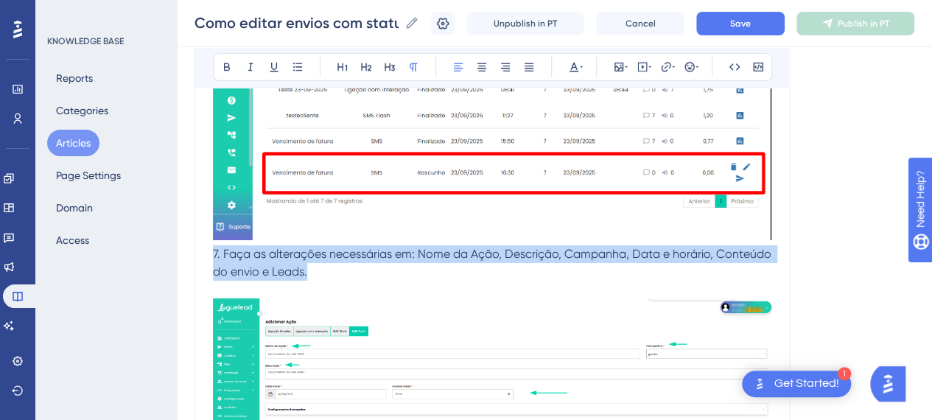
drag, startPoint x: 324, startPoint y: 272, endPoint x: 206, endPoint y: 256, distance: 119.0
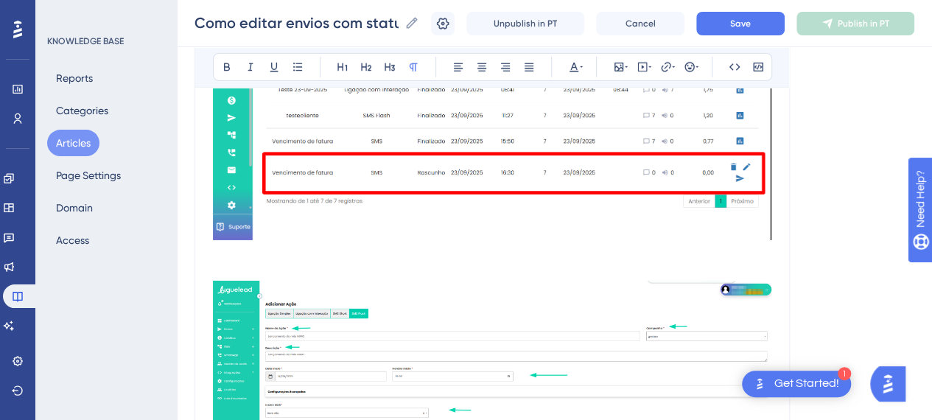
click at [385, 389] on img at bounding box center [492, 420] width 558 height 278
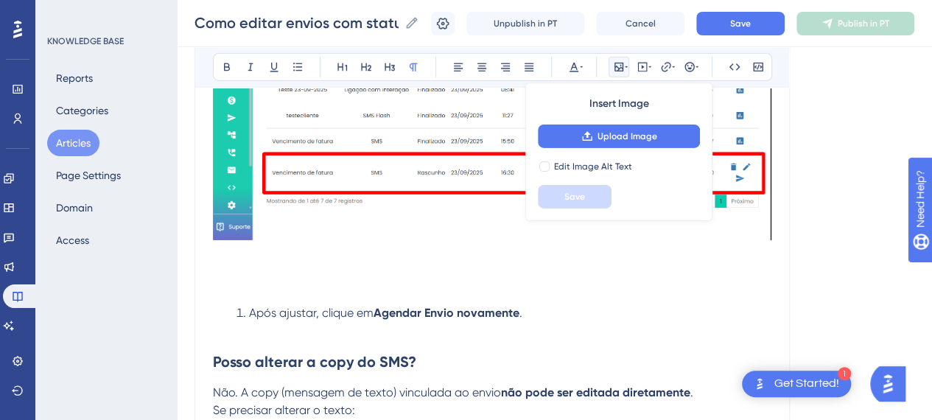
drag, startPoint x: 579, startPoint y: 326, endPoint x: 391, endPoint y: 300, distance: 189.6
click at [578, 325] on li "Após ajustar, clique em Agendar Envio novamente ." at bounding box center [501, 321] width 541 height 35
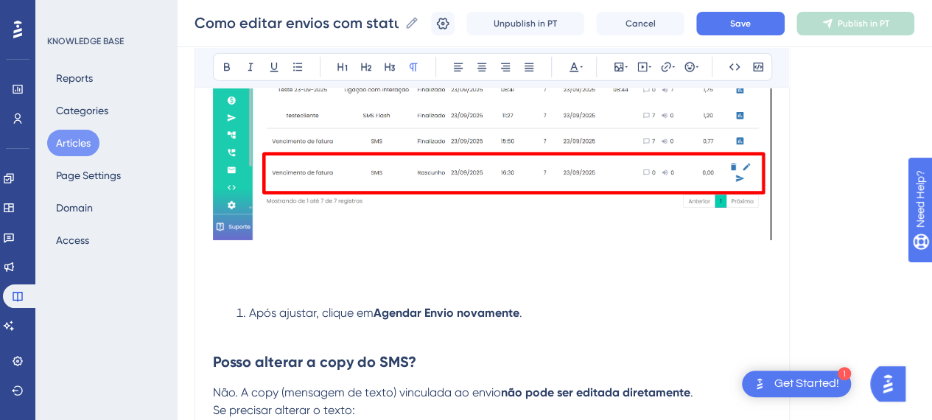
click at [351, 285] on p at bounding box center [492, 271] width 558 height 53
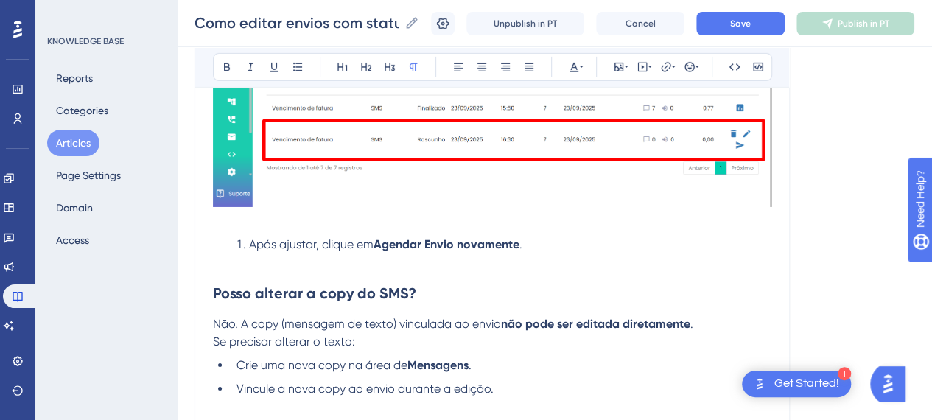
scroll to position [2448, 0]
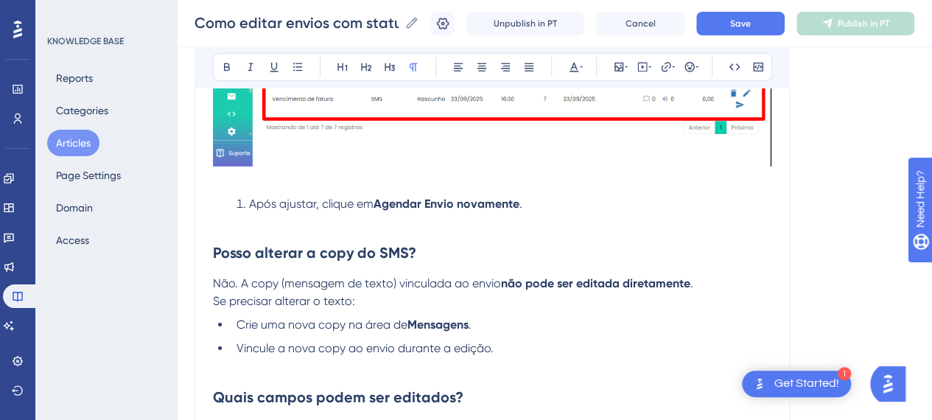
drag, startPoint x: 251, startPoint y: 203, endPoint x: 128, endPoint y: 203, distance: 122.3
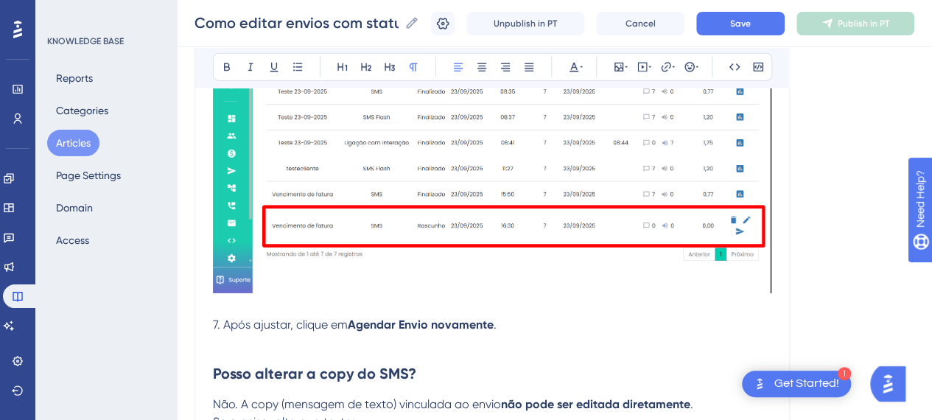
scroll to position [2374, 0]
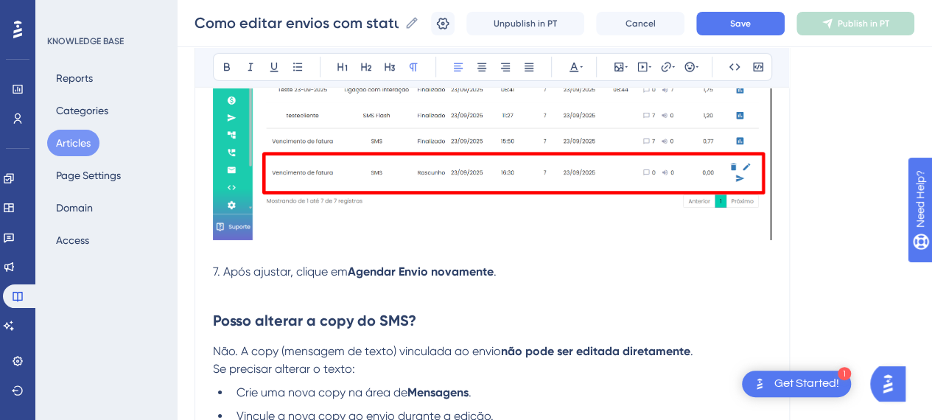
click at [531, 267] on p "7. Após ajustar, clique em Agendar Envio novamente ." at bounding box center [492, 280] width 558 height 35
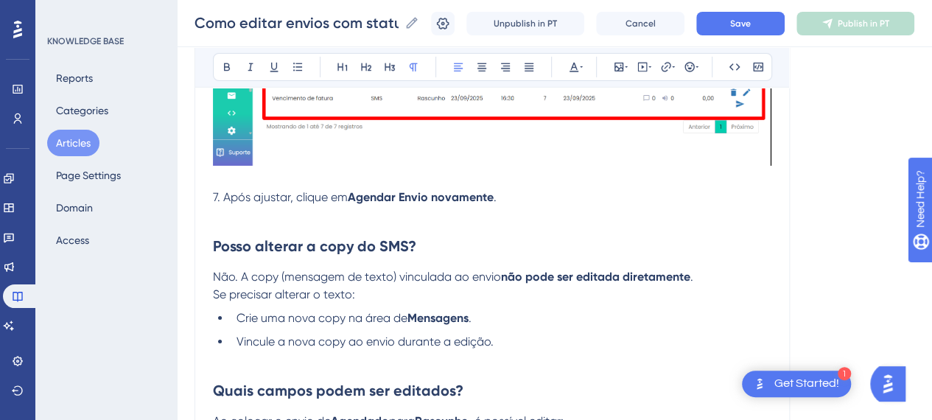
scroll to position [2521, 0]
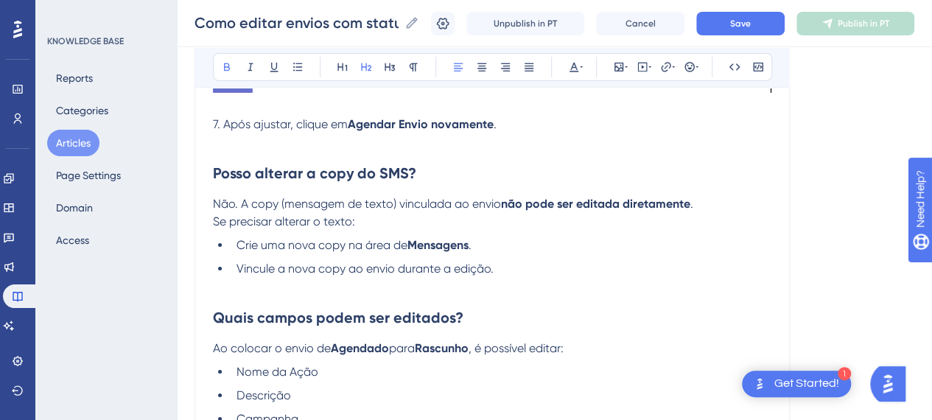
click at [382, 183] on h2 "Posso alterar a copy do SMS?" at bounding box center [492, 173] width 558 height 44
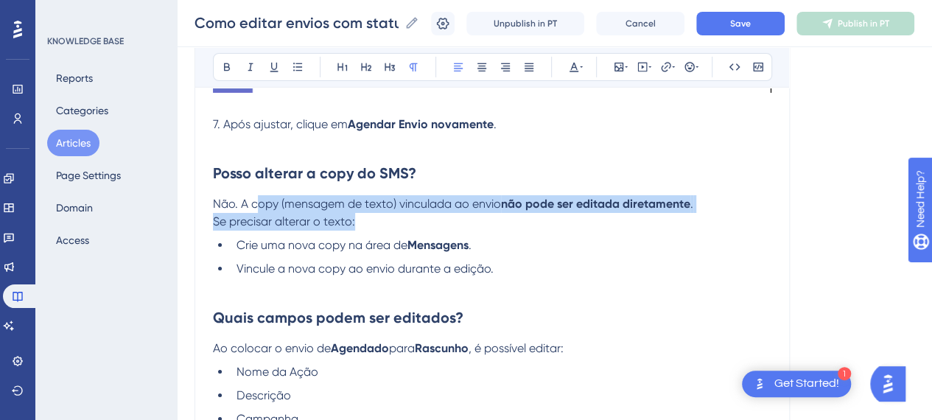
drag, startPoint x: 254, startPoint y: 195, endPoint x: 413, endPoint y: 224, distance: 161.1
click at [412, 223] on p "Não. A copy (mensagem de texto) vinculada ao envio não pode ser editada diretam…" at bounding box center [492, 212] width 558 height 35
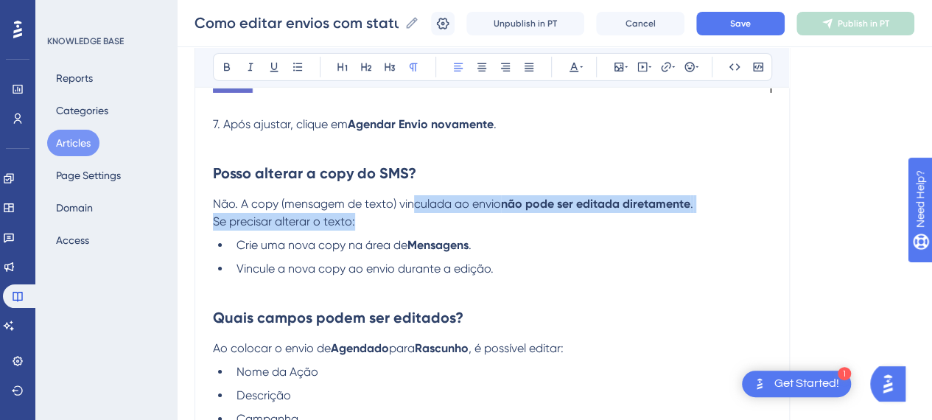
drag, startPoint x: 413, startPoint y: 203, endPoint x: 642, endPoint y: 226, distance: 231.1
click at [642, 226] on p "Não. A copy (mensagem de texto) vinculada ao envio não pode ser editada diretam…" at bounding box center [492, 212] width 558 height 35
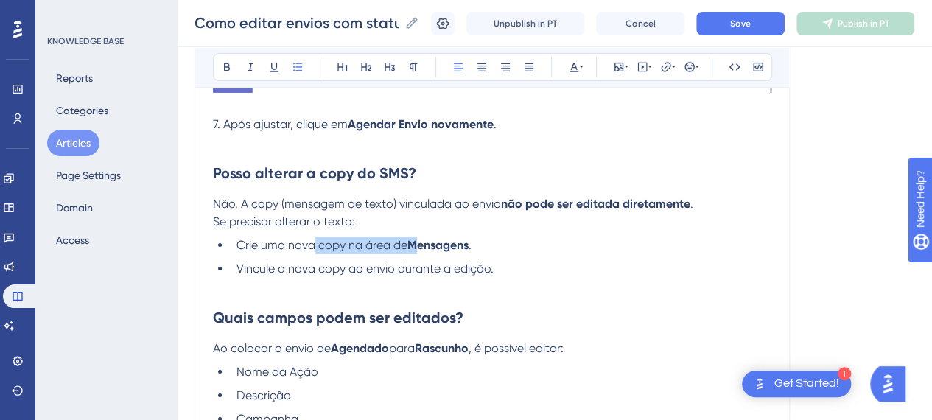
drag, startPoint x: 312, startPoint y: 243, endPoint x: 494, endPoint y: 243, distance: 182.0
click at [454, 243] on li "Crie uma nova copy na área de Mensagens ." at bounding box center [501, 246] width 541 height 18
click at [494, 243] on li "Crie uma nova copy na área de Mensagens ." at bounding box center [501, 246] width 541 height 18
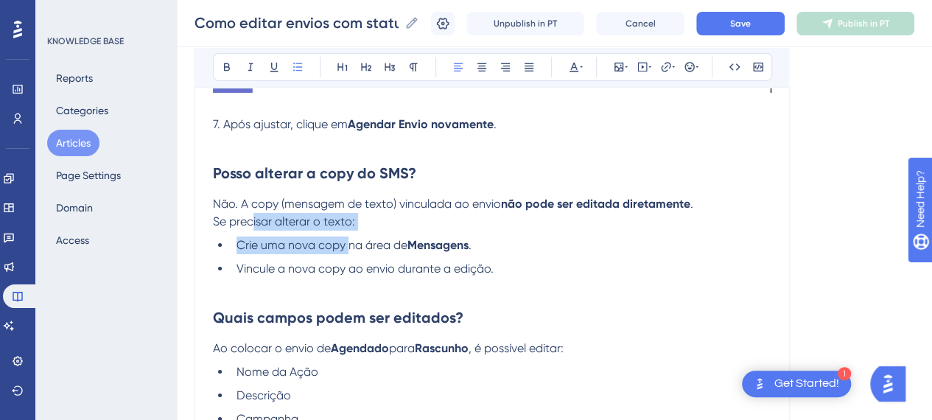
drag, startPoint x: 347, startPoint y: 228, endPoint x: 362, endPoint y: 228, distance: 14.7
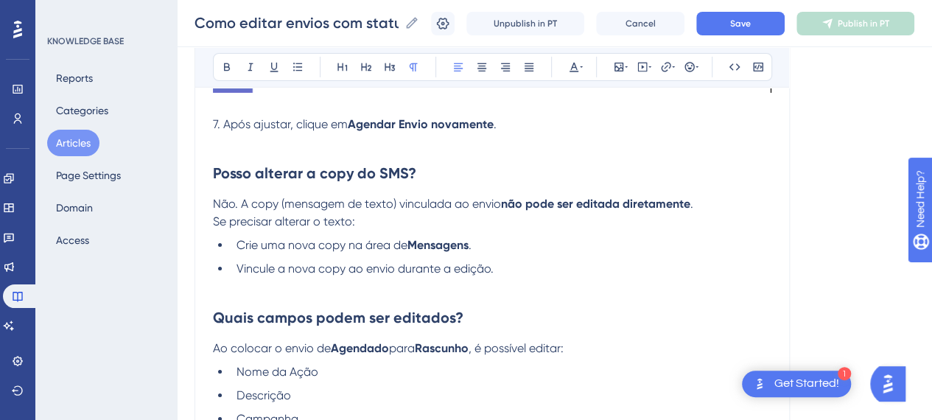
click at [284, 216] on span "Se precisar alterar o texto:" at bounding box center [284, 221] width 142 height 14
drag, startPoint x: 312, startPoint y: 239, endPoint x: 440, endPoint y: 248, distance: 128.6
click at [433, 248] on li "Crie uma nova copy na área de Mensagens ." at bounding box center [501, 246] width 541 height 18
drag, startPoint x: 535, startPoint y: 250, endPoint x: 396, endPoint y: 157, distance: 166.7
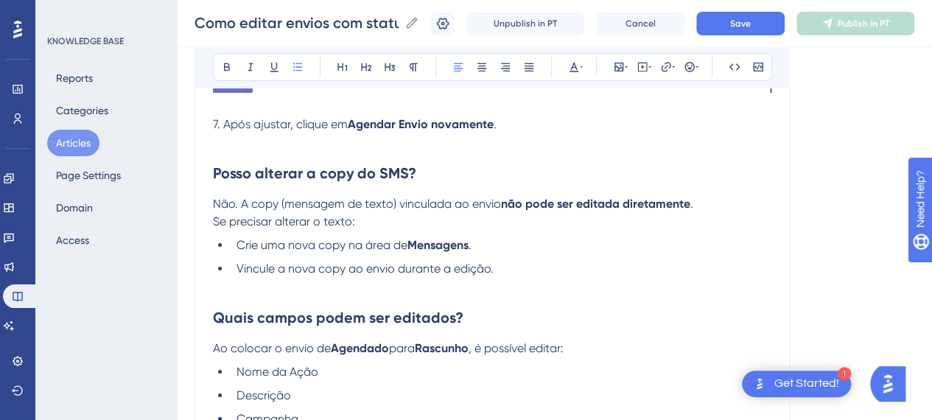
click at [535, 250] on li "Crie uma nova copy na área de Mensagens ." at bounding box center [501, 246] width 541 height 18
click at [734, 30] on button "Save" at bounding box center [740, 24] width 88 height 24
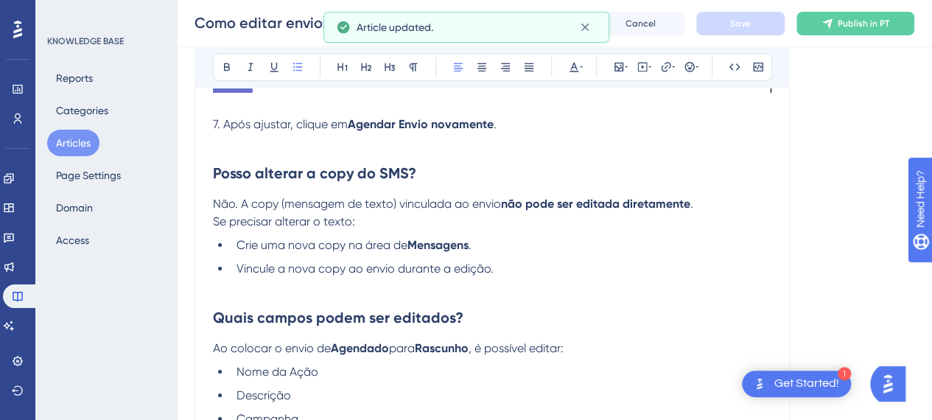
click at [577, 247] on li "Crie uma nova copy na área de Mensagens ." at bounding box center [501, 246] width 541 height 18
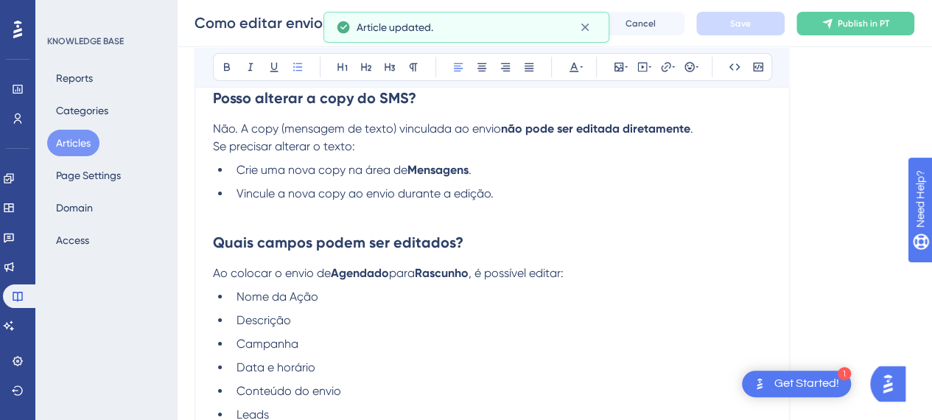
scroll to position [2669, 0]
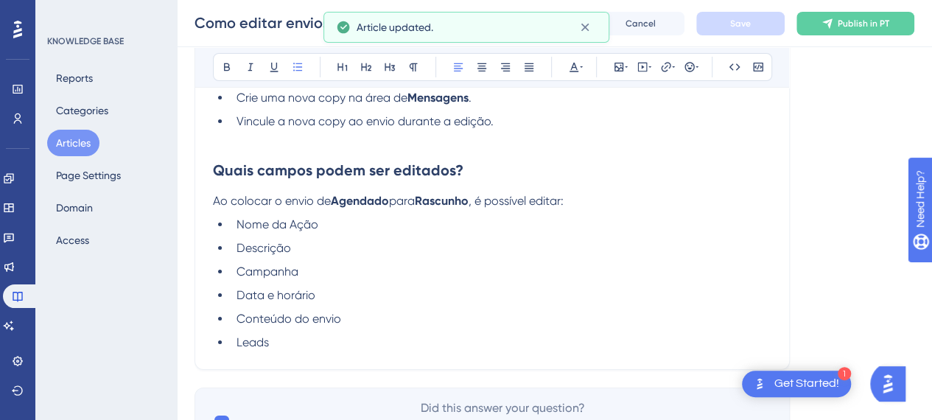
click at [399, 310] on li "Conteúdo do envio" at bounding box center [501, 319] width 541 height 18
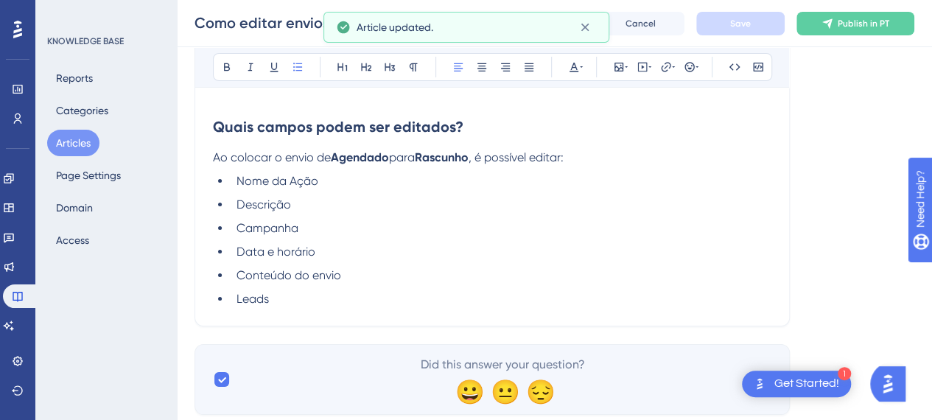
scroll to position [2750, 0]
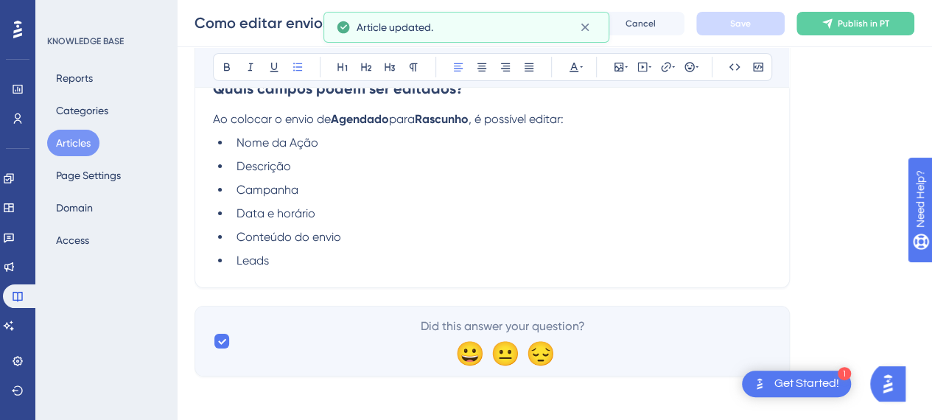
click at [379, 259] on li "Leads" at bounding box center [501, 261] width 541 height 18
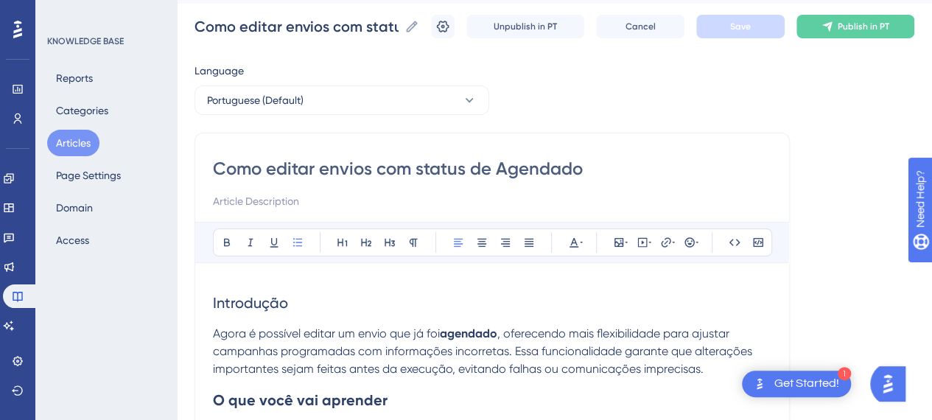
scroll to position [0, 0]
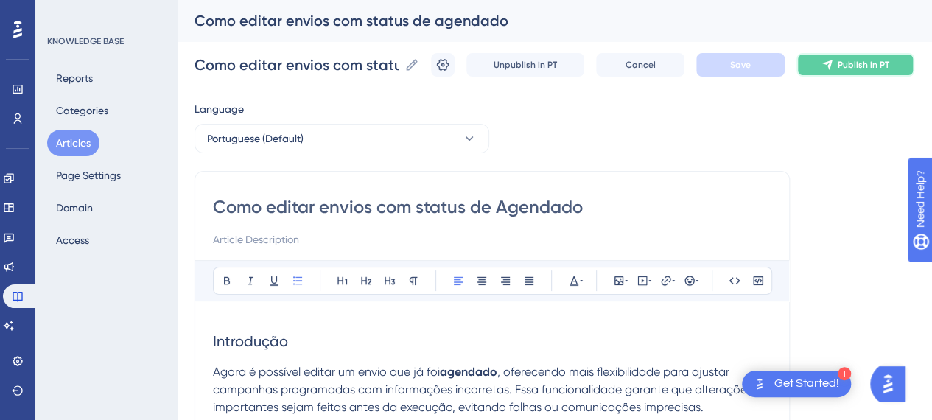
click at [862, 71] on button "Publish in PT" at bounding box center [855, 65] width 118 height 24
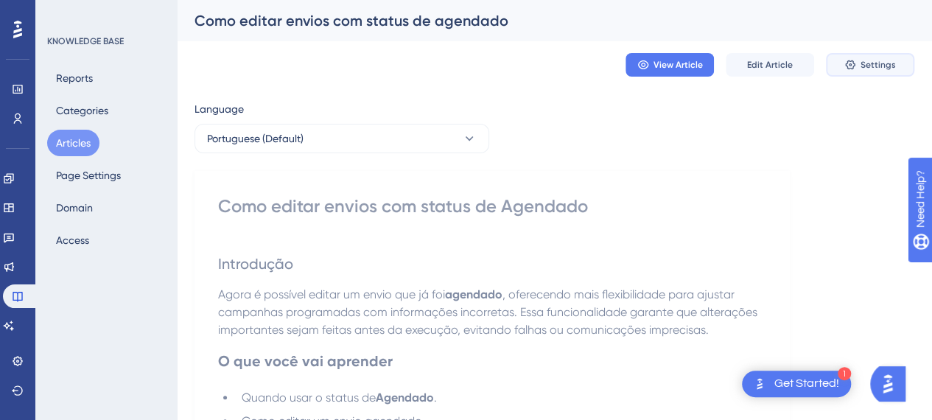
drag, startPoint x: 877, startPoint y: 66, endPoint x: 646, endPoint y: 211, distance: 272.9
click at [878, 66] on span "Settings" at bounding box center [878, 65] width 35 height 12
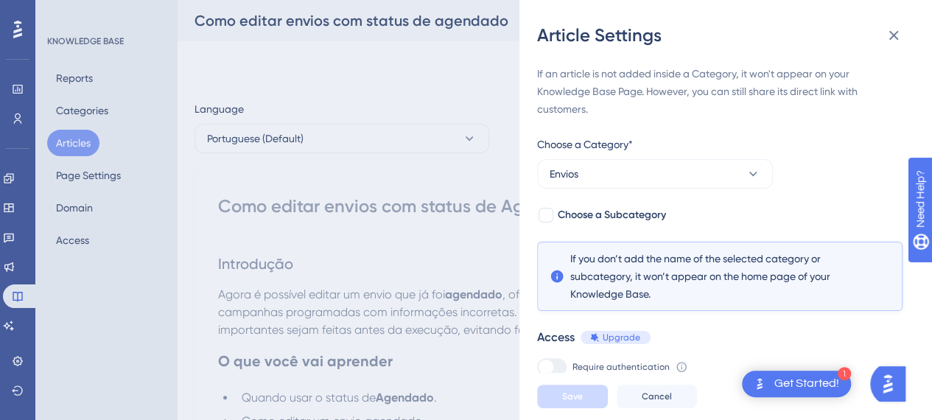
scroll to position [77, 0]
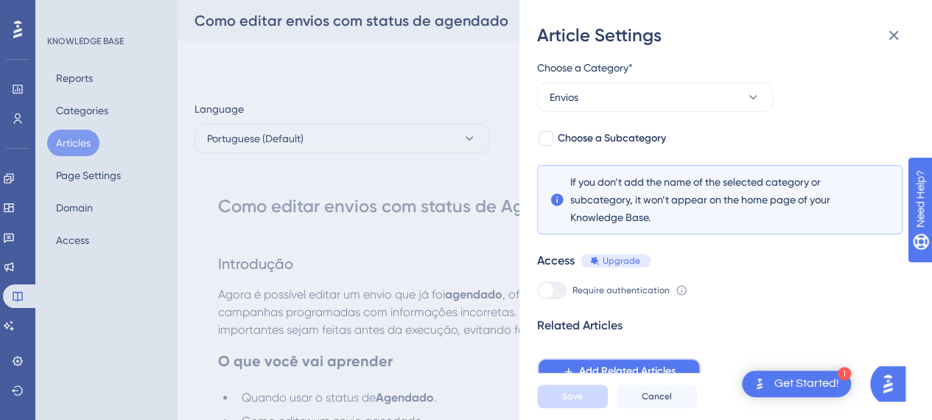
click at [639, 375] on span "Add Related Articles" at bounding box center [627, 371] width 97 height 18
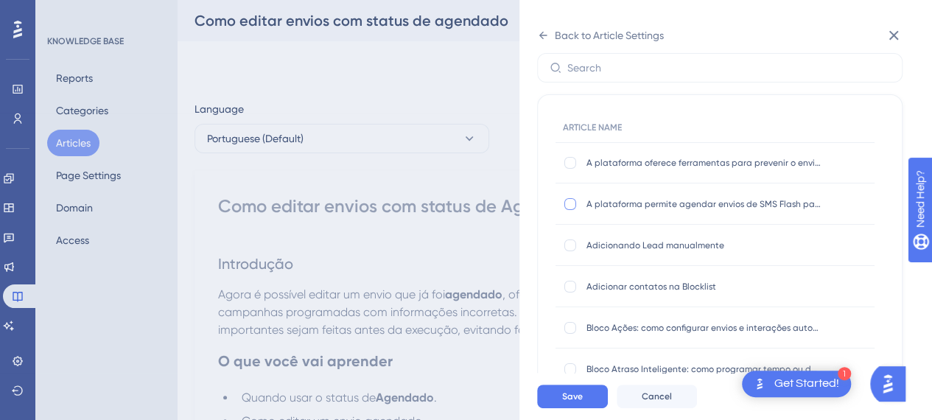
click at [574, 203] on div at bounding box center [570, 204] width 12 height 12
checkbox input "true"
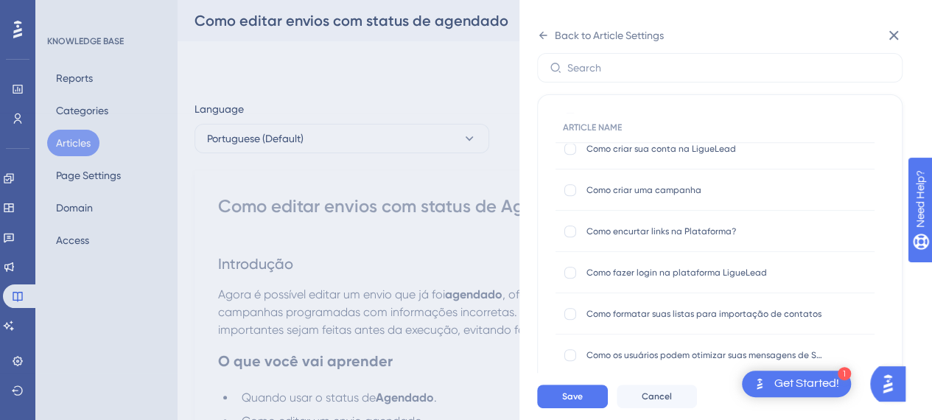
scroll to position [663, 0]
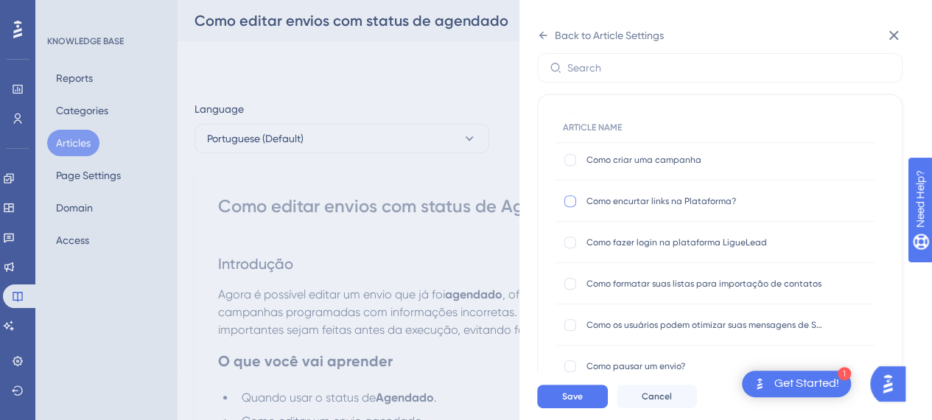
click at [573, 204] on div at bounding box center [570, 201] width 12 height 12
checkbox input "true"
click at [567, 164] on div at bounding box center [570, 160] width 12 height 12
checkbox input "true"
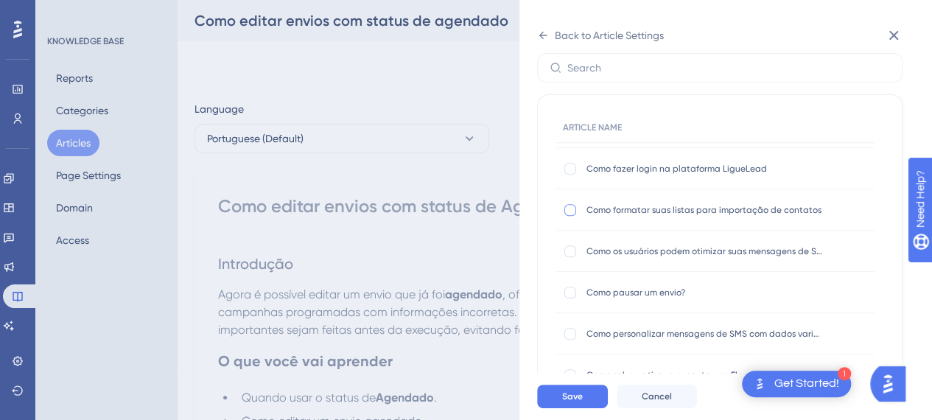
click at [571, 214] on div at bounding box center [570, 210] width 12 height 12
checkbox input "true"
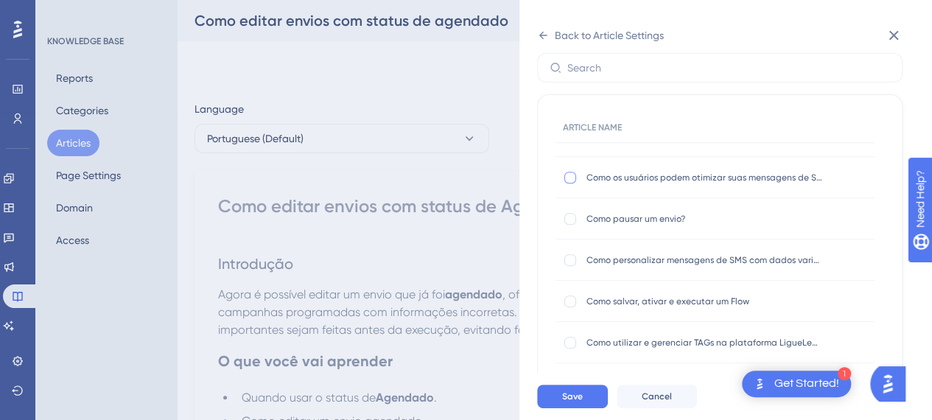
click at [566, 180] on div at bounding box center [570, 178] width 12 height 12
checkbox input "true"
click at [575, 217] on div at bounding box center [570, 219] width 12 height 12
checkbox input "true"
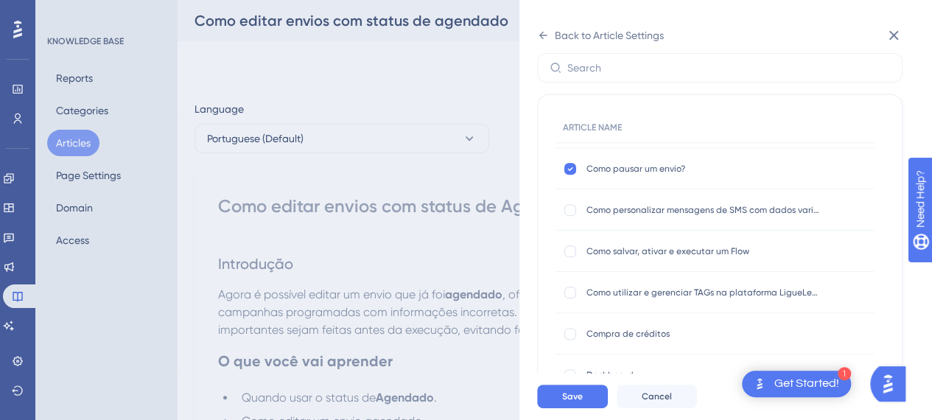
scroll to position [884, 0]
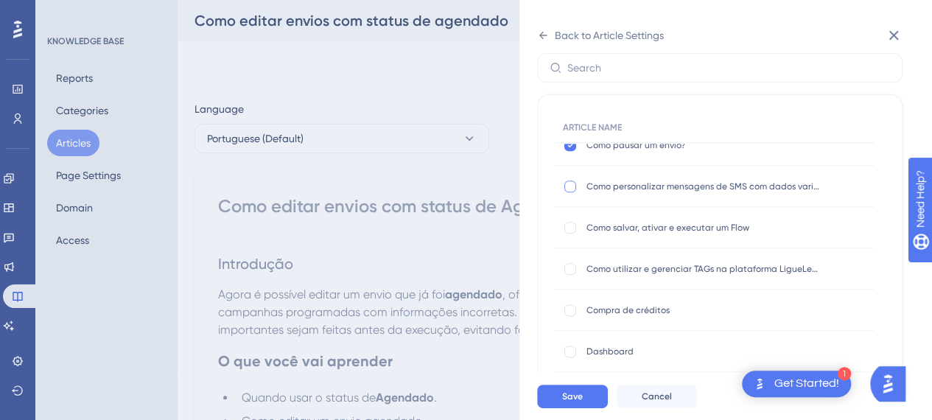
click at [572, 186] on div at bounding box center [570, 187] width 12 height 12
checkbox input "true"
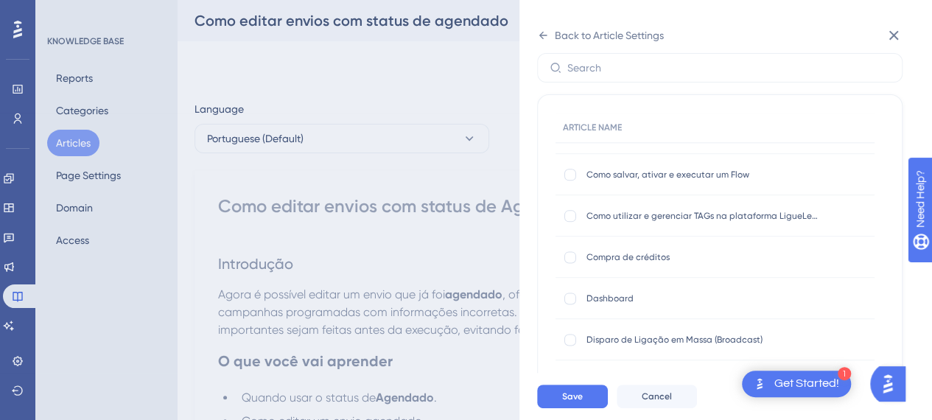
scroll to position [958, 0]
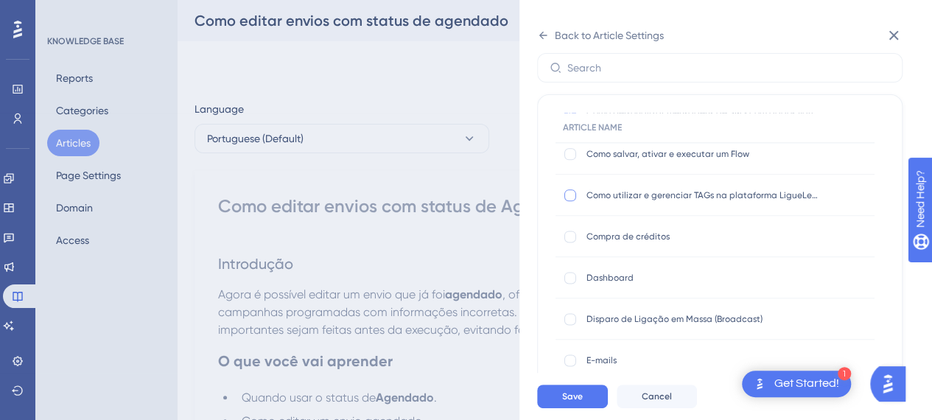
click at [573, 197] on div at bounding box center [570, 195] width 12 height 12
checkbox input "true"
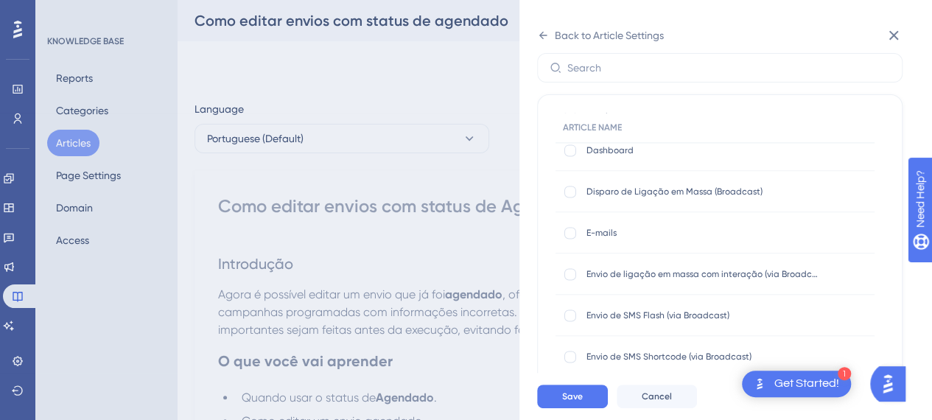
scroll to position [1105, 0]
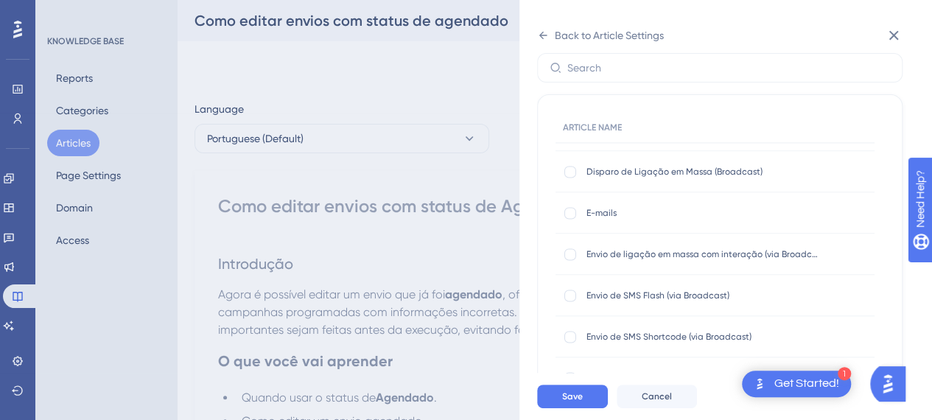
drag, startPoint x: 572, startPoint y: 172, endPoint x: 586, endPoint y: 191, distance: 23.7
click at [572, 172] on div at bounding box center [570, 172] width 12 height 12
checkbox input "true"
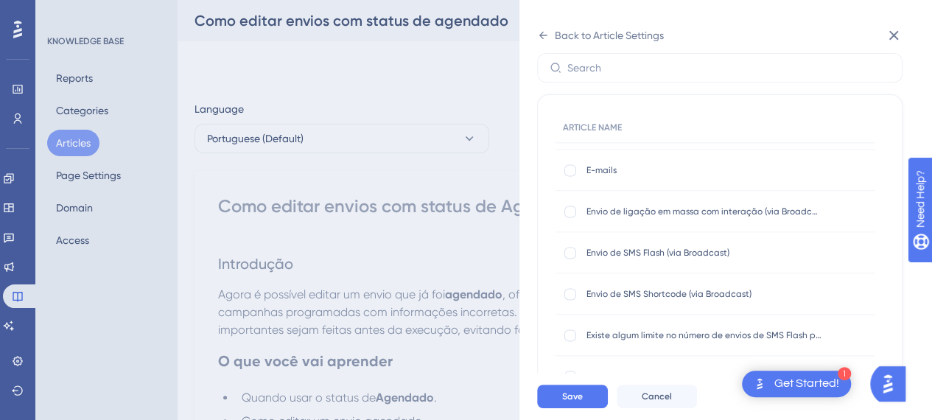
scroll to position [1179, 0]
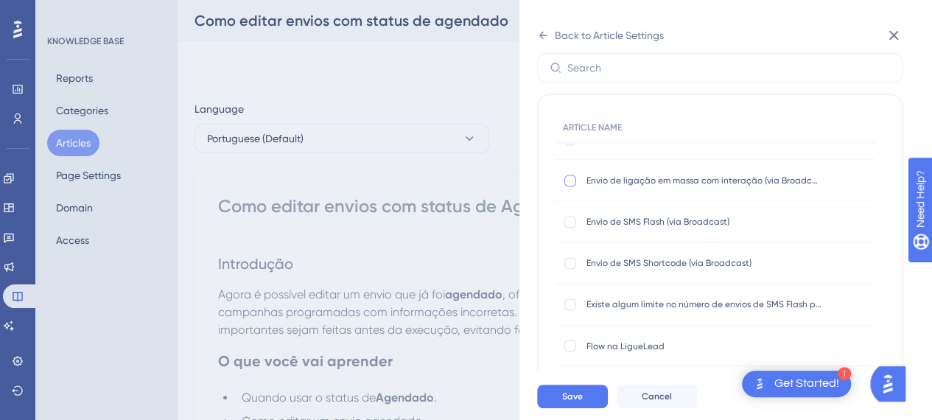
click at [576, 180] on div at bounding box center [570, 180] width 15 height 15
checkbox input "true"
click at [570, 222] on div at bounding box center [570, 222] width 12 height 12
checkbox input "true"
click at [571, 265] on div at bounding box center [570, 263] width 12 height 12
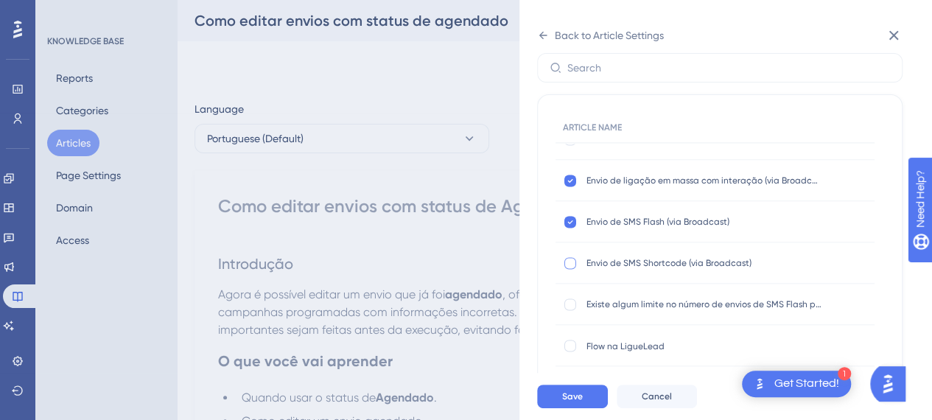
checkbox input "true"
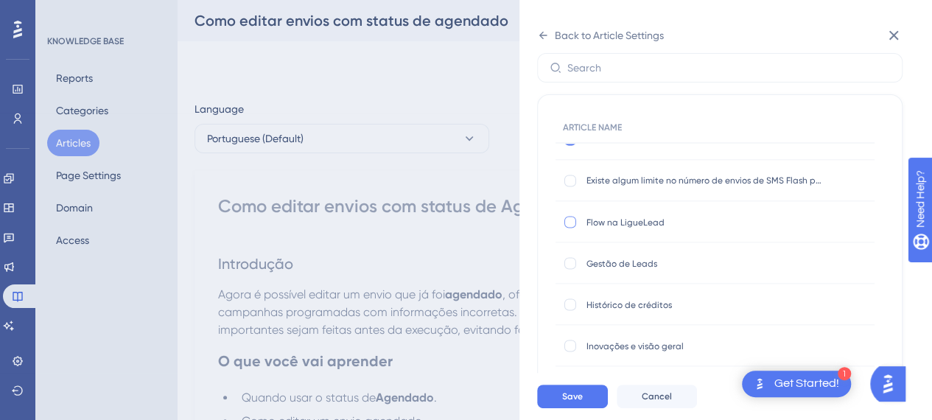
scroll to position [1326, 0]
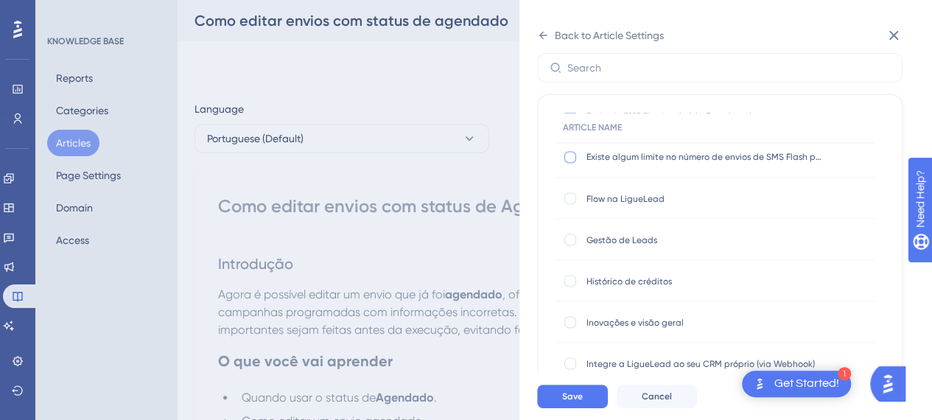
click at [569, 160] on div at bounding box center [570, 157] width 12 height 12
checkbox input "true"
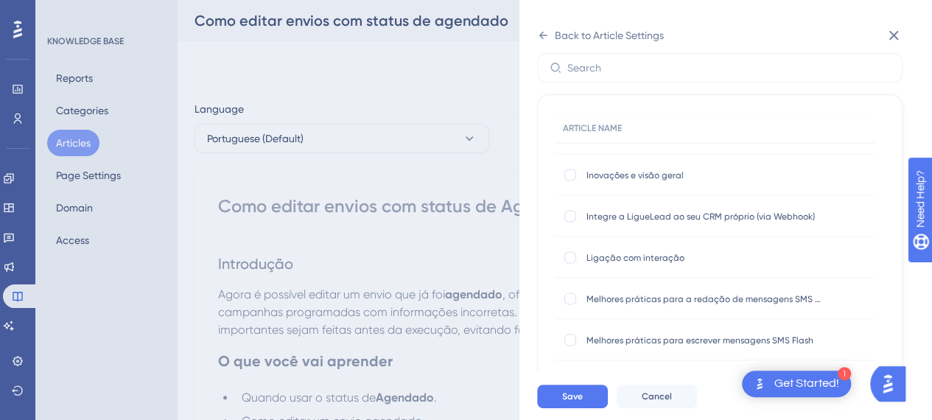
scroll to position [1547, 0]
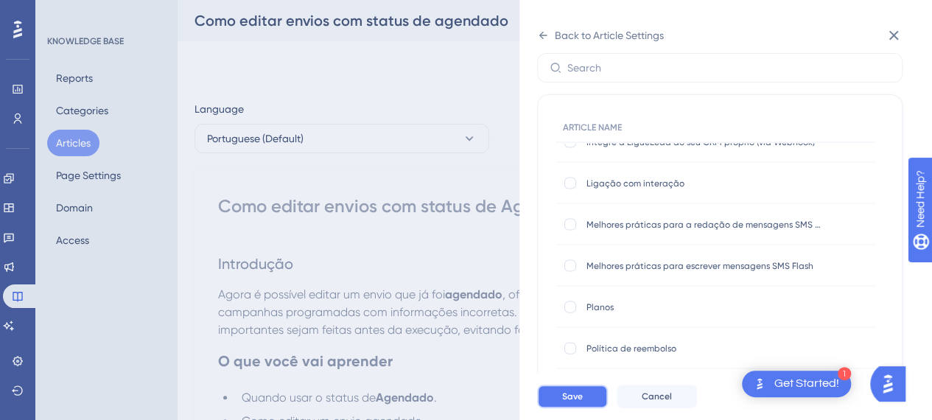
click at [570, 402] on span "Save" at bounding box center [572, 396] width 21 height 12
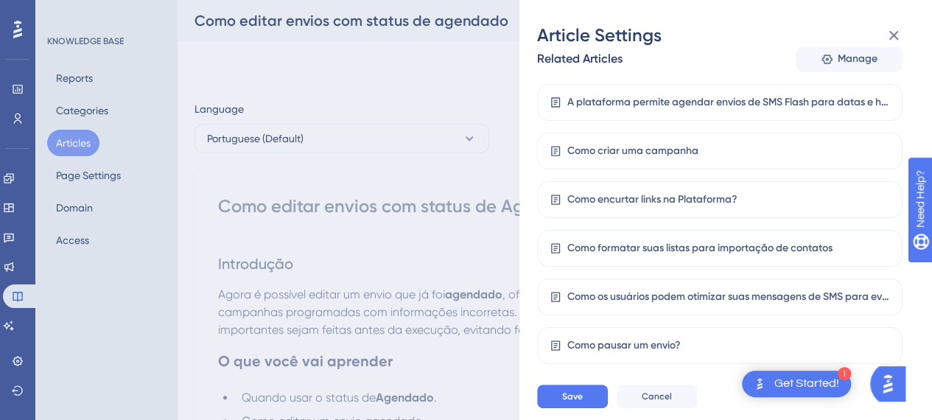
scroll to position [371, 0]
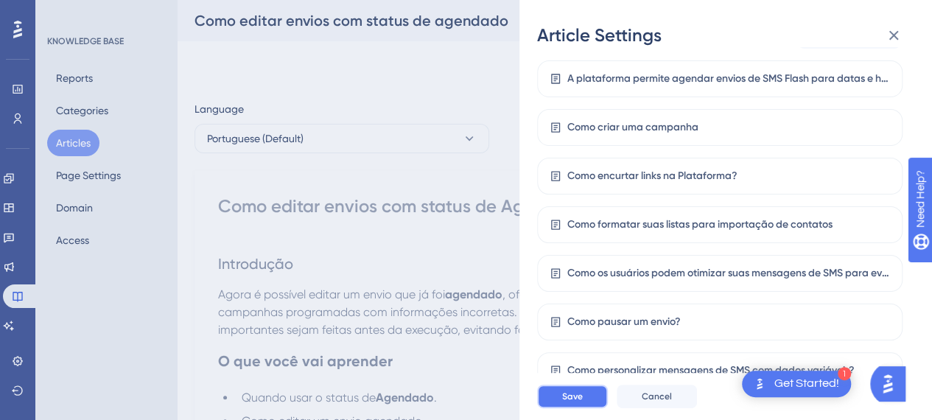
click at [582, 402] on span "Save" at bounding box center [572, 396] width 21 height 12
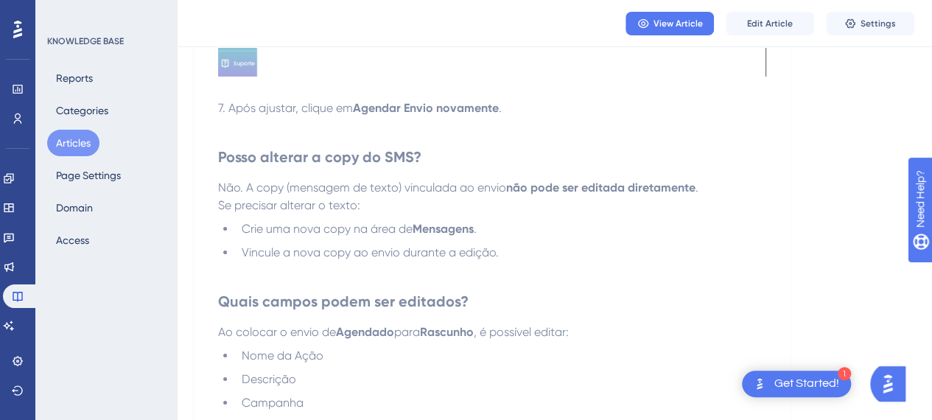
scroll to position [2648, 0]
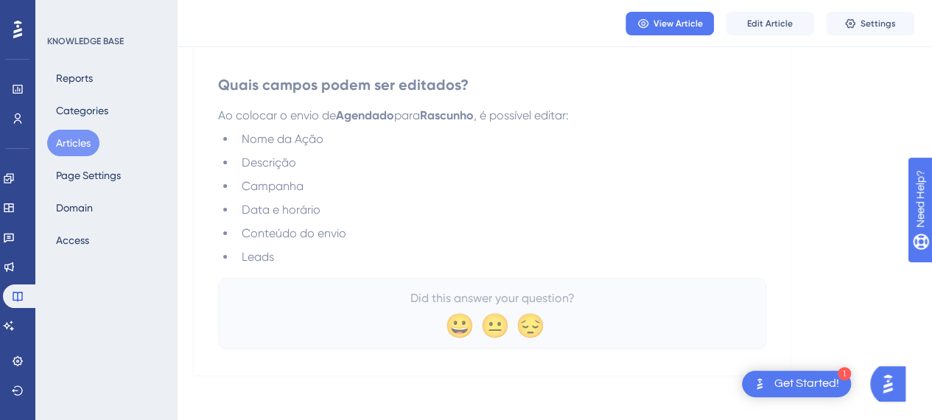
click at [343, 201] on ul "Nome da Ação Descrição Campanha Data e horário Conteúdo do envio Leads" at bounding box center [492, 198] width 548 height 136
click at [85, 151] on button "Articles" at bounding box center [73, 143] width 52 height 27
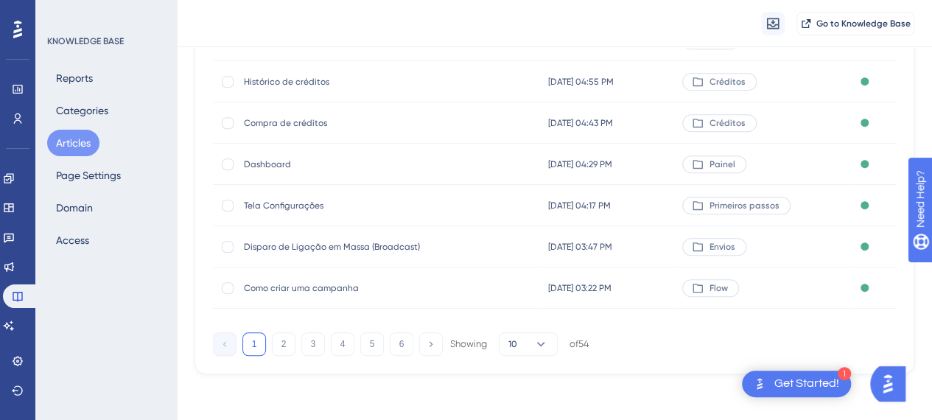
scroll to position [329, 0]
click at [321, 349] on button "3" at bounding box center [313, 344] width 24 height 24
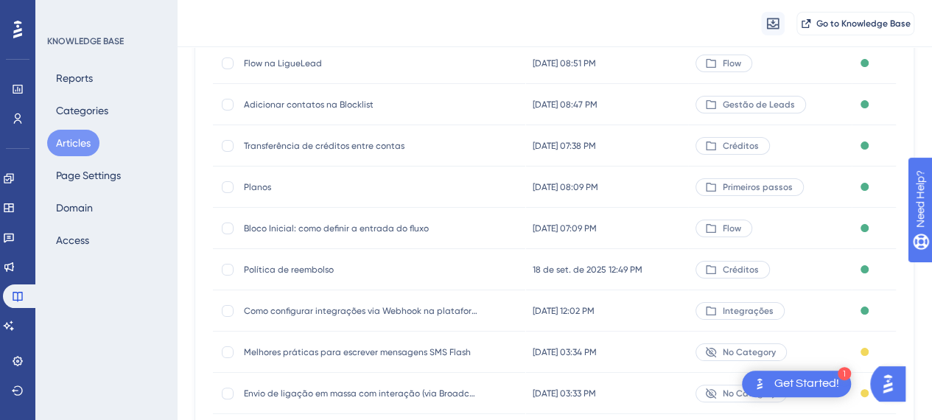
scroll to position [256, 0]
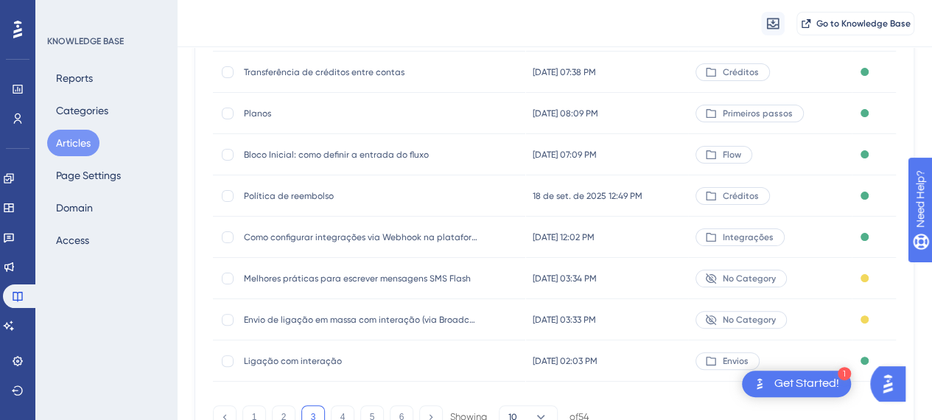
click at [368, 244] on div "Como configurar integrações via Webhook na plataforma LigueLead Como configurar…" at bounding box center [362, 237] width 236 height 41
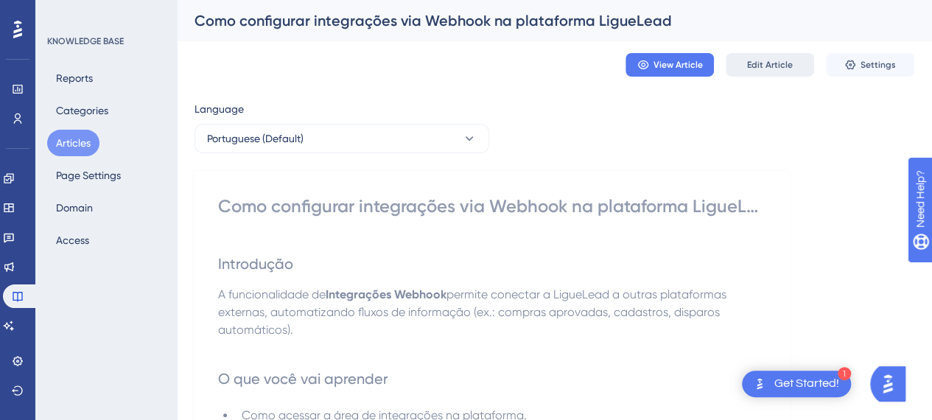
click at [766, 67] on span "Edit Article" at bounding box center [770, 65] width 46 height 12
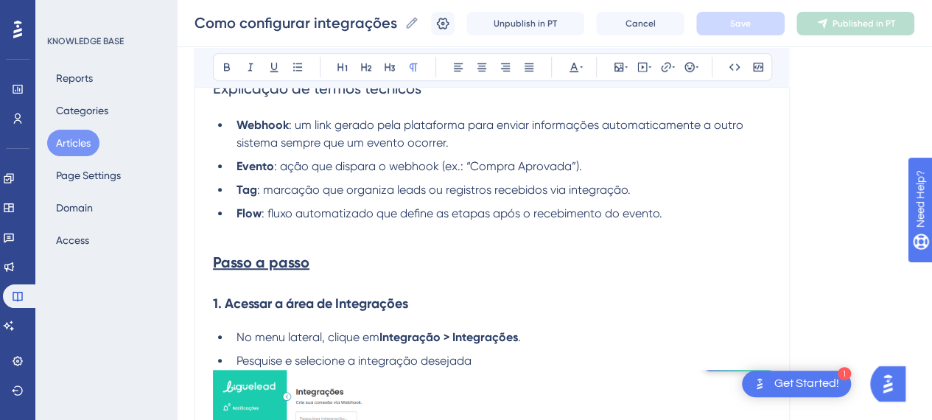
scroll to position [572, 0]
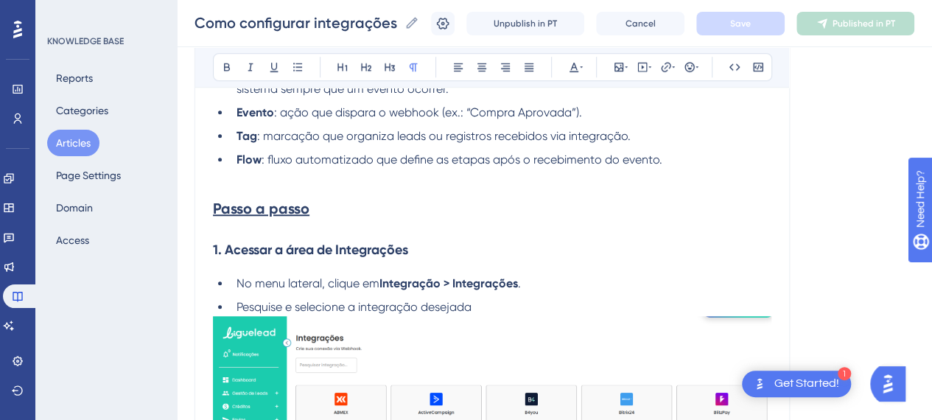
click at [280, 210] on strong "Passo a passo" at bounding box center [261, 209] width 97 height 18
click at [272, 74] on button at bounding box center [274, 67] width 21 height 21
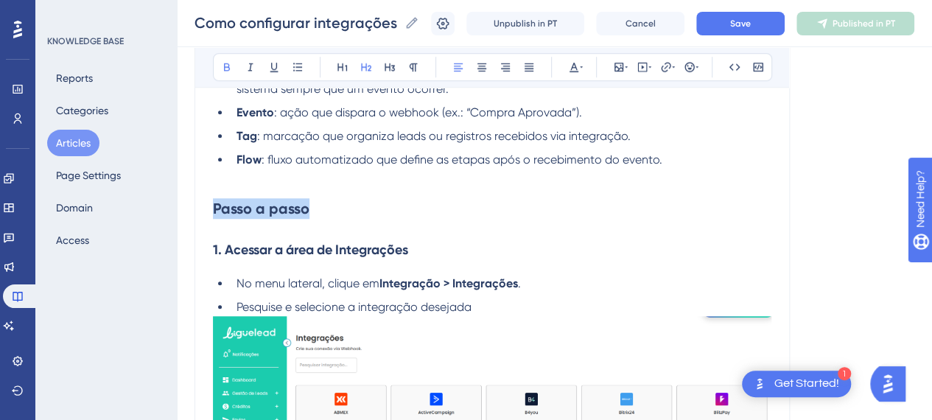
scroll to position [498, 0]
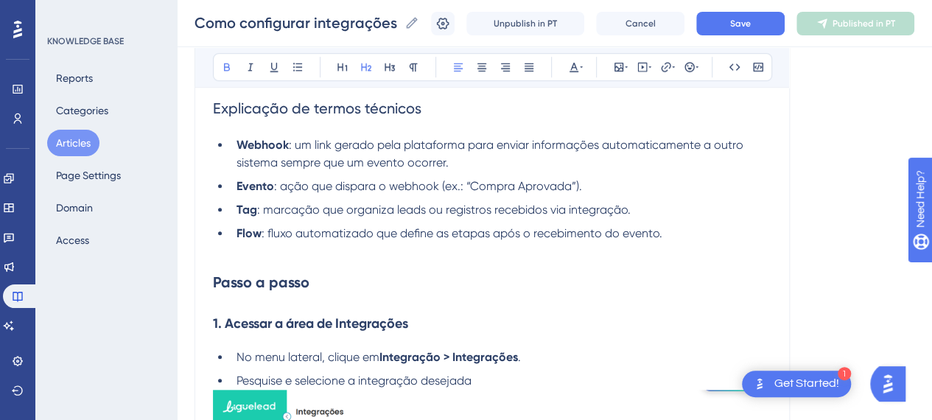
click at [520, 383] on li "Pesquise e selecione a integração desejada" at bounding box center [501, 381] width 541 height 18
click at [384, 359] on strong "Integração > Integrações" at bounding box center [448, 357] width 139 height 14
drag, startPoint x: 427, startPoint y: 357, endPoint x: 360, endPoint y: 339, distance: 70.2
click at [380, 353] on li "No menu lateral, clique em " Integração" > "Integrações" ." at bounding box center [501, 358] width 541 height 18
click at [224, 66] on icon at bounding box center [227, 67] width 6 height 8
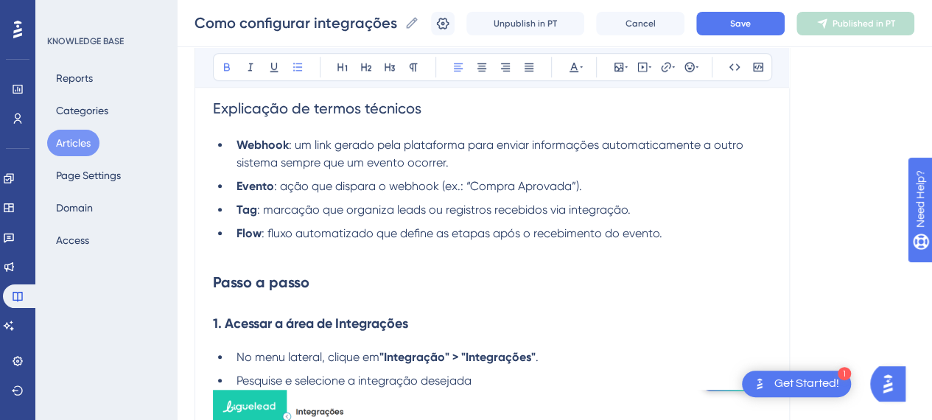
click at [398, 265] on h2 "Passo a passo" at bounding box center [492, 282] width 558 height 44
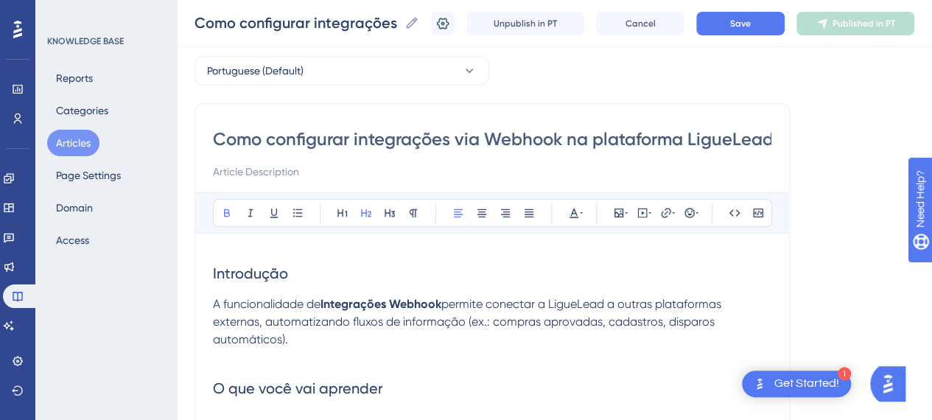
scroll to position [0, 0]
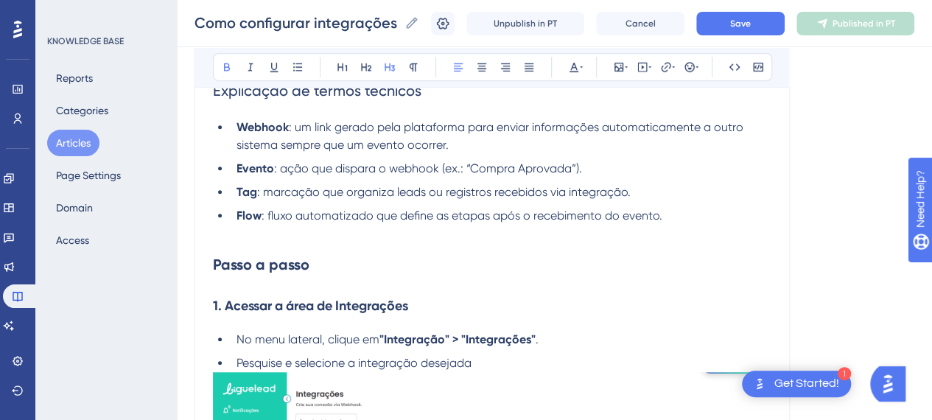
click at [516, 310] on h3 "1. Acessar a área de Integrações" at bounding box center [492, 306] width 558 height 38
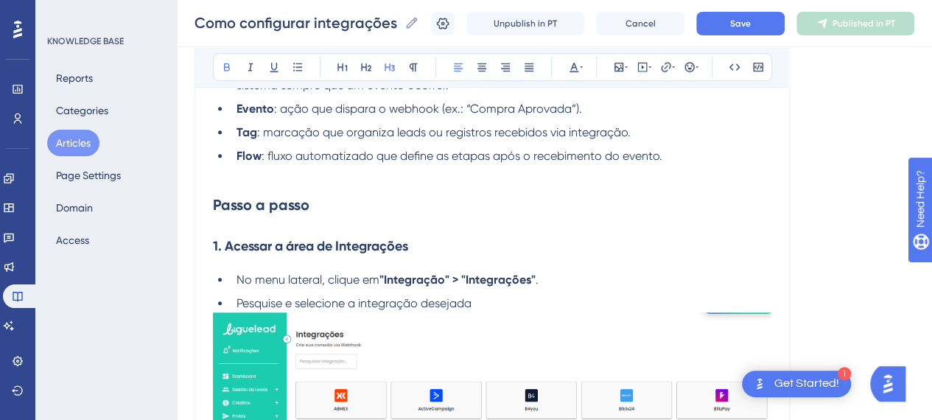
scroll to position [589, 0]
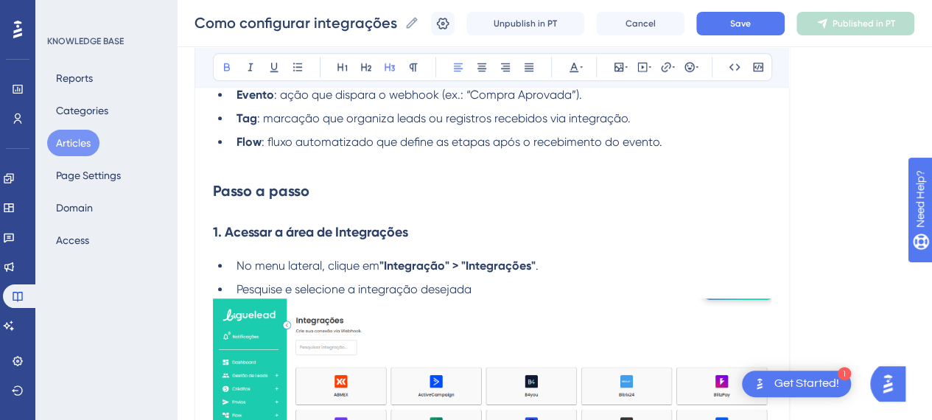
click at [568, 267] on li "No menu lateral, clique em "Integração" > "Integrações" ." at bounding box center [501, 266] width 541 height 18
click at [551, 290] on li "Pesquise e selecione a integração desejada" at bounding box center [501, 290] width 541 height 18
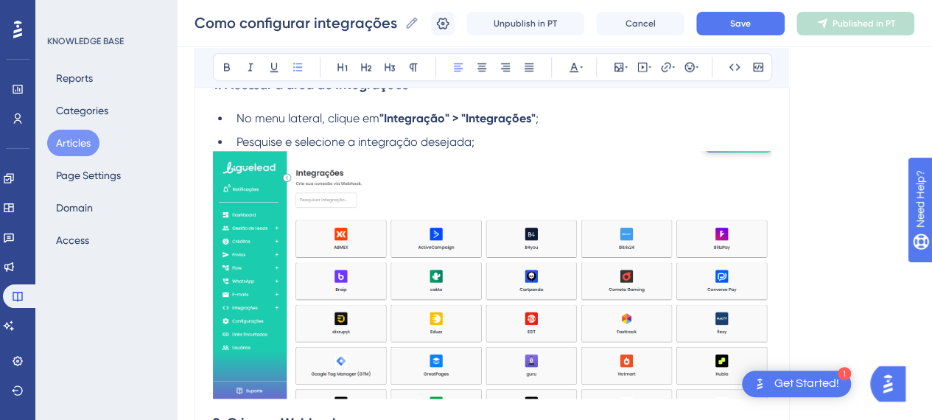
click at [631, 295] on img at bounding box center [492, 275] width 558 height 248
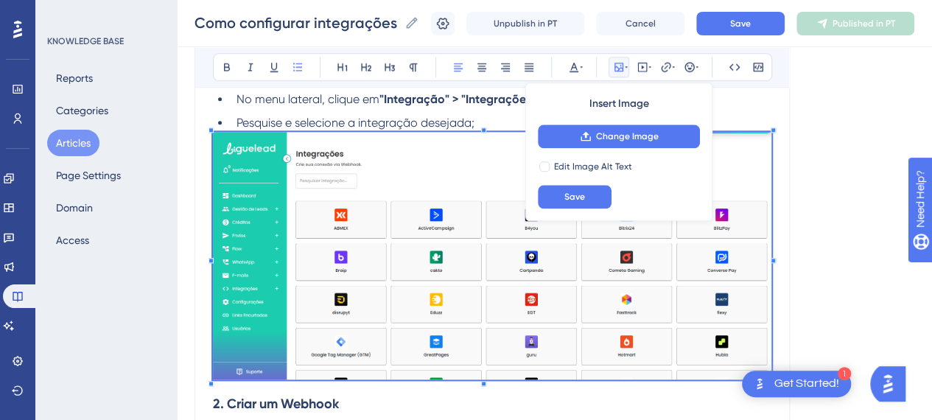
scroll to position [737, 0]
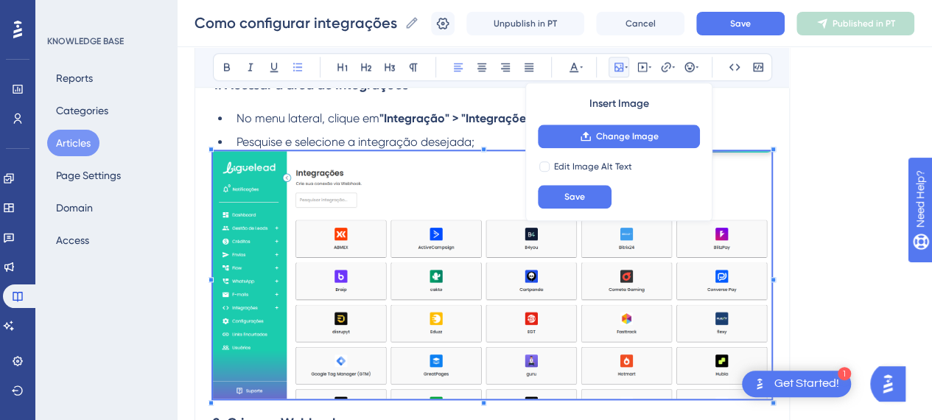
click at [502, 151] on img at bounding box center [492, 275] width 558 height 248
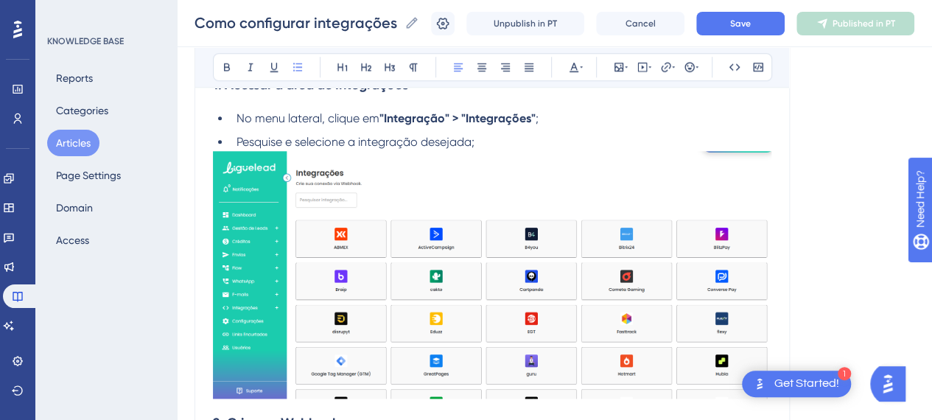
click at [500, 147] on li "Pesquise e selecione a integração desejada;" at bounding box center [501, 142] width 541 height 18
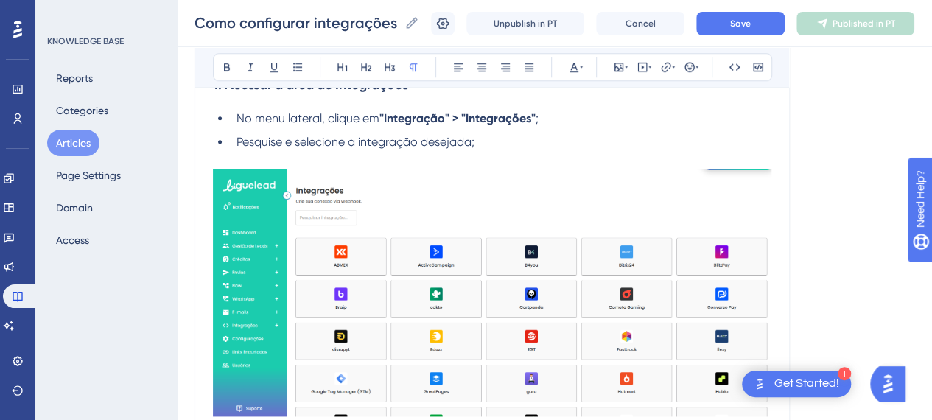
click at [585, 259] on img at bounding box center [492, 293] width 558 height 248
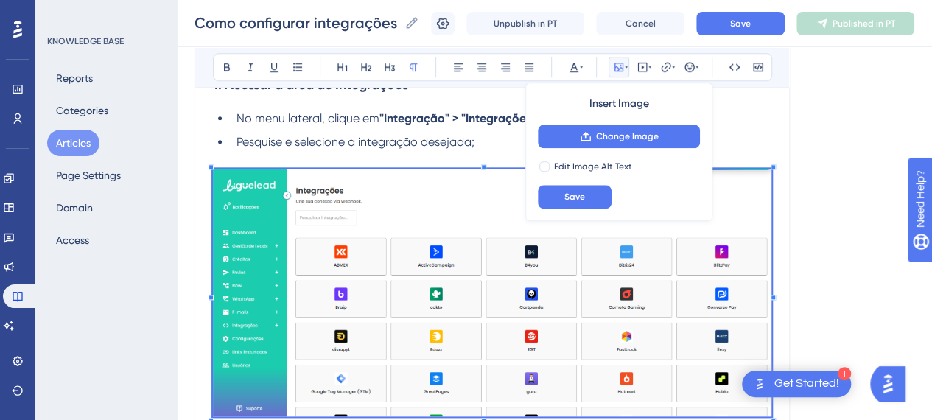
scroll to position [810, 0]
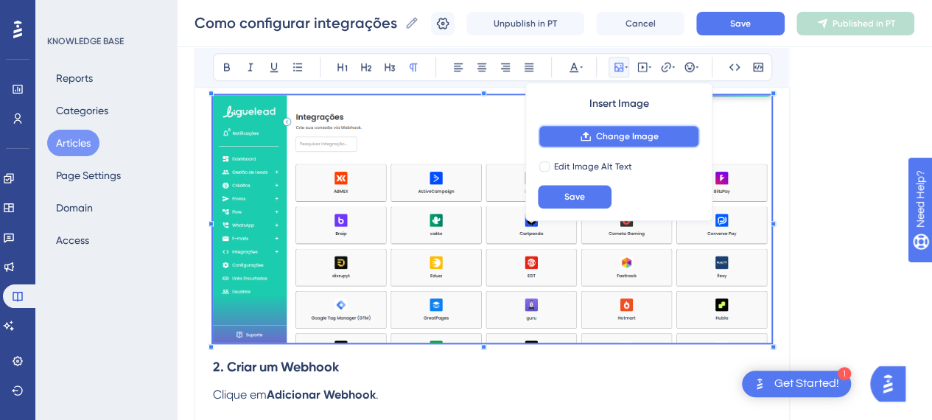
click at [587, 134] on icon at bounding box center [586, 137] width 10 height 10
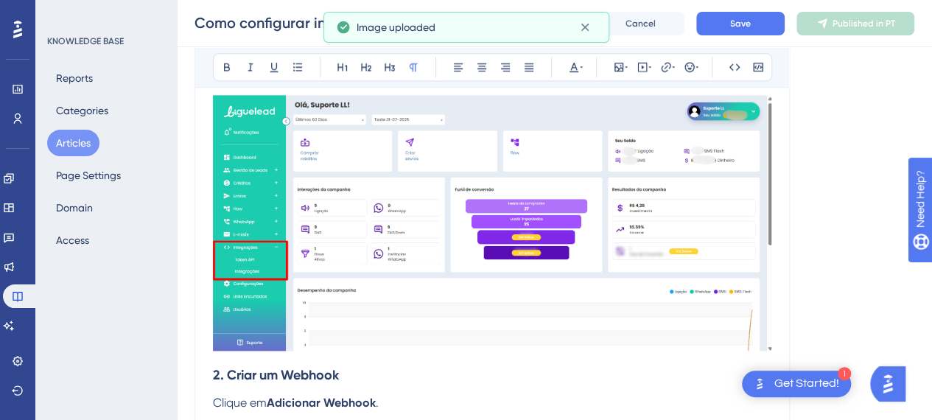
scroll to position [663, 0]
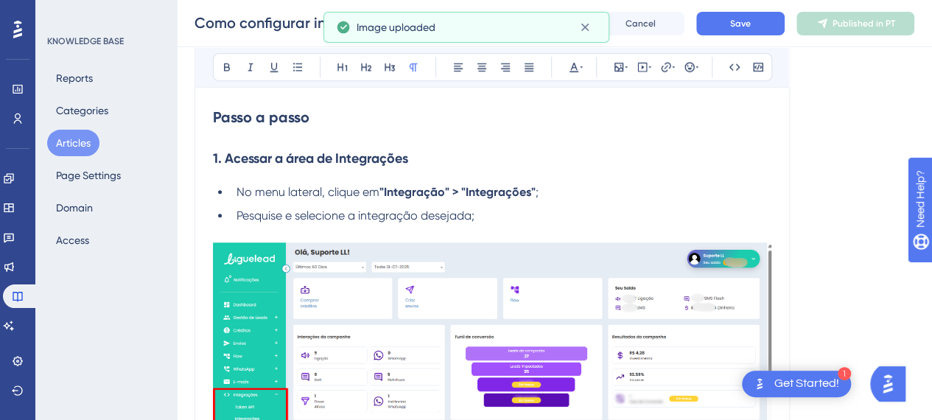
click at [522, 210] on li "Pesquise e selecione a integração desejada;" at bounding box center [501, 216] width 541 height 18
click at [552, 195] on li "No menu lateral, clique em "Integração" > "Integrações" ;" at bounding box center [501, 192] width 541 height 18
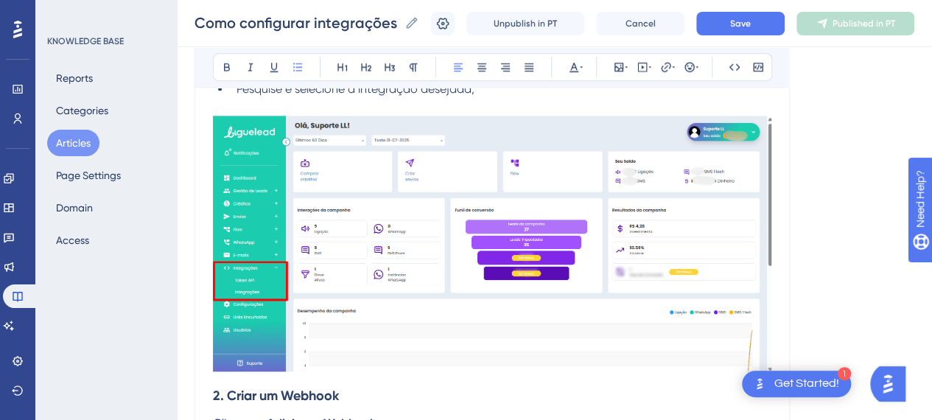
scroll to position [737, 0]
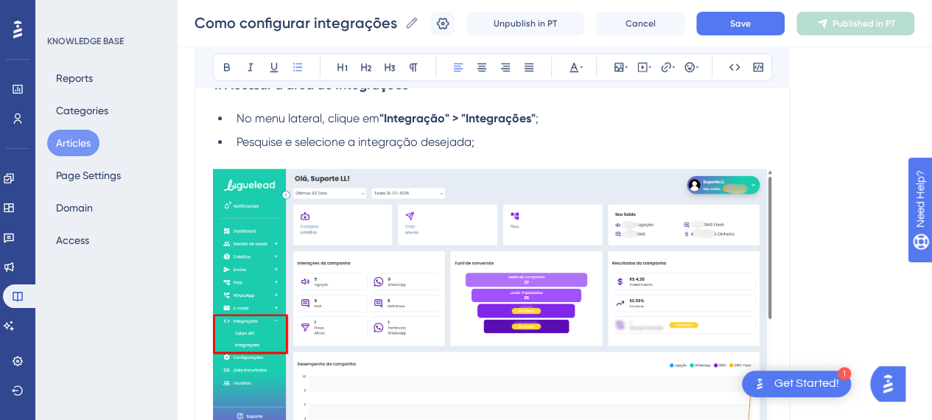
drag, startPoint x: 349, startPoint y: 143, endPoint x: 447, endPoint y: 142, distance: 98.0
click at [350, 142] on span "Pesquise e selecione a integração desejada;" at bounding box center [356, 142] width 238 height 14
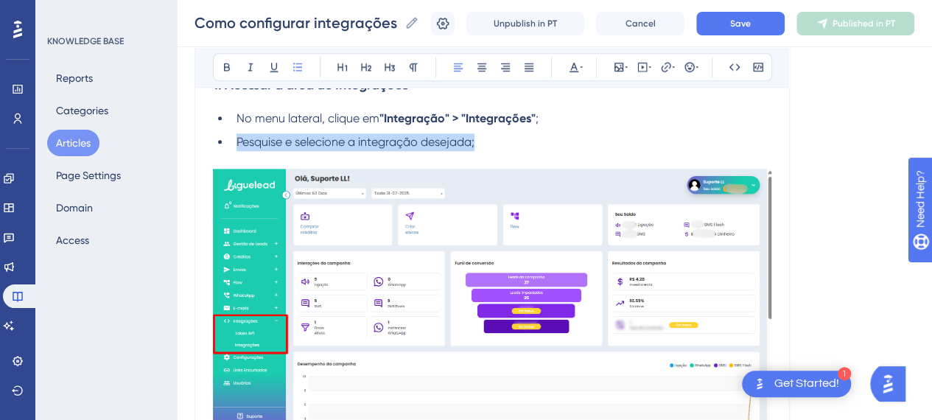
drag, startPoint x: 407, startPoint y: 143, endPoint x: 234, endPoint y: 145, distance: 173.2
click at [234, 145] on li "Pesquise e selecione a integração desejada;" at bounding box center [501, 142] width 541 height 18
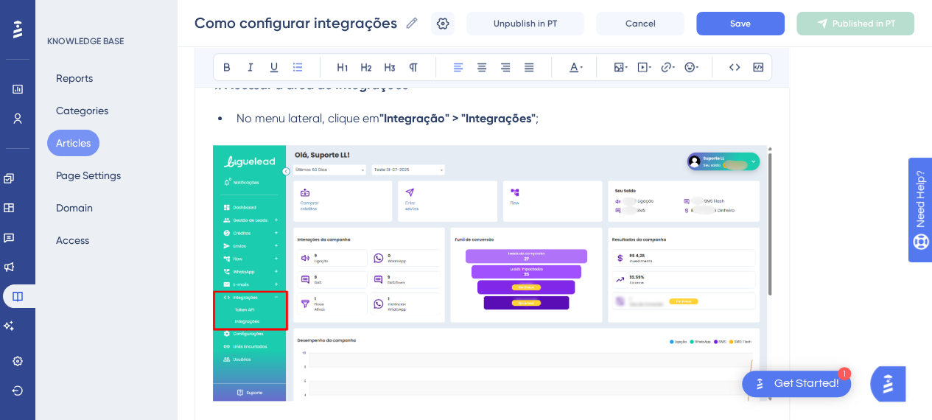
scroll to position [810, 0]
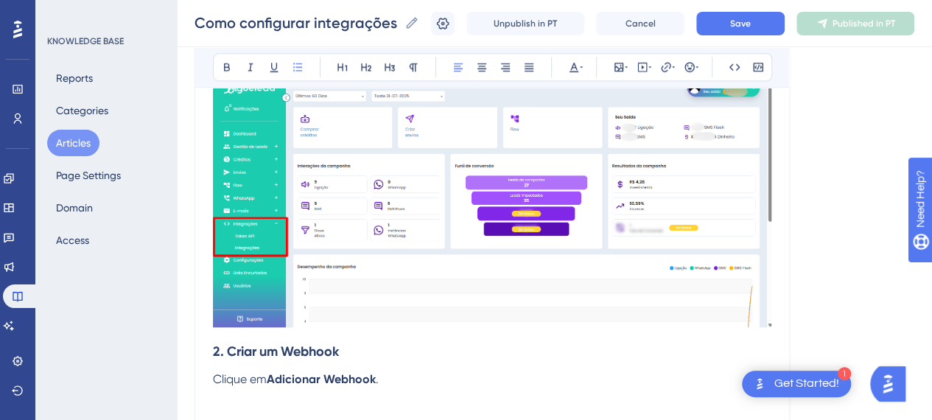
click at [252, 339] on h3 "2. Criar um Webhook" at bounding box center [492, 351] width 558 height 38
click at [227, 334] on h3 "2. Criar um Webhook" at bounding box center [492, 351] width 558 height 38
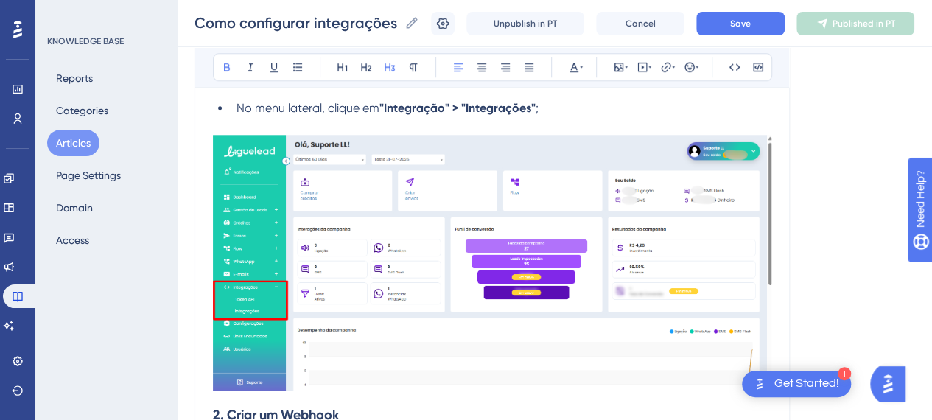
scroll to position [663, 0]
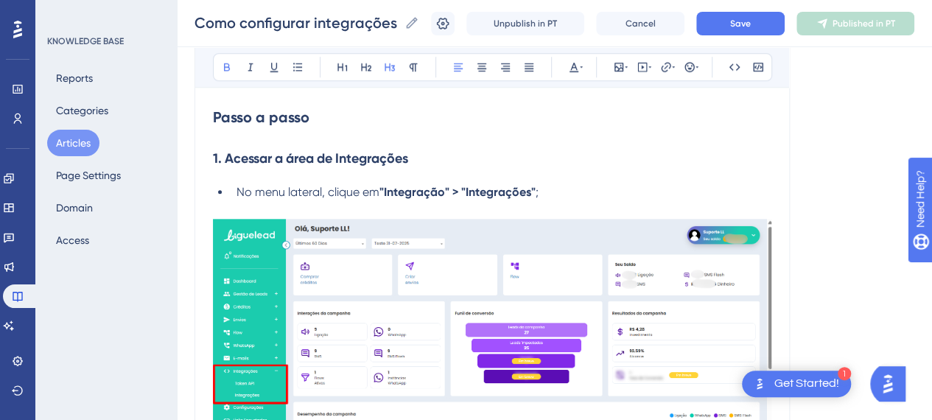
click at [554, 196] on li "No menu lateral, clique em "Integração" > "Integrações" ;" at bounding box center [501, 192] width 541 height 18
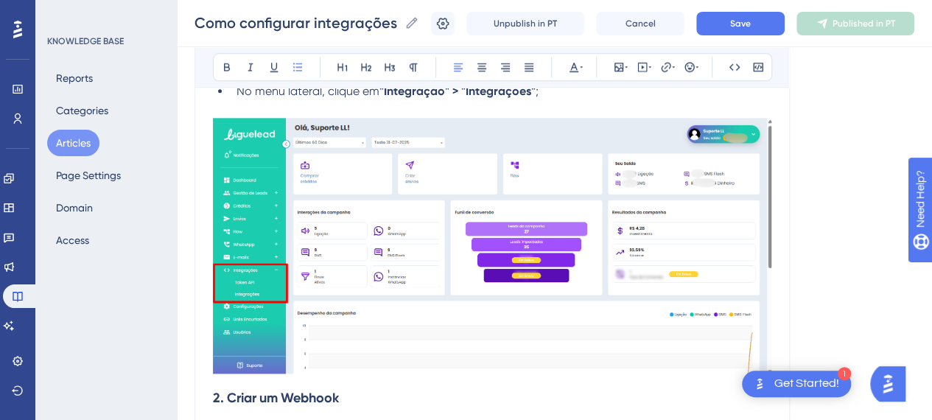
scroll to position [810, 0]
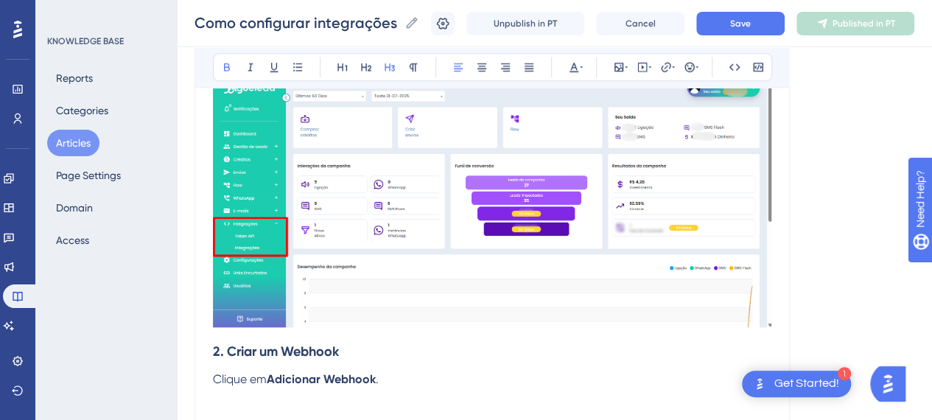
click at [215, 353] on strong "2. Criar um Webhook" at bounding box center [276, 351] width 126 height 16
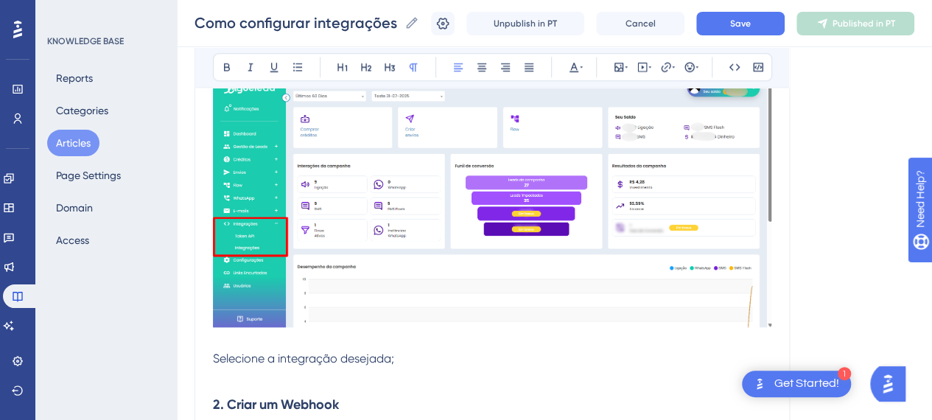
click at [215, 350] on p "Selecione a integração desejada;" at bounding box center [492, 359] width 558 height 18
click at [302, 64] on icon at bounding box center [298, 67] width 12 height 12
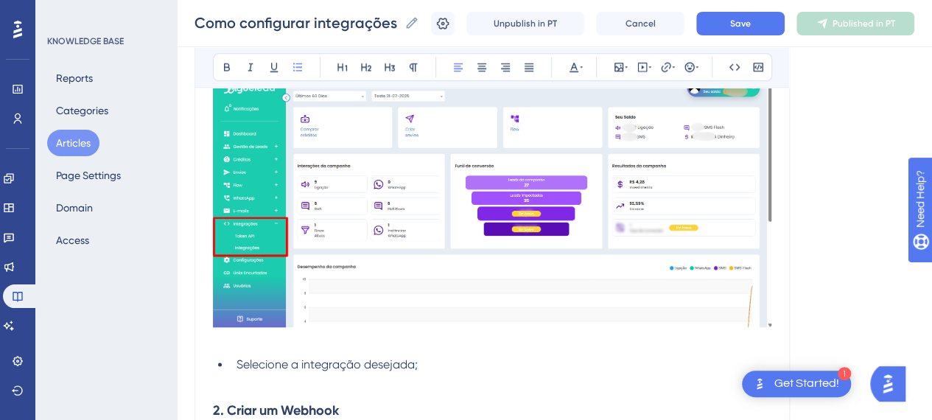
click at [437, 366] on li "Selecione a integração desejada;" at bounding box center [501, 365] width 541 height 18
click at [619, 67] on icon at bounding box center [619, 67] width 12 height 12
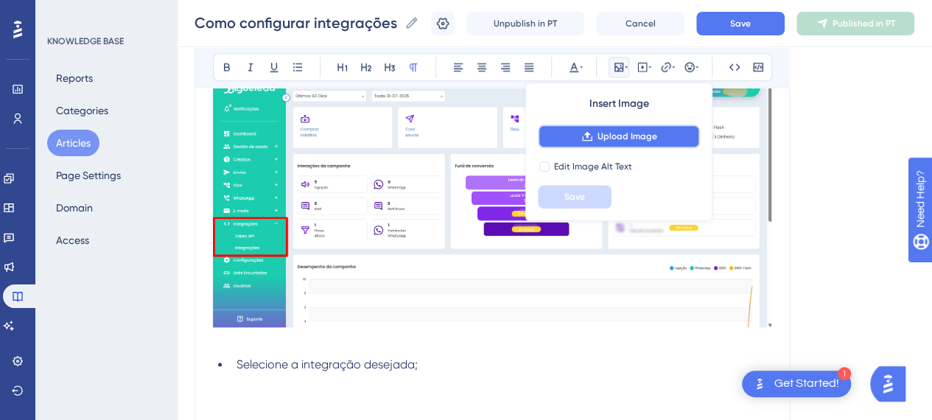
click at [632, 141] on span "Upload Image" at bounding box center [628, 136] width 60 height 12
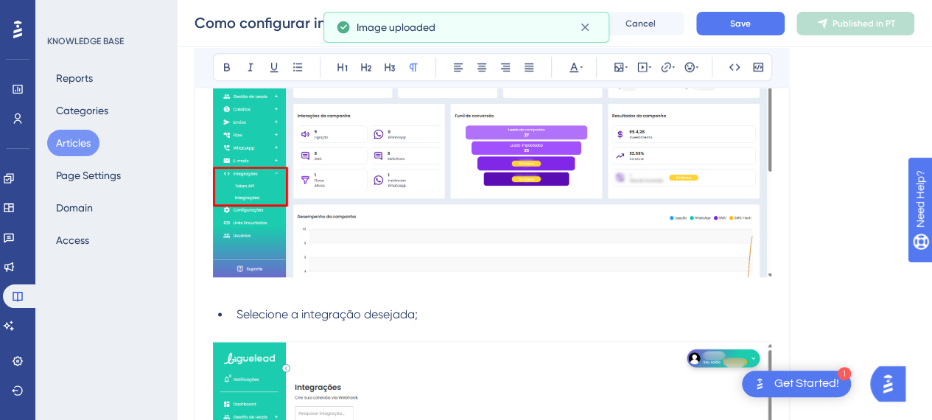
scroll to position [958, 0]
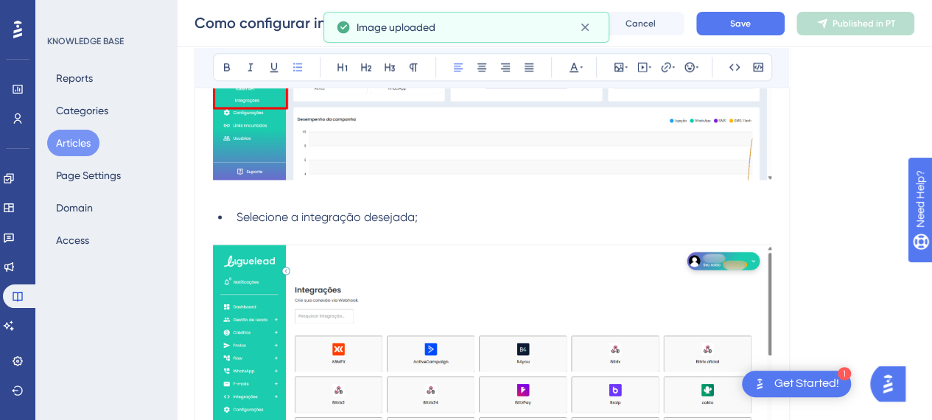
click at [438, 215] on li "Selecione a integração desejada;" at bounding box center [501, 218] width 541 height 18
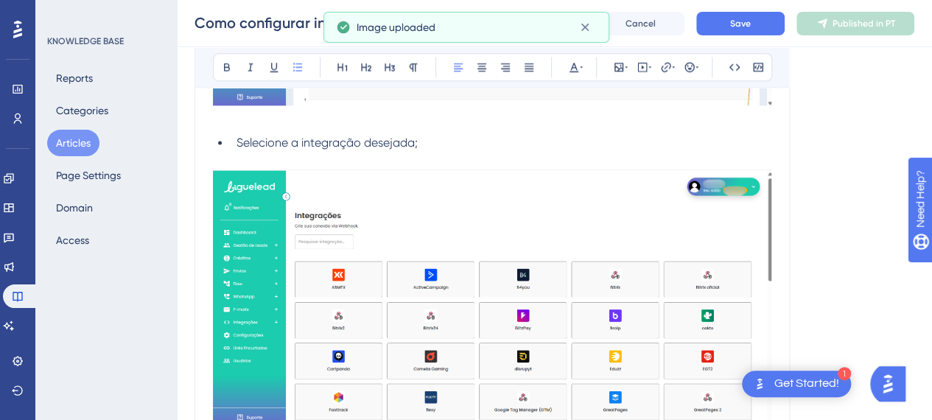
scroll to position [1105, 0]
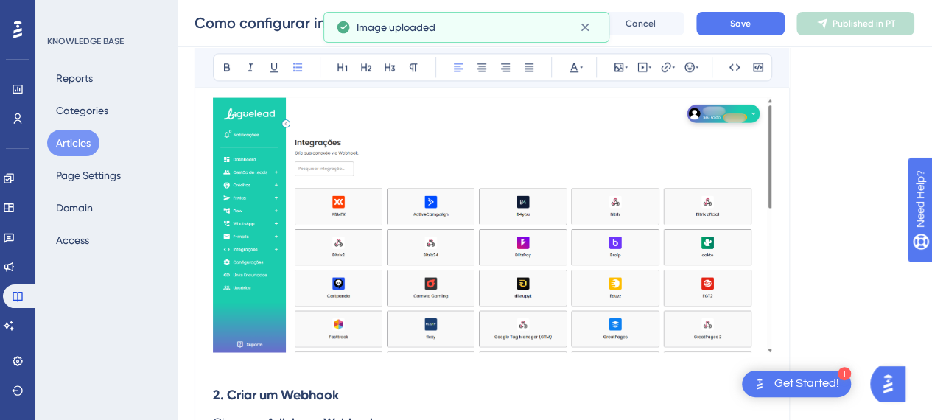
click at [479, 231] on img at bounding box center [492, 225] width 558 height 256
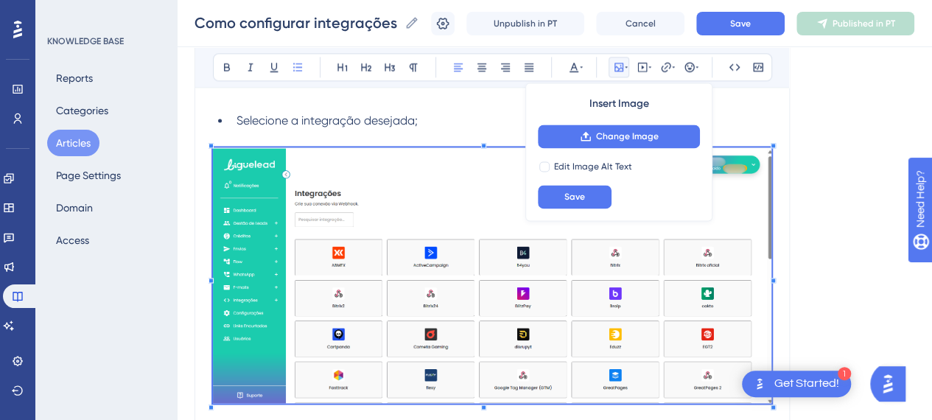
scroll to position [1032, 0]
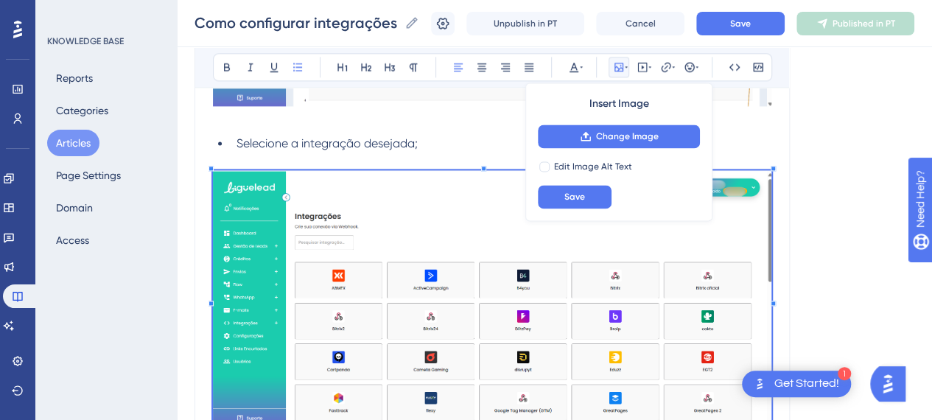
click at [398, 153] on p at bounding box center [492, 162] width 558 height 18
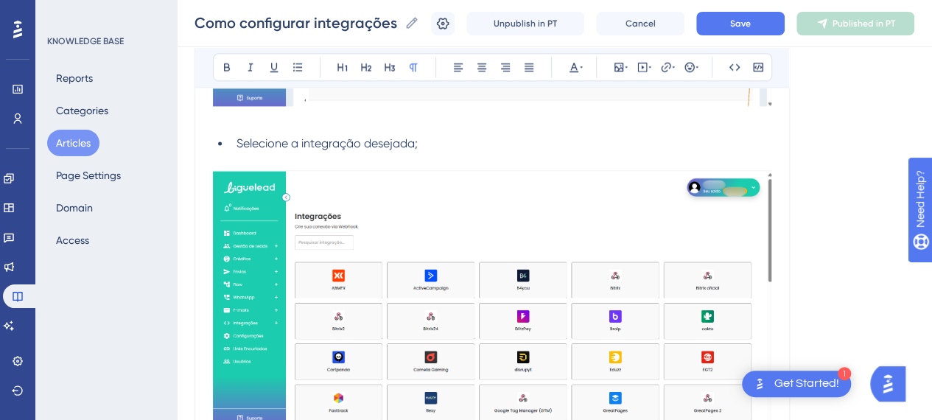
click at [256, 125] on p at bounding box center [492, 120] width 558 height 18
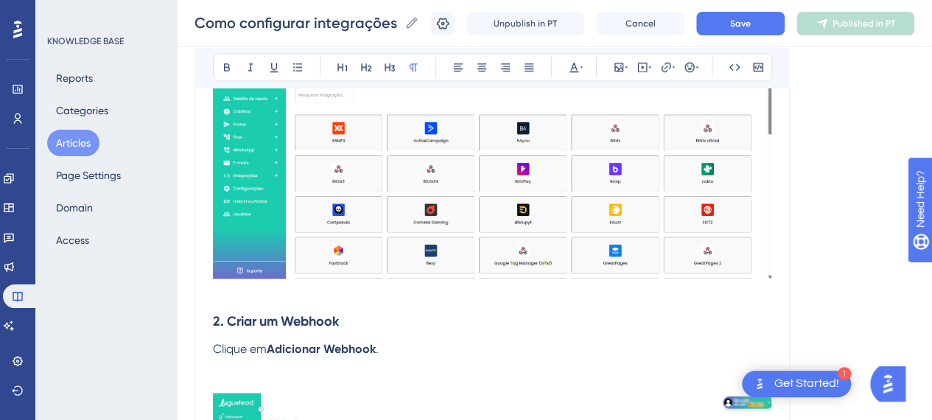
click at [402, 297] on p at bounding box center [492, 293] width 558 height 18
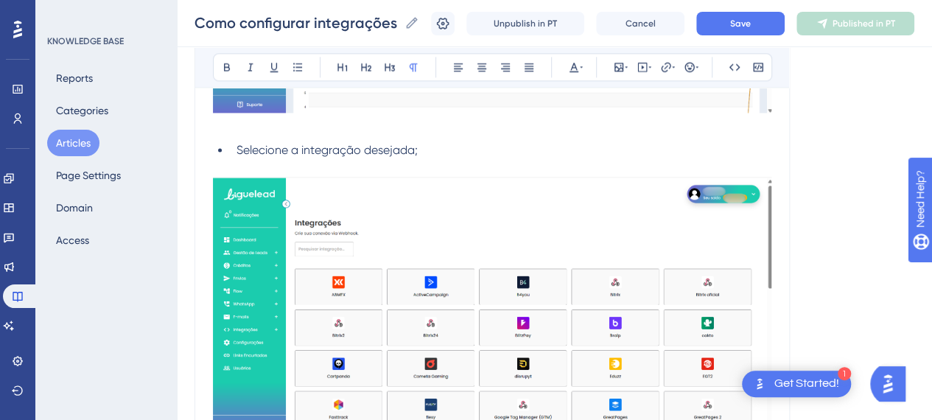
scroll to position [958, 0]
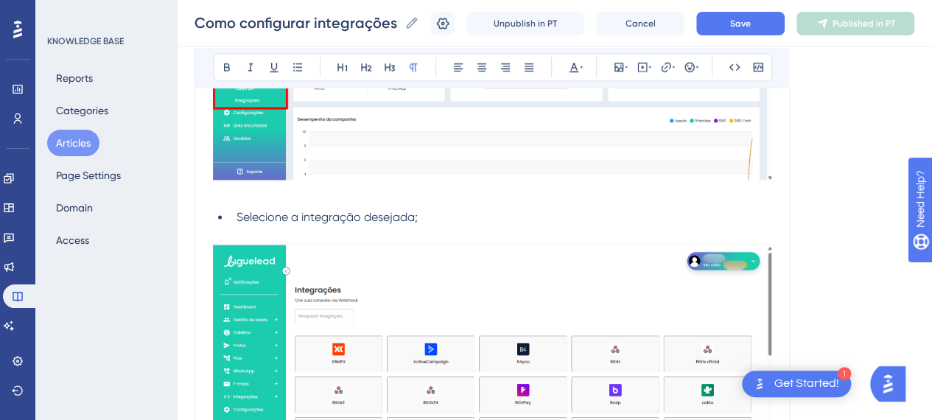
click at [438, 211] on li "Selecione a integração desejada;" at bounding box center [501, 218] width 541 height 18
click at [439, 214] on li "Selecione a integração desejada;" at bounding box center [501, 218] width 541 height 18
drag, startPoint x: 244, startPoint y: 212, endPoint x: 430, endPoint y: 242, distance: 188.8
click at [245, 212] on span "Selecione a integração desejada," at bounding box center [327, 217] width 181 height 14
click at [446, 217] on li "Selecione a integração desejada," at bounding box center [501, 218] width 541 height 18
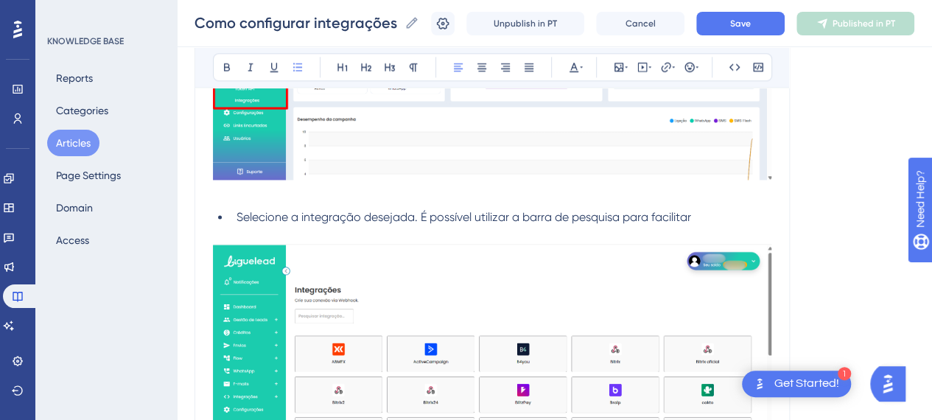
click at [322, 213] on span "Selecione a integração desejada. É possível utilizar a barra de pesquisa para f…" at bounding box center [464, 217] width 455 height 14
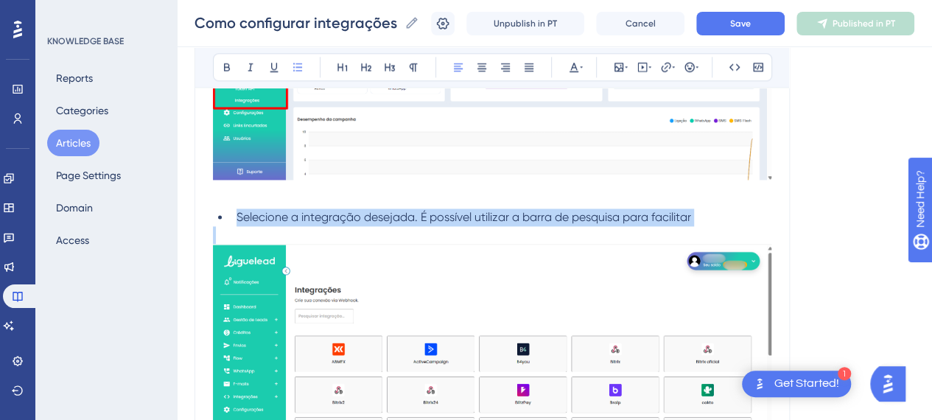
click at [323, 214] on span "Selecione a integração desejada. É possível utilizar a barra de pesquisa para f…" at bounding box center [464, 217] width 455 height 14
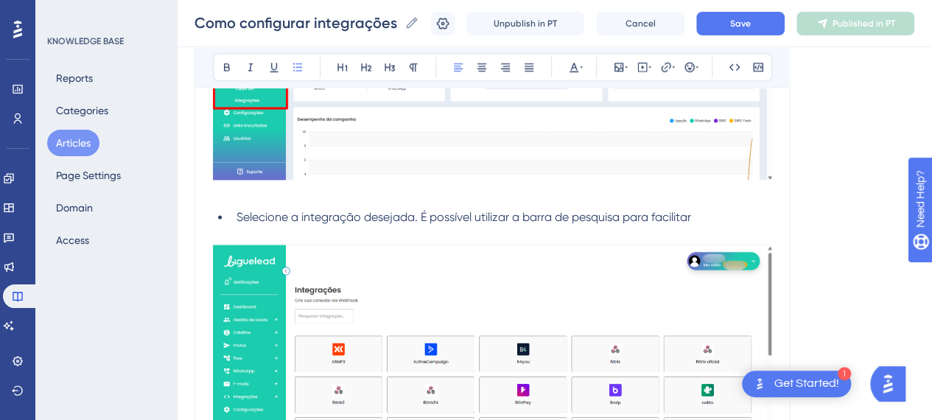
click at [304, 218] on span "Selecione a integração desejada. É possível utilizar a barra de pesquisa para f…" at bounding box center [464, 217] width 455 height 14
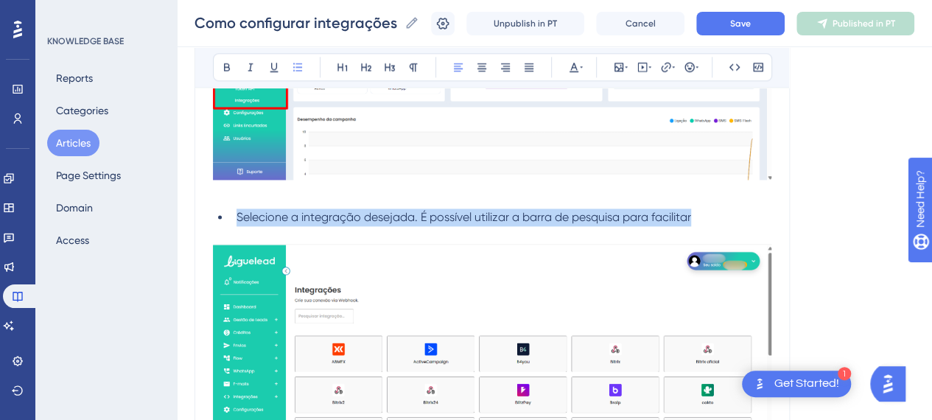
drag, startPoint x: 704, startPoint y: 211, endPoint x: 237, endPoint y: 213, distance: 466.4
click at [237, 213] on li "Selecione a integração desejada. É possível utilizar a barra de pesquisa para f…" at bounding box center [501, 218] width 541 height 18
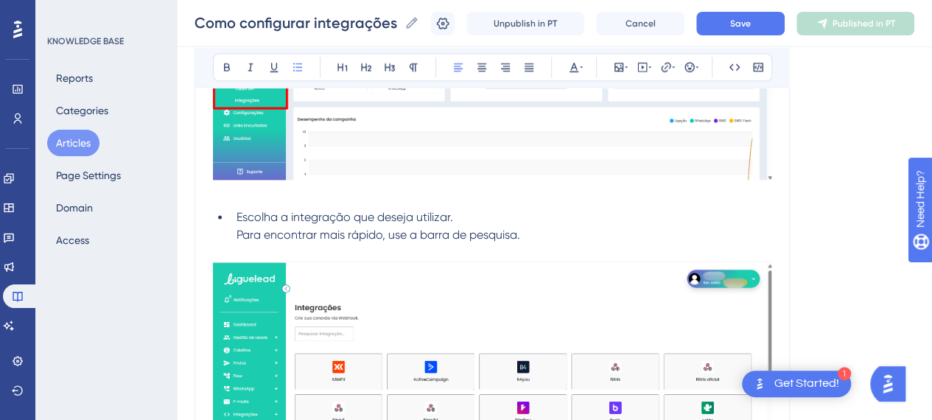
click at [305, 234] on span "Para encontrar mais rápido, use a barra de pesquisa." at bounding box center [379, 235] width 284 height 14
click at [304, 189] on p at bounding box center [492, 194] width 558 height 18
click at [507, 230] on span "Para encontrar mais rápido, use a barra de pesquisa." at bounding box center [379, 235] width 284 height 14
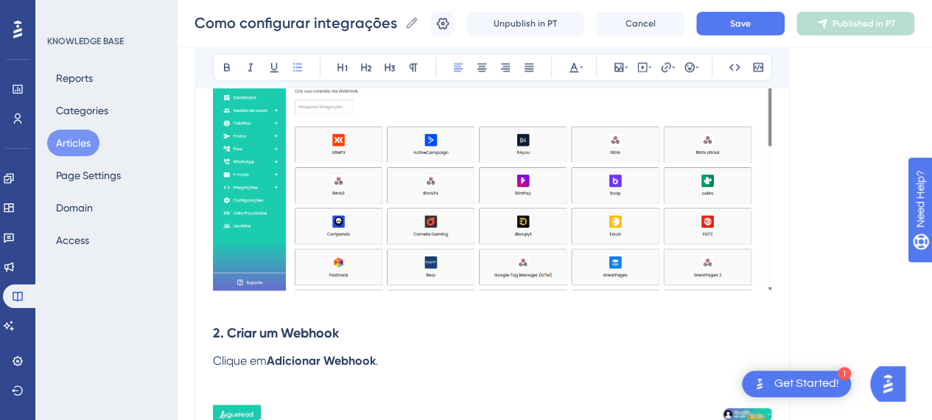
scroll to position [1253, 0]
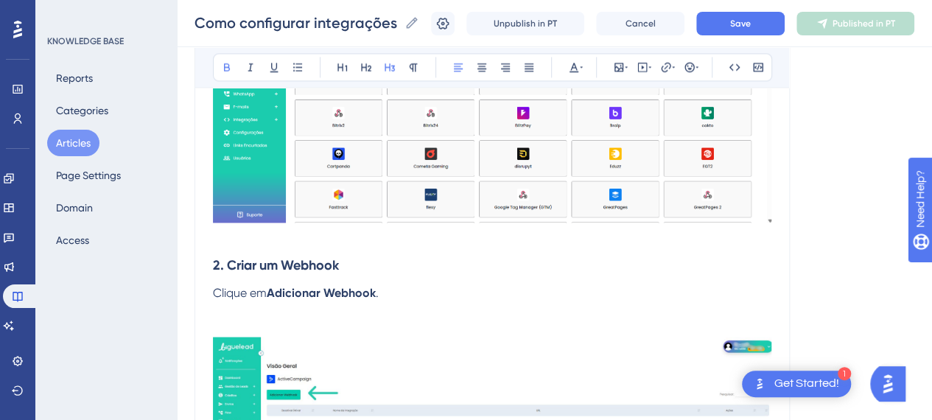
click at [289, 245] on h3 "2. Criar um Webhook" at bounding box center [492, 264] width 558 height 38
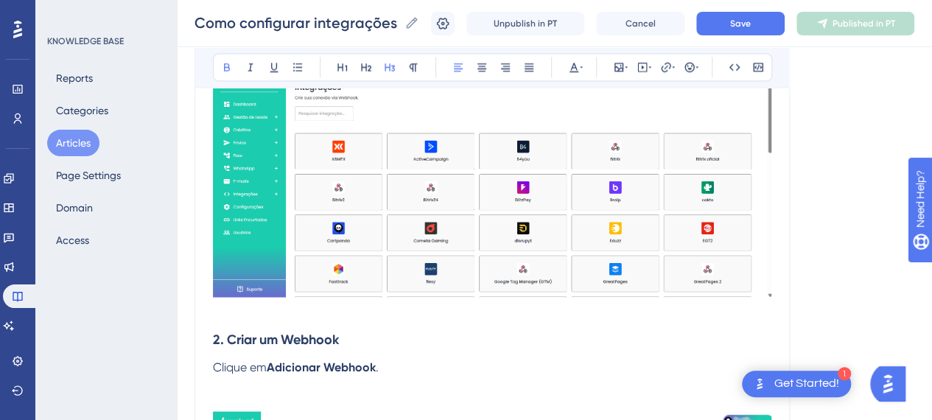
scroll to position [1179, 0]
click at [248, 332] on strong "2. Criar um Webhook" at bounding box center [276, 338] width 126 height 16
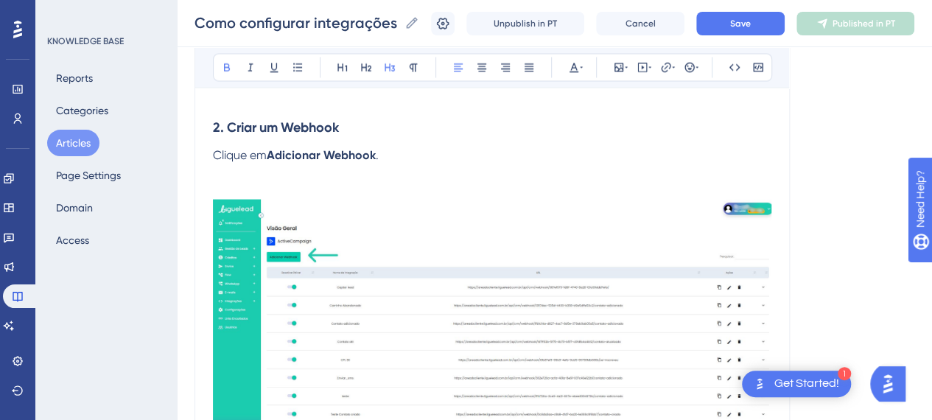
scroll to position [1326, 0]
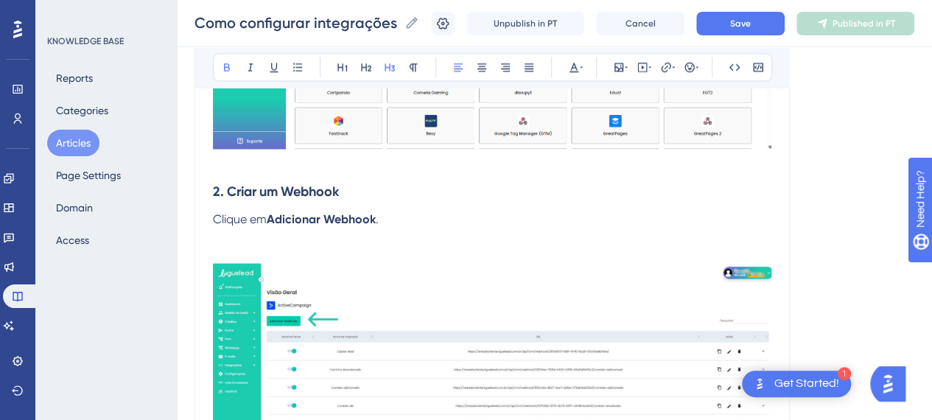
click at [305, 238] on p "Clique em Adicionar Webhook ." at bounding box center [492, 372] width 558 height 325
drag, startPoint x: 424, startPoint y: 335, endPoint x: 441, endPoint y: 329, distance: 17.9
click at [425, 335] on img at bounding box center [492, 396] width 558 height 267
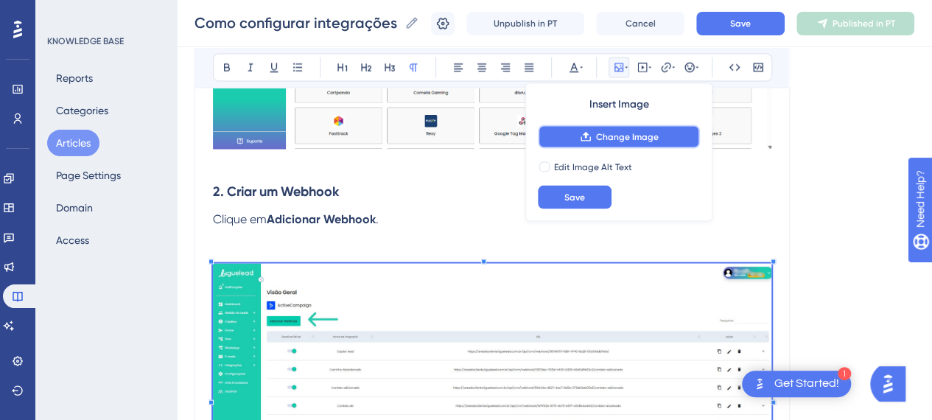
click at [606, 139] on span "Change Image" at bounding box center [627, 136] width 63 height 12
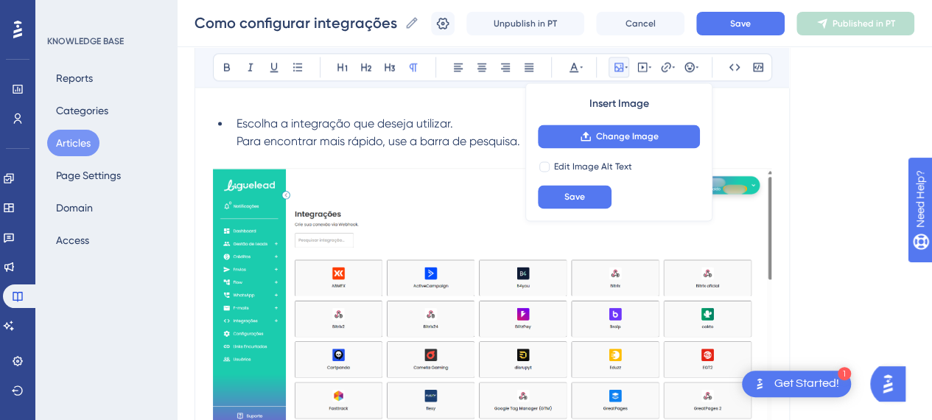
scroll to position [958, 0]
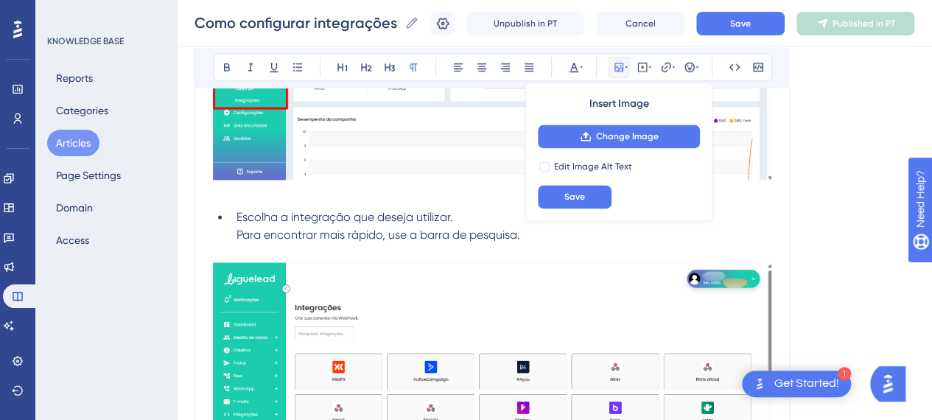
click at [502, 234] on span "Para encontrar mais rápido, use a barra de pesquisa." at bounding box center [379, 235] width 284 height 14
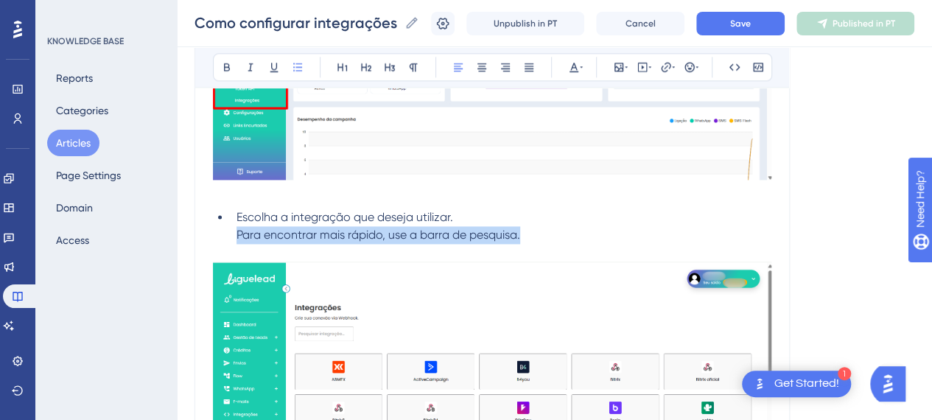
drag, startPoint x: 526, startPoint y: 232, endPoint x: 236, endPoint y: 234, distance: 290.3
click at [236, 234] on li "Escolha a integração que deseja utilizar. Para encontrar mais rápido, use a bar…" at bounding box center [501, 226] width 541 height 35
click at [386, 231] on span "Para encontrar mais rápido, use a barra de pesquisa." at bounding box center [379, 235] width 284 height 14
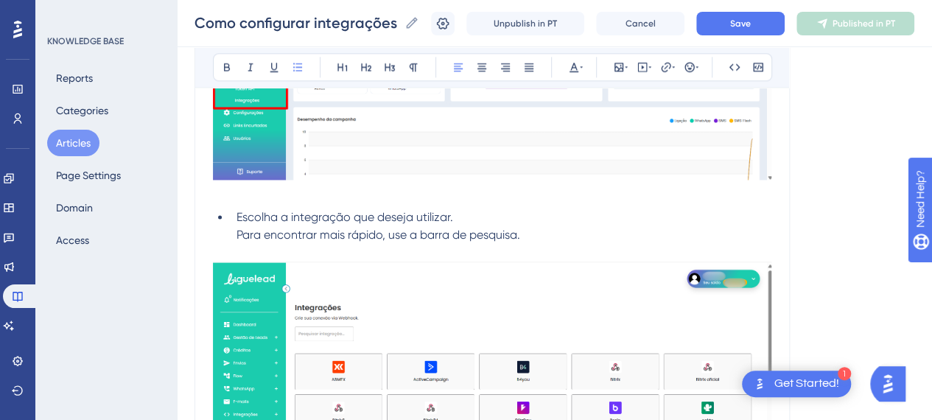
click at [235, 217] on li "Escolha a integração que deseja utilizar. Para encontrar mais rápido, use a bar…" at bounding box center [501, 226] width 541 height 35
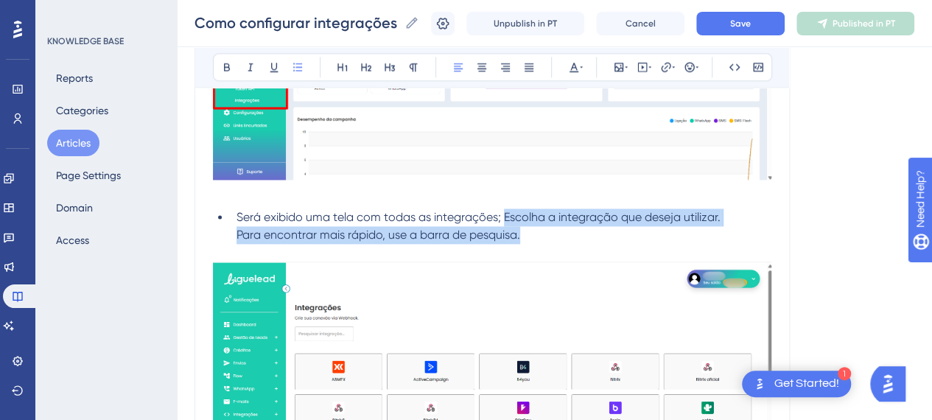
drag, startPoint x: 503, startPoint y: 214, endPoint x: 546, endPoint y: 234, distance: 47.1
click at [546, 234] on li "Será exibido uma tela com todas as integrações; Escolha a integração que deseja…" at bounding box center [501, 226] width 541 height 35
drag, startPoint x: 415, startPoint y: 223, endPoint x: 503, endPoint y: 213, distance: 88.9
click at [503, 213] on li "Será exibido uma tela com todas as integrações; Escolha a integração que deseja…" at bounding box center [501, 226] width 541 height 35
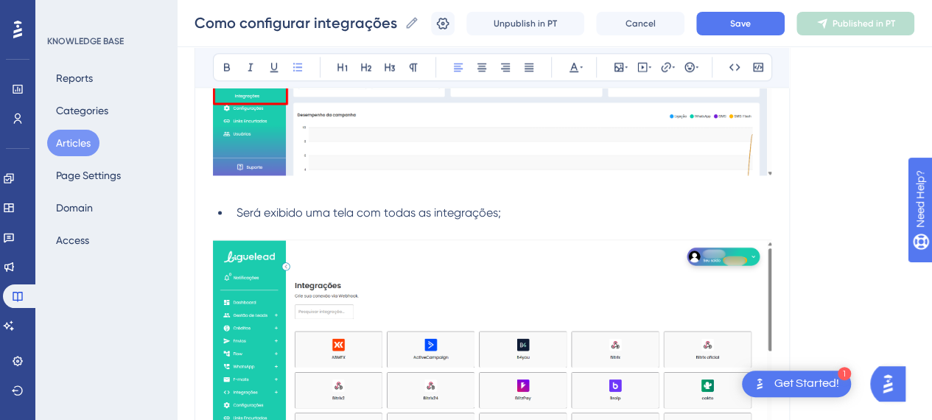
scroll to position [1253, 0]
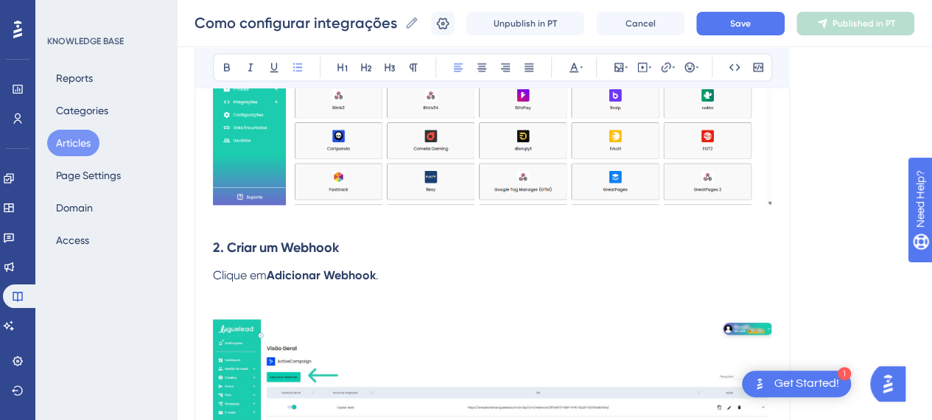
drag, startPoint x: 255, startPoint y: 225, endPoint x: 245, endPoint y: 226, distance: 10.4
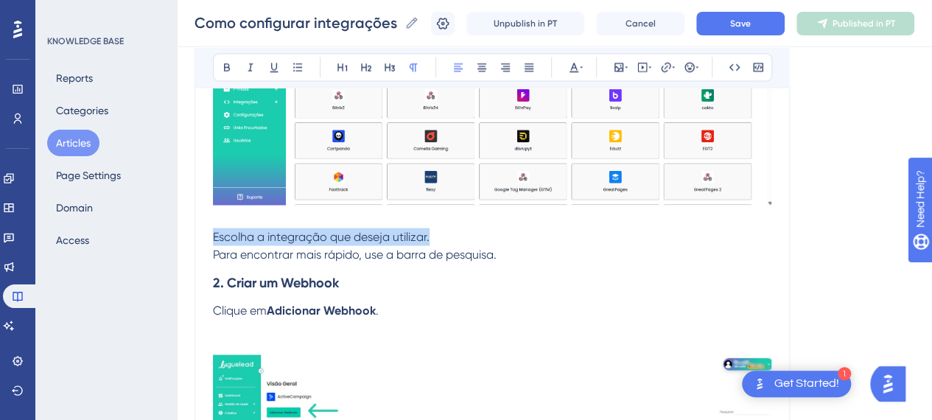
drag, startPoint x: 436, startPoint y: 235, endPoint x: 187, endPoint y: 239, distance: 249.1
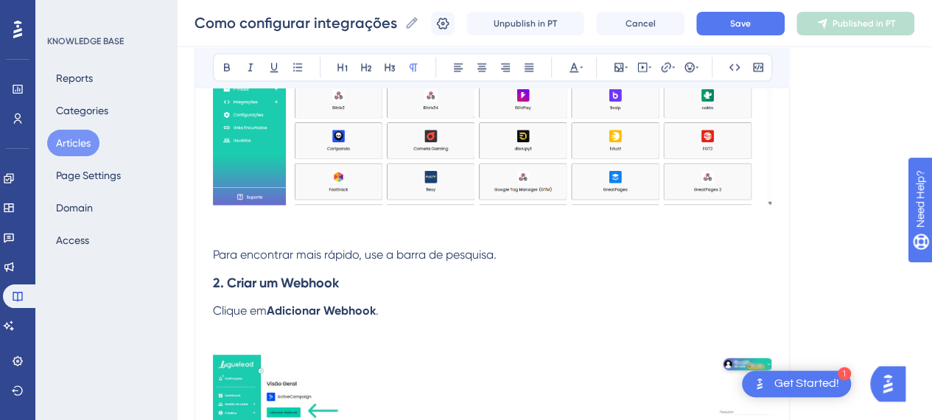
click at [214, 250] on span "Para encontrar mais rápido, use a barra de pesquisa." at bounding box center [355, 254] width 284 height 14
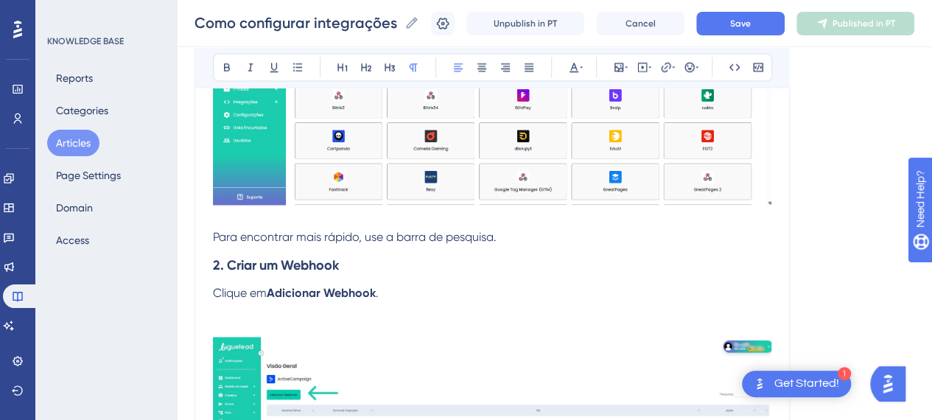
click at [510, 231] on p "Para encontrar mais rápido, use a barra de pesquisa." at bounding box center [492, 237] width 558 height 18
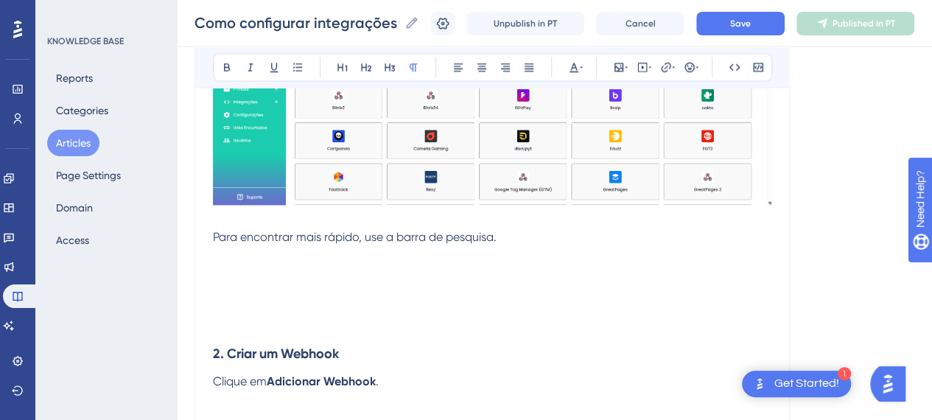
click at [333, 263] on p at bounding box center [492, 272] width 558 height 18
click at [620, 69] on icon at bounding box center [619, 67] width 12 height 12
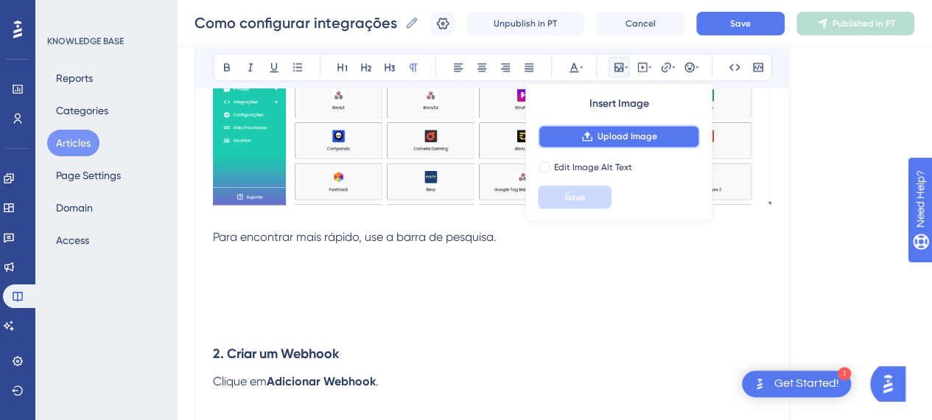
click at [625, 141] on span "Upload Image" at bounding box center [628, 136] width 60 height 12
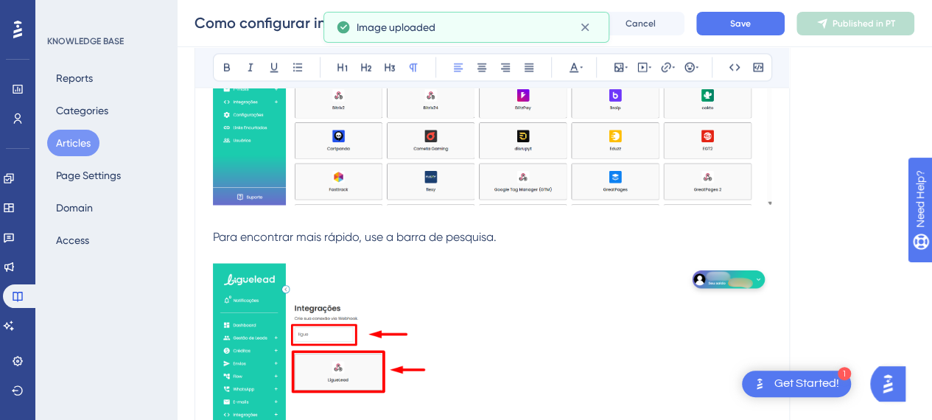
drag, startPoint x: 483, startPoint y: 239, endPoint x: 293, endPoint y: 242, distance: 190.1
click at [480, 239] on span "Para encontrar mais rápido, use a barra de pesquisa." at bounding box center [355, 236] width 284 height 14
click at [270, 247] on p at bounding box center [492, 254] width 558 height 18
click at [586, 233] on p "Para encontrar mais rápido, use a barra de pesquisa." at bounding box center [492, 237] width 558 height 18
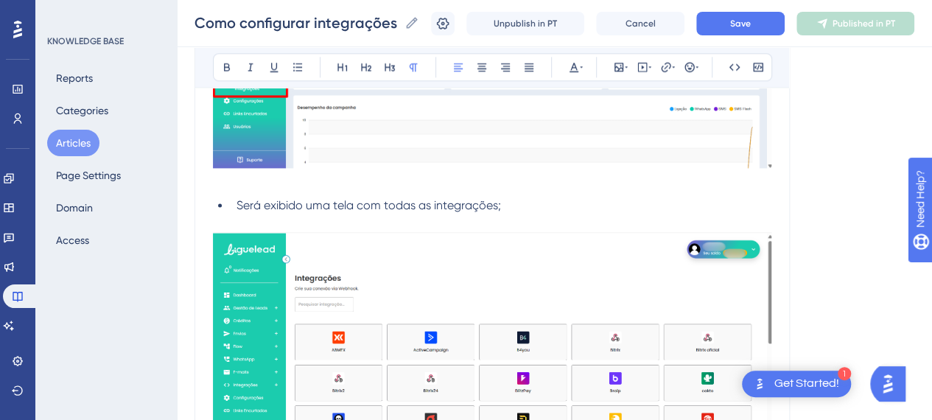
scroll to position [884, 0]
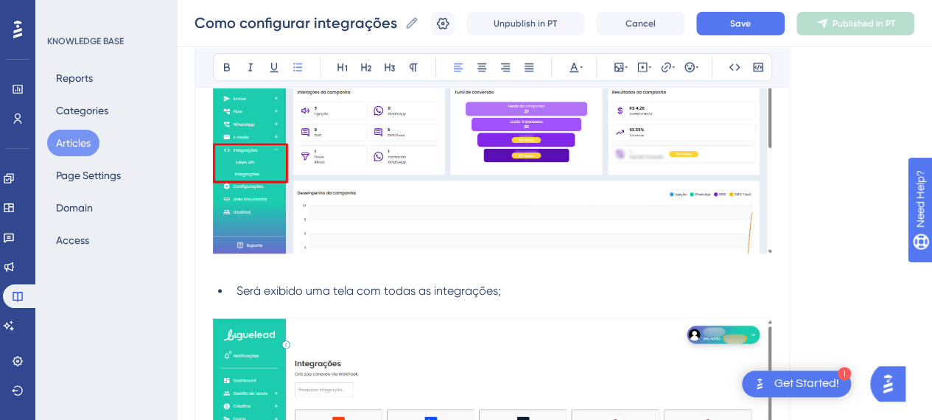
click at [234, 292] on li "Será exibido uma tela com todas as integrações;" at bounding box center [501, 291] width 541 height 18
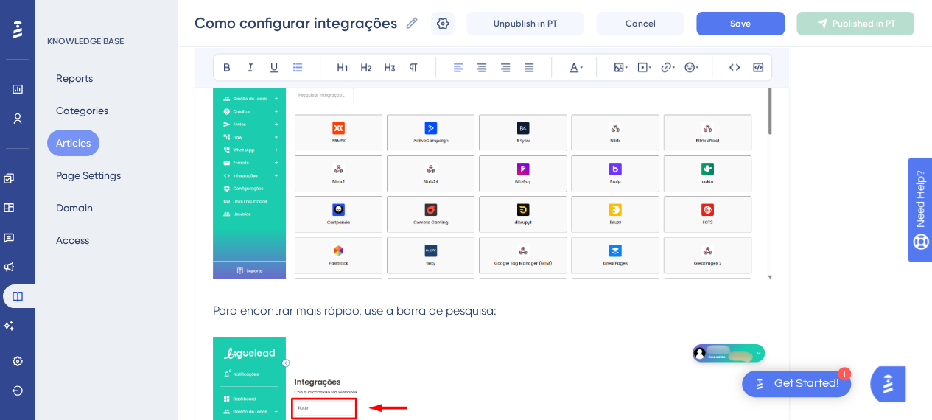
scroll to position [1326, 0]
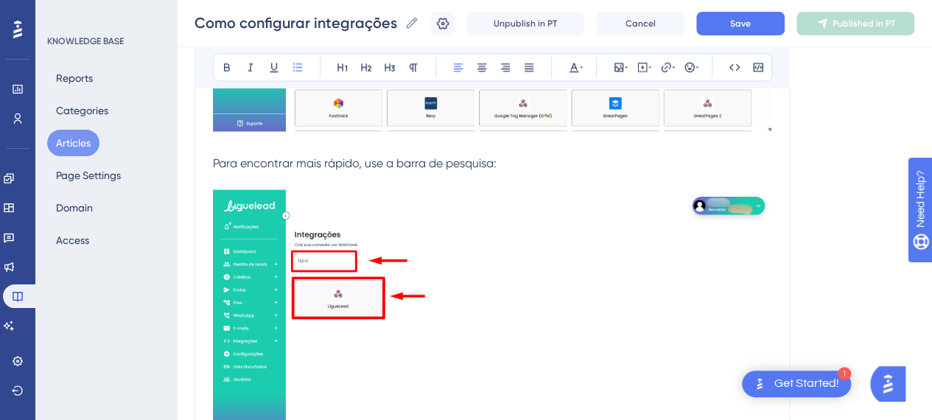
click at [512, 167] on p "Para encontrar mais rápido, use a barra de pesquisa:" at bounding box center [492, 163] width 558 height 18
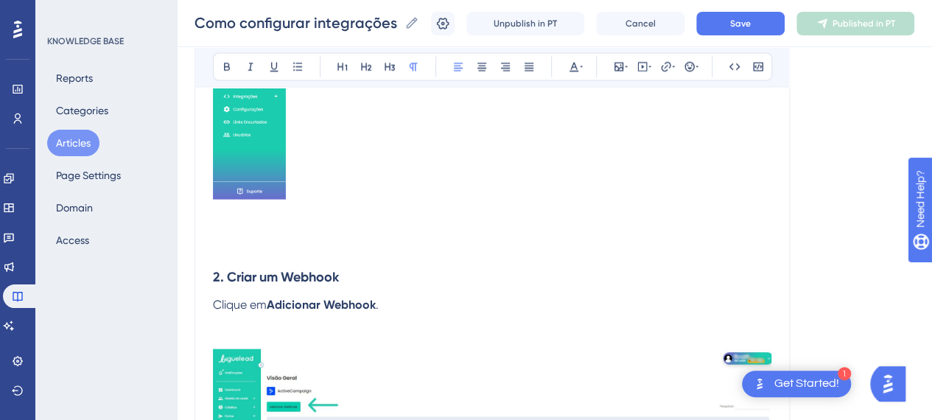
scroll to position [1547, 0]
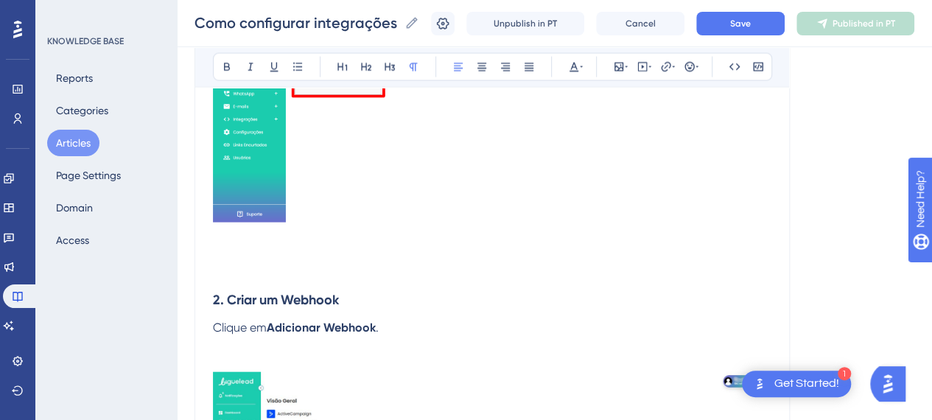
click at [288, 267] on p at bounding box center [492, 272] width 558 height 18
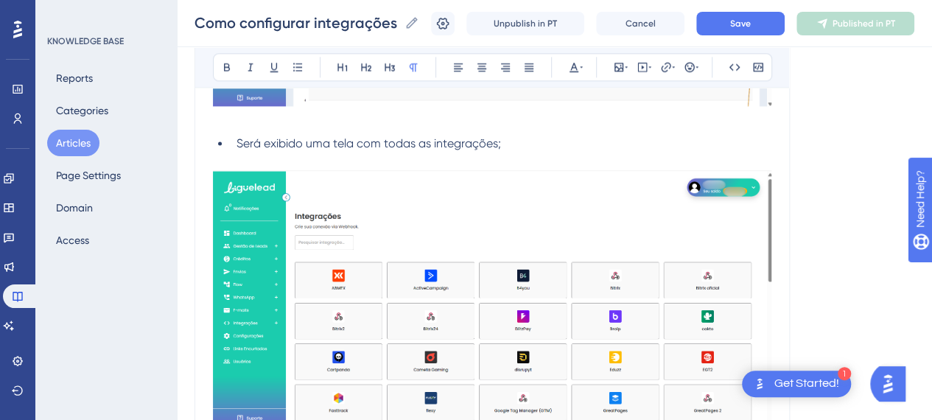
scroll to position [1179, 0]
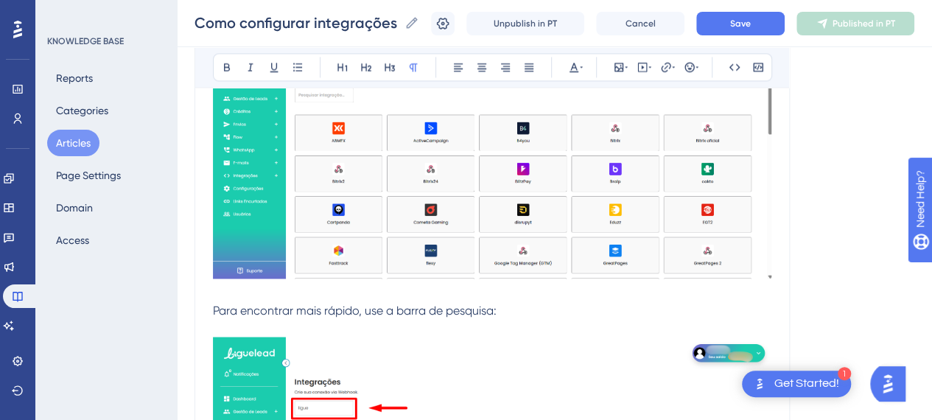
click at [215, 312] on span "Para encontrar mais rápido, use a barra de pesquisa:" at bounding box center [355, 310] width 284 height 14
click at [296, 71] on icon at bounding box center [298, 67] width 12 height 12
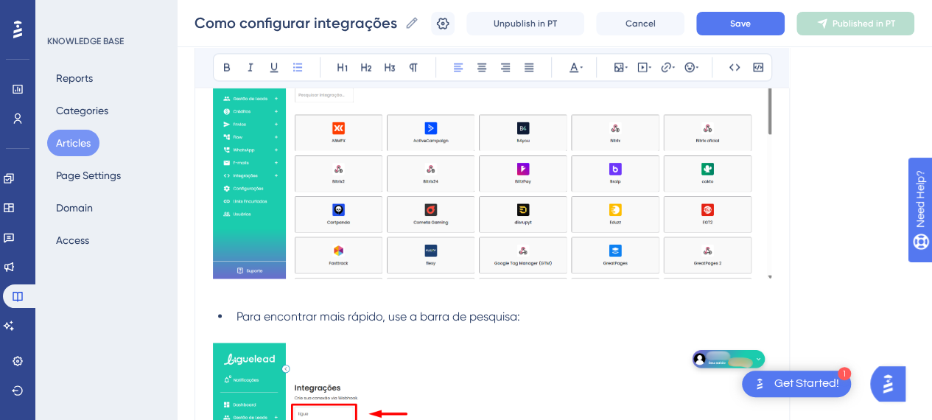
click at [547, 322] on li "Para encontrar mais rápido, use a barra de pesquisa:" at bounding box center [501, 316] width 541 height 18
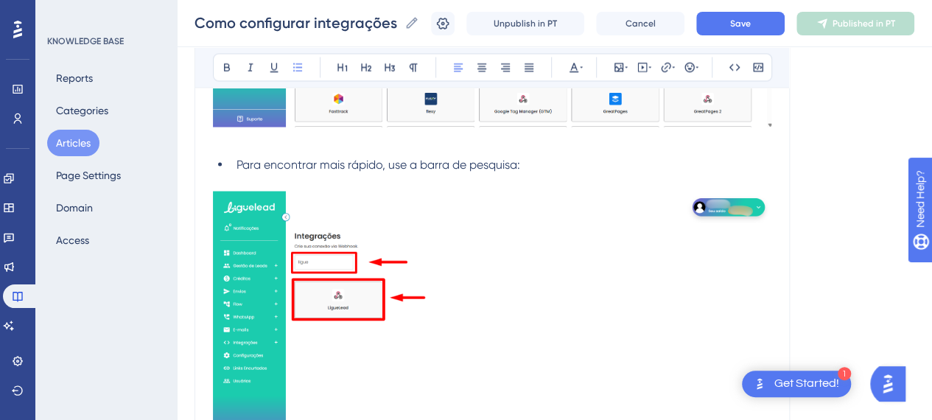
scroll to position [1400, 0]
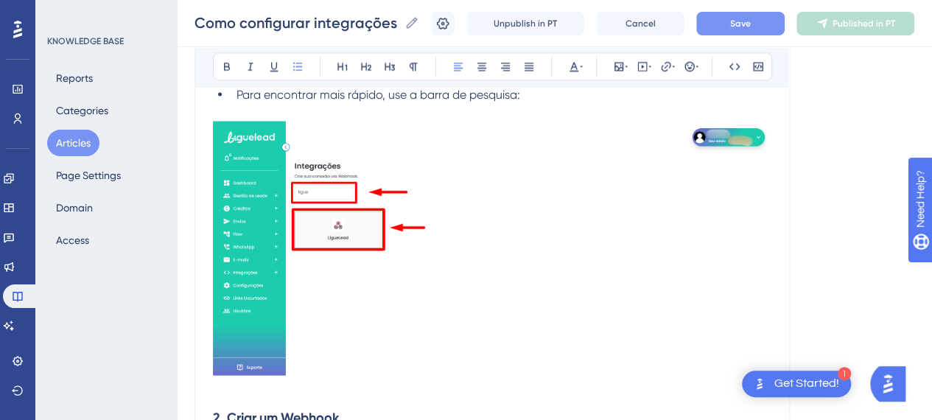
click at [751, 27] on span "Save" at bounding box center [740, 24] width 21 height 12
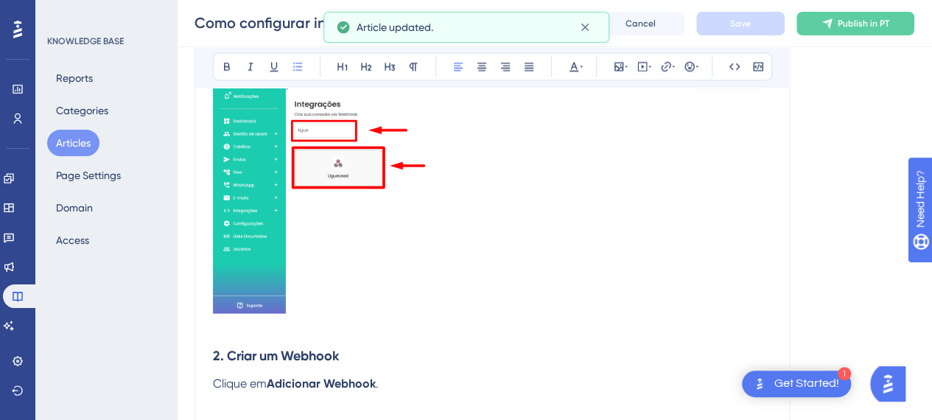
scroll to position [1547, 0]
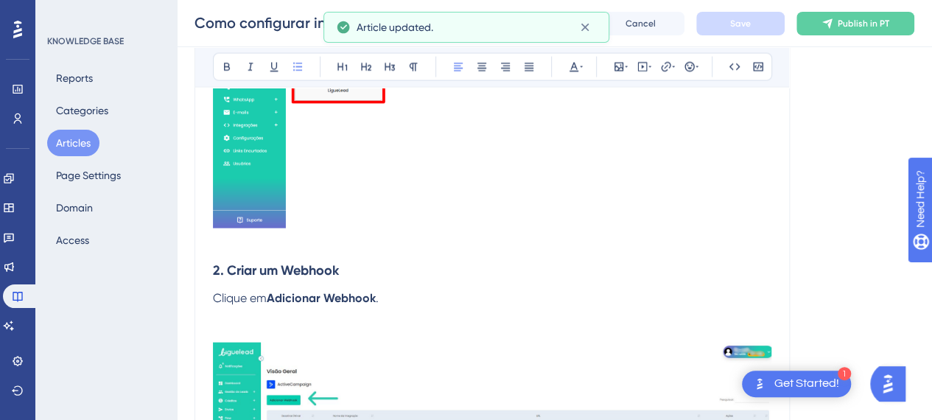
click at [239, 249] on p at bounding box center [492, 243] width 558 height 18
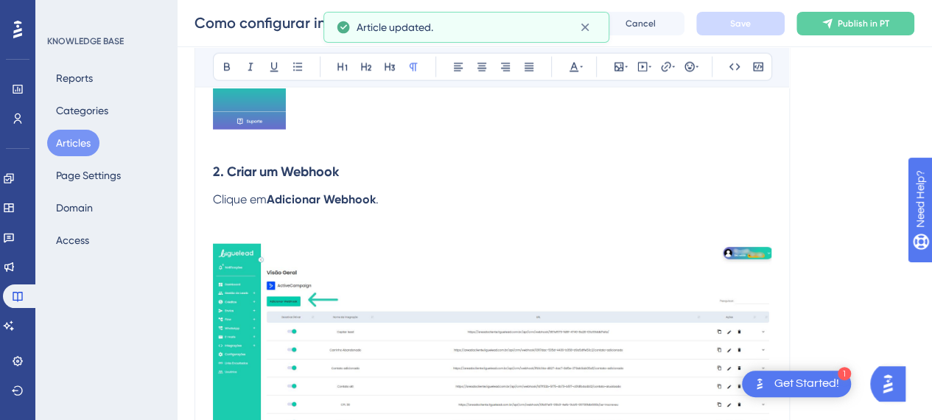
scroll to position [1695, 0]
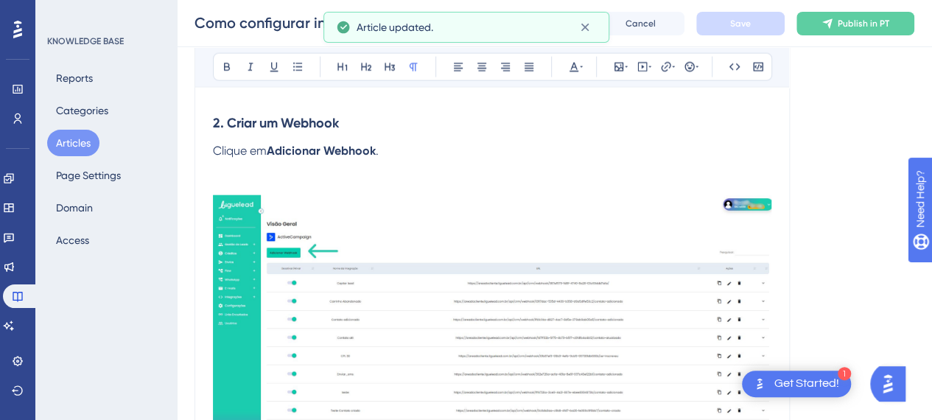
click at [396, 189] on p "Clique em Adicionar Webhook ." at bounding box center [492, 304] width 558 height 325
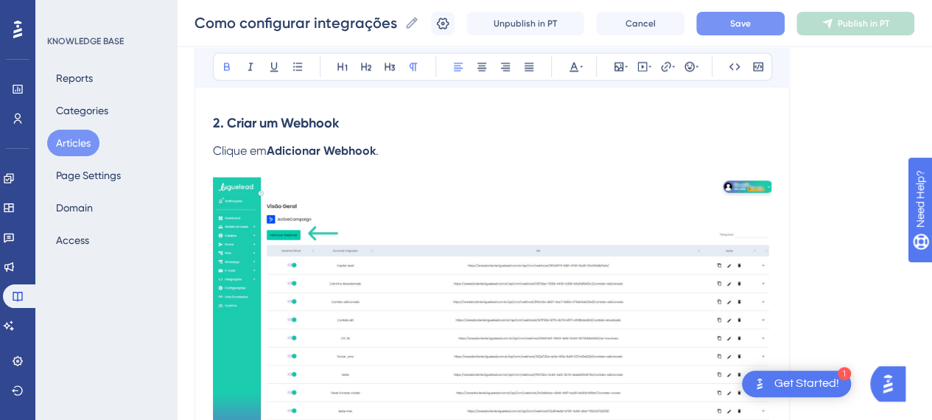
click at [274, 148] on strong "Adicionar Webhook" at bounding box center [321, 151] width 109 height 14
drag, startPoint x: 411, startPoint y: 149, endPoint x: 270, endPoint y: 150, distance: 141.5
click at [270, 150] on p "Clique em " Adicionar Webhook" ;" at bounding box center [492, 295] width 558 height 307
click at [223, 62] on icon at bounding box center [227, 67] width 12 height 12
click at [484, 158] on p "Clique em "Adicionar Webhook";" at bounding box center [492, 295] width 558 height 307
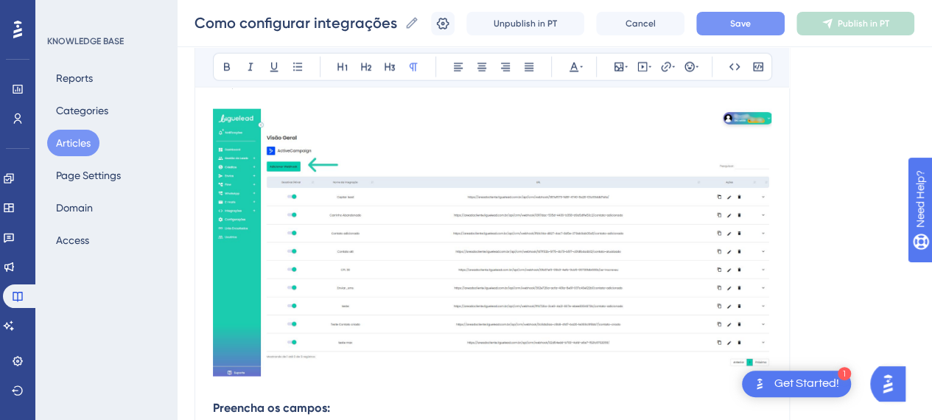
scroll to position [1768, 0]
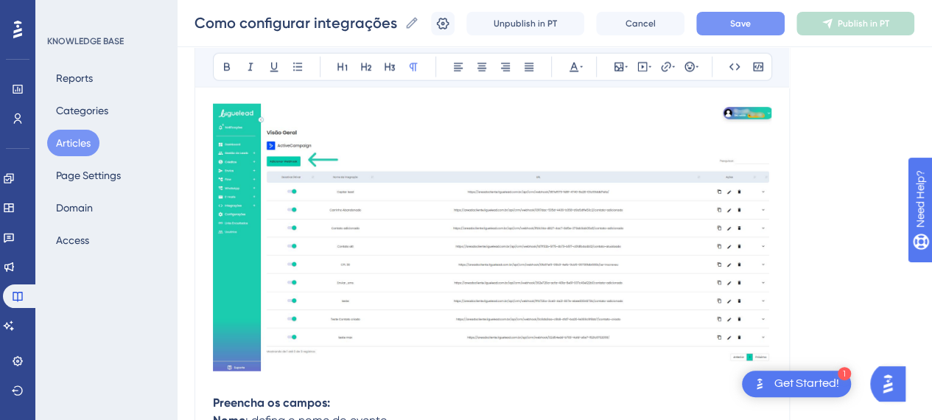
click at [342, 245] on img at bounding box center [492, 237] width 558 height 267
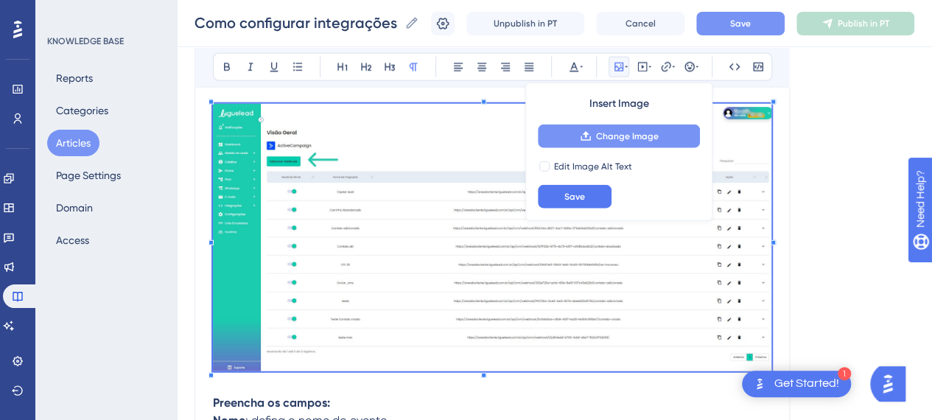
click at [550, 141] on button "Change Image" at bounding box center [619, 137] width 162 height 24
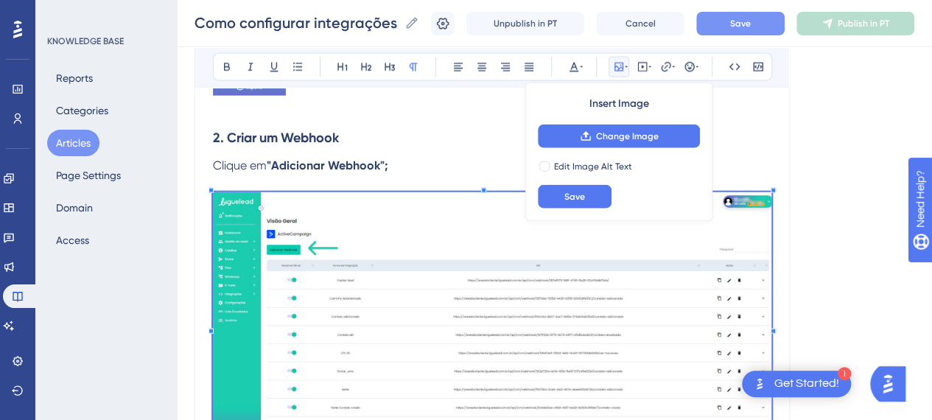
scroll to position [1695, 0]
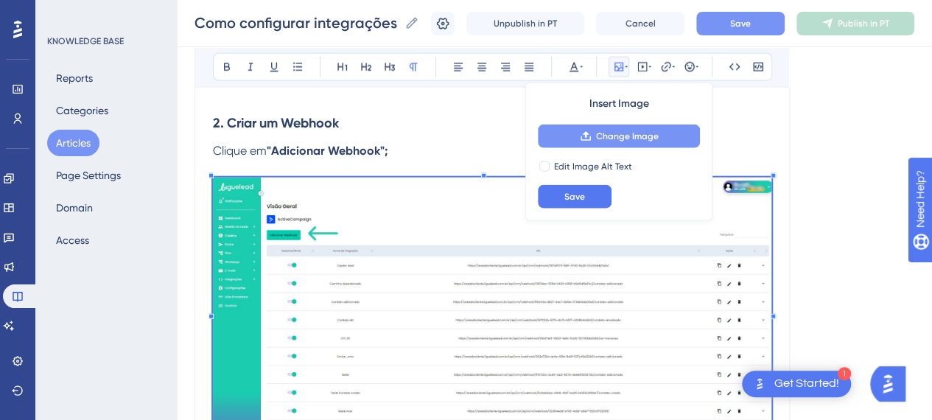
click at [629, 133] on span "Change Image" at bounding box center [627, 136] width 63 height 12
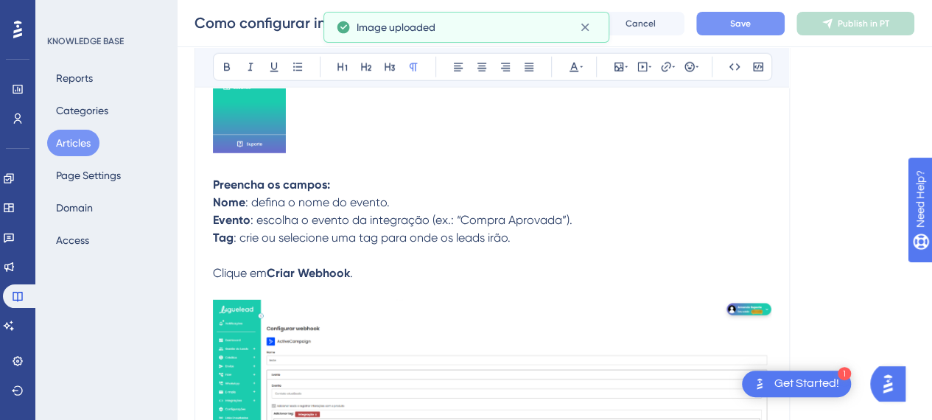
scroll to position [1989, 0]
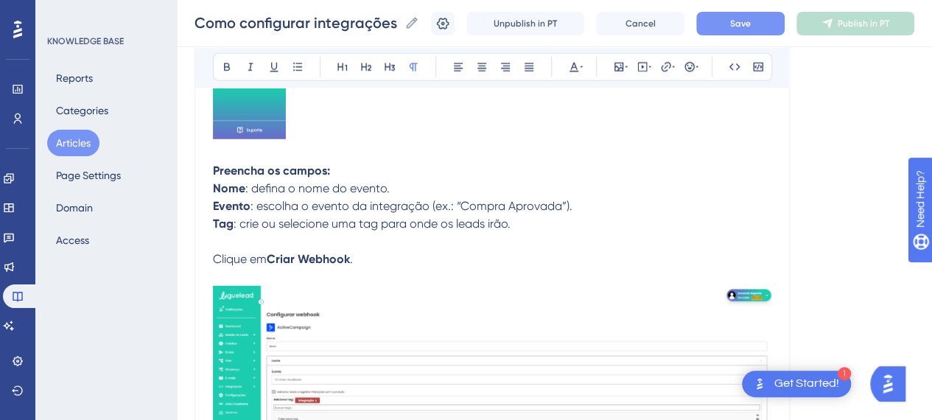
click at [251, 155] on p at bounding box center [492, 153] width 558 height 18
click at [217, 188] on strong "Nome" at bounding box center [229, 188] width 32 height 14
click at [218, 188] on strong "Nome" at bounding box center [229, 188] width 32 height 14
click at [214, 188] on strong "Nome" at bounding box center [229, 188] width 32 height 14
click at [297, 69] on icon at bounding box center [298, 67] width 12 height 12
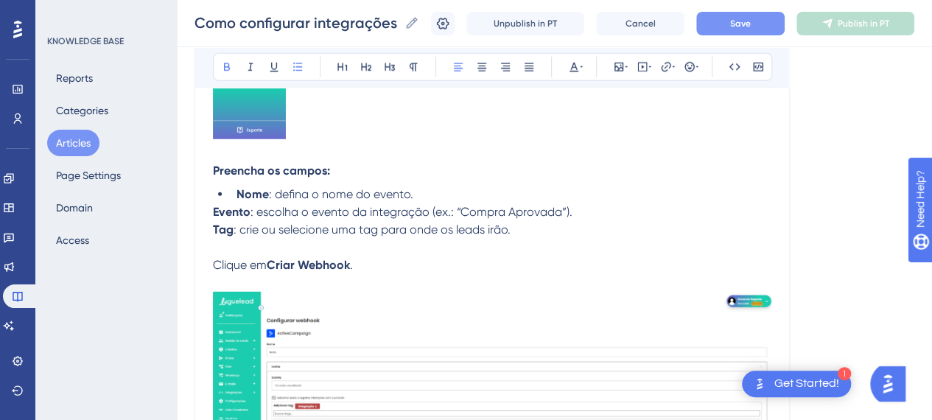
click at [214, 214] on strong "Evento" at bounding box center [232, 212] width 38 height 14
drag, startPoint x: 304, startPoint y: 70, endPoint x: 271, endPoint y: 178, distance: 113.1
click at [303, 70] on button at bounding box center [297, 67] width 21 height 21
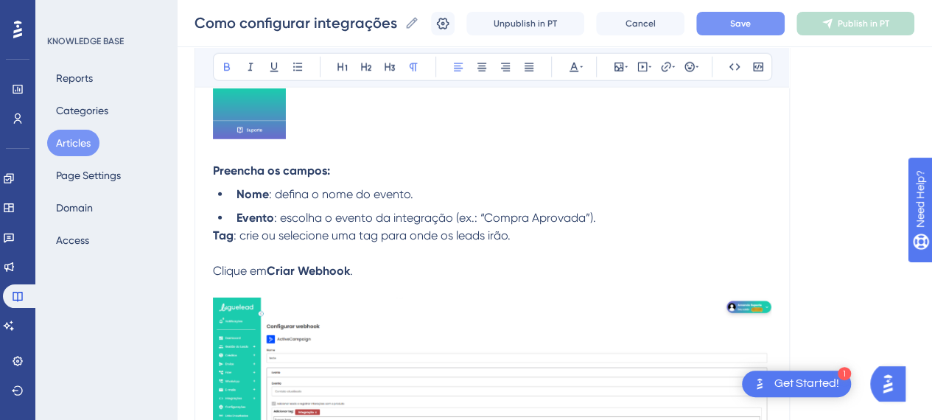
click at [213, 238] on strong "Tag" at bounding box center [223, 235] width 21 height 14
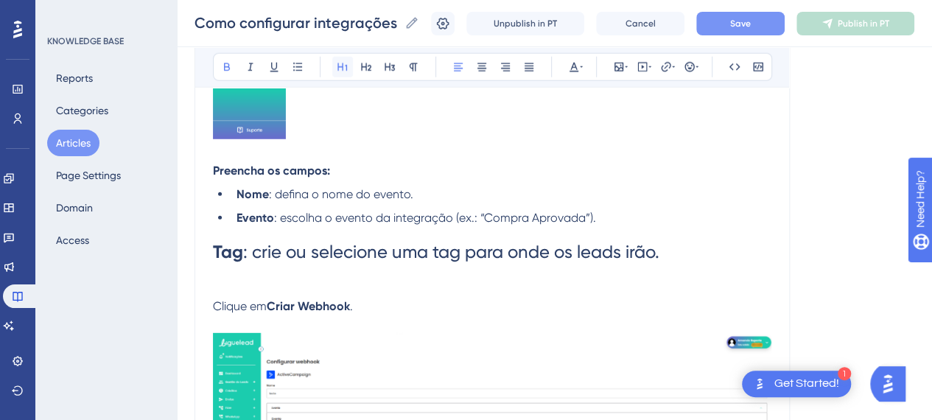
click at [339, 67] on icon at bounding box center [342, 67] width 10 height 8
click at [390, 70] on icon at bounding box center [390, 67] width 12 height 12
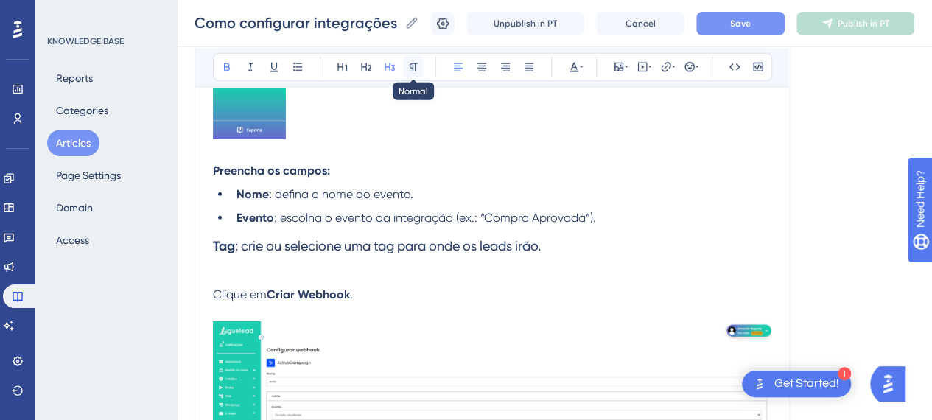
click at [414, 64] on icon at bounding box center [413, 67] width 12 height 12
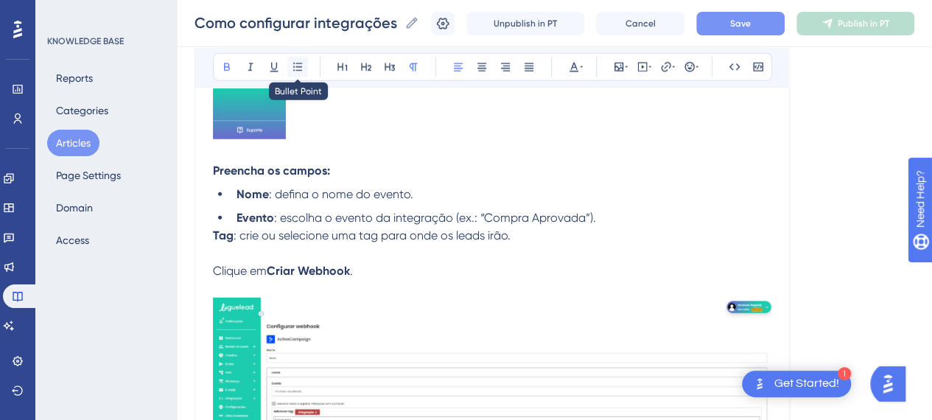
click at [302, 66] on icon at bounding box center [298, 67] width 12 height 12
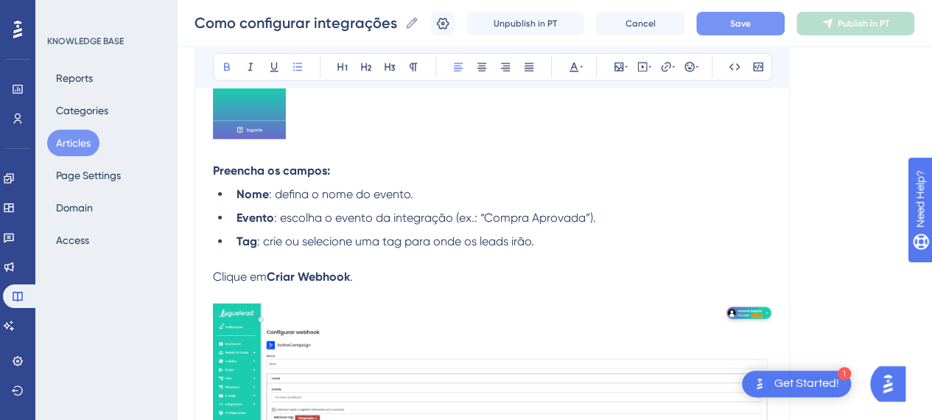
click at [504, 211] on span ": escolha o evento da integração (ex.: “Compra Aprovada”)." at bounding box center [435, 218] width 322 height 14
click at [567, 239] on li "Tag : crie ou selecione uma tag para onde os leads irão." at bounding box center [501, 250] width 541 height 35
click at [448, 191] on li "Nome : defina o nome do evento." at bounding box center [501, 195] width 541 height 18
click at [620, 223] on li "Evento : escolha o evento da integração (ex.: “Compra Aprovada”)." at bounding box center [501, 218] width 541 height 18
click at [616, 239] on li "Tag : crie ou selecione uma tag para onde os leads irão." at bounding box center [501, 250] width 541 height 35
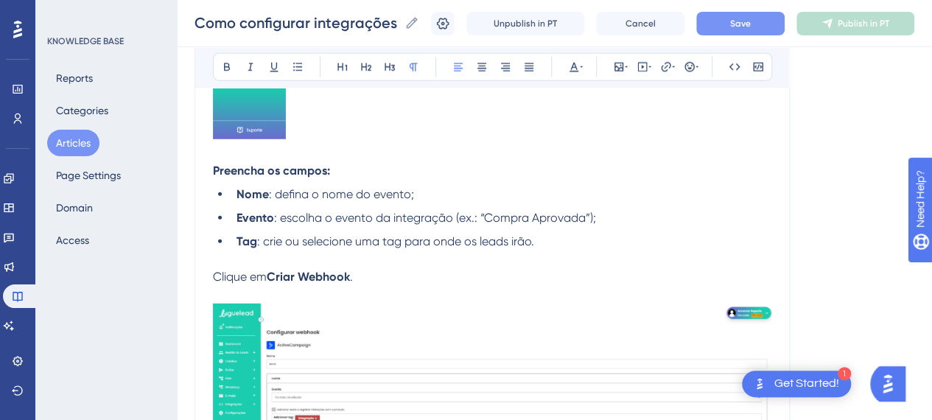
click at [244, 278] on span "Clique em" at bounding box center [240, 277] width 54 height 14
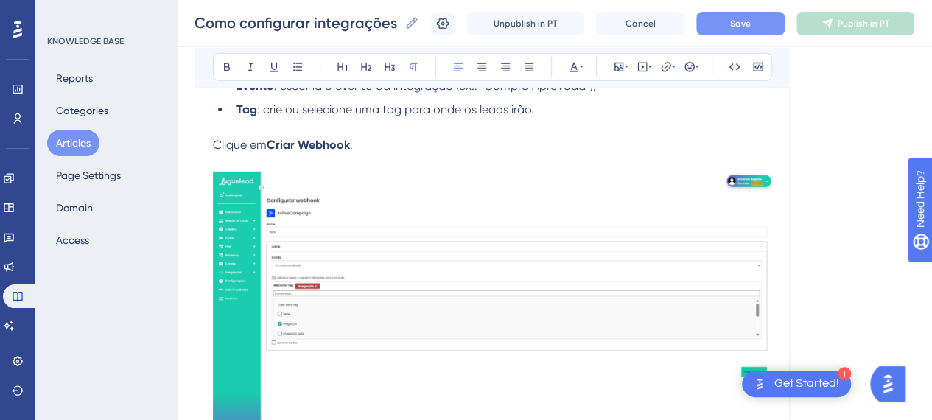
scroll to position [2137, 0]
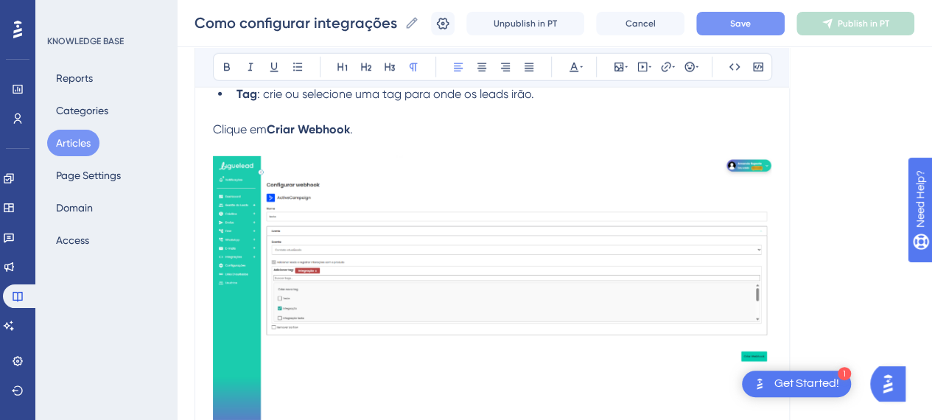
click at [438, 279] on img at bounding box center [492, 293] width 558 height 274
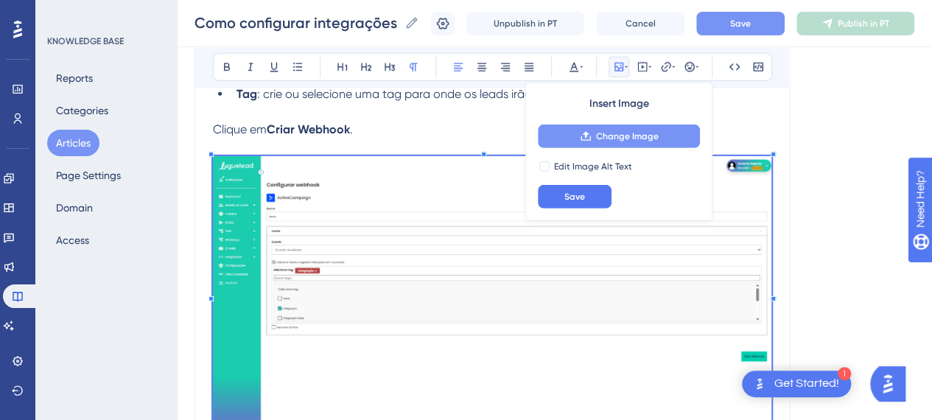
click at [585, 138] on icon at bounding box center [586, 136] width 12 height 12
click at [626, 142] on button "Change Image" at bounding box center [619, 137] width 162 height 24
click at [421, 279] on img at bounding box center [492, 293] width 558 height 274
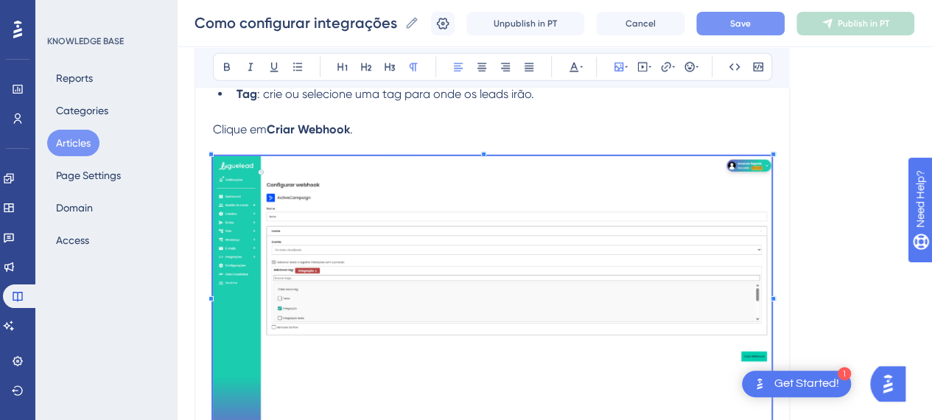
click at [563, 223] on img at bounding box center [492, 293] width 558 height 274
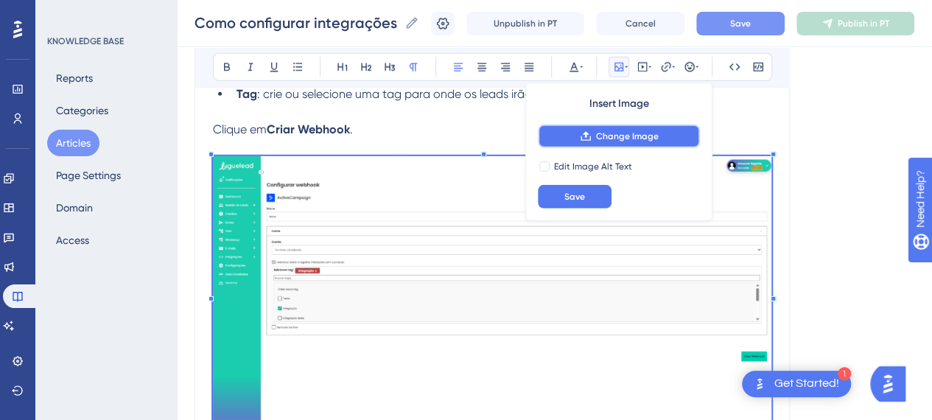
click at [626, 135] on span "Change Image" at bounding box center [627, 136] width 63 height 12
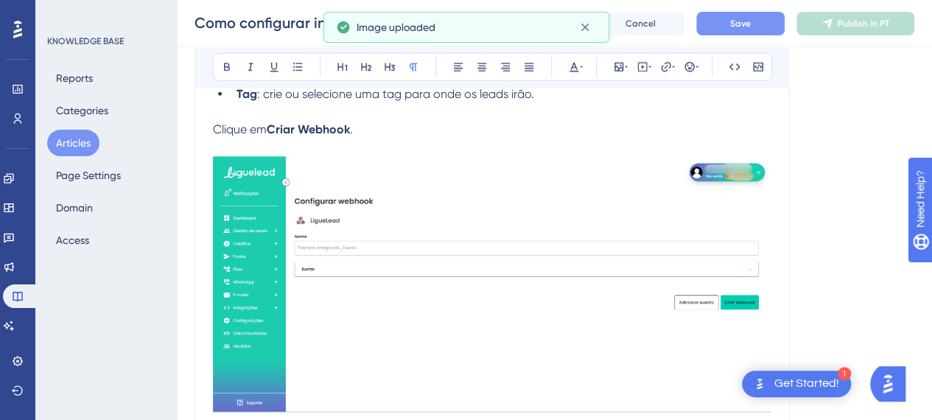
scroll to position [1989, 0]
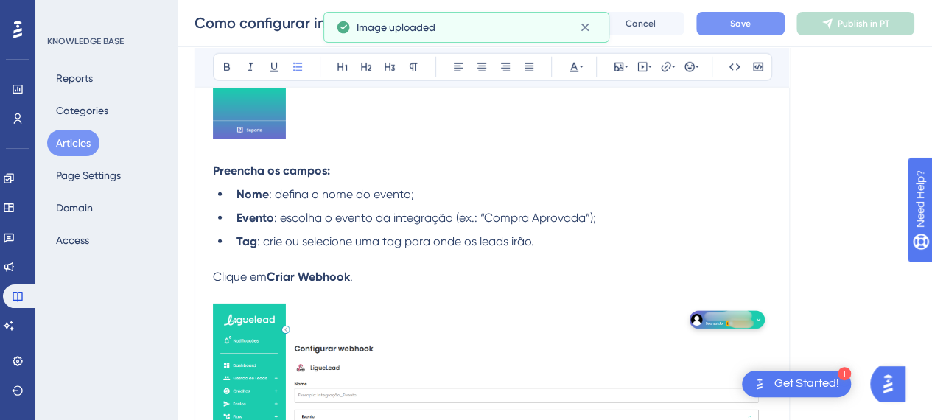
click at [516, 251] on li "Tag : crie ou selecione uma tag para onde os leads irão." at bounding box center [501, 250] width 541 height 35
drag, startPoint x: 393, startPoint y: 270, endPoint x: 201, endPoint y: 273, distance: 191.6
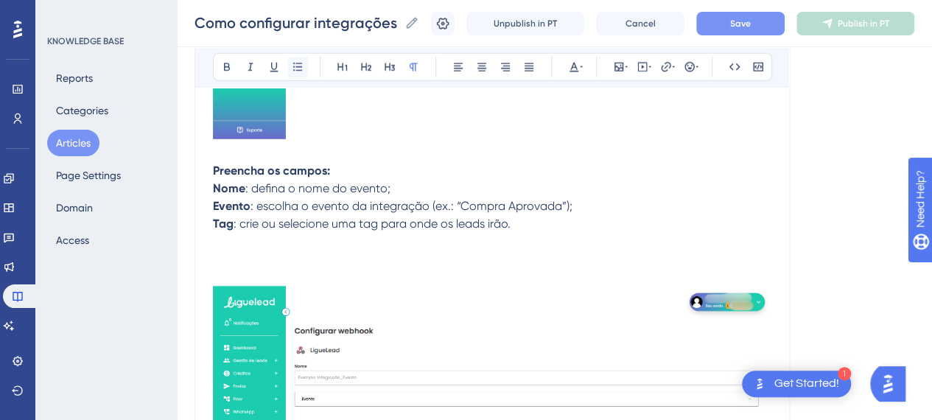
click at [296, 69] on icon at bounding box center [297, 67] width 9 height 8
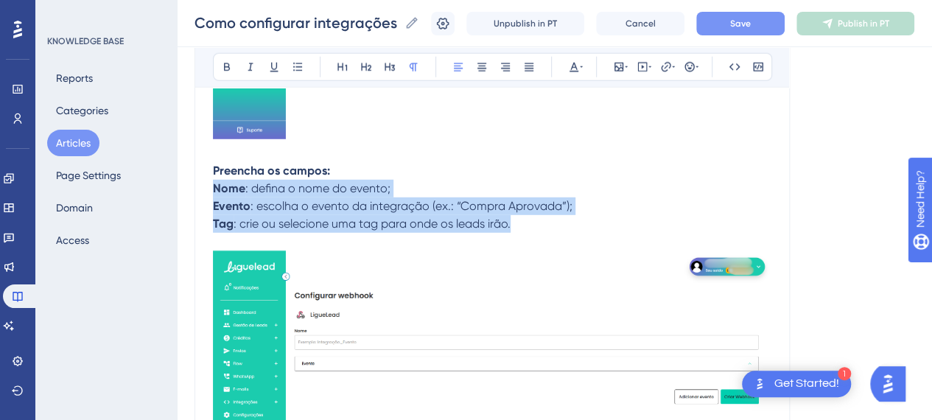
drag, startPoint x: 441, startPoint y: 215, endPoint x: 214, endPoint y: 183, distance: 229.9
click at [300, 67] on icon at bounding box center [298, 67] width 12 height 12
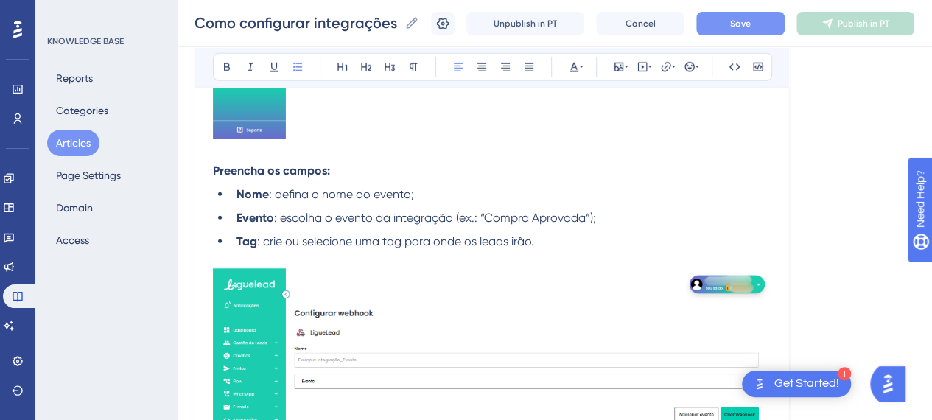
click at [672, 233] on li "Tag : crie ou selecione uma tag para onde os leads irão." at bounding box center [501, 242] width 541 height 18
click at [754, 11] on div "Como configurar integrações via Webhook na plataforma LigueLead Como configurar…" at bounding box center [554, 23] width 755 height 47
click at [751, 23] on span "Save" at bounding box center [740, 24] width 21 height 12
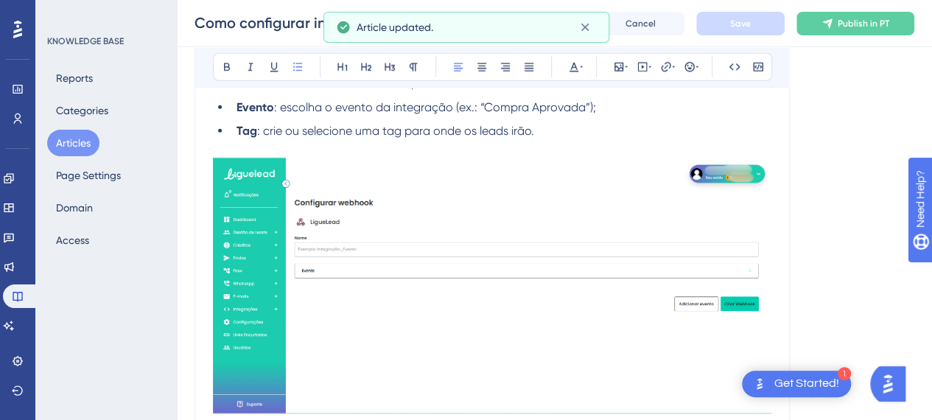
scroll to position [2284, 0]
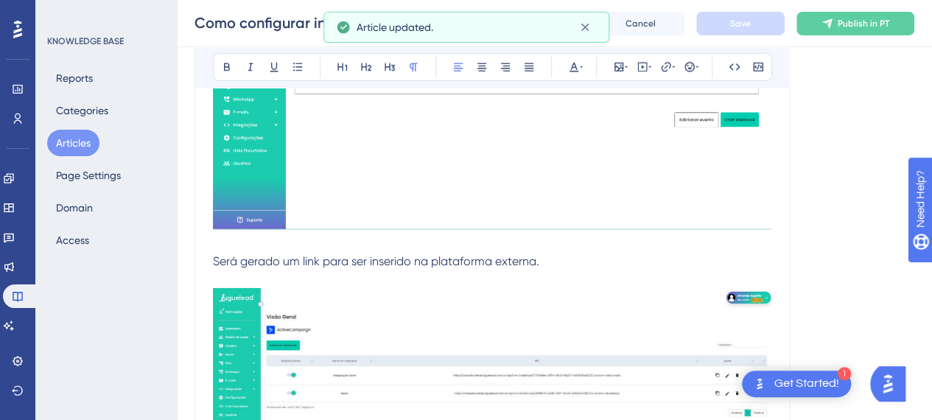
click at [346, 259] on span "Será gerado um link para ser inserido na plataforma externa." at bounding box center [376, 261] width 326 height 14
click at [264, 242] on p "Será gerado um link para ser inserido na plataforma externa." at bounding box center [492, 262] width 558 height 613
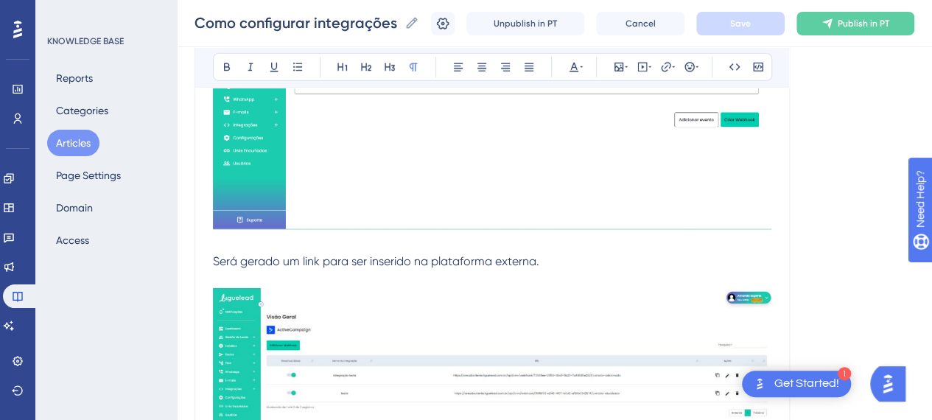
click at [260, 237] on p "Será gerado um link para ser inserido na plataforma externa." at bounding box center [492, 262] width 558 height 613
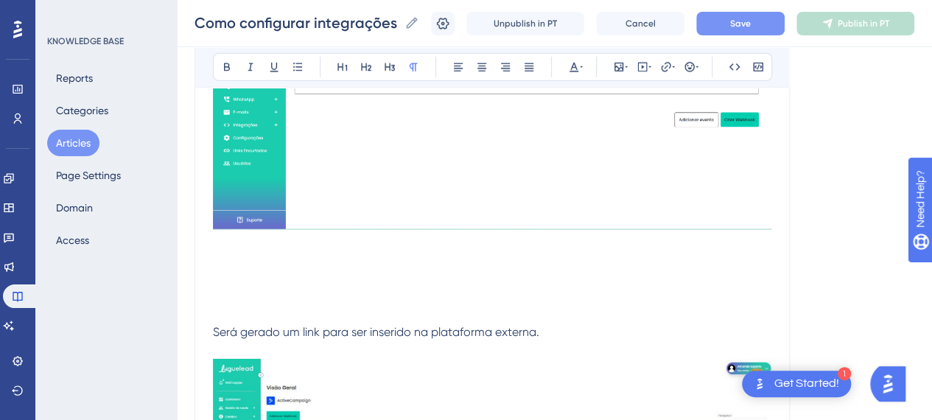
click at [265, 266] on p at bounding box center [492, 262] width 558 height 18
click at [618, 70] on icon at bounding box center [618, 67] width 9 height 9
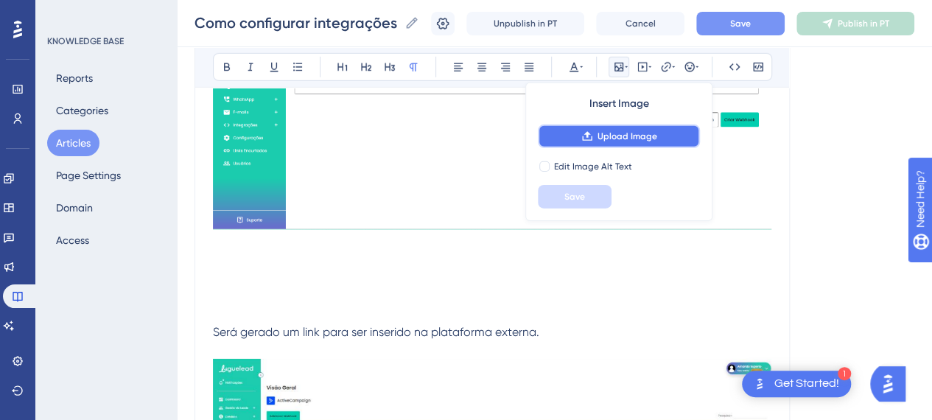
click at [620, 139] on span "Upload Image" at bounding box center [628, 136] width 60 height 12
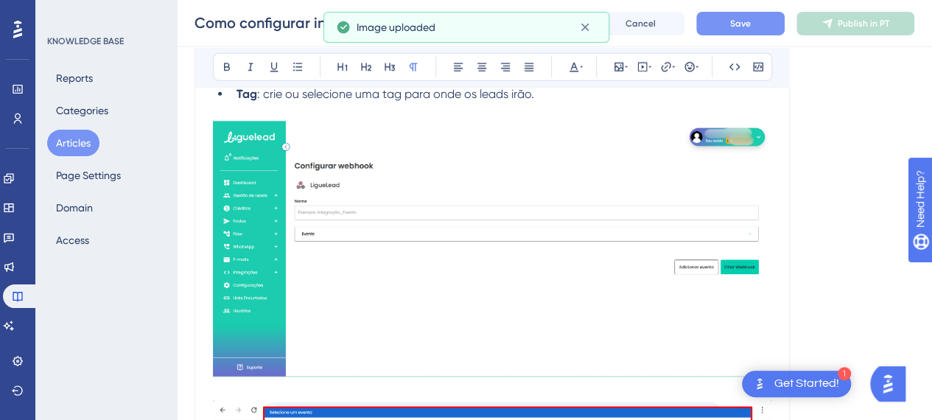
scroll to position [1989, 0]
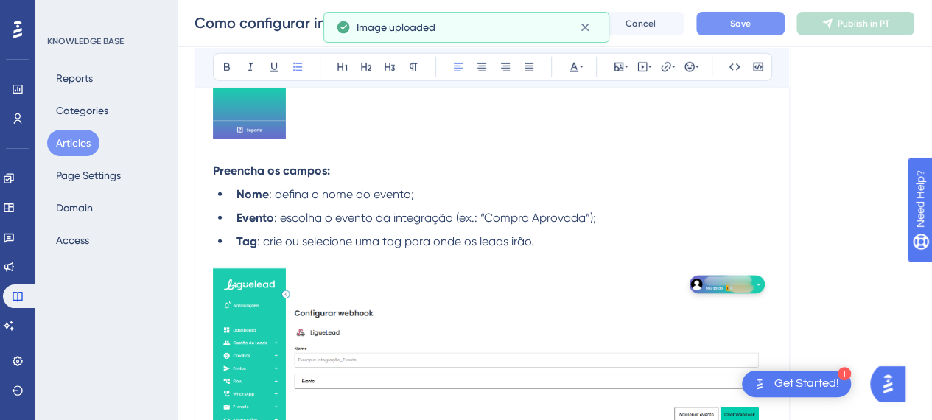
drag, startPoint x: 360, startPoint y: 206, endPoint x: 304, endPoint y: 209, distance: 55.3
click at [360, 205] on ul "Nome : defina o nome do evento; Evento : escolha o evento da integração (ex.: “…" at bounding box center [492, 218] width 558 height 65
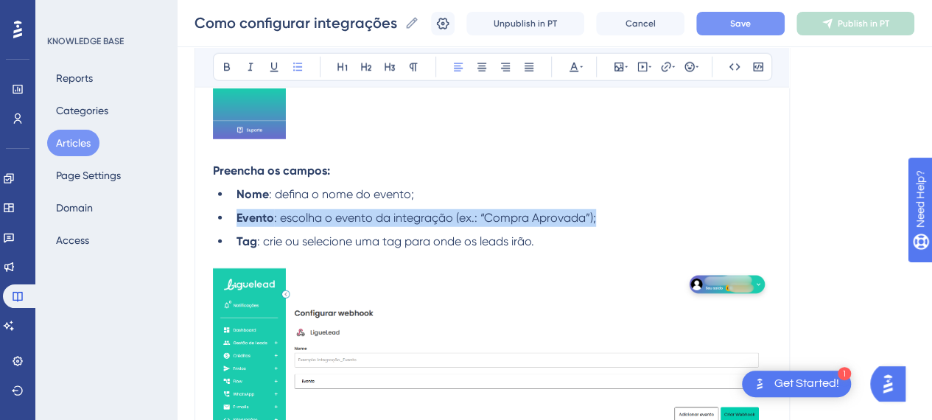
drag, startPoint x: 234, startPoint y: 213, endPoint x: 603, endPoint y: 222, distance: 368.5
click at [603, 222] on li "Evento : escolha o evento da integração (ex.: “Compra Aprovada”);" at bounding box center [501, 218] width 541 height 18
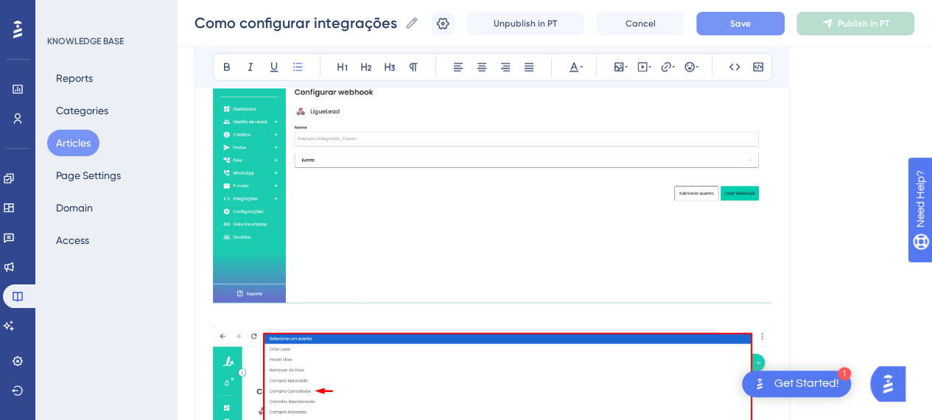
scroll to position [2358, 0]
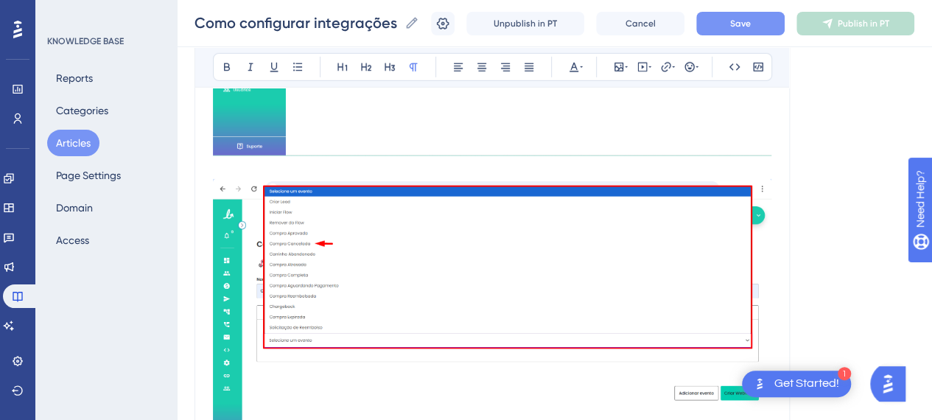
click at [269, 170] on p at bounding box center [492, 30] width 558 height 297
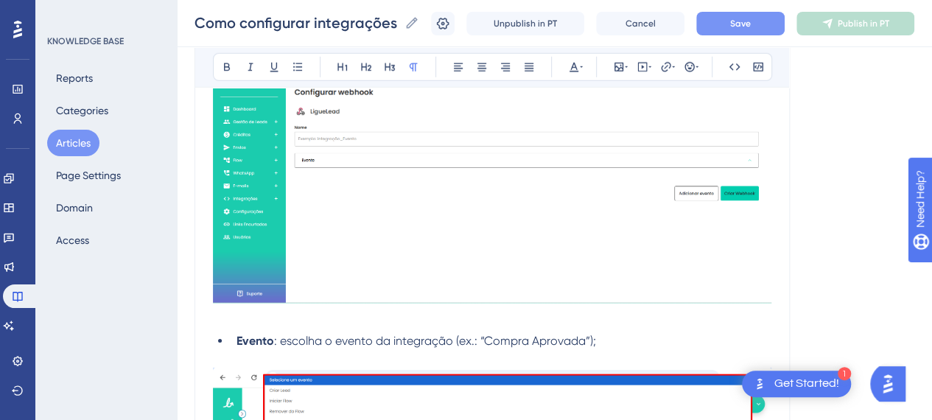
scroll to position [2063, 0]
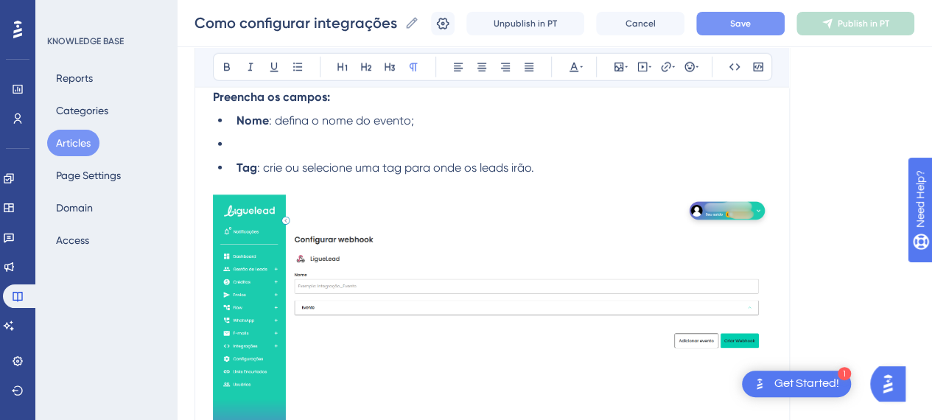
click at [265, 149] on li at bounding box center [501, 145] width 541 height 18
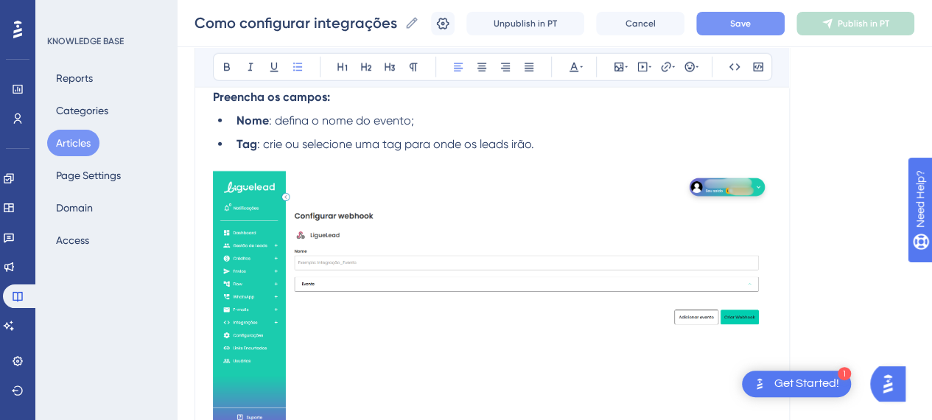
click at [557, 137] on li "Tag : crie ou selecione uma tag para onde os leads irão." at bounding box center [501, 145] width 541 height 18
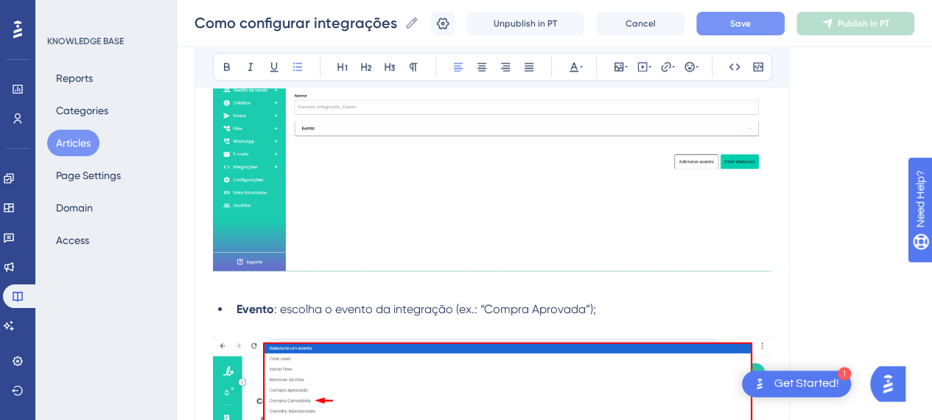
scroll to position [2284, 0]
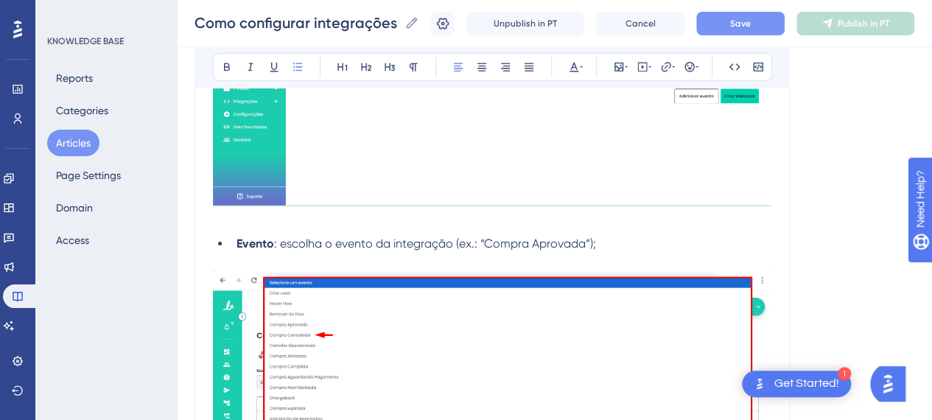
click at [312, 213] on p at bounding box center [492, 80] width 558 height 297
click at [326, 248] on li "Evento : escolha o evento da integração (ex.: “Compra Aprovada”);" at bounding box center [501, 244] width 541 height 18
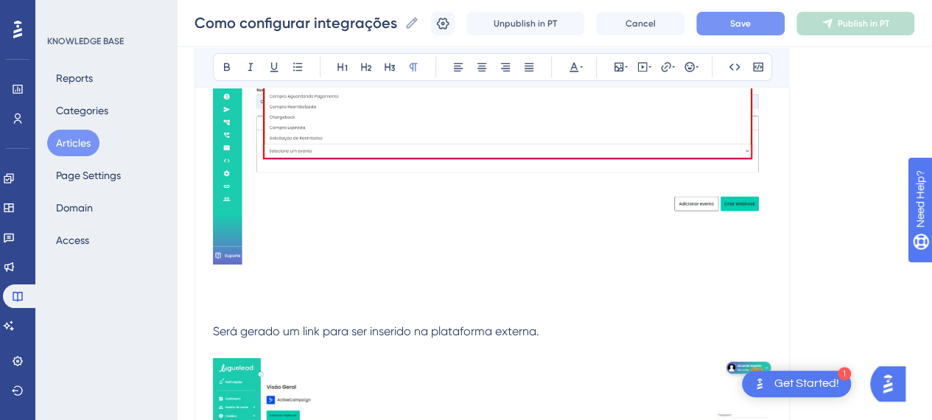
scroll to position [2579, 0]
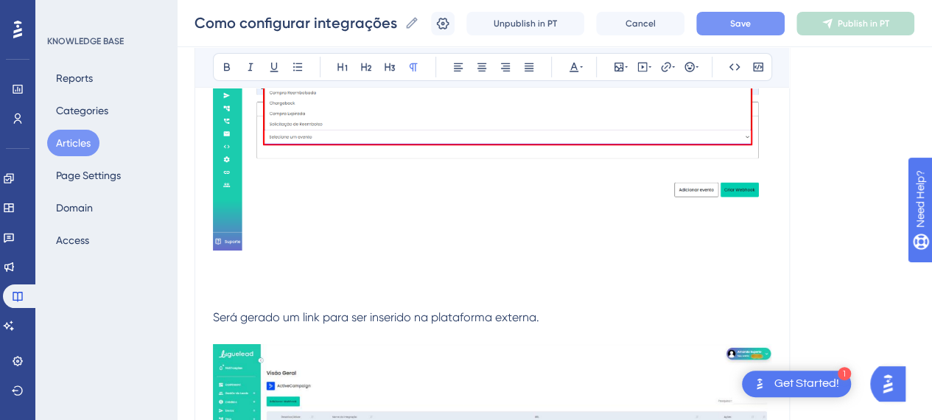
click at [261, 282] on p at bounding box center [492, 282] width 558 height 18
click at [251, 287] on p at bounding box center [492, 282] width 558 height 18
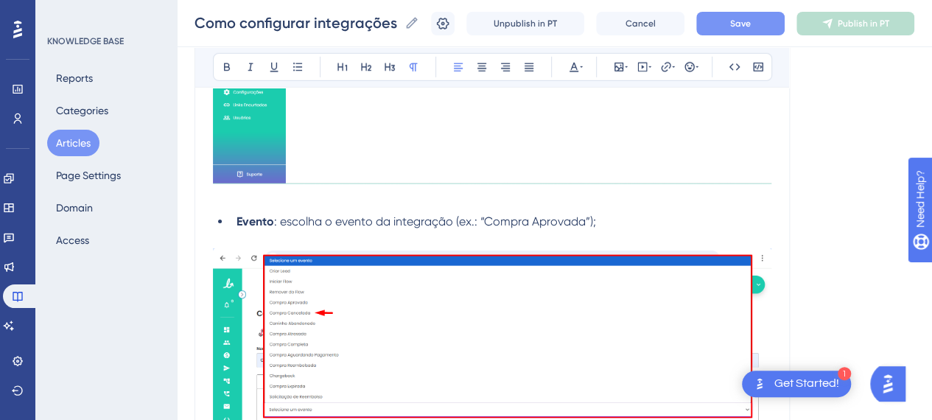
scroll to position [2284, 0]
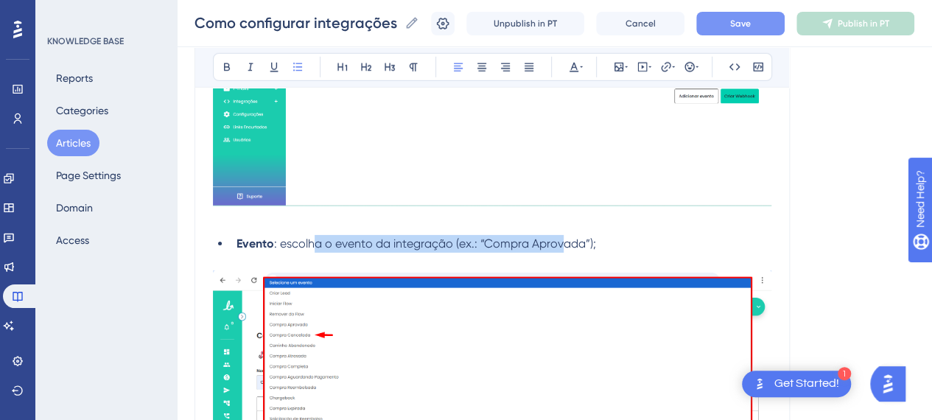
drag, startPoint x: 317, startPoint y: 242, endPoint x: 647, endPoint y: 247, distance: 330.1
click at [592, 247] on span ": escolha o evento da integração (ex.: “Compra Aprovada”);" at bounding box center [435, 244] width 322 height 14
click at [663, 247] on li "Evento : escolha o evento da integração (ex.: “Compra Aprovada”);" at bounding box center [501, 244] width 541 height 18
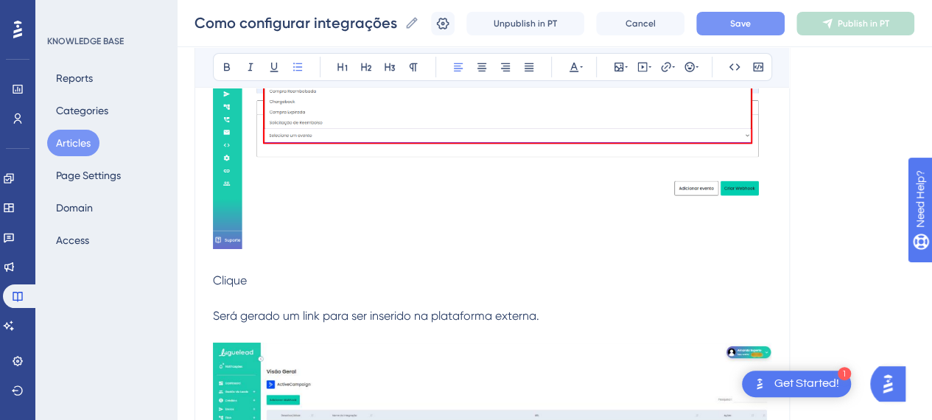
scroll to position [2652, 0]
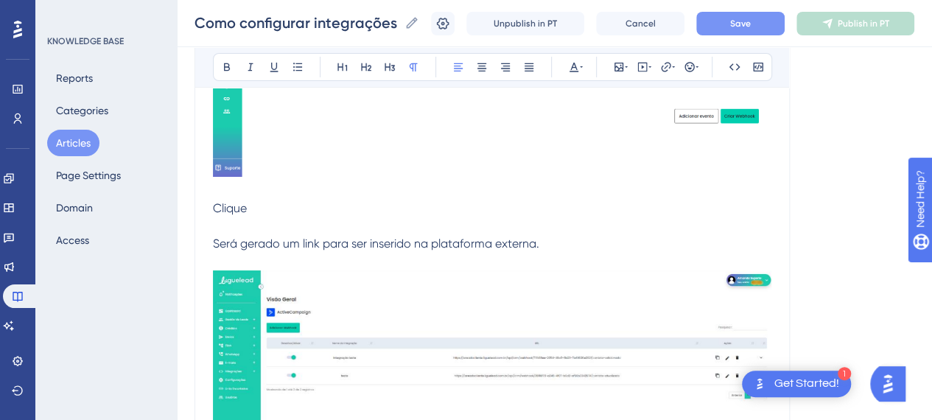
drag, startPoint x: 295, startPoint y: 211, endPoint x: 273, endPoint y: 225, distance: 25.1
click at [293, 211] on p "Clique" at bounding box center [492, 209] width 558 height 18
click at [273, 225] on p "Será gerado um link para ser inserido na plataforma externa." at bounding box center [492, 384] width 558 height 334
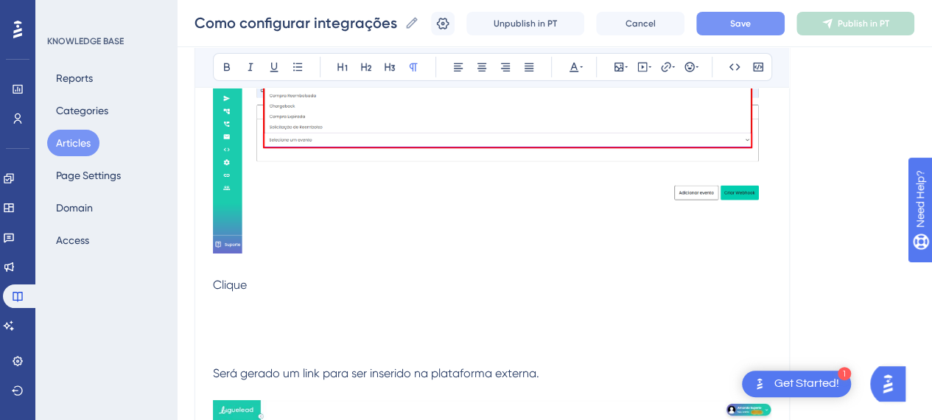
scroll to position [2505, 0]
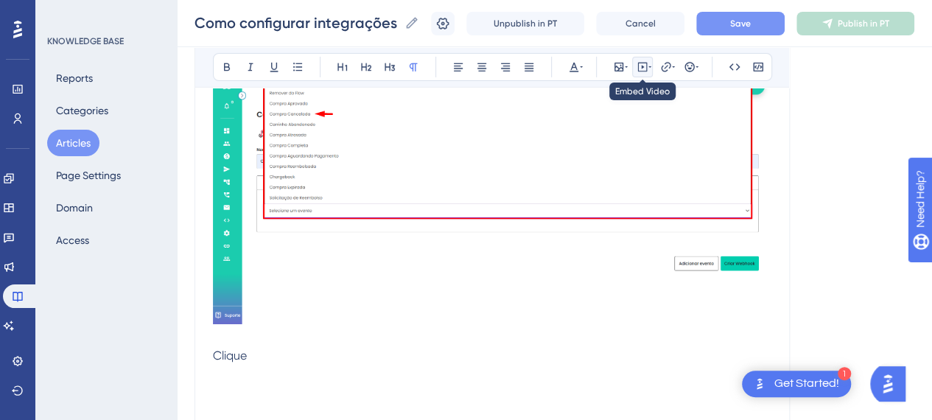
click at [643, 71] on icon at bounding box center [643, 68] width 10 height 10
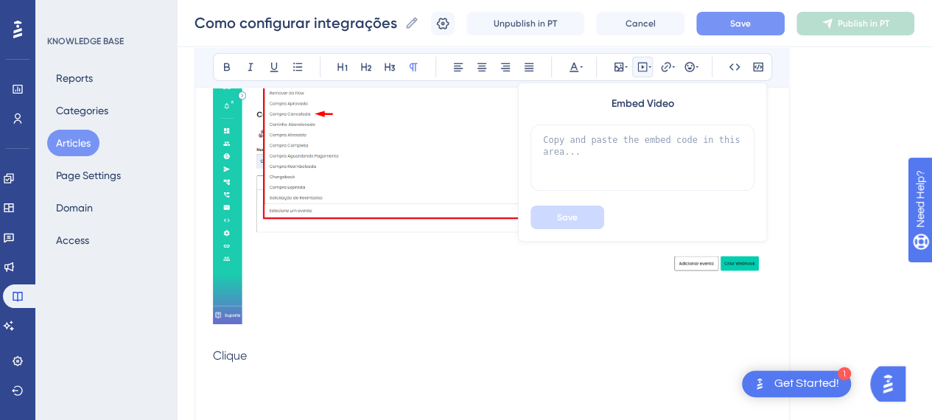
click at [643, 71] on icon at bounding box center [643, 68] width 10 height 10
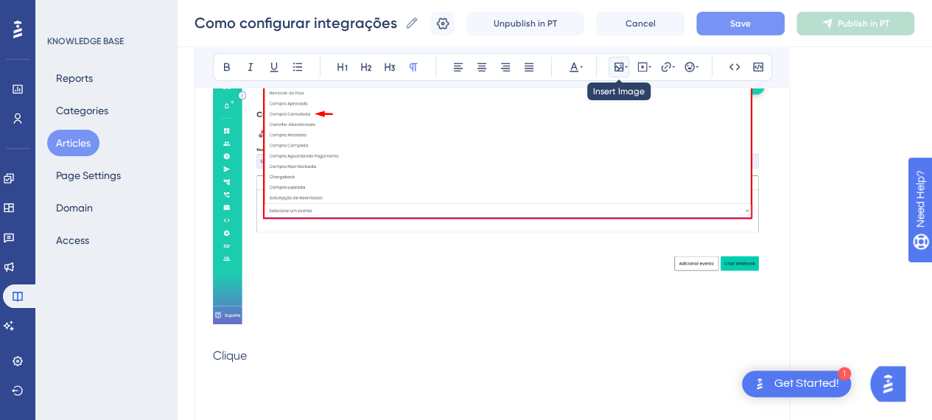
click at [619, 71] on icon at bounding box center [618, 67] width 9 height 9
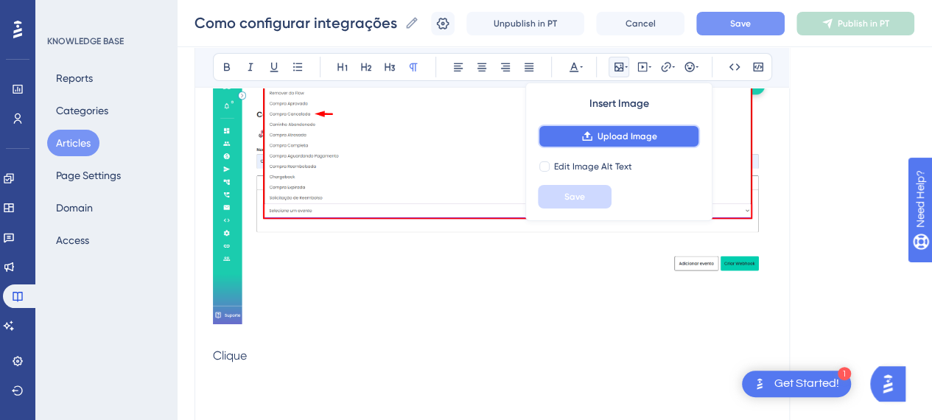
click at [616, 139] on span "Upload Image" at bounding box center [628, 136] width 60 height 12
click at [852, 192] on div "Language Portuguese (Default) Como configurar integrações via Webhook na plataf…" at bounding box center [555, 348] width 720 height 5519
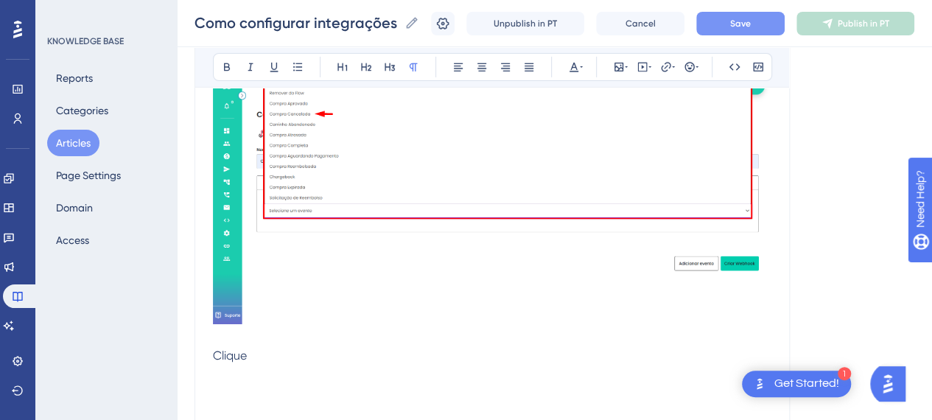
click at [329, 365] on p at bounding box center [492, 374] width 558 height 18
click at [311, 356] on p "Clique" at bounding box center [492, 356] width 558 height 18
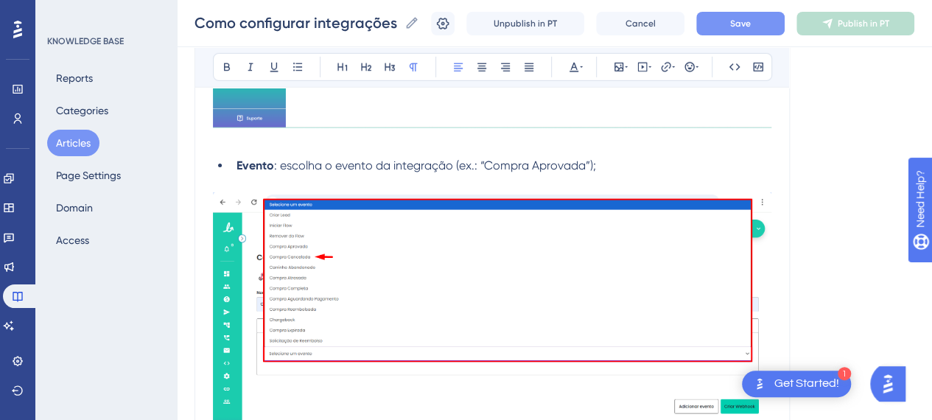
scroll to position [2431, 0]
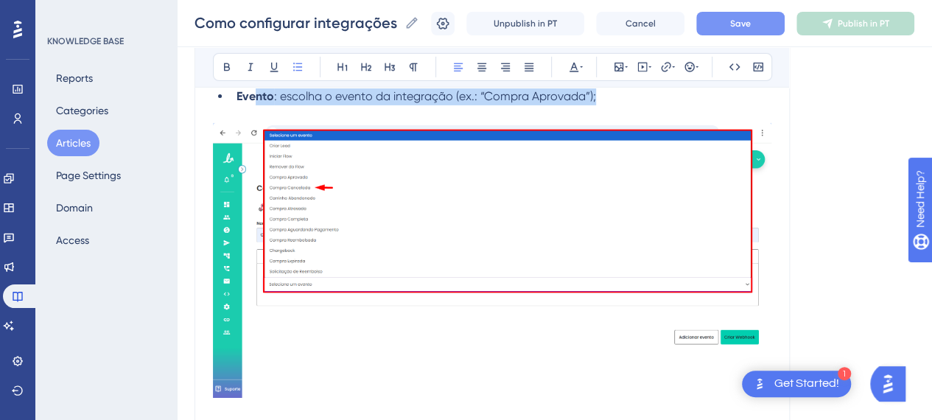
drag, startPoint x: 273, startPoint y: 92, endPoint x: 616, endPoint y: 102, distance: 342.8
click at [616, 105] on p at bounding box center [492, 114] width 558 height 18
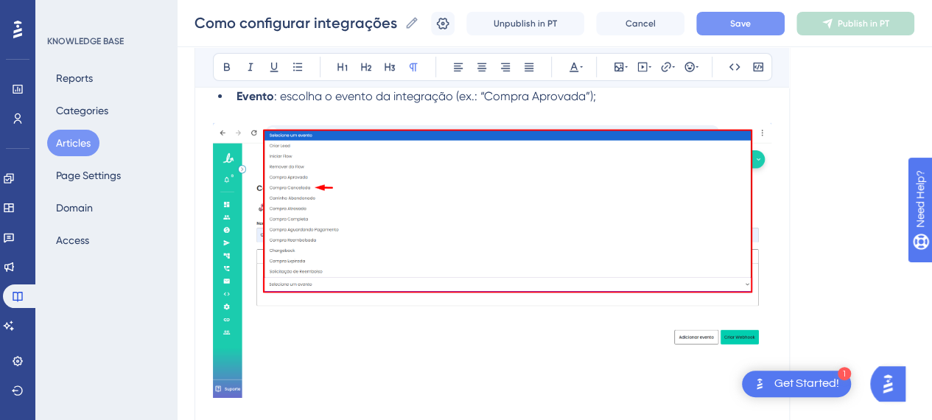
drag, startPoint x: 460, startPoint y: 105, endPoint x: 617, endPoint y: 105, distance: 156.9
click at [617, 105] on p at bounding box center [492, 114] width 558 height 18
click at [621, 105] on p at bounding box center [492, 114] width 558 height 18
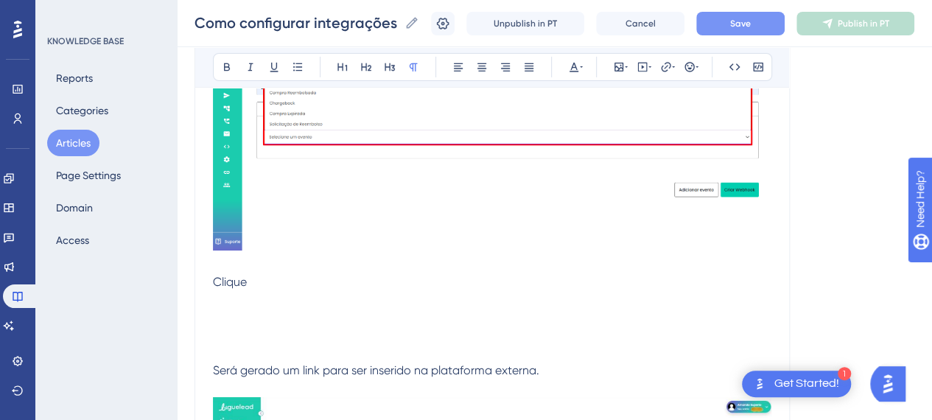
click at [284, 304] on p at bounding box center [492, 300] width 558 height 18
click at [284, 313] on p at bounding box center [492, 318] width 558 height 18
drag, startPoint x: 623, startPoint y: 64, endPoint x: 619, endPoint y: 79, distance: 15.2
click at [622, 64] on icon at bounding box center [618, 67] width 9 height 9
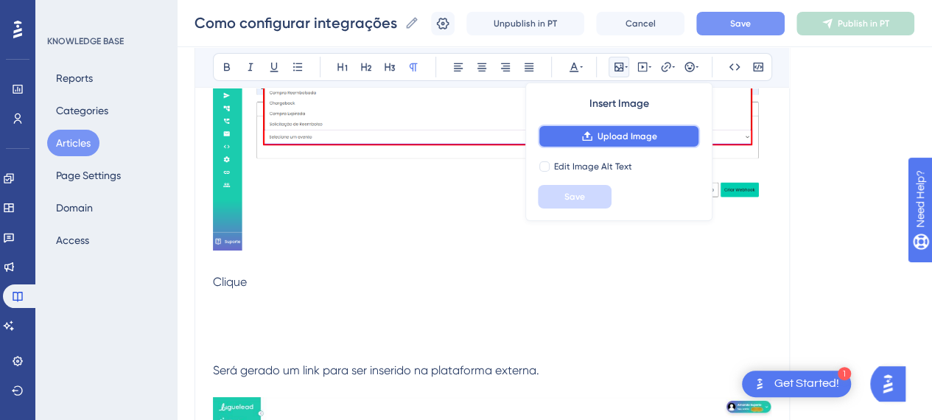
click at [602, 132] on span "Upload Image" at bounding box center [628, 136] width 60 height 12
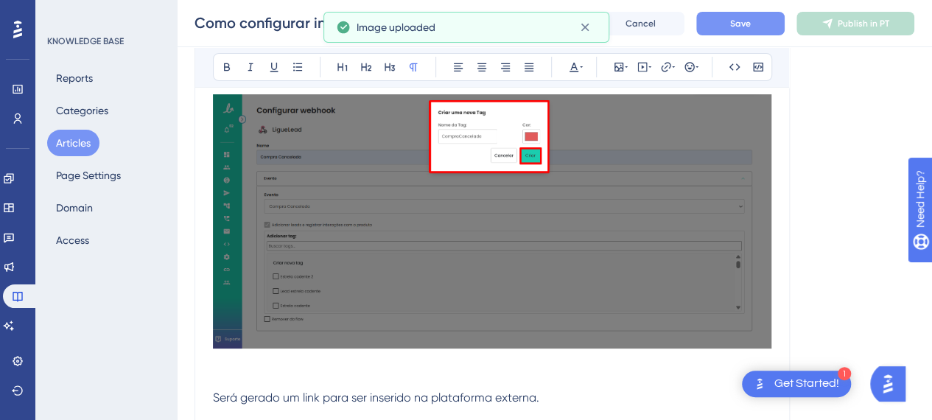
scroll to position [2800, 0]
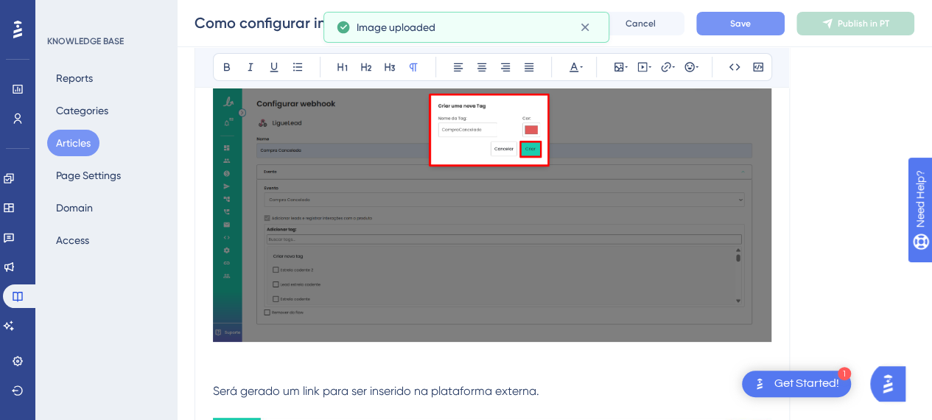
click at [481, 260] on img at bounding box center [492, 215] width 558 height 254
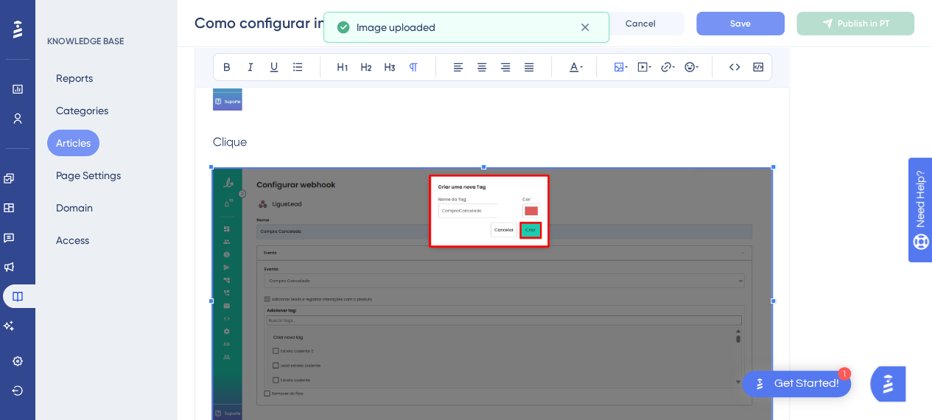
scroll to position [2652, 0]
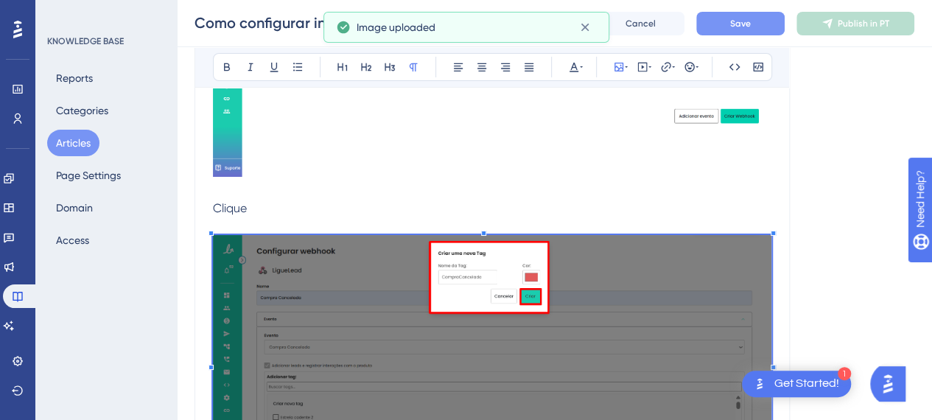
click at [350, 225] on p at bounding box center [492, 226] width 558 height 18
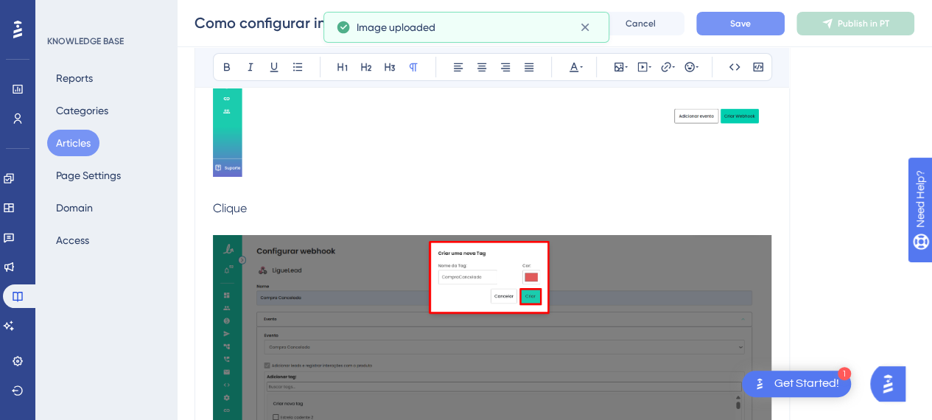
click at [336, 206] on p "Clique" at bounding box center [492, 209] width 558 height 18
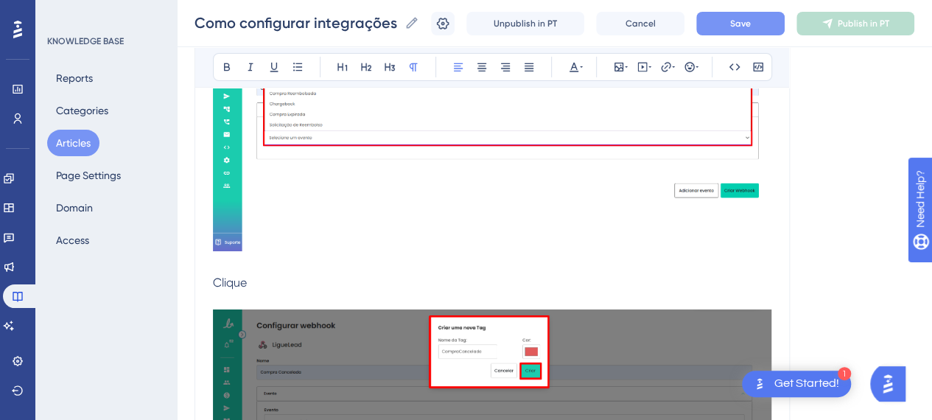
scroll to position [2579, 0]
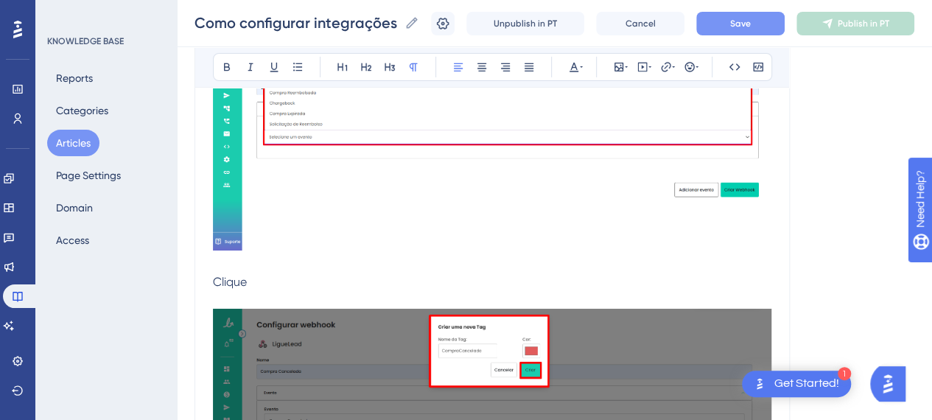
drag, startPoint x: 271, startPoint y: 282, endPoint x: 217, endPoint y: 266, distance: 56.9
click at [203, 281] on div "Como configurar integrações via Webhook na plataforma LigueLead Bold Italic Und…" at bounding box center [492, 386] width 595 height 5601
click at [271, 273] on p "Clique" at bounding box center [492, 282] width 558 height 18
drag, startPoint x: 267, startPoint y: 278, endPoint x: 106, endPoint y: 286, distance: 160.8
click at [177, 280] on div "Performance Users Engagement Widgets Feedback Product Updates Knowledge Base AI…" at bounding box center [554, 360] width 755 height 5878
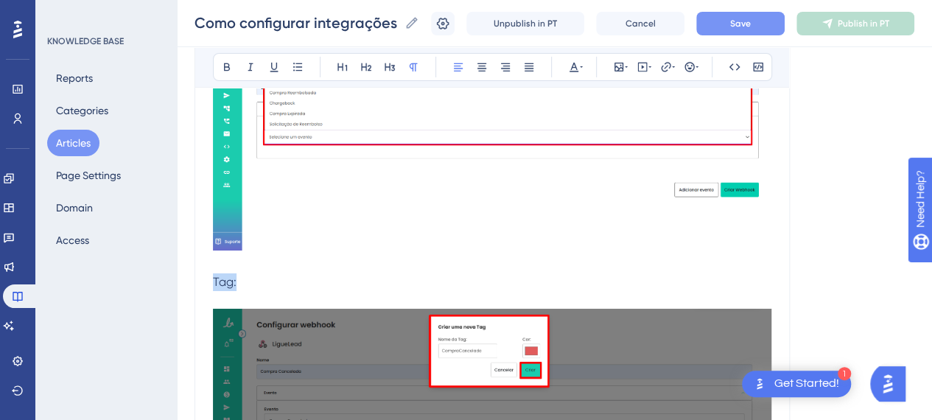
drag, startPoint x: 252, startPoint y: 285, endPoint x: 168, endPoint y: 284, distance: 84.0
click at [177, 284] on div "Performance Users Engagement Widgets Feedback Product Updates Knowledge Base AI…" at bounding box center [554, 360] width 755 height 5878
click at [304, 66] on button at bounding box center [297, 67] width 21 height 21
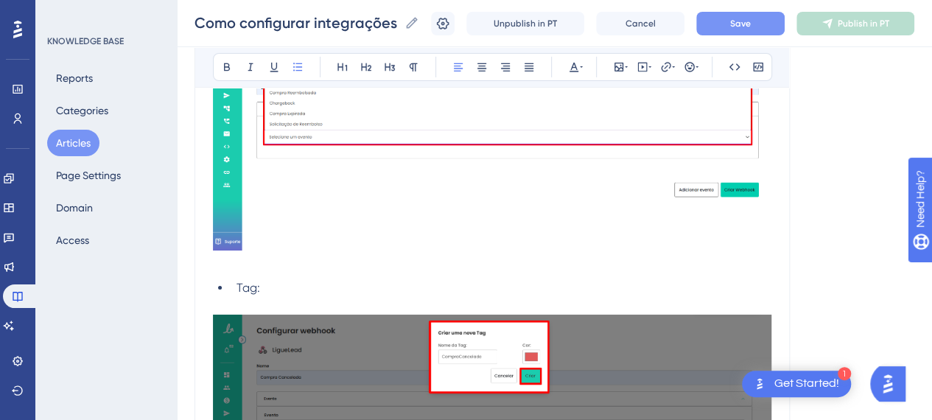
click at [295, 287] on li "Tag:" at bounding box center [501, 288] width 541 height 18
drag, startPoint x: 259, startPoint y: 288, endPoint x: 206, endPoint y: 284, distance: 54.0
click at [203, 287] on div "Como configurar integrações via Webhook na plataforma LigueLead Bold Italic Und…" at bounding box center [492, 389] width 595 height 5607
drag, startPoint x: 228, startPoint y: 57, endPoint x: 246, endPoint y: 84, distance: 32.3
click at [227, 57] on button at bounding box center [227, 67] width 21 height 21
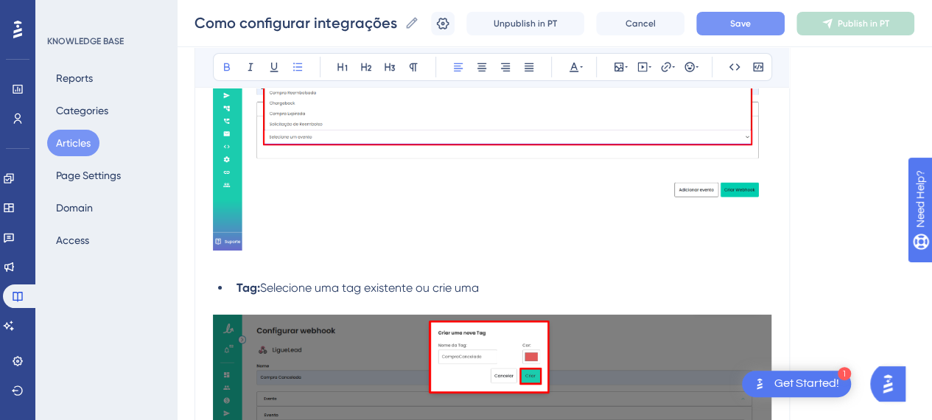
click at [520, 283] on li "Tag: Selecione uma tag existente ou crie uma" at bounding box center [501, 288] width 541 height 18
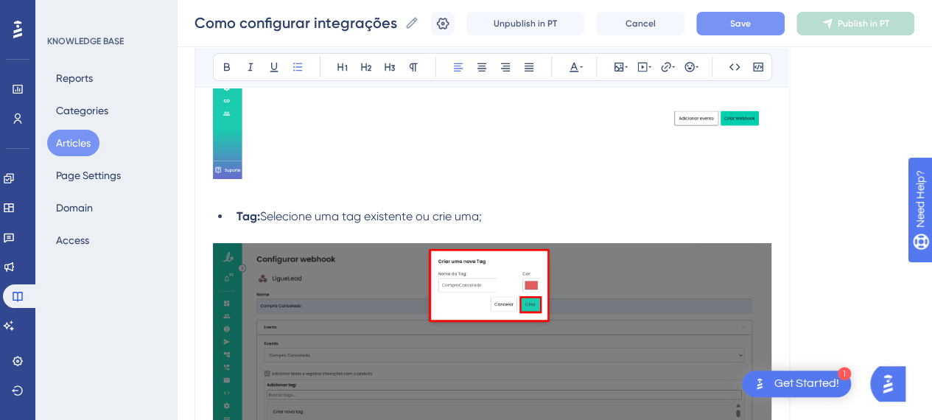
scroll to position [2652, 0]
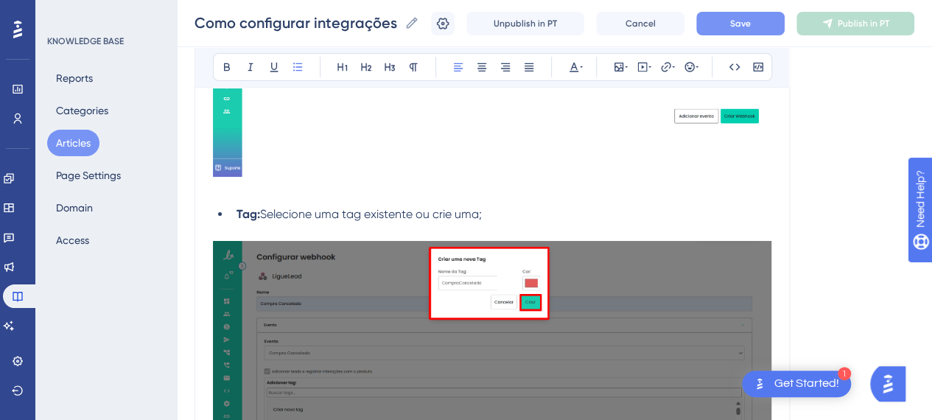
click at [279, 189] on p at bounding box center [492, 191] width 558 height 18
click at [490, 218] on li "Tag: Selecione uma tag existente ou crie uma;" at bounding box center [501, 215] width 541 height 18
click at [287, 173] on img at bounding box center [492, 39] width 558 height 275
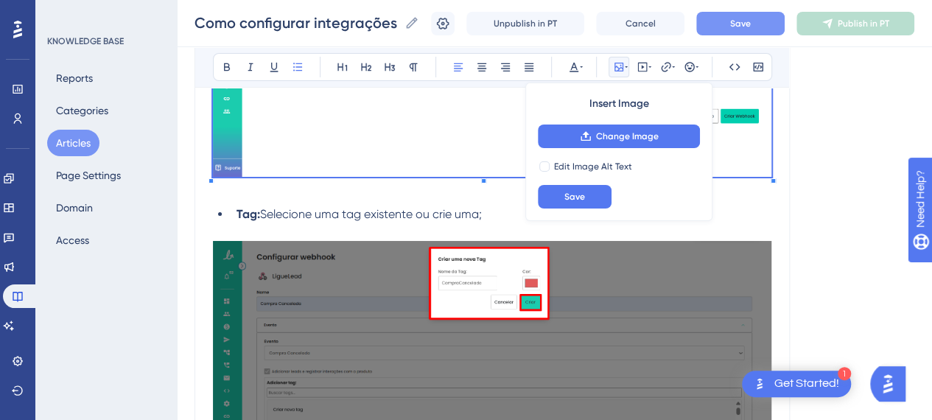
click at [261, 191] on p at bounding box center [492, 191] width 558 height 18
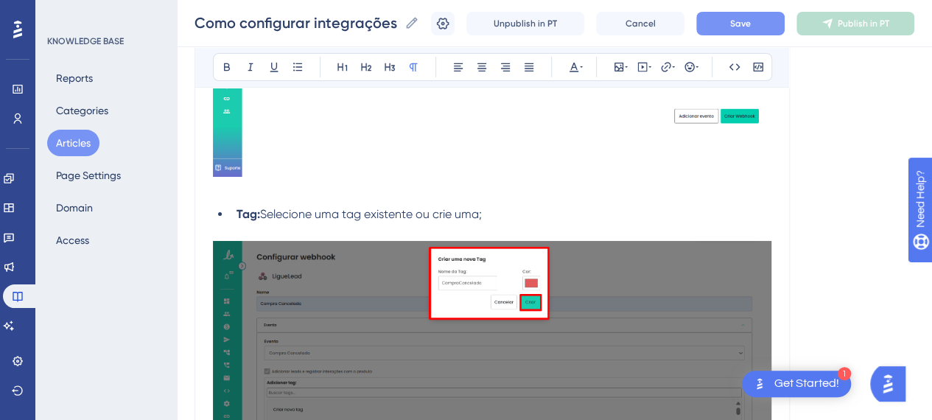
drag, startPoint x: 489, startPoint y: 223, endPoint x: 494, endPoint y: 216, distance: 9.0
click at [490, 223] on p at bounding box center [492, 232] width 558 height 18
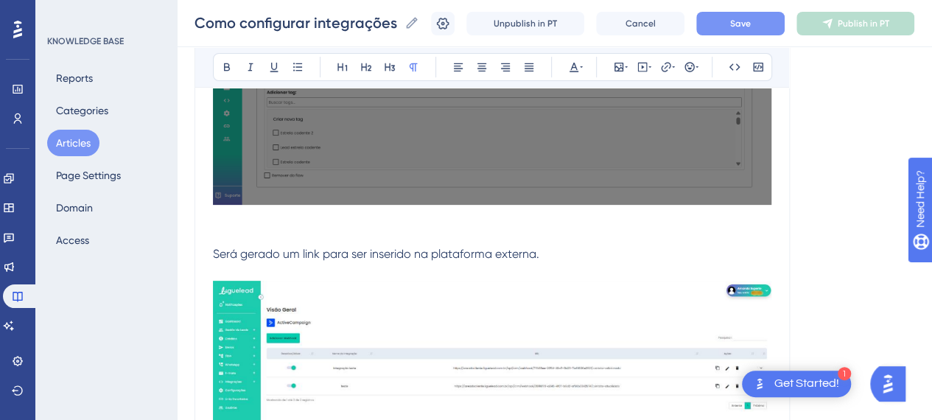
scroll to position [2947, 0]
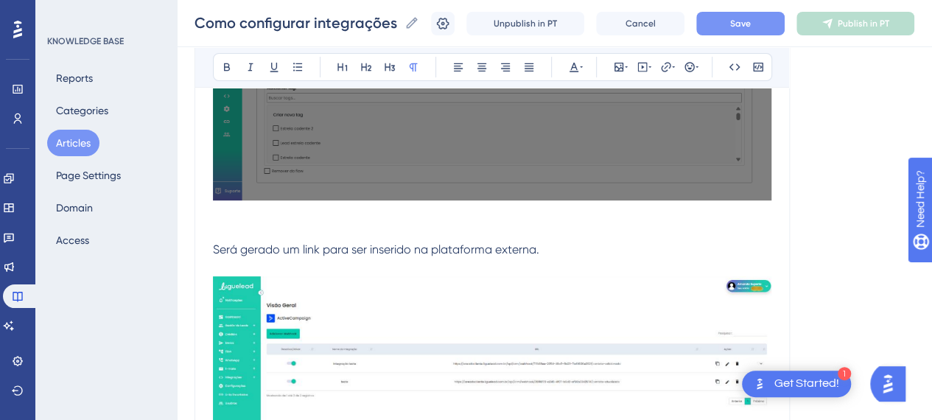
click at [294, 234] on p "Será gerado um link para ser inserido na plataforma externa." at bounding box center [492, 390] width 558 height 334
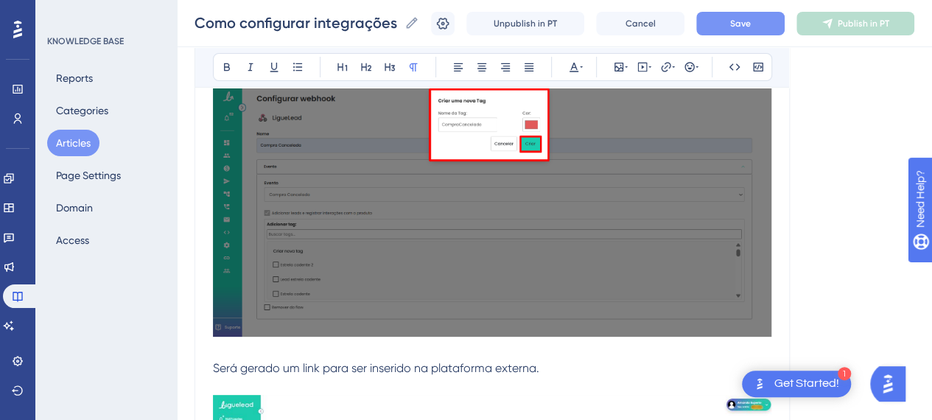
scroll to position [2726, 0]
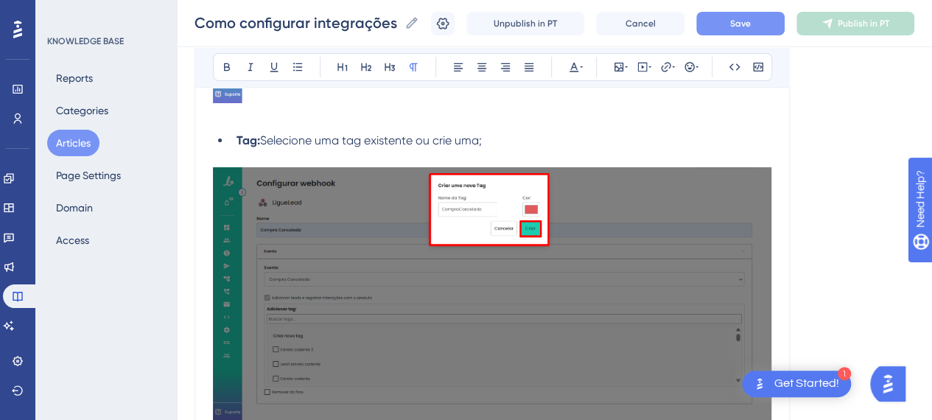
click at [415, 150] on p at bounding box center [492, 159] width 558 height 18
click at [571, 124] on div "Introdução A funcionalidade de Integrações Webhook permite conectar a LigueLead…" at bounding box center [492, 298] width 558 height 5423
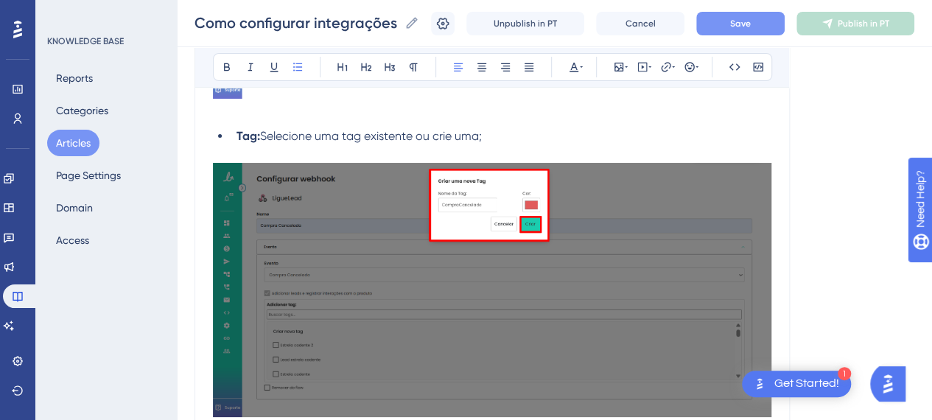
scroll to position [2800, 0]
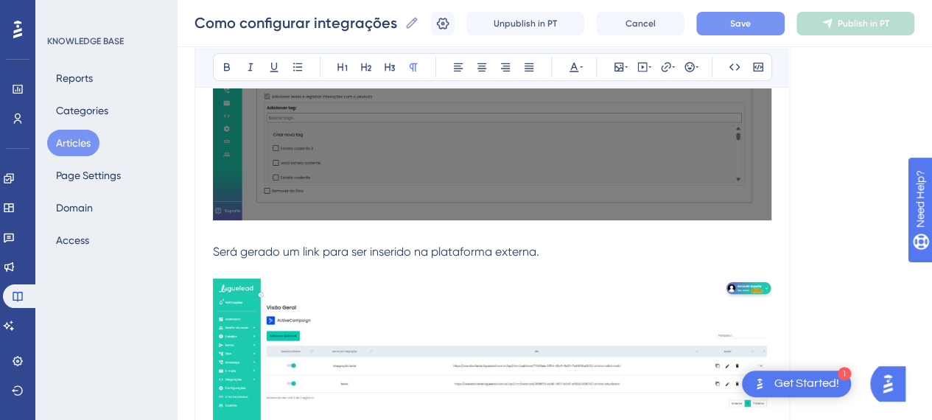
scroll to position [2947, 0]
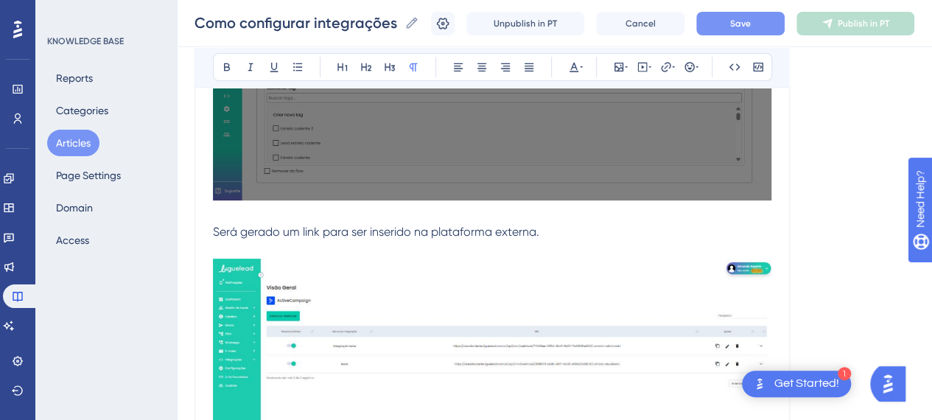
click at [412, 277] on img at bounding box center [492, 397] width 558 height 276
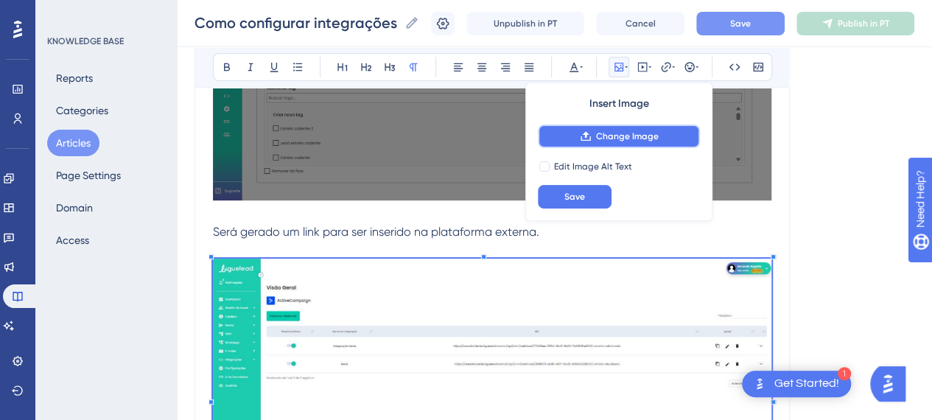
click at [603, 141] on span "Change Image" at bounding box center [627, 136] width 63 height 12
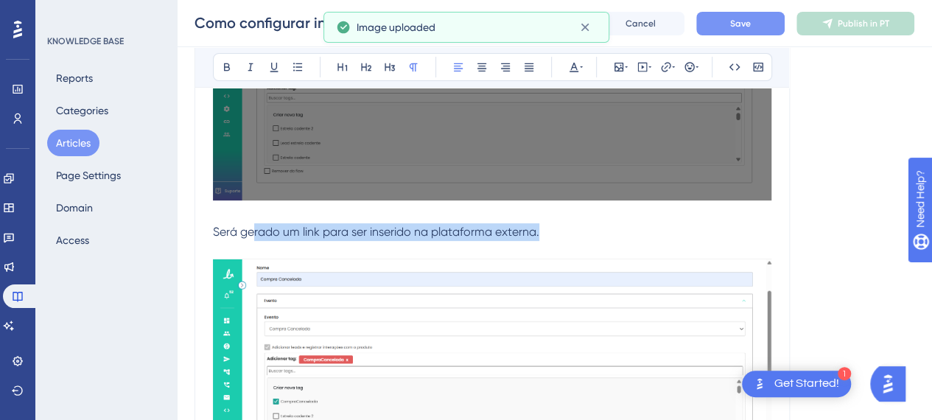
drag, startPoint x: 375, startPoint y: 230, endPoint x: 289, endPoint y: 239, distance: 86.7
click at [258, 233] on p "Será gerado um link para ser inserido na plataforma externa." at bounding box center [492, 363] width 558 height 314
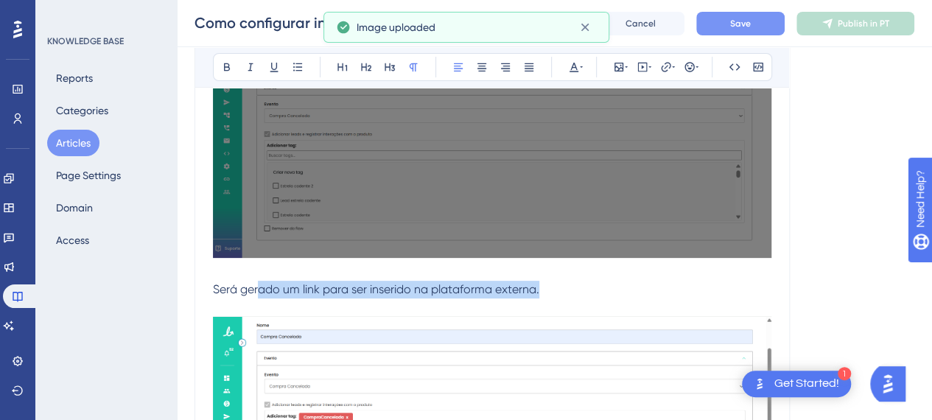
scroll to position [2873, 0]
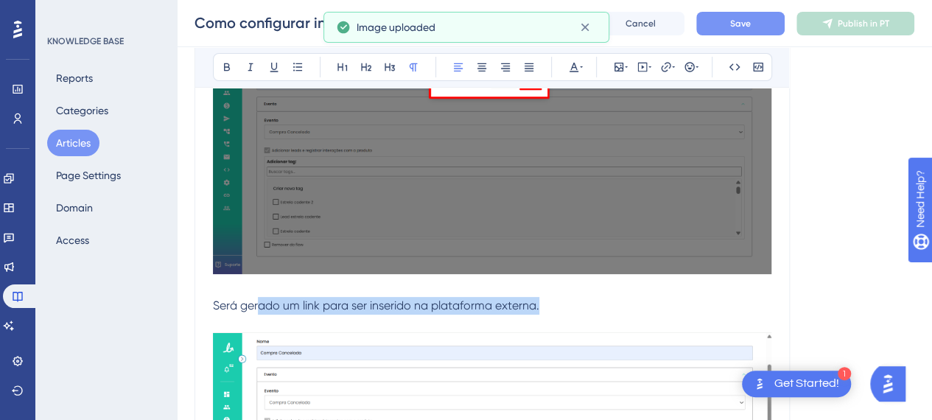
click at [354, 299] on span "Será gerado um link para ser inserido na plataforma externa." at bounding box center [376, 305] width 326 height 14
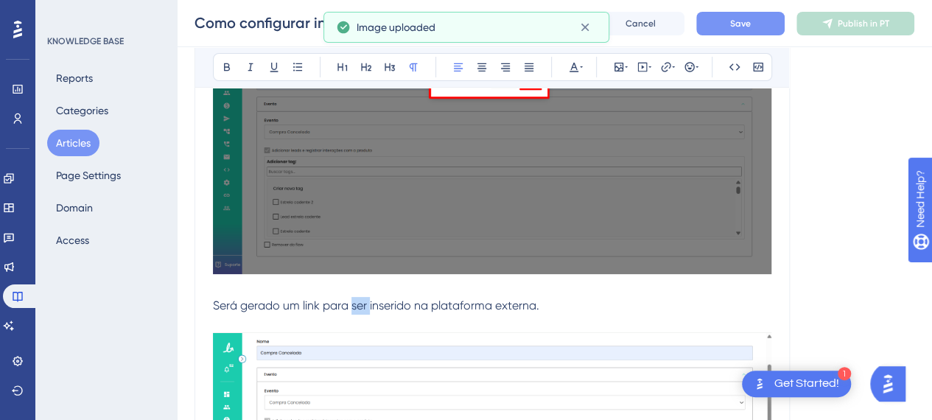
click at [354, 299] on span "Será gerado um link para ser inserido na plataforma externa." at bounding box center [376, 305] width 326 height 14
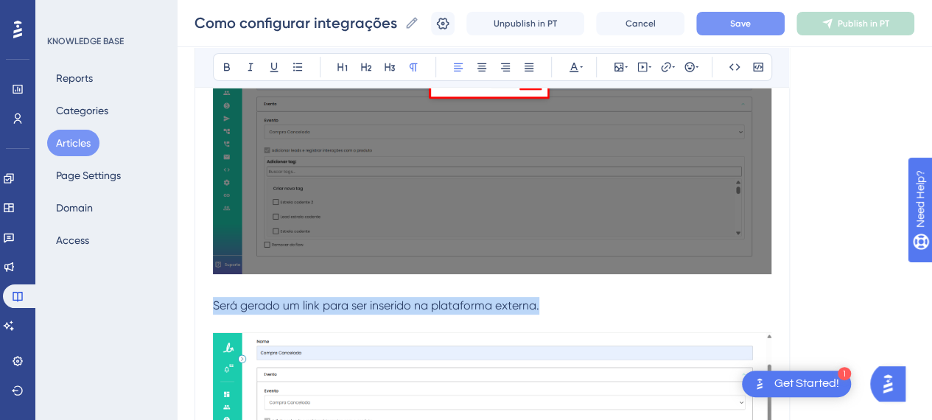
drag, startPoint x: 411, startPoint y: 302, endPoint x: 212, endPoint y: 300, distance: 198.9
click at [212, 300] on div "Como configurar integrações via Webhook na plataforma LigueLead Bold Italic Und…" at bounding box center [492, 77] width 595 height 5570
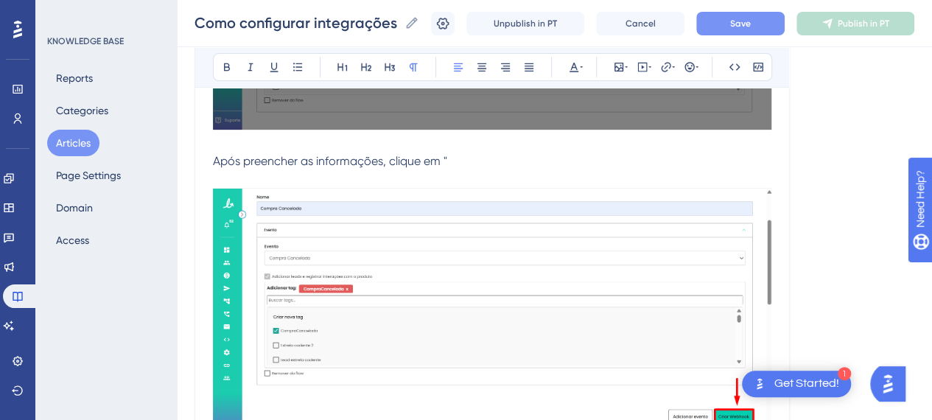
scroll to position [3021, 0]
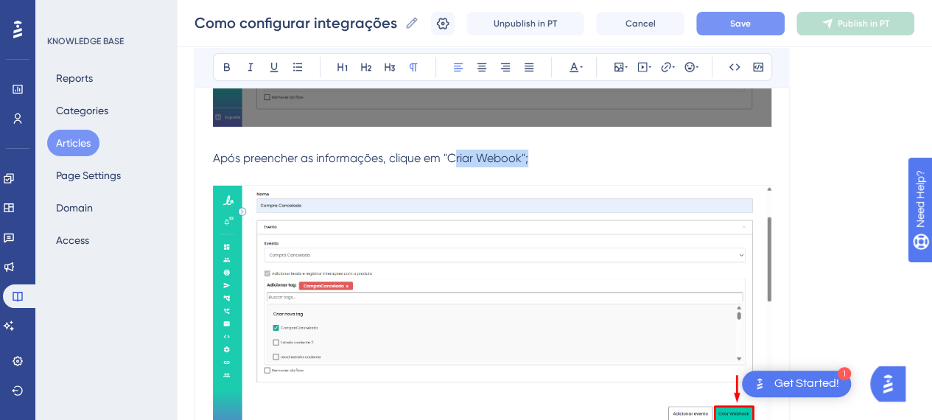
drag, startPoint x: 527, startPoint y: 155, endPoint x: 452, endPoint y: 153, distance: 74.4
click at [452, 153] on span "Após preencher as informações, clique em "Criar Webook";" at bounding box center [370, 158] width 315 height 14
drag, startPoint x: 451, startPoint y: 153, endPoint x: 444, endPoint y: 151, distance: 7.5
click at [450, 153] on span "Após preencher as informações, clique em "Criar Webook";" at bounding box center [370, 158] width 315 height 14
drag, startPoint x: 444, startPoint y: 151, endPoint x: 524, endPoint y: 151, distance: 80.3
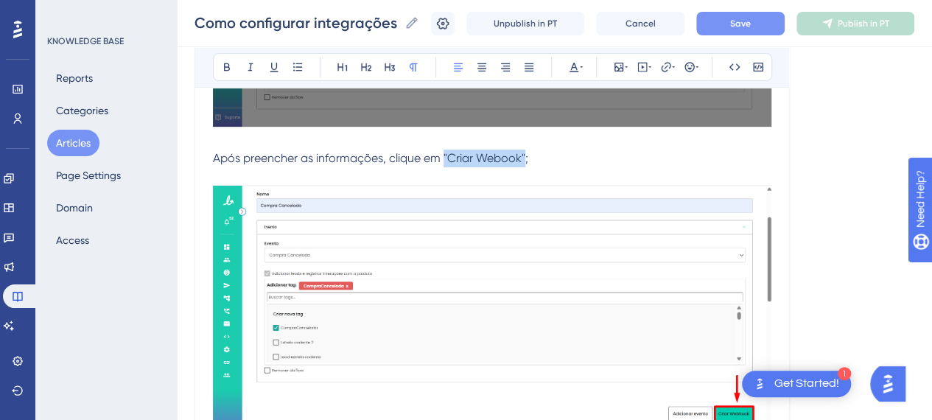
click at [524, 151] on span "Após preencher as informações, clique em "Criar Webook";" at bounding box center [370, 158] width 315 height 14
click at [230, 63] on icon at bounding box center [227, 67] width 12 height 12
click at [246, 153] on span "Após preencher as informações, clique em" at bounding box center [327, 158] width 228 height 14
click at [214, 154] on span "Após preencher as informações, clique em" at bounding box center [327, 158] width 228 height 14
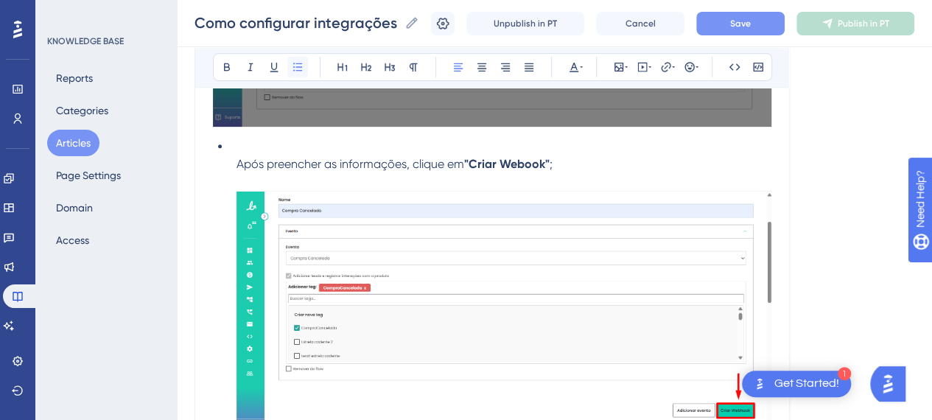
click at [299, 69] on icon at bounding box center [298, 67] width 12 height 12
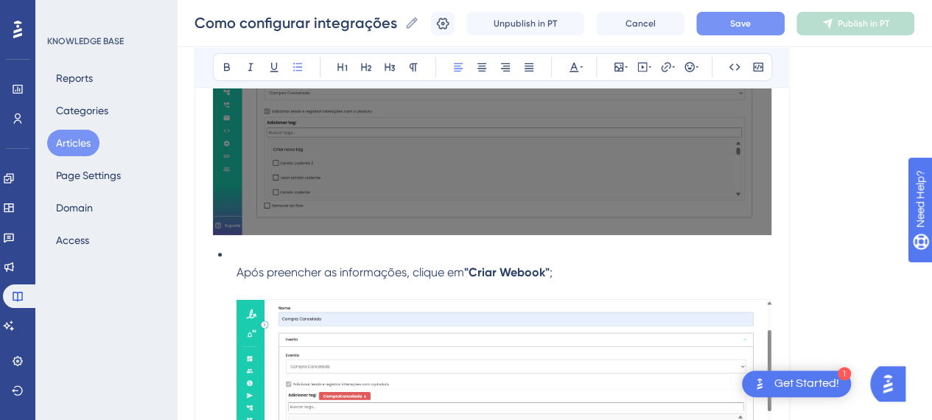
scroll to position [2873, 0]
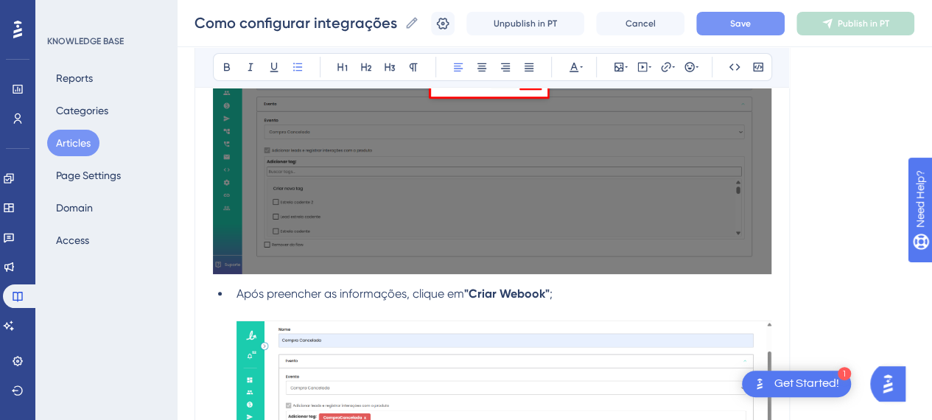
click at [231, 278] on div "Introdução A funcionalidade de Integrações Webhook permite conectar a LigueLead…" at bounding box center [492, 130] width 558 height 5381
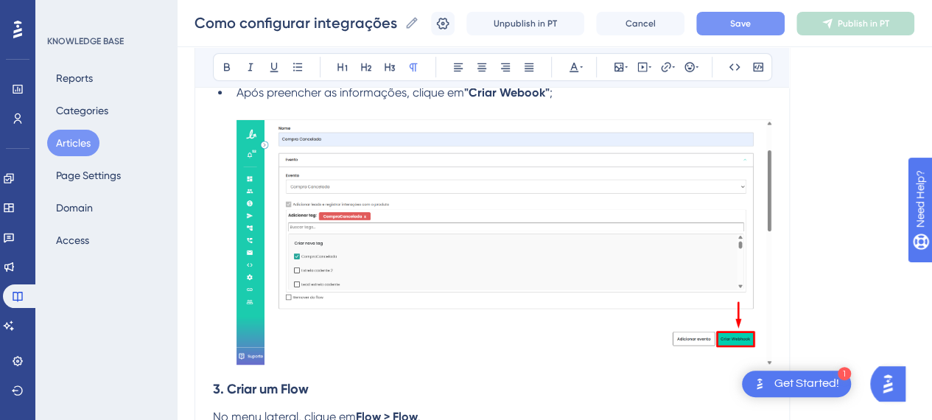
scroll to position [3095, 0]
click at [227, 120] on ul "Após preencher as informações, clique em "Criar Webook" ;" at bounding box center [492, 224] width 558 height 285
click at [233, 125] on li "Após preencher as informações, clique em "Criar Webook" ;" at bounding box center [501, 224] width 541 height 285
click at [286, 156] on img at bounding box center [504, 239] width 535 height 245
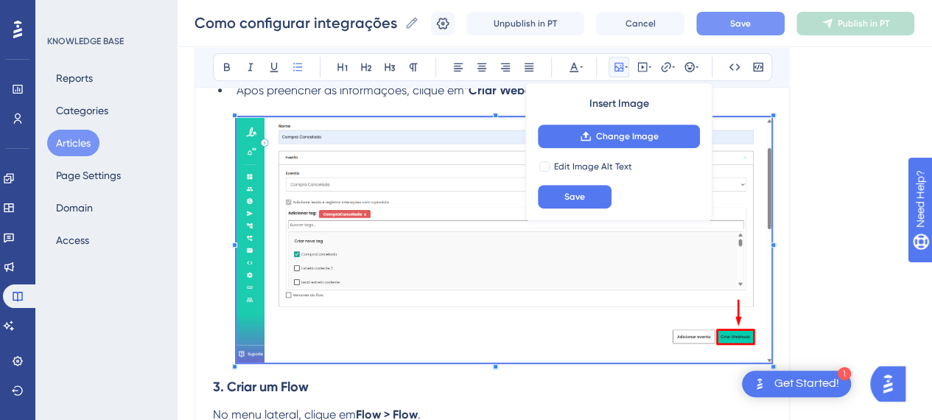
click at [466, 109] on li "Após preencher as informações, clique em "Criar Webook" ;" at bounding box center [501, 224] width 541 height 285
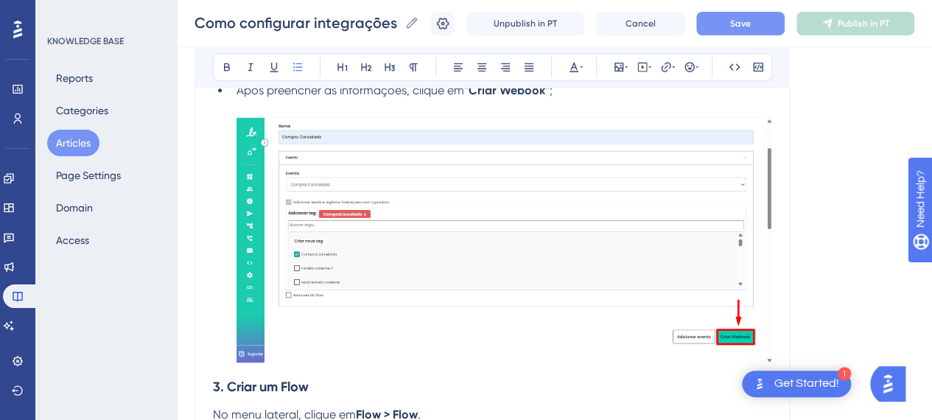
click at [476, 227] on img at bounding box center [504, 239] width 535 height 245
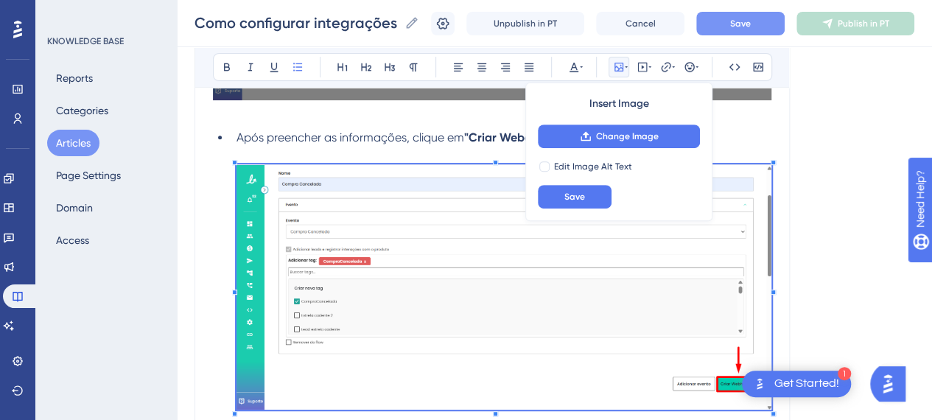
scroll to position [2947, 0]
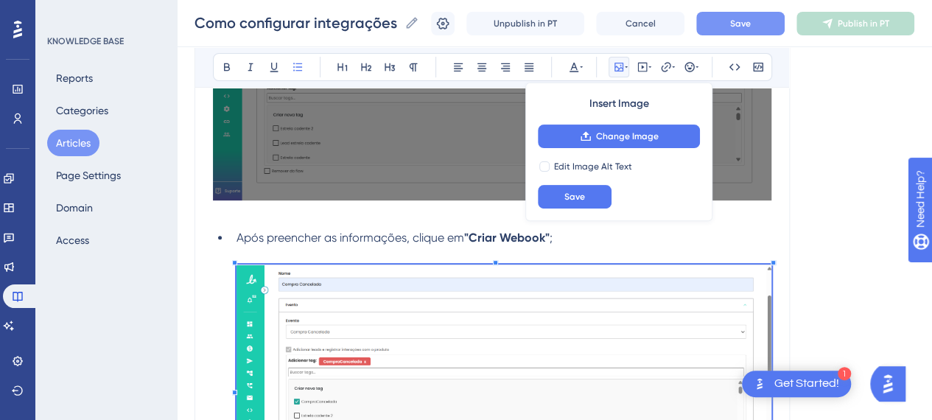
drag, startPoint x: 456, startPoint y: 247, endPoint x: 487, endPoint y: 247, distance: 30.9
click at [456, 247] on li "Após preencher as informações, clique em "Criar Webook" ;" at bounding box center [501, 371] width 541 height 285
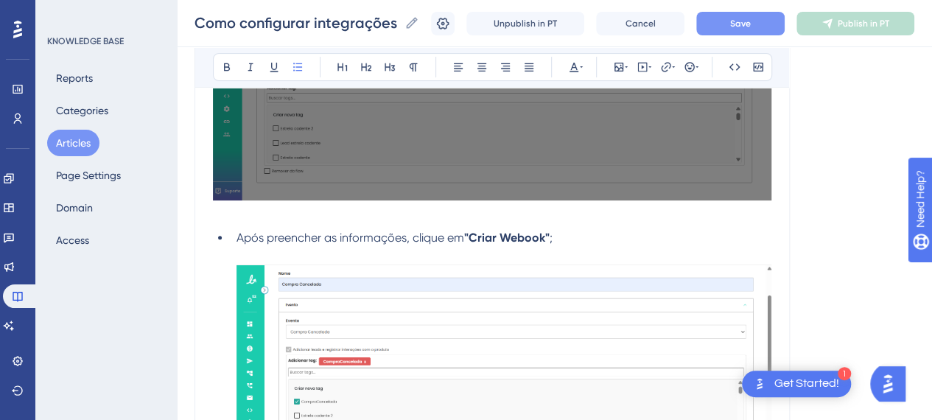
drag, startPoint x: 464, startPoint y: 313, endPoint x: 348, endPoint y: 315, distance: 116.4
click at [348, 315] on img at bounding box center [504, 387] width 535 height 245
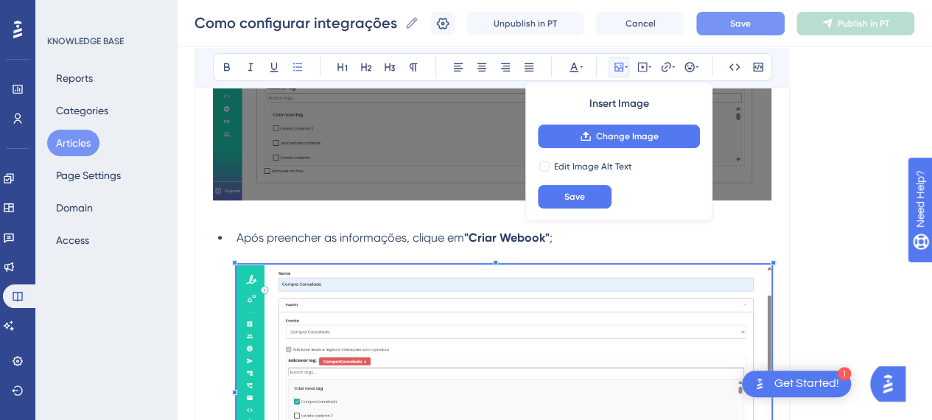
drag, startPoint x: 452, startPoint y: 231, endPoint x: 477, endPoint y: 231, distance: 25.1
click at [452, 231] on span "Após preencher as informações, clique em" at bounding box center [351, 238] width 228 height 14
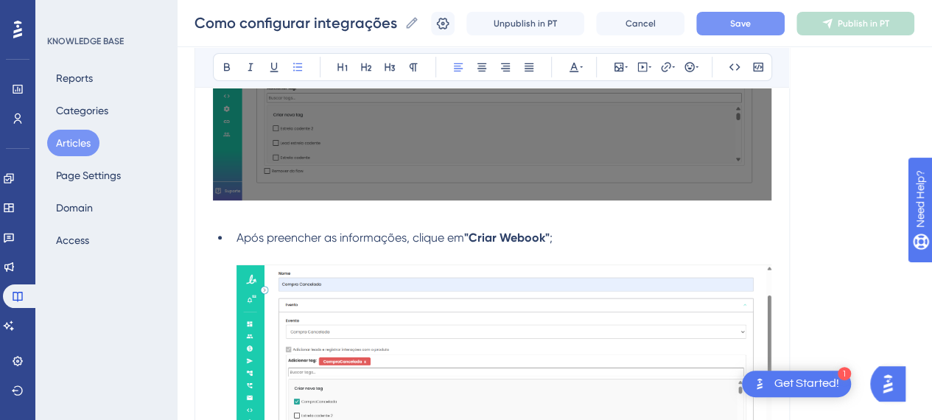
click at [594, 232] on li "Após preencher as informações, clique em "Criar Webook" ;" at bounding box center [501, 371] width 541 height 285
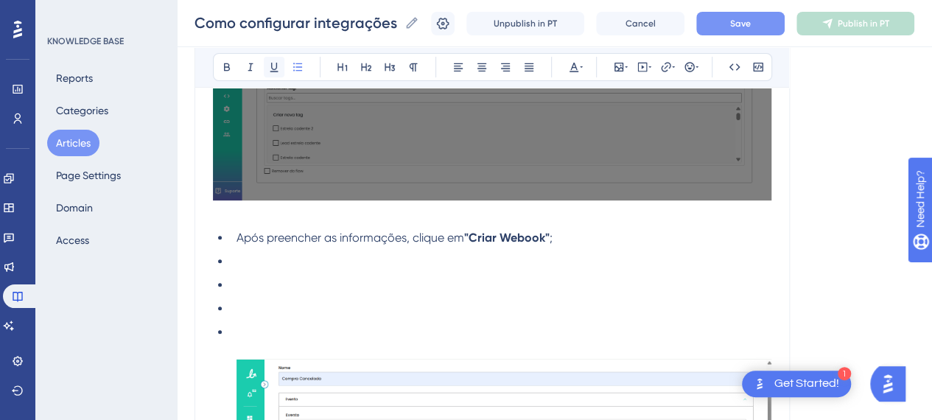
click at [280, 76] on div "Bold Italic Underline Bullet Point Heading 1 Heading 2 Heading 3 Normal Align L…" at bounding box center [492, 67] width 559 height 28
click at [293, 74] on button at bounding box center [297, 67] width 21 height 21
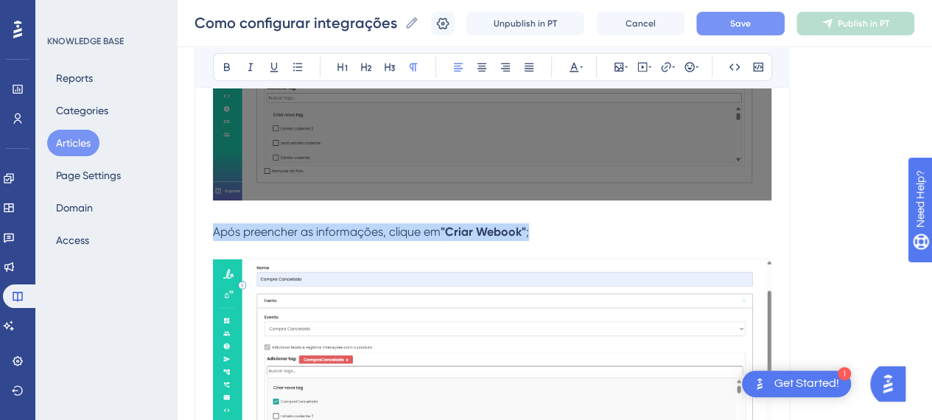
drag, startPoint x: 215, startPoint y: 234, endPoint x: 219, endPoint y: 113, distance: 121.6
click at [602, 232] on p "Após preencher as informações, clique em "Criar Webook" ;" at bounding box center [492, 371] width 558 height 296
click at [304, 71] on button at bounding box center [297, 67] width 21 height 21
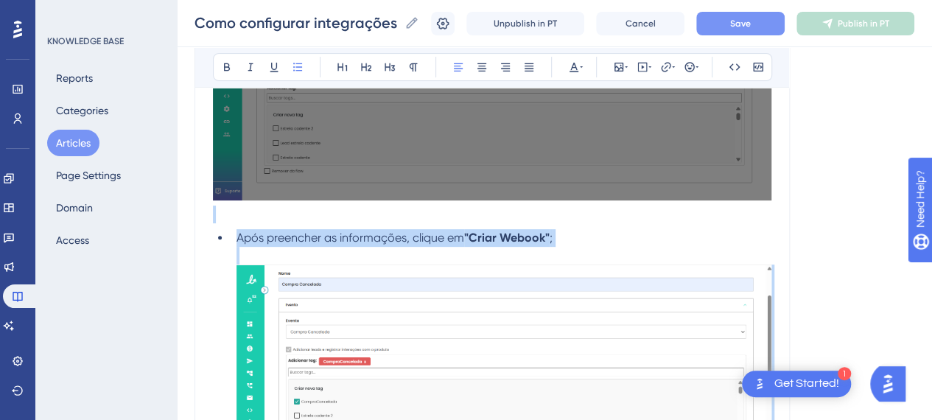
click at [267, 279] on img at bounding box center [504, 387] width 535 height 245
drag, startPoint x: 243, startPoint y: 272, endPoint x: 248, endPoint y: 263, distance: 10.2
click at [242, 272] on img at bounding box center [504, 387] width 535 height 245
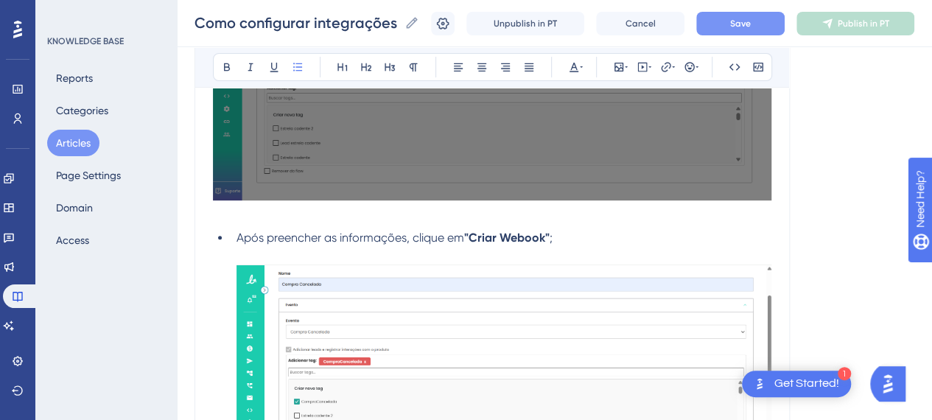
click at [276, 251] on li "Após preencher as informações, clique em "Criar Webook" ;" at bounding box center [501, 371] width 541 height 285
click at [343, 270] on img at bounding box center [504, 387] width 535 height 245
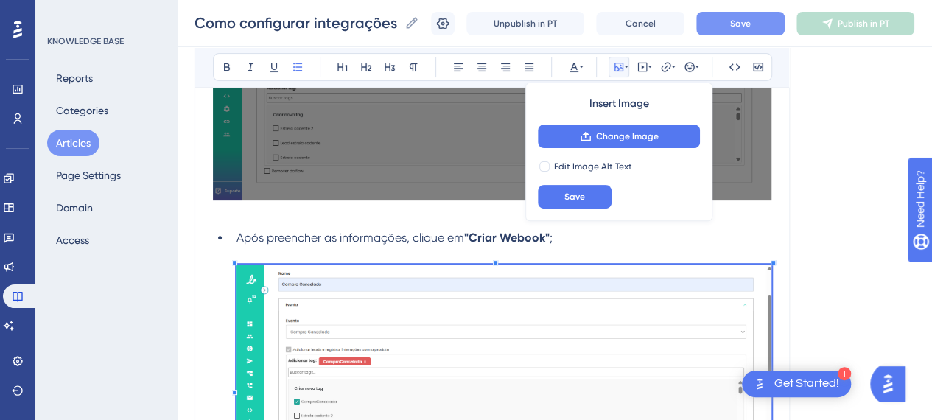
click at [237, 276] on img at bounding box center [504, 387] width 535 height 245
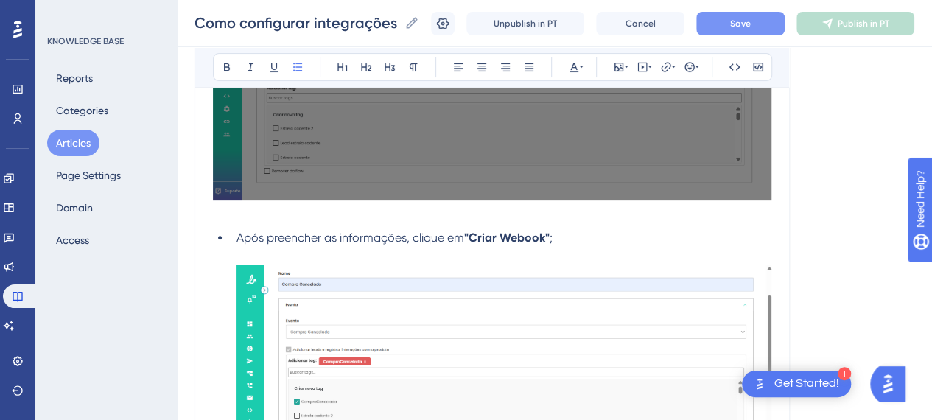
click at [256, 250] on li "Após preencher as informações, clique em "Criar Webook" ;" at bounding box center [501, 371] width 541 height 285
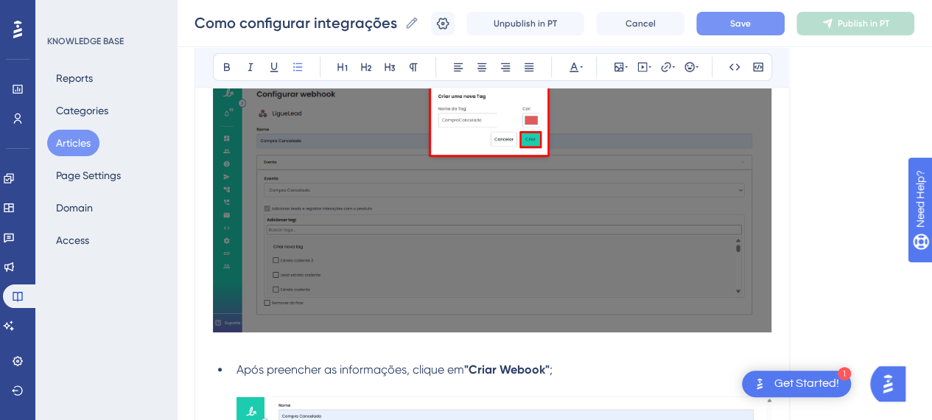
scroll to position [2800, 0]
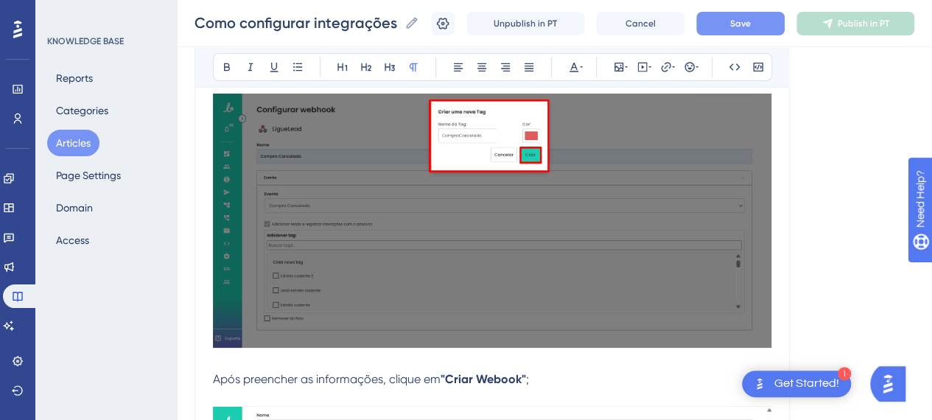
drag, startPoint x: 351, startPoint y: 396, endPoint x: 562, endPoint y: 394, distance: 210.7
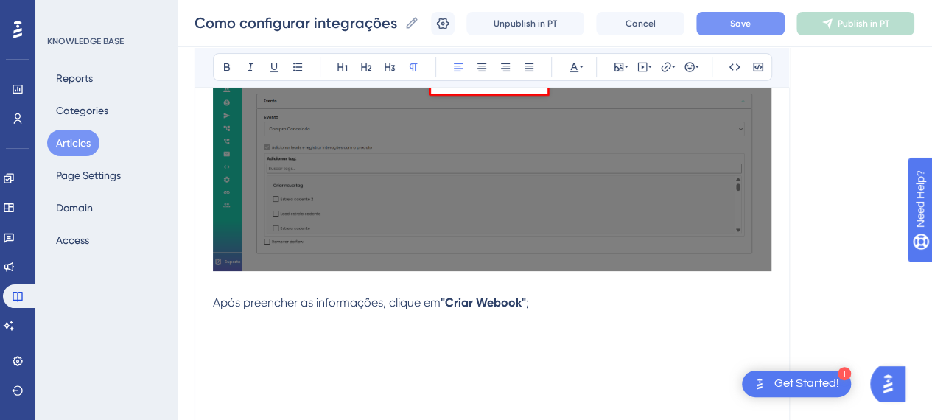
scroll to position [2887, 0]
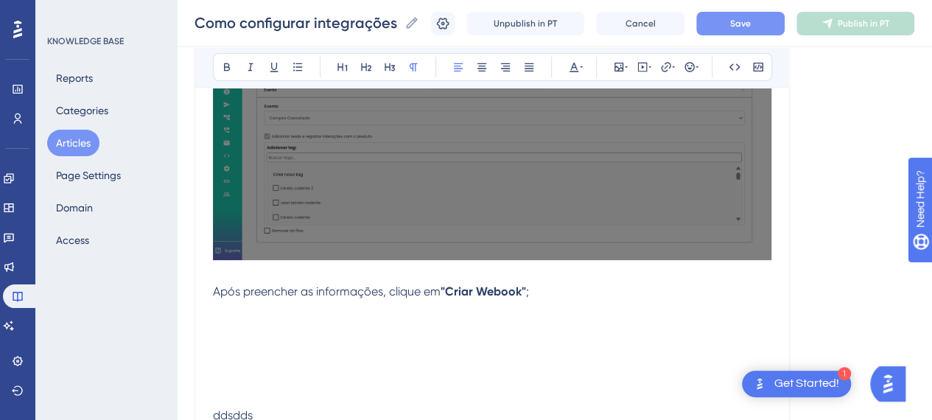
click at [213, 291] on span "Após preencher as informações, clique em" at bounding box center [327, 291] width 228 height 14
click at [302, 68] on icon at bounding box center [298, 67] width 12 height 12
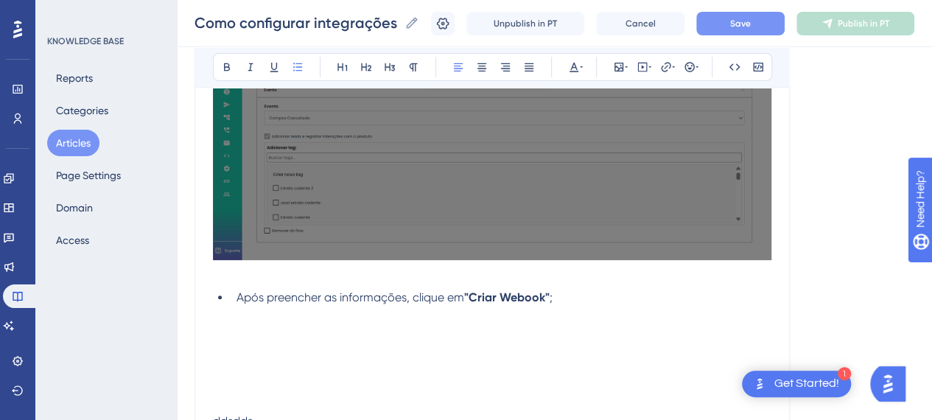
scroll to position [3109, 0]
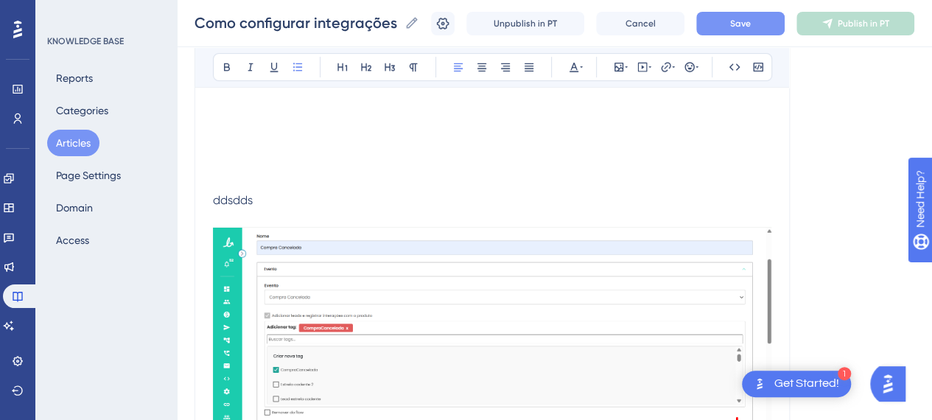
click at [255, 205] on p "ddsdds" at bounding box center [492, 340] width 558 height 296
drag, startPoint x: 231, startPoint y: 203, endPoint x: 217, endPoint y: 117, distance: 86.7
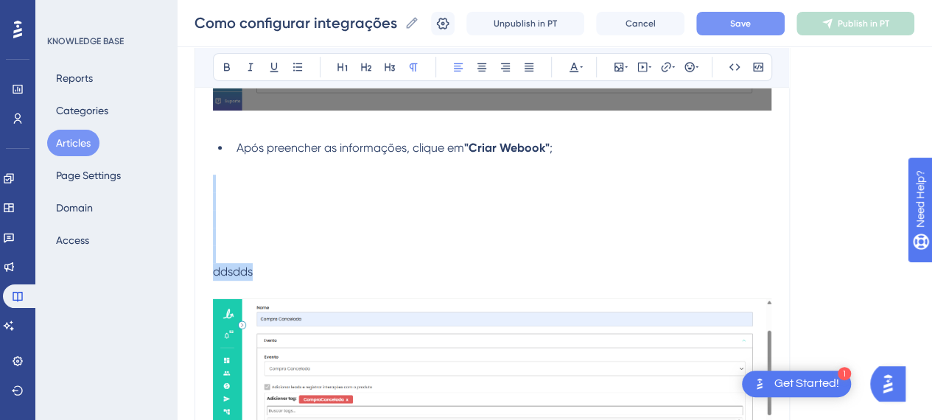
scroll to position [3035, 0]
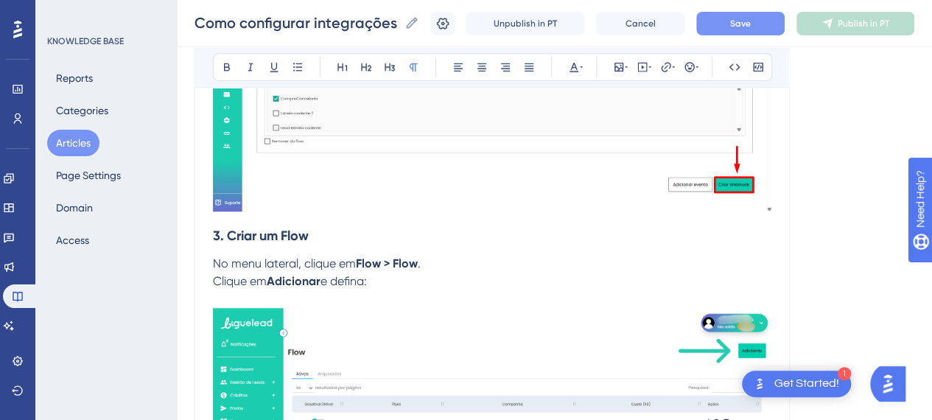
drag, startPoint x: 305, startPoint y: 248, endPoint x: 315, endPoint y: 249, distance: 9.7
click at [312, 248] on h3 "3. Criar um Flow" at bounding box center [492, 236] width 558 height 38
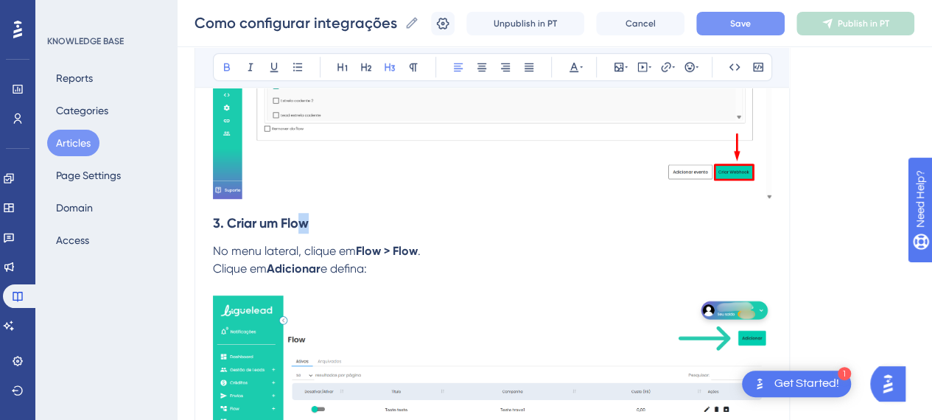
scroll to position [3330, 0]
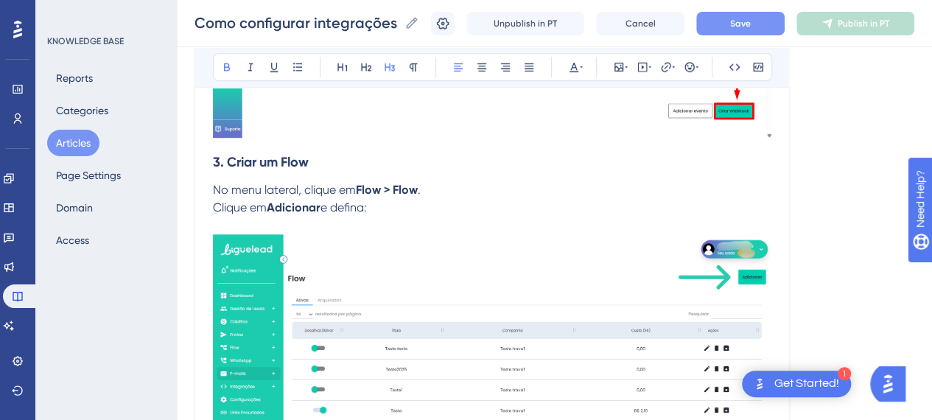
click at [385, 191] on strong "Flow > Flow" at bounding box center [387, 190] width 62 height 14
click at [464, 190] on p "No menu lateral, clique em Flow > Flow ." at bounding box center [492, 190] width 558 height 18
drag, startPoint x: 359, startPoint y: 185, endPoint x: 376, endPoint y: 206, distance: 27.2
click at [360, 187] on strong "Flow > Flow" at bounding box center [387, 190] width 62 height 14
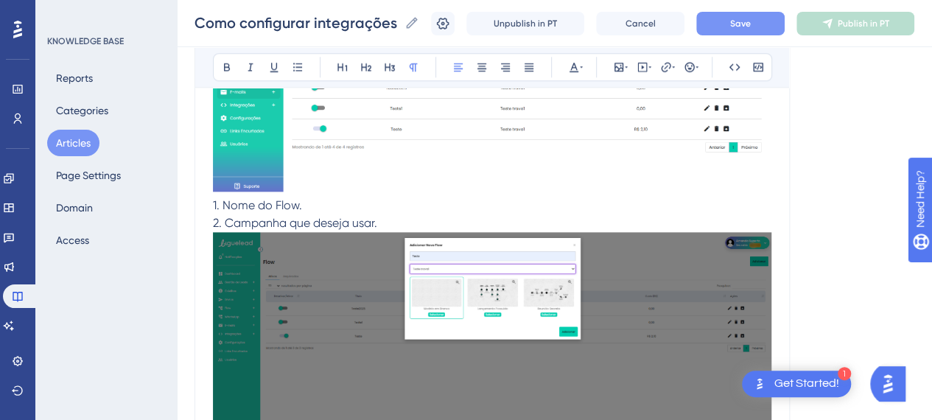
scroll to position [3610, 0]
click at [399, 204] on p "1. Nome do Flow." at bounding box center [492, 206] width 558 height 18
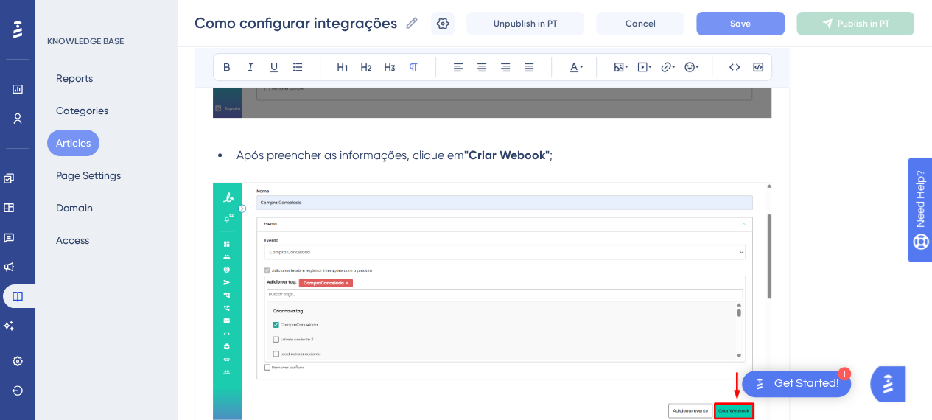
scroll to position [3021, 0]
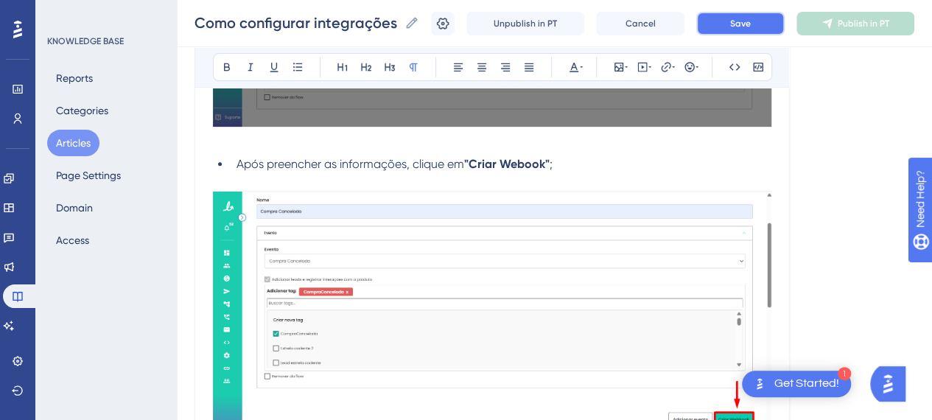
click at [740, 29] on button "Save" at bounding box center [740, 24] width 88 height 24
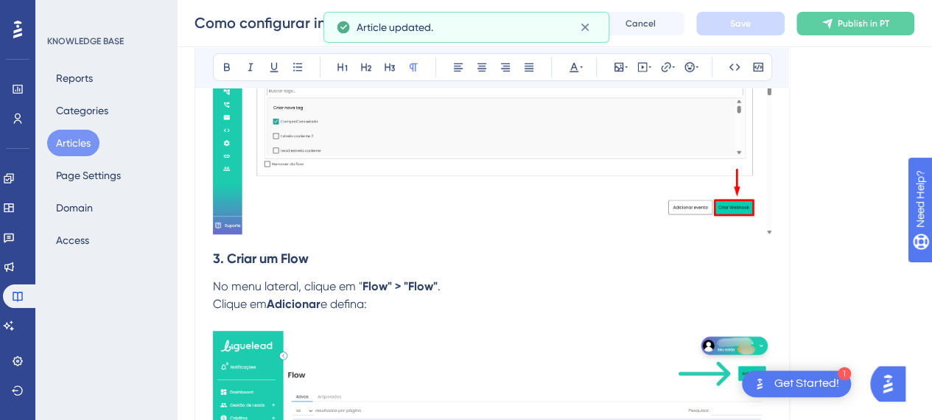
scroll to position [3242, 0]
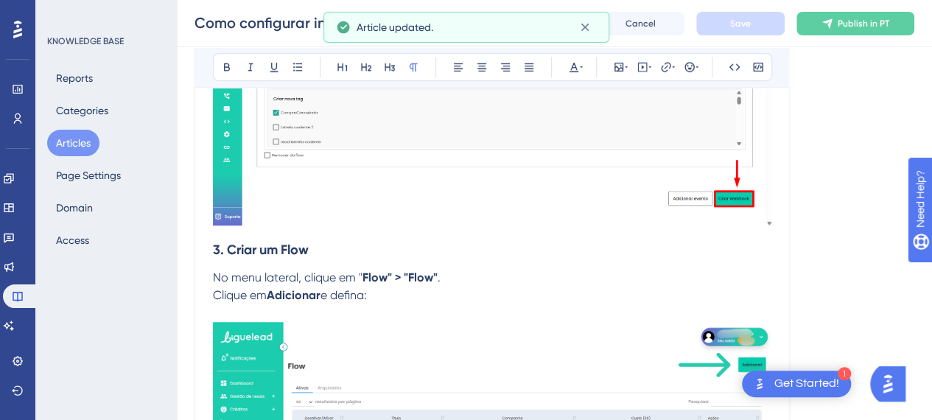
click at [323, 237] on h3 "3. Criar um Flow" at bounding box center [492, 250] width 558 height 38
click at [488, 273] on p "No menu lateral, clique em " Flow" > "Flow" ." at bounding box center [492, 278] width 558 height 18
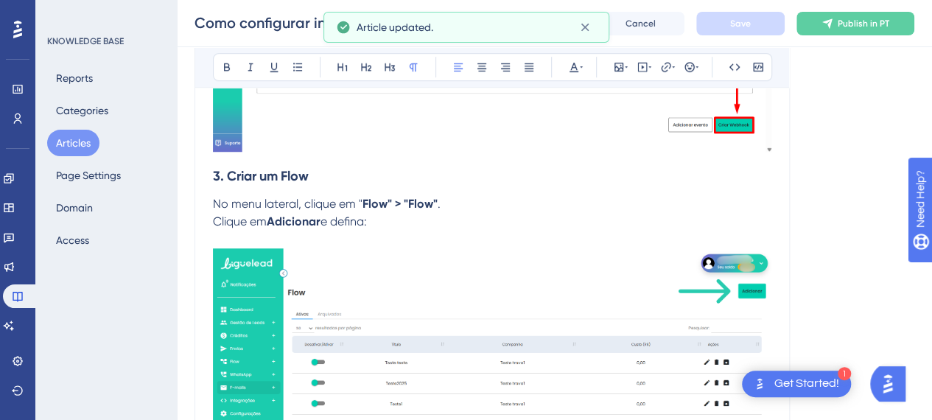
scroll to position [3316, 0]
click at [271, 222] on strong "Adicionar" at bounding box center [294, 221] width 54 height 14
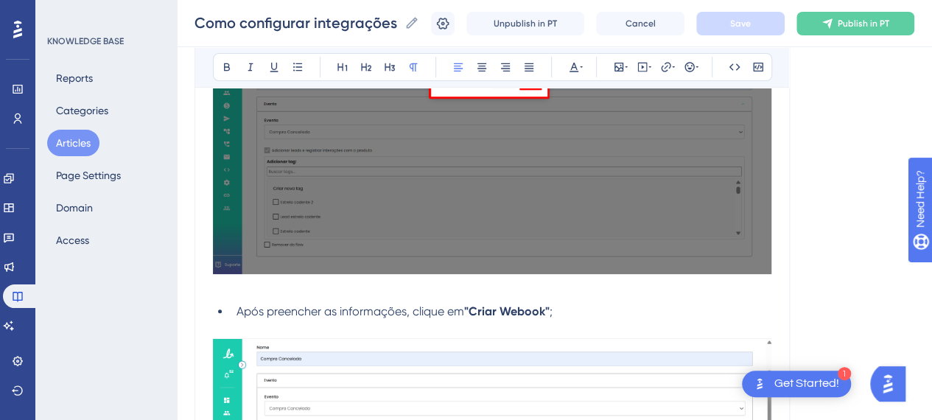
click at [588, 307] on li "Após preencher as informações, clique em "Criar Webook" ;" at bounding box center [501, 312] width 541 height 18
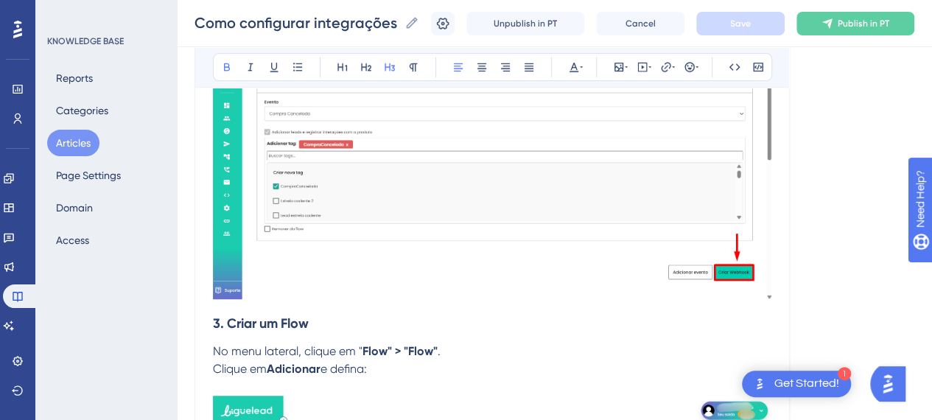
click at [217, 325] on strong "3. Criar um Flow" at bounding box center [261, 323] width 96 height 16
click at [214, 321] on strong "3. Criar um Flow" at bounding box center [261, 323] width 96 height 16
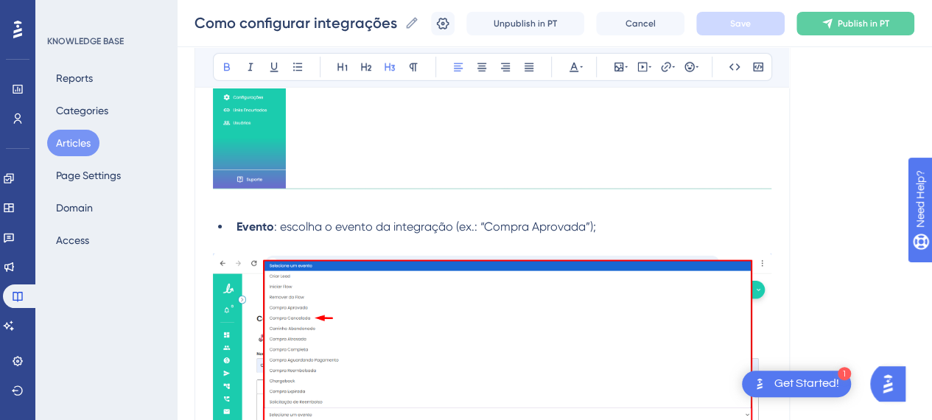
scroll to position [2284, 0]
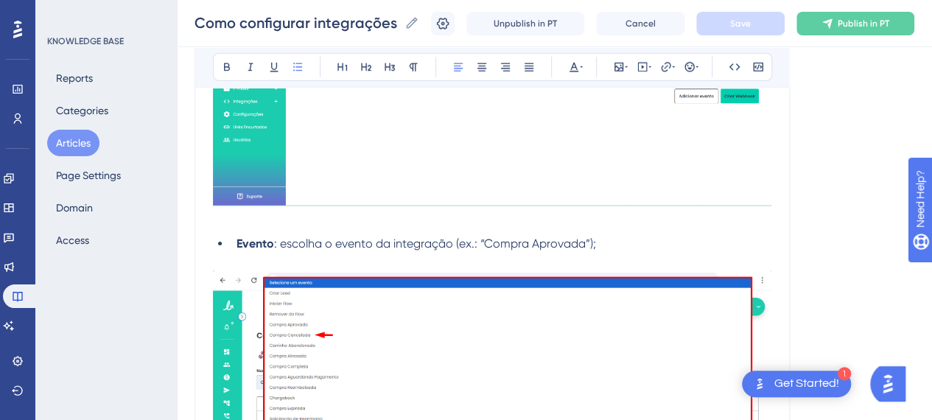
click at [601, 238] on li "Evento : escolha o evento da integração (ex.: “Compra Aprovada”);" at bounding box center [501, 244] width 541 height 18
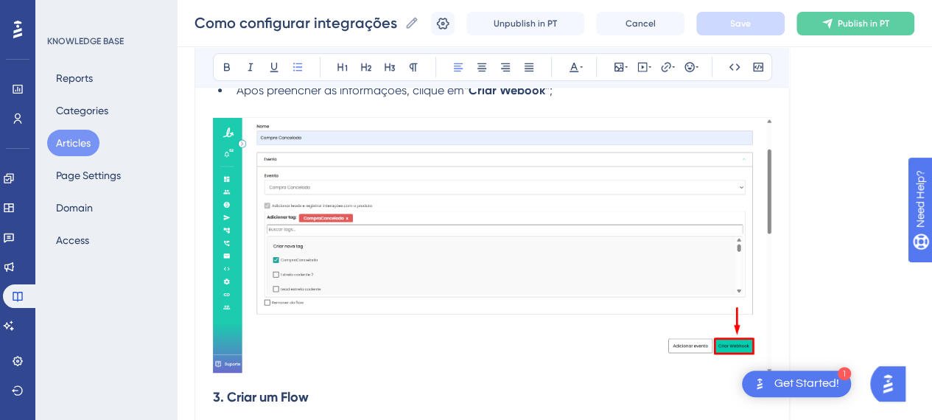
scroll to position [3168, 0]
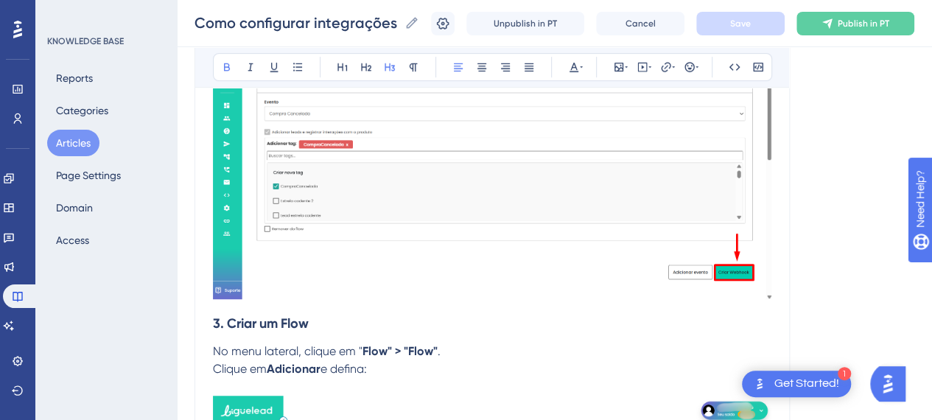
click at [314, 315] on h3 "3. Criar um Flow" at bounding box center [492, 323] width 558 height 38
click at [241, 304] on h3 "3. Criar um Flow" at bounding box center [492, 323] width 558 height 38
drag, startPoint x: 206, startPoint y: 311, endPoint x: 217, endPoint y: 321, distance: 14.6
click at [217, 321] on strong "3. Criar um Flow" at bounding box center [261, 323] width 96 height 16
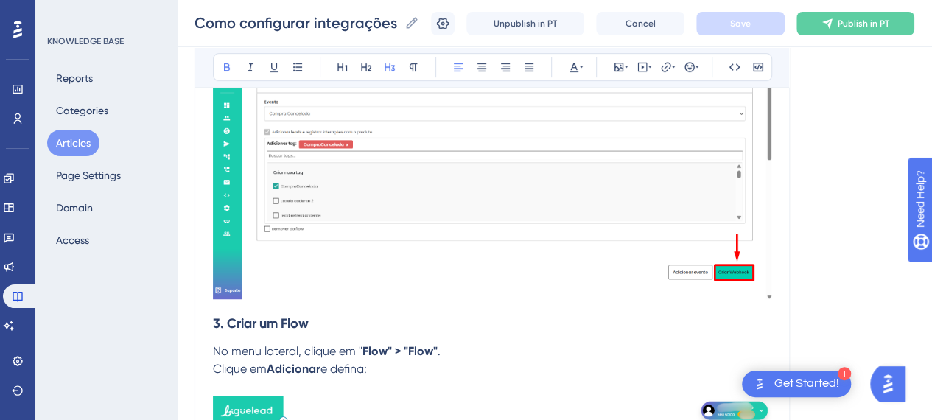
click at [214, 323] on strong "3. Criar um Flow" at bounding box center [261, 323] width 96 height 16
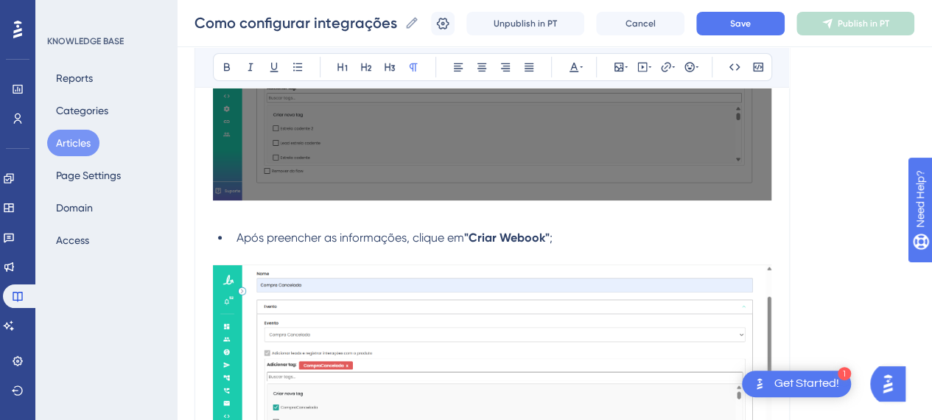
scroll to position [3242, 0]
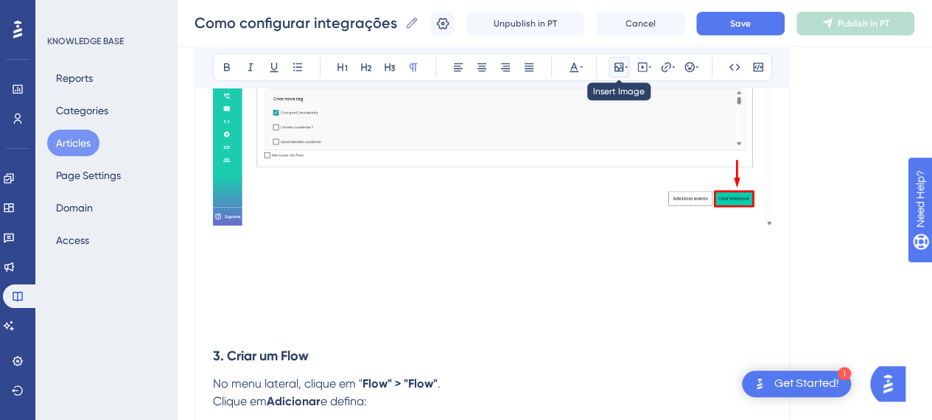
click at [614, 63] on icon at bounding box center [618, 67] width 9 height 9
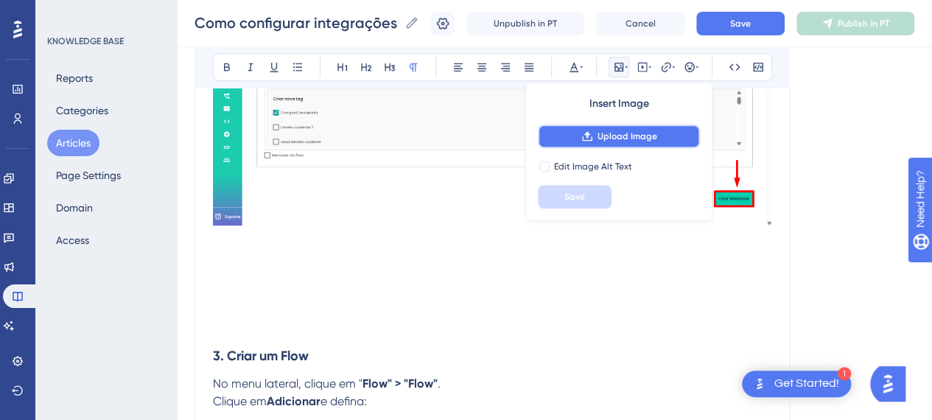
click at [610, 144] on button "Upload Image" at bounding box center [619, 137] width 162 height 24
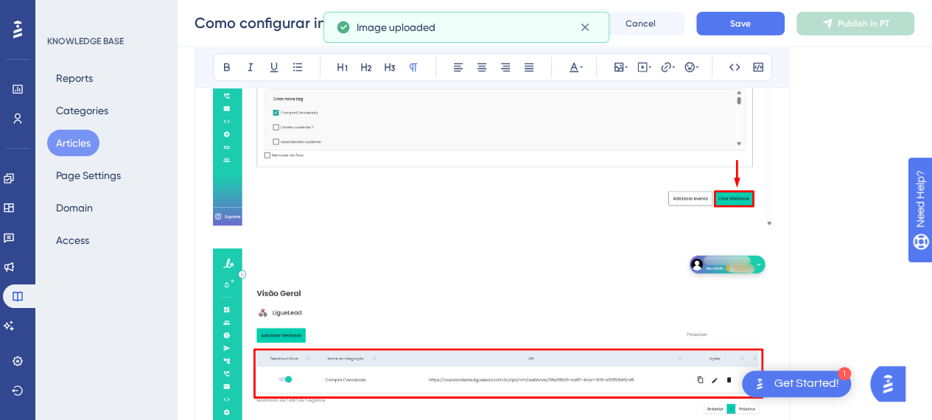
click at [311, 236] on p at bounding box center [492, 240] width 558 height 18
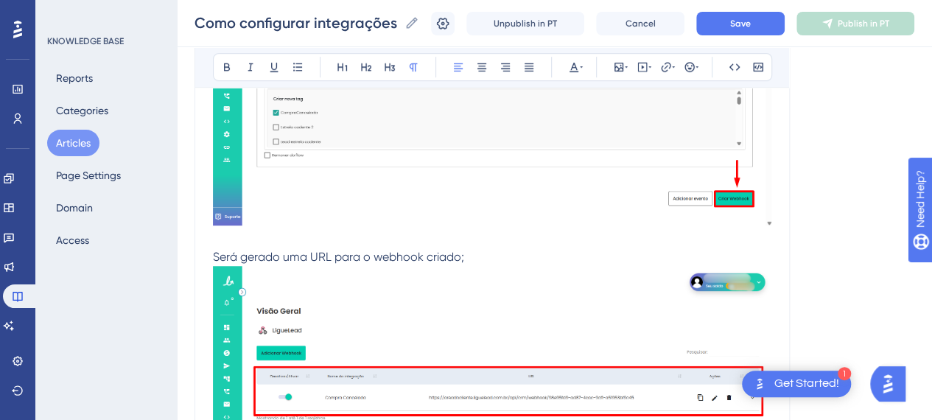
click at [215, 256] on span "Será gerado uma URL para o webhook criado;" at bounding box center [338, 257] width 251 height 14
click at [304, 63] on button at bounding box center [297, 67] width 21 height 21
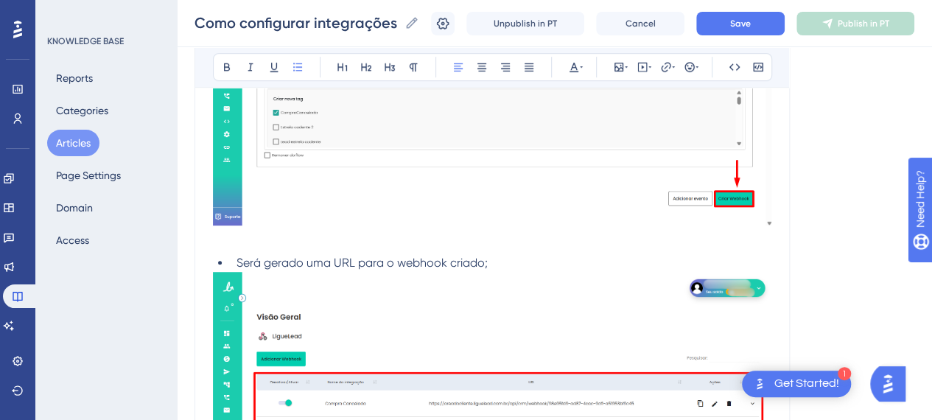
click at [514, 254] on li "Será gerado uma URL para o webhook criado;" at bounding box center [501, 263] width 541 height 18
click at [293, 242] on p at bounding box center [492, 240] width 558 height 18
click at [517, 263] on li "Será gerado uma URL para o webhook criado;" at bounding box center [501, 263] width 541 height 18
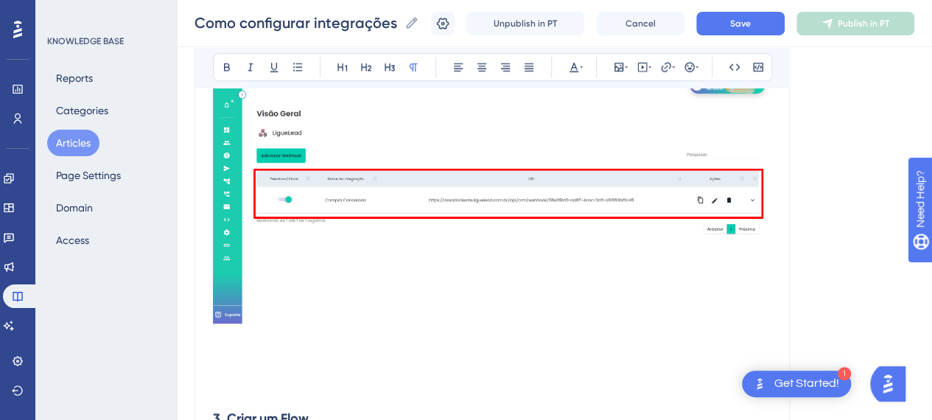
scroll to position [3537, 0]
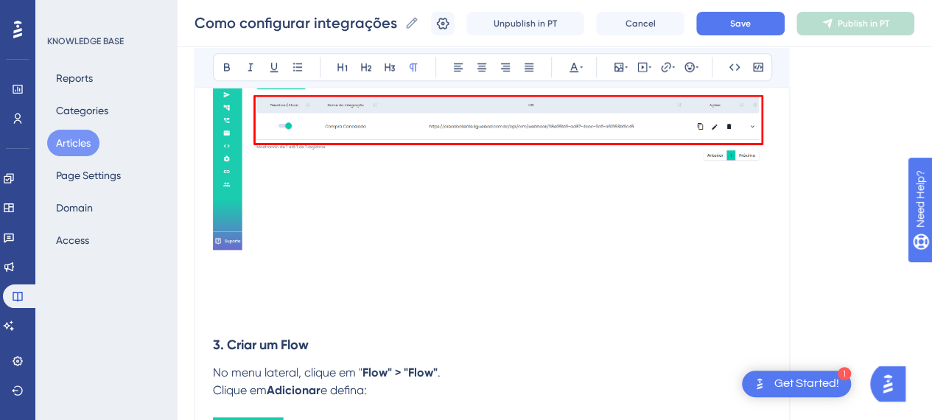
click at [322, 298] on p at bounding box center [492, 299] width 558 height 18
click at [235, 318] on p at bounding box center [492, 317] width 558 height 18
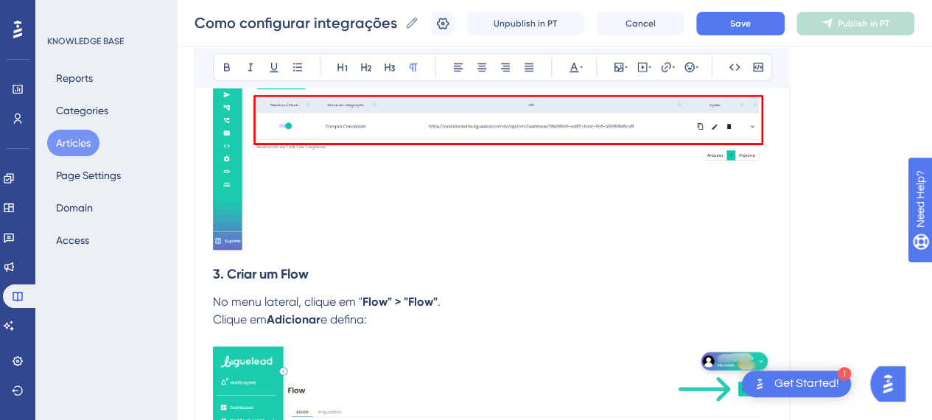
click at [330, 315] on span "e defina:" at bounding box center [344, 319] width 46 height 14
click at [267, 317] on span "Clique em" at bounding box center [240, 319] width 54 height 14
click at [270, 319] on strong "Adicionar" at bounding box center [294, 319] width 54 height 14
click at [386, 278] on h3 "3. Criar um Flow" at bounding box center [492, 274] width 558 height 38
drag, startPoint x: 329, startPoint y: 257, endPoint x: 326, endPoint y: 269, distance: 12.2
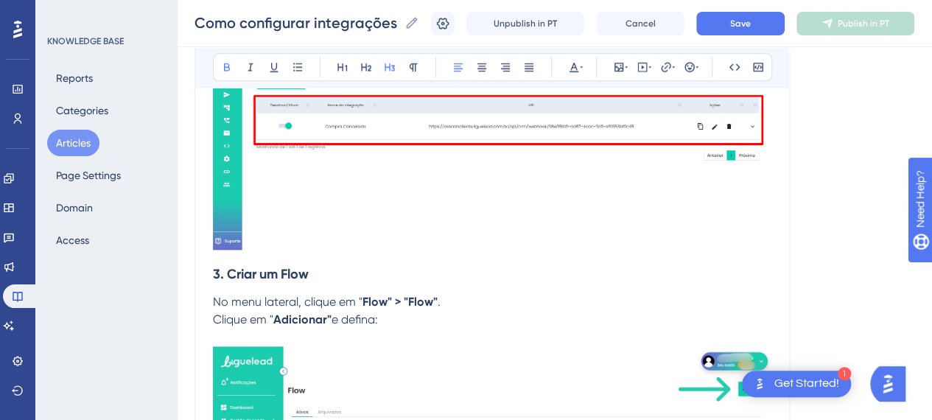
click at [329, 257] on h3 "3. Criar um Flow" at bounding box center [492, 274] width 558 height 38
drag, startPoint x: 324, startPoint y: 270, endPoint x: 231, endPoint y: 273, distance: 93.6
click at [231, 273] on h3 "3. Criar um Flow" at bounding box center [492, 274] width 558 height 38
click at [477, 278] on h3 "3. Vinculando a integração ao flow" at bounding box center [492, 274] width 558 height 38
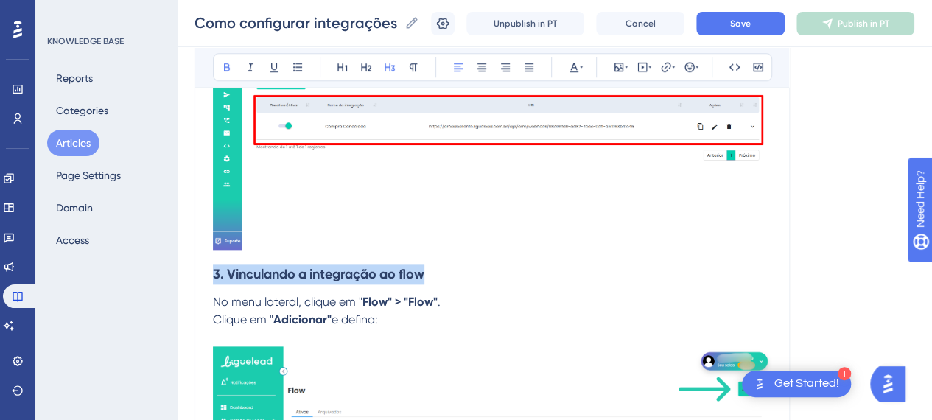
drag, startPoint x: 321, startPoint y: 257, endPoint x: 192, endPoint y: 265, distance: 129.1
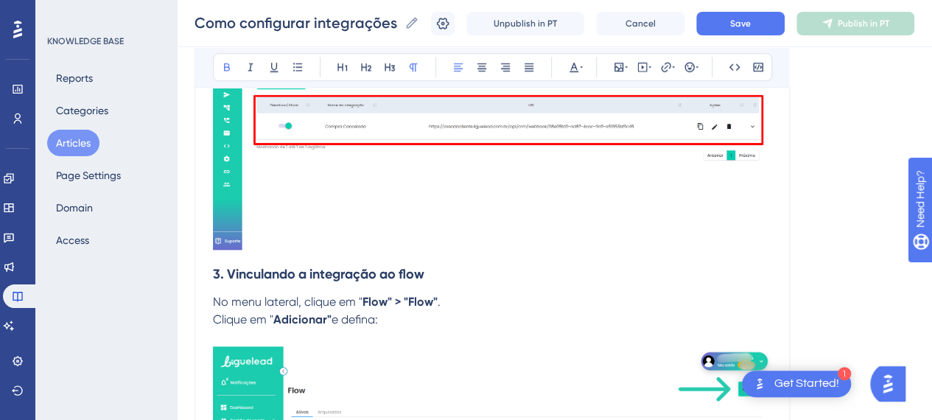
click at [368, 295] on strong "Flow" > "Flow"" at bounding box center [399, 302] width 75 height 14
drag, startPoint x: 454, startPoint y: 275, endPoint x: 446, endPoint y: 306, distance: 31.8
click at [455, 275] on h3 "3. Vinculando a integração ao flow" at bounding box center [492, 274] width 558 height 38
click at [474, 298] on p "No menu lateral, clique em " Flow" > "Flow" ." at bounding box center [492, 302] width 558 height 18
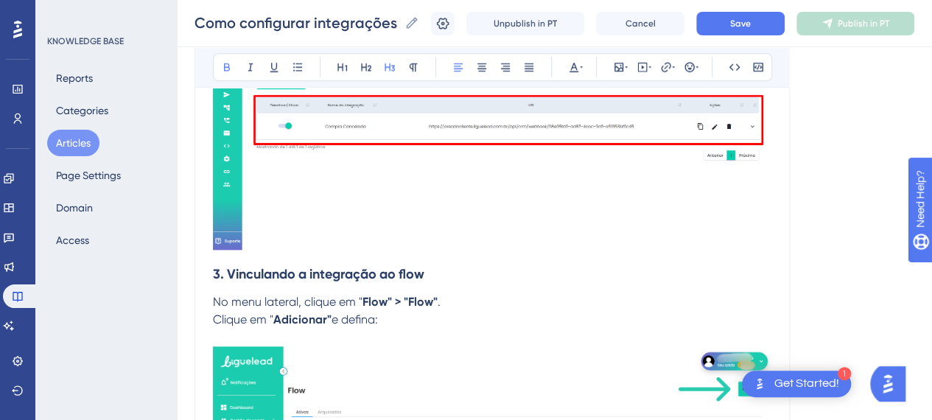
click at [410, 284] on h3 "3. Vinculando a integração ao flow" at bounding box center [492, 274] width 558 height 38
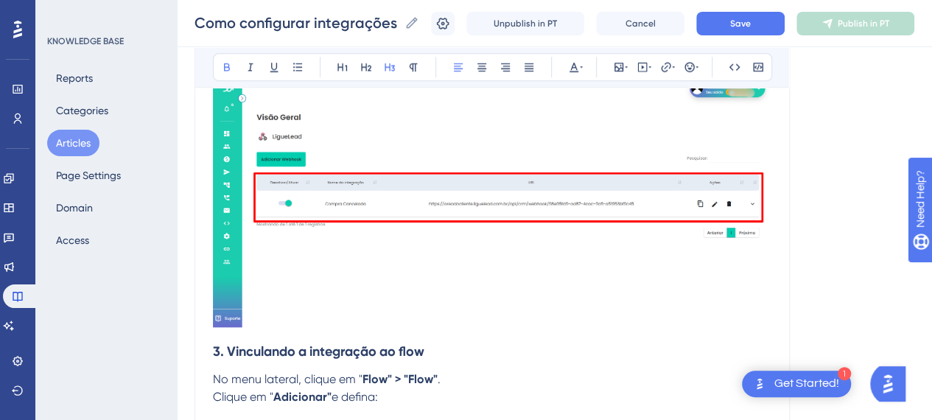
scroll to position [3463, 0]
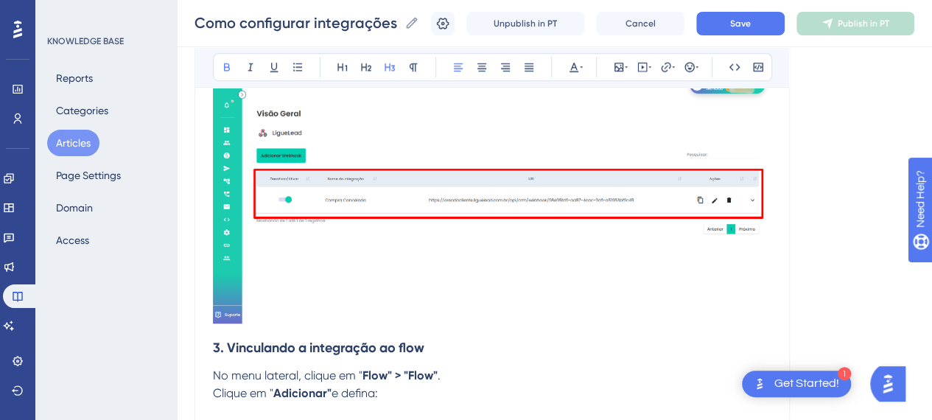
click at [416, 334] on h3 "3. Vinculando a integração ao flow" at bounding box center [492, 348] width 558 height 38
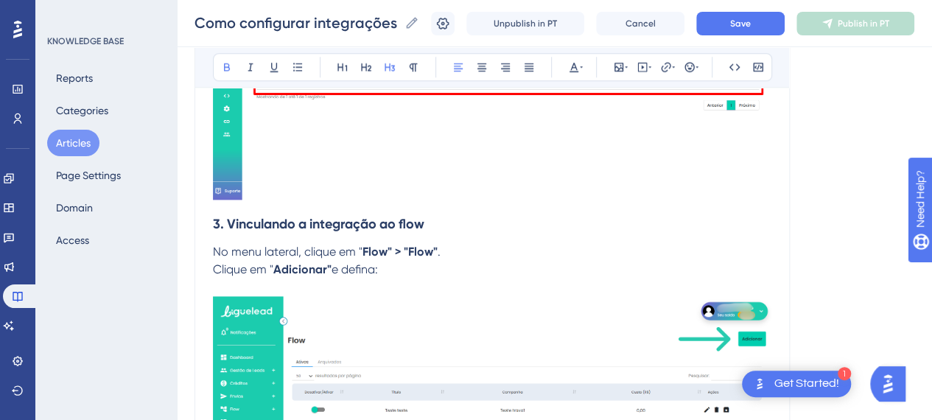
scroll to position [3610, 0]
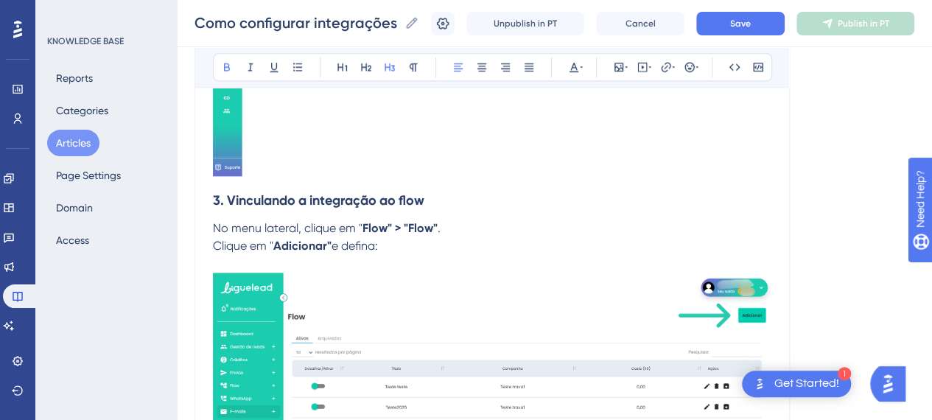
click at [474, 241] on p "Clique em " Adicionar" e defina:" at bounding box center [492, 376] width 558 height 279
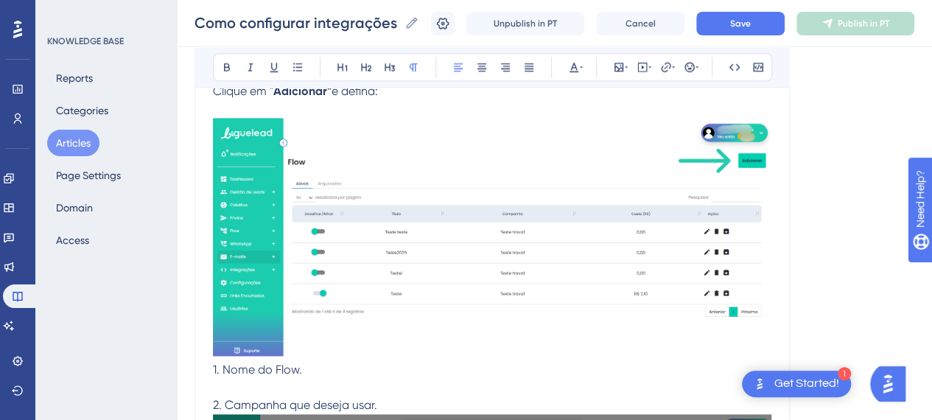
scroll to position [3758, 0]
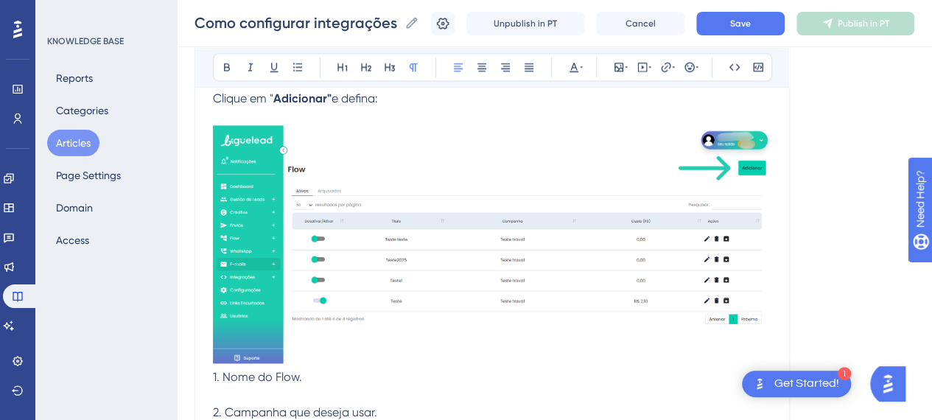
click at [506, 202] on img at bounding box center [492, 244] width 558 height 238
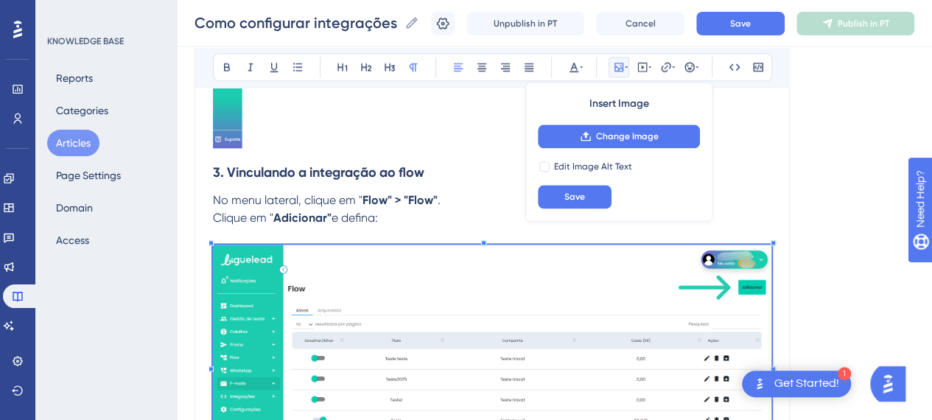
scroll to position [3610, 0]
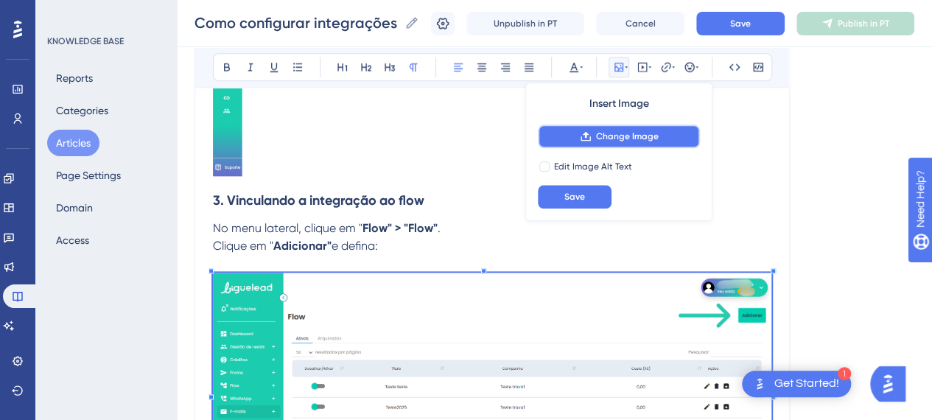
click at [643, 140] on span "Change Image" at bounding box center [627, 136] width 63 height 12
click at [463, 225] on p "No menu lateral, clique em " Flow" > "Flow" ." at bounding box center [492, 229] width 558 height 18
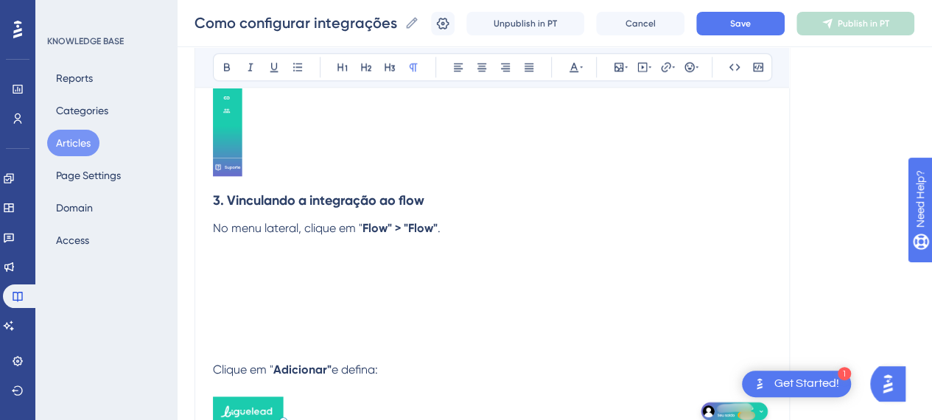
click at [263, 245] on p at bounding box center [492, 246] width 558 height 18
click at [623, 69] on icon at bounding box center [619, 67] width 12 height 12
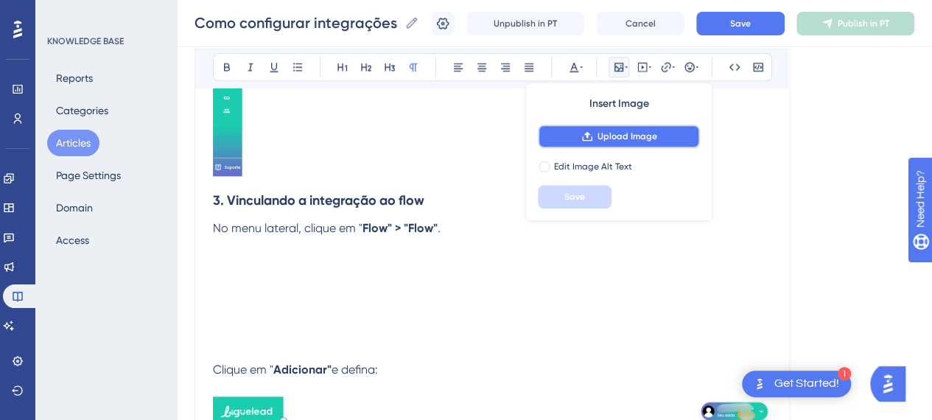
click at [617, 130] on span "Upload Image" at bounding box center [628, 136] width 60 height 12
click at [310, 279] on p at bounding box center [492, 282] width 558 height 18
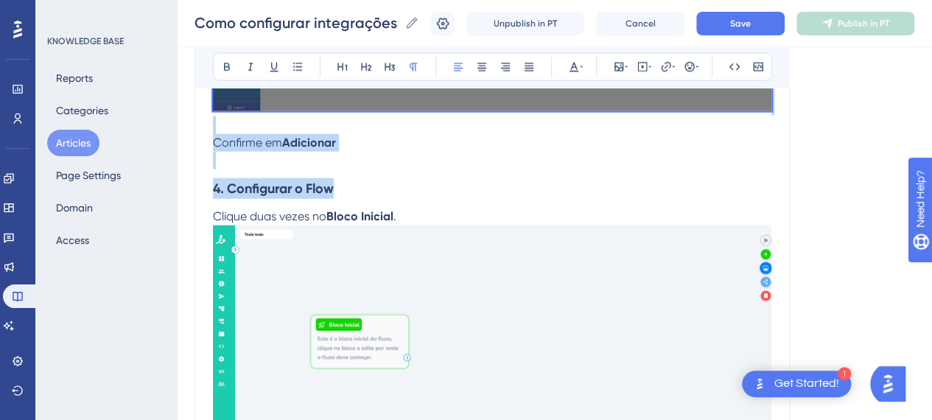
scroll to position [4494, 0]
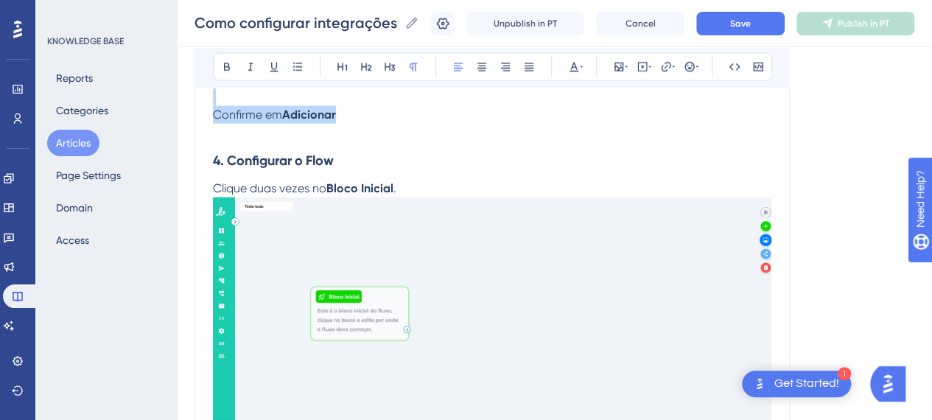
drag, startPoint x: 215, startPoint y: 224, endPoint x: 494, endPoint y: 113, distance: 299.6
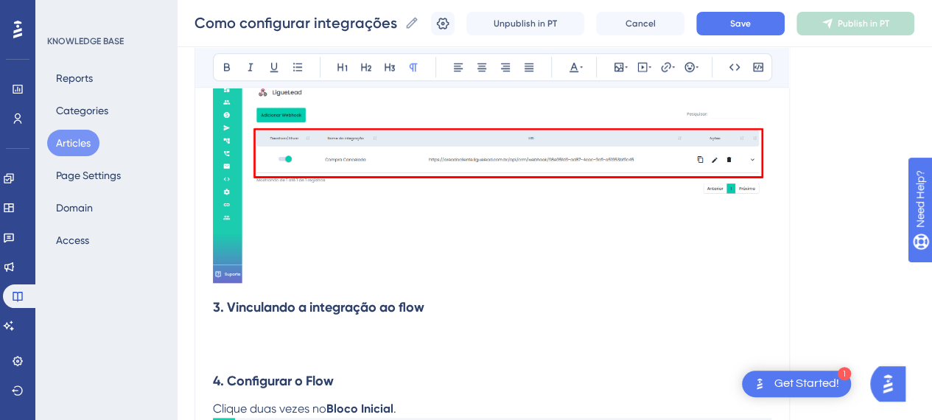
scroll to position [3577, 0]
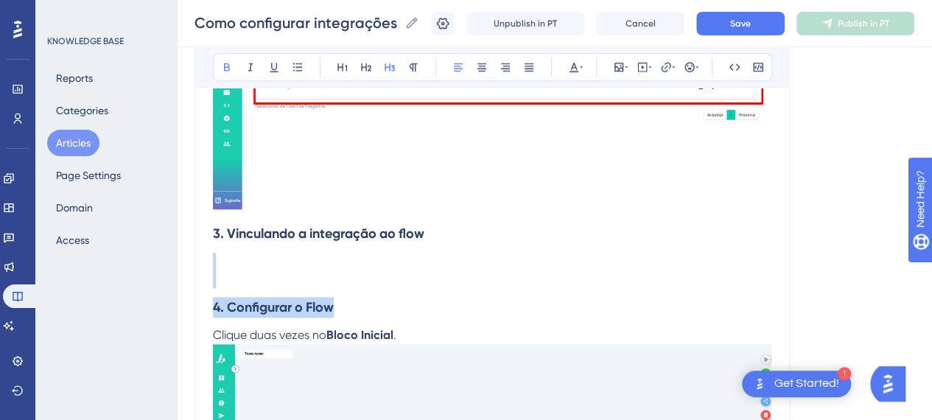
drag, startPoint x: 279, startPoint y: 296, endPoint x: 213, endPoint y: 266, distance: 72.2
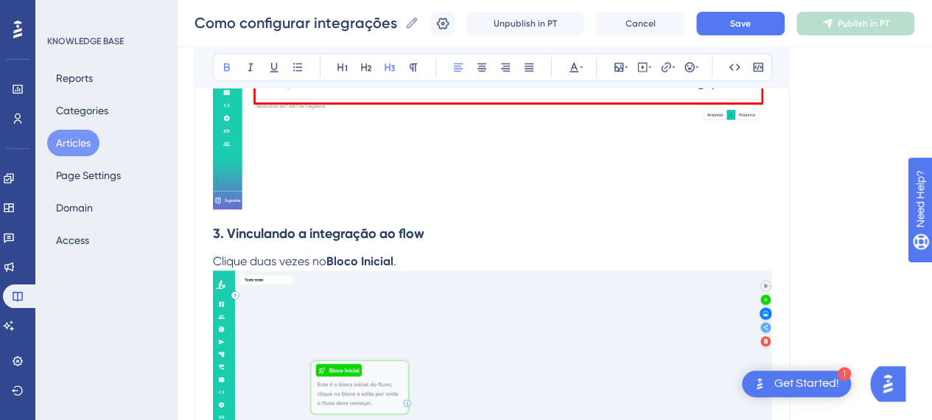
click at [401, 256] on p "Clique duas vezes no Bloco Inicial ." at bounding box center [492, 401] width 558 height 296
click at [214, 260] on span "Clique duas vezes no" at bounding box center [269, 261] width 113 height 14
drag, startPoint x: 260, startPoint y: 257, endPoint x: 336, endPoint y: 259, distance: 75.9
click at [336, 259] on span "1. Clique duas vezes no" at bounding box center [274, 261] width 123 height 14
click at [416, 253] on p "1. Clique sobre o Bloco Inicial ." at bounding box center [492, 401] width 558 height 296
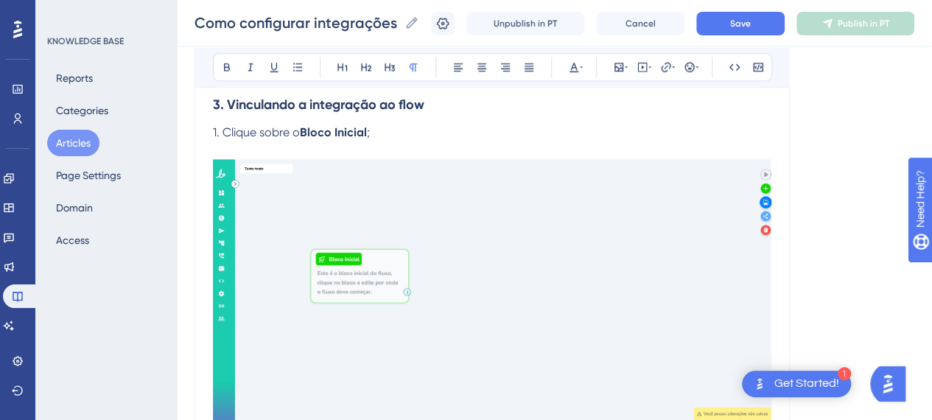
scroll to position [3724, 0]
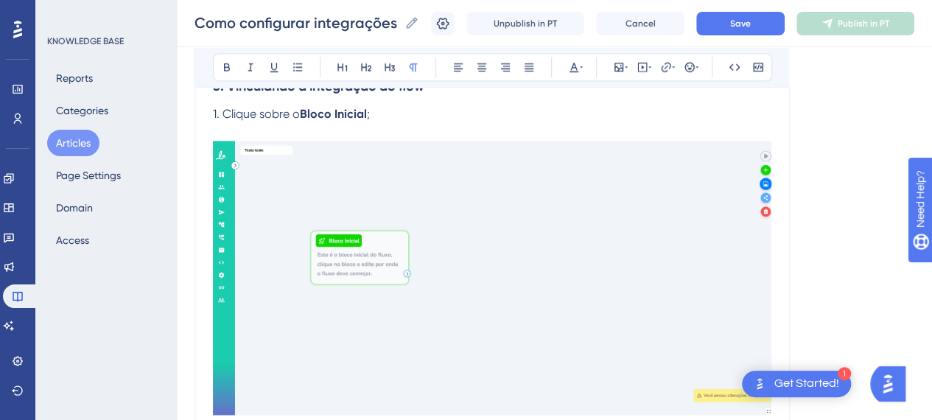
click at [454, 262] on img at bounding box center [492, 277] width 558 height 273
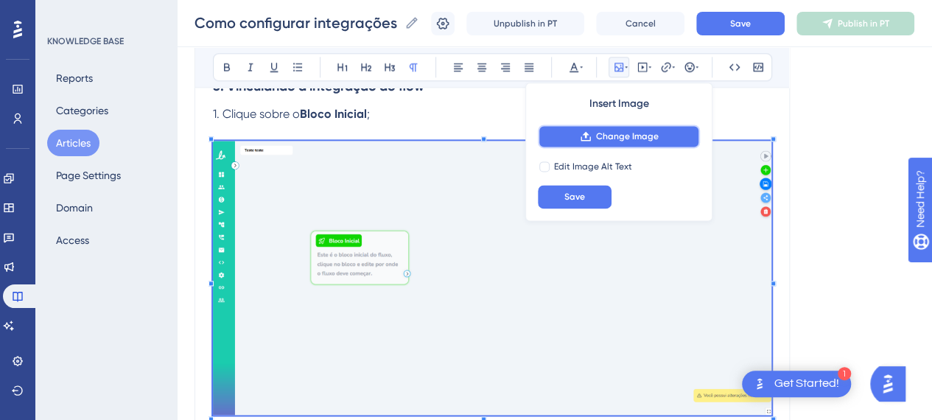
click at [616, 135] on span "Change Image" at bounding box center [627, 136] width 63 height 12
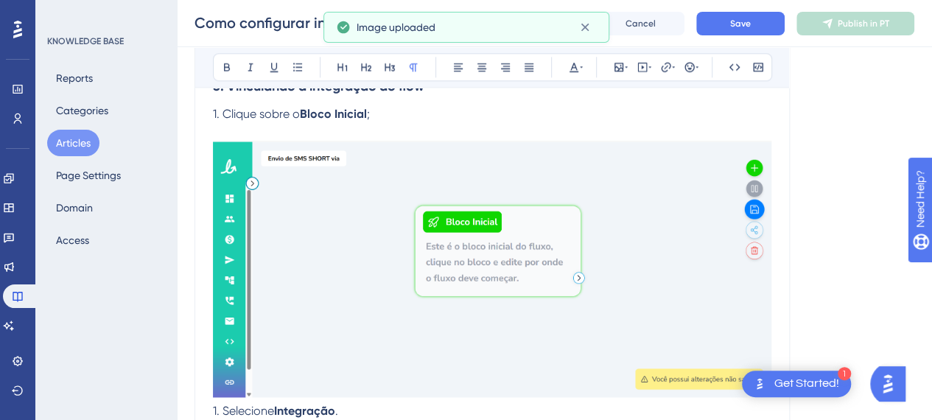
click at [527, 279] on img at bounding box center [492, 269] width 558 height 256
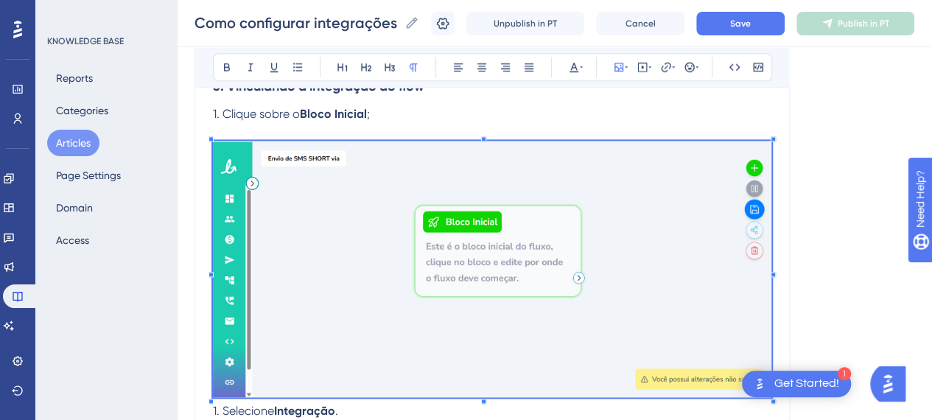
click at [548, 209] on img at bounding box center [492, 269] width 558 height 256
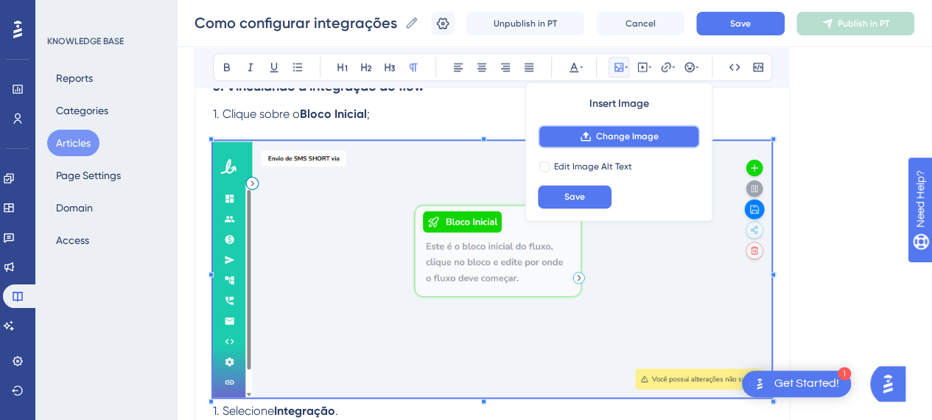
click at [632, 138] on span "Change Image" at bounding box center [627, 136] width 63 height 12
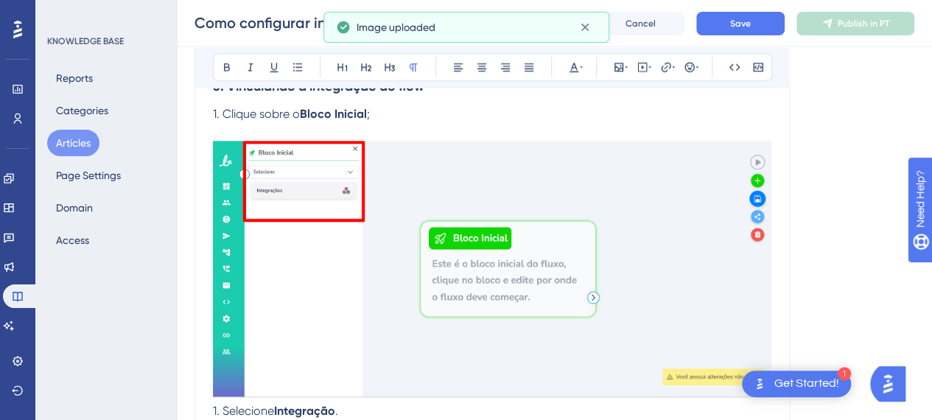
click at [421, 123] on p at bounding box center [492, 262] width 558 height 279
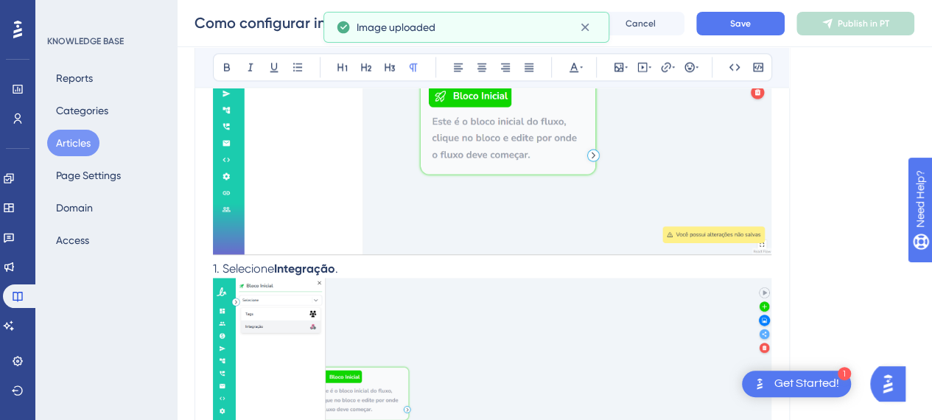
scroll to position [3872, 0]
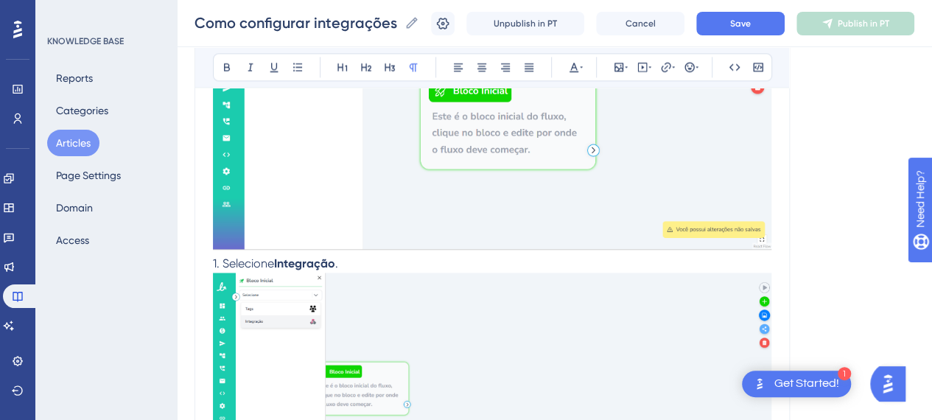
click at [354, 263] on p "1. Selecione Integração ." at bounding box center [492, 403] width 558 height 297
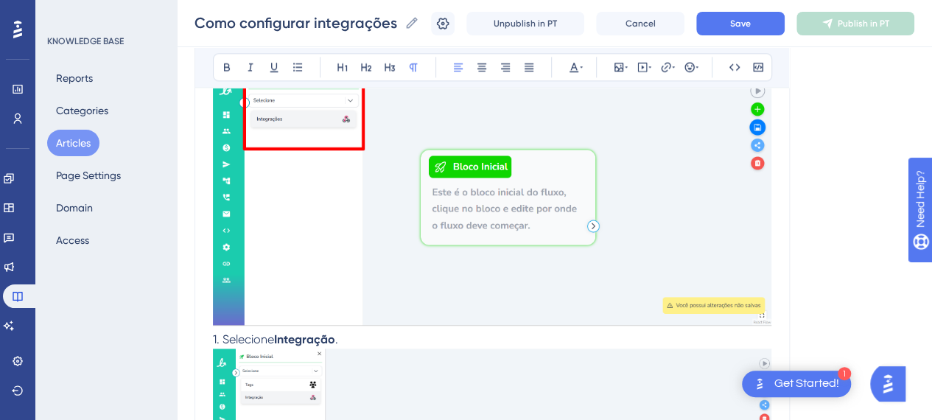
scroll to position [3798, 0]
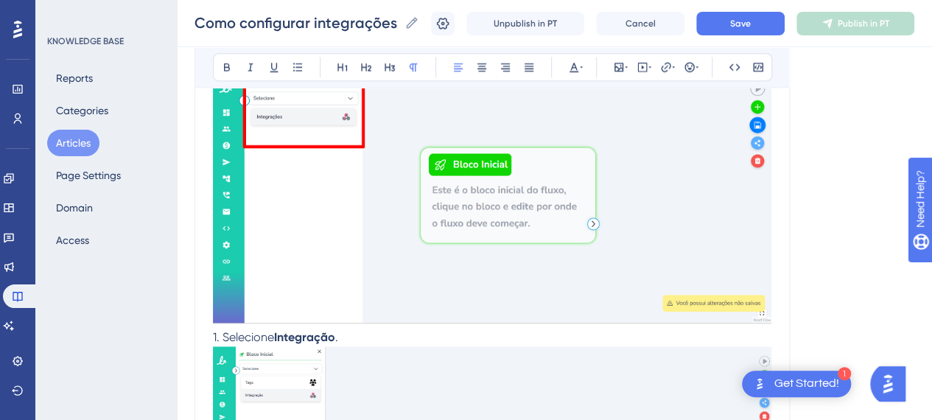
click at [223, 330] on span "1. Selecione" at bounding box center [243, 337] width 61 height 14
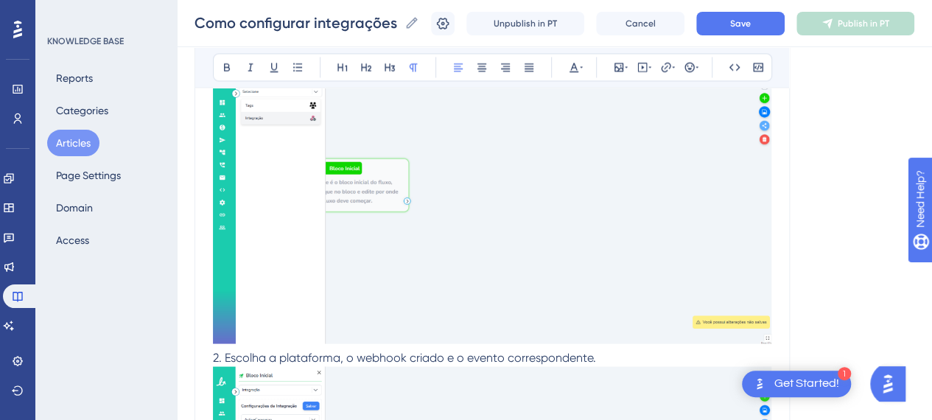
click at [482, 256] on img at bounding box center [492, 206] width 558 height 274
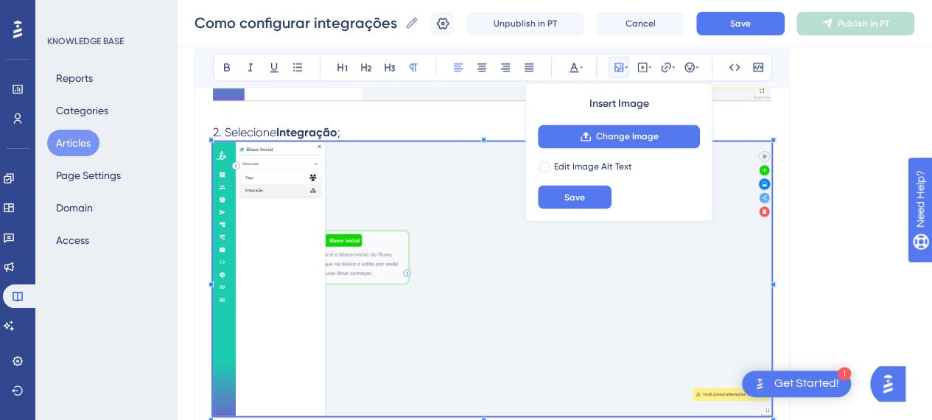
scroll to position [4019, 0]
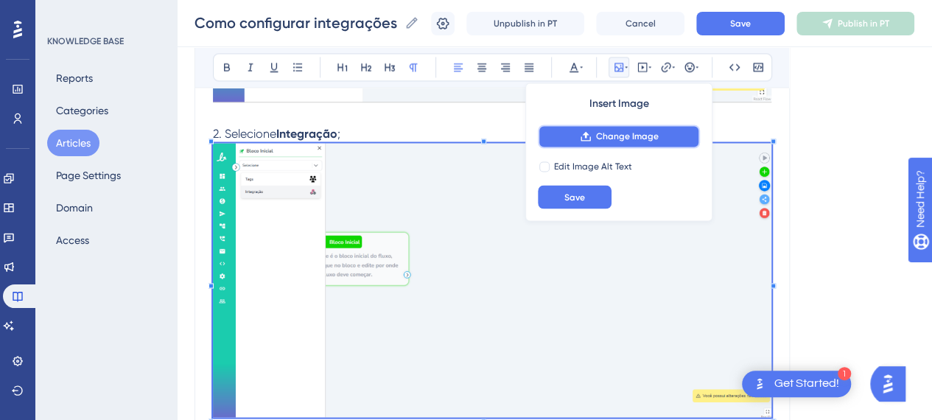
click at [595, 141] on button "Change Image" at bounding box center [619, 137] width 162 height 24
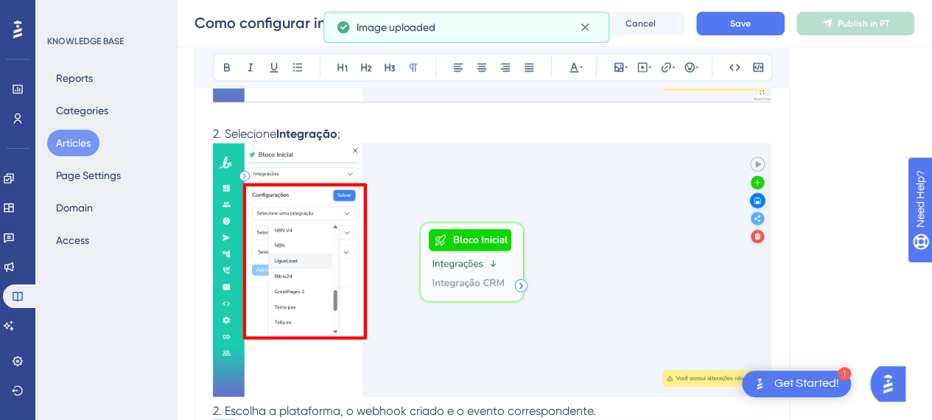
click at [399, 127] on p "2. Selecione Integração ;" at bounding box center [492, 263] width 558 height 276
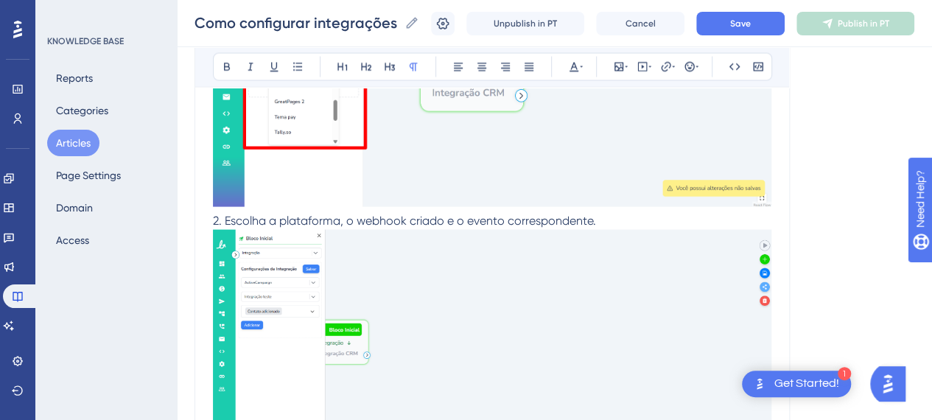
scroll to position [4240, 0]
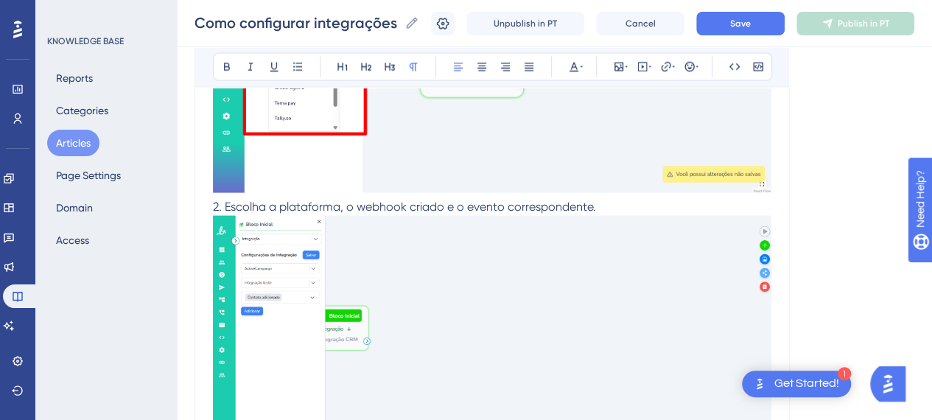
click at [642, 201] on p "2. Escolha a plataforma, o webhook criado e o evento correspondente." at bounding box center [492, 347] width 558 height 299
click at [213, 200] on span "2. Escolha a plataforma, o webhook criado e o evento correspondente." at bounding box center [404, 207] width 383 height 14
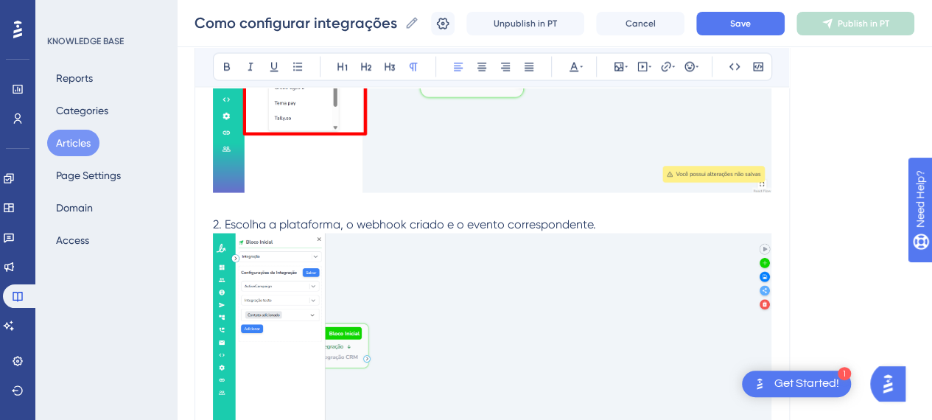
click at [631, 228] on p "2. Escolha a plataforma, o webhook criado e o evento correspondente." at bounding box center [492, 365] width 558 height 299
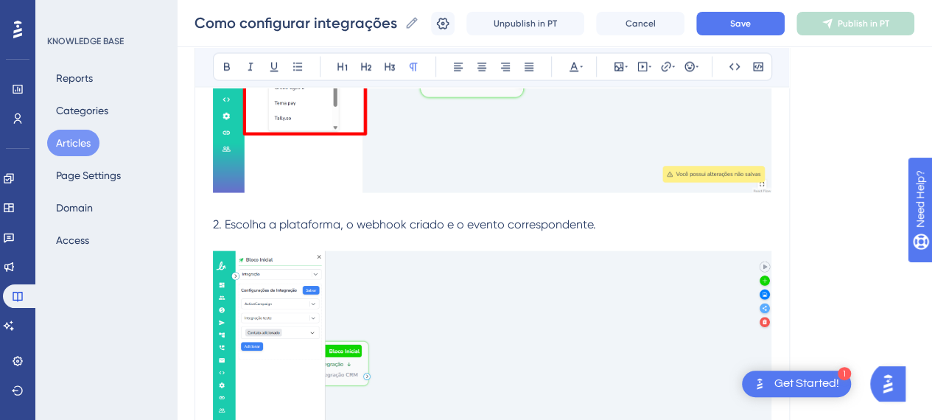
click at [612, 275] on img at bounding box center [492, 389] width 558 height 276
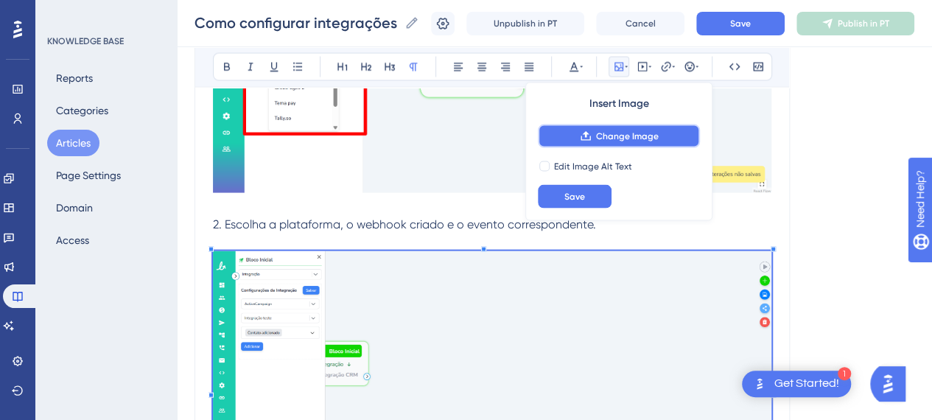
click at [649, 141] on span "Change Image" at bounding box center [627, 136] width 63 height 12
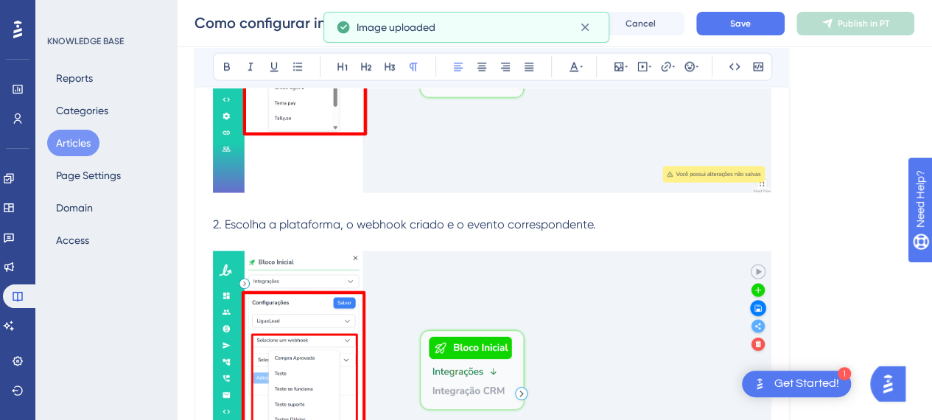
click at [374, 223] on span "2. Escolha a plataforma, o webhook criado e o evento correspondente." at bounding box center [404, 224] width 383 height 14
click at [361, 219] on span "2. Escolha a plataforma, o webhook criado e o evento correspondente." at bounding box center [404, 224] width 383 height 14
click at [356, 217] on span "2. Escolha a plataforma, o webhook criado e o evento correspondente." at bounding box center [404, 224] width 383 height 14
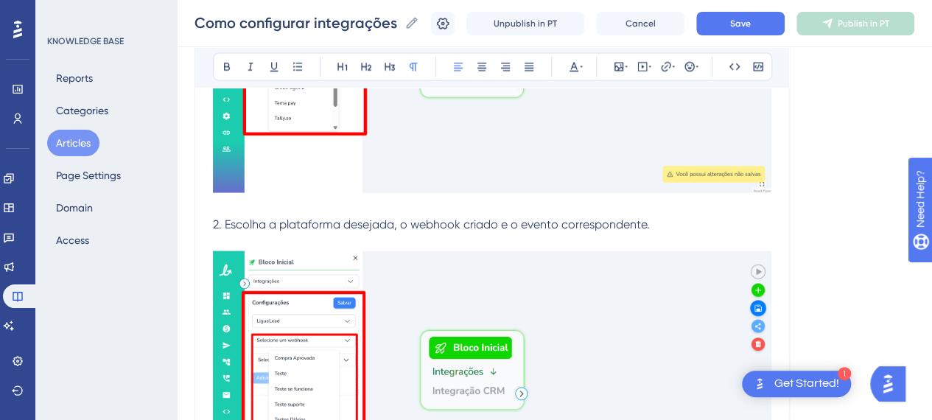
click at [676, 216] on p "2. Escolha a plataforma desejada, o webhook criado e o evento correspondente." at bounding box center [492, 225] width 558 height 18
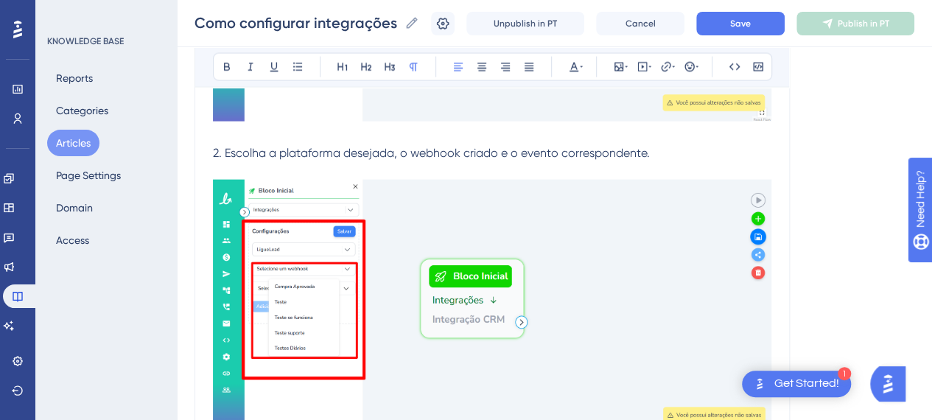
scroll to position [4314, 0]
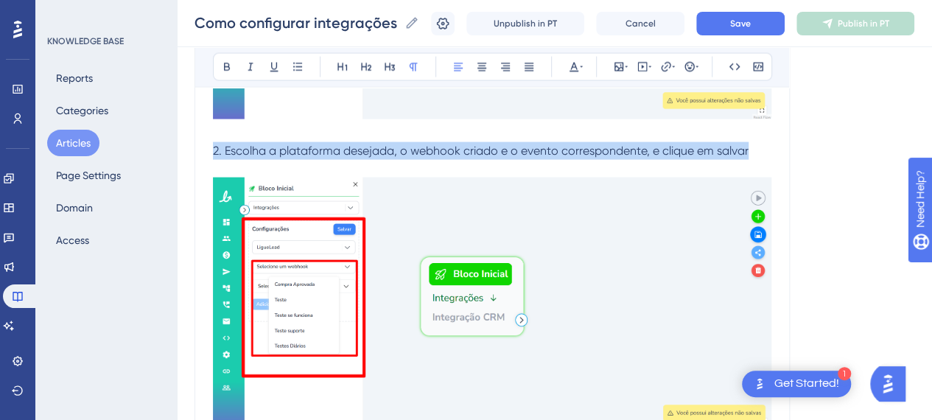
drag, startPoint x: 722, startPoint y: 150, endPoint x: 133, endPoint y: 150, distance: 588.7
copy span "2. Escolha a plataforma desejada, o webhook criado e o evento correspondente, e…"
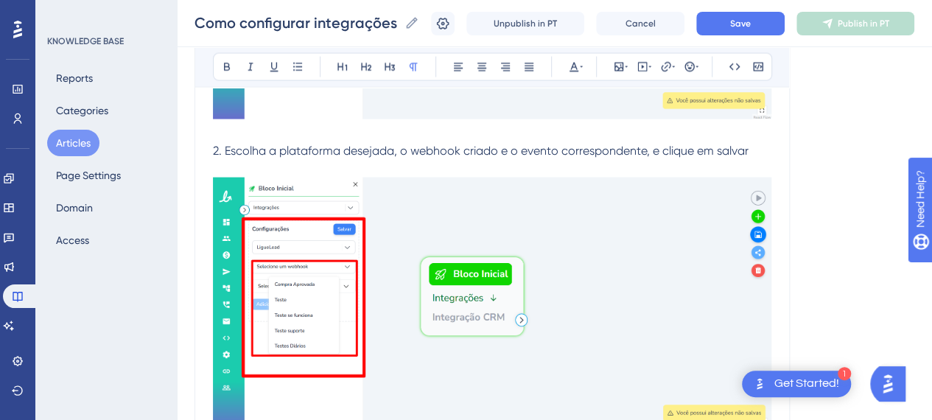
click at [449, 125] on p at bounding box center [492, 134] width 558 height 18
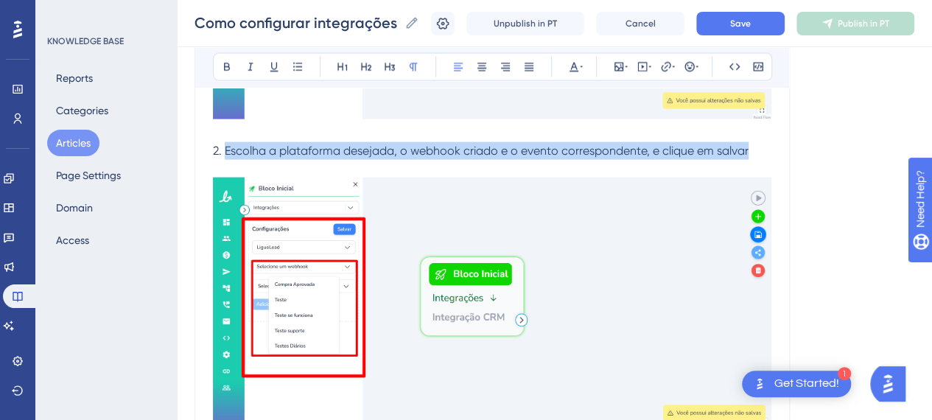
drag, startPoint x: 761, startPoint y: 151, endPoint x: 227, endPoint y: 148, distance: 534.2
click at [227, 148] on p "2. Escolha a plataforma desejada, o webhook criado e o evento correspondente, e…" at bounding box center [492, 151] width 558 height 18
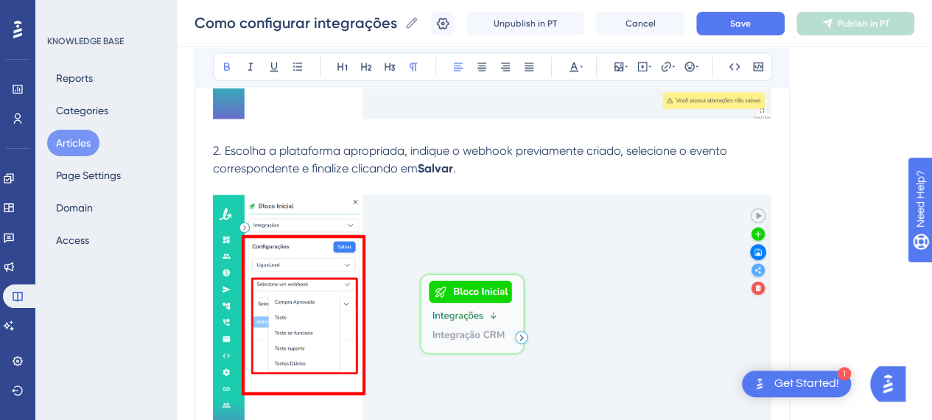
drag, startPoint x: 455, startPoint y: 165, endPoint x: 463, endPoint y: 170, distance: 9.0
click at [455, 166] on p "2. Escolha a plataforma apropriada, indique o webhook previamente criado, selec…" at bounding box center [492, 159] width 558 height 35
click at [469, 170] on p "2. Escolha a plataforma apropriada, indique o webhook previamente criado, selec…" at bounding box center [492, 159] width 558 height 35
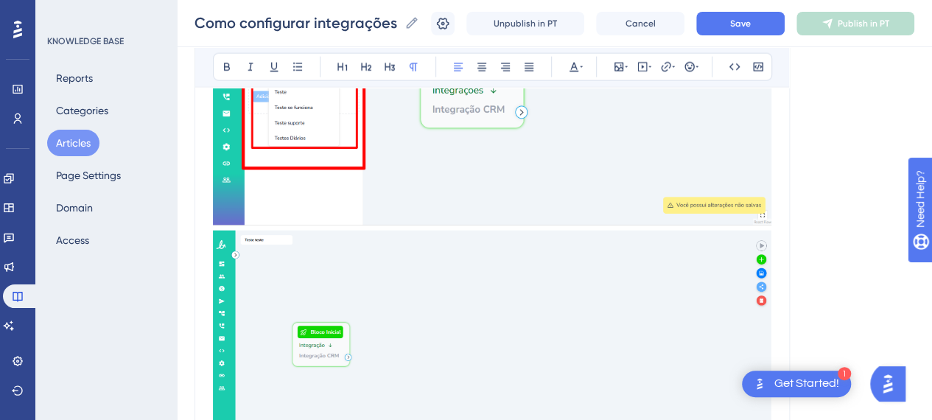
scroll to position [4756, 0]
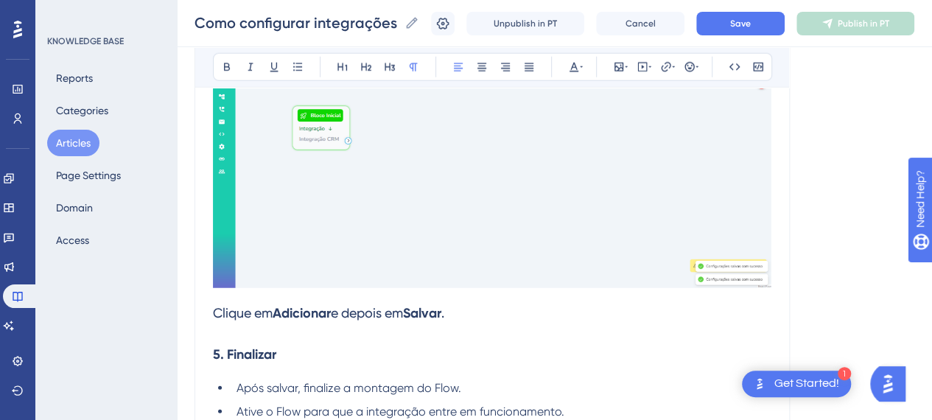
click at [489, 200] on img at bounding box center [492, 151] width 558 height 275
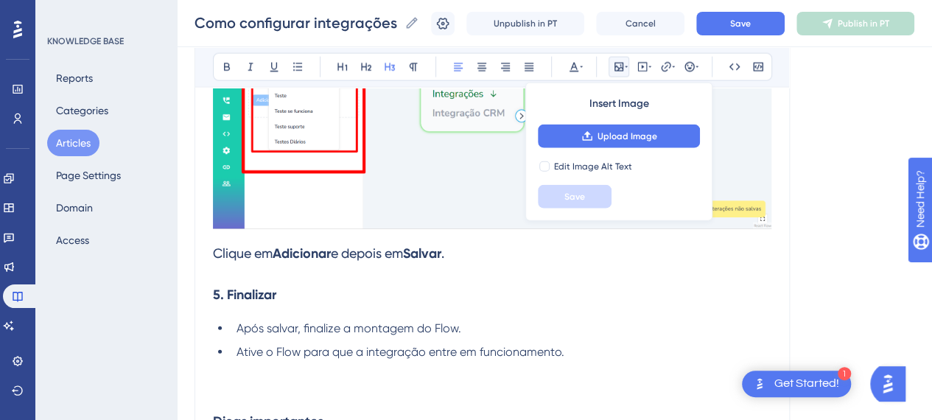
scroll to position [4535, 0]
click at [318, 272] on h3 "Clique em Adicionar e depois em Salvar . 5. Finalizar" at bounding box center [492, 275] width 558 height 80
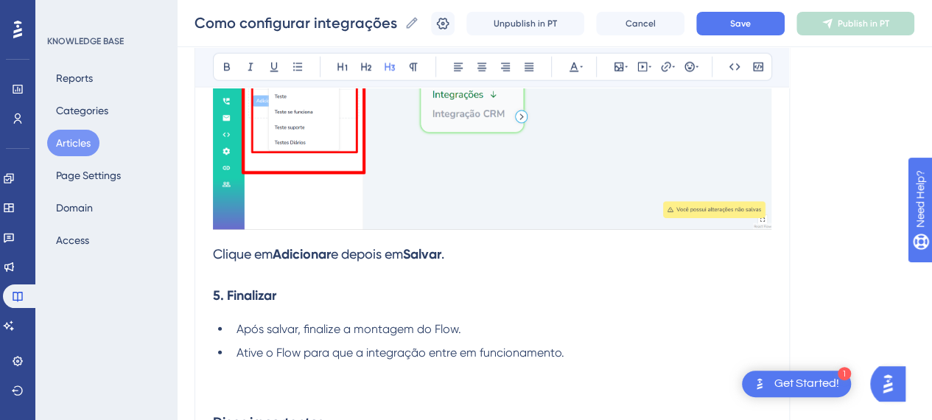
click at [458, 268] on h3 "Clique em Adicionar e depois em Salvar . 5. Finalizar" at bounding box center [492, 275] width 558 height 80
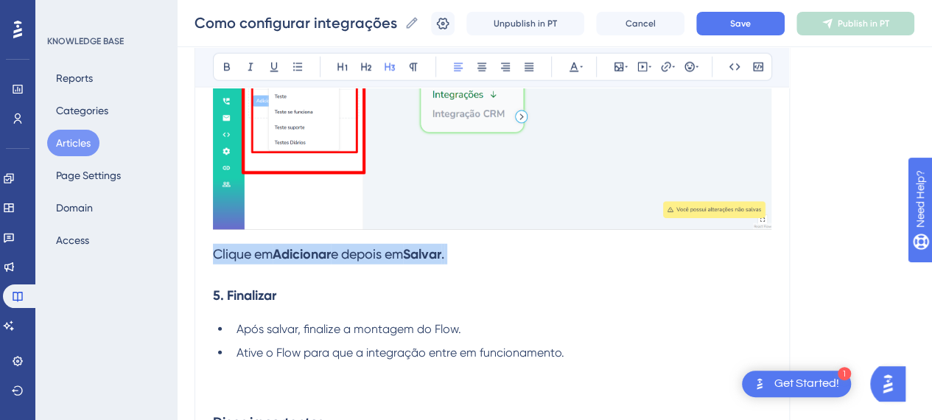
drag, startPoint x: 466, startPoint y: 256, endPoint x: 189, endPoint y: 251, distance: 277.1
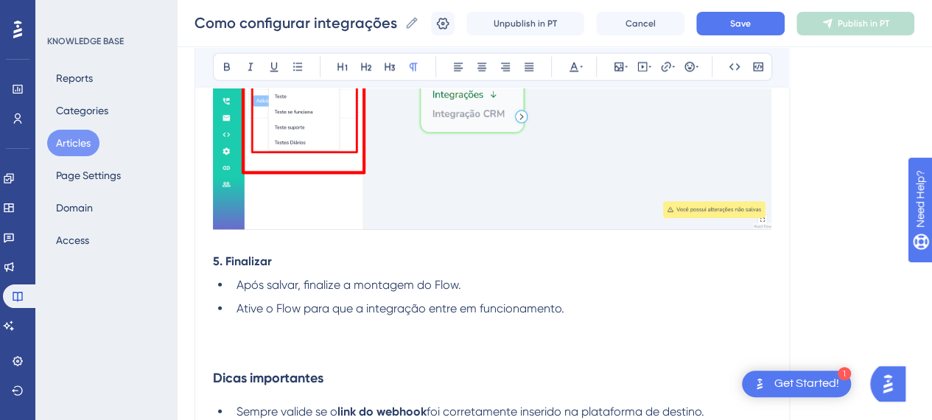
click at [242, 307] on span "Ative o Flow para que a integração entre em funcionamento." at bounding box center [401, 308] width 328 height 14
click at [752, 16] on button "Save" at bounding box center [740, 24] width 88 height 24
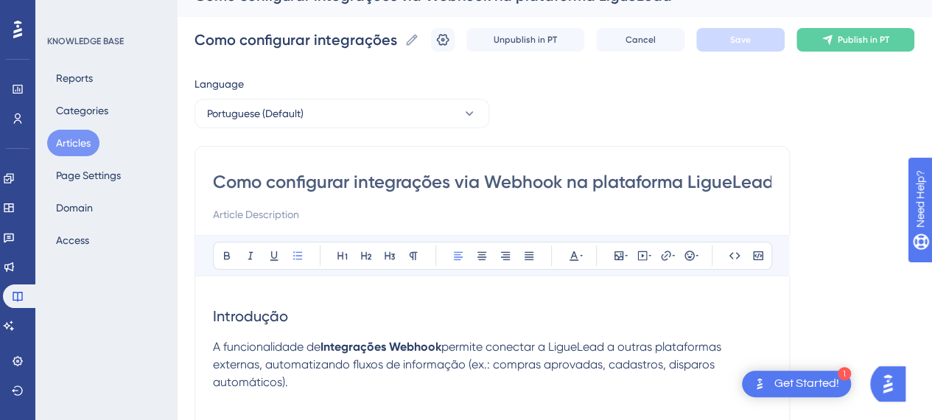
scroll to position [0, 0]
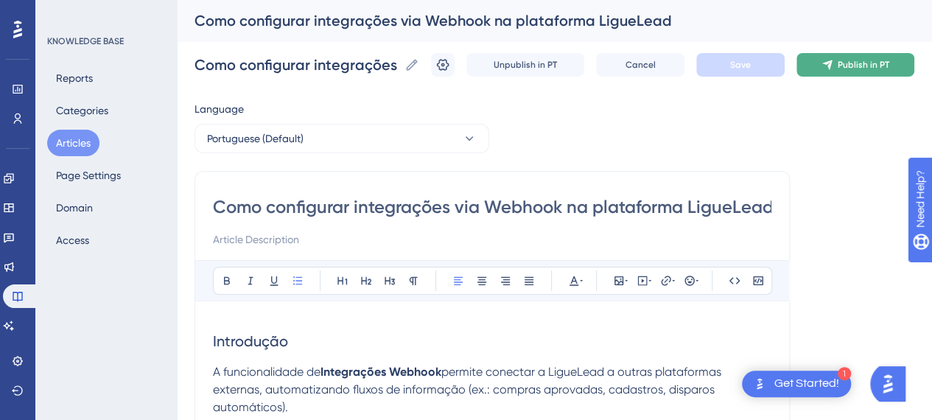
click at [858, 66] on span "Publish in PT" at bounding box center [864, 65] width 52 height 12
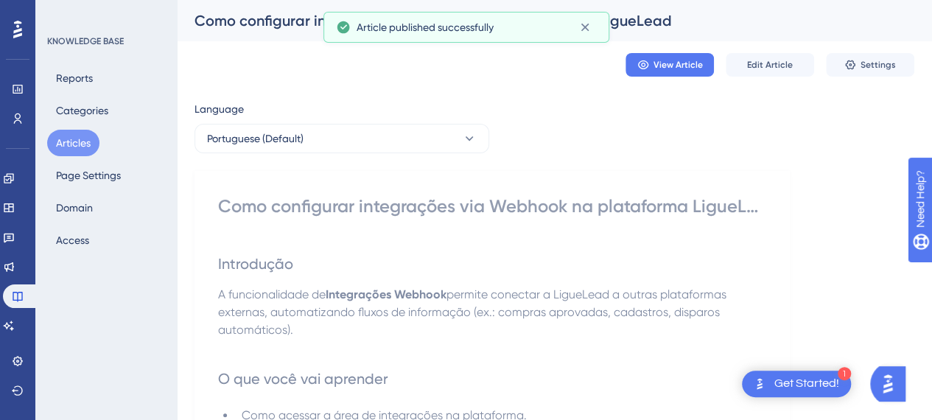
click at [500, 206] on div "Como configurar integrações via Webhook na plataforma LigueLead" at bounding box center [492, 207] width 548 height 24
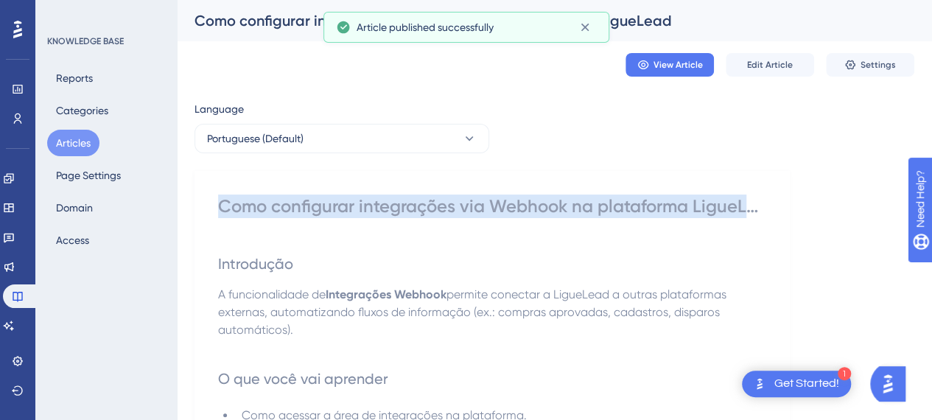
click at [500, 206] on div "Como configurar integrações via Webhook na plataforma LigueLead" at bounding box center [492, 207] width 548 height 24
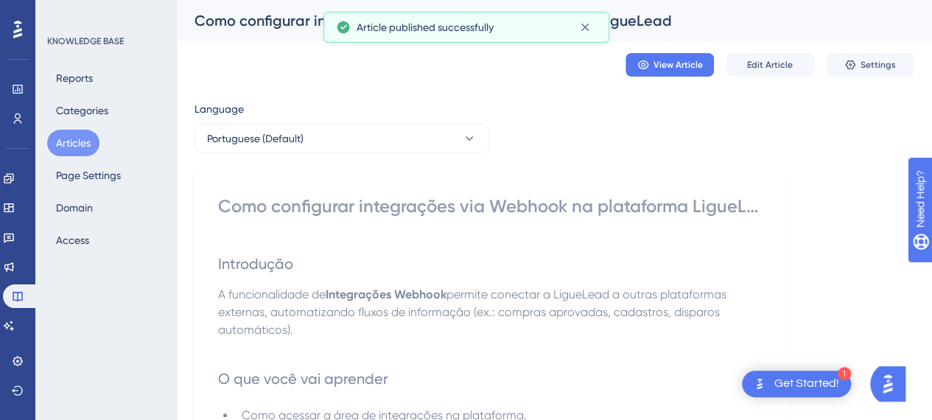
click at [598, 26] on div "Article published successfully" at bounding box center [466, 27] width 286 height 31
click at [587, 27] on icon at bounding box center [585, 27] width 15 height 15
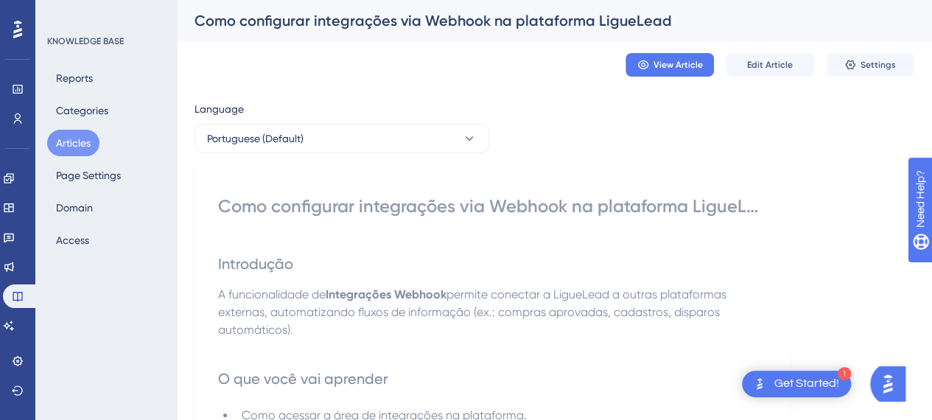
click at [477, 15] on div "Como configurar integrações via Webhook na plataforma LigueLead" at bounding box center [536, 20] width 683 height 21
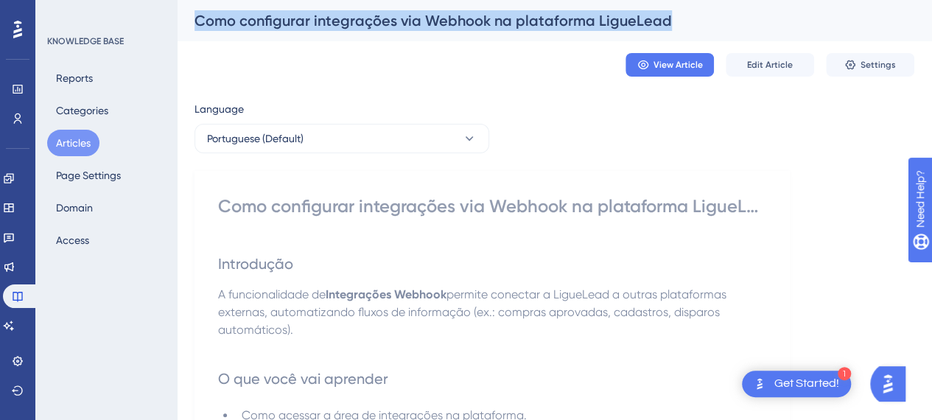
click at [477, 15] on div "Como configurar integrações via Webhook na plataforma LigueLead" at bounding box center [536, 20] width 683 height 21
copy div "Como configurar integrações via Webhook na plataforma LigueLead View Article Ed…"
click at [451, 46] on div "View Article Edit Article Settings" at bounding box center [555, 64] width 720 height 47
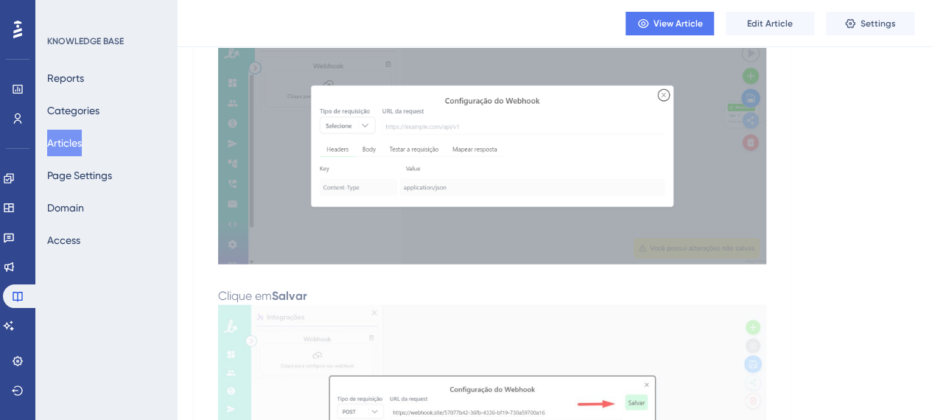
click at [77, 133] on button "Articles" at bounding box center [64, 143] width 35 height 27
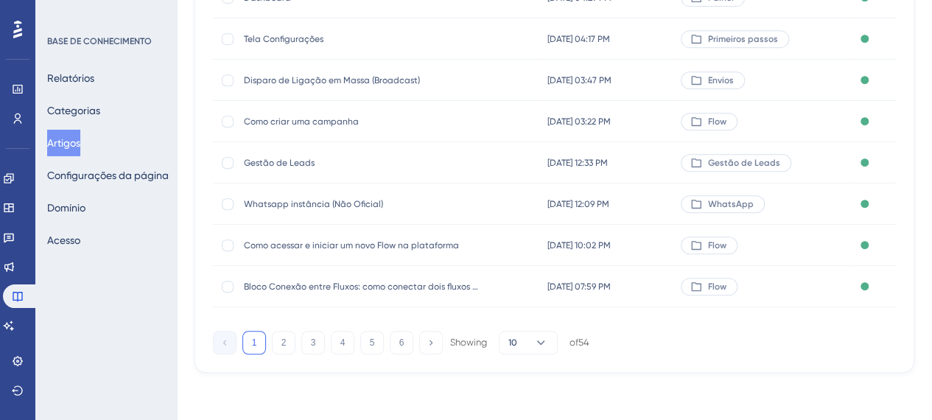
scroll to position [323, 0]
click at [80, 138] on font "Artigos" at bounding box center [63, 143] width 33 height 12
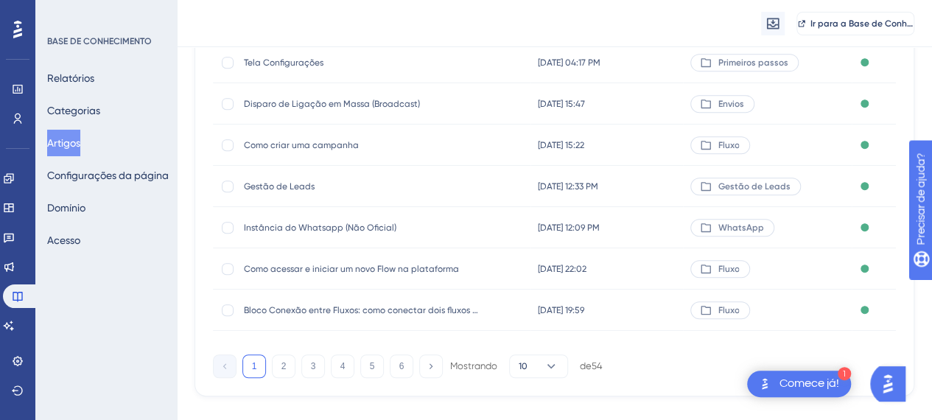
scroll to position [329, 0]
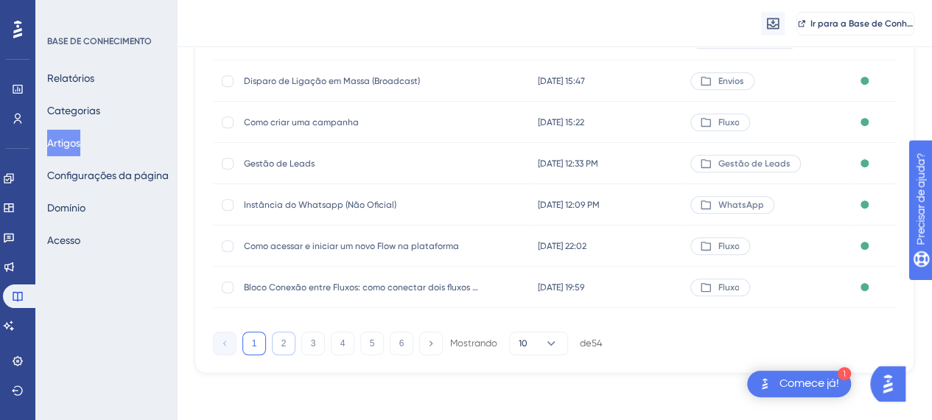
click at [288, 343] on button "2" at bounding box center [284, 344] width 24 height 24
